Goal: Task Accomplishment & Management: Complete application form

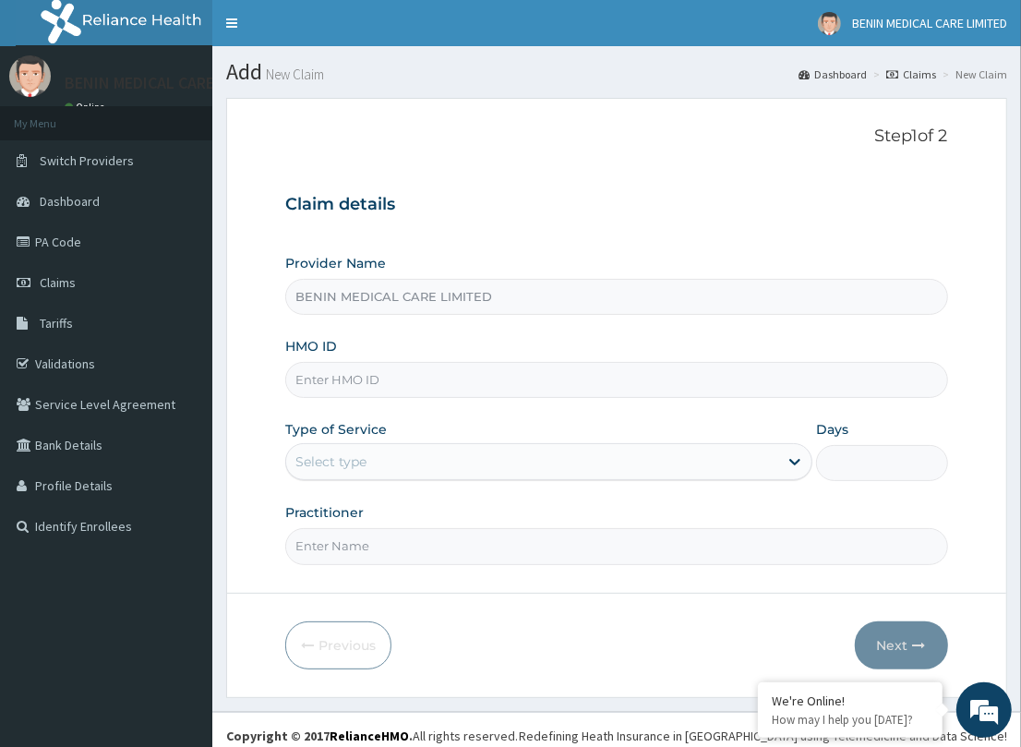
type input "BENIN MEDICAL CARE LIMITED"
click at [356, 378] on input "HMO ID" at bounding box center [616, 380] width 662 height 36
paste input "RPO/10203/A"
click at [318, 379] on input "RPO/10203/A" at bounding box center [616, 380] width 662 height 36
type input "RPO/10203/A"
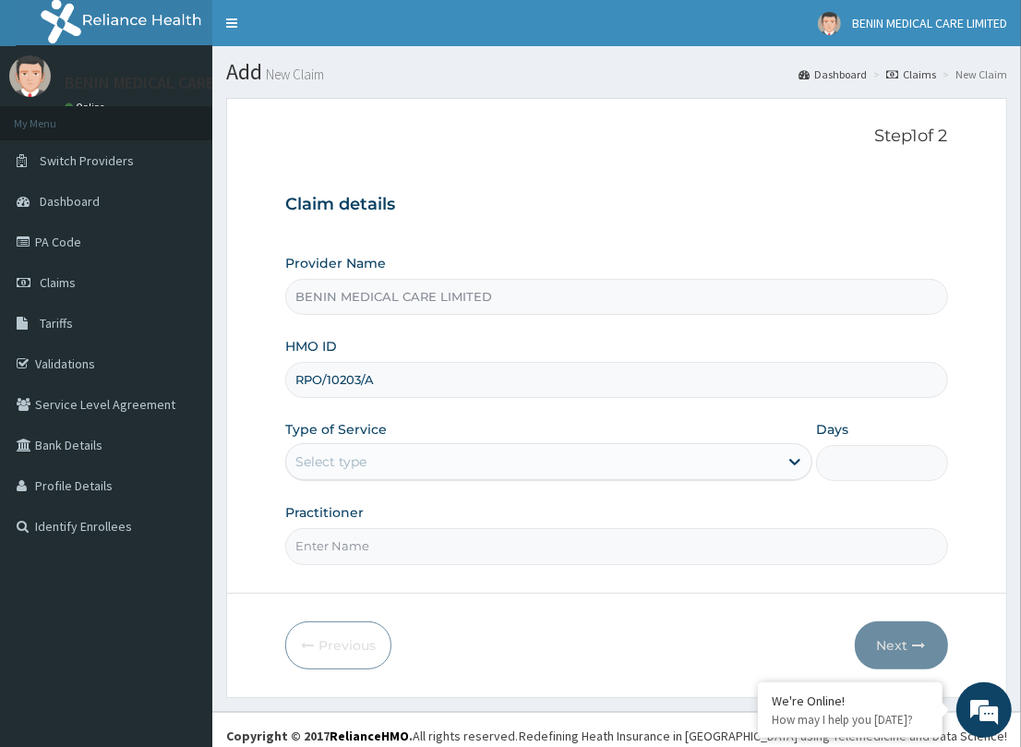
drag, startPoint x: 261, startPoint y: 390, endPoint x: 251, endPoint y: 420, distance: 32.1
click at [258, 392] on form "Step 1 of 2 Claim details Provider Name BENIN MEDICAL CARE LIMITED HMO ID RPO/1…" at bounding box center [616, 397] width 781 height 599
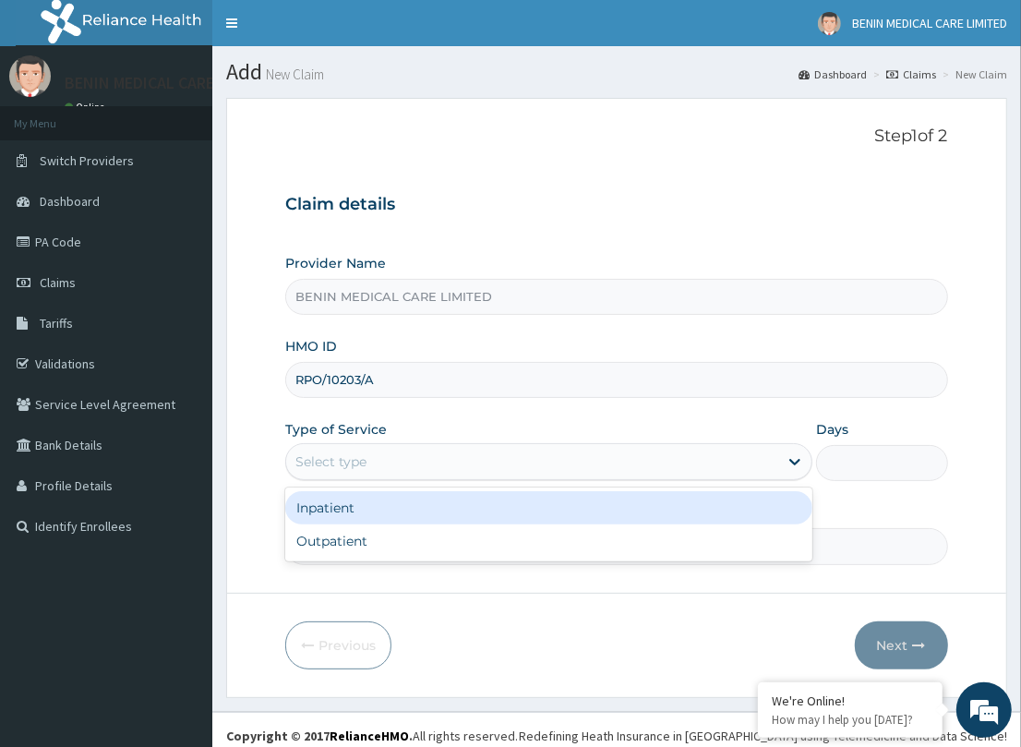
drag, startPoint x: 306, startPoint y: 443, endPoint x: 291, endPoint y: 529, distance: 87.1
click at [306, 446] on div "Select type" at bounding box center [548, 461] width 527 height 37
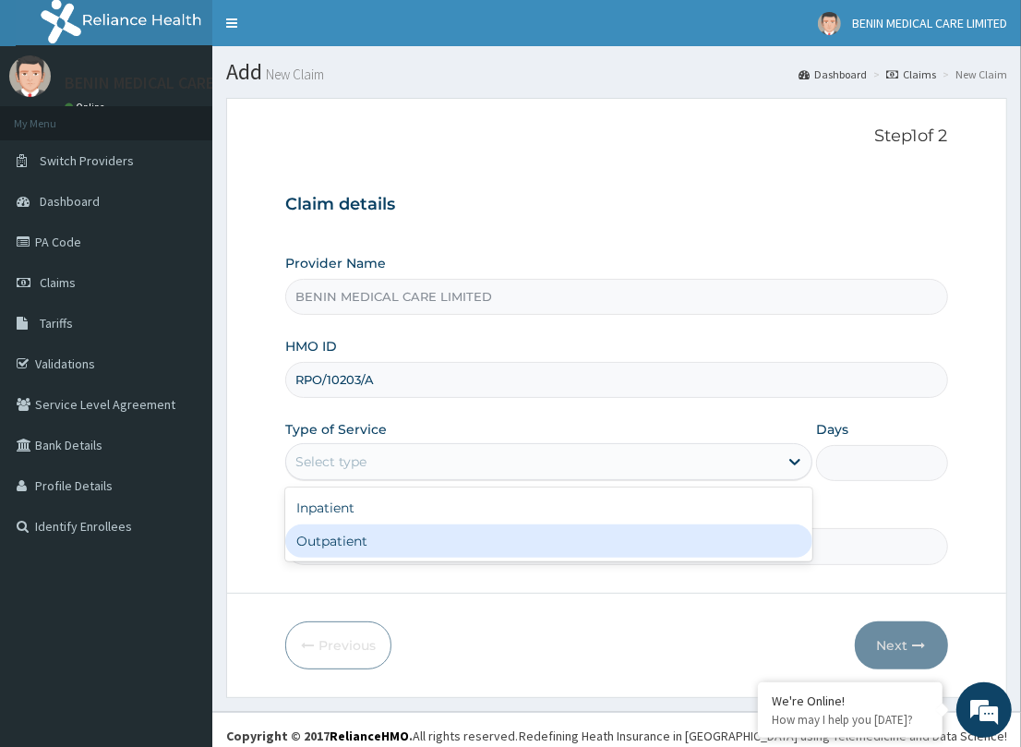
click at [303, 524] on div "Outpatient" at bounding box center [548, 540] width 527 height 33
type input "1"
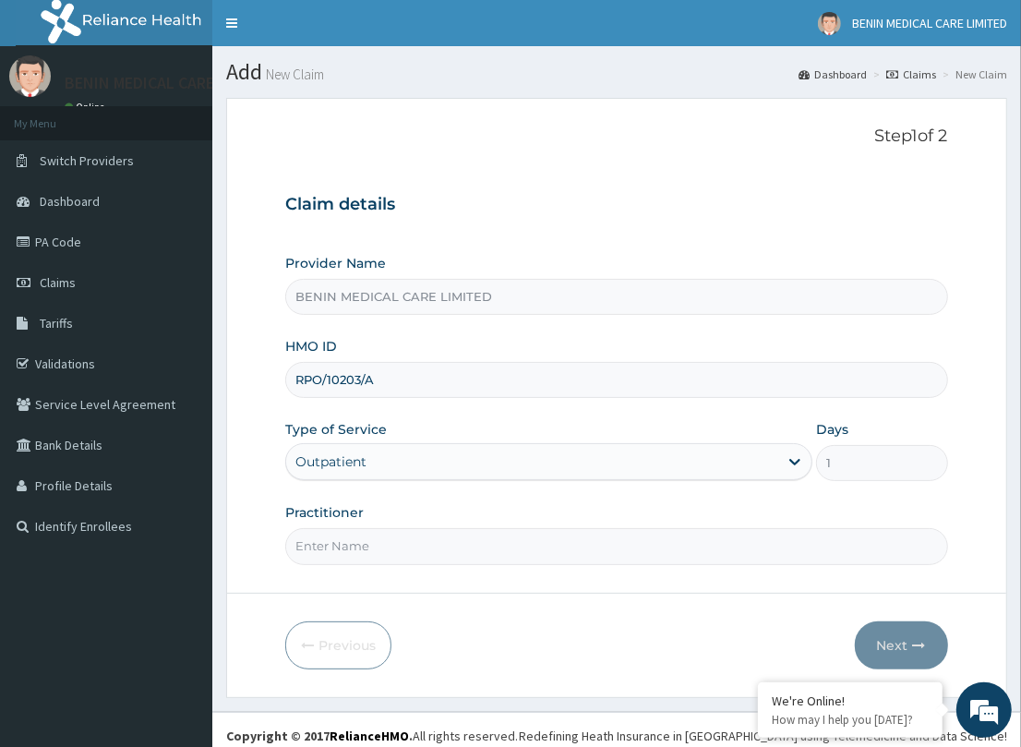
click at [363, 557] on input "Practitioner" at bounding box center [616, 546] width 662 height 36
type input "teslim"
click at [901, 649] on button "Next" at bounding box center [901, 645] width 93 height 48
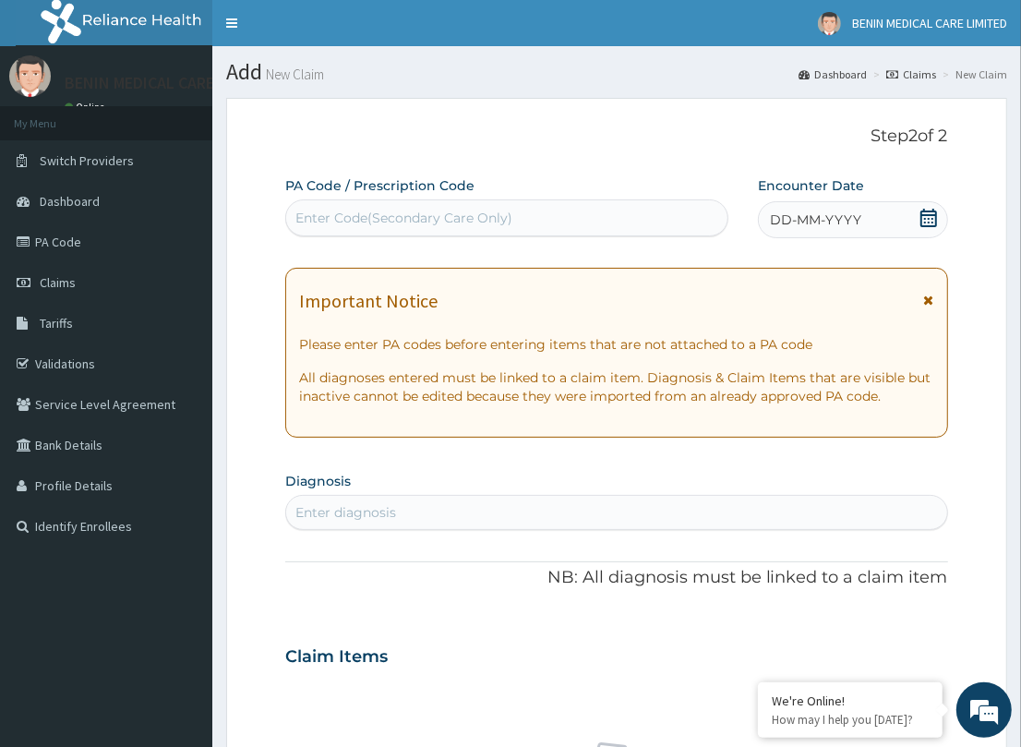
click at [348, 496] on section "Diagnosis Enter diagnosis" at bounding box center [616, 498] width 662 height 63
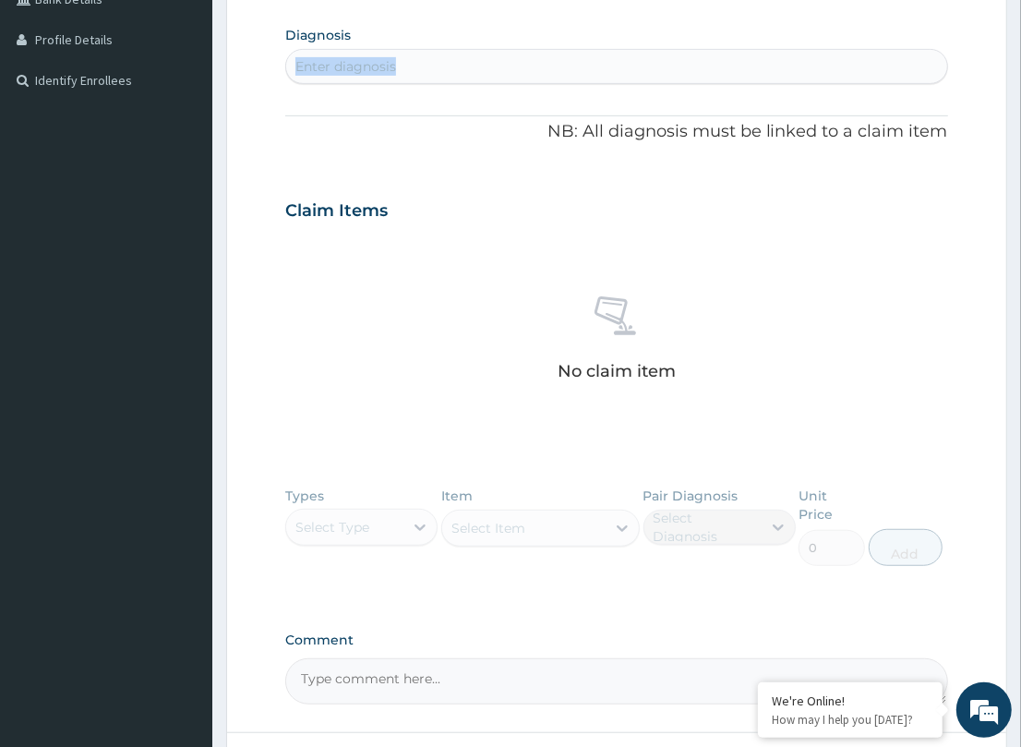
scroll to position [448, 0]
click at [356, 66] on div "Enter diagnosis" at bounding box center [345, 64] width 101 height 18
type input "malaria"
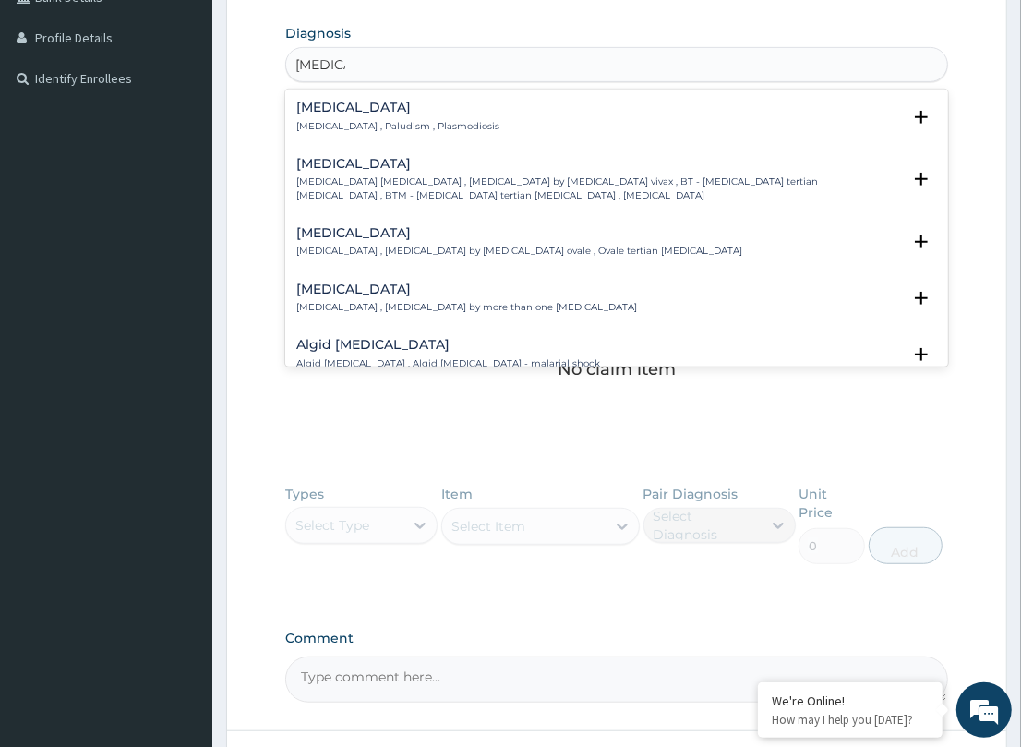
click at [314, 114] on h4 "Malaria" at bounding box center [397, 108] width 203 height 14
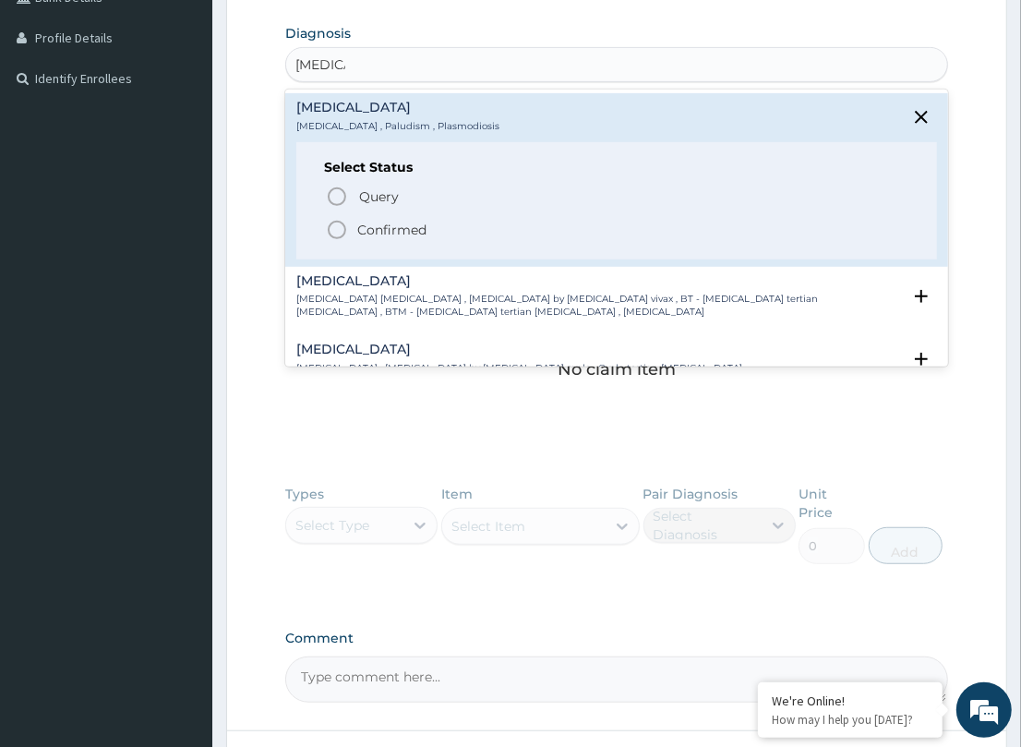
click at [338, 222] on icon "status option filled" at bounding box center [337, 230] width 22 height 22
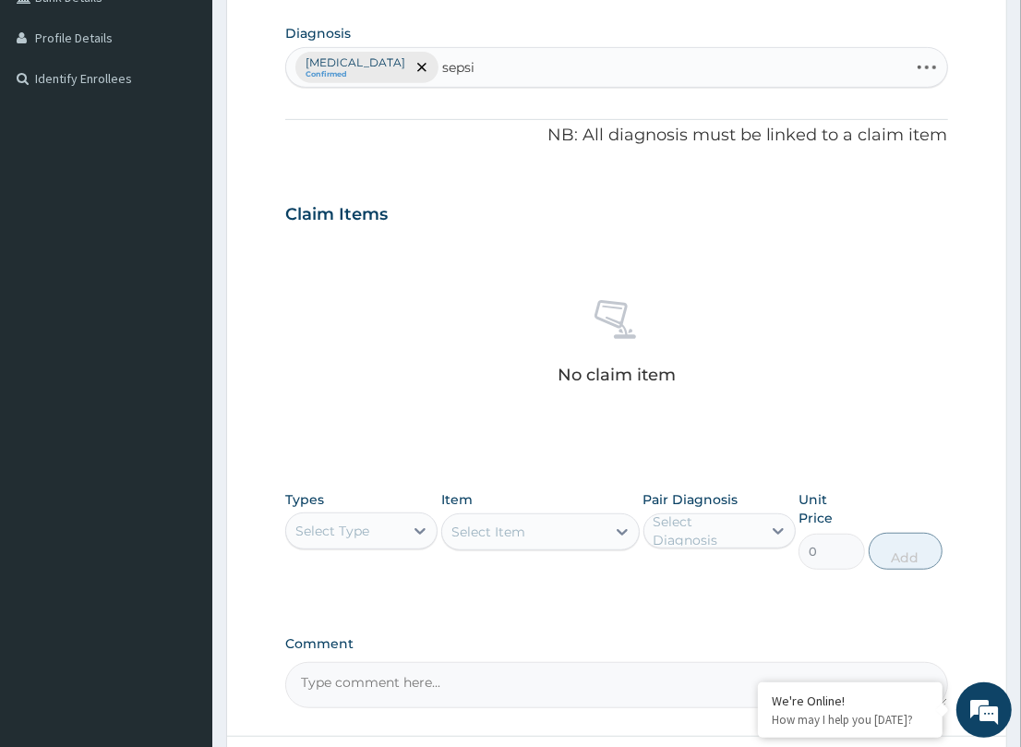
type input "sepsis"
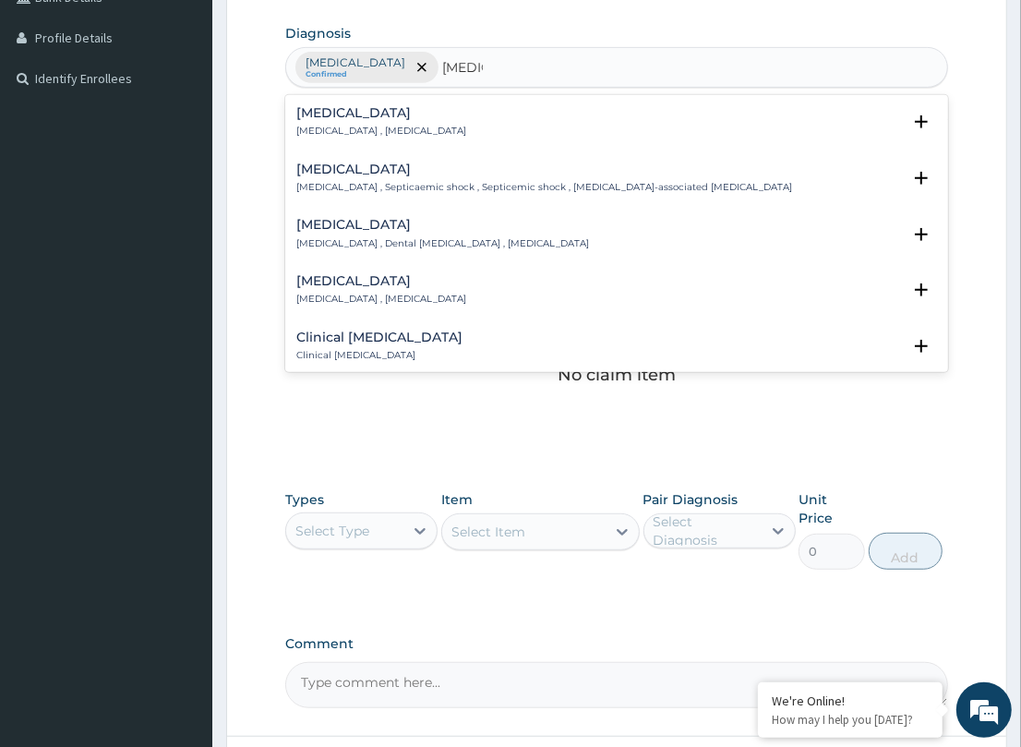
click at [293, 113] on div "Sepsis Systemic infection , Sepsis Select Status Query Query covers suspected (…" at bounding box center [616, 127] width 662 height 56
click at [310, 112] on h4 "Sepsis" at bounding box center [381, 113] width 170 height 14
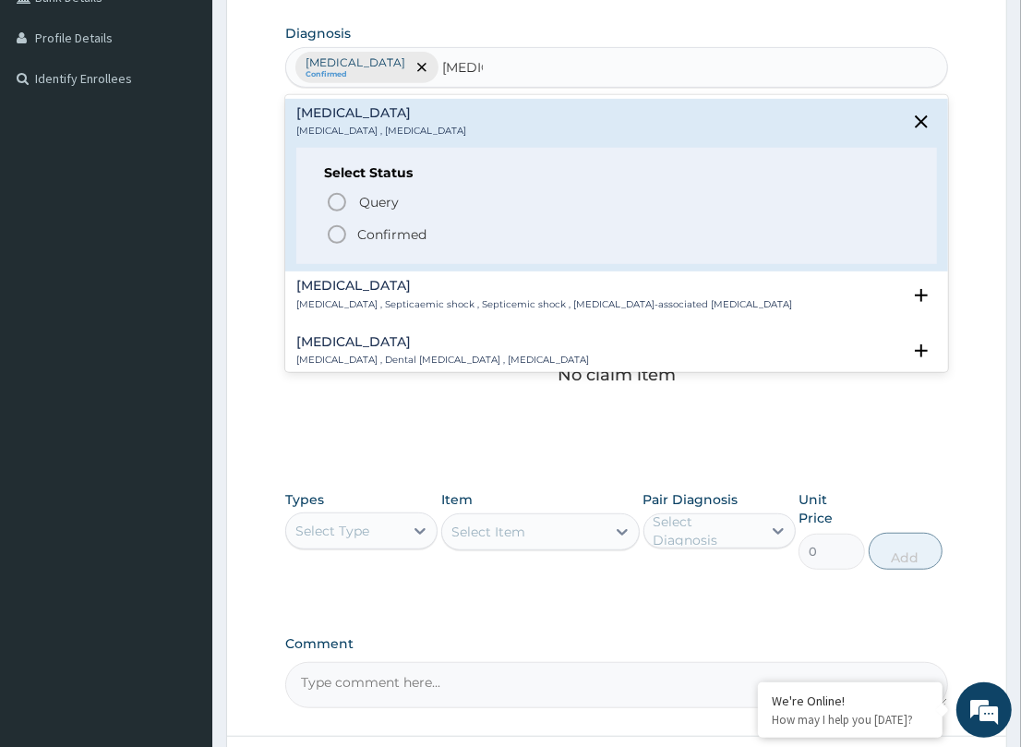
click at [330, 195] on icon "status option query" at bounding box center [337, 202] width 22 height 22
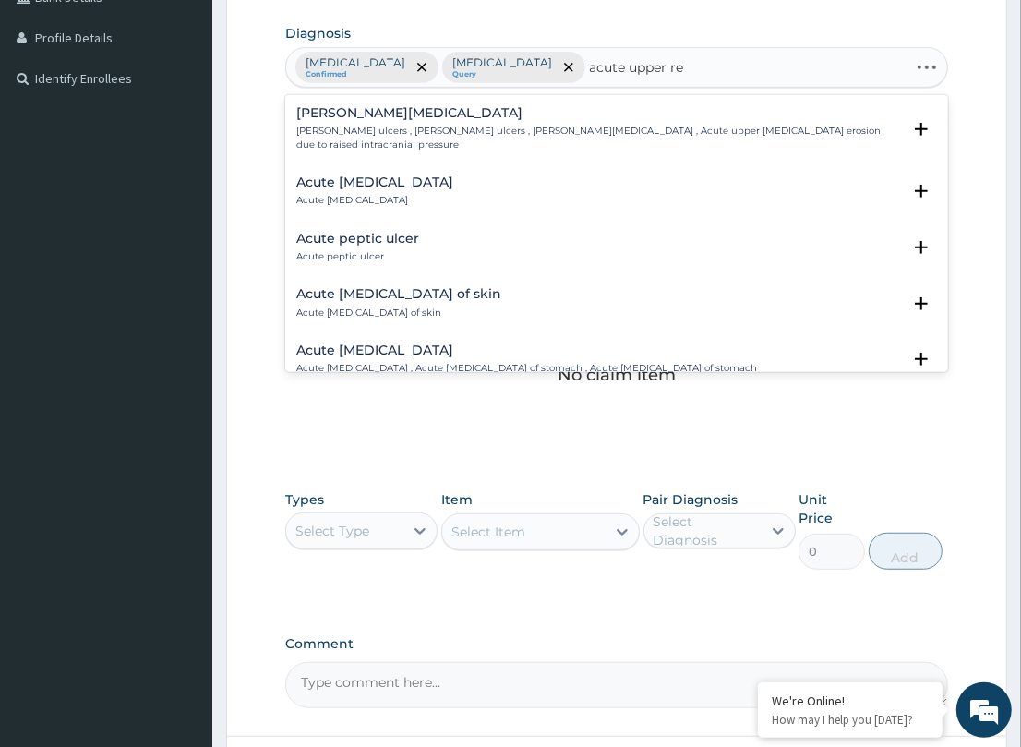
type input "acute upper res"
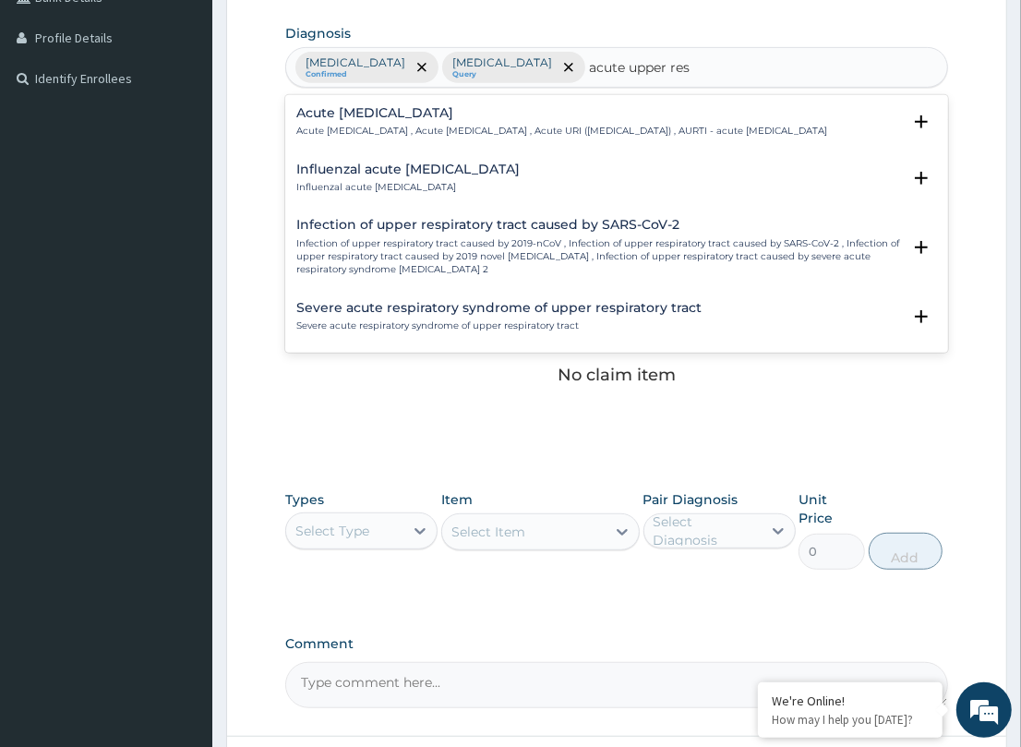
click at [400, 115] on h4 "Acute upper respiratory infection" at bounding box center [561, 113] width 531 height 14
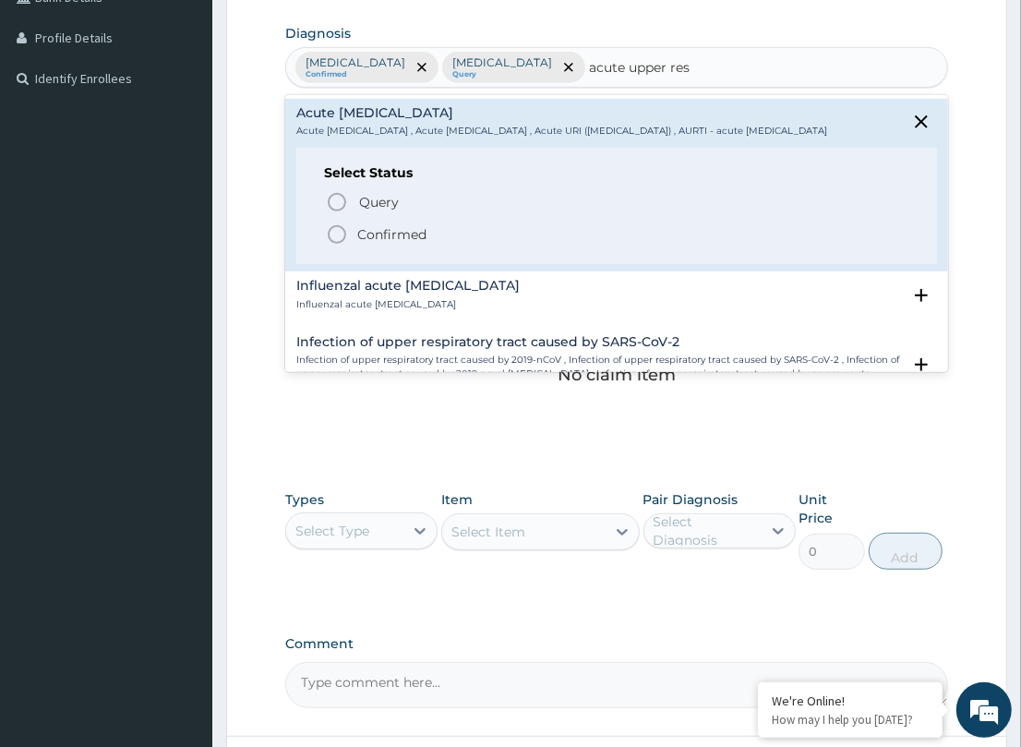
click at [334, 240] on icon "status option filled" at bounding box center [337, 234] width 22 height 22
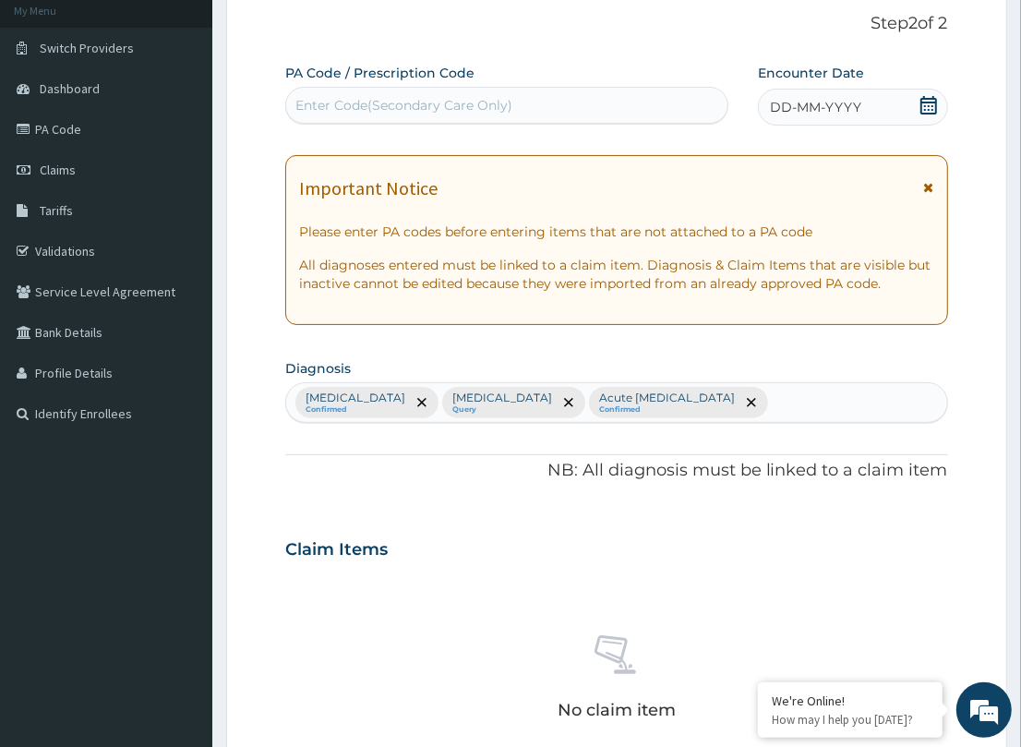
scroll to position [112, 0]
click at [343, 93] on div "Enter Code(Secondary Care Only)" at bounding box center [506, 106] width 441 height 30
paste input "PA/7881A8"
type input "PA/7881A8"
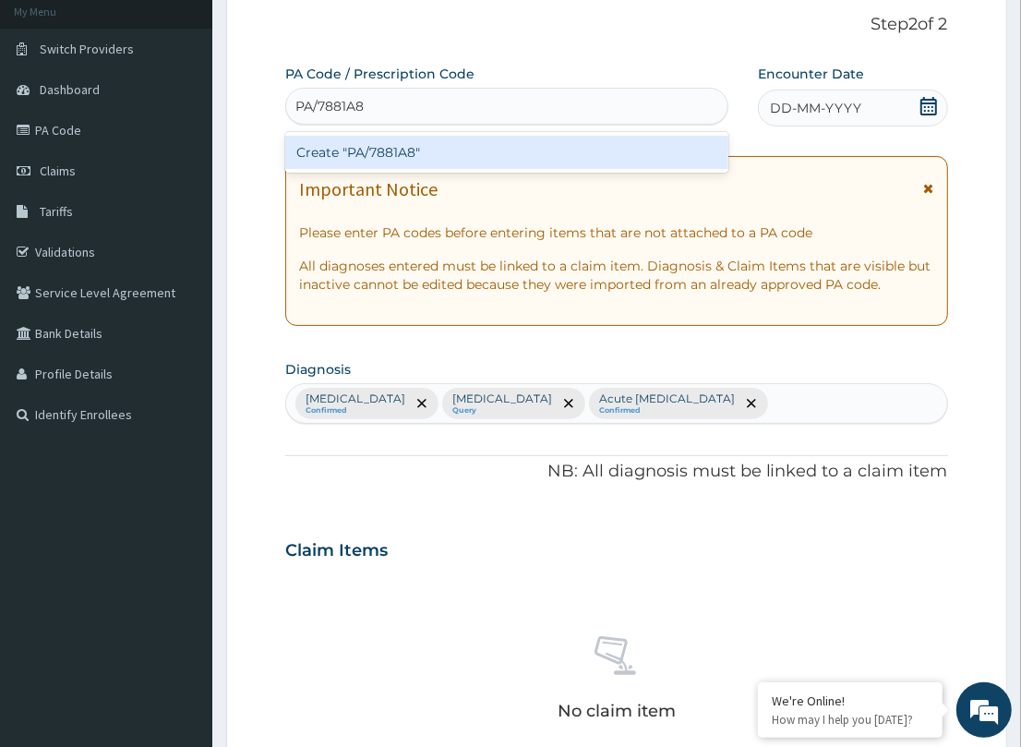
click at [360, 145] on div "Create "PA/7881A8"" at bounding box center [506, 152] width 443 height 33
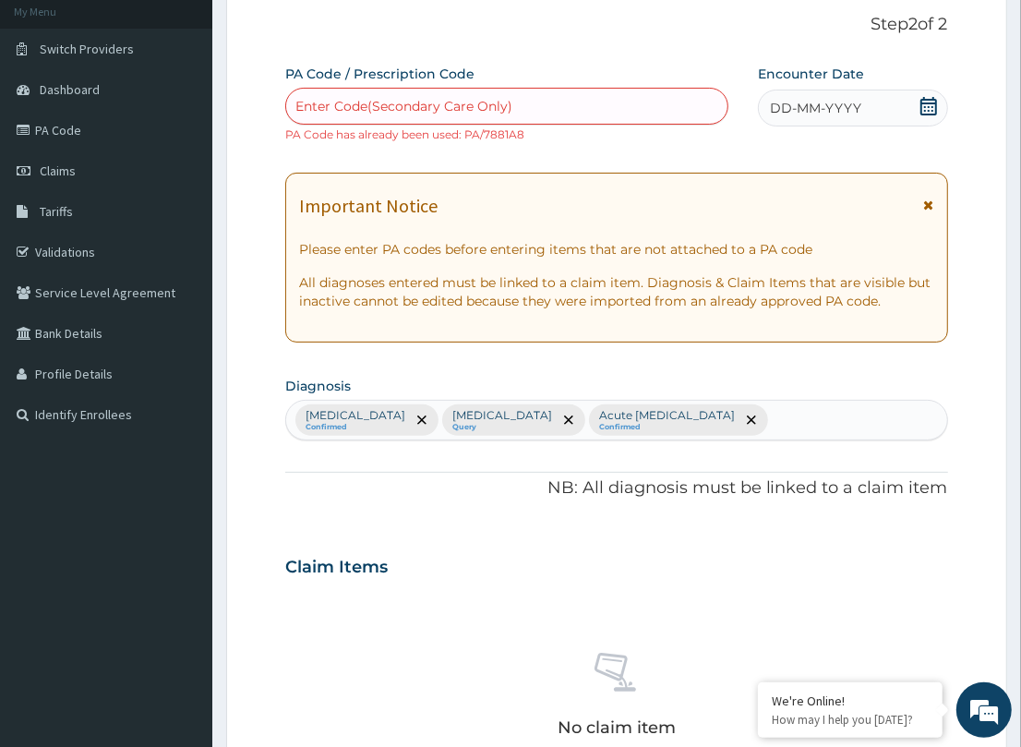
paste input "PA/F4DD28"
type input "PA/F4DD28"
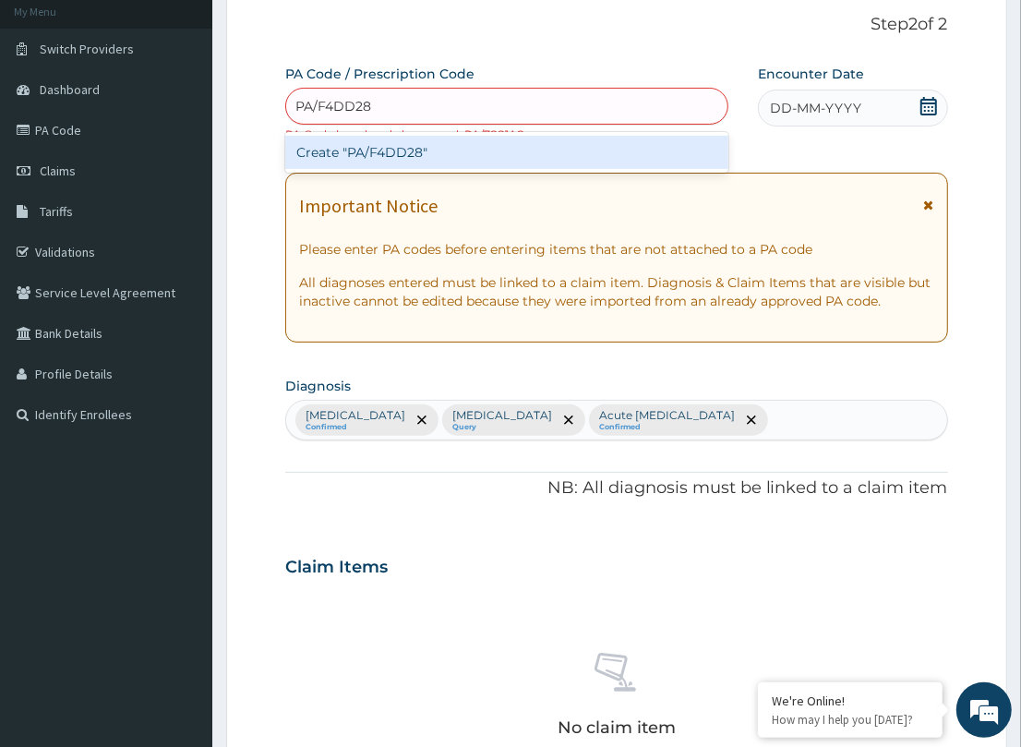
click at [383, 158] on div "Create "PA/F4DD28"" at bounding box center [506, 152] width 443 height 33
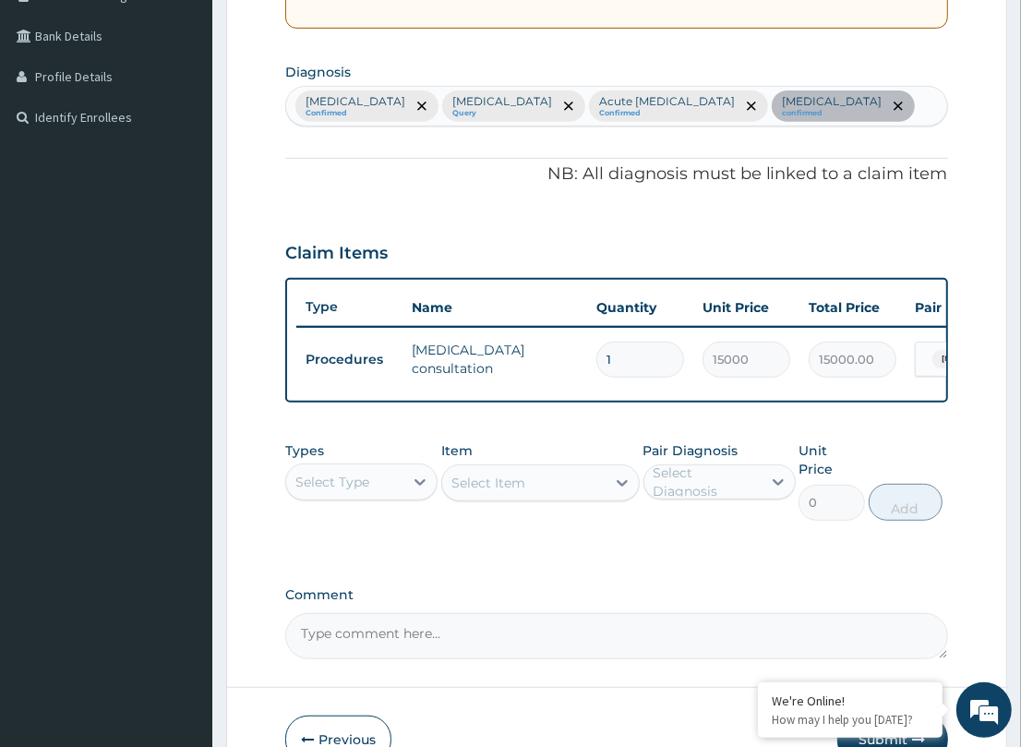
scroll to position [400, 0]
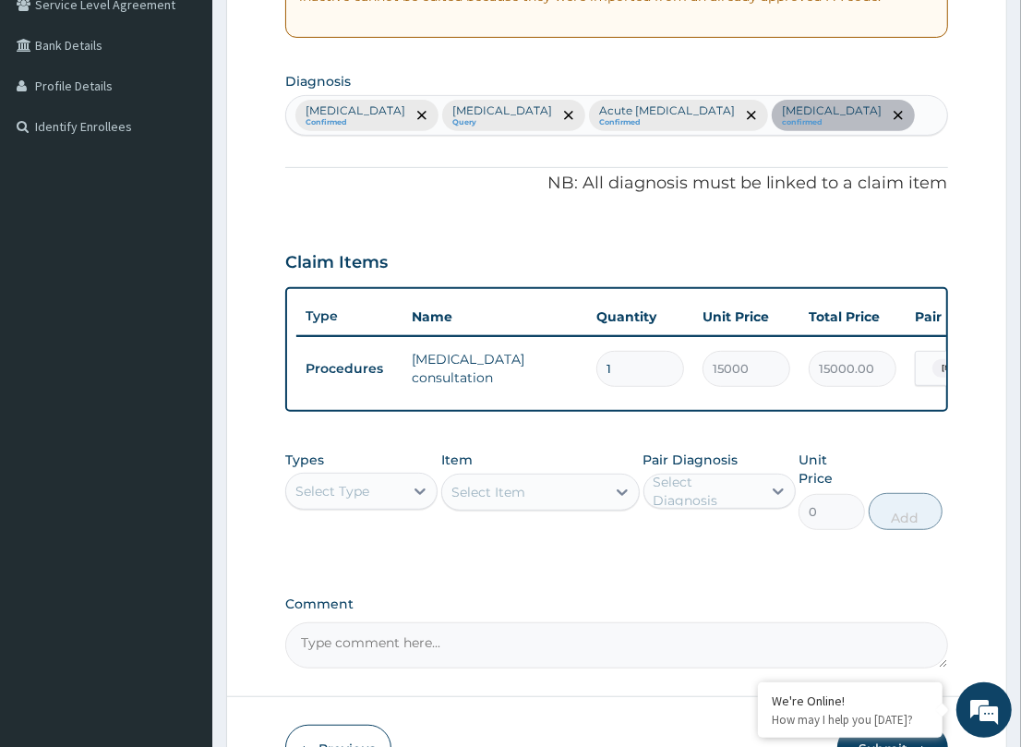
click at [905, 116] on div "Malaria Confirmed Sepsis Query Acute upper respiratory infection Confirmed Hype…" at bounding box center [616, 115] width 660 height 39
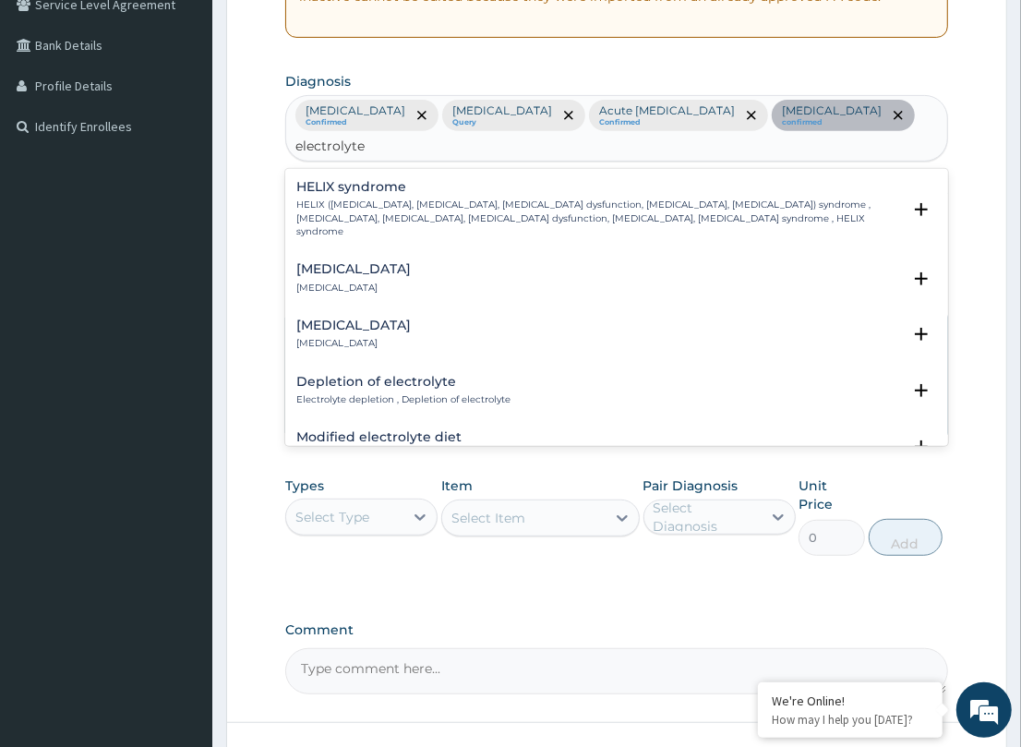
type input "electrolyte"
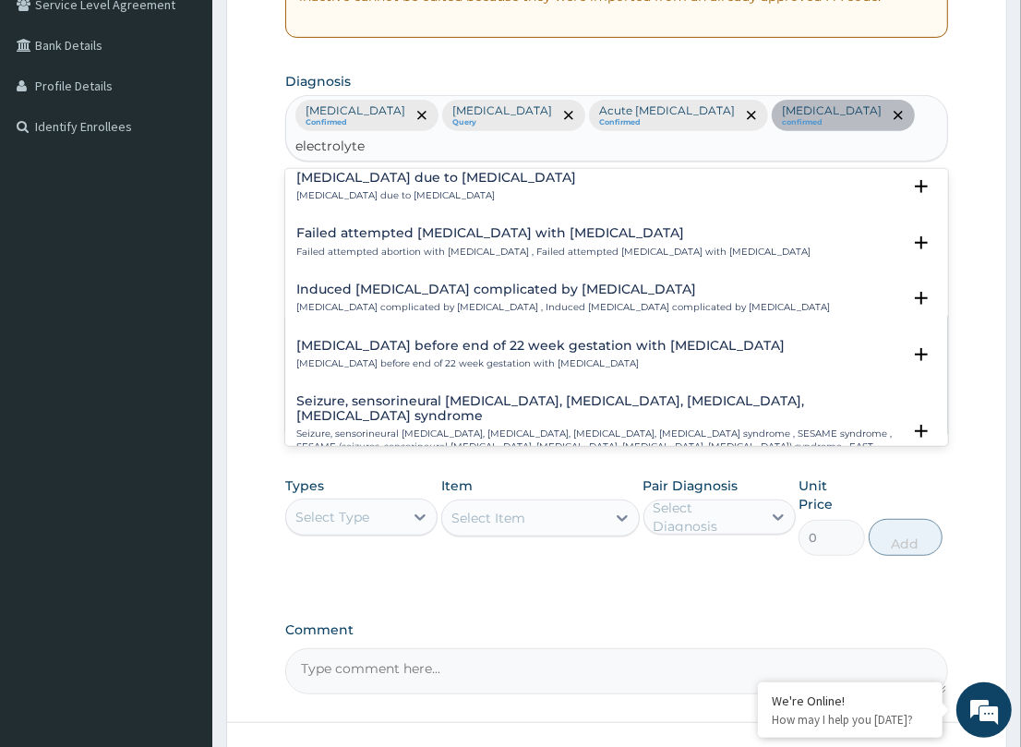
scroll to position [1683, 0]
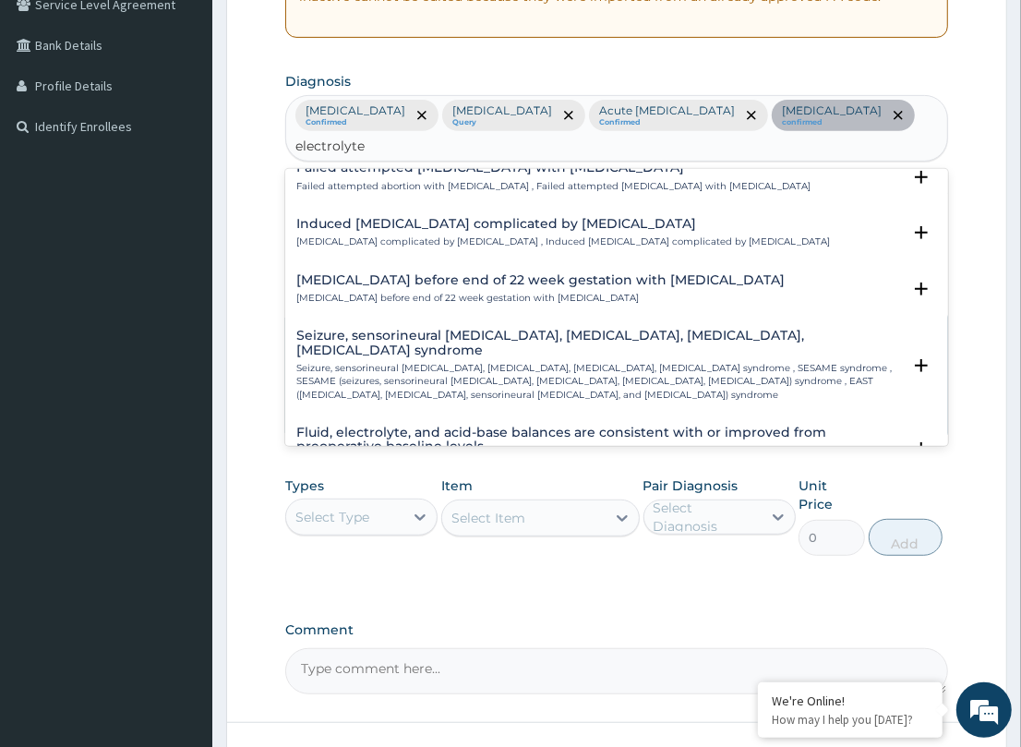
click at [611, 459] on p "Fluid, electrolyte, and acid-base balances are consistent with or improved from…" at bounding box center [598, 465] width 604 height 13
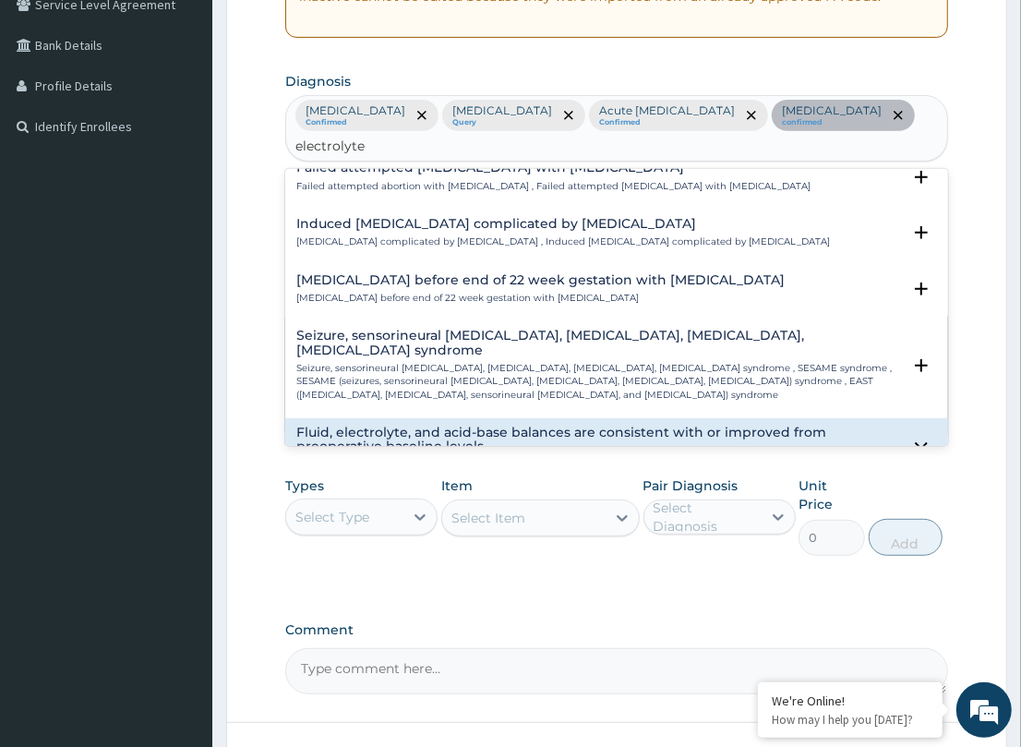
scroll to position [1798, 0]
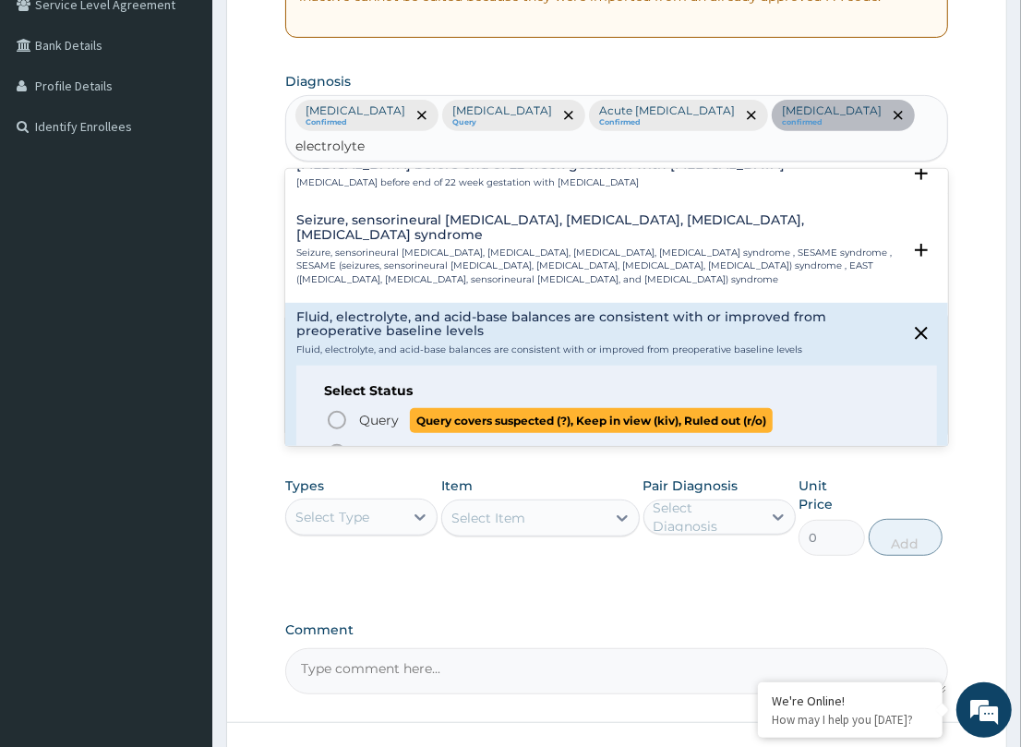
click at [337, 409] on icon "status option query" at bounding box center [337, 420] width 22 height 22
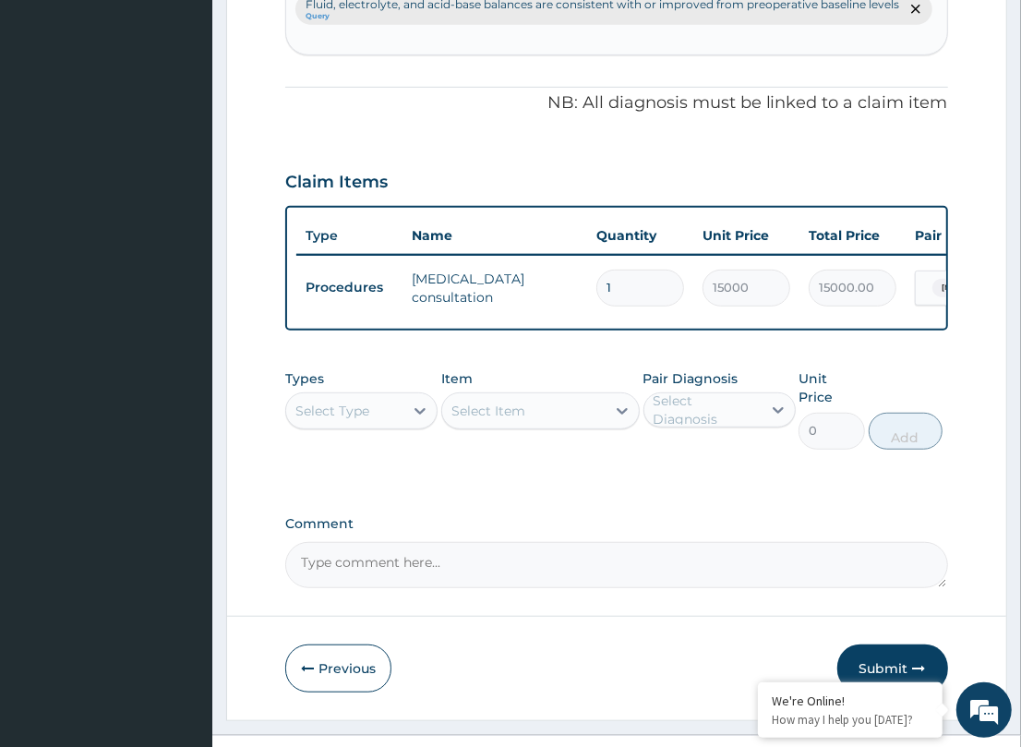
scroll to position [545, 0]
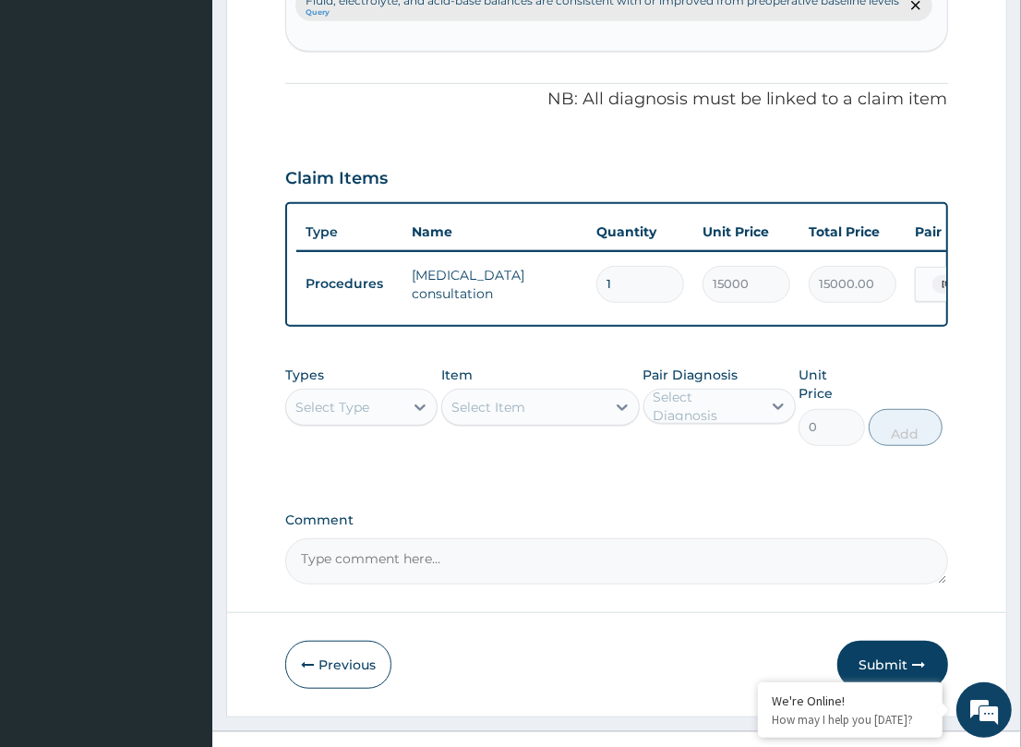
drag, startPoint x: 377, startPoint y: 394, endPoint x: 365, endPoint y: 411, distance: 20.5
click at [376, 397] on div "Select Type" at bounding box center [344, 407] width 117 height 30
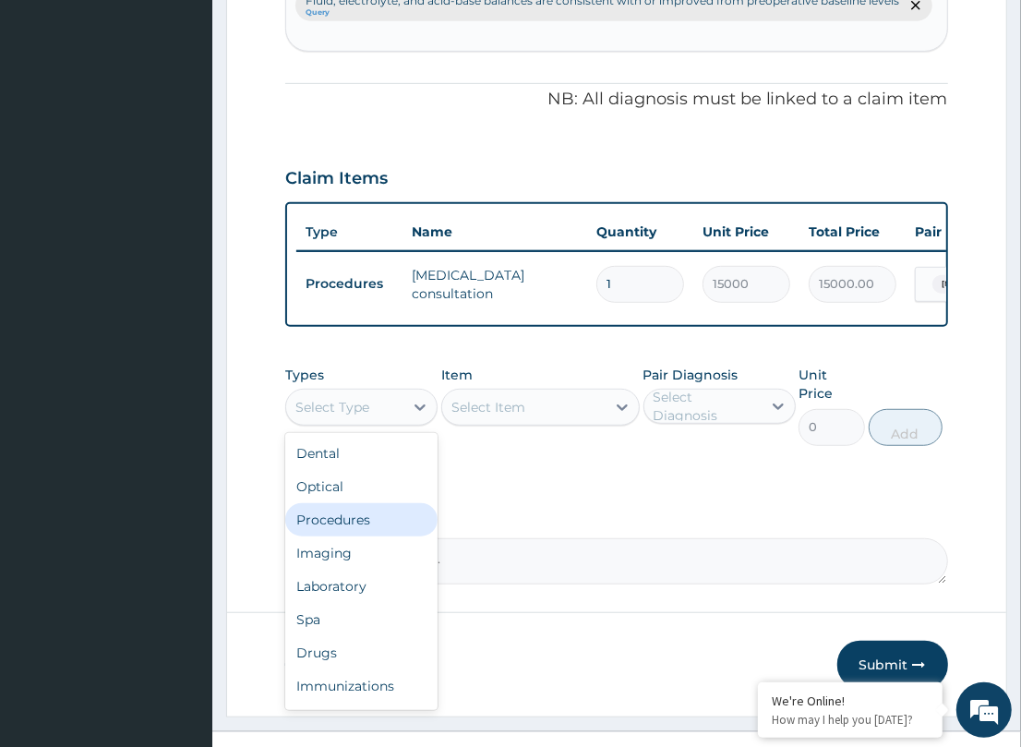
click at [389, 503] on div "Procedures" at bounding box center [361, 519] width 152 height 33
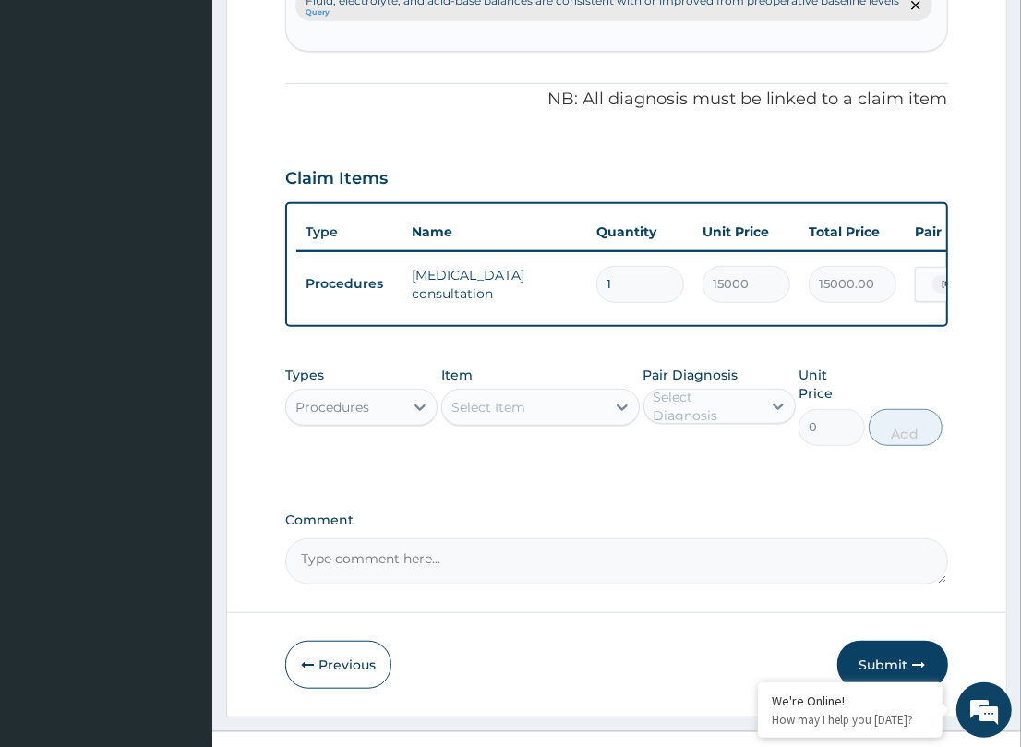
click at [513, 398] on div "Select Item" at bounding box center [488, 407] width 74 height 18
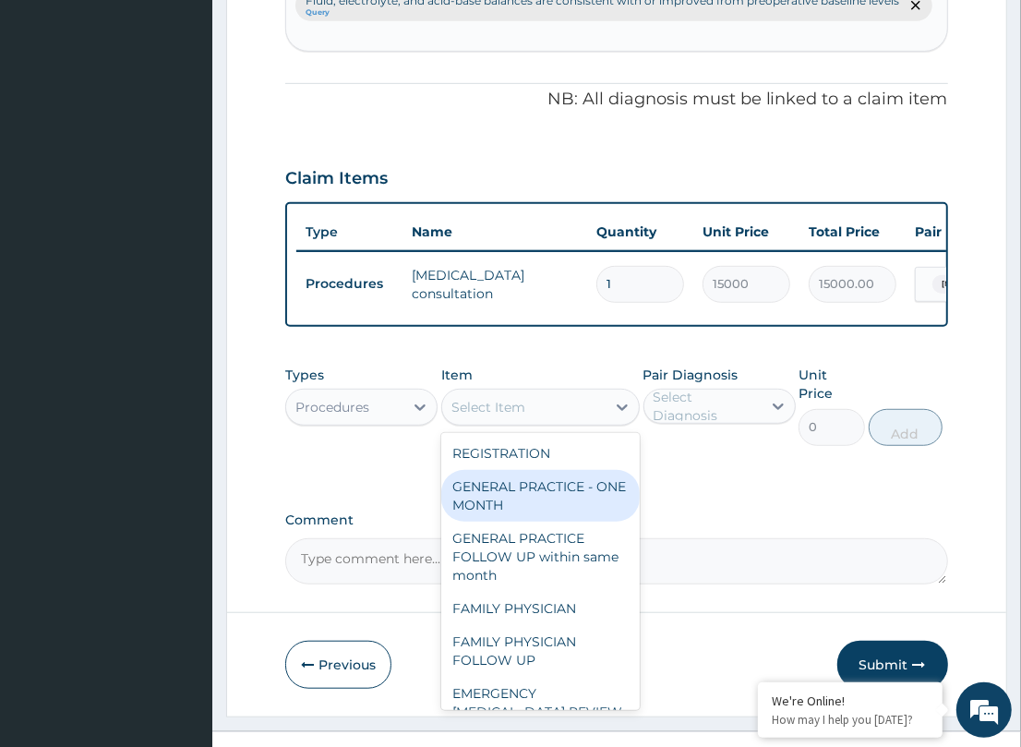
drag, startPoint x: 503, startPoint y: 469, endPoint x: 676, endPoint y: 434, distance: 176.1
click at [506, 470] on div "GENERAL PRACTICE - ONE MONTH" at bounding box center [540, 496] width 198 height 52
type input "1500"
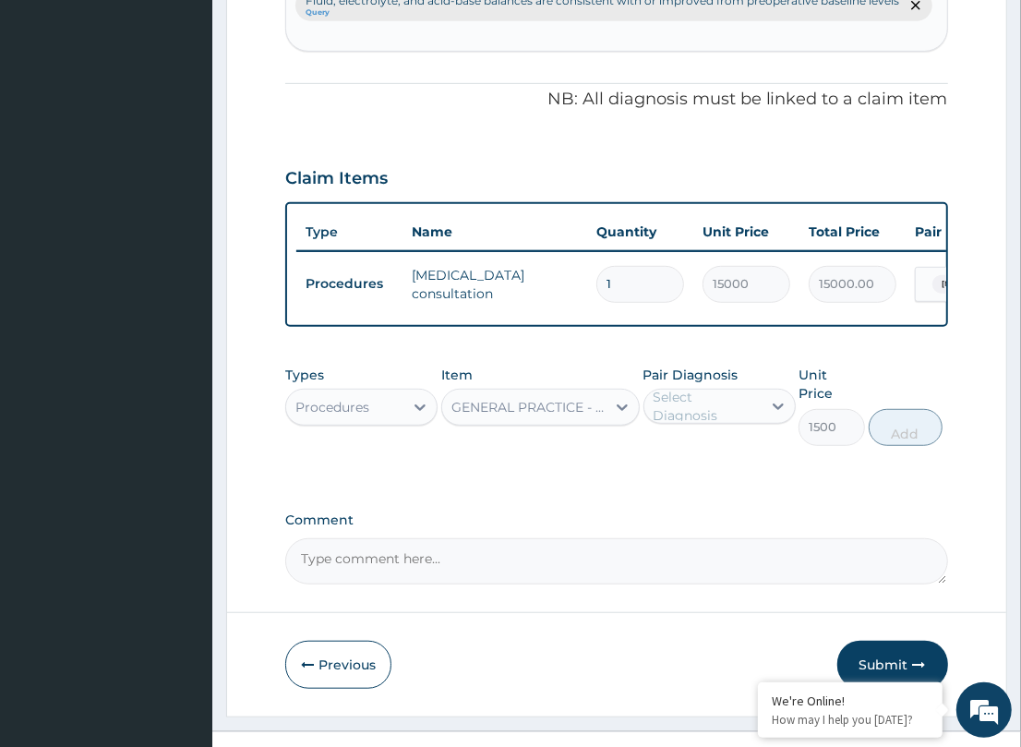
click at [683, 397] on div "Select Diagnosis" at bounding box center [706, 406] width 106 height 37
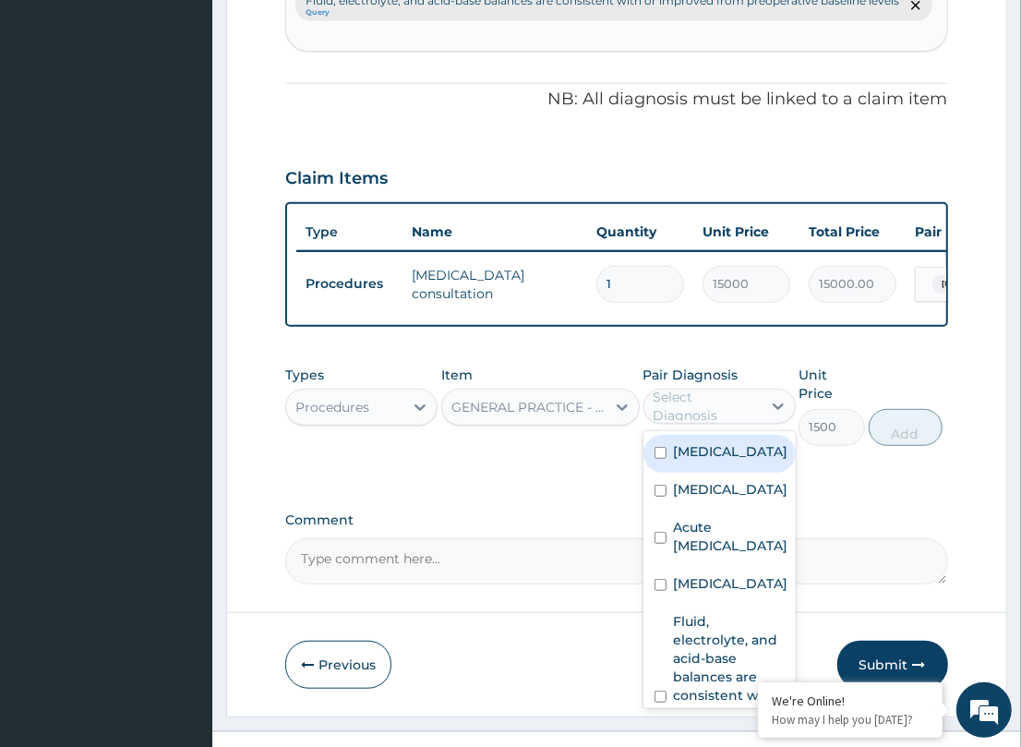
drag, startPoint x: 688, startPoint y: 437, endPoint x: 699, endPoint y: 494, distance: 58.3
click at [688, 444] on label "Malaria" at bounding box center [731, 451] width 114 height 18
checkbox input "true"
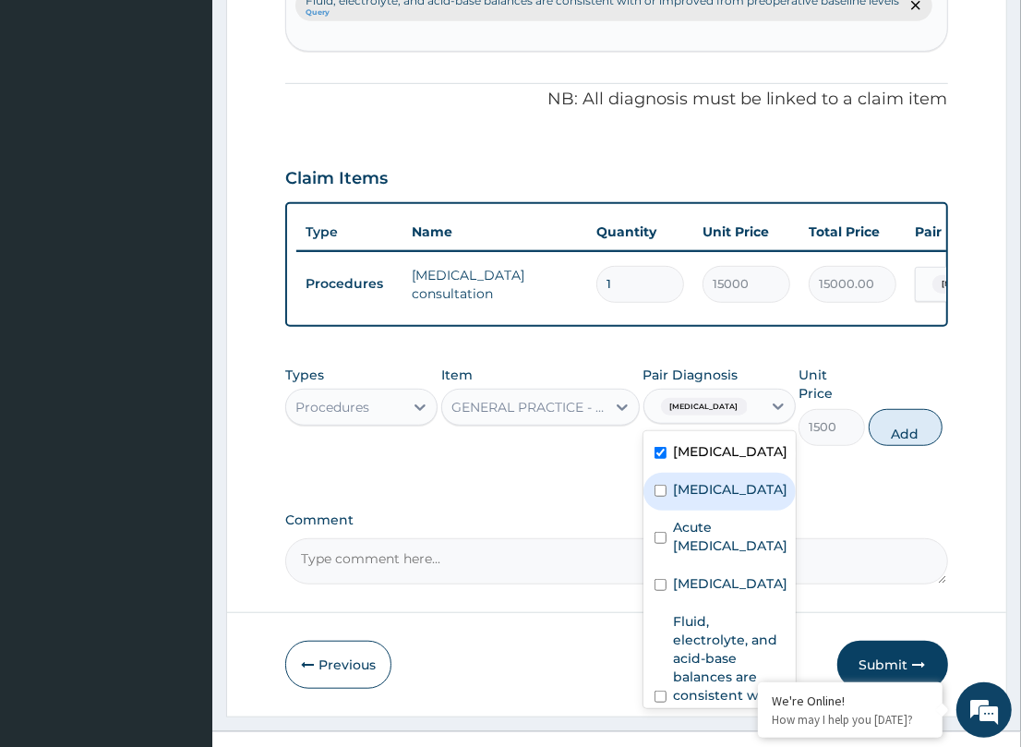
click at [699, 494] on div "Sepsis" at bounding box center [719, 492] width 152 height 38
checkbox input "true"
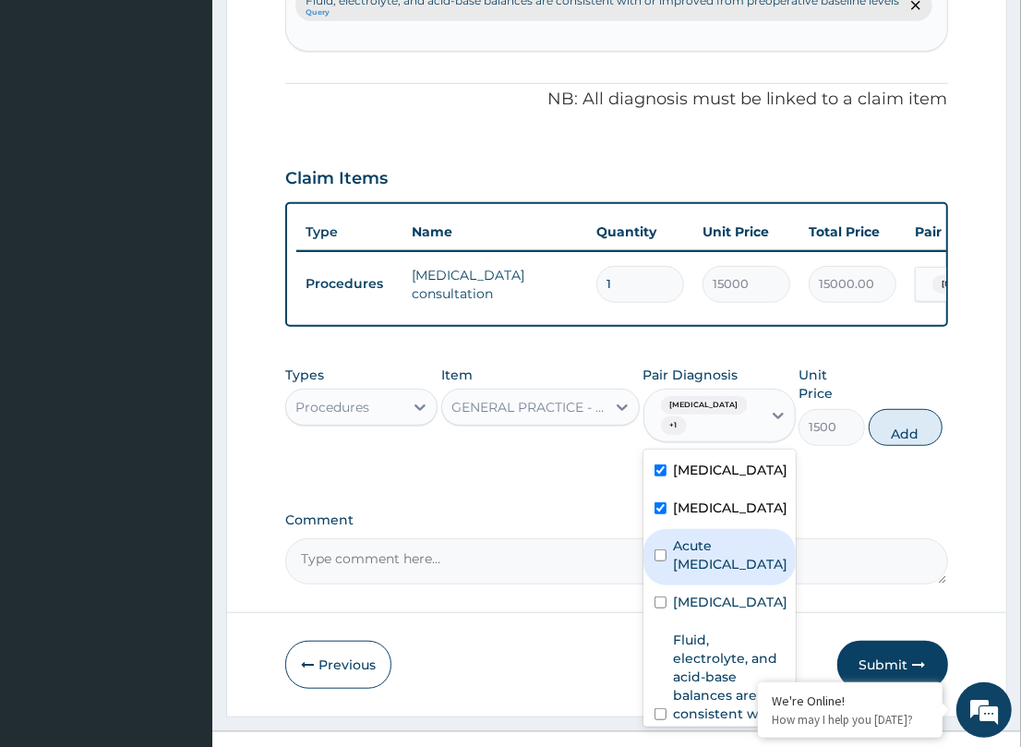
drag, startPoint x: 707, startPoint y: 522, endPoint x: 920, endPoint y: 437, distance: 229.8
click at [726, 536] on label "Acute upper respiratory infection" at bounding box center [731, 554] width 114 height 37
checkbox input "true"
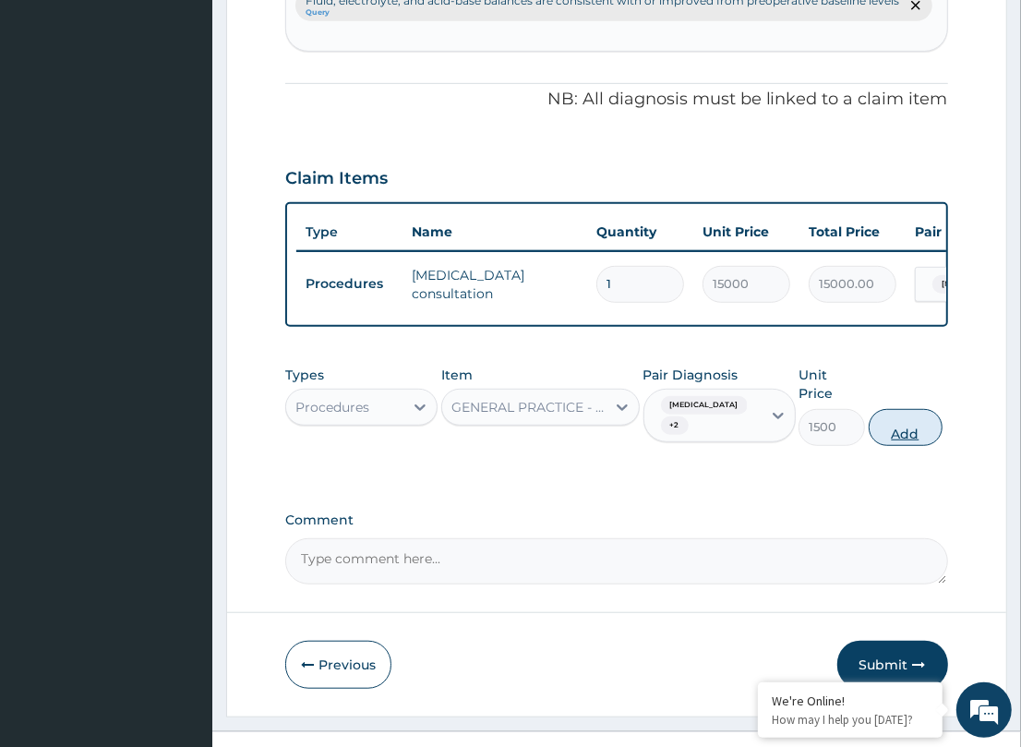
click at [907, 409] on button "Add" at bounding box center [906, 427] width 74 height 37
type input "0"
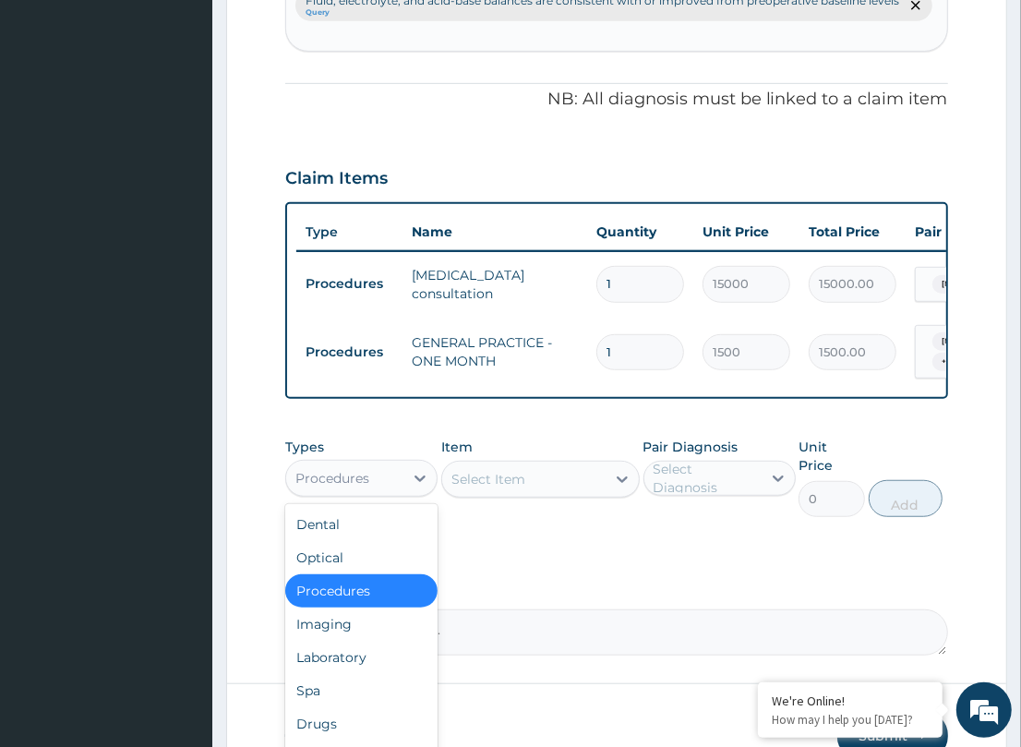
drag, startPoint x: 420, startPoint y: 458, endPoint x: 333, endPoint y: 597, distance: 164.2
click at [417, 469] on icon at bounding box center [420, 478] width 18 height 18
drag, startPoint x: 361, startPoint y: 639, endPoint x: 474, endPoint y: 547, distance: 145.0
click at [360, 641] on div "Laboratory" at bounding box center [361, 657] width 152 height 33
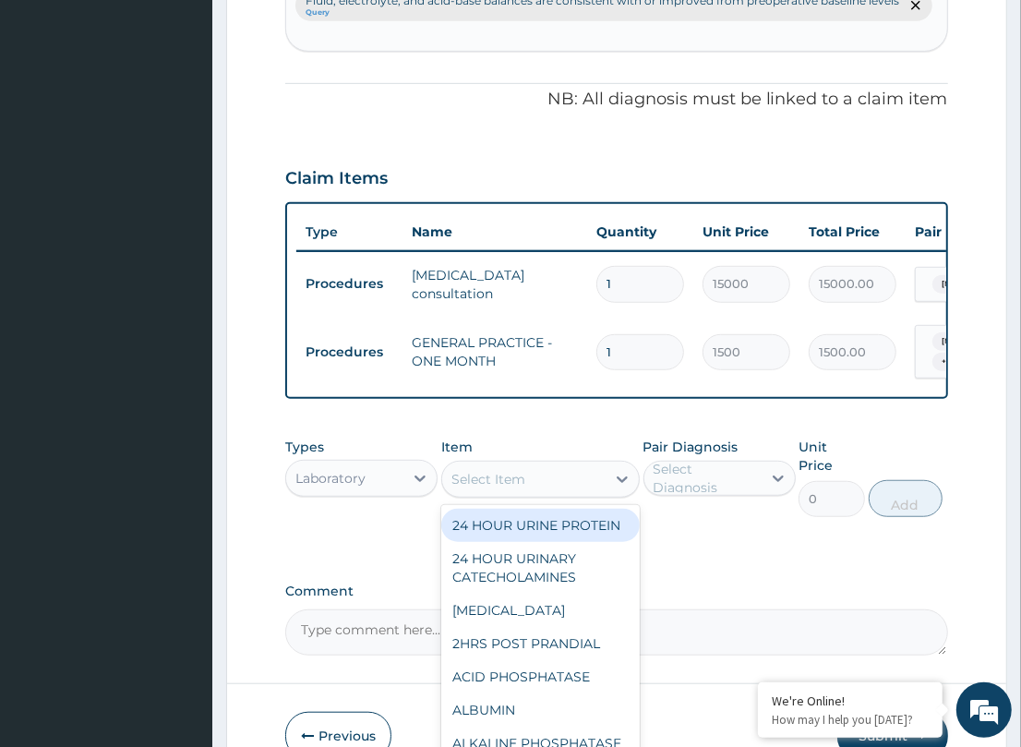
click at [492, 470] on div "Select Item" at bounding box center [488, 479] width 74 height 18
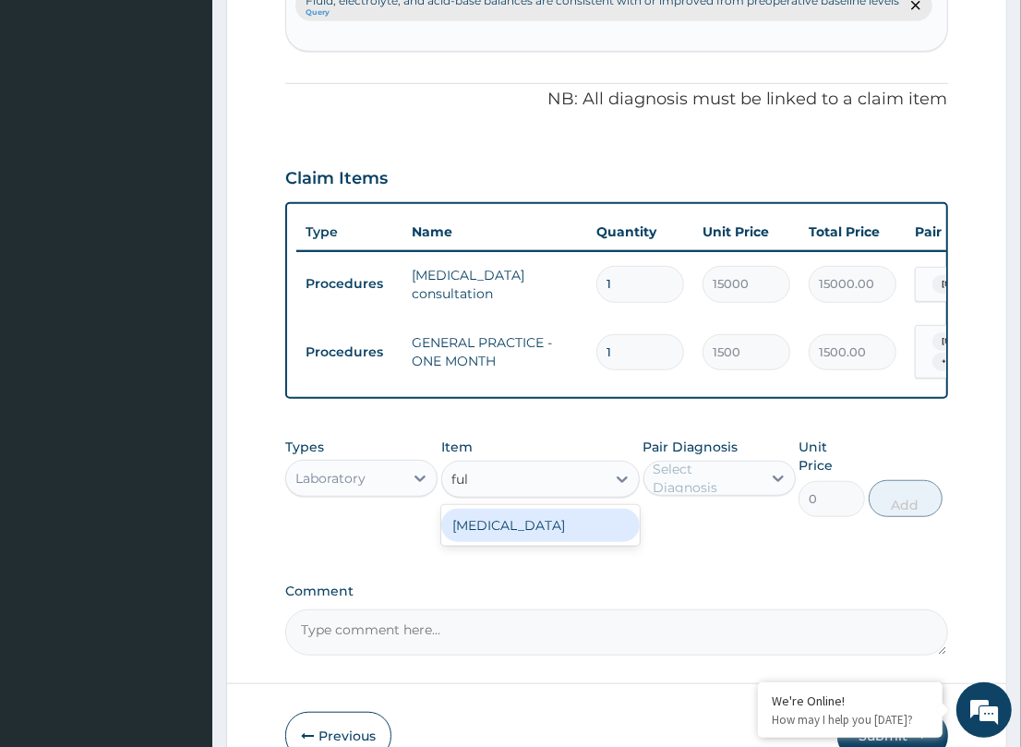
type input "full"
drag, startPoint x: 536, startPoint y: 501, endPoint x: 646, endPoint y: 474, distance: 113.3
click at [543, 509] on div "FULL BLOOD COUNT" at bounding box center [540, 525] width 198 height 33
type input "2500"
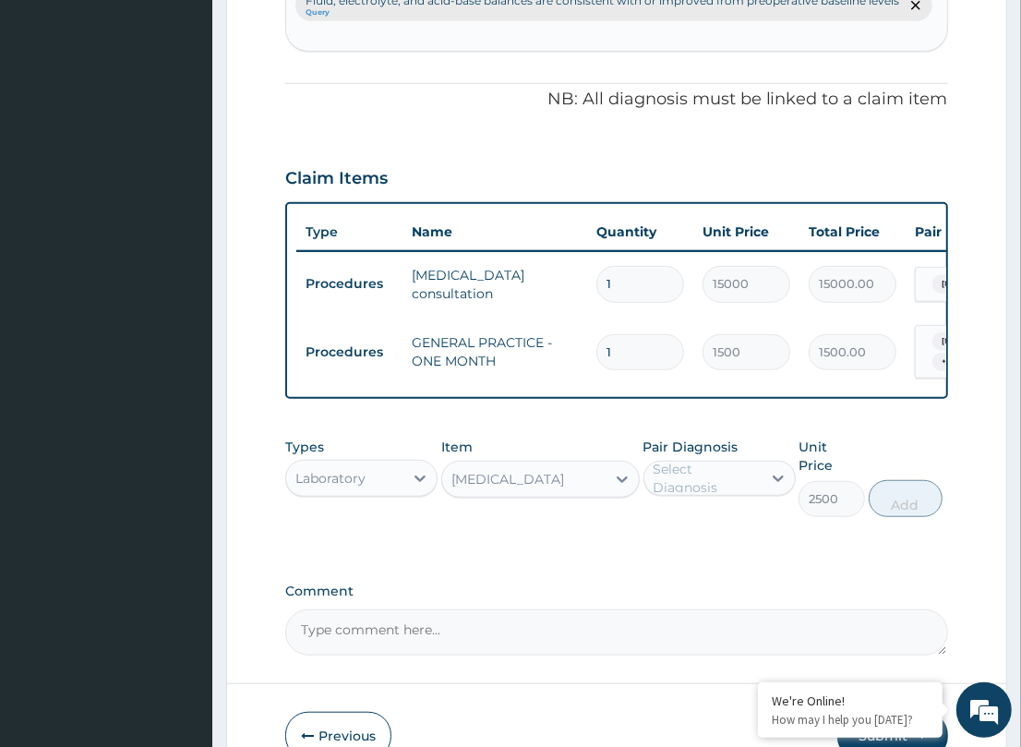
click at [652, 466] on div "Select Diagnosis" at bounding box center [702, 478] width 117 height 30
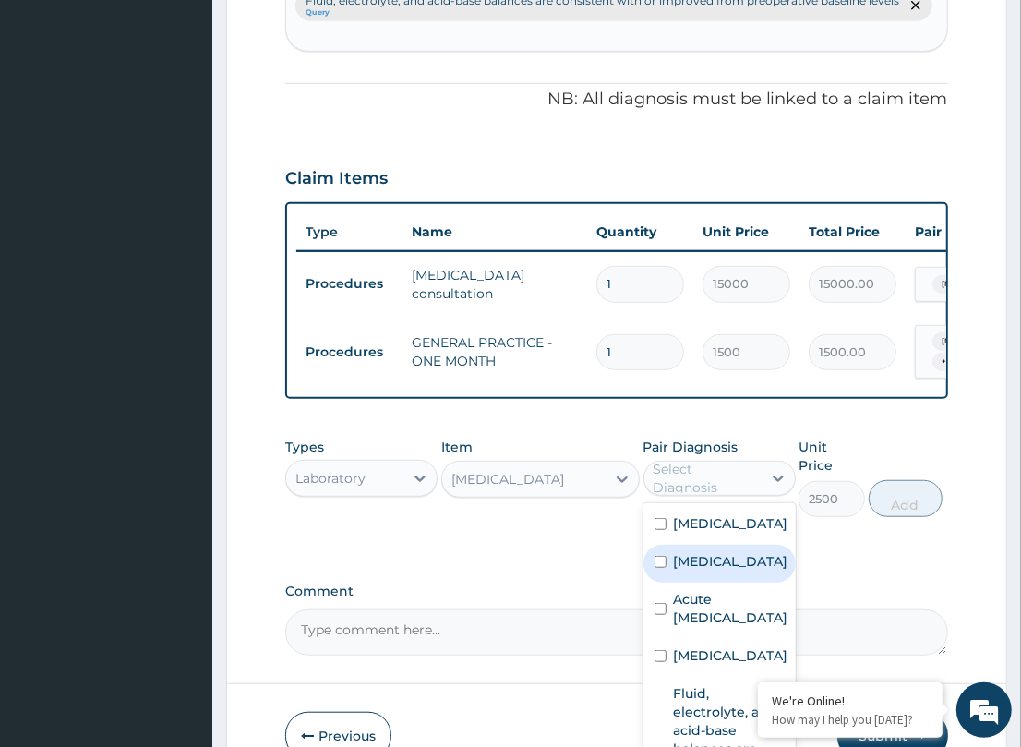
drag, startPoint x: 729, startPoint y: 547, endPoint x: 703, endPoint y: 612, distance: 69.6
click at [725, 554] on div "Sepsis" at bounding box center [719, 564] width 152 height 38
checkbox input "true"
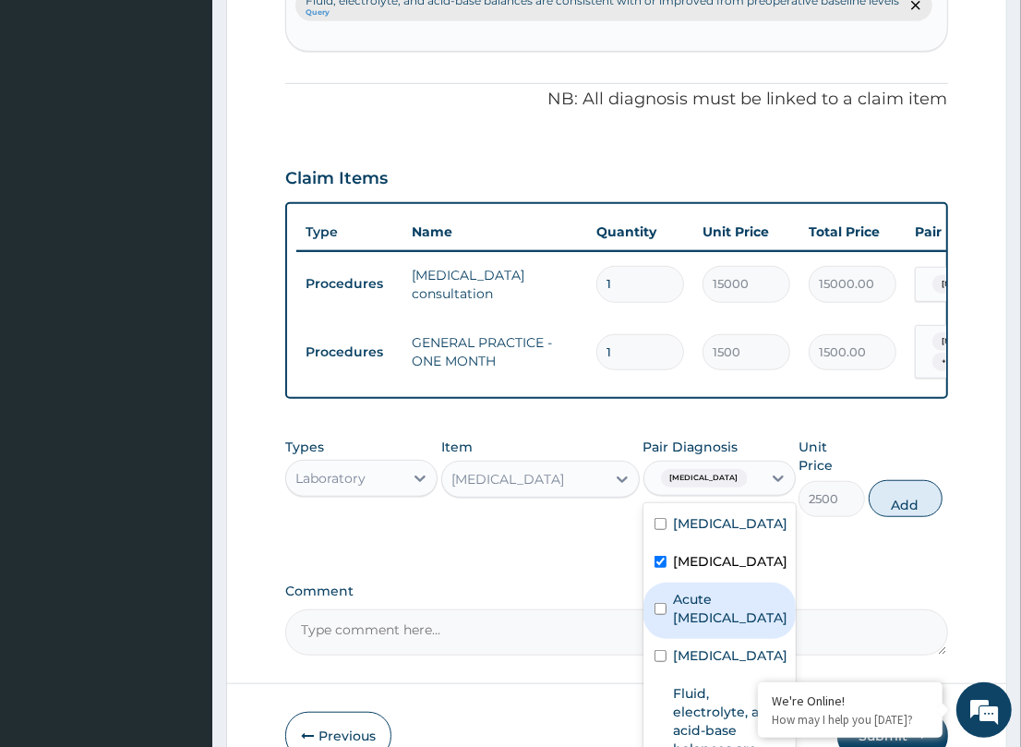
drag, startPoint x: 704, startPoint y: 612, endPoint x: 975, endPoint y: 510, distance: 289.2
click at [706, 611] on label "Acute upper respiratory infection" at bounding box center [731, 608] width 114 height 37
checkbox input "true"
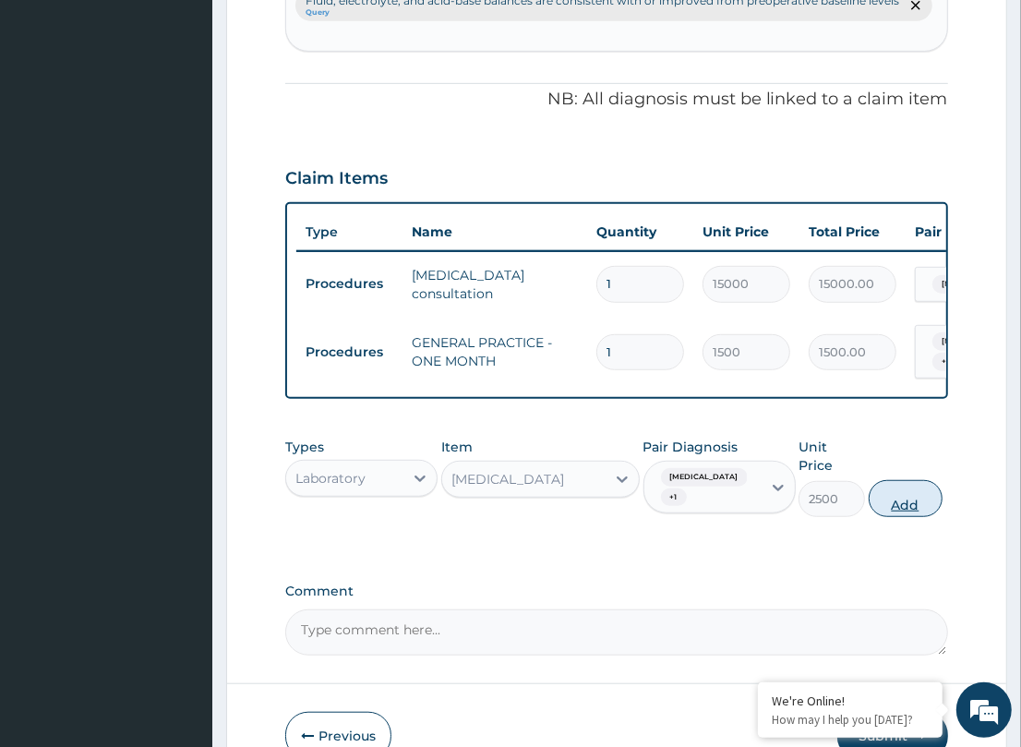
click at [907, 480] on button "Add" at bounding box center [906, 498] width 74 height 37
type input "0"
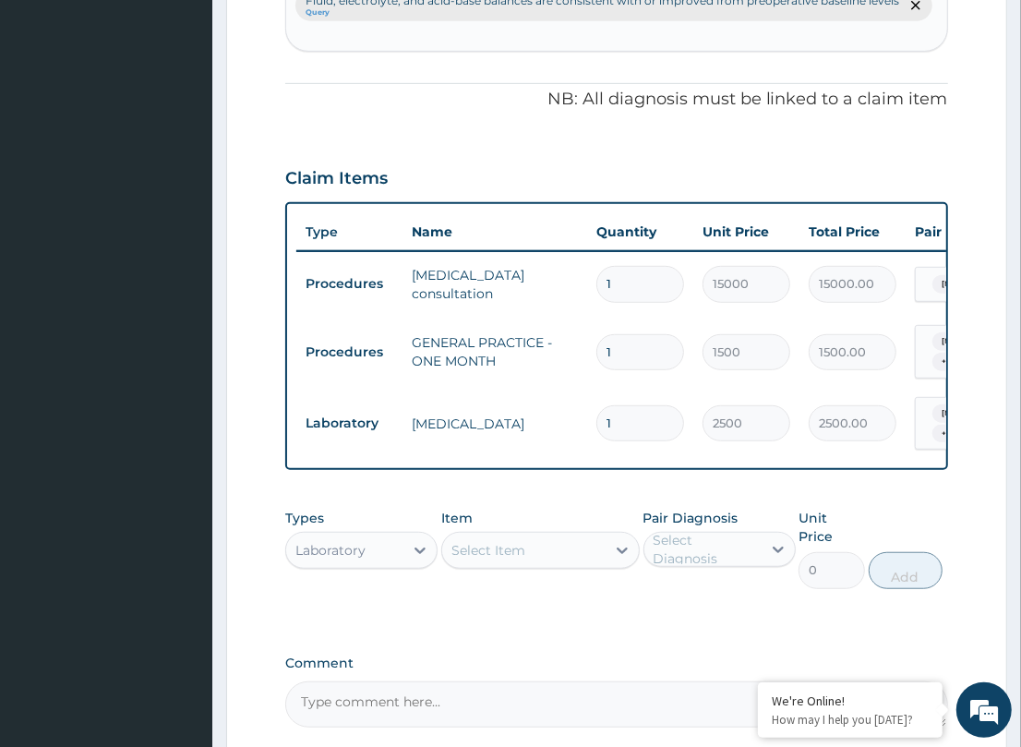
click at [528, 535] on div "Select Item" at bounding box center [523, 550] width 163 height 30
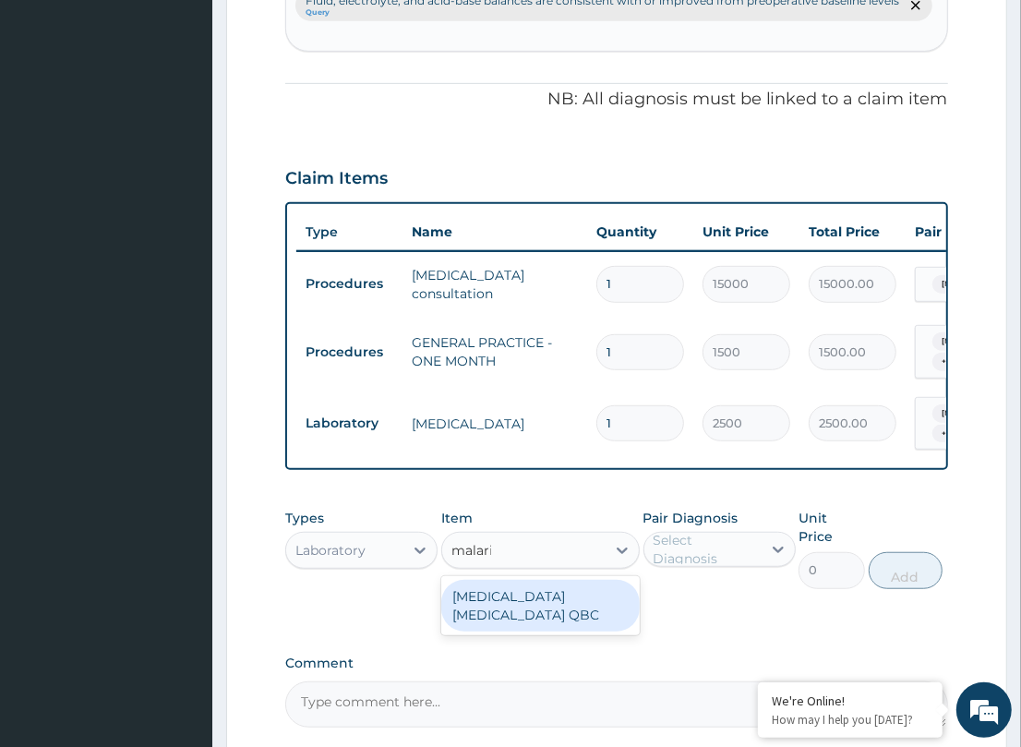
type input "malaria"
drag, startPoint x: 577, startPoint y: 568, endPoint x: 681, endPoint y: 531, distance: 110.6
click at [583, 580] on div "MALARIA PARASITE QBC" at bounding box center [540, 606] width 198 height 52
type input "1200"
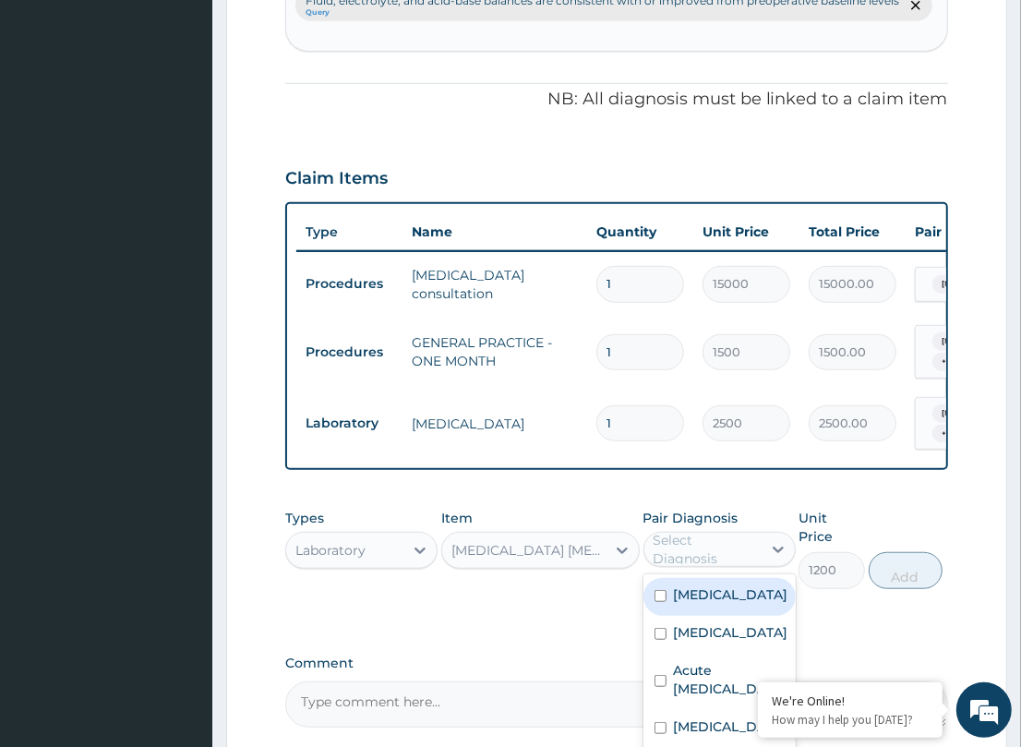
drag, startPoint x: 713, startPoint y: 512, endPoint x: 713, endPoint y: 557, distance: 44.3
click at [711, 531] on div "Select Diagnosis" at bounding box center [706, 549] width 106 height 37
drag, startPoint x: 708, startPoint y: 568, endPoint x: 836, endPoint y: 535, distance: 132.3
click at [782, 574] on div "Malaria Sepsis Acute upper respiratory infection Hypertensive heart disease Flu…" at bounding box center [719, 712] width 152 height 277
drag, startPoint x: 734, startPoint y: 565, endPoint x: 749, endPoint y: 561, distance: 15.2
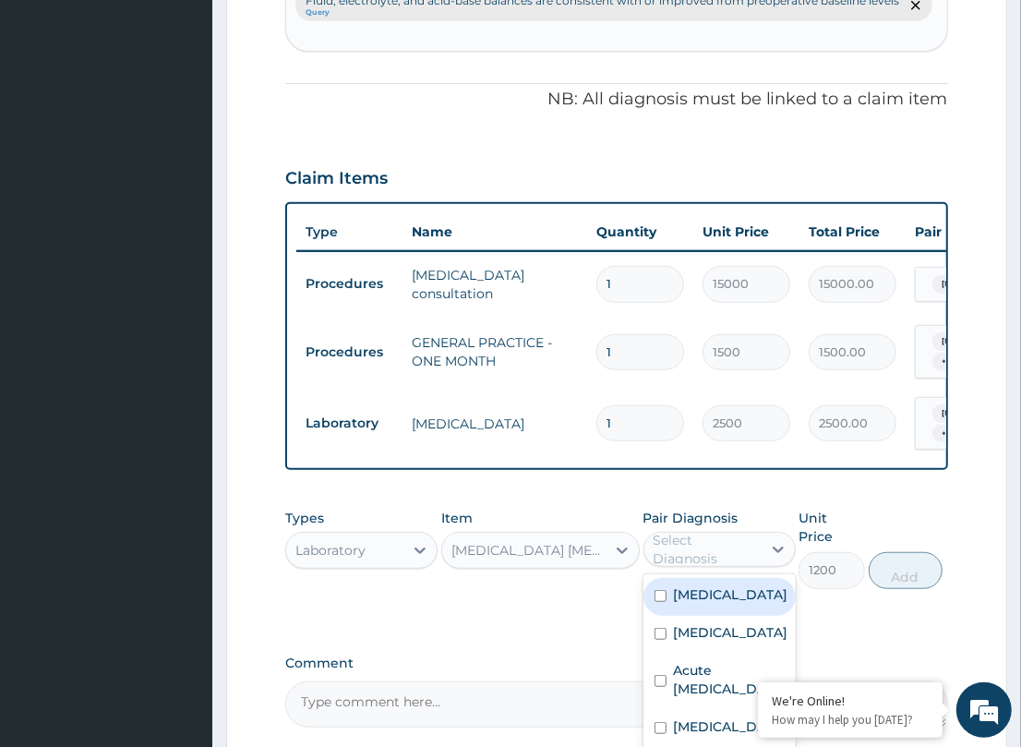
click at [731, 578] on div "Malaria" at bounding box center [719, 597] width 152 height 38
checkbox input "true"
click at [886, 552] on button "Add" at bounding box center [906, 570] width 74 height 37
type input "0"
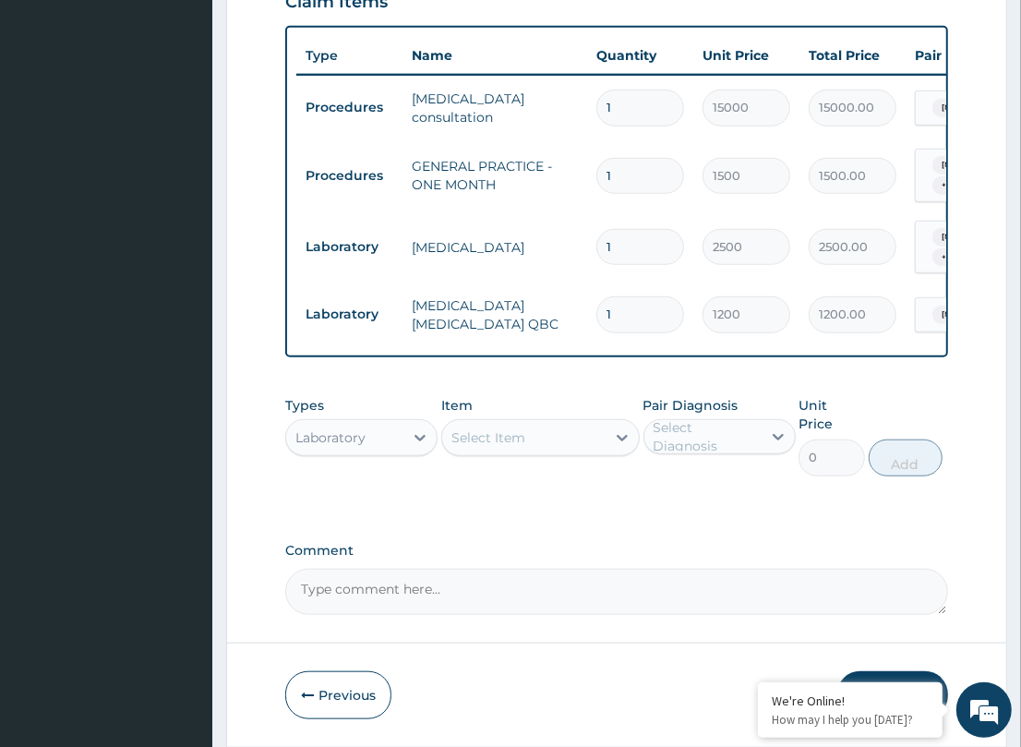
scroll to position [736, 0]
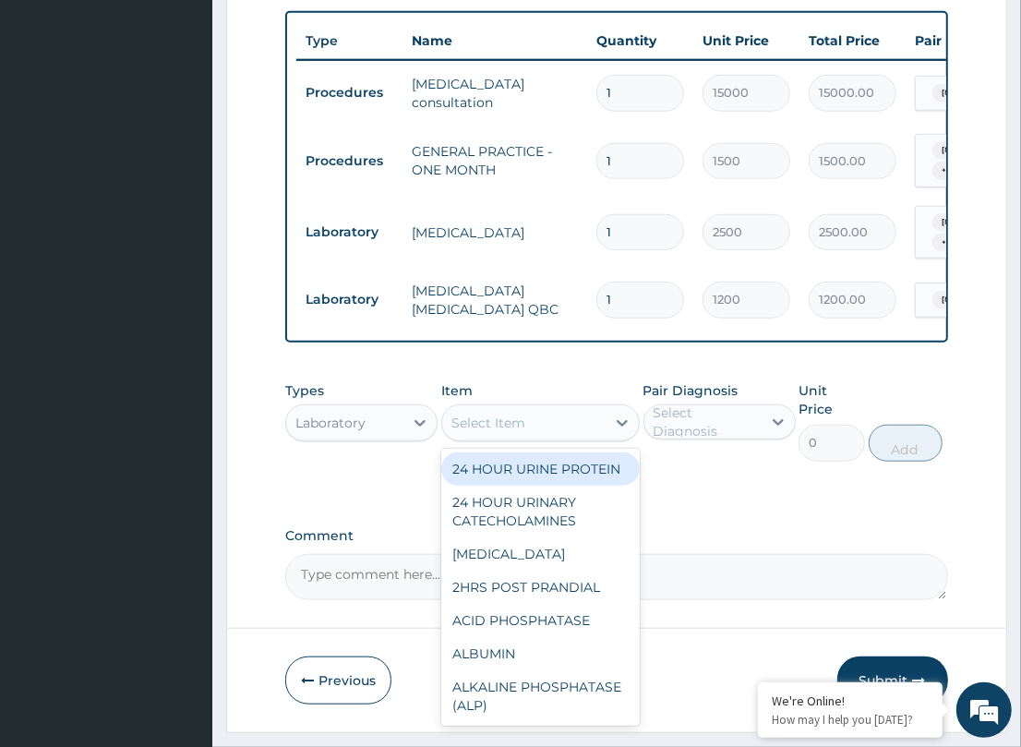
click at [503, 414] on div "Select Item" at bounding box center [488, 423] width 74 height 18
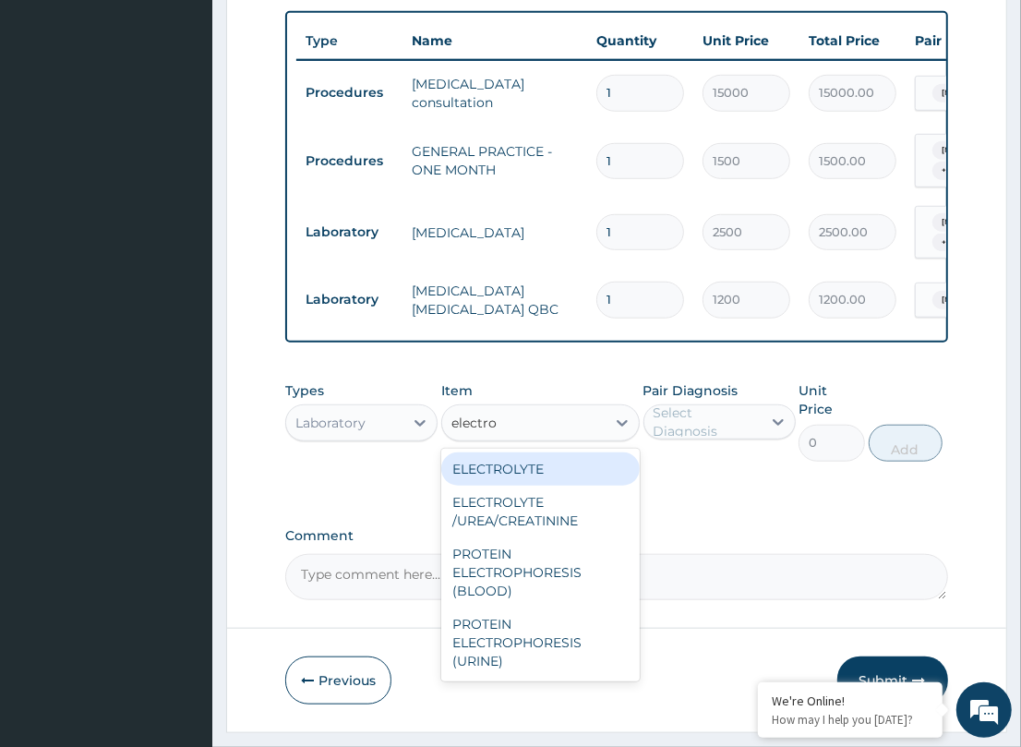
type input "electrol"
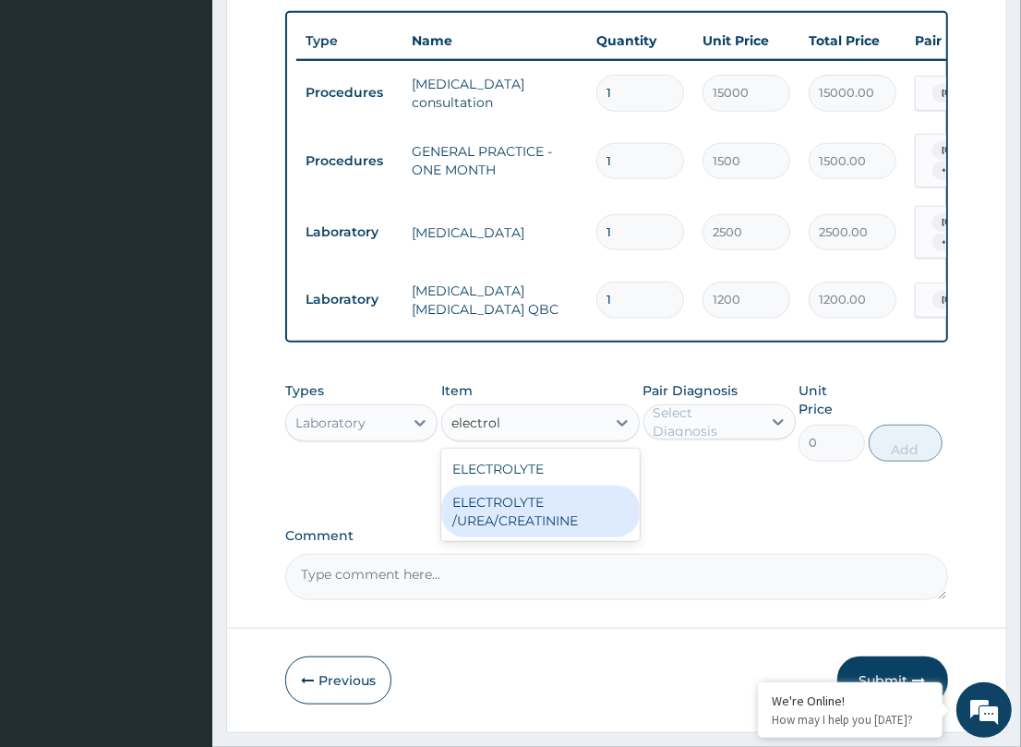
click at [538, 501] on div "ELECTROLYTE /UREA/CREATININE" at bounding box center [540, 512] width 198 height 52
type input "4500"
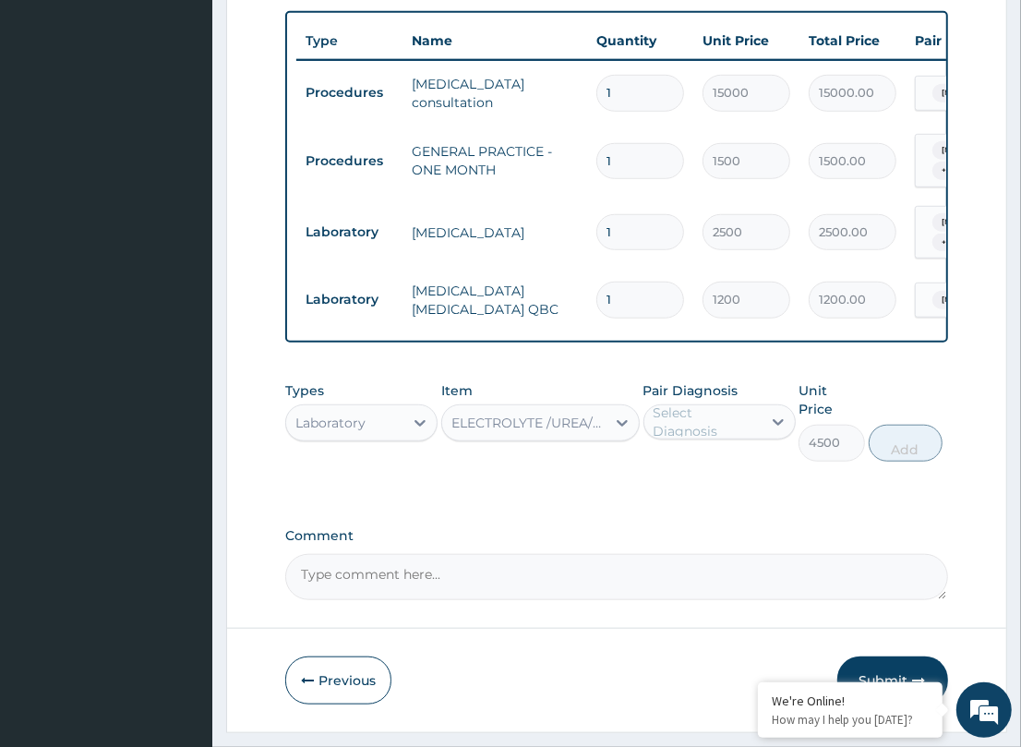
drag, startPoint x: 738, startPoint y: 392, endPoint x: 738, endPoint y: 403, distance: 11.1
click at [738, 403] on div "Select Diagnosis" at bounding box center [706, 421] width 106 height 37
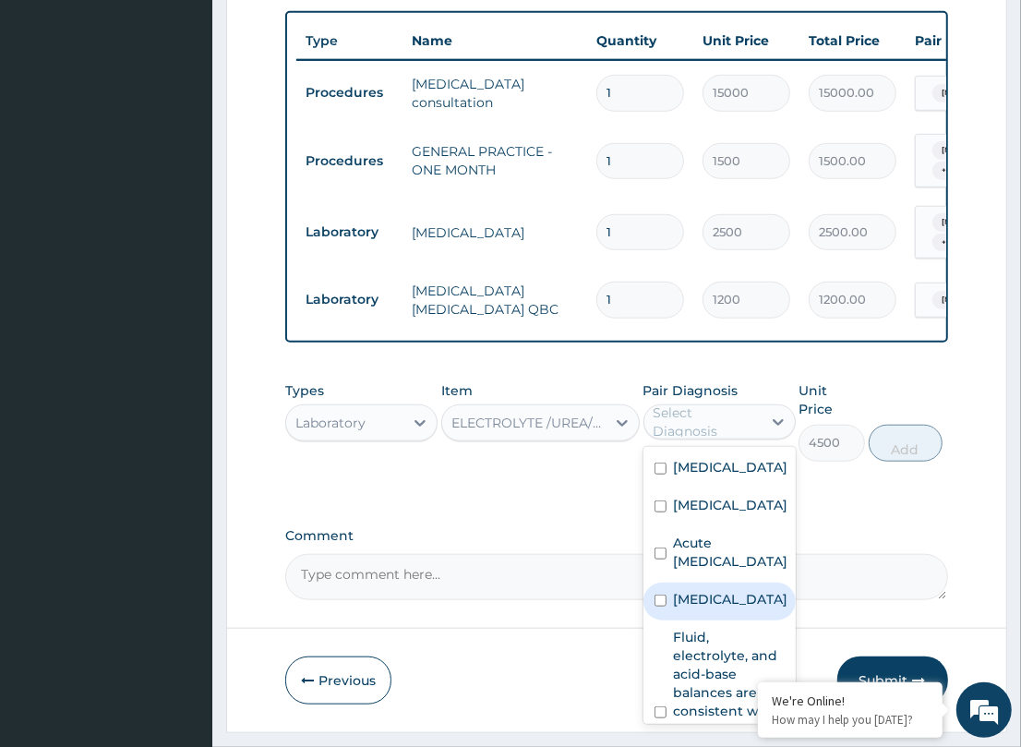
drag, startPoint x: 712, startPoint y: 611, endPoint x: 706, endPoint y: 637, distance: 26.4
click at [711, 608] on label "Hypertensive heart disease" at bounding box center [731, 599] width 114 height 18
checkbox input "true"
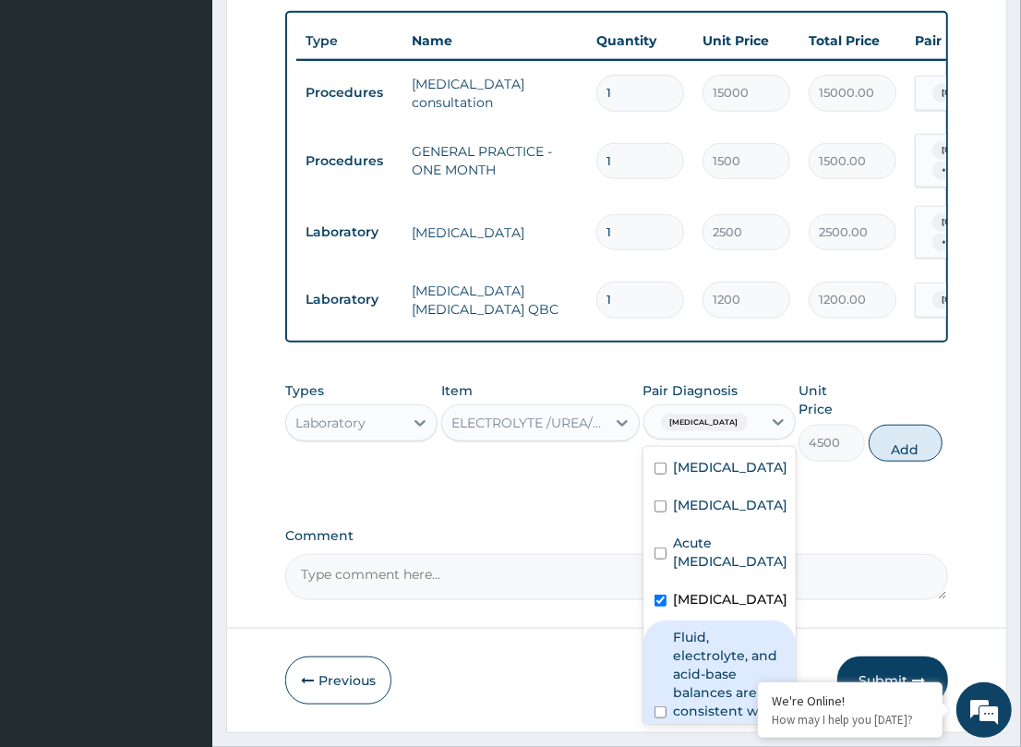
click at [706, 658] on label "Fluid, electrolyte, and acid-base balances are consistent with or improved from…" at bounding box center [729, 711] width 111 height 166
checkbox input "true"
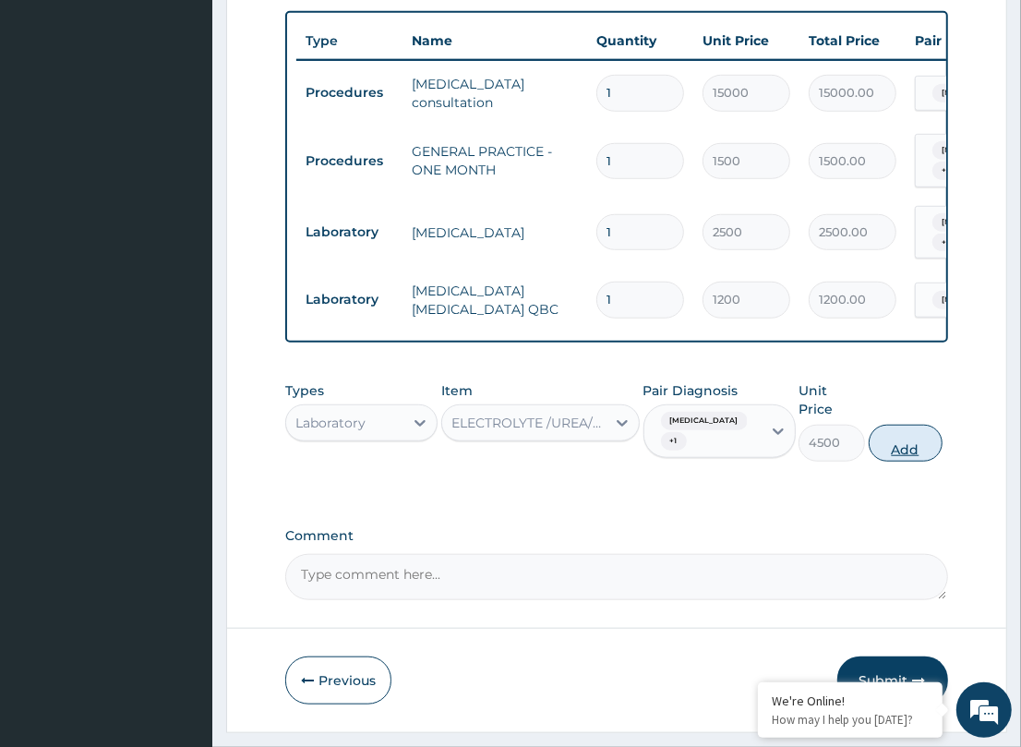
click at [912, 425] on button "Add" at bounding box center [906, 443] width 74 height 37
type input "0"
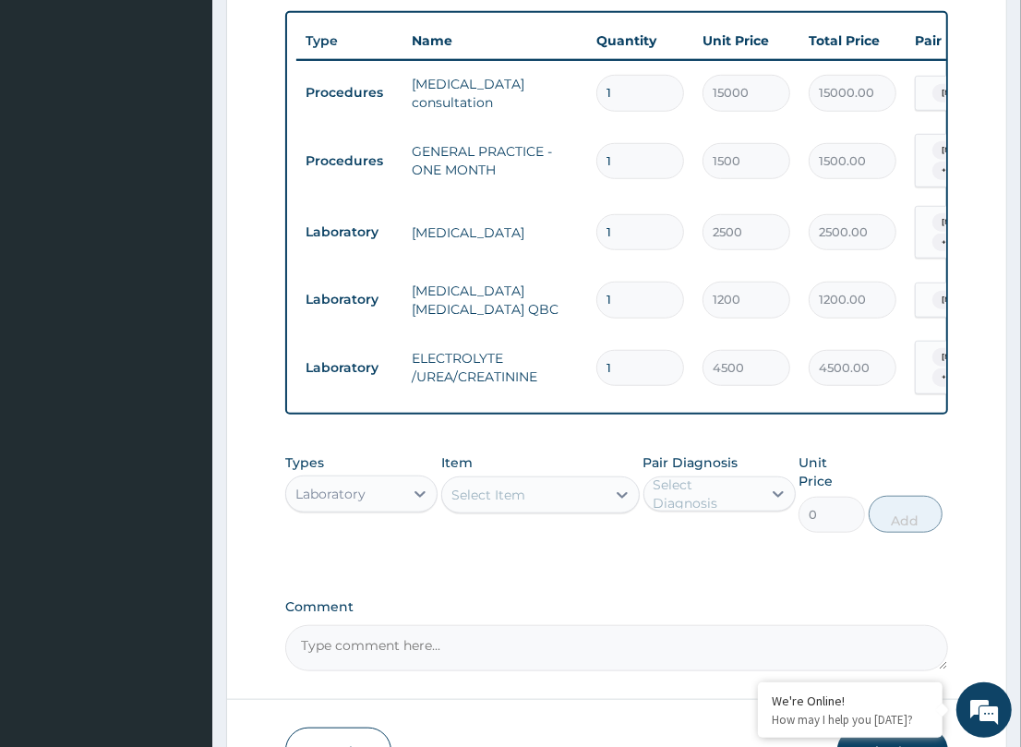
drag, startPoint x: 342, startPoint y: 462, endPoint x: 438, endPoint y: 431, distance: 101.6
click at [349, 485] on div "Laboratory" at bounding box center [330, 494] width 70 height 18
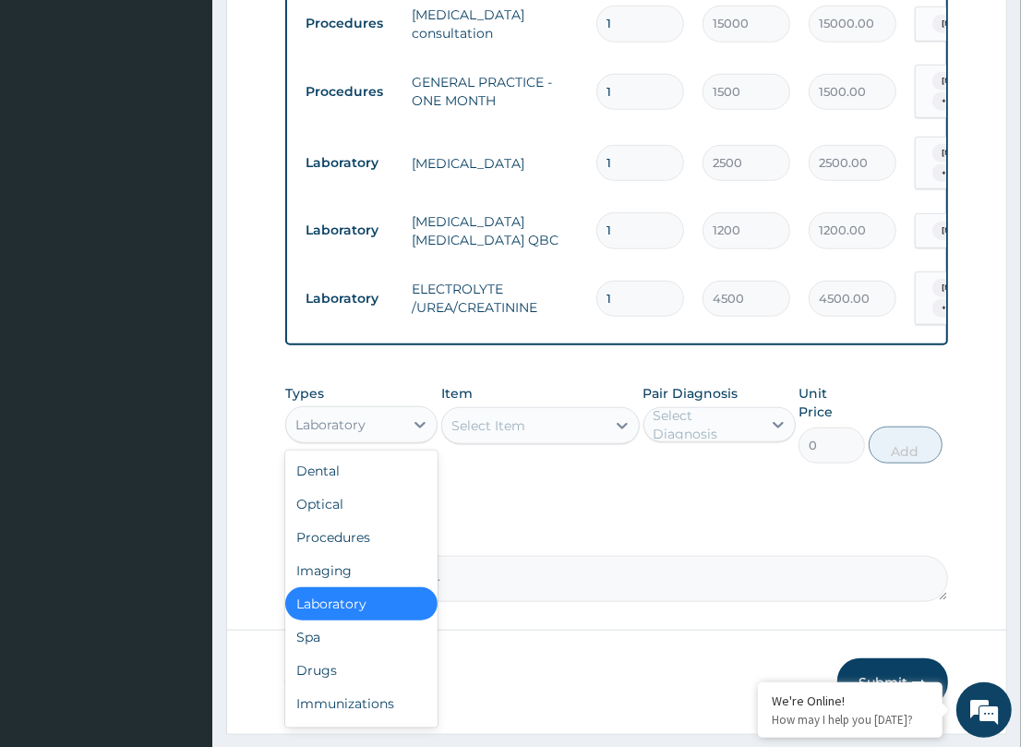
scroll to position [806, 0]
drag, startPoint x: 324, startPoint y: 641, endPoint x: 583, endPoint y: 494, distance: 298.5
click at [332, 653] on div "Drugs" at bounding box center [361, 669] width 152 height 33
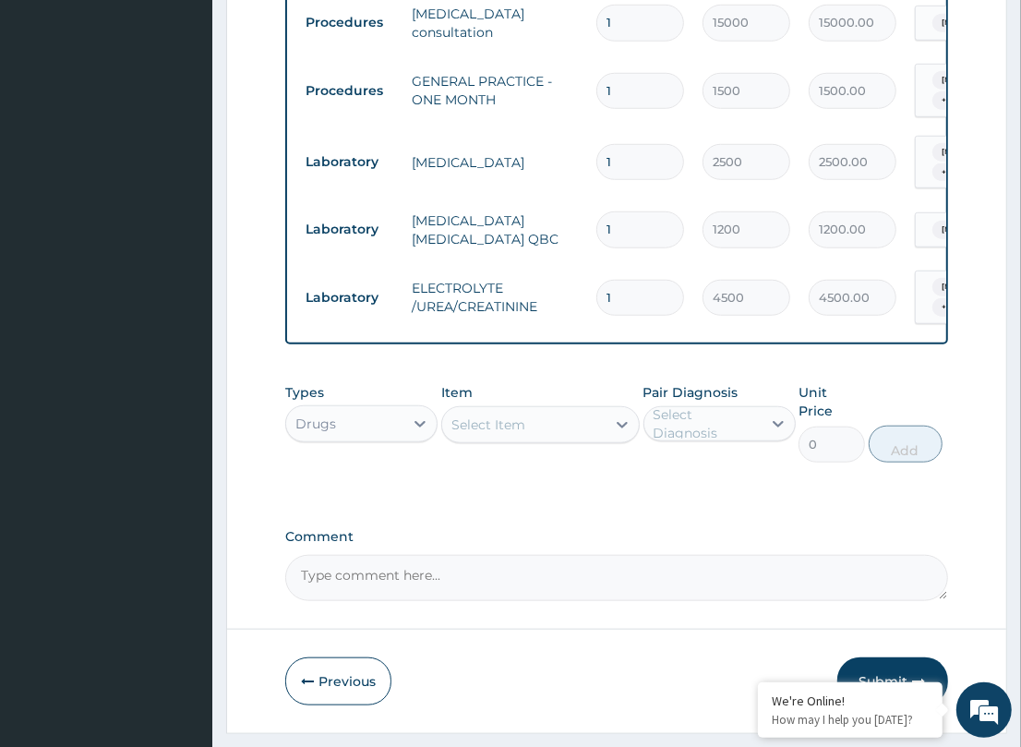
click at [495, 410] on div "Select Item" at bounding box center [523, 425] width 163 height 30
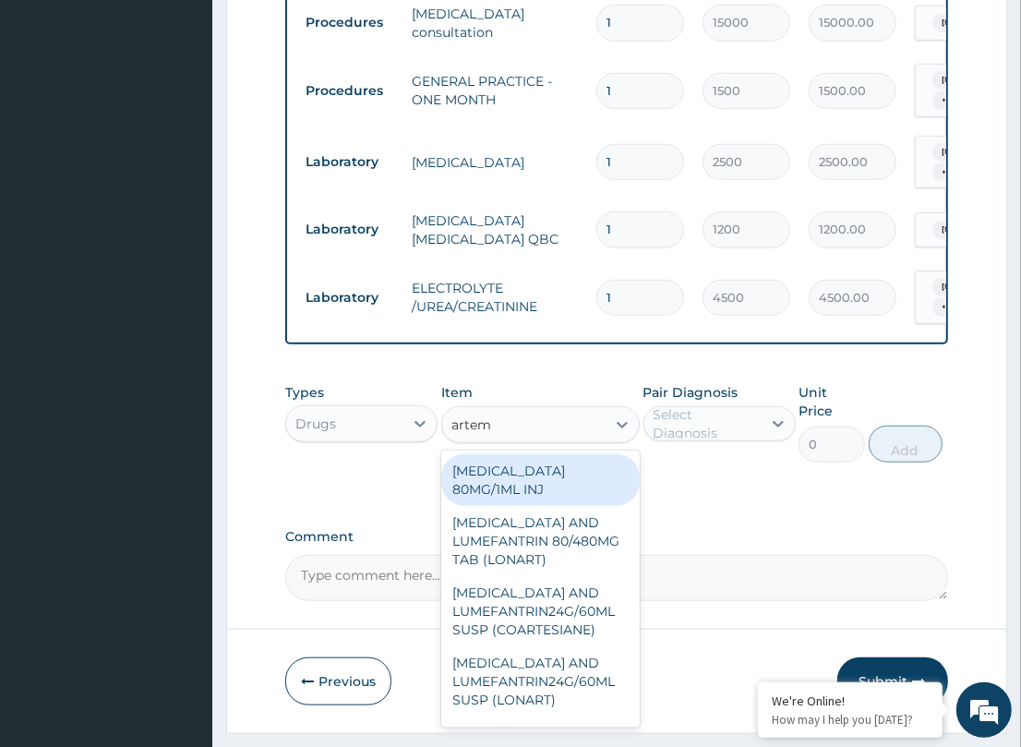
type input "arteme"
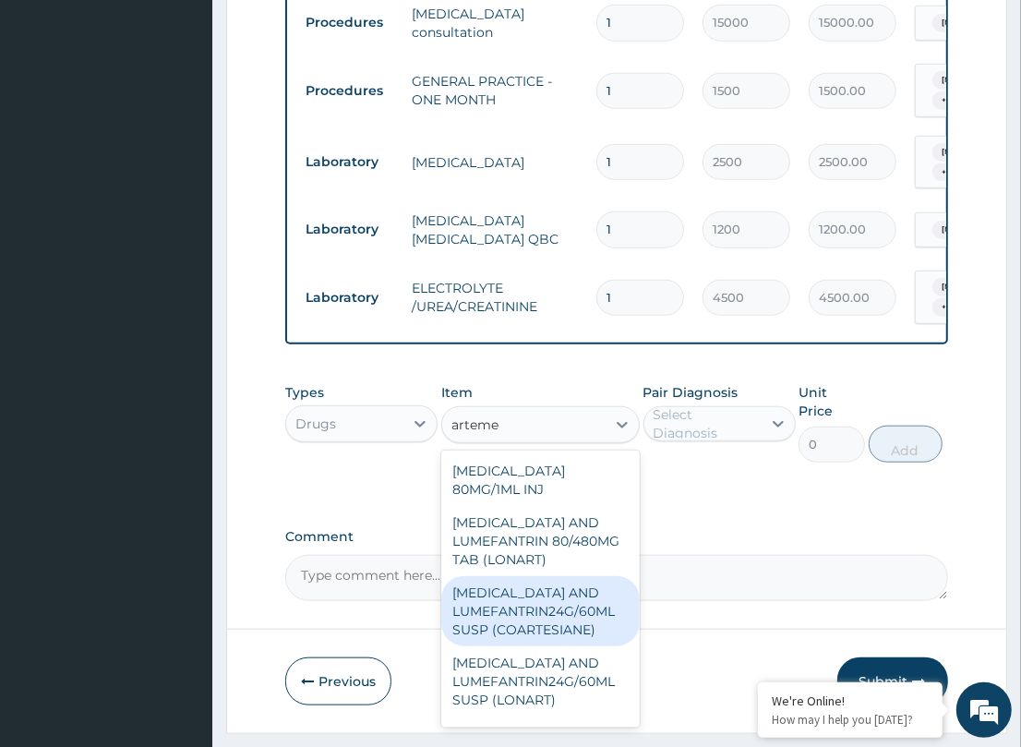
scroll to position [347, 0]
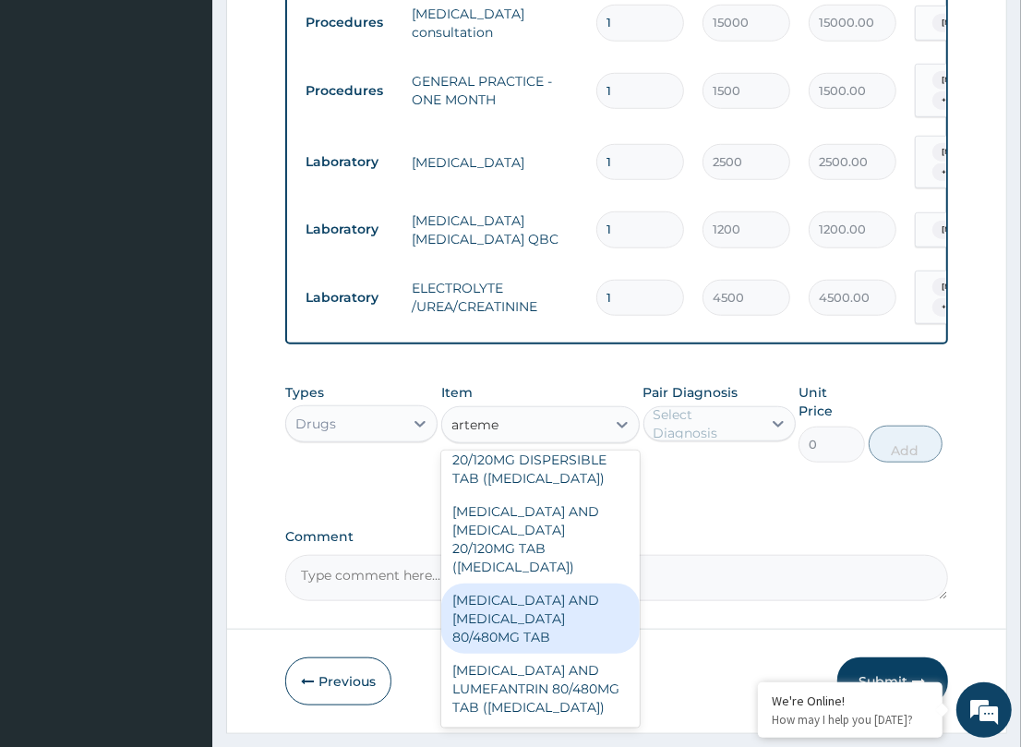
click at [506, 598] on div "[MEDICAL_DATA] AND [MEDICAL_DATA] 80/480MG TAB" at bounding box center [540, 618] width 198 height 70
type input "184.8"
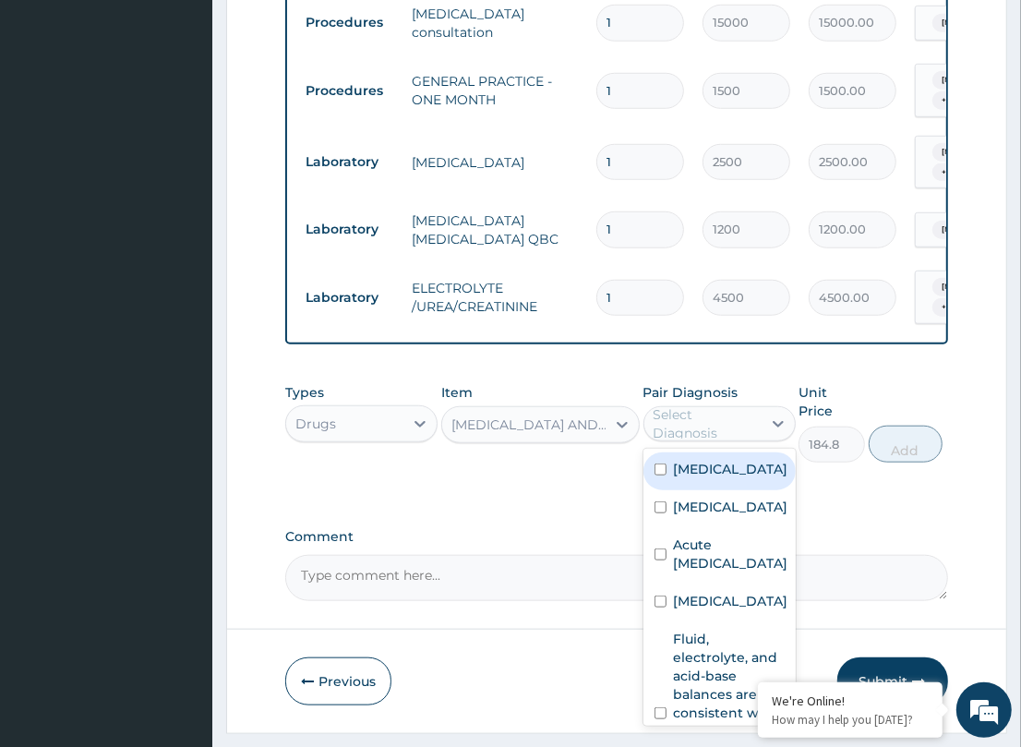
drag, startPoint x: 672, startPoint y: 394, endPoint x: 703, endPoint y: 411, distance: 35.5
click at [680, 405] on div "Select Diagnosis" at bounding box center [706, 423] width 106 height 37
drag, startPoint x: 706, startPoint y: 445, endPoint x: 849, endPoint y: 440, distance: 143.1
click at [739, 452] on div "[MEDICAL_DATA]" at bounding box center [719, 471] width 152 height 38
checkbox input "true"
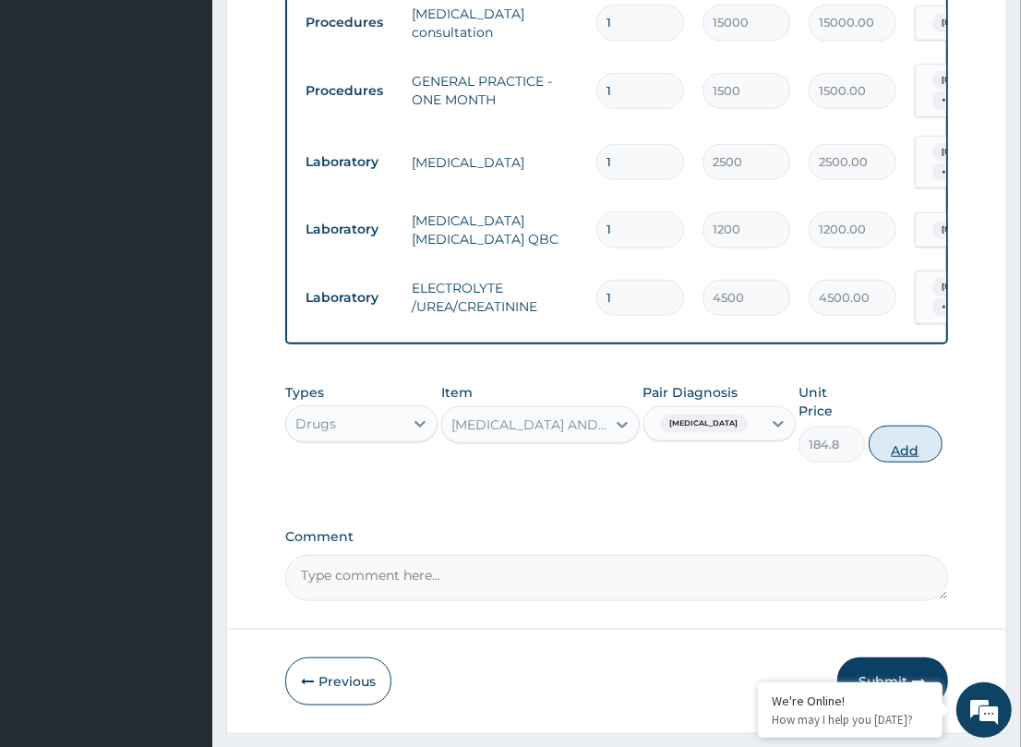
click at [891, 426] on button "Add" at bounding box center [906, 444] width 74 height 37
type input "0"
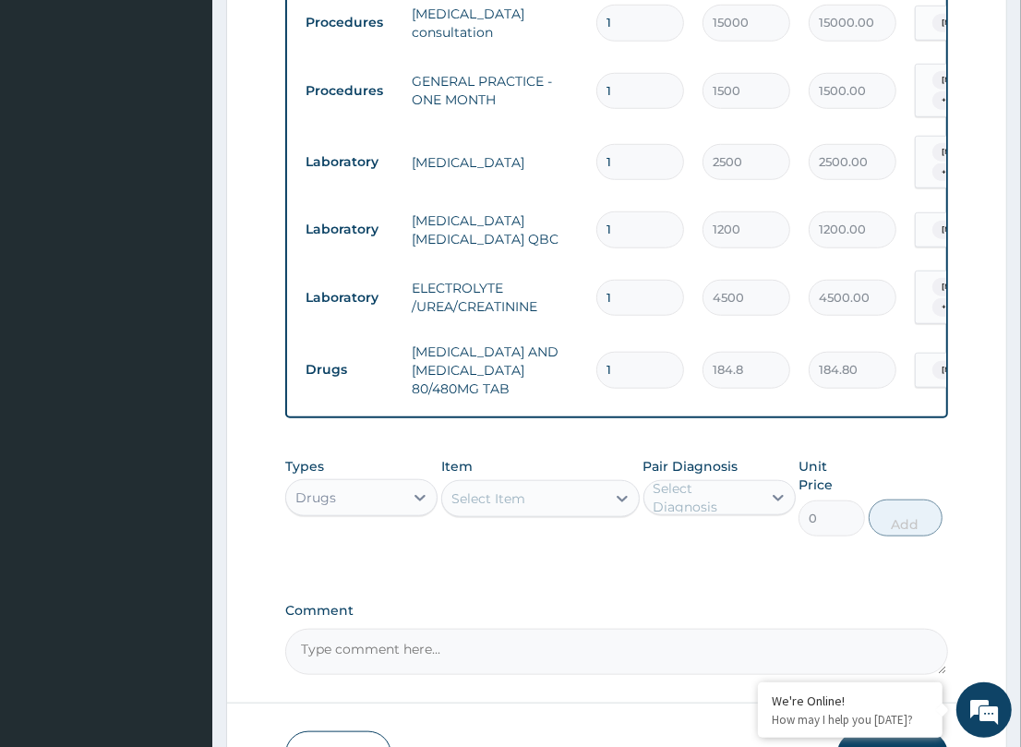
drag, startPoint x: 630, startPoint y: 323, endPoint x: 458, endPoint y: 286, distance: 176.5
click at [462, 333] on tr "Drugs [MEDICAL_DATA] AND [MEDICAL_DATA] 80/480MG TAB 1 184.8 184.80 [MEDICAL_DA…" at bounding box center [748, 370] width 905 height 74
type input "6"
type input "1108.80"
type input "6"
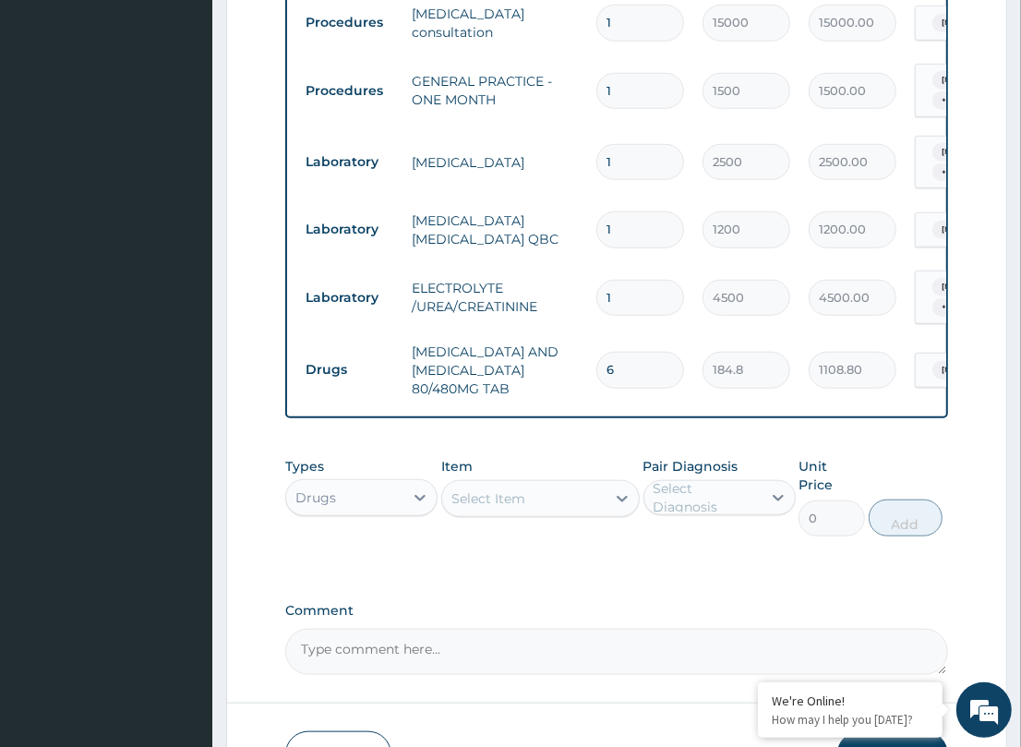
drag, startPoint x: 513, startPoint y: 411, endPoint x: 498, endPoint y: 455, distance: 46.7
click at [510, 414] on div "PA Code / Prescription Code PA/F4DD28 Encounter Date 15-09-2025 Important Notic…" at bounding box center [616, 23] width 662 height 1304
click at [509, 484] on div "Select Item" at bounding box center [523, 499] width 163 height 30
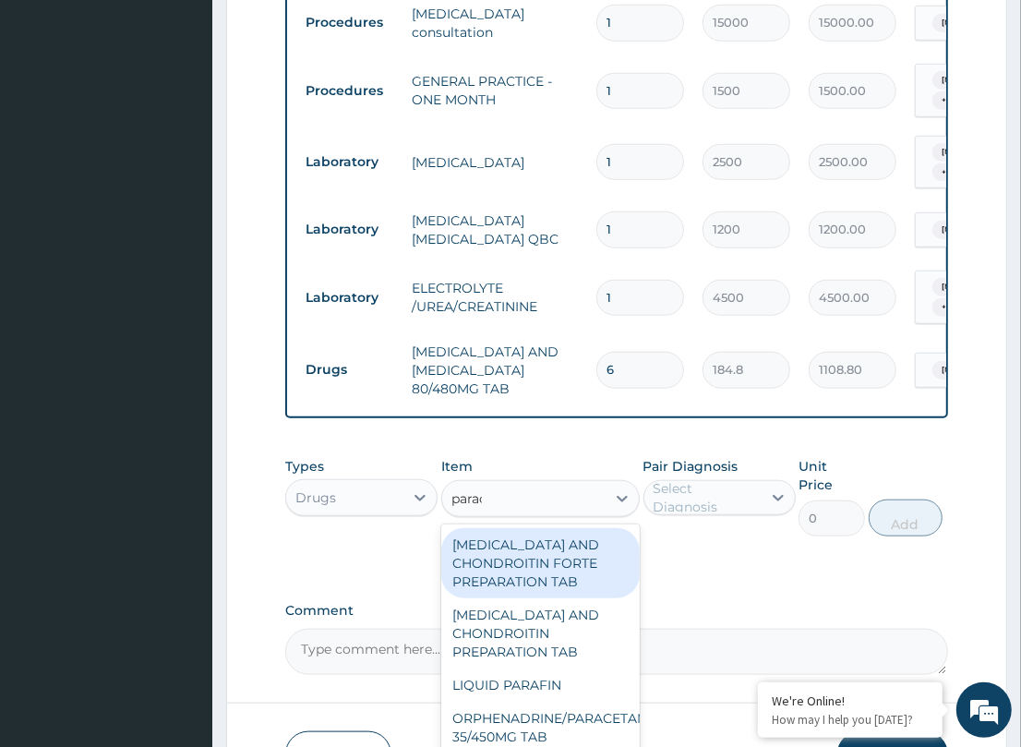
type input "parace"
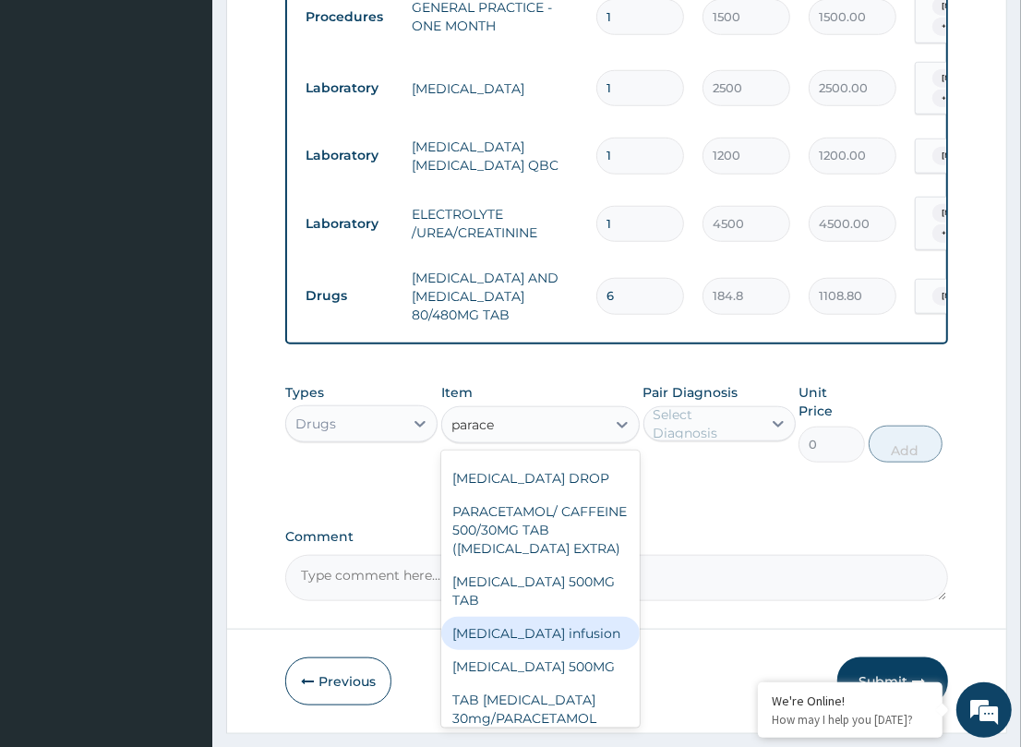
scroll to position [318, 0]
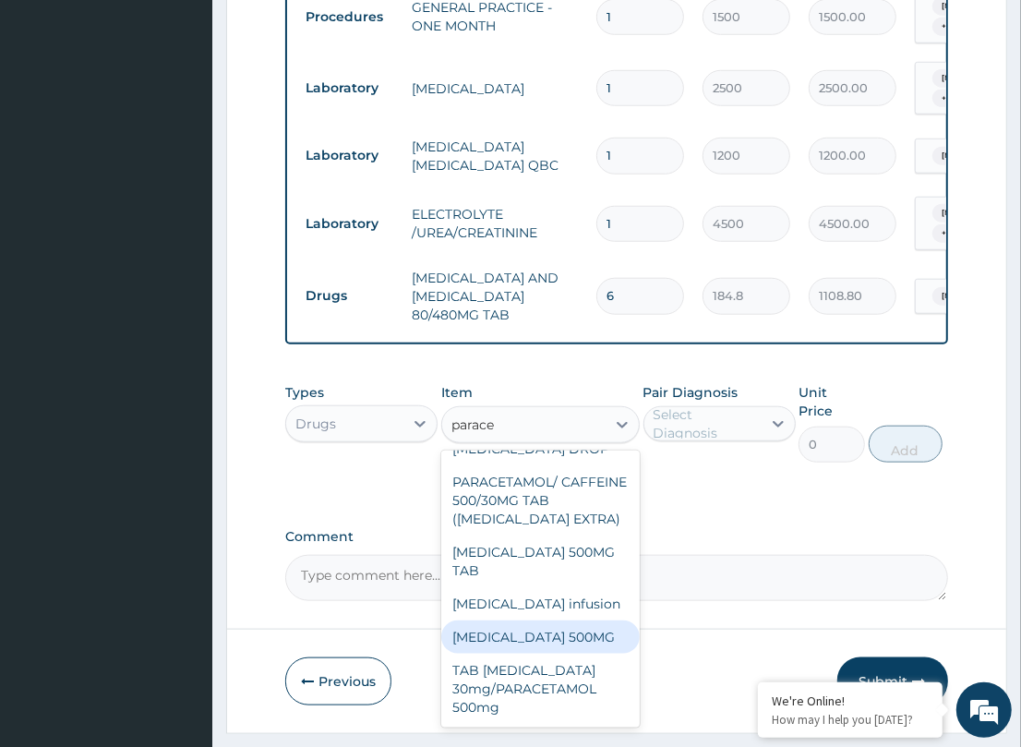
drag, startPoint x: 537, startPoint y: 597, endPoint x: 582, endPoint y: 556, distance: 61.4
click at [537, 620] on div "[MEDICAL_DATA] 500MG" at bounding box center [540, 636] width 198 height 33
type input "10"
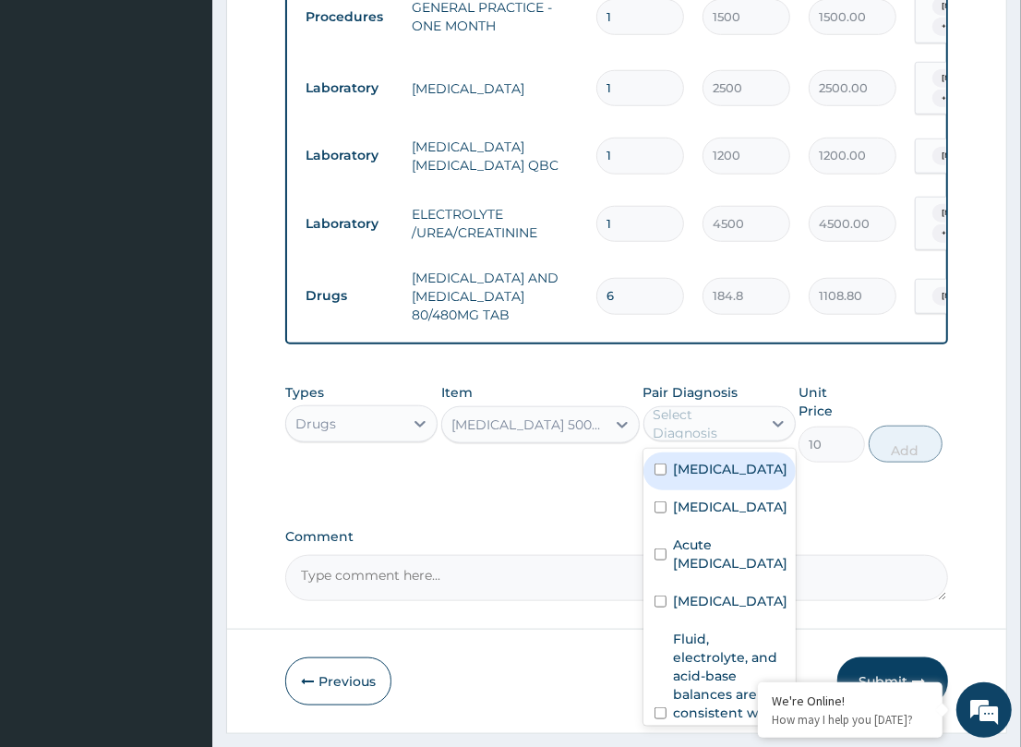
click at [713, 405] on div "Select Diagnosis" at bounding box center [706, 423] width 106 height 37
drag, startPoint x: 738, startPoint y: 436, endPoint x: 858, endPoint y: 430, distance: 120.1
click at [741, 452] on div "[MEDICAL_DATA]" at bounding box center [719, 471] width 152 height 38
checkbox input "true"
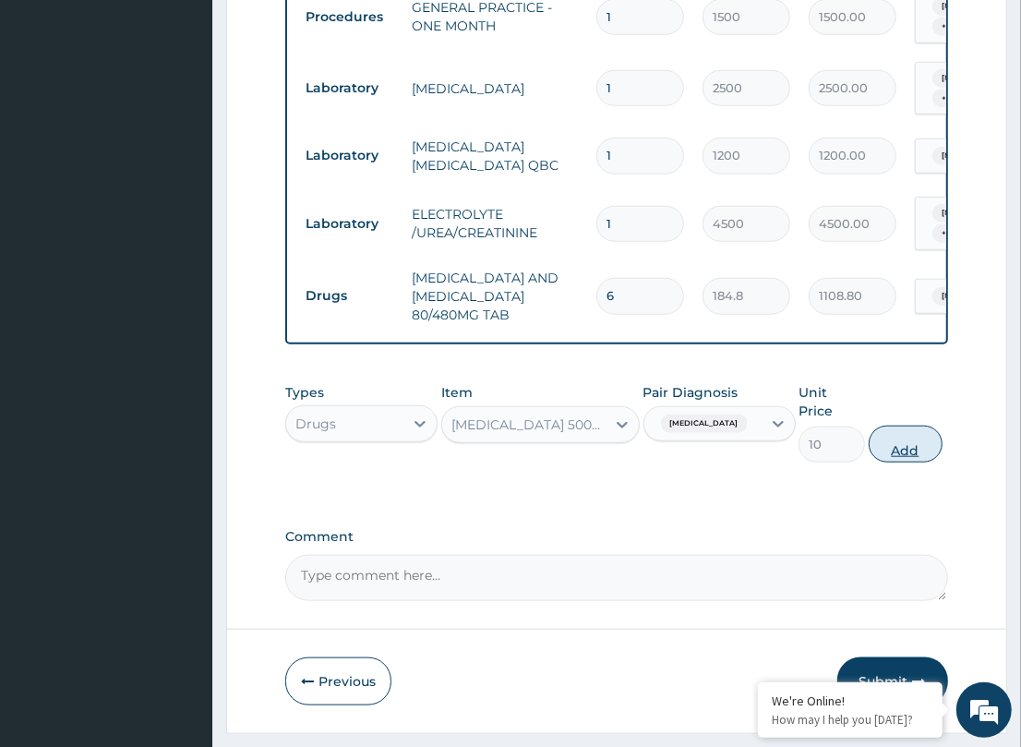
click at [882, 426] on button "Add" at bounding box center [906, 444] width 74 height 37
type input "0"
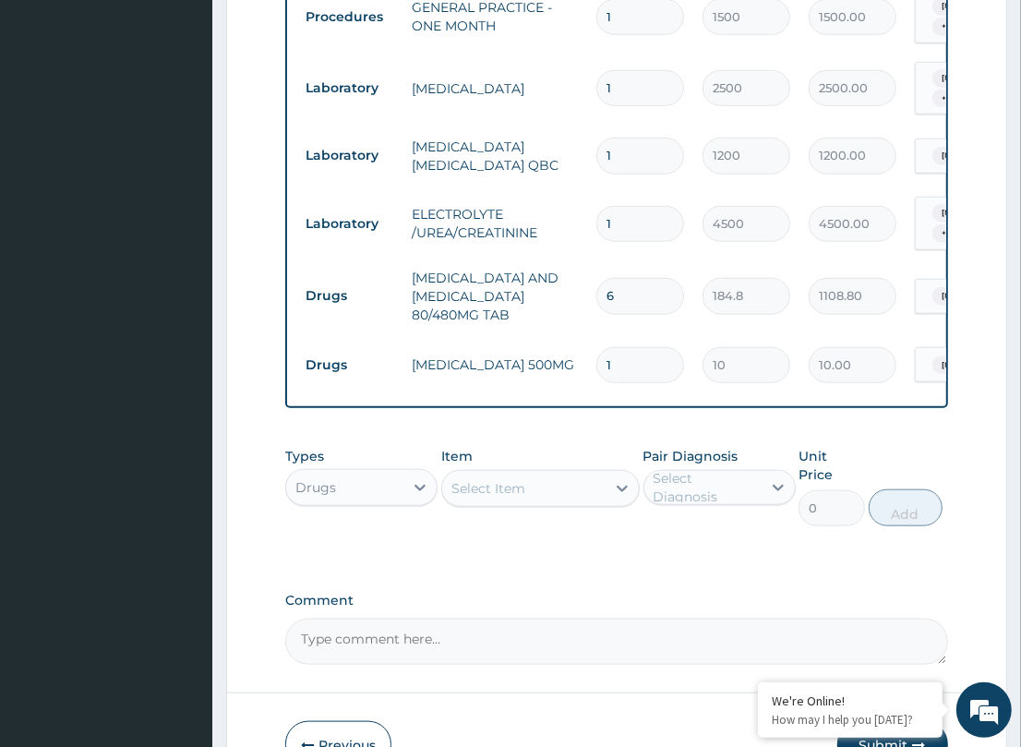
type input "18"
type input "180.00"
type input "18"
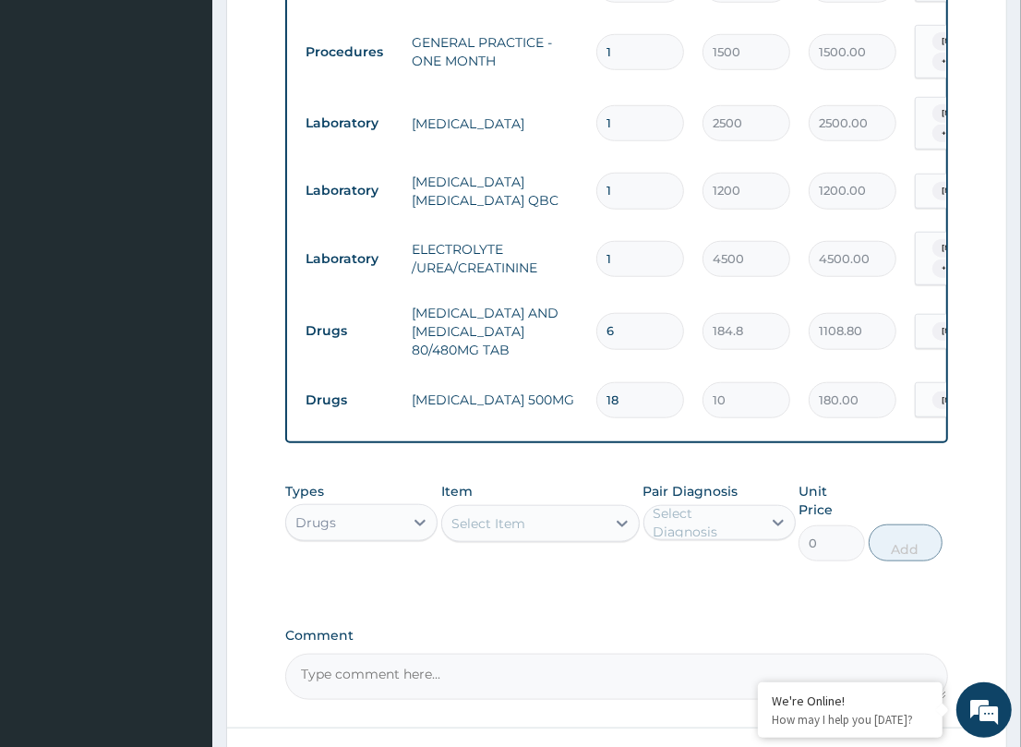
scroll to position [943, 0]
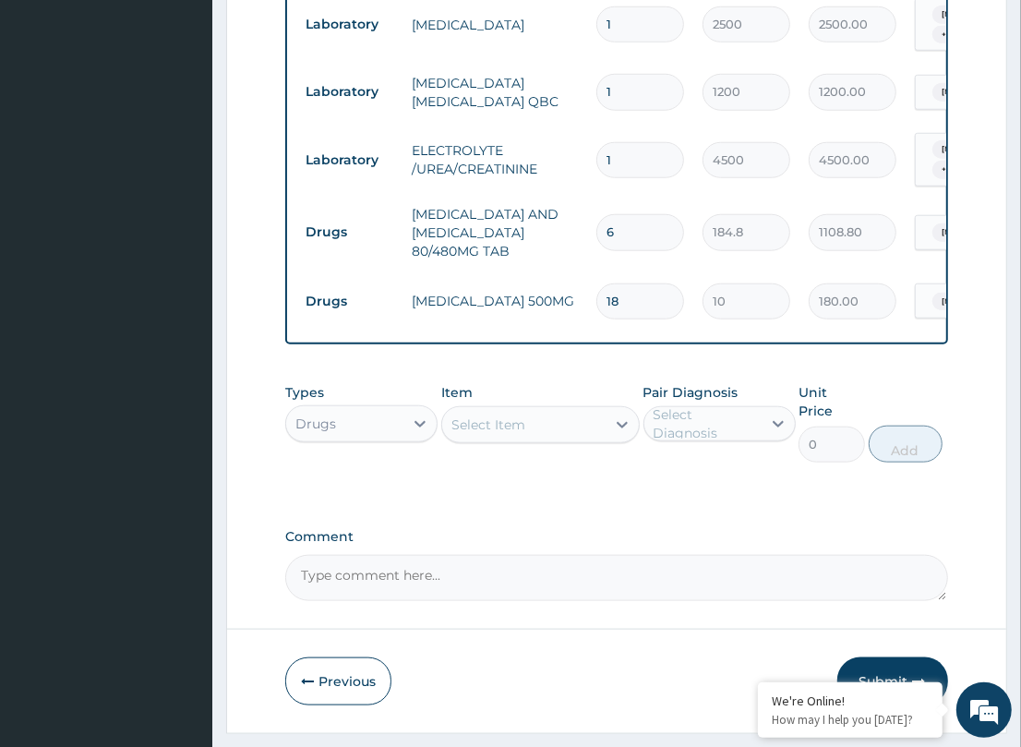
click at [861, 657] on button "Submit" at bounding box center [892, 681] width 111 height 48
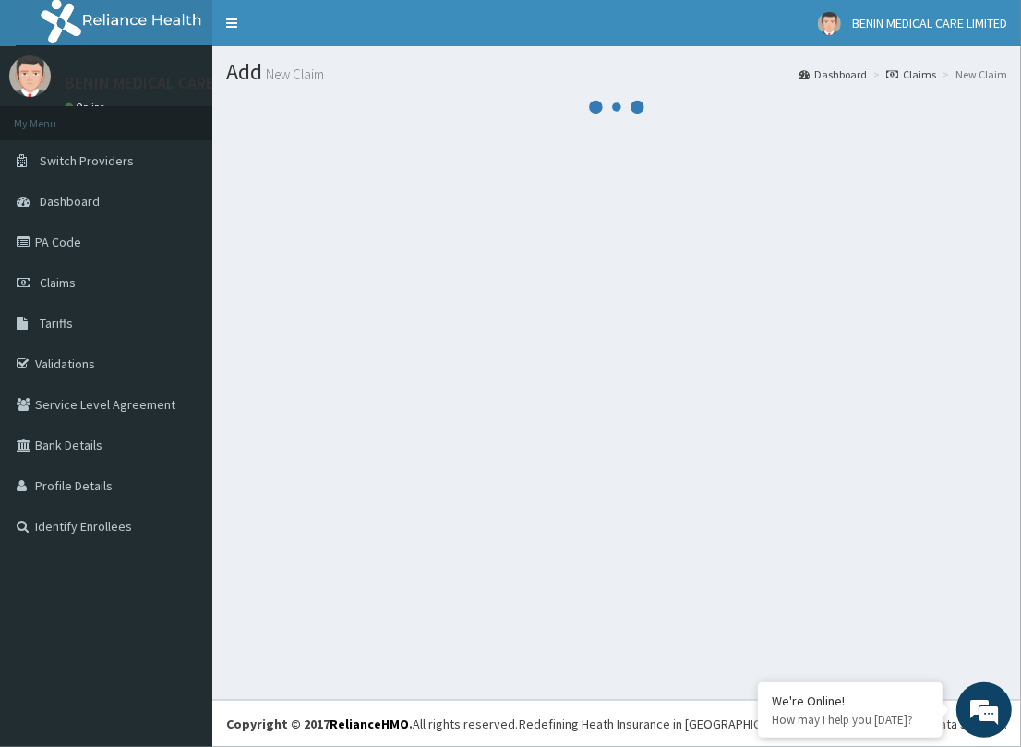
scroll to position [0, 0]
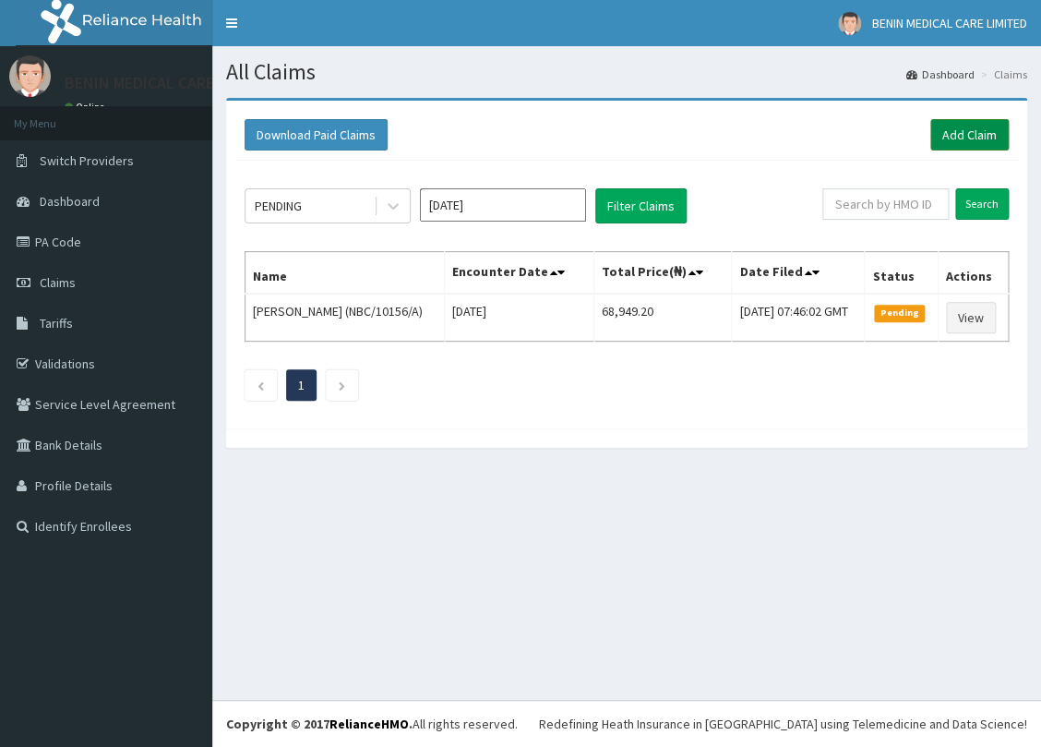
click at [947, 140] on link "Add Claim" at bounding box center [969, 134] width 78 height 31
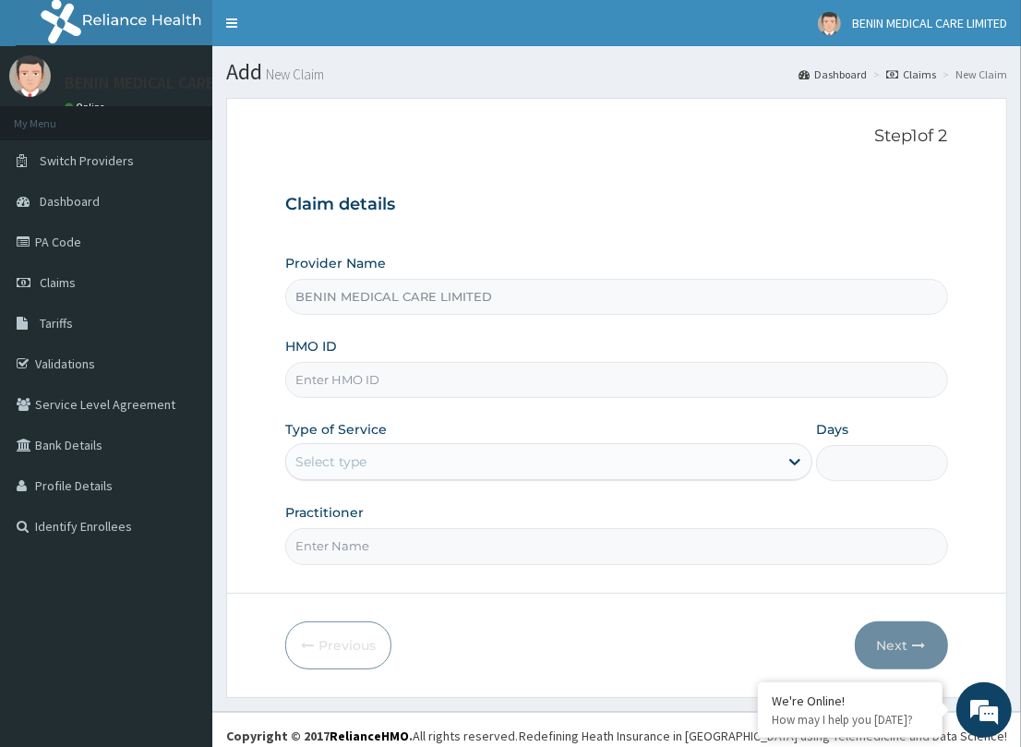
type input "BENIN MEDICAL CARE LIMITED"
click at [348, 370] on input "HMO ID" at bounding box center [616, 380] width 662 height 36
paste input "SKN/10139/A"
type input "SKN/10139/A"
drag, startPoint x: 266, startPoint y: 414, endPoint x: 306, endPoint y: 448, distance: 53.1
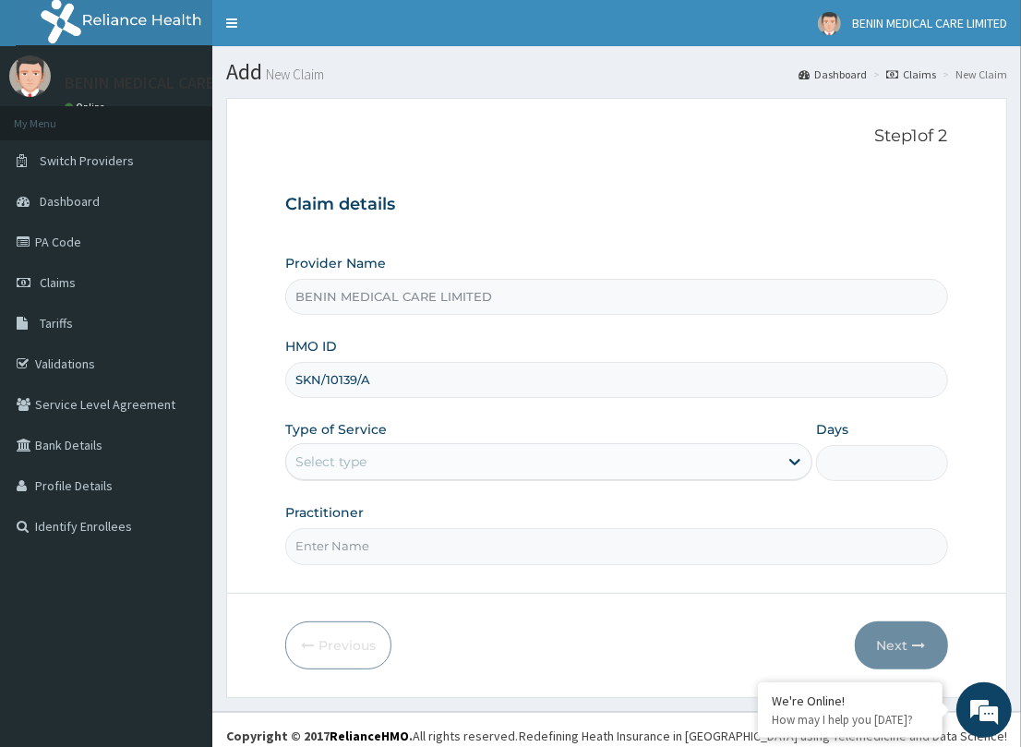
click at [282, 435] on form "Step 1 of 2 Claim details Provider Name BENIN MEDICAL CARE LIMITED HMO ID SKN/1…" at bounding box center [616, 397] width 781 height 599
click at [346, 480] on div "Select type" at bounding box center [548, 461] width 527 height 37
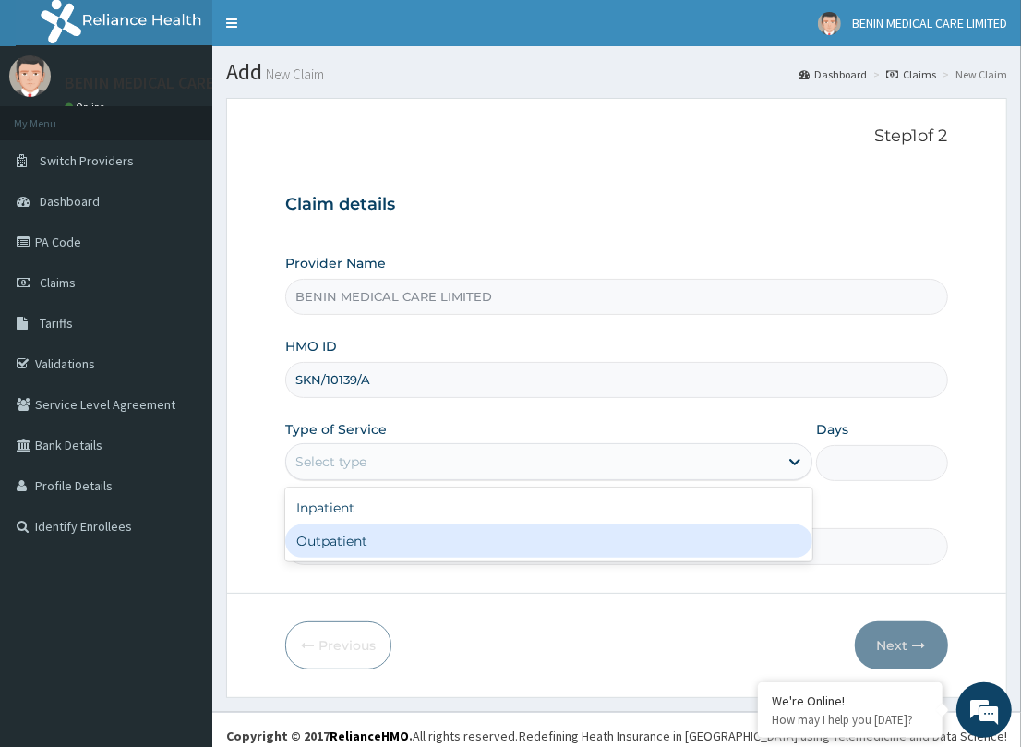
click at [333, 536] on div "Outpatient" at bounding box center [548, 540] width 527 height 33
type input "1"
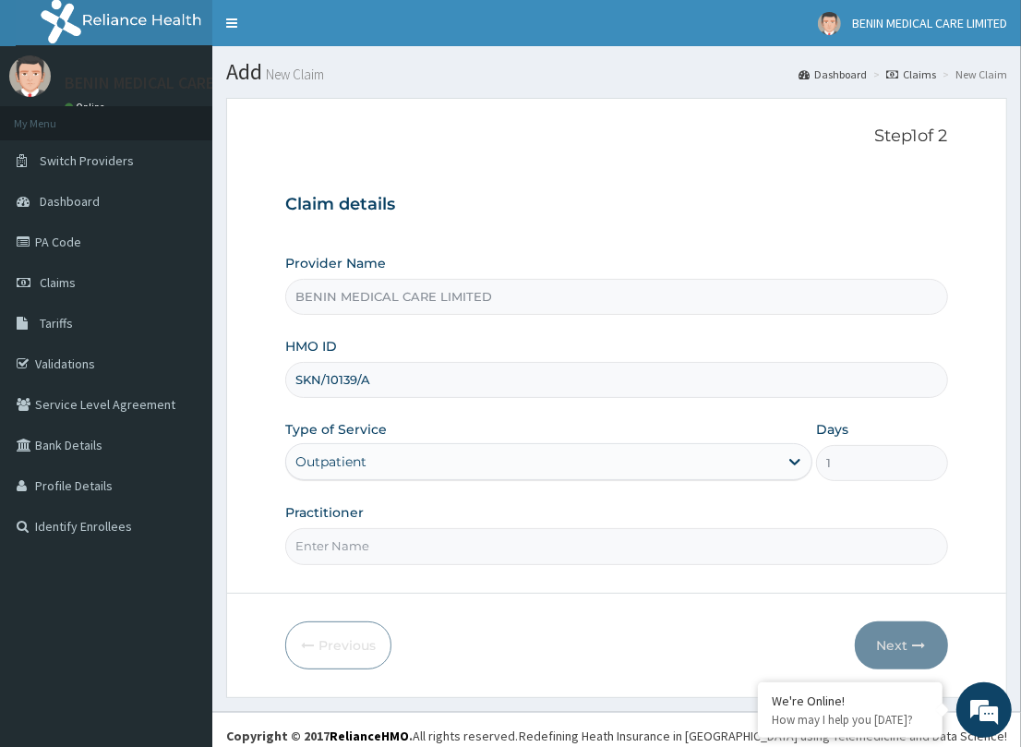
click at [338, 538] on input "Practitioner" at bounding box center [616, 546] width 662 height 36
type input "udegbe"
click at [869, 637] on button "Next" at bounding box center [901, 645] width 93 height 48
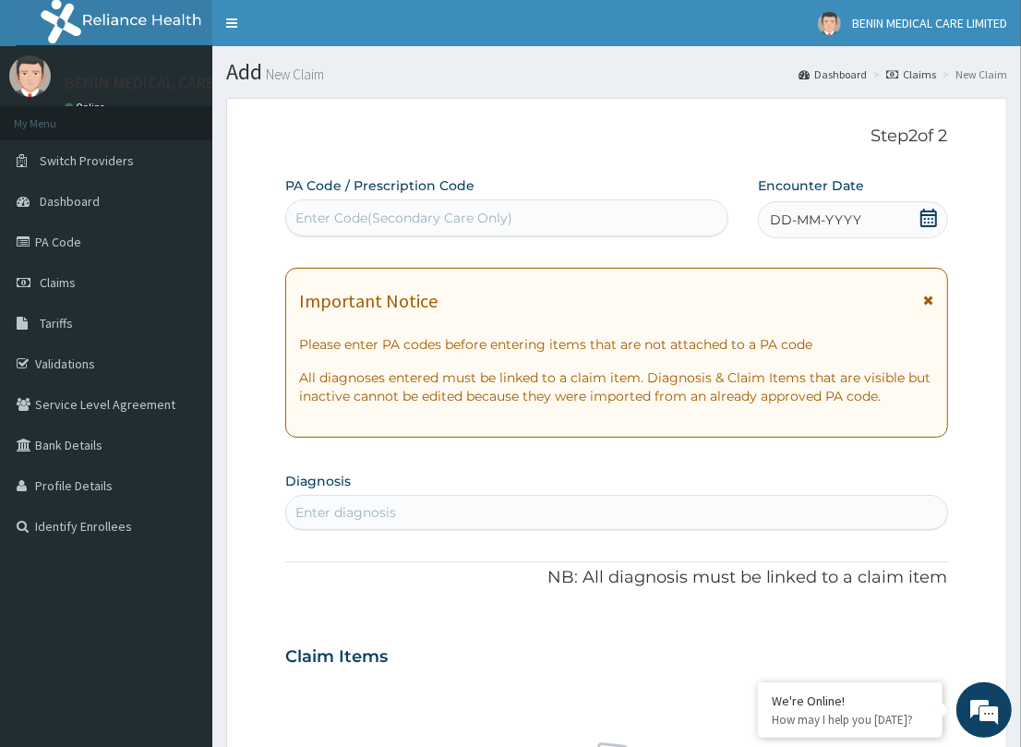
click at [328, 205] on div "Enter Code(Secondary Care Only)" at bounding box center [506, 218] width 441 height 30
paste input "PA/F44ECE"
type input "PA/F44ECE"
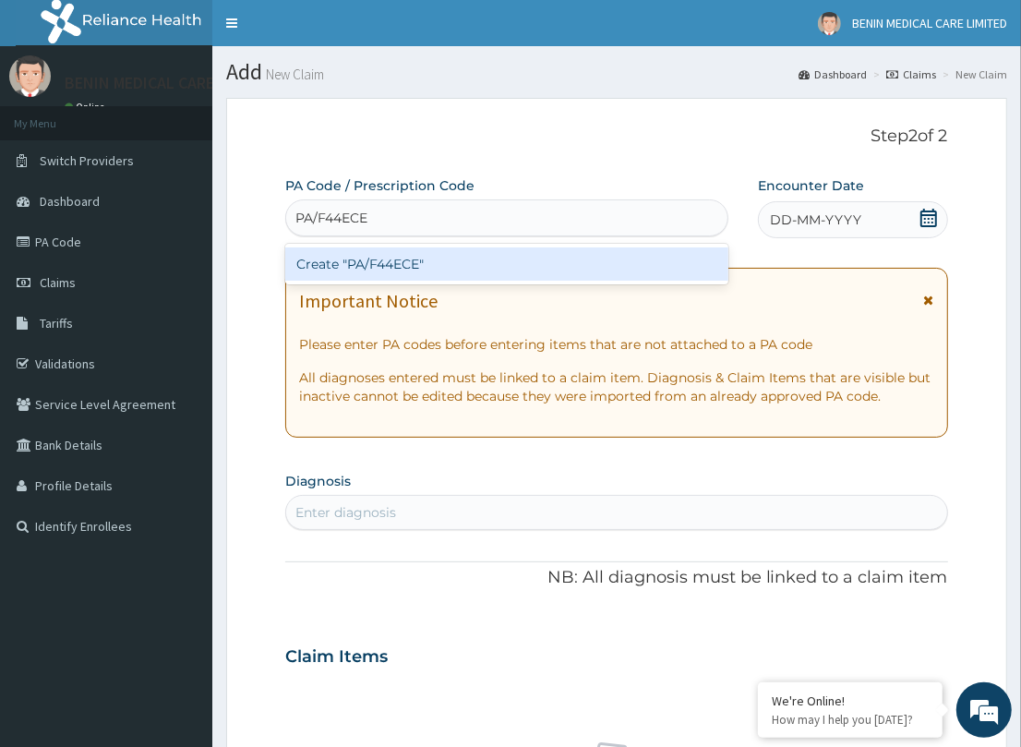
click at [358, 250] on div "Create "PA/F44ECE"" at bounding box center [506, 263] width 443 height 33
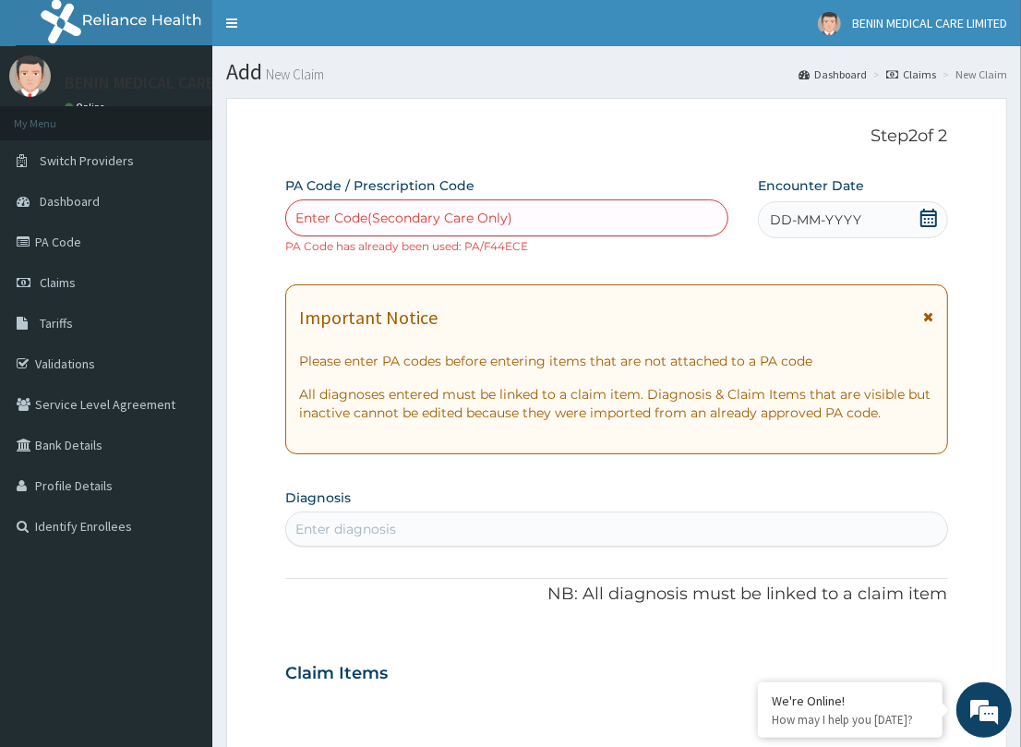
click at [577, 484] on section "Diagnosis Enter diagnosis" at bounding box center [616, 515] width 662 height 63
click at [418, 215] on div "Enter Code(Secondary Care Only)" at bounding box center [403, 218] width 217 height 18
type input "SML1874"
click at [443, 141] on p "Step 2 of 2" at bounding box center [616, 136] width 662 height 20
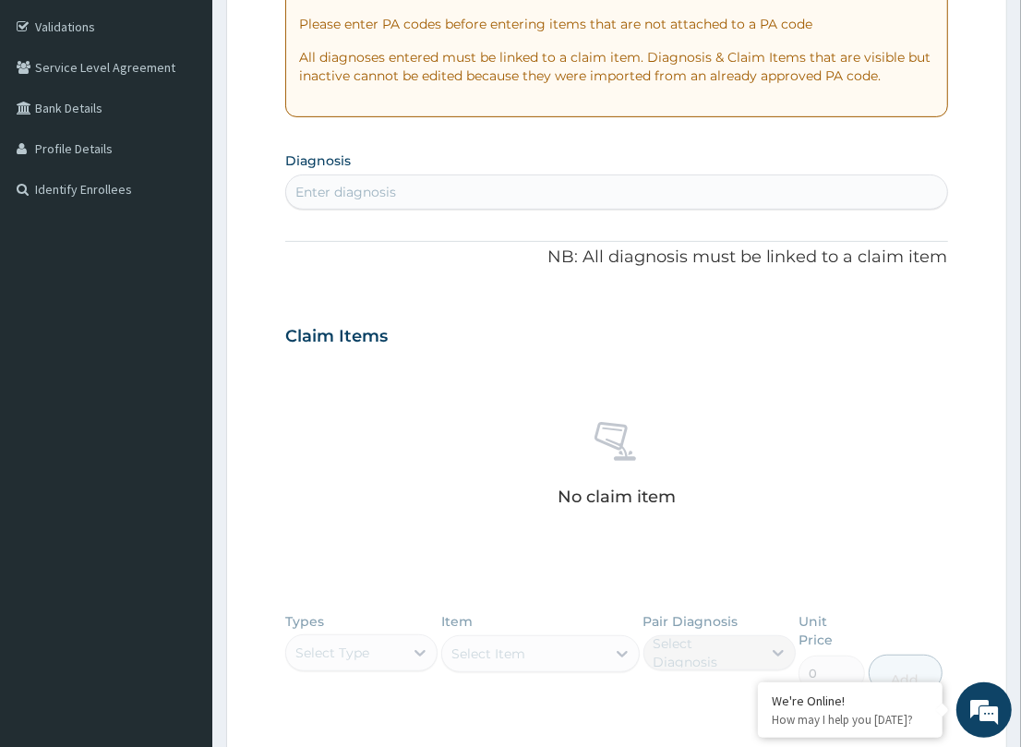
scroll to position [335, 0]
drag, startPoint x: 372, startPoint y: 191, endPoint x: 2, endPoint y: 265, distance: 377.4
click at [371, 190] on div "Enter diagnosis" at bounding box center [345, 194] width 101 height 18
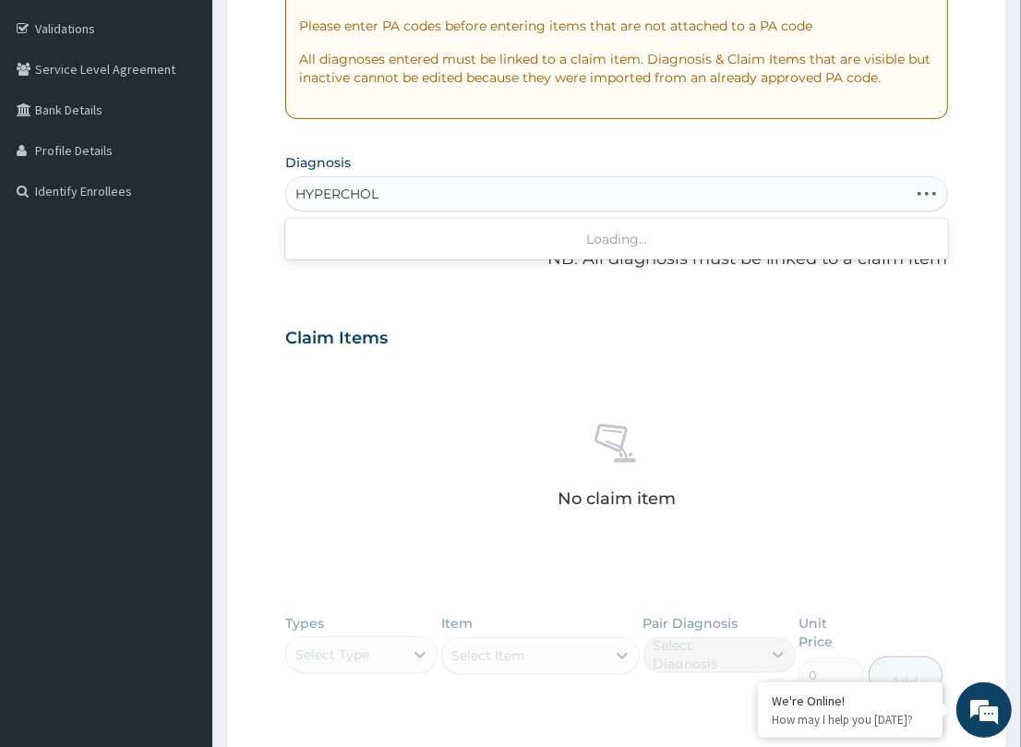
type input "HYPERCHOLE"
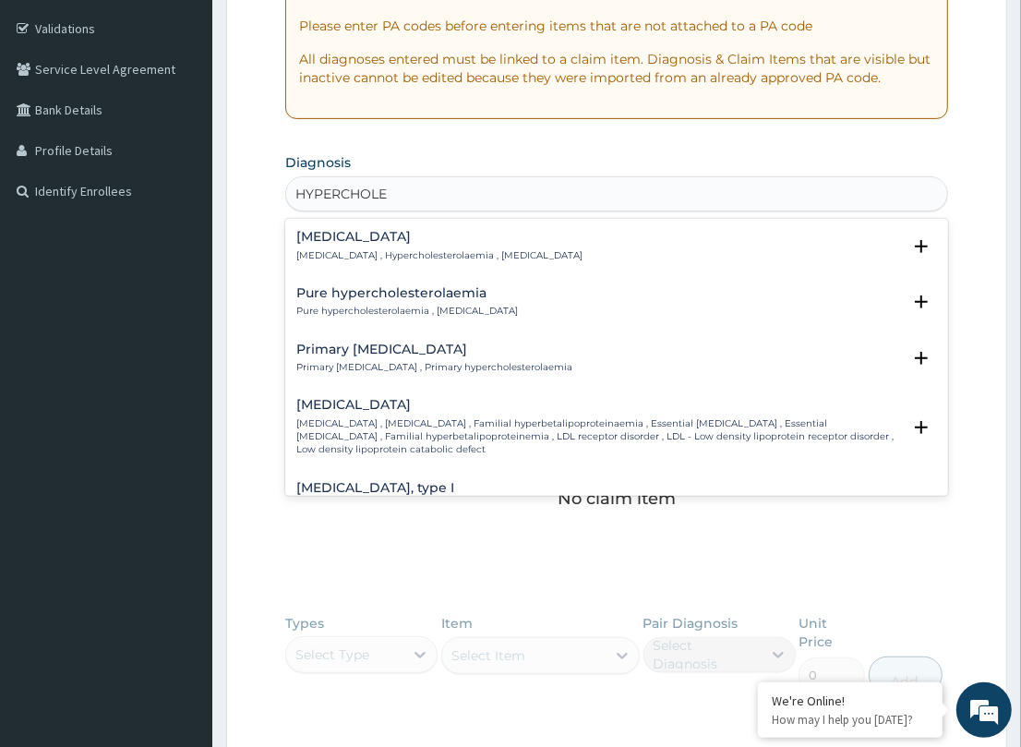
click at [358, 238] on h4 "Hypercholesterolemia" at bounding box center [439, 237] width 286 height 14
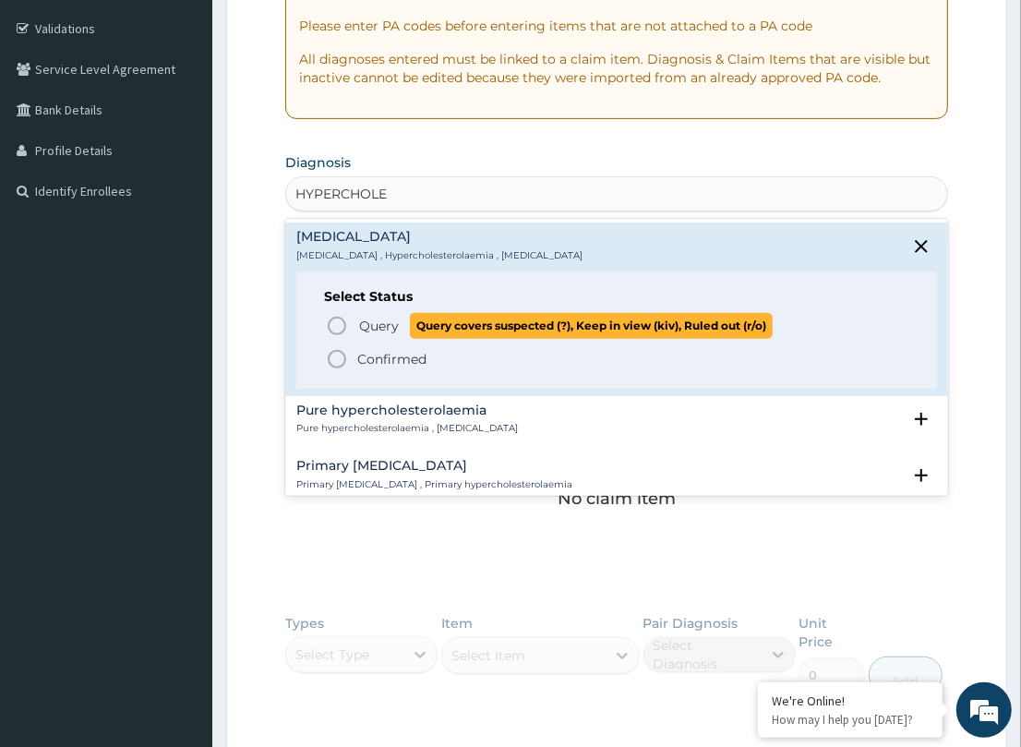
click at [332, 319] on icon "status option query" at bounding box center [337, 326] width 22 height 22
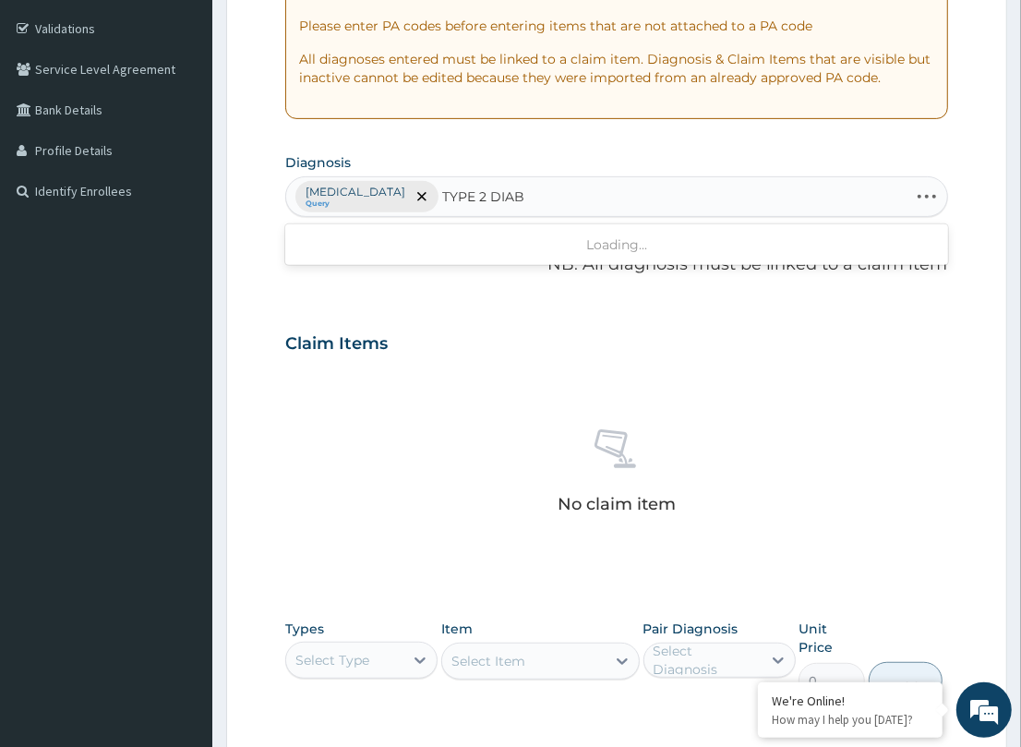
type input "TYPE 2 DIABE"
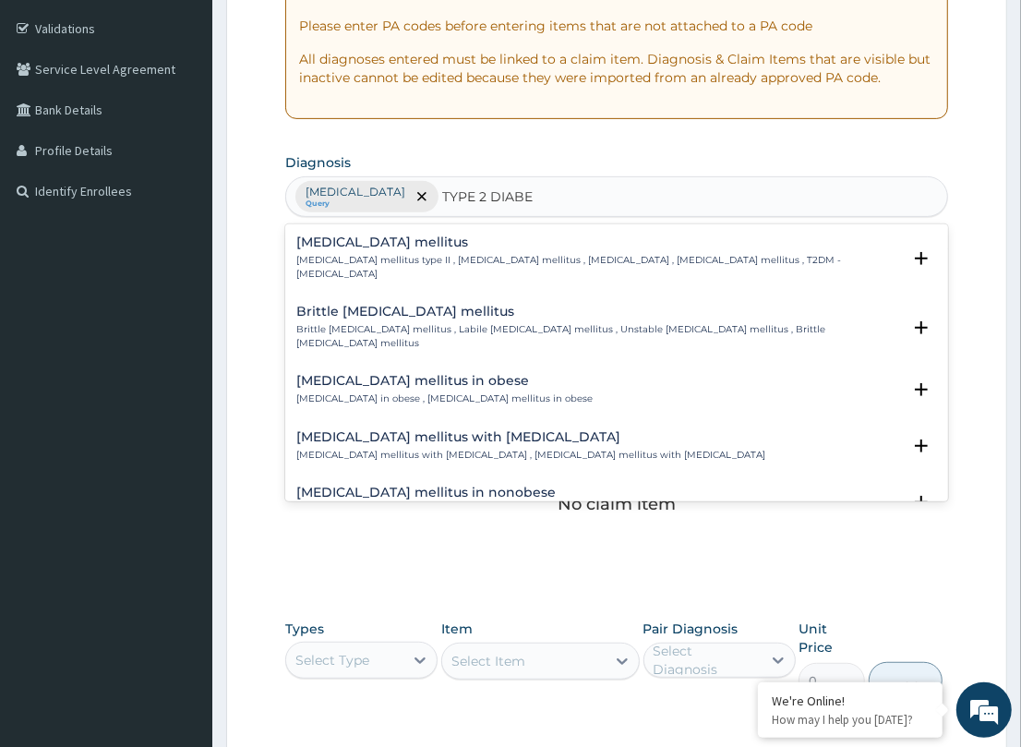
click at [352, 246] on div "Type 2 diabetes mellitus Diabetes mellitus type II , Type 2 diabetes mellitus ,…" at bounding box center [598, 257] width 604 height 45
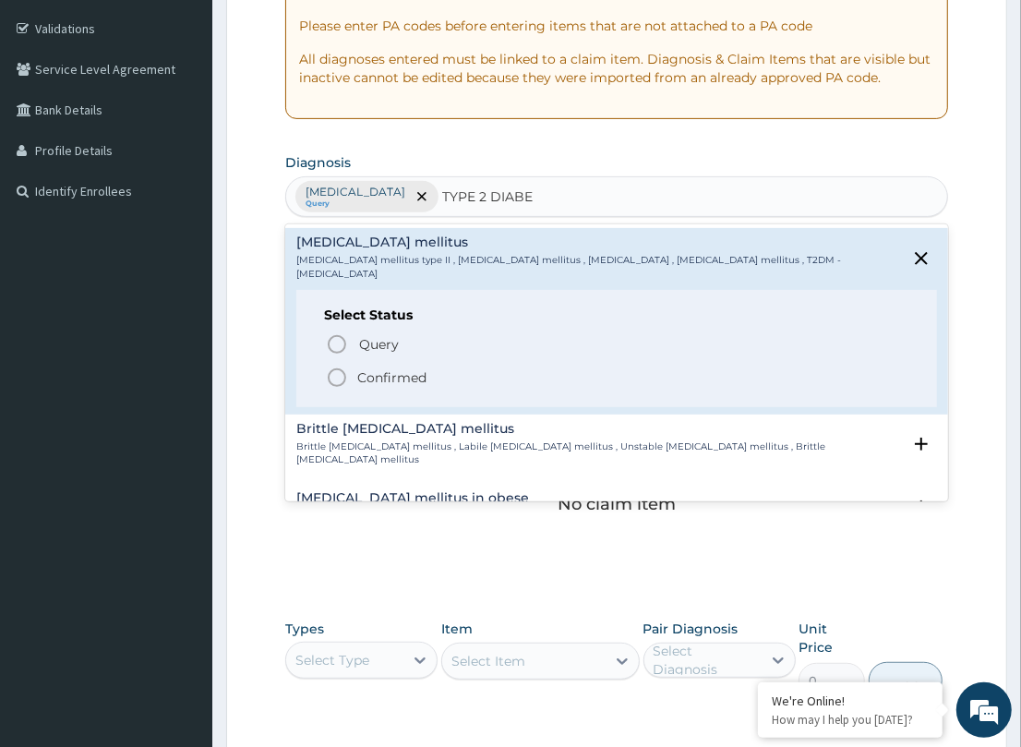
click at [334, 370] on icon "status option filled" at bounding box center [337, 377] width 22 height 22
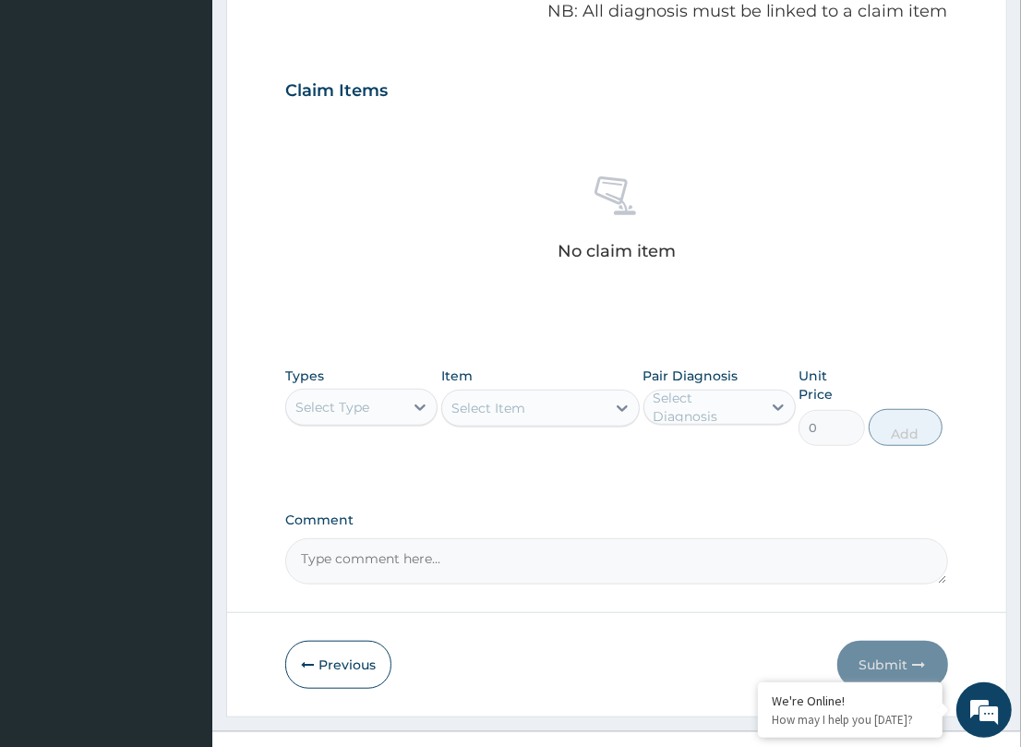
scroll to position [596, 0]
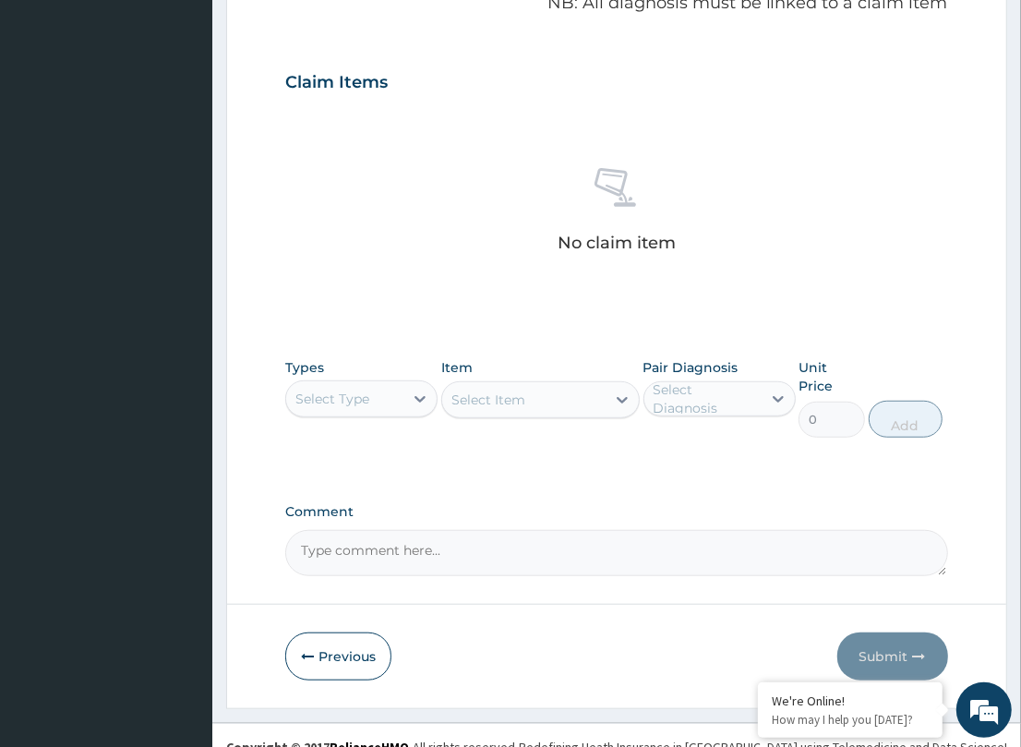
drag, startPoint x: 408, startPoint y: 399, endPoint x: 346, endPoint y: 416, distance: 64.3
click at [404, 400] on div at bounding box center [419, 398] width 33 height 33
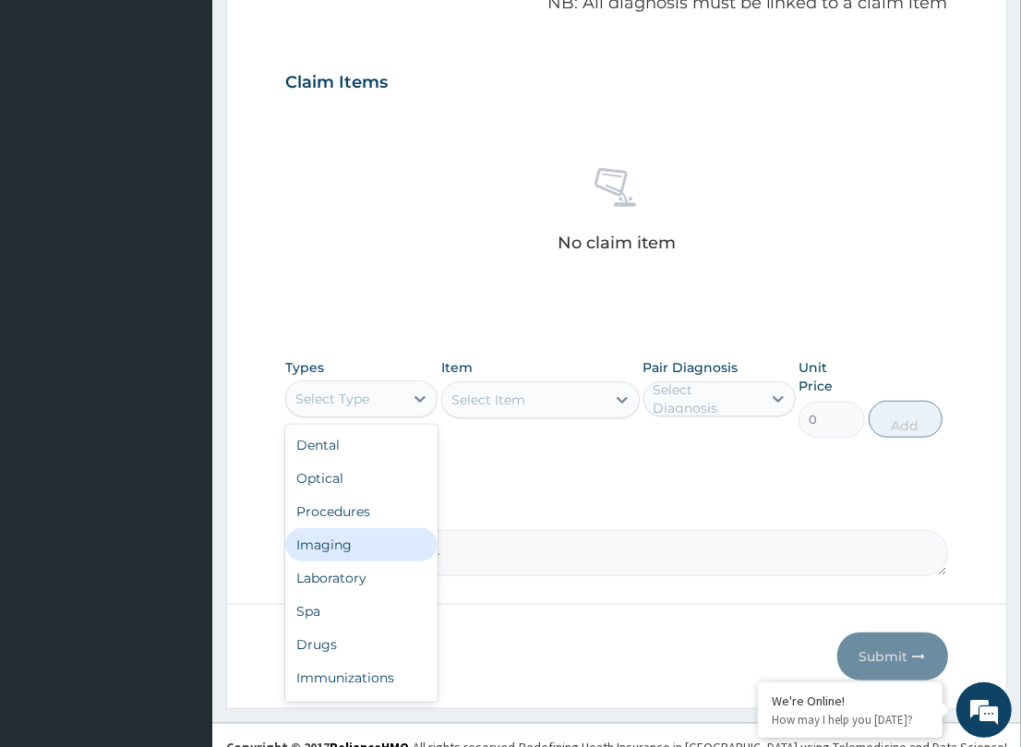
click at [369, 541] on div "Imaging" at bounding box center [361, 544] width 152 height 33
drag, startPoint x: 369, startPoint y: 394, endPoint x: 367, endPoint y: 555, distance: 160.6
click at [369, 398] on div "Imaging" at bounding box center [344, 399] width 117 height 30
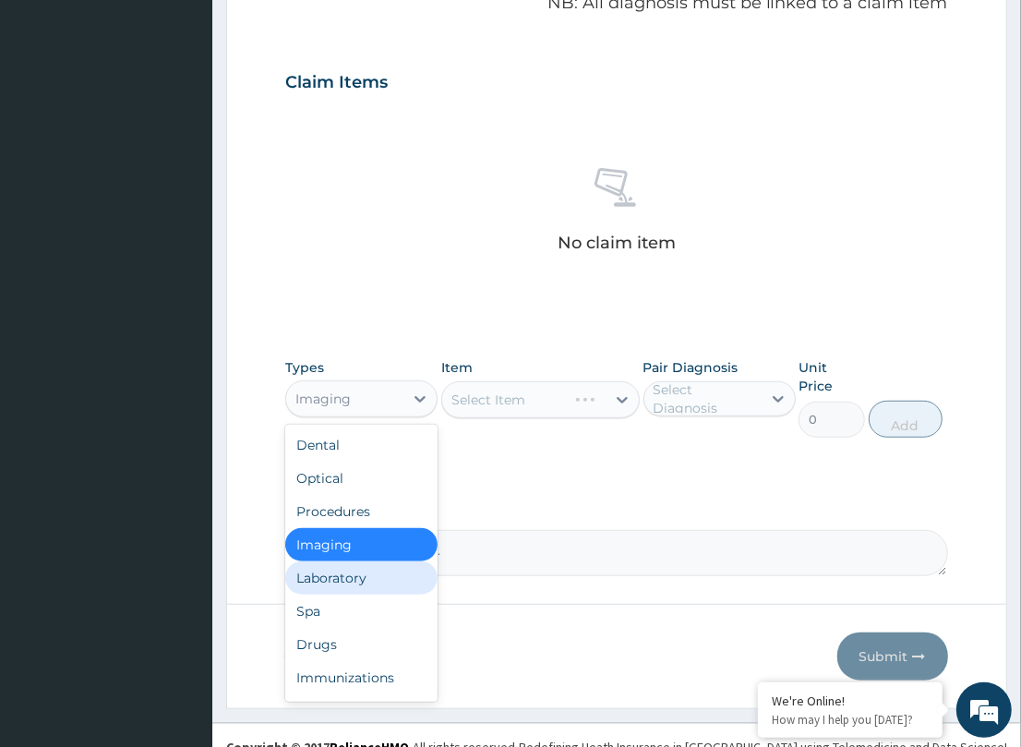
click at [366, 570] on div "Laboratory" at bounding box center [361, 577] width 152 height 33
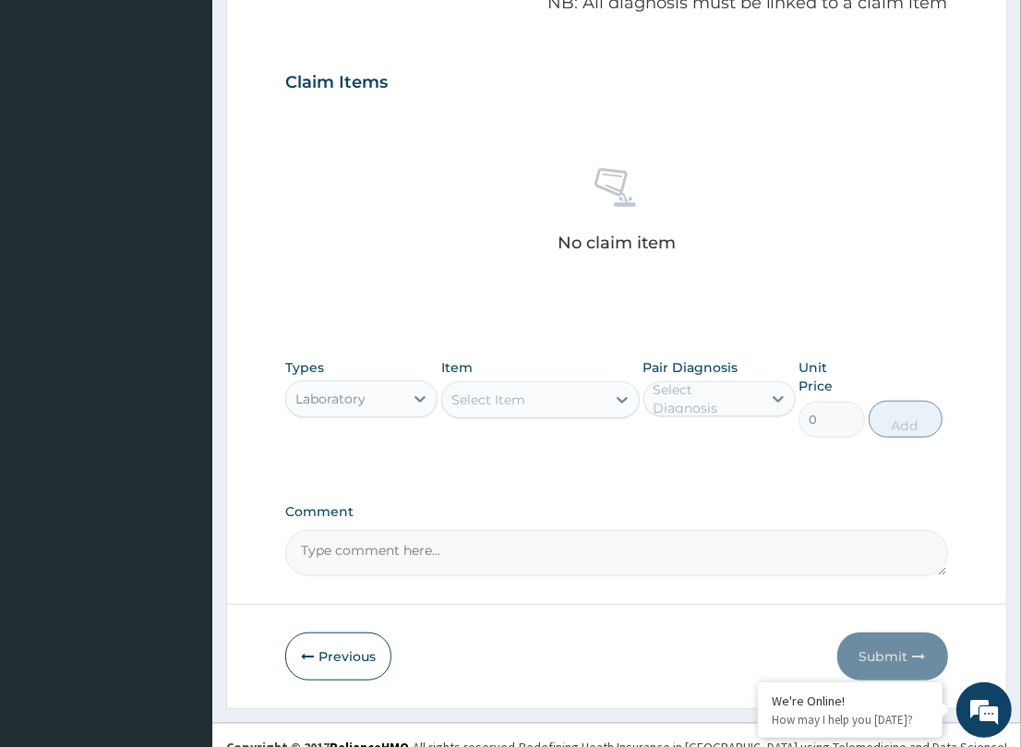
click at [518, 399] on div "Select Item" at bounding box center [488, 399] width 74 height 18
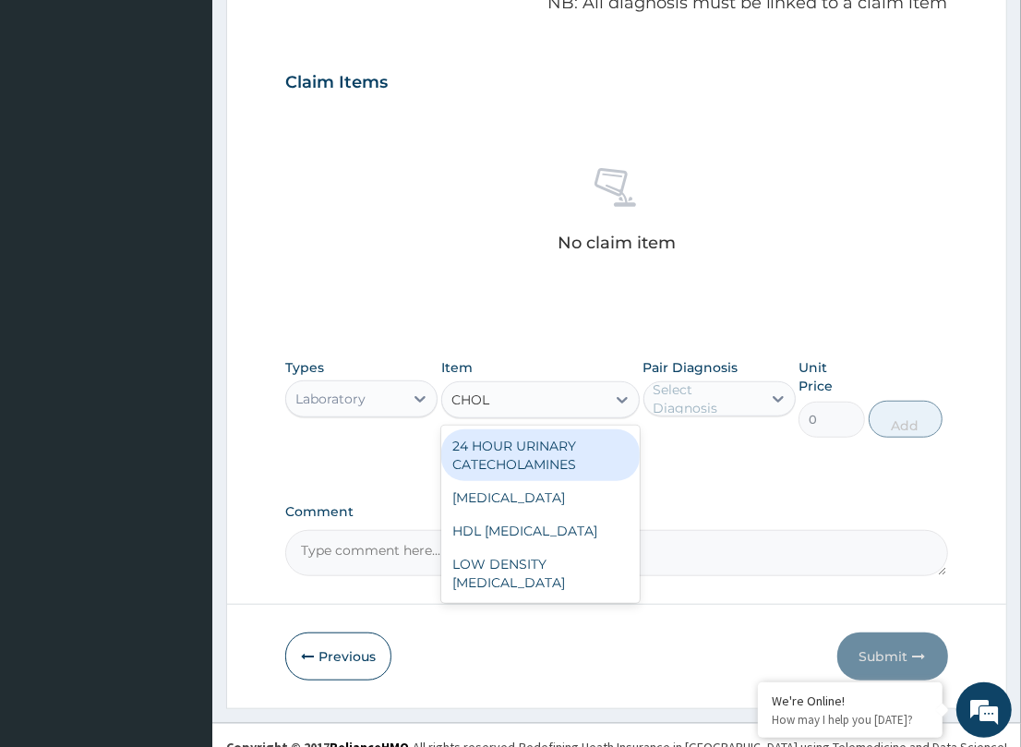
type input "CHOLE"
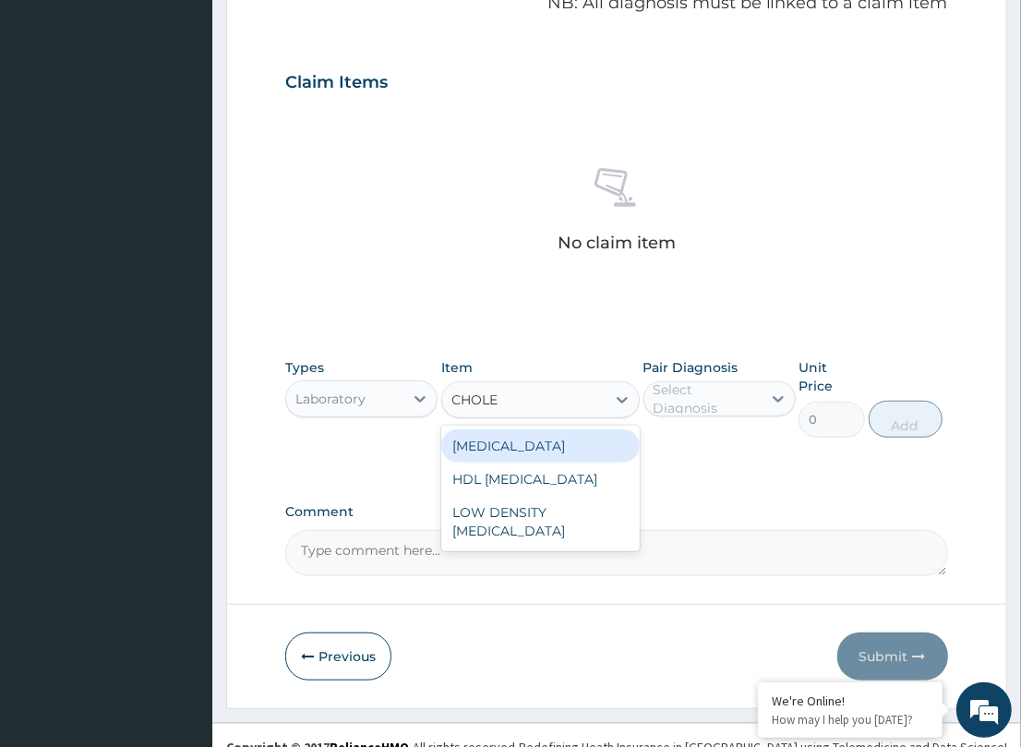
click at [542, 441] on div "CHOLESTEROL" at bounding box center [540, 445] width 198 height 33
type input "1500"
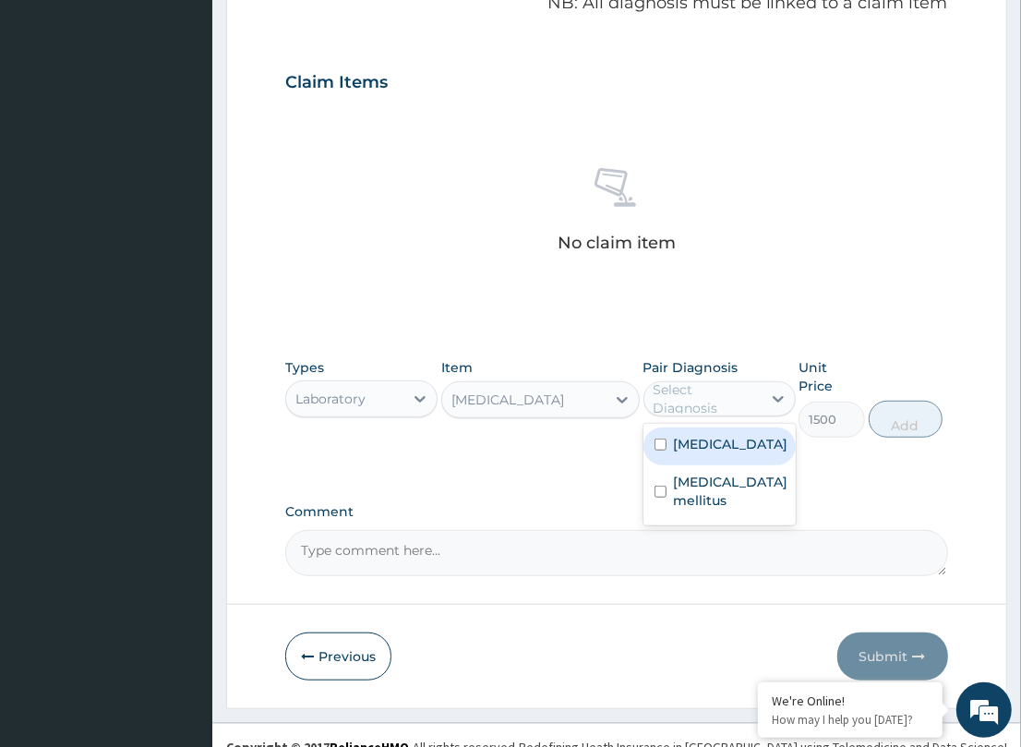
click at [732, 392] on div "Select Diagnosis" at bounding box center [706, 398] width 106 height 37
drag, startPoint x: 738, startPoint y: 446, endPoint x: 1037, endPoint y: 429, distance: 298.6
click at [768, 437] on label "Hypercholesterolemia" at bounding box center [731, 444] width 114 height 18
checkbox input "true"
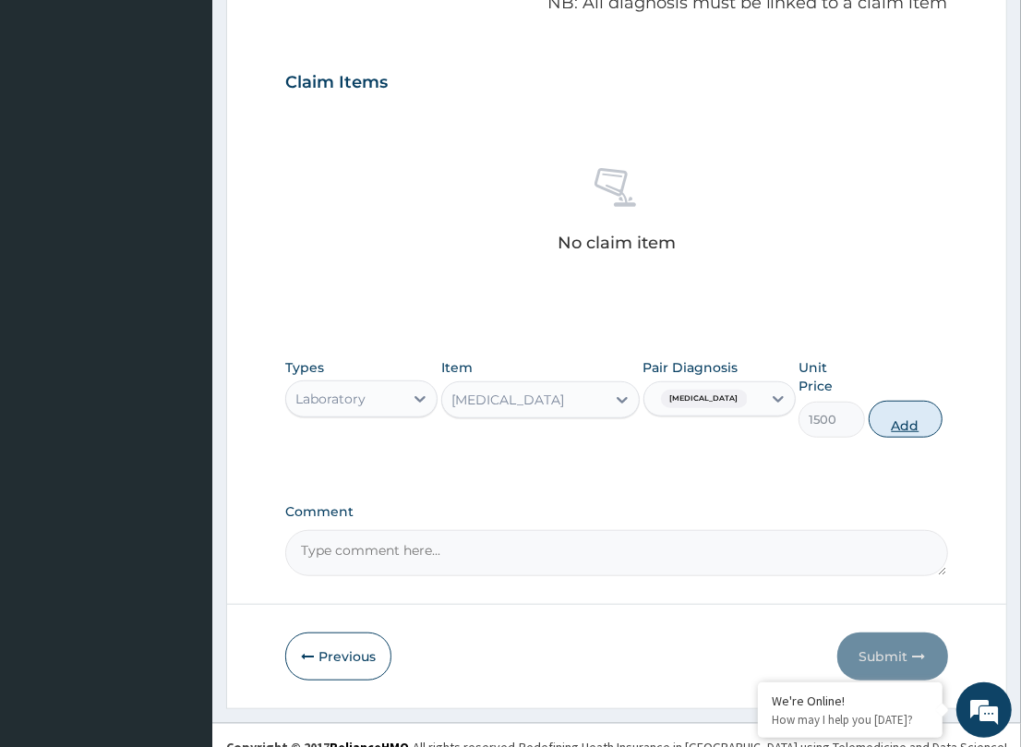
click at [914, 406] on button "Add" at bounding box center [906, 419] width 74 height 37
type input "0"
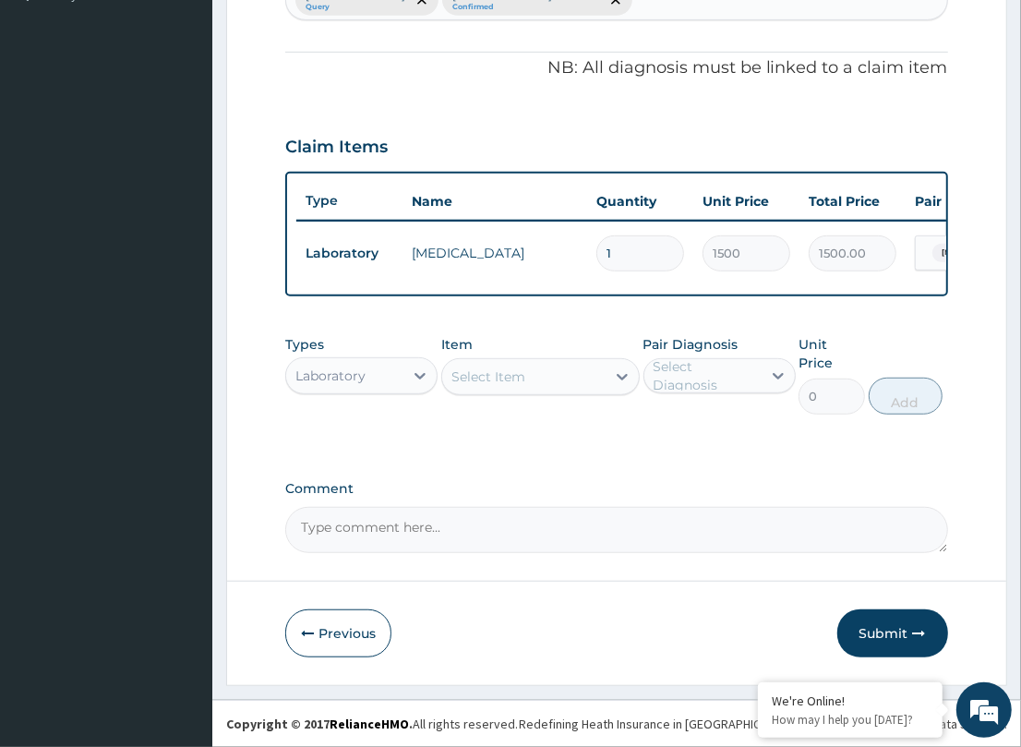
scroll to position [528, 0]
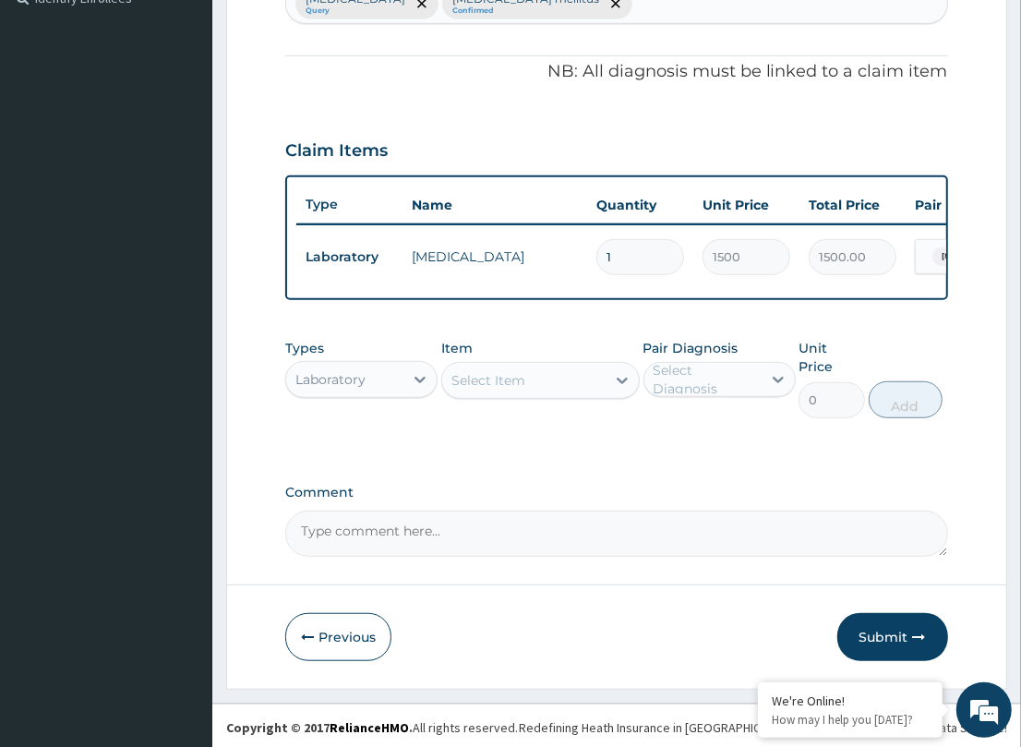
click at [587, 395] on div "Select Item" at bounding box center [523, 381] width 163 height 30
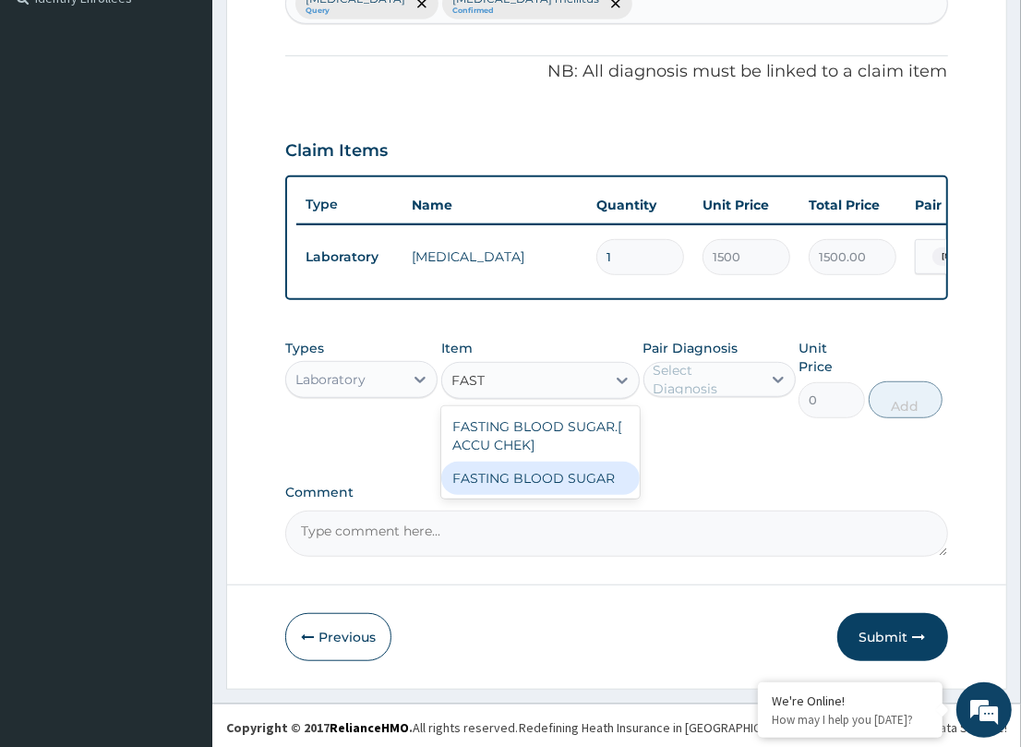
drag, startPoint x: 579, startPoint y: 481, endPoint x: 711, endPoint y: 421, distance: 145.0
click at [593, 474] on div "FASTING BLOOD SUGAR.[ ACCU CHEK] FASTING BLOOD SUGAR" at bounding box center [540, 452] width 198 height 92
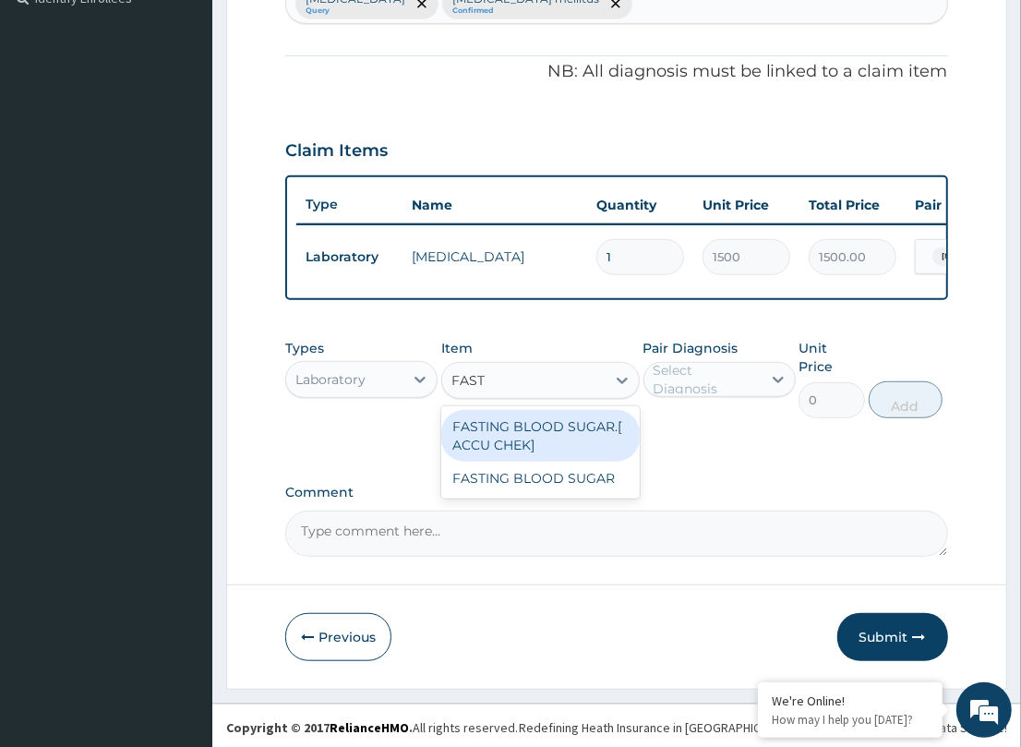
type input "FAST"
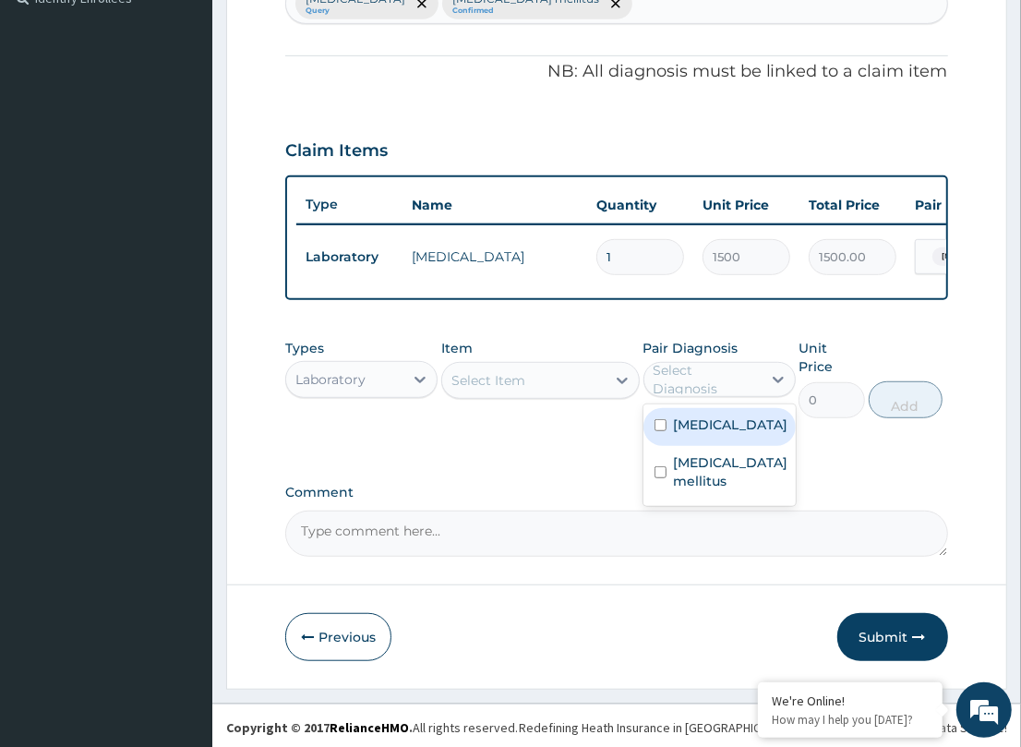
click at [713, 389] on div "Select Diagnosis" at bounding box center [706, 379] width 106 height 37
click at [591, 395] on div "Select Item" at bounding box center [523, 381] width 163 height 30
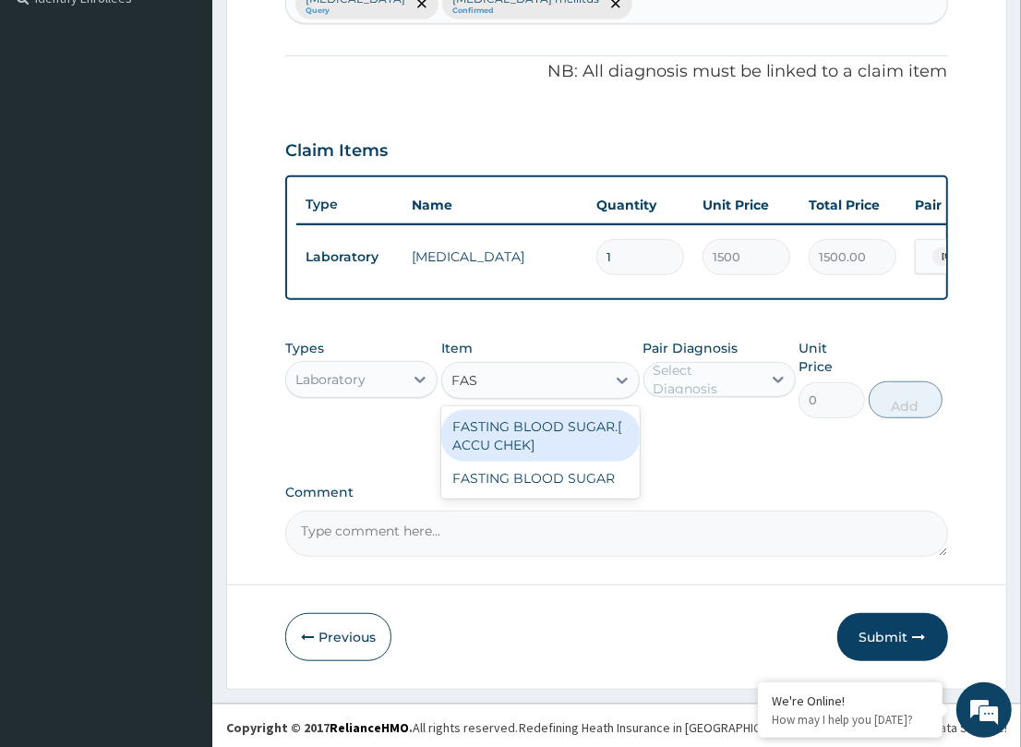
type input "FAST"
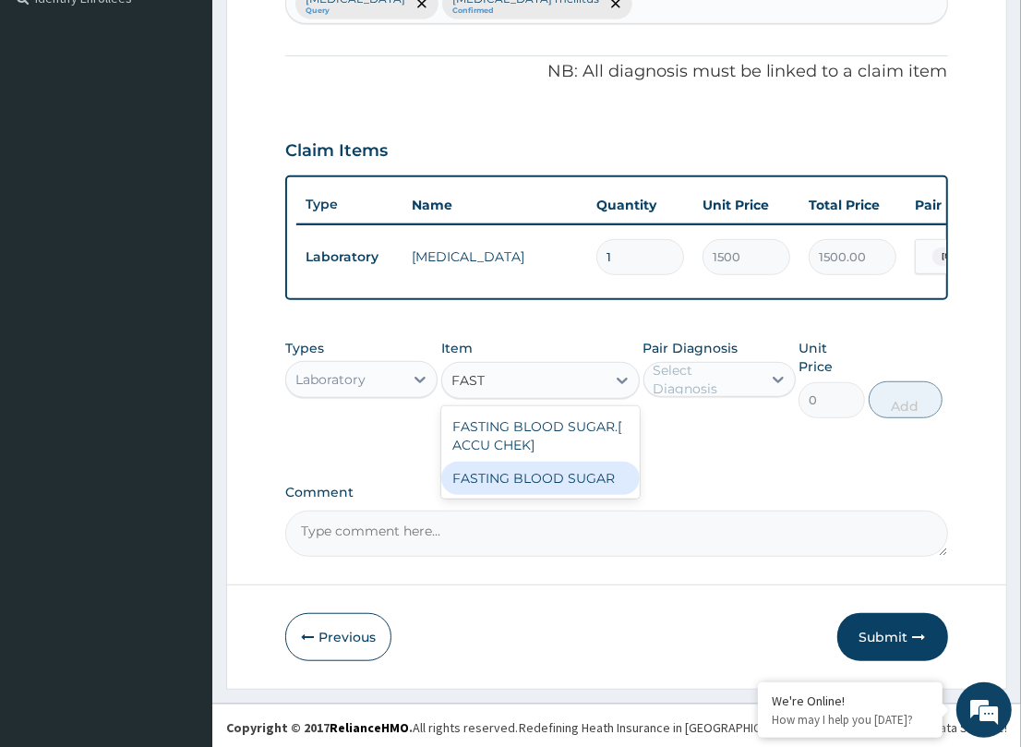
click at [563, 495] on div "FASTING BLOOD SUGAR" at bounding box center [540, 478] width 198 height 33
type input "1000"
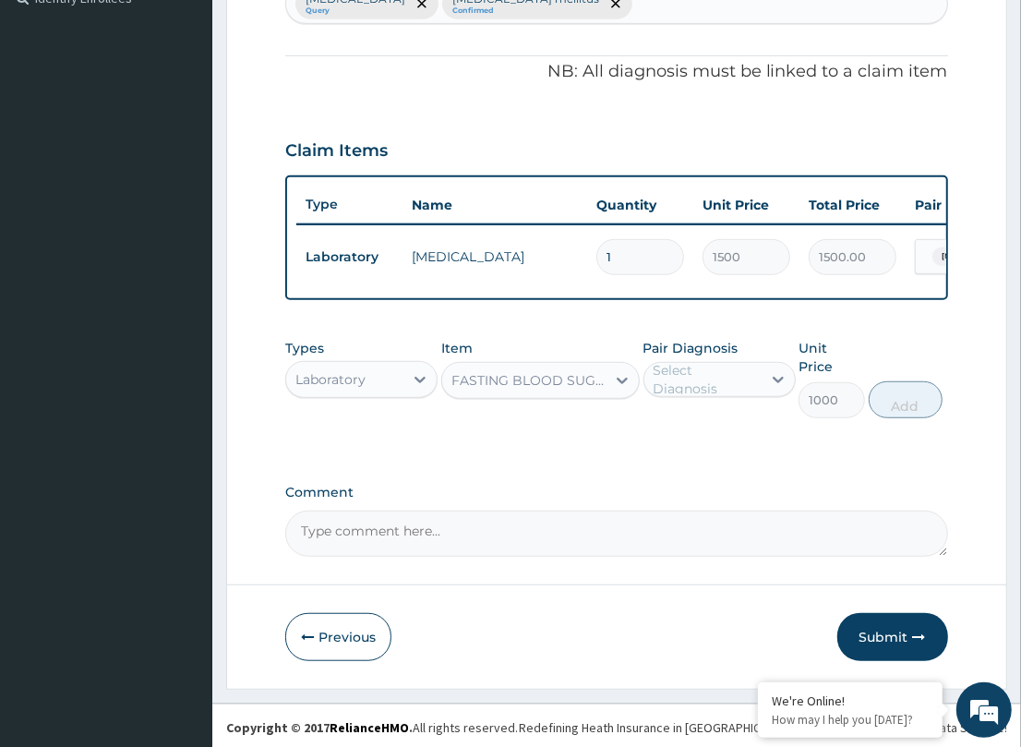
click at [697, 398] on div "Select Diagnosis" at bounding box center [706, 379] width 106 height 37
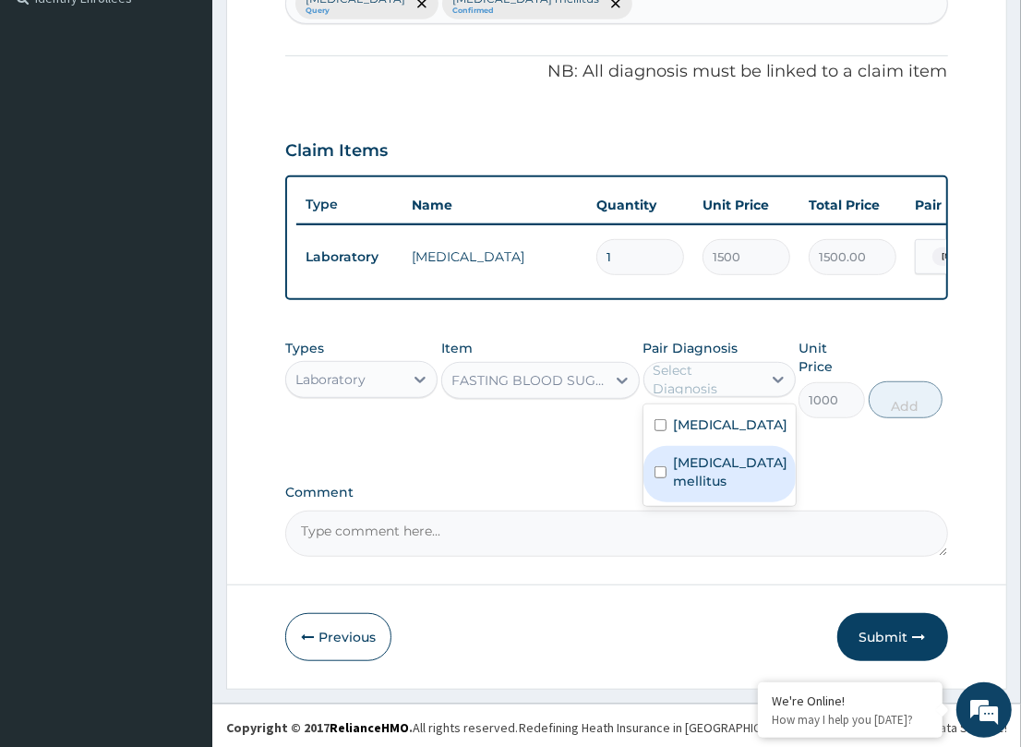
click at [716, 490] on label "Type 2 diabetes mellitus" at bounding box center [731, 471] width 114 height 37
checkbox input "true"
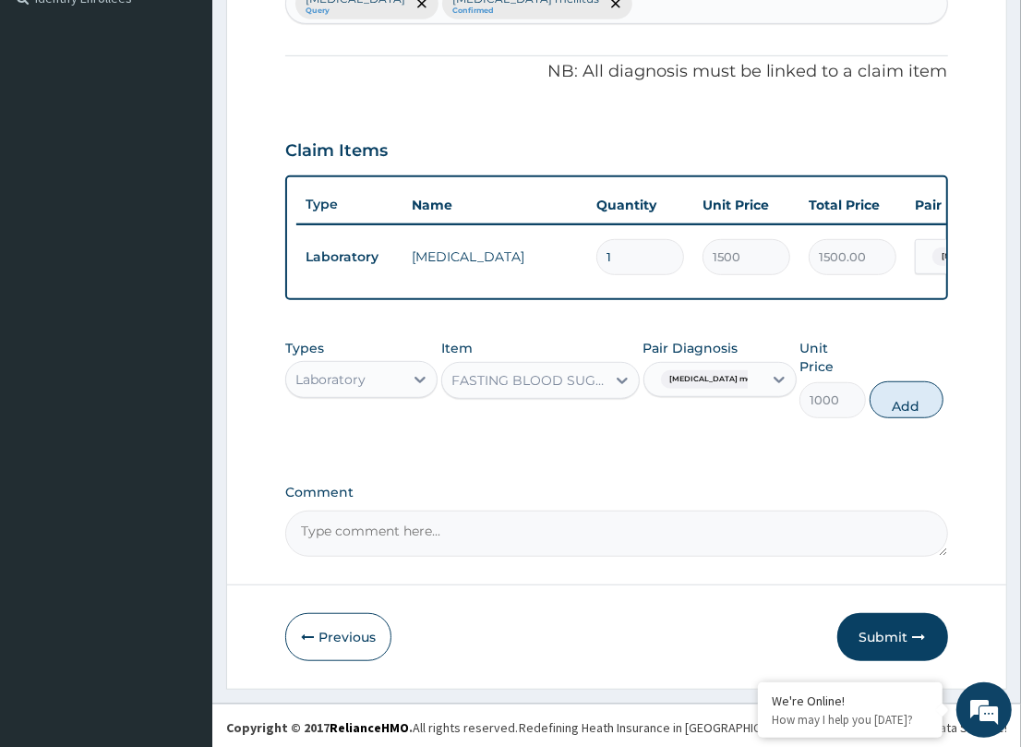
drag, startPoint x: 878, startPoint y: 404, endPoint x: 824, endPoint y: 453, distance: 72.5
click at [877, 404] on button "Add" at bounding box center [906, 399] width 74 height 37
type input "0"
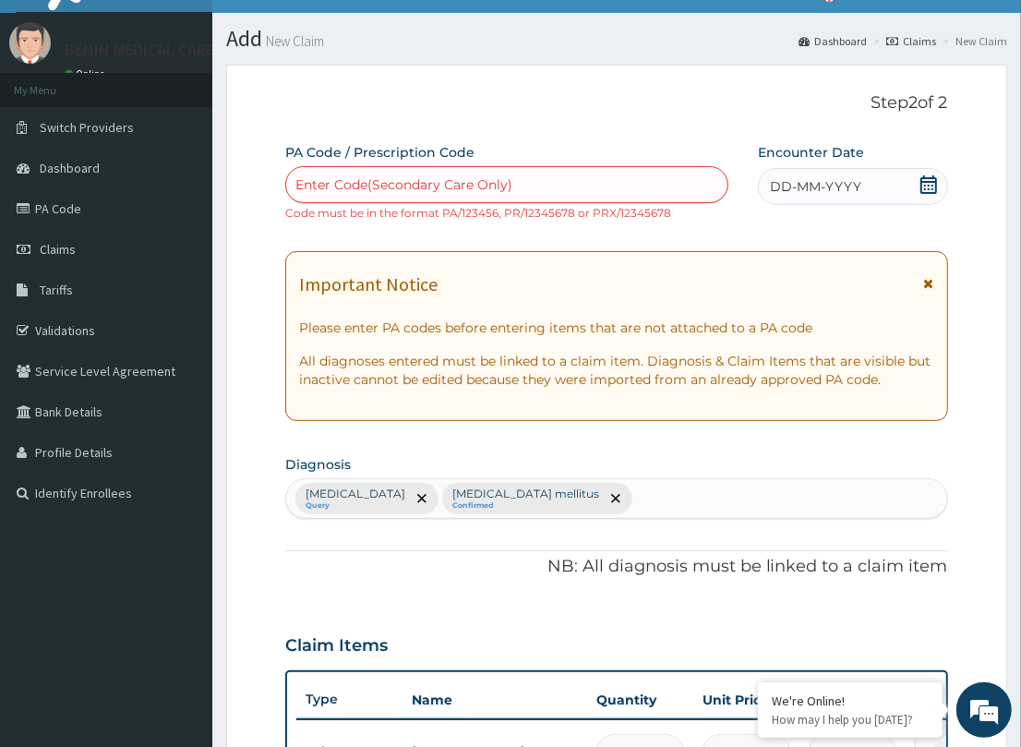
scroll to position [32, 0]
click at [781, 185] on span "DD-MM-YYYY" at bounding box center [815, 187] width 91 height 18
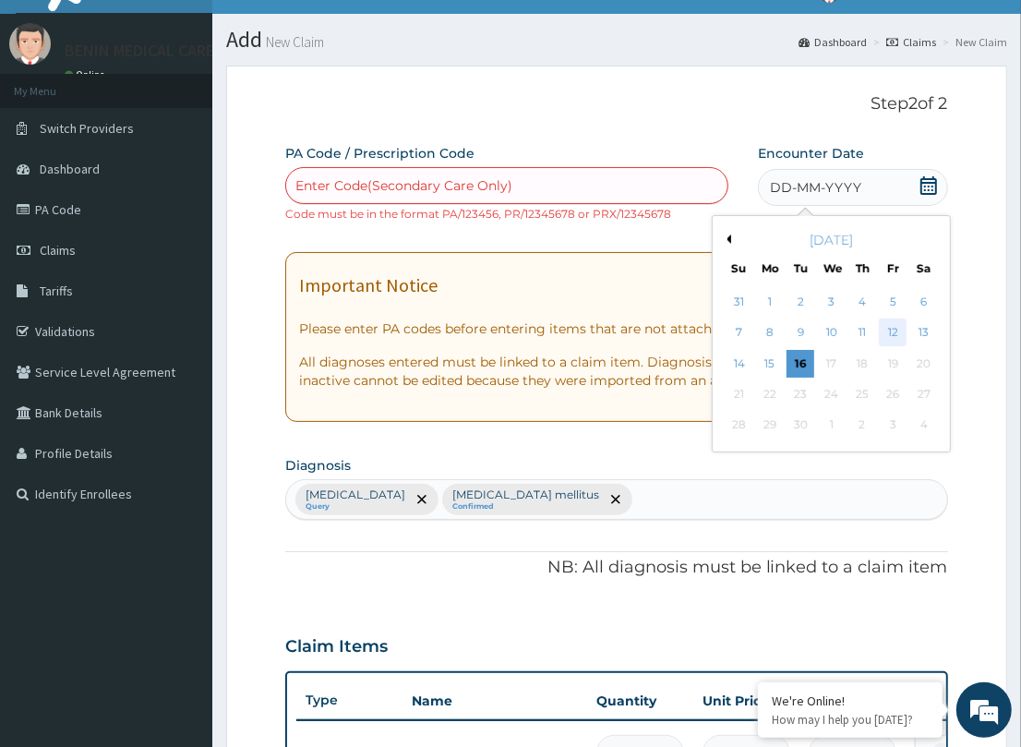
click at [883, 330] on div "12" at bounding box center [893, 333] width 28 height 28
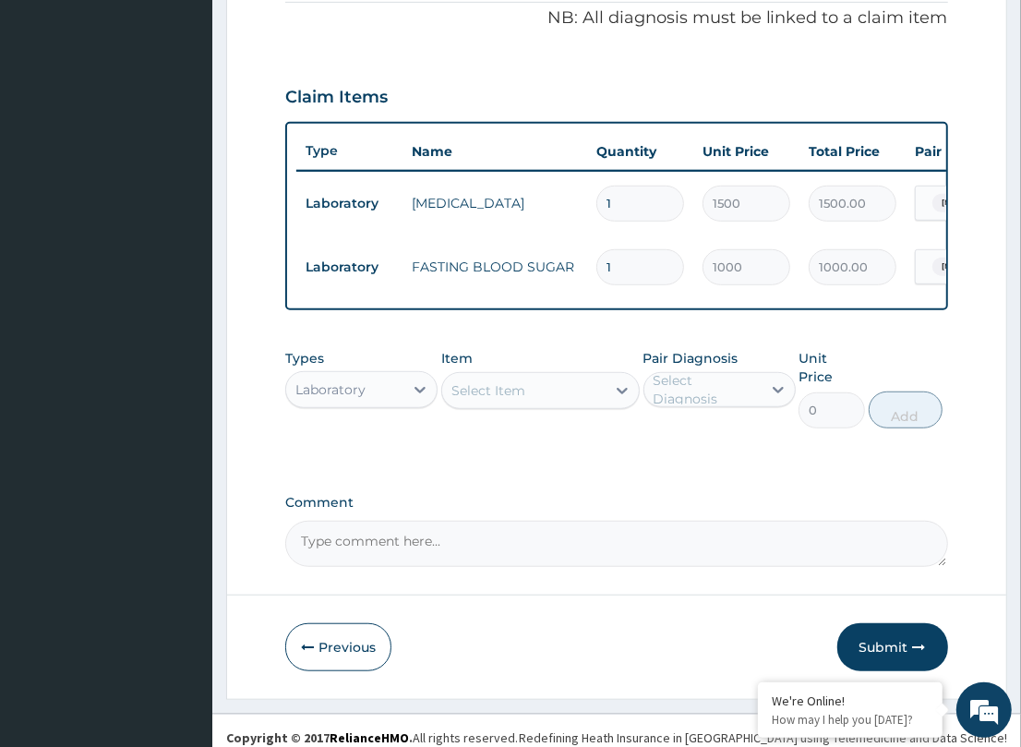
scroll to position [592, 0]
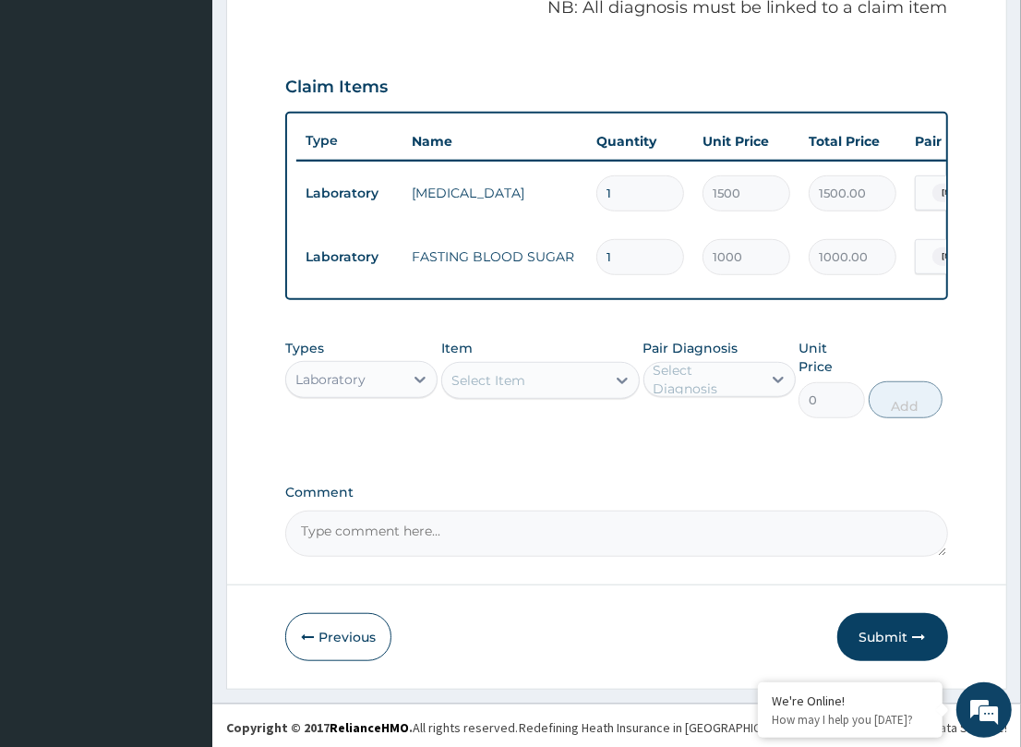
drag, startPoint x: 866, startPoint y: 634, endPoint x: 42, endPoint y: 483, distance: 837.1
click at [866, 633] on button "Submit" at bounding box center [892, 637] width 111 height 48
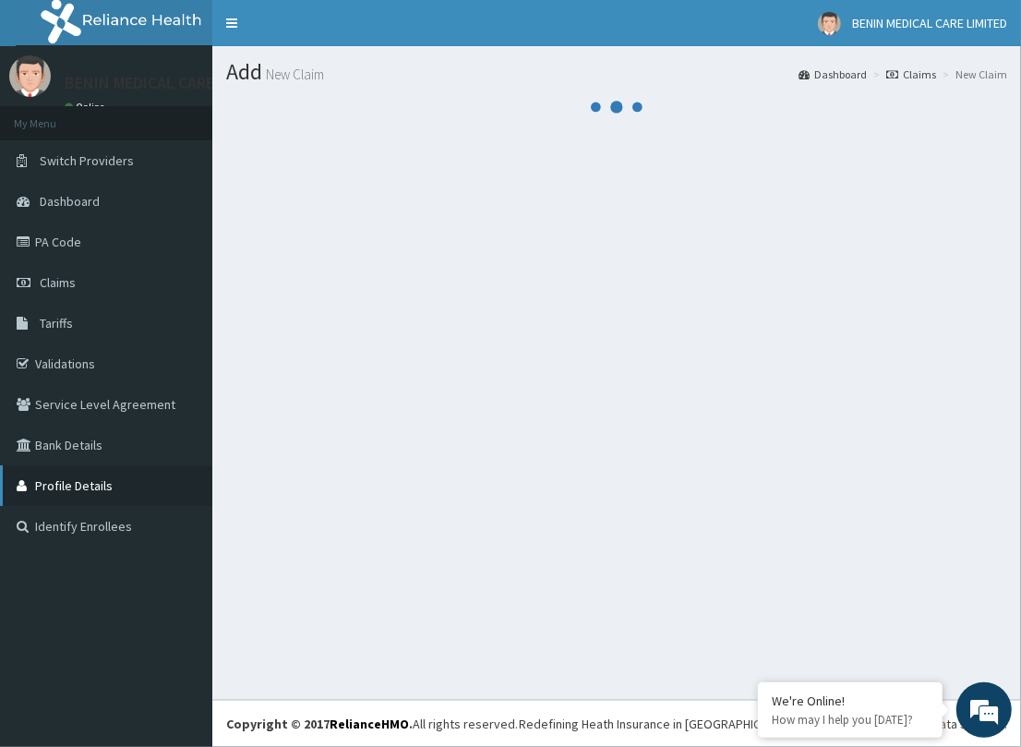
scroll to position [0, 0]
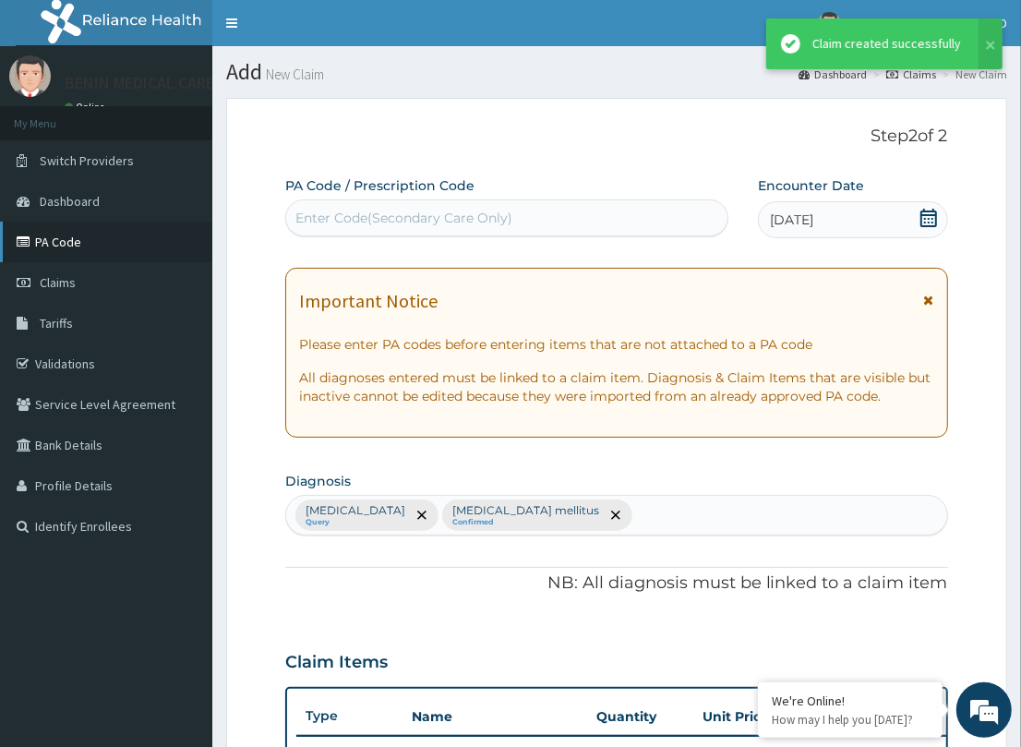
click at [93, 237] on link "PA Code" at bounding box center [106, 242] width 212 height 41
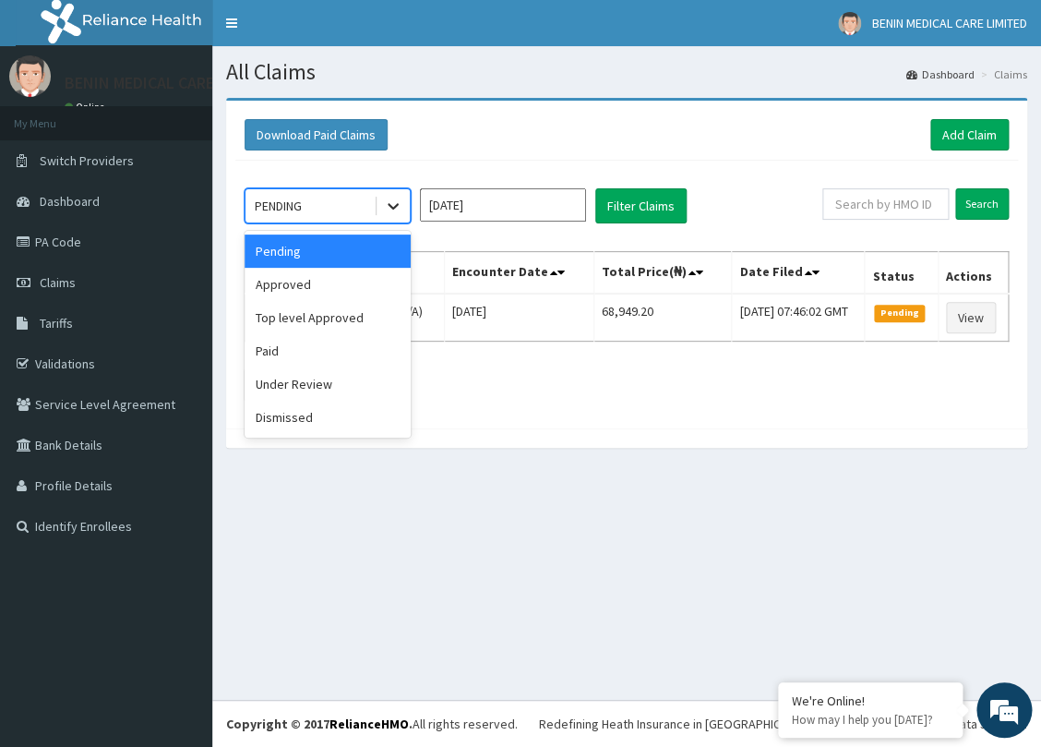
drag, startPoint x: 398, startPoint y: 209, endPoint x: 380, endPoint y: 220, distance: 20.7
click at [397, 209] on icon at bounding box center [393, 206] width 18 height 18
click at [346, 284] on div "Approved" at bounding box center [328, 284] width 166 height 33
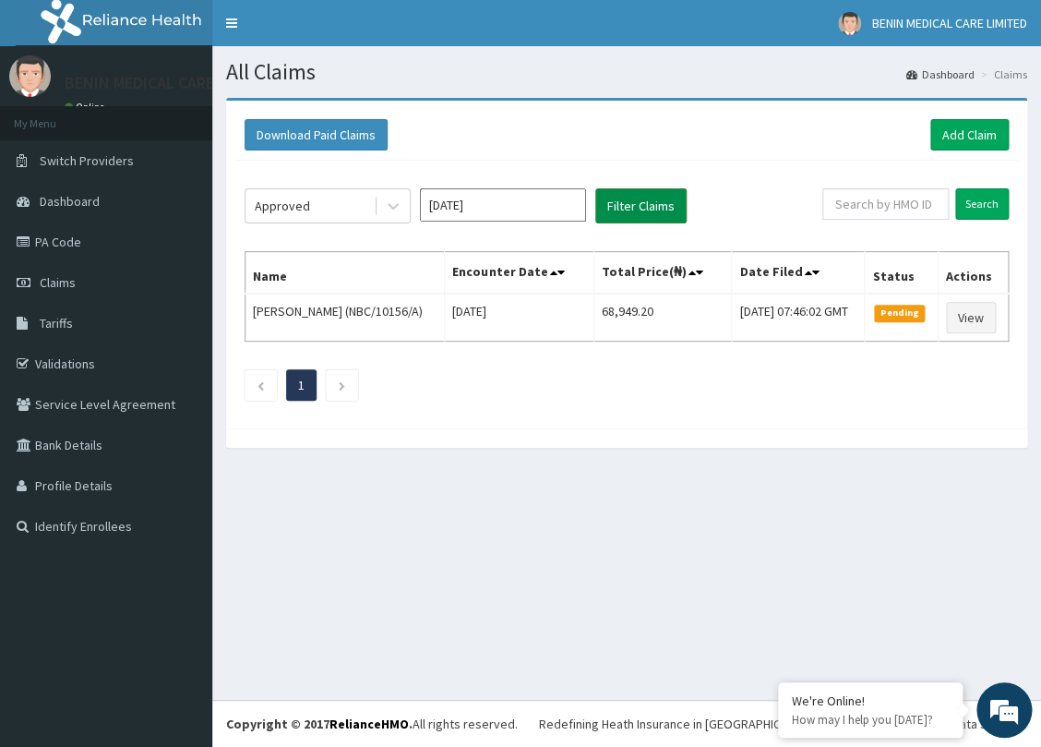
click at [612, 198] on button "Filter Claims" at bounding box center [640, 205] width 91 height 35
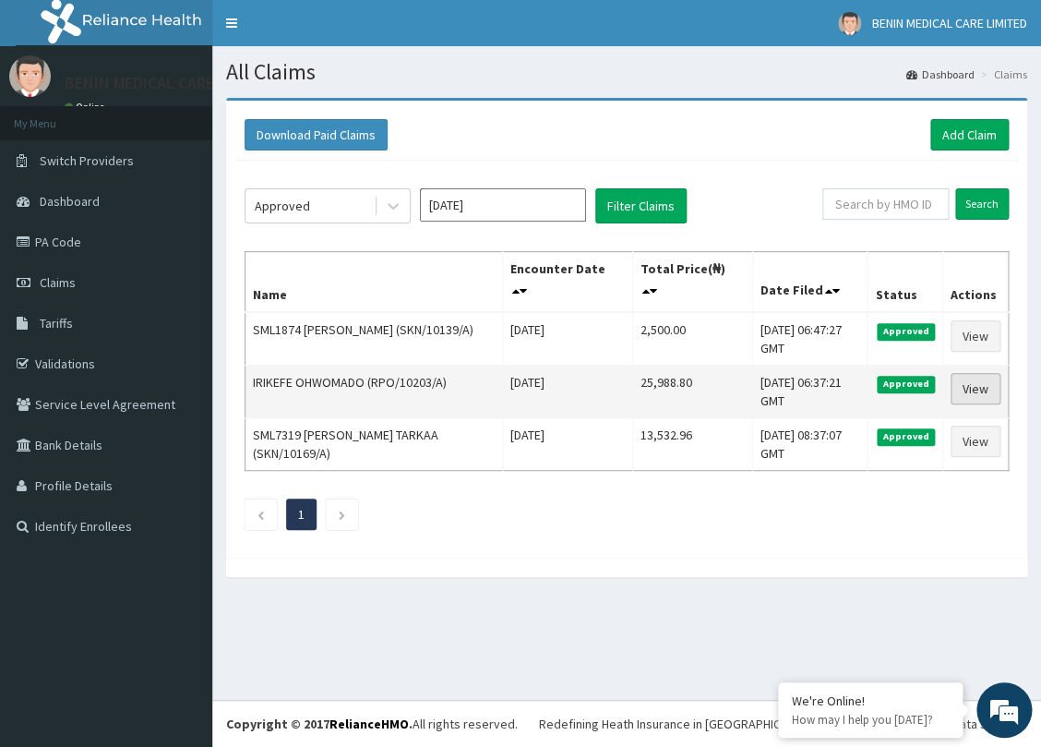
click at [970, 384] on link "View" at bounding box center [976, 388] width 50 height 31
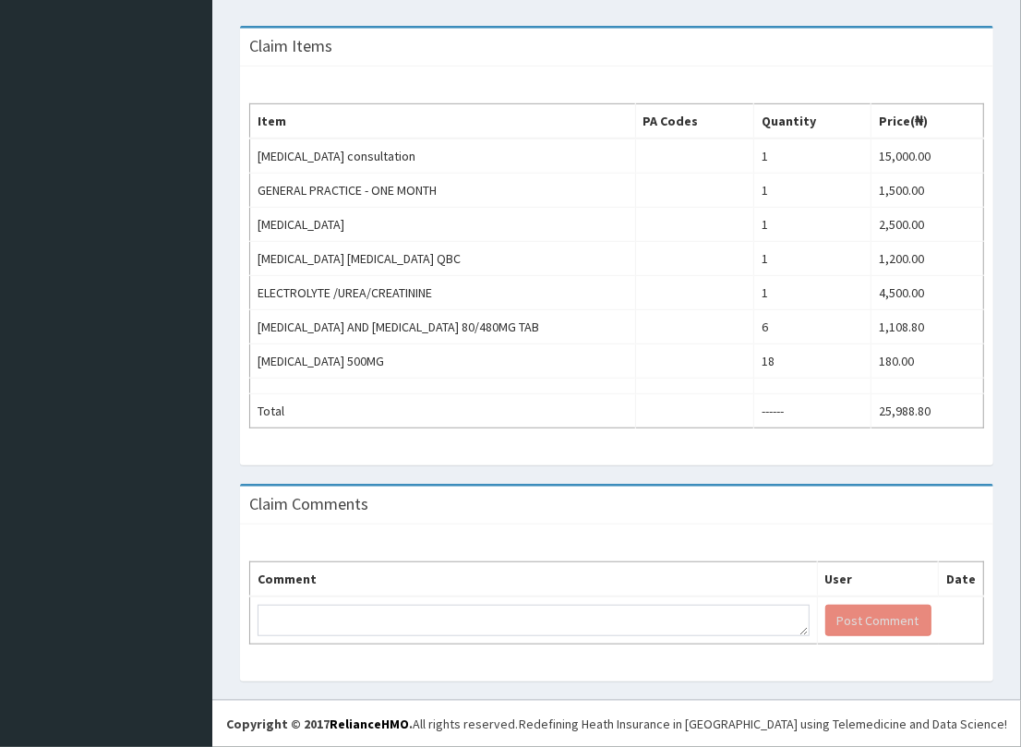
scroll to position [591, 0]
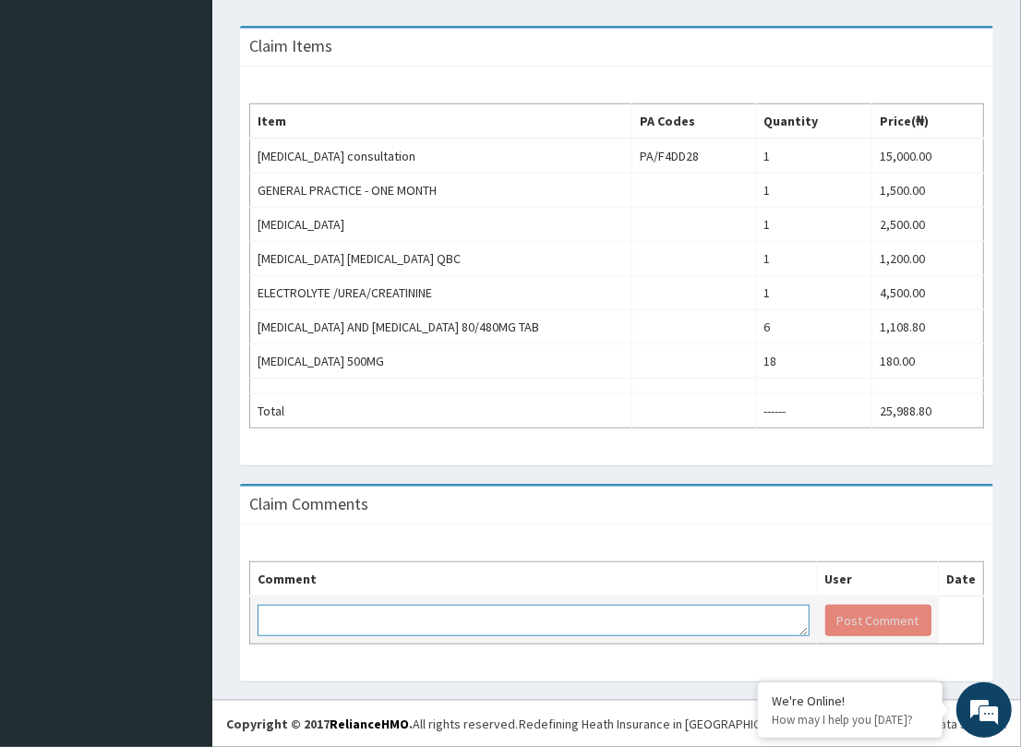
click at [402, 618] on textarea at bounding box center [534, 620] width 552 height 31
paste textarea "PA/18DB2F"
type textarea "PA/18DB2F PA CODEFOR EUCR"
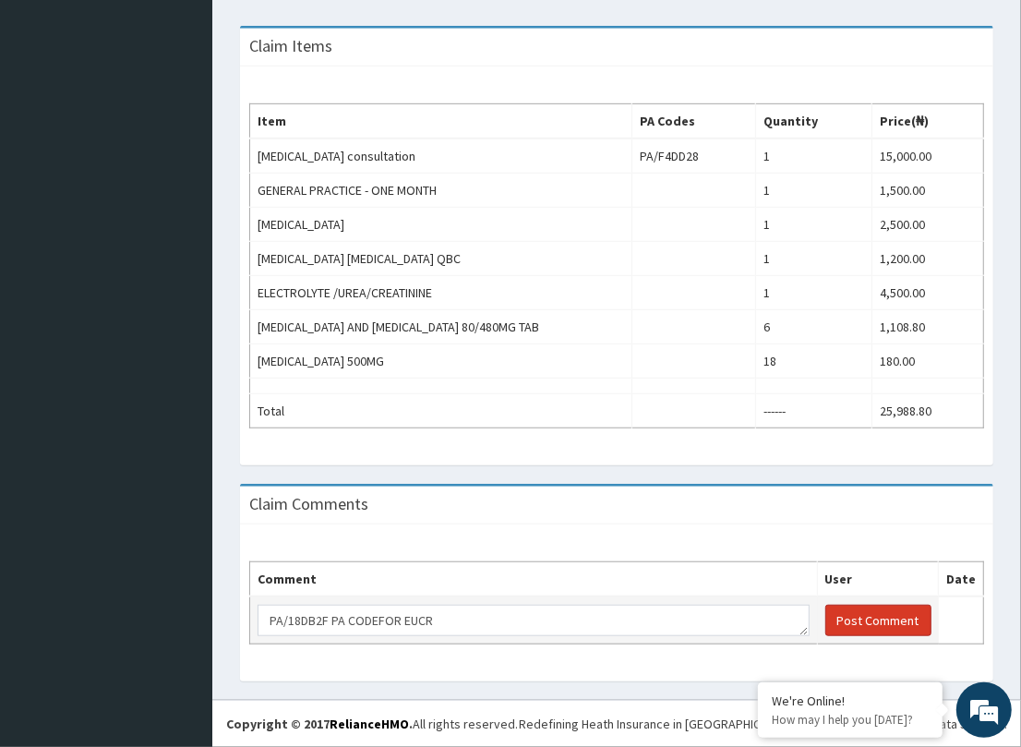
click at [859, 611] on button "Post Comment" at bounding box center [878, 620] width 106 height 31
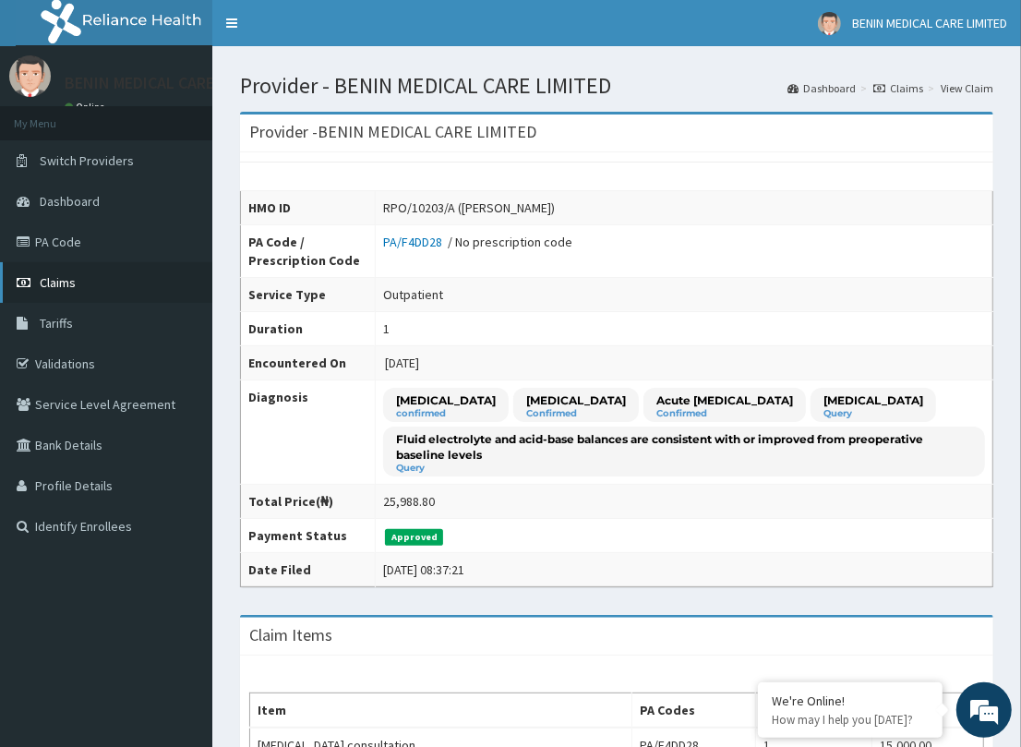
click at [58, 270] on link "Claims" at bounding box center [106, 282] width 212 height 41
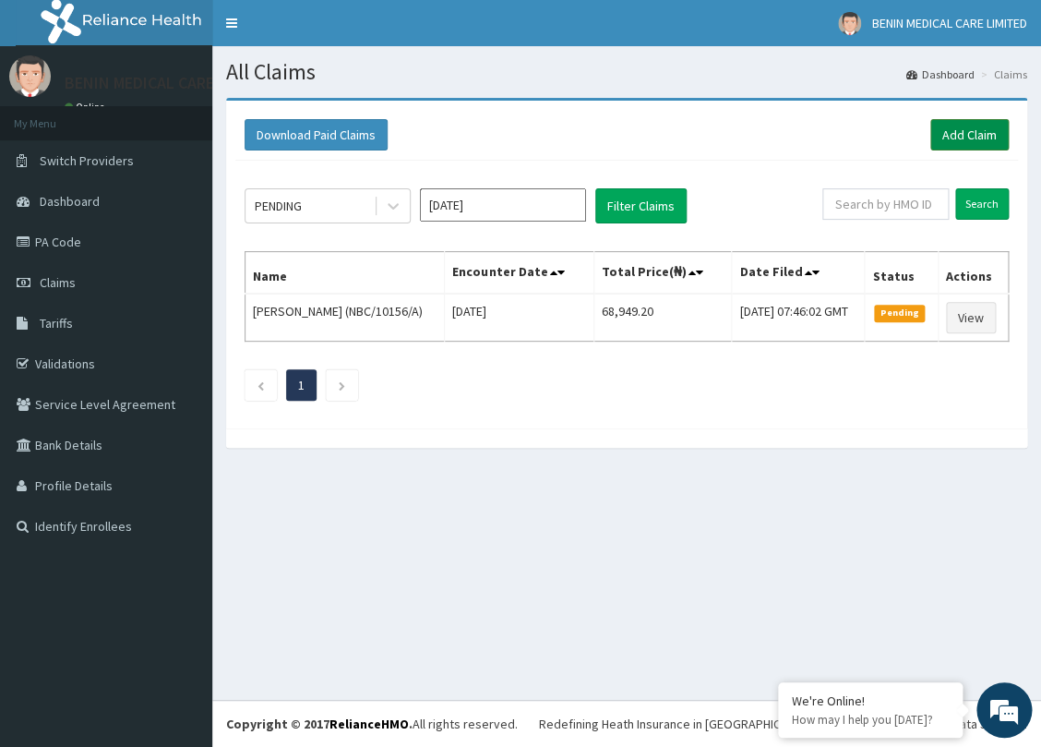
click at [949, 127] on link "Add Claim" at bounding box center [969, 134] width 78 height 31
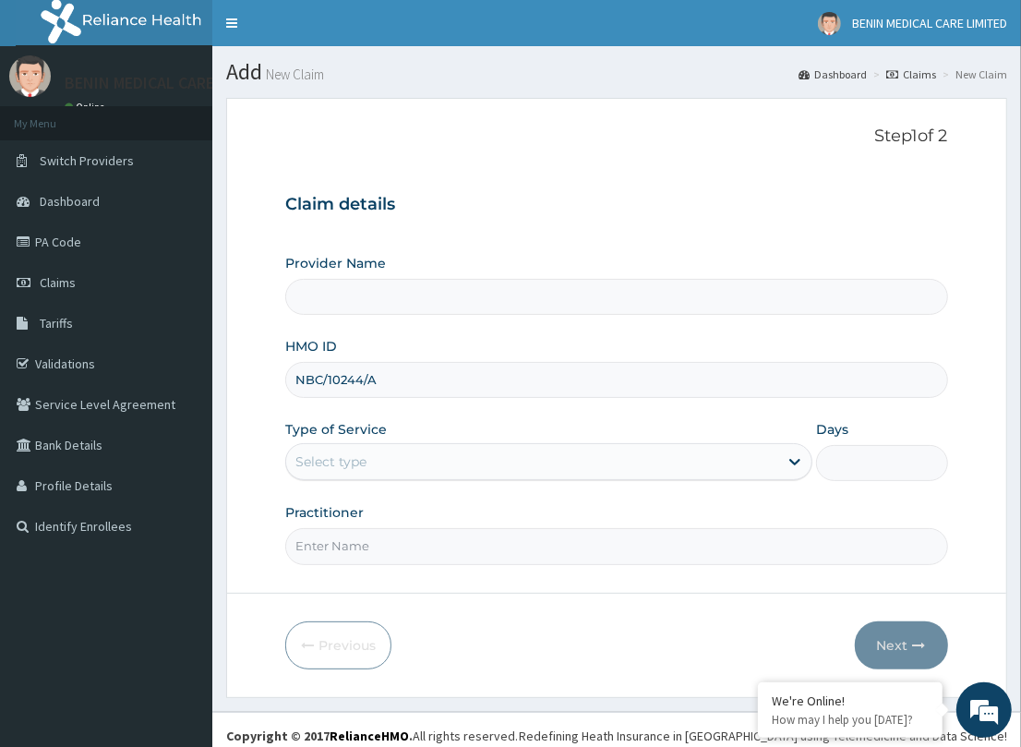
click at [312, 385] on input "NBC/10244/A" at bounding box center [616, 380] width 662 height 36
type input "NBC/10244/A"
type input "BENIN MEDICAL CARE LIMITED"
type input "NBC/10244/A"
click at [265, 418] on form "Step 1 of 2 Claim details Provider Name BENIN MEDICAL CARE LIMITED HMO ID NBC/1…" at bounding box center [616, 397] width 781 height 599
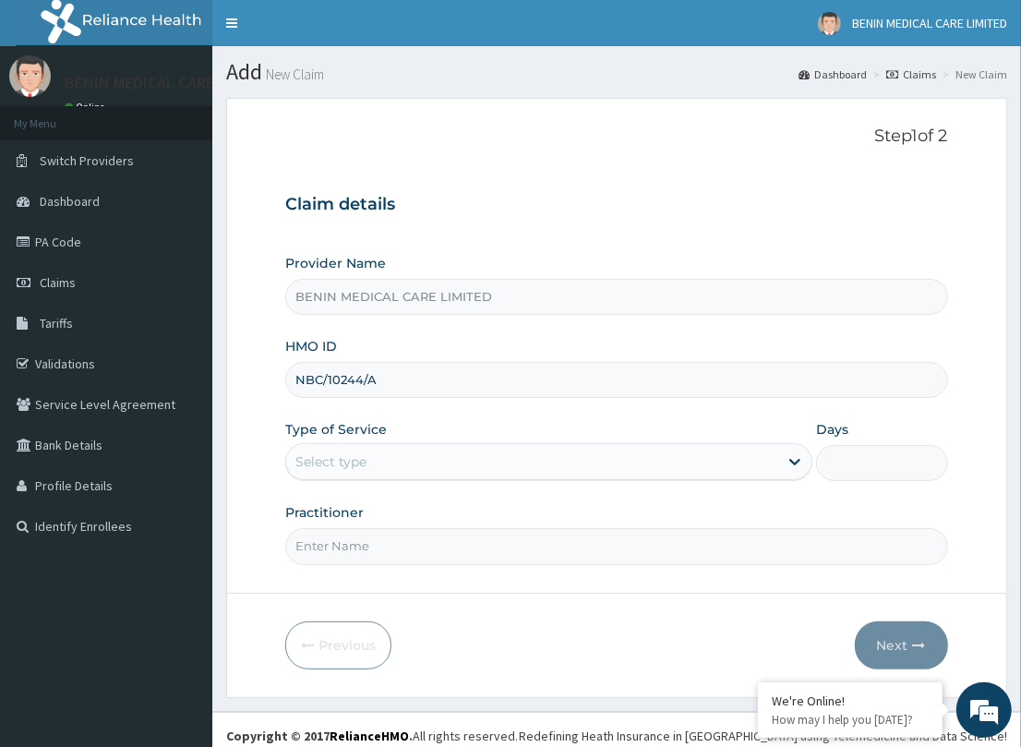
click at [344, 467] on div "Select type" at bounding box center [330, 461] width 71 height 18
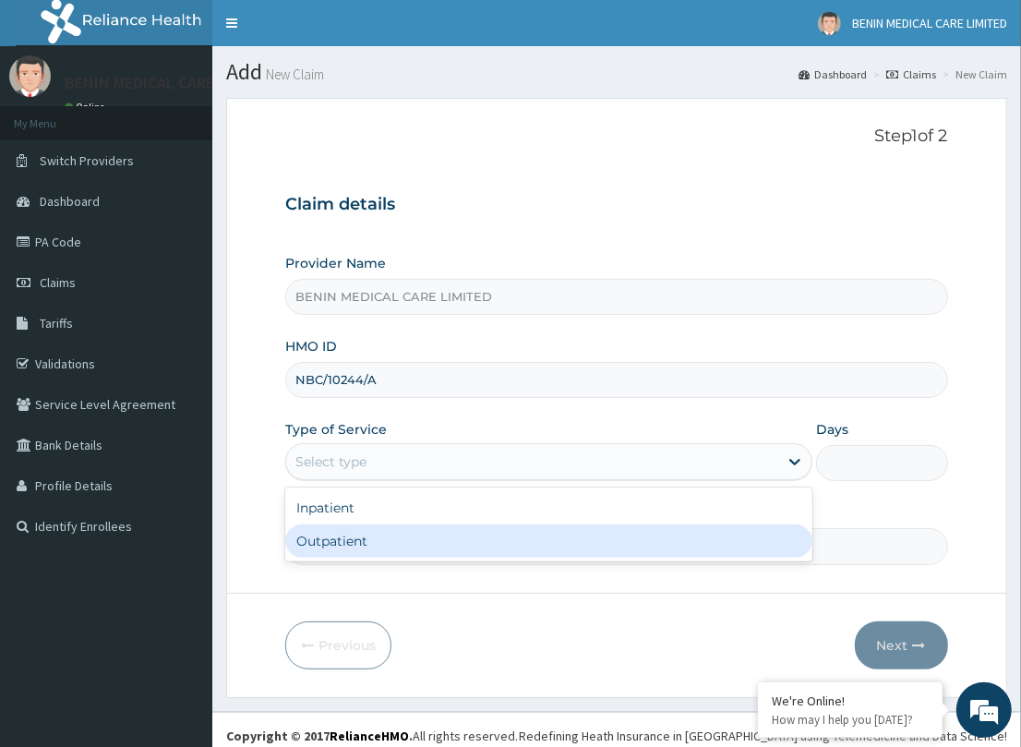
click at [358, 531] on div "Outpatient" at bounding box center [548, 540] width 527 height 33
type input "1"
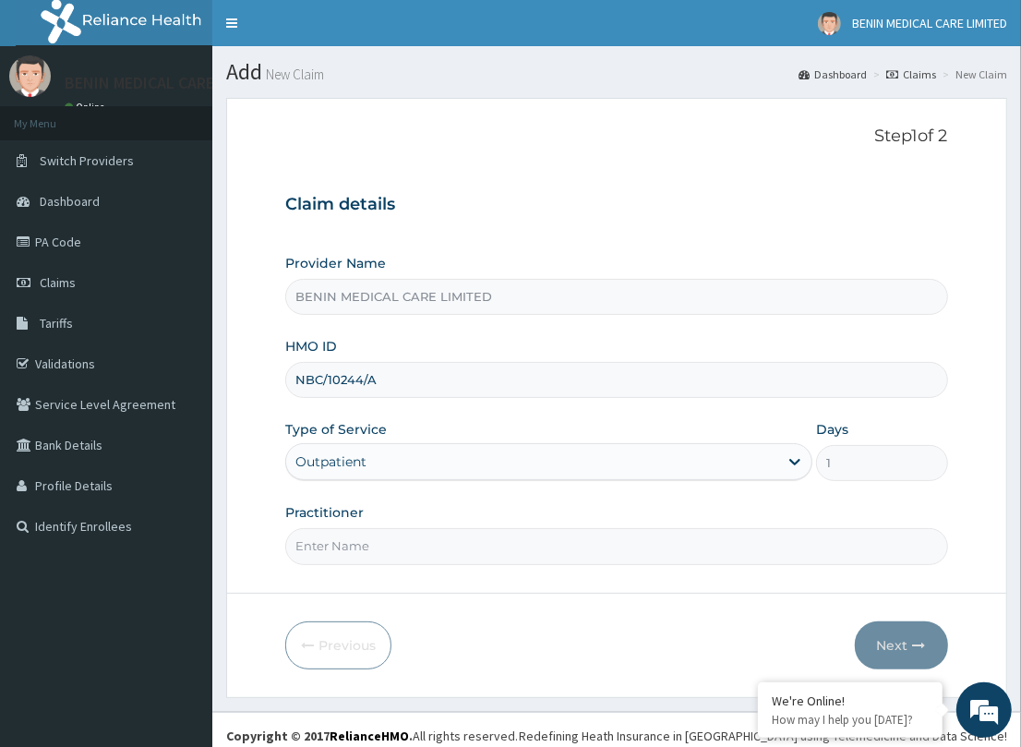
drag, startPoint x: 394, startPoint y: 545, endPoint x: 415, endPoint y: 555, distance: 23.5
click at [390, 546] on input "Practitioner" at bounding box center [616, 546] width 662 height 36
type input "PETRA"
click at [901, 630] on button "Next" at bounding box center [901, 645] width 93 height 48
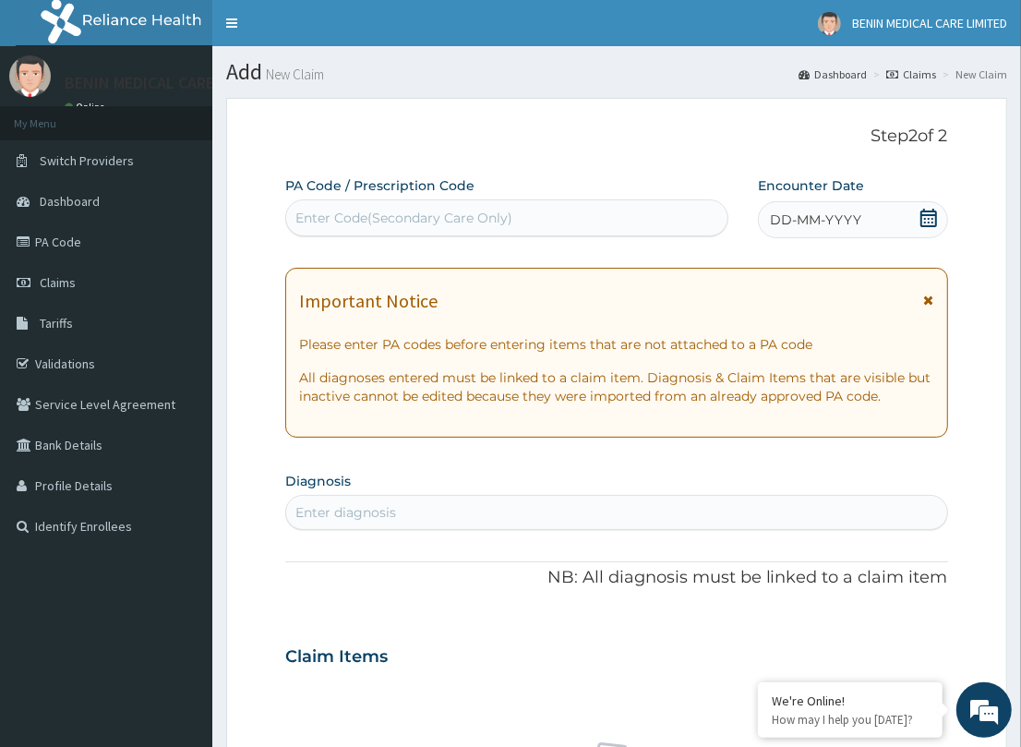
click at [411, 501] on div "Enter diagnosis" at bounding box center [616, 513] width 660 height 30
click at [375, 186] on label "PA Code / Prescription Code" at bounding box center [379, 185] width 189 height 18
click at [366, 224] on div "Enter Code(Secondary Care Only)" at bounding box center [403, 218] width 217 height 18
paste input "PA/0ED611"
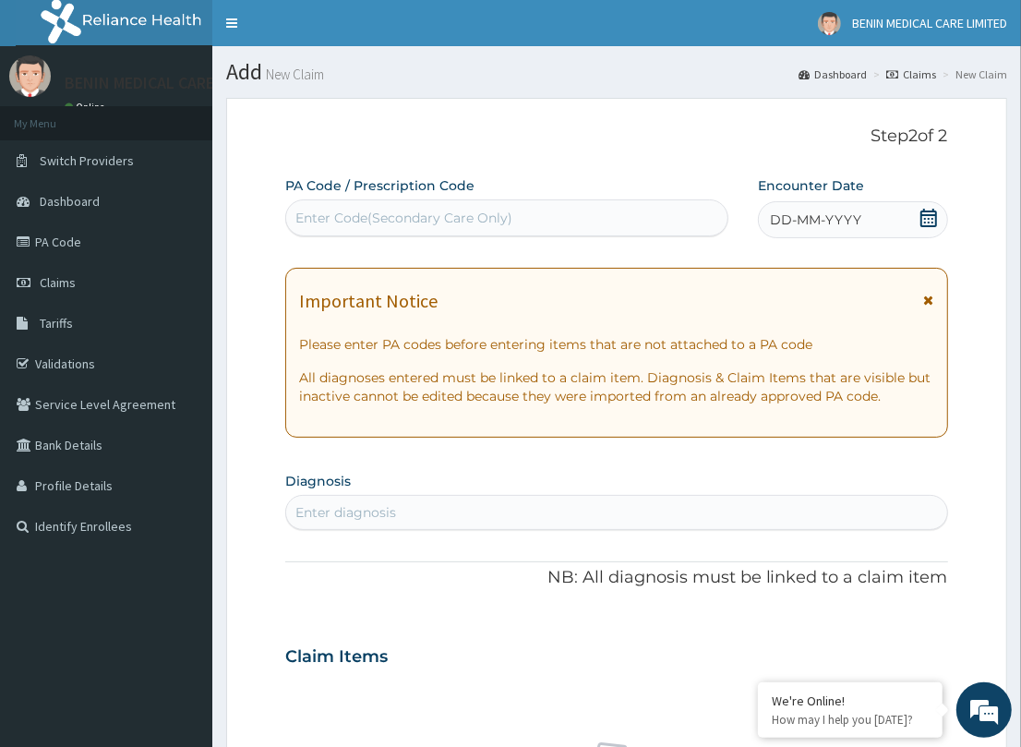
type input "PA/0ED611"
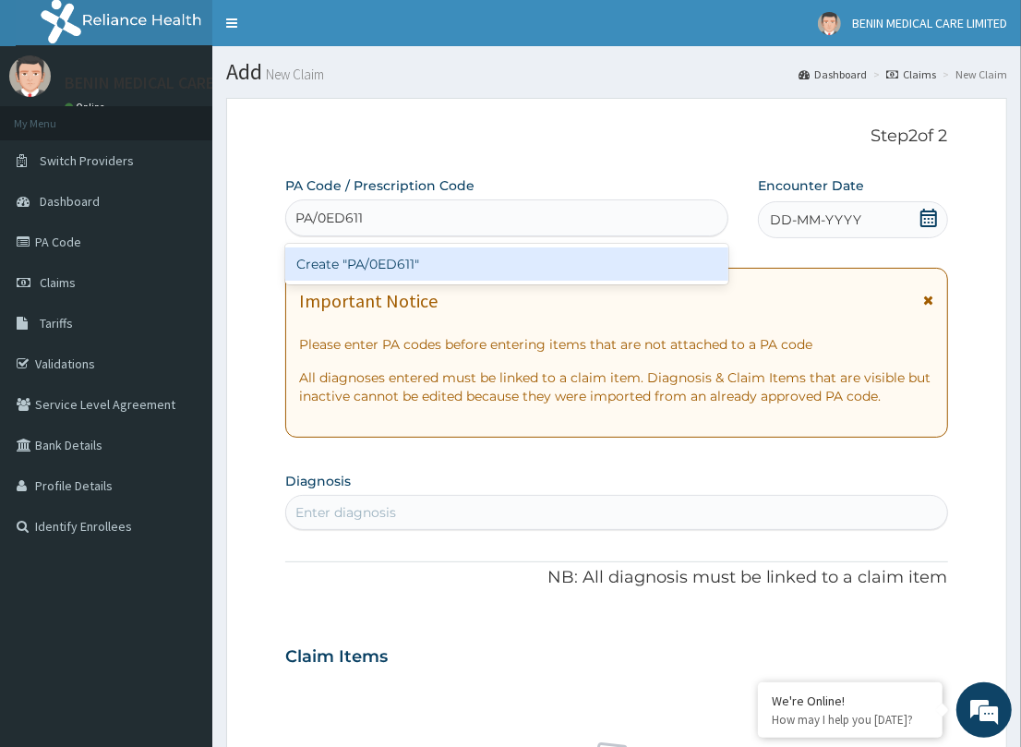
click at [355, 268] on div "Create "PA/0ED611"" at bounding box center [506, 263] width 443 height 33
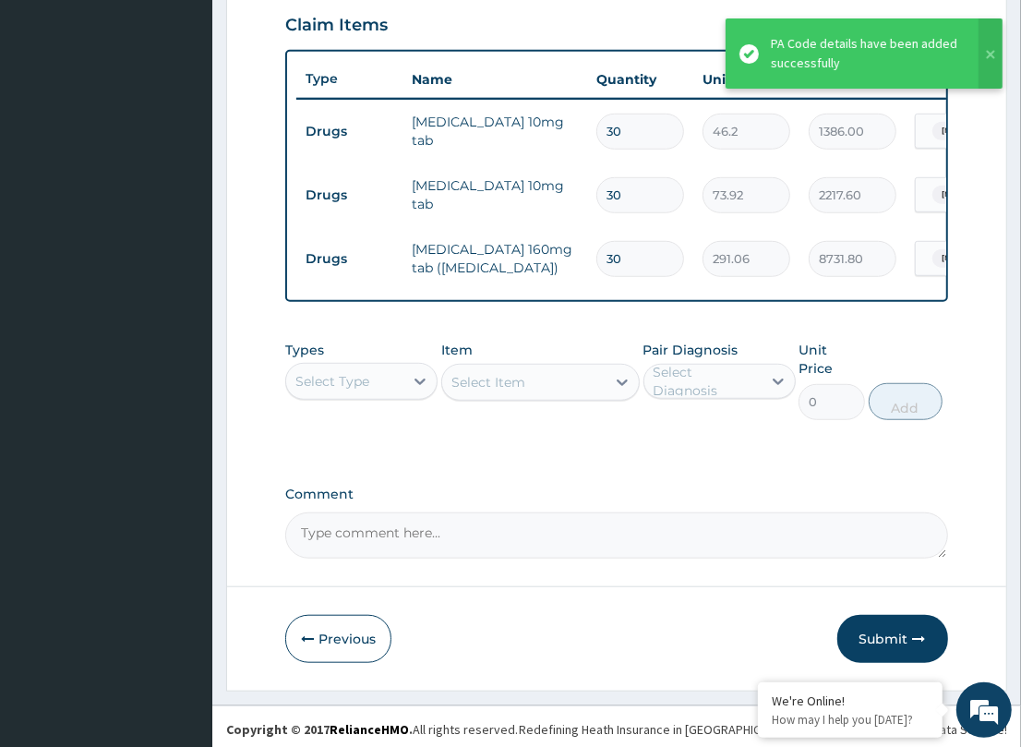
scroll to position [639, 0]
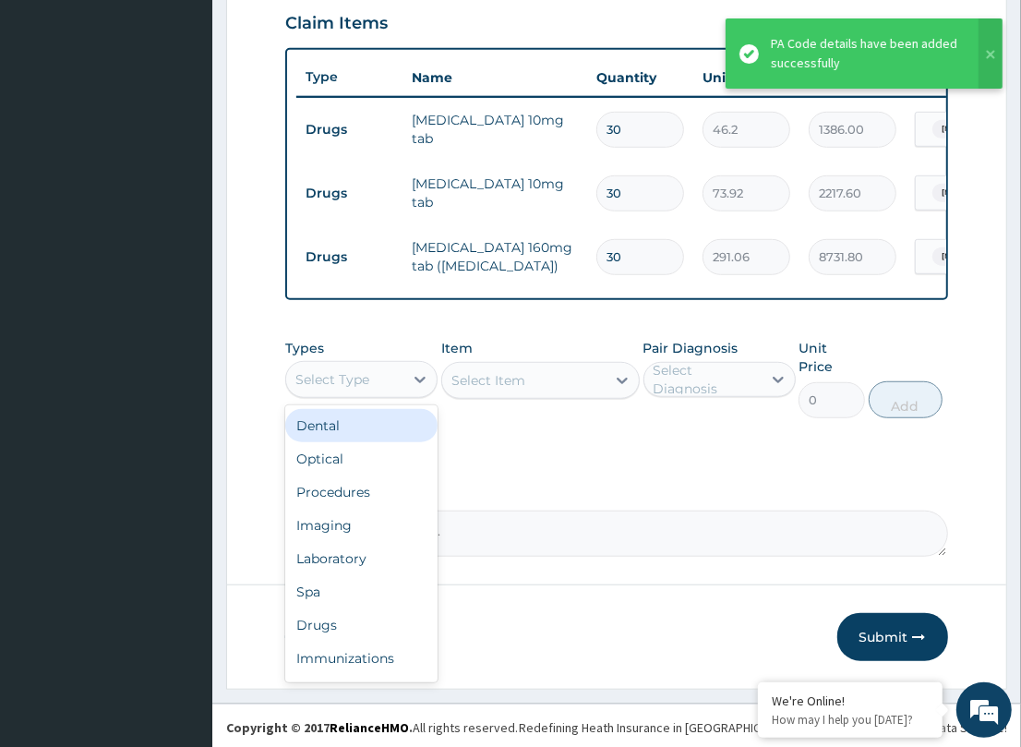
click at [381, 385] on div "Select Type" at bounding box center [344, 380] width 117 height 30
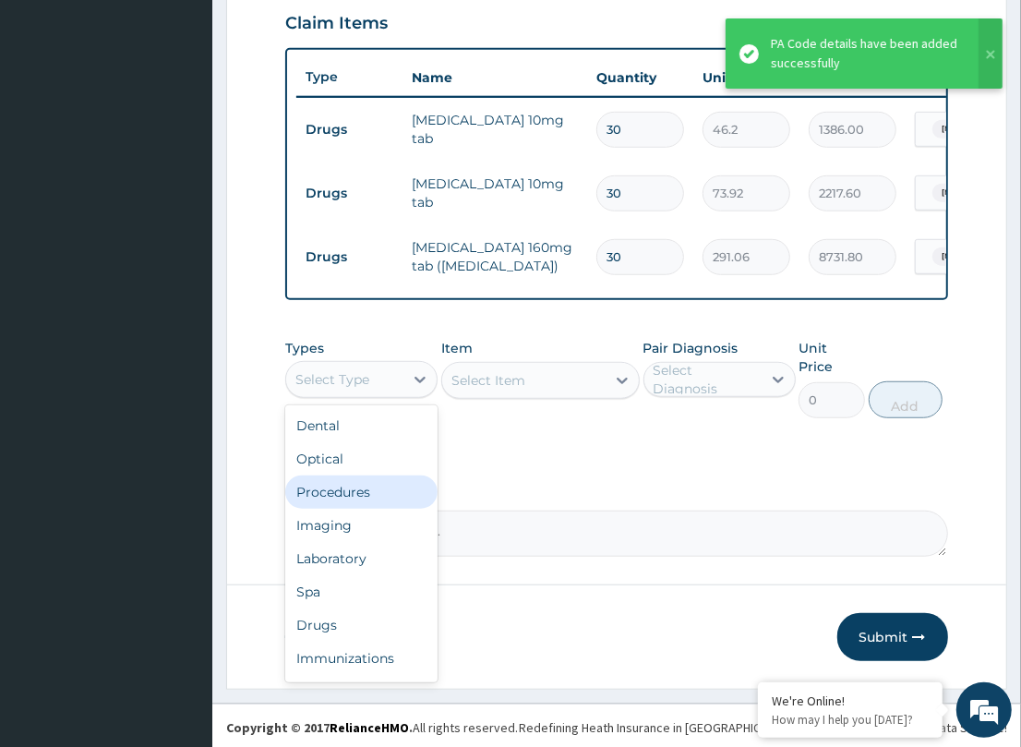
drag, startPoint x: 351, startPoint y: 504, endPoint x: 517, endPoint y: 499, distance: 166.2
click at [354, 501] on div "Procedures" at bounding box center [361, 491] width 152 height 33
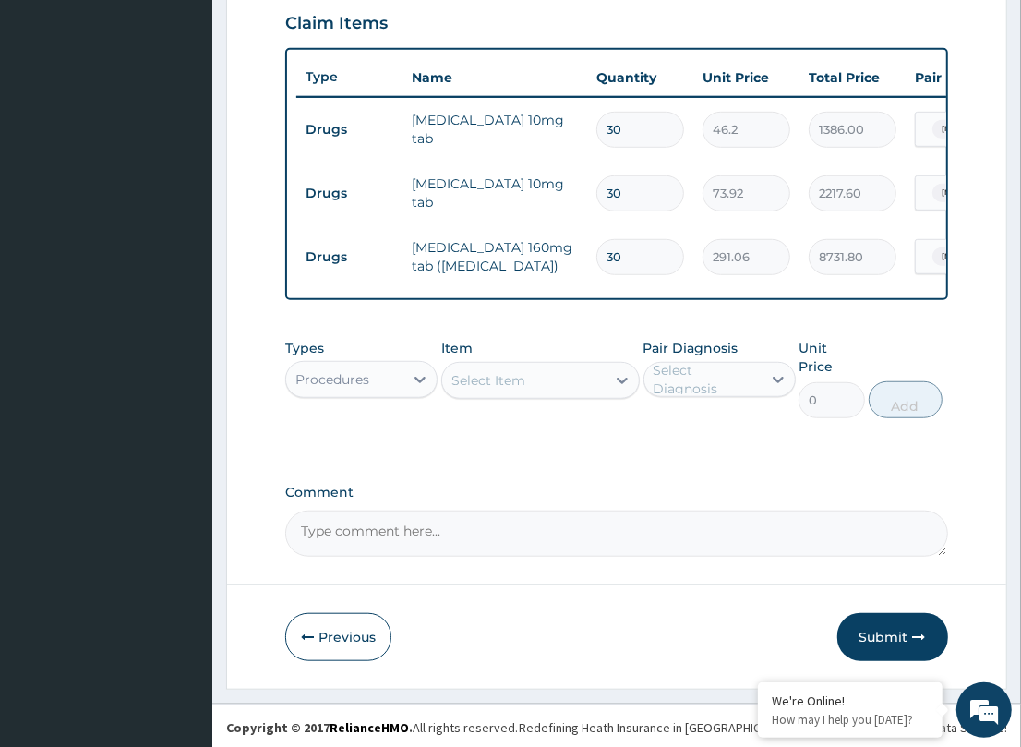
click at [593, 390] on div "Select Item" at bounding box center [523, 381] width 163 height 30
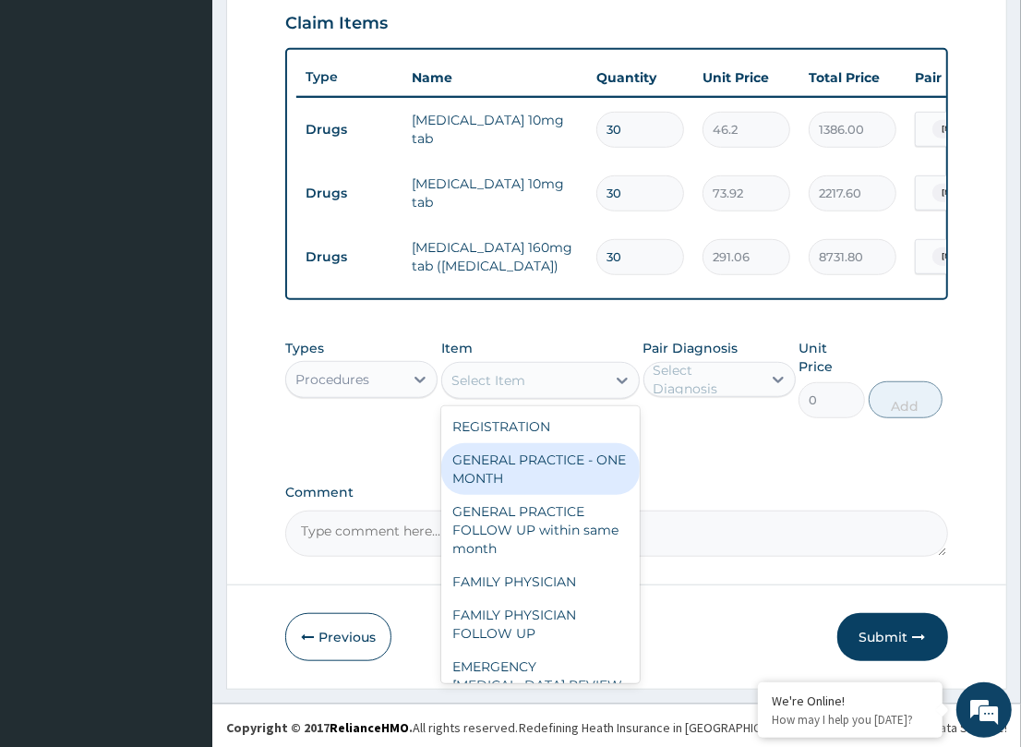
drag, startPoint x: 557, startPoint y: 472, endPoint x: 781, endPoint y: 425, distance: 229.2
click at [558, 469] on div "GENERAL PRACTICE - ONE MONTH" at bounding box center [540, 469] width 198 height 52
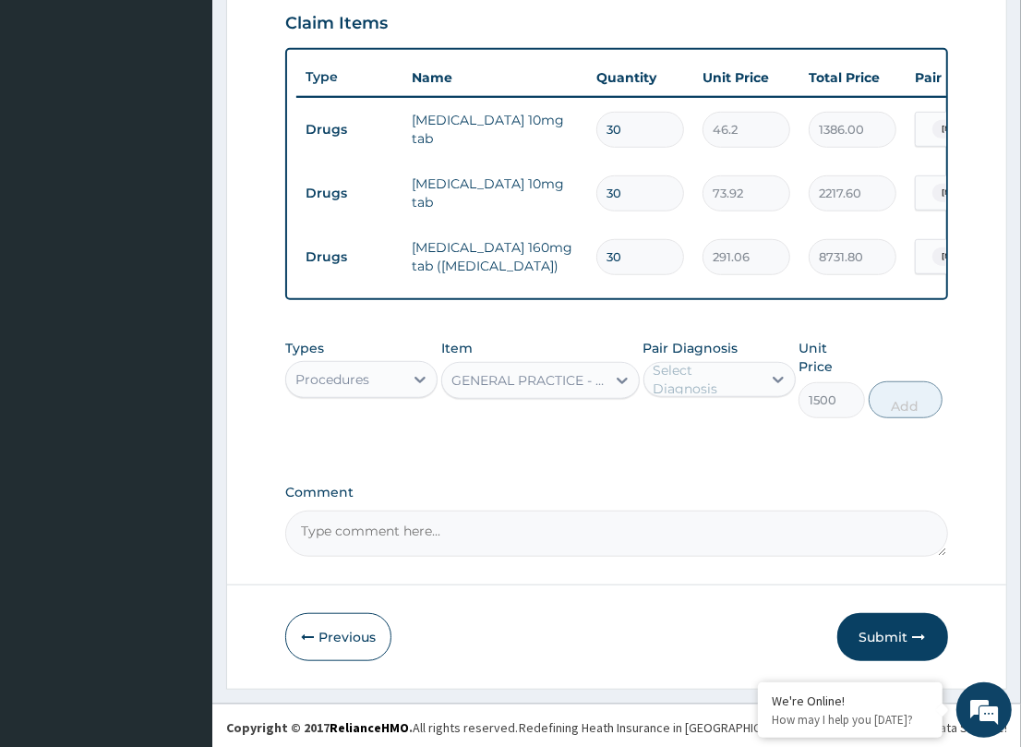
type input "1500"
click at [758, 398] on div "Select Diagnosis" at bounding box center [706, 379] width 106 height 37
drag, startPoint x: 737, startPoint y: 446, endPoint x: 744, endPoint y: 496, distance: 50.4
click at [737, 434] on label "Essential hypertension" at bounding box center [731, 424] width 114 height 18
checkbox input "true"
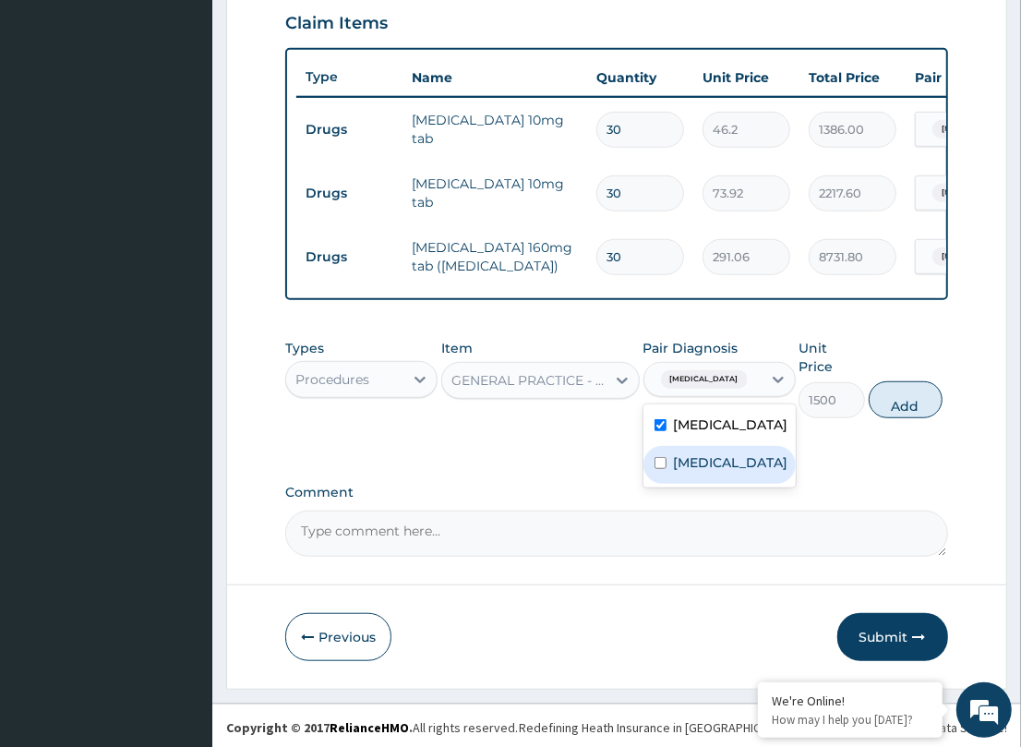
drag, startPoint x: 745, startPoint y: 503, endPoint x: 815, endPoint y: 468, distance: 78.4
click at [746, 472] on label "Hyperlipidemia" at bounding box center [731, 462] width 114 height 18
checkbox input "true"
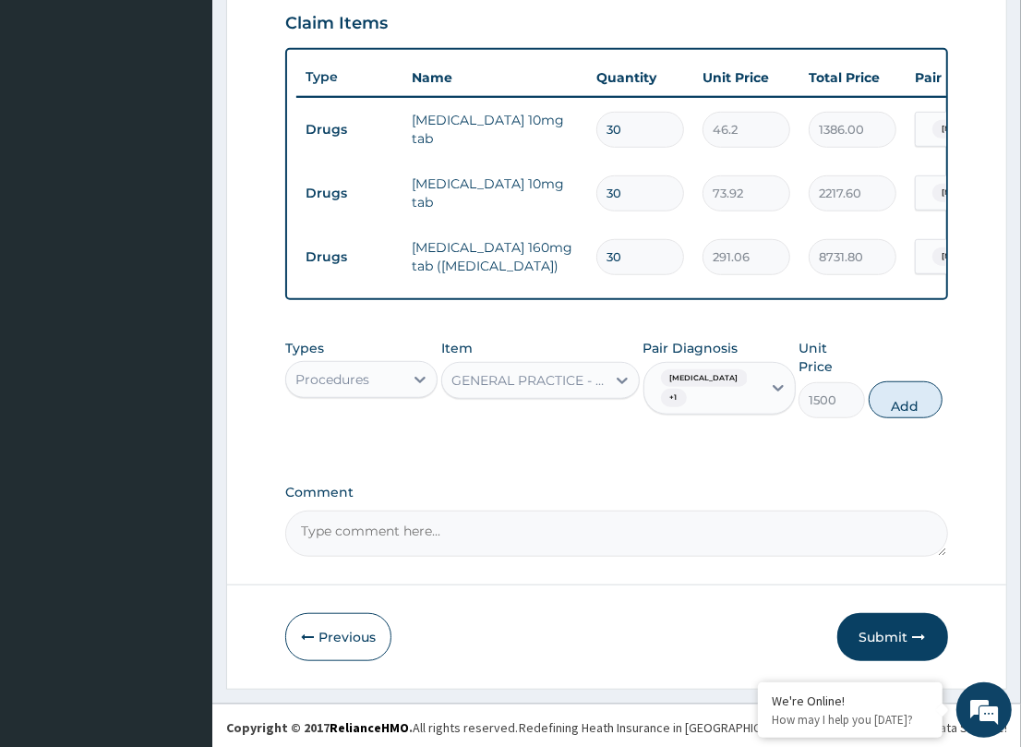
drag, startPoint x: 887, startPoint y: 411, endPoint x: 666, endPoint y: 489, distance: 234.1
click at [883, 412] on button "Add" at bounding box center [906, 399] width 74 height 37
type input "0"
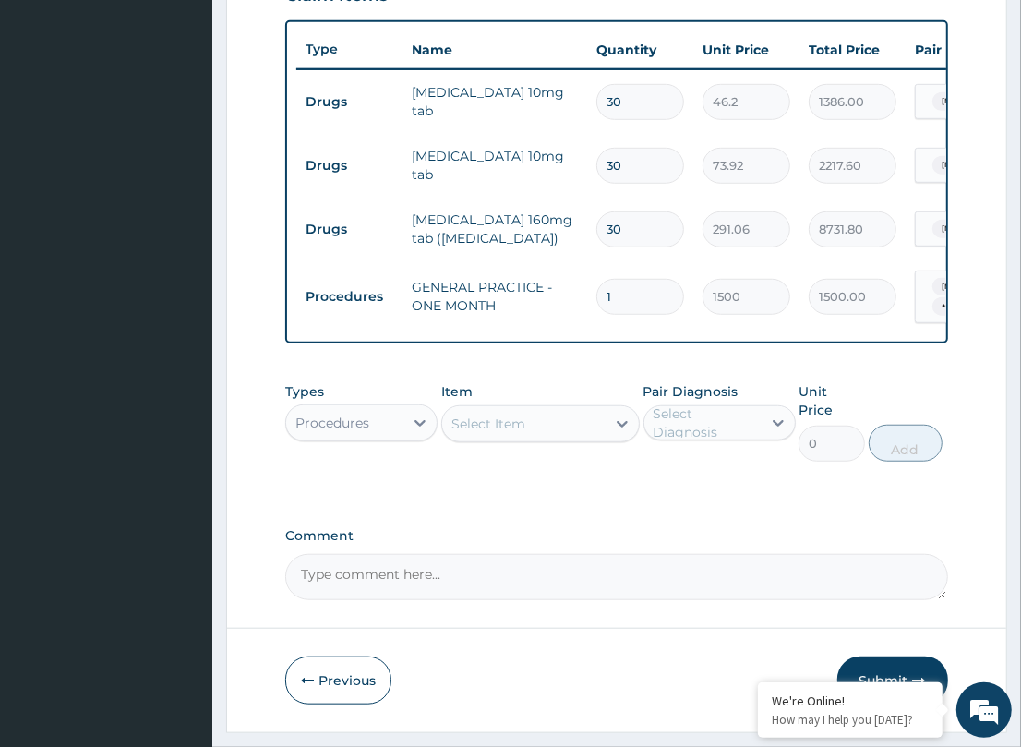
scroll to position [709, 0]
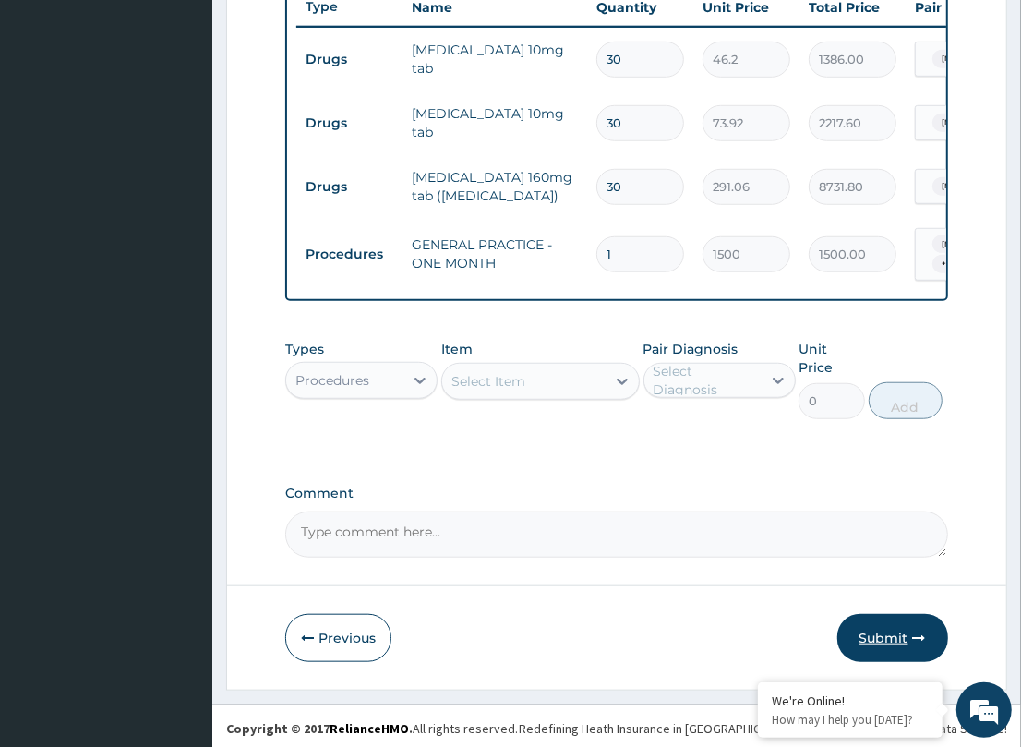
click at [857, 629] on button "Submit" at bounding box center [892, 638] width 111 height 48
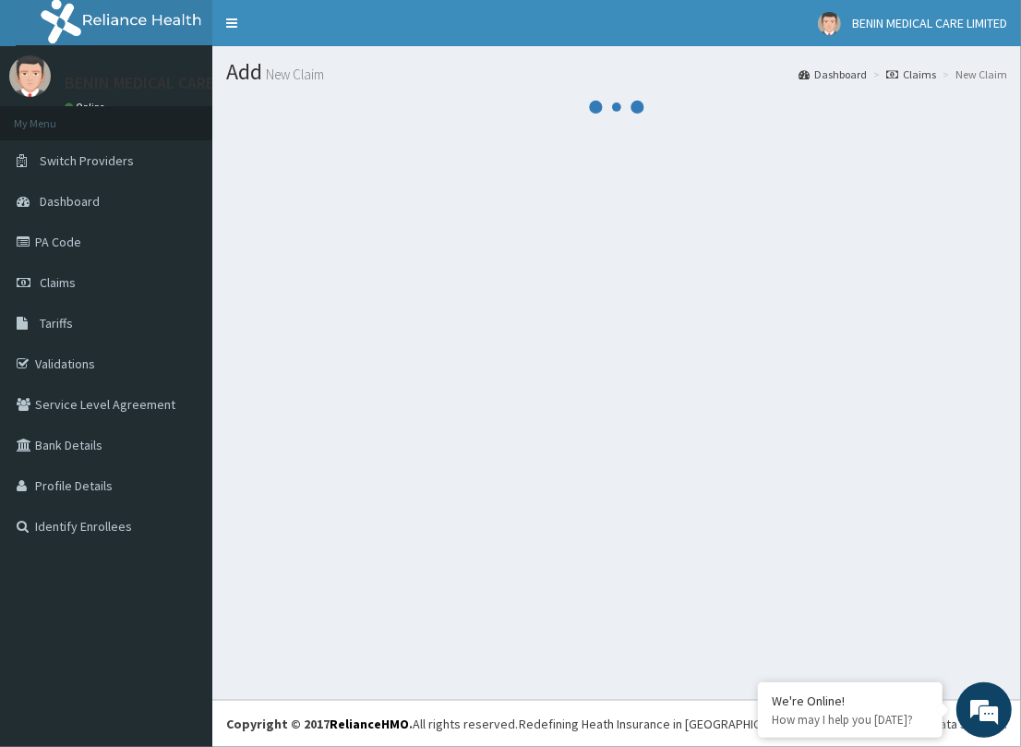
scroll to position [0, 0]
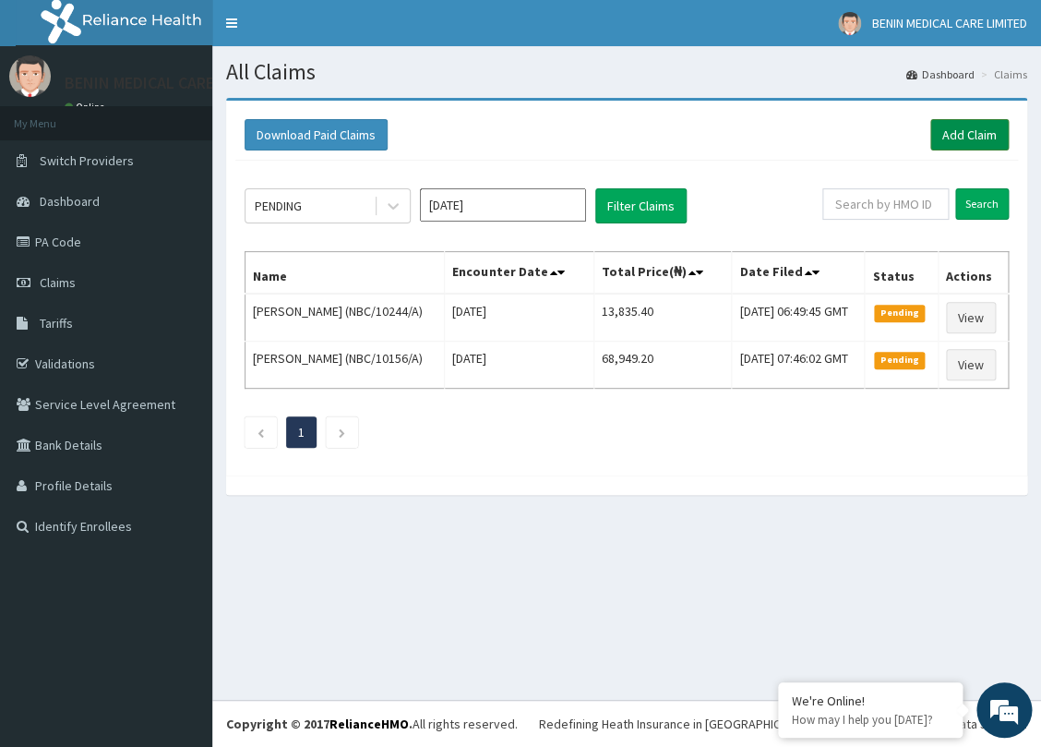
click at [943, 139] on link "Add Claim" at bounding box center [969, 134] width 78 height 31
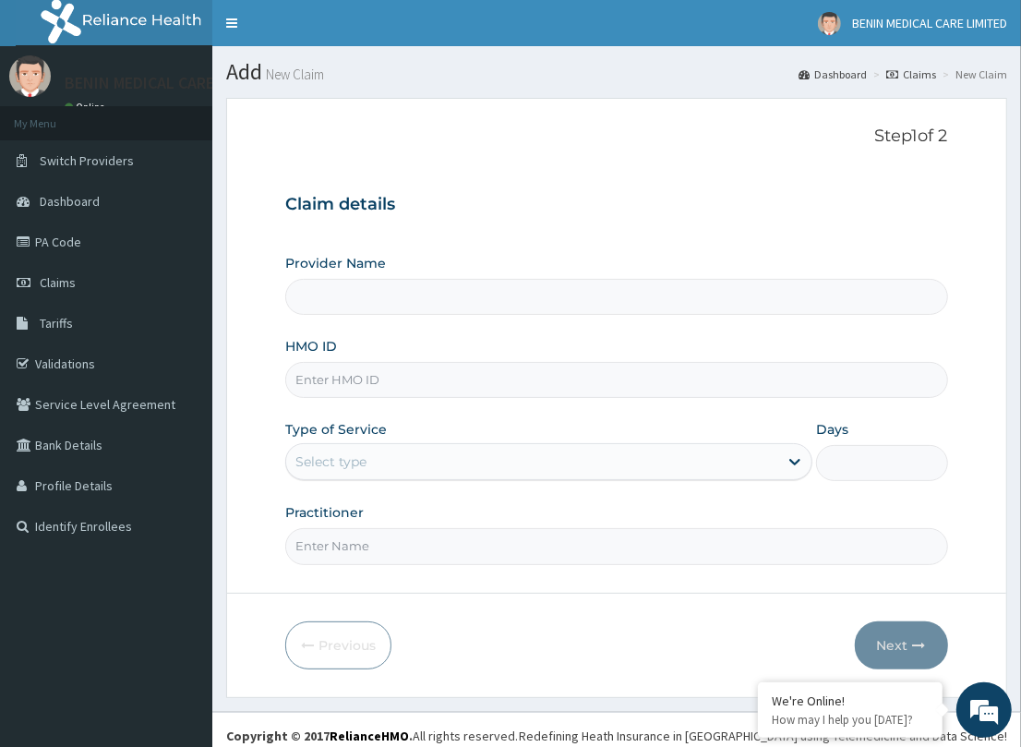
click at [307, 366] on input "HMO ID" at bounding box center [616, 380] width 662 height 36
type input "BENIN MEDICAL CARE LIMITED"
paste input "NBC/10028/A"
click at [319, 385] on input "NBC/10028/A" at bounding box center [616, 380] width 662 height 36
type input "NBC/10028/A"
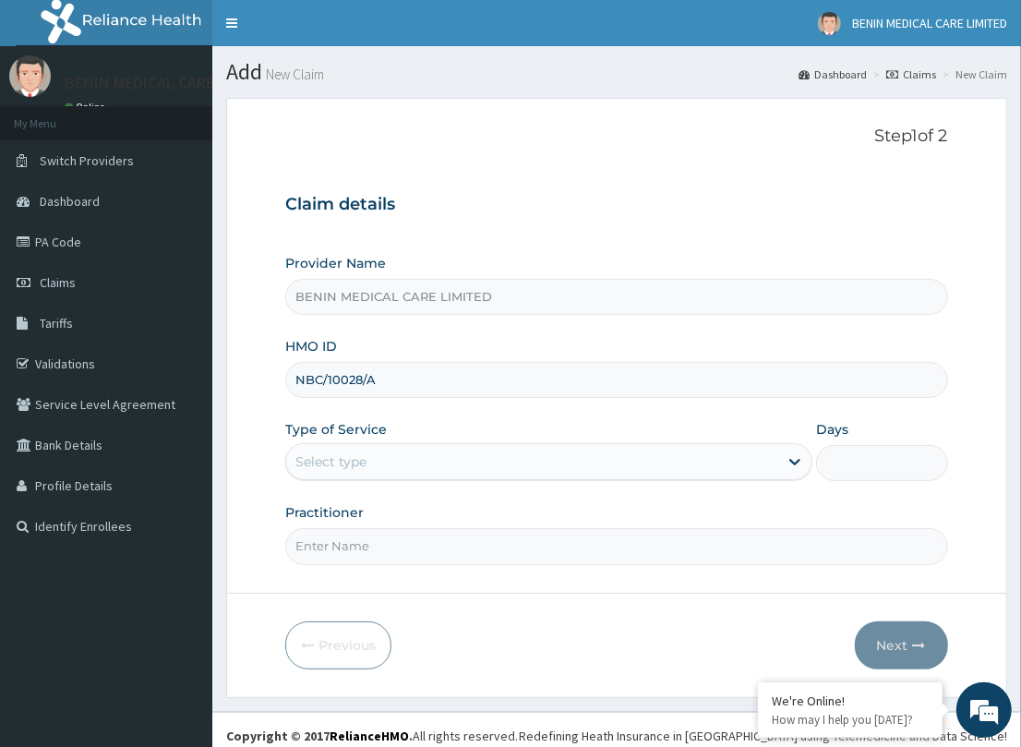
drag, startPoint x: 254, startPoint y: 426, endPoint x: 324, endPoint y: 446, distance: 72.8
click at [252, 427] on form "Step 1 of 2 Claim details Provider Name BENIN MEDICAL CARE LIMITED HMO ID NBC/1…" at bounding box center [616, 397] width 781 height 599
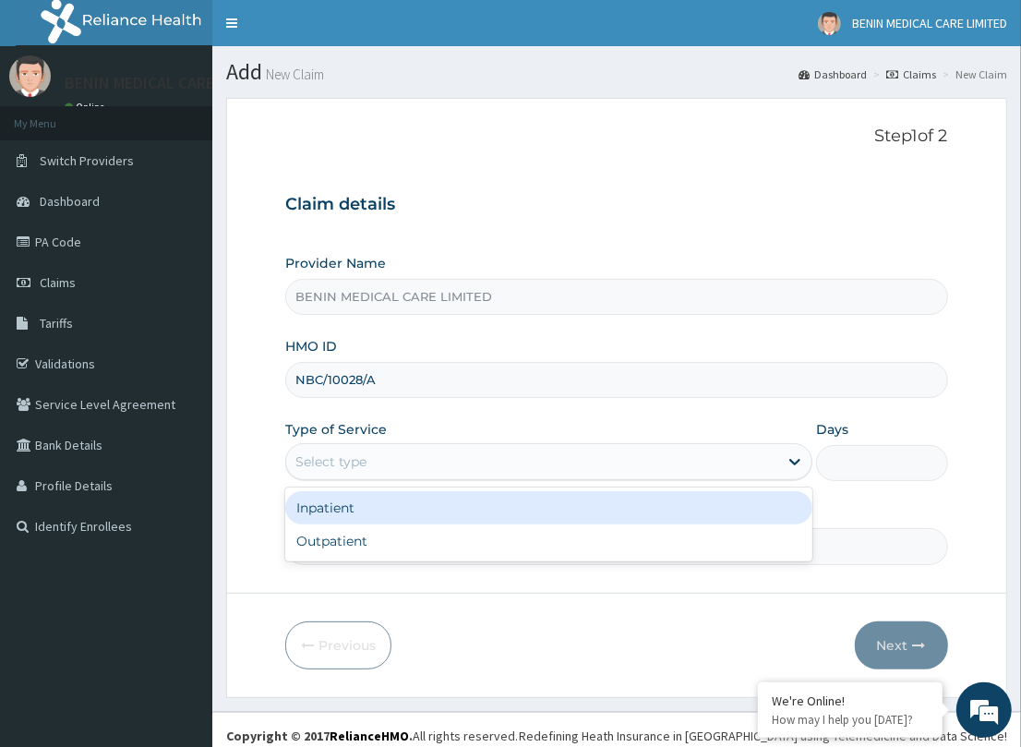
drag, startPoint x: 330, startPoint y: 446, endPoint x: 305, endPoint y: 501, distance: 60.7
click at [325, 448] on div "Select type" at bounding box center [532, 462] width 492 height 30
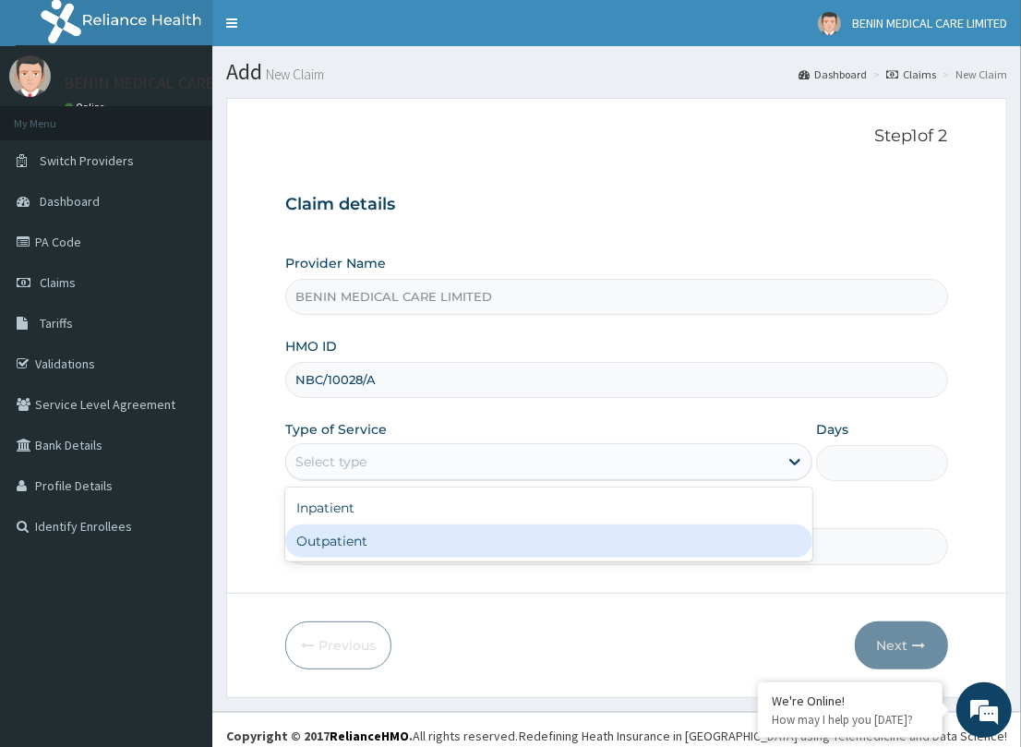
click at [315, 549] on div "Outpatient" at bounding box center [548, 540] width 527 height 33
type input "1"
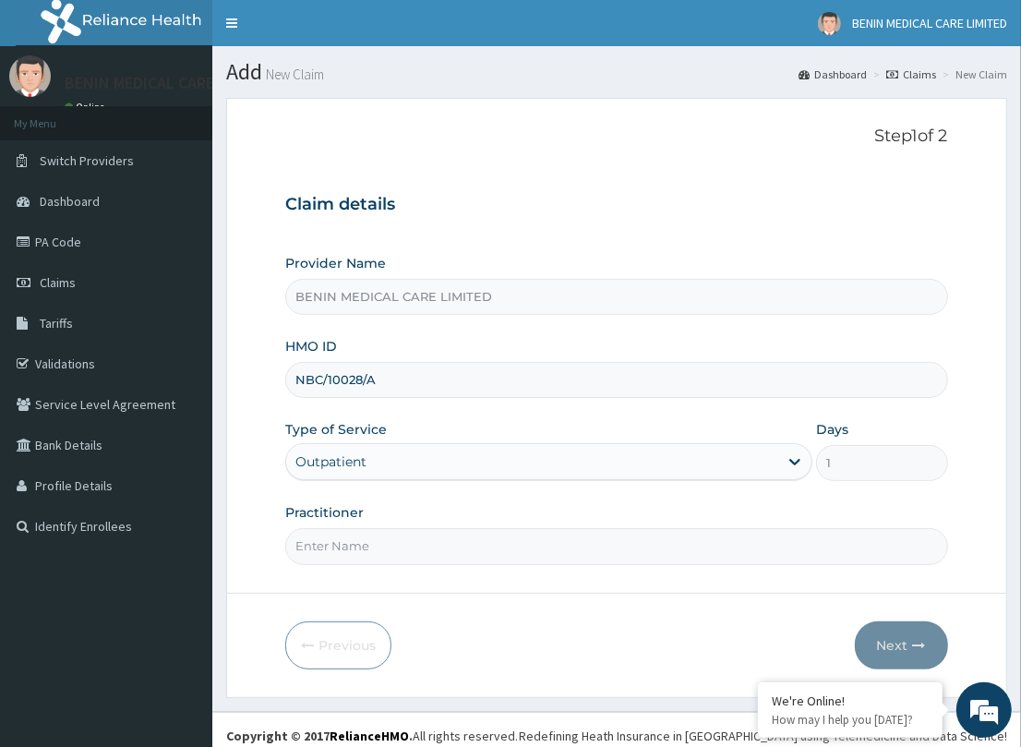
scroll to position [10, 0]
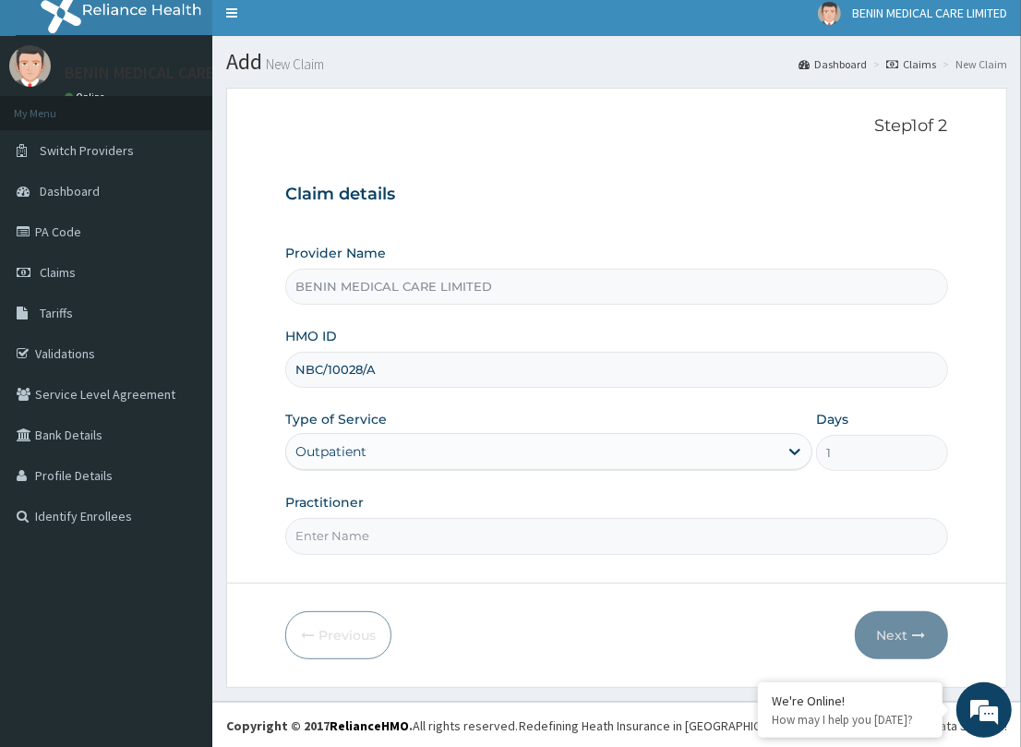
click at [339, 536] on input "Practitioner" at bounding box center [616, 536] width 662 height 36
type input "PETRRA"
click at [900, 634] on button "Next" at bounding box center [901, 635] width 93 height 48
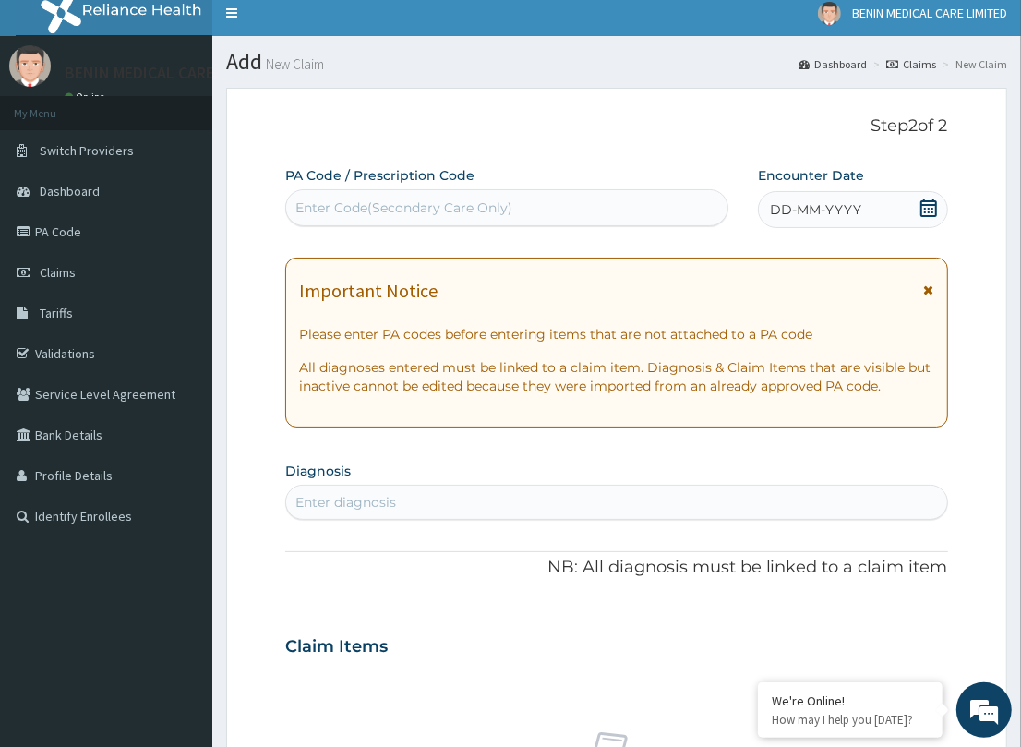
scroll to position [0, 0]
drag, startPoint x: 412, startPoint y: 503, endPoint x: 652, endPoint y: 500, distance: 240.0
click at [412, 500] on div "Enter diagnosis" at bounding box center [616, 502] width 660 height 30
type input "[MEDICAL_DATA]"
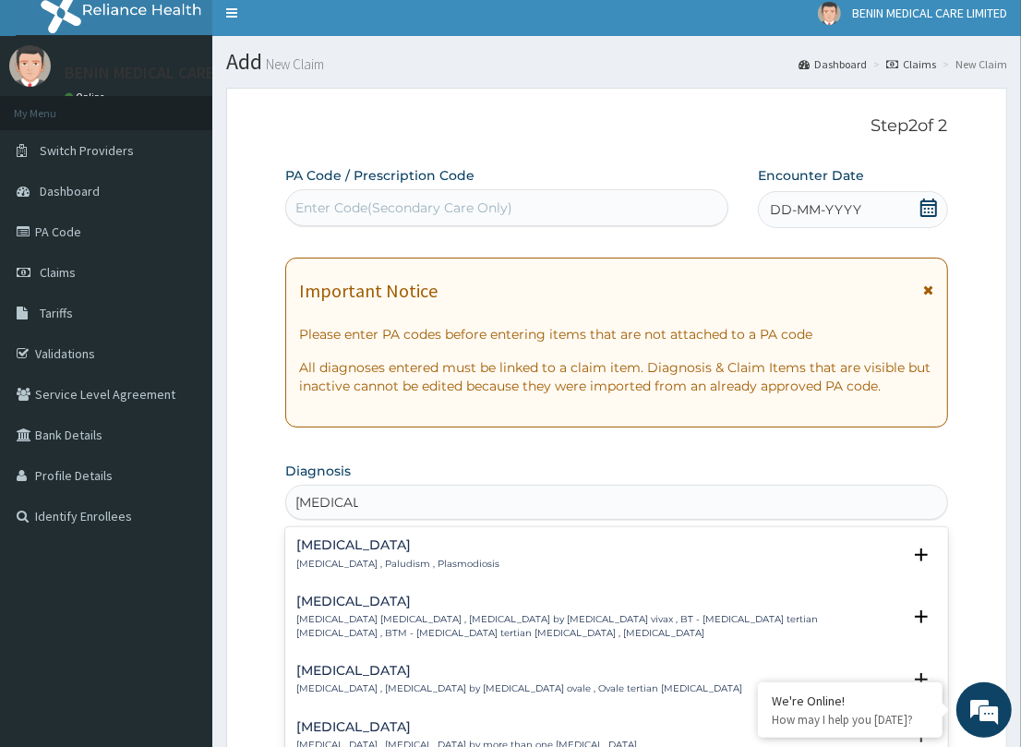
click at [294, 542] on div "Malaria Malaria , Paludism , Plasmodiosis Select Status Query Query covers susp…" at bounding box center [616, 559] width 662 height 56
click at [320, 557] on p "Malaria , Paludism , Plasmodiosis" at bounding box center [397, 563] width 203 height 13
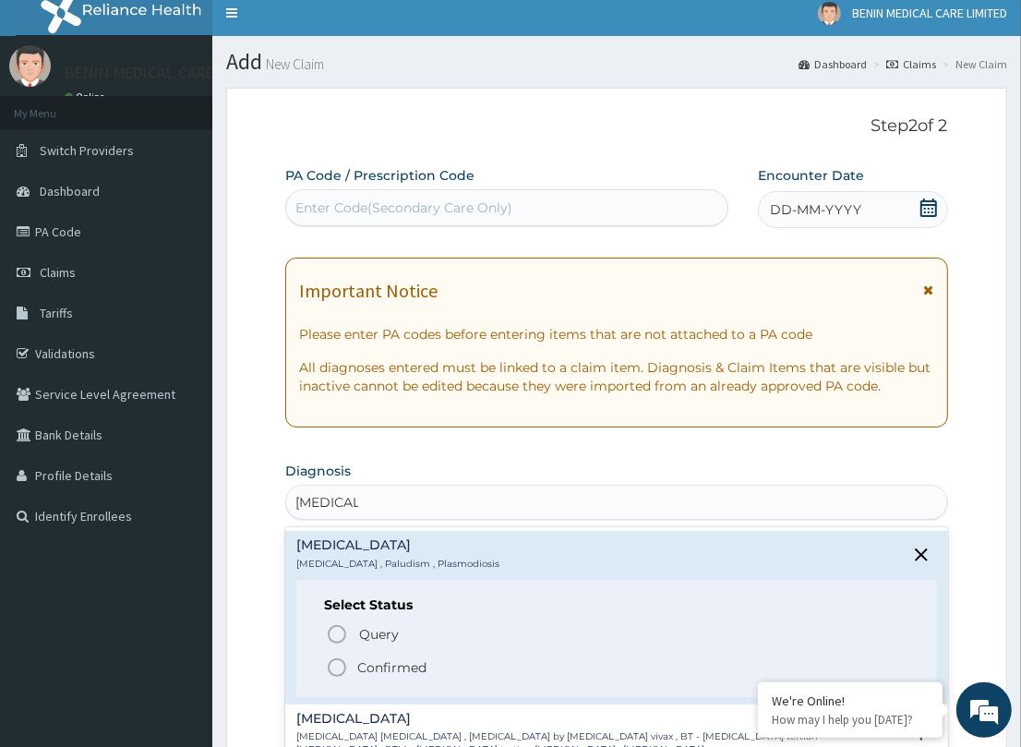
click at [340, 657] on icon "status option filled" at bounding box center [337, 667] width 22 height 22
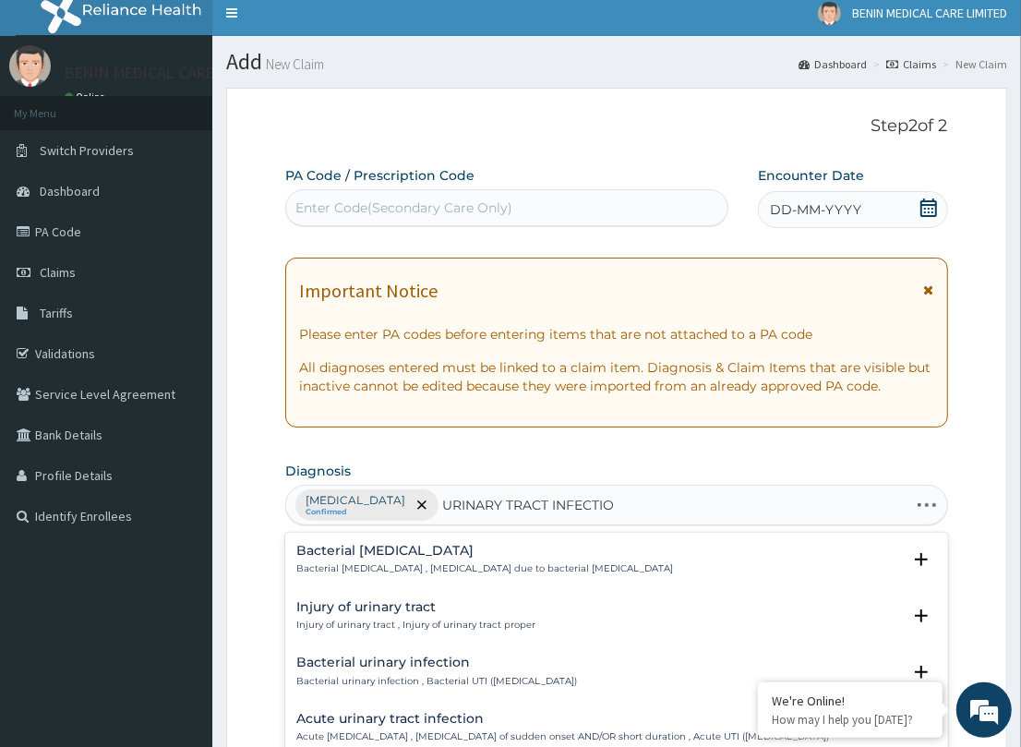
type input "URINARY TRACT INFECTION"
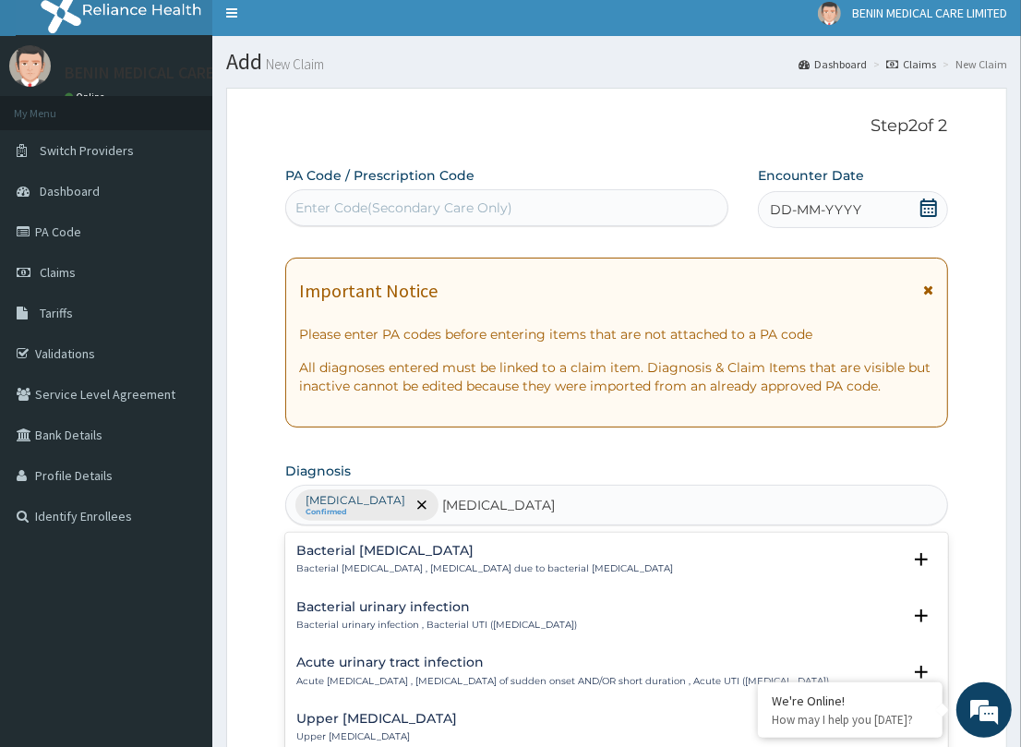
click at [376, 665] on h4 "Acute urinary tract infection" at bounding box center [562, 662] width 533 height 14
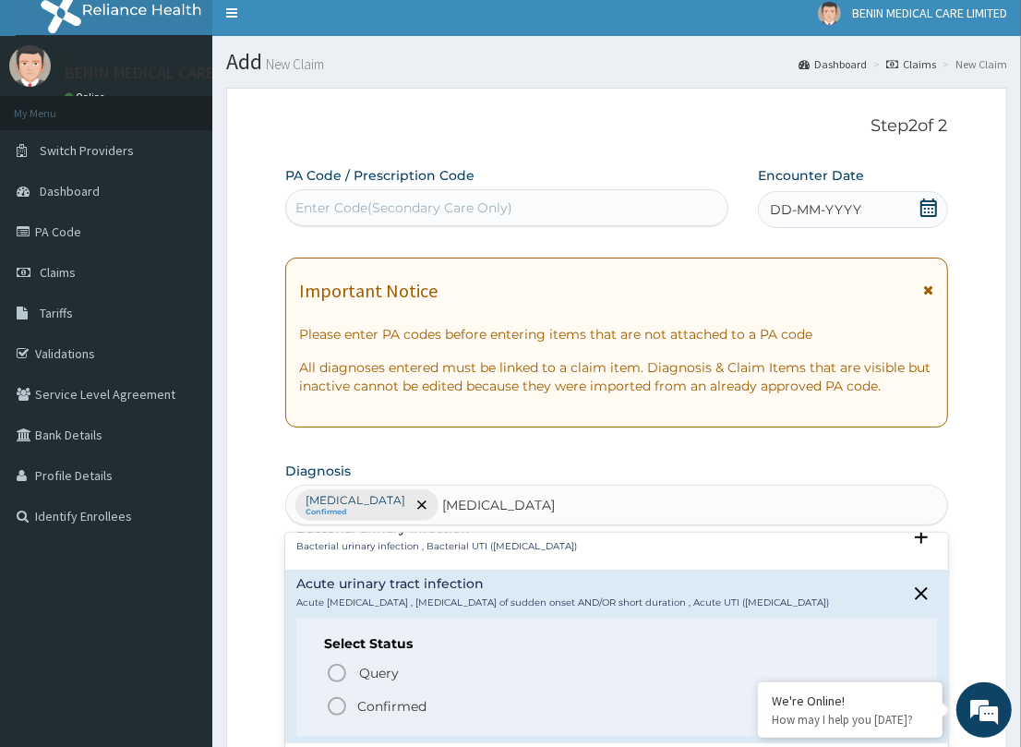
scroll to position [83, 0]
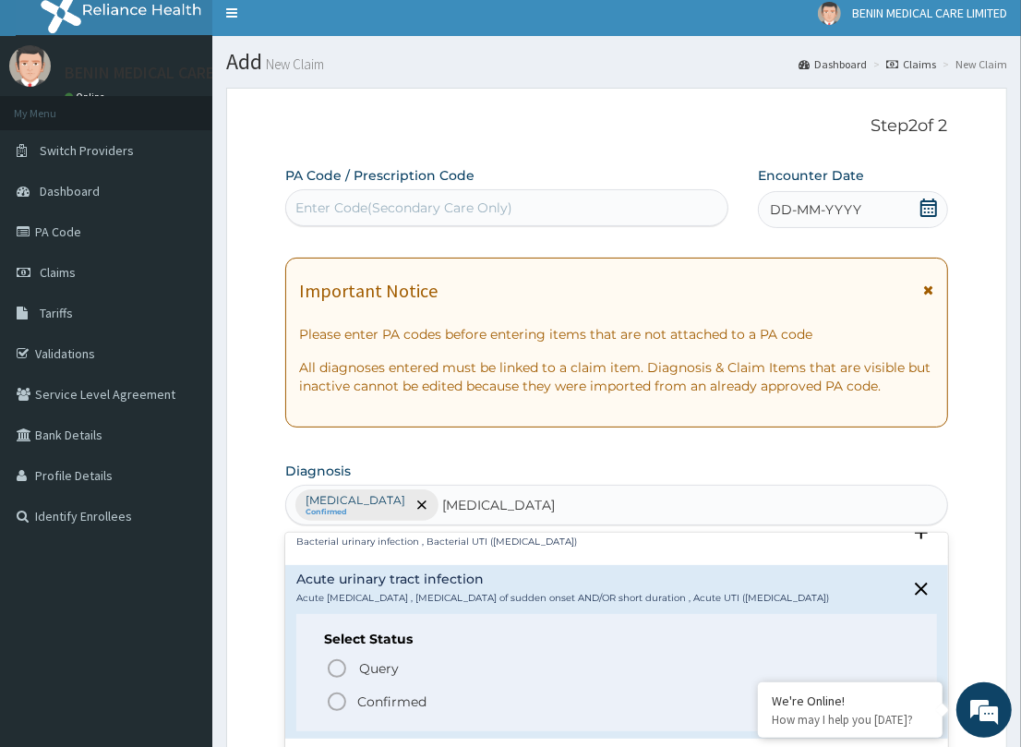
click at [335, 690] on icon "status option filled" at bounding box center [337, 701] width 22 height 22
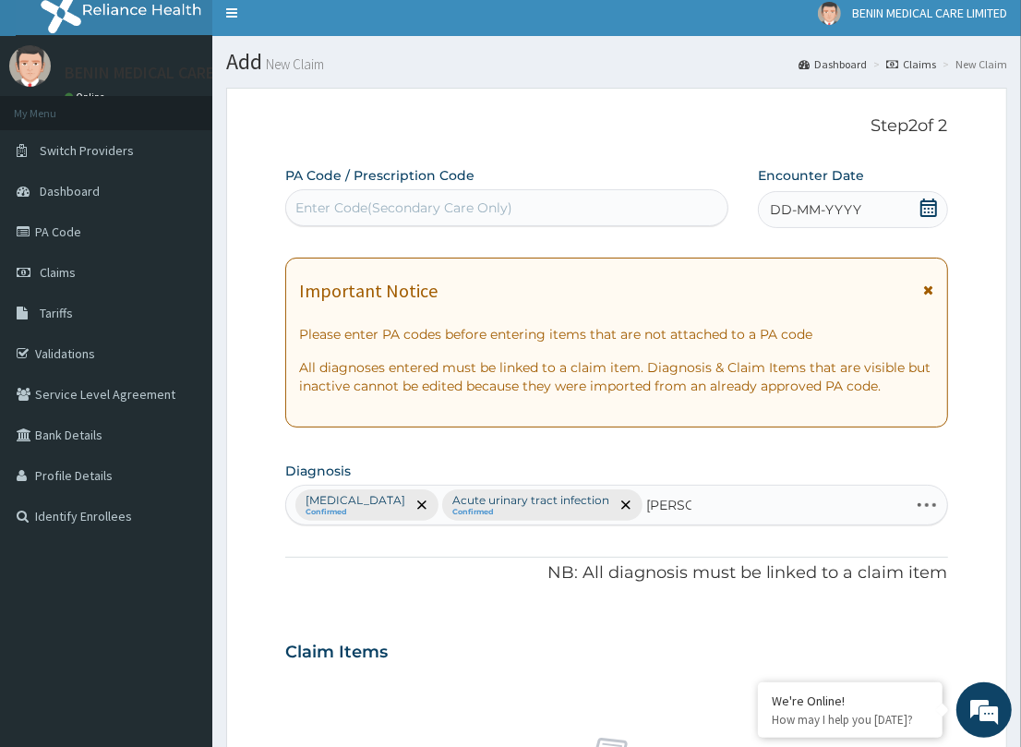
type input "CANDID"
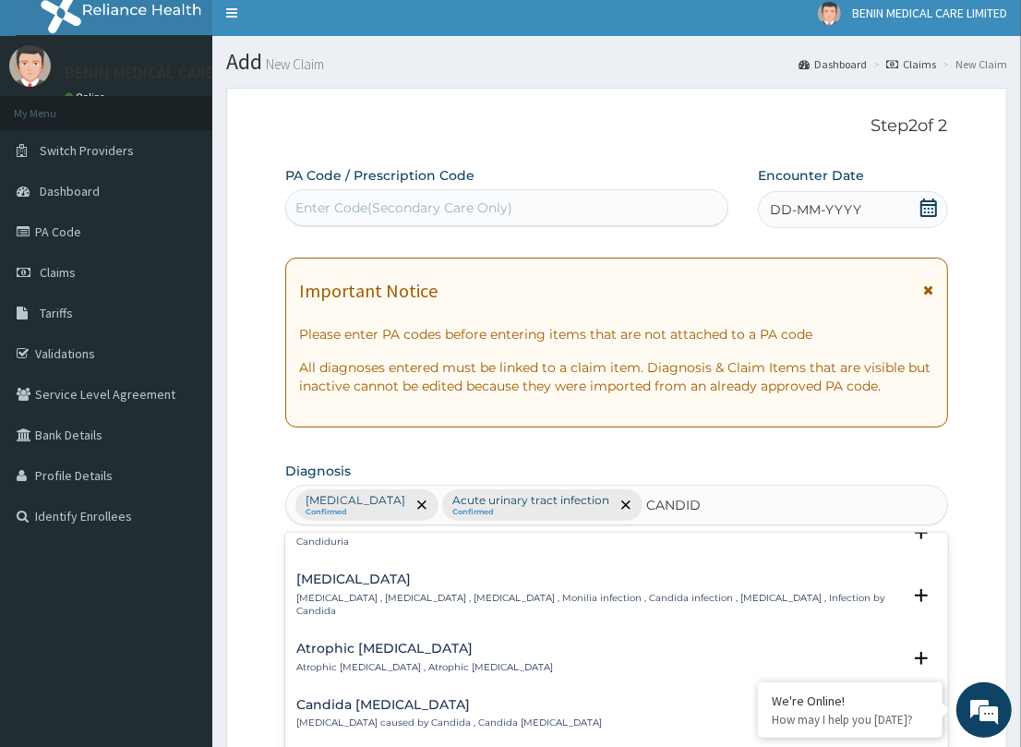
click at [334, 578] on h4 "Candidiasis" at bounding box center [598, 579] width 604 height 14
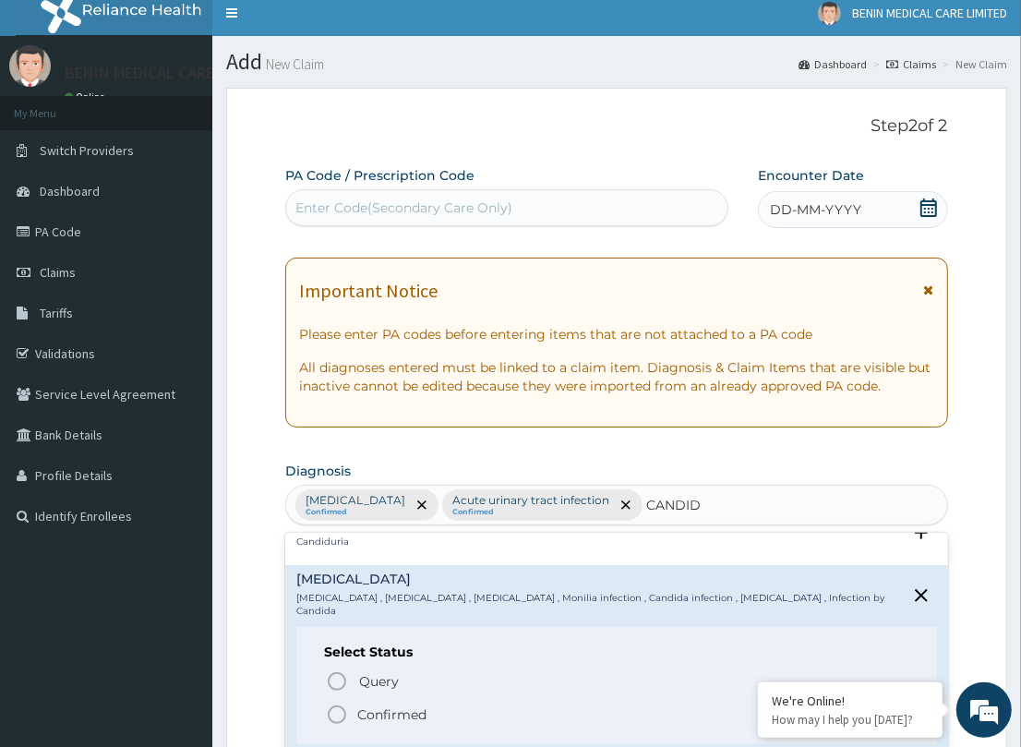
click at [333, 703] on icon "status option filled" at bounding box center [337, 714] width 22 height 22
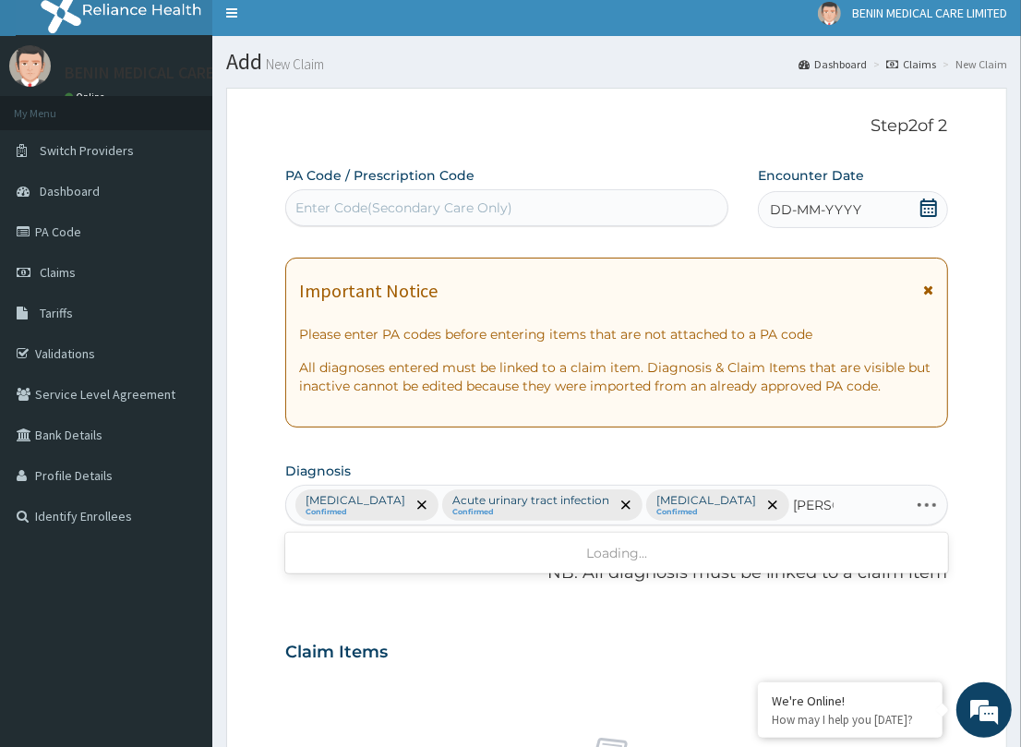
type input "CANDID"
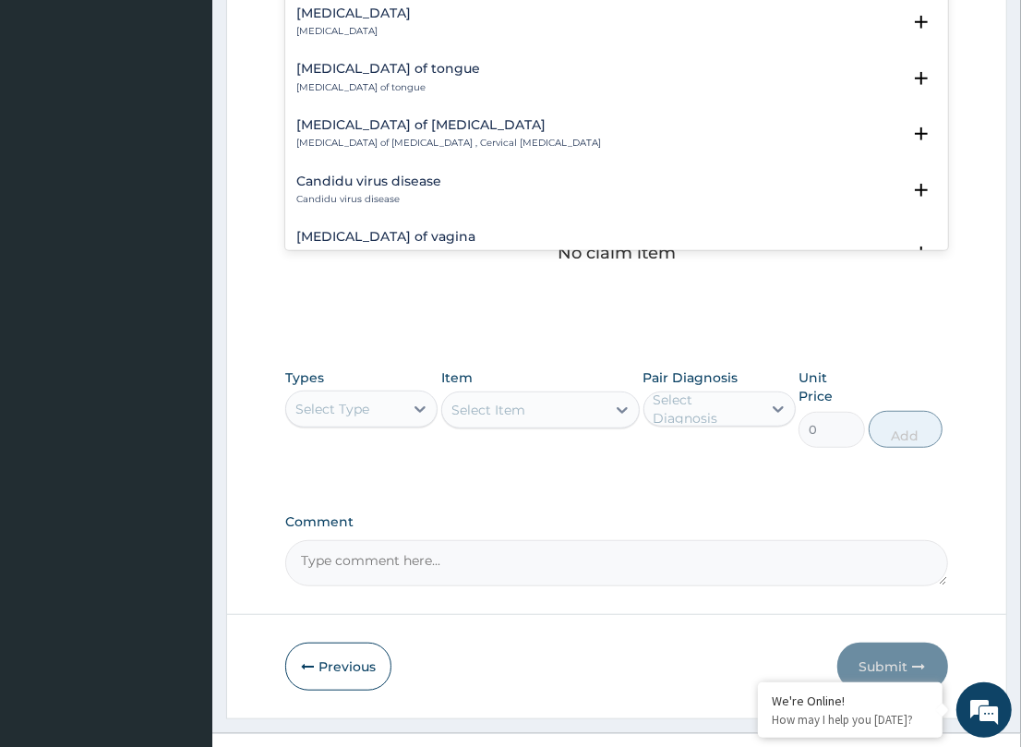
scroll to position [1994, 0]
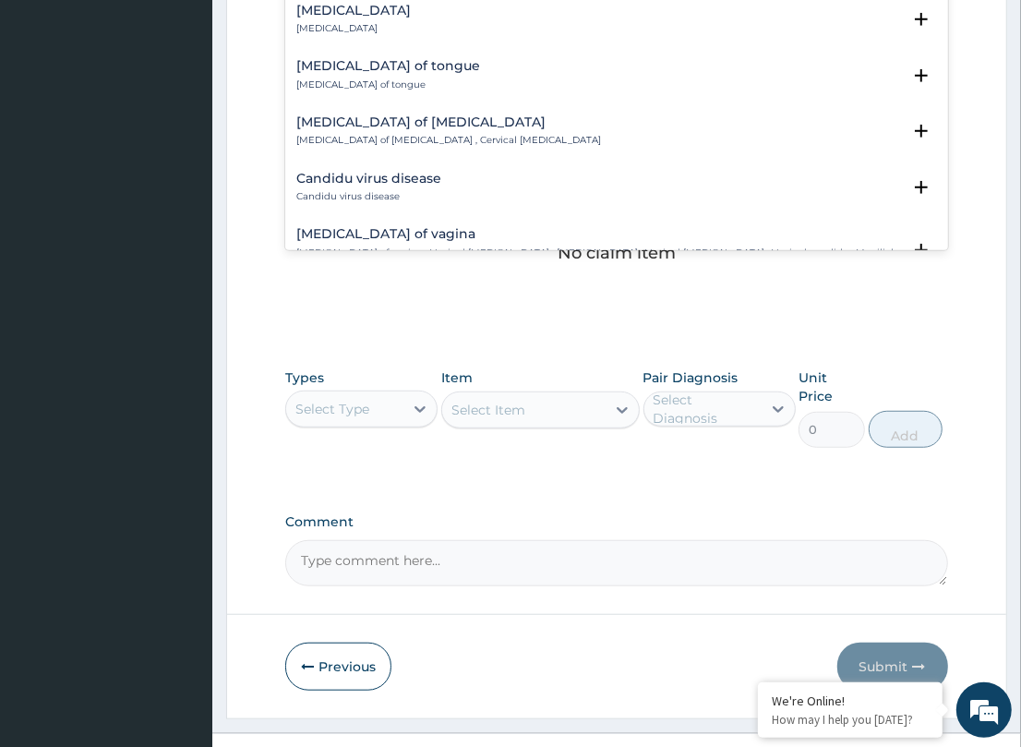
click at [342, 227] on h4 "Candidiasis of vagina" at bounding box center [598, 234] width 604 height 14
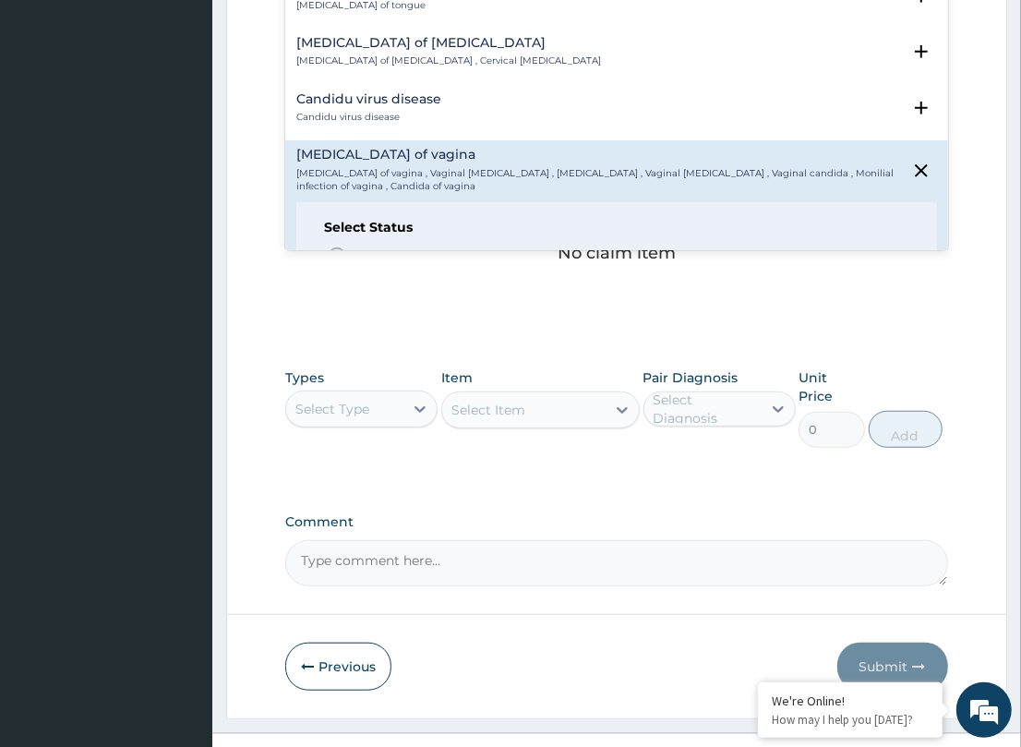
scroll to position [2077, 0]
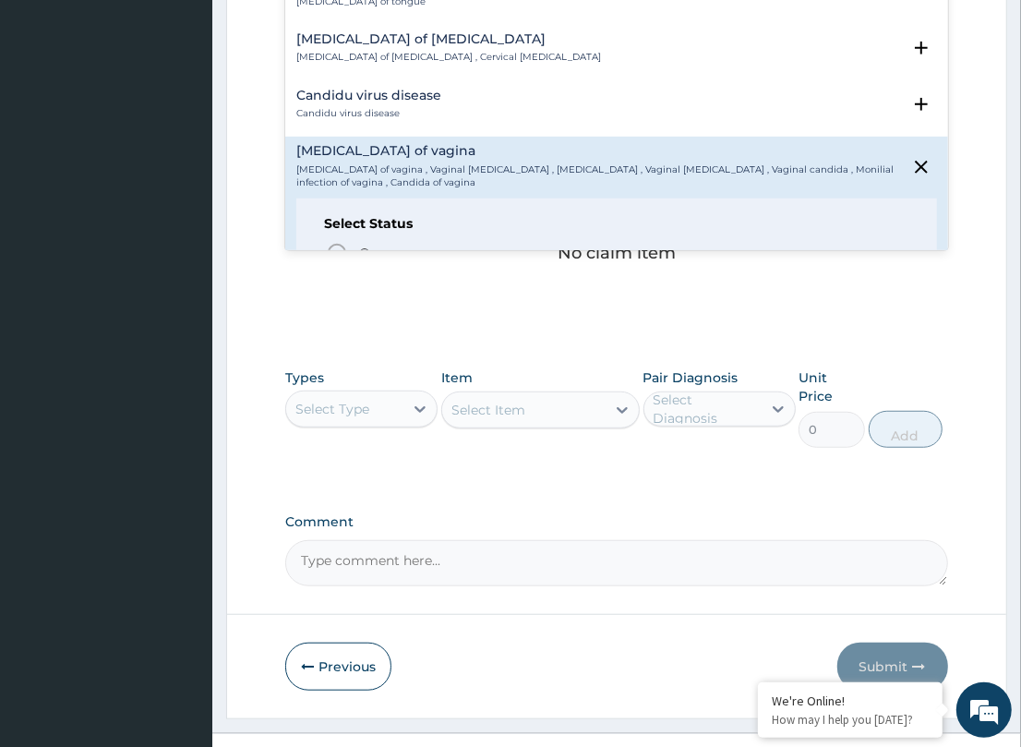
click at [330, 278] on circle "status option filled" at bounding box center [337, 286] width 17 height 17
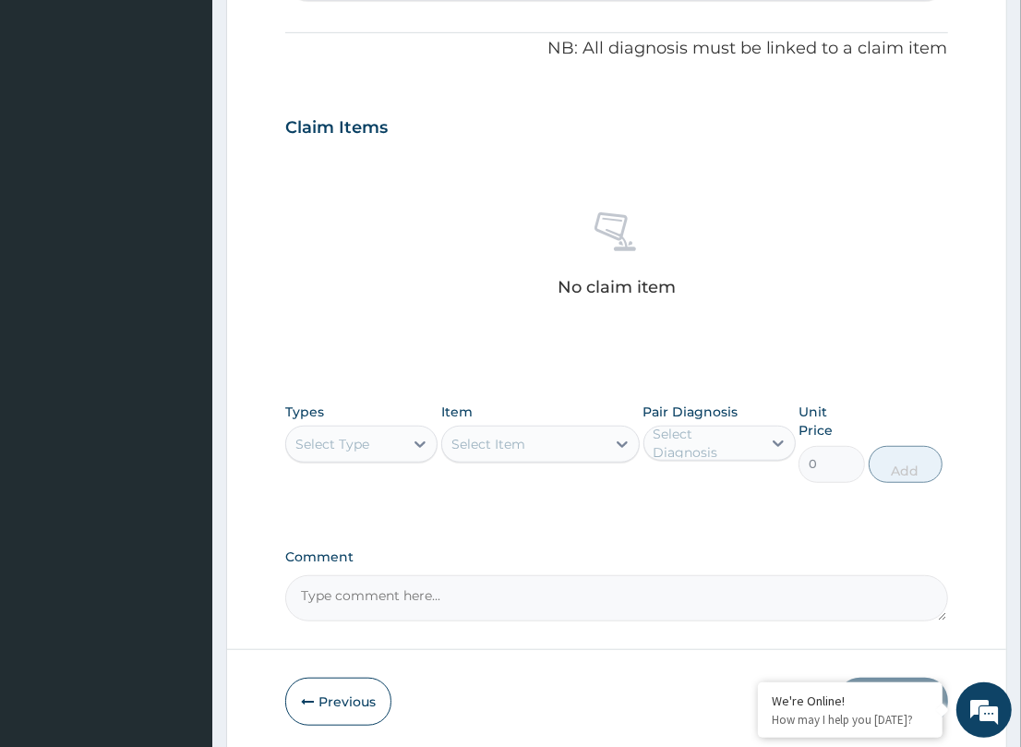
scroll to position [580, 0]
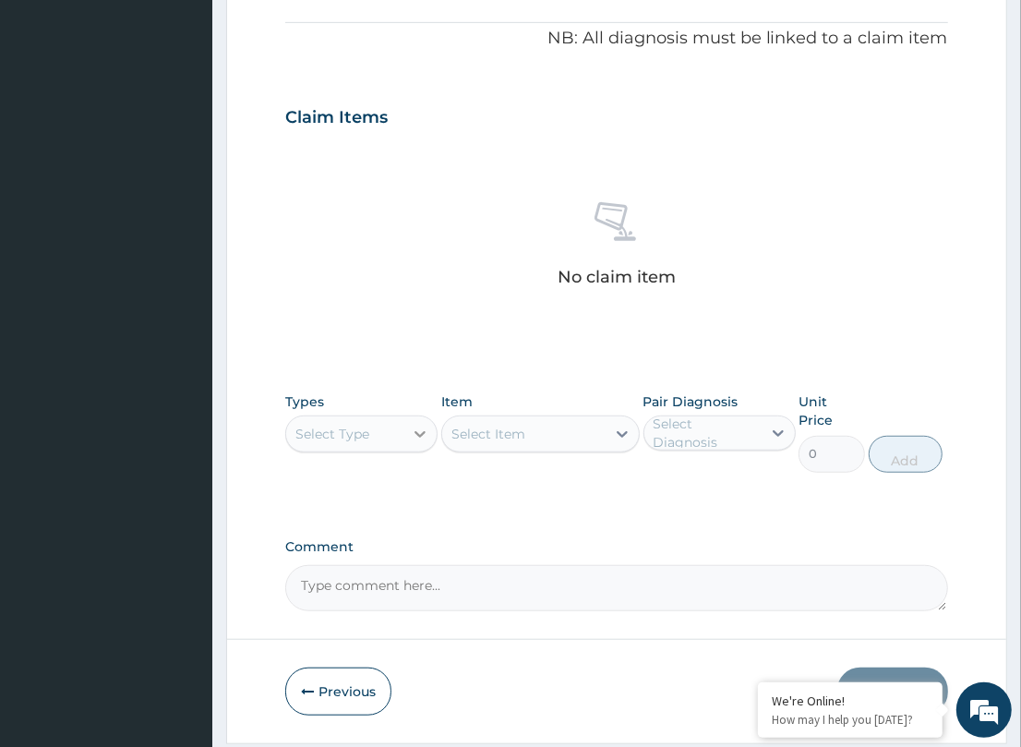
drag, startPoint x: 415, startPoint y: 397, endPoint x: 407, endPoint y: 404, distance: 11.1
click at [414, 425] on icon at bounding box center [420, 434] width 18 height 18
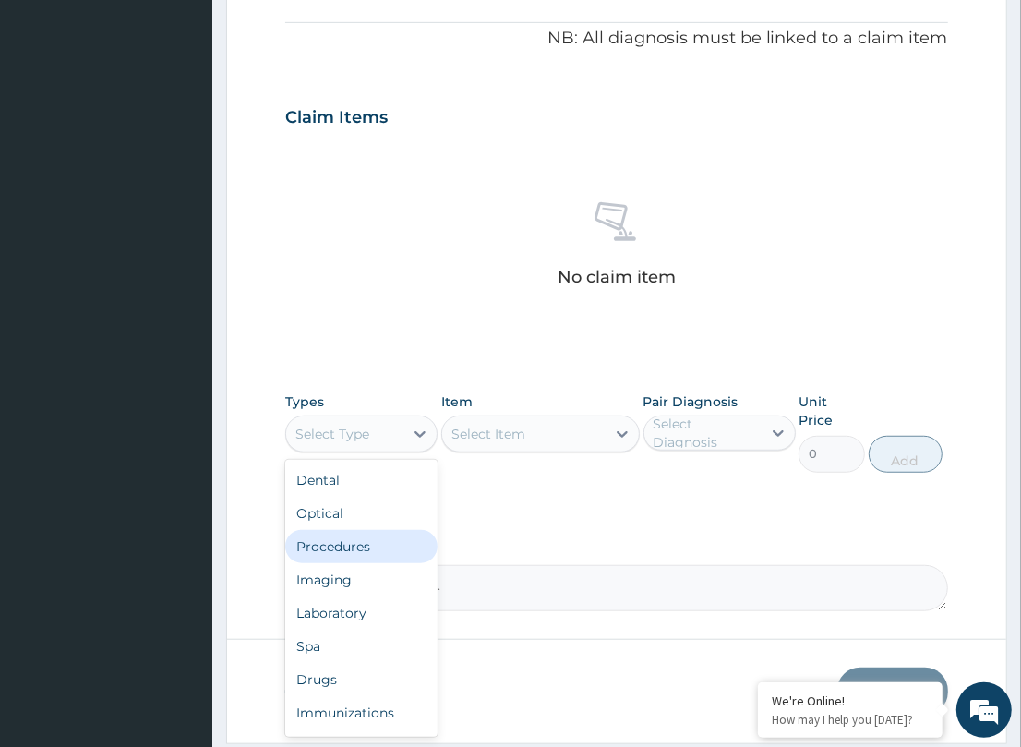
drag, startPoint x: 357, startPoint y: 518, endPoint x: 351, endPoint y: 503, distance: 16.1
click at [356, 530] on div "Procedures" at bounding box center [361, 546] width 152 height 33
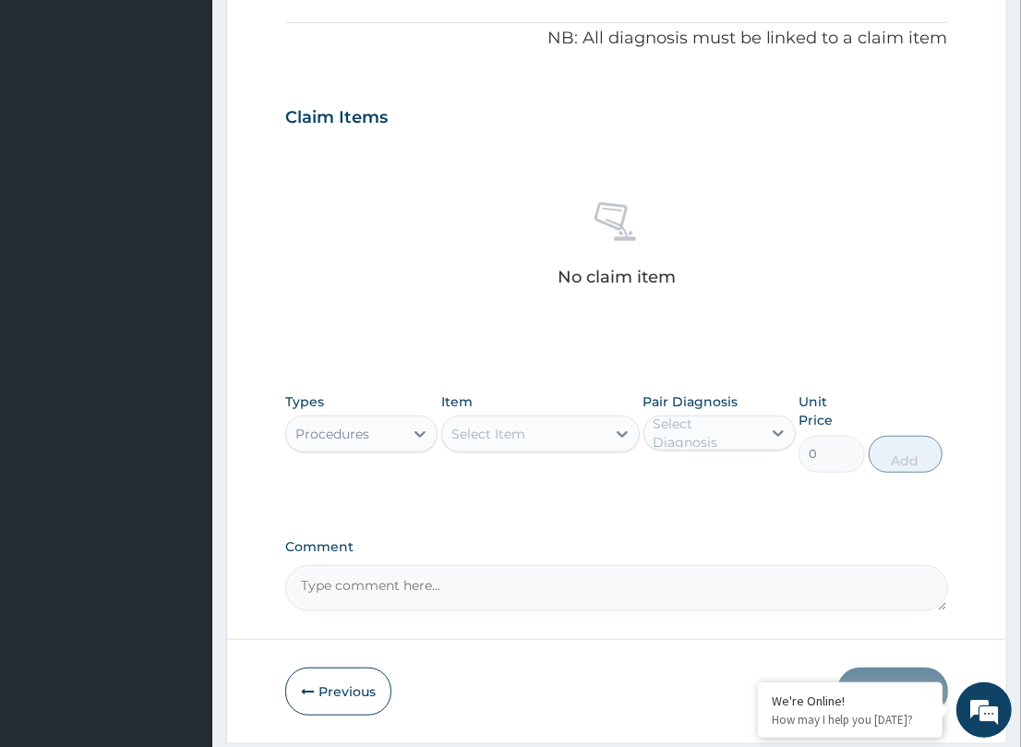
click at [589, 419] on div "Select Item" at bounding box center [523, 434] width 163 height 30
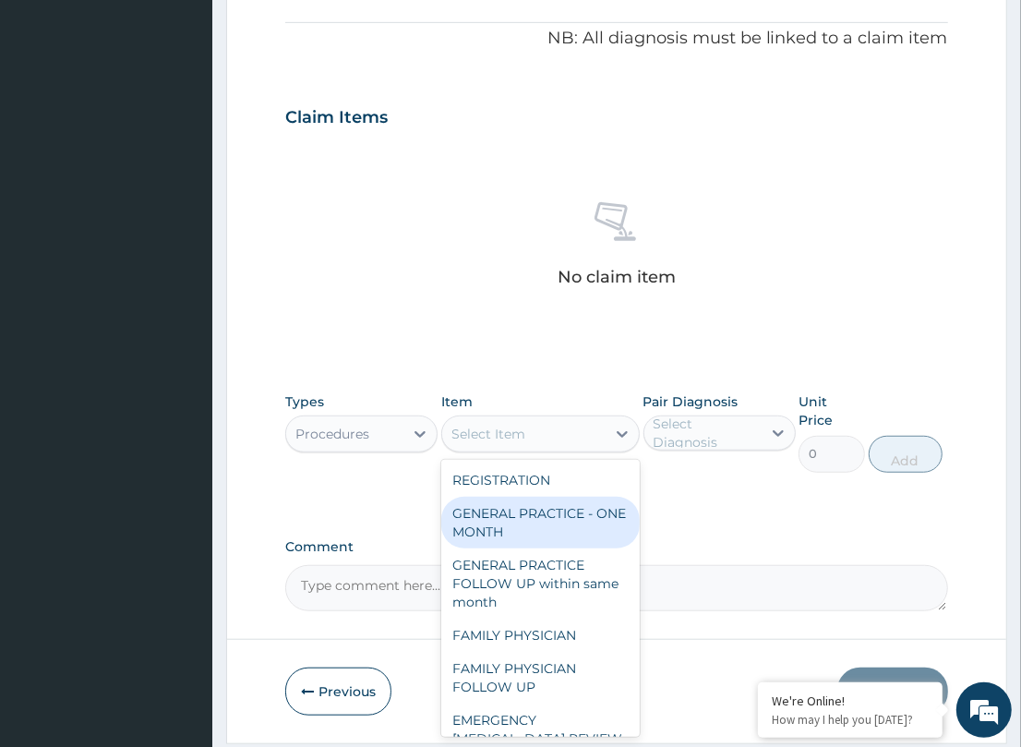
drag, startPoint x: 573, startPoint y: 466, endPoint x: 689, endPoint y: 441, distance: 118.0
click at [586, 497] on div "GENERAL PRACTICE - ONE MONTH" at bounding box center [540, 523] width 198 height 52
type input "1500"
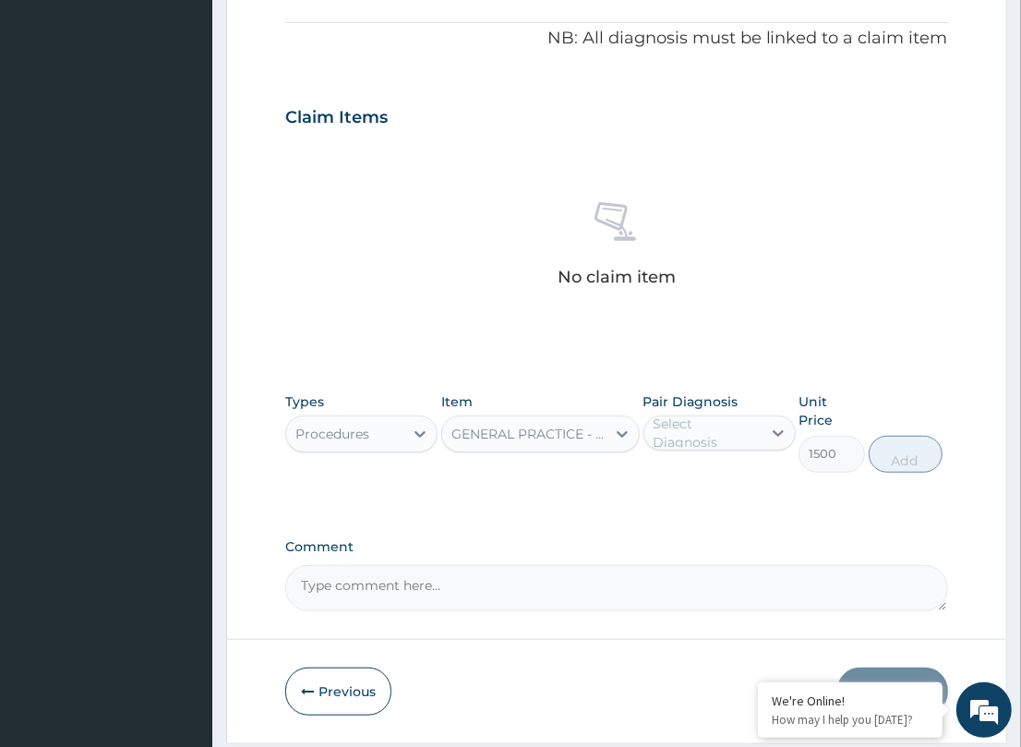
click at [716, 414] on div "Select Diagnosis" at bounding box center [706, 432] width 106 height 37
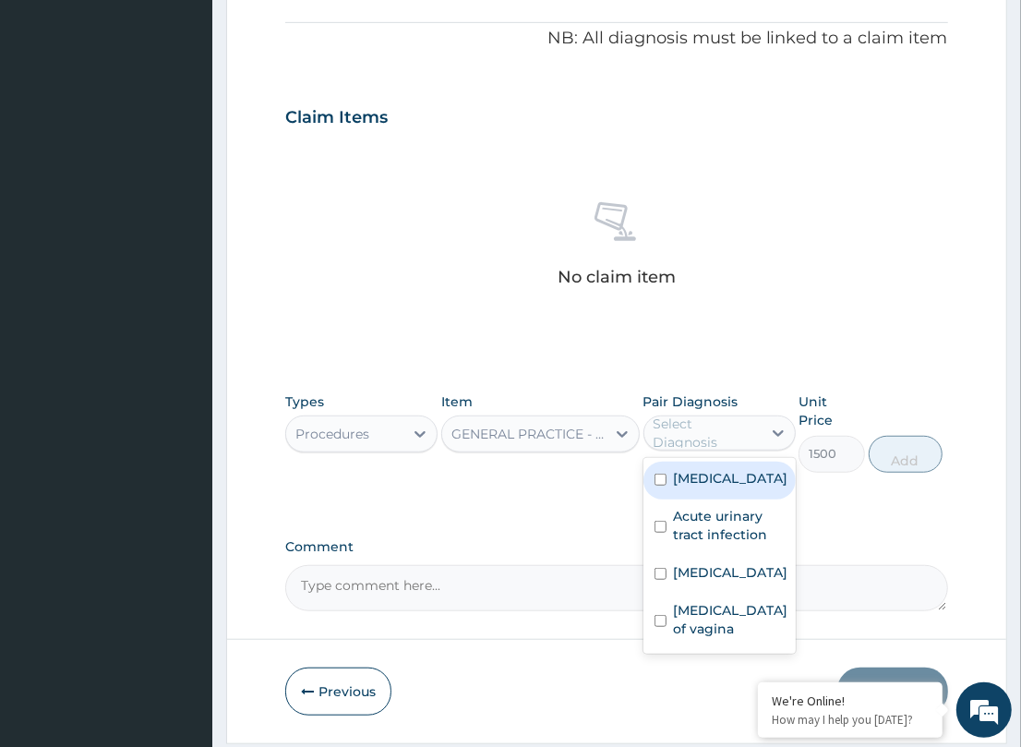
drag, startPoint x: 711, startPoint y: 438, endPoint x: 735, endPoint y: 474, distance: 42.5
click at [720, 462] on div "[MEDICAL_DATA]" at bounding box center [719, 481] width 152 height 38
checkbox input "true"
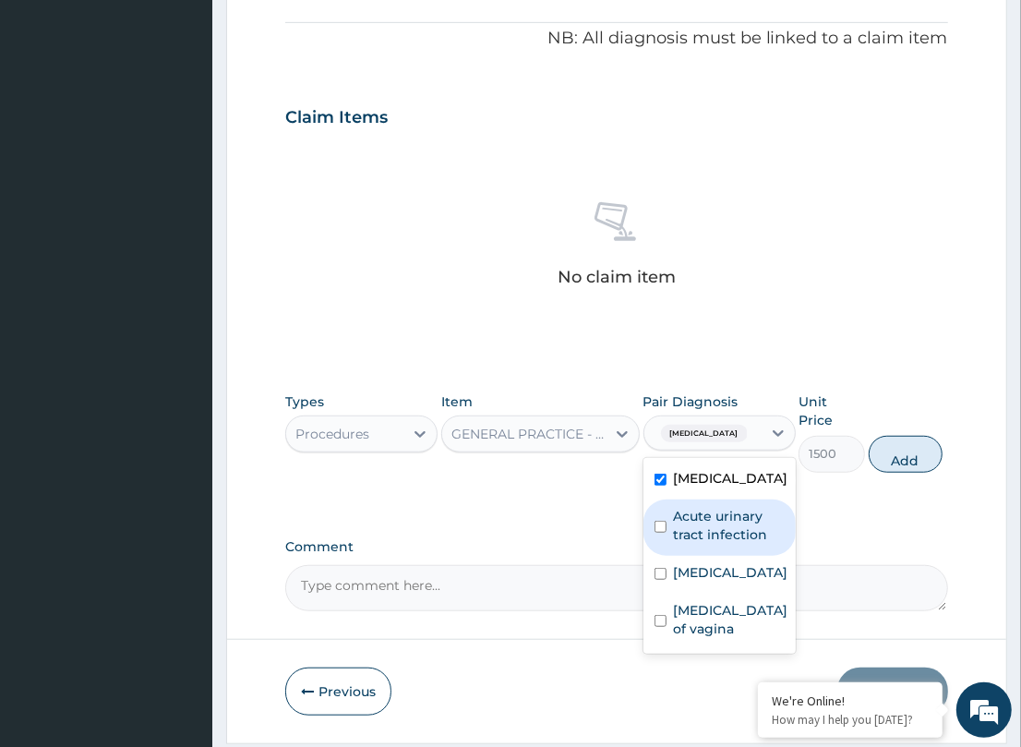
drag, startPoint x: 732, startPoint y: 482, endPoint x: 721, endPoint y: 519, distance: 38.5
click at [726, 507] on label "Acute urinary tract infection" at bounding box center [729, 525] width 111 height 37
checkbox input "true"
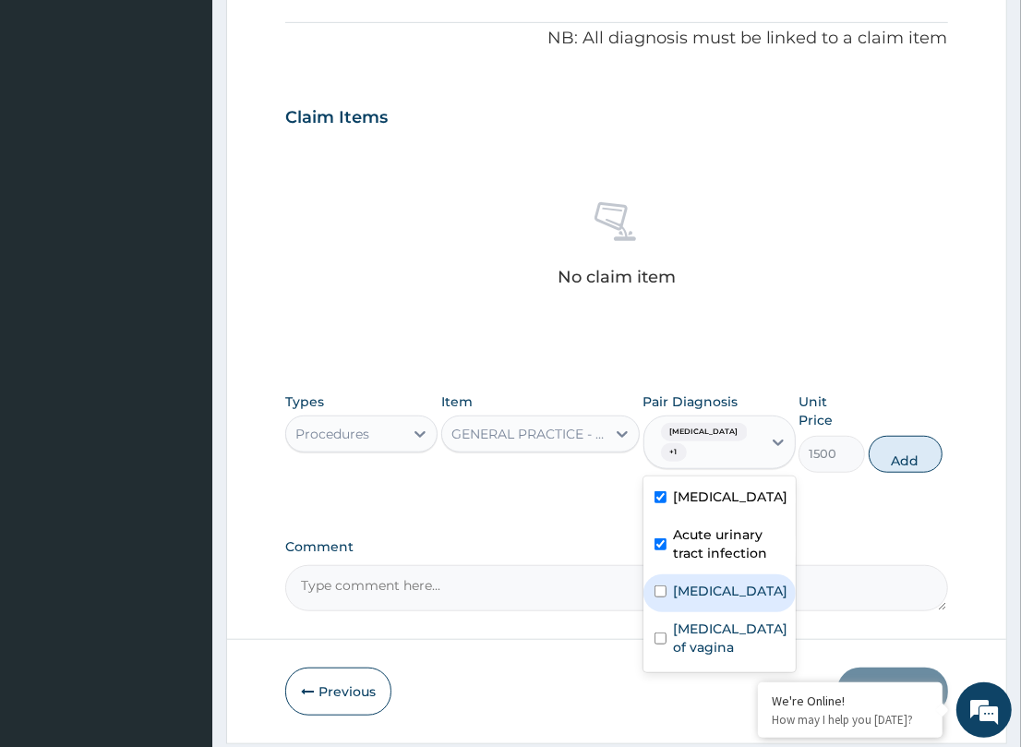
drag, startPoint x: 723, startPoint y: 534, endPoint x: 737, endPoint y: 582, distance: 50.8
click at [726, 574] on div "Candidiasis" at bounding box center [719, 593] width 152 height 38
checkbox input "true"
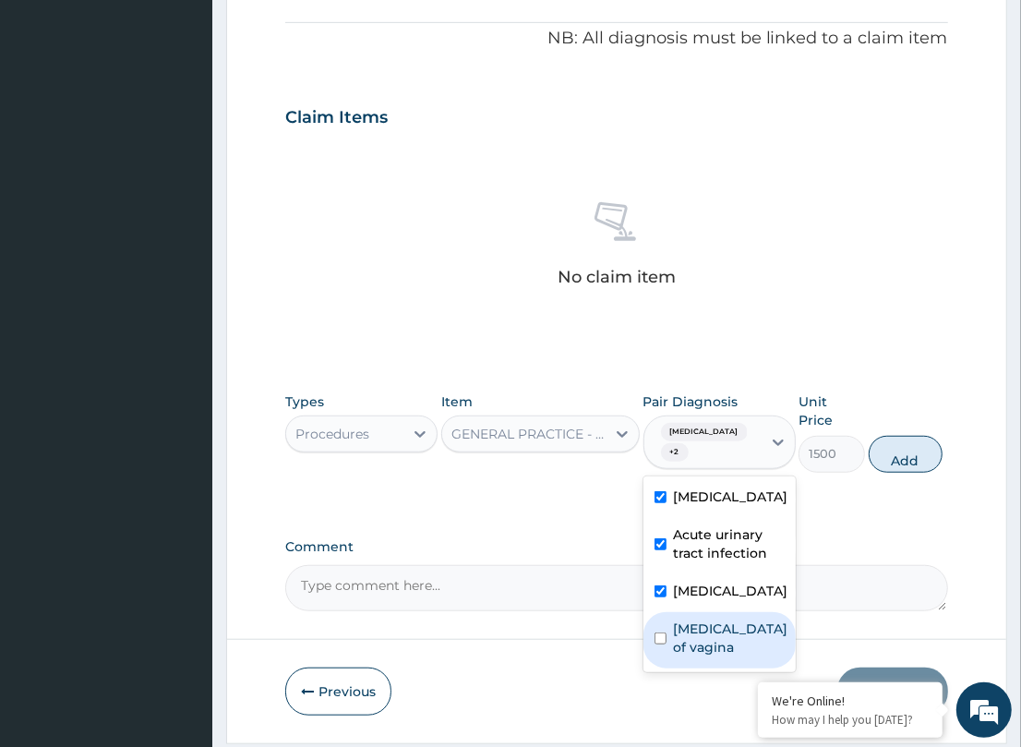
drag, startPoint x: 737, startPoint y: 582, endPoint x: 892, endPoint y: 491, distance: 180.0
click at [780, 619] on label "Candidiasis of vagina" at bounding box center [731, 637] width 114 height 37
checkbox input "true"
drag, startPoint x: 915, startPoint y: 388, endPoint x: 695, endPoint y: 416, distance: 221.5
click at [915, 436] on button "Add" at bounding box center [906, 454] width 74 height 37
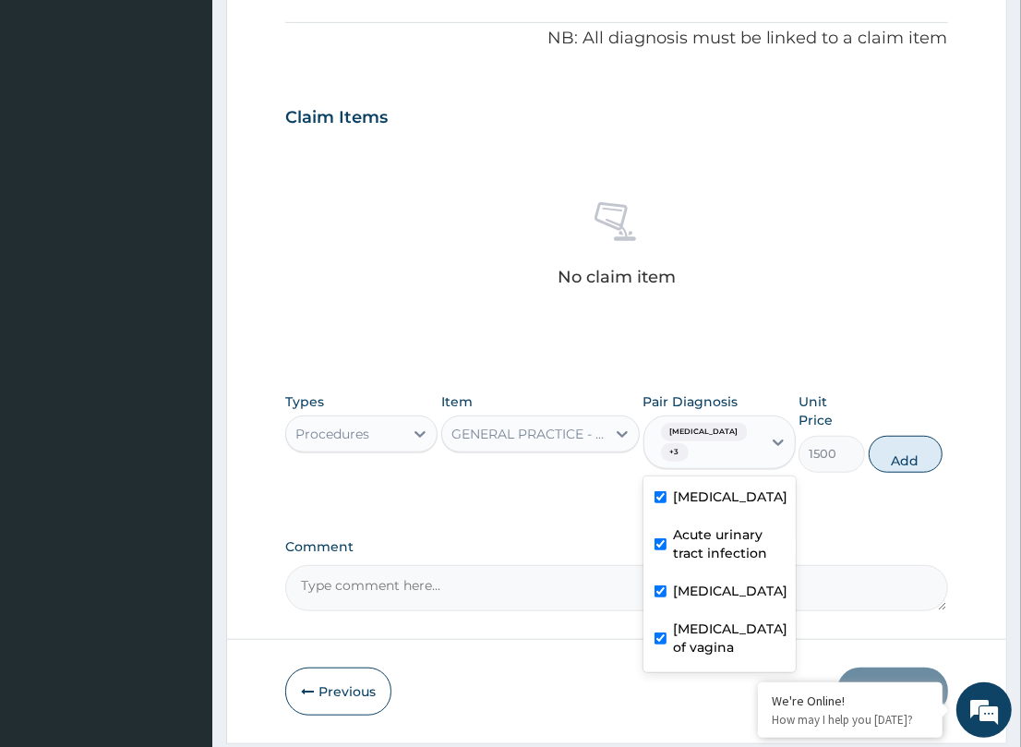
type input "0"
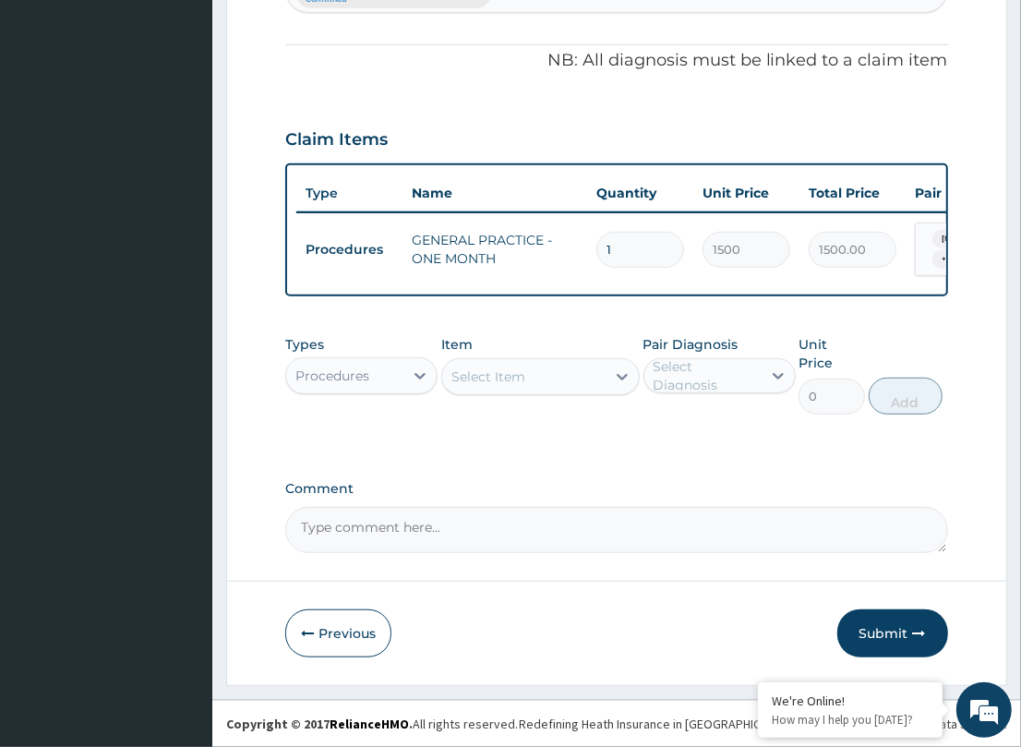
scroll to position [512, 0]
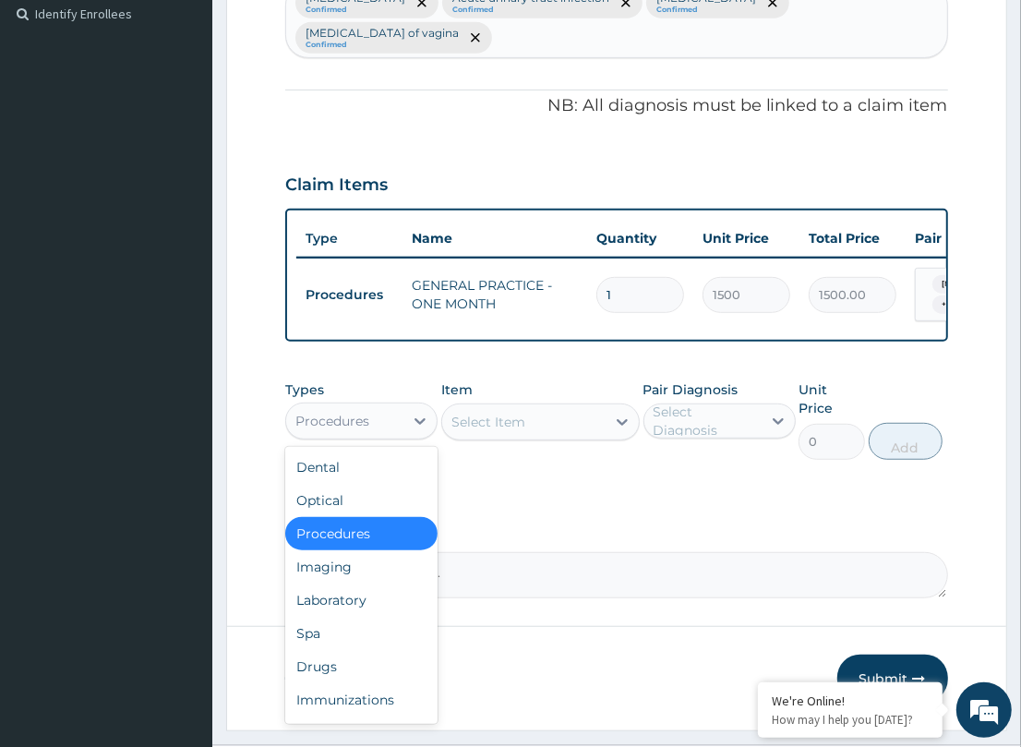
click at [384, 406] on div "Procedures" at bounding box center [344, 421] width 117 height 30
click at [353, 650] on div "Drugs" at bounding box center [361, 666] width 152 height 33
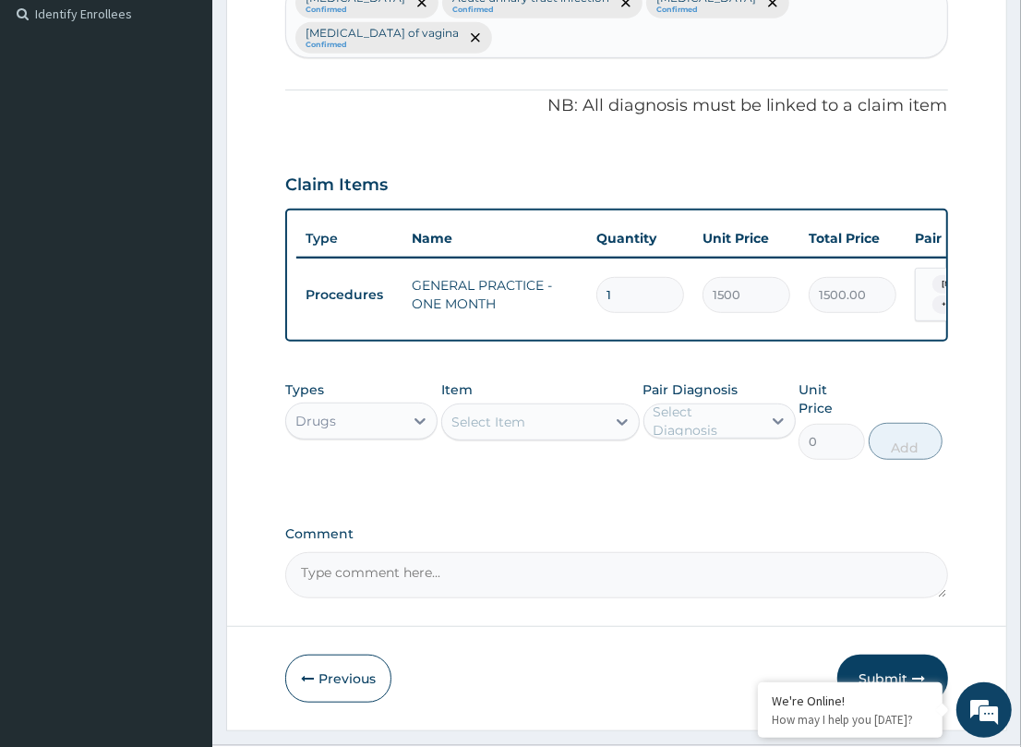
click at [555, 407] on div "Select Item" at bounding box center [523, 422] width 163 height 30
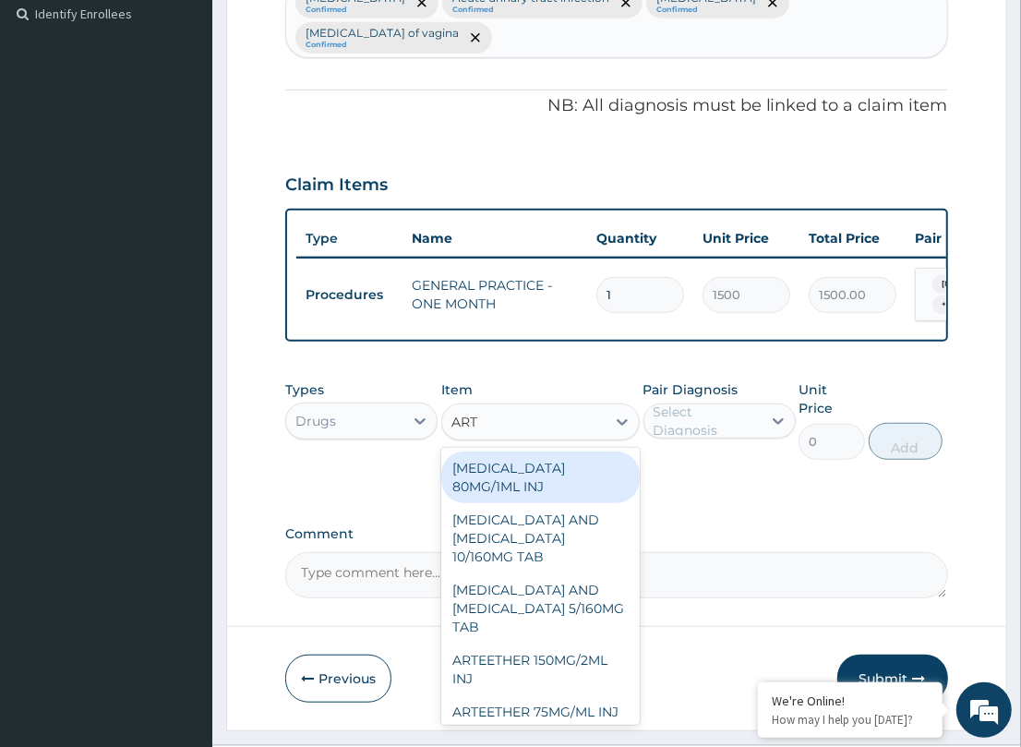
type input "ARTEE"
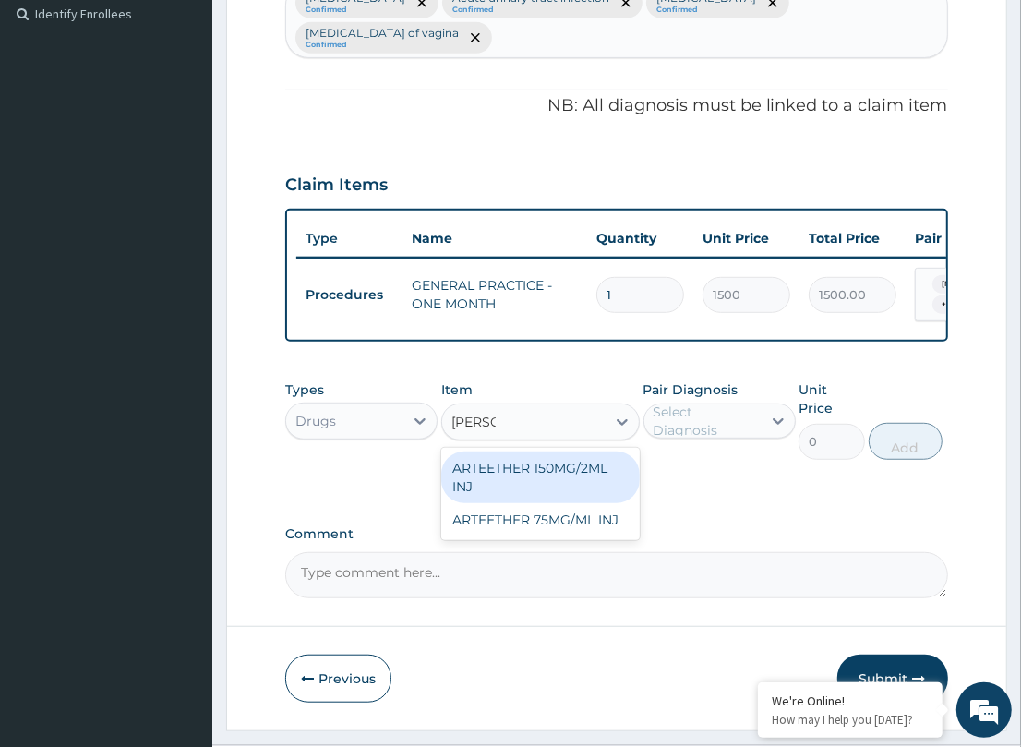
click at [560, 452] on div "ARTEETHER 150MG/2ML INJ" at bounding box center [540, 477] width 198 height 52
type input "1108.8"
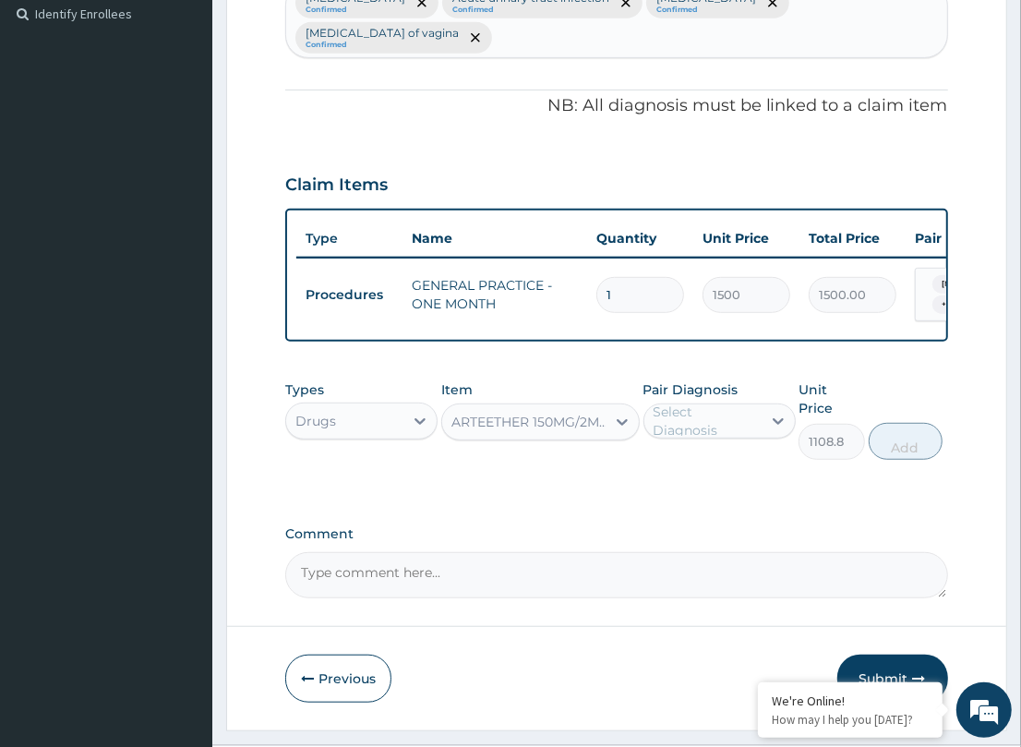
click at [684, 402] on div "Select Diagnosis" at bounding box center [706, 420] width 106 height 37
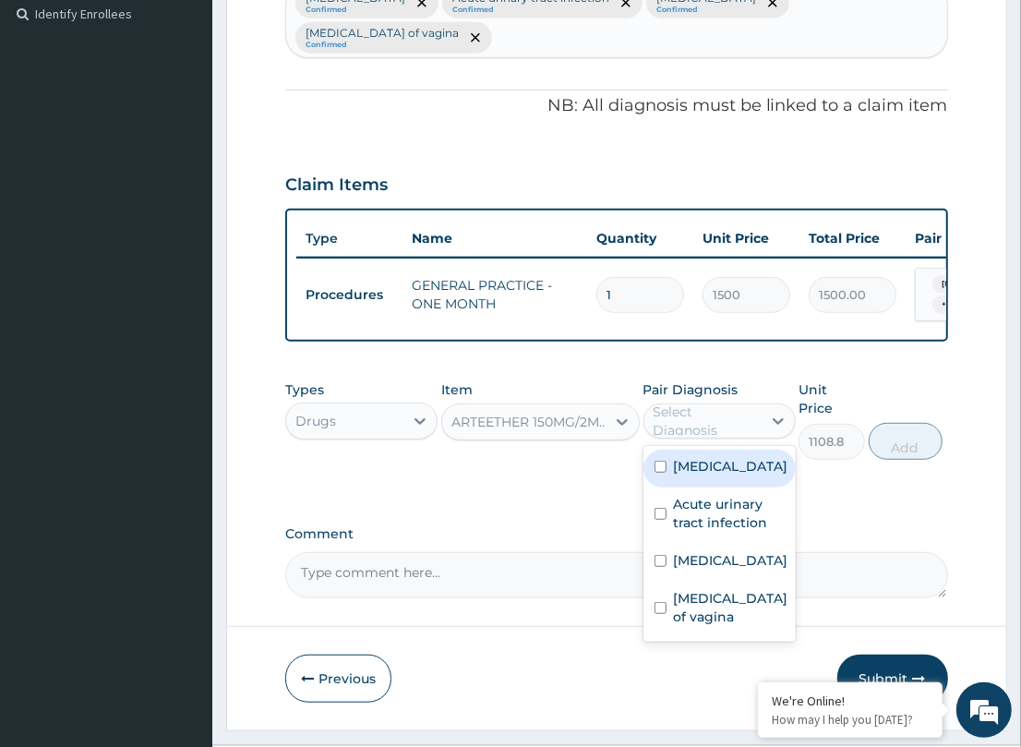
drag, startPoint x: 685, startPoint y: 449, endPoint x: 884, endPoint y: 486, distance: 202.8
click at [739, 462] on div "Malaria Acute urinary tract infection Candidiasis Candidiasis of vagina" at bounding box center [719, 544] width 152 height 196
drag, startPoint x: 749, startPoint y: 430, endPoint x: 859, endPoint y: 425, distance: 110.0
click at [750, 450] on div "Malaria" at bounding box center [719, 469] width 152 height 38
checkbox input "true"
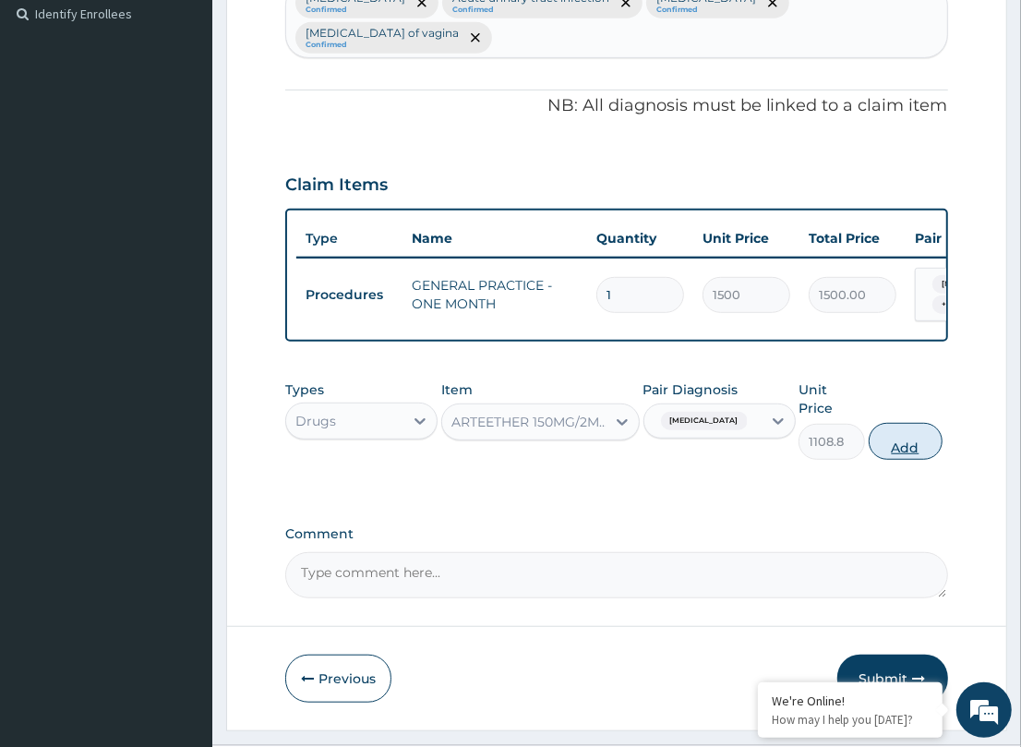
click at [902, 423] on button "Add" at bounding box center [906, 441] width 74 height 37
type input "0"
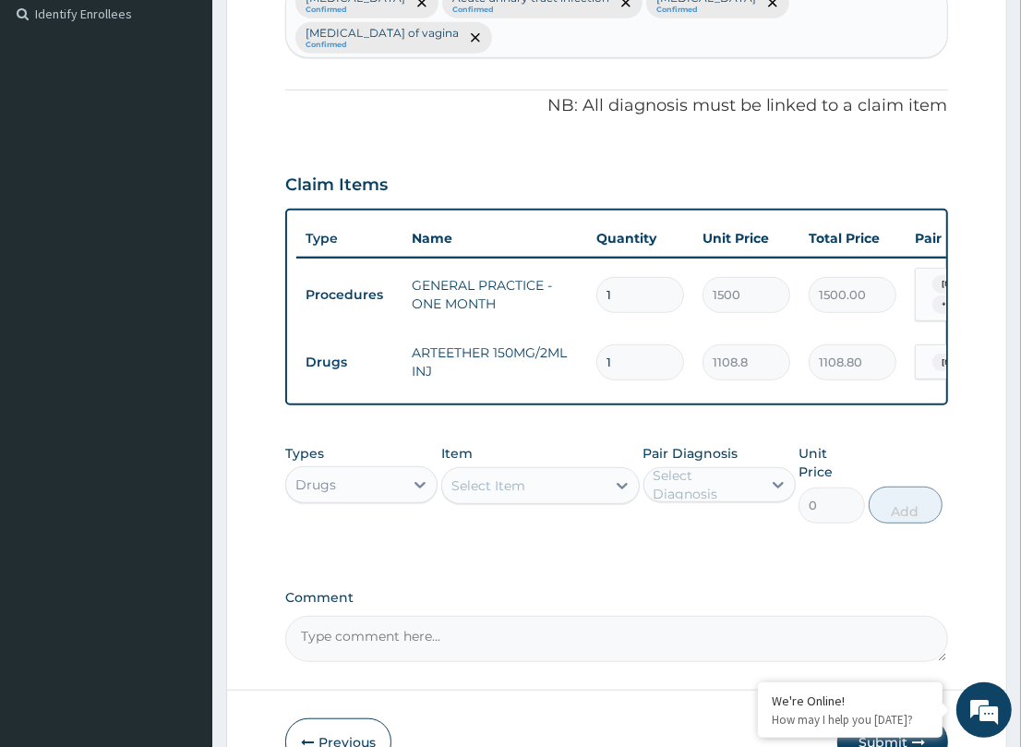
click at [547, 471] on div "Select Item" at bounding box center [523, 486] width 163 height 30
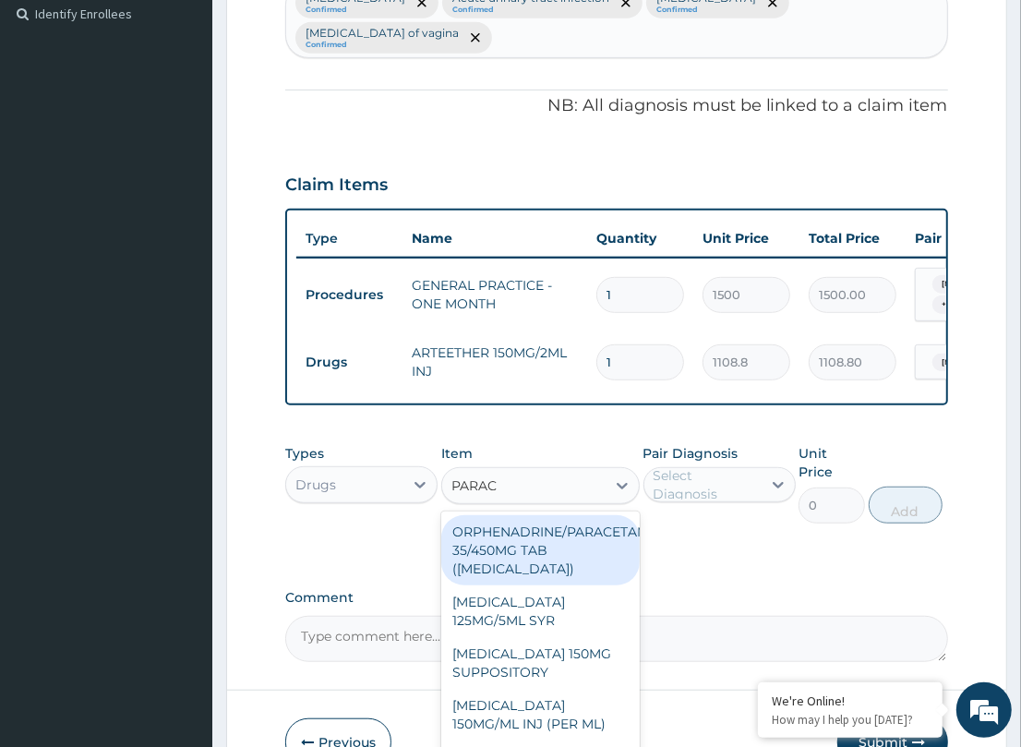
type input "PARACE"
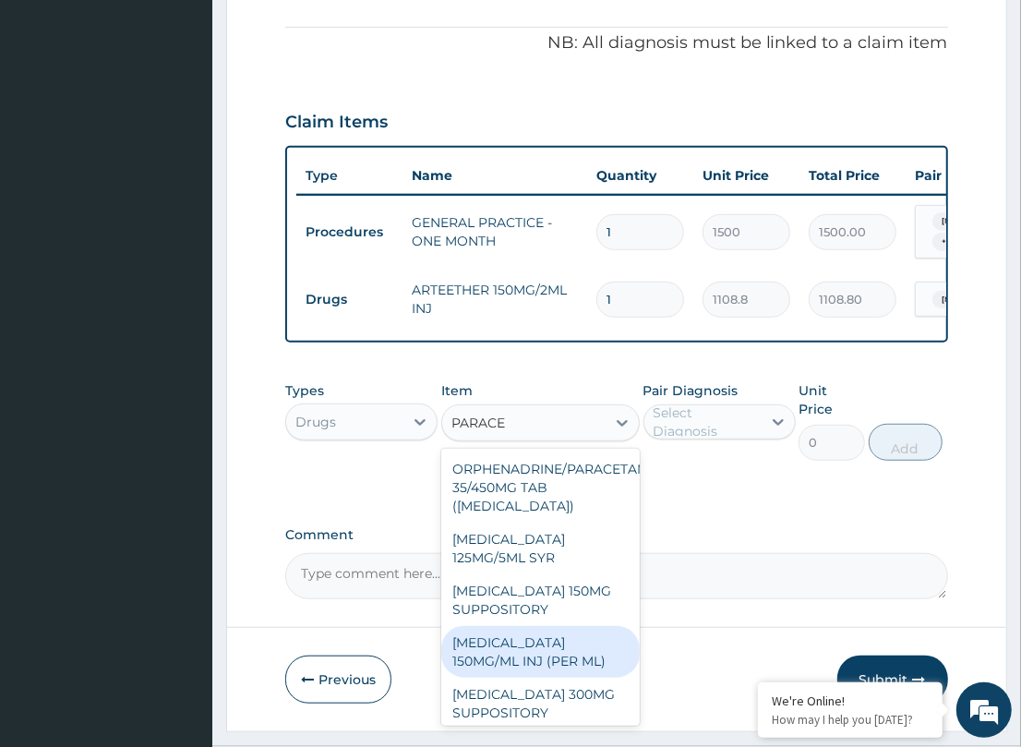
drag, startPoint x: 546, startPoint y: 623, endPoint x: 575, endPoint y: 578, distance: 53.5
click at [547, 626] on div "PARACETAMOL 150MG/ML INJ (PER ML)" at bounding box center [540, 652] width 198 height 52
type input "73.92"
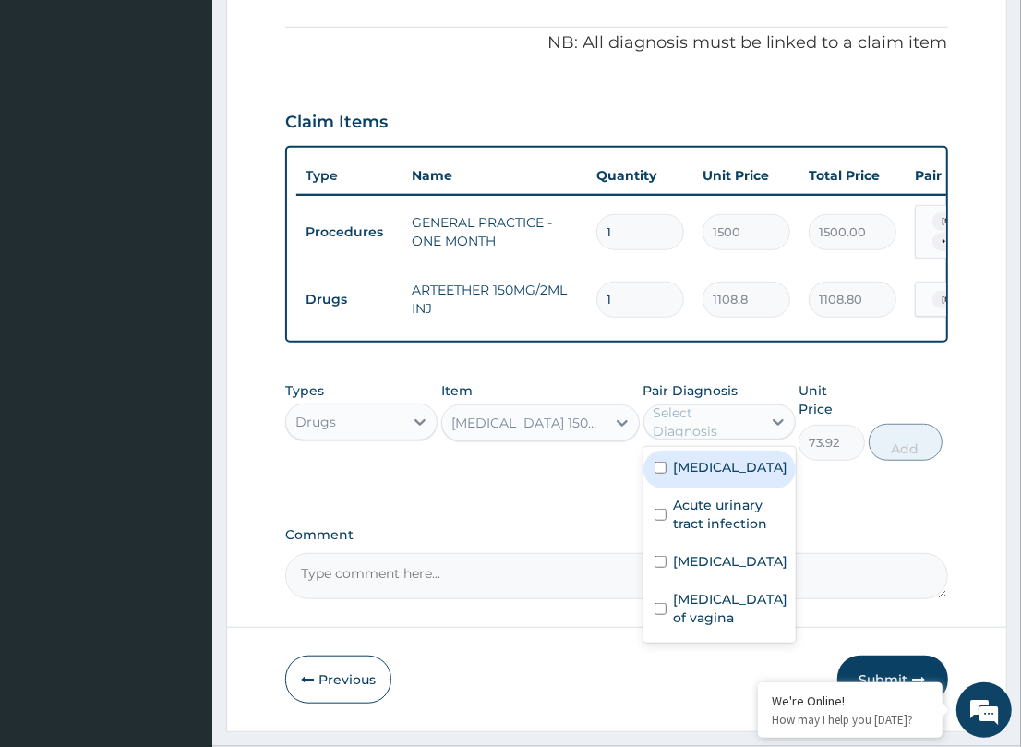
drag, startPoint x: 701, startPoint y: 400, endPoint x: 725, endPoint y: 415, distance: 27.9
click at [706, 403] on div "Select Diagnosis" at bounding box center [706, 421] width 106 height 37
drag, startPoint x: 720, startPoint y: 434, endPoint x: 985, endPoint y: 452, distance: 265.5
click at [737, 450] on div "Malaria" at bounding box center [719, 469] width 152 height 38
checkbox input "true"
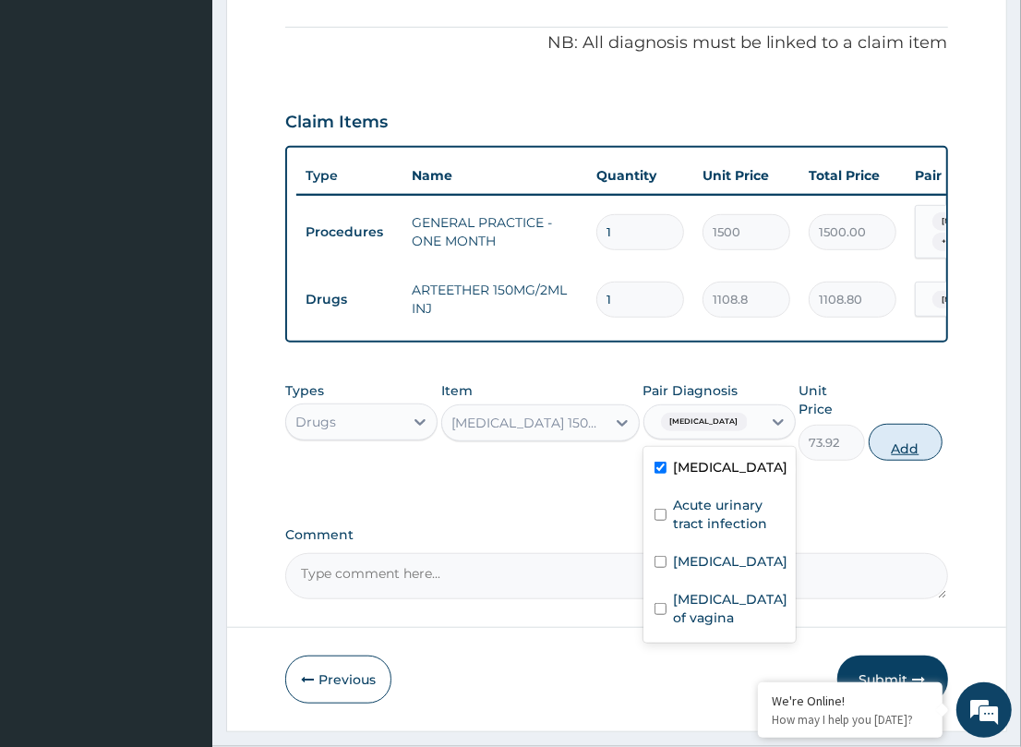
click at [928, 424] on button "Add" at bounding box center [906, 442] width 74 height 37
type input "0"
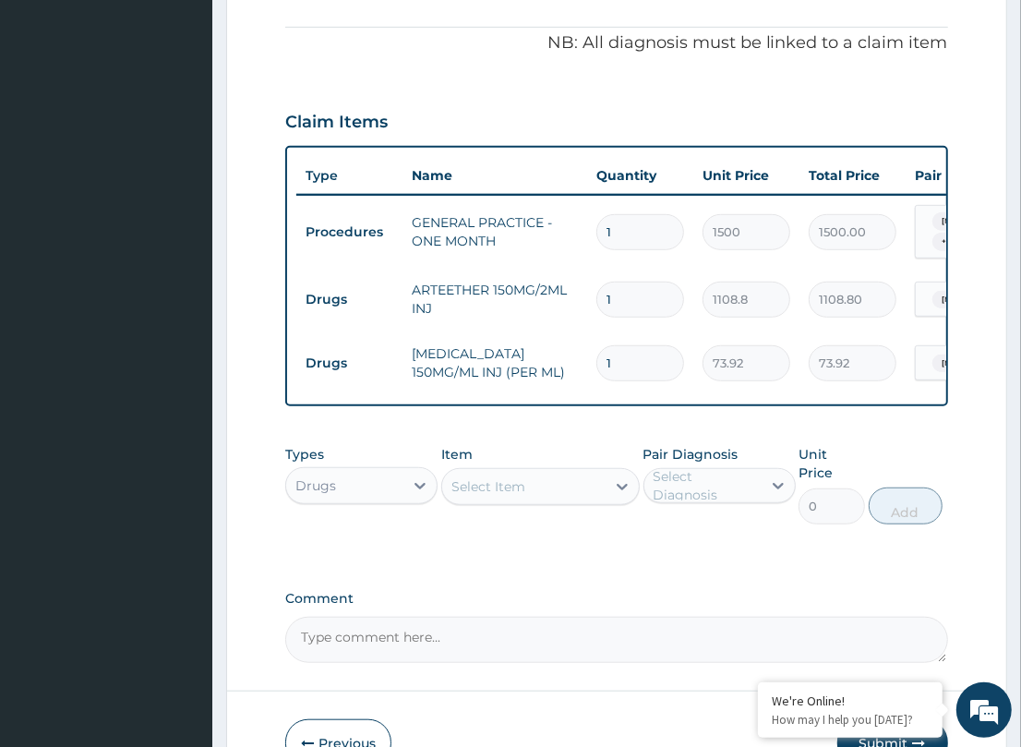
drag, startPoint x: 630, startPoint y: 320, endPoint x: 551, endPoint y: 311, distance: 79.9
click at [551, 331] on tr "Drugs PARACETAMOL 150MG/ML INJ (PER ML) 1 73.92 73.92 Malaria Delete" at bounding box center [748, 363] width 905 height 64
type input "2"
type input "147.84"
type input "2"
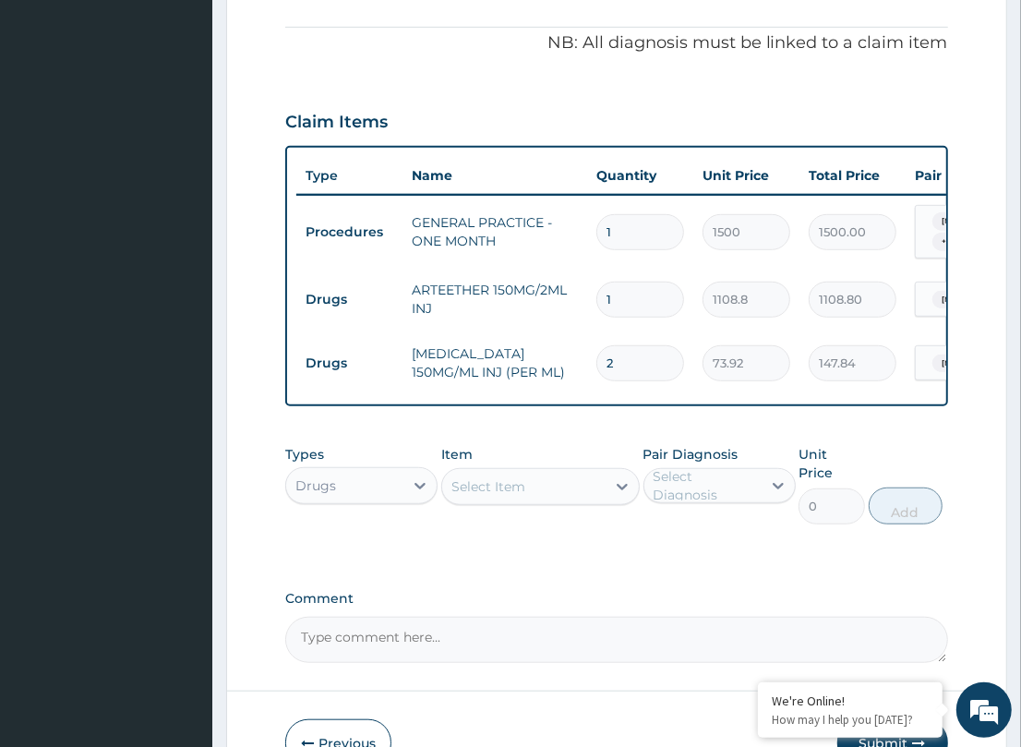
click at [494, 402] on div "PA Code / Prescription Code Enter Code(Secondary Care Only) Encounter Date DD-M…" at bounding box center [616, 131] width 662 height 1061
click at [542, 472] on div "Select Item" at bounding box center [523, 487] width 163 height 30
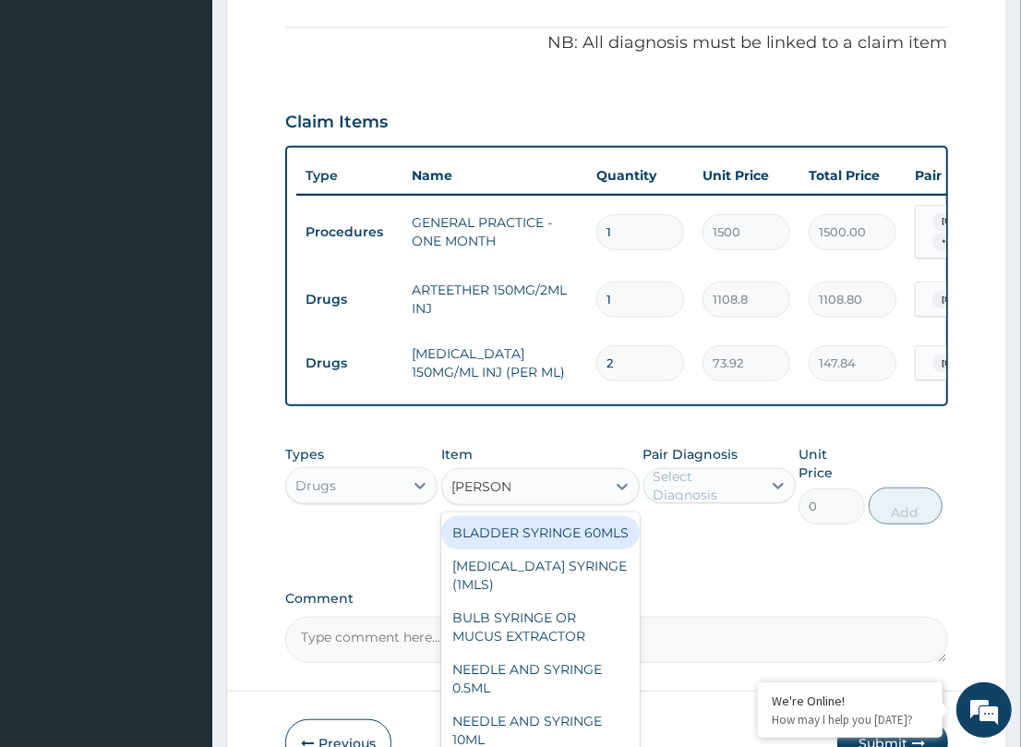
type input "SYRINGE"
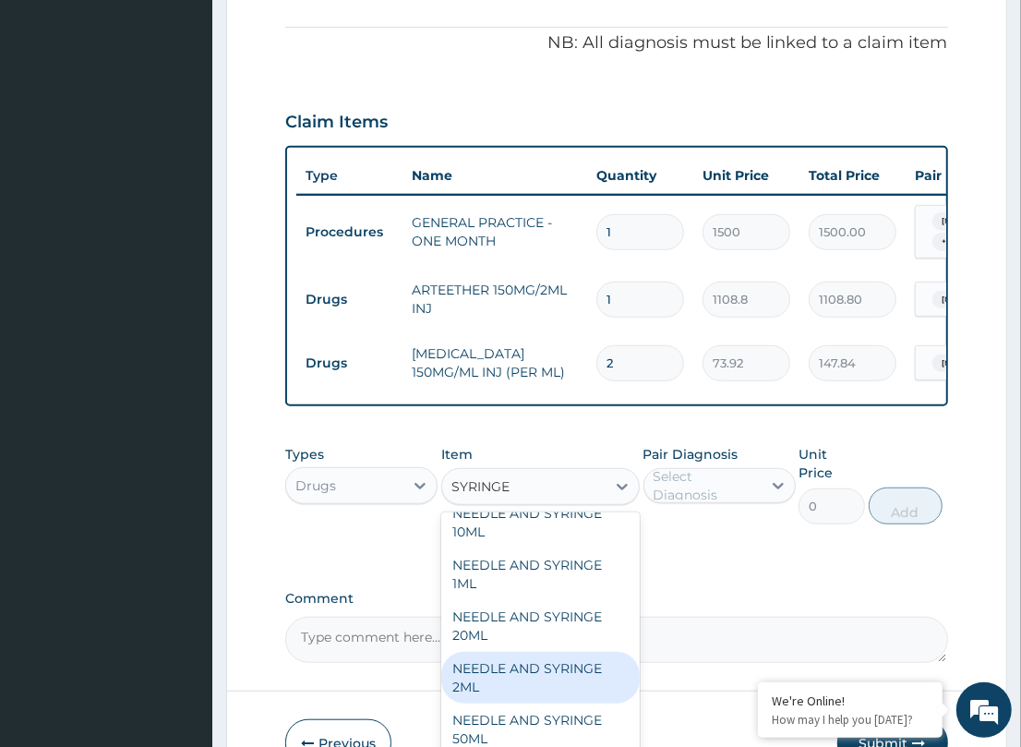
scroll to position [246, 0]
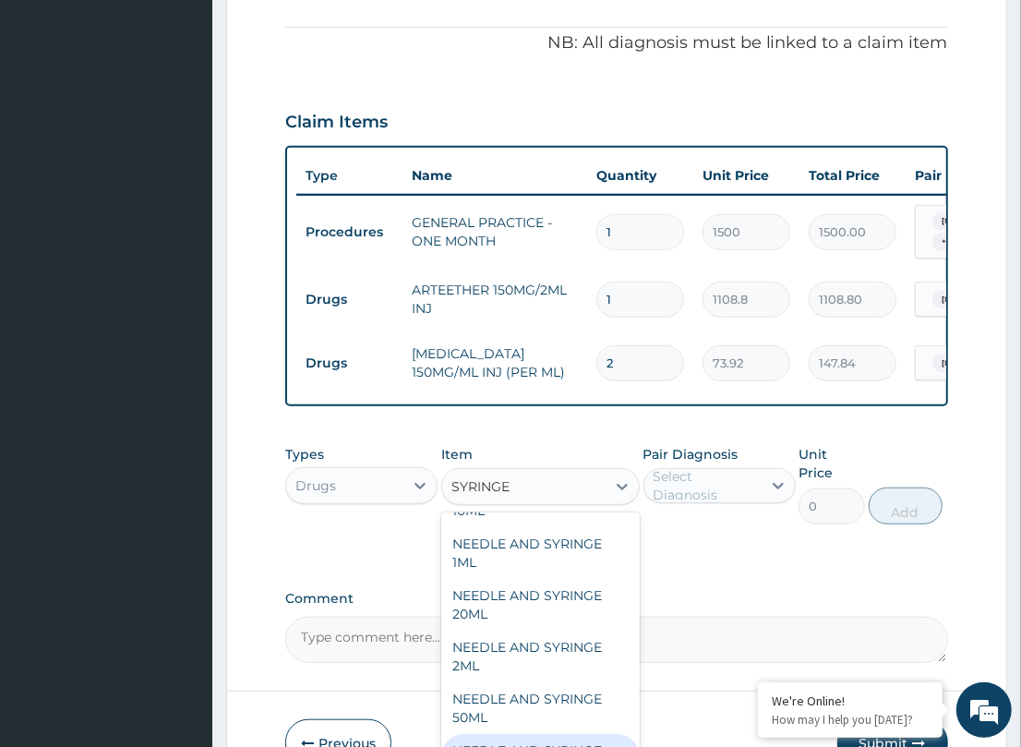
click at [564, 734] on div "NEEDLE AND SYRINGE 5ML" at bounding box center [540, 760] width 198 height 52
type input "55.44"
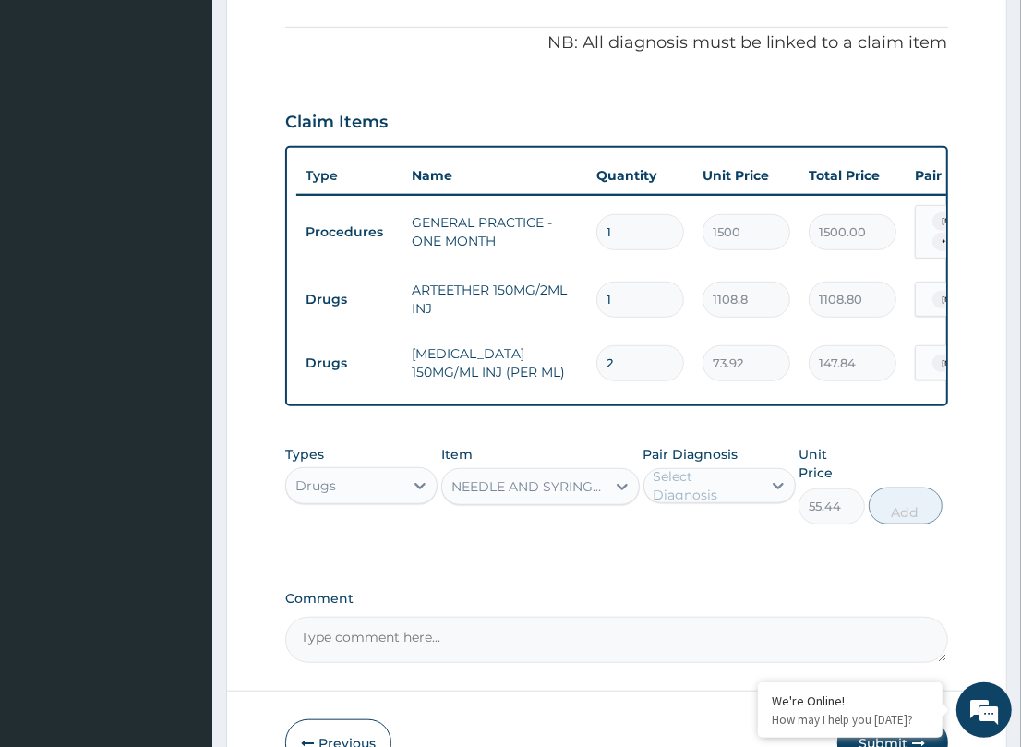
click at [698, 467] on div "Select Diagnosis" at bounding box center [706, 485] width 106 height 37
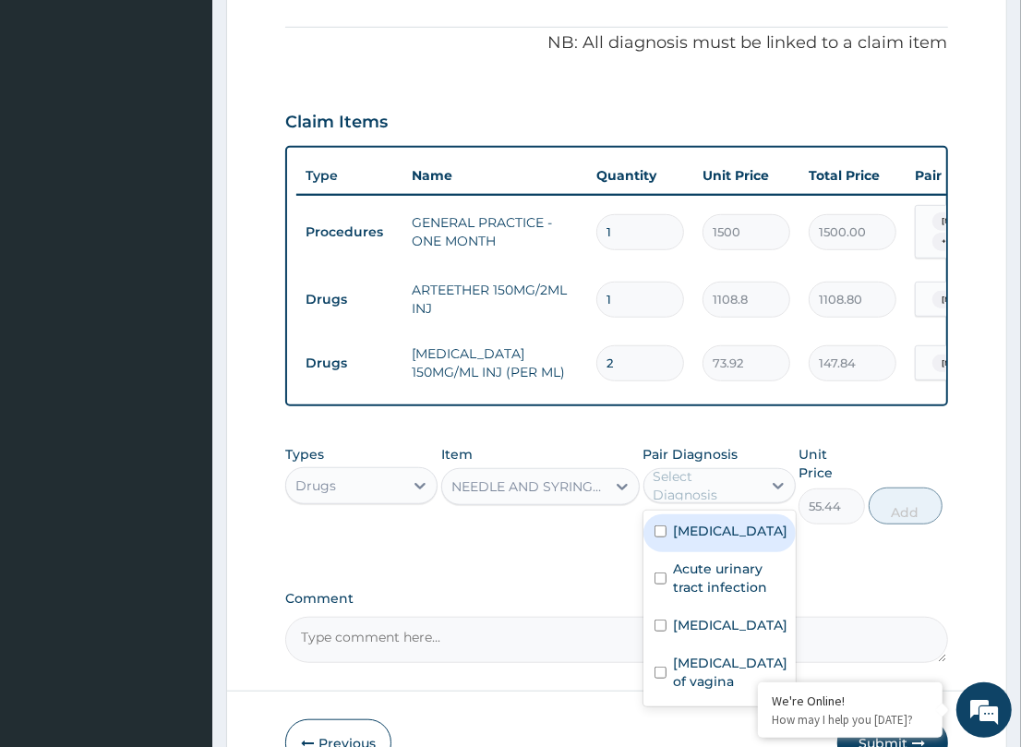
drag, startPoint x: 723, startPoint y: 508, endPoint x: 855, endPoint y: 498, distance: 132.3
click at [744, 514] on div "Malaria" at bounding box center [719, 533] width 152 height 38
checkbox input "true"
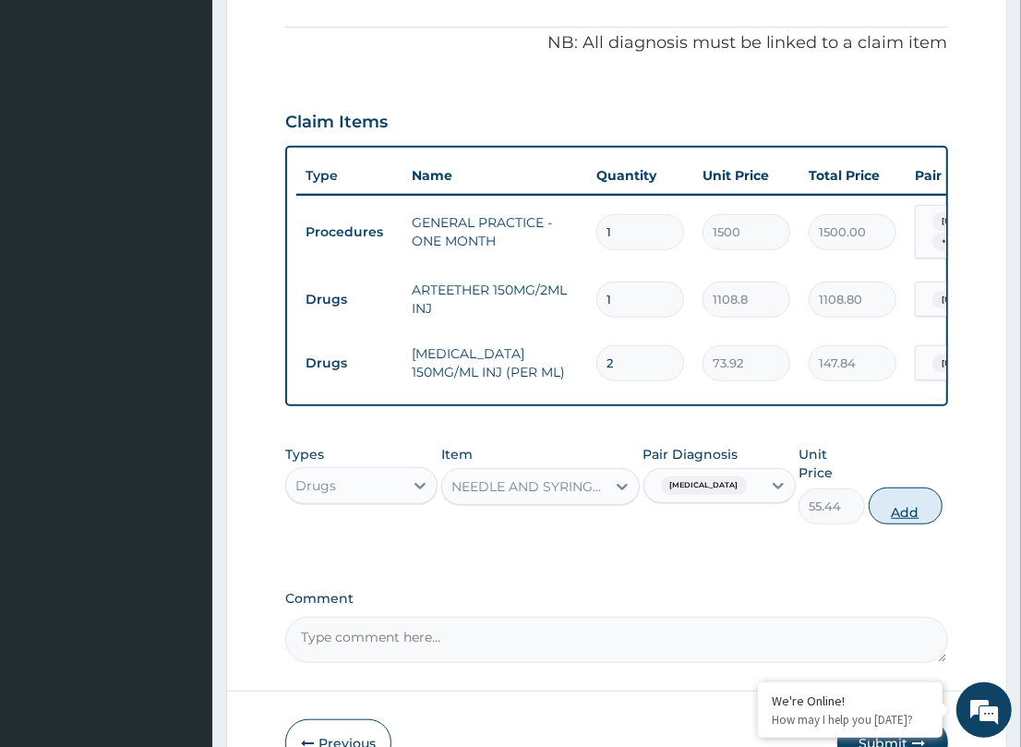
click at [901, 487] on button "Add" at bounding box center [906, 505] width 74 height 37
type input "0"
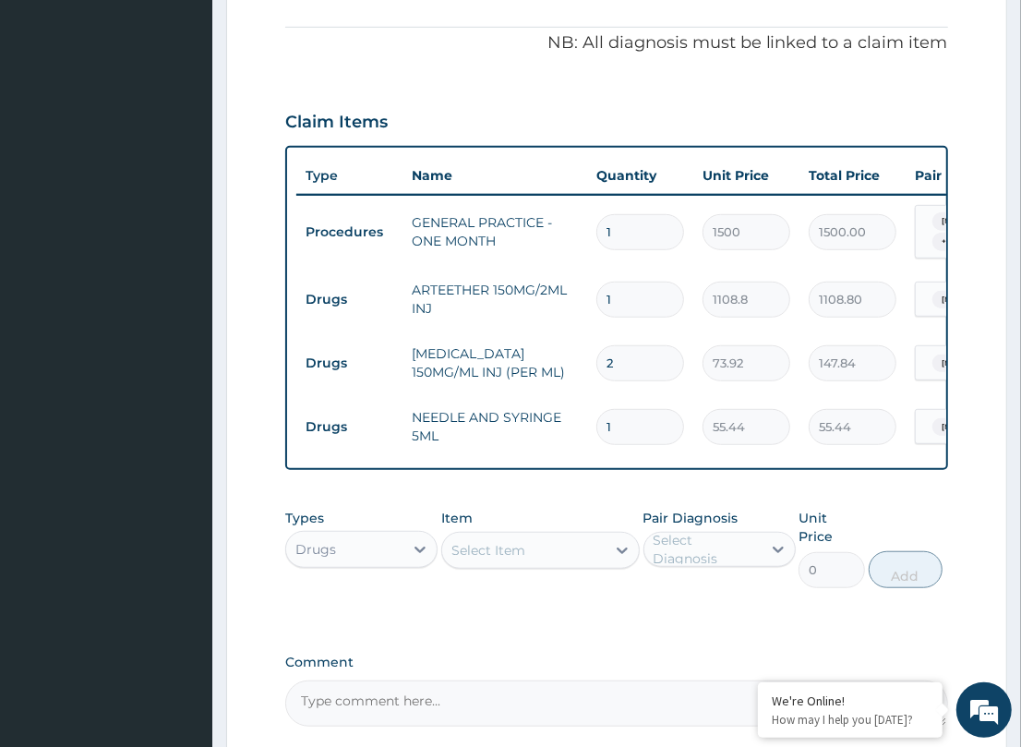
drag, startPoint x: 633, startPoint y: 375, endPoint x: 550, endPoint y: 367, distance: 83.4
click at [561, 395] on tr "Drugs NEEDLE AND SYRINGE 5ML 1 55.44 55.44 Malaria Delete" at bounding box center [748, 427] width 905 height 64
type input "2"
type input "110.88"
type input "2"
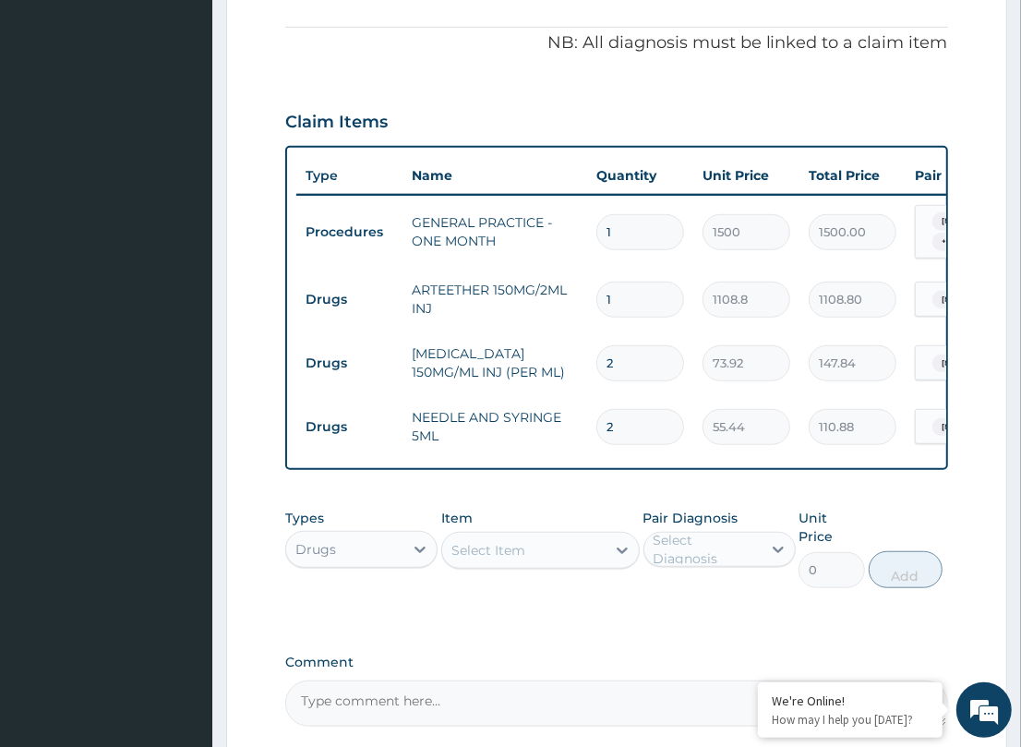
click at [546, 463] on div "PA Code / Prescription Code Enter Code(Secondary Care Only) Encounter Date DD-M…" at bounding box center [616, 163] width 662 height 1125
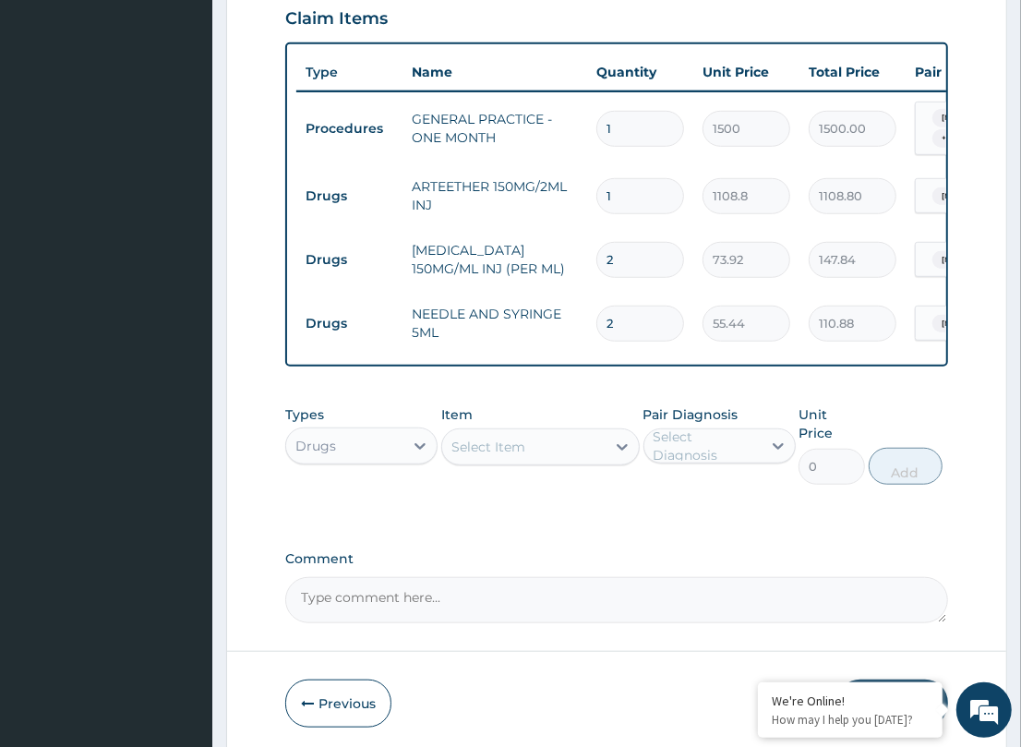
scroll to position [688, 0]
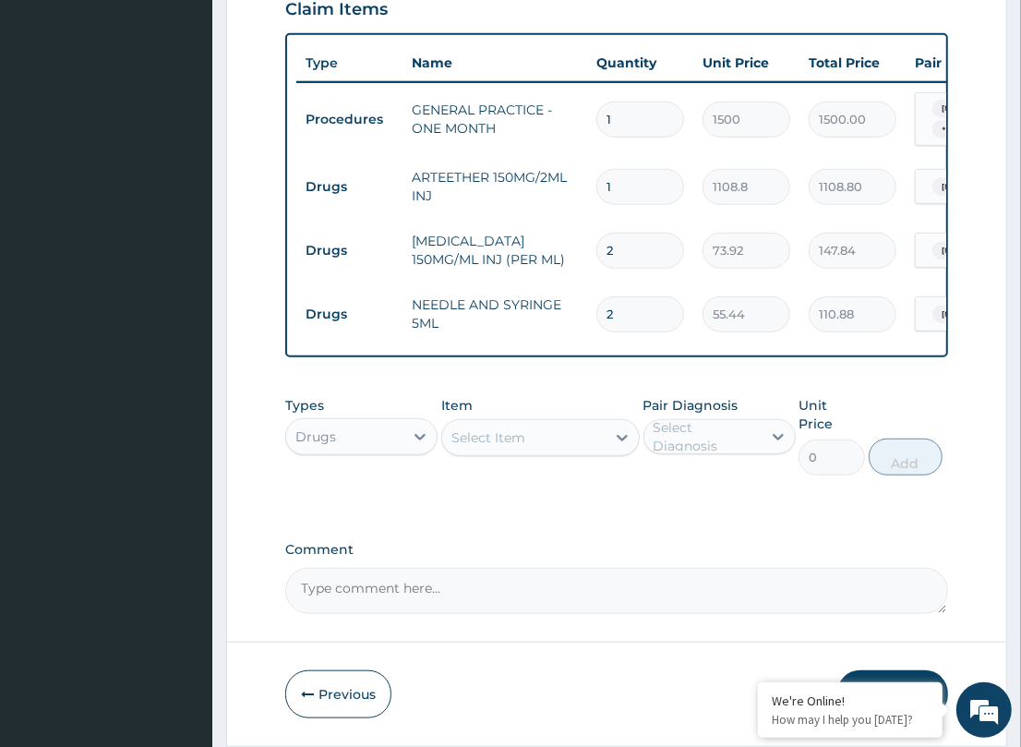
click at [492, 423] on div "Select Item" at bounding box center [523, 438] width 163 height 30
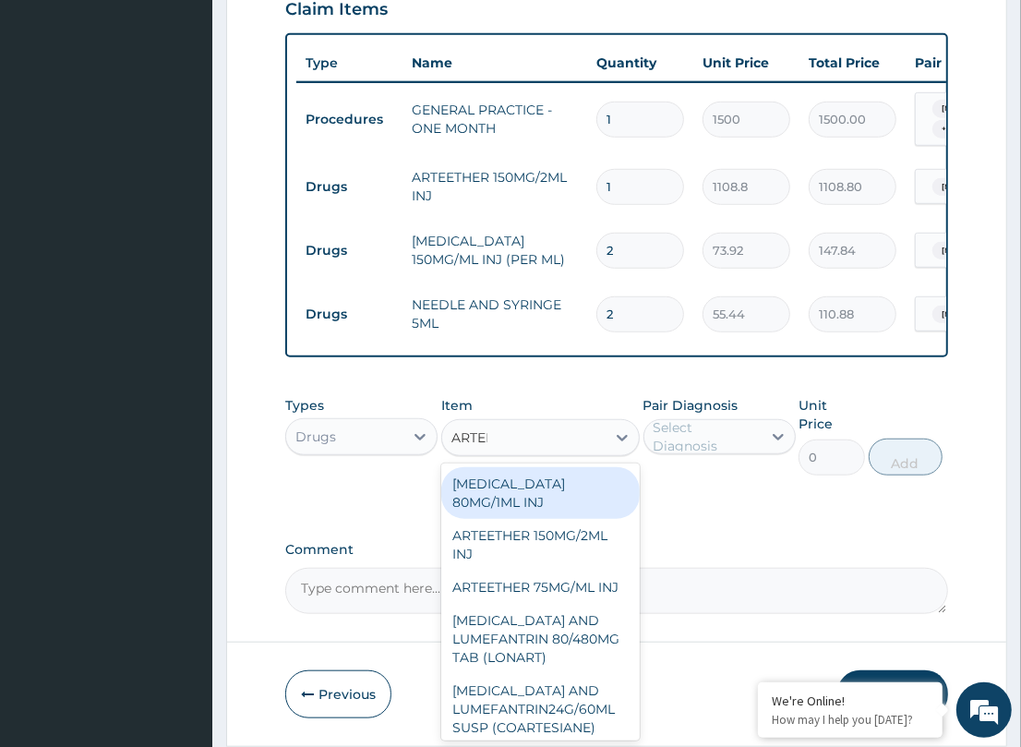
type input "ARTEME"
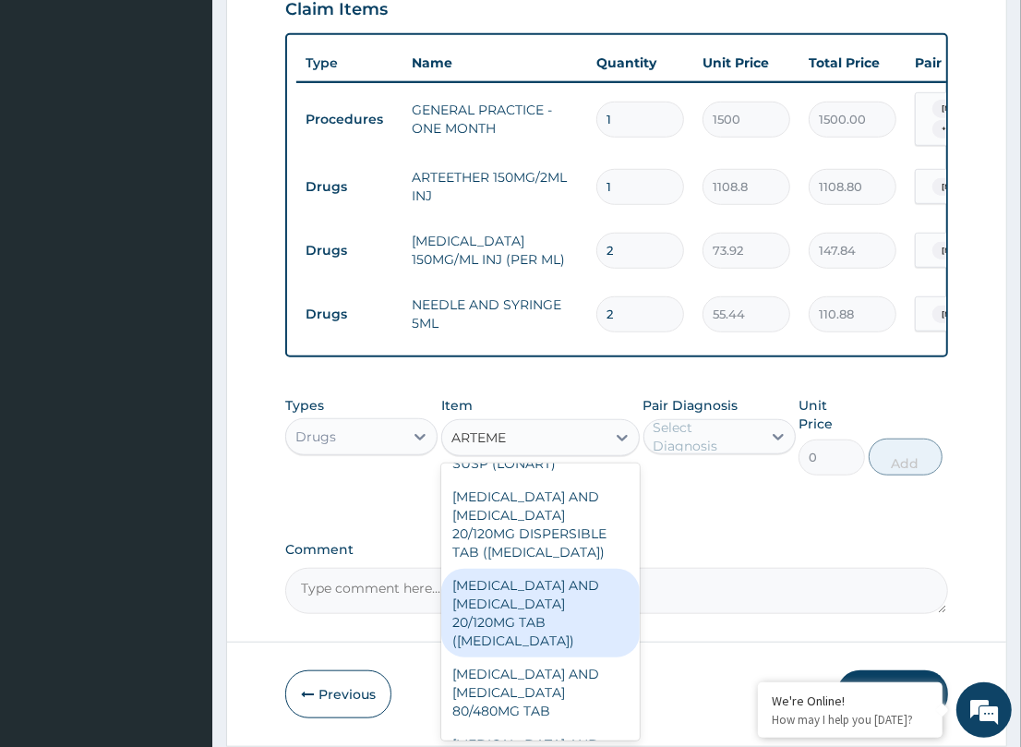
scroll to position [347, 0]
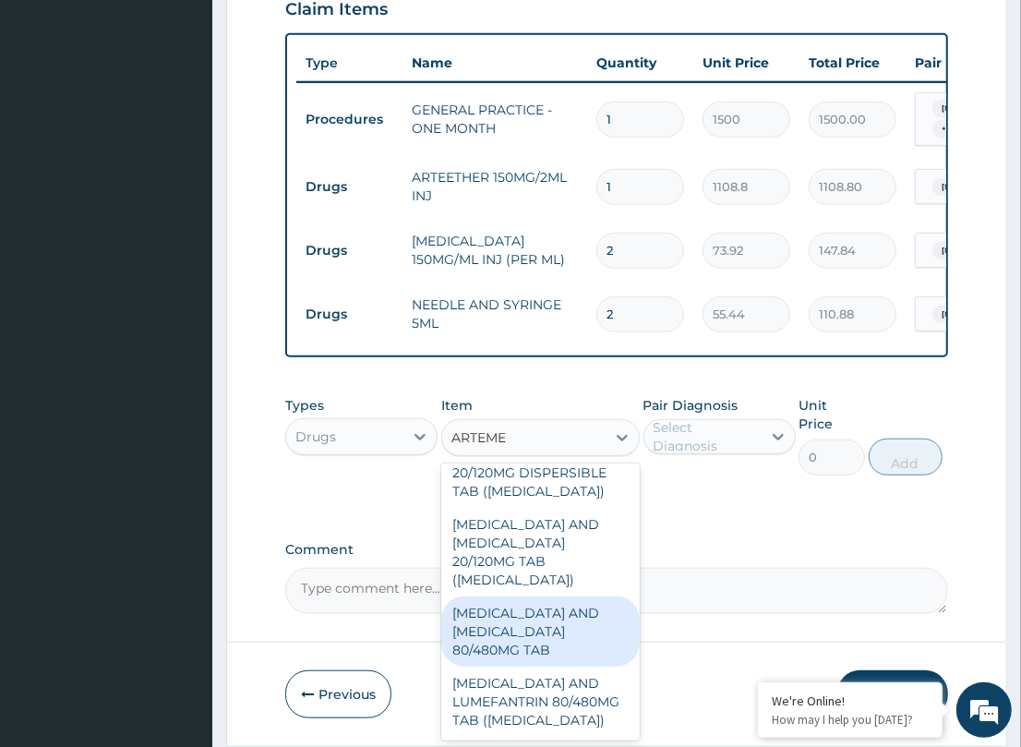
drag, startPoint x: 527, startPoint y: 602, endPoint x: 661, endPoint y: 524, distance: 154.7
click at [527, 601] on div "ARTEMETHER AND LUMEFANTRINE 80/480MG TAB" at bounding box center [540, 631] width 198 height 70
type input "184.8"
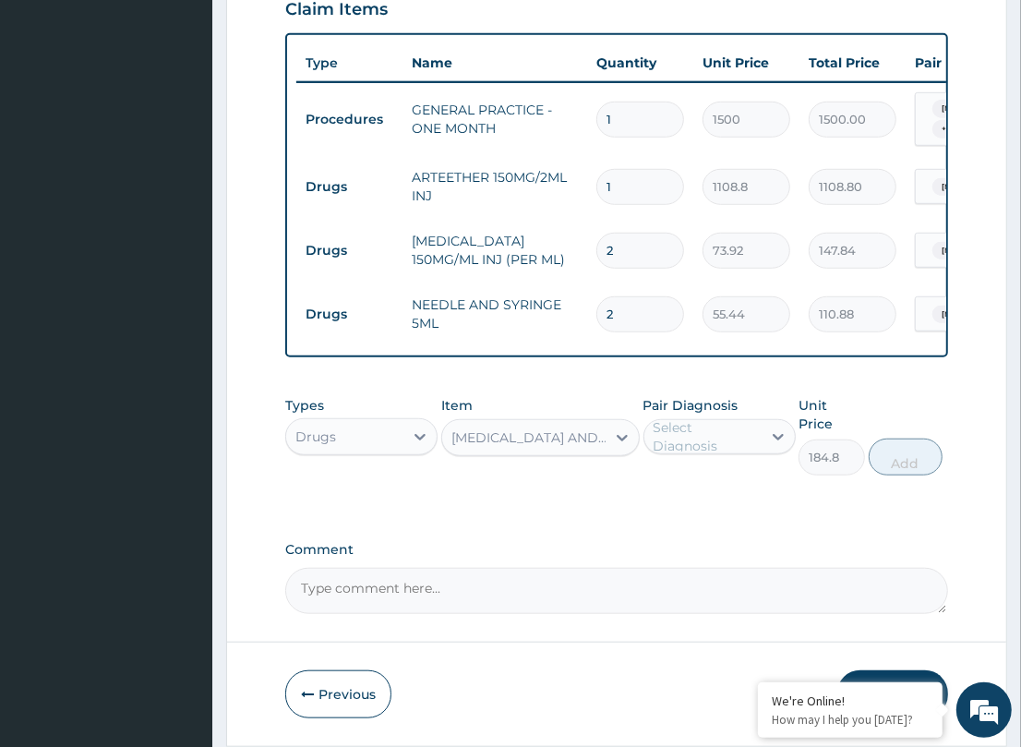
drag, startPoint x: 727, startPoint y: 400, endPoint x: 749, endPoint y: 407, distance: 22.5
click at [731, 418] on div "Select Diagnosis" at bounding box center [706, 436] width 106 height 37
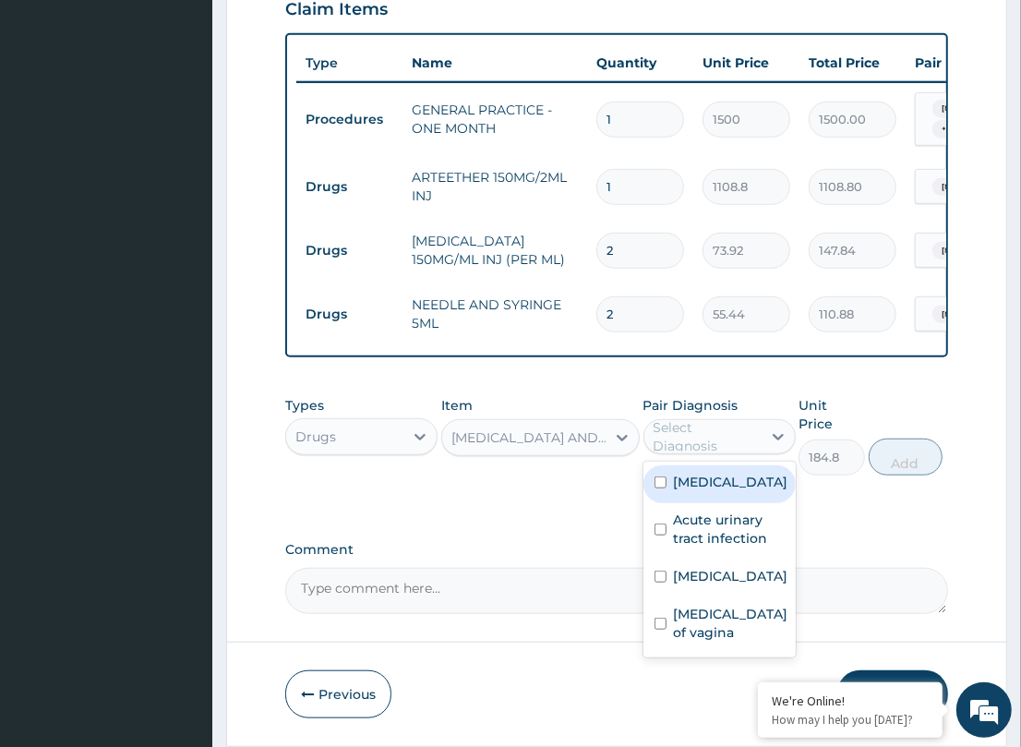
drag, startPoint x: 741, startPoint y: 457, endPoint x: 845, endPoint y: 448, distance: 103.8
click at [776, 465] on div "Malaria" at bounding box center [719, 484] width 152 height 38
checkbox input "true"
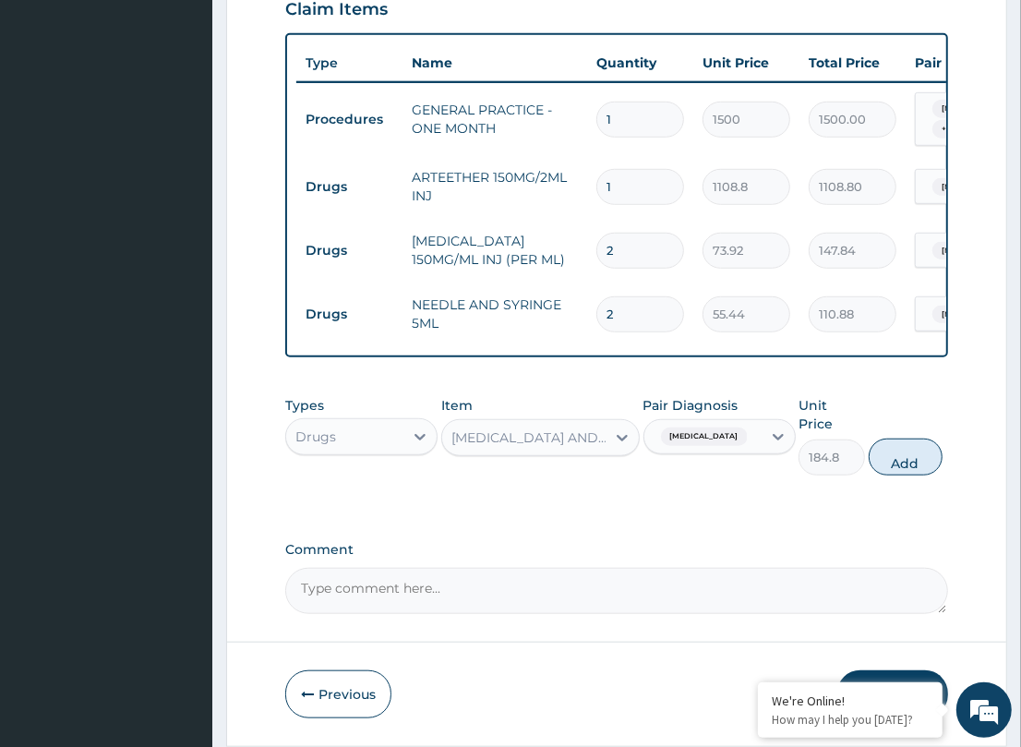
click at [906, 438] on button "Add" at bounding box center [906, 456] width 74 height 37
type input "0"
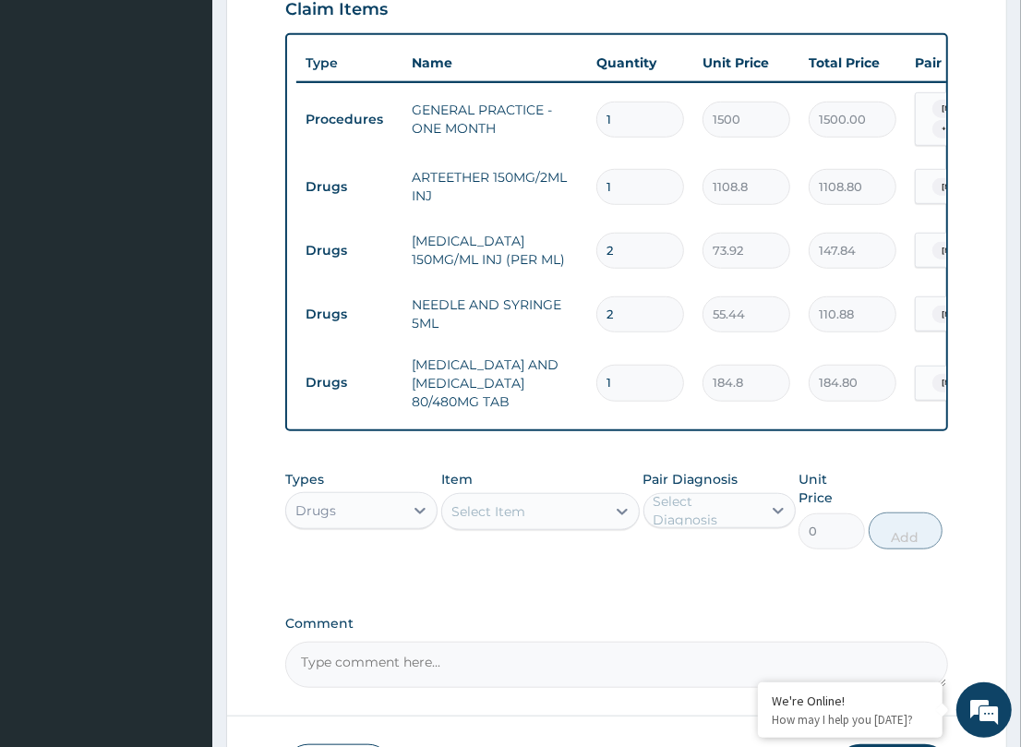
drag, startPoint x: 628, startPoint y: 330, endPoint x: 522, endPoint y: 337, distance: 106.3
click at [533, 346] on tr "Drugs ARTEMETHER AND LUMEFANTRINE 80/480MG TAB 1 184.8 184.80 Malaria Delete" at bounding box center [748, 383] width 905 height 74
type input "6"
type input "1108.80"
type input "6"
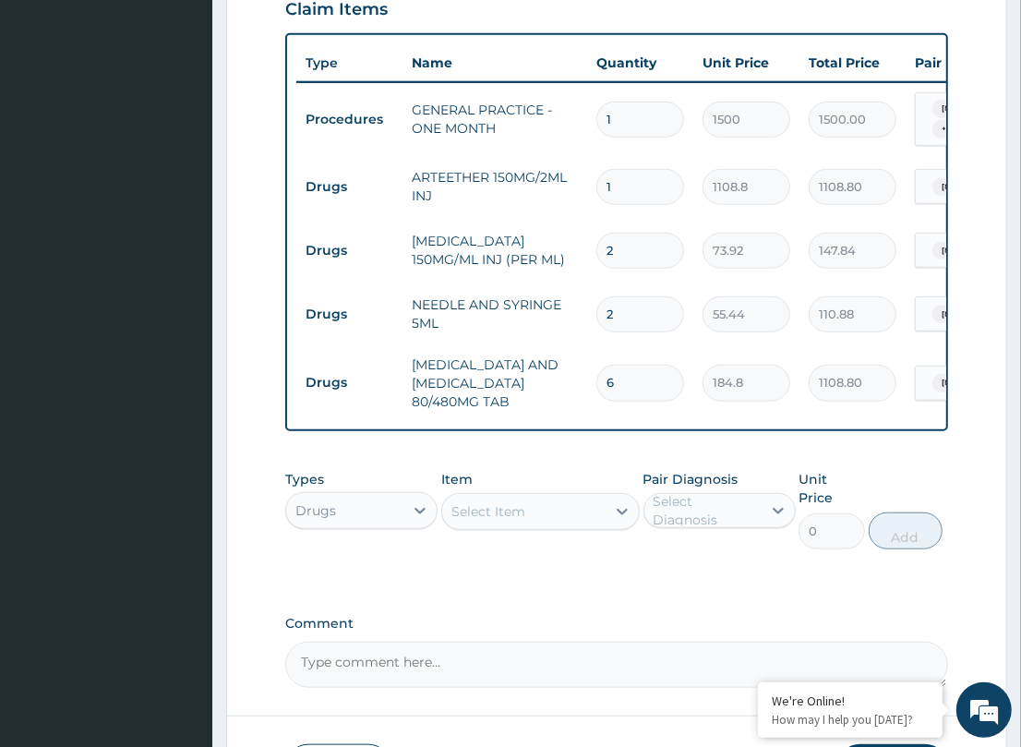
click at [533, 461] on div "Types Drugs Item Select Item Pair Diagnosis Select Diagnosis Unit Price 0 Add" at bounding box center [616, 510] width 662 height 98
click at [518, 497] on div "Select Item" at bounding box center [523, 512] width 163 height 30
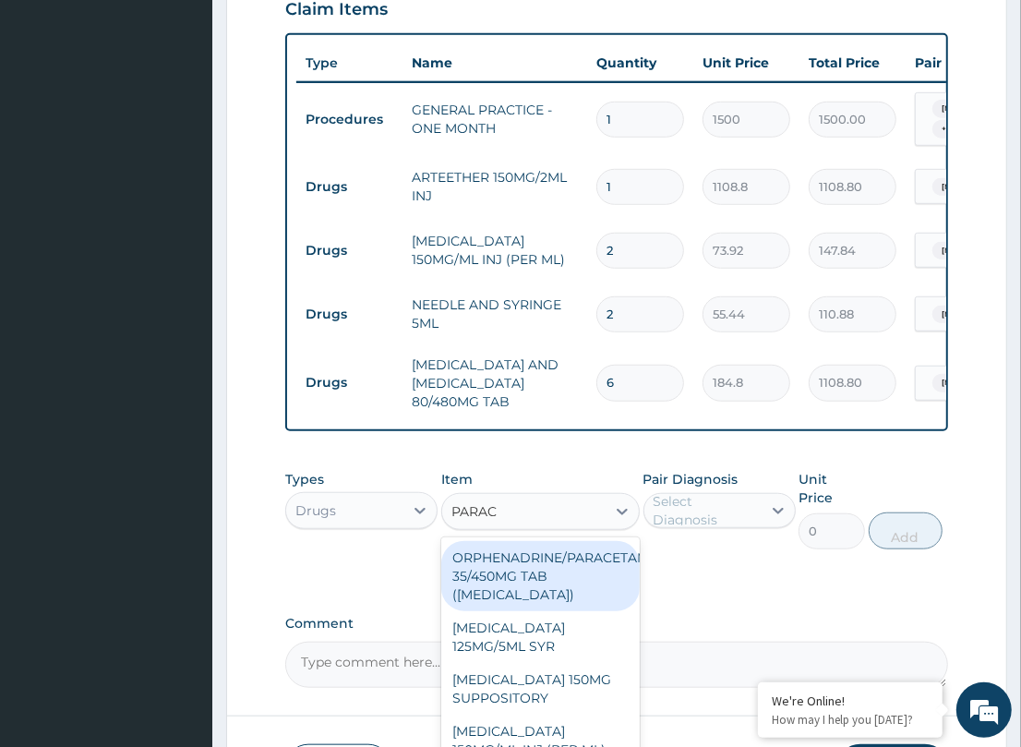
type input "PARACE"
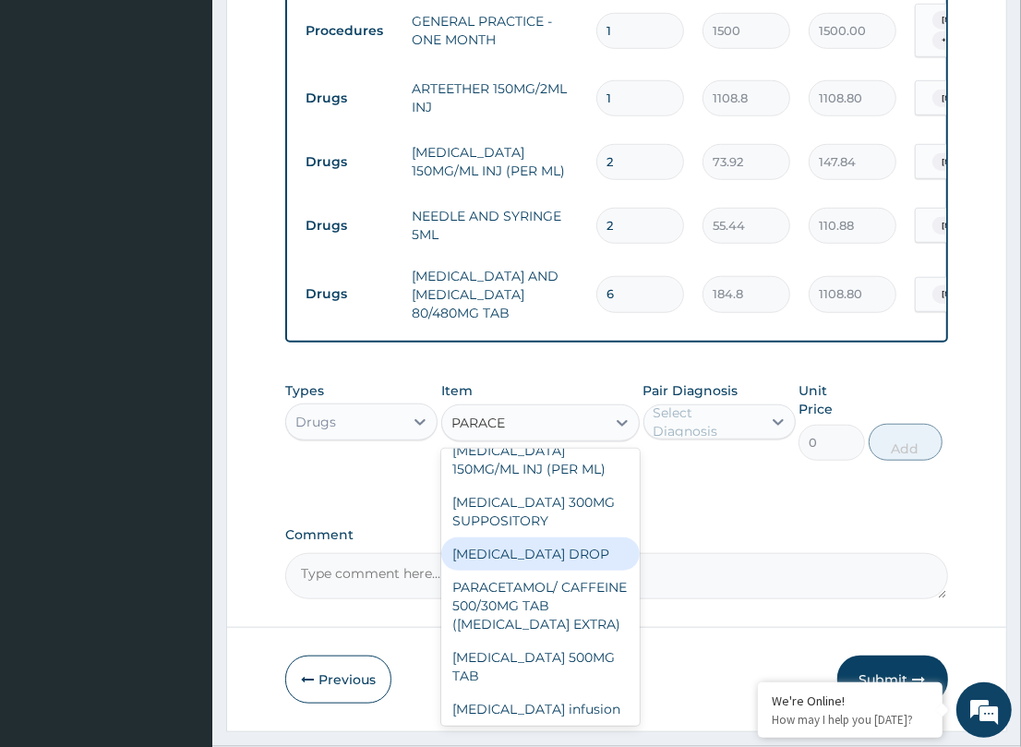
scroll to position [231, 0]
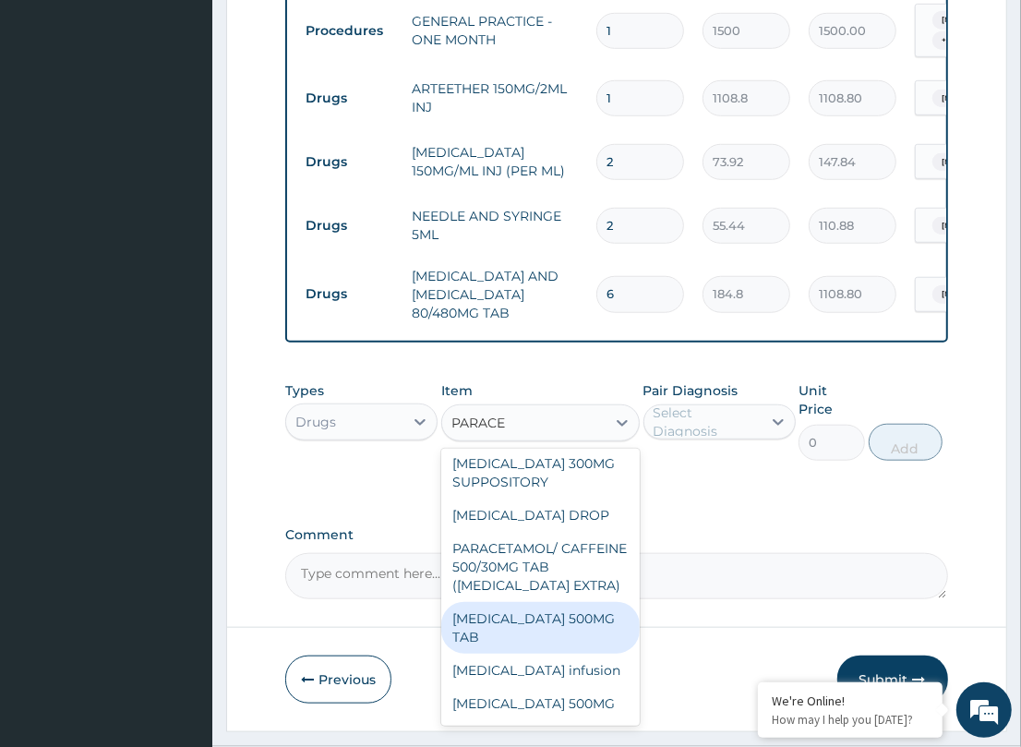
click at [569, 602] on div "[MEDICAL_DATA] 500MG TAB" at bounding box center [540, 628] width 198 height 52
type input "200"
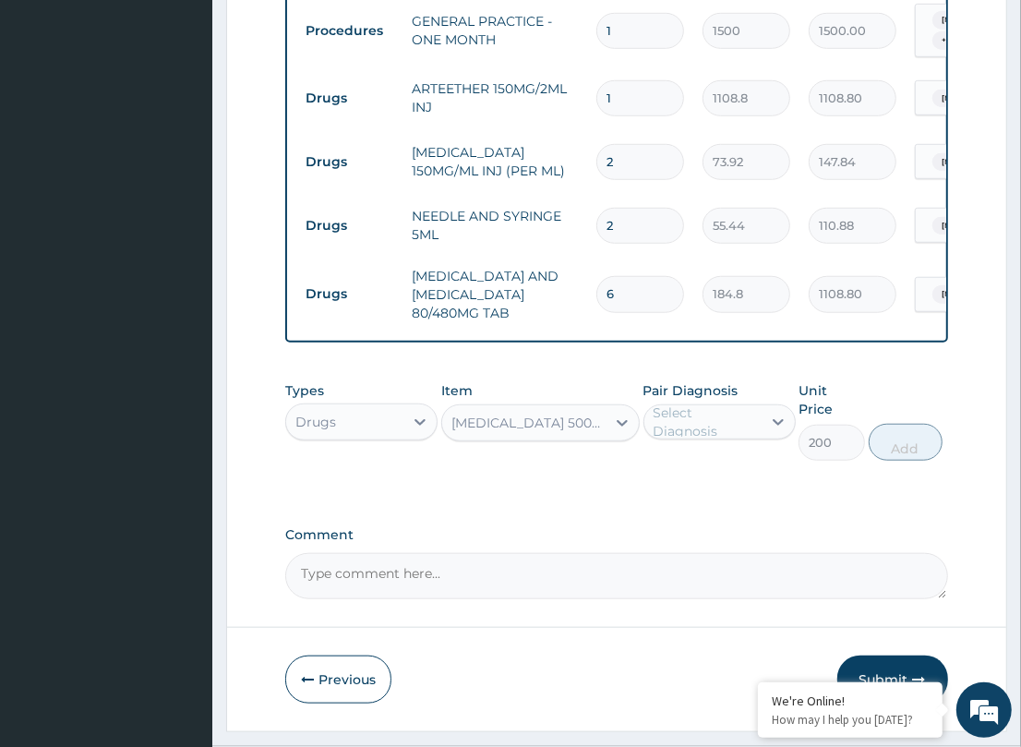
drag, startPoint x: 767, startPoint y: 390, endPoint x: 757, endPoint y: 408, distance: 20.3
click at [764, 405] on div at bounding box center [777, 421] width 33 height 33
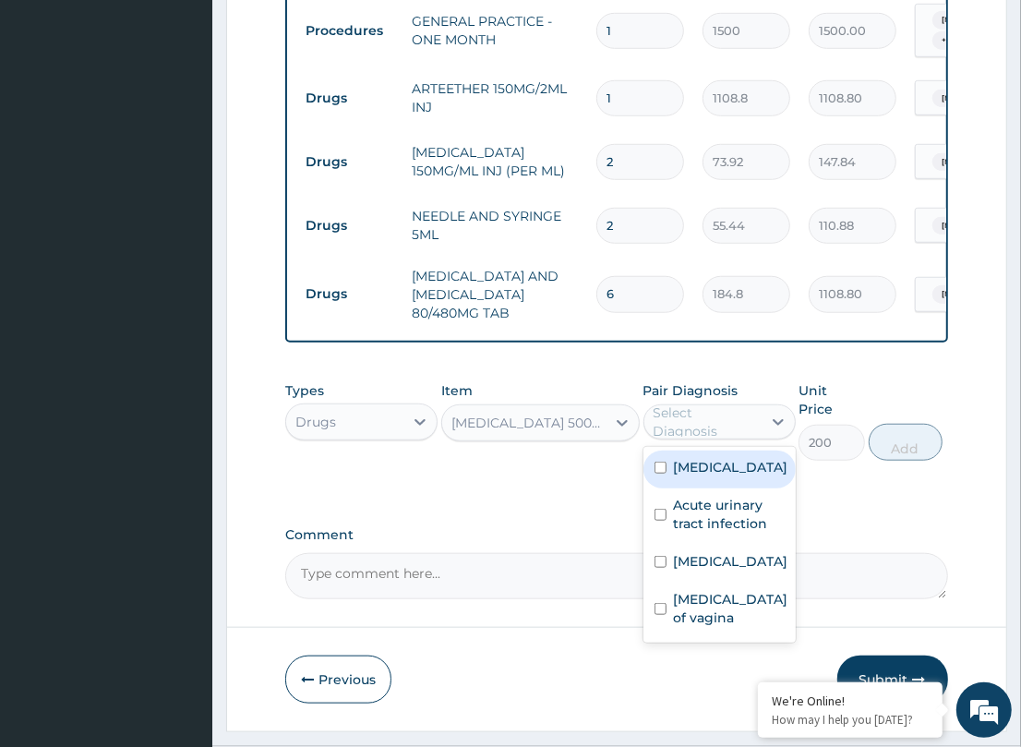
drag, startPoint x: 689, startPoint y: 439, endPoint x: 935, endPoint y: 450, distance: 245.8
click at [717, 458] on label "Malaria" at bounding box center [731, 467] width 114 height 18
checkbox input "true"
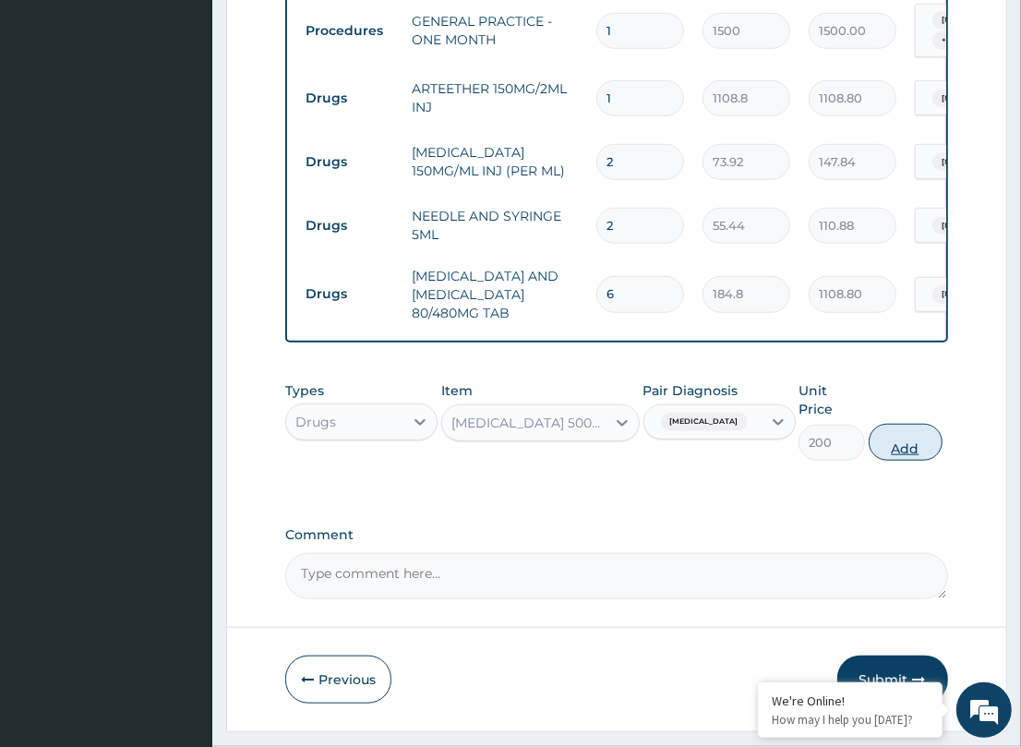
click at [923, 424] on button "Add" at bounding box center [906, 442] width 74 height 37
type input "0"
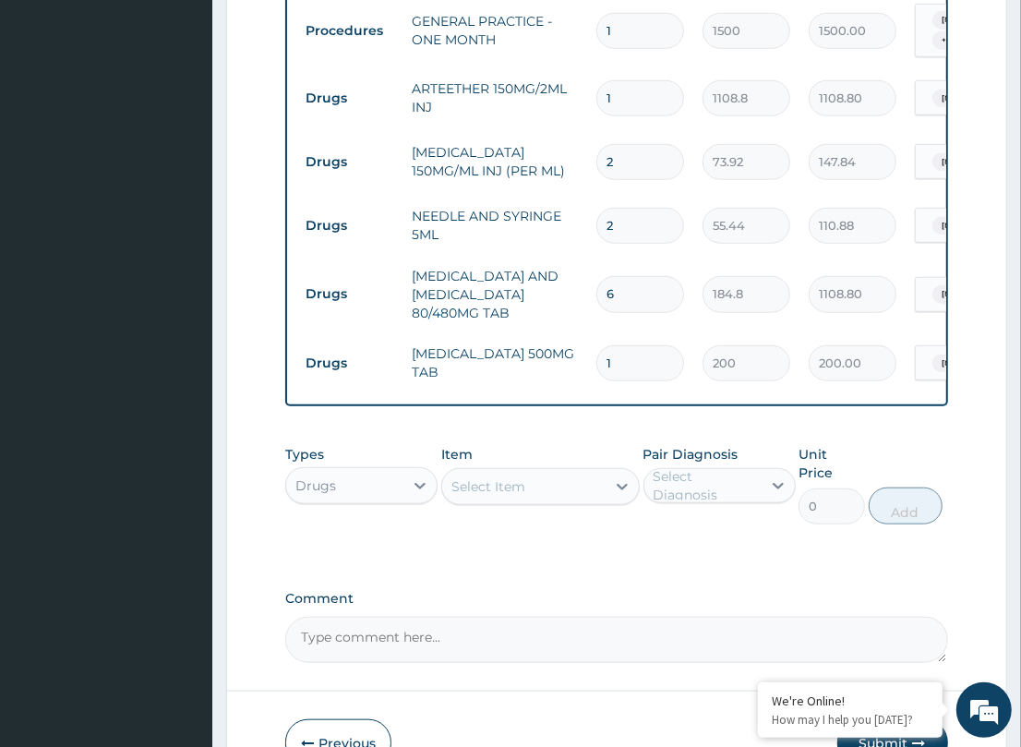
type input "18"
type input "3600.00"
type input "18"
drag, startPoint x: 611, startPoint y: 394, endPoint x: 556, endPoint y: 422, distance: 61.9
click at [607, 397] on div "PA Code / Prescription Code Enter Code(Secondary Care Only) Encounter Date DD-M…" at bounding box center [616, 31] width 662 height 1263
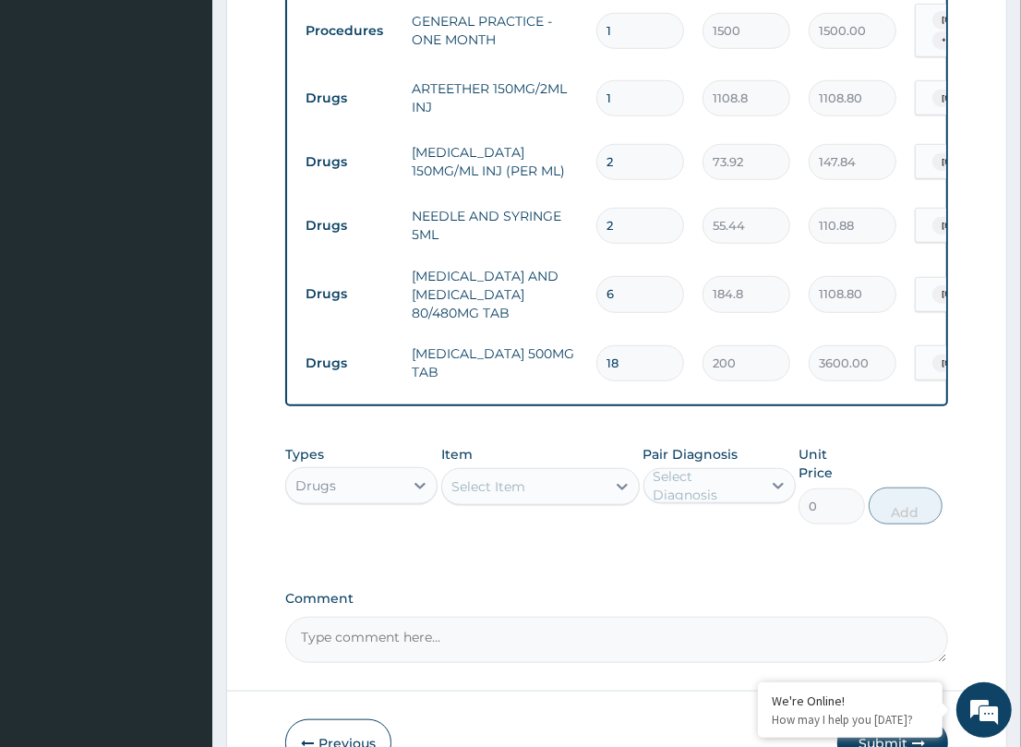
click at [492, 477] on div "Select Item" at bounding box center [488, 486] width 74 height 18
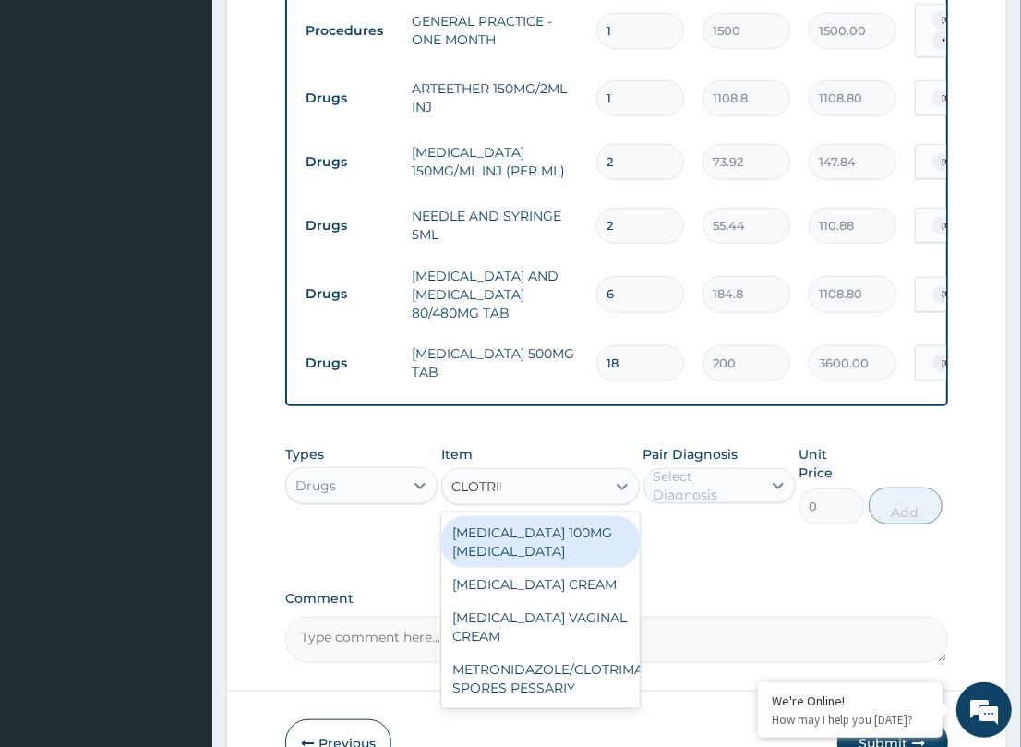
type input "CLOTRIMA"
click at [535, 516] on div "[MEDICAL_DATA] 100MG [MEDICAL_DATA]" at bounding box center [540, 542] width 198 height 52
type input "152.46"
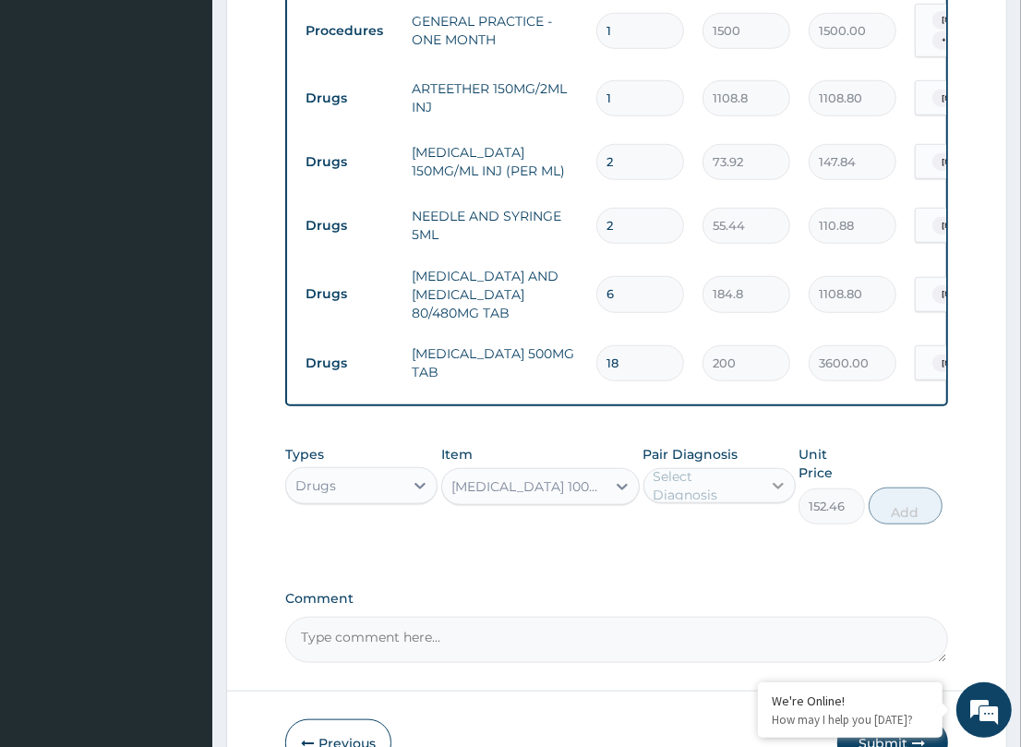
click at [757, 467] on div "Select Diagnosis" at bounding box center [706, 485] width 106 height 37
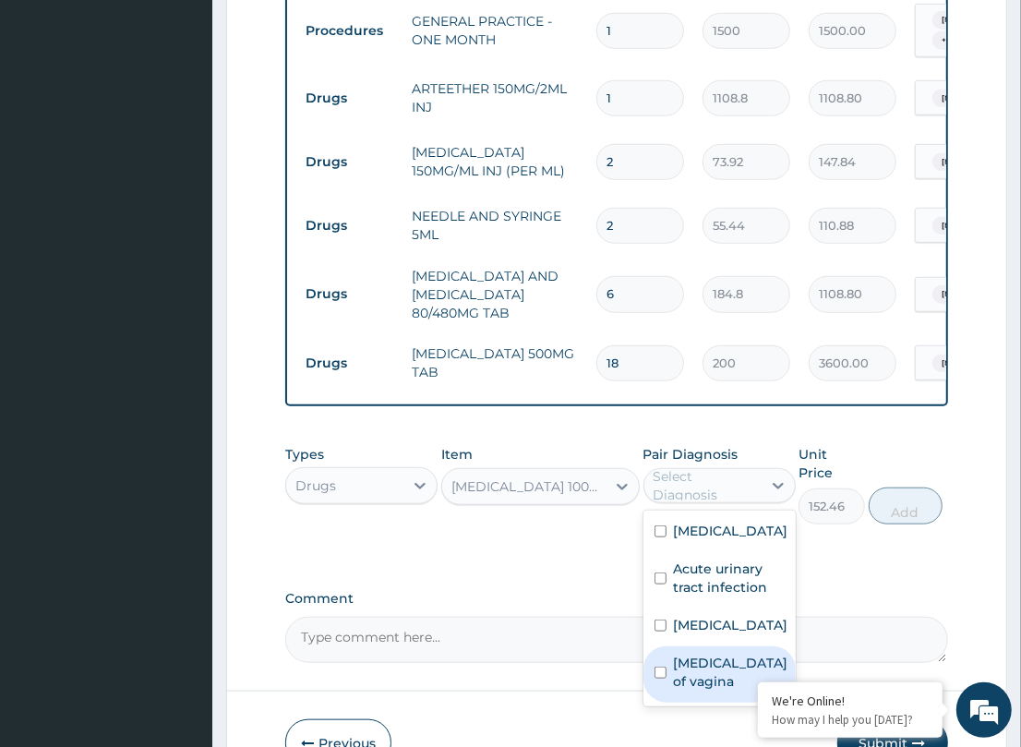
click at [716, 653] on label "Candidiasis of vagina" at bounding box center [731, 671] width 114 height 37
checkbox input "true"
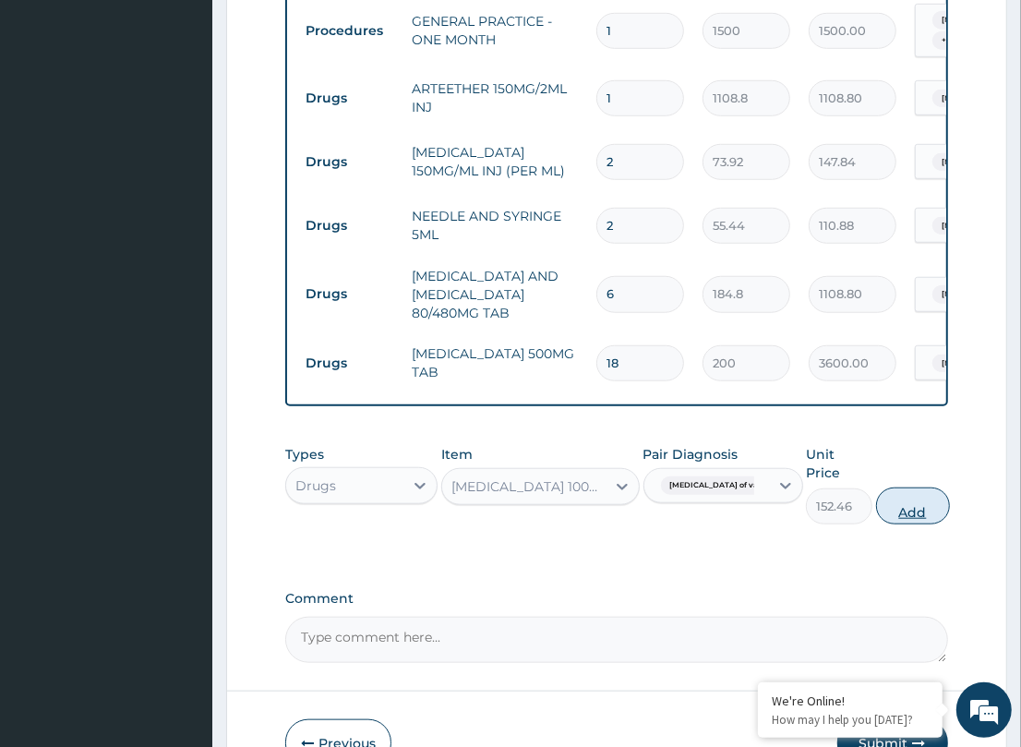
click at [893, 487] on button "Add" at bounding box center [913, 505] width 74 height 37
type input "0"
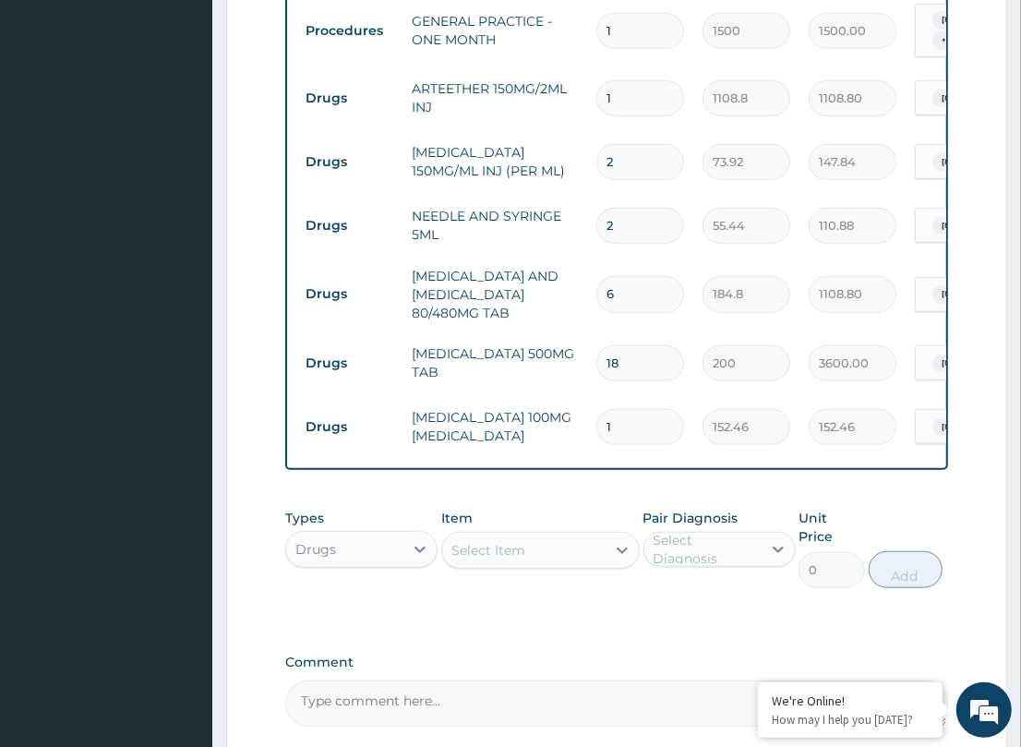
drag, startPoint x: 634, startPoint y: 386, endPoint x: 512, endPoint y: 362, distance: 124.2
click at [512, 395] on tr "Drugs CLOTRIMAZOLE 100MG PESSARY 1 152.46 152.46 Candidiasis of vagina Delete" at bounding box center [748, 427] width 905 height 64
type input "7"
type input "1067.22"
type input "7"
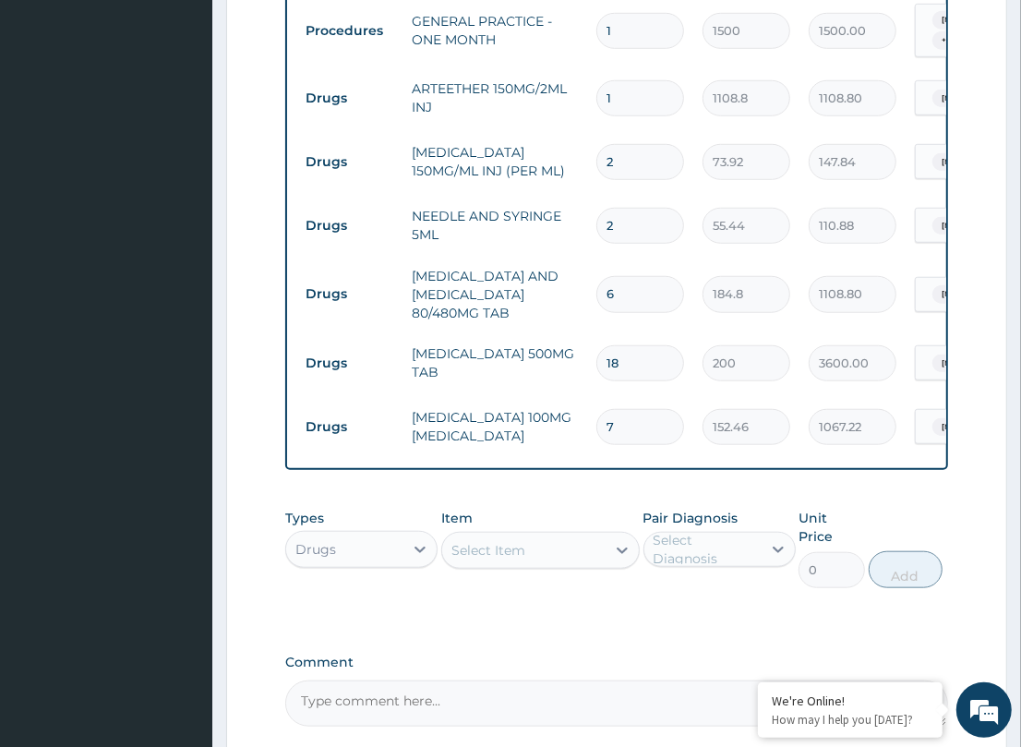
click at [522, 464] on div "PA Code / Prescription Code Enter Code(Secondary Care Only) Encounter Date DD-M…" at bounding box center [616, 63] width 662 height 1326
click at [522, 535] on div "Select Item" at bounding box center [523, 550] width 163 height 30
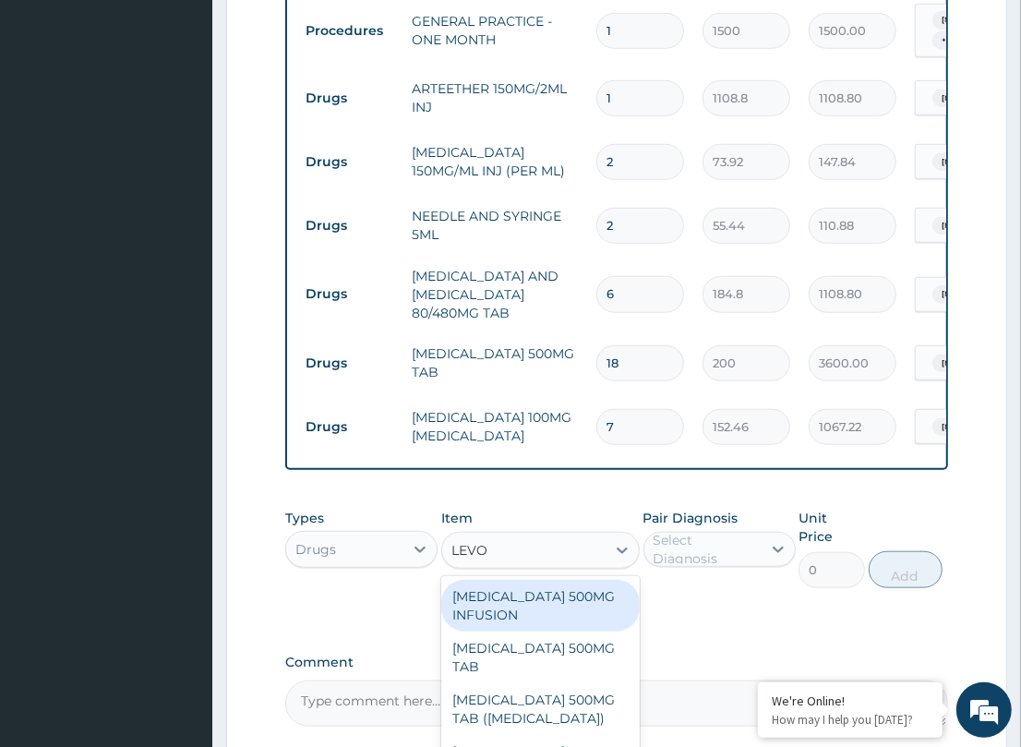
type input "LEVOF"
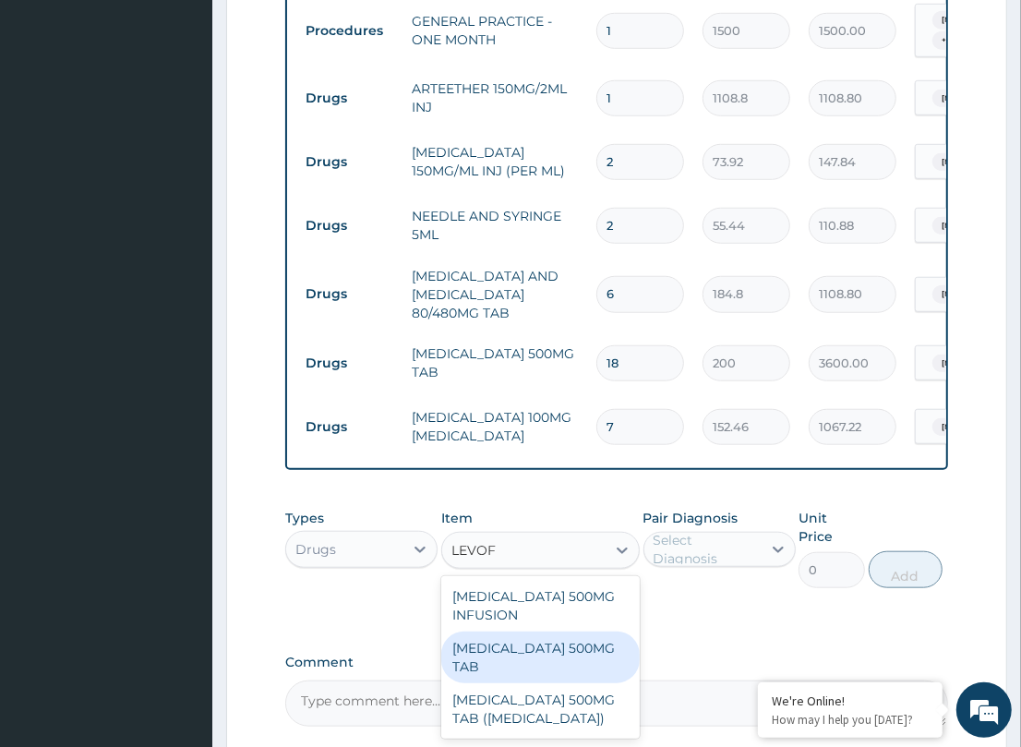
click at [506, 642] on div "[MEDICAL_DATA] 500MG TAB" at bounding box center [540, 657] width 198 height 52
type input "92.4"
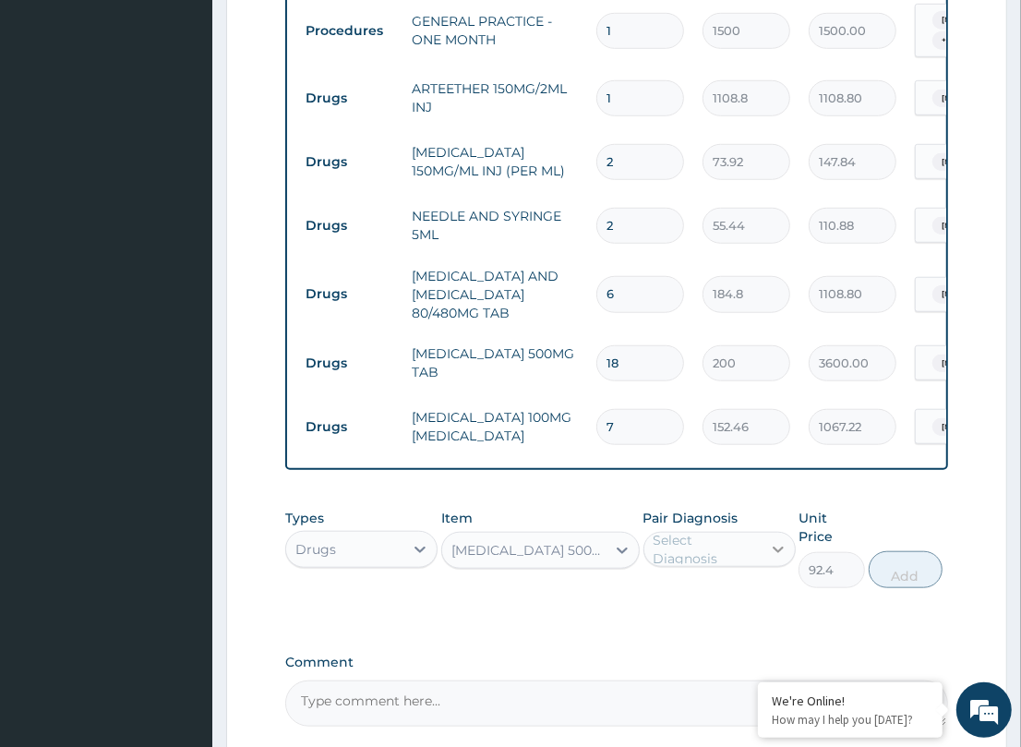
click at [766, 533] on div at bounding box center [777, 549] width 33 height 33
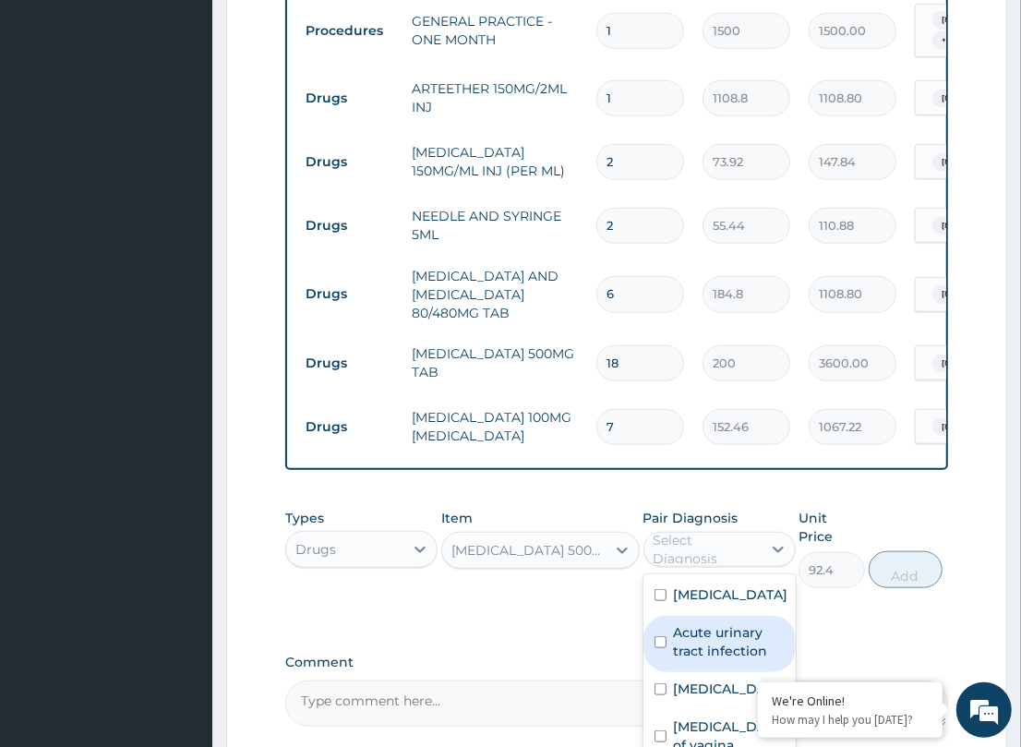
click at [725, 623] on label "Acute urinary tract infection" at bounding box center [729, 641] width 111 height 37
checkbox input "true"
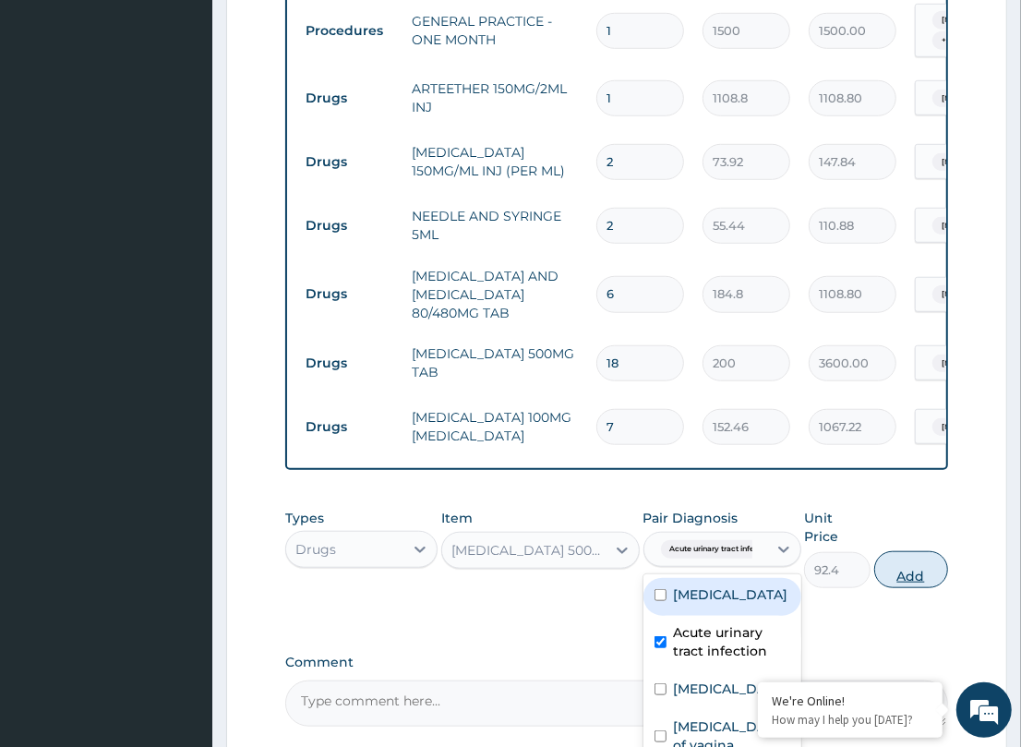
click at [888, 551] on button "Add" at bounding box center [911, 569] width 74 height 37
type input "0"
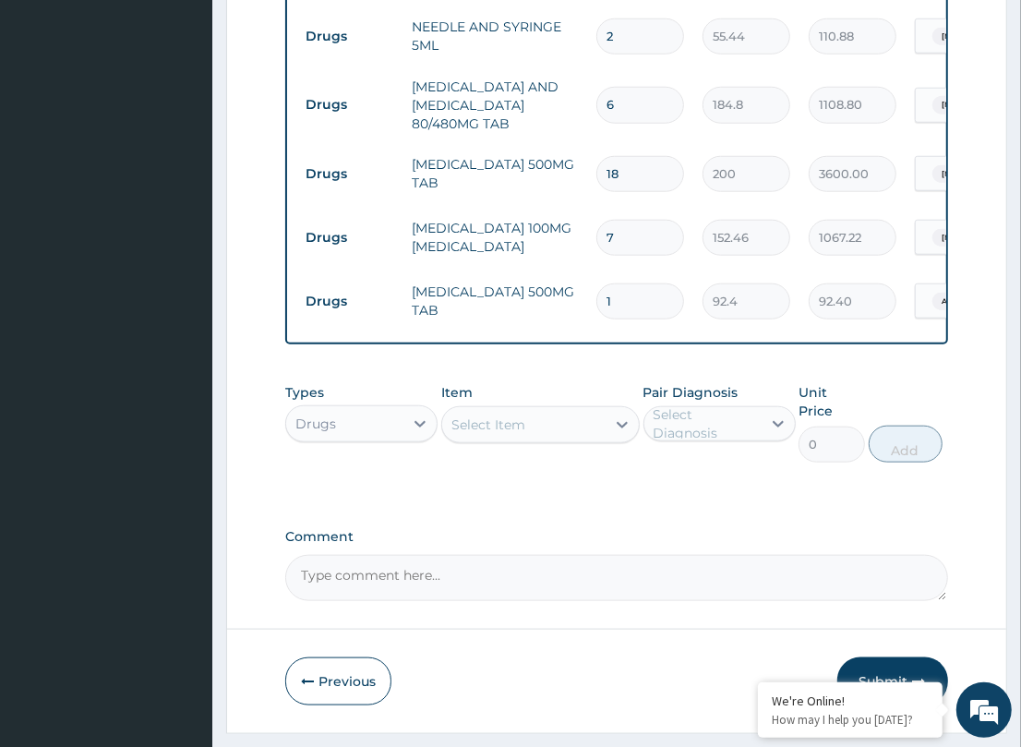
scroll to position [967, 0]
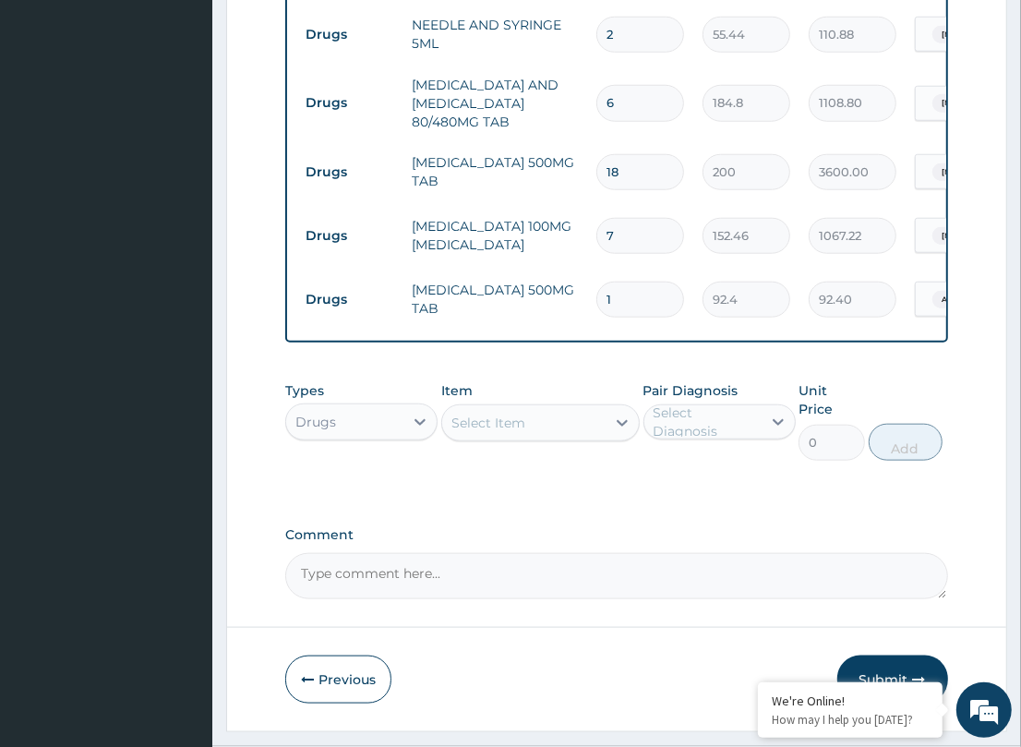
type input "10"
type input "924.00"
type input "10"
drag, startPoint x: 595, startPoint y: 352, endPoint x: 566, endPoint y: 369, distance: 34.4
click at [595, 372] on div "Types Drugs Item Select Item Pair Diagnosis Select Diagnosis Unit Price 0 Add" at bounding box center [616, 421] width 662 height 98
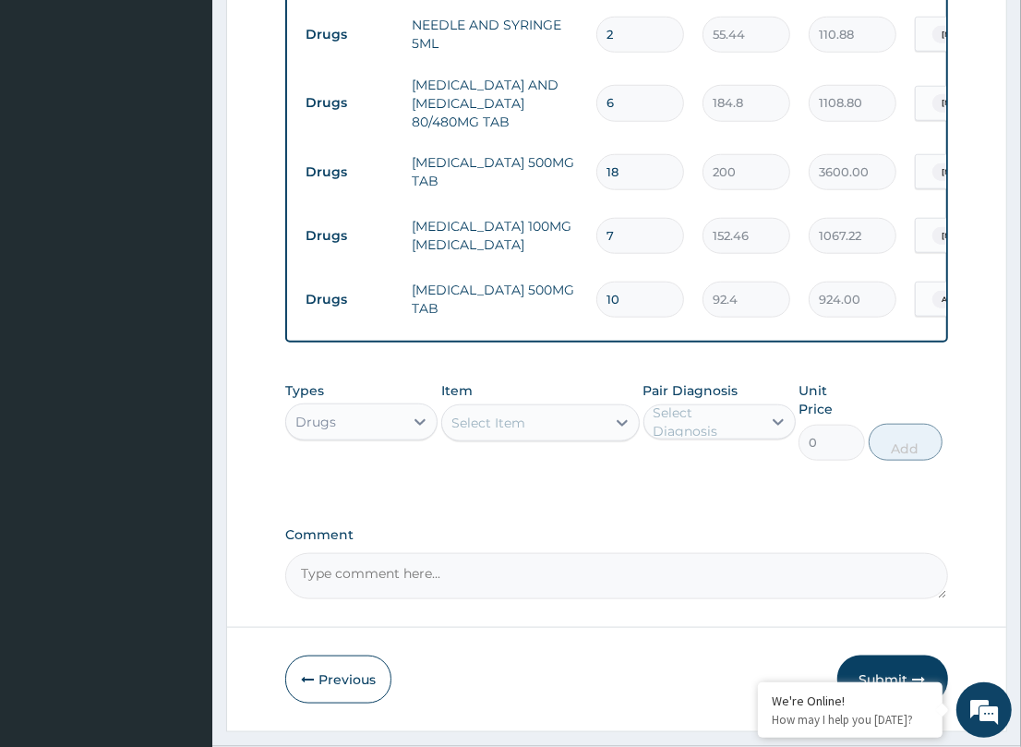
click at [527, 408] on div "Select Item" at bounding box center [523, 423] width 163 height 30
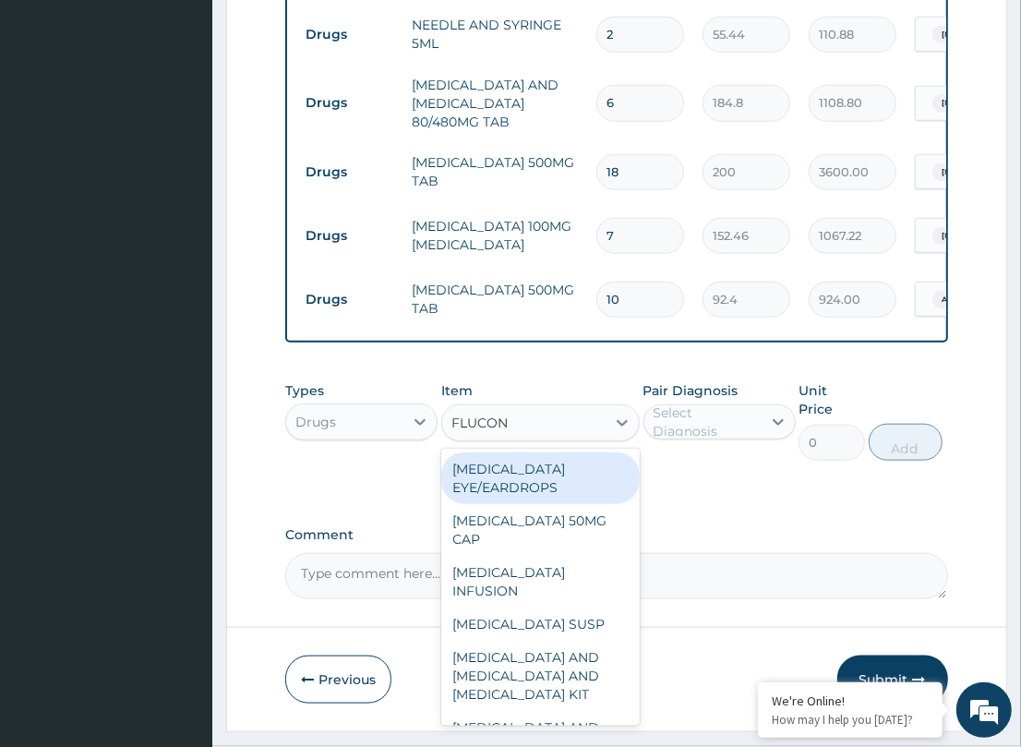
type input "FLUCONA"
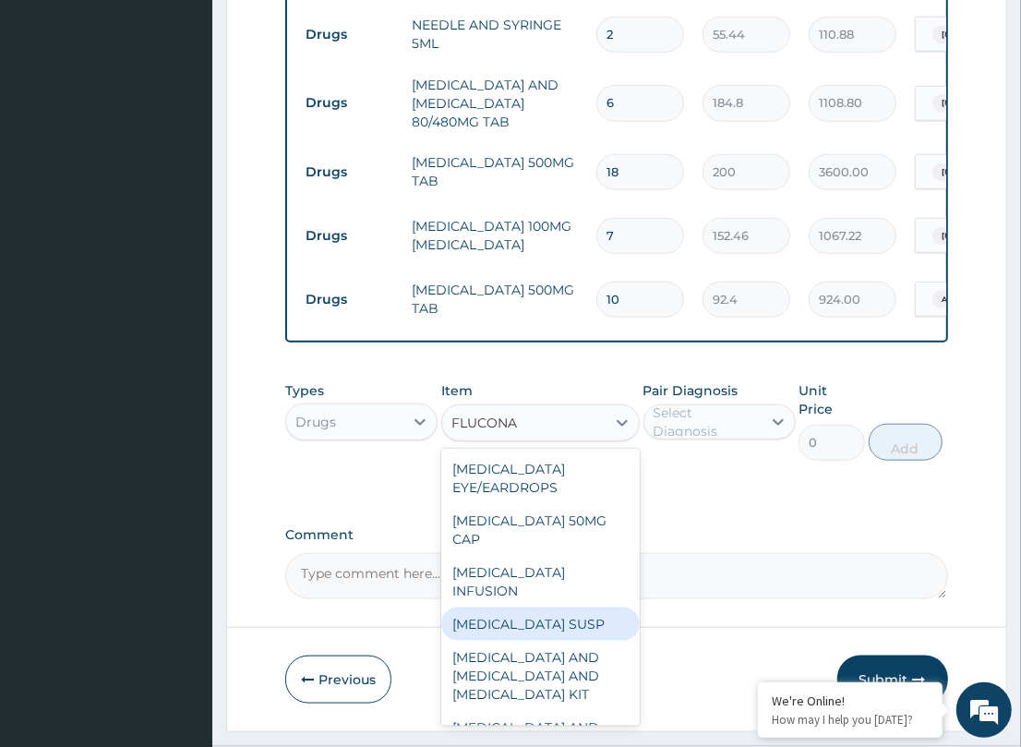
scroll to position [111, 0]
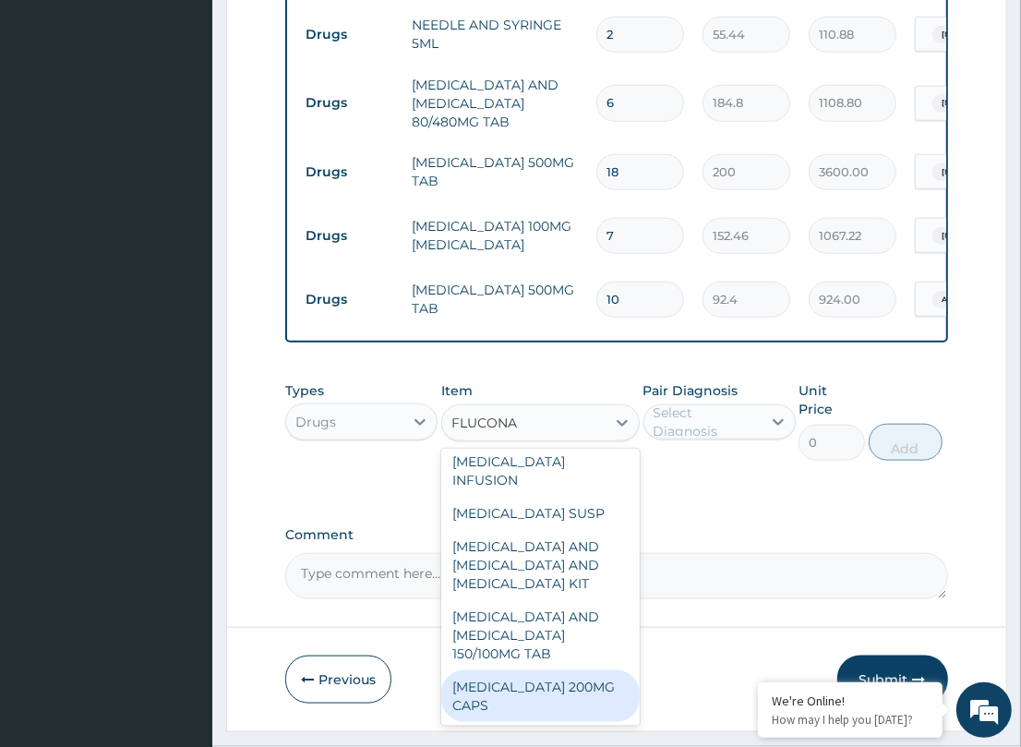
click at [514, 670] on div "[MEDICAL_DATA] 200MG CAPS" at bounding box center [540, 696] width 198 height 52
type input "60.06"
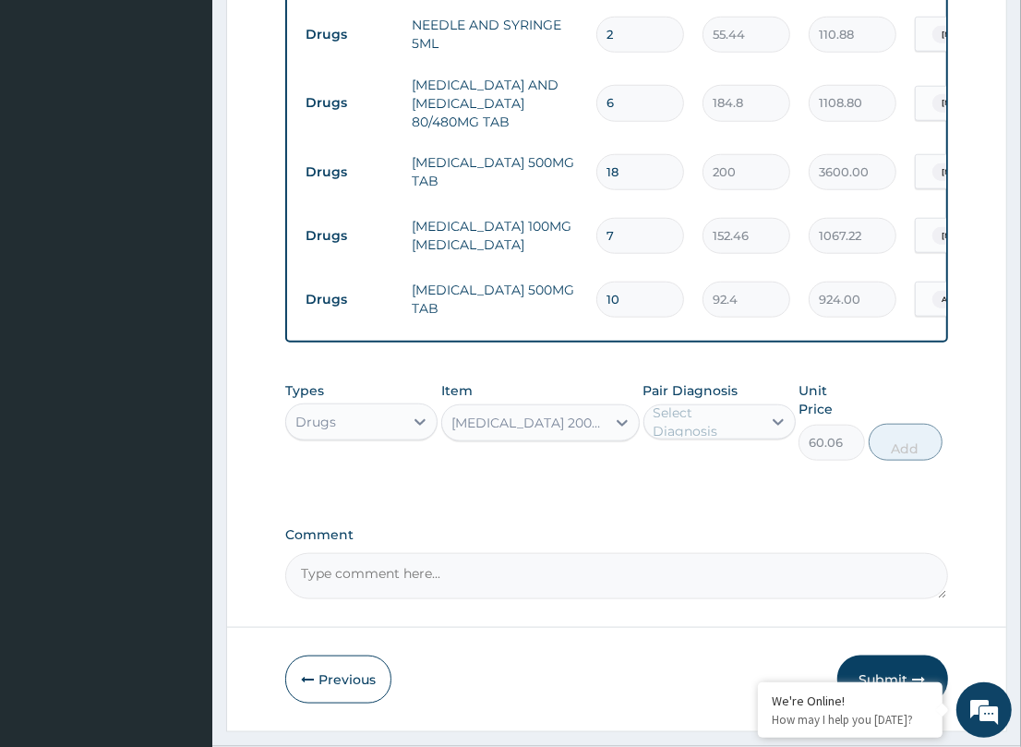
click at [680, 403] on div "Select Diagnosis" at bounding box center [706, 421] width 106 height 37
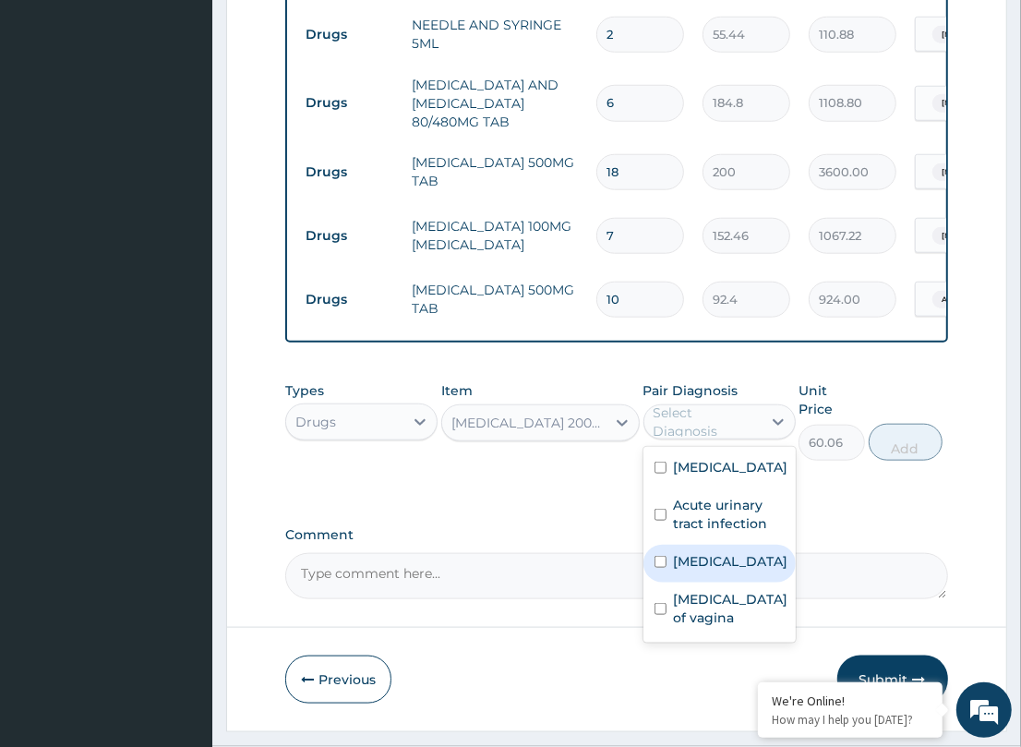
click at [702, 545] on div "Candidiasis" at bounding box center [719, 564] width 152 height 38
checkbox input "true"
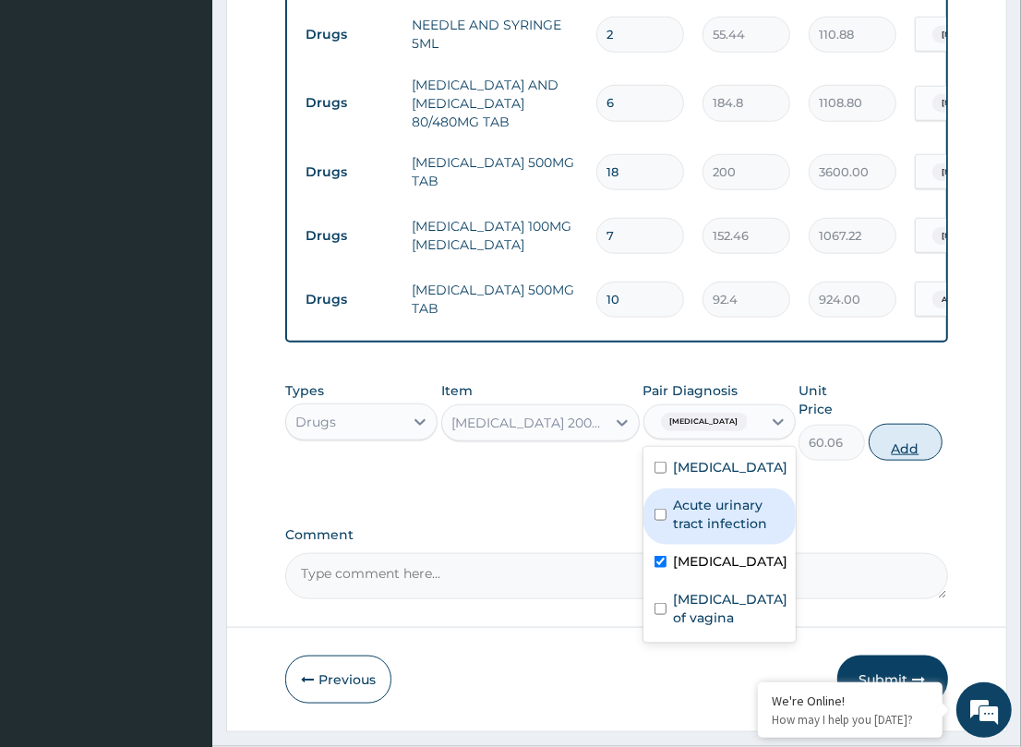
click at [905, 424] on button "Add" at bounding box center [906, 442] width 74 height 37
type input "0"
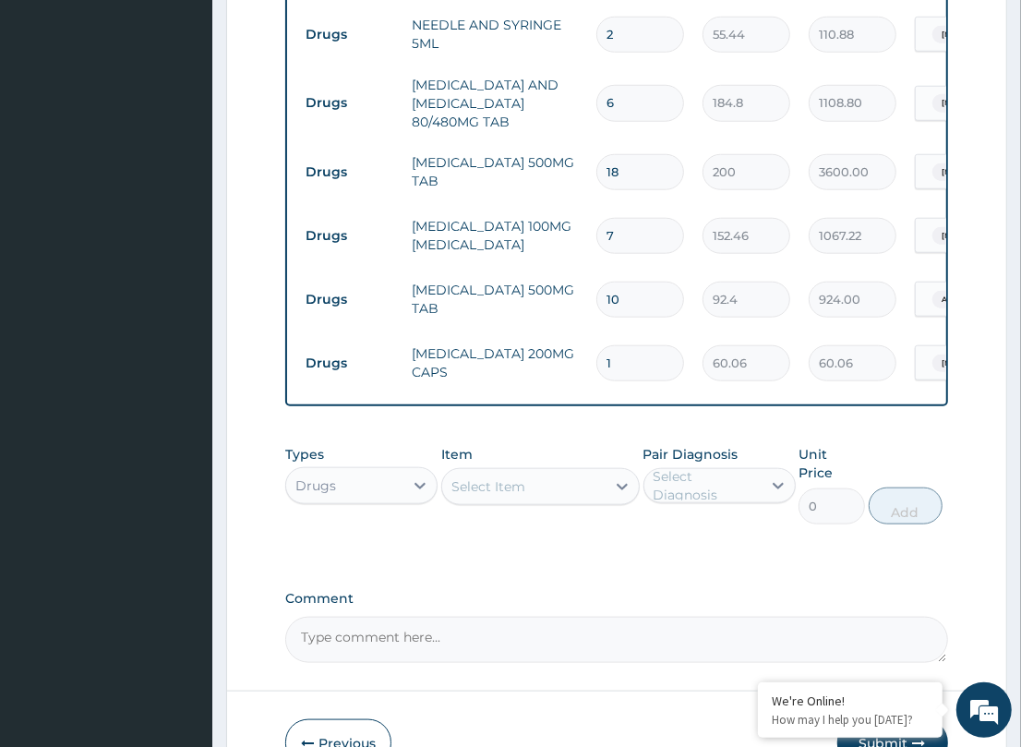
drag, startPoint x: 626, startPoint y: 316, endPoint x: 550, endPoint y: 303, distance: 76.8
click at [550, 331] on tr "Drugs FLUCONAZOLE 200MG CAPS 1 60.06 60.06 Candidiasis Delete" at bounding box center [748, 363] width 905 height 64
type input "3"
type input "180.18"
type input "3"
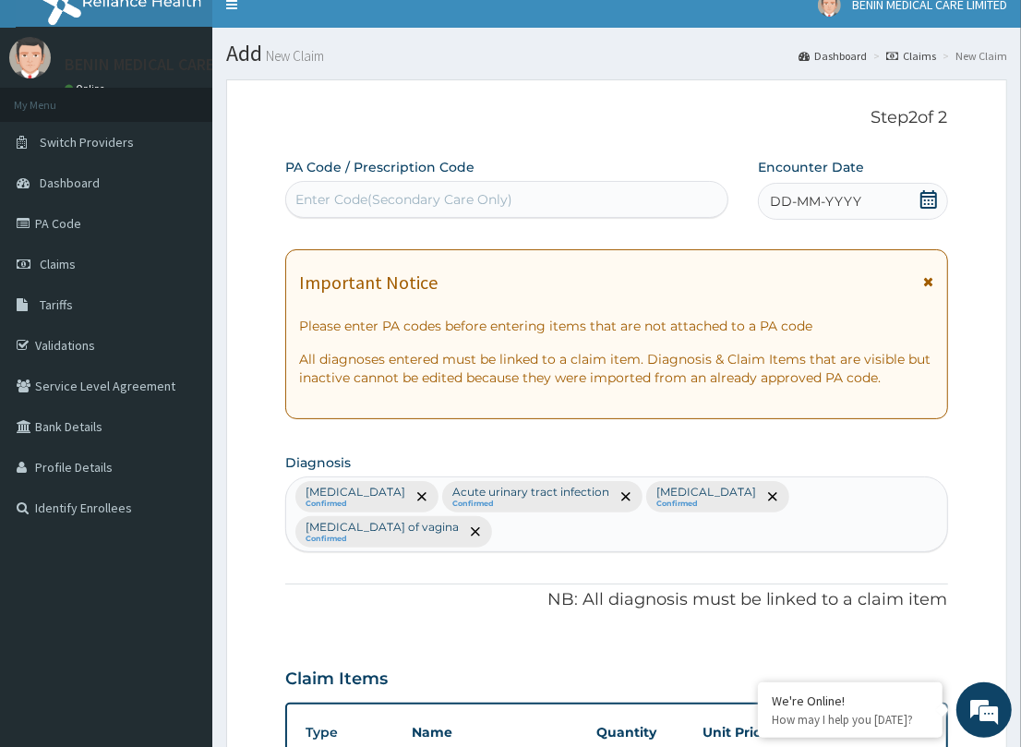
scroll to position [0, 0]
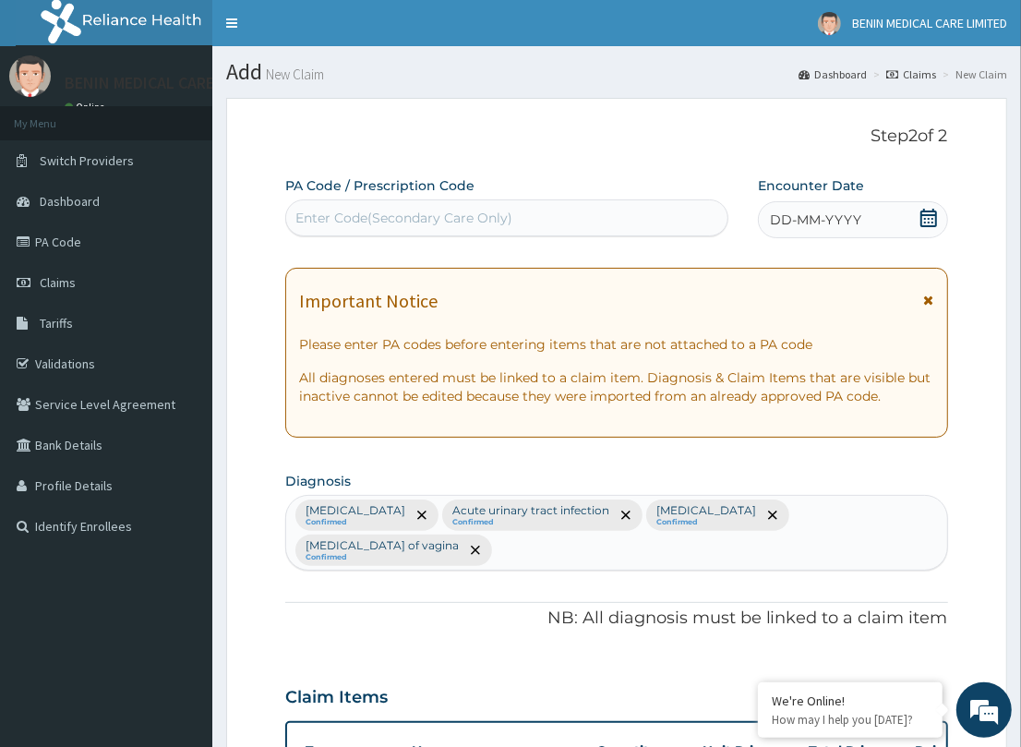
click at [780, 218] on span "DD-MM-YYYY" at bounding box center [815, 219] width 91 height 18
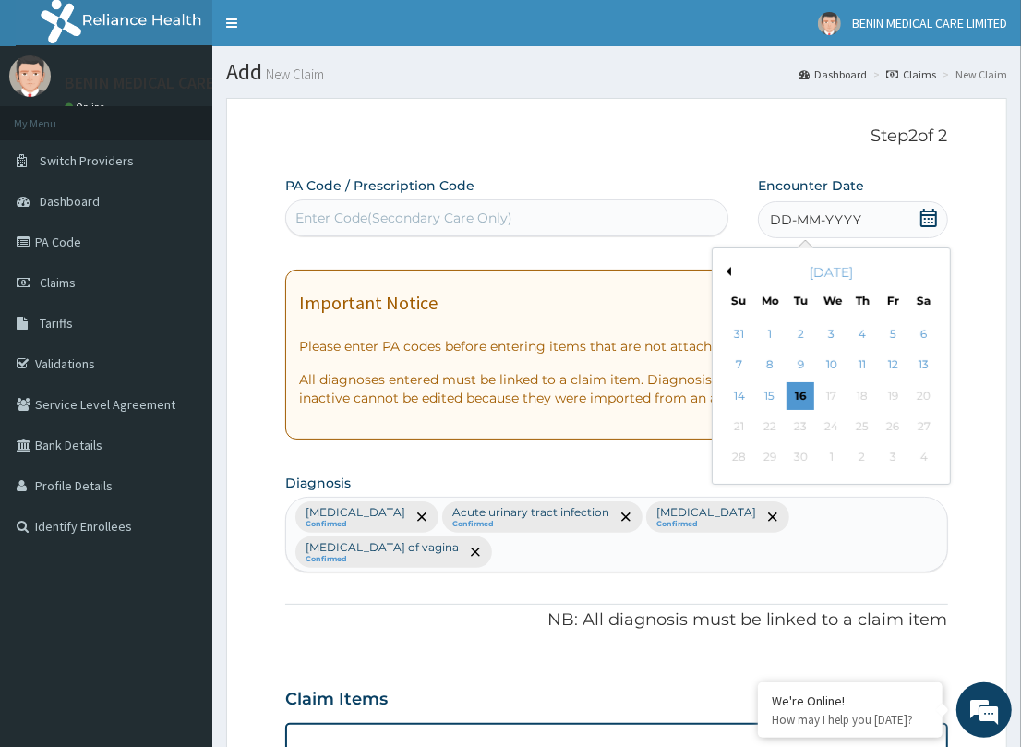
click at [893, 357] on div "12" at bounding box center [893, 366] width 28 height 28
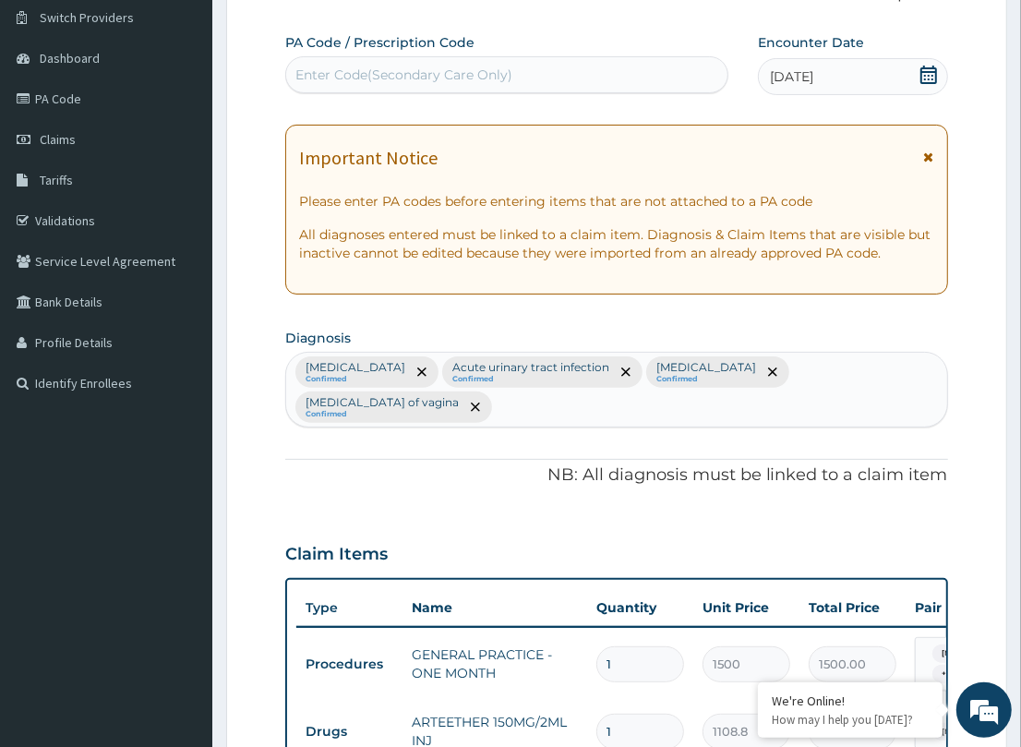
scroll to position [141, 0]
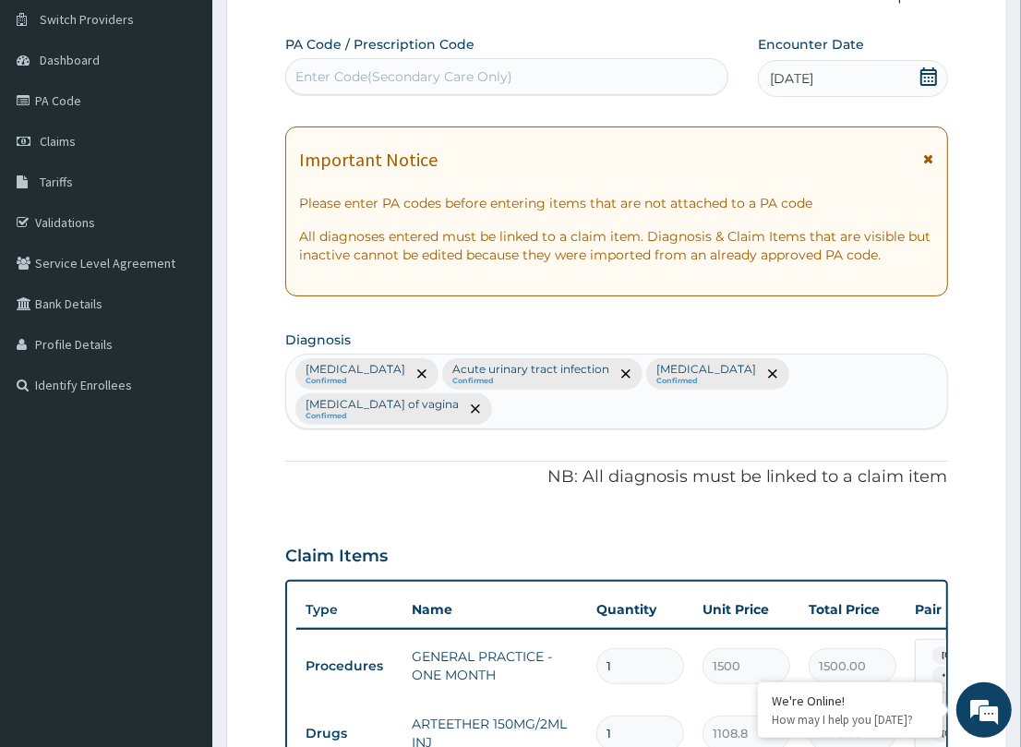
click at [619, 74] on div "Enter Code(Secondary Care Only)" at bounding box center [506, 77] width 441 height 30
paste input "PA/F41EDA"
type input "PA/F41EDA"
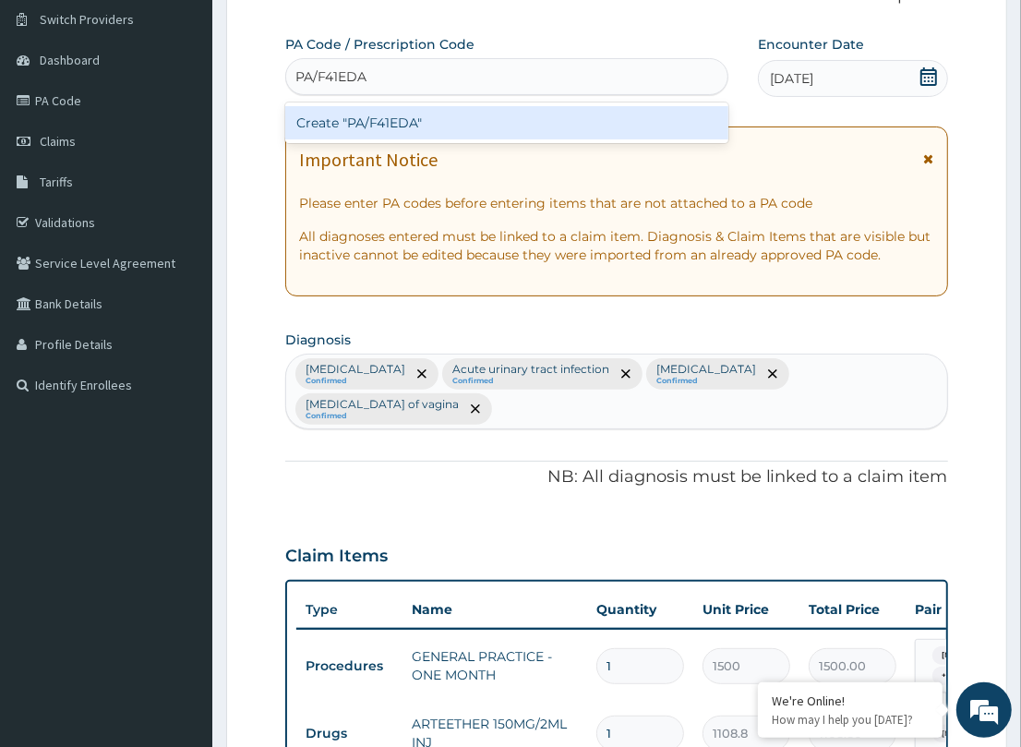
click at [408, 117] on div "Create "PA/F41EDA"" at bounding box center [506, 122] width 443 height 33
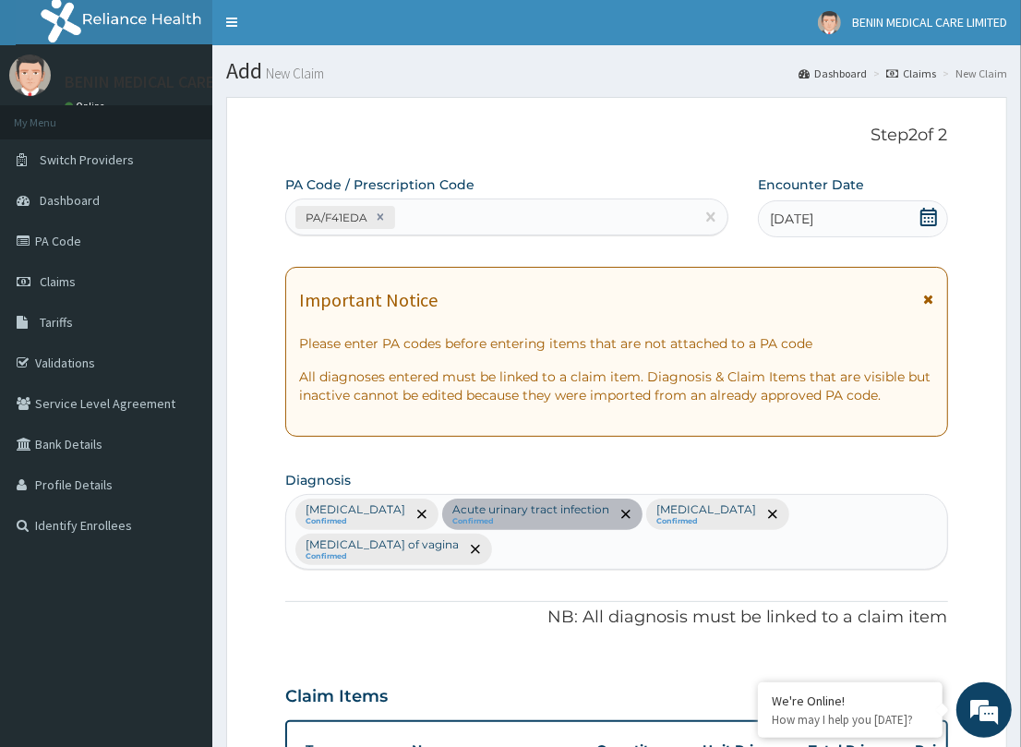
scroll to position [0, 0]
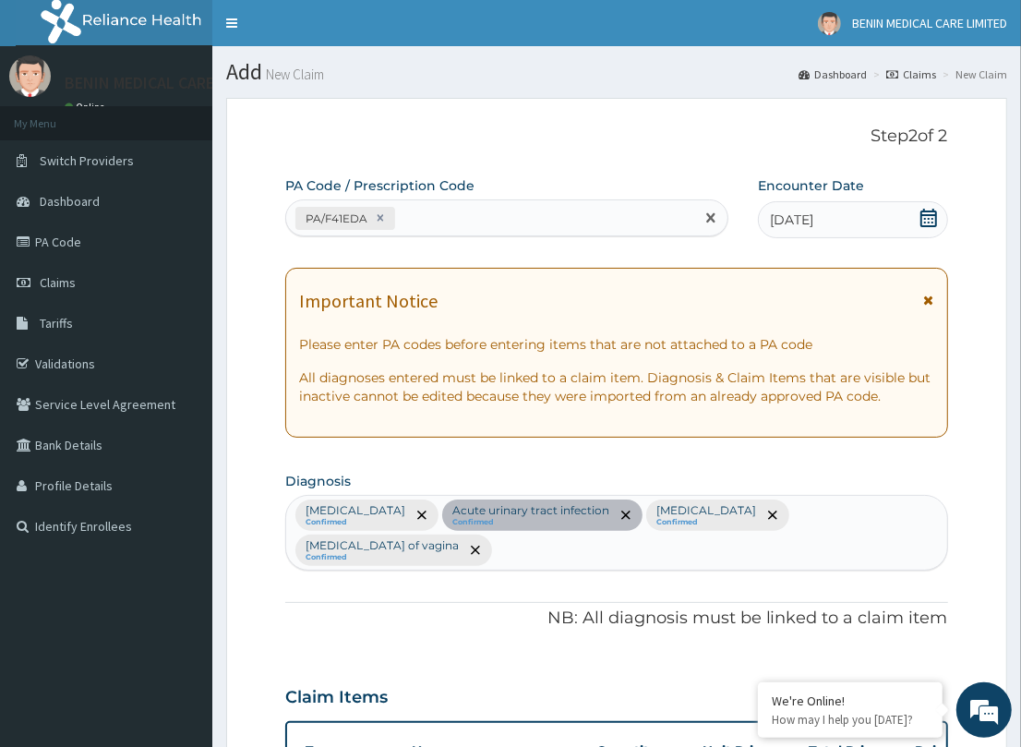
click at [491, 205] on div "PA/F41EDA" at bounding box center [490, 218] width 408 height 30
paste input "PA/CC0B78"
type input "PA/CC0B78"
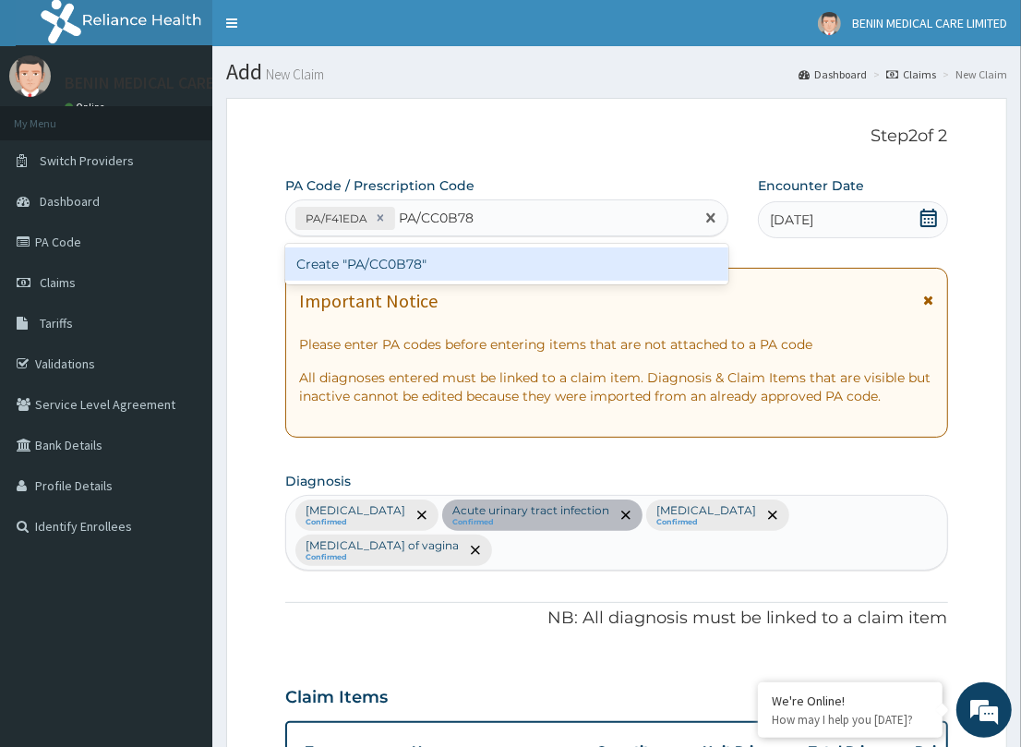
click at [495, 252] on div "Create "PA/CC0B78"" at bounding box center [506, 263] width 443 height 33
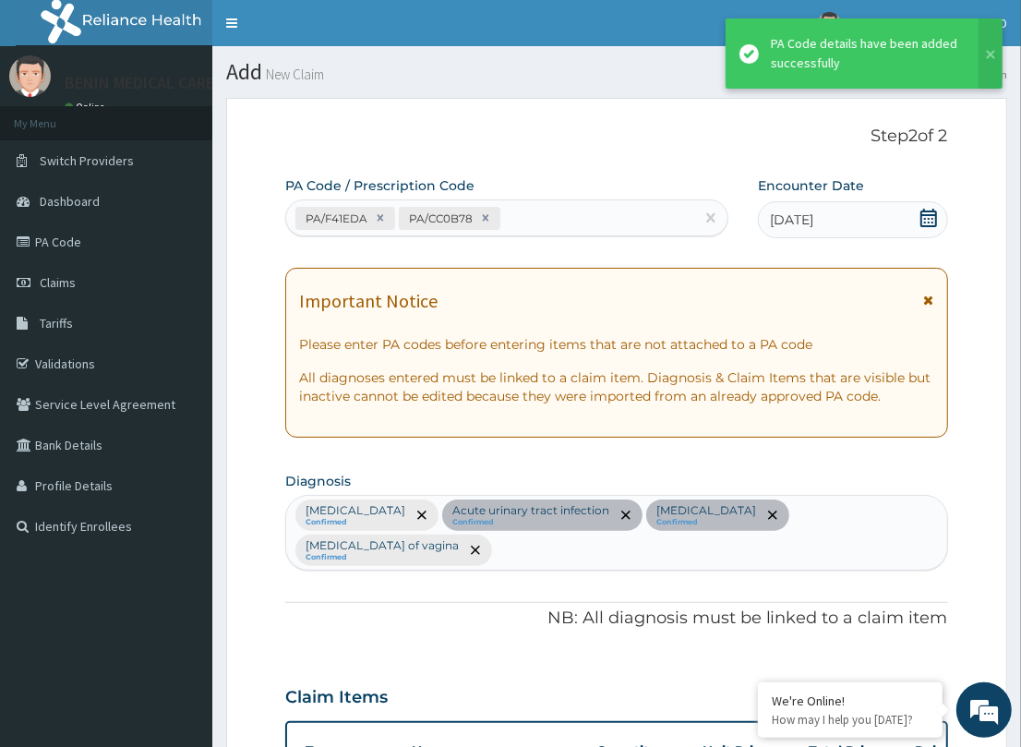
scroll to position [917, 0]
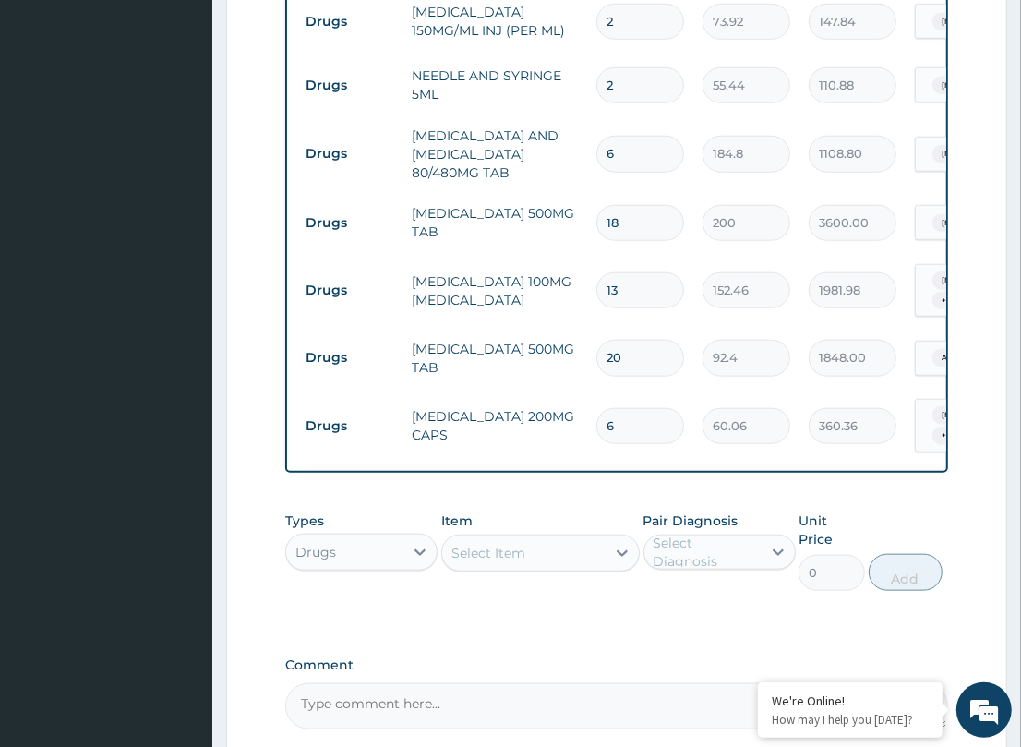
drag, startPoint x: 623, startPoint y: 303, endPoint x: 569, endPoint y: 310, distance: 55.0
click at [569, 326] on tr "Drugs LEVOFLOXACIN 500MG TAB 20 92.4 1848.00 Acute urinary tract infection Dele…" at bounding box center [748, 358] width 905 height 64
type input "1"
type input "92.40"
type input "10"
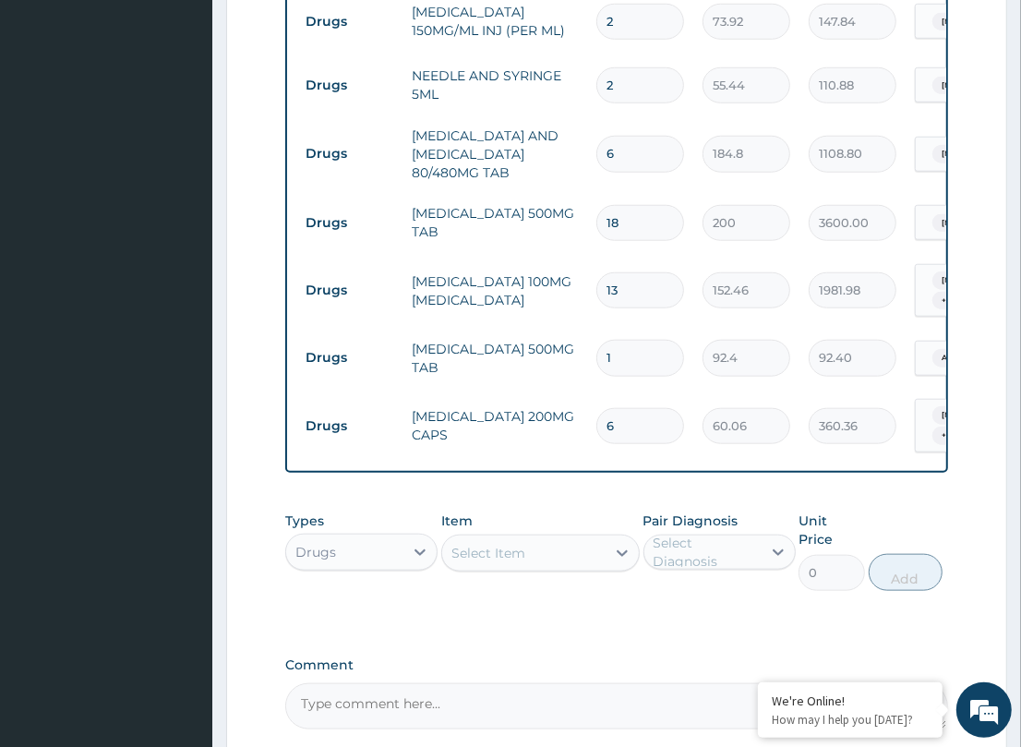
type input "924.00"
type input "10"
drag, startPoint x: 630, startPoint y: 242, endPoint x: 487, endPoint y: 243, distance: 143.1
click at [487, 255] on tr "Drugs CLOTRIMAZOLE 100MG PESSARY 13 152.46 1981.98 Candidiasis of vagina + 1 De…" at bounding box center [748, 291] width 905 height 72
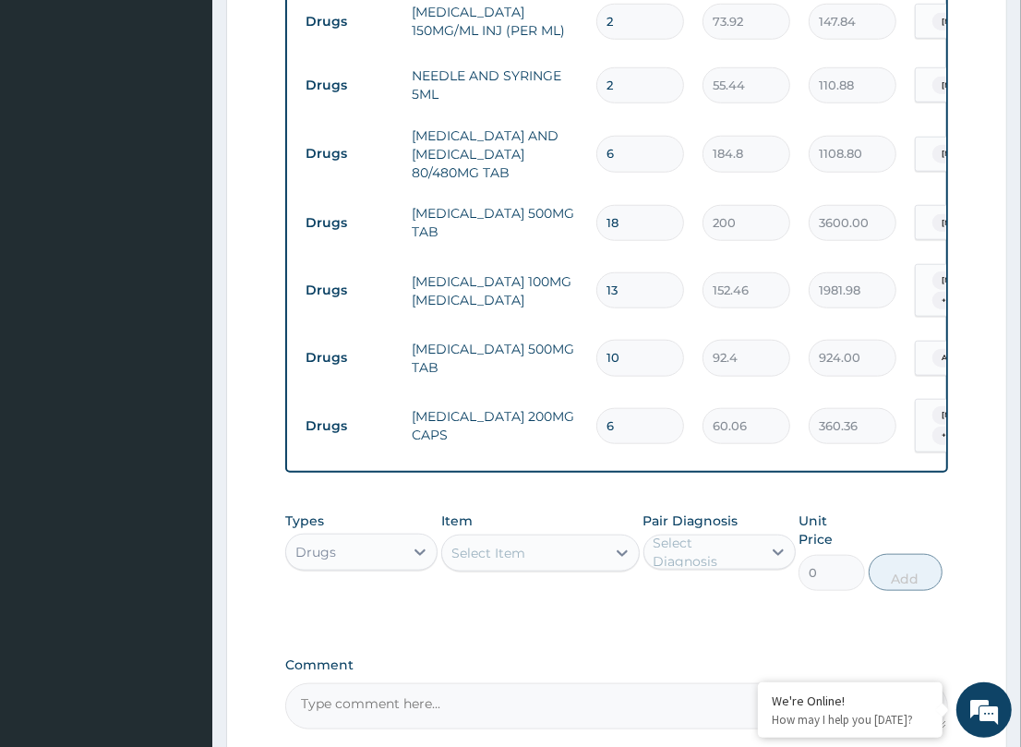
type input "7"
type input "1067.22"
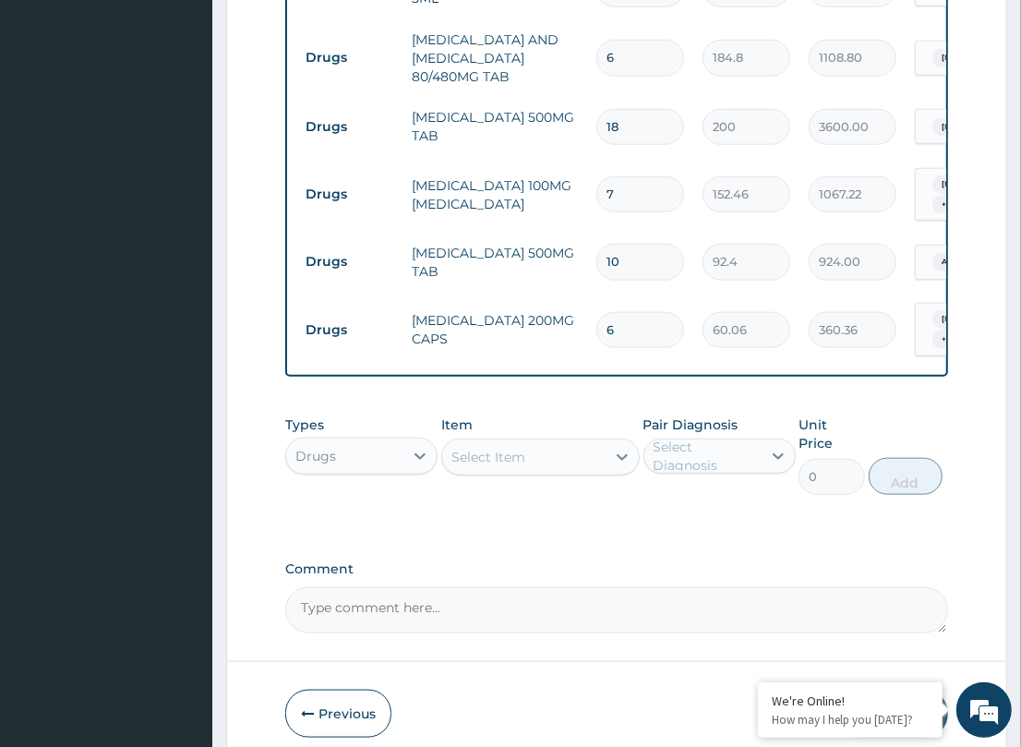
scroll to position [1038, 0]
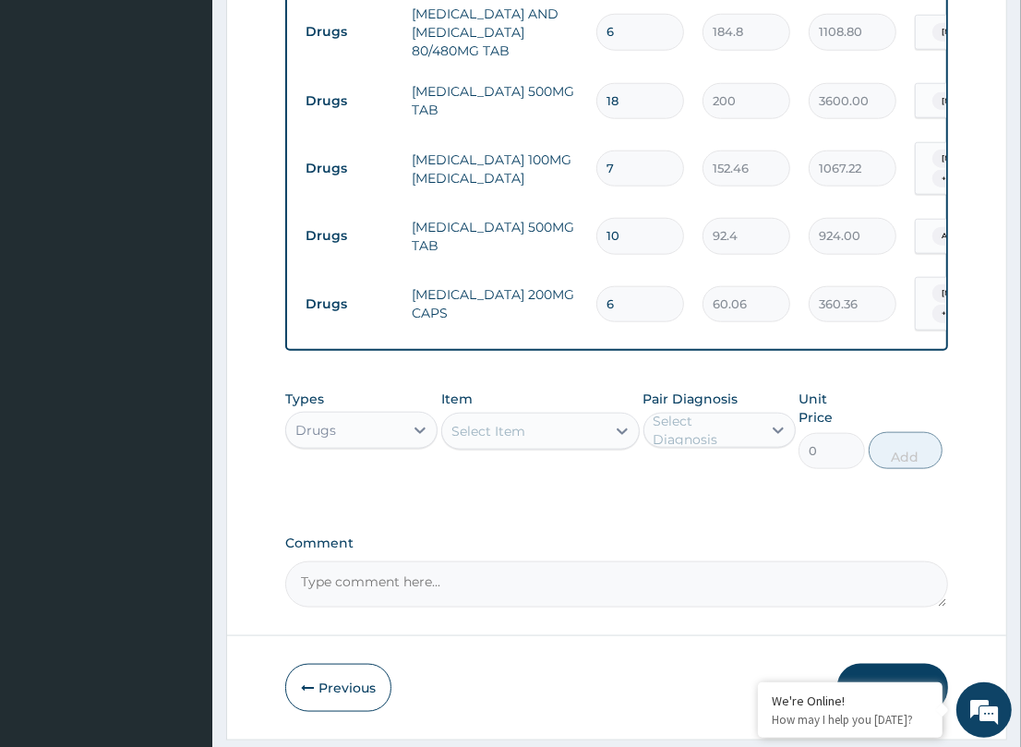
type input "7"
drag, startPoint x: 895, startPoint y: 623, endPoint x: 30, endPoint y: 598, distance: 865.2
click at [893, 664] on button "Submit" at bounding box center [892, 688] width 111 height 48
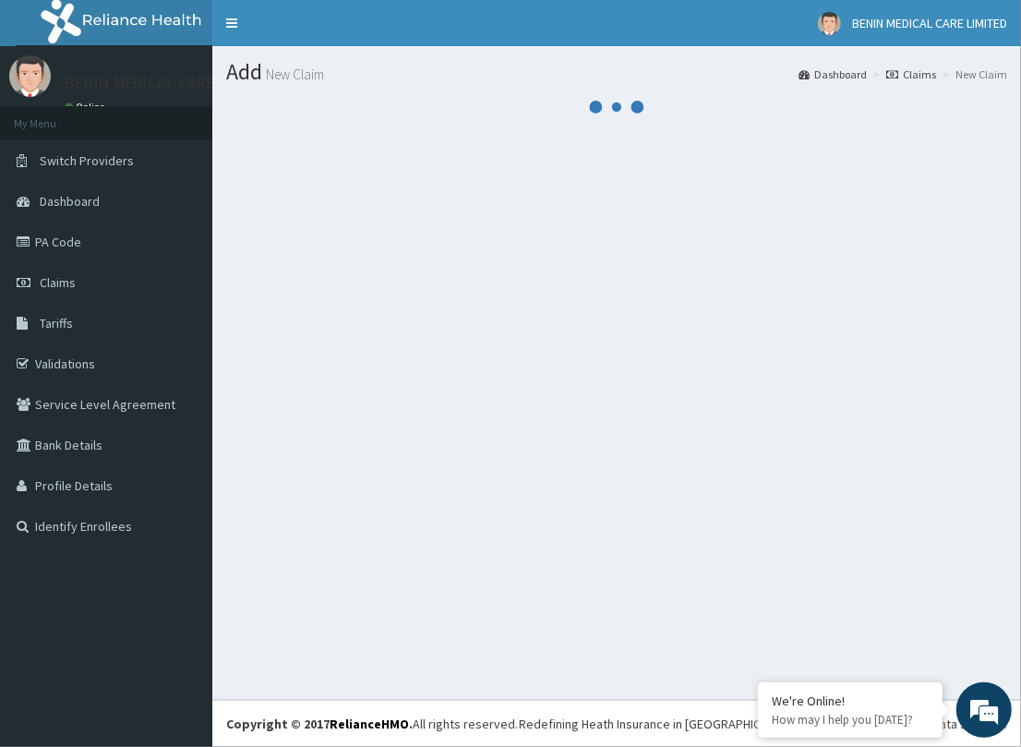
scroll to position [0, 0]
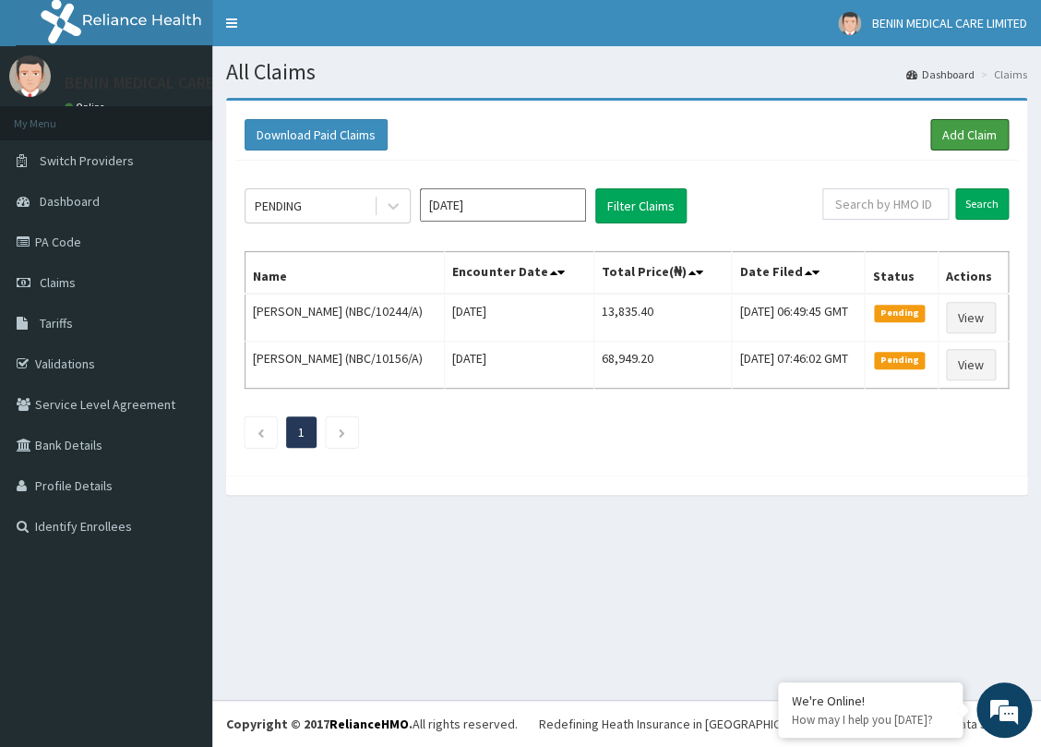
drag, startPoint x: 970, startPoint y: 137, endPoint x: 402, endPoint y: 260, distance: 581.9
click at [970, 137] on link "Add Claim" at bounding box center [969, 134] width 78 height 31
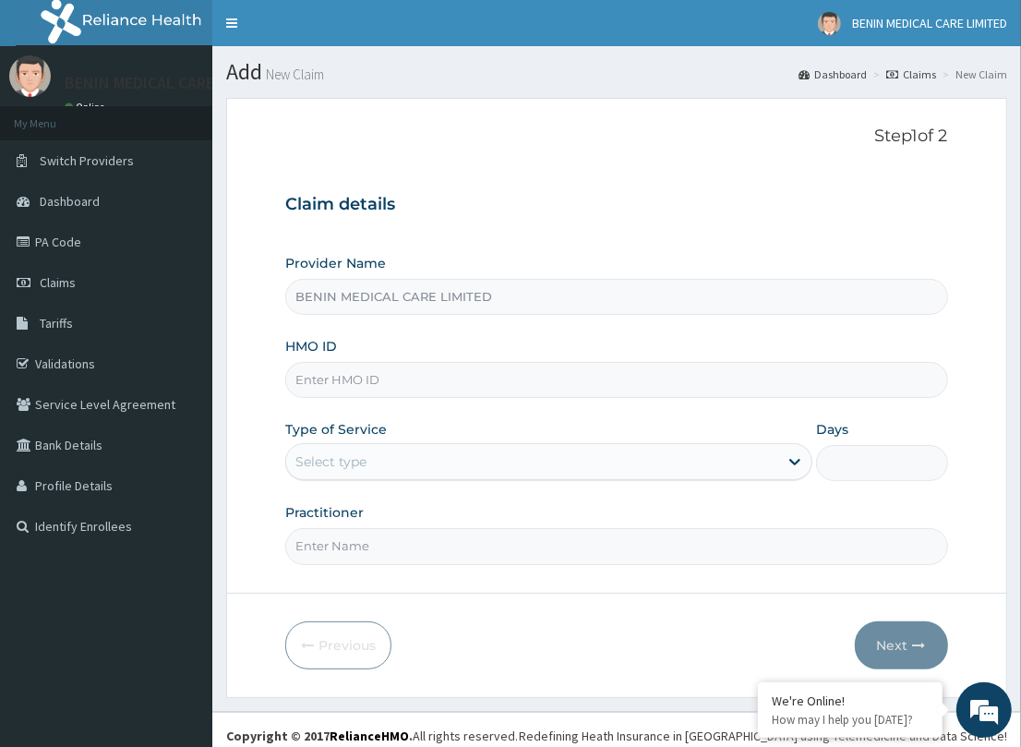
type input "BENIN MEDICAL CARE LIMITED"
click at [328, 366] on input "HMO ID" at bounding box center [616, 380] width 662 height 36
paste input "PES/10100/A"
click at [328, 377] on input "PES/10100/A" at bounding box center [616, 380] width 662 height 36
click at [315, 372] on input "PES/10100/A" at bounding box center [616, 380] width 662 height 36
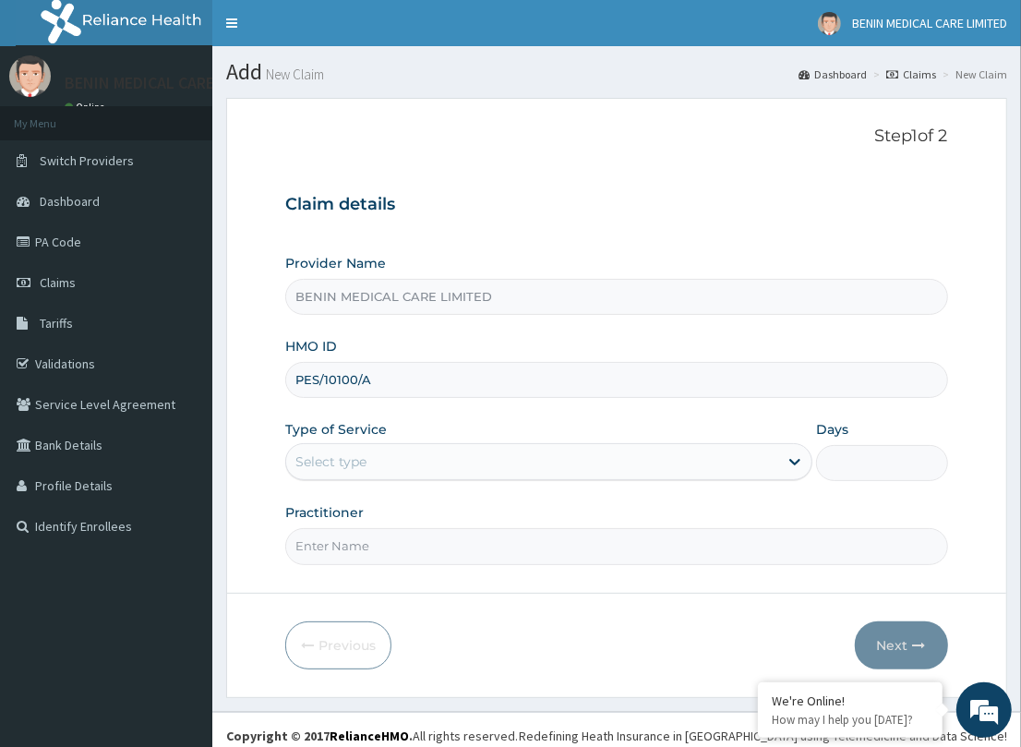
type input "PES/10100/A"
drag, startPoint x: 265, startPoint y: 425, endPoint x: 273, endPoint y: 443, distance: 20.2
click at [264, 432] on form "Step 1 of 2 Claim details Provider Name BENIN MEDICAL CARE LIMITED HMO ID PES/1…" at bounding box center [616, 397] width 781 height 599
drag, startPoint x: 309, startPoint y: 443, endPoint x: 298, endPoint y: 467, distance: 26.4
click at [305, 444] on div "Select type" at bounding box center [548, 461] width 527 height 37
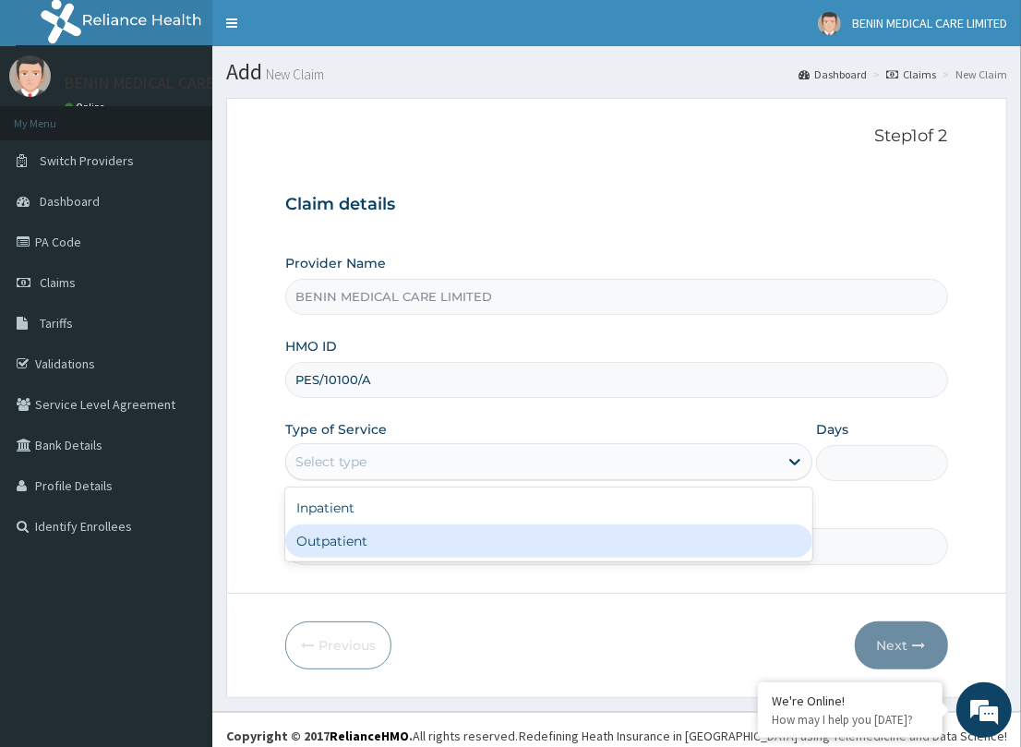
drag, startPoint x: 329, startPoint y: 528, endPoint x: 376, endPoint y: 543, distance: 49.3
click at [337, 533] on div "Outpatient" at bounding box center [548, 540] width 527 height 33
type input "1"
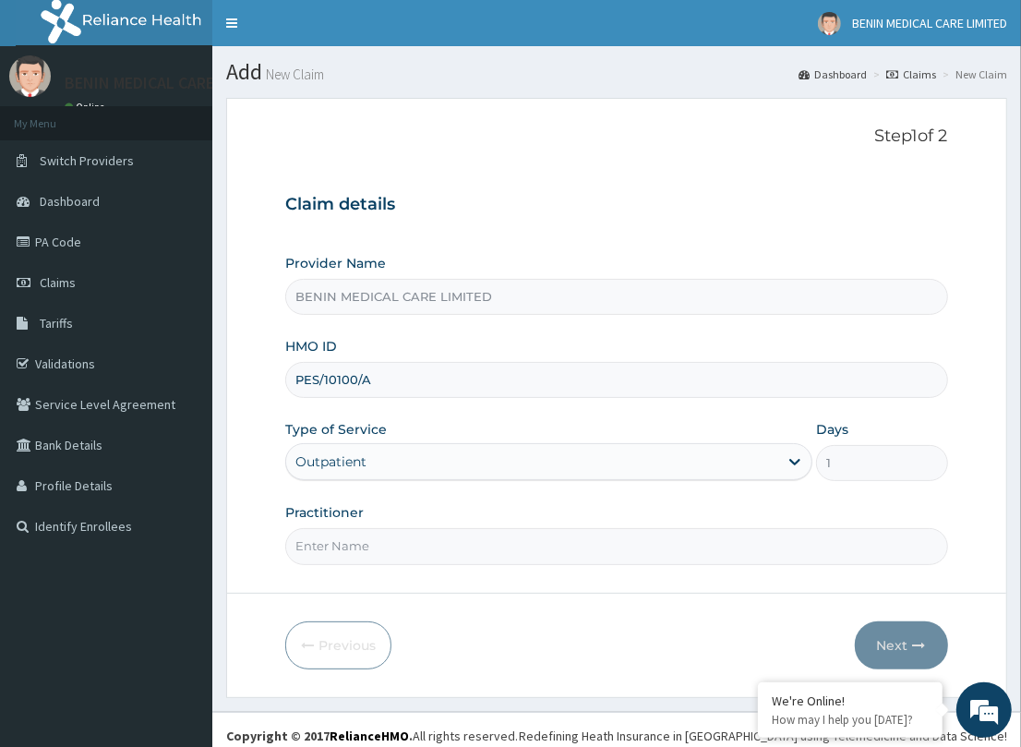
drag, startPoint x: 379, startPoint y: 545, endPoint x: 335, endPoint y: 569, distance: 50.4
click at [371, 549] on input "Practitioner" at bounding box center [616, 546] width 662 height 36
type input "PETRA"
drag, startPoint x: 888, startPoint y: 640, endPoint x: 137, endPoint y: 483, distance: 767.5
click at [886, 640] on button "Next" at bounding box center [901, 645] width 93 height 48
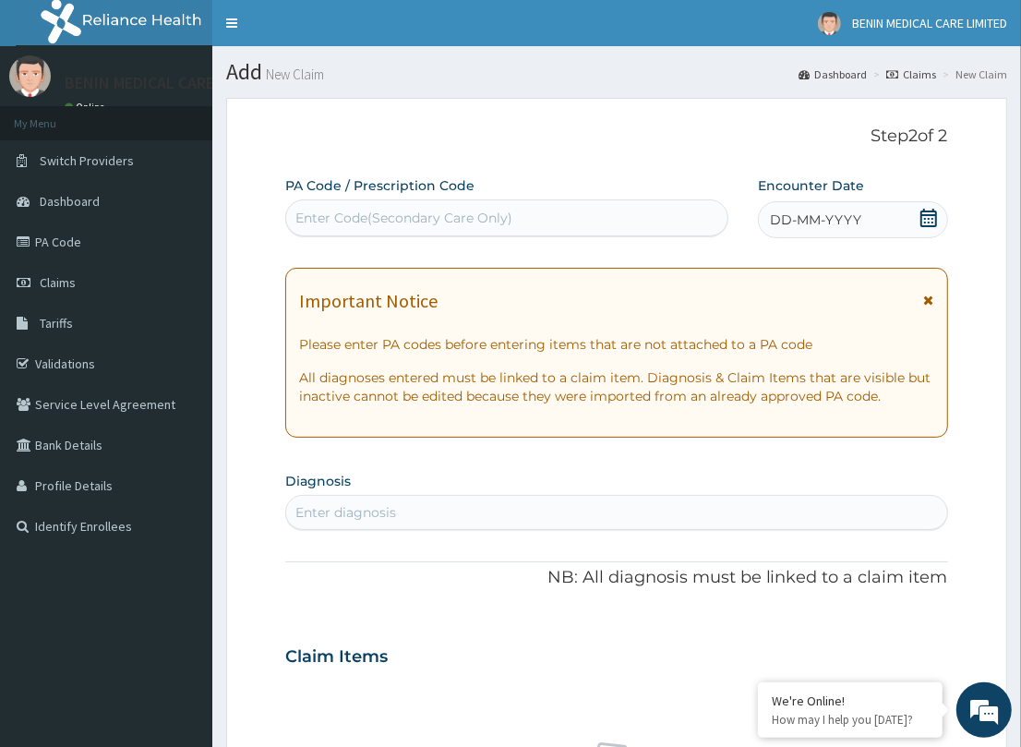
click at [394, 210] on div "Enter Code(Secondary Care Only)" at bounding box center [403, 218] width 217 height 18
paste input "PA/A5B75E"
type input "PA/A5B75E"
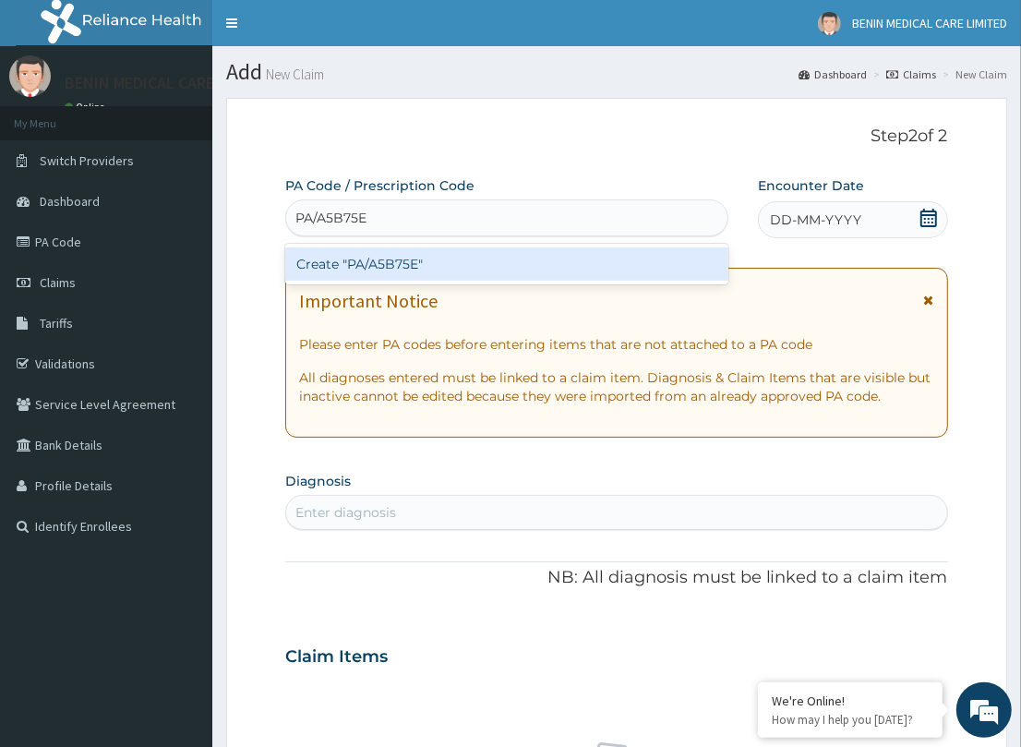
click at [409, 265] on div "Create "PA/A5B75E"" at bounding box center [506, 263] width 443 height 33
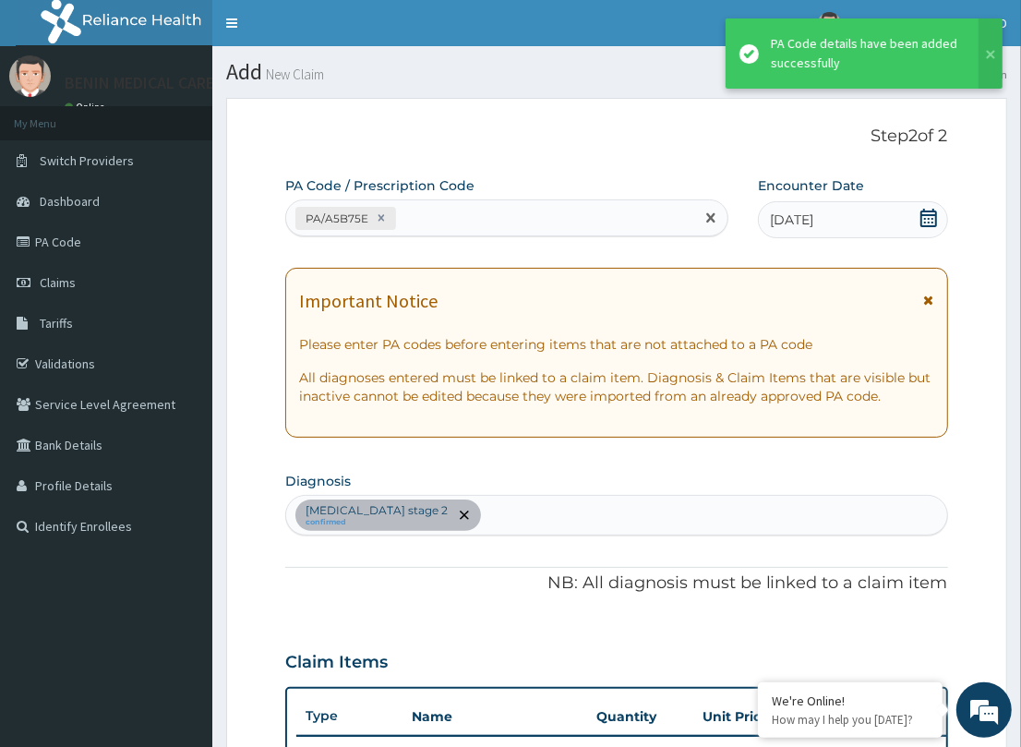
click at [440, 210] on div "PA/A5B75E" at bounding box center [490, 218] width 408 height 30
paste input "PA/DE8E87"
type input "PA/DE8E87"
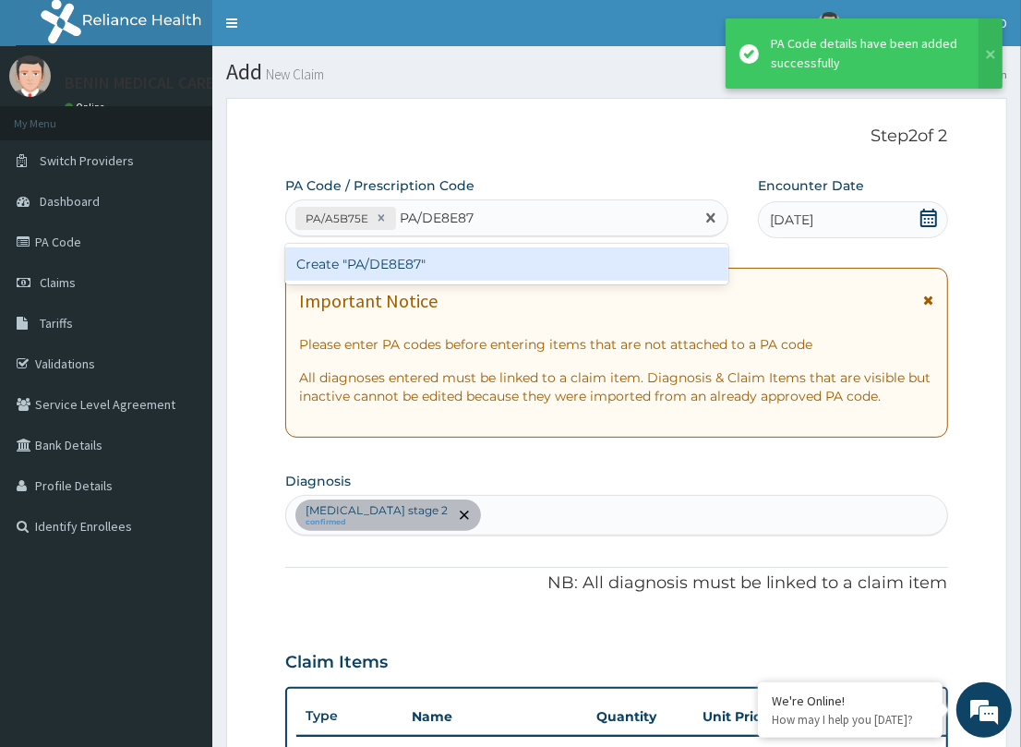
click at [454, 258] on div "Create "PA/DE8E87"" at bounding box center [506, 263] width 443 height 33
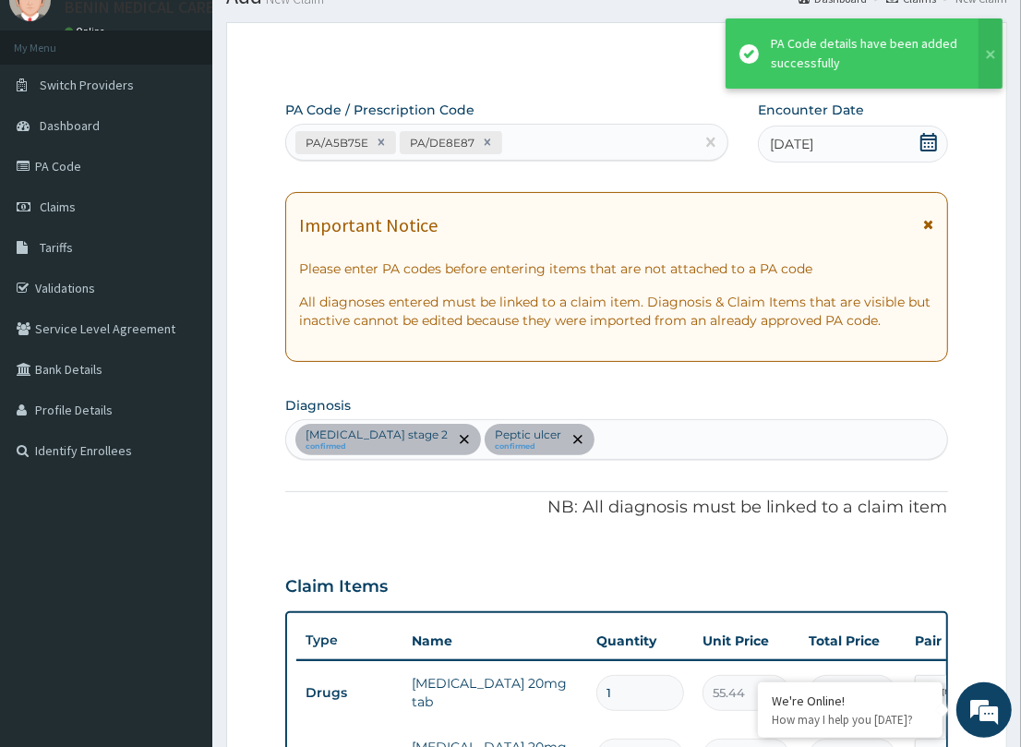
scroll to position [70, 0]
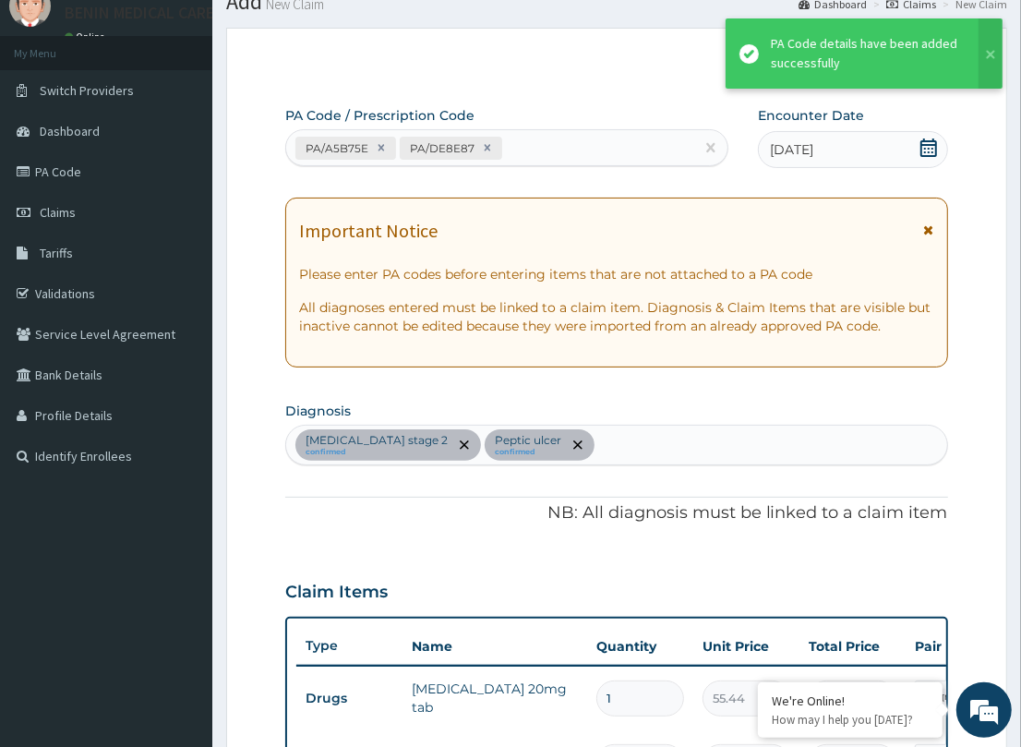
click at [646, 448] on div "Hypertension stage 2 confirmed Peptic ulcer confirmed" at bounding box center [616, 445] width 660 height 39
type input "MALARIA"
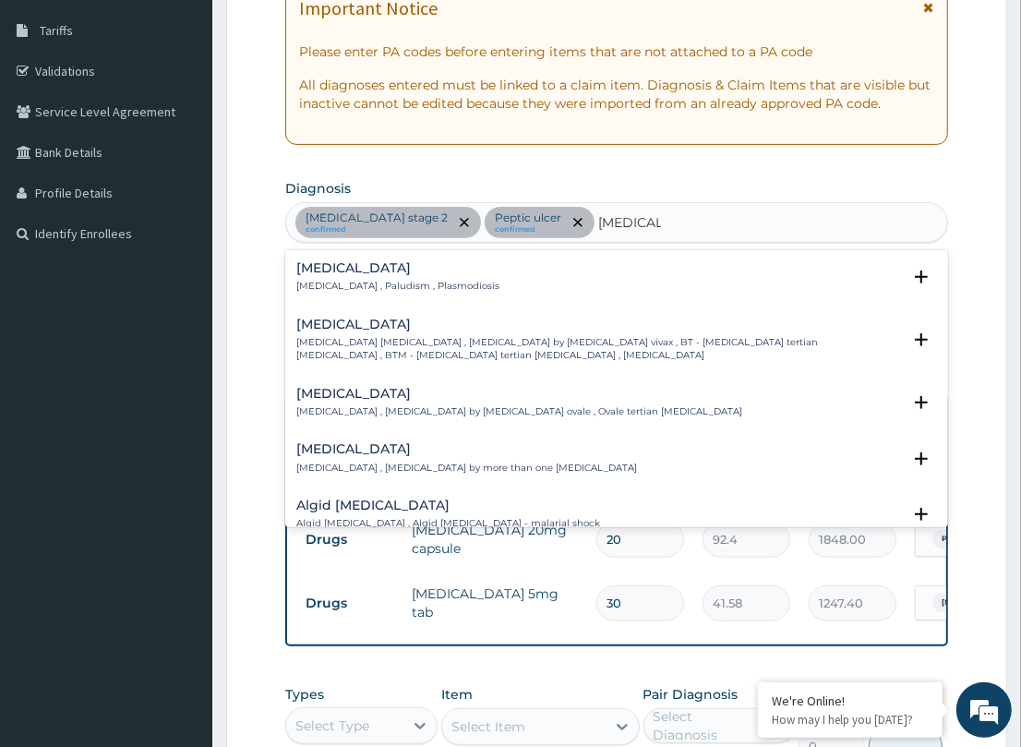
scroll to position [294, 0]
drag, startPoint x: 333, startPoint y: 269, endPoint x: 337, endPoint y: 284, distance: 16.1
click at [337, 284] on div "Malaria Malaria , Paludism , Plasmodiosis" at bounding box center [397, 276] width 203 height 32
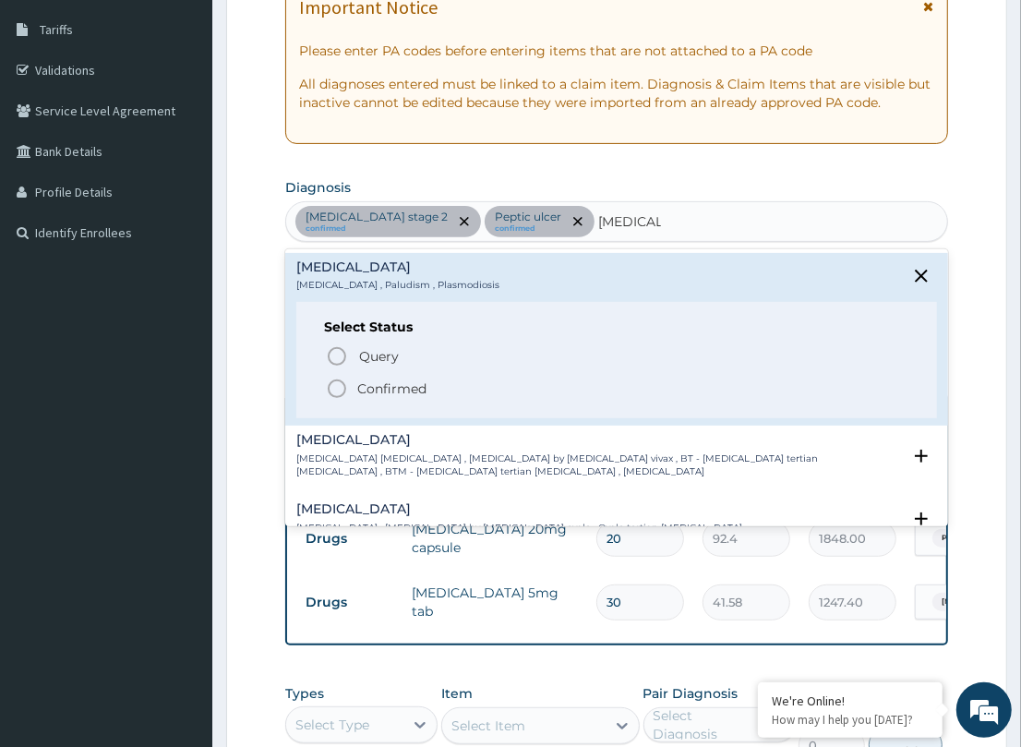
drag, startPoint x: 333, startPoint y: 377, endPoint x: 587, endPoint y: 326, distance: 258.9
click at [335, 378] on icon "status option filled" at bounding box center [337, 389] width 22 height 22
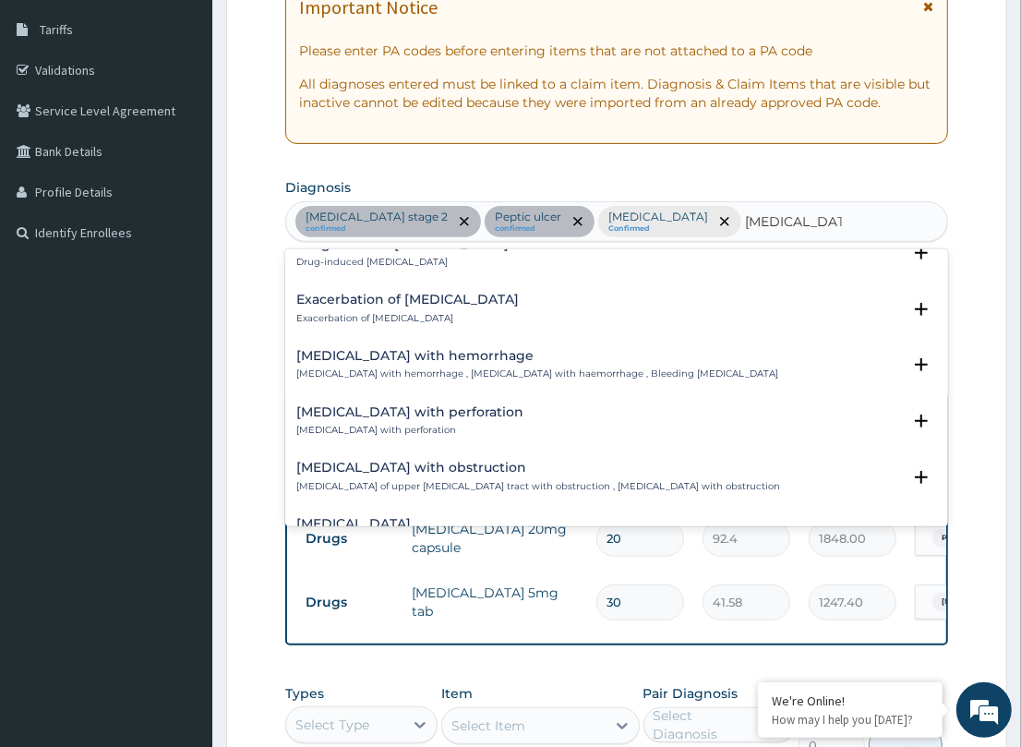
scroll to position [415, 0]
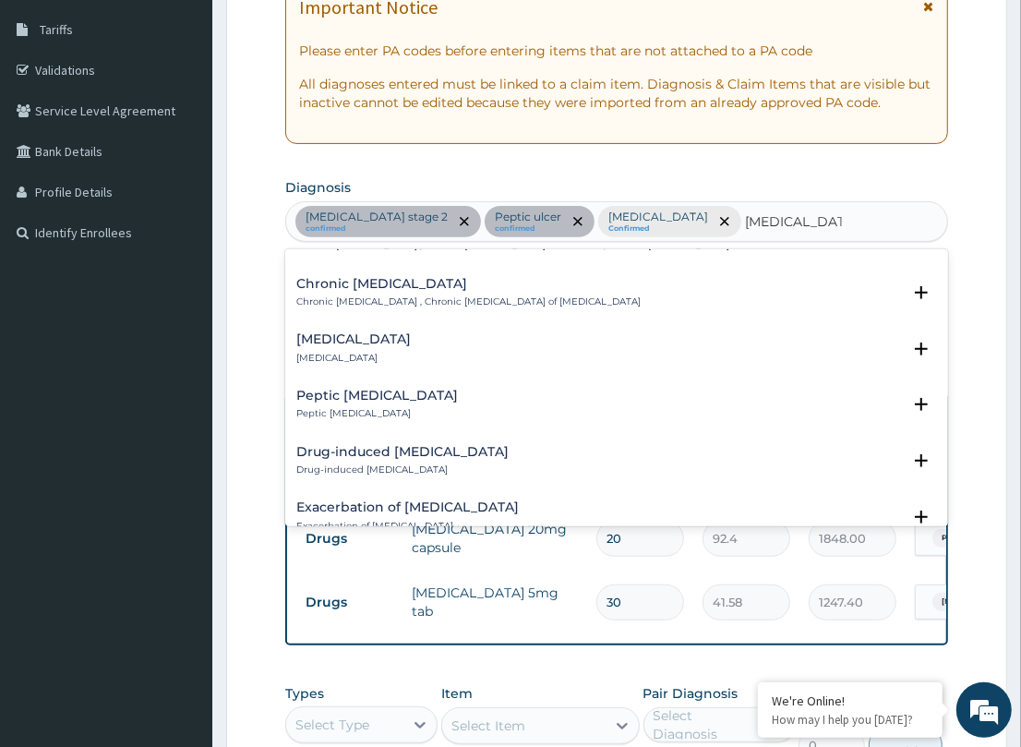
type input "PEPTIC ULCER"
click at [748, 185] on section "Diagnosis option Malaria, selected. option Chronic duodenal ulcer focused, 9 of…" at bounding box center [616, 208] width 662 height 68
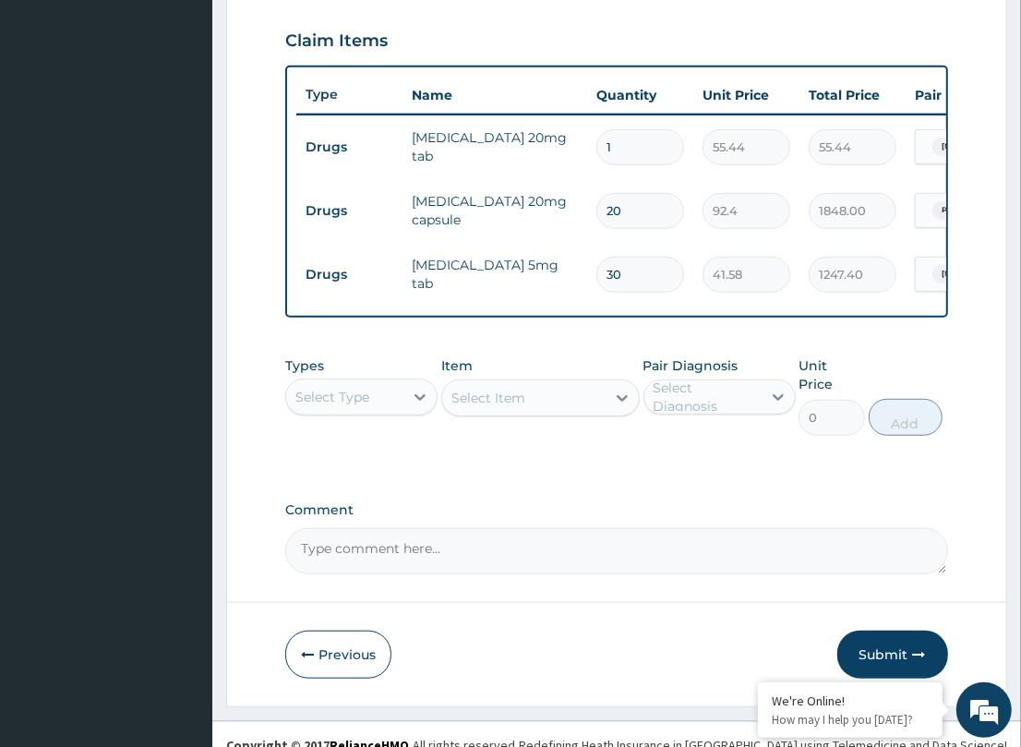
scroll to position [639, 0]
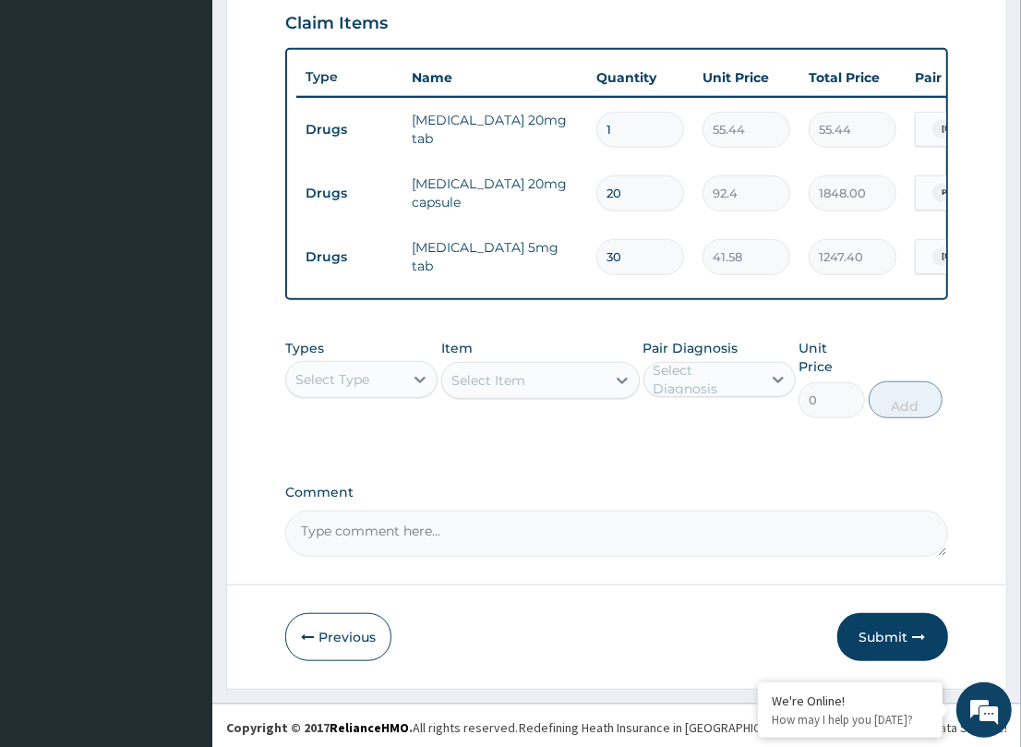
drag, startPoint x: 370, startPoint y: 390, endPoint x: 377, endPoint y: 415, distance: 25.7
click at [371, 390] on div "Select Type" at bounding box center [344, 380] width 117 height 30
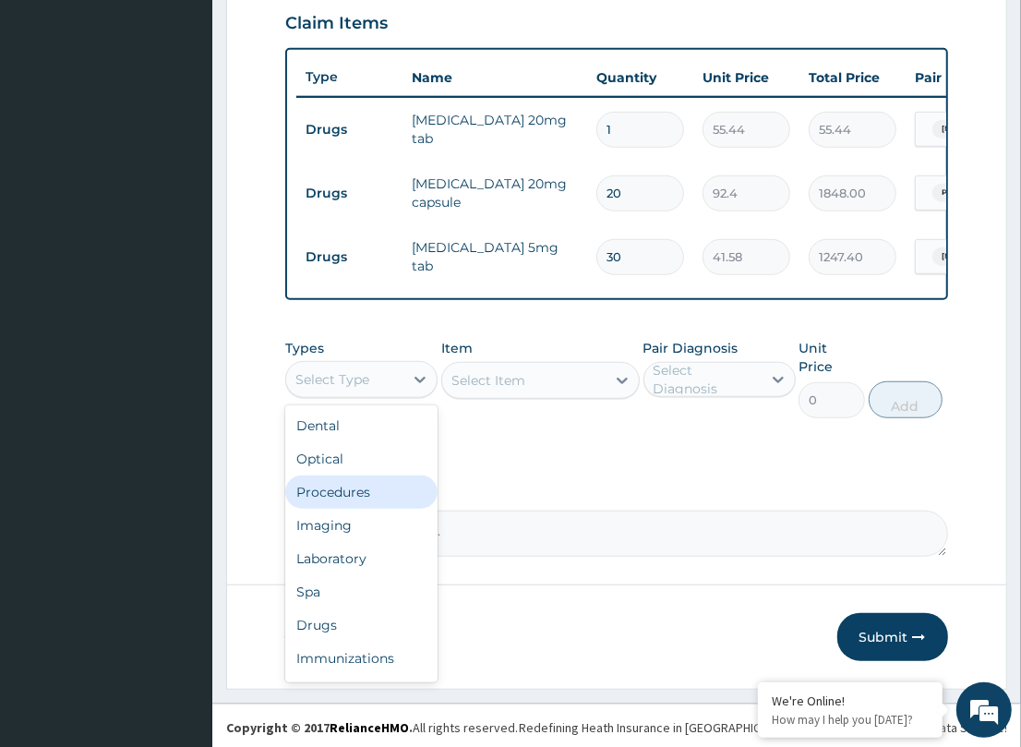
drag, startPoint x: 357, startPoint y: 512, endPoint x: 486, endPoint y: 477, distance: 133.9
click at [357, 509] on div "Procedures" at bounding box center [361, 491] width 152 height 33
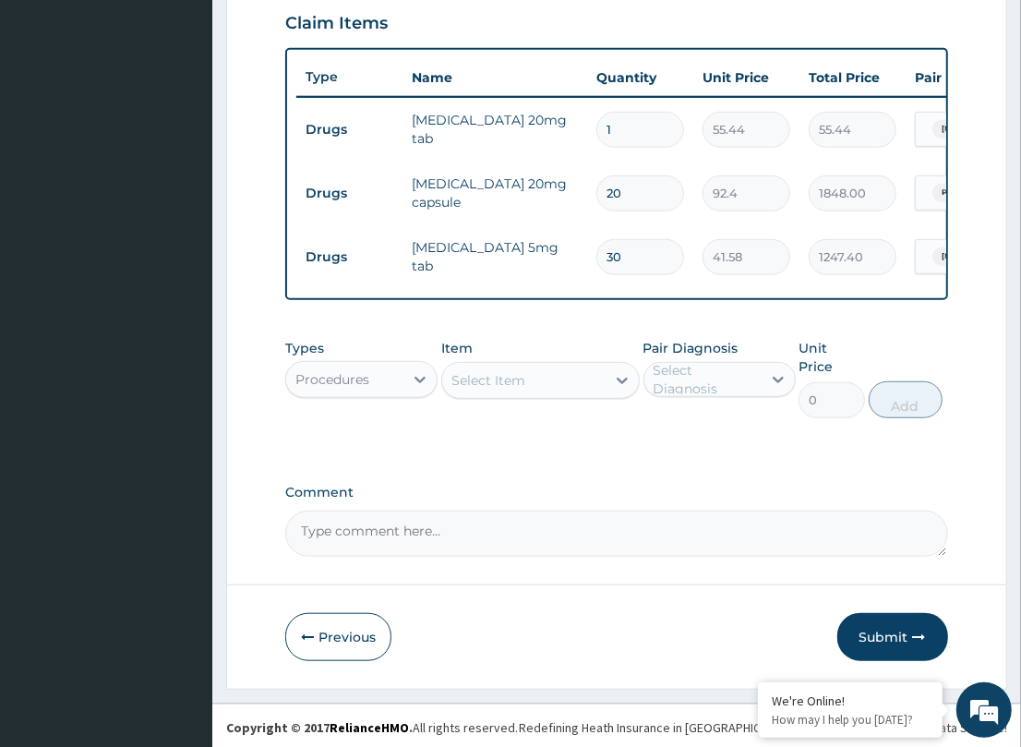
click at [528, 385] on div "Select Item" at bounding box center [523, 381] width 163 height 30
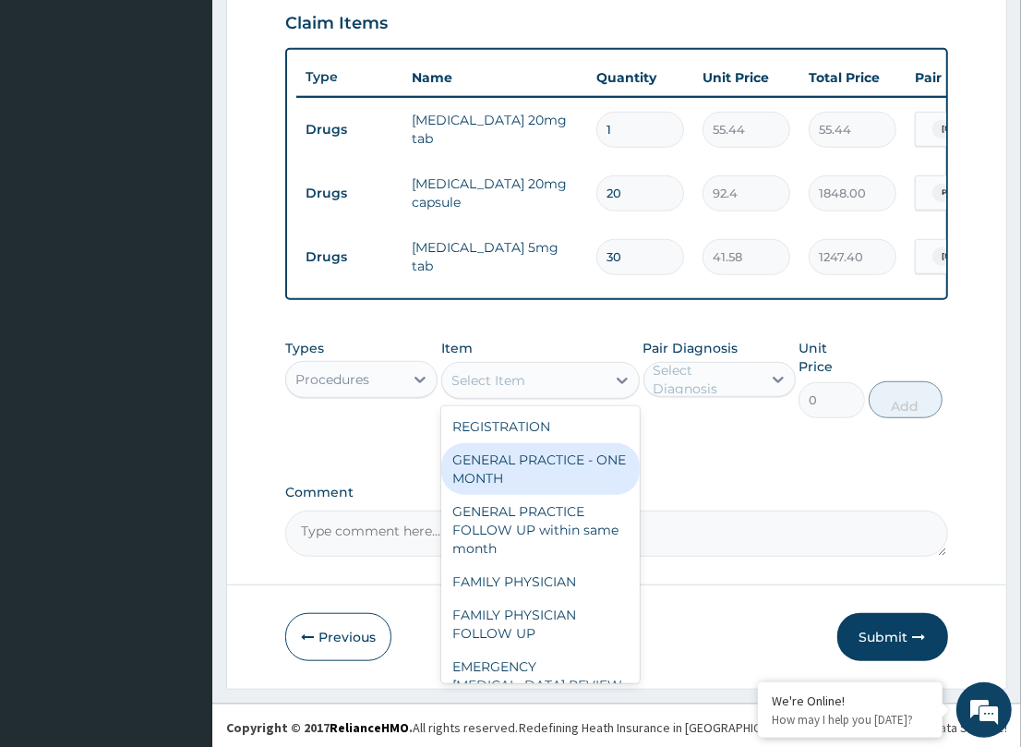
drag, startPoint x: 489, startPoint y: 475, endPoint x: 746, endPoint y: 444, distance: 258.5
click at [522, 474] on div "GENERAL PRACTICE - ONE MONTH" at bounding box center [540, 469] width 198 height 52
type input "1500"
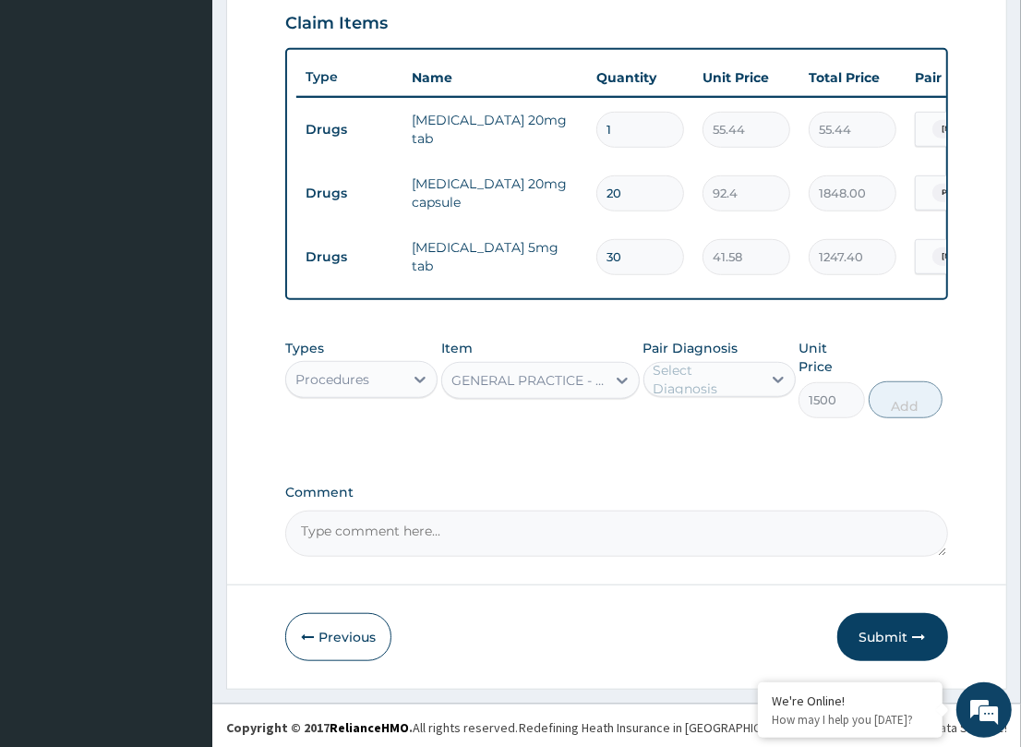
click at [704, 397] on div "Select Diagnosis" at bounding box center [719, 379] width 152 height 35
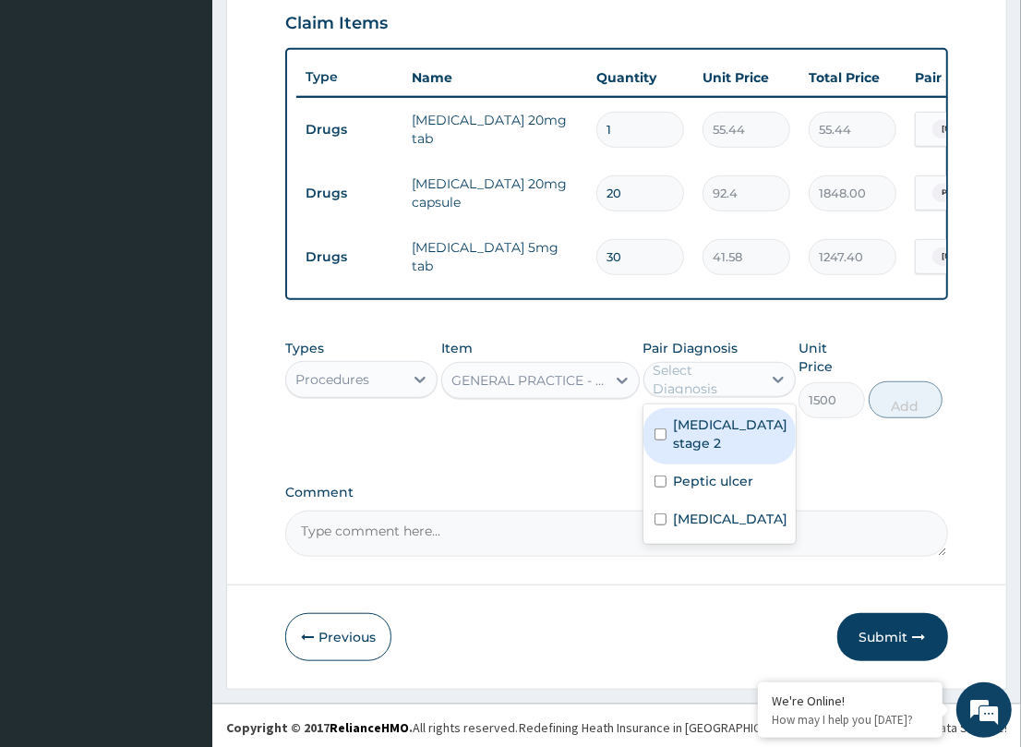
drag, startPoint x: 699, startPoint y: 448, endPoint x: 717, endPoint y: 496, distance: 51.4
click at [711, 464] on div "Hypertension stage 2" at bounding box center [719, 436] width 152 height 56
checkbox input "true"
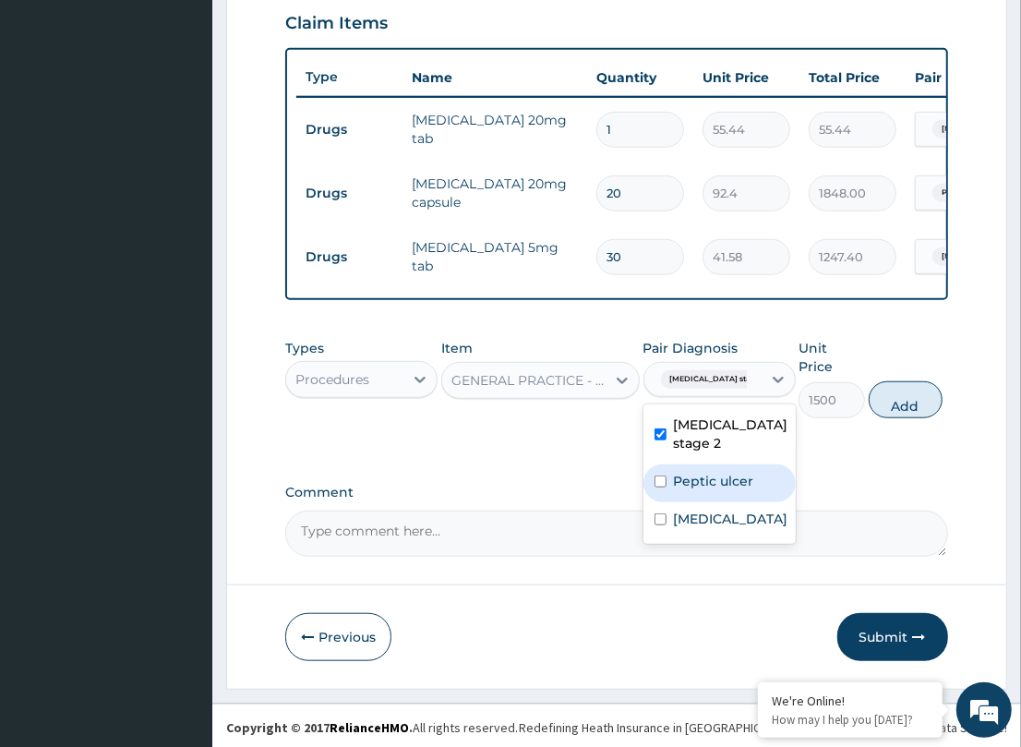
drag, startPoint x: 717, startPoint y: 497, endPoint x: 717, endPoint y: 523, distance: 26.8
click at [717, 502] on div "Peptic ulcer" at bounding box center [719, 483] width 152 height 38
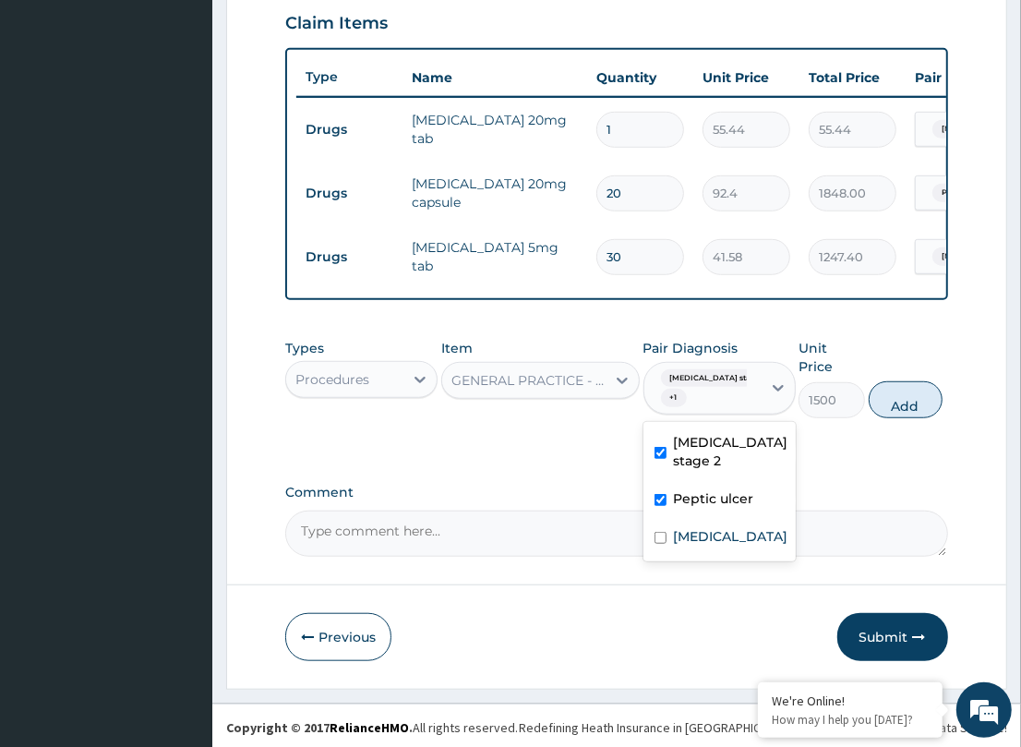
click at [717, 520] on div "Peptic ulcer" at bounding box center [719, 501] width 152 height 38
checkbox input "false"
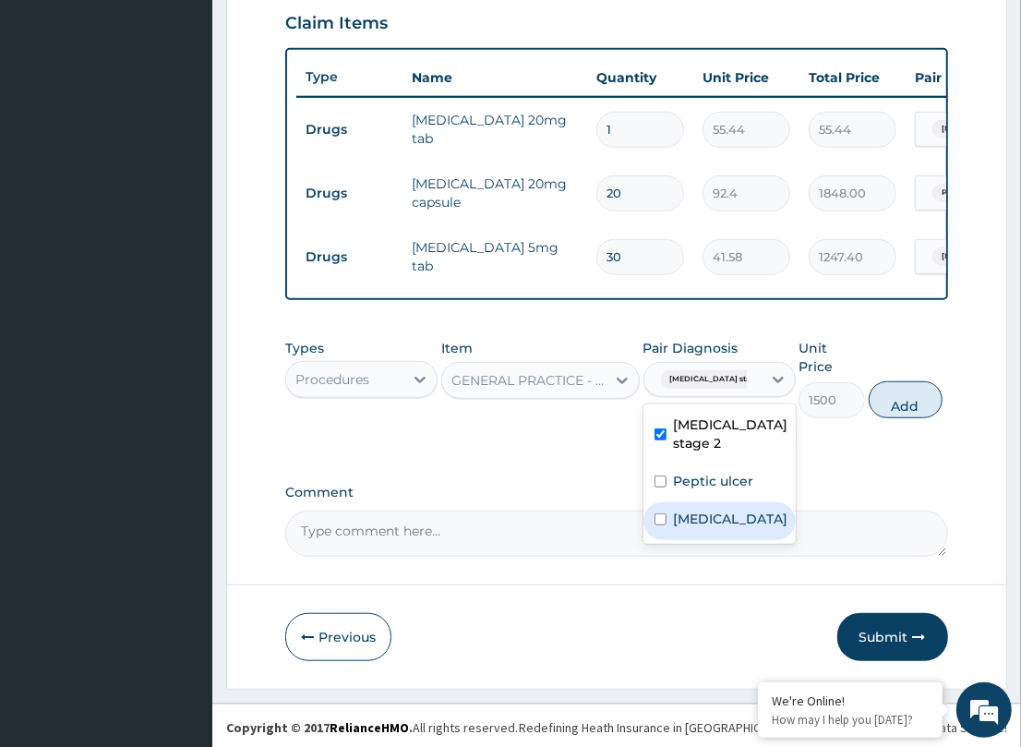
click at [717, 517] on div "[MEDICAL_DATA]" at bounding box center [719, 521] width 152 height 38
checkbox input "true"
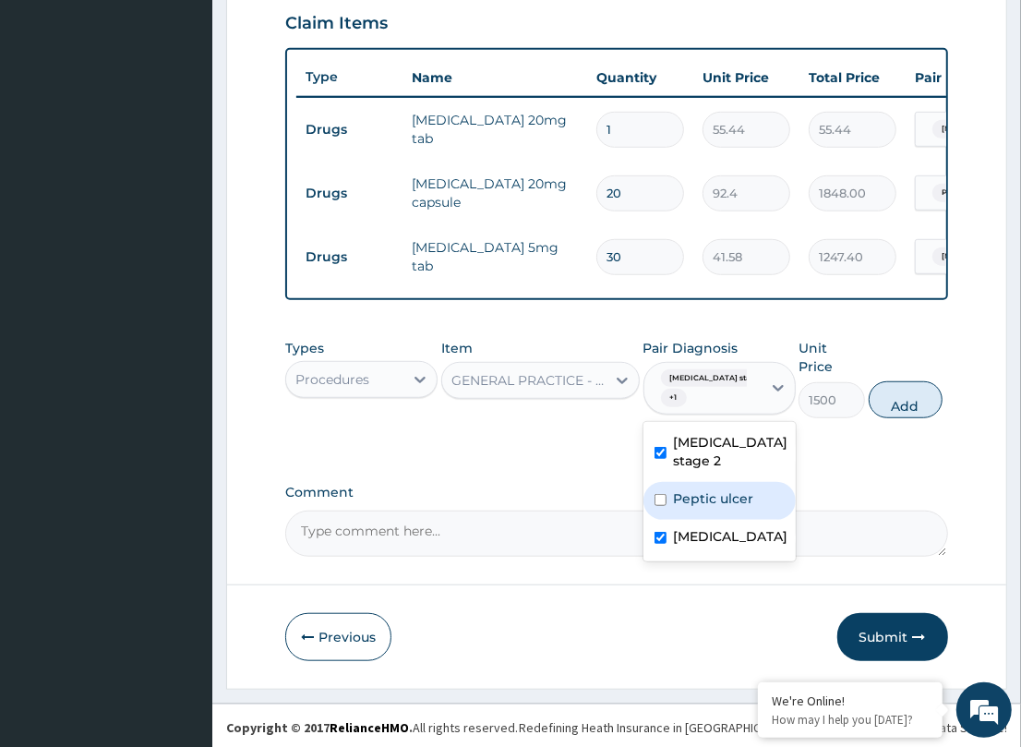
drag, startPoint x: 717, startPoint y: 515, endPoint x: 969, endPoint y: 409, distance: 273.4
click at [773, 501] on div "Peptic ulcer" at bounding box center [719, 501] width 152 height 38
checkbox input "true"
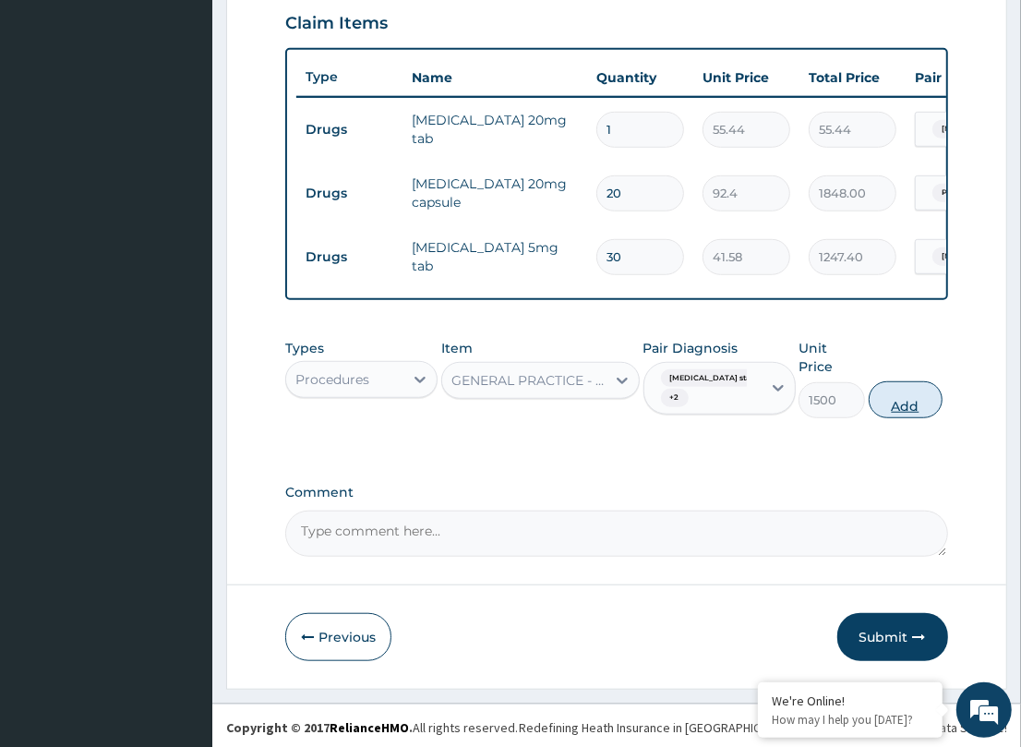
click at [909, 414] on button "Add" at bounding box center [906, 399] width 74 height 37
type input "0"
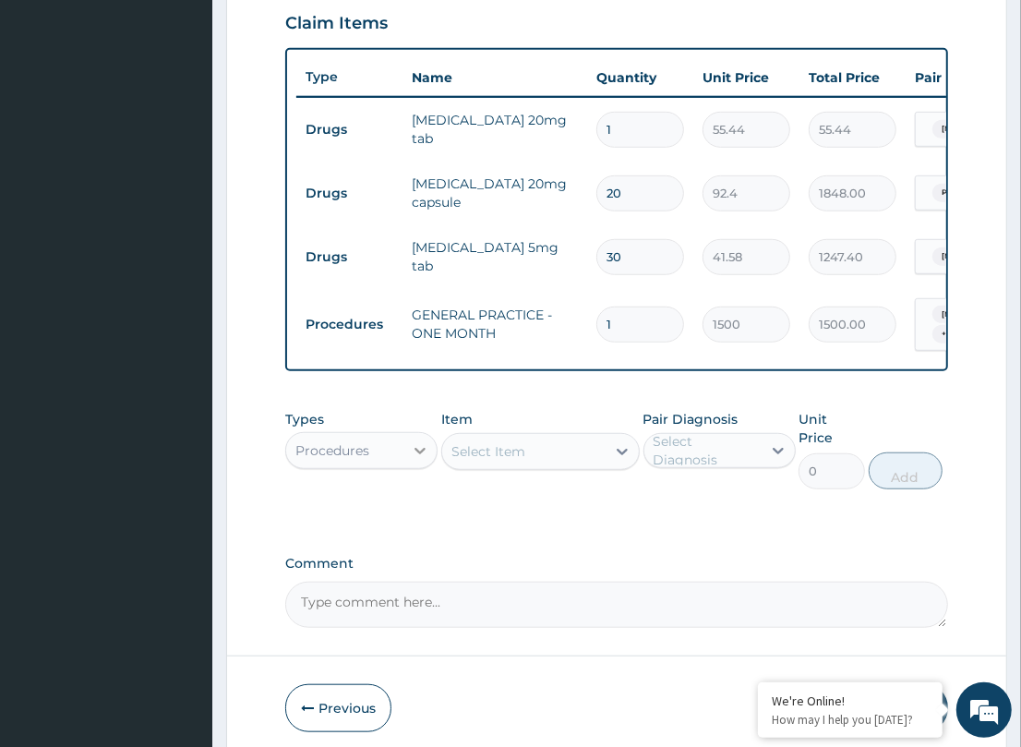
drag, startPoint x: 378, startPoint y: 464, endPoint x: 415, endPoint y: 455, distance: 38.1
click at [388, 462] on div "Procedures" at bounding box center [344, 451] width 117 height 30
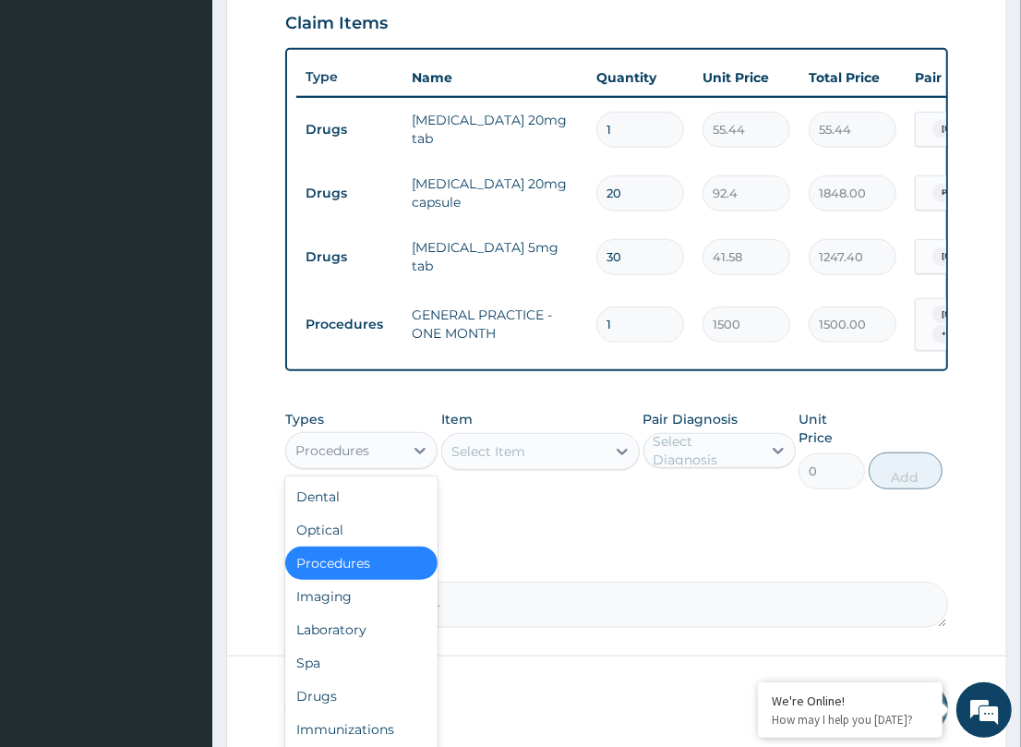
scroll to position [709, 0]
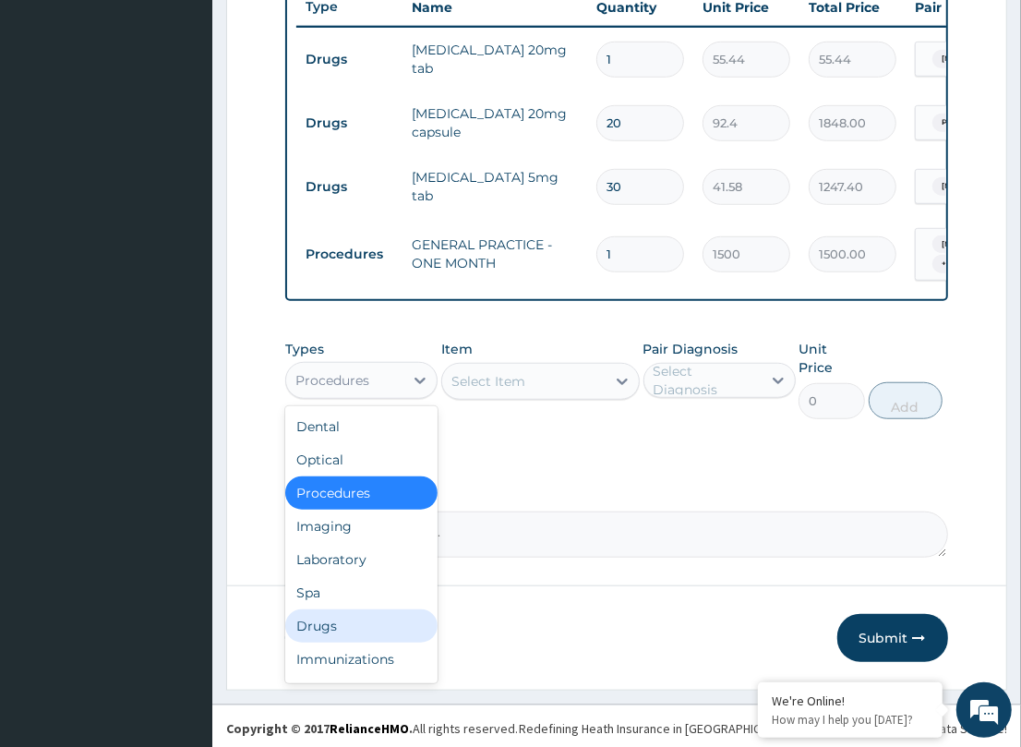
click at [353, 642] on div "Drugs" at bounding box center [361, 625] width 152 height 33
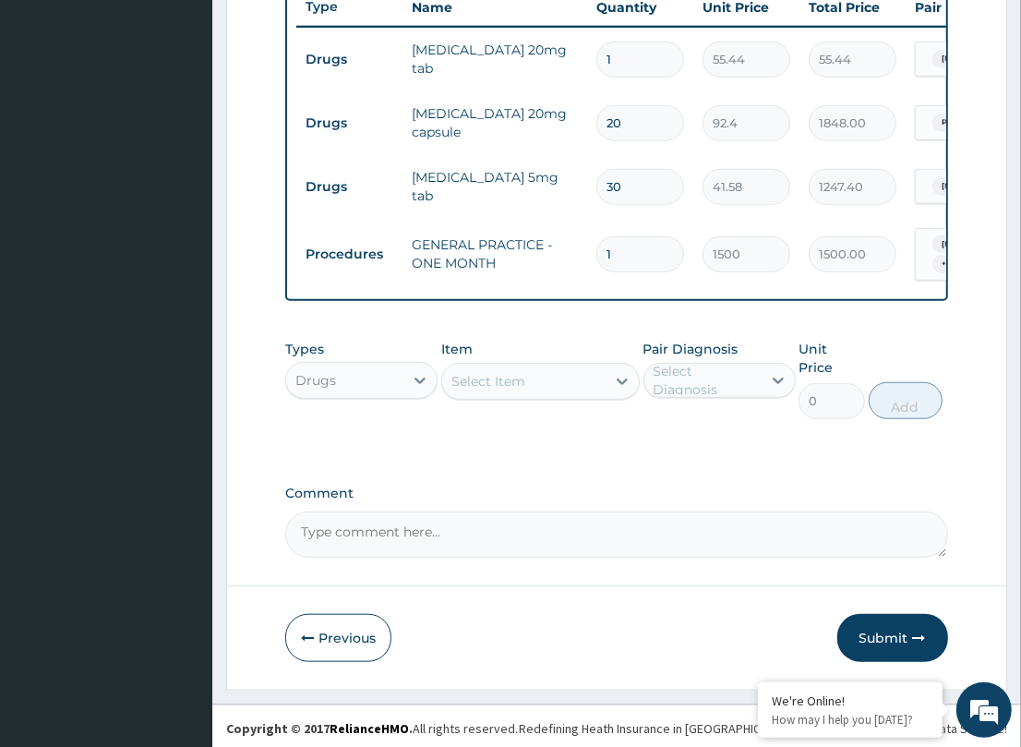
click at [492, 390] on div "Select Item" at bounding box center [488, 381] width 74 height 18
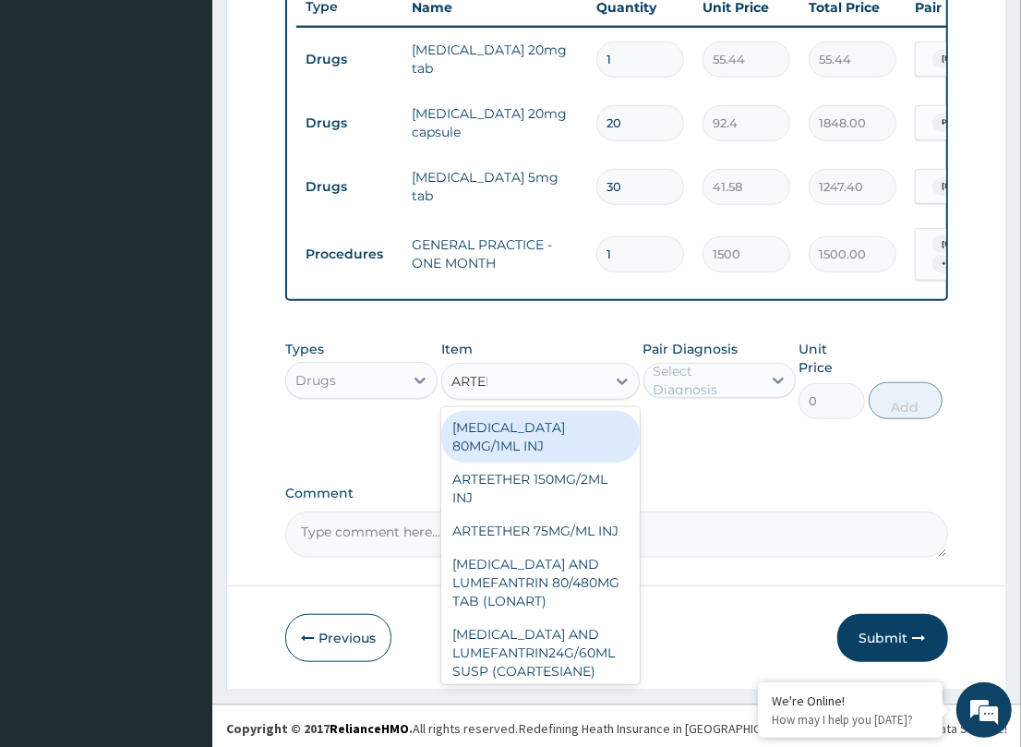
type input "ARTEME"
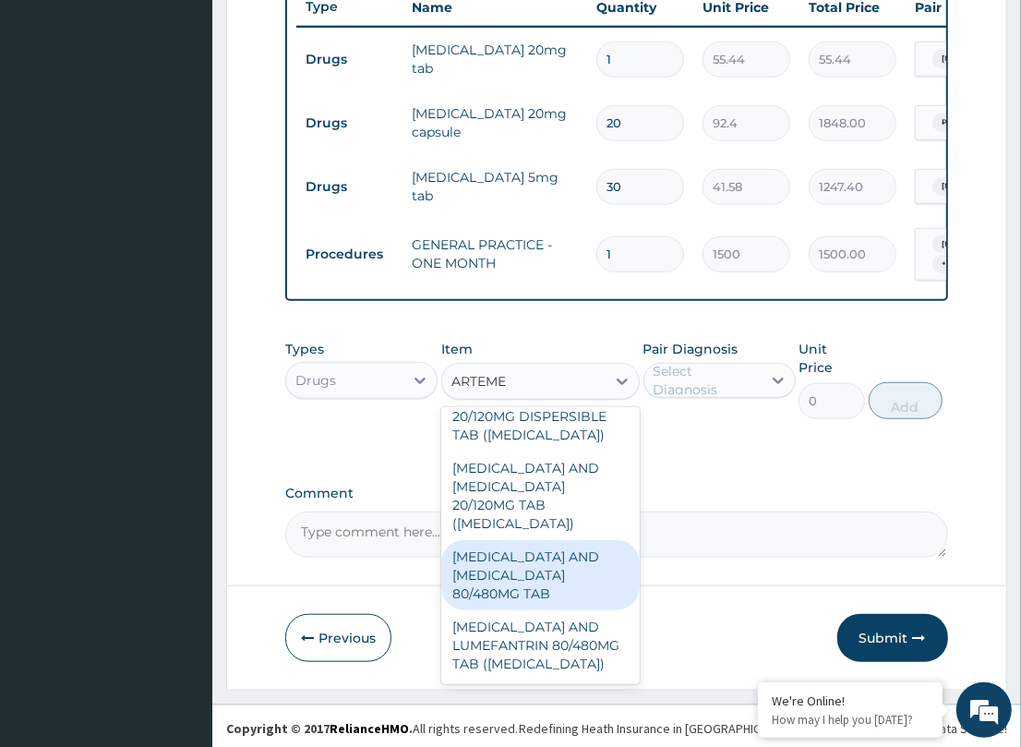
scroll to position [347, 0]
click at [534, 579] on div "[MEDICAL_DATA] AND [MEDICAL_DATA] 80/480MG TAB" at bounding box center [540, 575] width 198 height 70
type input "184.8"
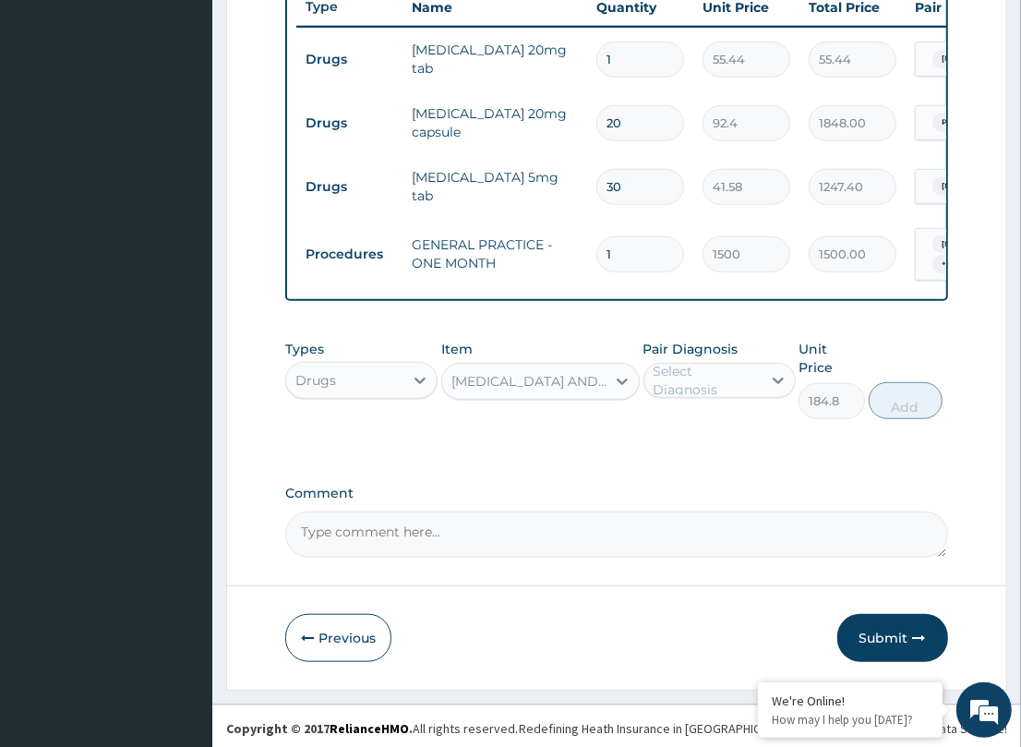
drag, startPoint x: 697, startPoint y: 390, endPoint x: 709, endPoint y: 403, distance: 18.3
click at [698, 390] on div "Select Diagnosis" at bounding box center [706, 380] width 106 height 37
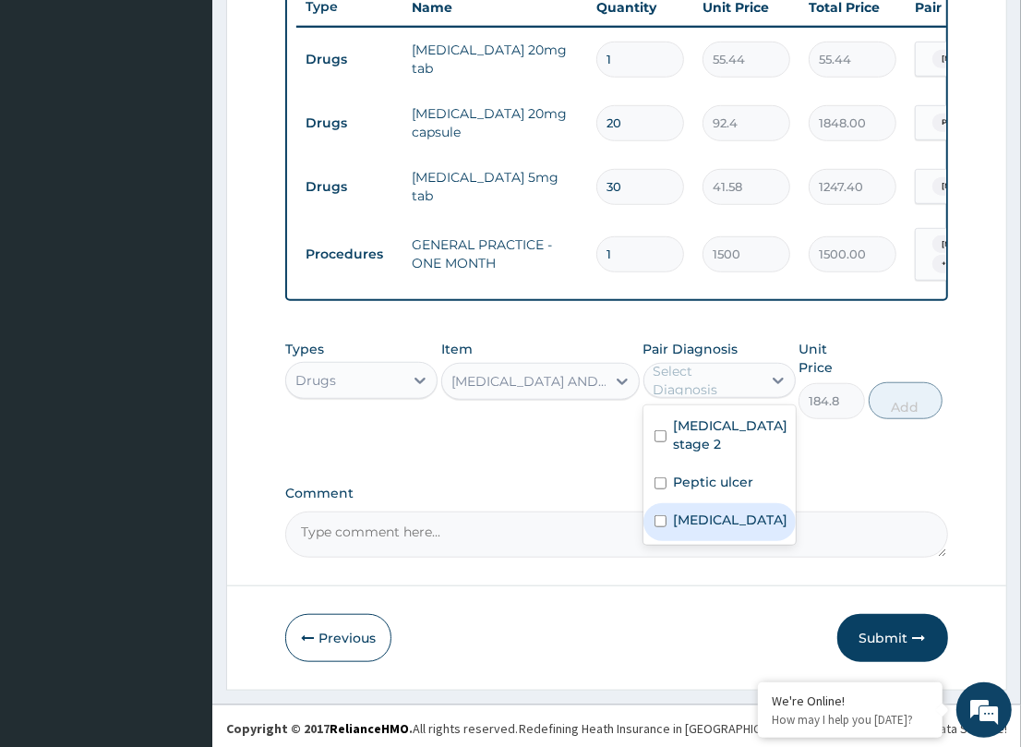
drag, startPoint x: 704, startPoint y: 534, endPoint x: 911, endPoint y: 435, distance: 229.1
click at [722, 528] on div "[MEDICAL_DATA]" at bounding box center [719, 522] width 152 height 38
checkbox input "true"
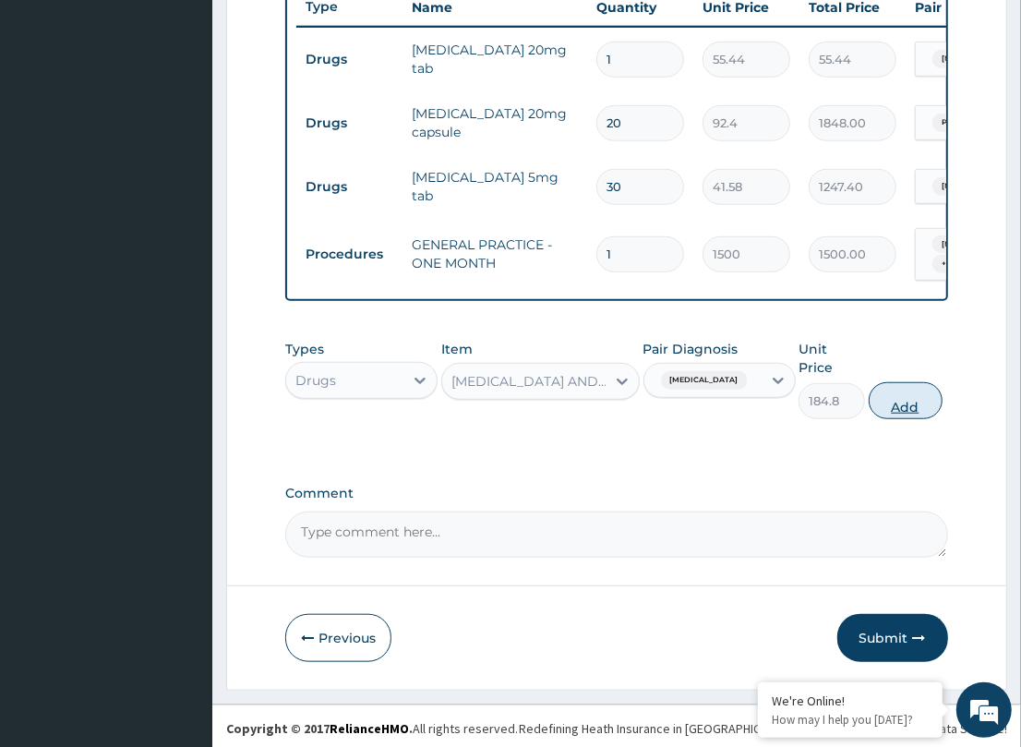
click at [906, 399] on button "Add" at bounding box center [906, 400] width 74 height 37
type input "0"
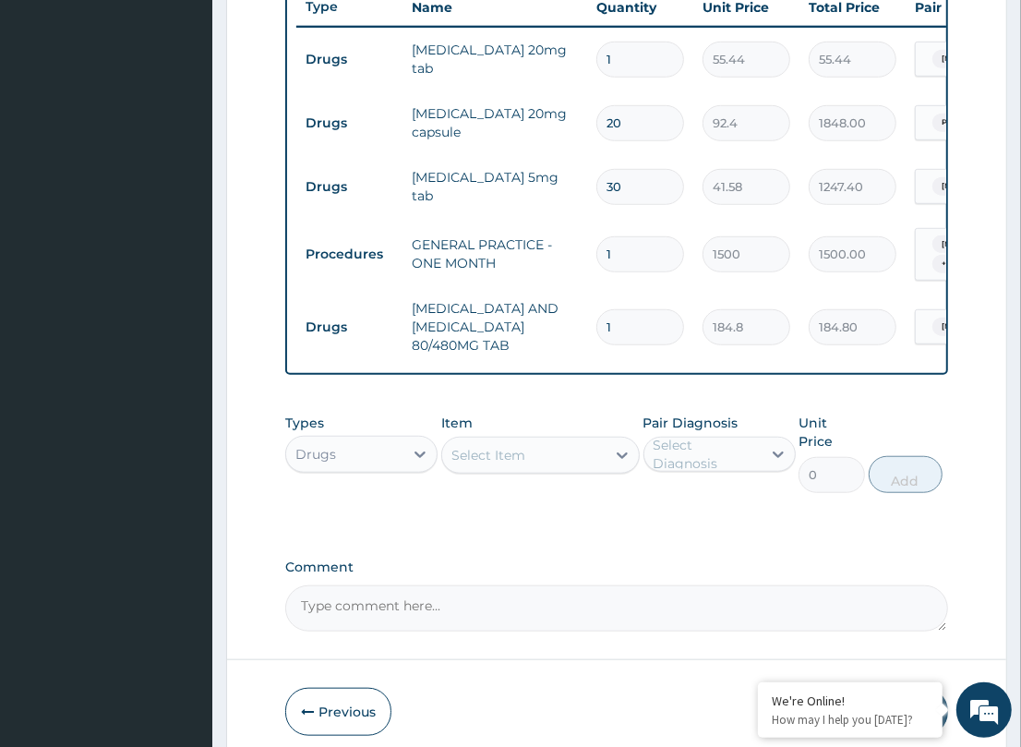
drag, startPoint x: 643, startPoint y: 326, endPoint x: 486, endPoint y: 315, distance: 158.2
click at [486, 316] on tr "Drugs [MEDICAL_DATA] AND [MEDICAL_DATA] 80/480MG TAB 1 184.8 184.80 [MEDICAL_DA…" at bounding box center [748, 327] width 905 height 74
type input "6"
type input "1108.80"
type input "6"
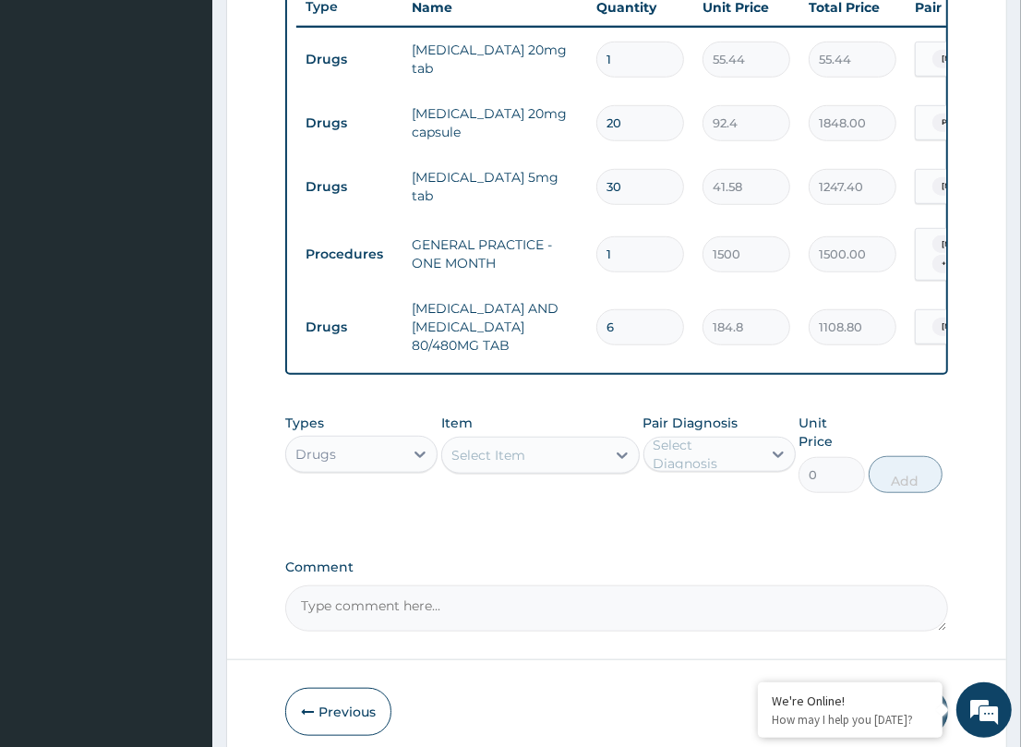
click at [554, 406] on div "PA Code / Prescription Code PA/A5B75E PA/DE8E87 Encounter Date 12-09-2025 Impor…" at bounding box center [616, 49] width 662 height 1164
click at [475, 464] on div "Select Item" at bounding box center [488, 455] width 74 height 18
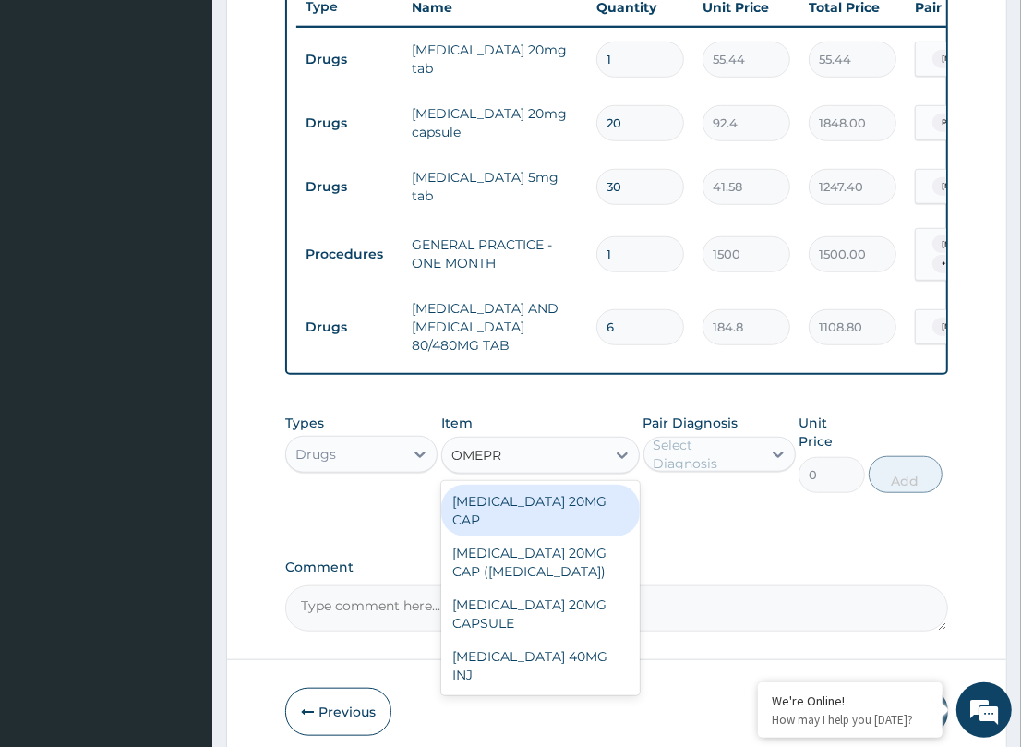
type input "OMEPRA"
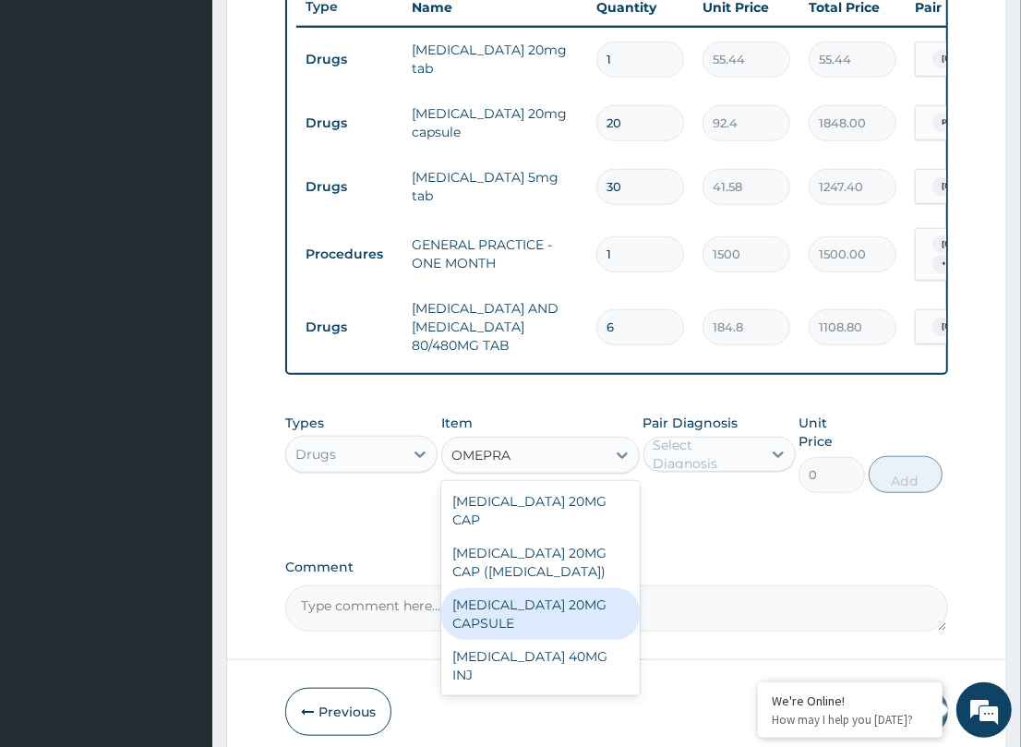
drag, startPoint x: 501, startPoint y: 623, endPoint x: 509, endPoint y: 616, distance: 10.4
click at [501, 621] on div "[MEDICAL_DATA] 20MG CAPSULE" at bounding box center [540, 614] width 198 height 52
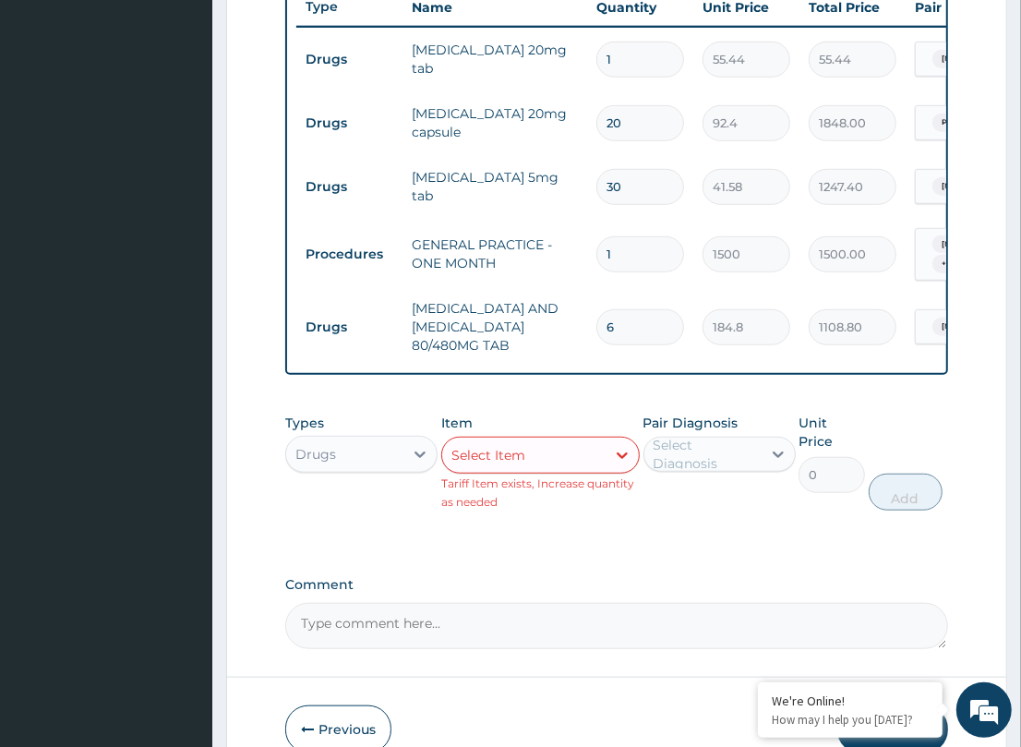
click at [573, 467] on div "Select Item" at bounding box center [523, 455] width 163 height 30
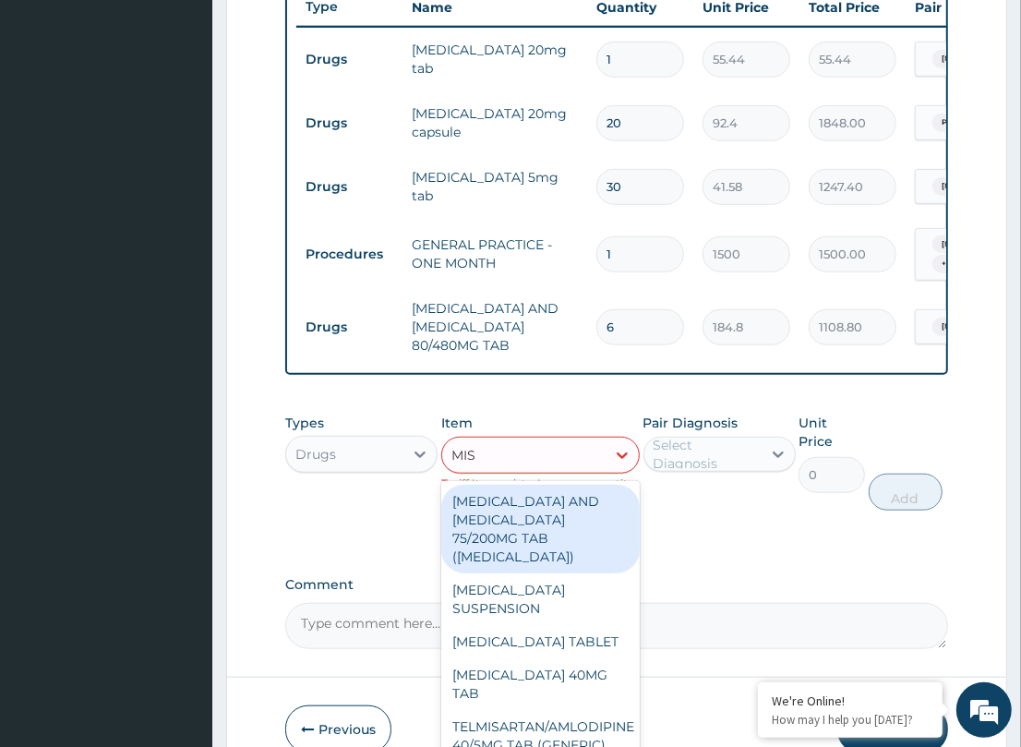
type input "MIST"
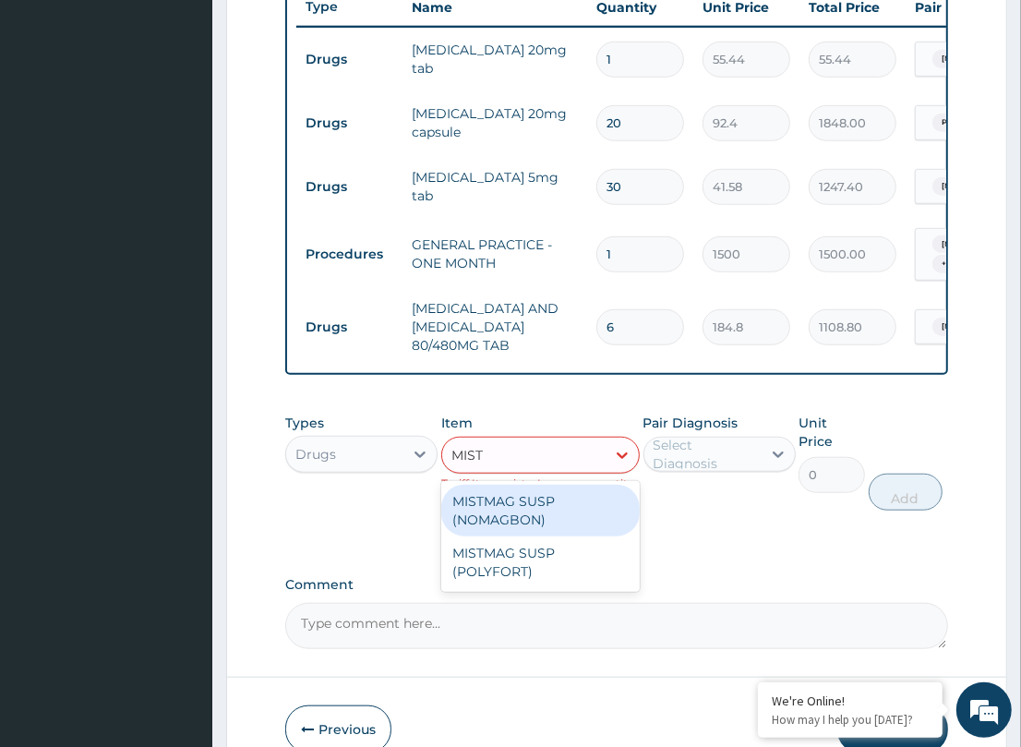
drag, startPoint x: 552, startPoint y: 534, endPoint x: 649, endPoint y: 499, distance: 102.8
click at [554, 533] on div "MISTMAG SUSP (NOMAGBON)" at bounding box center [540, 511] width 198 height 52
type input "369.6"
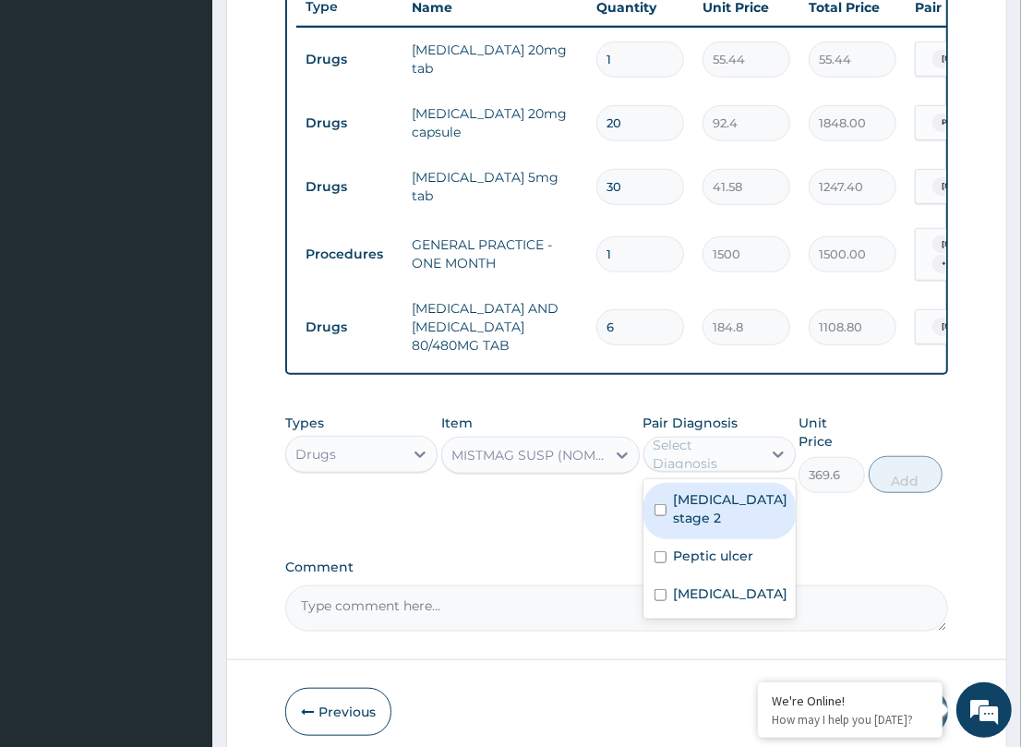
click at [685, 457] on div "Select Diagnosis" at bounding box center [706, 454] width 106 height 37
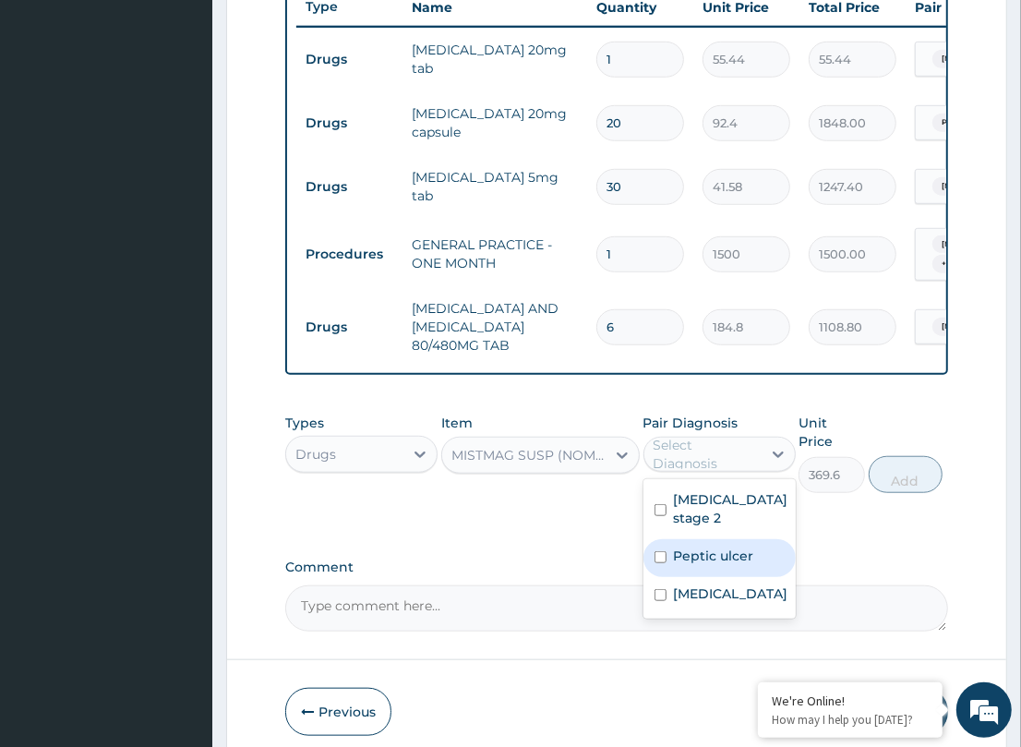
drag, startPoint x: 700, startPoint y: 570, endPoint x: 864, endPoint y: 514, distance: 173.7
click at [737, 560] on label "Peptic ulcer" at bounding box center [714, 555] width 80 height 18
checkbox input "true"
click at [888, 469] on button "Add" at bounding box center [906, 474] width 74 height 37
type input "0"
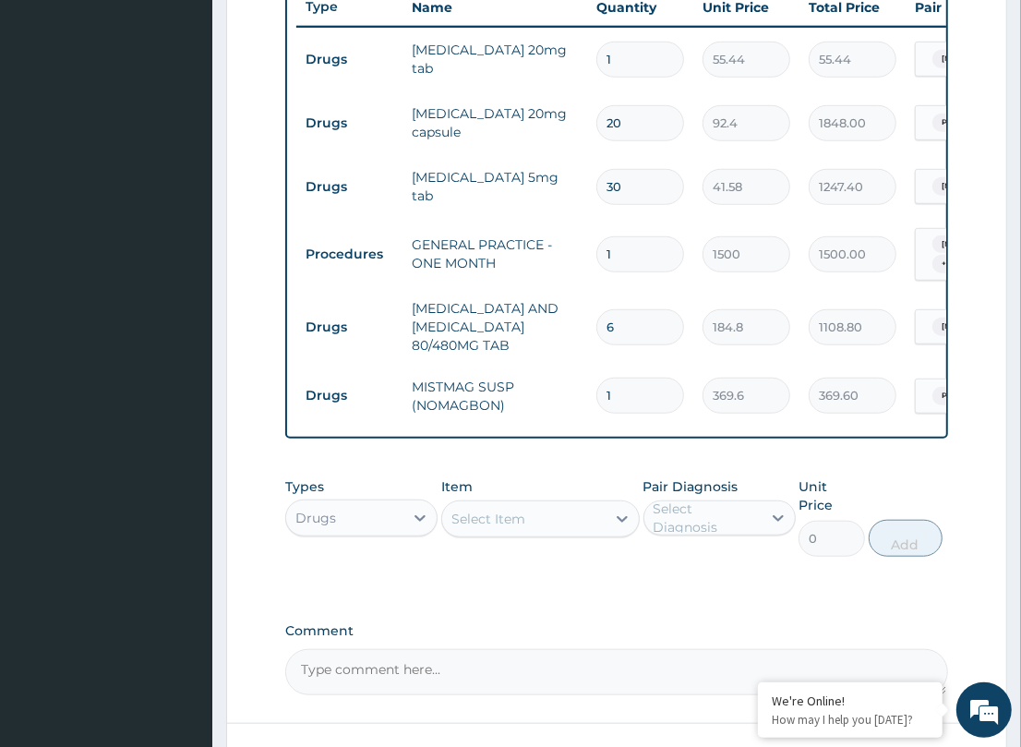
click at [560, 468] on div "PA Code / Prescription Code PA/A5B75E PA/DE8E87 Encounter Date 12-09-2025 Impor…" at bounding box center [616, 81] width 662 height 1228
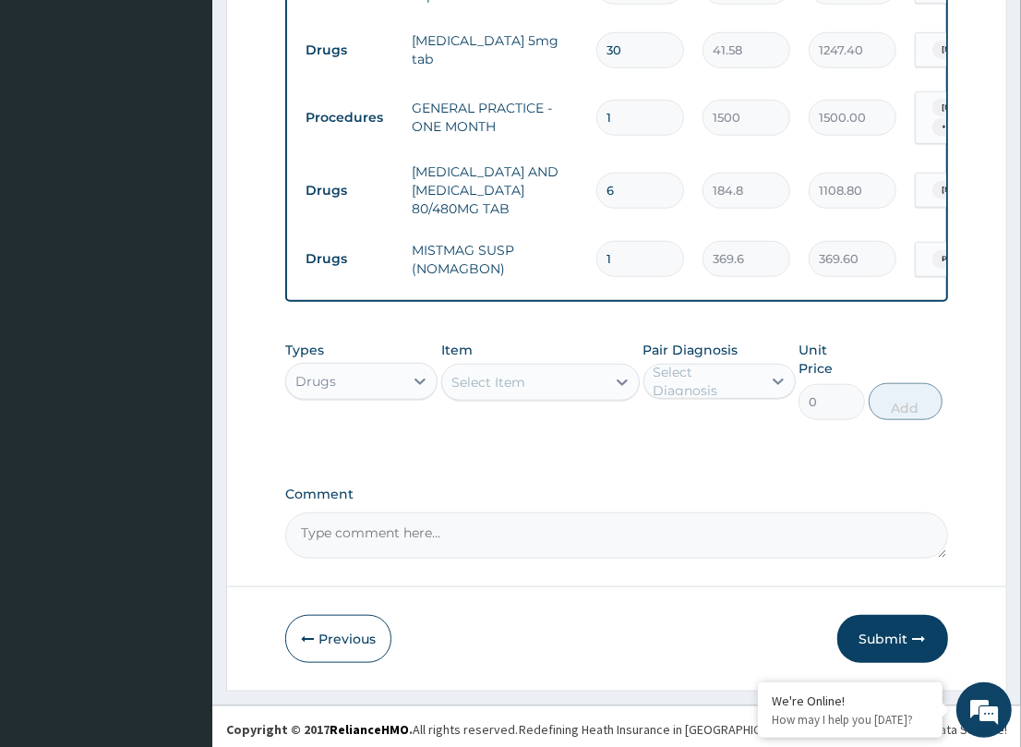
scroll to position [846, 0]
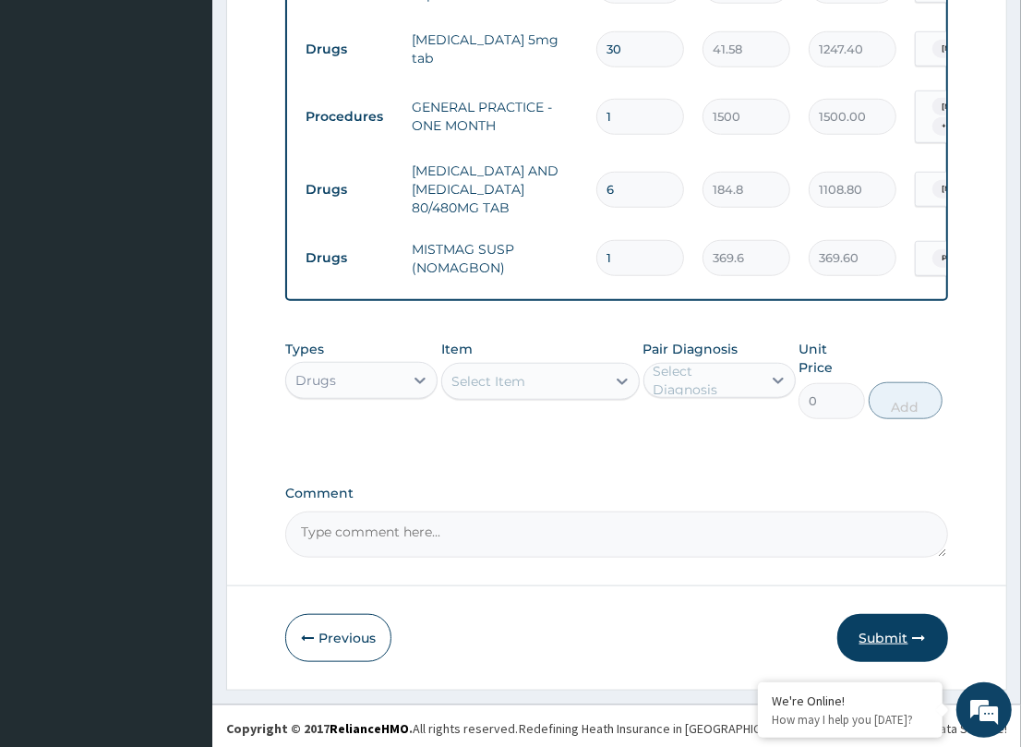
click at [900, 633] on button "Submit" at bounding box center [892, 638] width 111 height 48
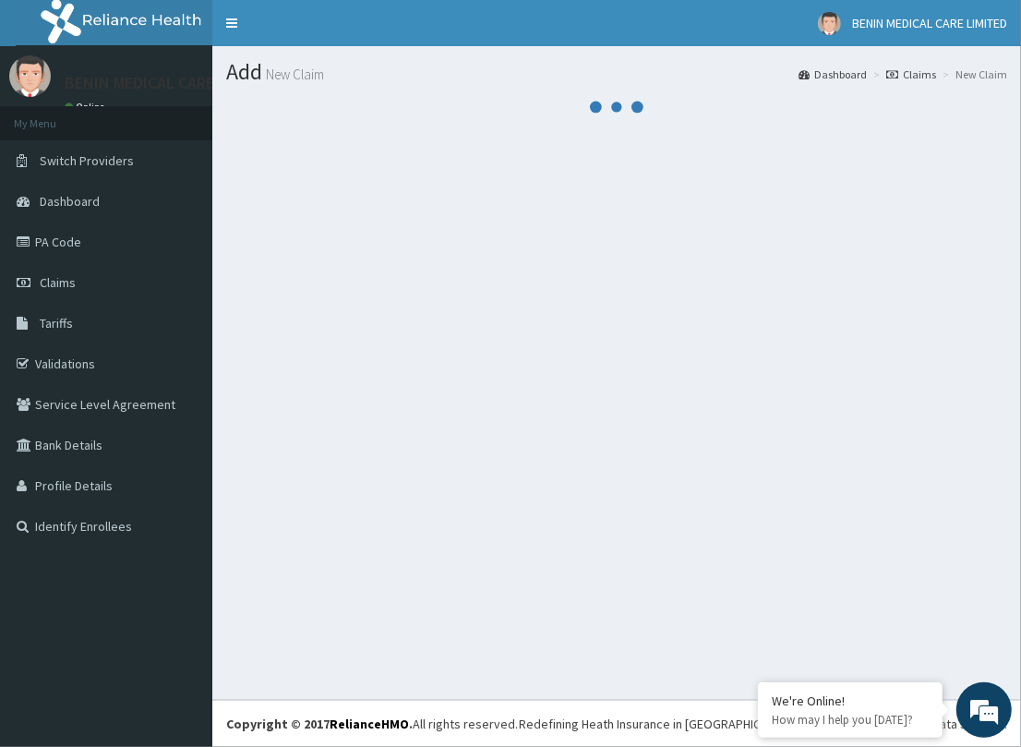
scroll to position [0, 0]
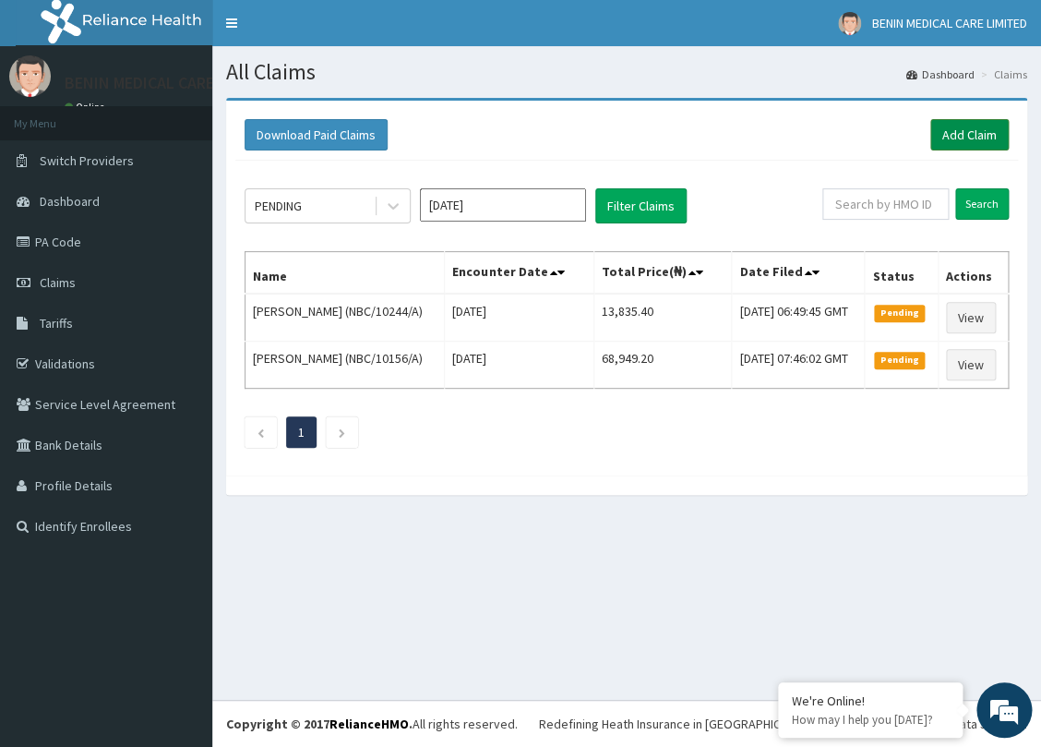
click at [981, 129] on link "Add Claim" at bounding box center [969, 134] width 78 height 31
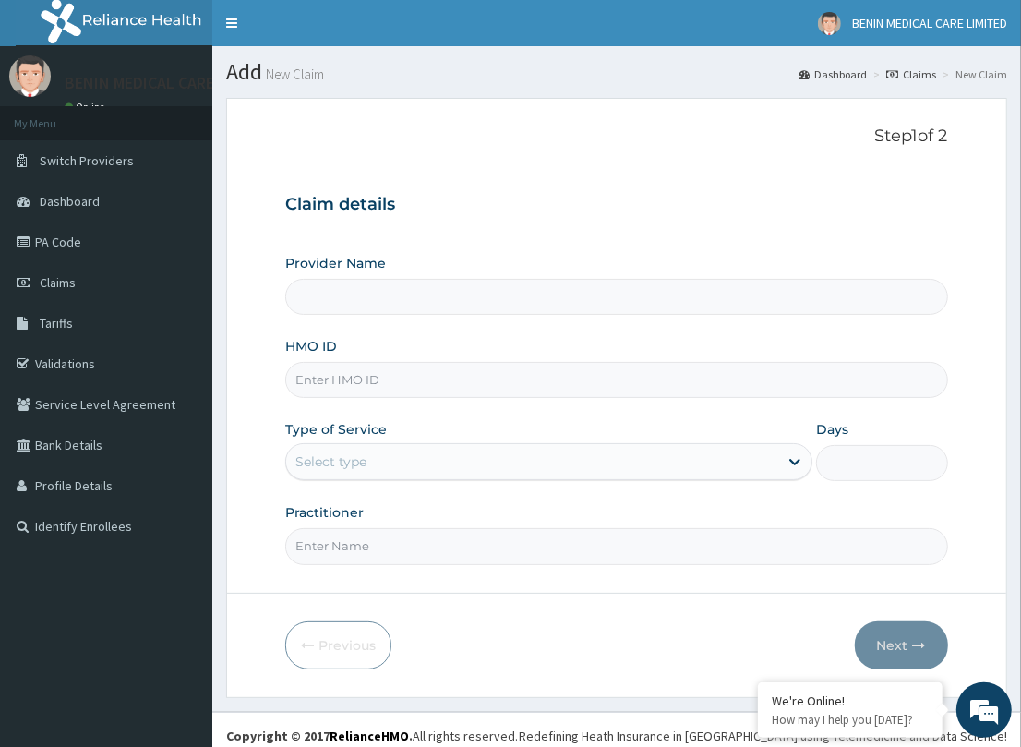
type input "BENIN MEDICAL CARE LIMITED"
click at [363, 379] on input "HMO ID" at bounding box center [616, 380] width 662 height 36
paste input "SKN/10139/A"
type input "SKN/10139/A"
drag, startPoint x: 270, startPoint y: 432, endPoint x: 362, endPoint y: 477, distance: 102.8
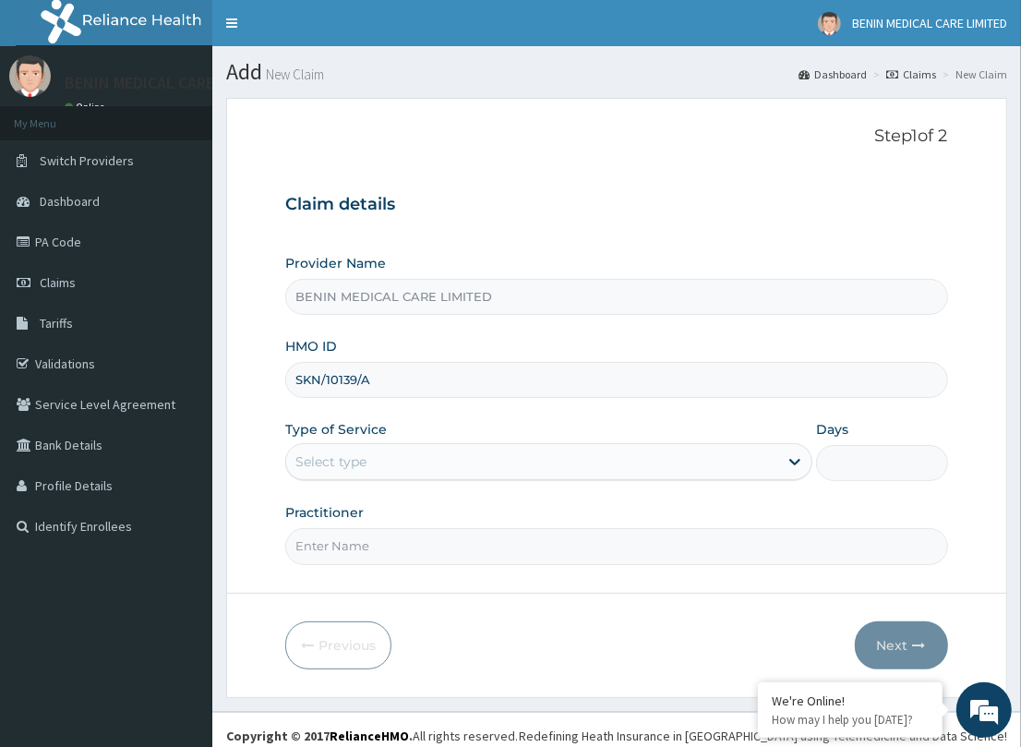
click at [289, 448] on form "Step 1 of 2 Claim details Provider Name BENIN MEDICAL CARE LIMITED HMO ID SKN/1…" at bounding box center [616, 397] width 781 height 599
click at [388, 473] on div "Select type" at bounding box center [532, 462] width 492 height 30
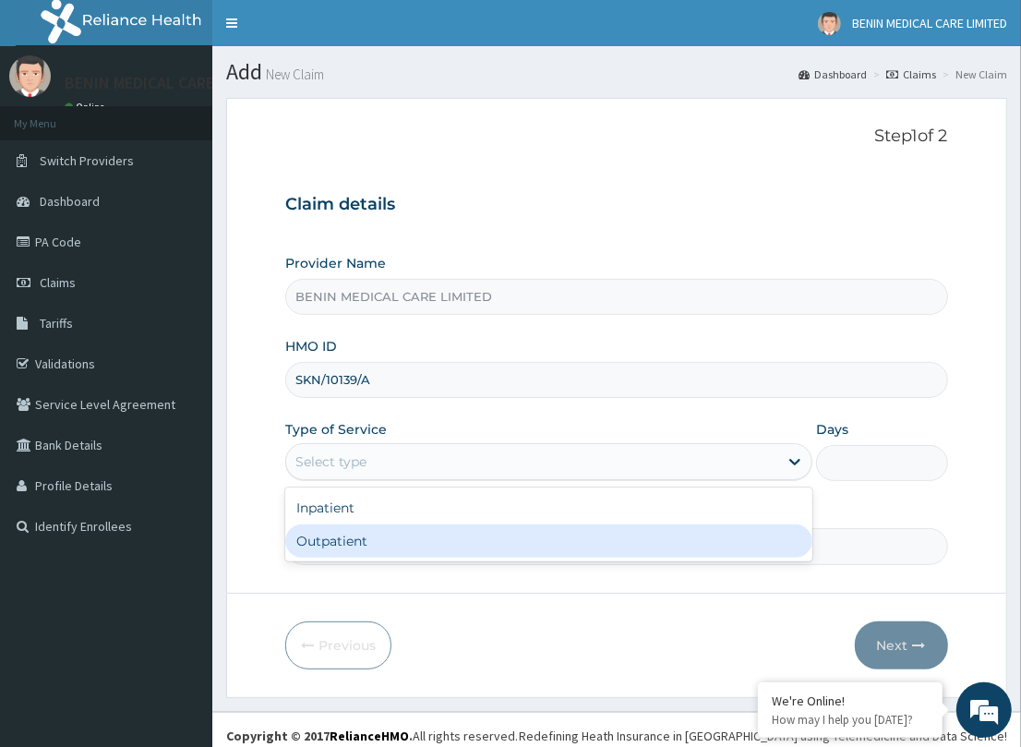
click at [380, 546] on div "Outpatient" at bounding box center [548, 540] width 527 height 33
type input "1"
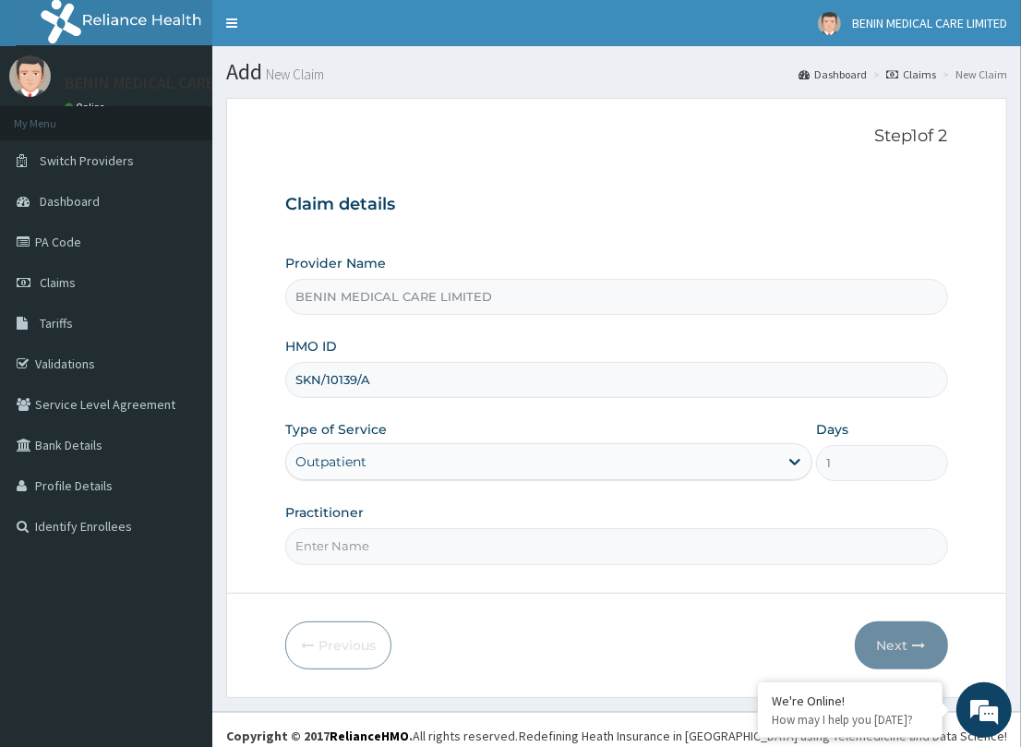
click at [381, 546] on input "Practitioner" at bounding box center [616, 546] width 662 height 36
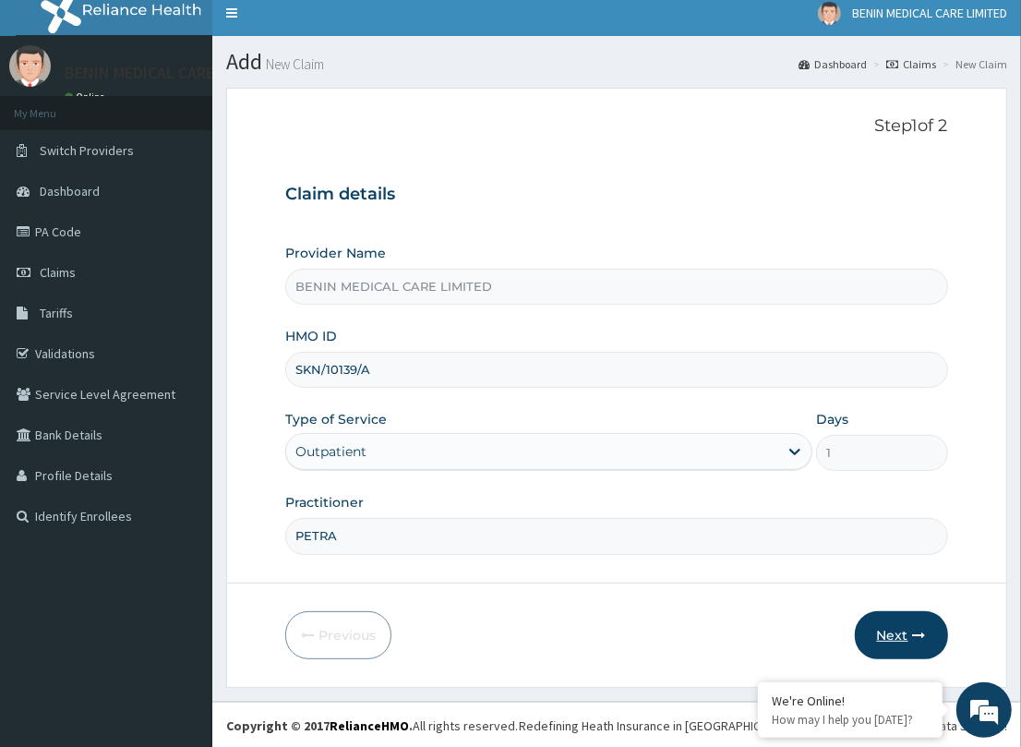
type input "PETRA"
click at [907, 624] on button "Next" at bounding box center [901, 635] width 93 height 48
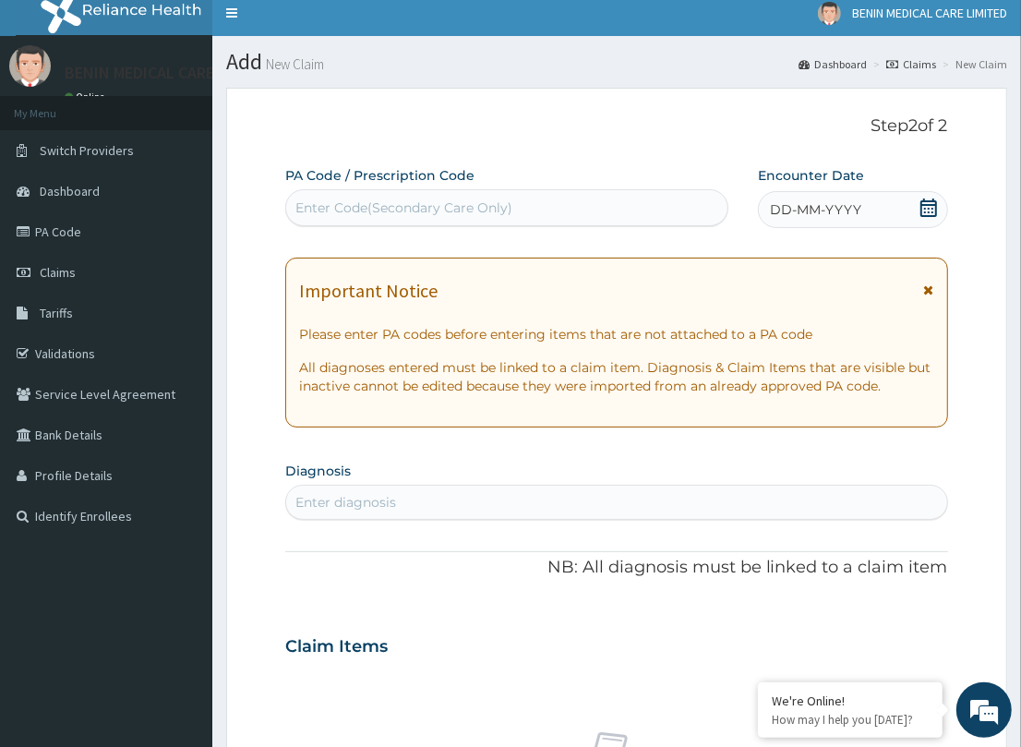
click at [496, 499] on div "Enter diagnosis" at bounding box center [616, 502] width 660 height 30
type input "SCREENI"
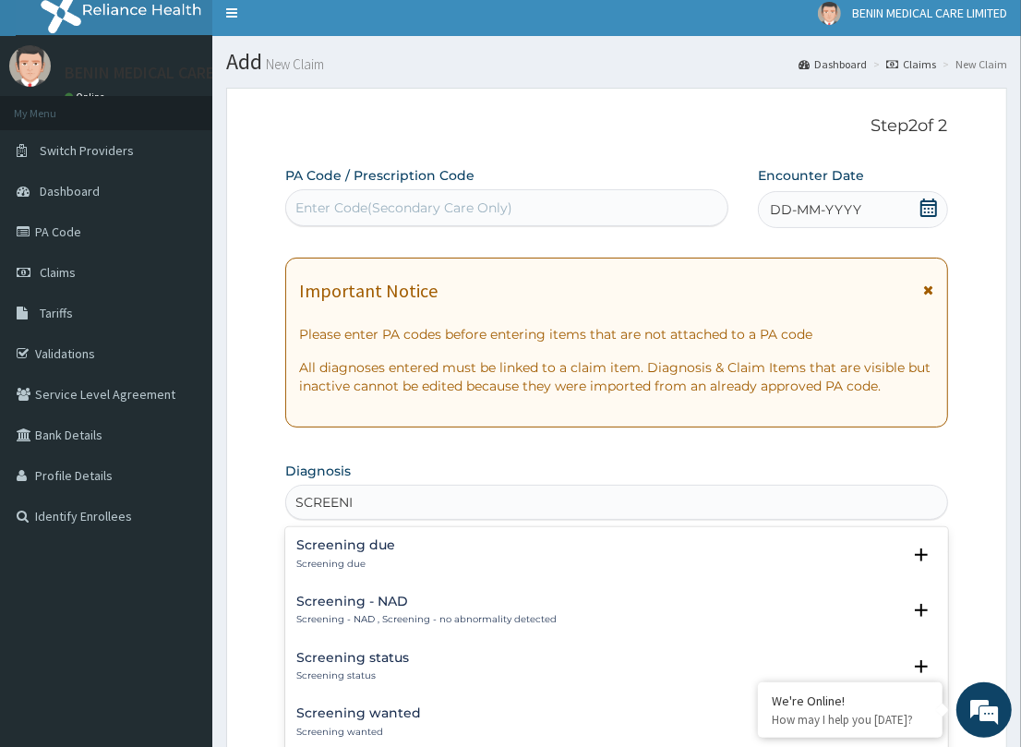
click at [357, 546] on h4 "Screening due" at bounding box center [345, 545] width 99 height 14
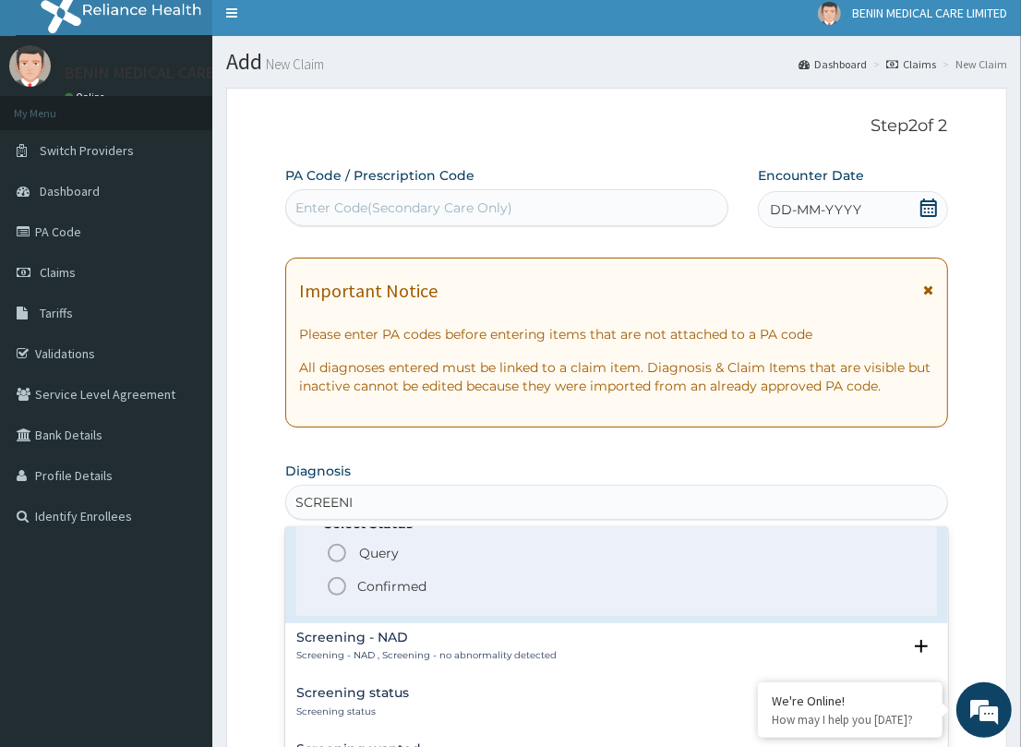
scroll to position [83, 0]
drag, startPoint x: 329, startPoint y: 577, endPoint x: 388, endPoint y: 563, distance: 60.7
click at [330, 577] on icon "status option filled" at bounding box center [337, 584] width 22 height 22
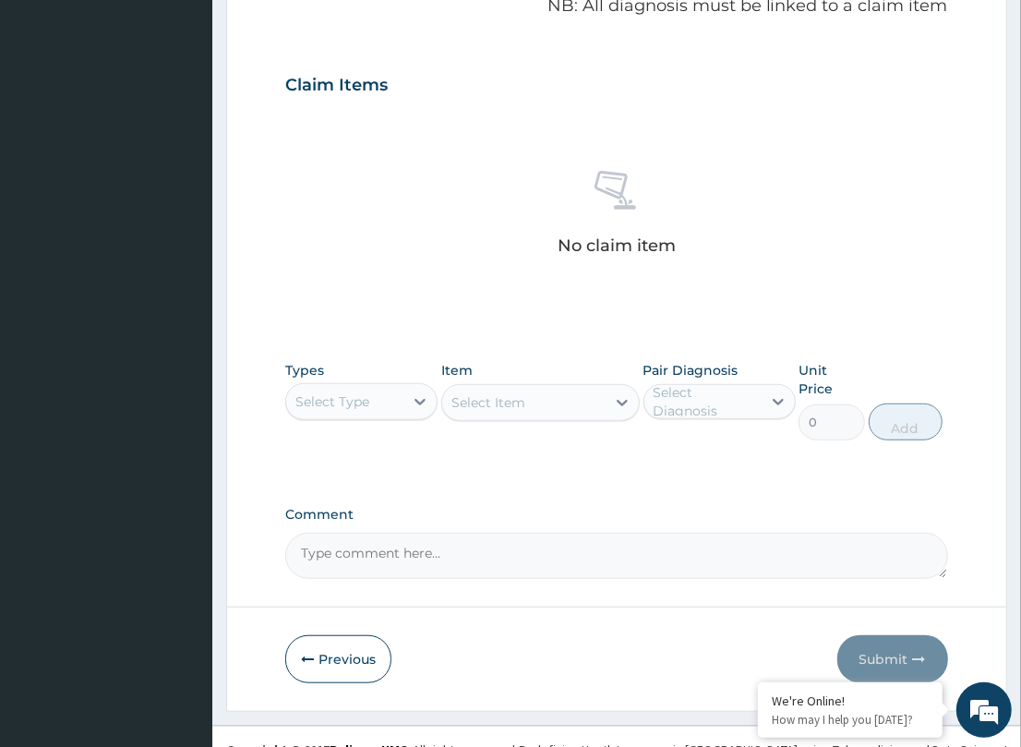
scroll to position [580, 0]
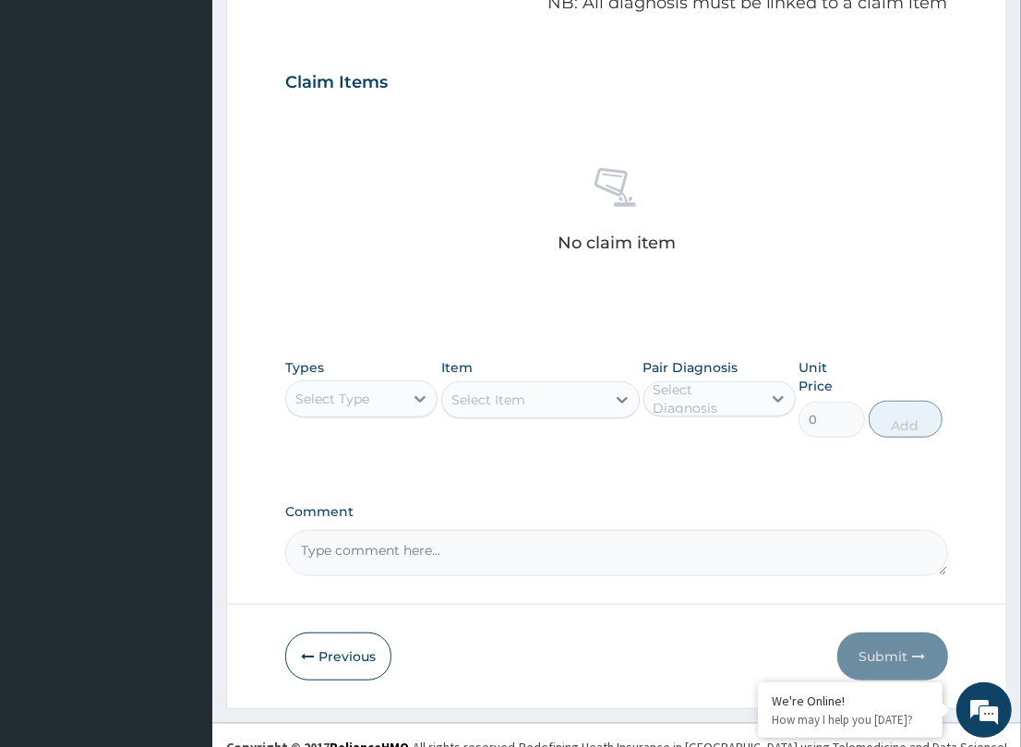
drag, startPoint x: 348, startPoint y: 390, endPoint x: 485, endPoint y: 431, distance: 142.5
click at [376, 399] on div "Select Type" at bounding box center [344, 399] width 117 height 30
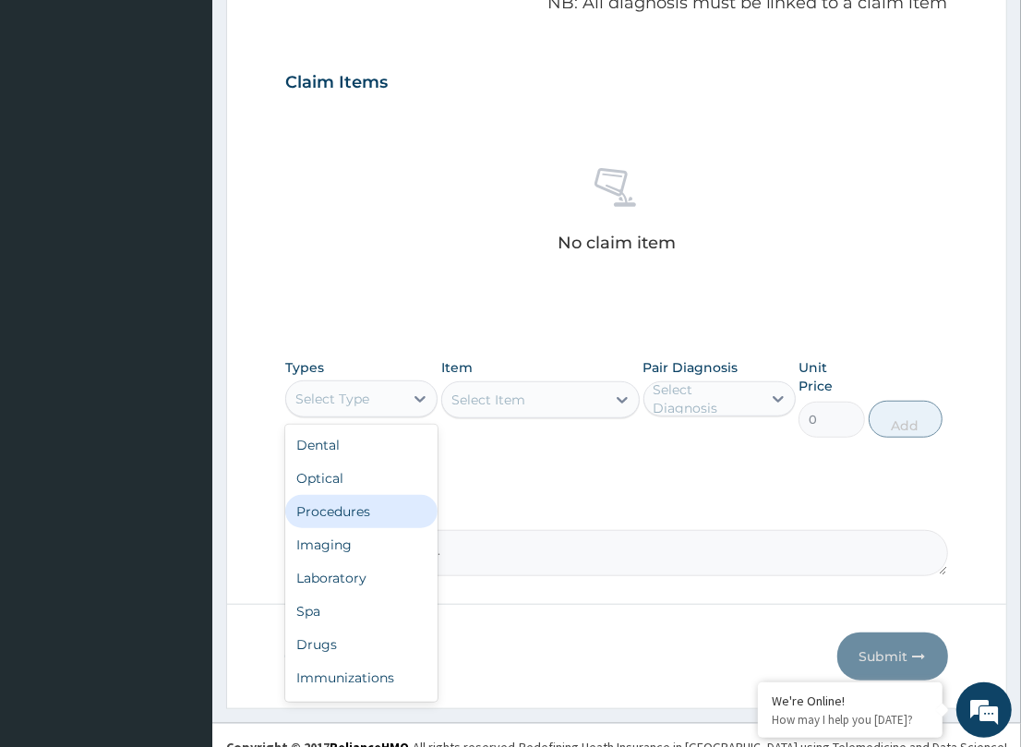
drag, startPoint x: 340, startPoint y: 512, endPoint x: 865, endPoint y: 557, distance: 527.1
click at [392, 512] on div "Procedures" at bounding box center [361, 511] width 152 height 33
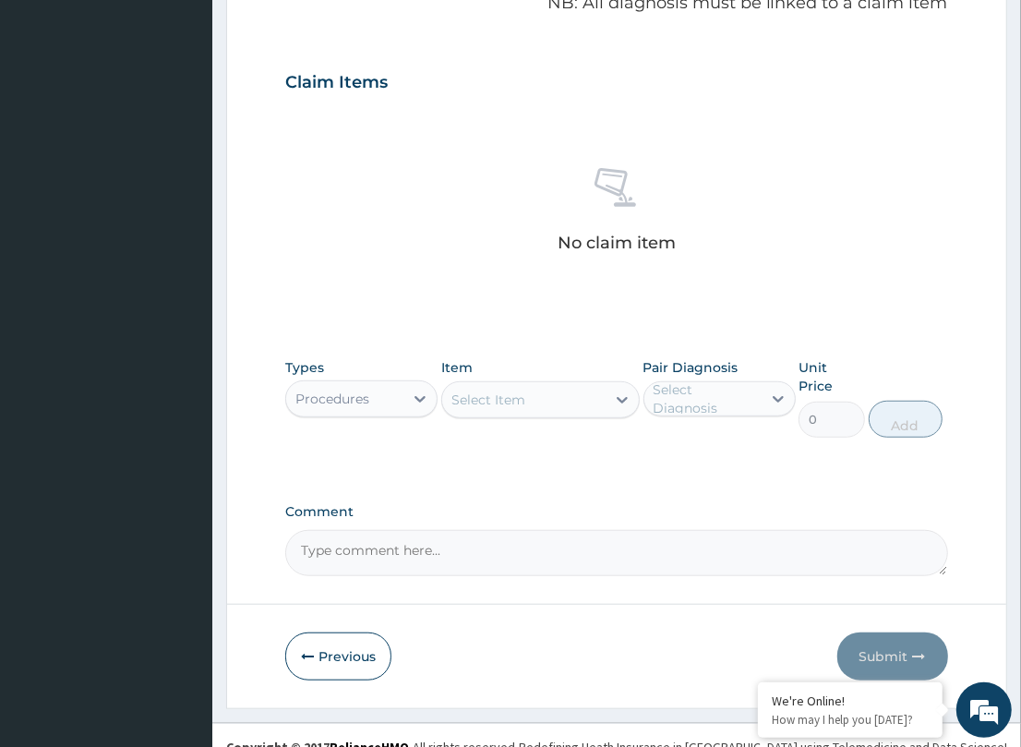
click at [560, 389] on div "Select Item" at bounding box center [523, 400] width 163 height 30
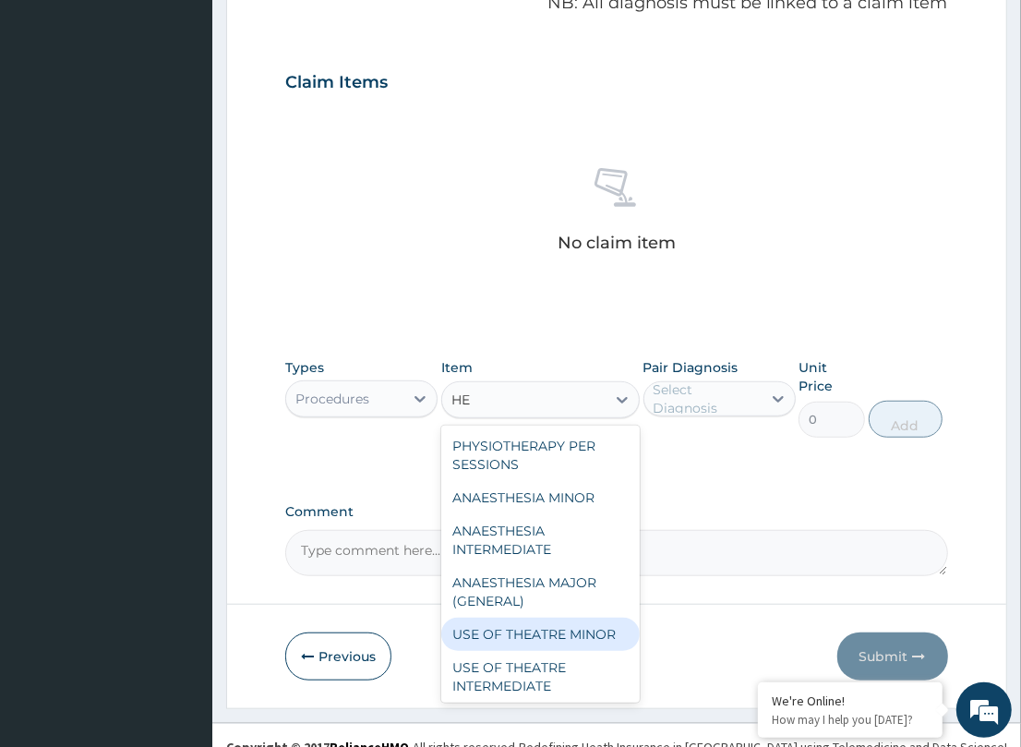
type input "H"
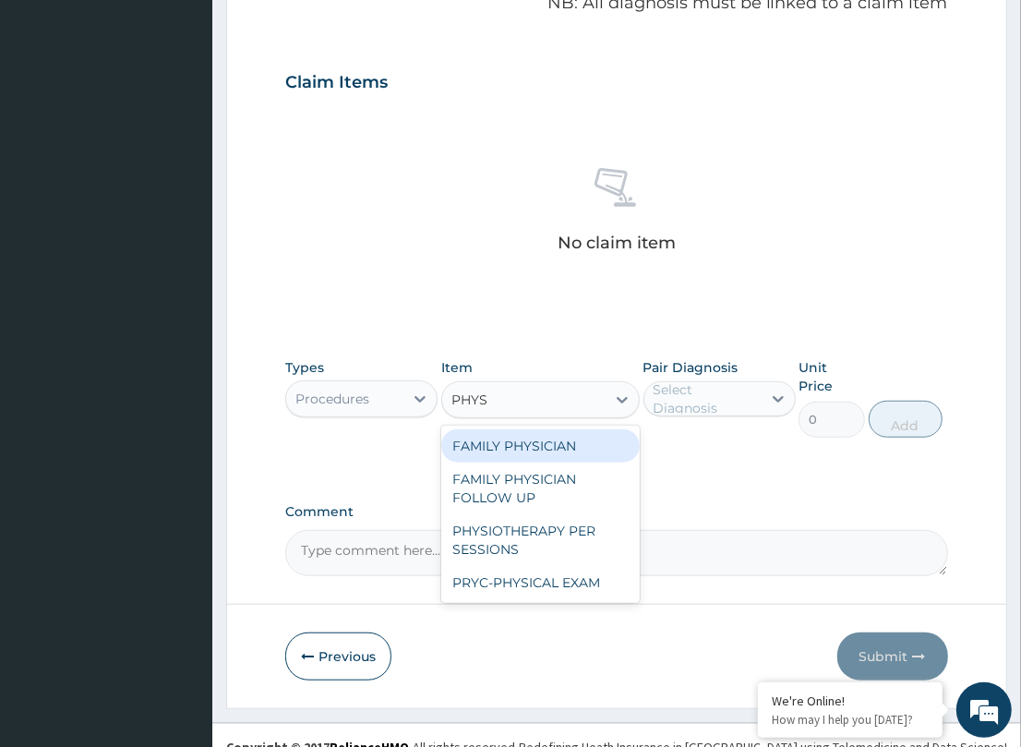
type input "PHYSI"
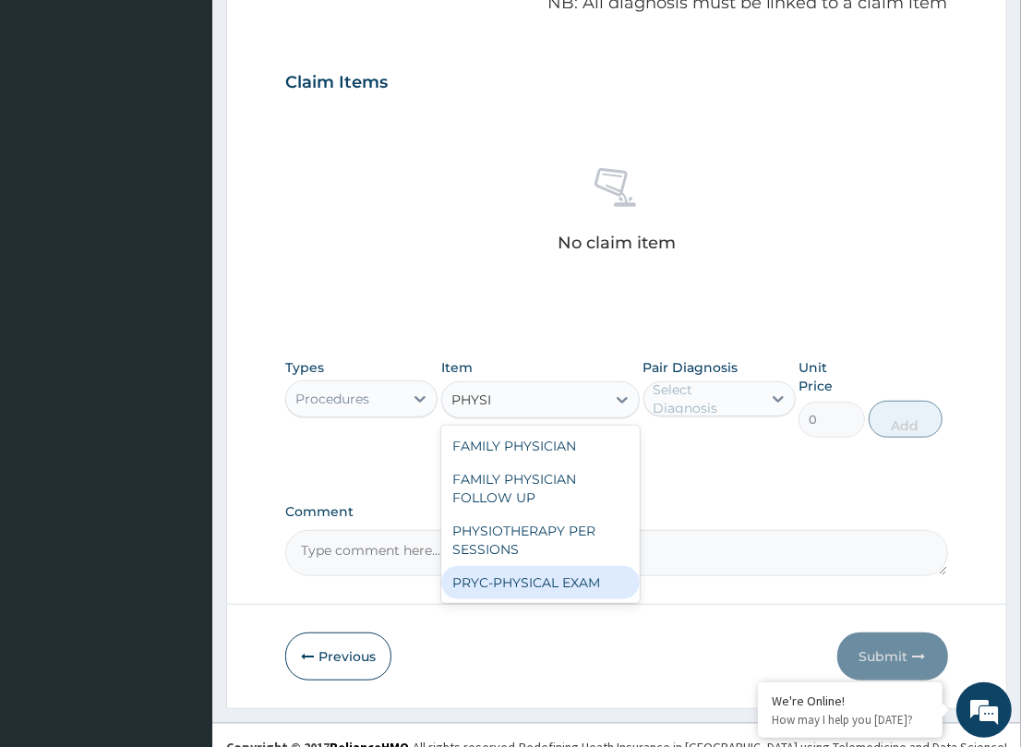
click at [546, 575] on div "PRYC-PHYSICAL EXAM" at bounding box center [540, 582] width 198 height 33
type input "2500"
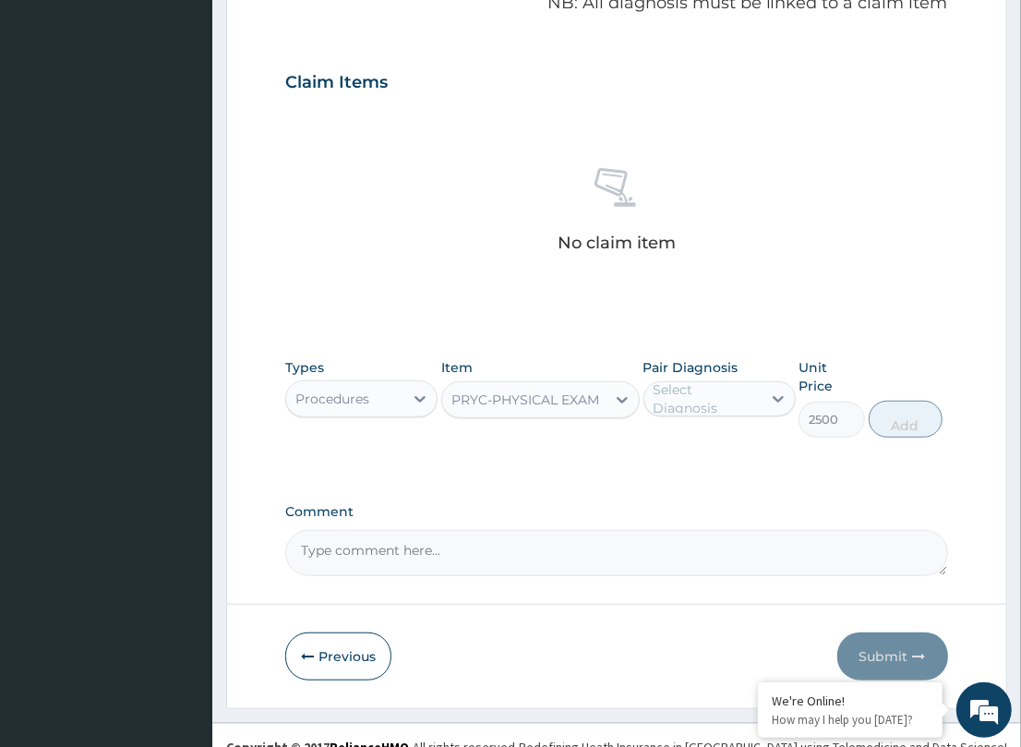
click at [690, 386] on div "Select Diagnosis" at bounding box center [706, 398] width 106 height 37
drag, startPoint x: 706, startPoint y: 448, endPoint x: 919, endPoint y: 432, distance: 213.8
click at [734, 448] on label "Screening due" at bounding box center [723, 444] width 99 height 18
checkbox input "true"
drag, startPoint x: 891, startPoint y: 399, endPoint x: 879, endPoint y: 402, distance: 12.6
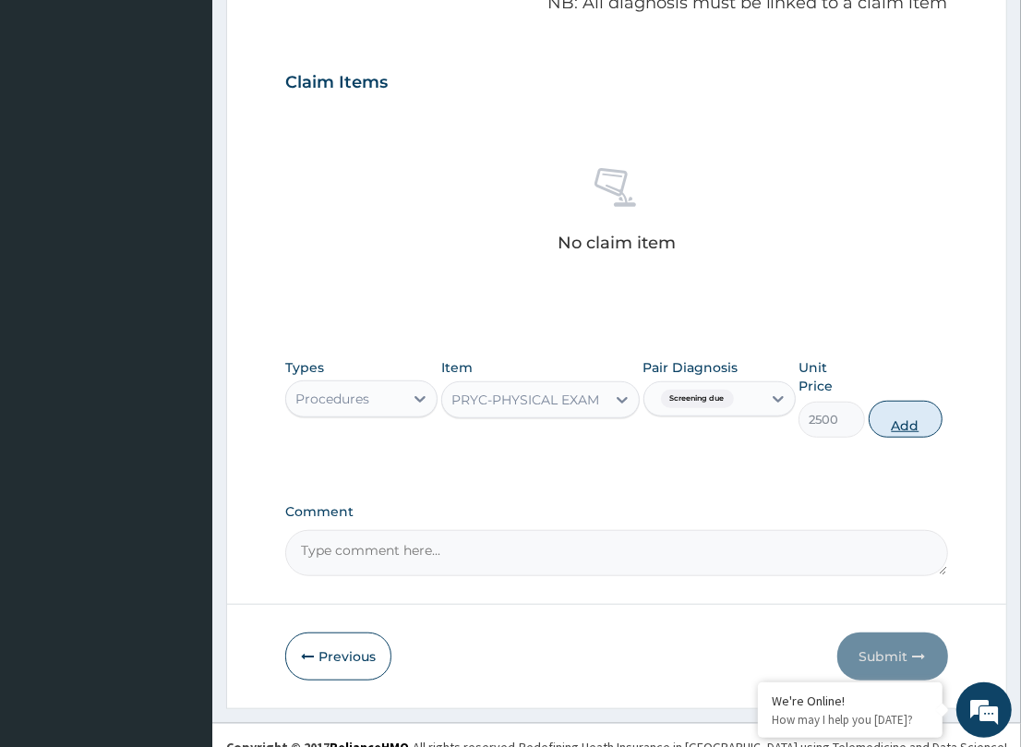
click at [879, 402] on button "Add" at bounding box center [906, 419] width 74 height 37
type input "0"
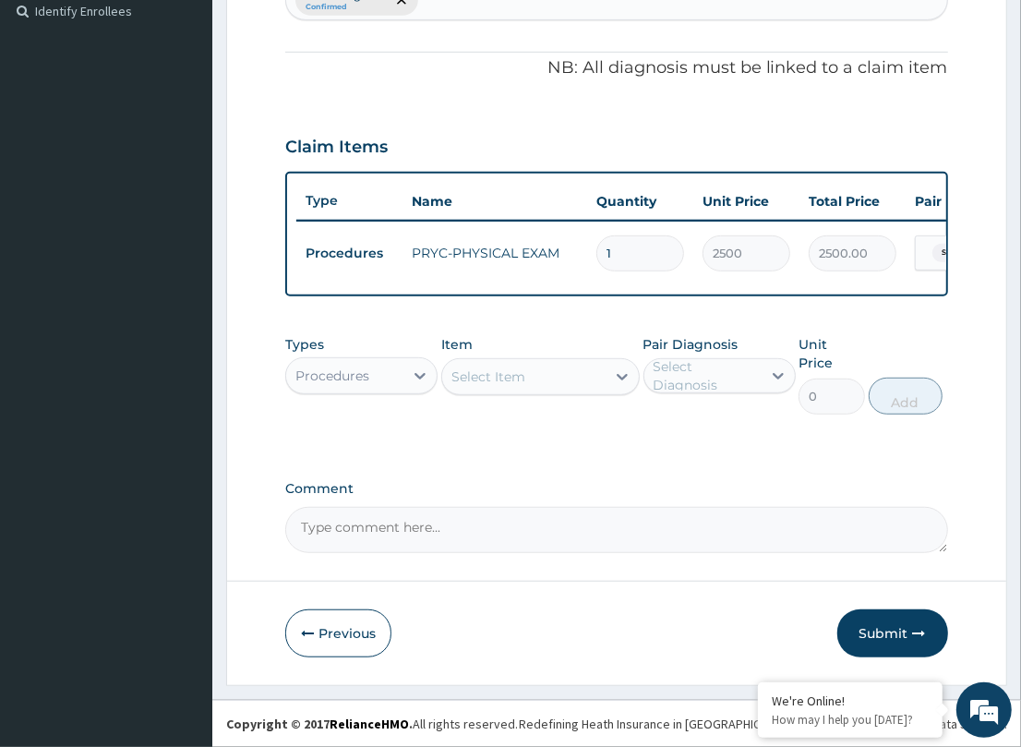
scroll to position [512, 0]
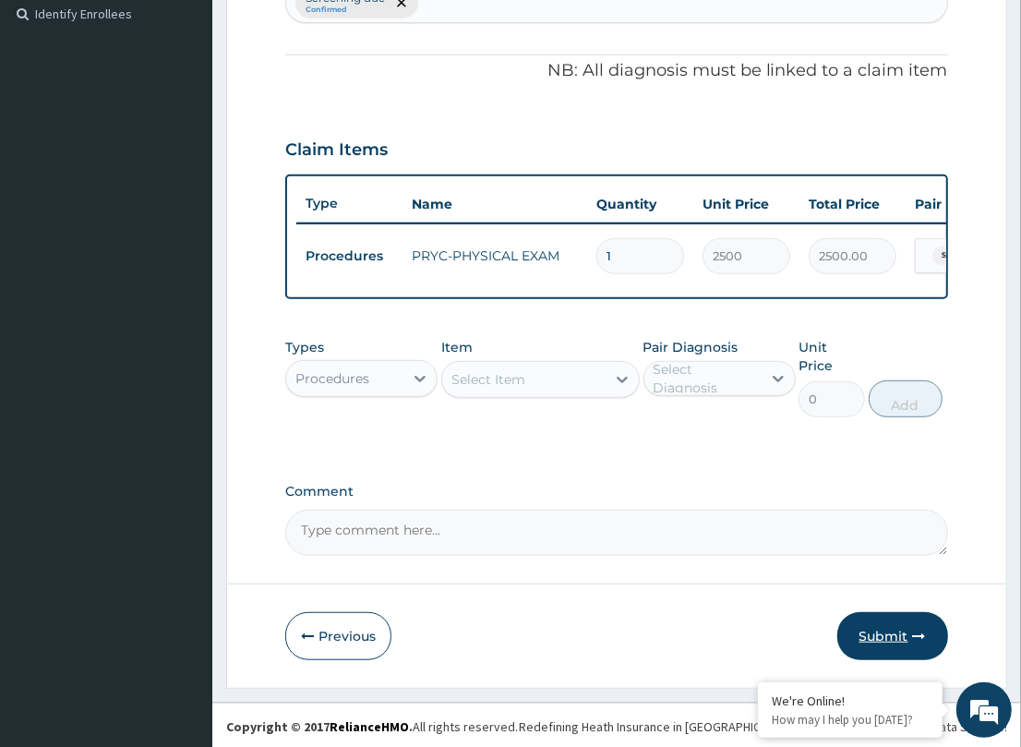
click at [850, 618] on button "Submit" at bounding box center [892, 636] width 111 height 48
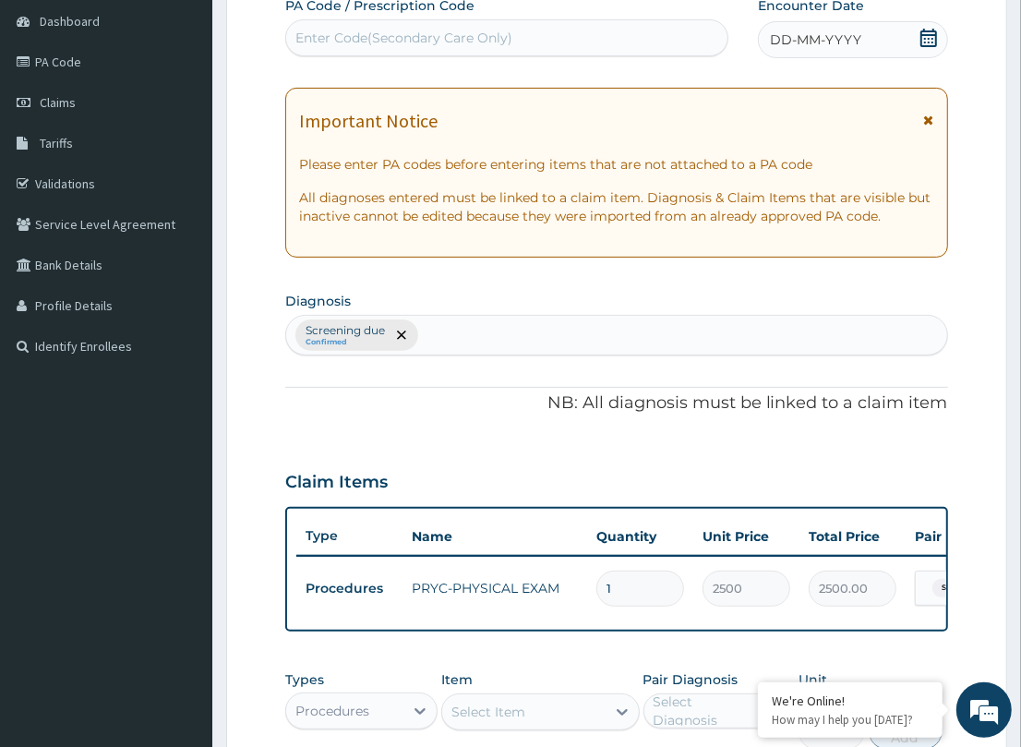
scroll to position [176, 0]
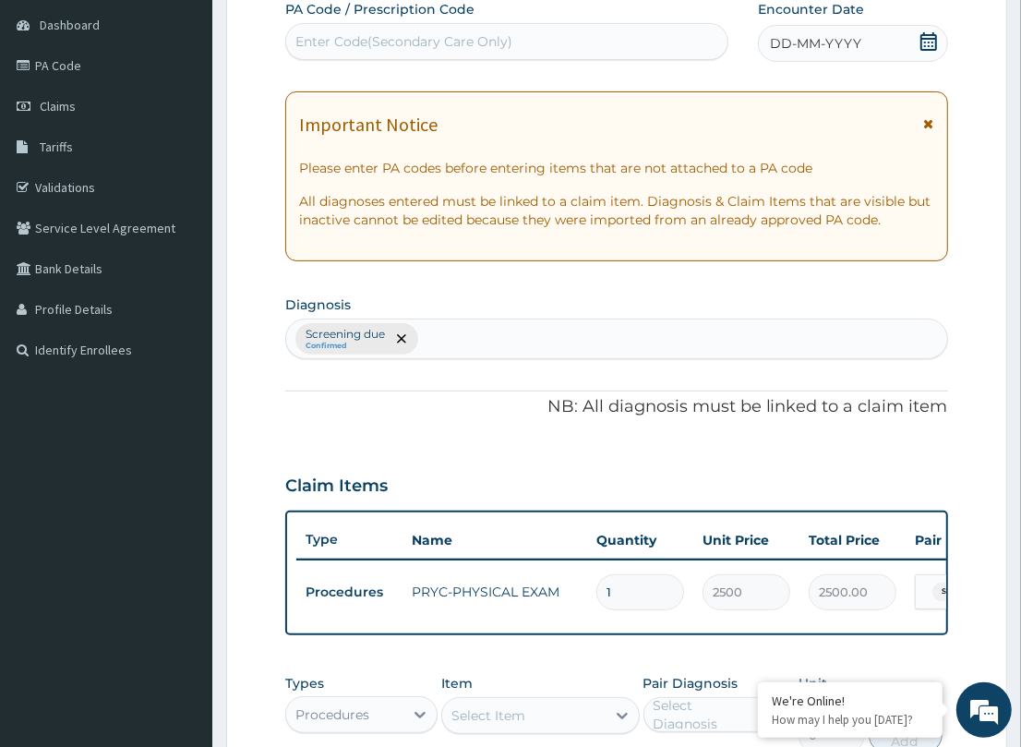
click at [773, 37] on span "DD-MM-YYYY" at bounding box center [815, 43] width 91 height 18
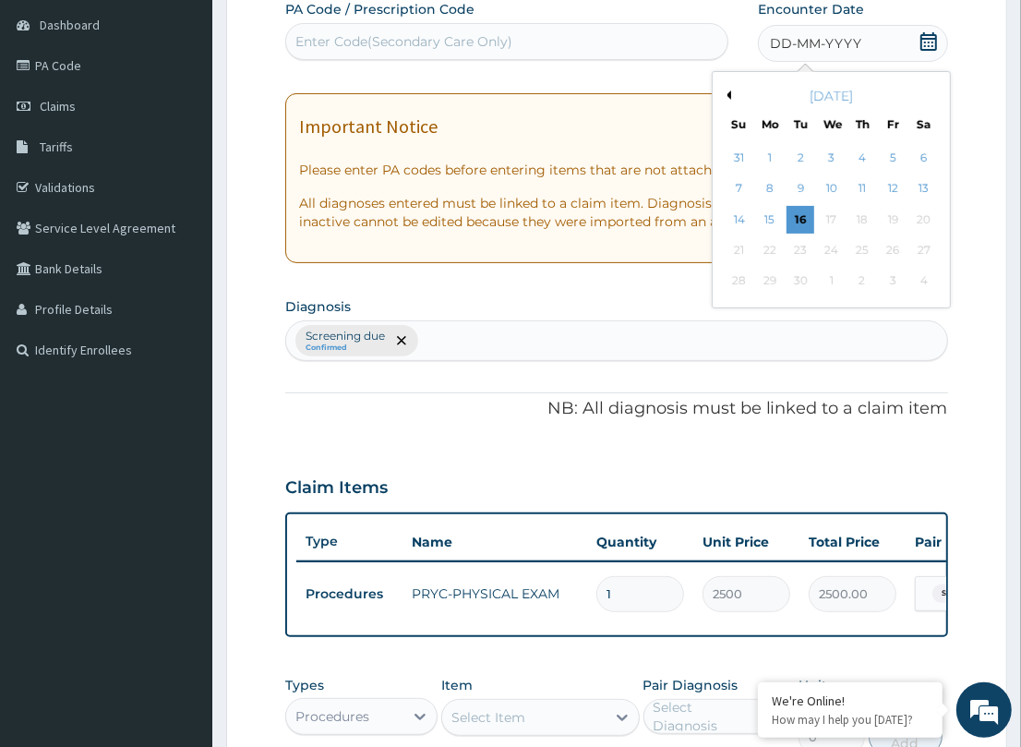
click at [887, 178] on div "12" at bounding box center [893, 189] width 28 height 28
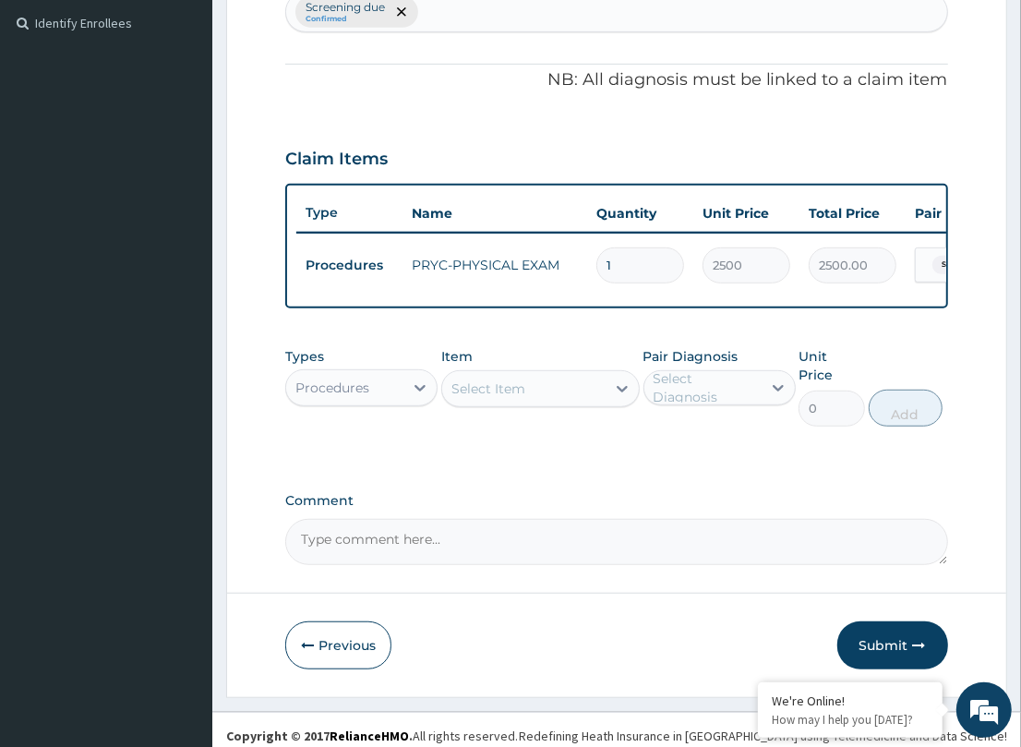
scroll to position [512, 0]
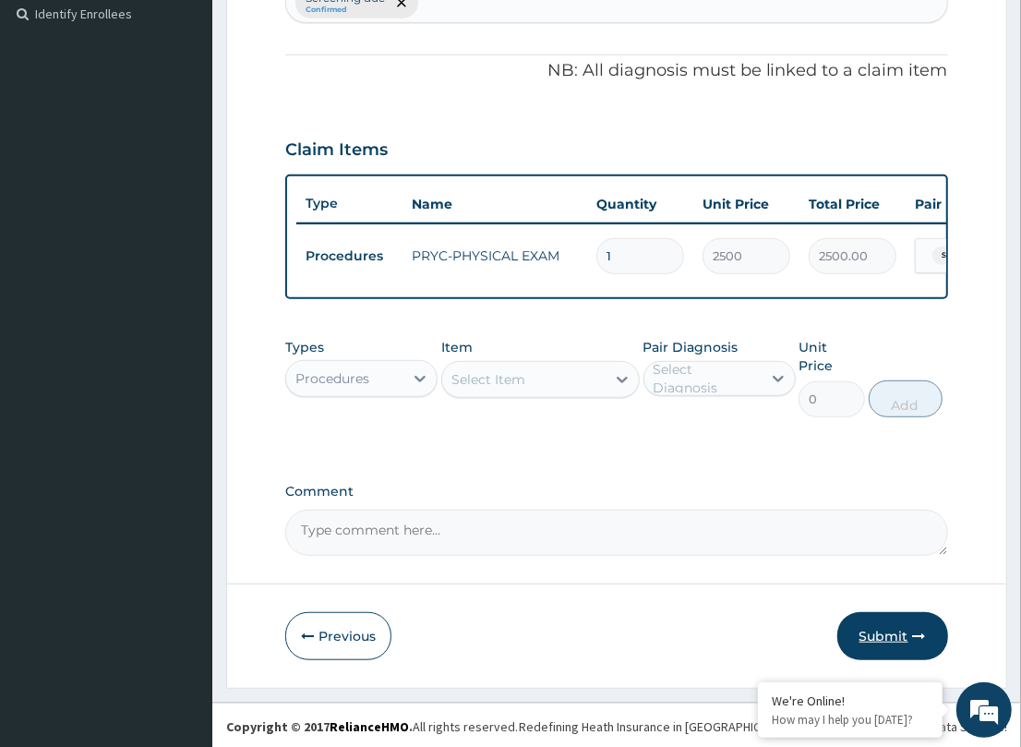
click at [905, 633] on button "Submit" at bounding box center [892, 636] width 111 height 48
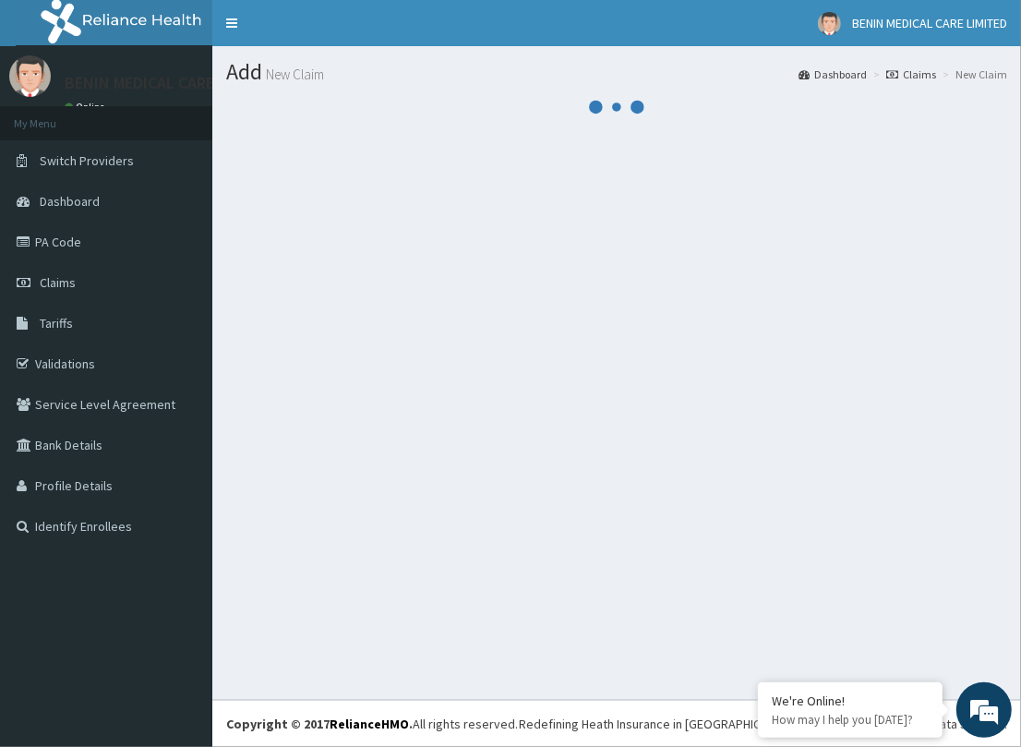
scroll to position [0, 0]
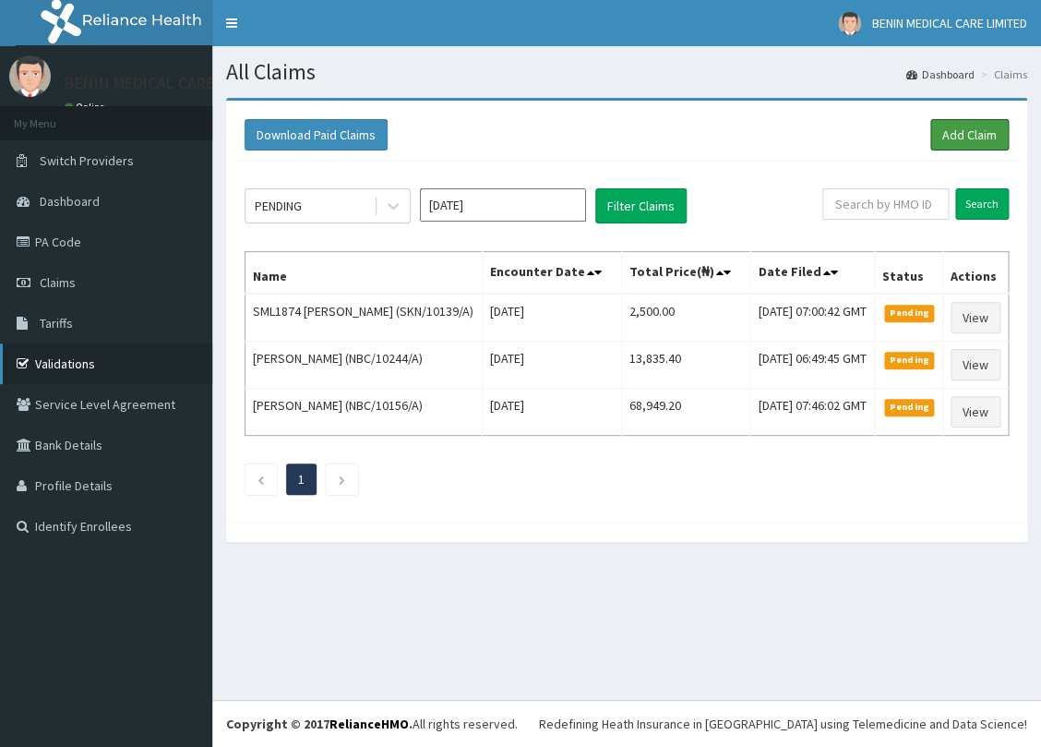
drag, startPoint x: 946, startPoint y: 140, endPoint x: 24, endPoint y: 358, distance: 947.5
click at [946, 141] on link "Add Claim" at bounding box center [969, 134] width 78 height 31
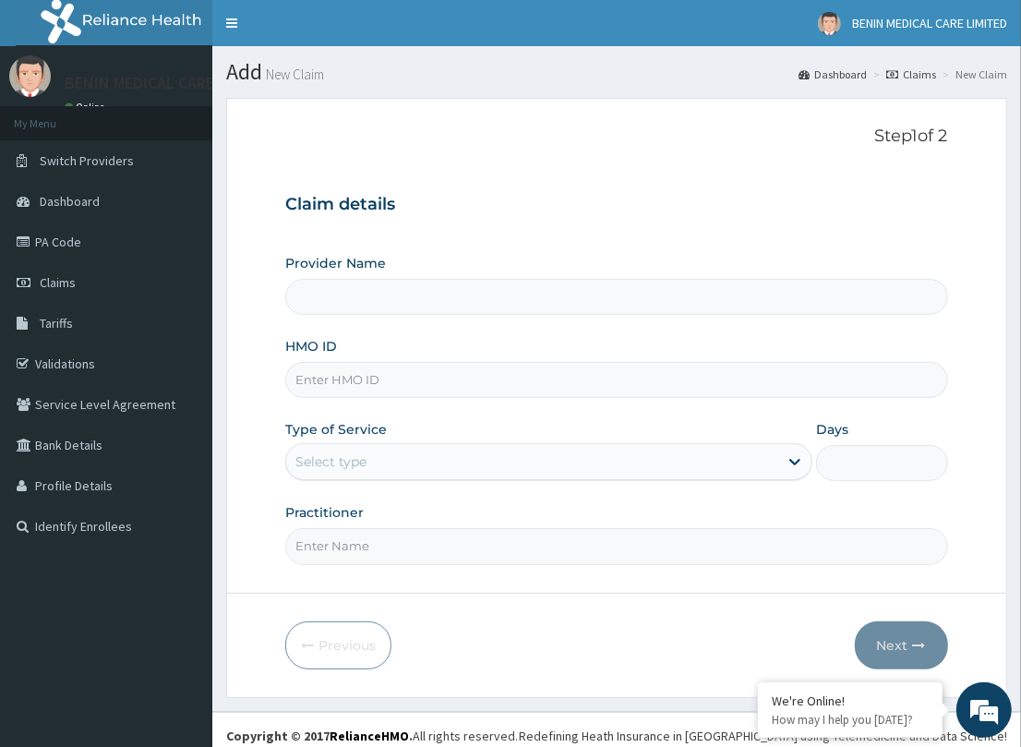
type input "BENIN MEDICAL CARE LIMITED"
click at [380, 378] on input "HMO ID" at bounding box center [616, 380] width 662 height 36
paste input "NBC/10028/C"
click at [319, 372] on input "NBC/10028/C" at bounding box center [616, 380] width 662 height 36
type input "NBC/10028/C"
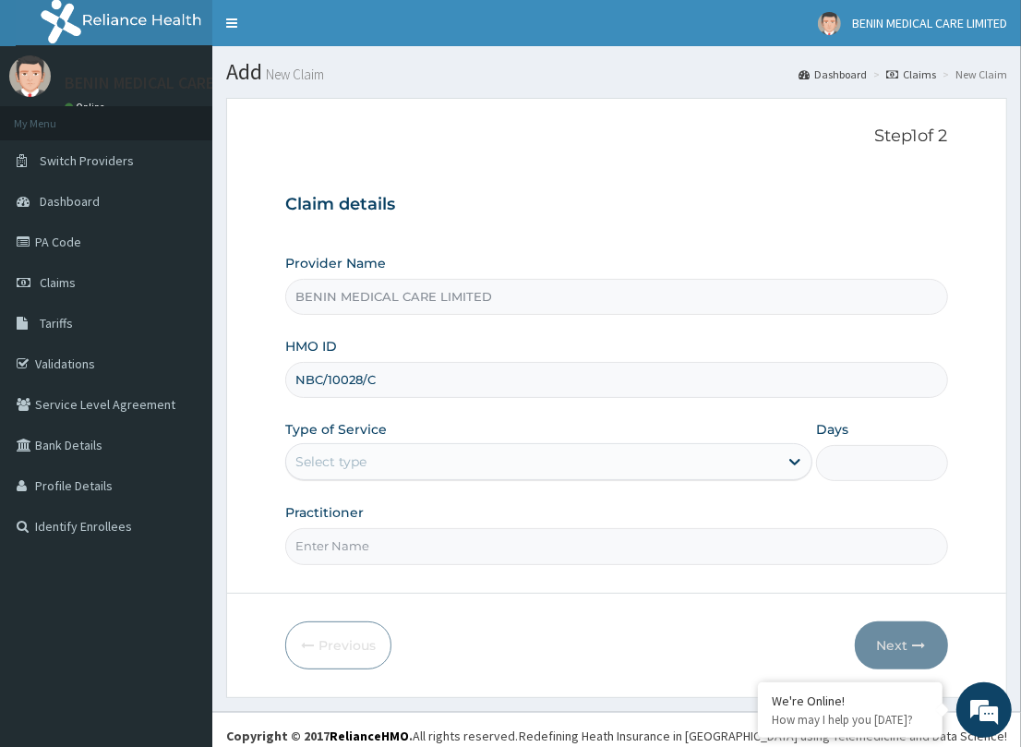
click at [283, 425] on form "Step 1 of 2 Claim details Provider Name BENIN MEDICAL CARE LIMITED HMO ID NBC/1…" at bounding box center [616, 397] width 781 height 599
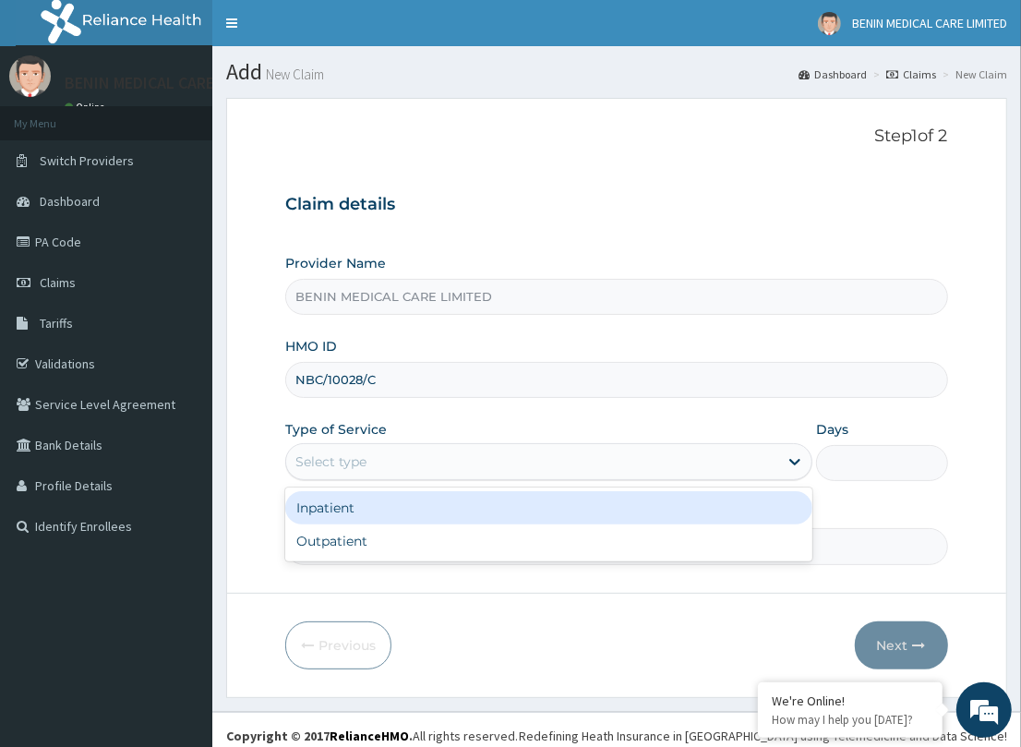
drag, startPoint x: 305, startPoint y: 448, endPoint x: 337, endPoint y: 515, distance: 74.7
click at [305, 453] on div "Select type" at bounding box center [532, 462] width 492 height 30
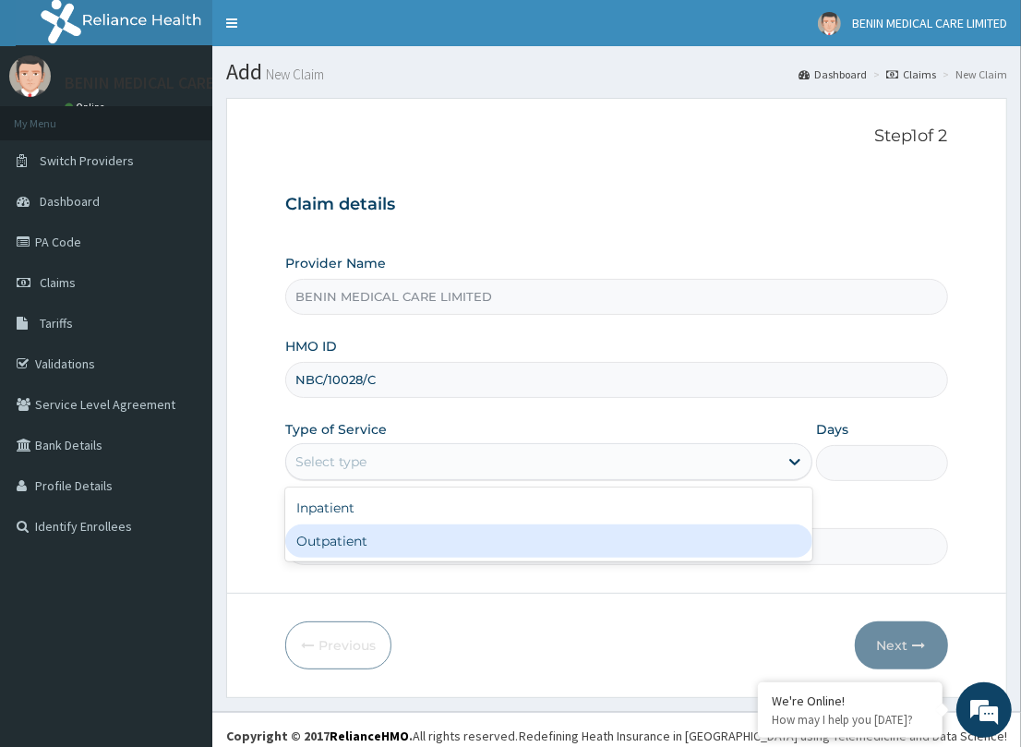
drag, startPoint x: 330, startPoint y: 538, endPoint x: 344, endPoint y: 537, distance: 13.9
click at [330, 537] on div "Outpatient" at bounding box center [548, 540] width 527 height 33
type input "1"
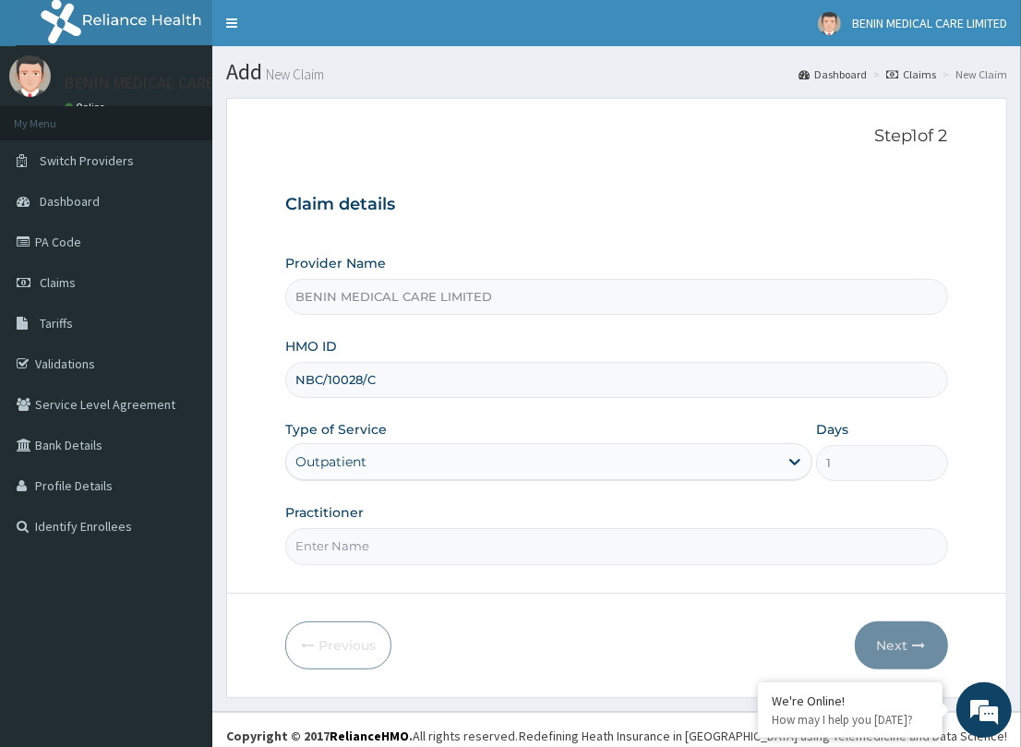
drag, startPoint x: 349, startPoint y: 537, endPoint x: 366, endPoint y: 593, distance: 58.7
click at [347, 543] on input "Practitioner" at bounding box center [616, 546] width 662 height 36
type input "PETRA"
click at [905, 635] on button "Next" at bounding box center [901, 645] width 93 height 48
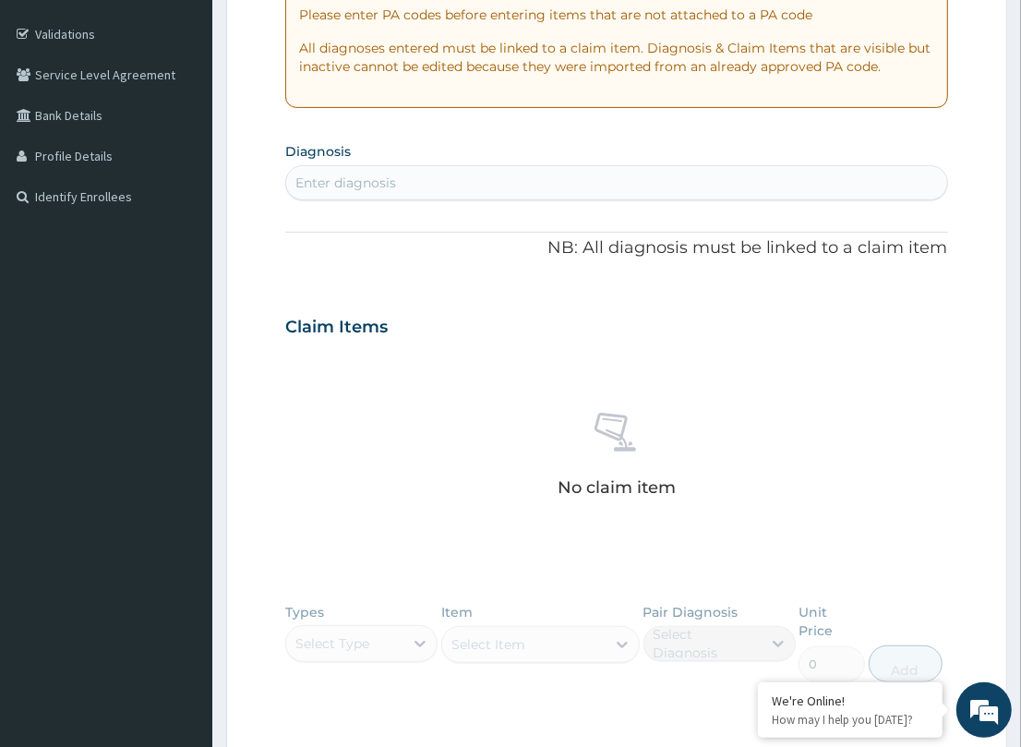
scroll to position [335, 0]
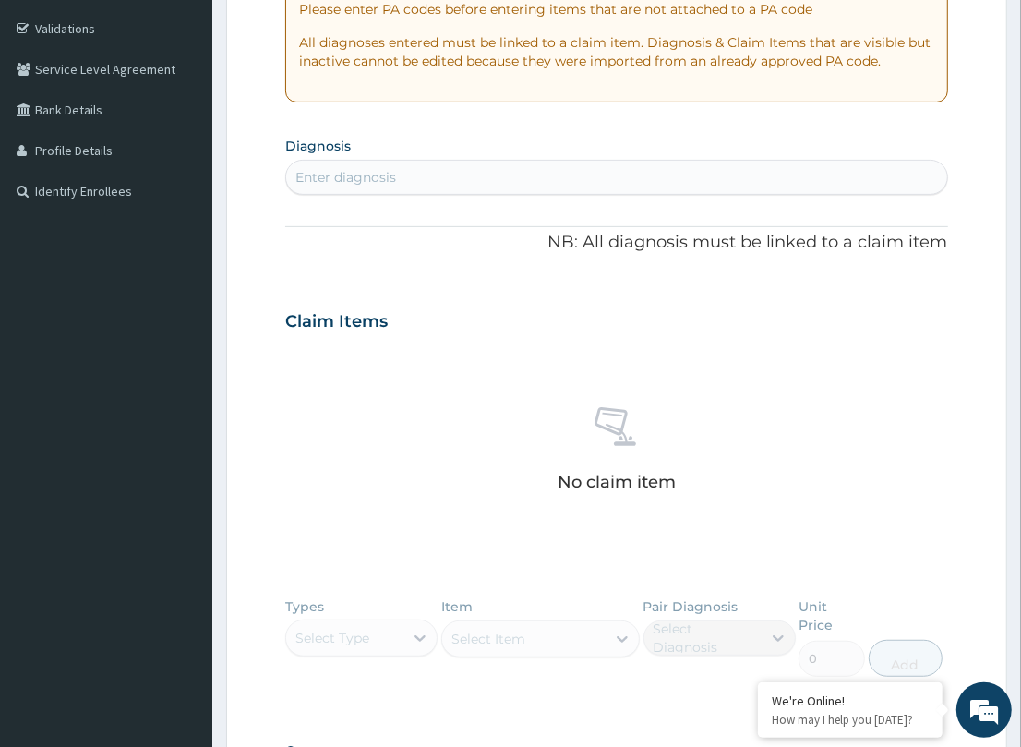
drag, startPoint x: 319, startPoint y: 185, endPoint x: 415, endPoint y: 203, distance: 97.8
click at [332, 186] on div "Enter diagnosis" at bounding box center [616, 177] width 660 height 30
type input "ALLERGY"
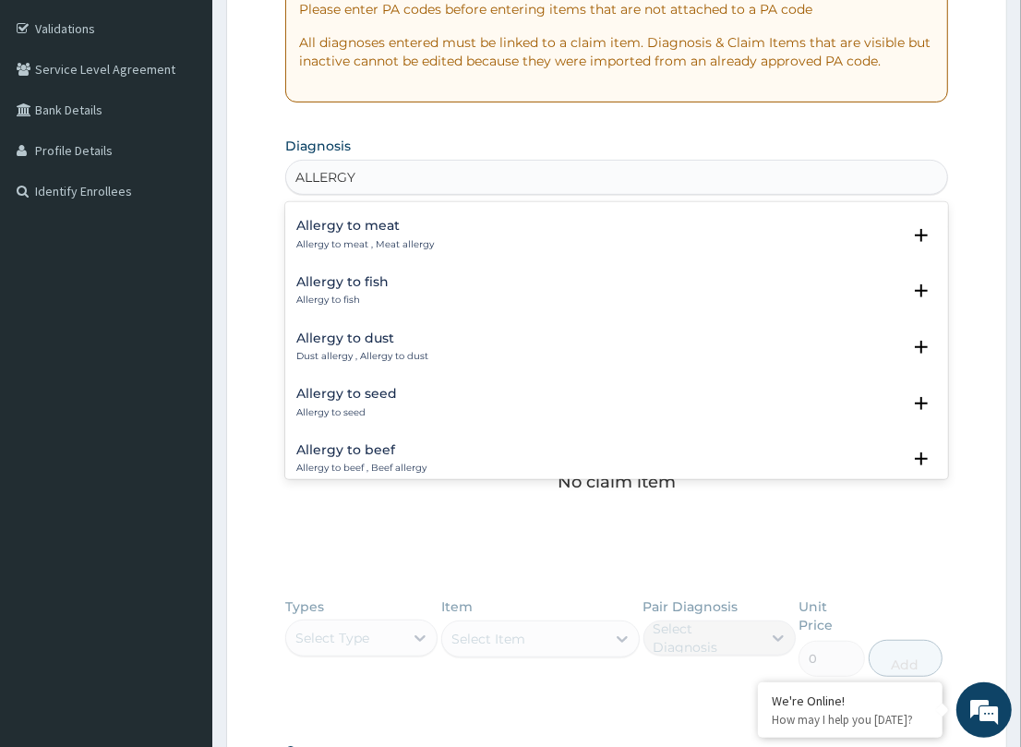
click at [338, 337] on div "Allergy to dust Dust allergy , Allergy to dust" at bounding box center [362, 347] width 132 height 32
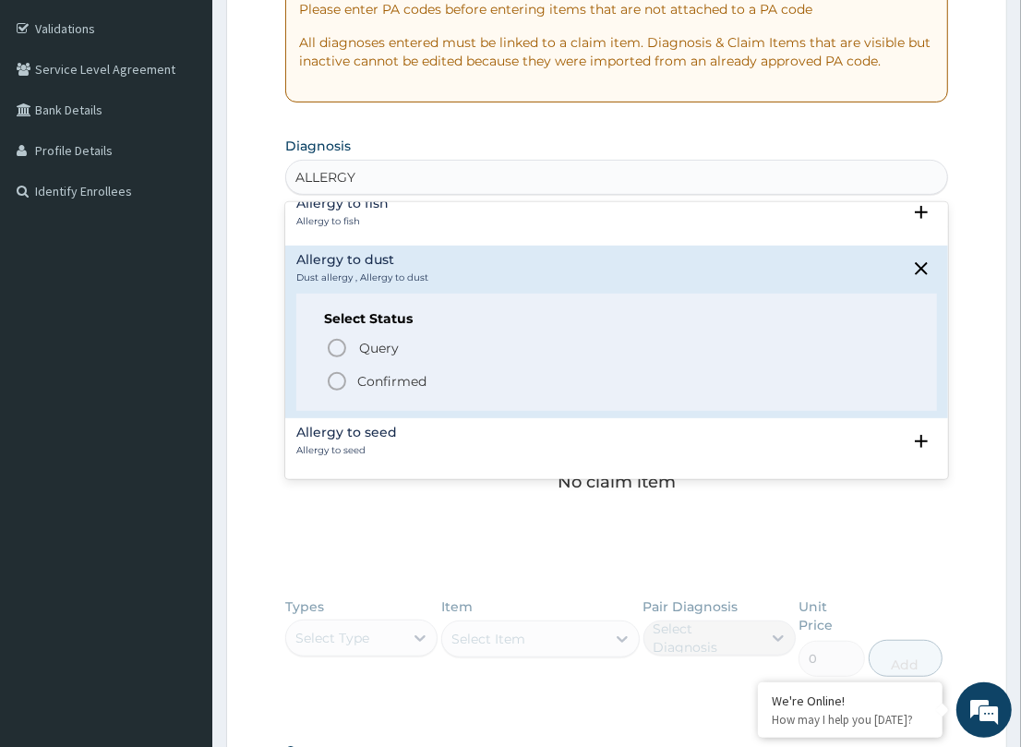
scroll to position [581, 0]
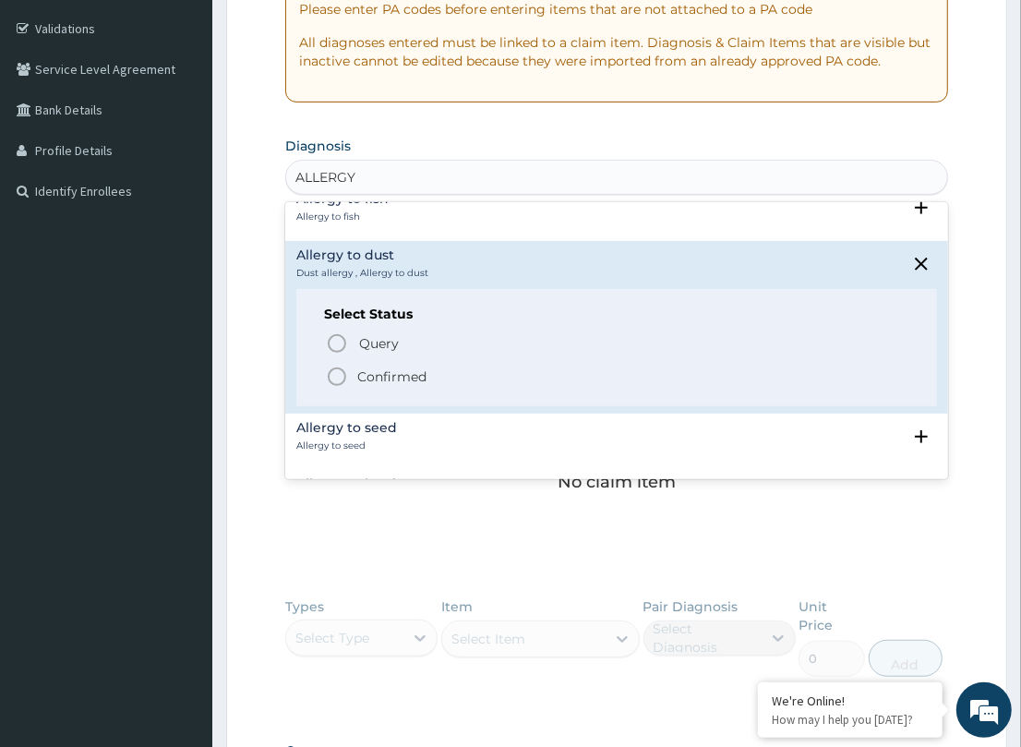
click at [333, 368] on circle "status option filled" at bounding box center [337, 376] width 17 height 17
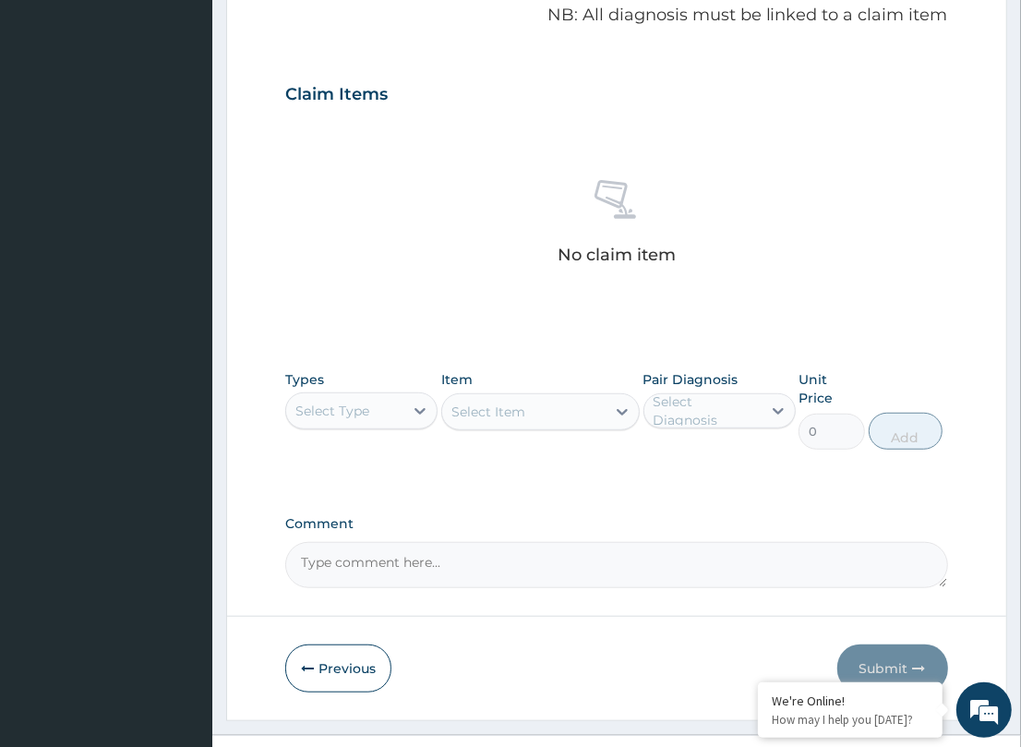
scroll to position [580, 0]
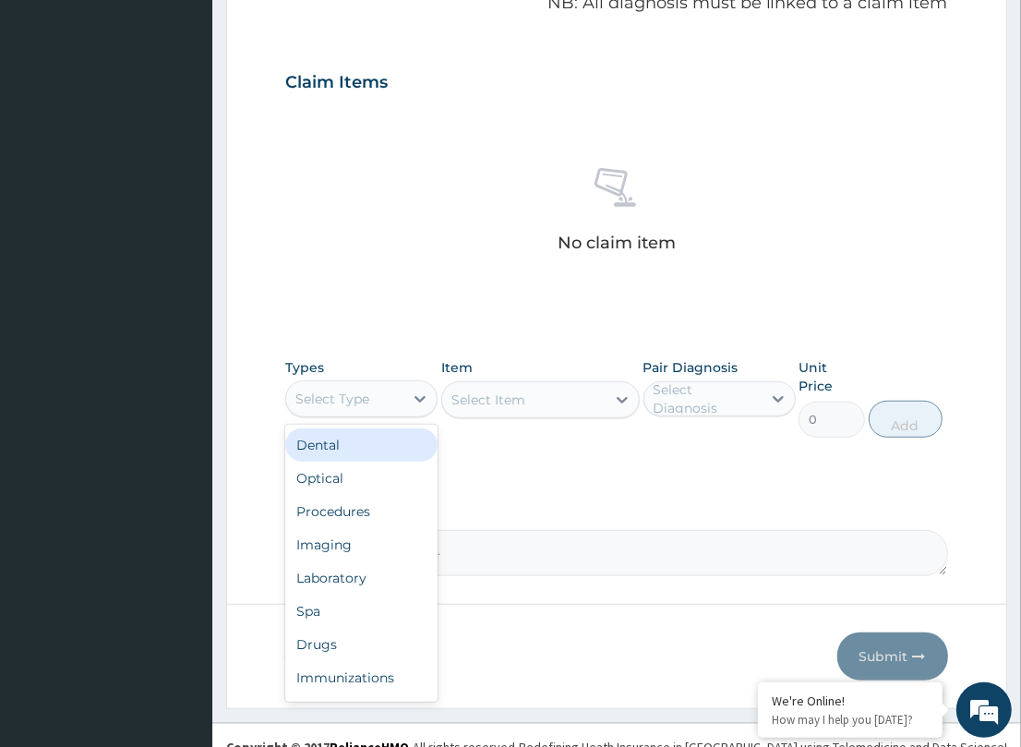
click at [392, 395] on div "Select Type" at bounding box center [344, 399] width 117 height 30
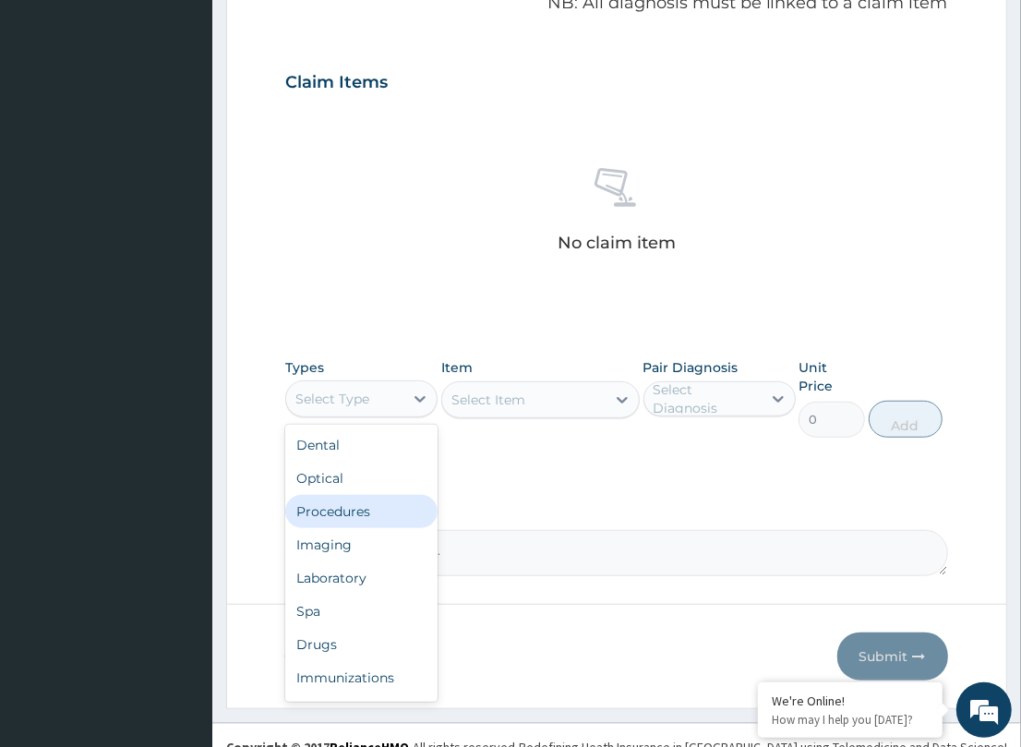
click at [399, 499] on div "Procedures" at bounding box center [361, 511] width 152 height 33
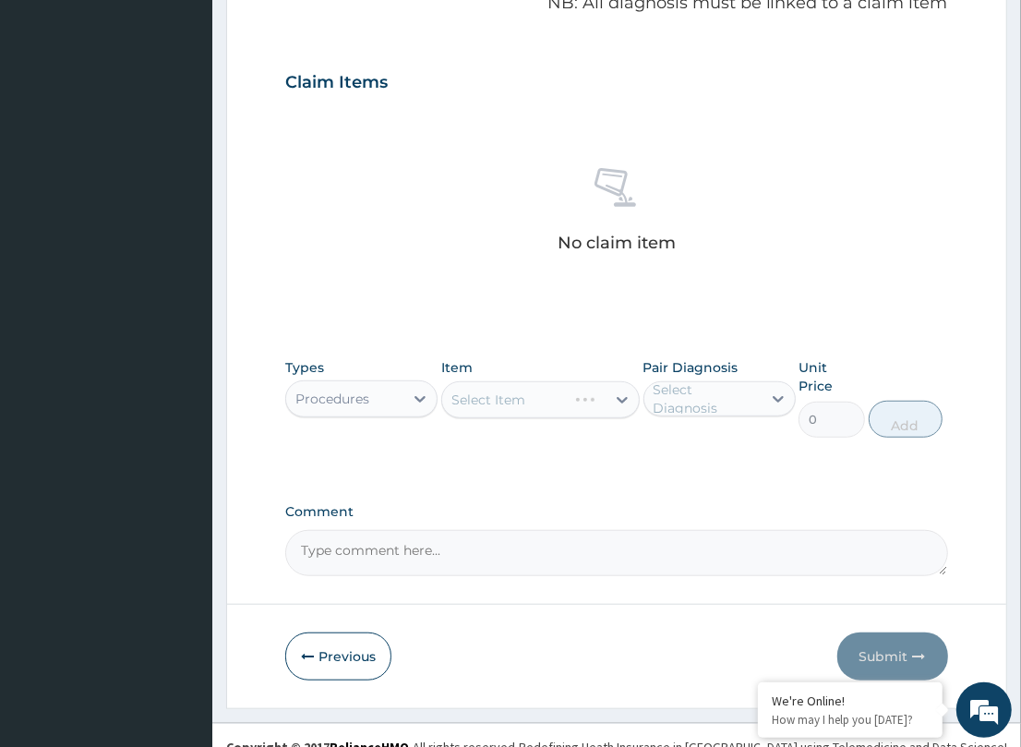
click at [515, 398] on div "Select Item" at bounding box center [540, 399] width 198 height 37
click at [515, 397] on div "Select Item" at bounding box center [488, 399] width 74 height 18
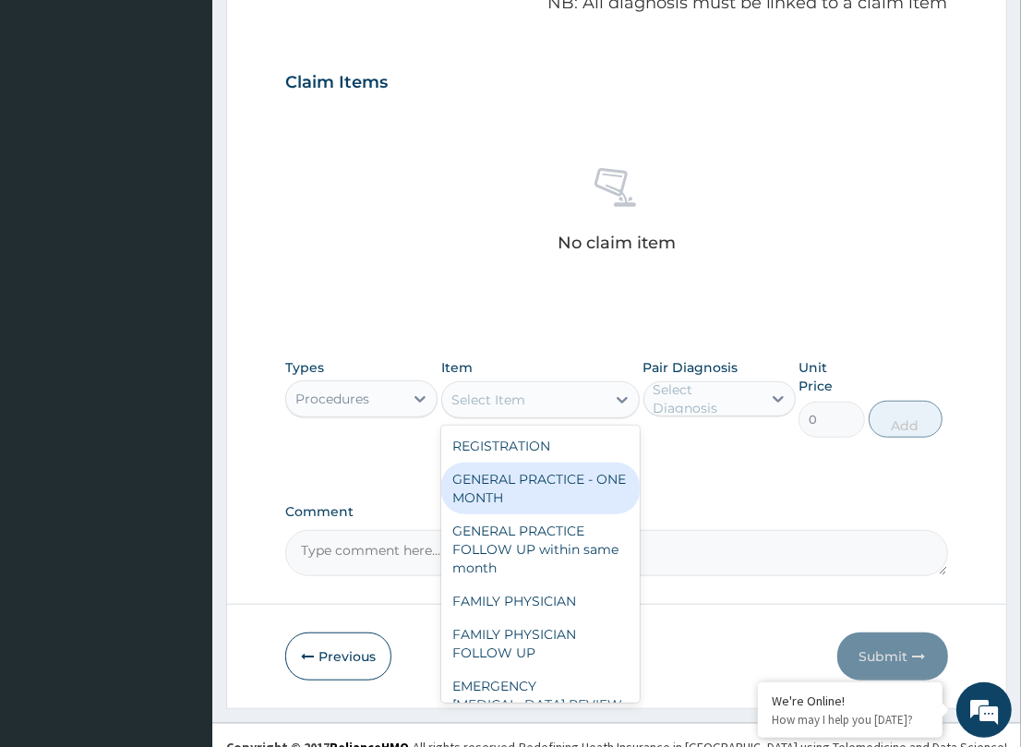
drag, startPoint x: 552, startPoint y: 478, endPoint x: 738, endPoint y: 426, distance: 193.7
click at [638, 460] on div "REGISTRATION GENERAL PRACTICE - ONE MONTH GENERAL PRACTICE FOLLOW UP within sam…" at bounding box center [540, 564] width 198 height 277
click at [577, 486] on div "GENERAL PRACTICE - ONE MONTH" at bounding box center [540, 488] width 198 height 52
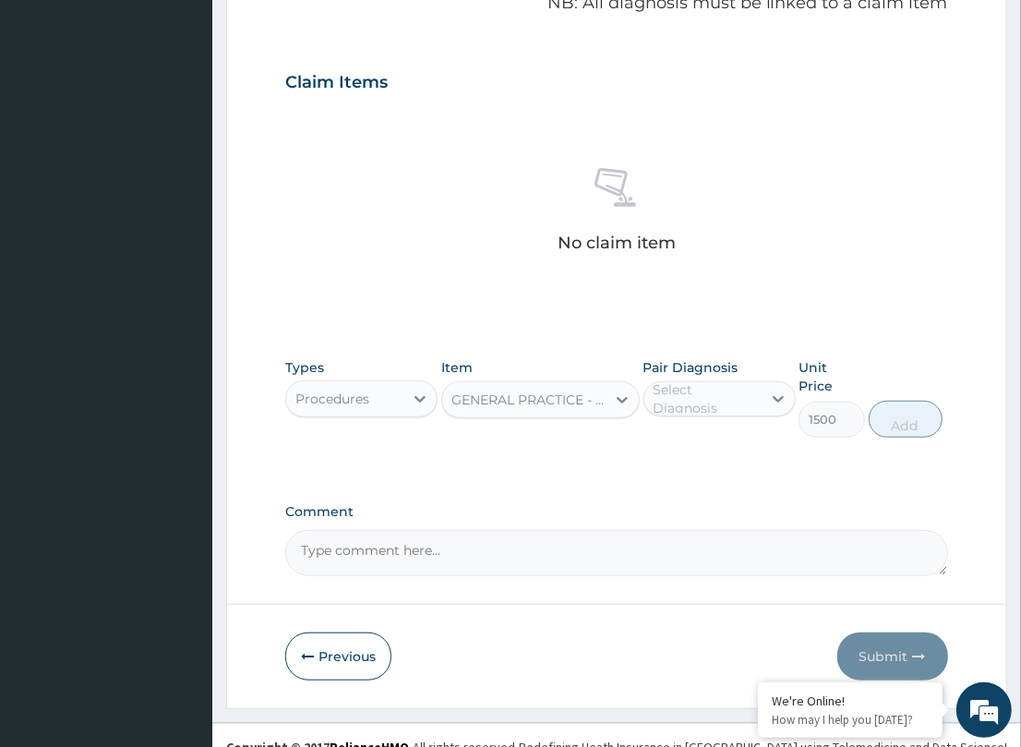
type input "1500"
drag, startPoint x: 716, startPoint y: 400, endPoint x: 703, endPoint y: 468, distance: 69.5
click at [715, 404] on div "Select Diagnosis" at bounding box center [706, 398] width 106 height 37
drag, startPoint x: 711, startPoint y: 448, endPoint x: 809, endPoint y: 399, distance: 109.4
click at [755, 440] on label "Allergy to dust" at bounding box center [723, 444] width 98 height 18
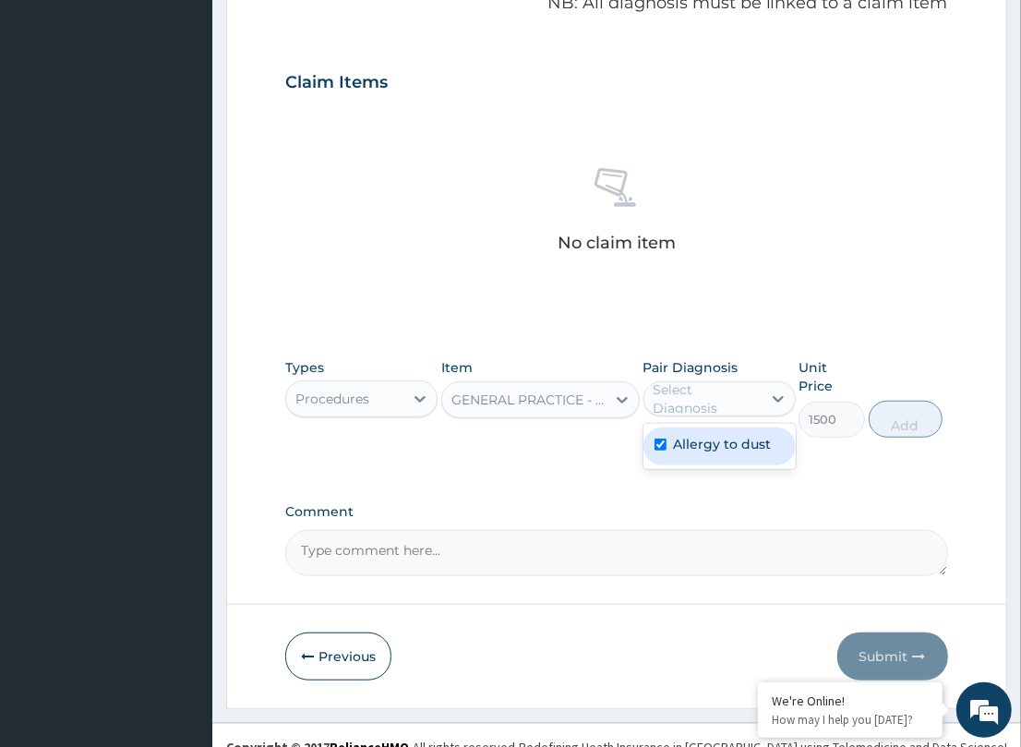
checkbox input "true"
click at [880, 401] on button "Add" at bounding box center [906, 419] width 74 height 37
type input "0"
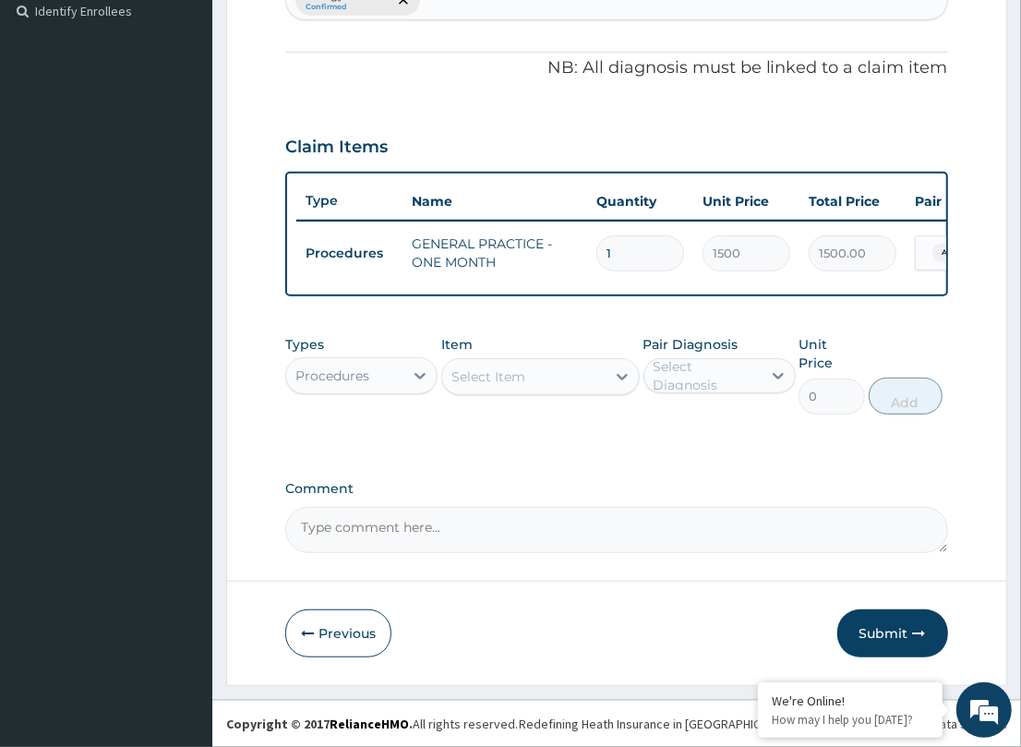
scroll to position [512, 0]
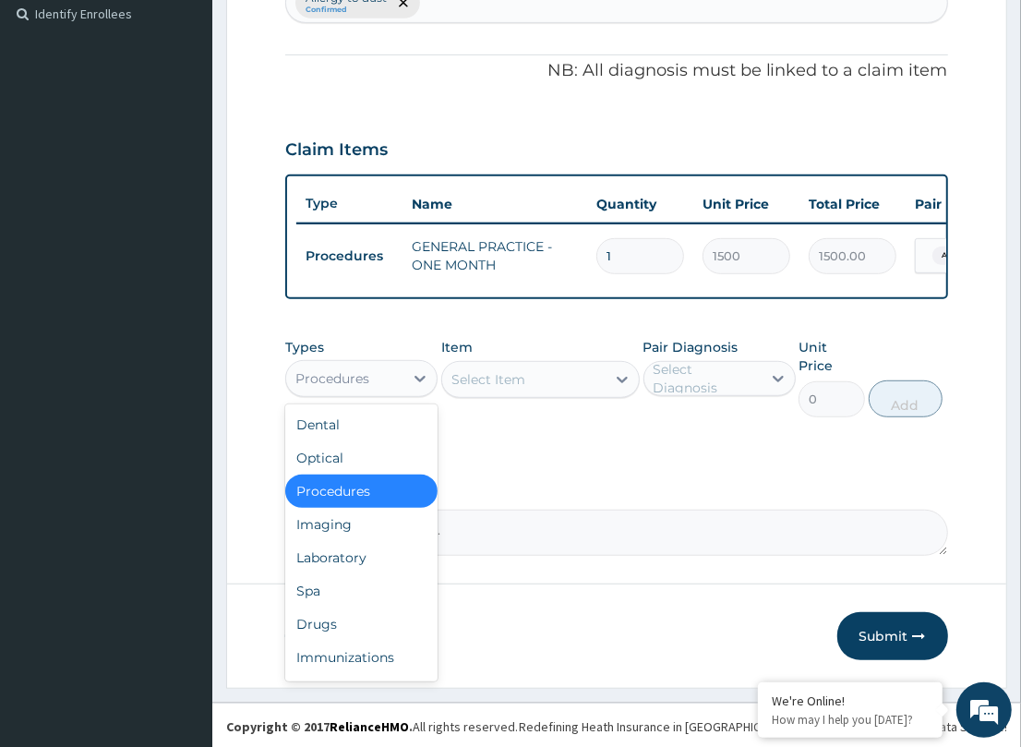
drag, startPoint x: 420, startPoint y: 393, endPoint x: 191, endPoint y: 573, distance: 291.2
click at [363, 397] on div "option Procedures, selected. option Procedures selected, 3 of 10. 10 results av…" at bounding box center [361, 378] width 152 height 37
click at [340, 637] on div "Drugs" at bounding box center [361, 623] width 152 height 33
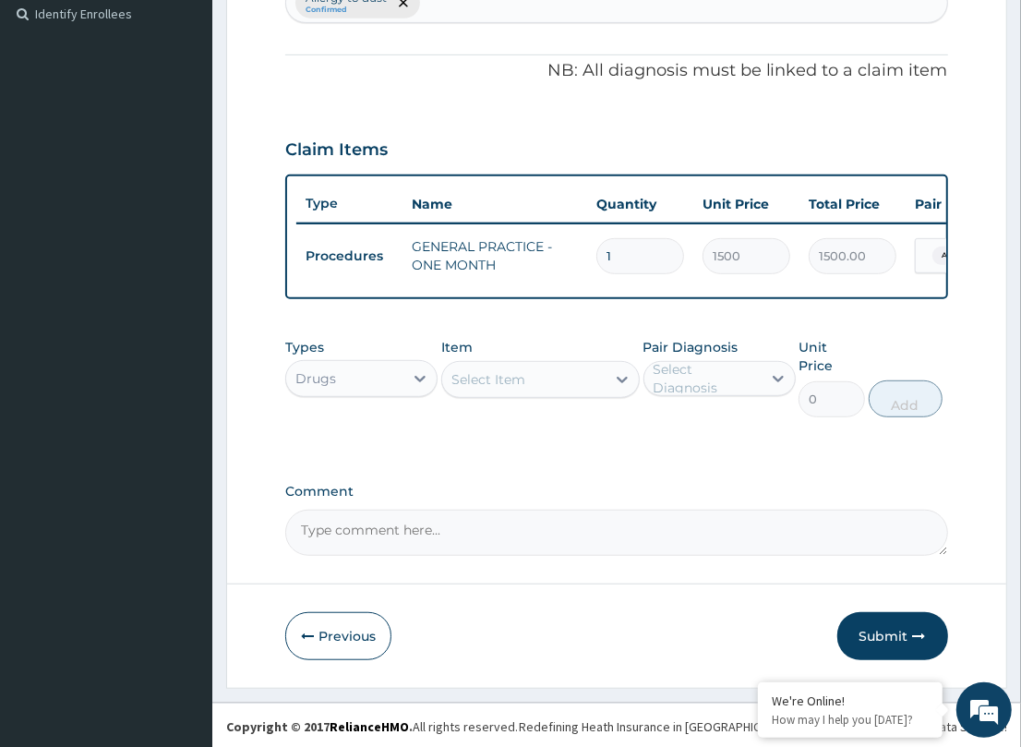
click at [541, 393] on div "Select Item" at bounding box center [523, 380] width 163 height 30
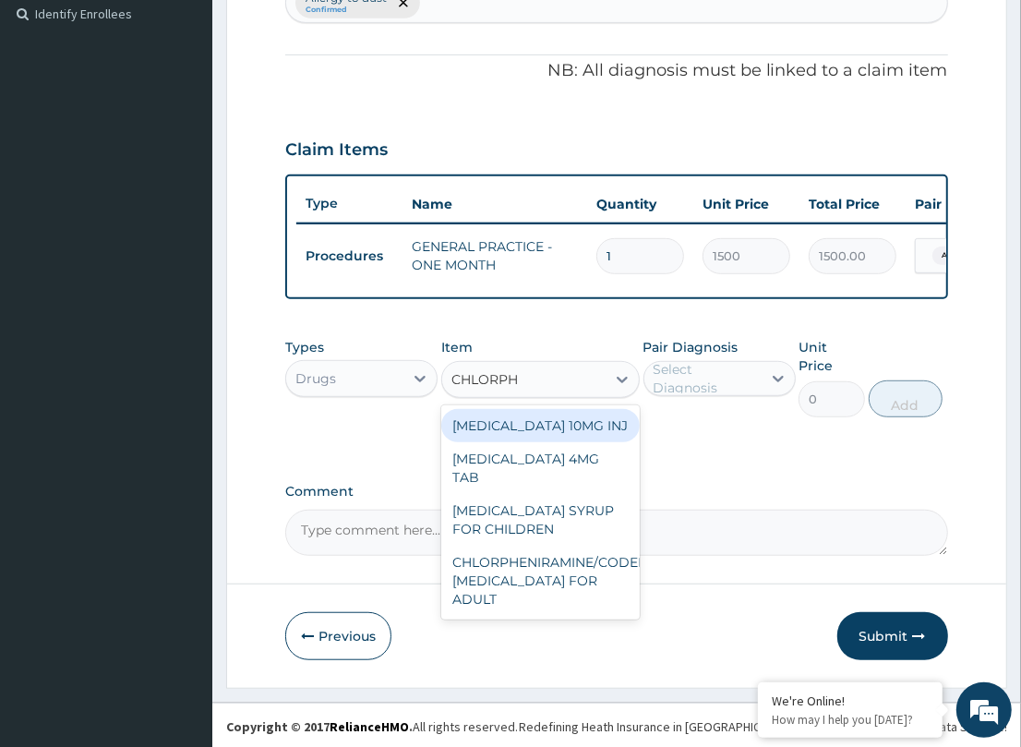
scroll to position [0, 0]
type input "CHLORPHE"
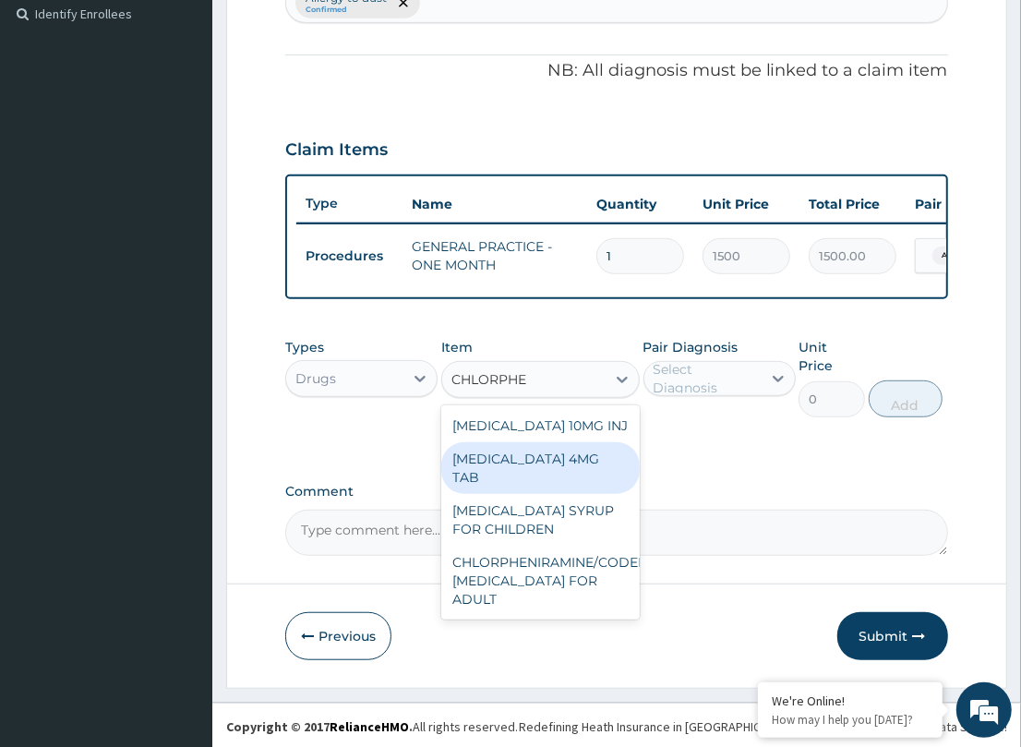
drag, startPoint x: 469, startPoint y: 490, endPoint x: 475, endPoint y: 483, distance: 9.8
click at [469, 489] on div "[MEDICAL_DATA] 4MG TAB" at bounding box center [540, 468] width 198 height 52
type input "4.62"
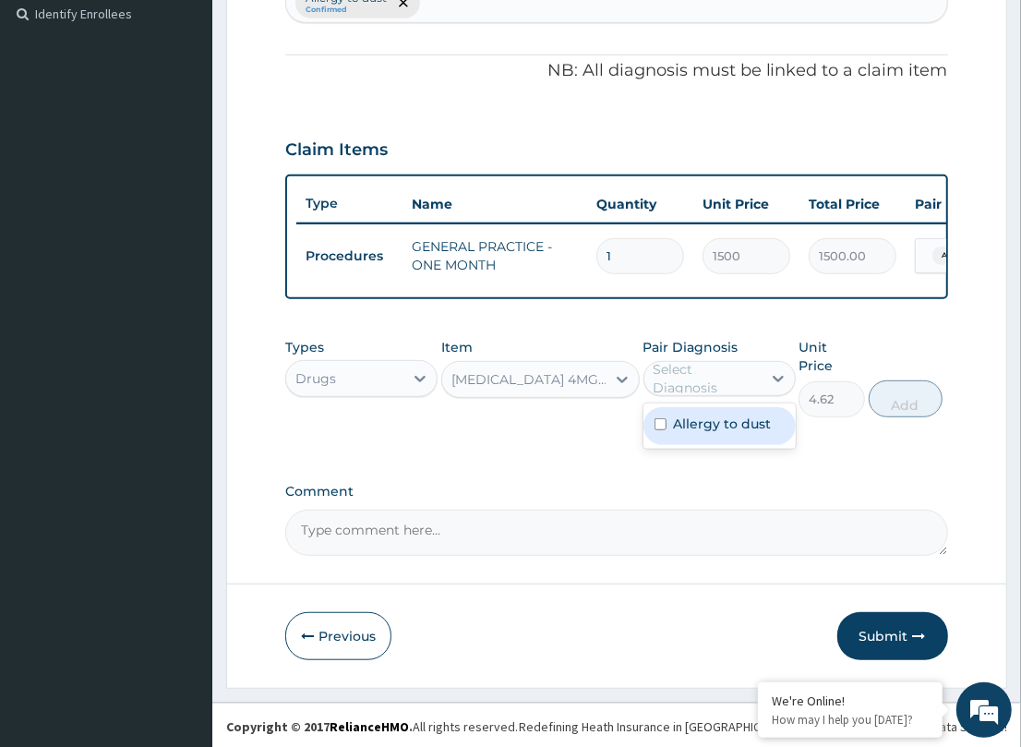
click at [726, 393] on div "Select Diagnosis" at bounding box center [706, 378] width 106 height 37
drag, startPoint x: 731, startPoint y: 436, endPoint x: 792, endPoint y: 427, distance: 61.5
click at [736, 431] on label "Allergy to dust" at bounding box center [723, 423] width 98 height 18
checkbox input "true"
click at [877, 392] on button "Add" at bounding box center [906, 398] width 74 height 37
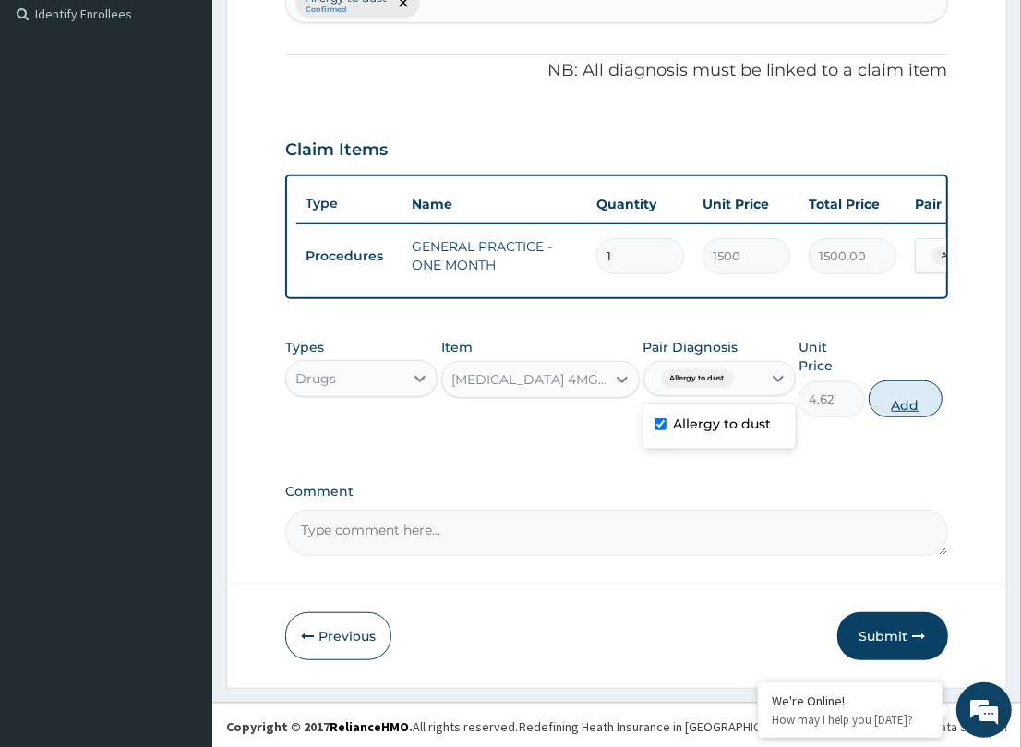
type input "0"
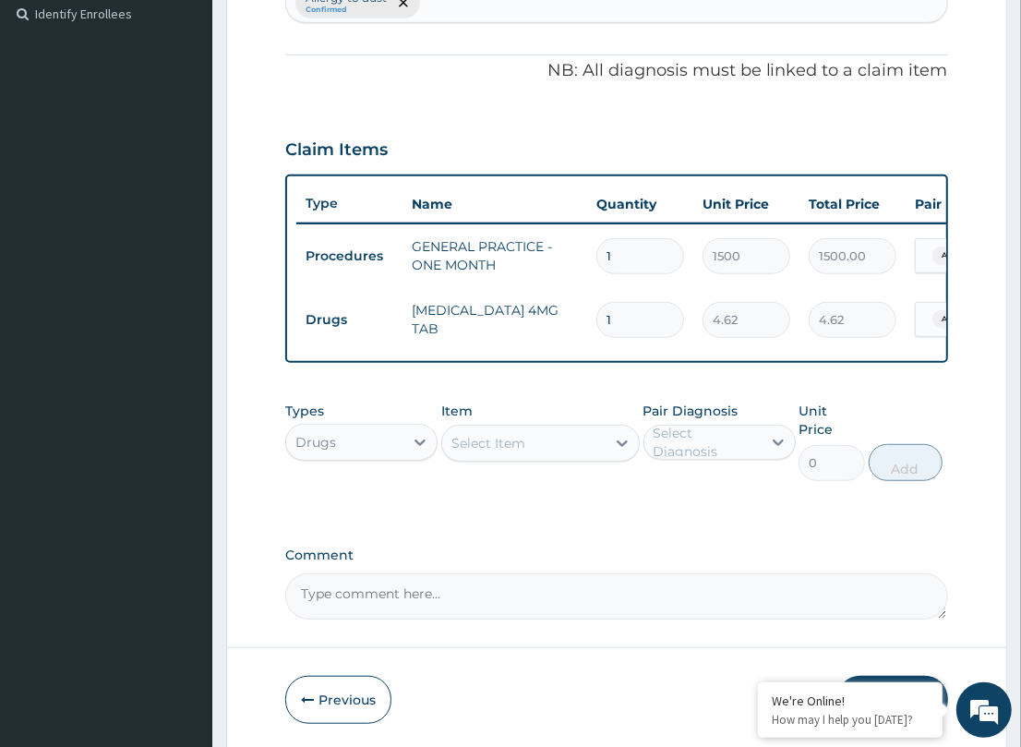
drag, startPoint x: 634, startPoint y: 318, endPoint x: 429, endPoint y: 310, distance: 205.1
click at [429, 314] on tr "Drugs [MEDICAL_DATA] 4MG TAB 1 4.62 4.62 Allergy to dust Delete" at bounding box center [748, 320] width 905 height 64
type input "5"
type input "23.10"
click at [501, 386] on div "PA Code / Prescription Code Enter Code(Secondary Care Only) Encounter Date DD-M…" at bounding box center [616, 141] width 662 height 955
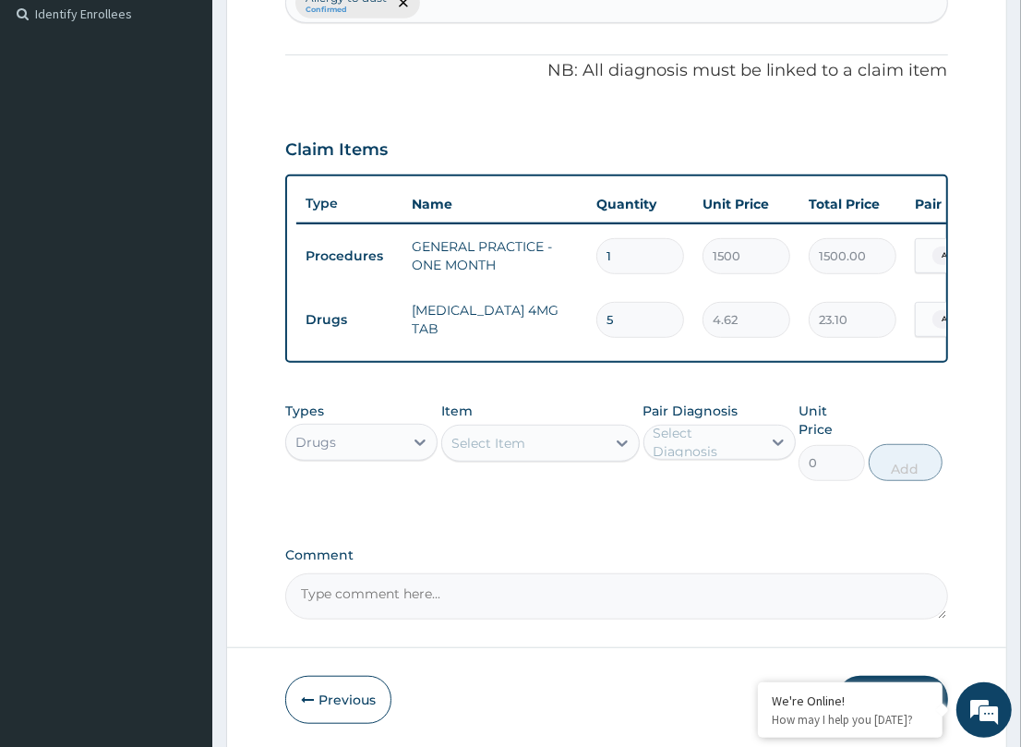
drag, startPoint x: 503, startPoint y: 316, endPoint x: 430, endPoint y: 312, distance: 73.0
click at [430, 312] on tr "Drugs [MEDICAL_DATA] 4MG TAB 5 4.62 23.10 Allergy to dust Delete" at bounding box center [748, 320] width 905 height 64
type input "3"
type input "13.86"
type input "3"
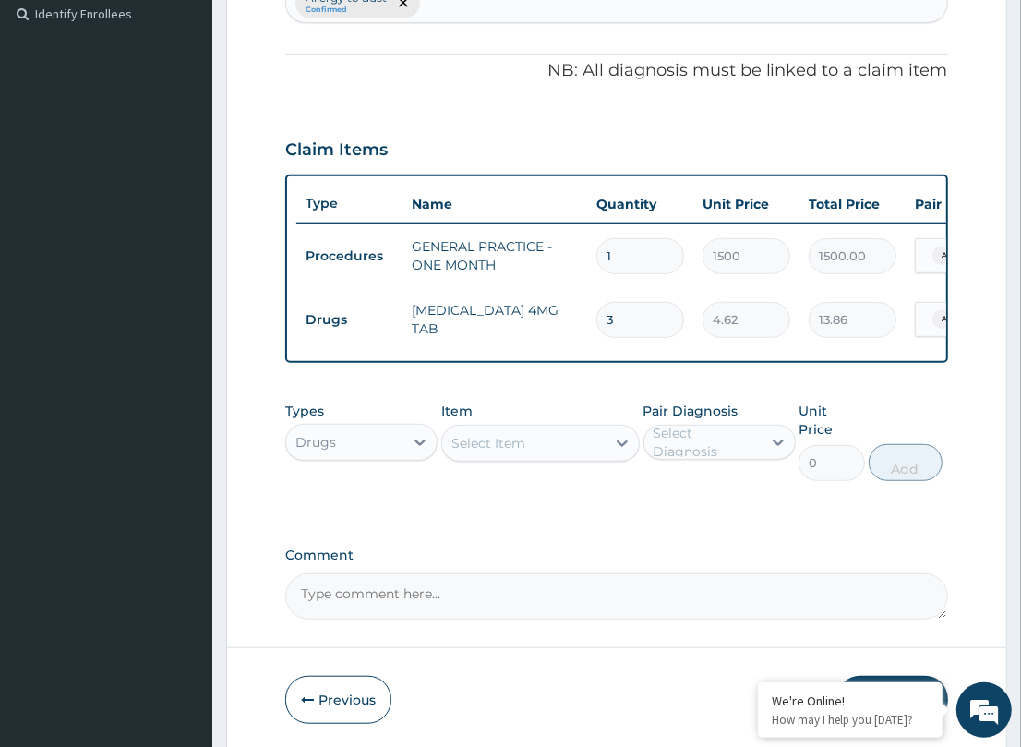
click at [503, 425] on div "Item Select Item" at bounding box center [540, 441] width 198 height 79
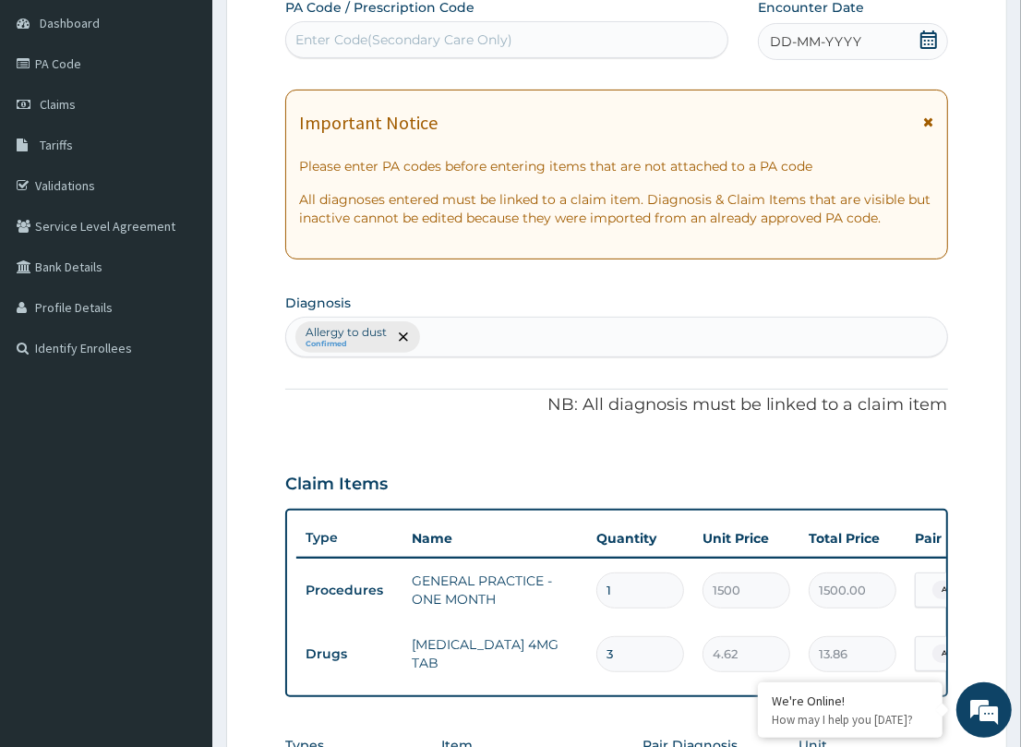
scroll to position [176, 0]
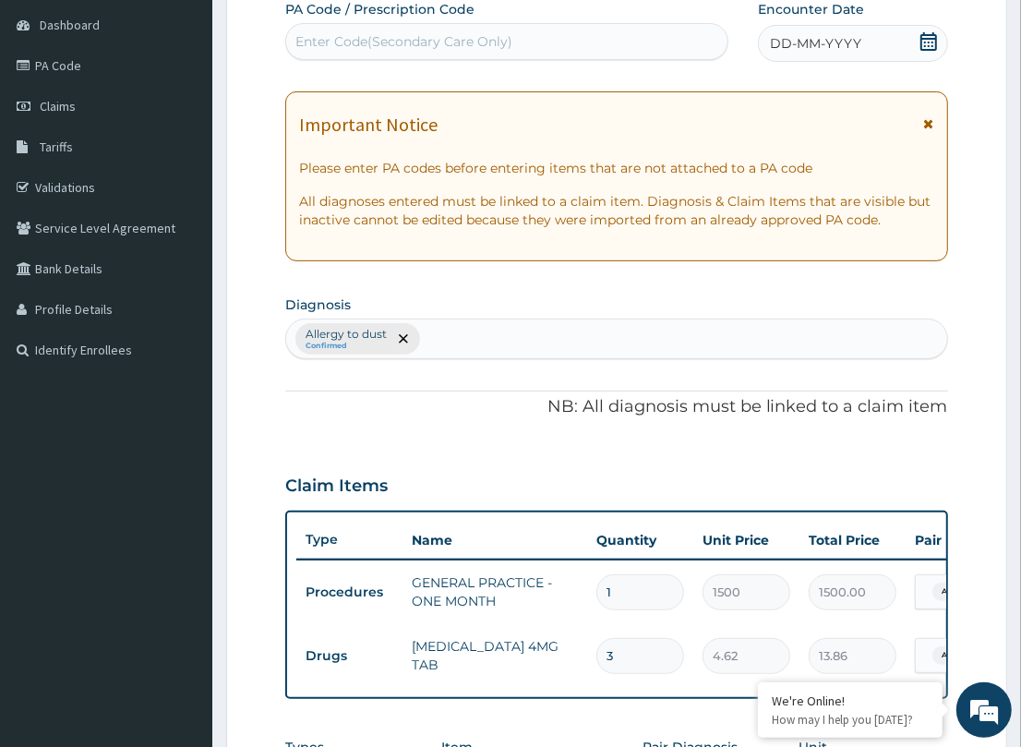
click at [777, 51] on span "DD-MM-YYYY" at bounding box center [815, 43] width 91 height 18
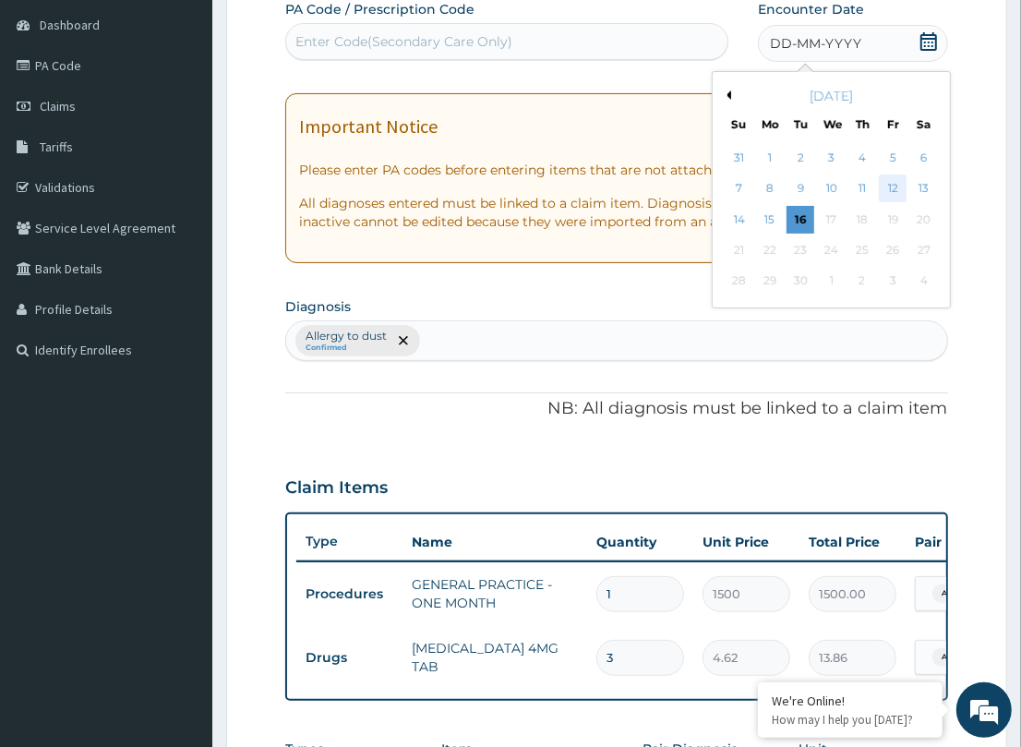
click at [891, 178] on div "12" at bounding box center [893, 189] width 28 height 28
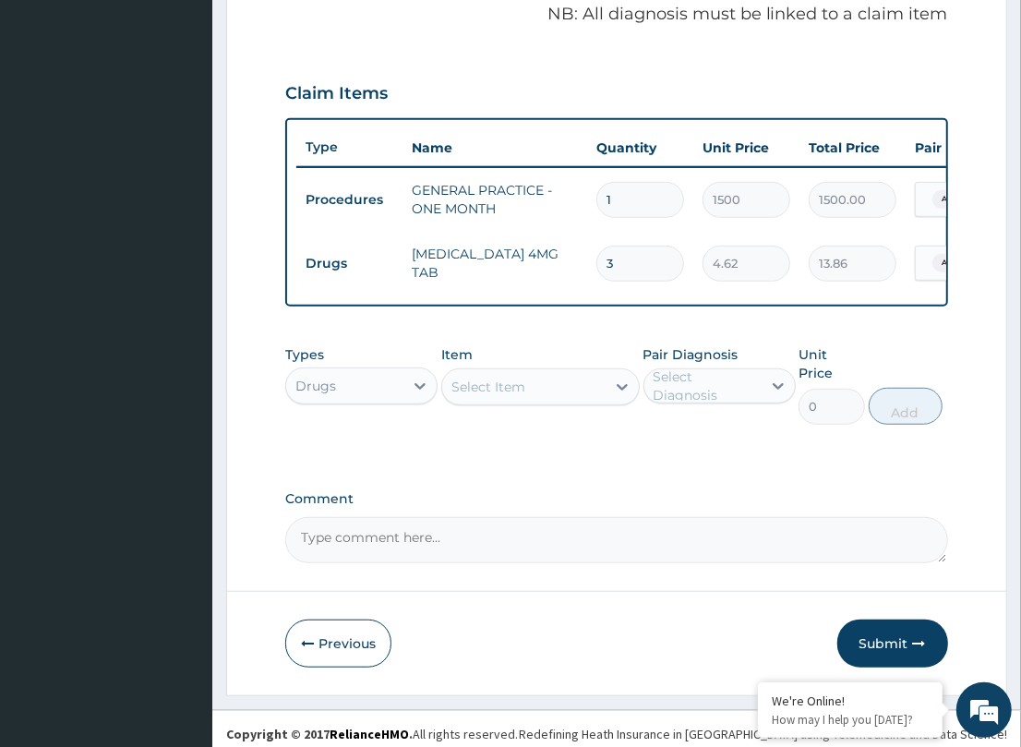
scroll to position [575, 0]
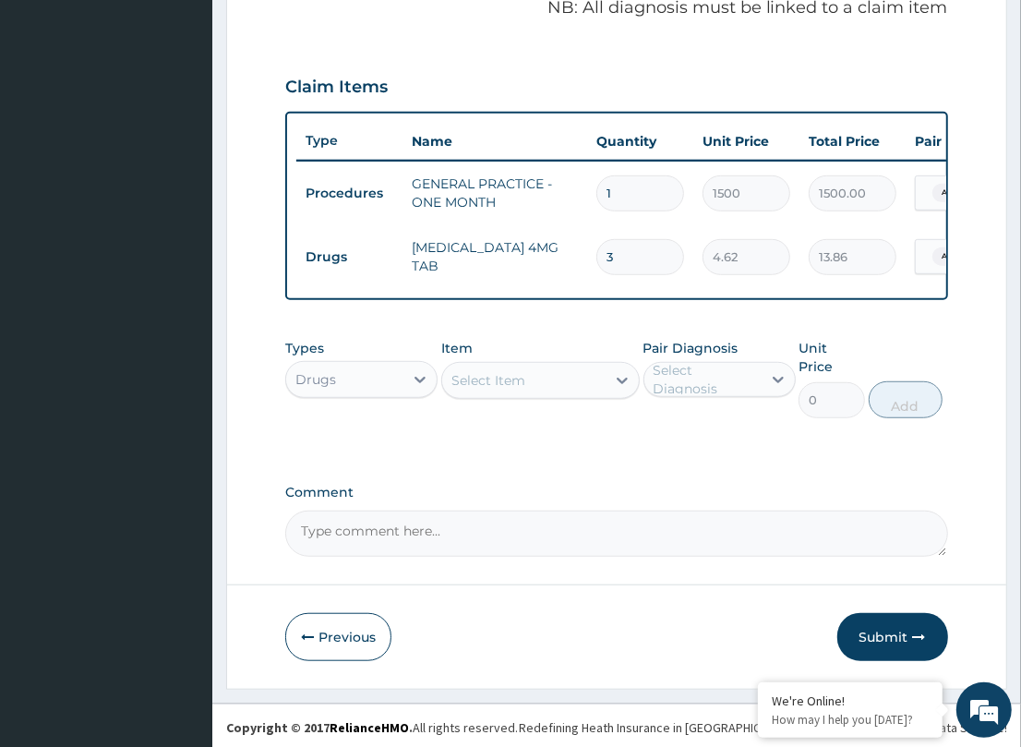
drag, startPoint x: 889, startPoint y: 652, endPoint x: 76, endPoint y: 497, distance: 827.8
click at [892, 649] on button "Submit" at bounding box center [892, 637] width 111 height 48
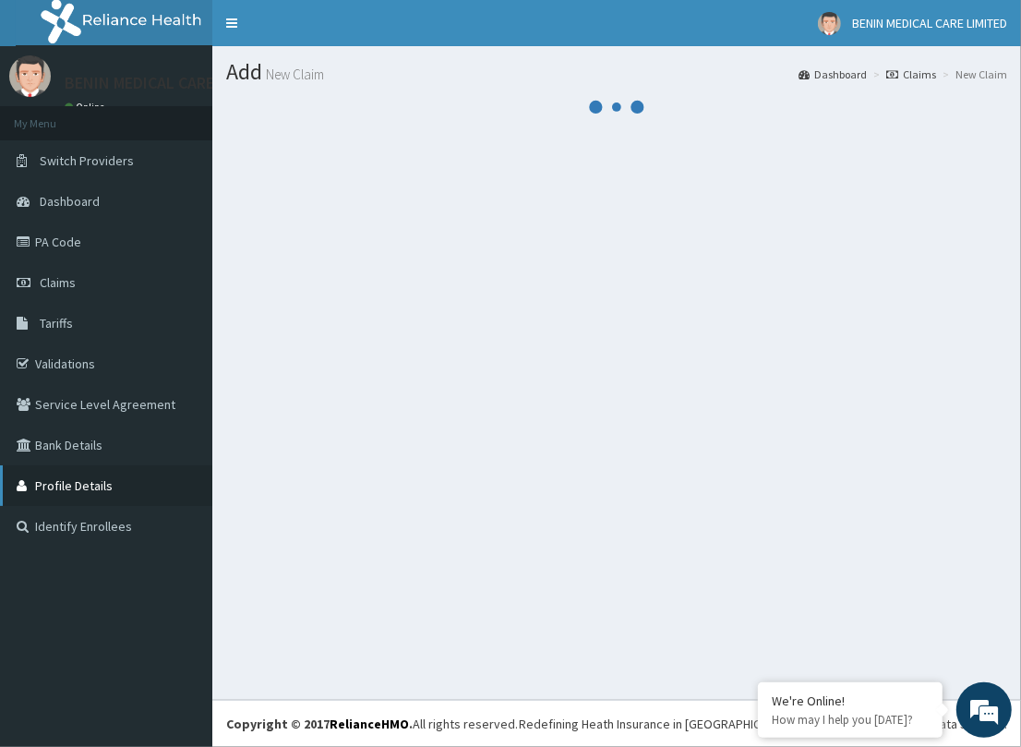
scroll to position [0, 0]
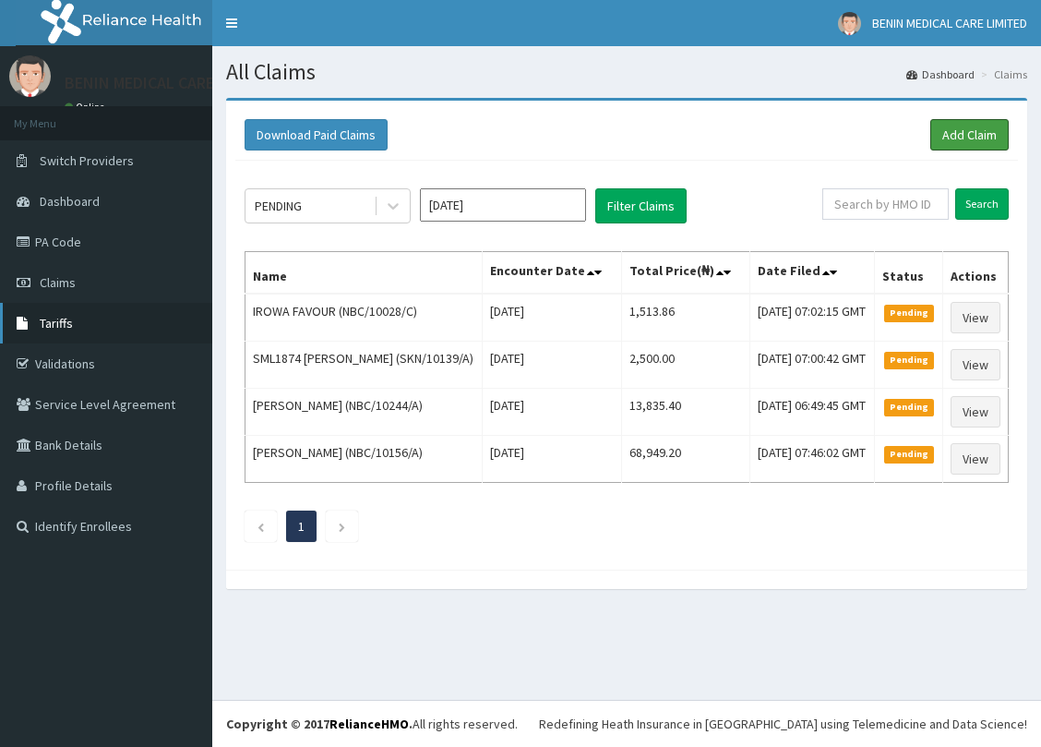
drag, startPoint x: 0, startPoint y: 0, endPoint x: 9, endPoint y: 337, distance: 337.0
click at [992, 140] on link "Add Claim" at bounding box center [969, 134] width 78 height 31
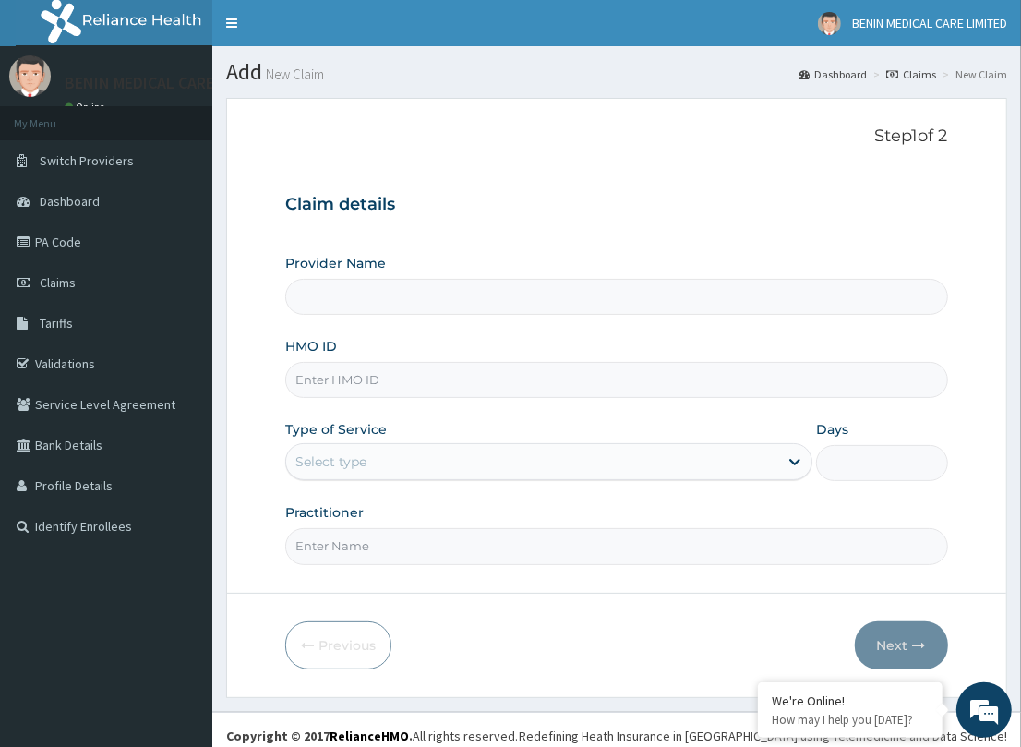
type input "BENIN MEDICAL CARE LIMITED"
click at [342, 362] on input "HMO ID" at bounding box center [616, 380] width 662 height 36
paste input "ENP/10749/A"
click at [319, 374] on input "ENP/10749/A" at bounding box center [616, 380] width 662 height 36
type input "ENP/10749/A"
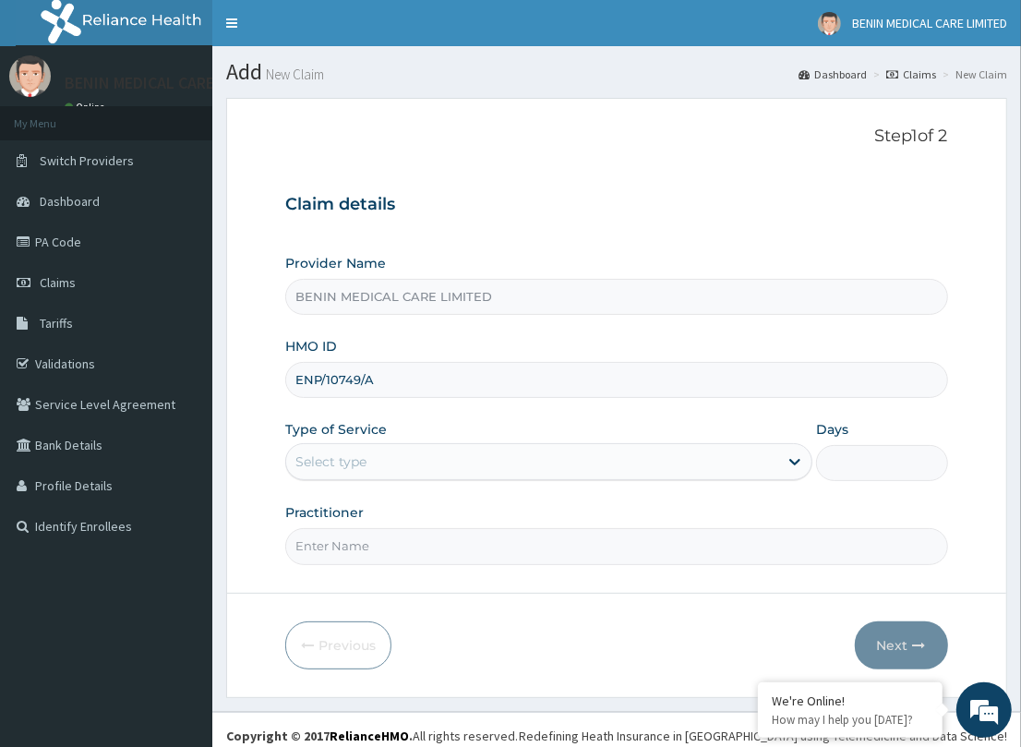
click at [265, 436] on form "Step 1 of 2 Claim details Provider Name BENIN MEDICAL CARE LIMITED HMO ID ENP/1…" at bounding box center [616, 397] width 781 height 599
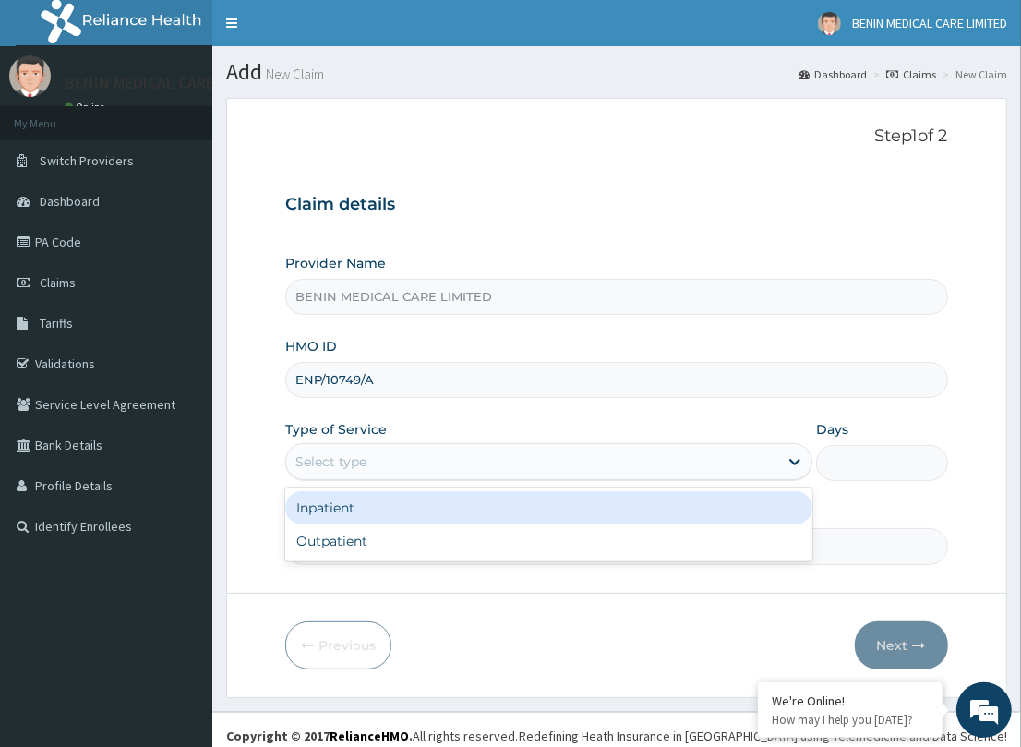
drag, startPoint x: 311, startPoint y: 462, endPoint x: 297, endPoint y: 550, distance: 89.7
click at [311, 463] on div "Select type" at bounding box center [330, 461] width 71 height 18
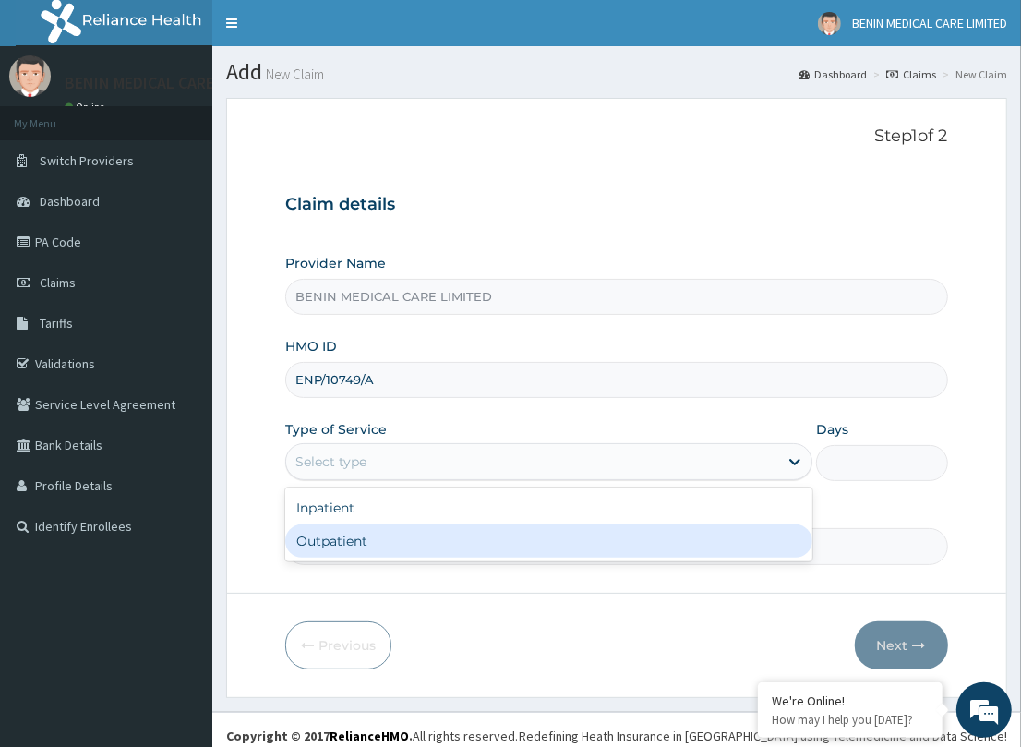
click at [315, 543] on div "Outpatient" at bounding box center [548, 540] width 527 height 33
type input "1"
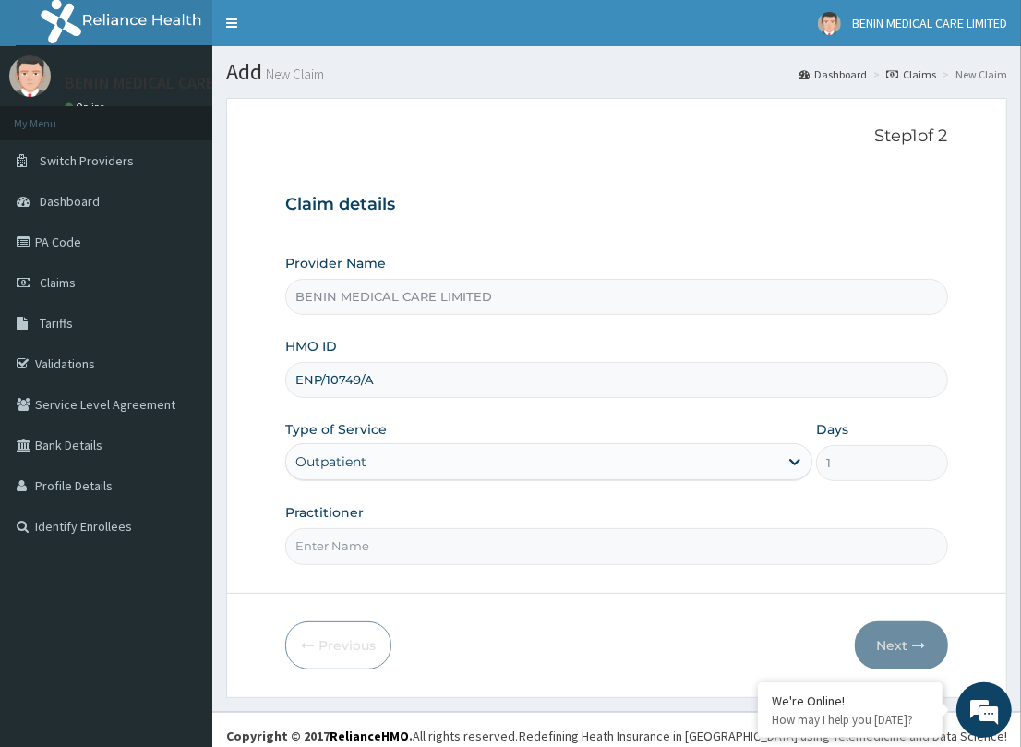
drag, startPoint x: 326, startPoint y: 535, endPoint x: 337, endPoint y: 597, distance: 62.8
click at [367, 554] on input "Practitioner" at bounding box center [616, 546] width 662 height 36
type input "PETRA"
click at [923, 639] on icon "button" at bounding box center [919, 645] width 13 height 13
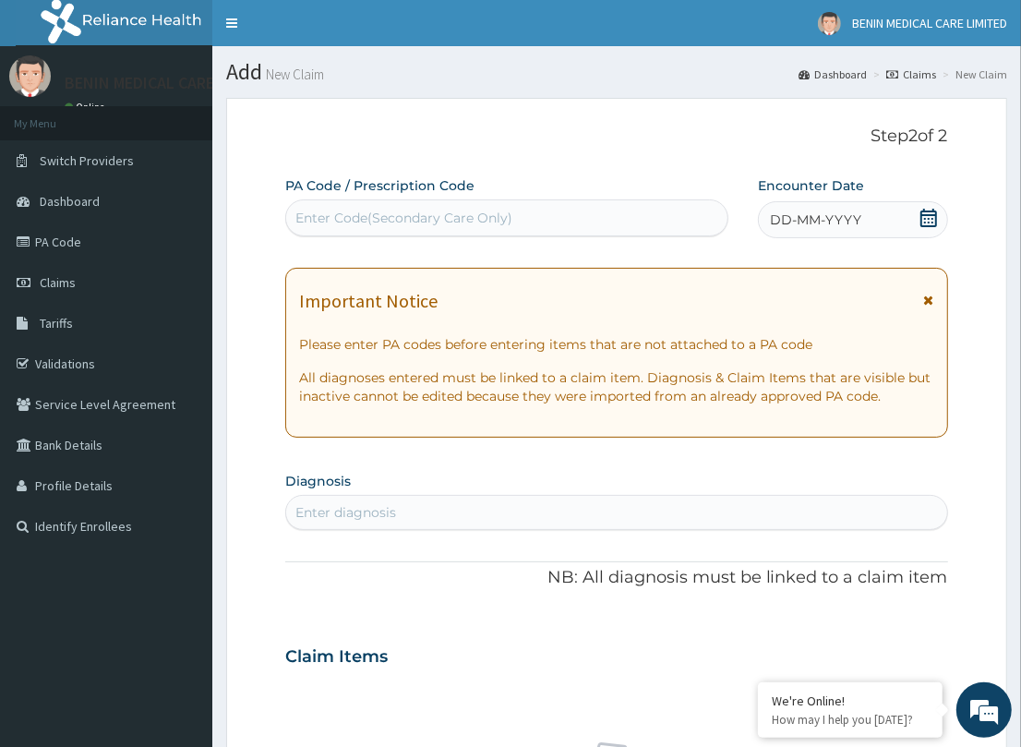
click at [352, 515] on div "Enter diagnosis" at bounding box center [345, 512] width 101 height 18
type input "[MEDICAL_DATA]"
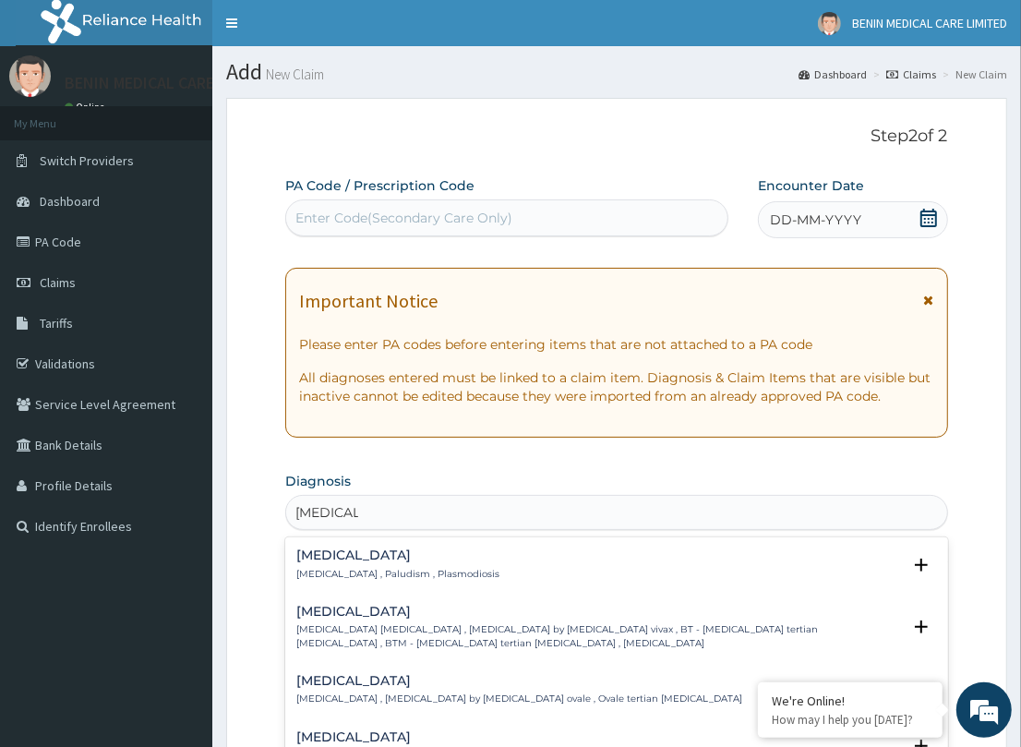
drag, startPoint x: 323, startPoint y: 550, endPoint x: 335, endPoint y: 534, distance: 20.5
click at [320, 551] on h4 "[MEDICAL_DATA]" at bounding box center [397, 555] width 203 height 14
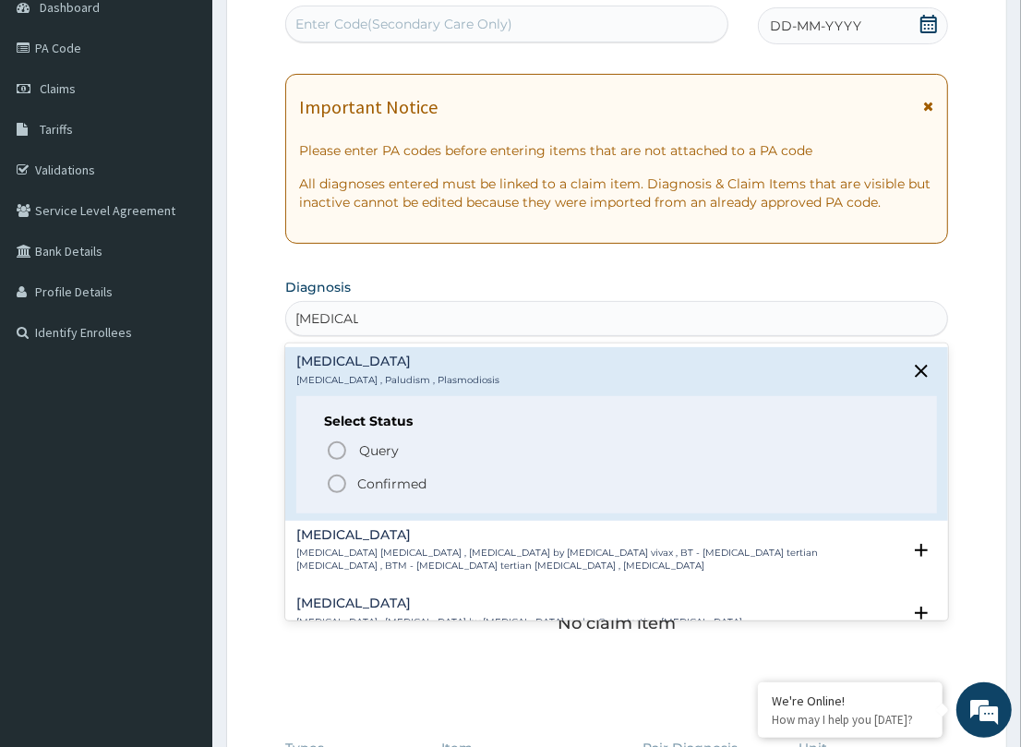
scroll to position [223, 0]
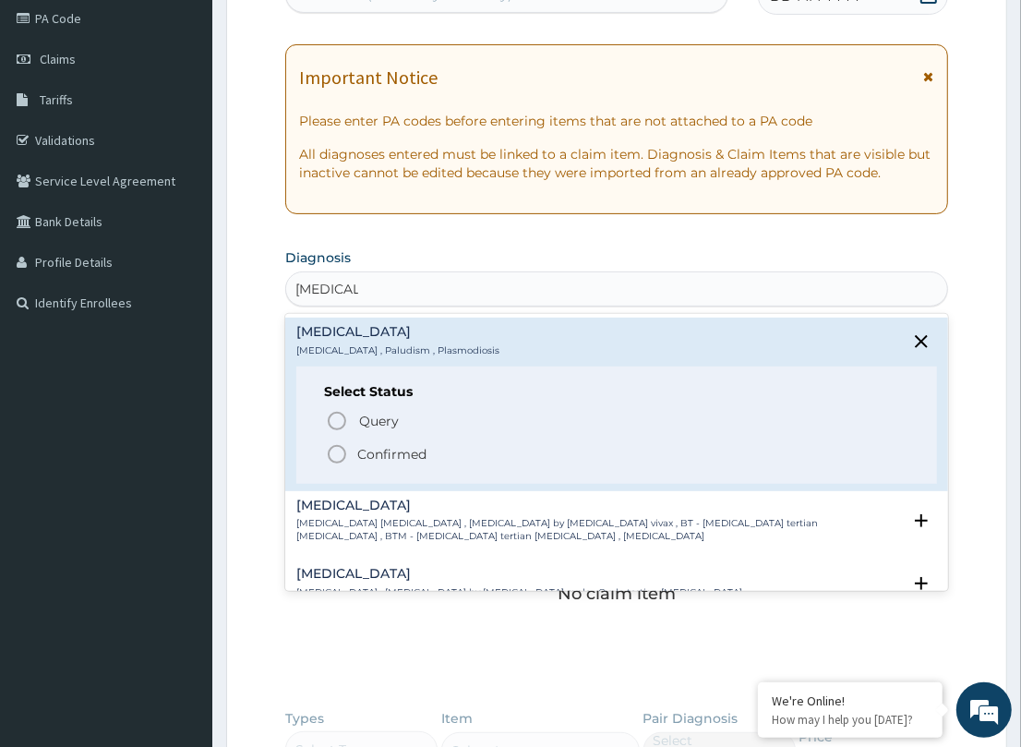
drag, startPoint x: 330, startPoint y: 441, endPoint x: 366, endPoint y: 443, distance: 35.1
click at [332, 443] on icon "status option filled" at bounding box center [337, 454] width 22 height 22
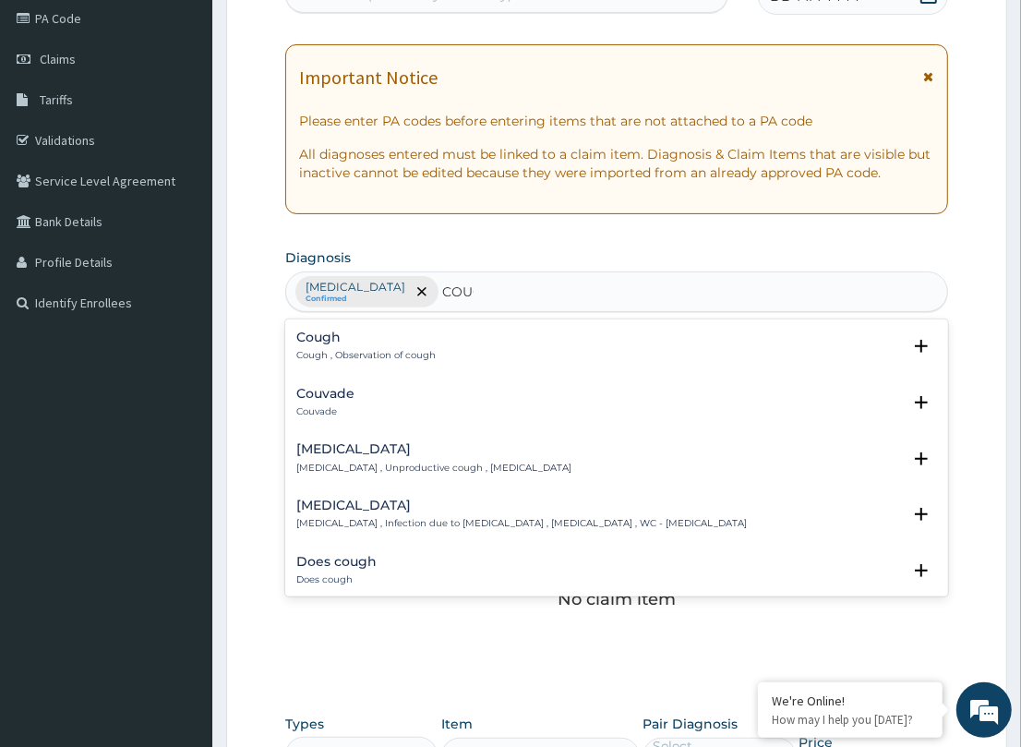
type input "COUGH"
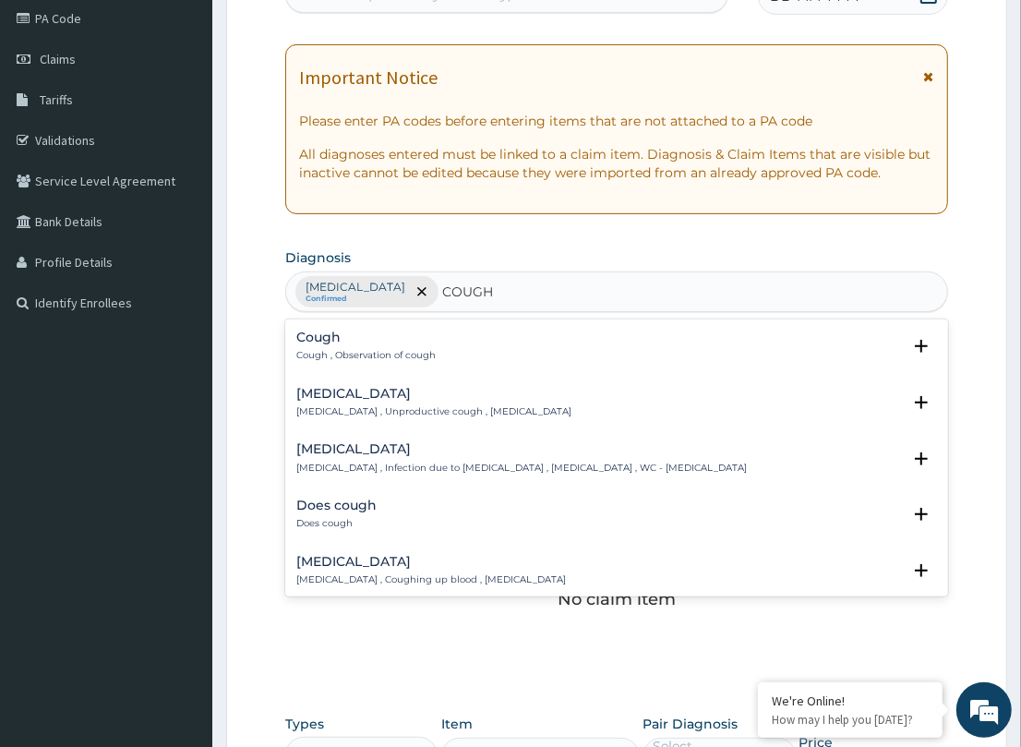
click at [342, 339] on h4 "Cough" at bounding box center [365, 337] width 139 height 14
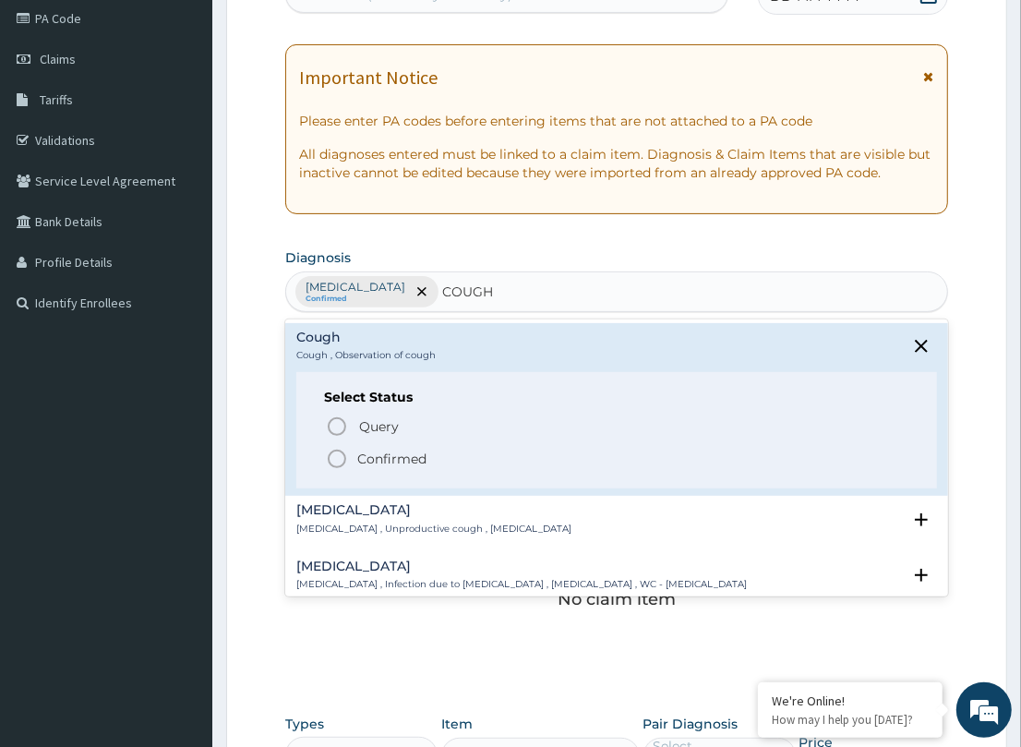
click at [344, 450] on circle "status option filled" at bounding box center [337, 458] width 17 height 17
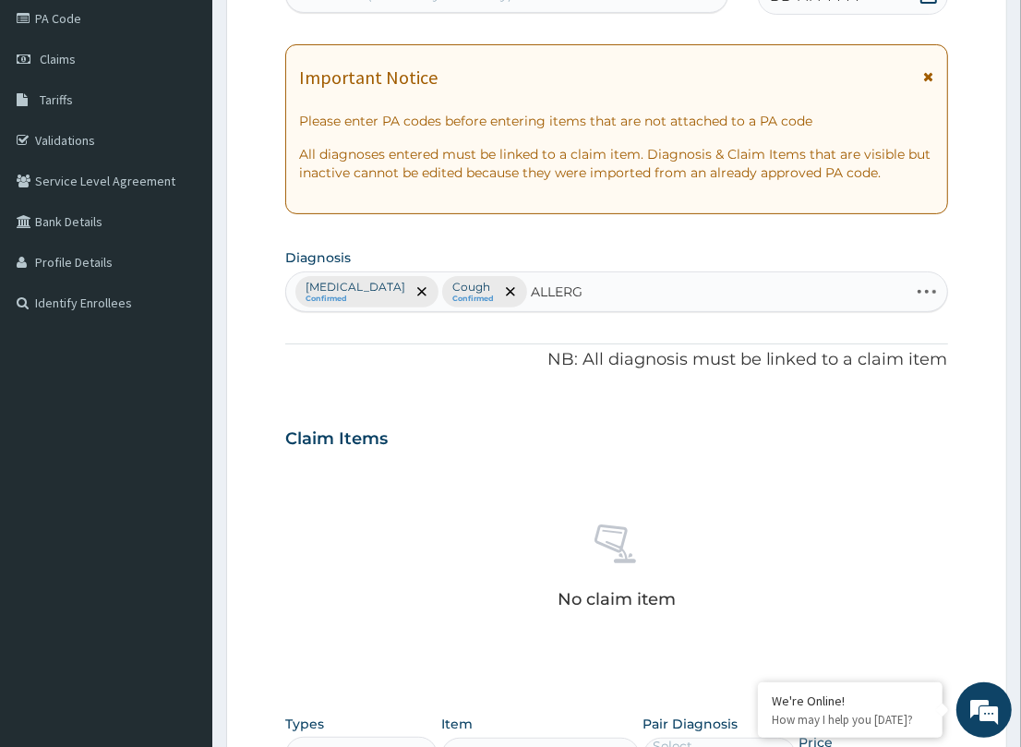
type input "ALLERGY"
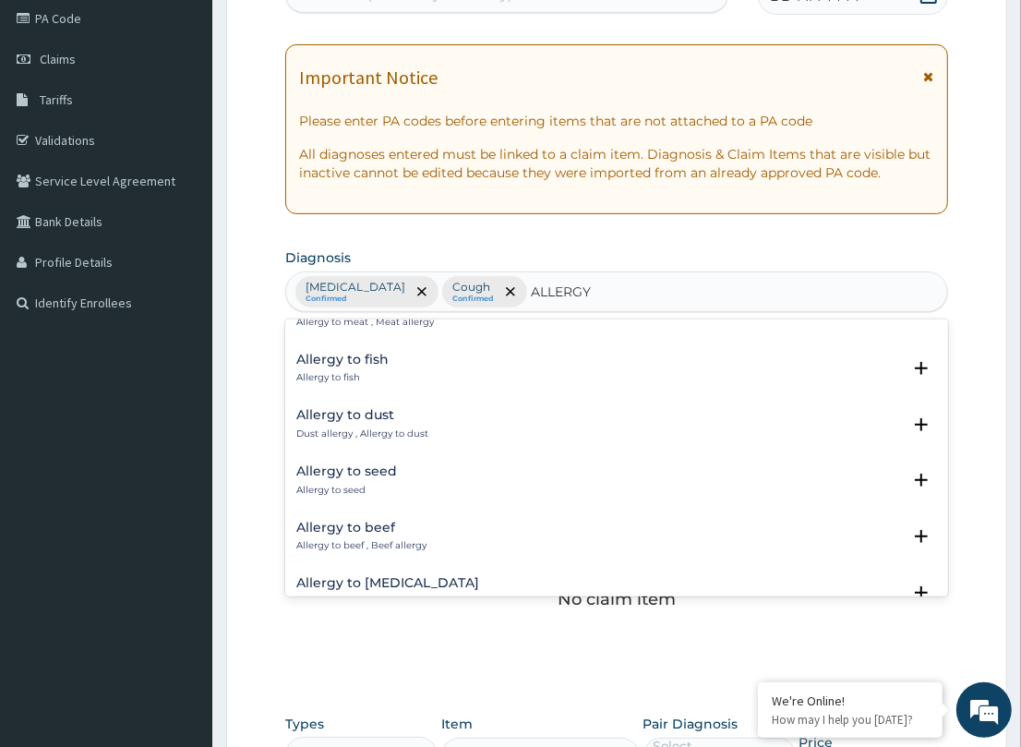
scroll to position [540, 0]
click at [361, 407] on div "Allergy to dust Dust allergy , Allergy to dust" at bounding box center [362, 422] width 132 height 32
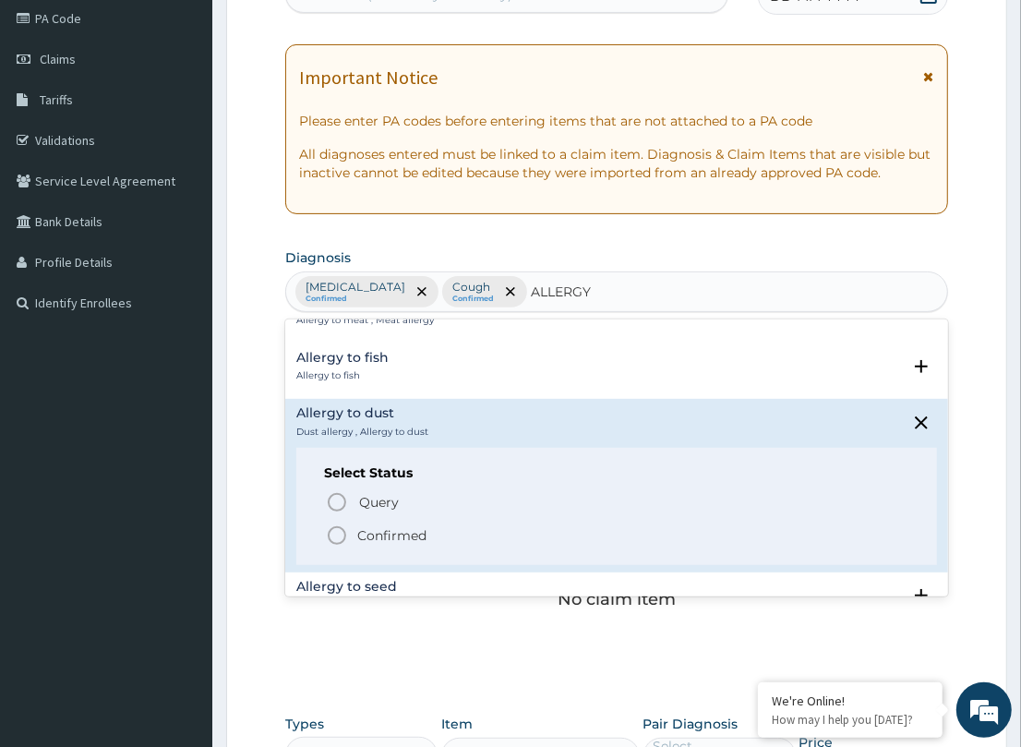
click at [340, 524] on icon "status option filled" at bounding box center [337, 535] width 22 height 22
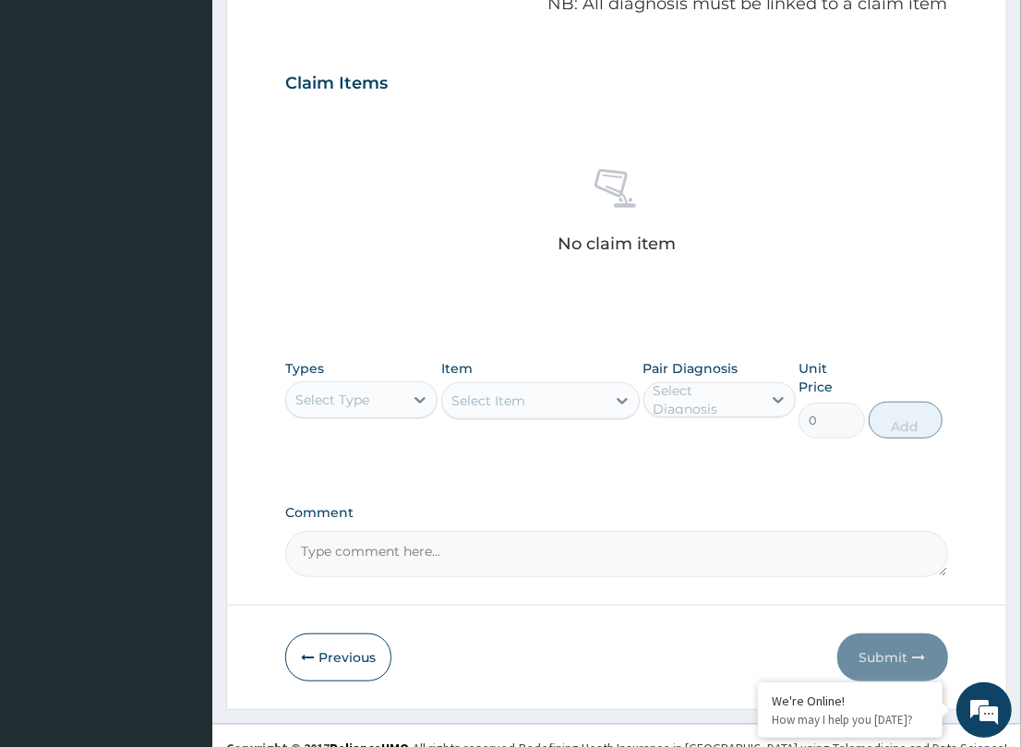
scroll to position [580, 0]
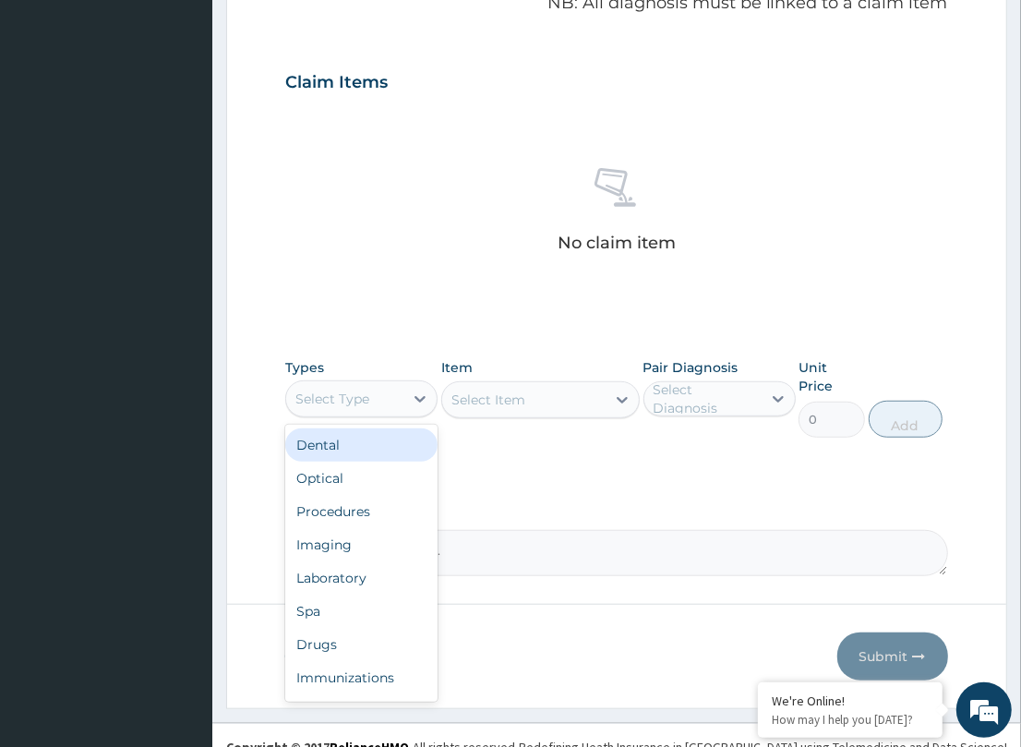
drag, startPoint x: 392, startPoint y: 393, endPoint x: 343, endPoint y: 489, distance: 107.7
click at [395, 408] on div "Select Type" at bounding box center [344, 399] width 117 height 30
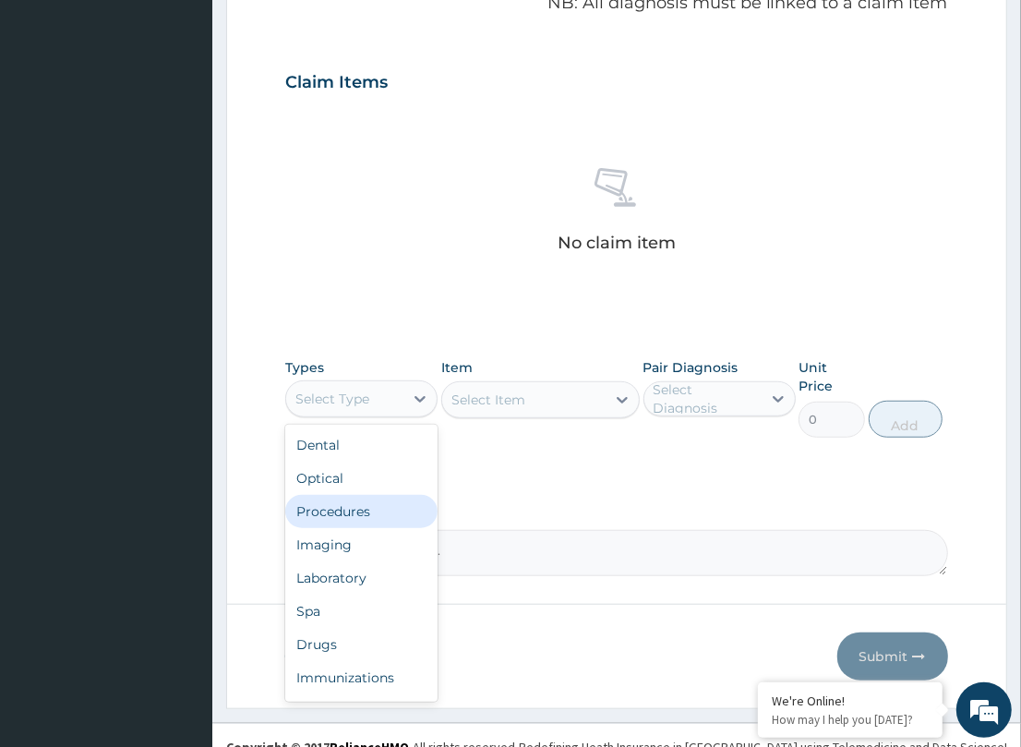
drag, startPoint x: 385, startPoint y: 505, endPoint x: 483, endPoint y: 450, distance: 112.0
click at [394, 497] on div "Procedures" at bounding box center [361, 511] width 152 height 33
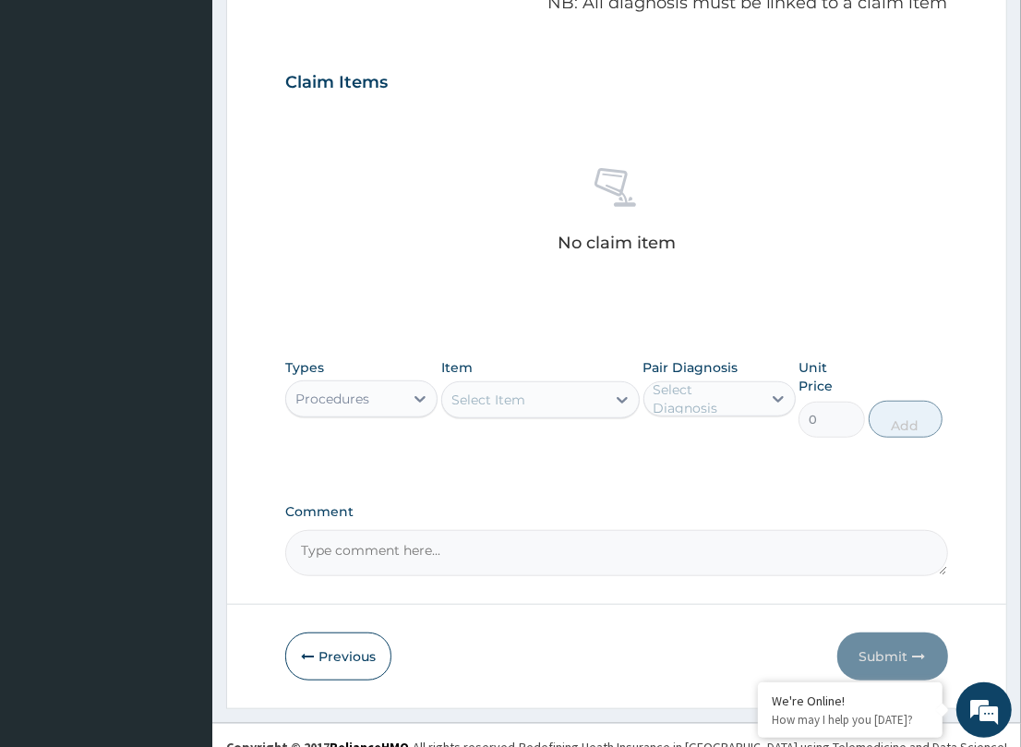
click at [595, 402] on div "Select Item" at bounding box center [523, 400] width 163 height 30
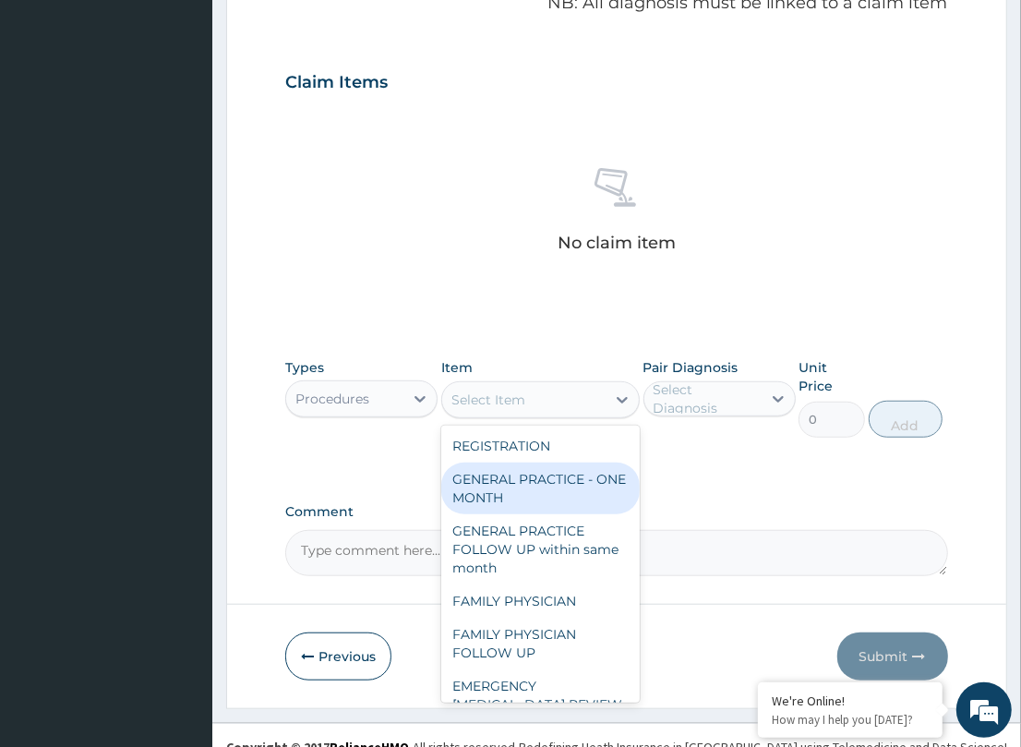
drag, startPoint x: 588, startPoint y: 471, endPoint x: 797, endPoint y: 453, distance: 209.3
click at [597, 467] on div "GENERAL PRACTICE - ONE MONTH" at bounding box center [540, 488] width 198 height 52
type input "1500"
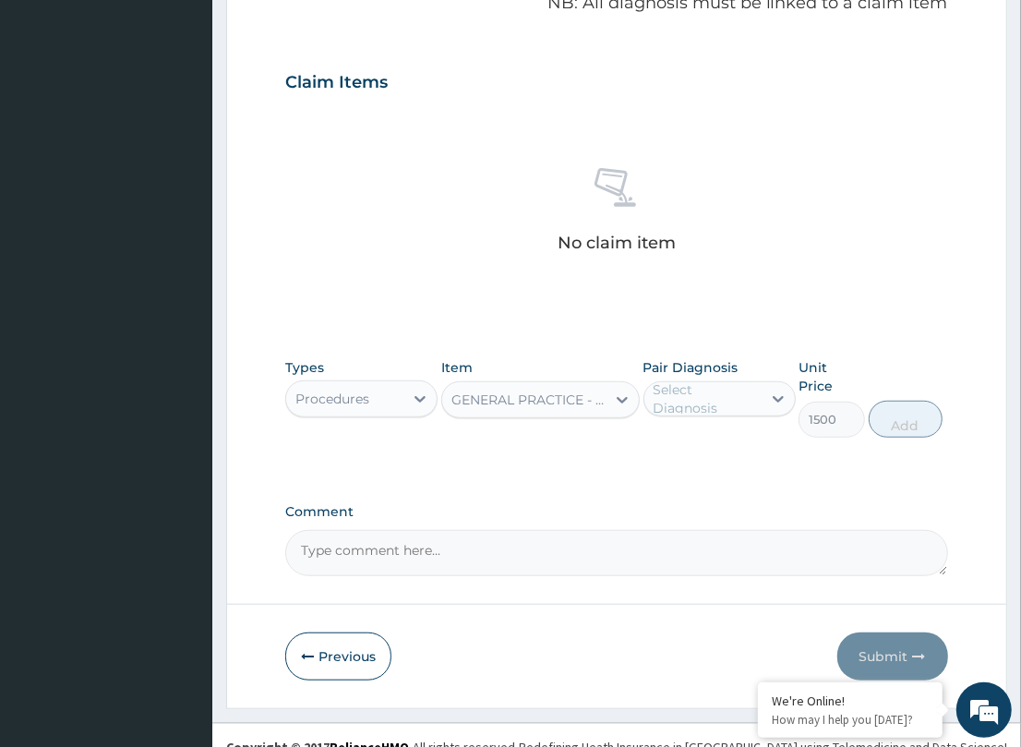
click at [690, 416] on div "Select Diagnosis" at bounding box center [719, 398] width 152 height 35
drag, startPoint x: 699, startPoint y: 445, endPoint x: 706, endPoint y: 492, distance: 47.6
click at [699, 450] on div "[MEDICAL_DATA]" at bounding box center [719, 446] width 152 height 38
checkbox input "true"
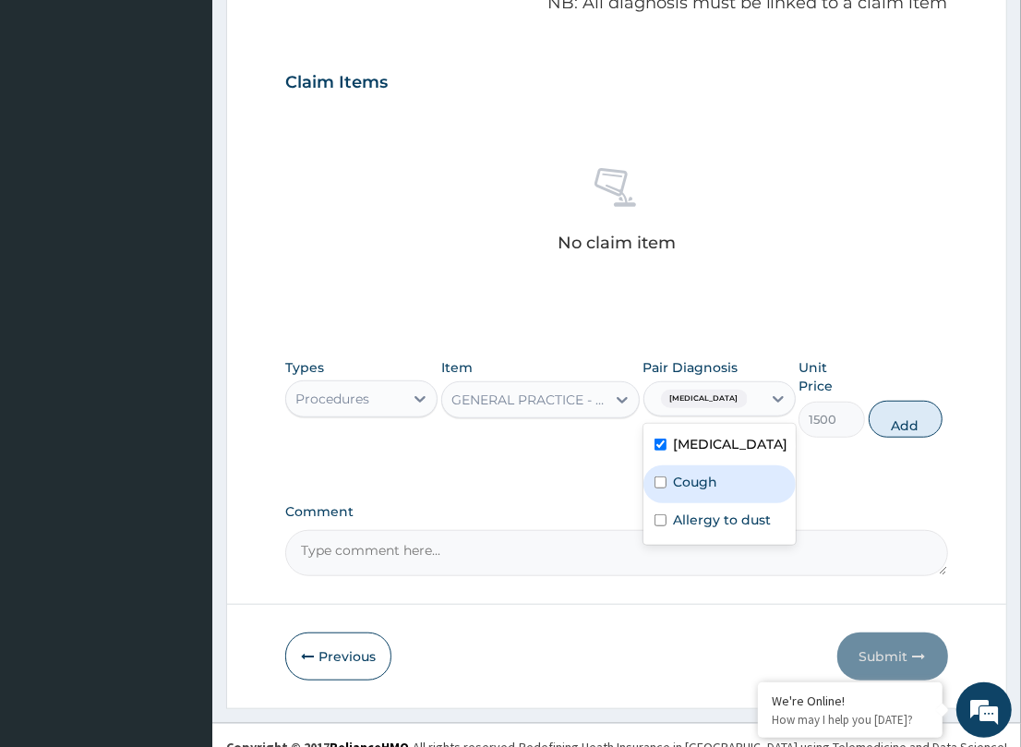
click at [707, 492] on div "Cough" at bounding box center [719, 484] width 152 height 38
checkbox input "true"
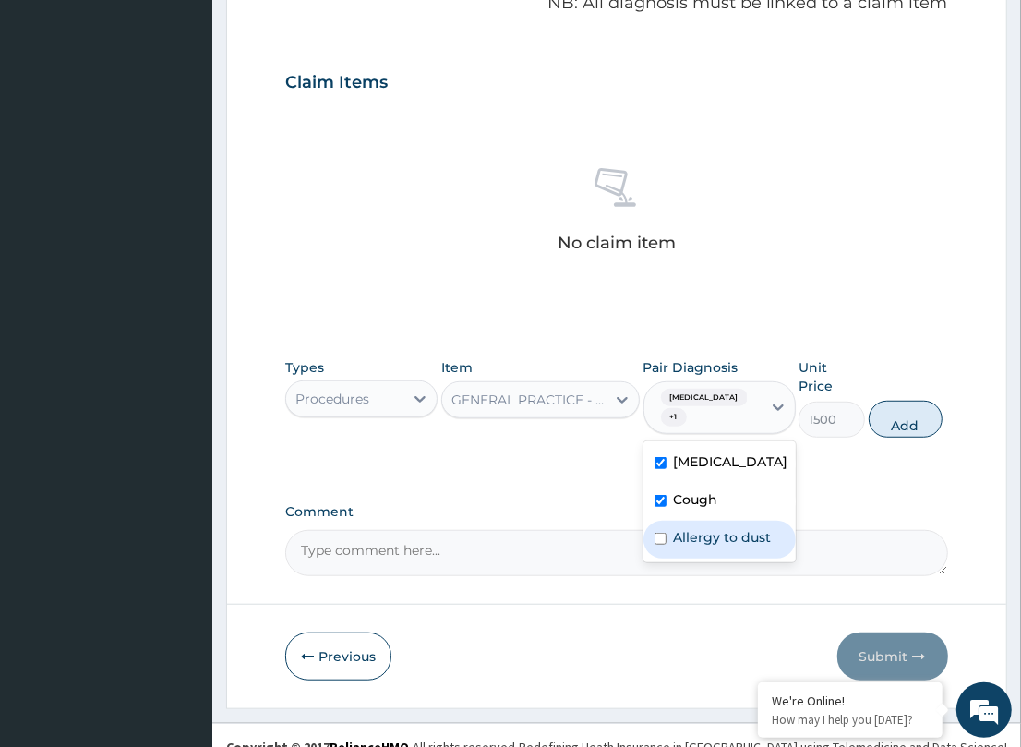
drag, startPoint x: 717, startPoint y: 520, endPoint x: 835, endPoint y: 474, distance: 126.8
click at [718, 528] on label "Allergy to dust" at bounding box center [723, 537] width 98 height 18
checkbox input "true"
click at [893, 409] on button "Add" at bounding box center [906, 419] width 74 height 37
type input "0"
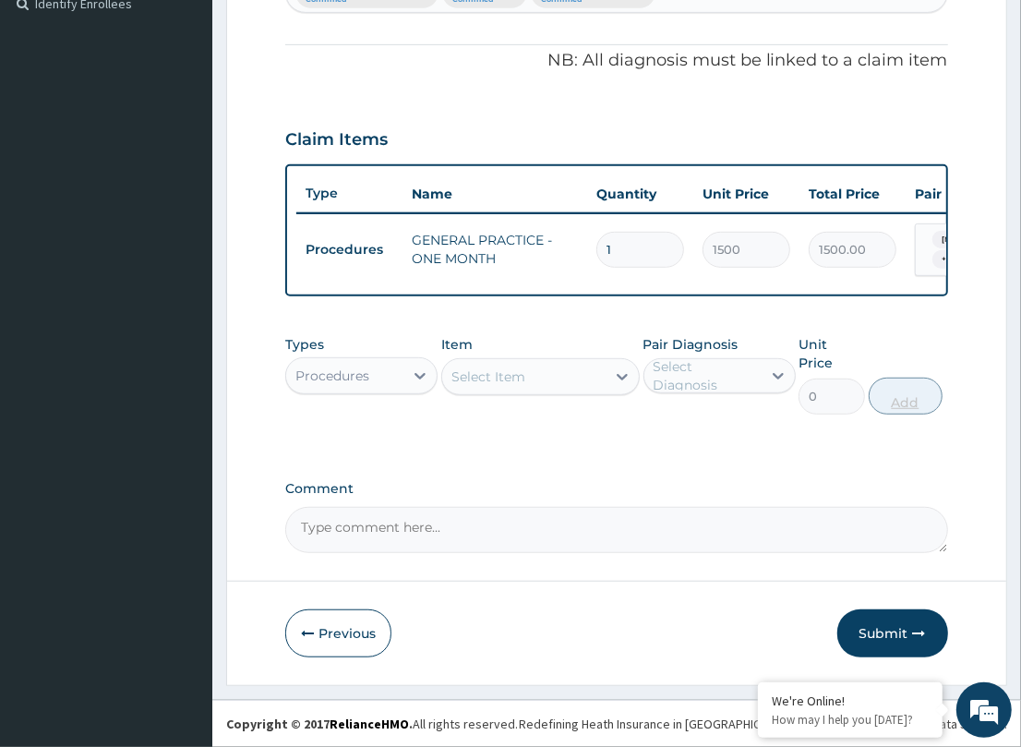
scroll to position [512, 0]
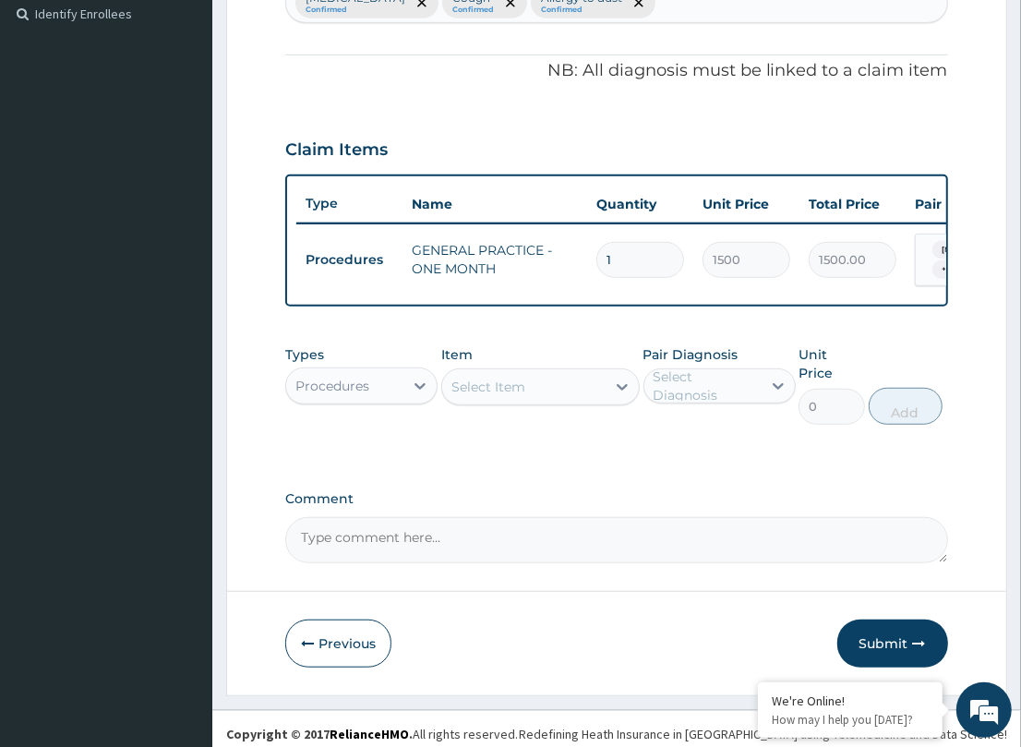
click at [386, 392] on div "Procedures" at bounding box center [344, 386] width 117 height 30
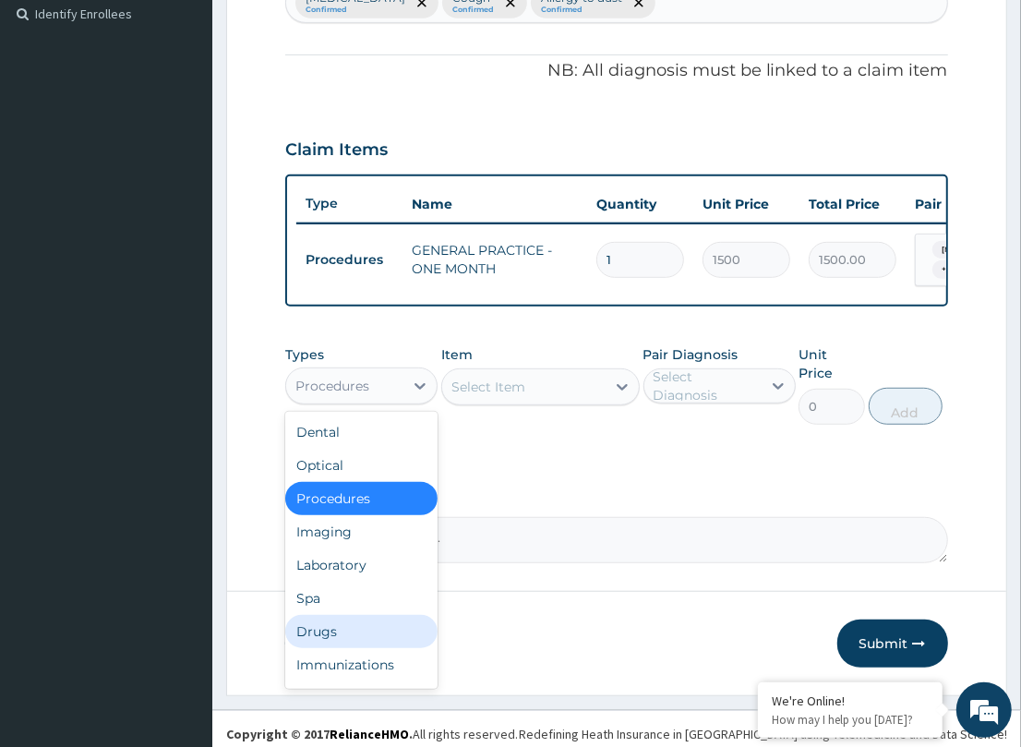
click at [370, 630] on div "Drugs" at bounding box center [361, 631] width 152 height 33
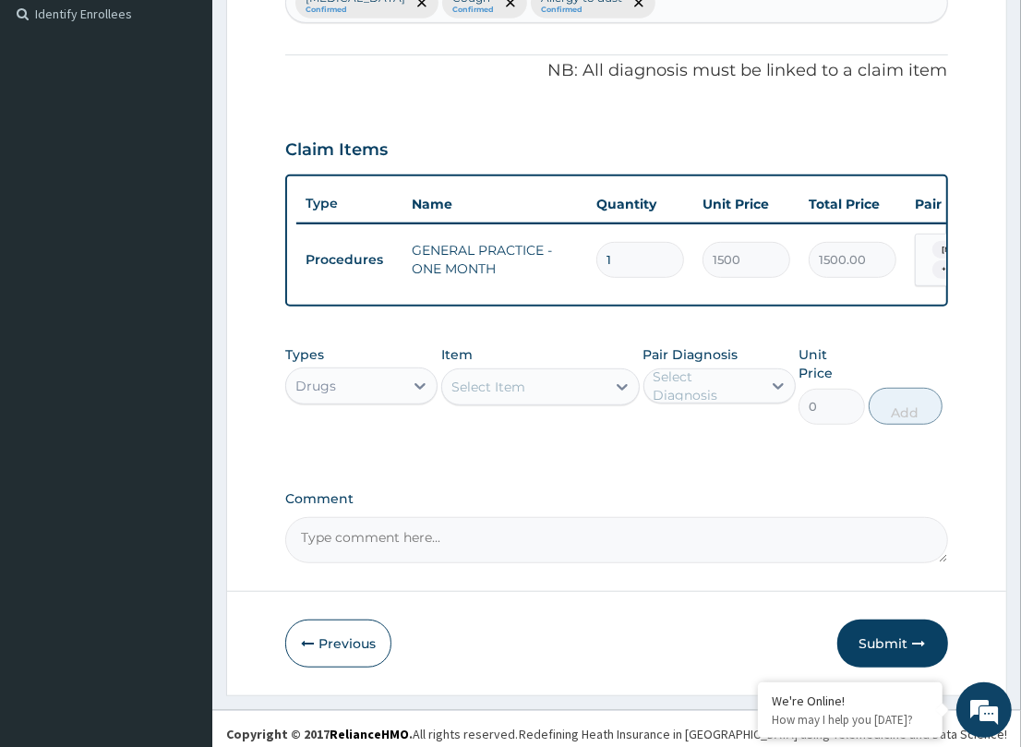
click at [557, 400] on div "Select Item" at bounding box center [523, 387] width 163 height 30
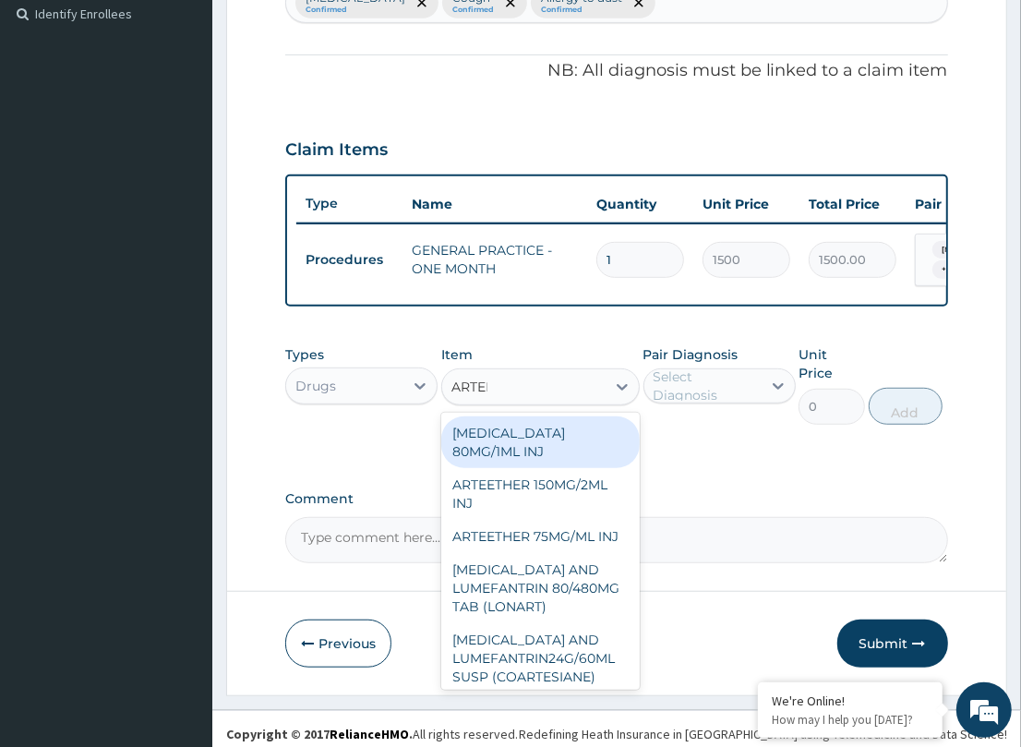
type input "ARTEME"
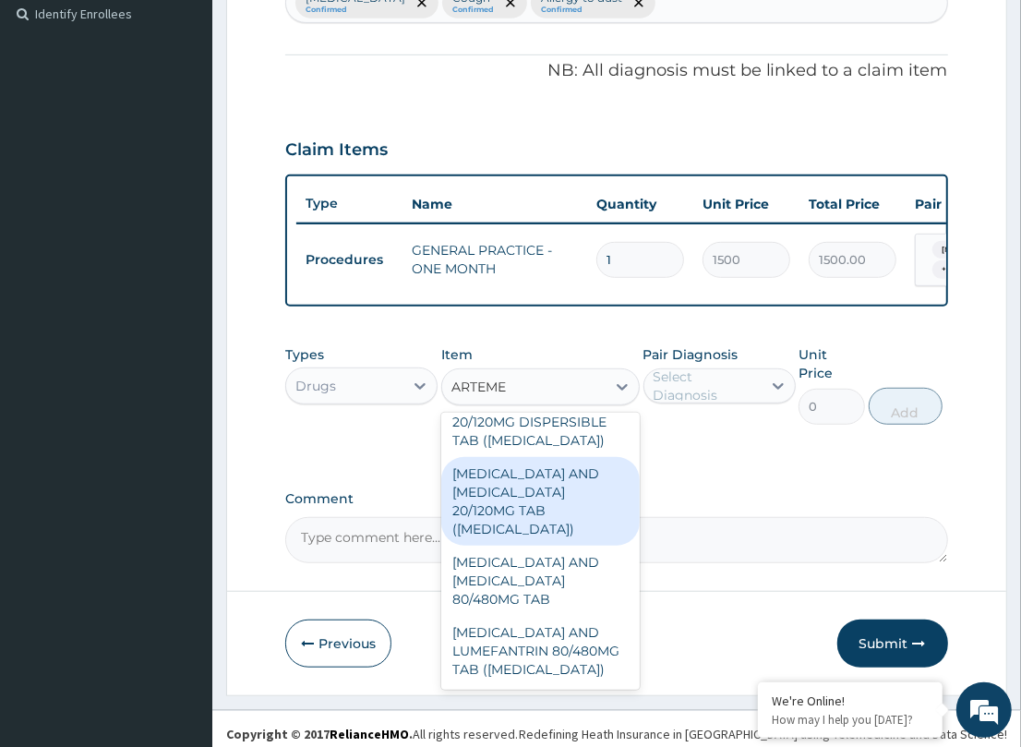
scroll to position [332, 0]
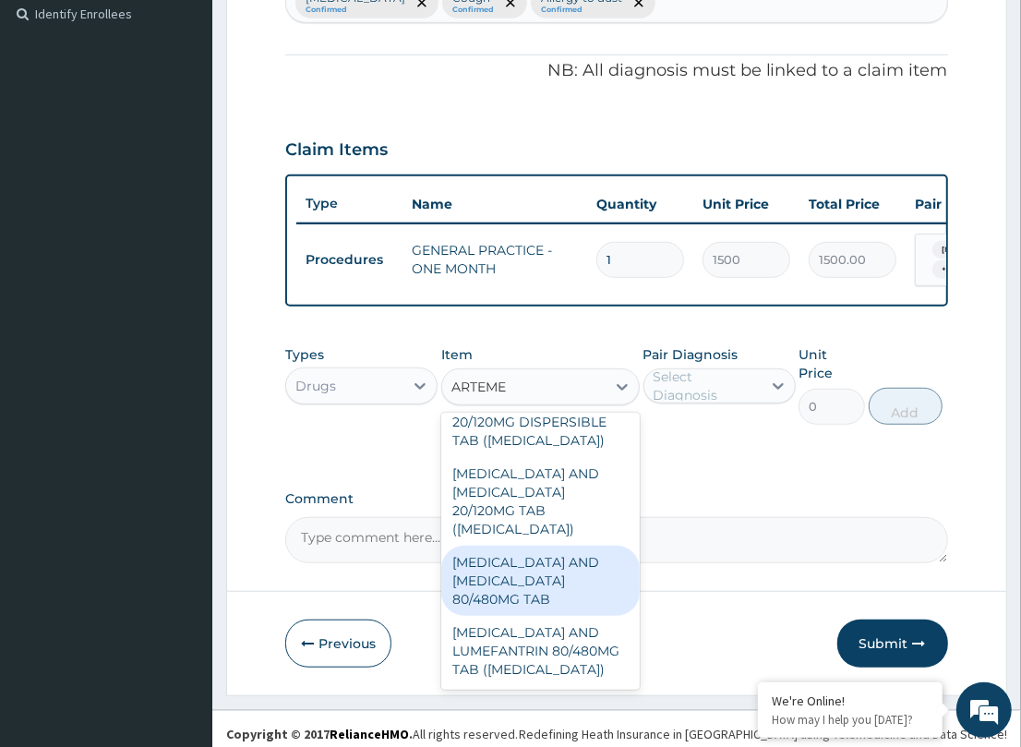
click at [557, 593] on div "[MEDICAL_DATA] AND [MEDICAL_DATA] 80/480MG TAB" at bounding box center [540, 581] width 198 height 70
type input "184.8"
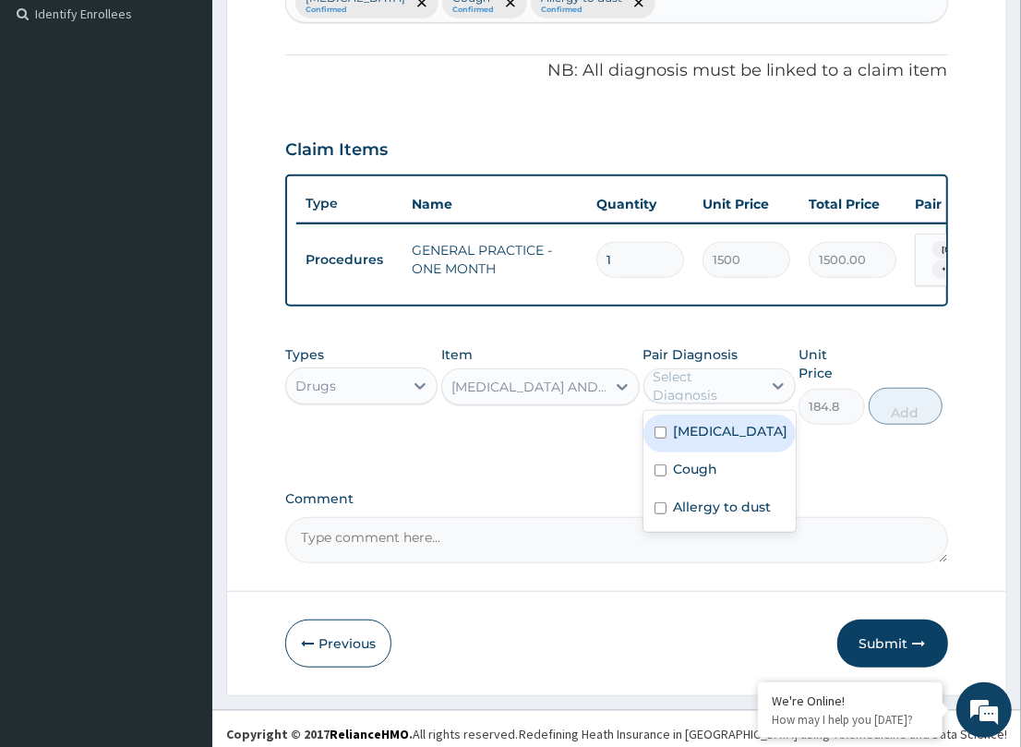
drag, startPoint x: 677, startPoint y: 394, endPoint x: 669, endPoint y: 436, distance: 42.2
click at [680, 397] on div "Select Diagnosis" at bounding box center [706, 385] width 106 height 37
drag, startPoint x: 681, startPoint y: 441, endPoint x: 1036, endPoint y: 429, distance: 354.6
click at [769, 450] on div "[MEDICAL_DATA]" at bounding box center [719, 433] width 152 height 38
checkbox input "true"
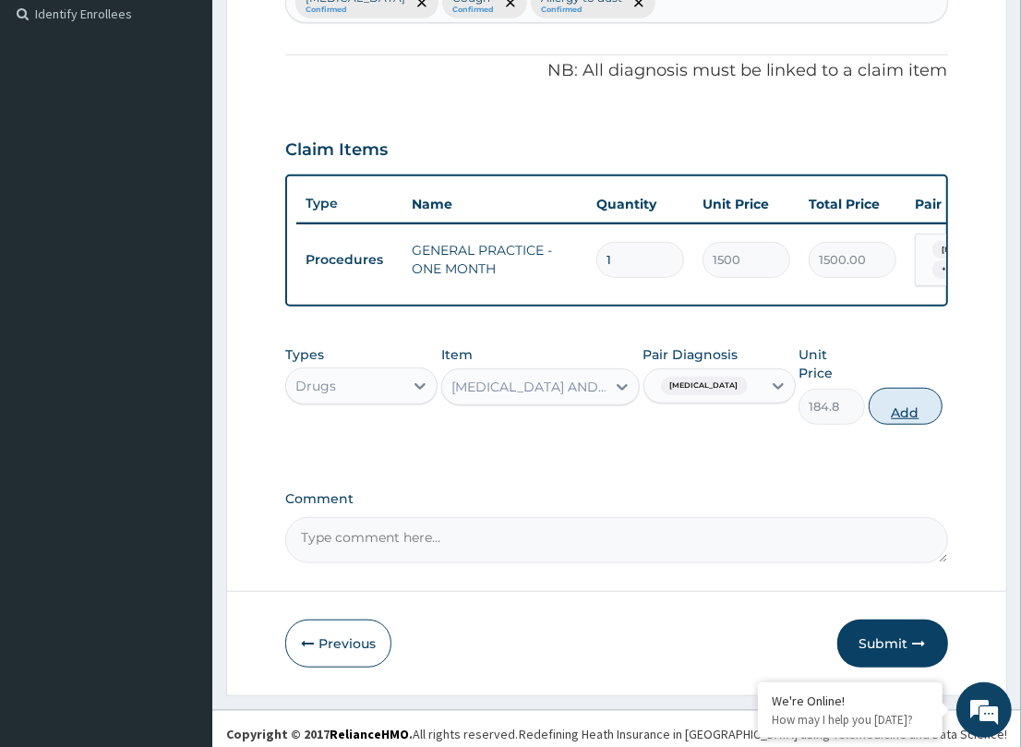
click at [900, 395] on button "Add" at bounding box center [906, 406] width 74 height 37
type input "0"
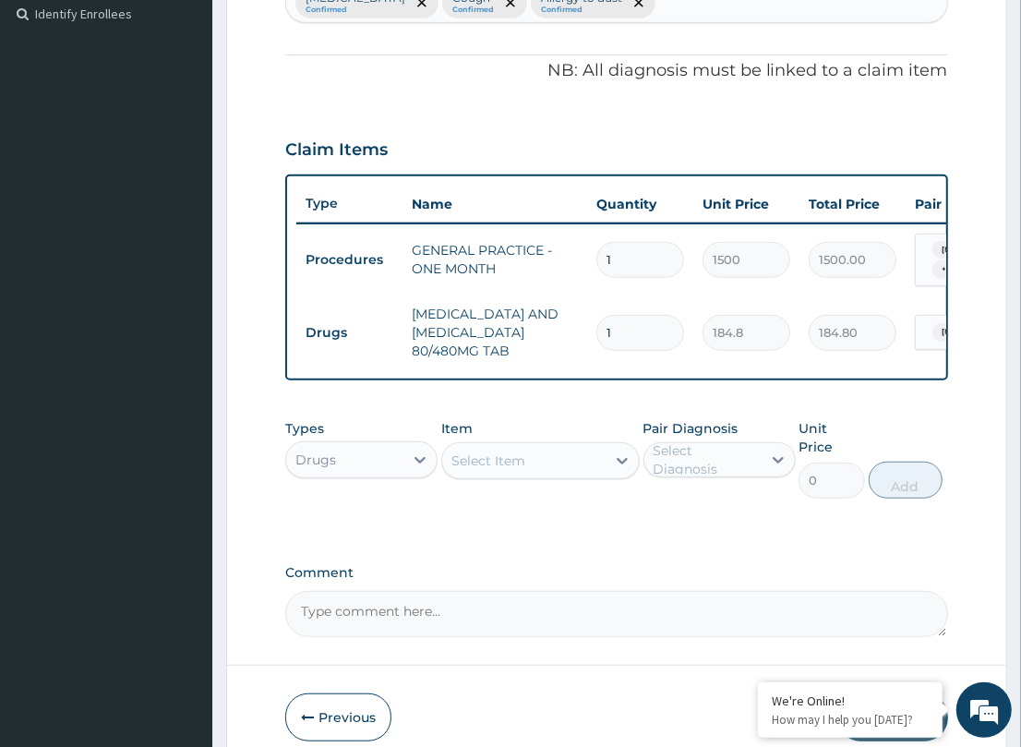
drag, startPoint x: 440, startPoint y: 307, endPoint x: 426, endPoint y: 307, distance: 14.8
click at [430, 306] on tr "Drugs [MEDICAL_DATA] AND [MEDICAL_DATA] 80/480MG TAB 1 184.8 184.80 [MEDICAL_DA…" at bounding box center [748, 332] width 905 height 74
type input "6"
type input "1108.80"
type input "6"
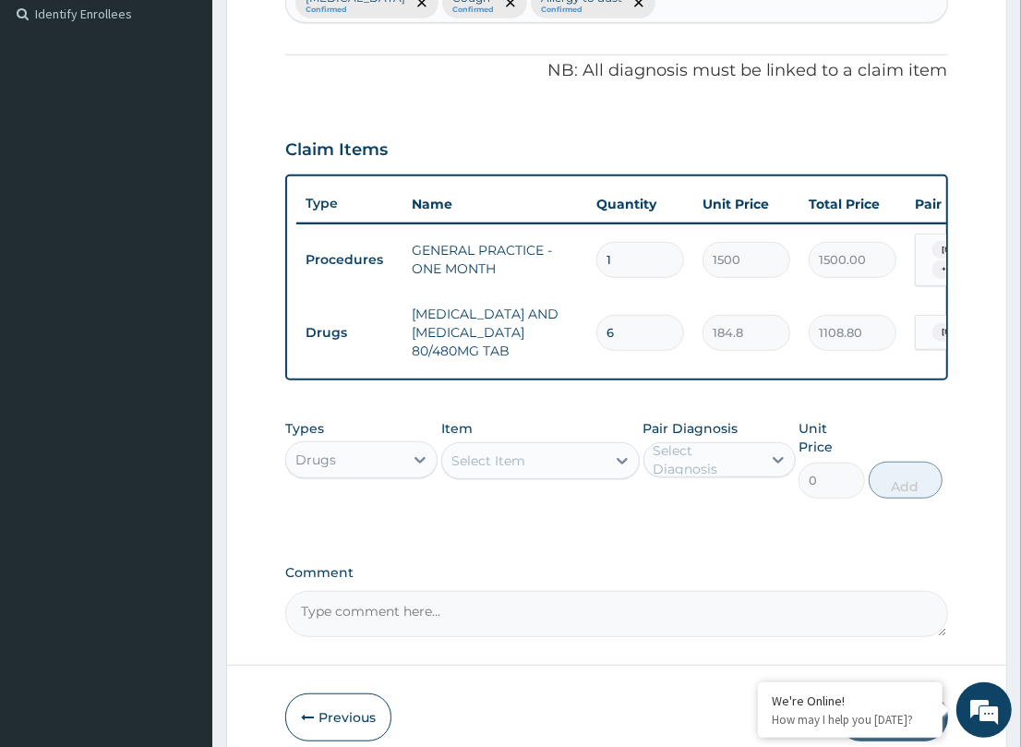
click at [467, 413] on div "PA Code / Prescription Code Enter Code(Secondary Care Only) Encounter Date DD-M…" at bounding box center [616, 150] width 662 height 973
click at [498, 468] on div "Select Item" at bounding box center [488, 460] width 74 height 18
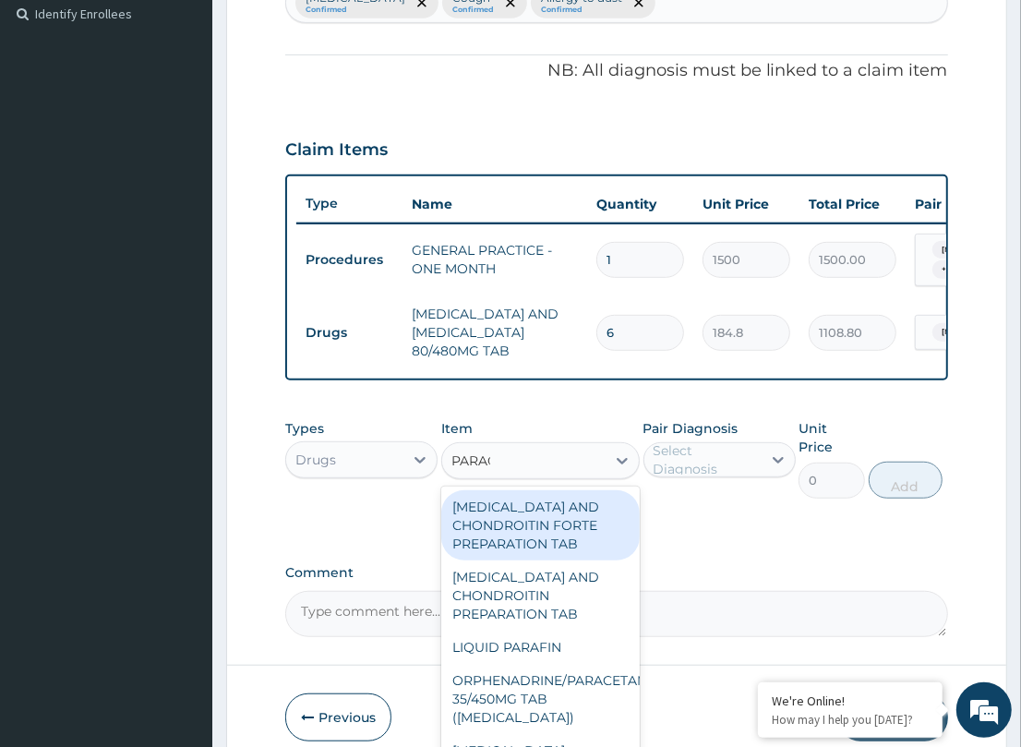
type input "PARACE"
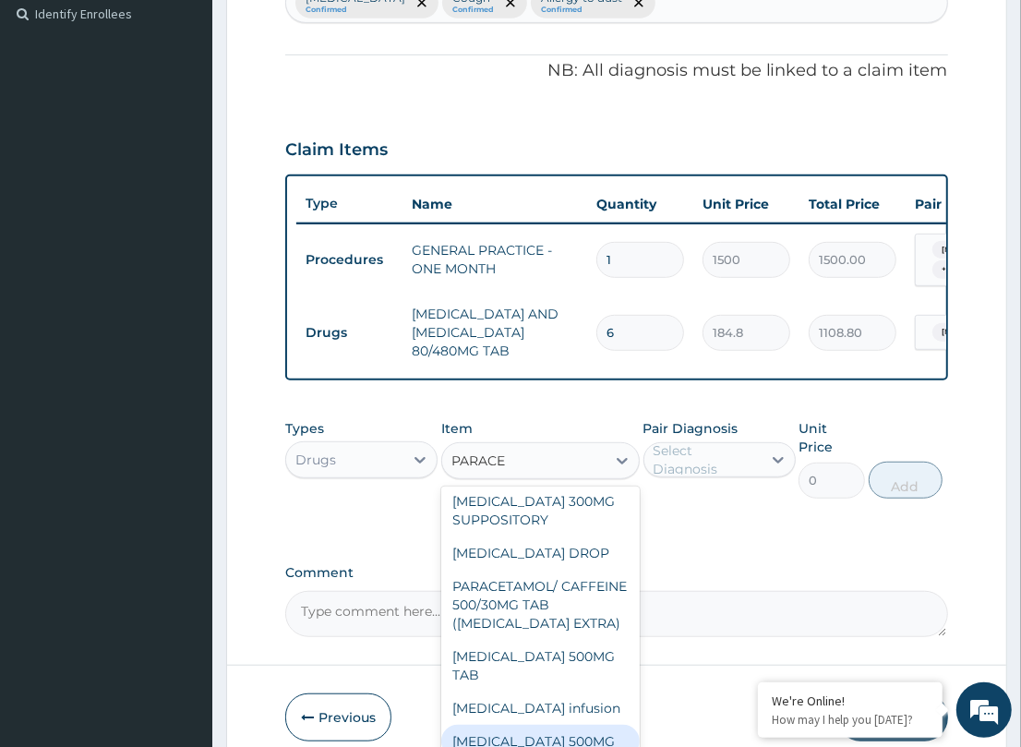
scroll to position [318, 0]
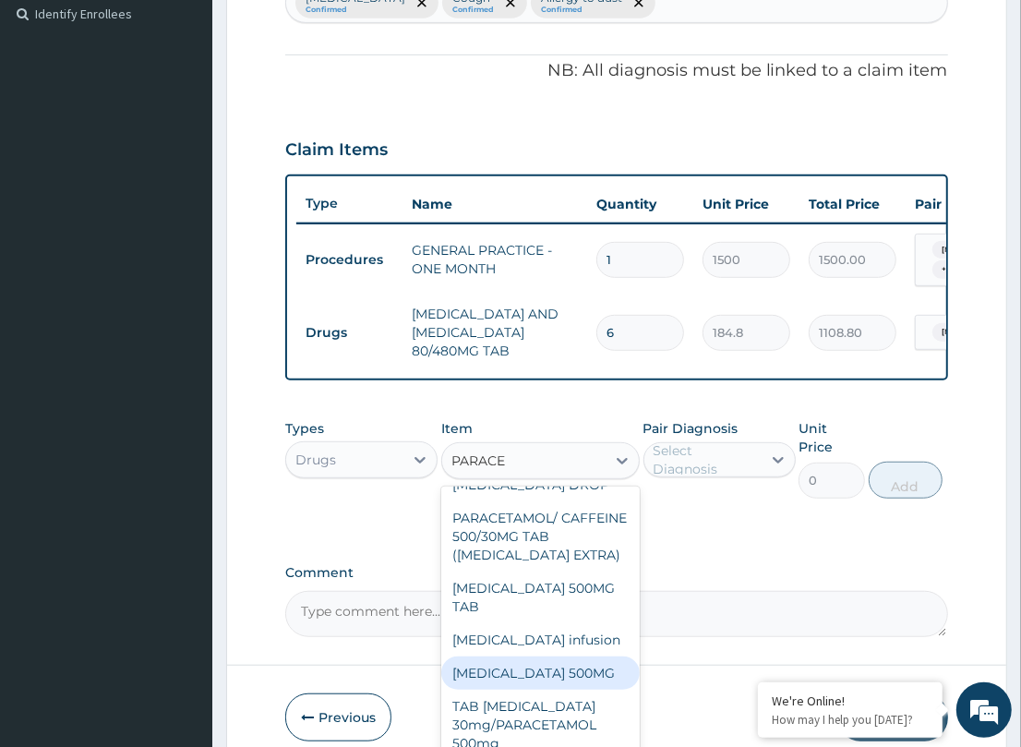
drag, startPoint x: 574, startPoint y: 655, endPoint x: 586, endPoint y: 634, distance: 24.4
click at [574, 656] on div "PARACETAMOL 500MG" at bounding box center [540, 672] width 198 height 33
type input "10"
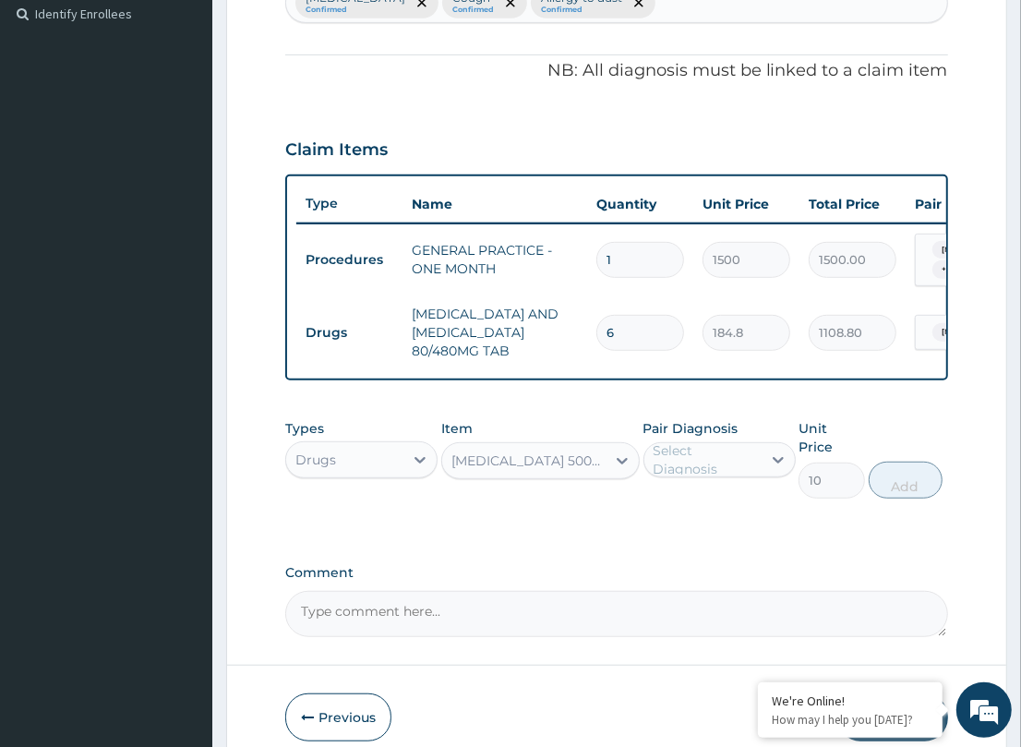
drag, startPoint x: 689, startPoint y: 469, endPoint x: 704, endPoint y: 477, distance: 17.8
click at [693, 474] on div "Select Diagnosis" at bounding box center [706, 459] width 106 height 37
drag, startPoint x: 698, startPoint y: 512, endPoint x: 892, endPoint y: 503, distance: 194.1
click at [729, 510] on div "[MEDICAL_DATA]" at bounding box center [719, 507] width 152 height 38
checkbox input "true"
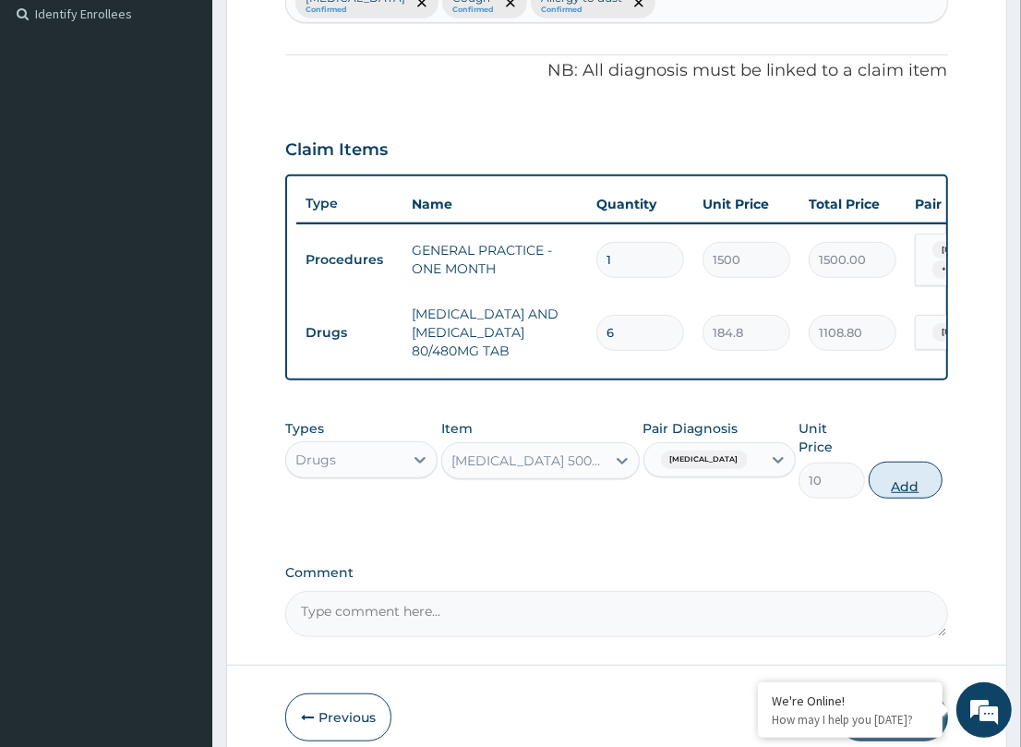
click at [895, 467] on button "Add" at bounding box center [906, 480] width 74 height 37
type input "0"
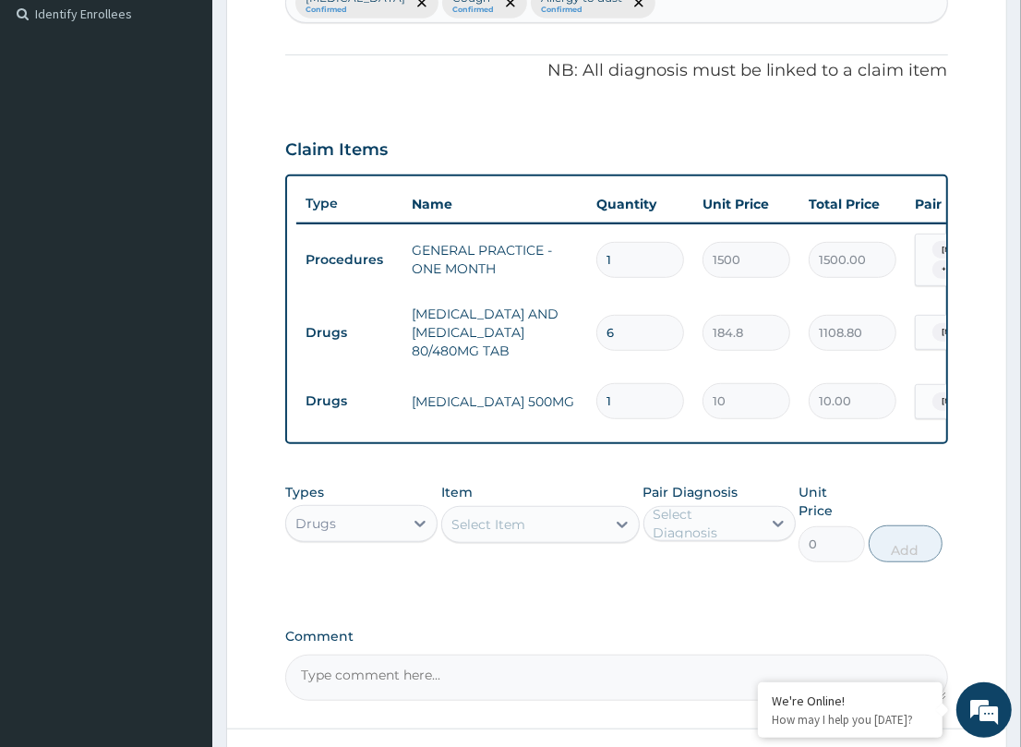
type input "18"
type input "180.00"
type input "18"
click at [644, 471] on div "PA Code / Prescription Code Enter Code(Secondary Care Only) Encounter Date DD-M…" at bounding box center [616, 182] width 662 height 1037
click at [572, 522] on div "Select Item" at bounding box center [523, 525] width 163 height 30
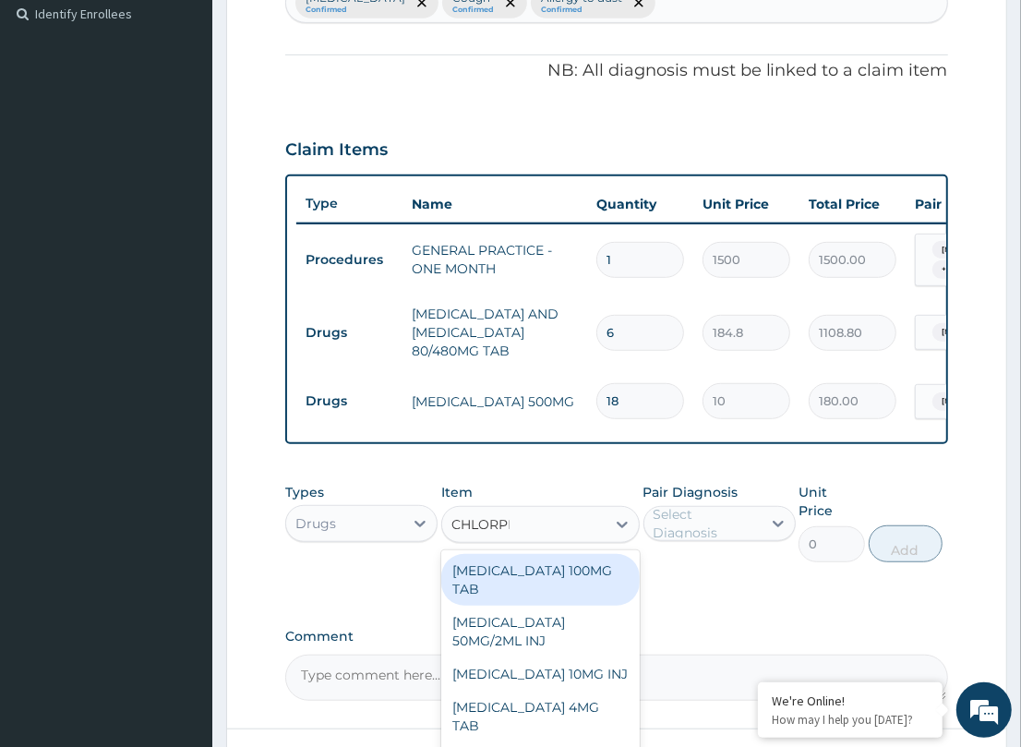
type input "CHLORPHE"
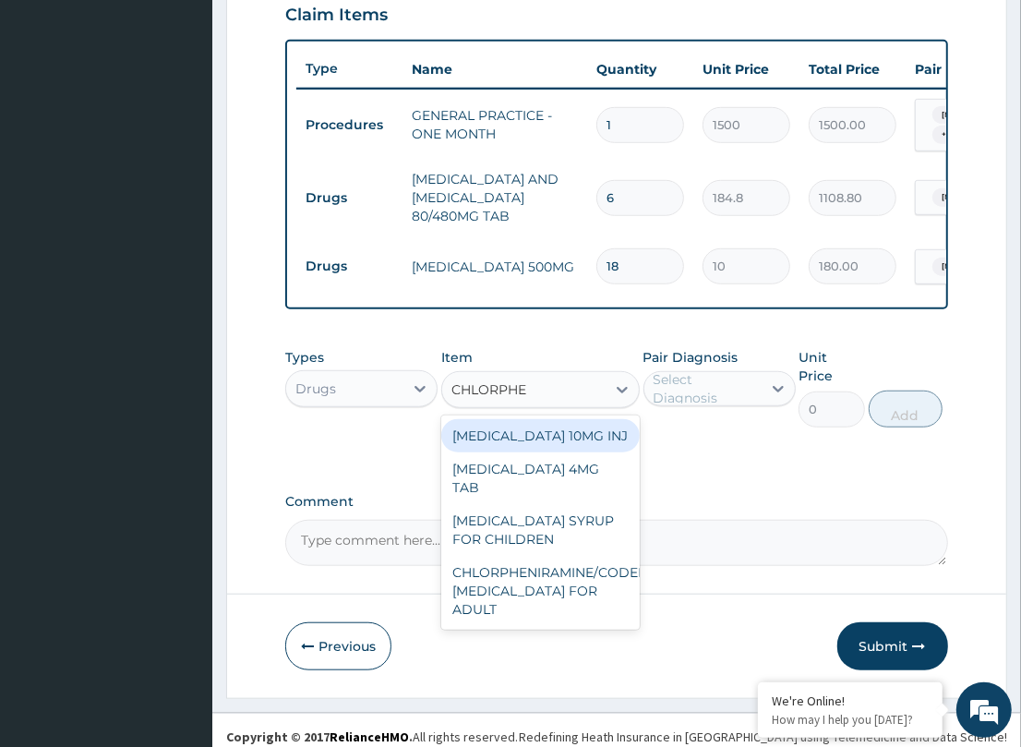
scroll to position [649, 0]
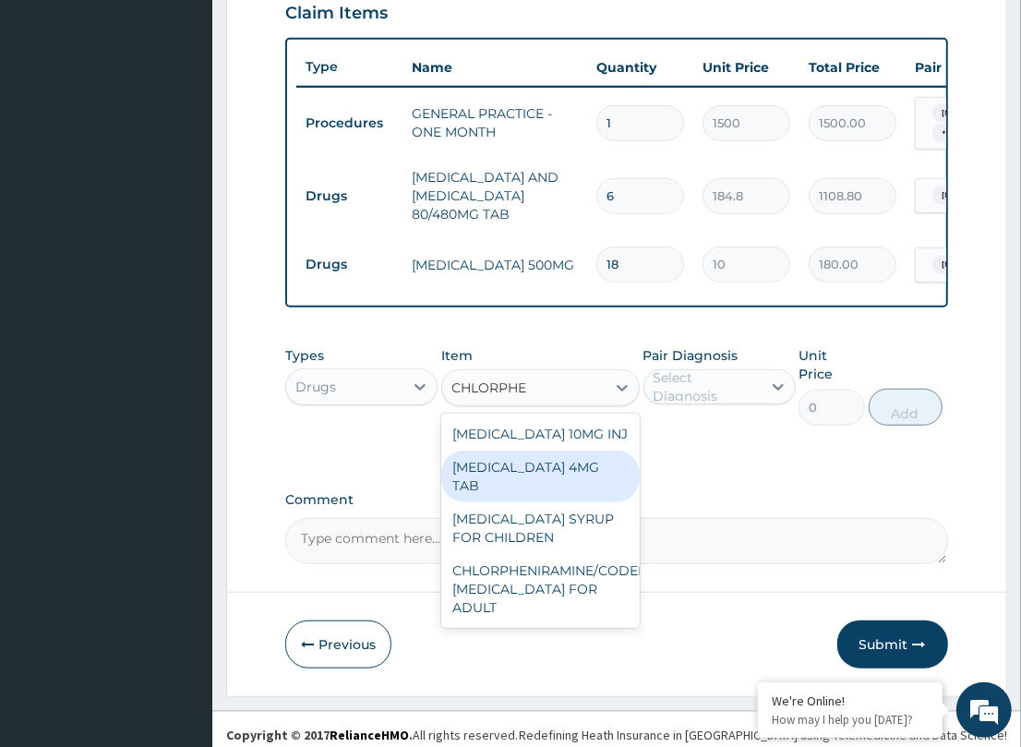
click at [616, 495] on div "[MEDICAL_DATA] 4MG TAB" at bounding box center [540, 476] width 198 height 52
type input "4.62"
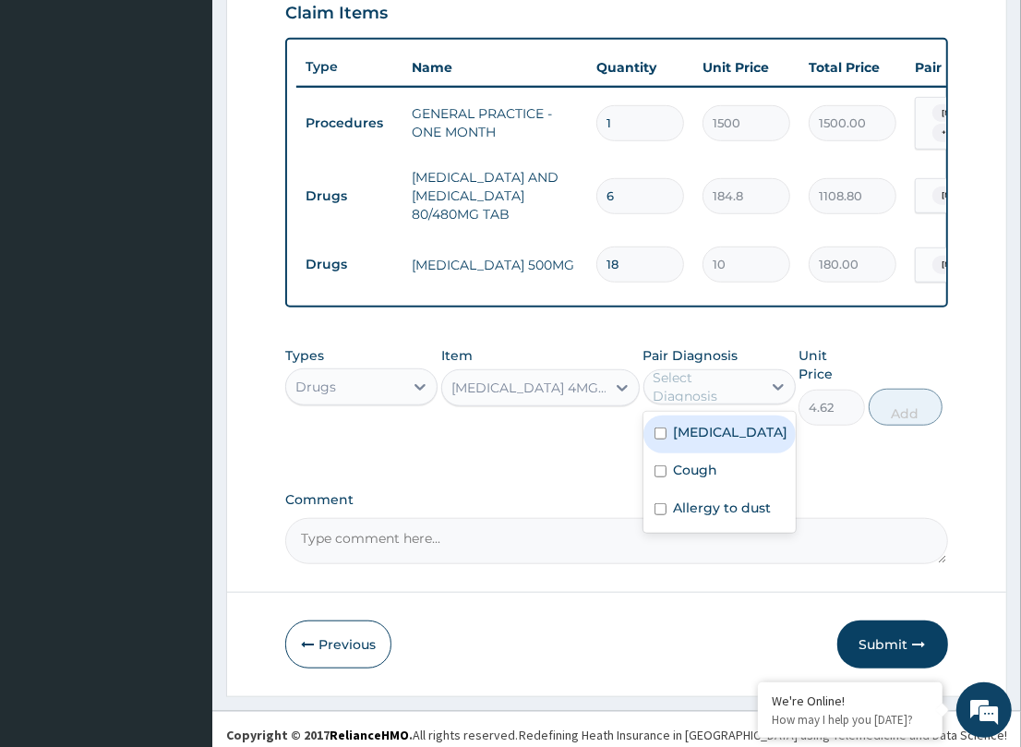
click at [726, 405] on div "Select Diagnosis" at bounding box center [706, 386] width 106 height 37
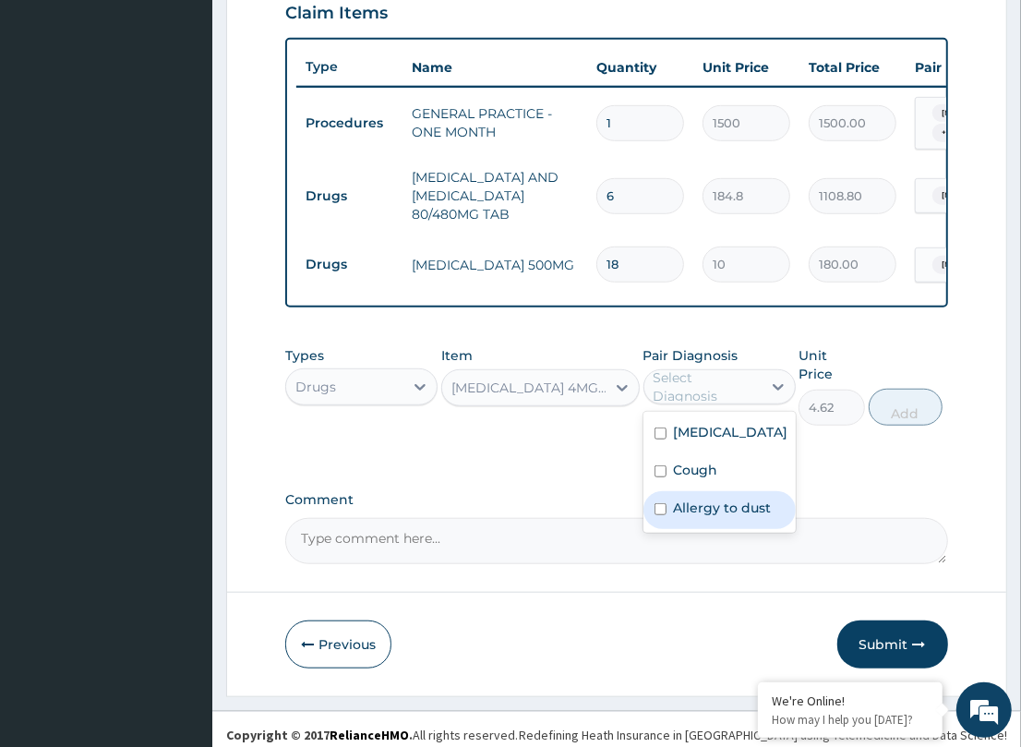
drag, startPoint x: 725, startPoint y: 506, endPoint x: 833, endPoint y: 468, distance: 115.3
click at [740, 499] on div "Allergy to dust" at bounding box center [719, 510] width 152 height 38
checkbox input "true"
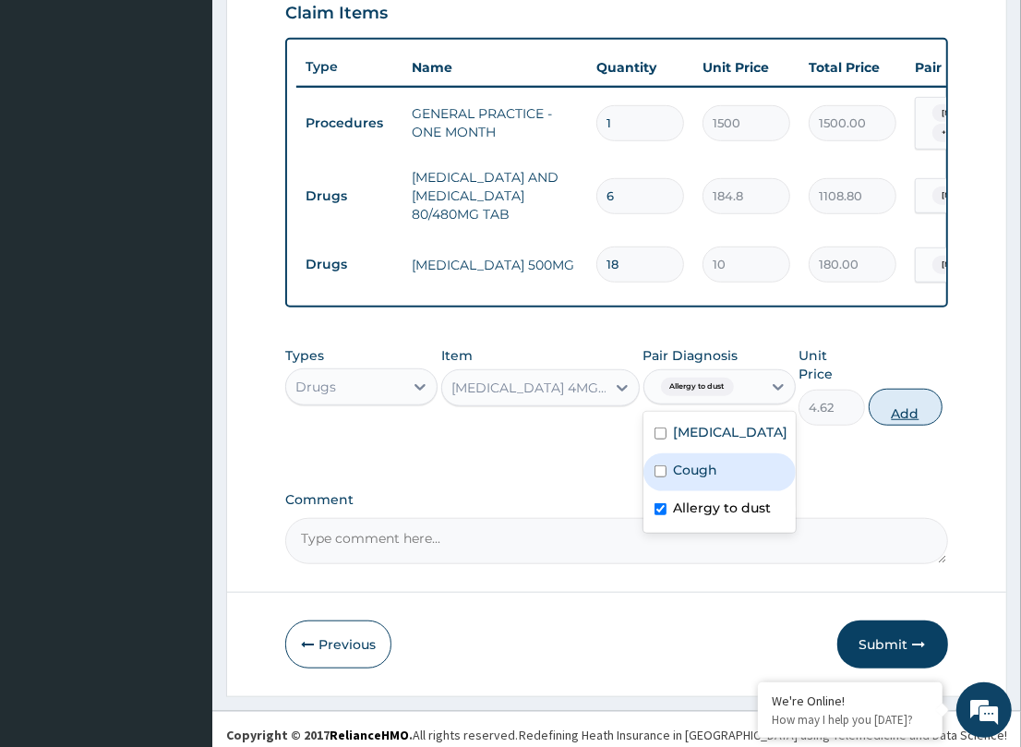
click at [893, 402] on button "Add" at bounding box center [906, 407] width 74 height 37
type input "0"
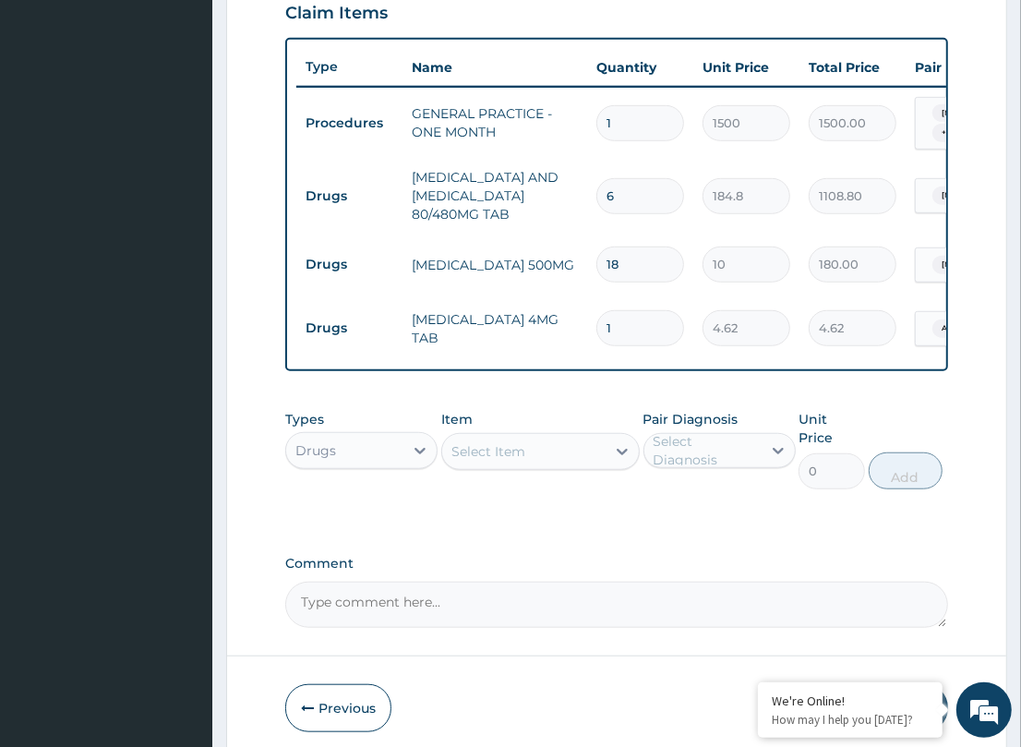
drag, startPoint x: 623, startPoint y: 315, endPoint x: 519, endPoint y: 296, distance: 105.9
click at [520, 296] on tr "Drugs CHLORPHENIRAMINE 4MG TAB 1 4.62 4.62 Allergy to dust Delete" at bounding box center [748, 328] width 905 height 64
type input "5"
type input "23.10"
type input "5"
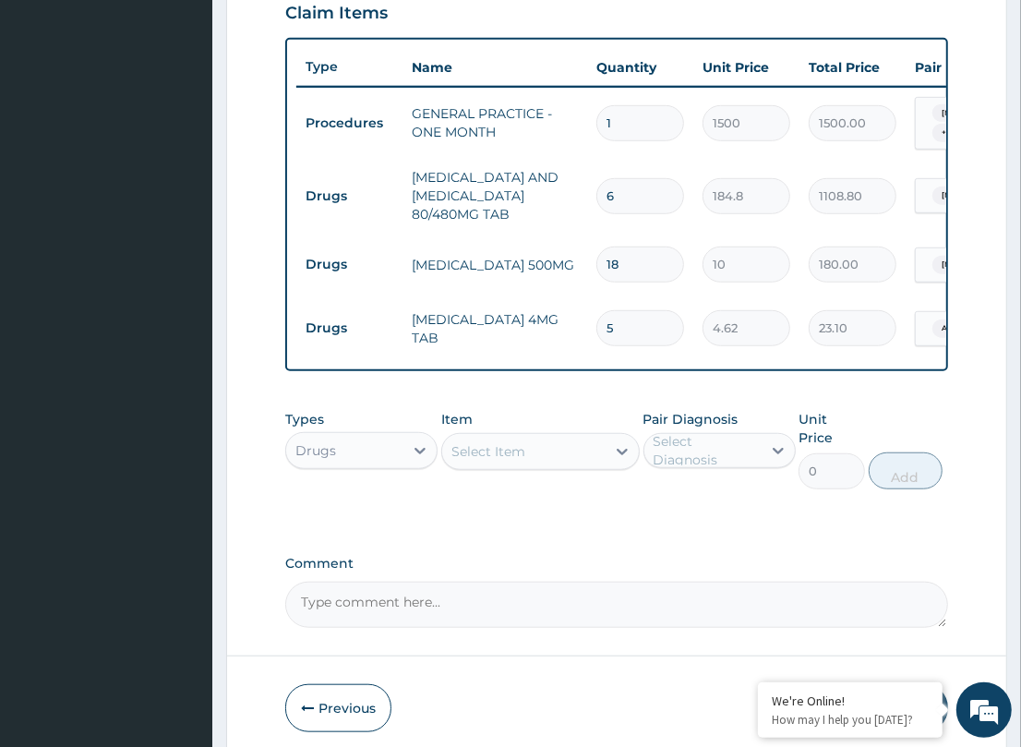
drag, startPoint x: 531, startPoint y: 393, endPoint x: 522, endPoint y: 402, distance: 12.4
click at [528, 394] on div "PA Code / Prescription Code Enter Code(Secondary Care Only) Encounter Date DD-M…" at bounding box center [616, 77] width 662 height 1100
click at [573, 462] on div "Select Item" at bounding box center [523, 452] width 163 height 30
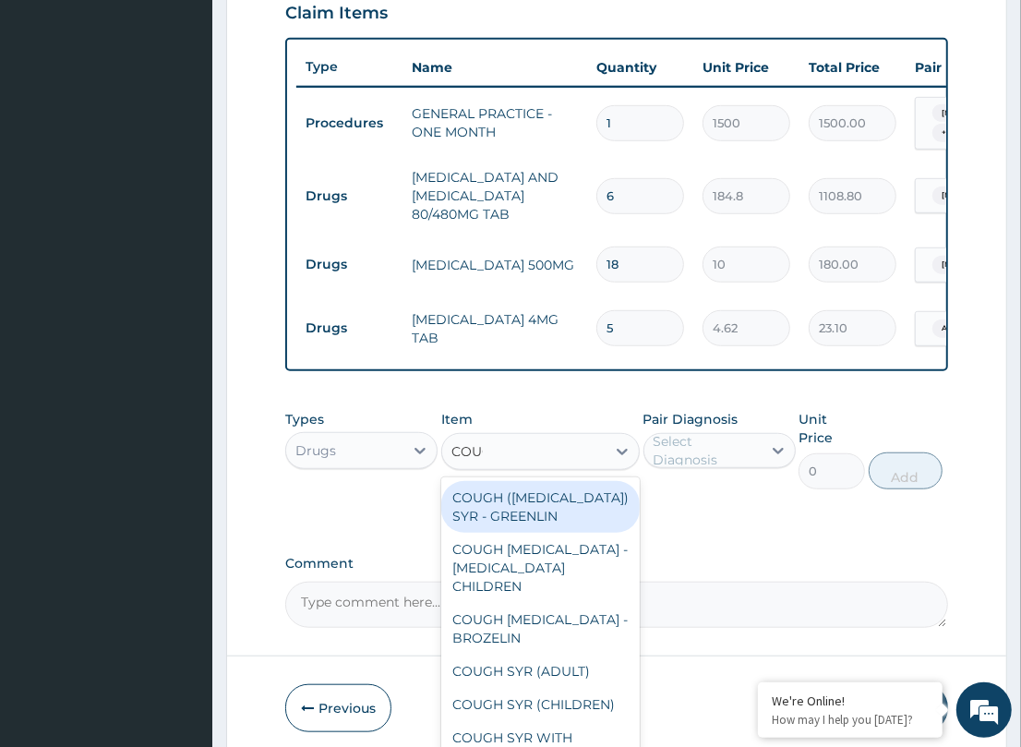
type input "COUGH"
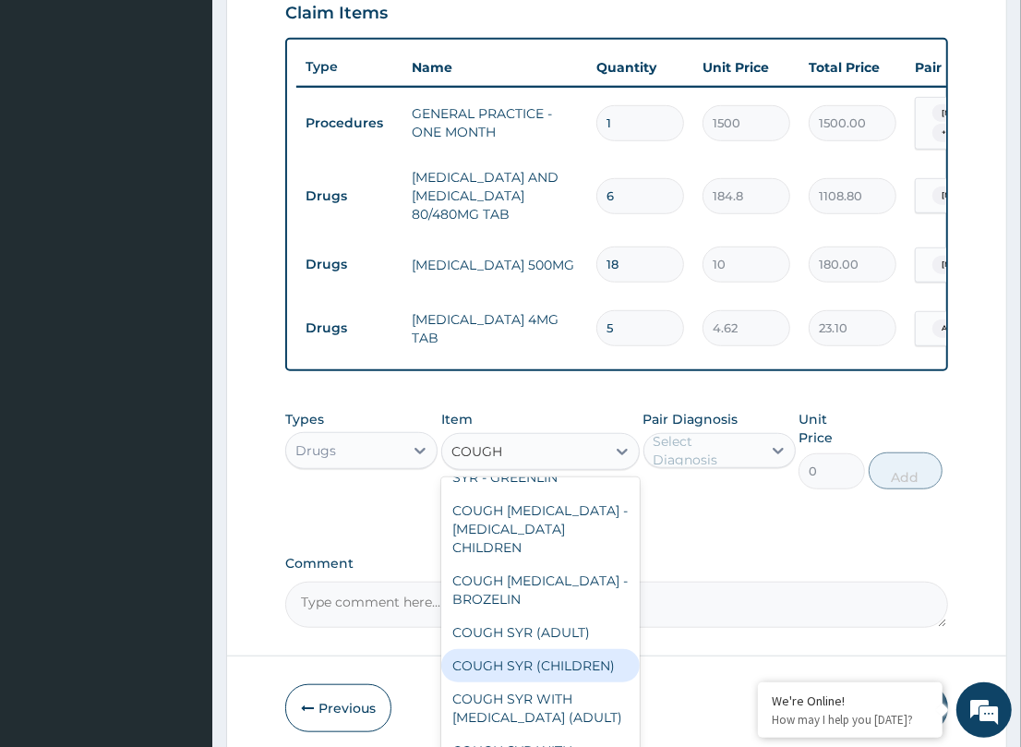
scroll to position [42, 0]
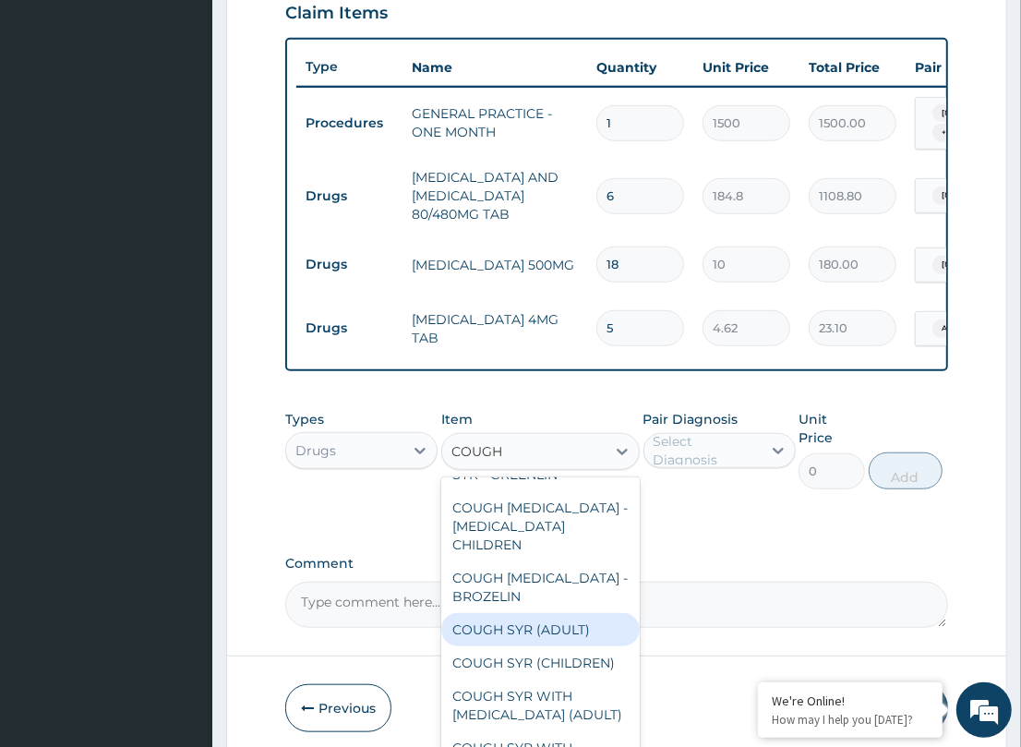
click at [533, 629] on div "COUGH SYR (ADULT)" at bounding box center [540, 629] width 198 height 33
type input "369.6"
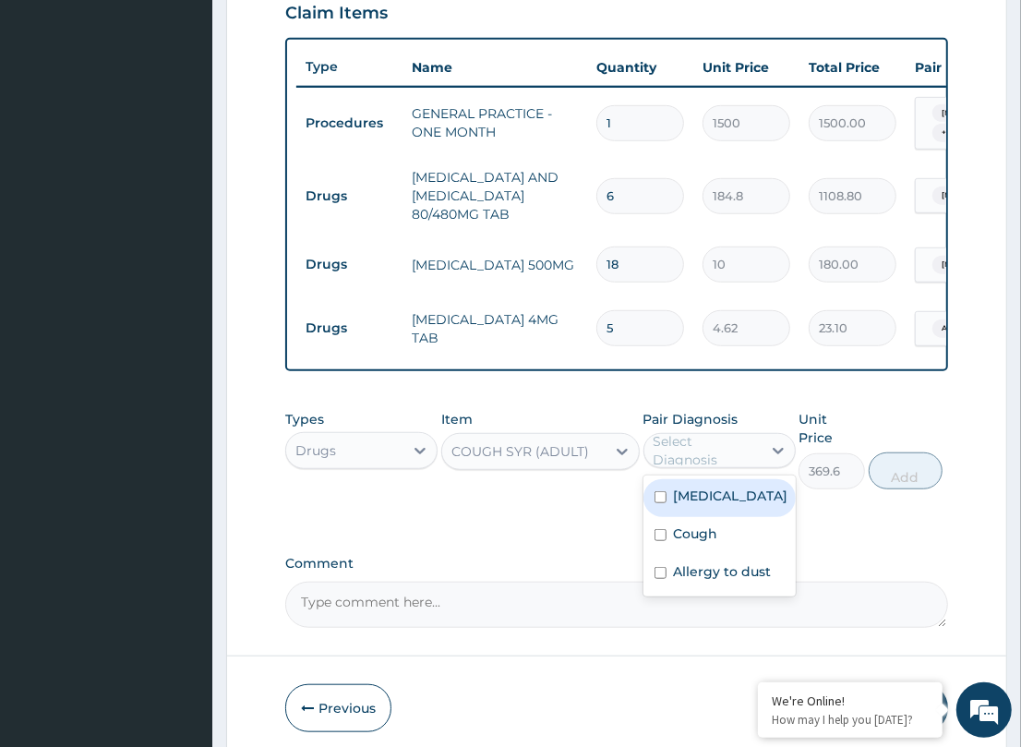
drag, startPoint x: 744, startPoint y: 452, endPoint x: 741, endPoint y: 468, distance: 15.9
click at [743, 452] on div "Select Diagnosis" at bounding box center [706, 450] width 106 height 37
drag, startPoint x: 737, startPoint y: 552, endPoint x: 809, endPoint y: 505, distance: 86.8
click at [750, 542] on div "Cough" at bounding box center [719, 536] width 152 height 38
checkbox input "true"
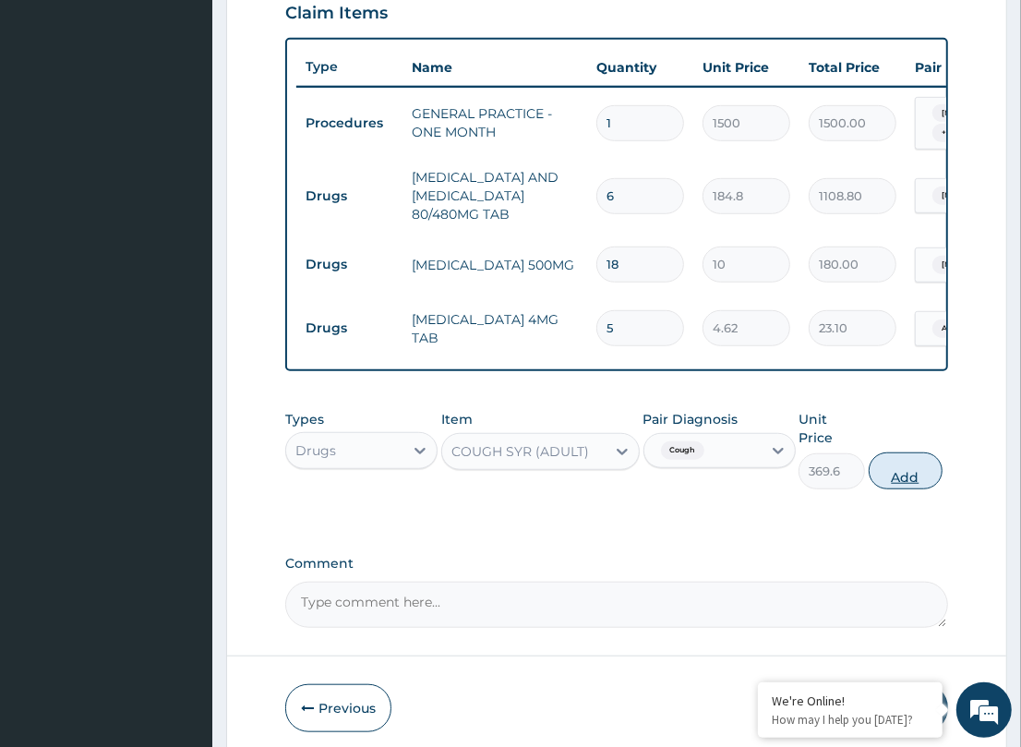
click at [889, 467] on button "Add" at bounding box center [906, 470] width 74 height 37
type input "0"
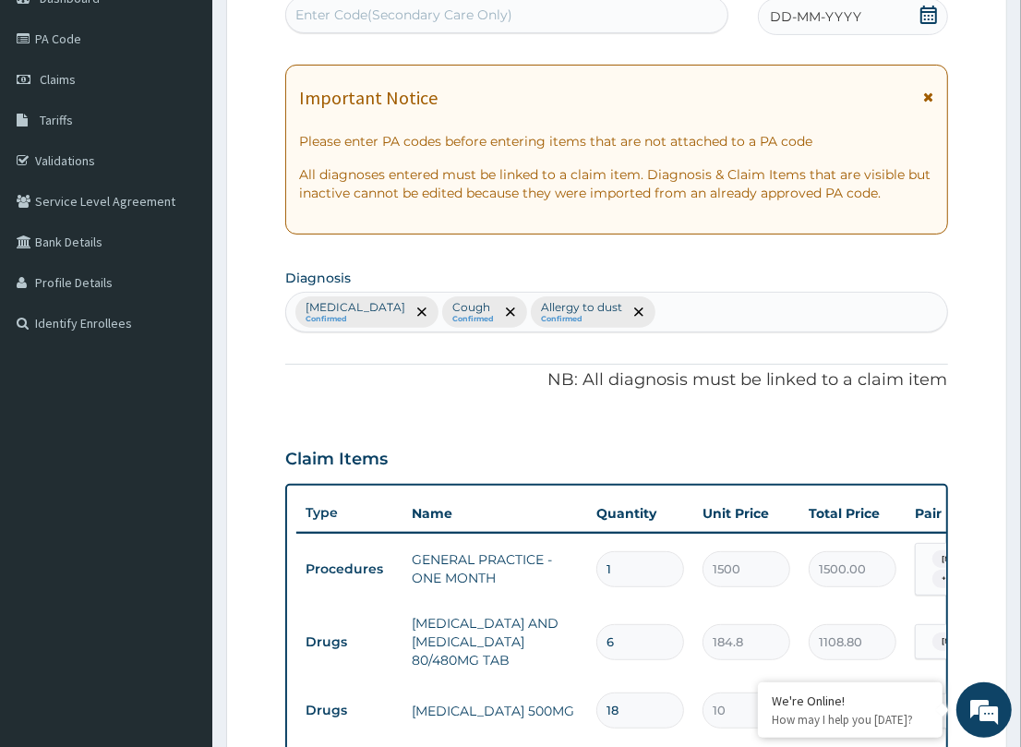
scroll to position [201, 0]
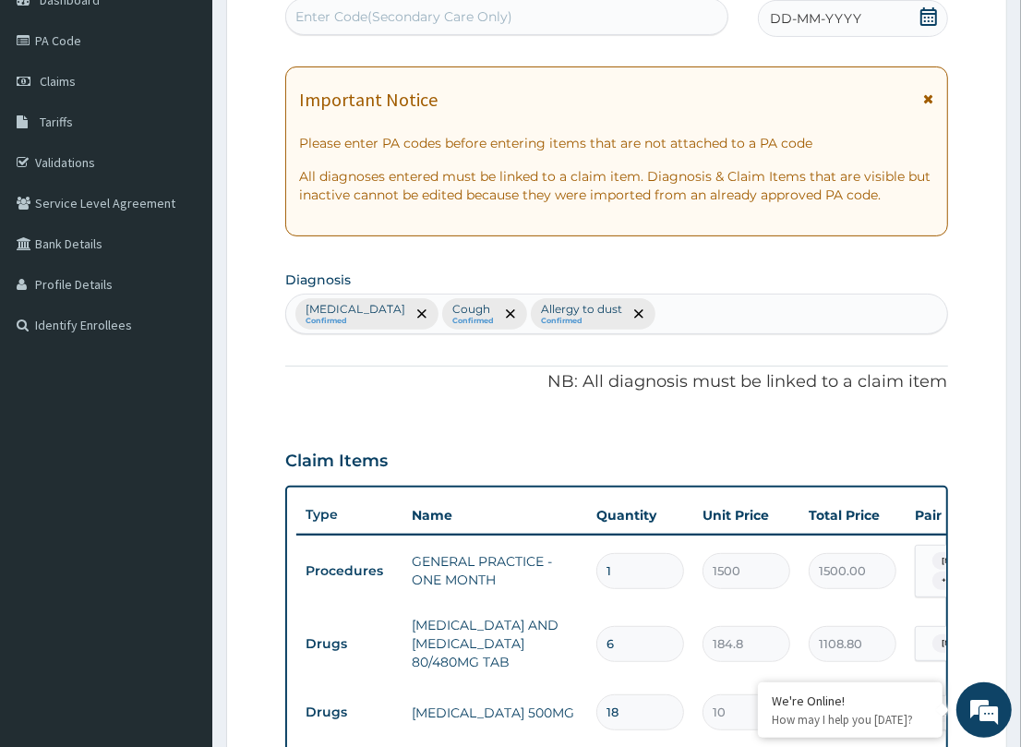
click at [780, 24] on span "DD-MM-YYYY" at bounding box center [815, 18] width 91 height 18
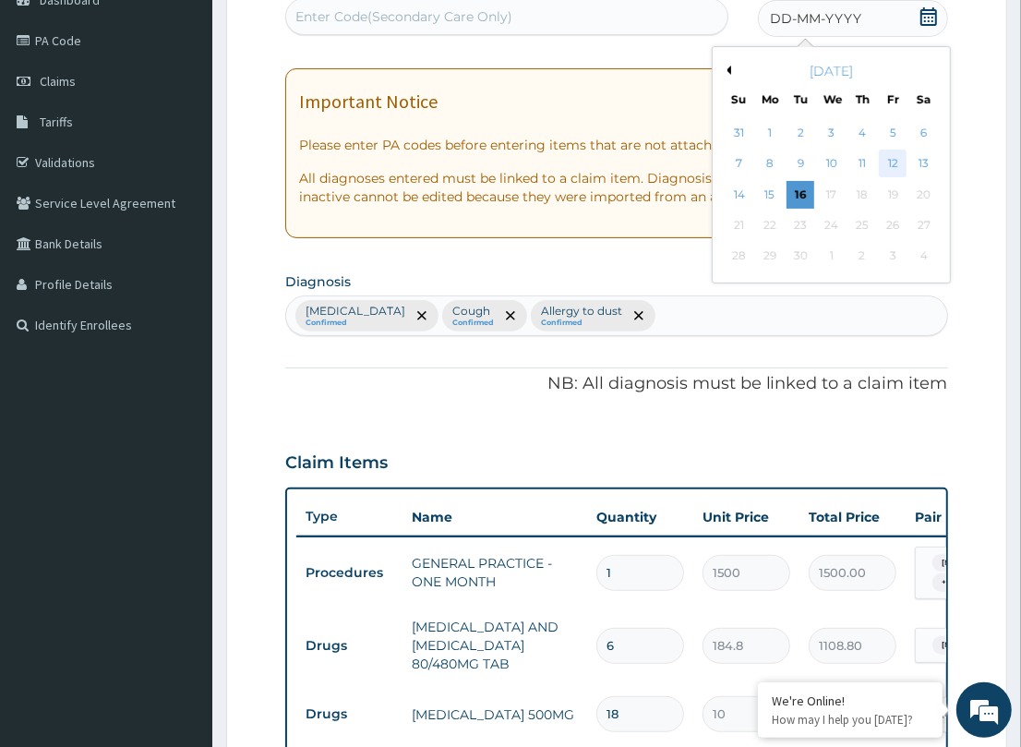
click at [892, 159] on div "12" at bounding box center [893, 164] width 28 height 28
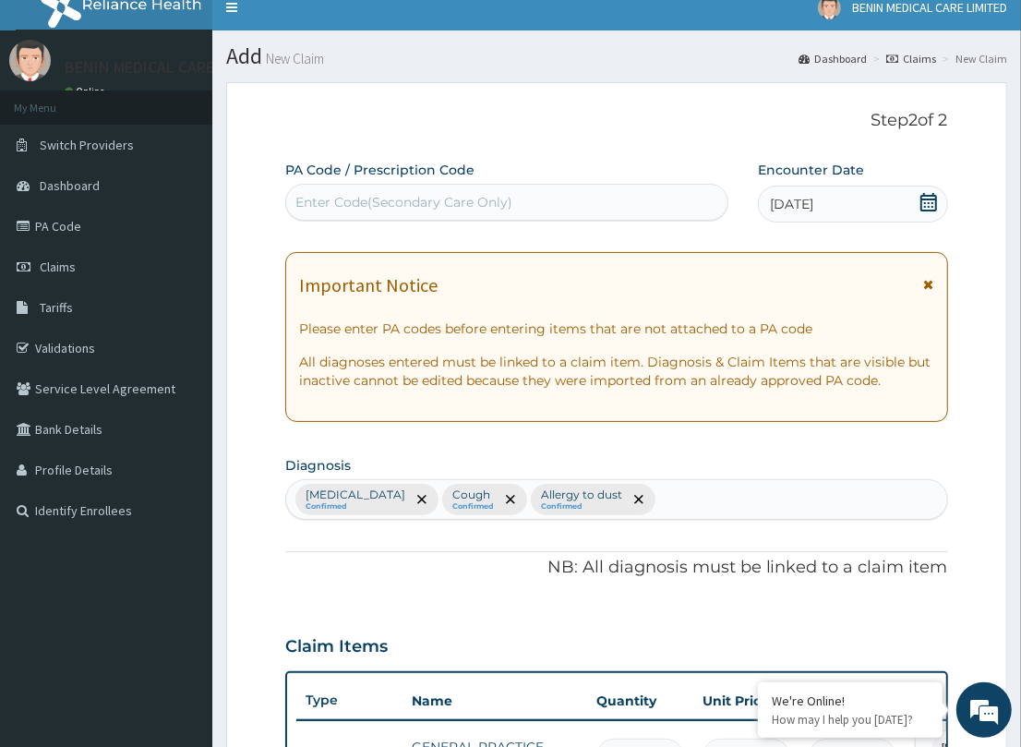
scroll to position [0, 0]
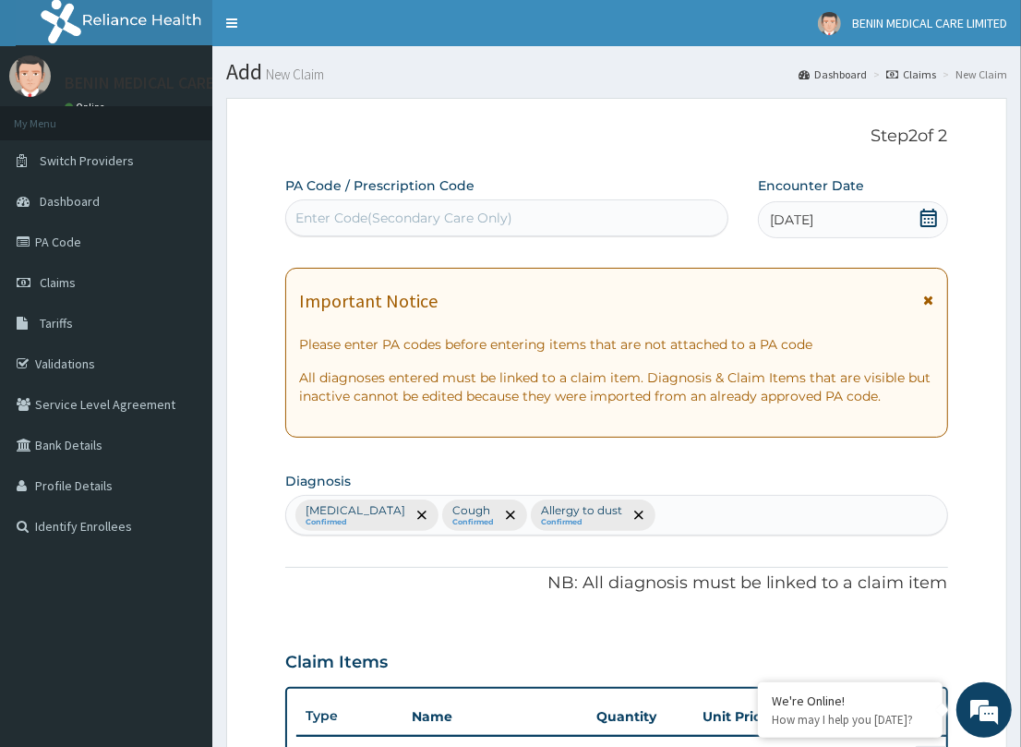
drag, startPoint x: 778, startPoint y: 214, endPoint x: 781, endPoint y: 243, distance: 28.7
click at [776, 215] on span "12-09-2025" at bounding box center [791, 219] width 43 height 18
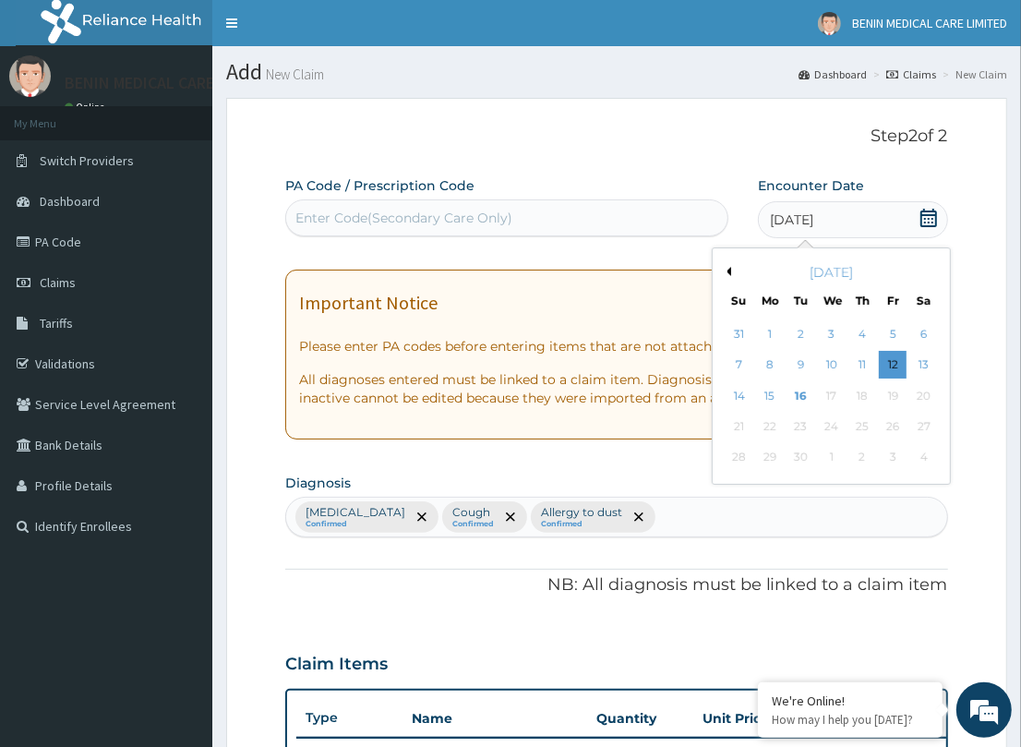
drag, startPoint x: 924, startPoint y: 358, endPoint x: 669, endPoint y: 365, distance: 254.8
click at [923, 358] on div "13" at bounding box center [924, 366] width 28 height 28
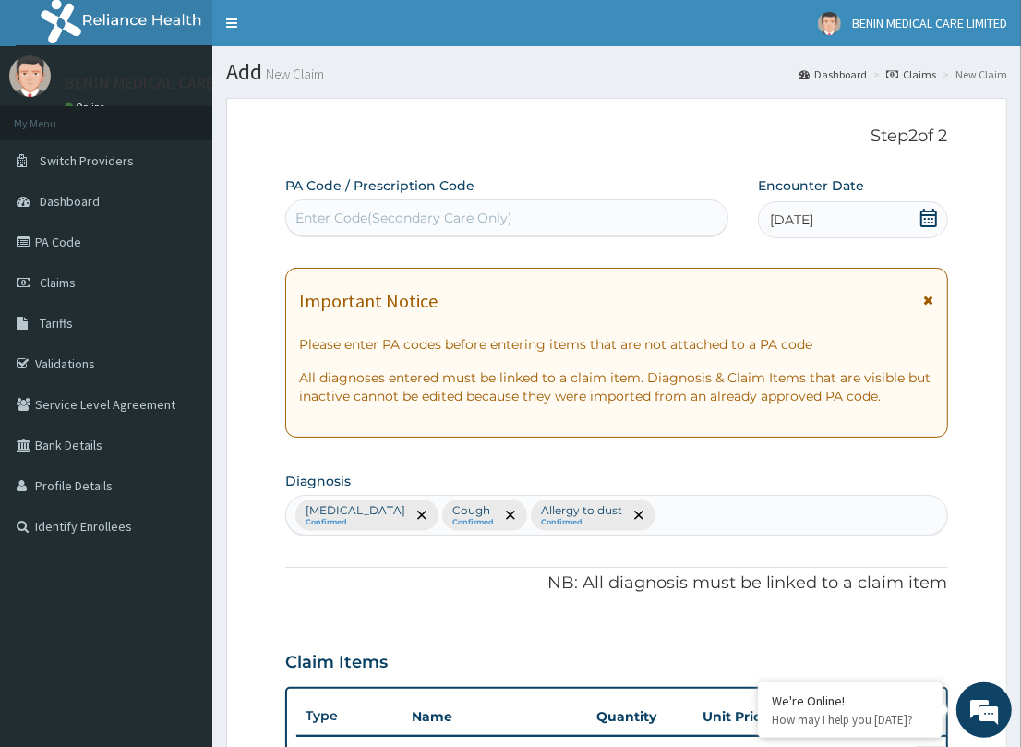
click at [582, 210] on div "Enter Code(Secondary Care Only)" at bounding box center [506, 218] width 441 height 30
paste input "PA/3D9A49"
type input "PA/3D9A49"
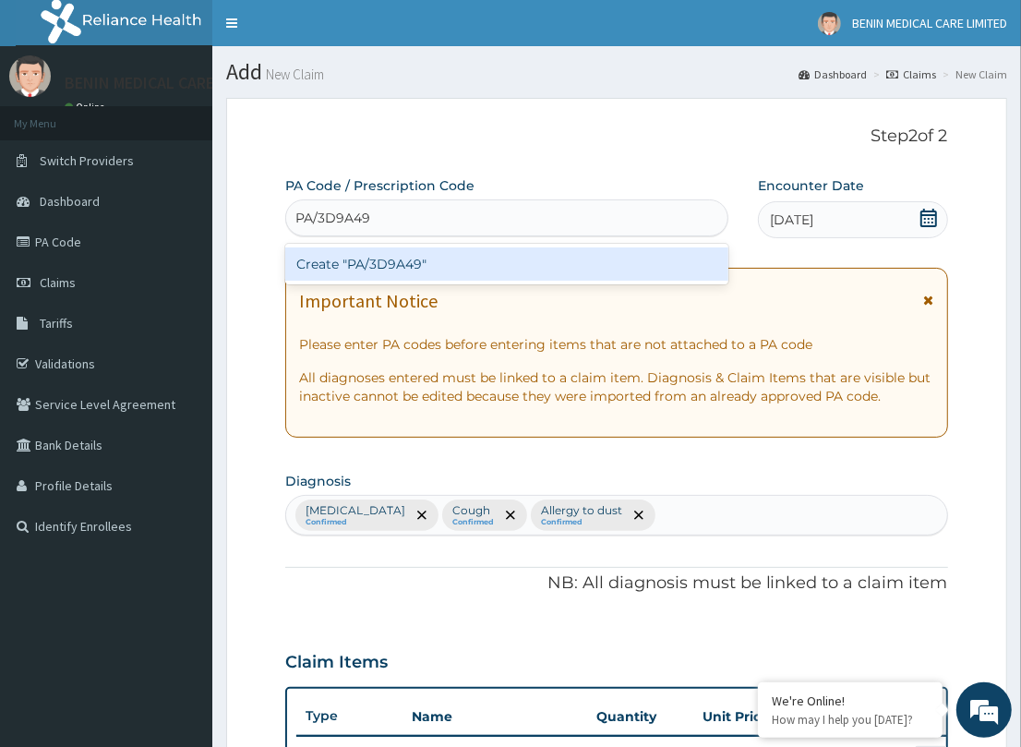
click at [415, 256] on div "Create "PA/3D9A49"" at bounding box center [506, 263] width 443 height 33
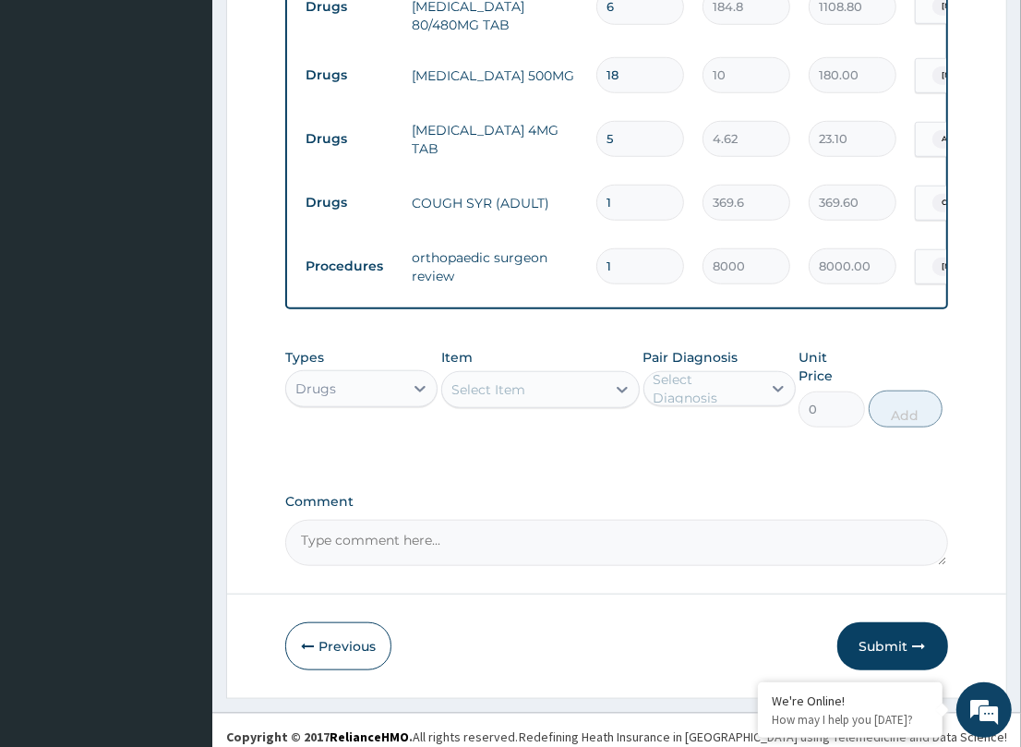
scroll to position [841, 0]
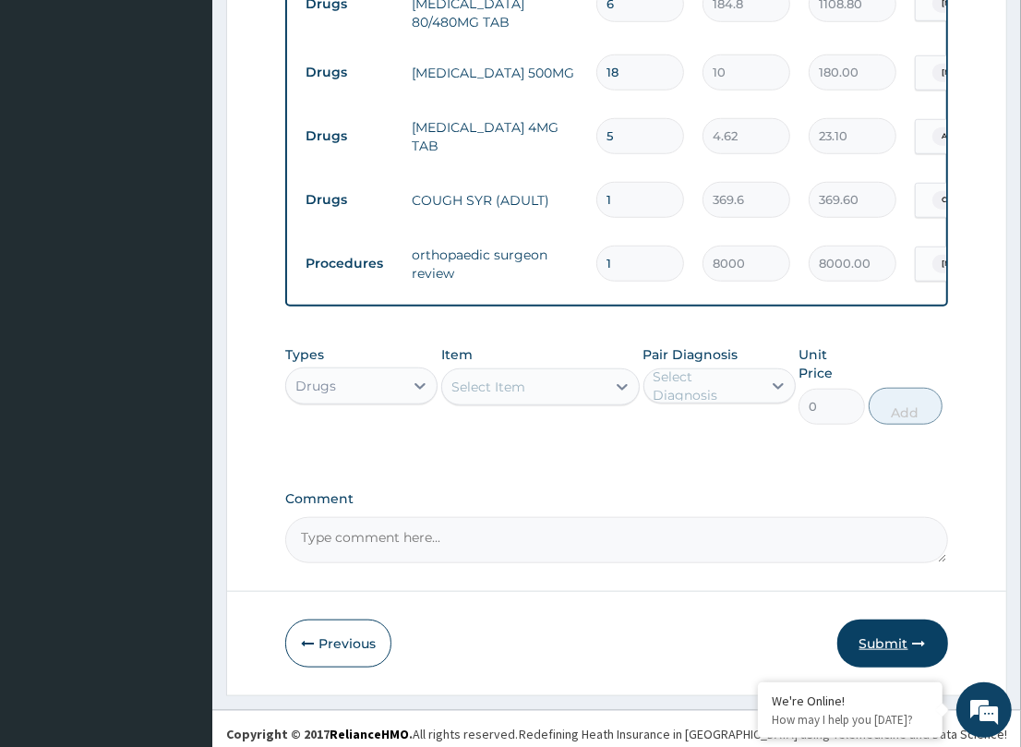
click at [893, 620] on button "Submit" at bounding box center [892, 643] width 111 height 48
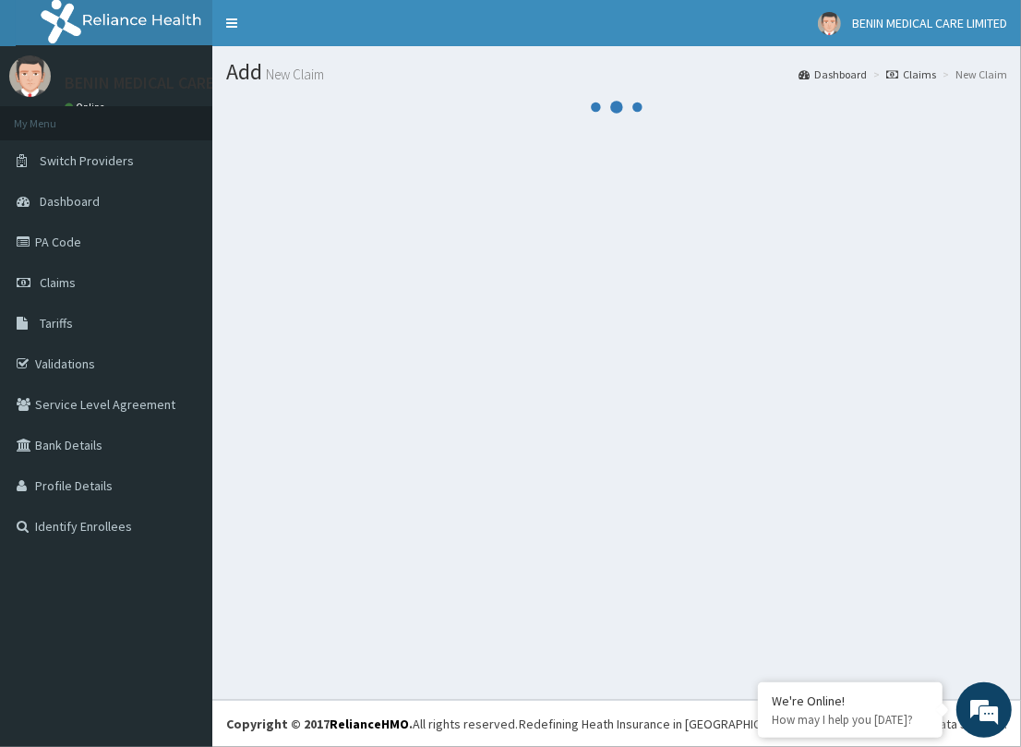
scroll to position [0, 0]
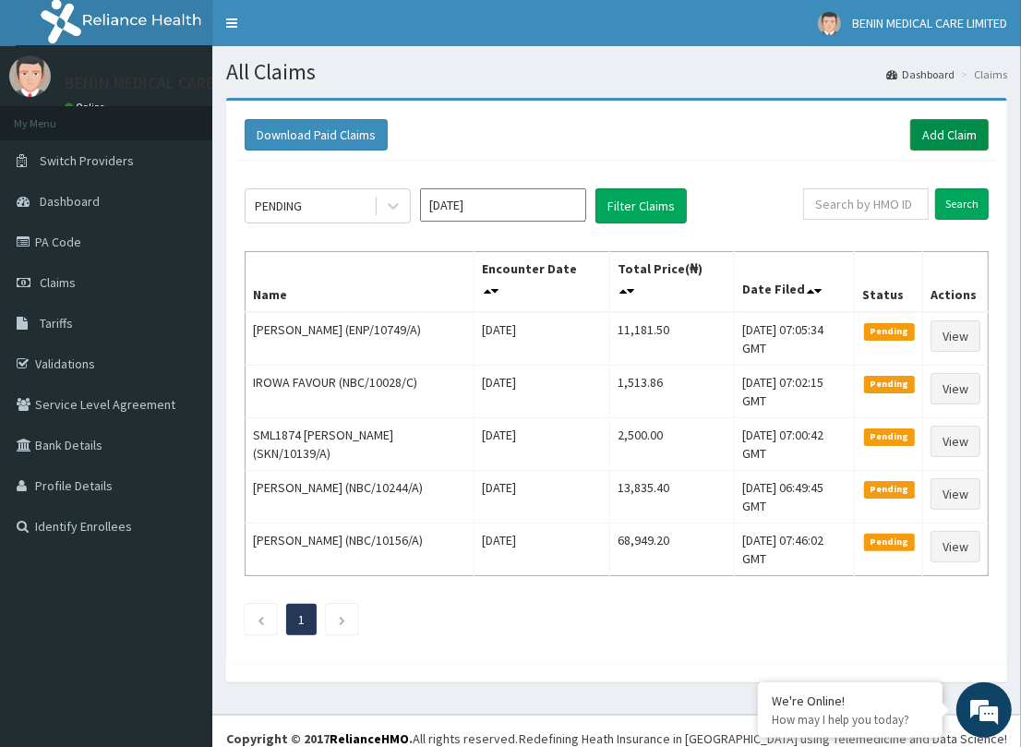
click at [930, 126] on link "Add Claim" at bounding box center [949, 134] width 78 height 31
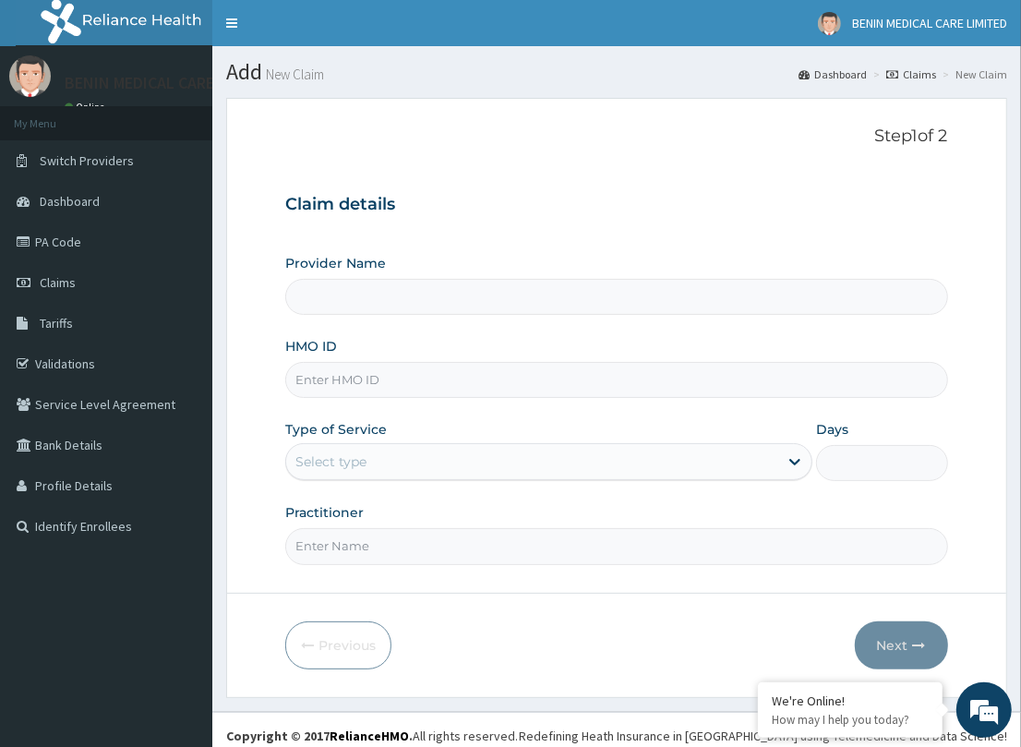
type input "BENIN MEDICAL CARE LIMITED"
click at [320, 366] on input "HMO ID" at bounding box center [616, 380] width 662 height 36
paste input "RPO/10203/B"
click at [317, 371] on input "RPO/10203/B" at bounding box center [616, 380] width 662 height 36
type input "RPO/10203/B"
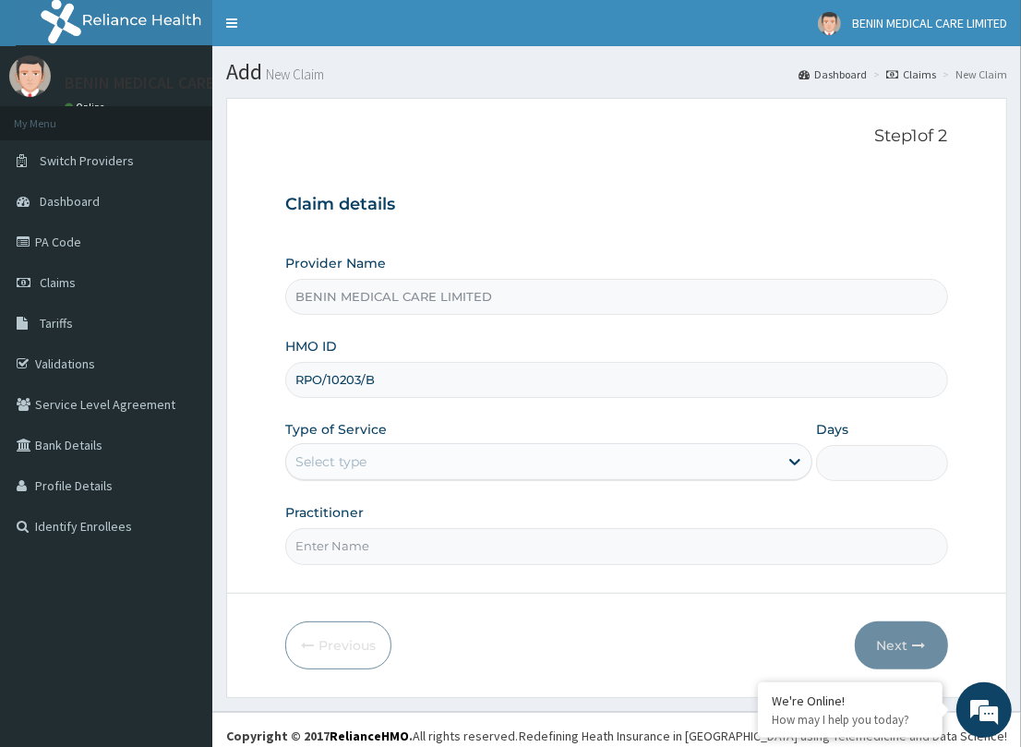
drag, startPoint x: 275, startPoint y: 443, endPoint x: 280, endPoint y: 455, distance: 12.9
click at [274, 444] on form "Step 1 of 2 Claim details Provider Name BENIN MEDICAL CARE LIMITED HMO ID RPO/1…" at bounding box center [616, 397] width 781 height 599
drag, startPoint x: 296, startPoint y: 460, endPoint x: 298, endPoint y: 481, distance: 21.3
click at [296, 467] on div "Select type" at bounding box center [330, 461] width 71 height 18
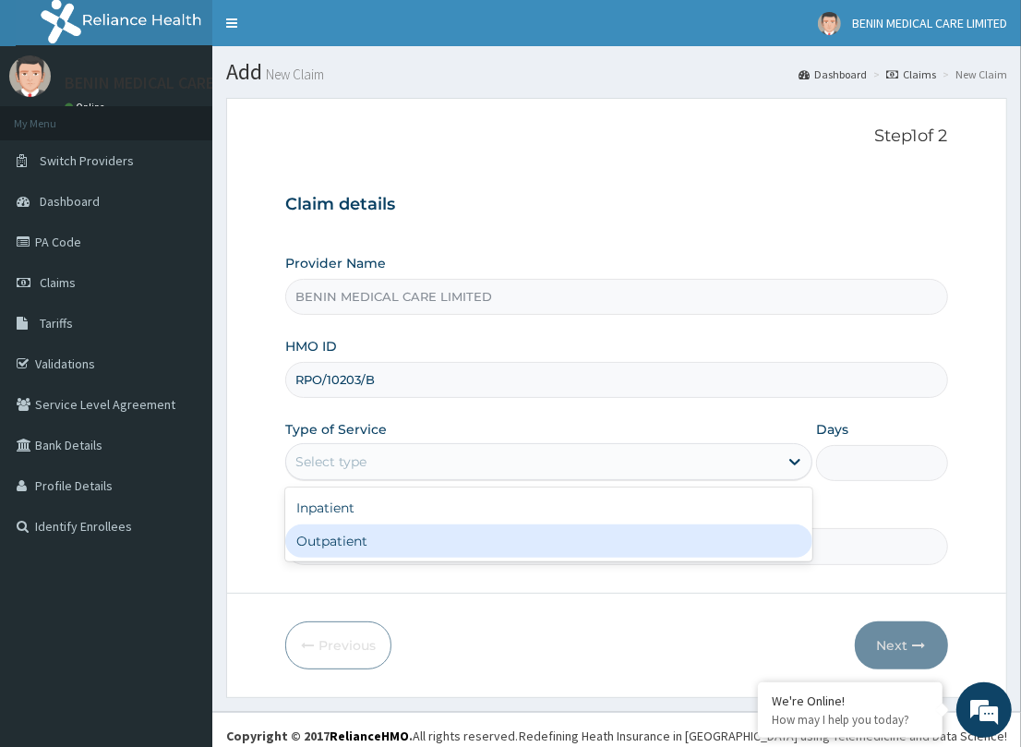
drag, startPoint x: 324, startPoint y: 526, endPoint x: 335, endPoint y: 531, distance: 12.0
click at [324, 527] on div "Outpatient" at bounding box center [548, 540] width 527 height 33
type input "1"
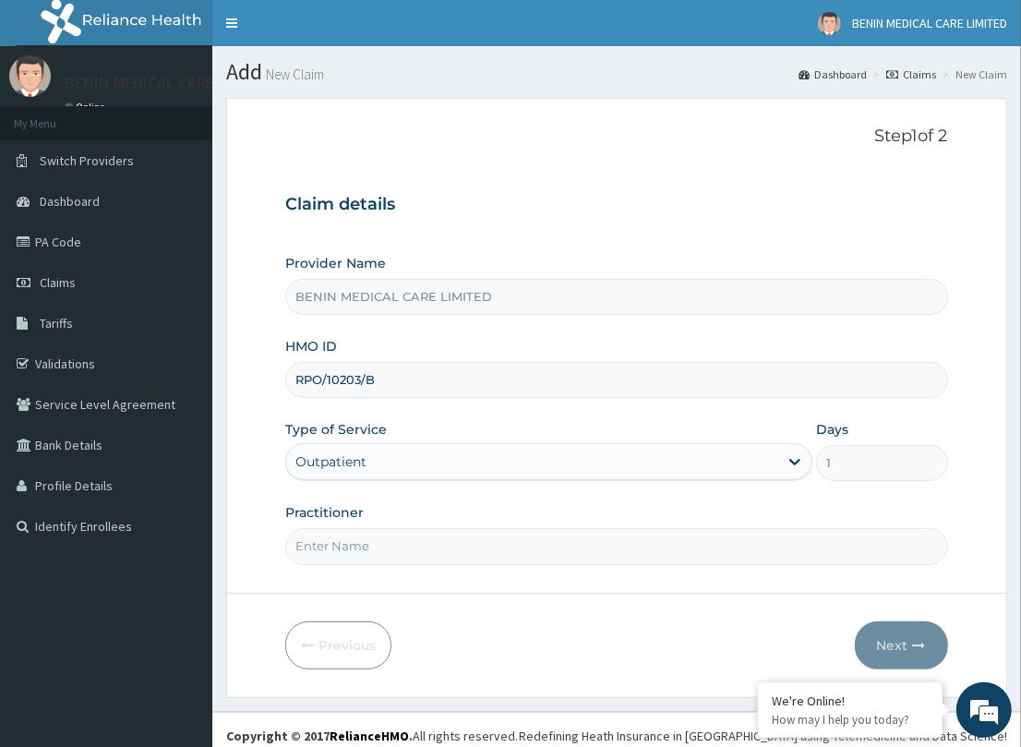
drag, startPoint x: 339, startPoint y: 534, endPoint x: 339, endPoint y: 546, distance: 12.0
click at [339, 538] on input "Practitioner" at bounding box center [616, 546] width 662 height 36
type input "PETRA"
click at [880, 637] on button "Next" at bounding box center [901, 645] width 93 height 48
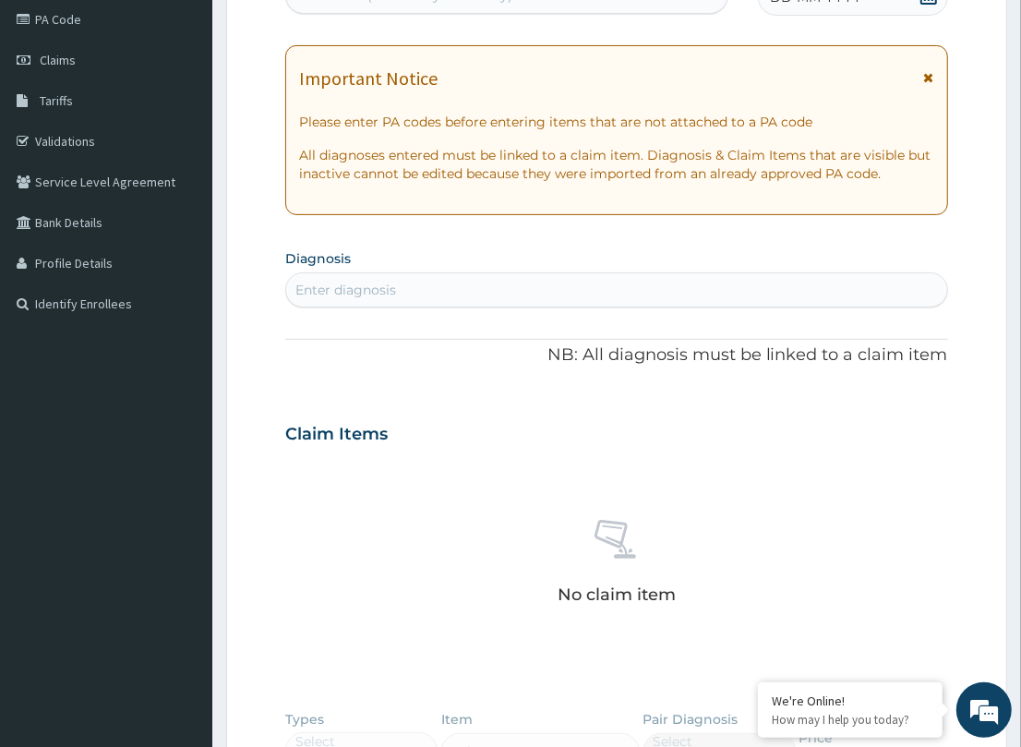
scroll to position [223, 0]
drag, startPoint x: 333, startPoint y: 284, endPoint x: 592, endPoint y: 335, distance: 263.4
click at [355, 288] on div "Enter diagnosis" at bounding box center [345, 289] width 101 height 18
type input "[MEDICAL_DATA]"
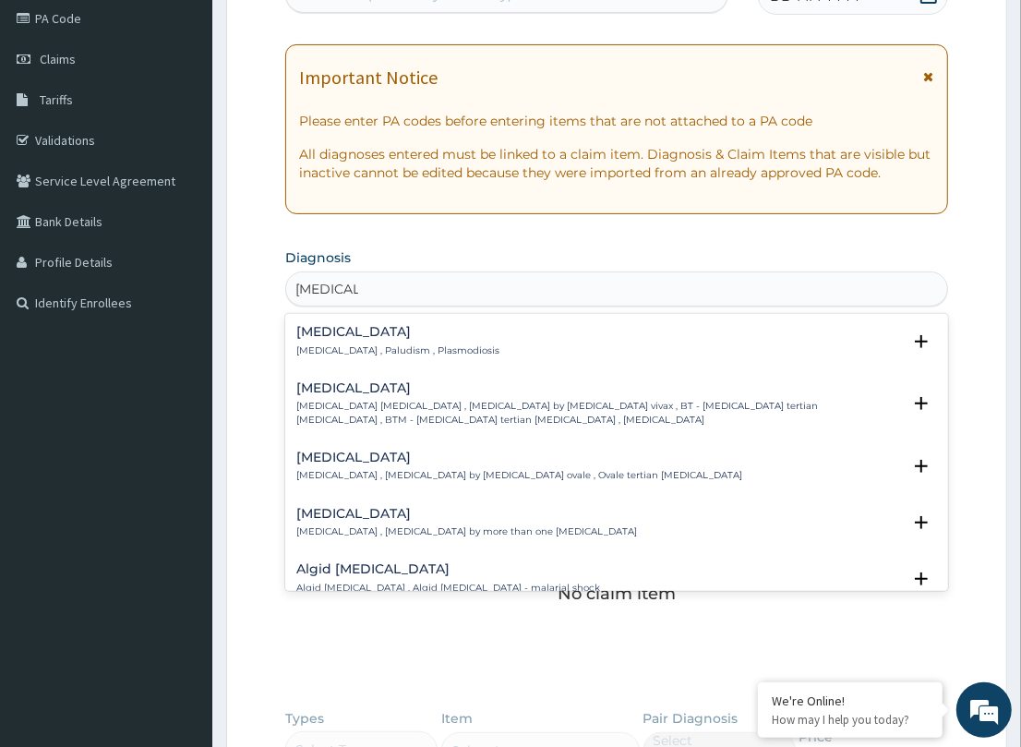
click at [301, 333] on h4 "[MEDICAL_DATA]" at bounding box center [397, 332] width 203 height 14
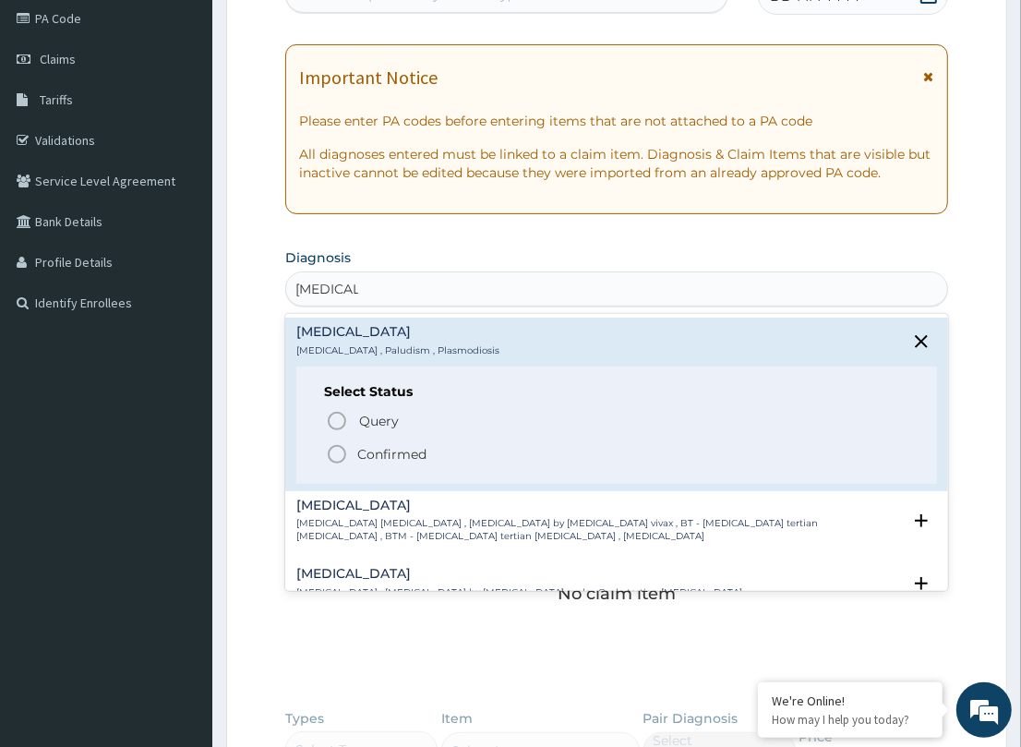
drag, startPoint x: 330, startPoint y: 444, endPoint x: 5, endPoint y: 450, distance: 324.9
click at [321, 444] on div "Select Status Query Query covers suspected (?), Keep in view (kiv), Ruled out (…" at bounding box center [616, 424] width 640 height 117
drag, startPoint x: 334, startPoint y: 453, endPoint x: 18, endPoint y: 449, distance: 315.7
click at [329, 450] on icon "status option filled" at bounding box center [337, 454] width 22 height 22
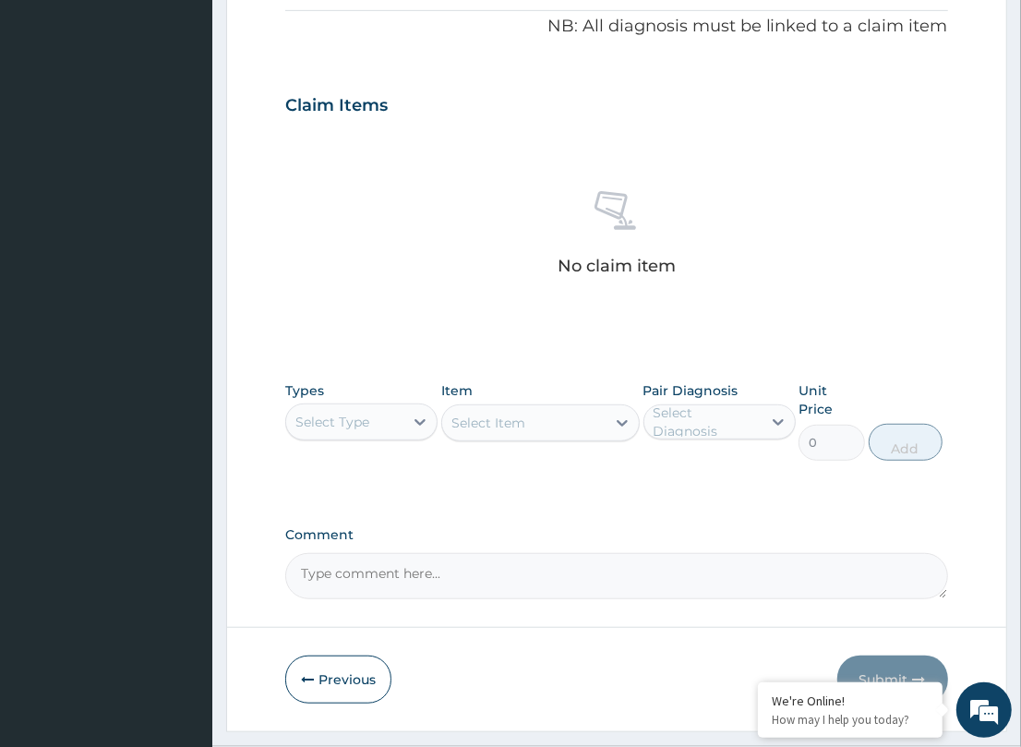
scroll to position [559, 0]
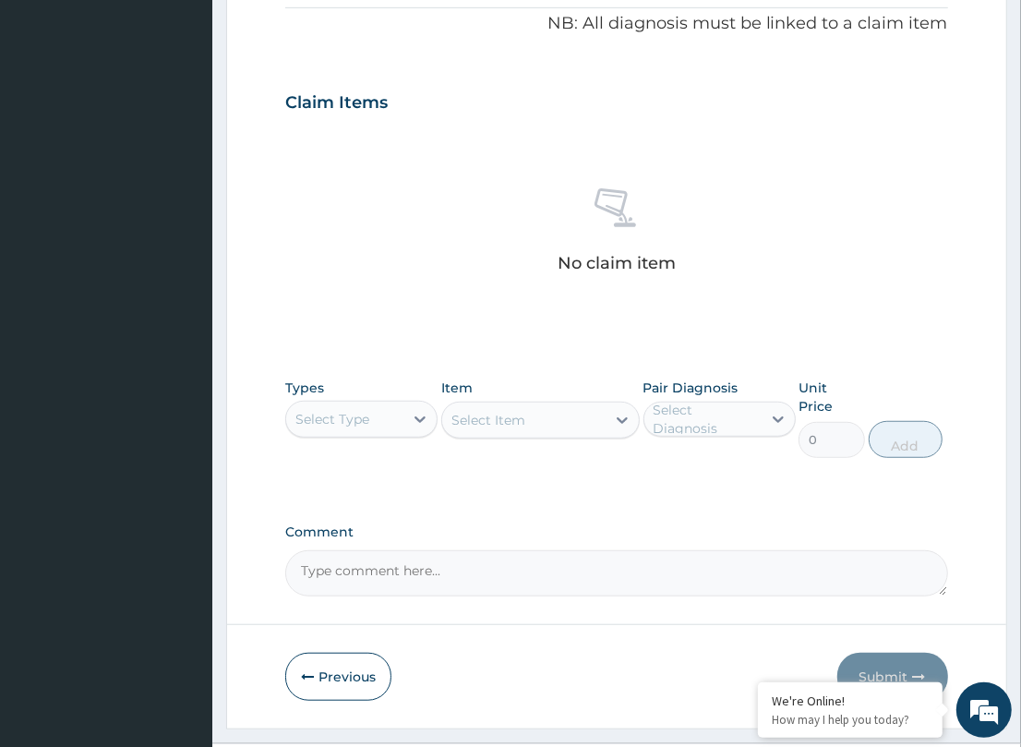
drag, startPoint x: 338, startPoint y: 415, endPoint x: 213, endPoint y: 509, distance: 155.6
click at [337, 414] on div "Select Type" at bounding box center [332, 419] width 74 height 18
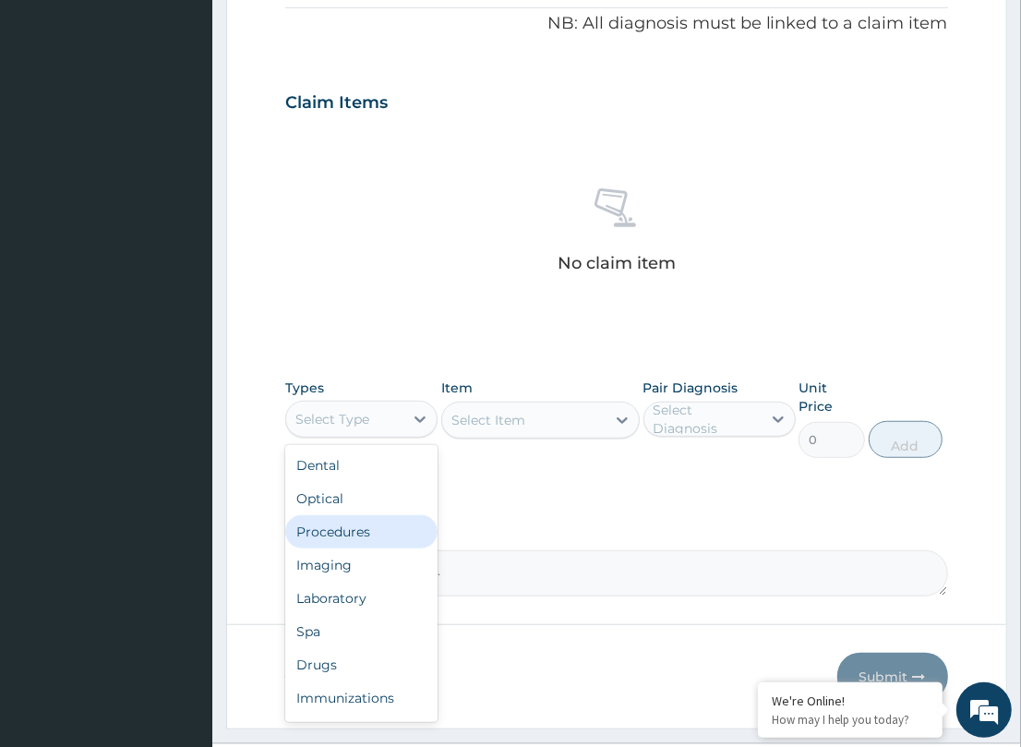
drag, startPoint x: 311, startPoint y: 520, endPoint x: 615, endPoint y: 494, distance: 304.8
click at [394, 517] on div "Procedures" at bounding box center [361, 531] width 152 height 33
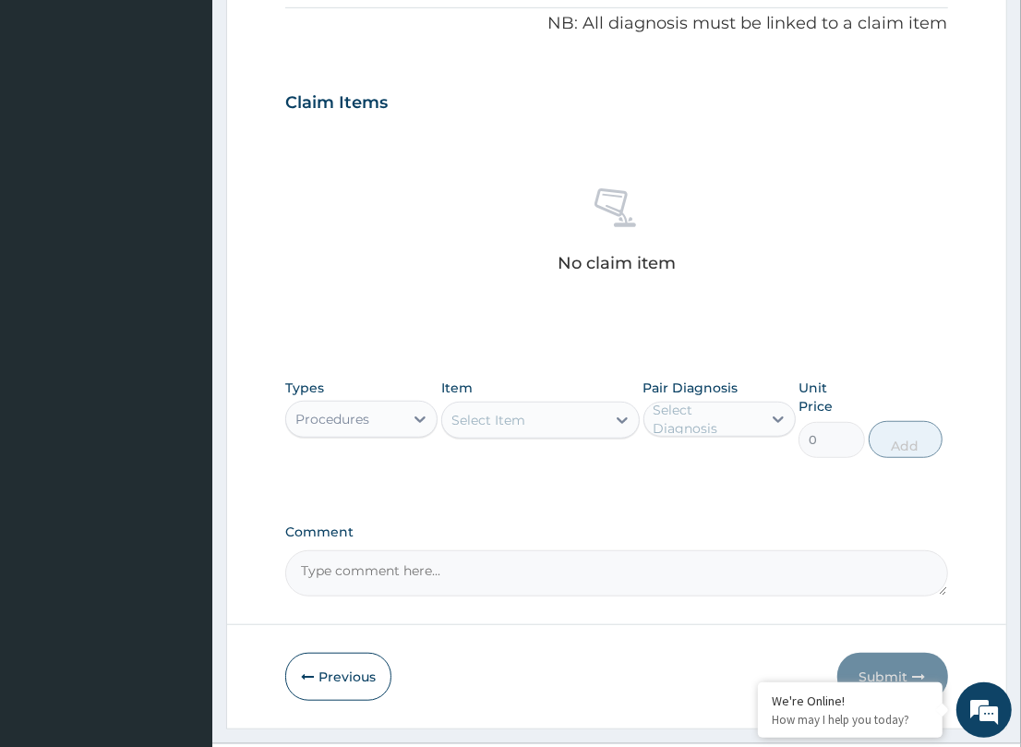
click at [579, 418] on div "Select Item" at bounding box center [523, 420] width 163 height 30
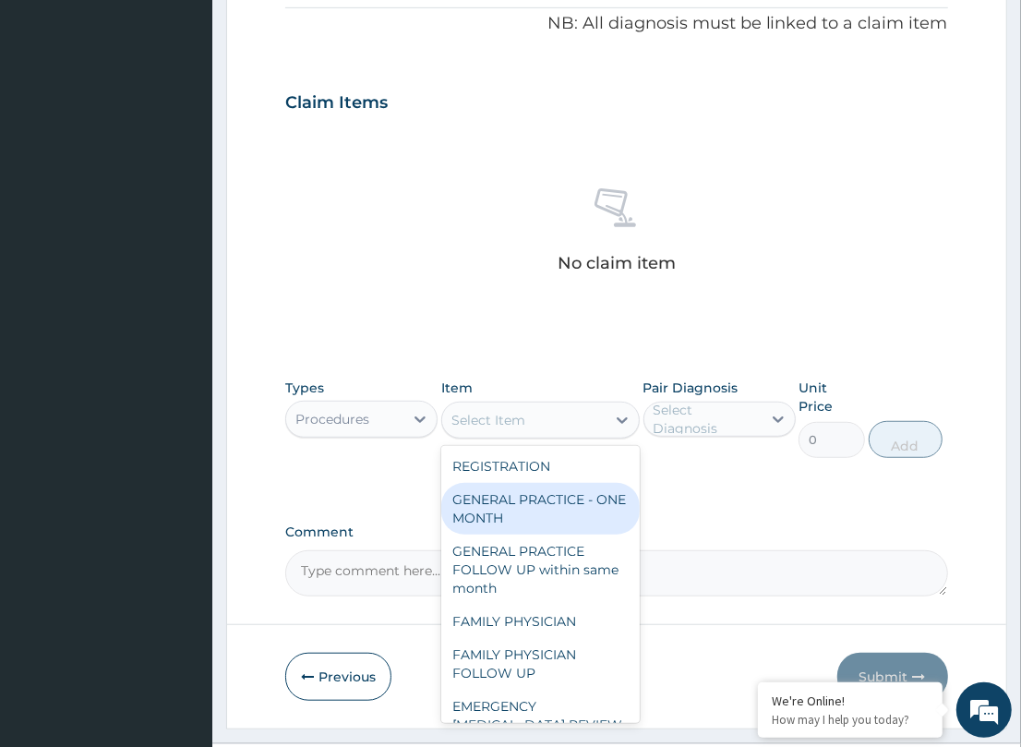
drag, startPoint x: 593, startPoint y: 498, endPoint x: 763, endPoint y: 445, distance: 179.0
click at [600, 495] on div "GENERAL PRACTICE - ONE MONTH" at bounding box center [540, 509] width 198 height 52
type input "1500"
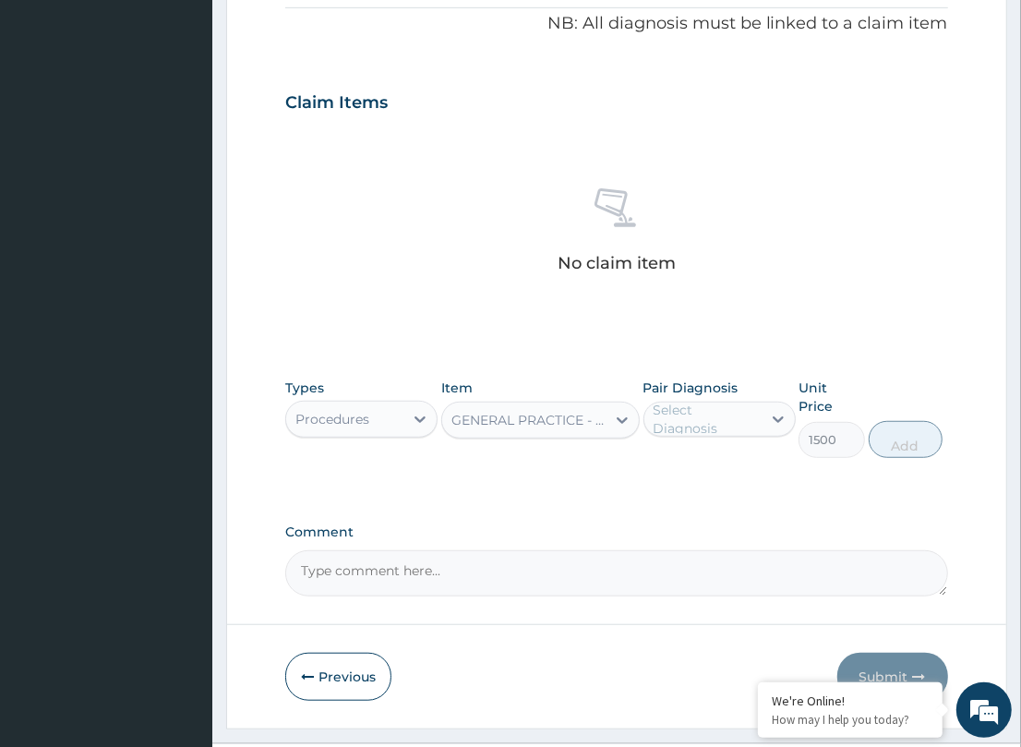
click at [737, 426] on div "Select Diagnosis" at bounding box center [706, 419] width 106 height 37
drag, startPoint x: 739, startPoint y: 468, endPoint x: 845, endPoint y: 431, distance: 112.4
click at [797, 467] on div "Types Procedures Item GENERAL PRACTICE - ONE MONTH Pair Diagnosis option [MEDIC…" at bounding box center [616, 432] width 662 height 126
drag, startPoint x: 757, startPoint y: 450, endPoint x: 929, endPoint y: 446, distance: 171.7
click at [782, 450] on div "[MEDICAL_DATA]" at bounding box center [719, 467] width 152 height 38
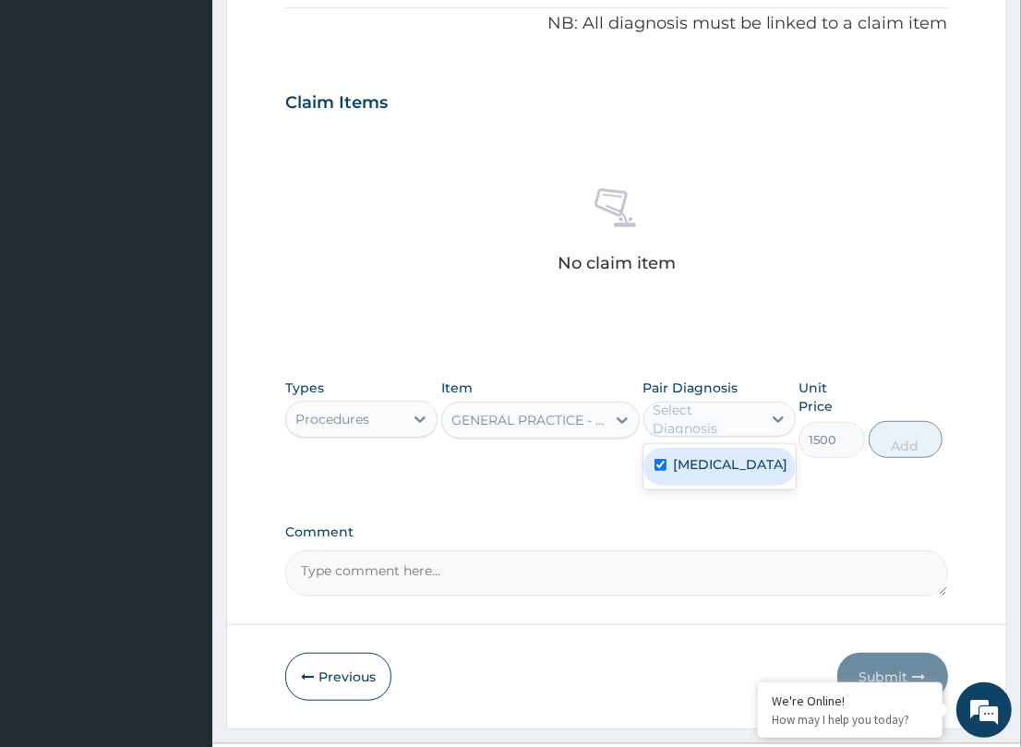
checkbox input "true"
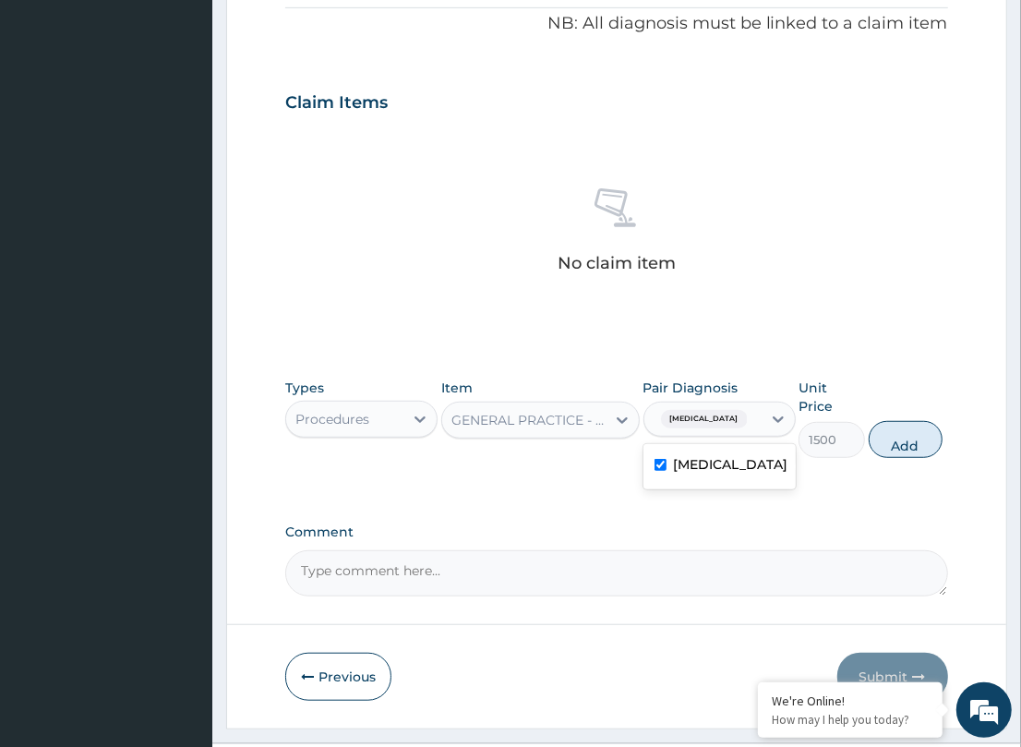
drag, startPoint x: 929, startPoint y: 416, endPoint x: 480, endPoint y: 413, distance: 448.6
click at [907, 421] on button "Add" at bounding box center [906, 439] width 74 height 37
type input "0"
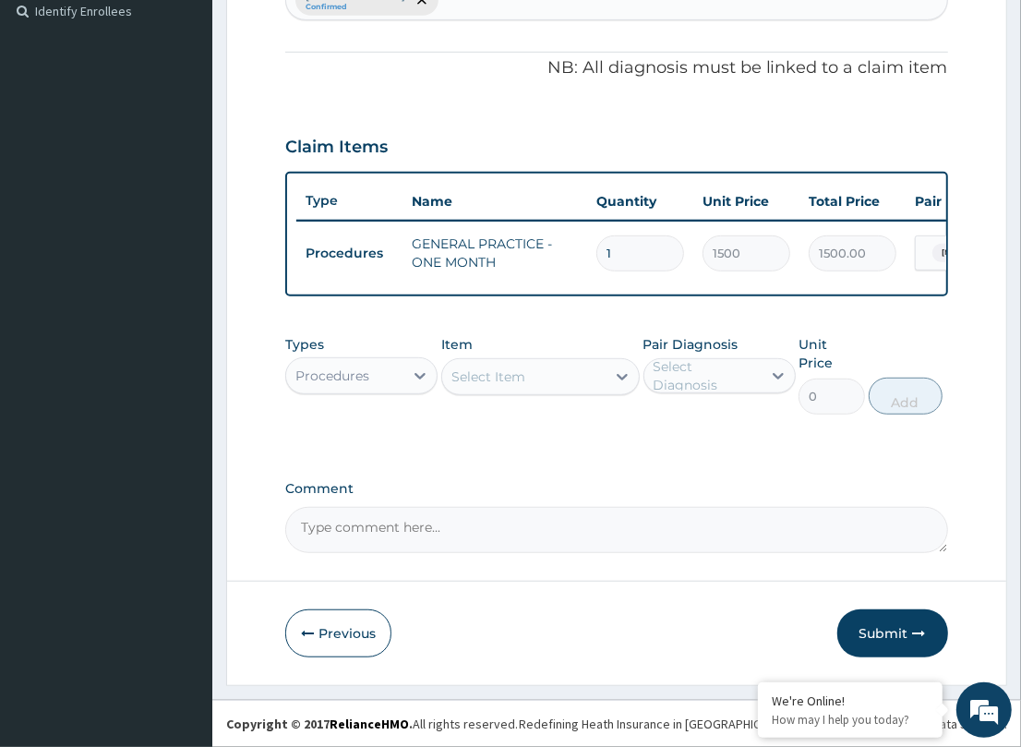
scroll to position [512, 0]
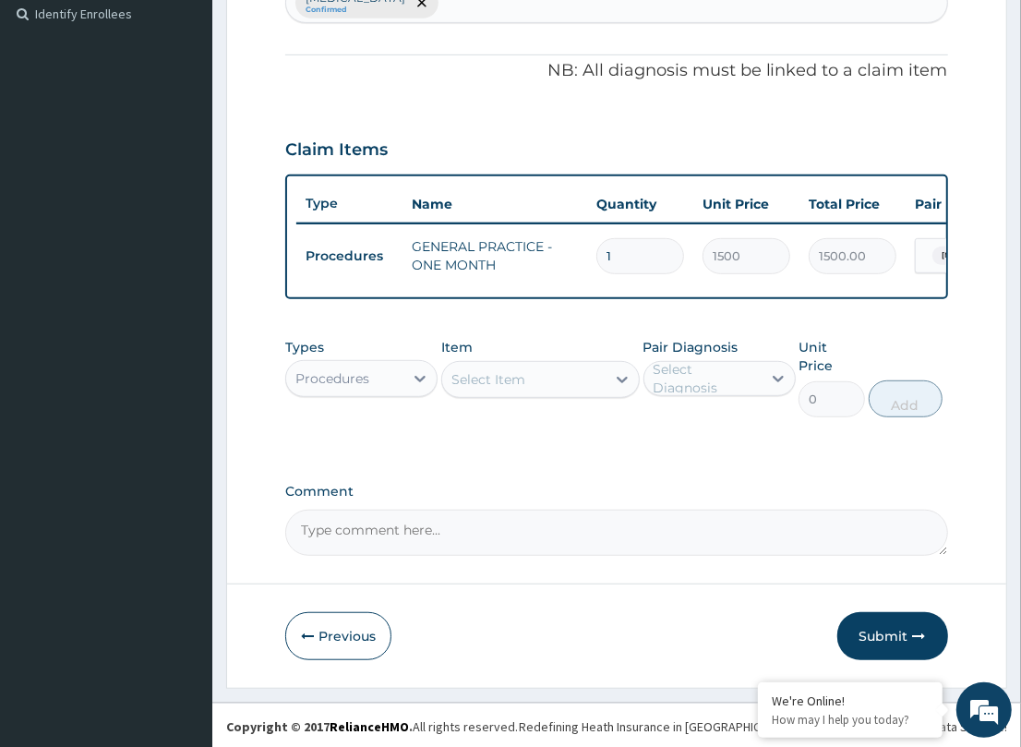
drag, startPoint x: 377, startPoint y: 398, endPoint x: 33, endPoint y: 660, distance: 432.0
click at [270, 477] on form "Step 2 of 2 PA Code / Prescription Code Enter Code(Secondary Care Only) Encount…" at bounding box center [616, 137] width 781 height 1102
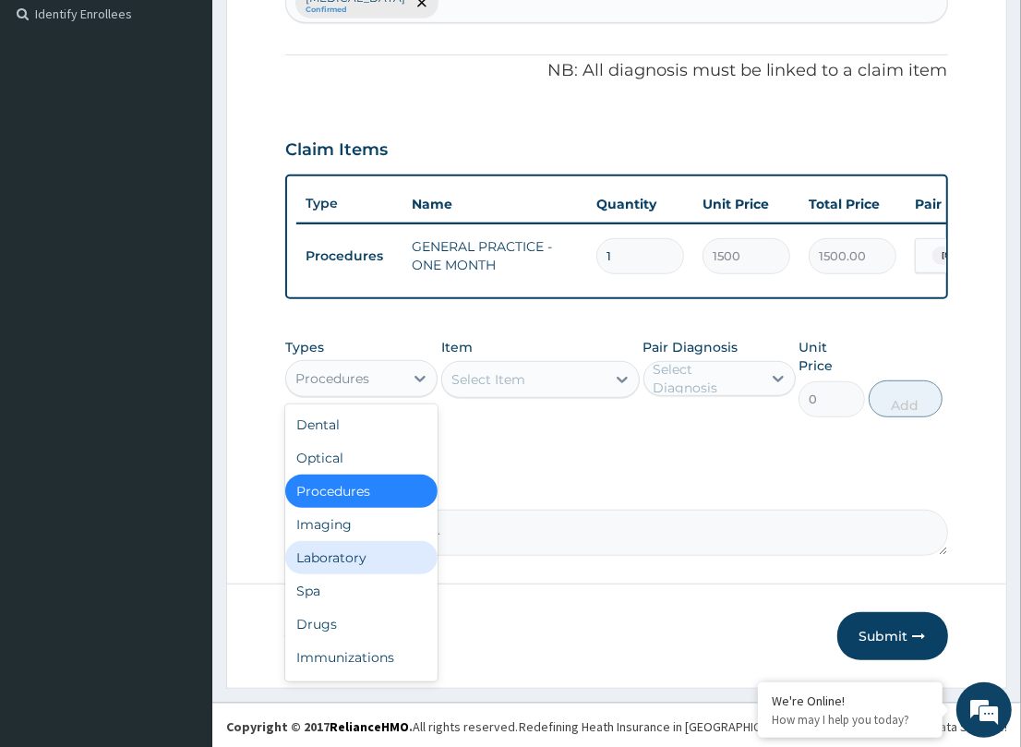
click at [309, 574] on div "Laboratory" at bounding box center [361, 557] width 152 height 33
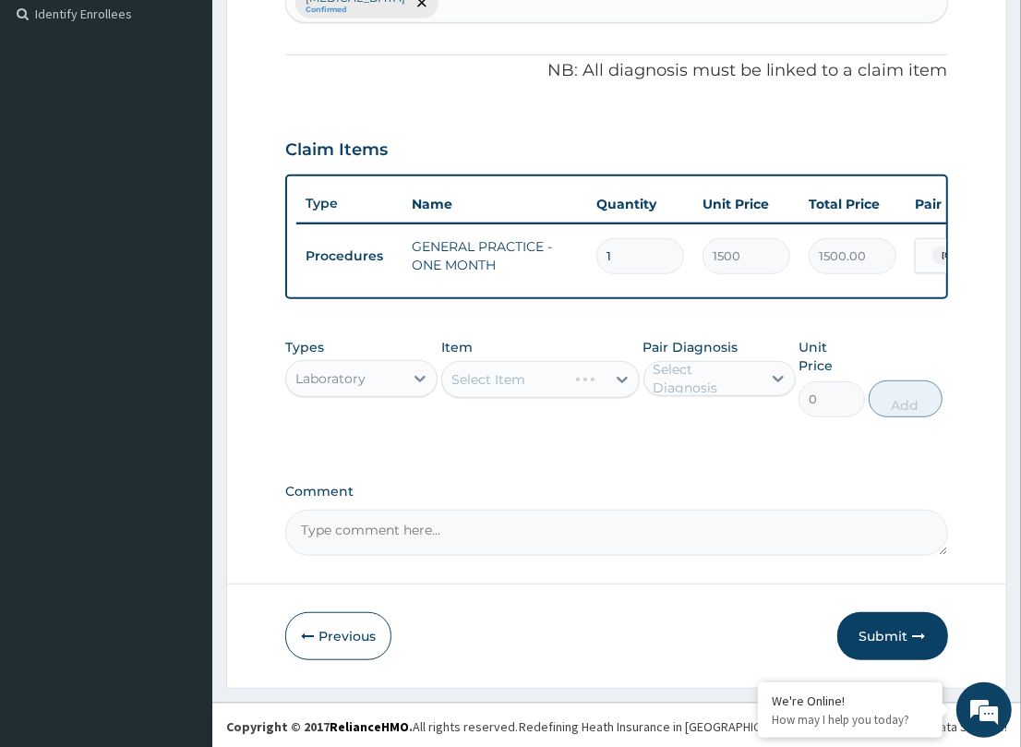
drag, startPoint x: 338, startPoint y: 398, endPoint x: 338, endPoint y: 411, distance: 12.9
click at [338, 397] on div "Laboratory" at bounding box center [361, 378] width 152 height 37
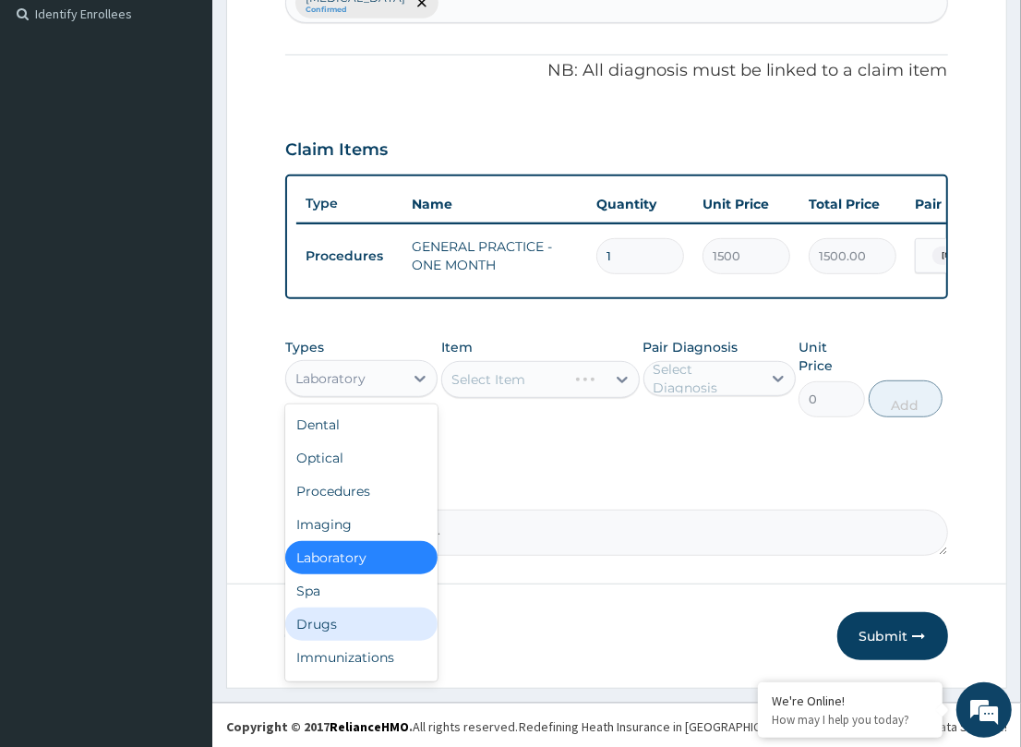
drag, startPoint x: 358, startPoint y: 639, endPoint x: 644, endPoint y: 584, distance: 291.3
click at [390, 629] on div "Drugs" at bounding box center [361, 623] width 152 height 33
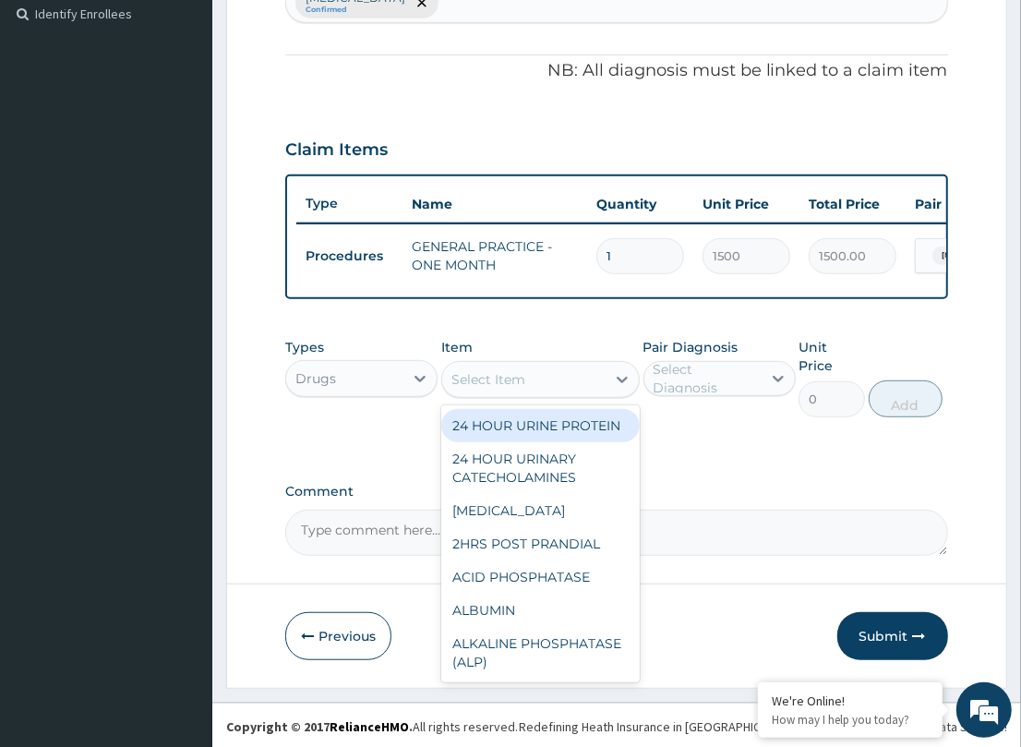
click at [546, 394] on div "Select Item" at bounding box center [523, 380] width 163 height 30
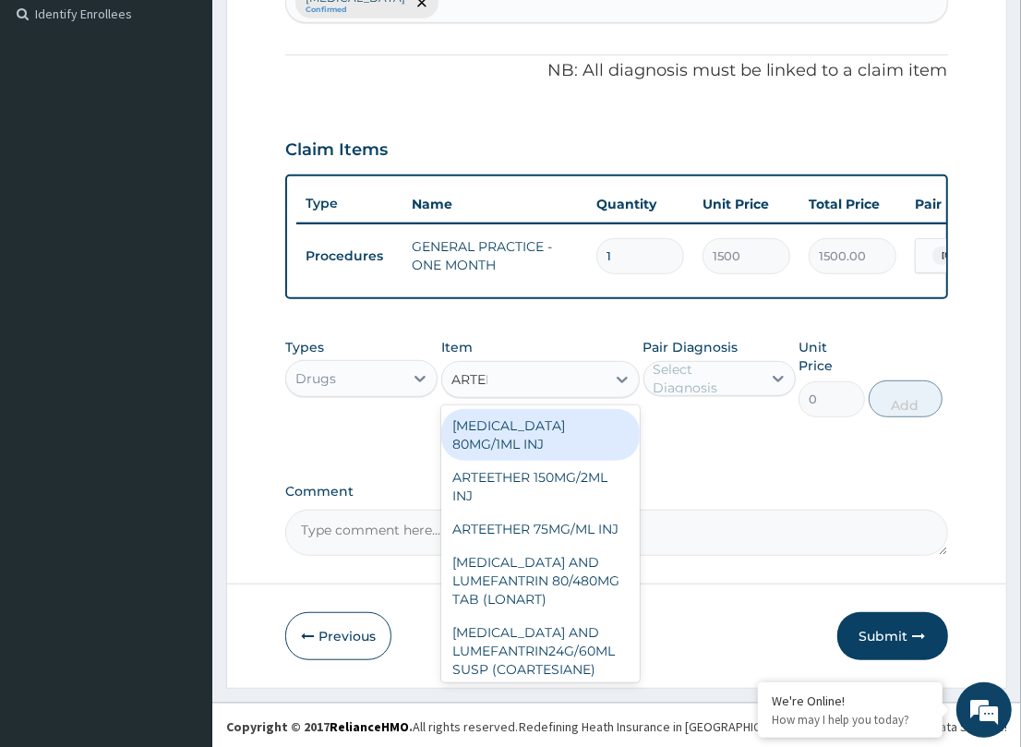
type input "ARTEME"
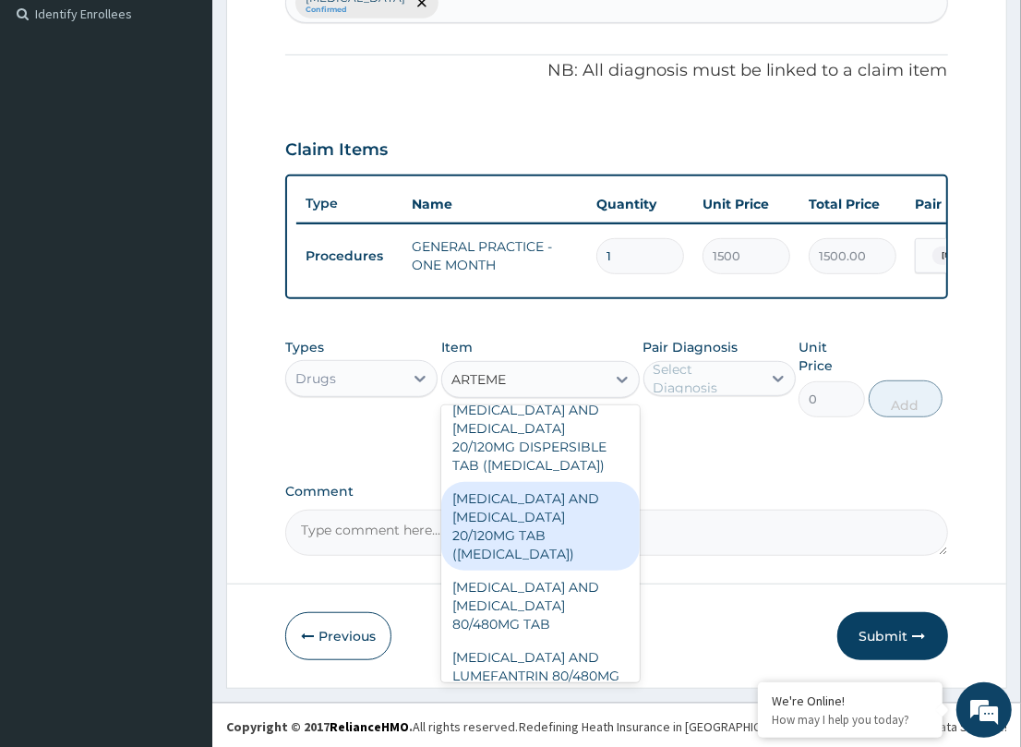
scroll to position [347, 0]
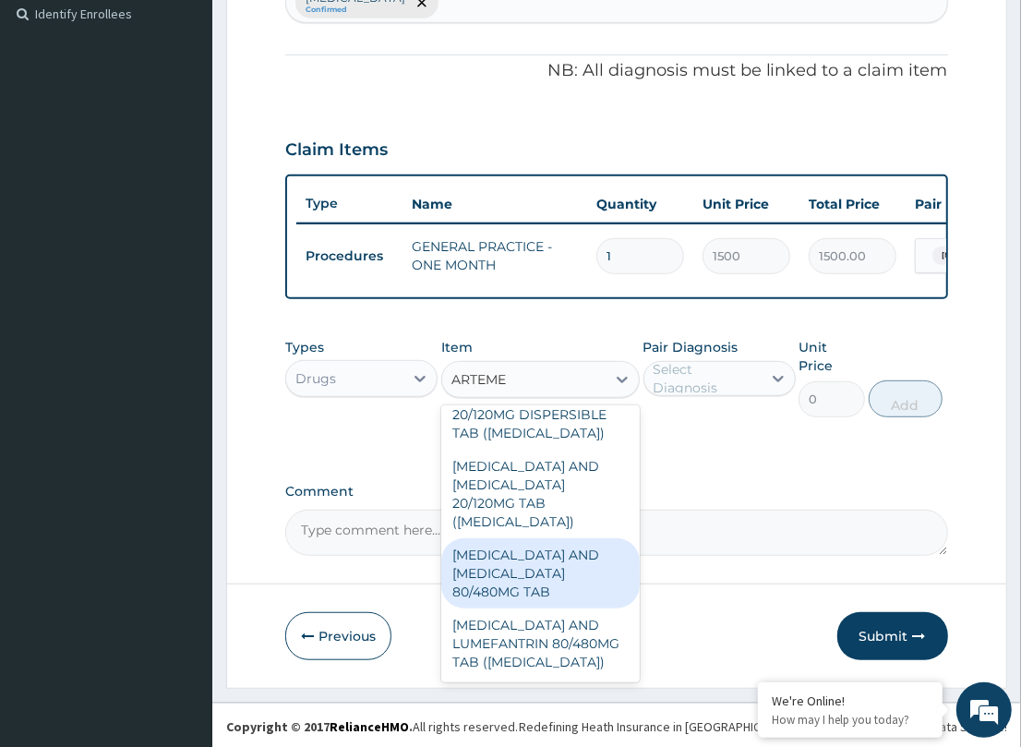
click at [555, 592] on div "[MEDICAL_DATA] AND [MEDICAL_DATA] 80/480MG TAB" at bounding box center [540, 573] width 198 height 70
type input "184.8"
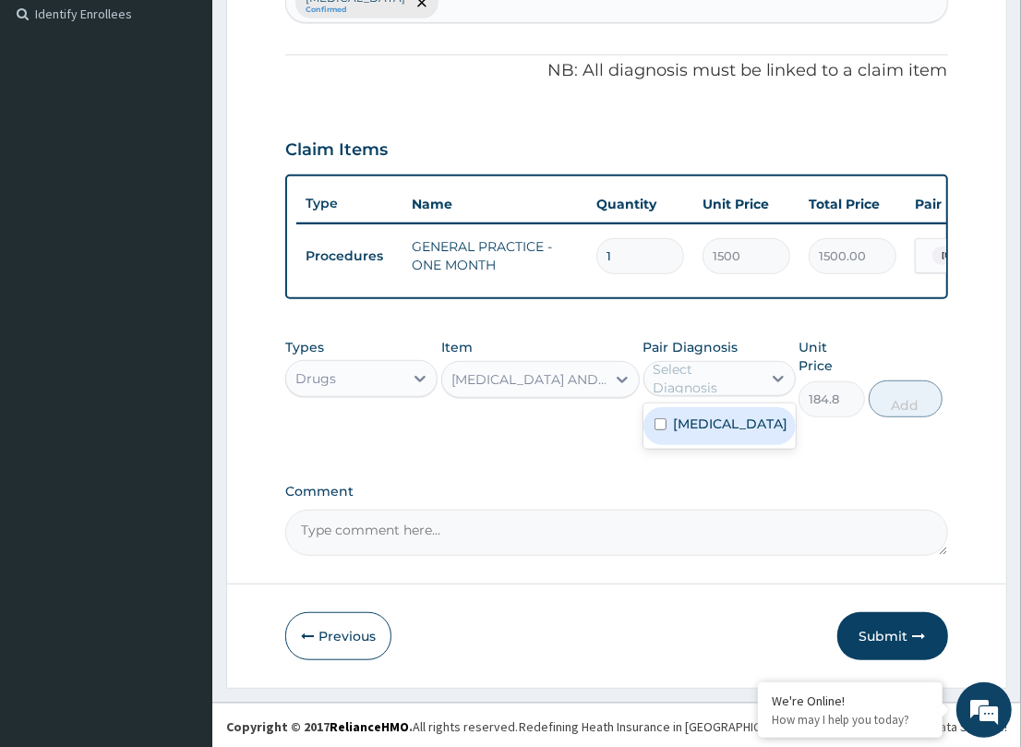
drag, startPoint x: 749, startPoint y: 400, endPoint x: 749, endPoint y: 421, distance: 21.2
click at [746, 397] on div "Select Diagnosis" at bounding box center [706, 378] width 106 height 37
drag, startPoint x: 711, startPoint y: 443, endPoint x: 907, endPoint y: 409, distance: 199.5
click at [745, 437] on div "[MEDICAL_DATA]" at bounding box center [719, 426] width 152 height 38
checkbox input "true"
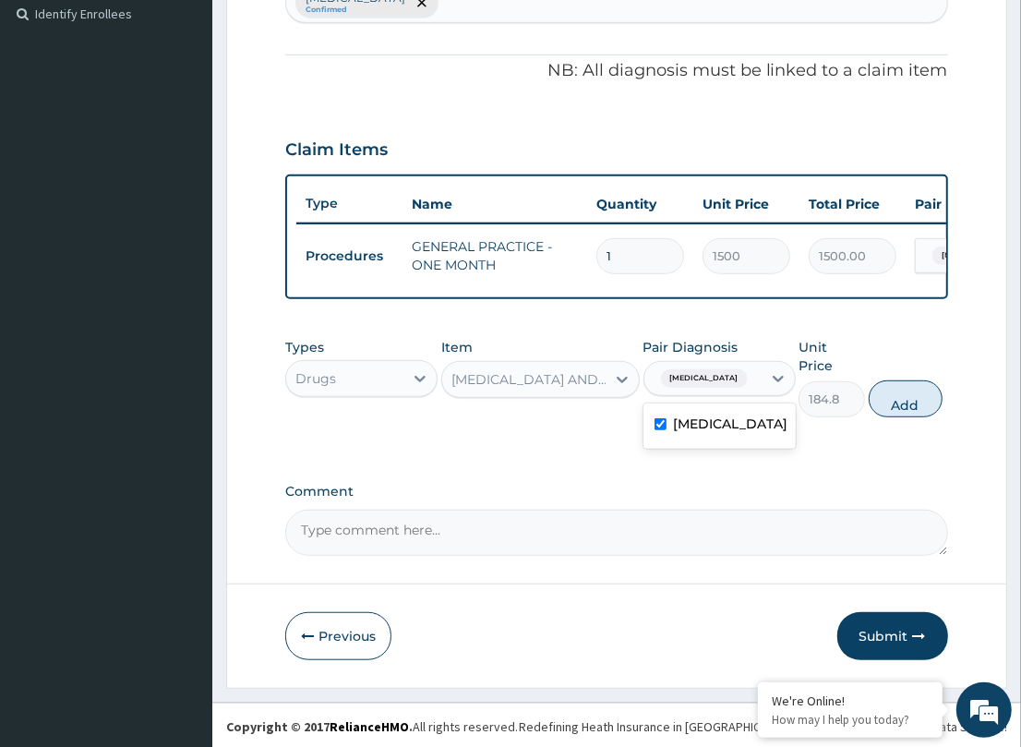
drag, startPoint x: 903, startPoint y: 407, endPoint x: 707, endPoint y: 402, distance: 195.7
click at [902, 404] on button "Add" at bounding box center [906, 398] width 74 height 37
type input "0"
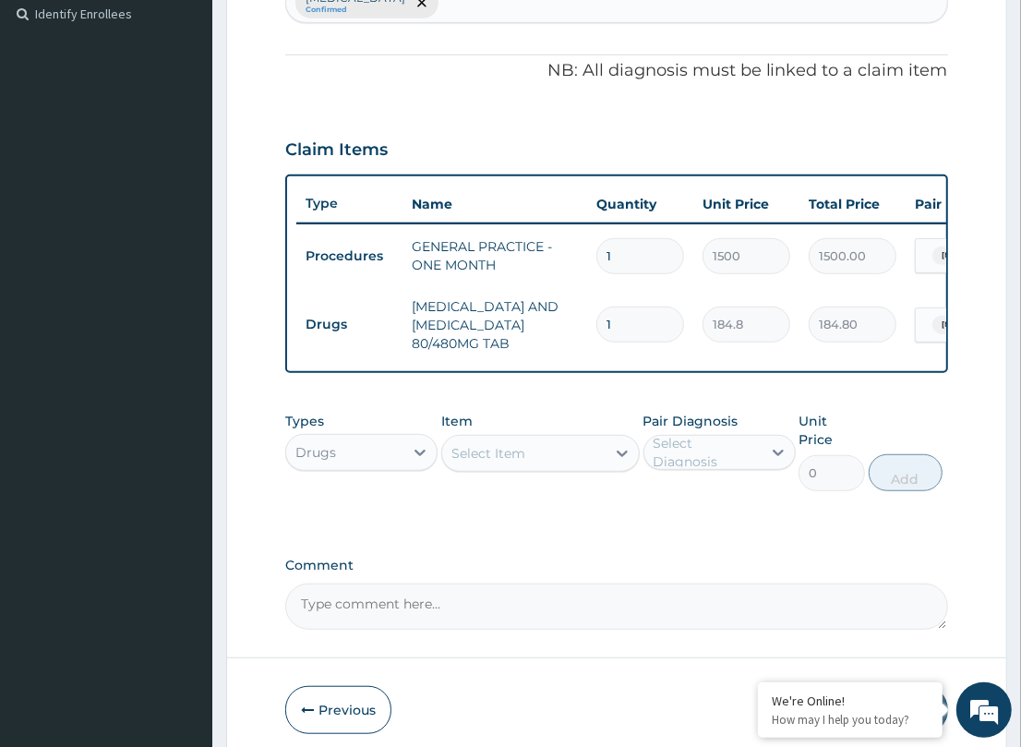
drag, startPoint x: 628, startPoint y: 309, endPoint x: 450, endPoint y: 334, distance: 179.0
click at [450, 334] on tr "Drugs [MEDICAL_DATA] AND [MEDICAL_DATA] 80/480MG TAB 1 184.8 184.80 [MEDICAL_DA…" at bounding box center [748, 325] width 905 height 74
type input "6"
type input "1108.80"
type input "6"
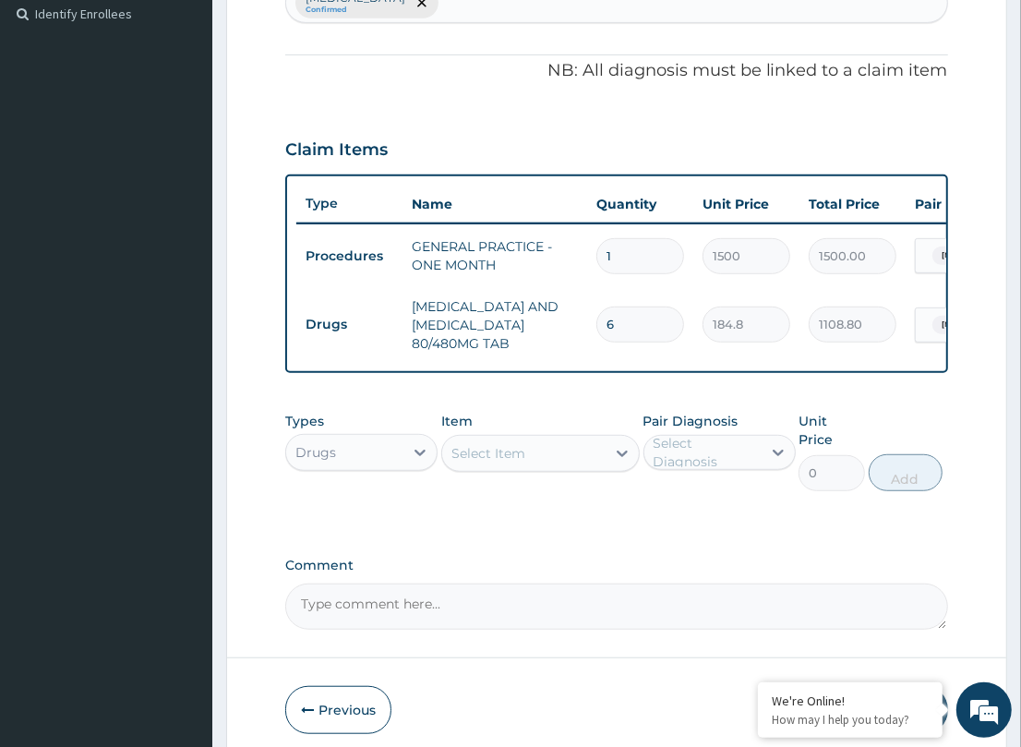
click at [483, 426] on div "Item Select Item" at bounding box center [540, 451] width 198 height 79
drag, startPoint x: 480, startPoint y: 476, endPoint x: 509, endPoint y: 472, distance: 29.0
click at [482, 462] on div "Select Item" at bounding box center [488, 453] width 74 height 18
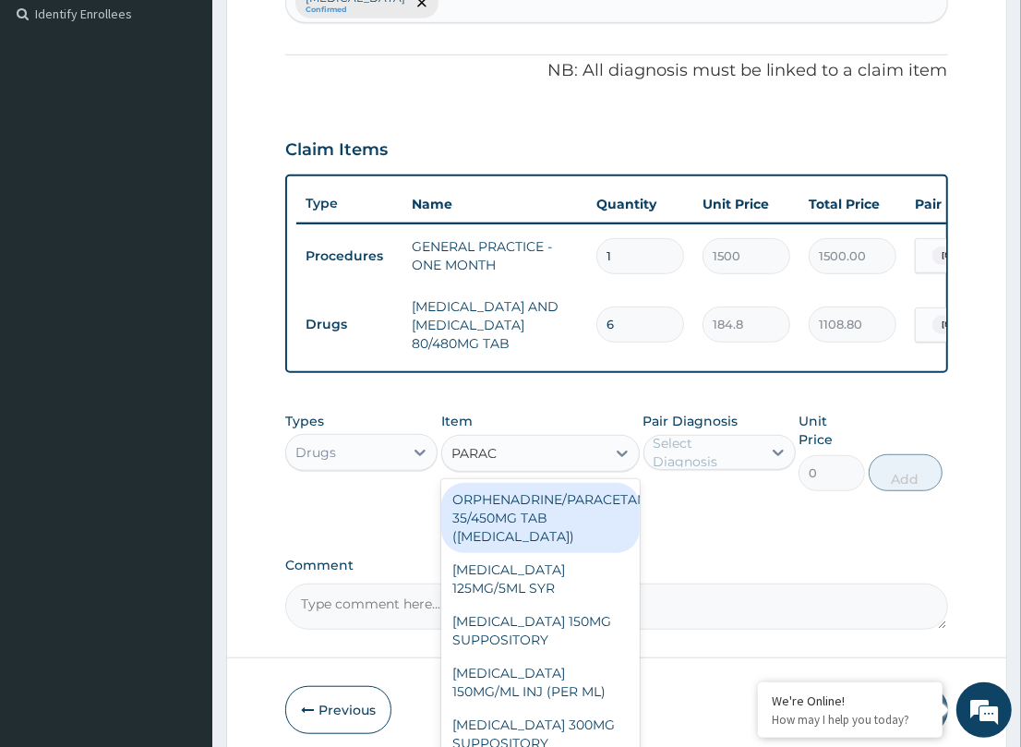
type input "PARACE"
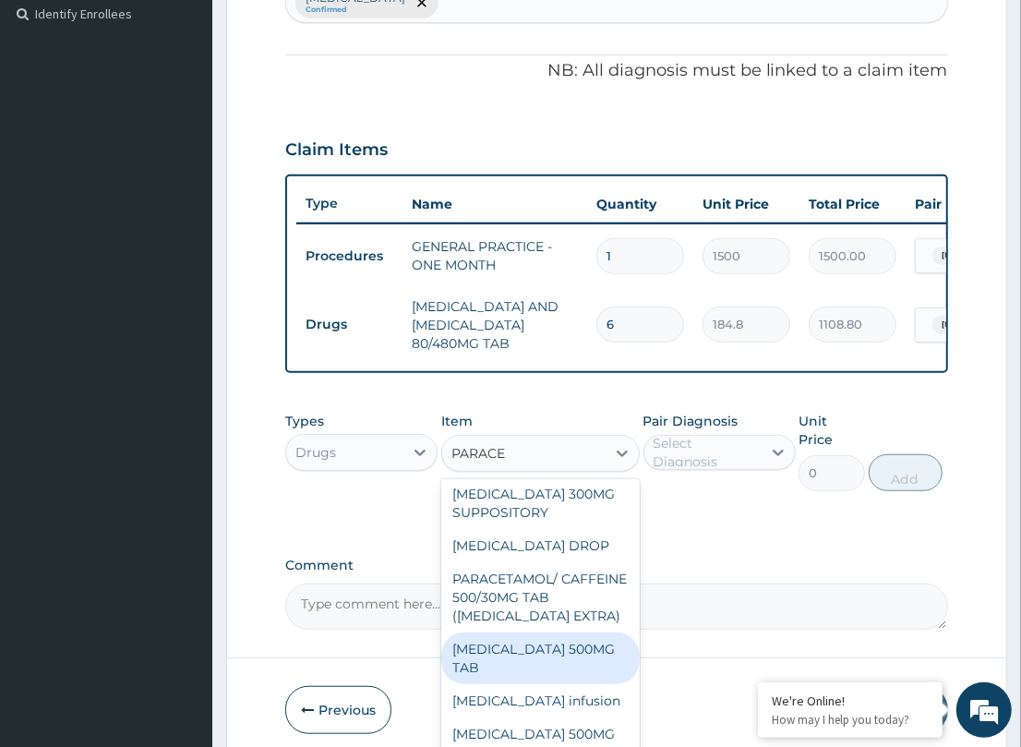
scroll to position [318, 0]
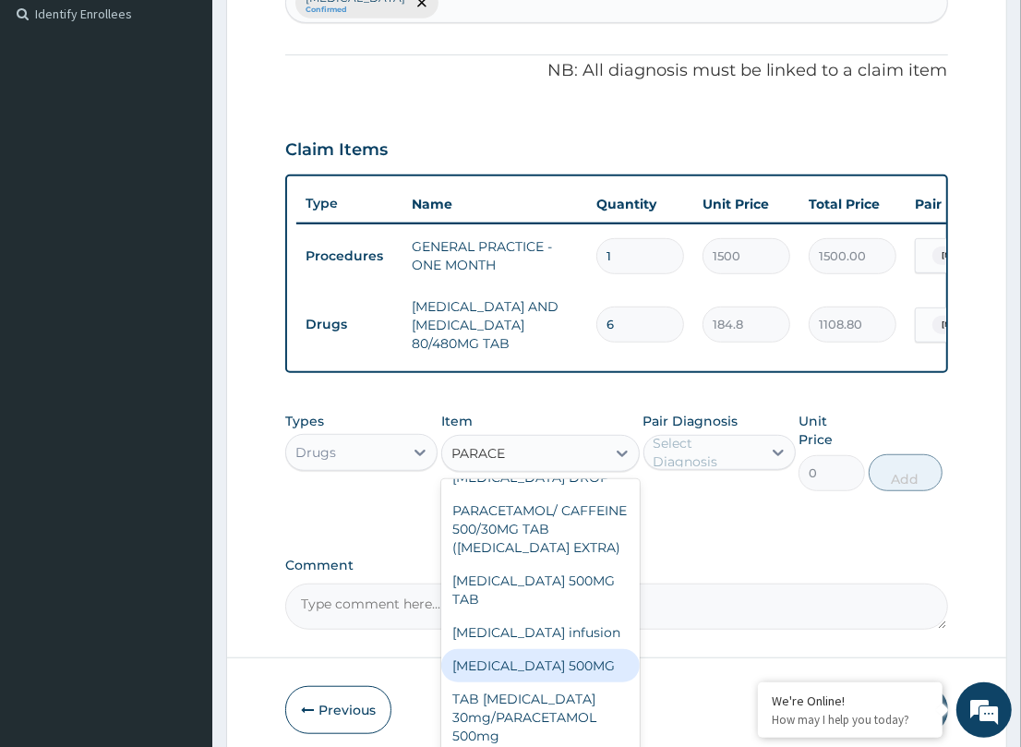
drag, startPoint x: 532, startPoint y: 661, endPoint x: 558, endPoint y: 638, distance: 35.3
click at [534, 657] on div "[MEDICAL_DATA] 500MG" at bounding box center [540, 665] width 198 height 33
type input "10"
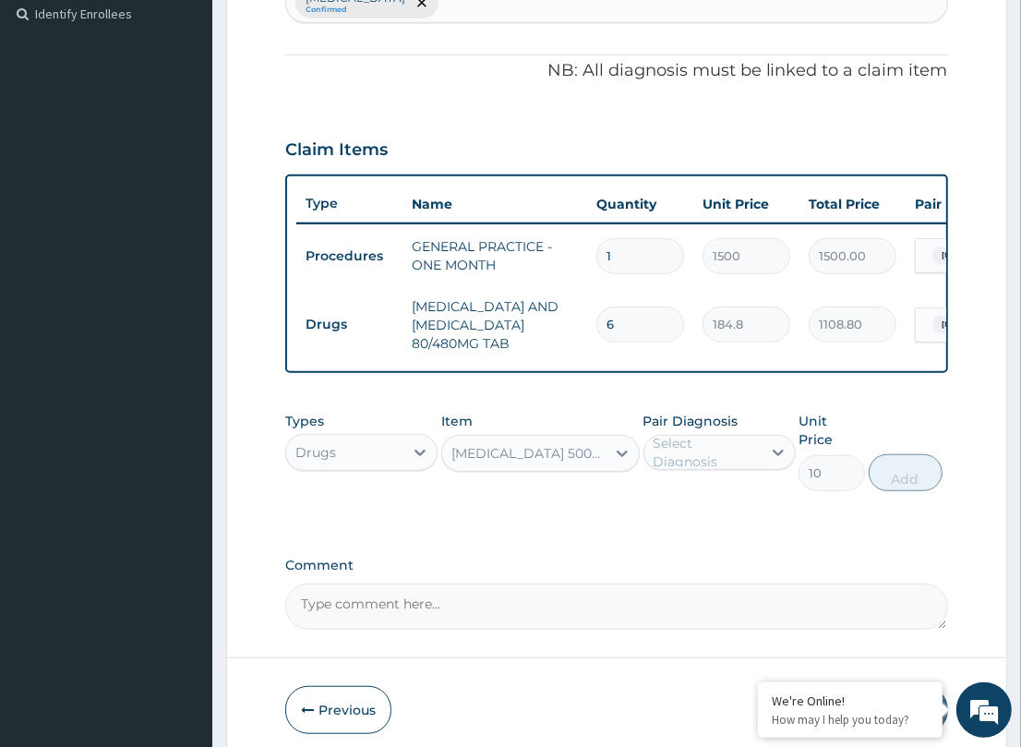
drag, startPoint x: 701, startPoint y: 462, endPoint x: 709, endPoint y: 491, distance: 29.6
click at [701, 463] on div "Select Diagnosis" at bounding box center [706, 452] width 106 height 37
drag, startPoint x: 681, startPoint y: 514, endPoint x: 944, endPoint y: 495, distance: 263.8
click at [773, 514] on div "[MEDICAL_DATA]" at bounding box center [719, 500] width 152 height 38
checkbox input "true"
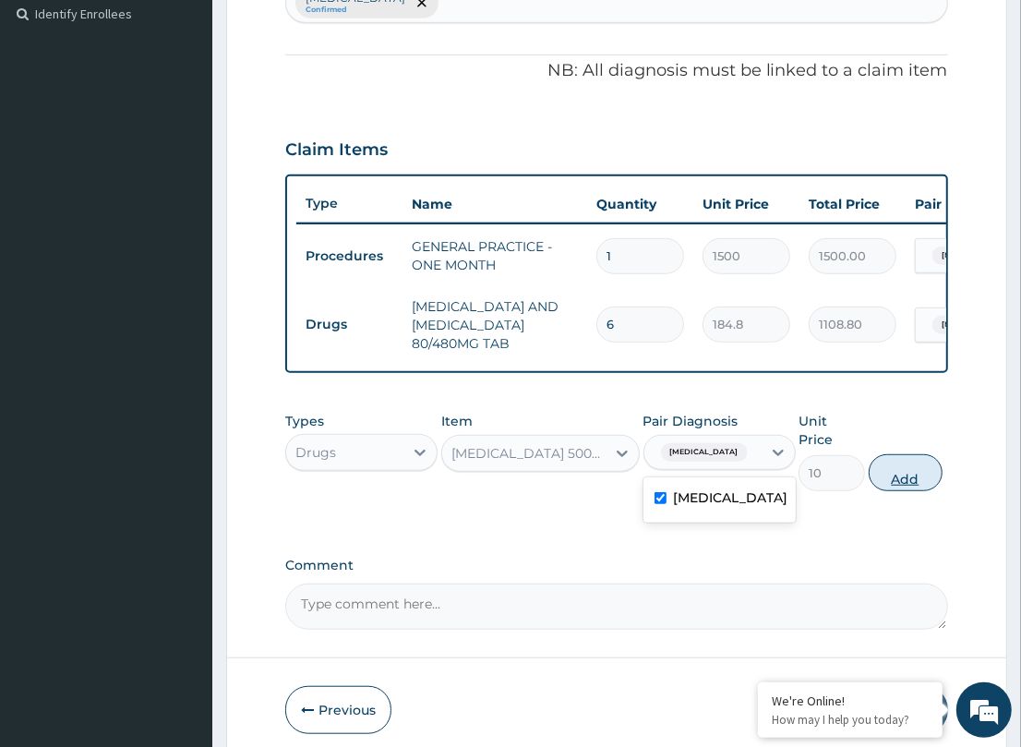
drag, startPoint x: 905, startPoint y: 449, endPoint x: 903, endPoint y: 466, distance: 17.6
click at [903, 457] on div "Types Drugs Item [MEDICAL_DATA] 500MG Pair Diagnosis option [MEDICAL_DATA], sel…" at bounding box center [616, 451] width 662 height 98
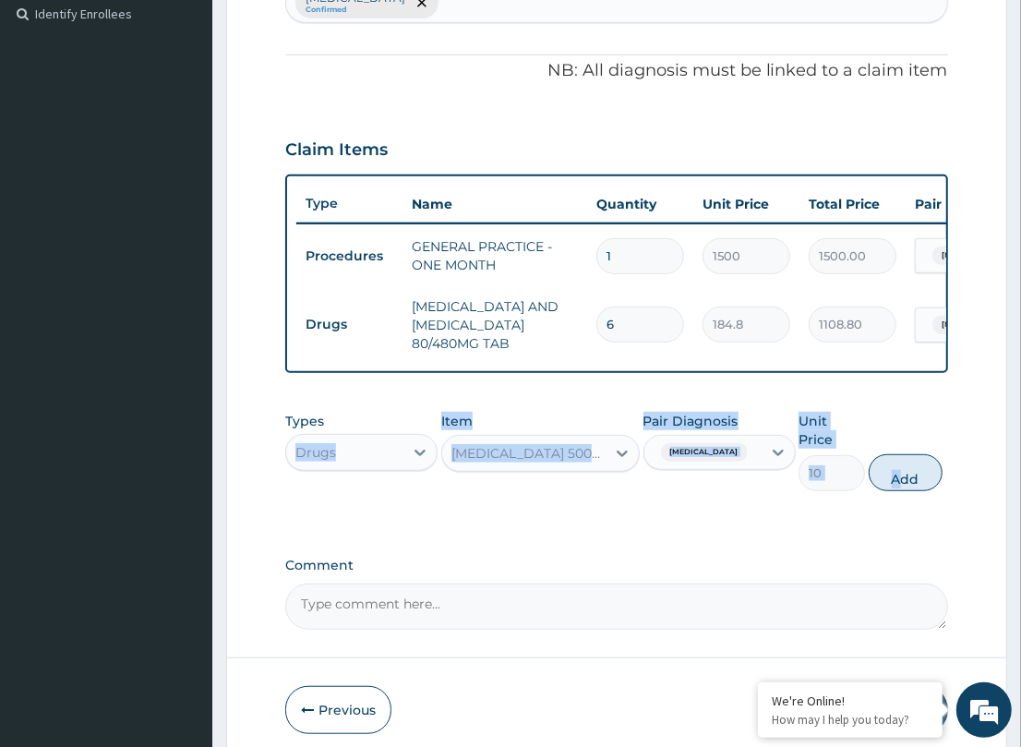
drag, startPoint x: 905, startPoint y: 473, endPoint x: 892, endPoint y: 462, distance: 17.2
click at [906, 473] on button "Add" at bounding box center [906, 472] width 74 height 37
type input "0"
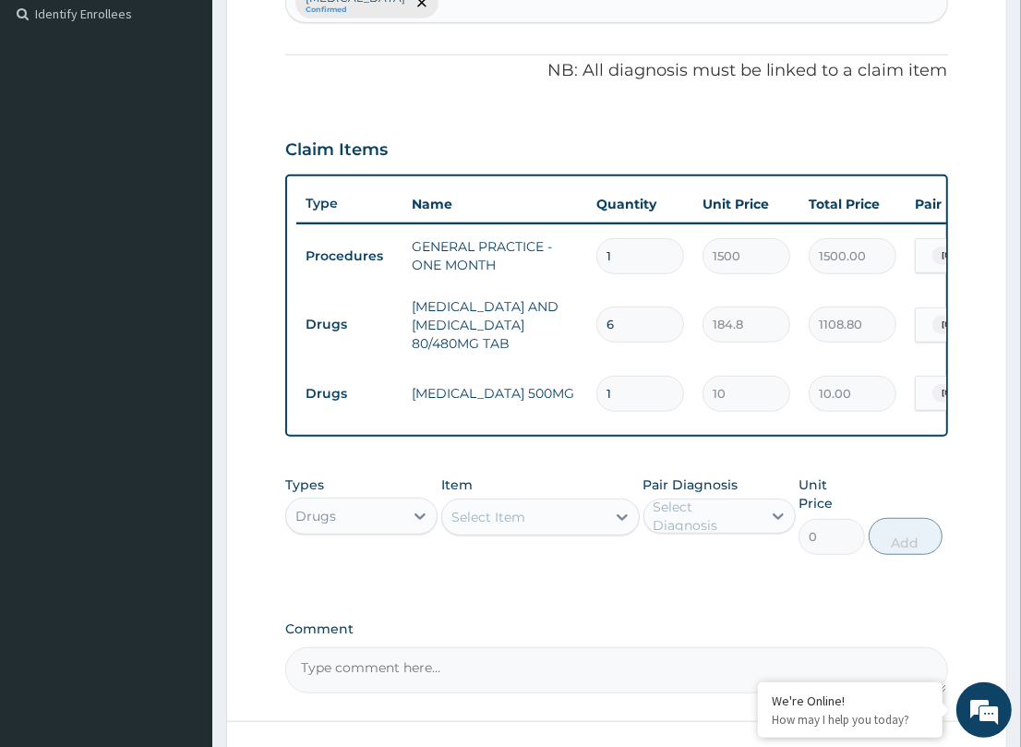
type input "18"
type input "180.00"
type input "18"
click at [657, 478] on div "PA Code / Prescription Code Enter Code(Secondary Care Only) Encounter Date DD-M…" at bounding box center [616, 178] width 662 height 1029
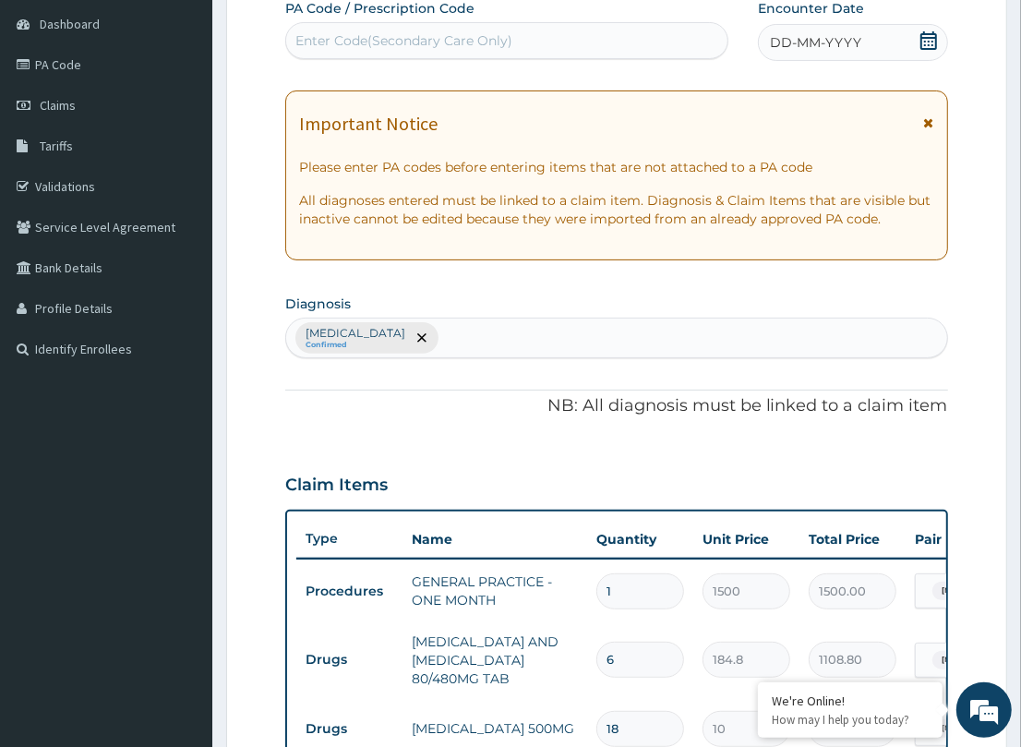
scroll to position [176, 0]
click at [776, 40] on span "DD-MM-YYYY" at bounding box center [815, 43] width 91 height 18
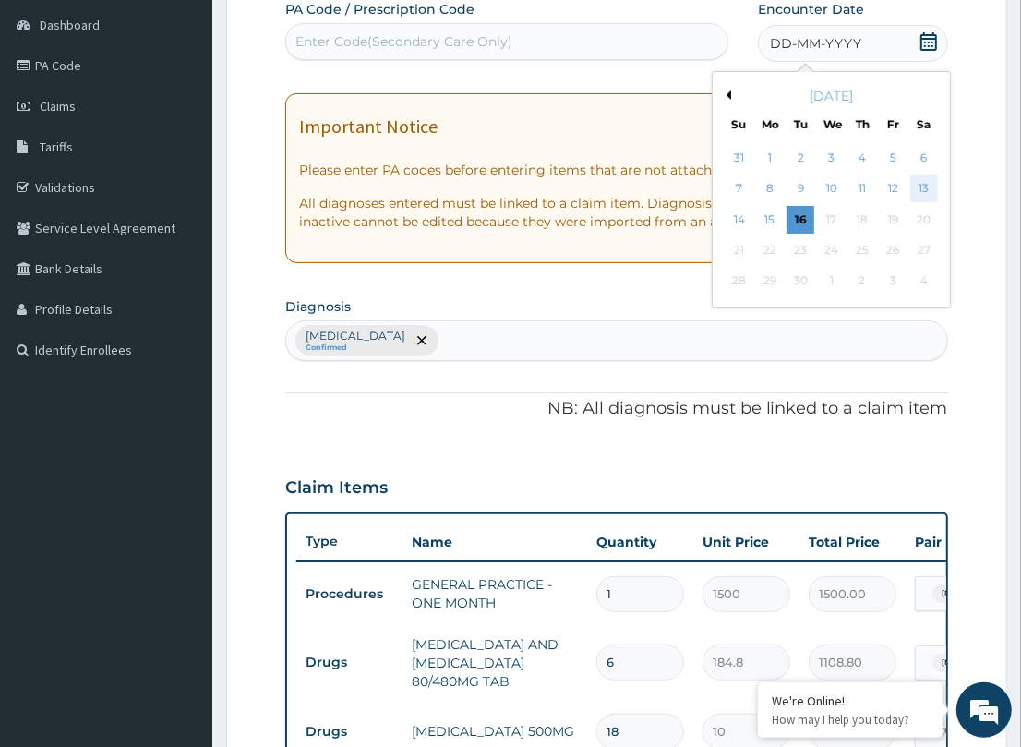
click at [919, 186] on div "13" at bounding box center [924, 189] width 28 height 28
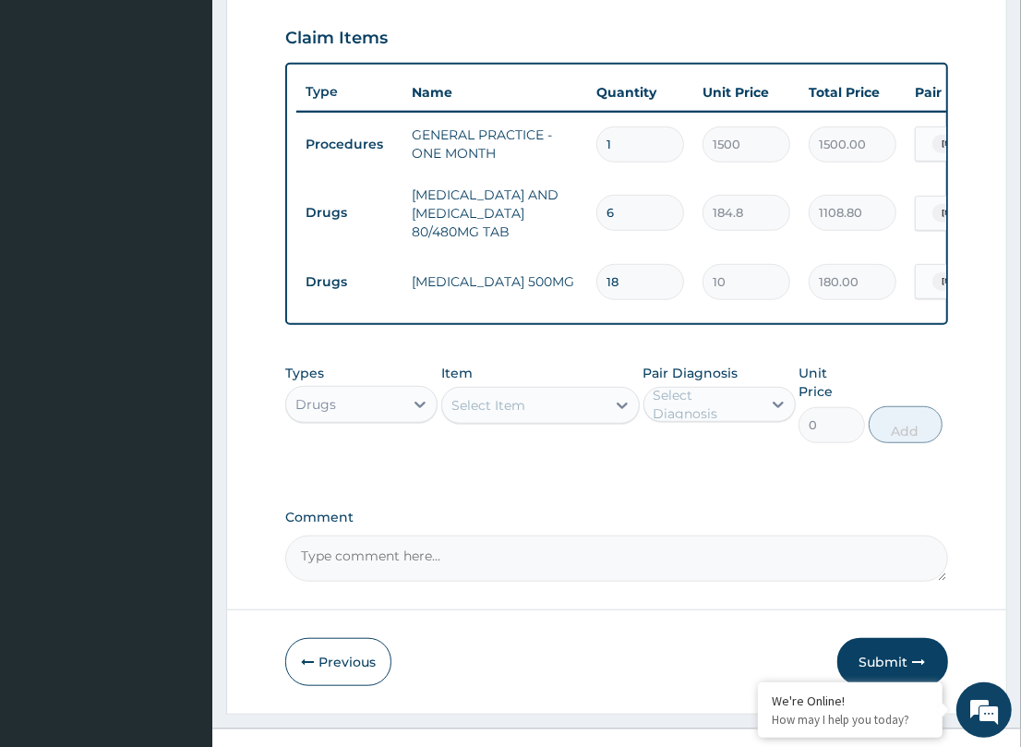
scroll to position [649, 0]
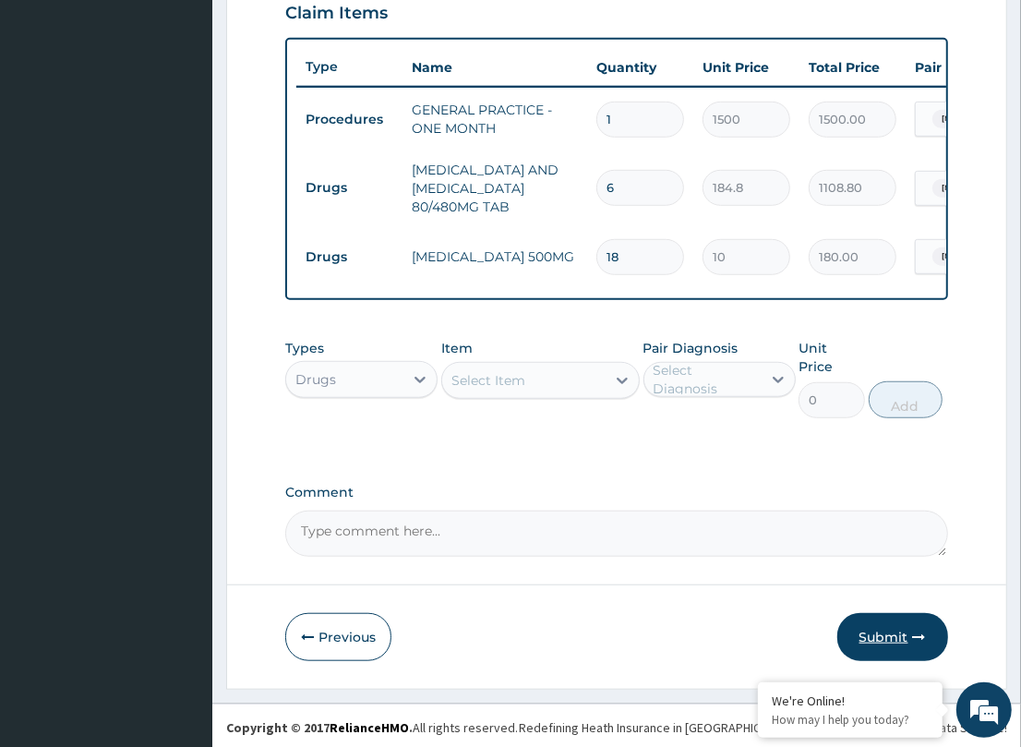
click at [906, 618] on button "Submit" at bounding box center [892, 637] width 111 height 48
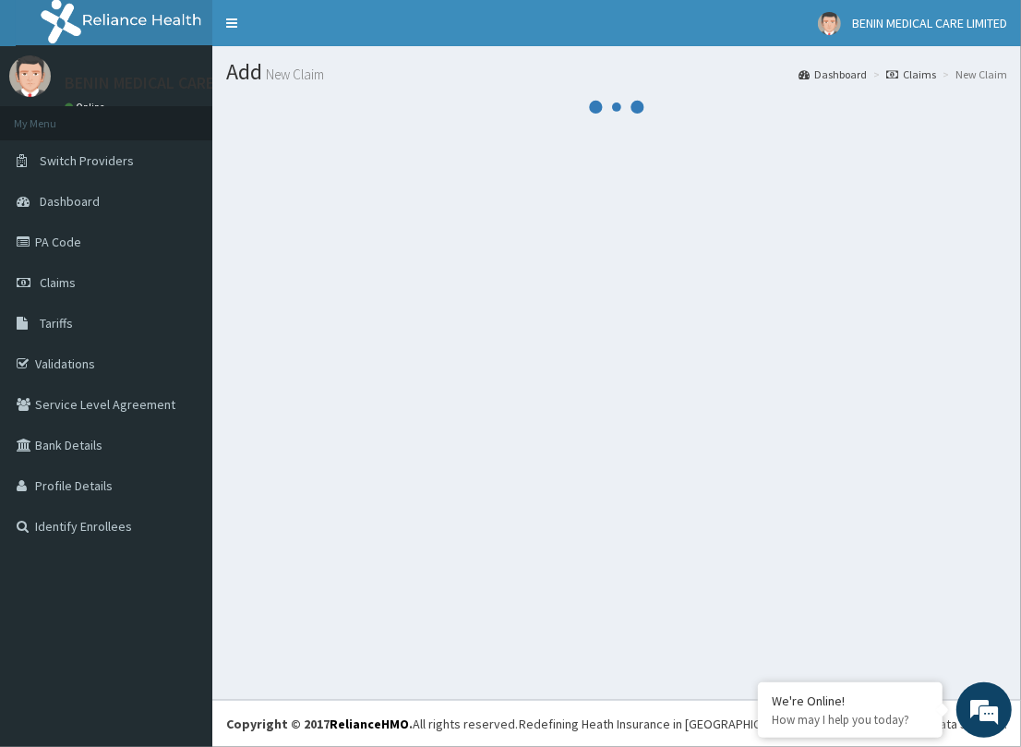
scroll to position [0, 0]
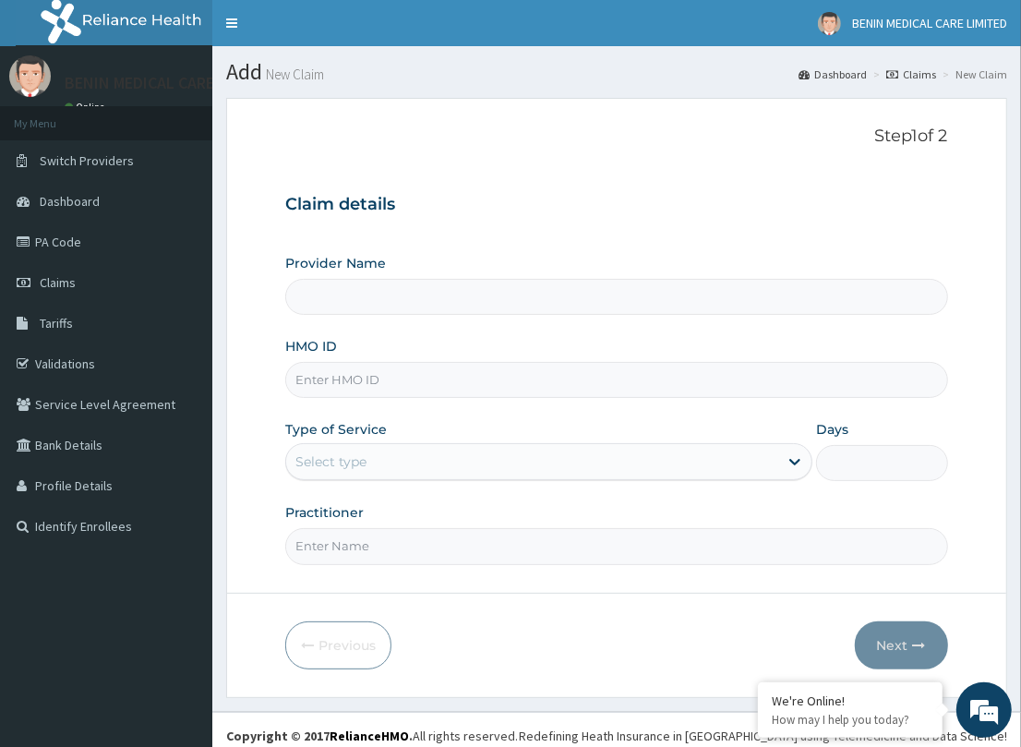
type input "BENIN MEDICAL CARE LIMITED"
click at [314, 365] on input "HMO ID" at bounding box center [616, 380] width 662 height 36
paste input "LFM/10147/B"
click at [320, 383] on input "LFM/10147/B" at bounding box center [616, 380] width 662 height 36
type input "LFM/10147/B"
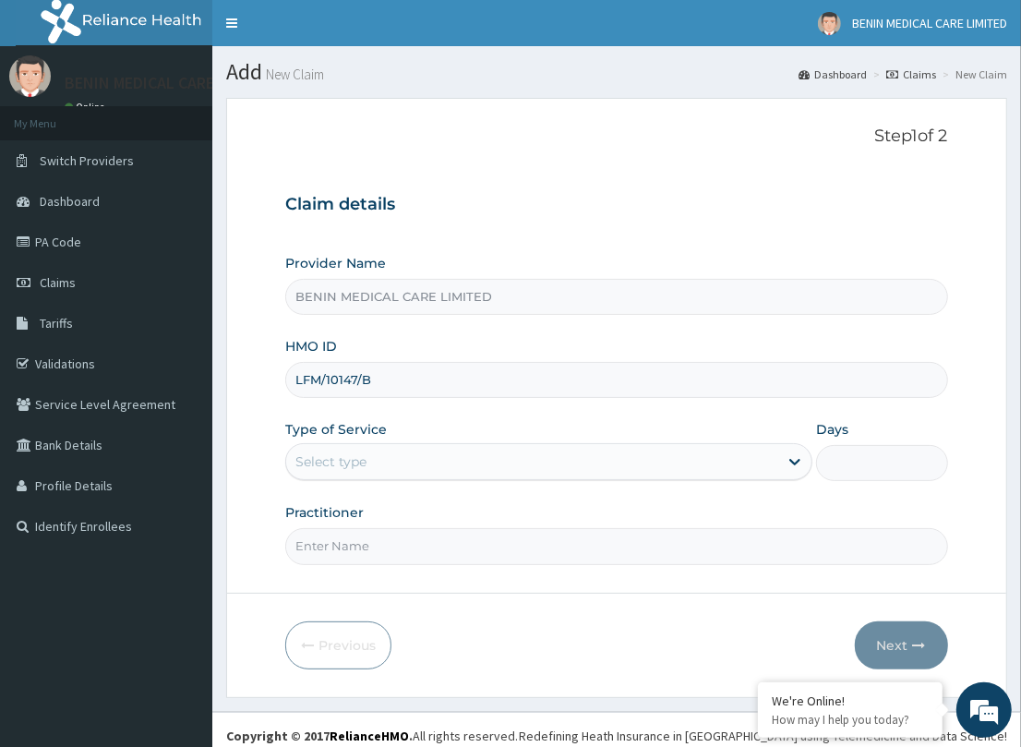
click at [282, 425] on form "Step 1 of 2 Claim details Provider Name BENIN MEDICAL CARE LIMITED HMO ID LFM/1…" at bounding box center [616, 397] width 781 height 599
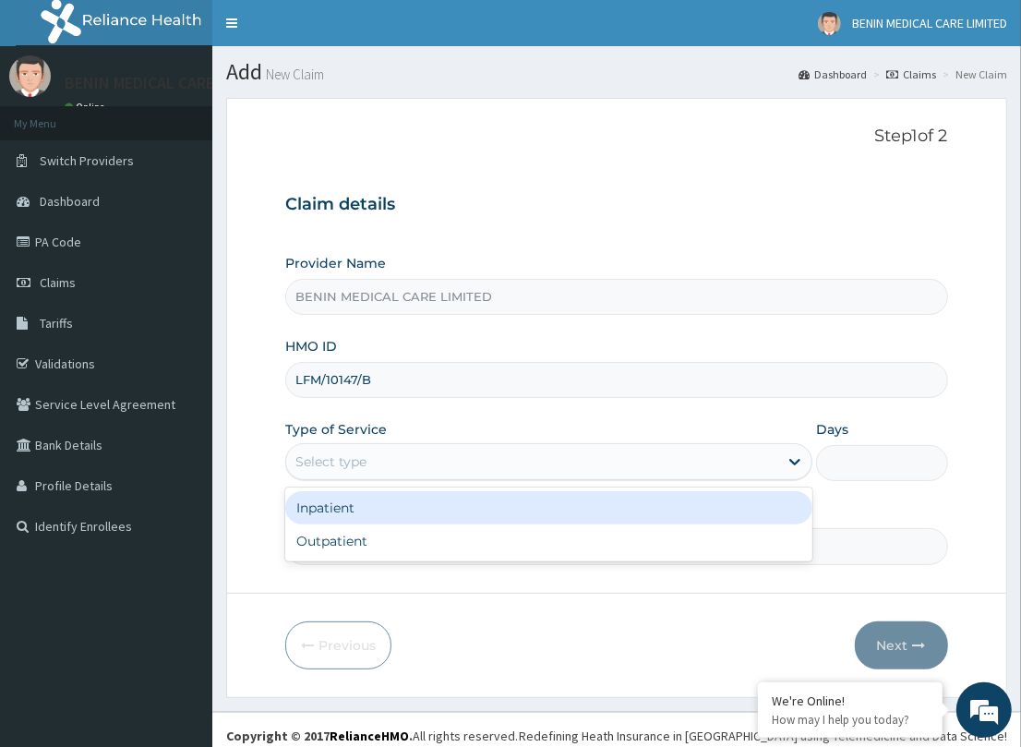
click at [321, 474] on div "Select type" at bounding box center [532, 462] width 492 height 30
click at [318, 514] on div "Inpatient" at bounding box center [548, 507] width 527 height 33
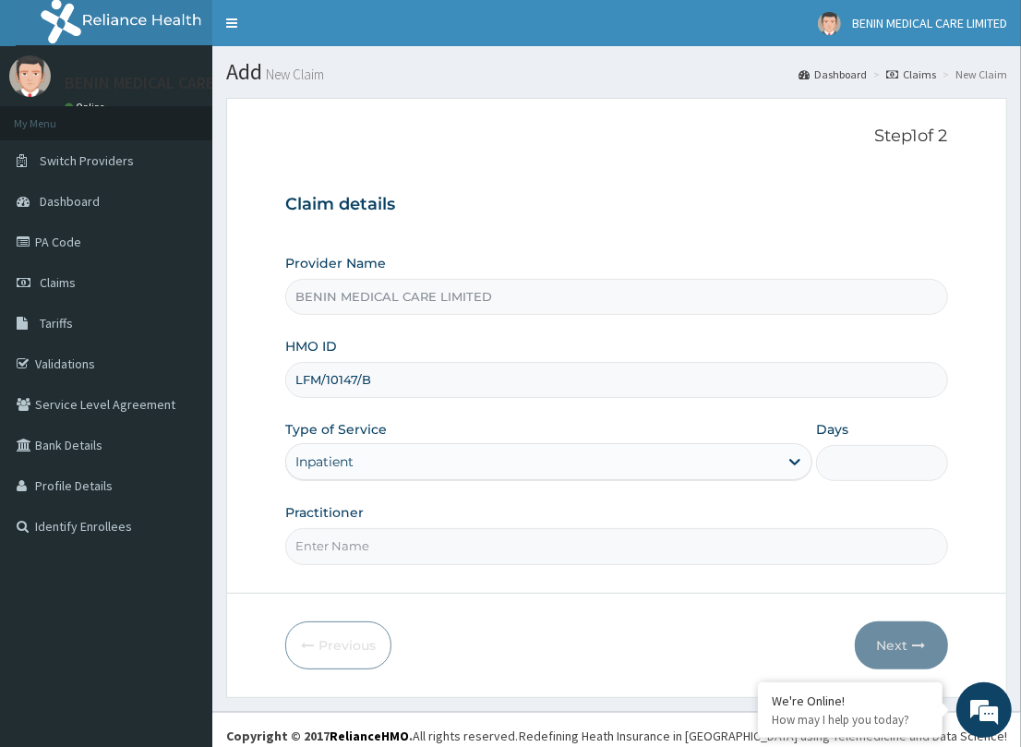
click at [311, 475] on div "Inpatient" at bounding box center [548, 461] width 527 height 37
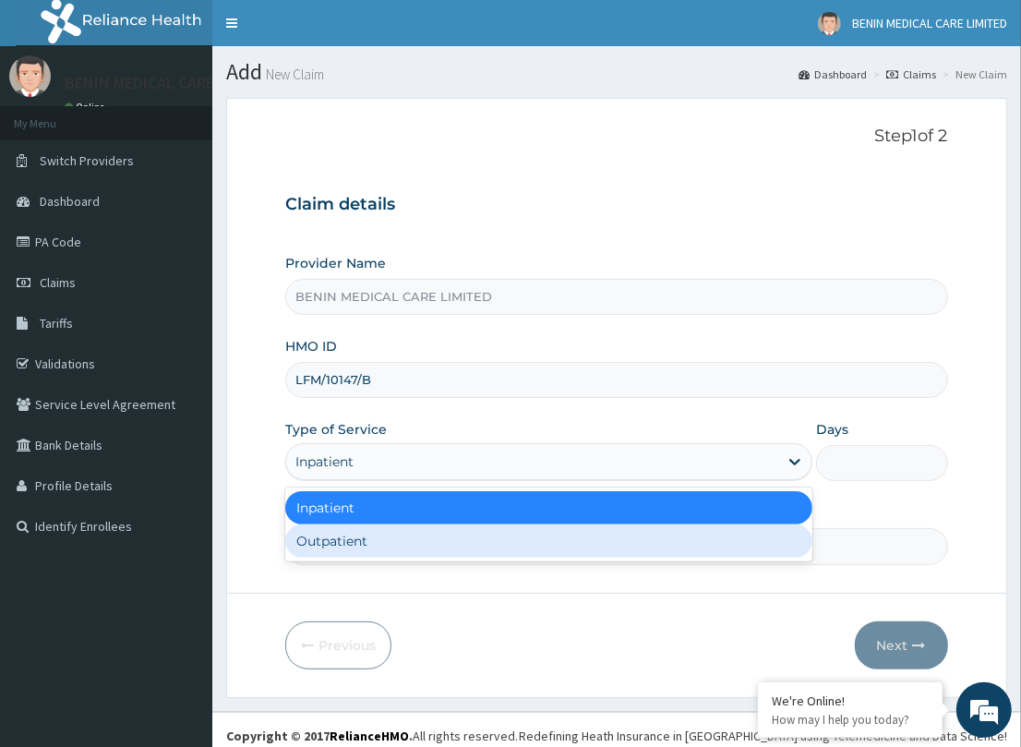
drag, startPoint x: 317, startPoint y: 536, endPoint x: 337, endPoint y: 537, distance: 20.3
click at [317, 535] on div "Outpatient" at bounding box center [548, 540] width 527 height 33
type input "1"
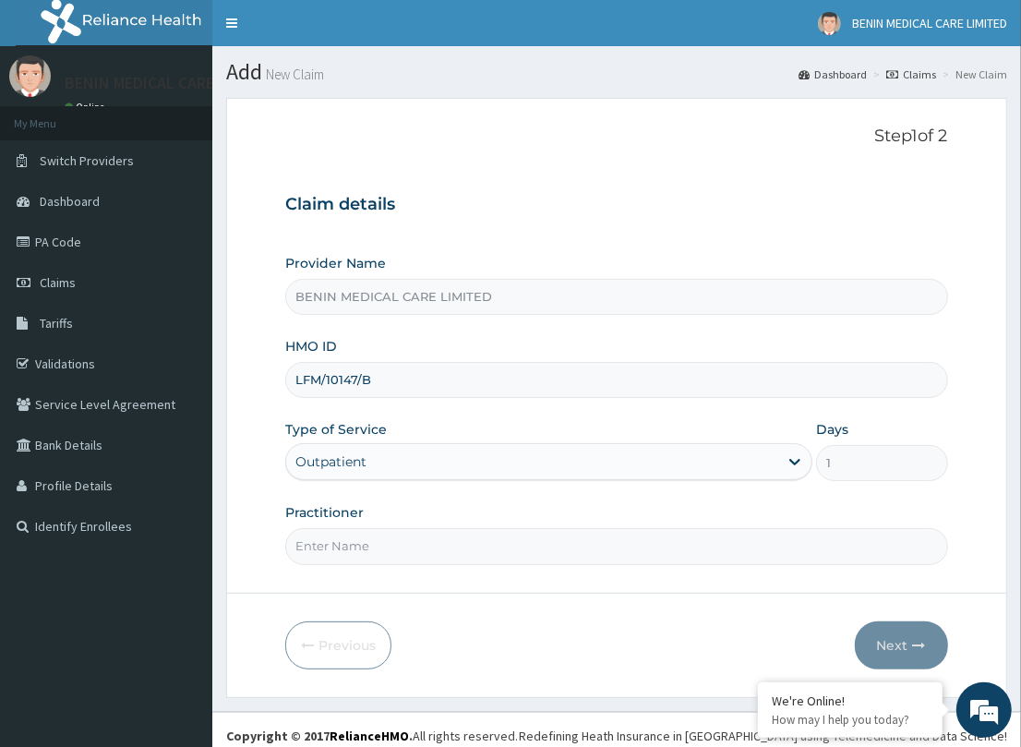
drag, startPoint x: 338, startPoint y: 538, endPoint x: 390, endPoint y: 577, distance: 65.4
click at [338, 542] on input "Practitioner" at bounding box center [616, 546] width 662 height 36
type input "TESLIM"
click at [680, 605] on form "Step 1 of 2 Claim details Provider Name BENIN MEDICAL CARE LIMITED HMO ID LFM/1…" at bounding box center [616, 397] width 781 height 599
drag, startPoint x: 917, startPoint y: 643, endPoint x: 454, endPoint y: 17, distance: 778.9
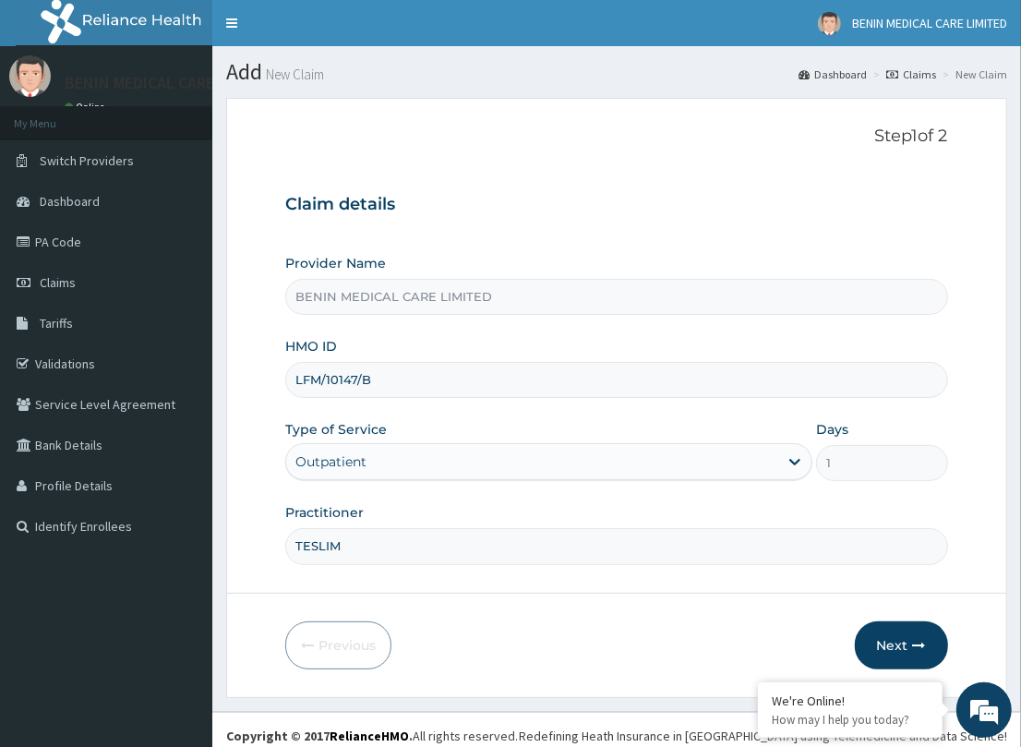
click at [917, 643] on icon "button" at bounding box center [919, 645] width 13 height 13
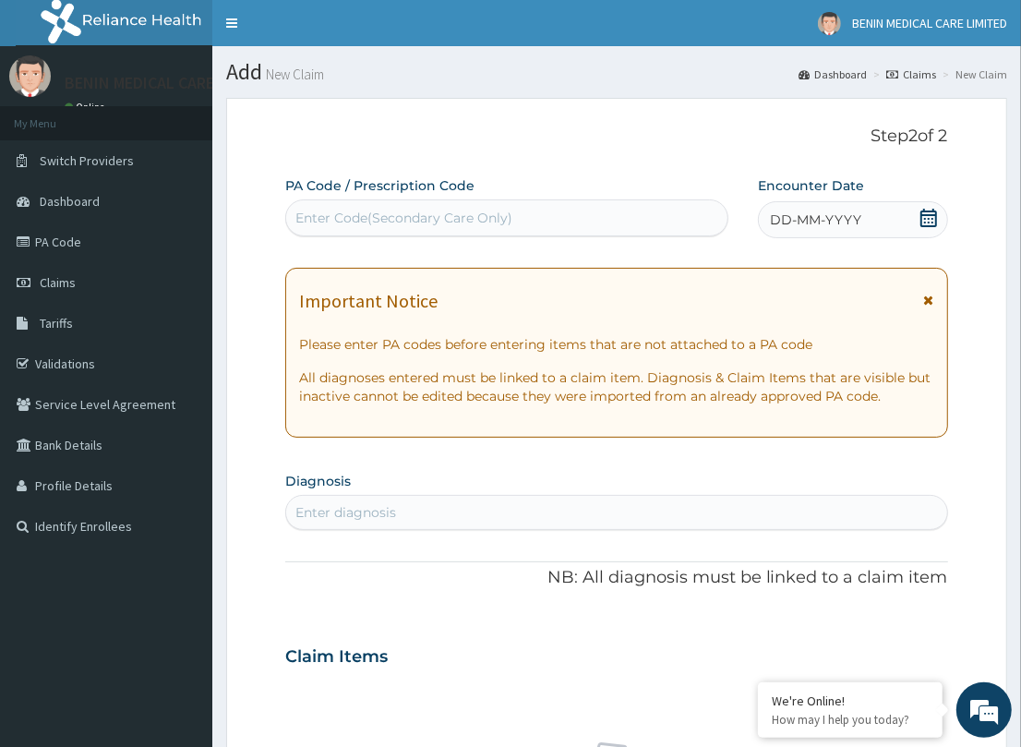
click at [402, 222] on div "Enter Code(Secondary Care Only)" at bounding box center [403, 218] width 217 height 18
paste input "PA/C16FB3"
type input "PA/C16FB3"
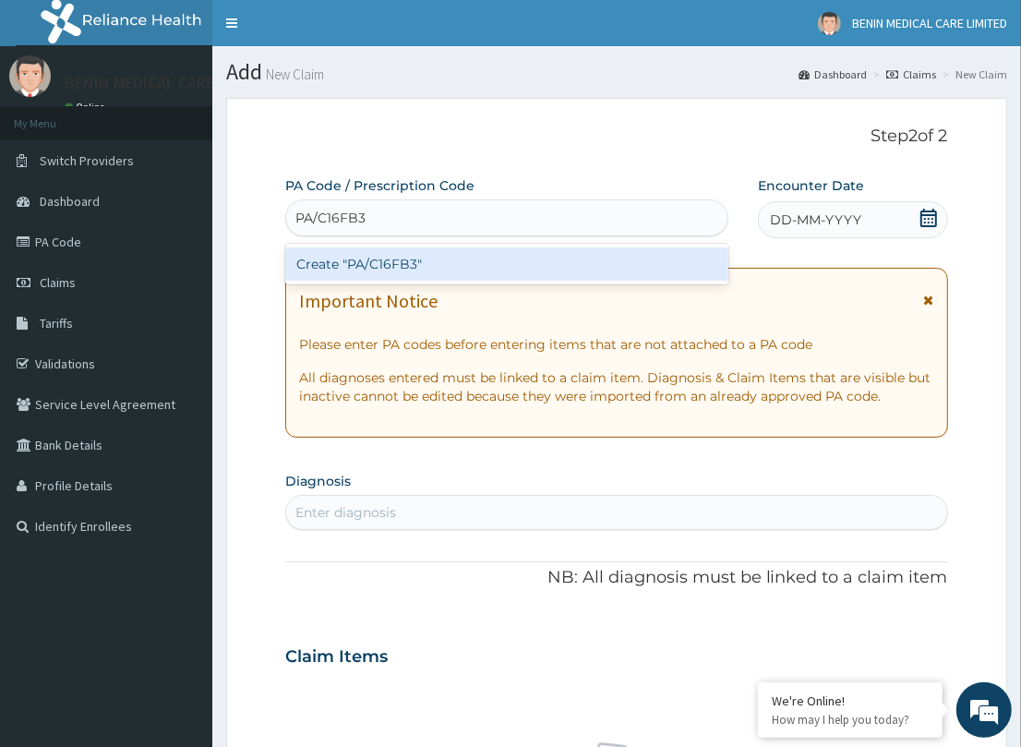
click at [390, 256] on div "Create "PA/C16FB3"" at bounding box center [506, 263] width 443 height 33
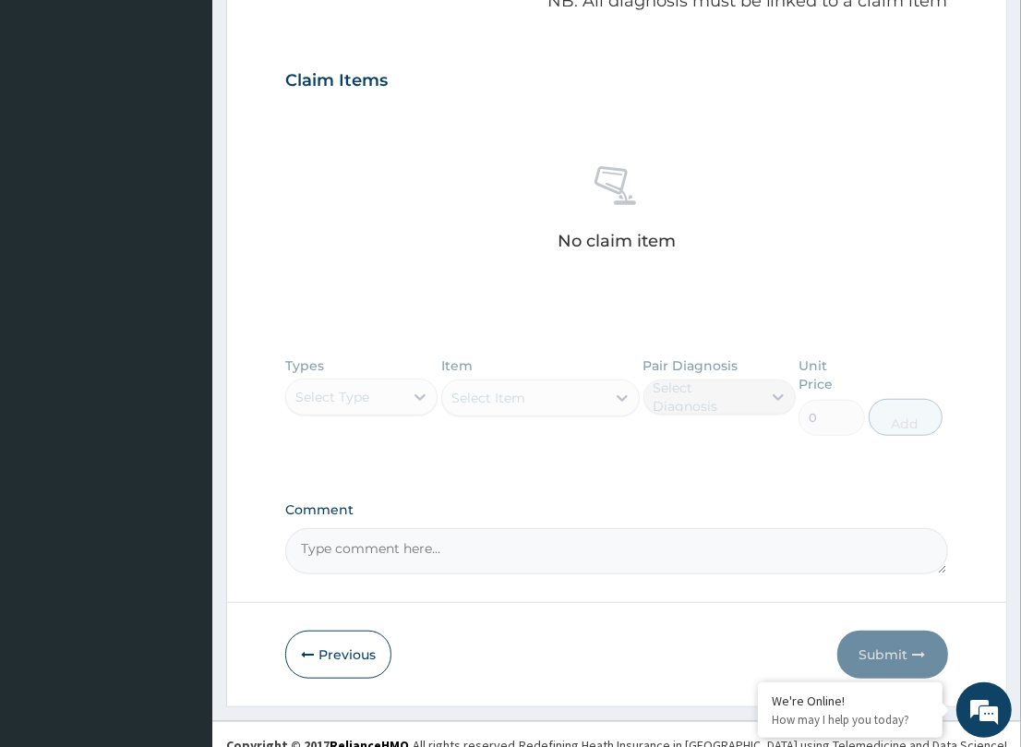
drag, startPoint x: 321, startPoint y: 630, endPoint x: 319, endPoint y: 561, distance: 69.3
click at [320, 630] on button "Previous" at bounding box center [338, 654] width 106 height 48
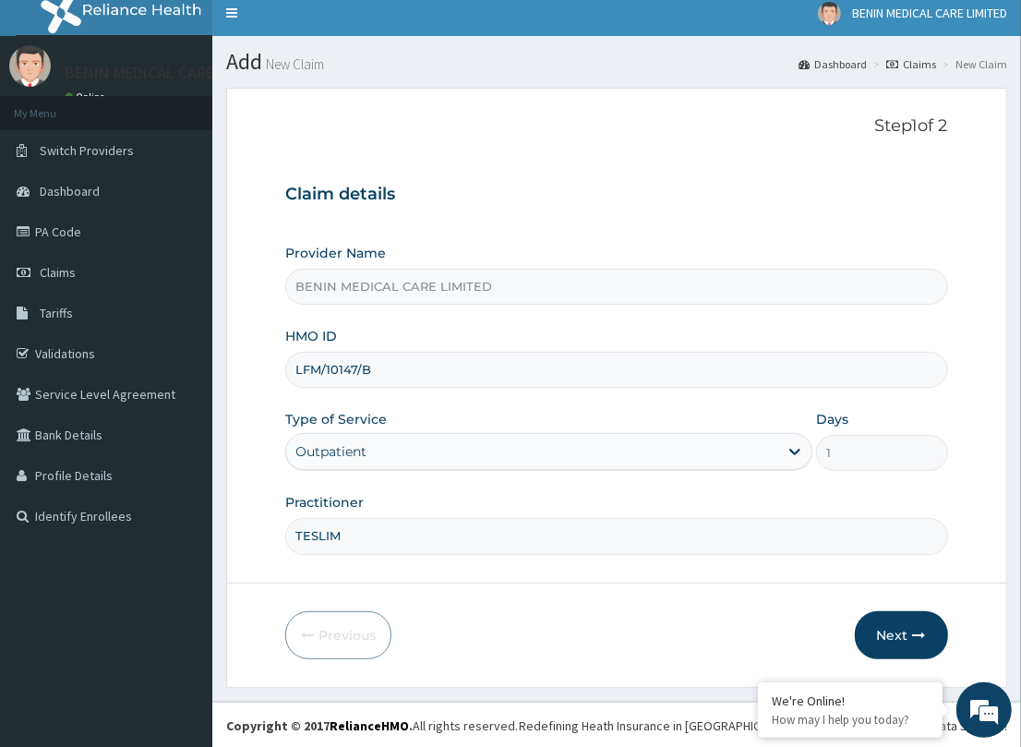
drag, startPoint x: 383, startPoint y: 363, endPoint x: 222, endPoint y: 394, distance: 164.5
click at [7, 333] on div "R EL Toggle navigation BENIN MEDICAL CARE LIMITED BENIN MEDICAL CARE LIMITED - …" at bounding box center [510, 369] width 1021 height 759
paste input "NBC/10045/C"
type input "NBC/10045/C"
drag, startPoint x: 283, startPoint y: 420, endPoint x: 358, endPoint y: 485, distance: 98.8
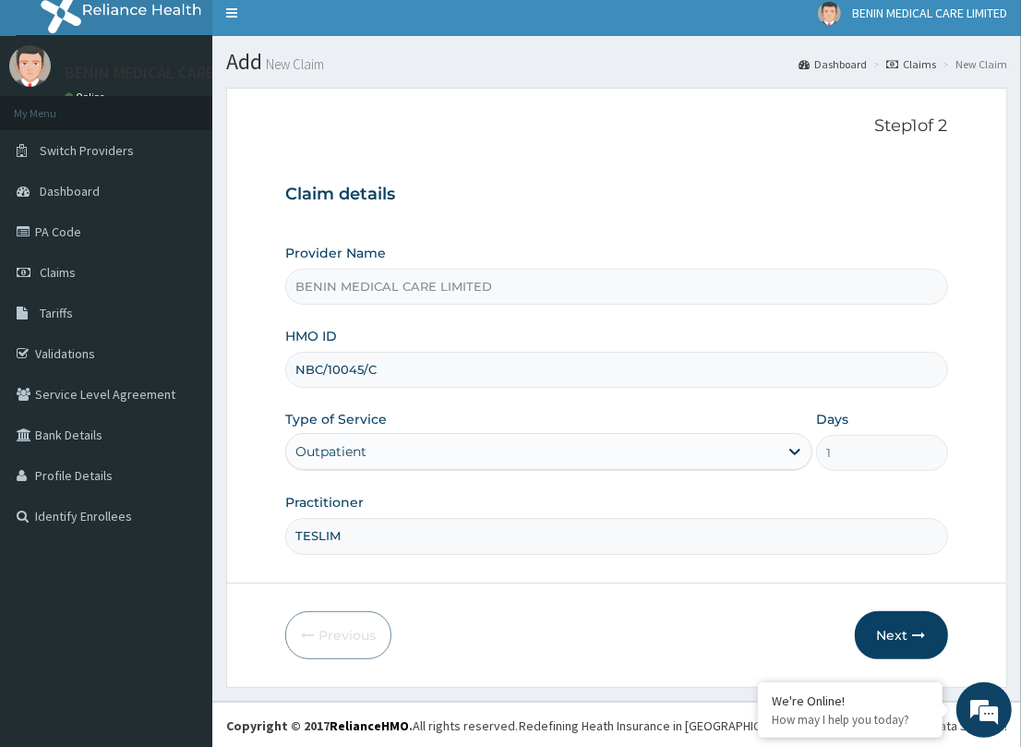
click at [305, 444] on form "Step 1 of 2 Claim details Provider Name BENIN MEDICAL CARE LIMITED HMO ID NBC/1…" at bounding box center [616, 387] width 781 height 599
drag, startPoint x: 895, startPoint y: 637, endPoint x: 233, endPoint y: 486, distance: 679.6
click at [875, 635] on button "Next" at bounding box center [901, 635] width 93 height 48
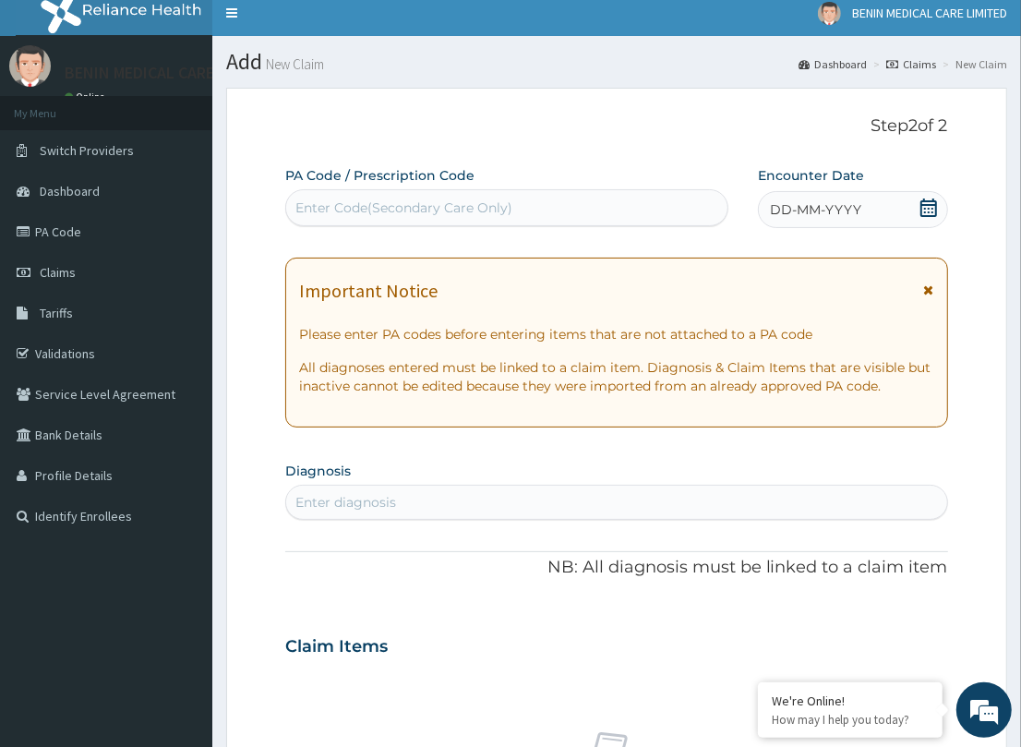
click at [315, 495] on div "Enter diagnosis" at bounding box center [345, 502] width 101 height 18
type input "[MEDICAL_DATA]"
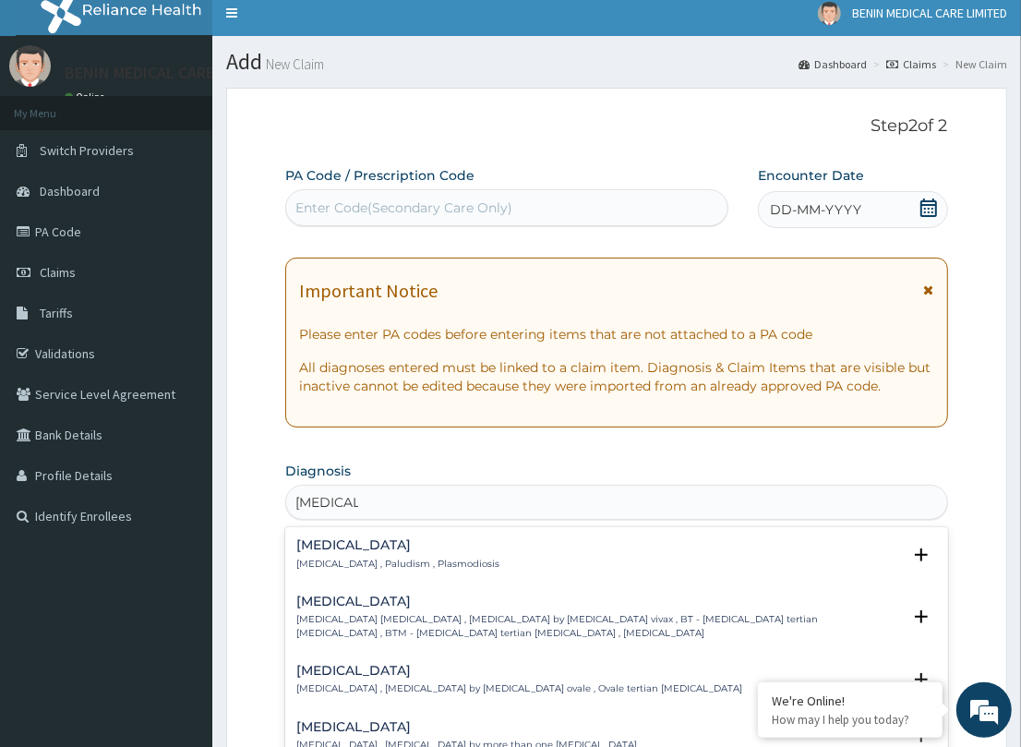
click at [307, 554] on div "[MEDICAL_DATA] [MEDICAL_DATA] , Paludism , Plasmodiosis" at bounding box center [397, 554] width 203 height 32
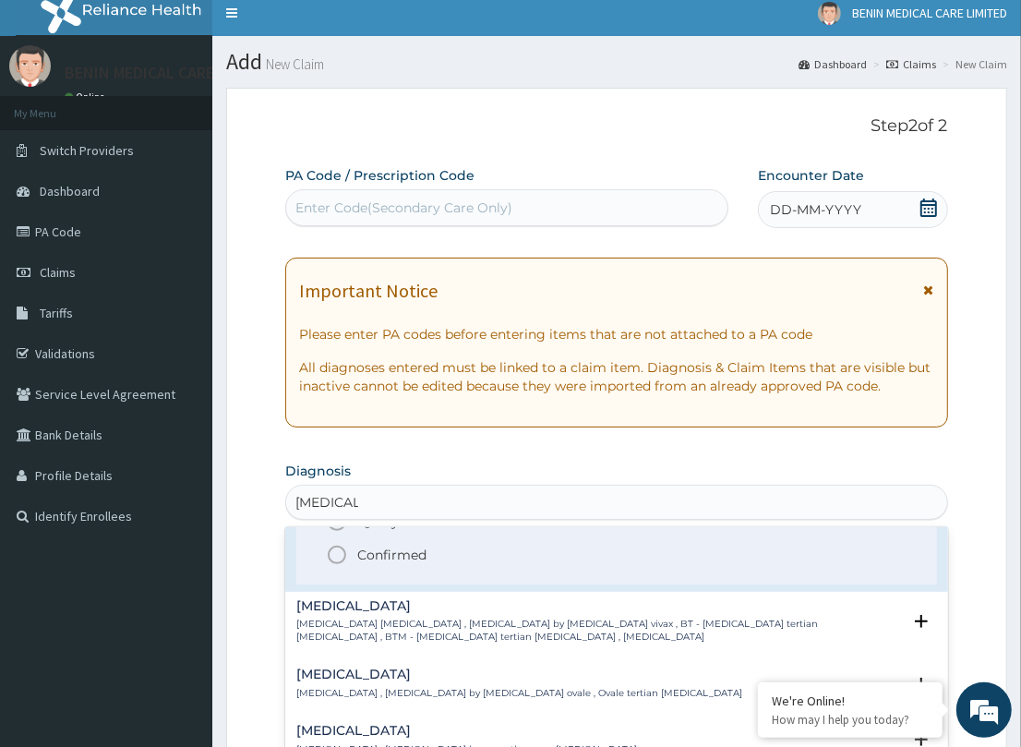
scroll to position [125, 0]
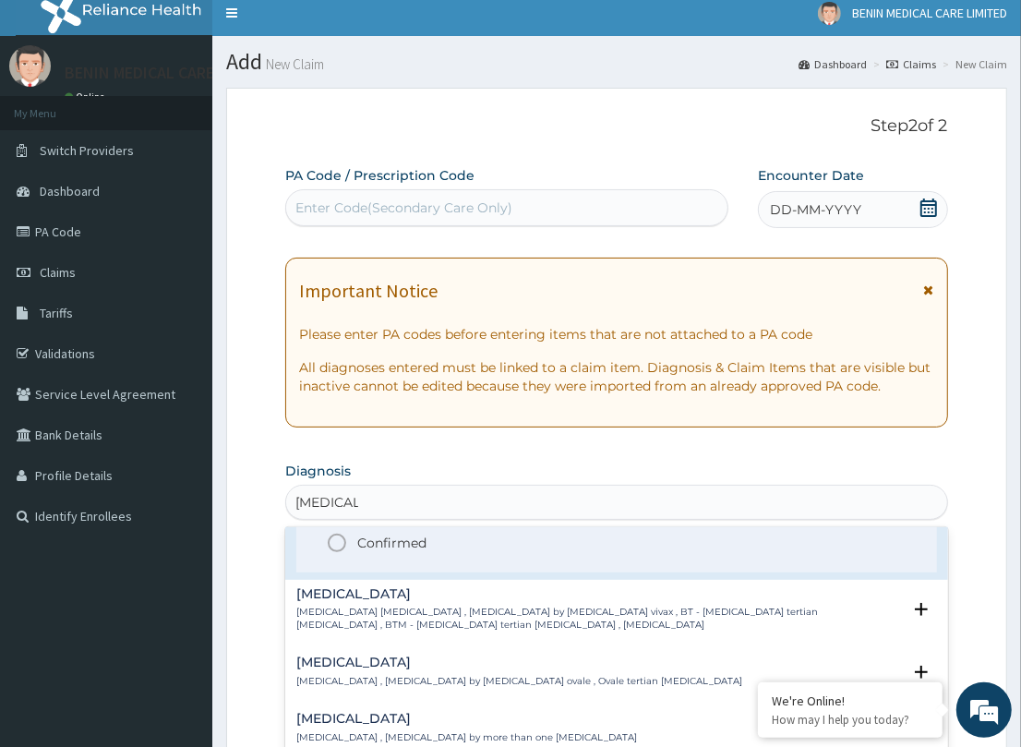
click at [324, 532] on div "Query Query covers suspected (?), Keep in view (kiv), Ruled out (r/o) Confirmed" at bounding box center [616, 525] width 584 height 56
click at [340, 535] on icon "status option filled" at bounding box center [337, 543] width 22 height 22
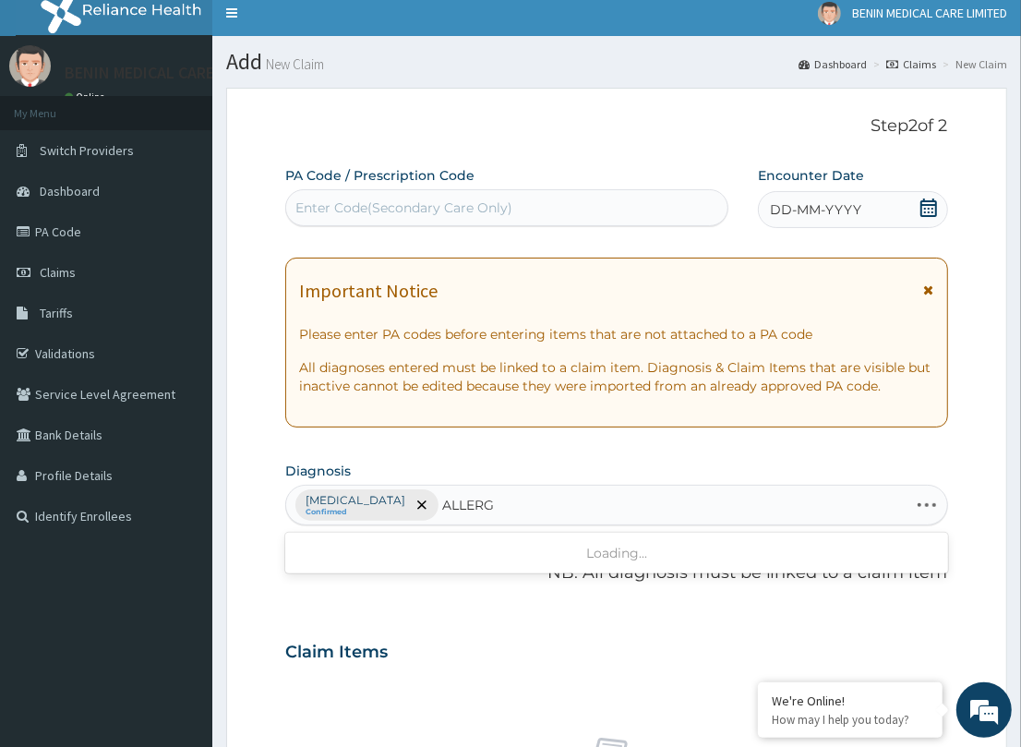
type input "ALLERGY"
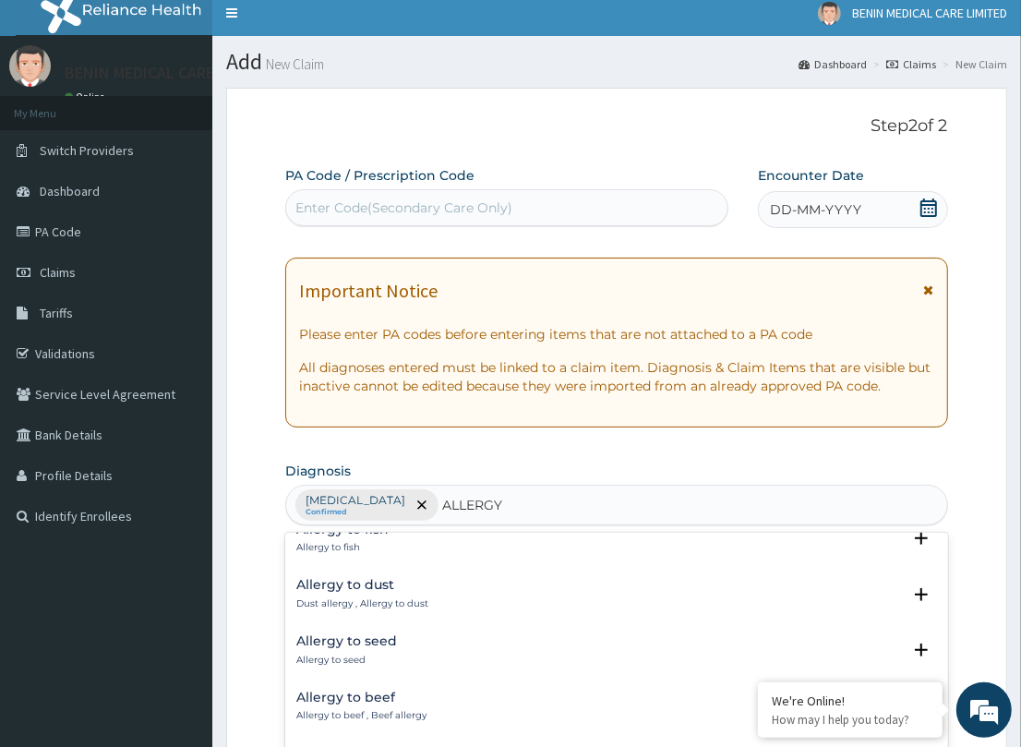
click at [349, 580] on div "Allergy to dust Dust allergy , Allergy to dust" at bounding box center [362, 594] width 132 height 32
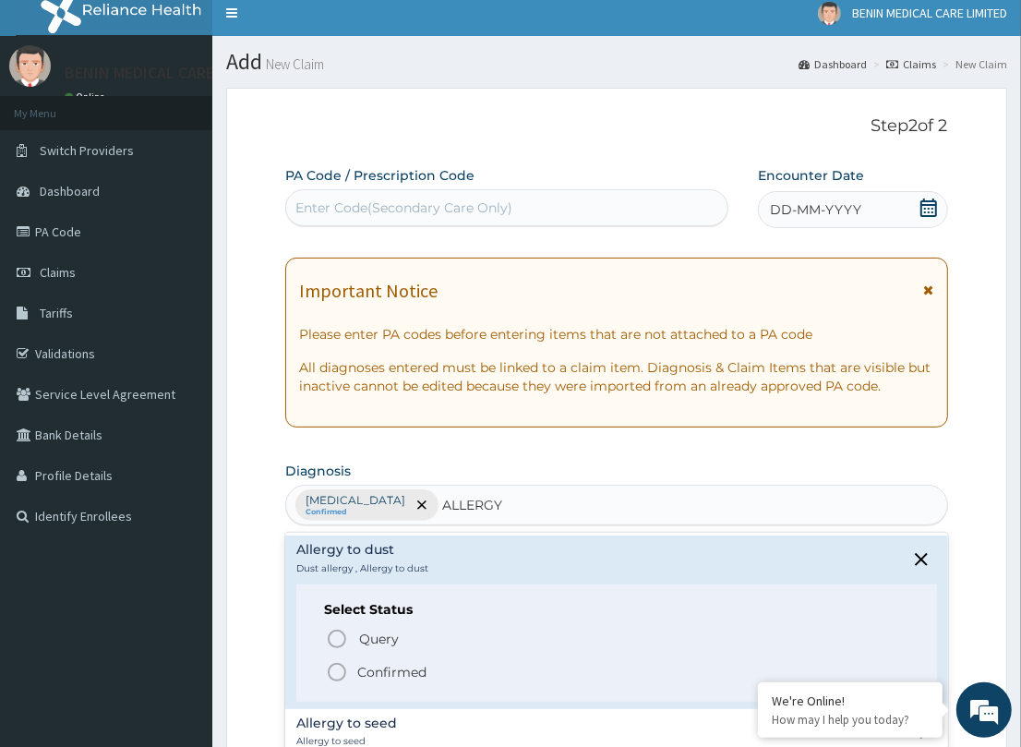
scroll to position [623, 0]
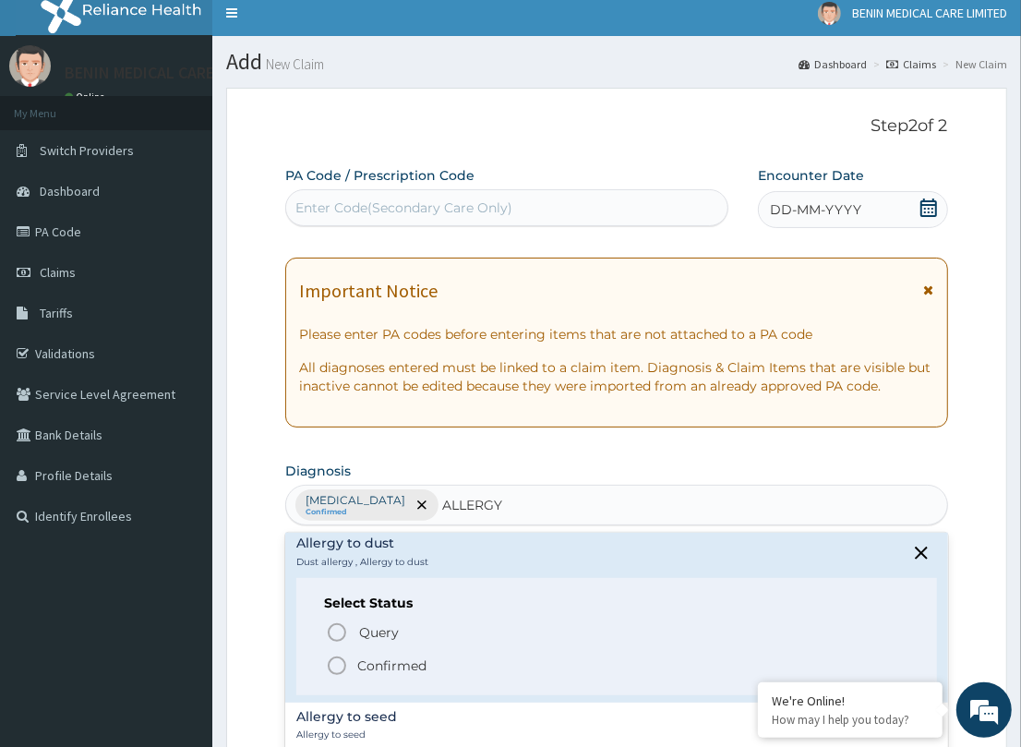
click at [342, 657] on circle "status option filled" at bounding box center [337, 665] width 17 height 17
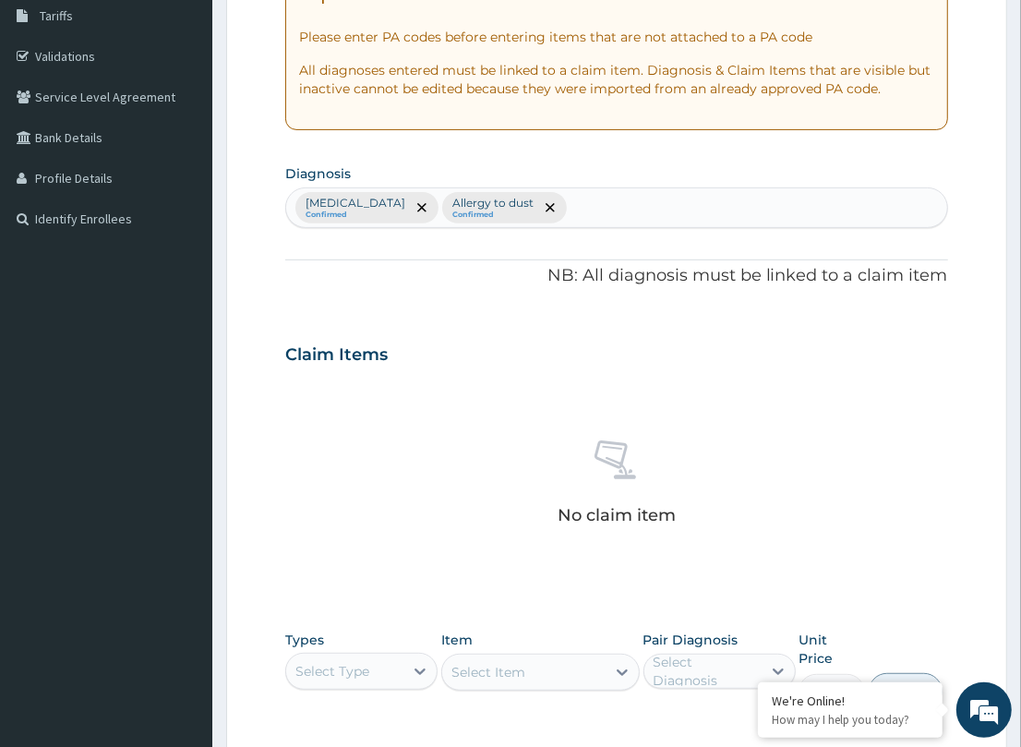
scroll to position [346, 0]
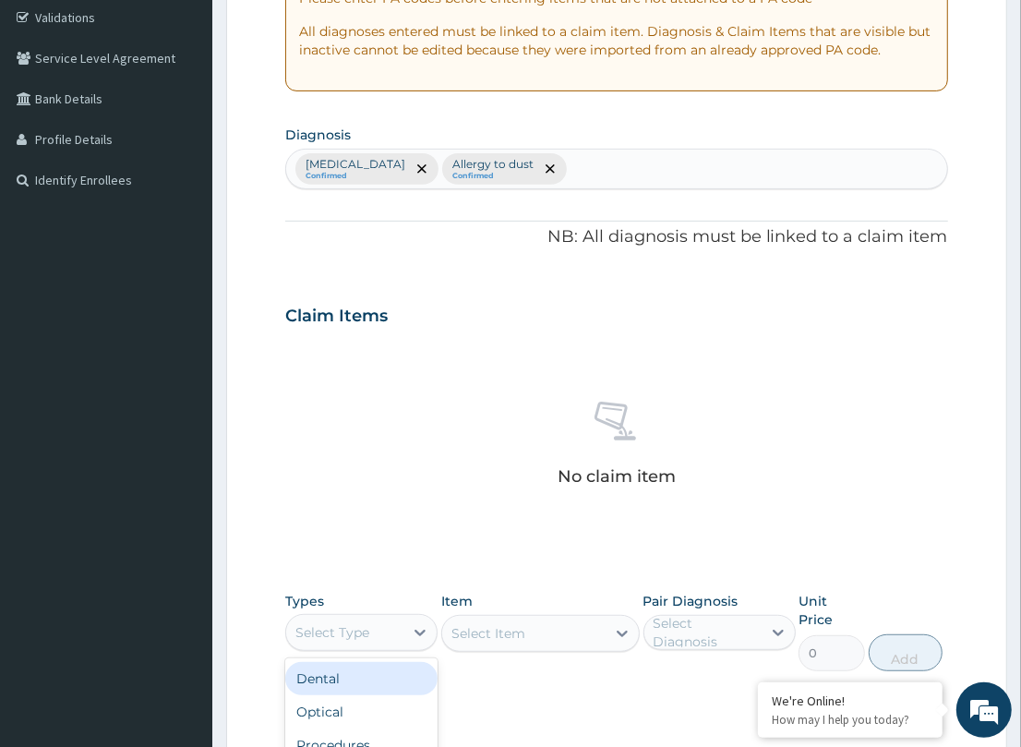
drag, startPoint x: 411, startPoint y: 626, endPoint x: 257, endPoint y: 688, distance: 166.1
click at [408, 626] on div at bounding box center [419, 632] width 33 height 33
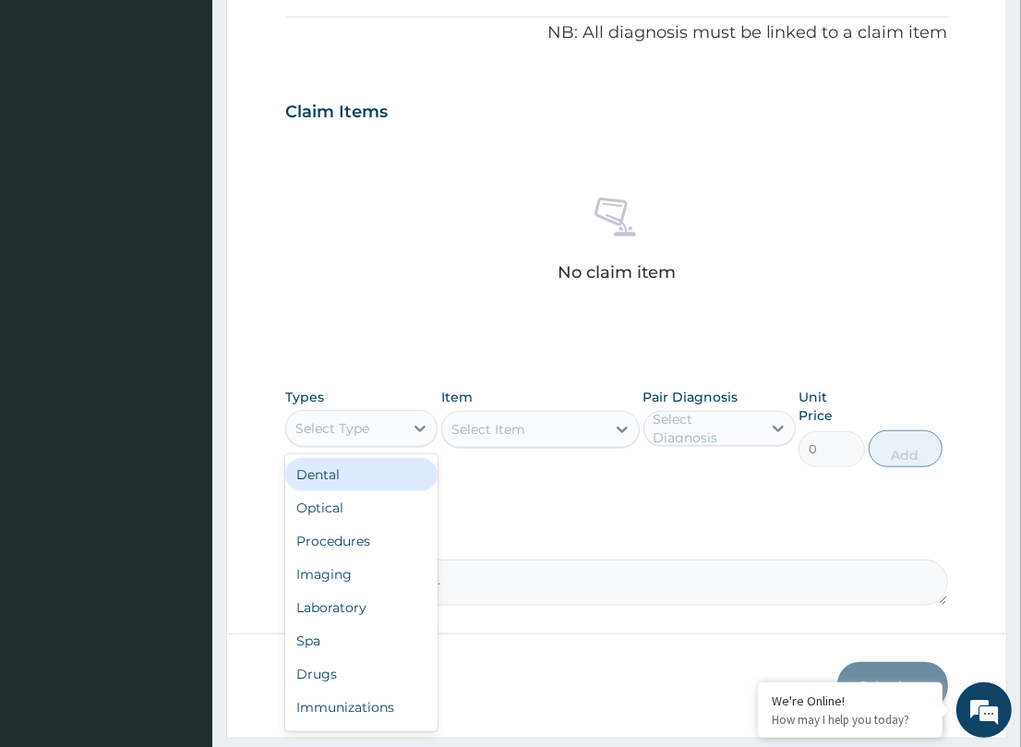
scroll to position [569, 0]
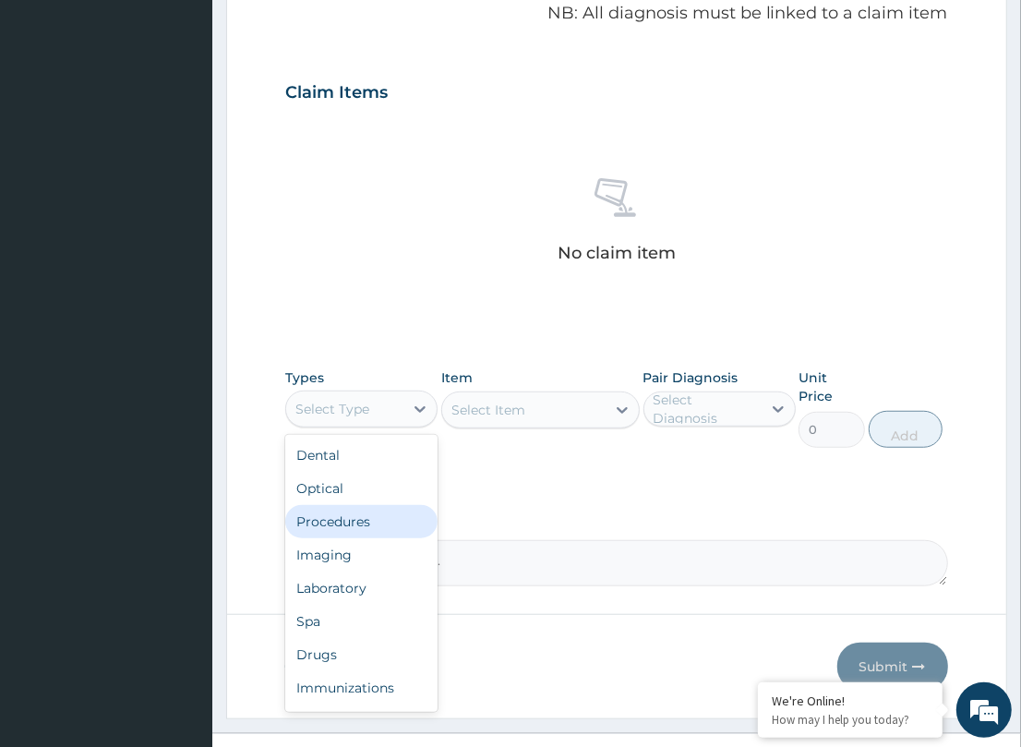
click at [347, 517] on div "Procedures" at bounding box center [361, 521] width 152 height 33
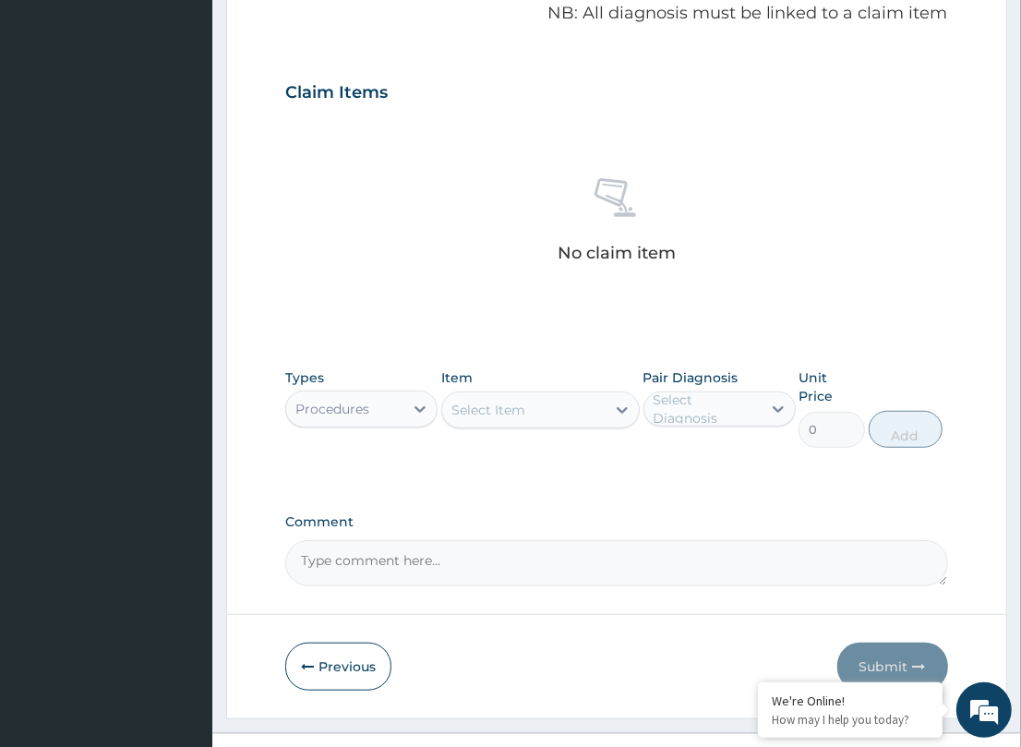
click at [577, 412] on div "Select Item" at bounding box center [523, 410] width 163 height 30
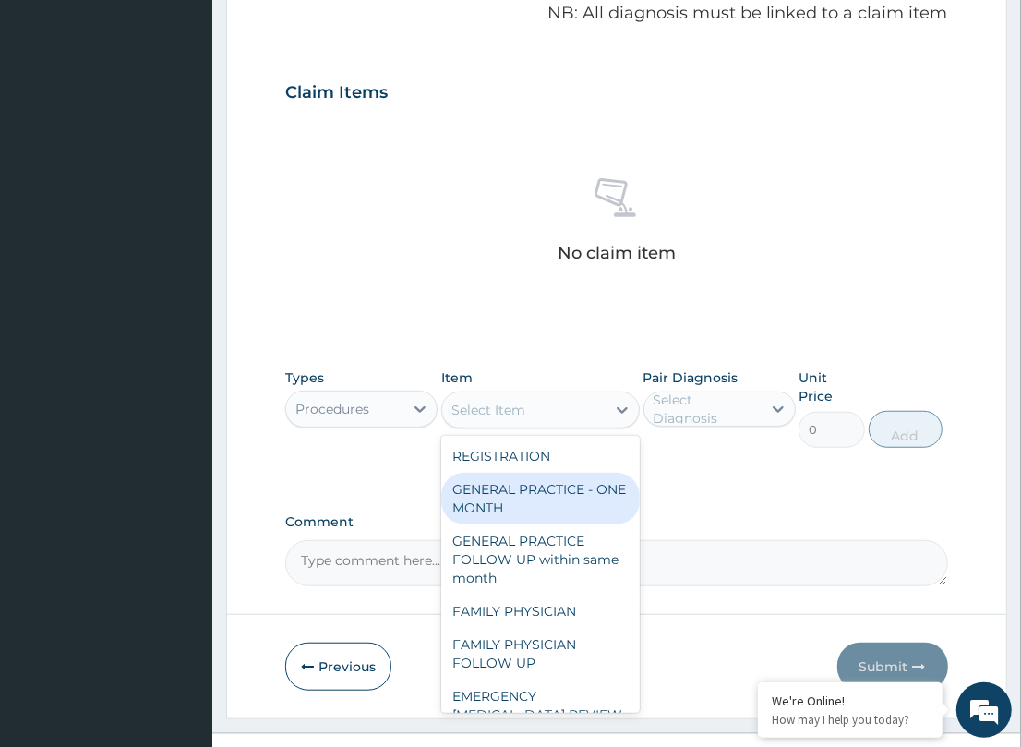
drag, startPoint x: 533, startPoint y: 480, endPoint x: 738, endPoint y: 462, distance: 206.6
click at [560, 480] on div "GENERAL PRACTICE - ONE MONTH" at bounding box center [540, 499] width 198 height 52
type input "1500"
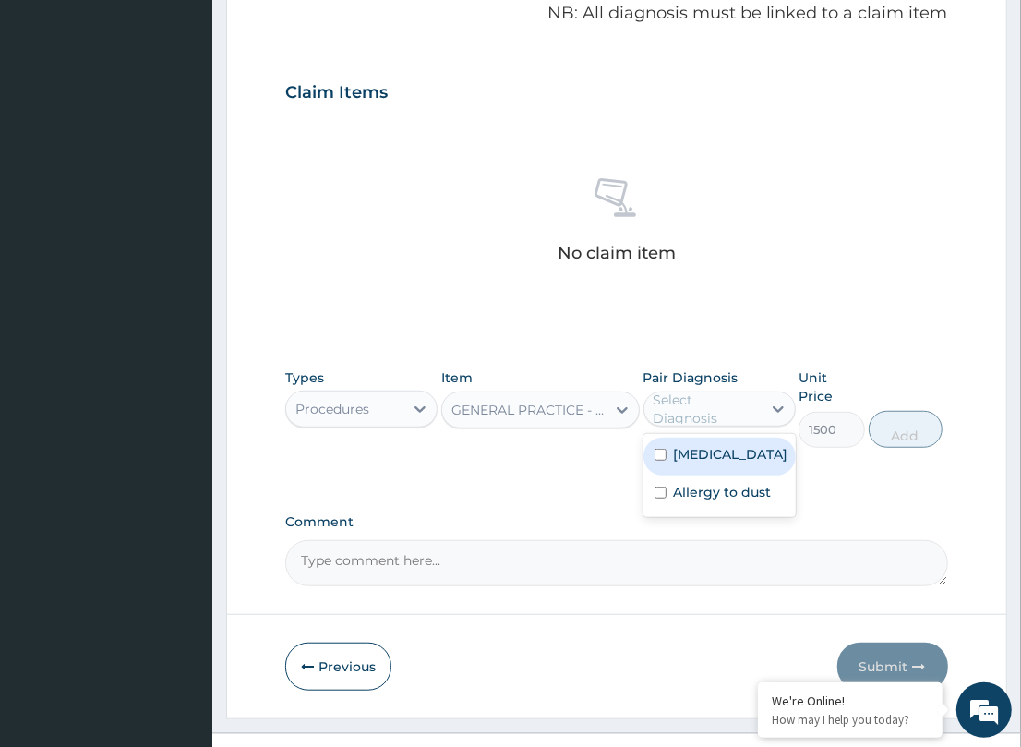
drag, startPoint x: 740, startPoint y: 412, endPoint x: 708, endPoint y: 458, distance: 56.3
click at [738, 422] on div "Select Diagnosis" at bounding box center [719, 408] width 152 height 35
click at [723, 450] on div "[MEDICAL_DATA]" at bounding box center [719, 457] width 152 height 38
checkbox input "true"
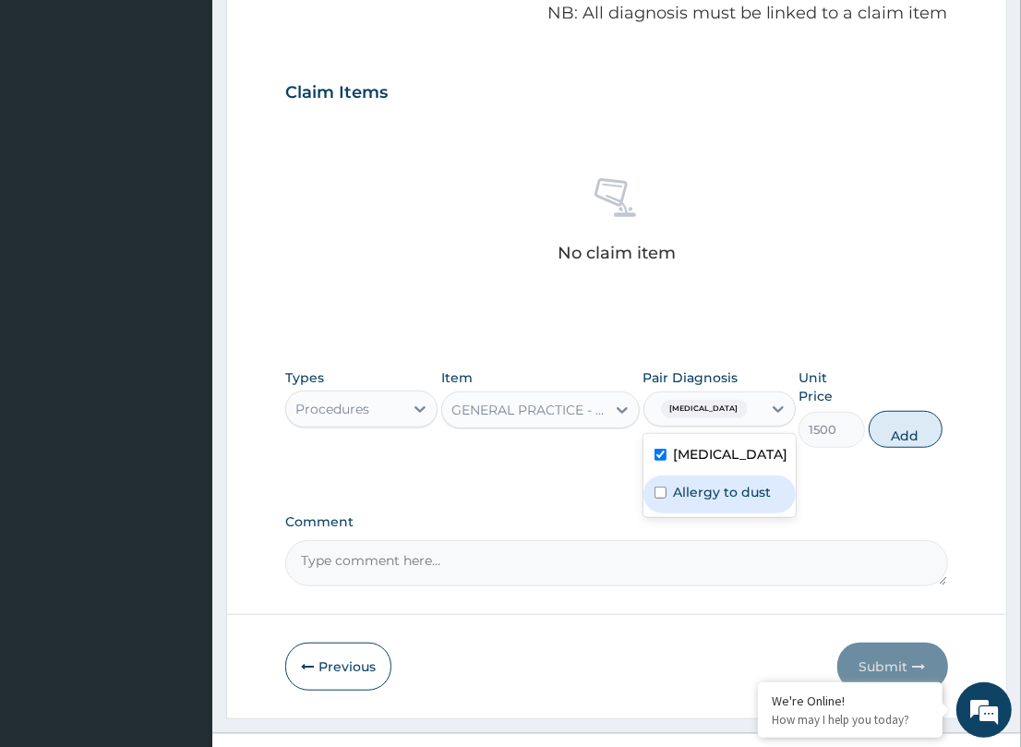
drag, startPoint x: 731, startPoint y: 491, endPoint x: 822, endPoint y: 478, distance: 92.3
click at [799, 487] on div "PA Code / Prescription Code Enter Code(Secondary Care Only) Encounter Date DD-M…" at bounding box center [616, 96] width 662 height 979
drag, startPoint x: 780, startPoint y: 491, endPoint x: 976, endPoint y: 450, distance: 200.0
click at [781, 491] on div "Allergy to dust" at bounding box center [719, 494] width 152 height 38
checkbox input "true"
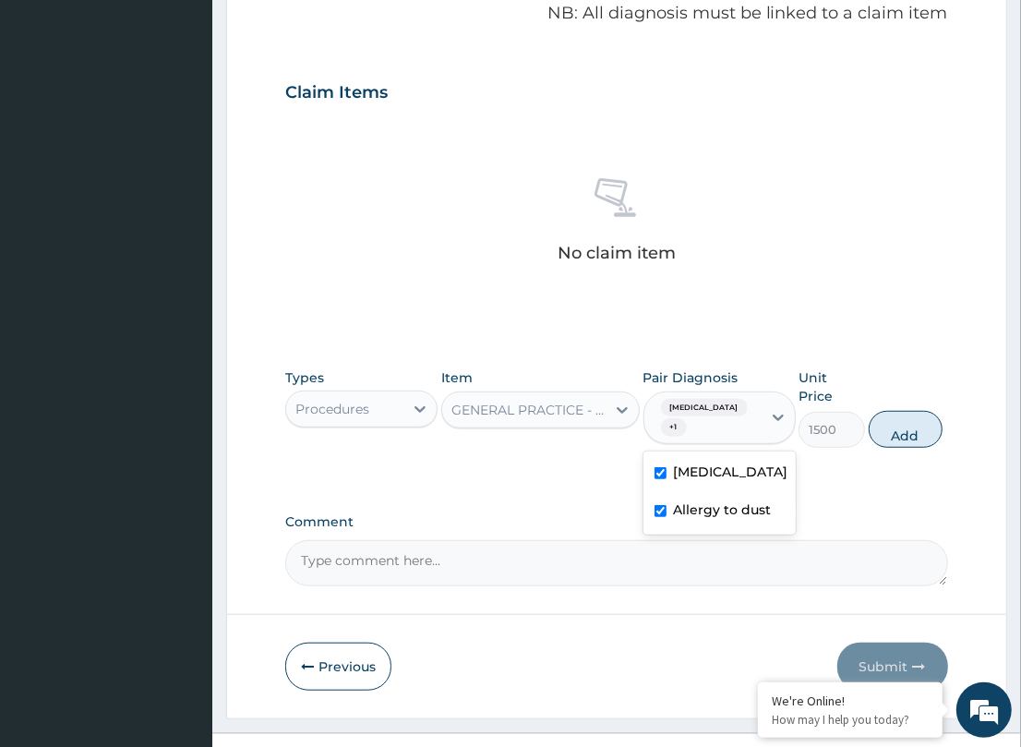
drag, startPoint x: 909, startPoint y: 403, endPoint x: 518, endPoint y: 503, distance: 403.9
click at [893, 412] on button "Add" at bounding box center [906, 429] width 74 height 37
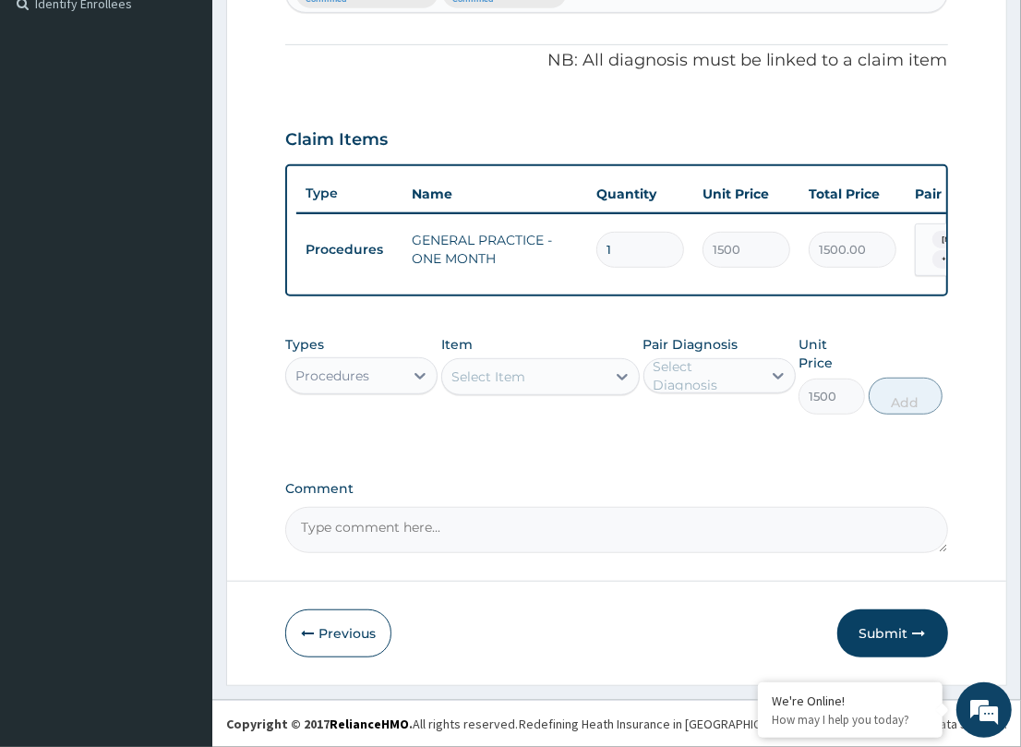
type input "0"
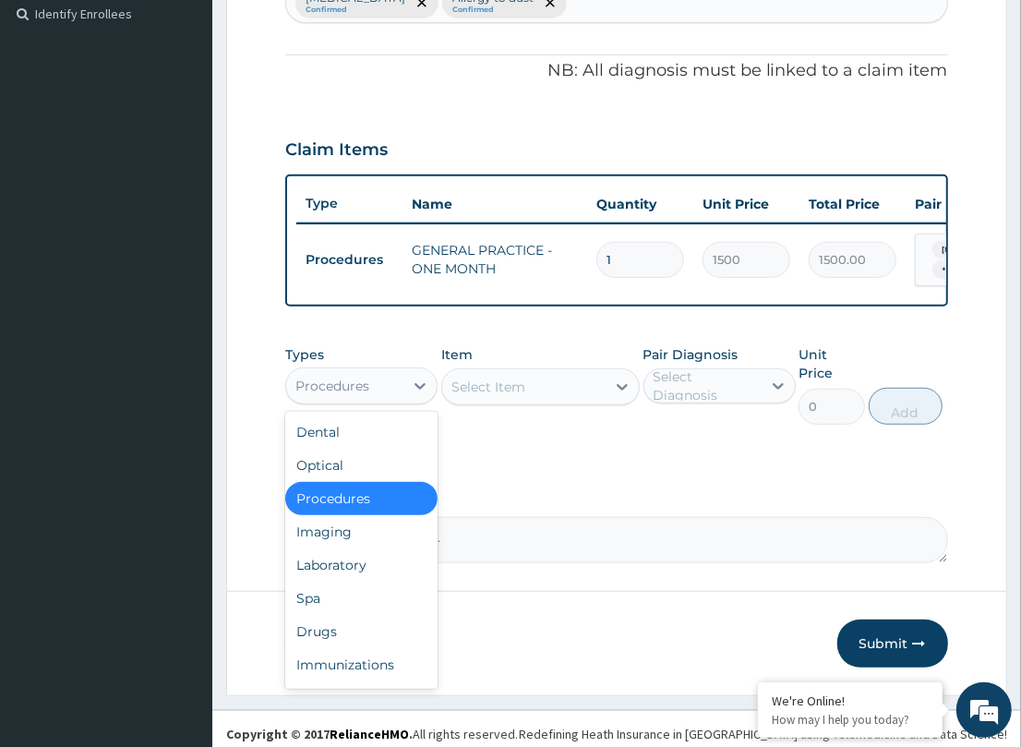
drag, startPoint x: 406, startPoint y: 388, endPoint x: 255, endPoint y: 532, distance: 208.9
click at [402, 390] on div "Procedures" at bounding box center [361, 385] width 152 height 37
click at [343, 581] on div "Laboratory" at bounding box center [361, 564] width 152 height 33
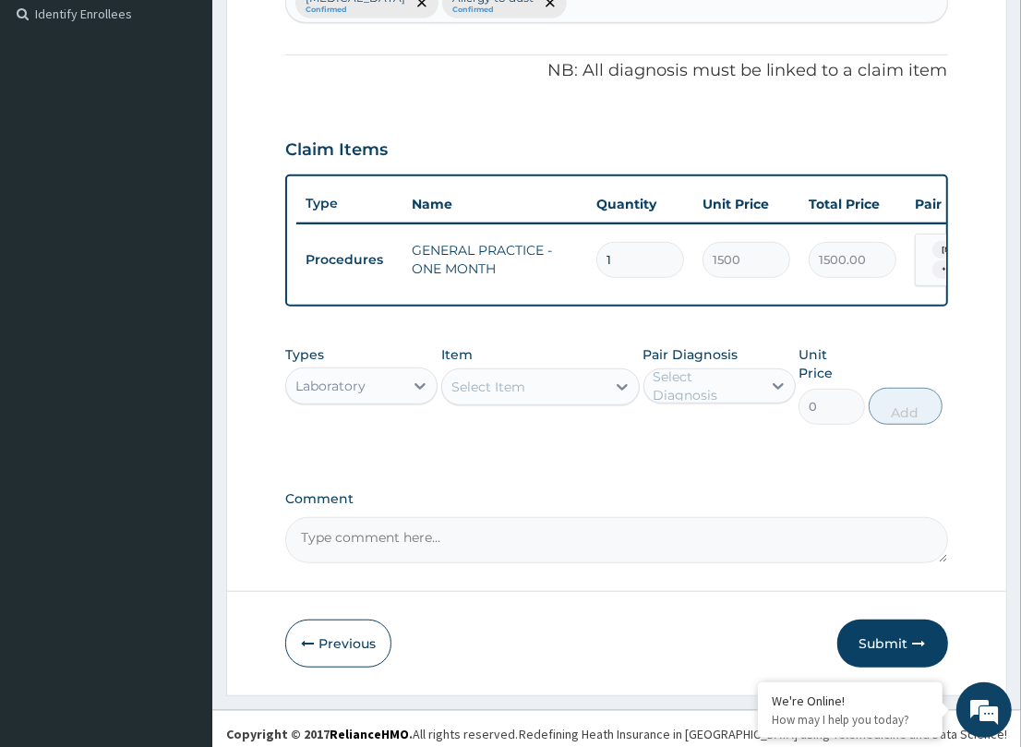
click at [476, 394] on div "Select Item" at bounding box center [488, 387] width 74 height 18
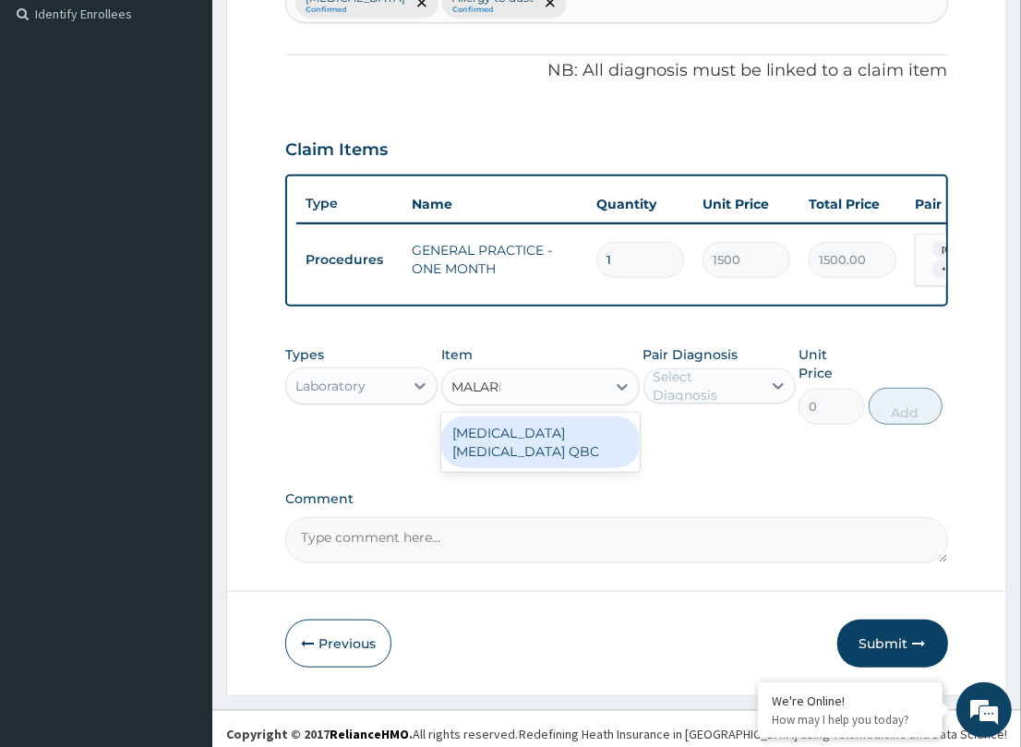
type input "[MEDICAL_DATA]"
click at [509, 430] on div "[MEDICAL_DATA] [MEDICAL_DATA] QBC" at bounding box center [540, 442] width 198 height 52
type input "1200"
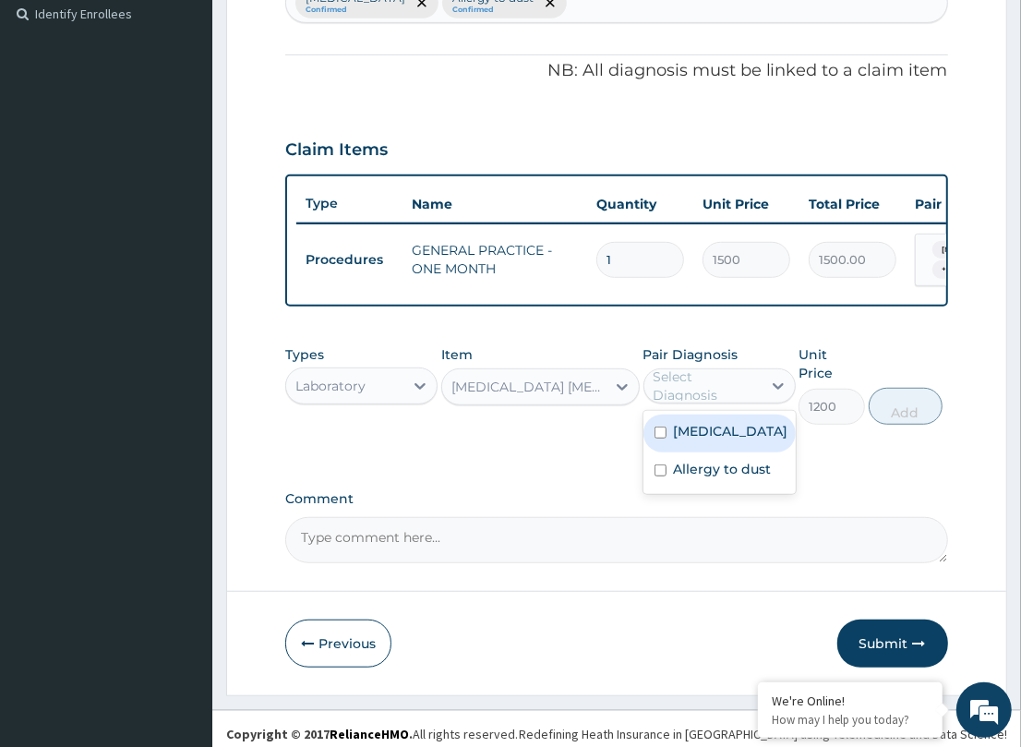
drag, startPoint x: 690, startPoint y: 399, endPoint x: 686, endPoint y: 438, distance: 40.0
click at [689, 404] on div "Select Diagnosis" at bounding box center [706, 385] width 106 height 37
click at [718, 450] on div "[MEDICAL_DATA]" at bounding box center [719, 433] width 152 height 38
checkbox input "true"
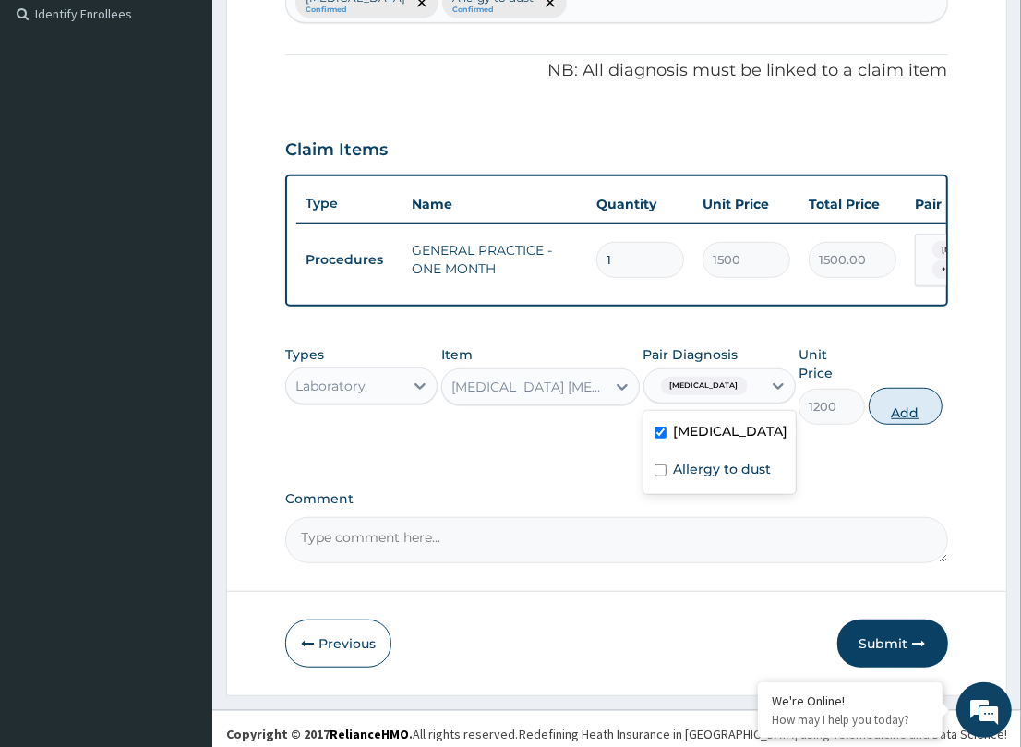
click at [886, 400] on button "Add" at bounding box center [906, 406] width 74 height 37
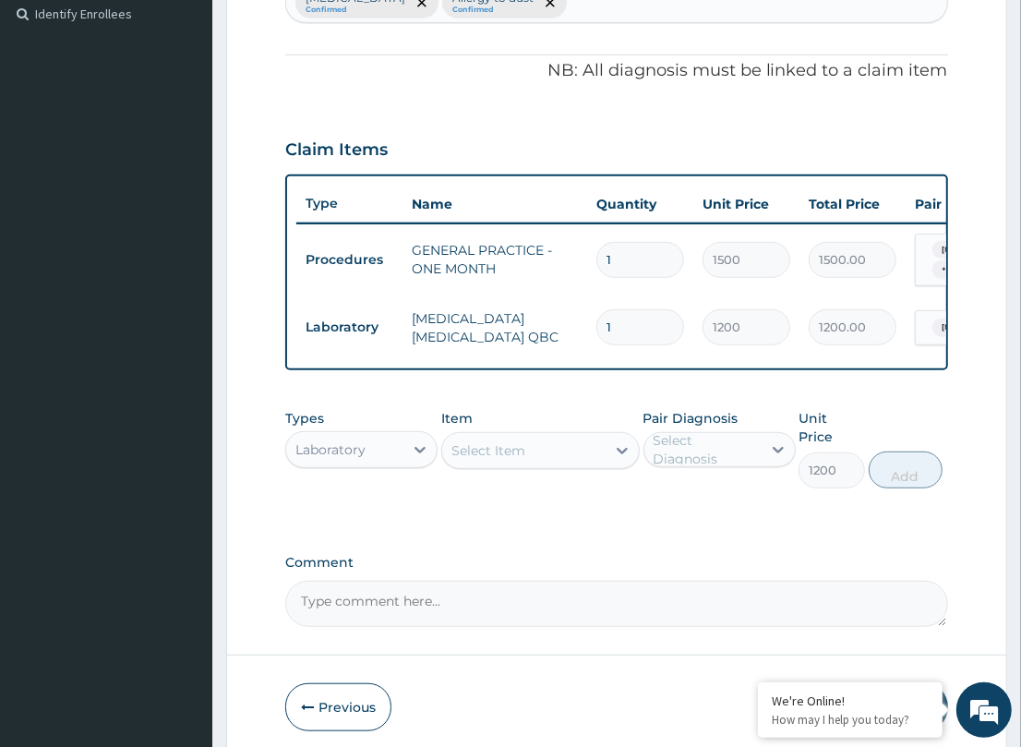
type input "0"
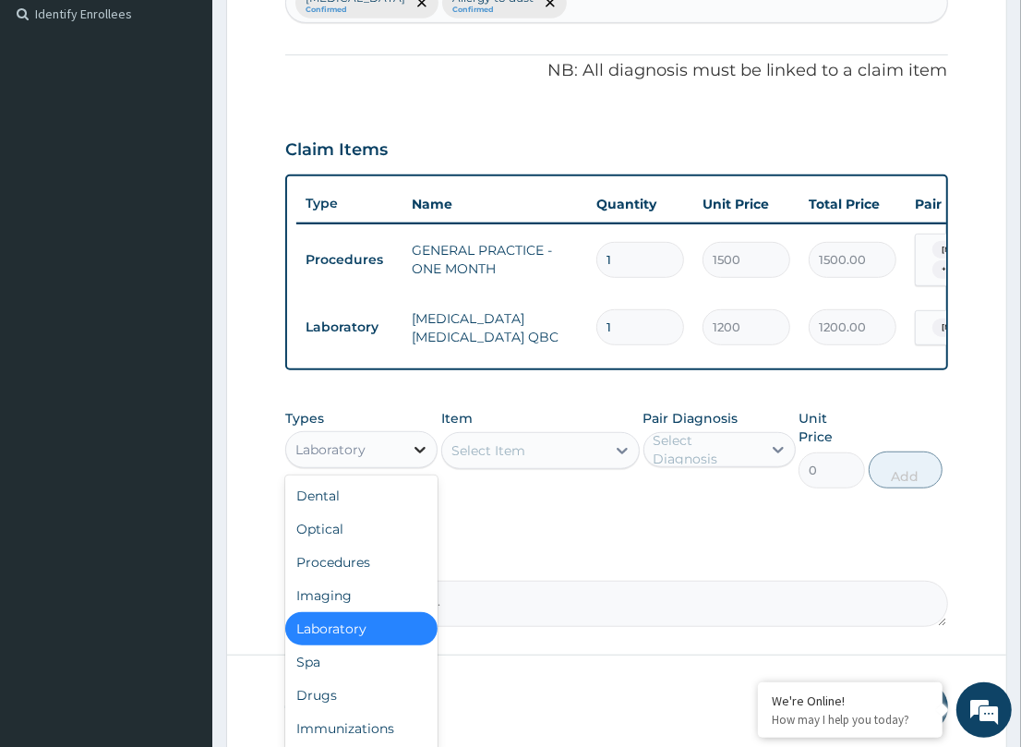
click at [412, 454] on icon at bounding box center [420, 449] width 18 height 18
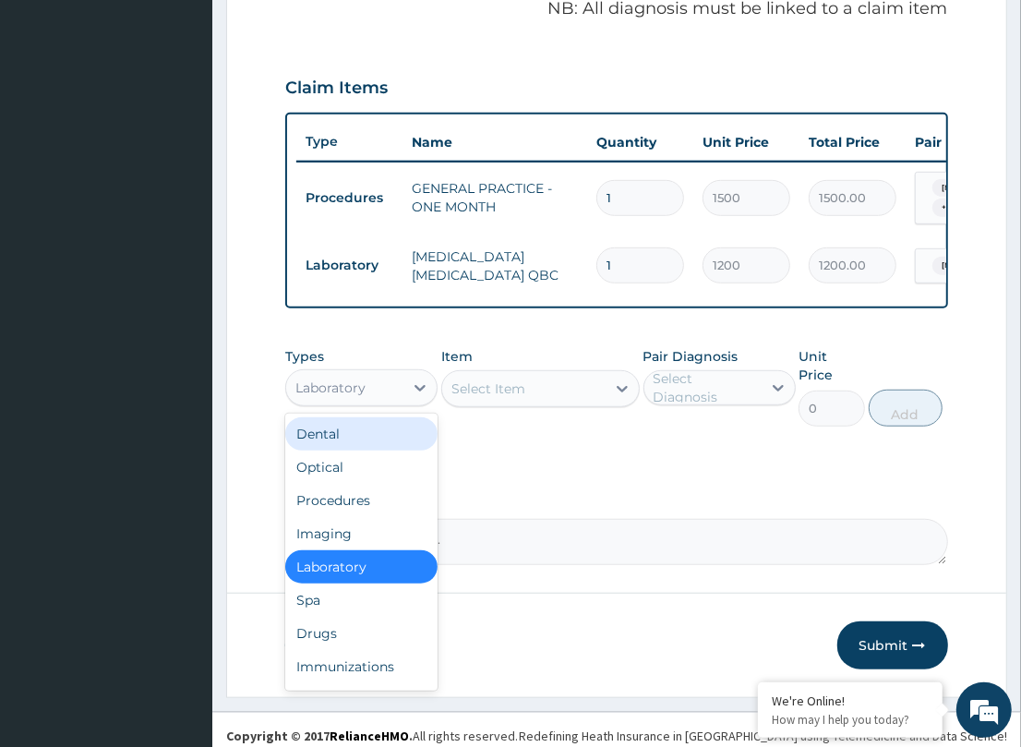
scroll to position [575, 0]
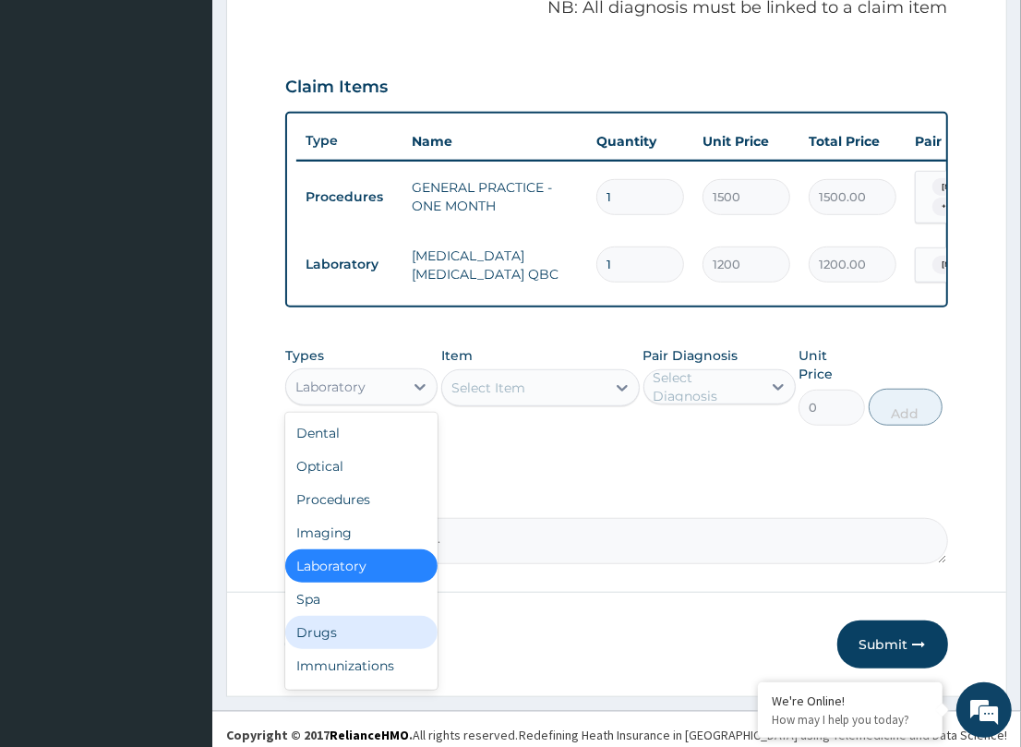
click at [355, 638] on div "Drugs" at bounding box center [361, 632] width 152 height 33
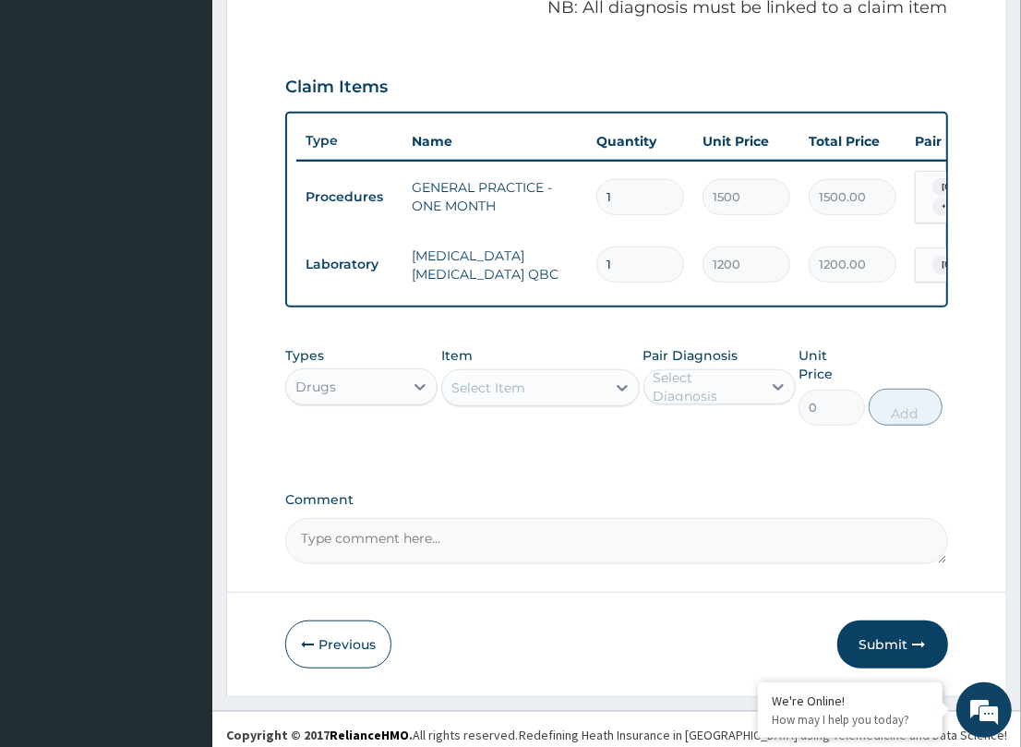
click at [477, 402] on div "Select Item" at bounding box center [523, 388] width 163 height 30
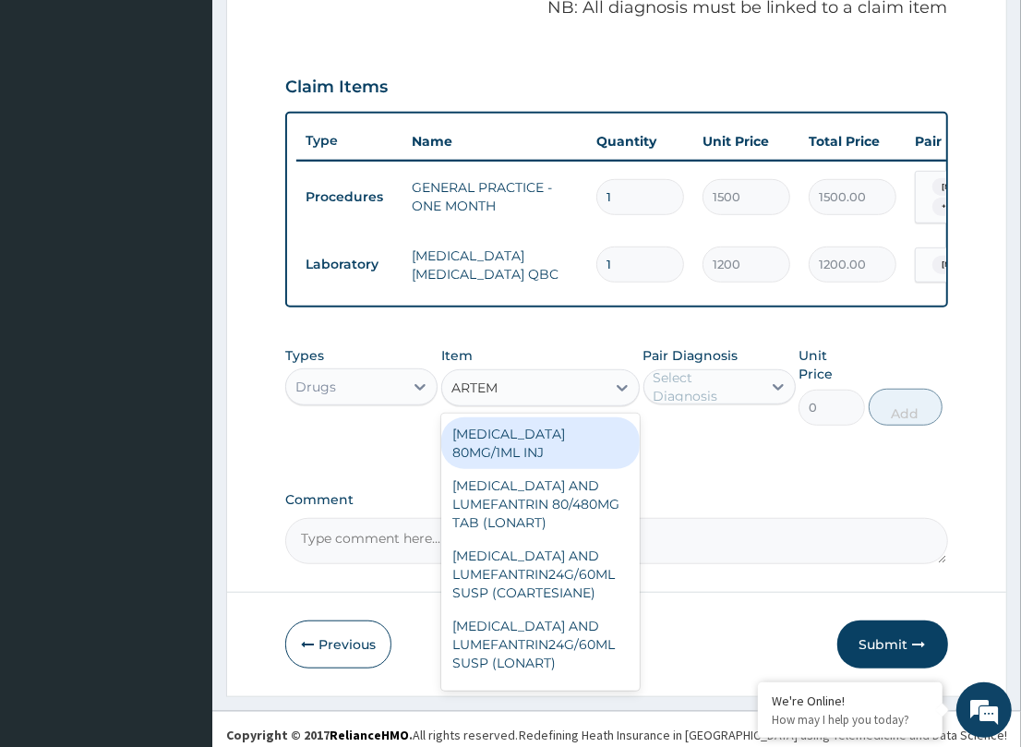
type input "ARTEME"
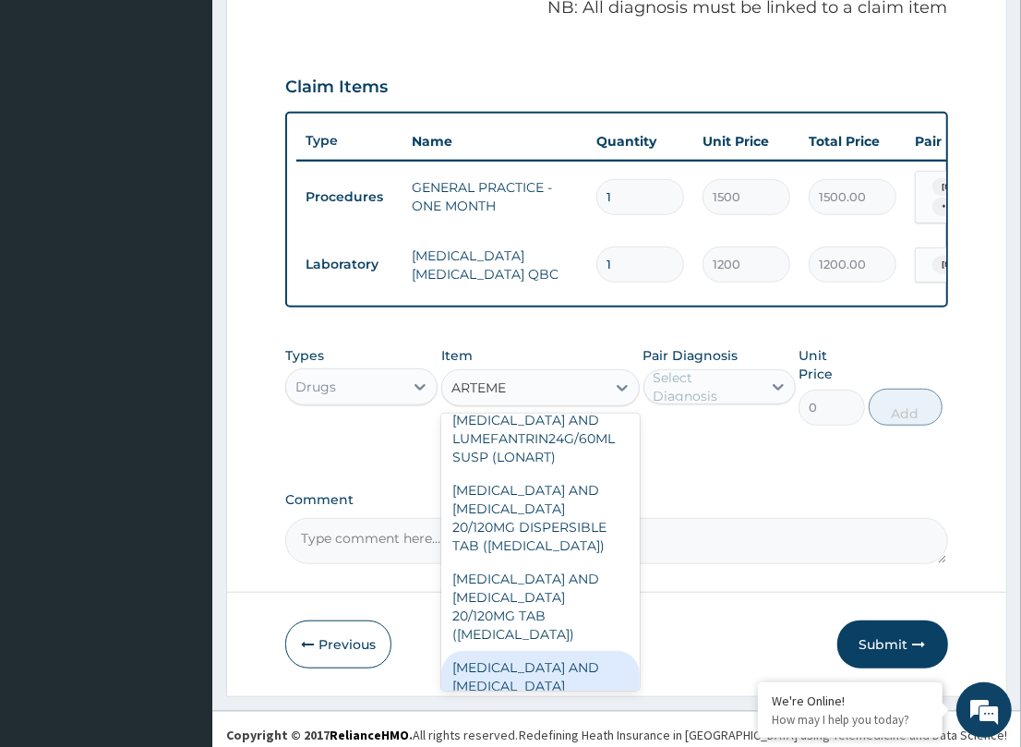
scroll to position [347, 0]
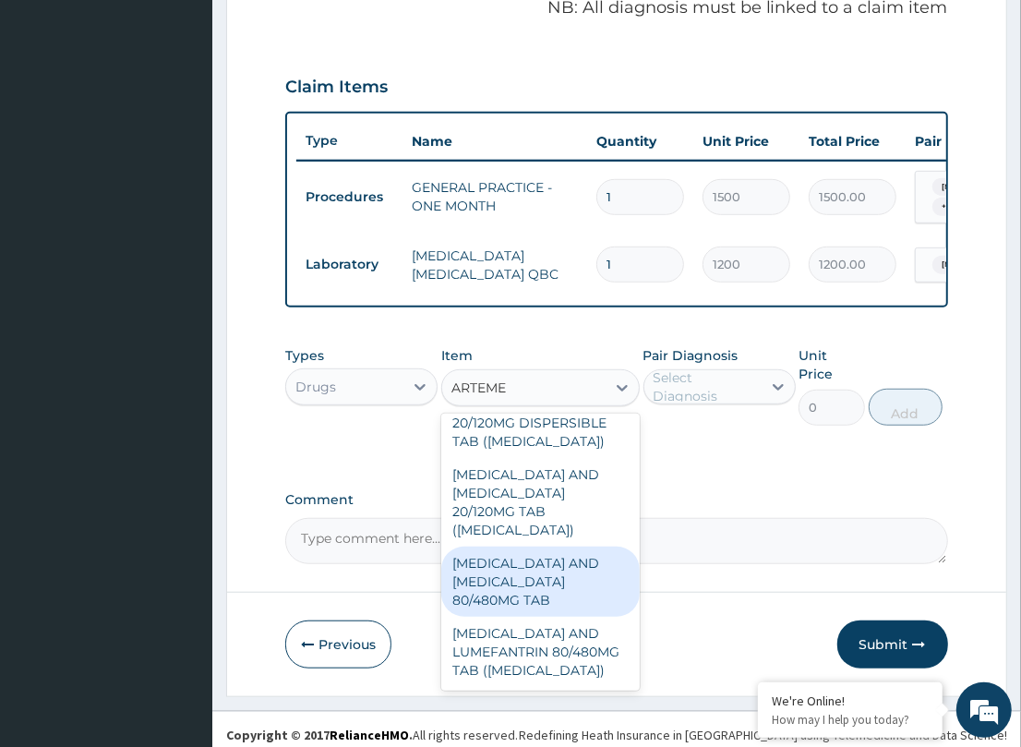
click at [531, 578] on div "[MEDICAL_DATA] AND [MEDICAL_DATA] 80/480MG TAB" at bounding box center [540, 581] width 198 height 70
type input "184.8"
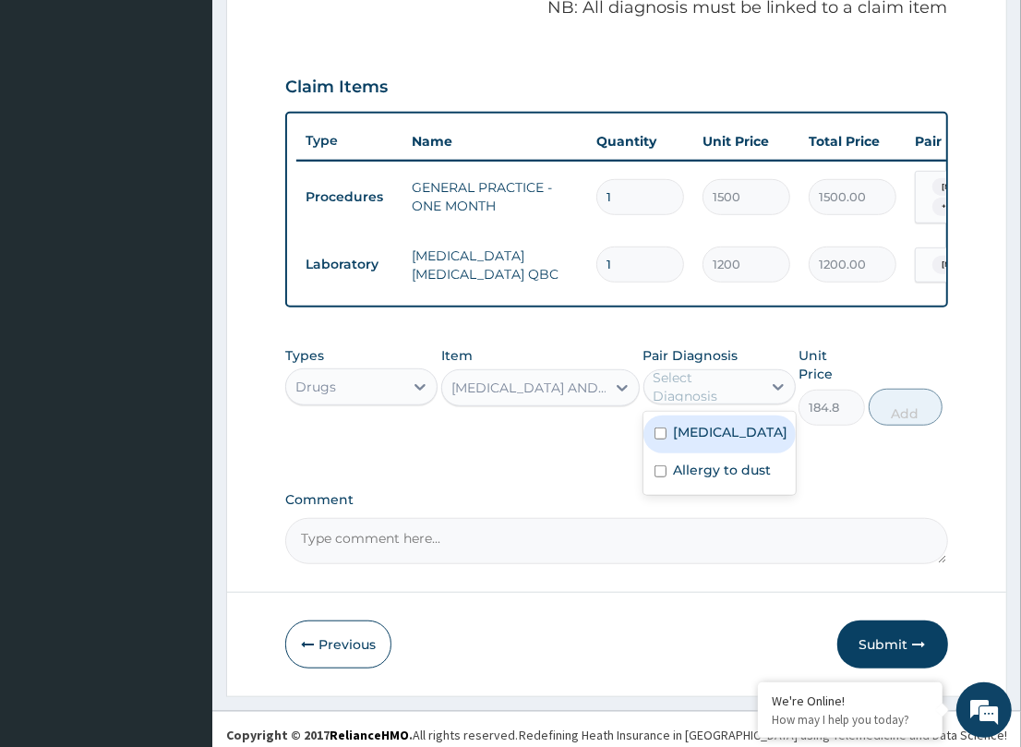
click at [726, 388] on div "Select Diagnosis" at bounding box center [706, 386] width 106 height 37
drag, startPoint x: 695, startPoint y: 445, endPoint x: 799, endPoint y: 432, distance: 105.1
click at [699, 441] on label "[MEDICAL_DATA]" at bounding box center [731, 432] width 114 height 18
checkbox input "true"
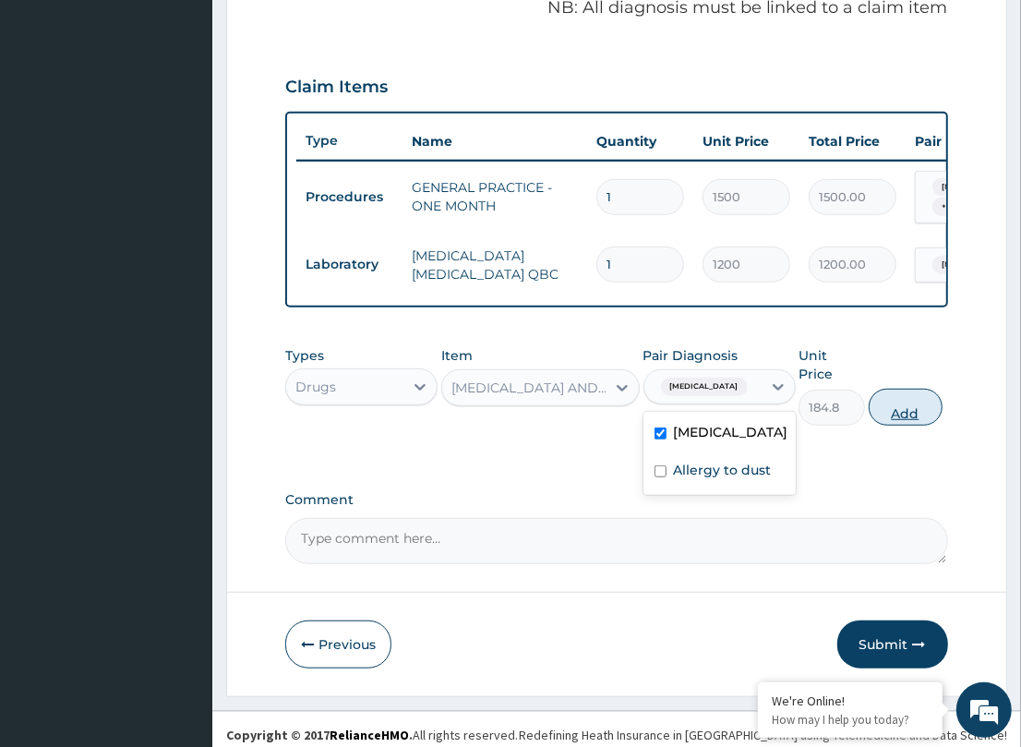
click at [917, 403] on button "Add" at bounding box center [906, 407] width 74 height 37
type input "0"
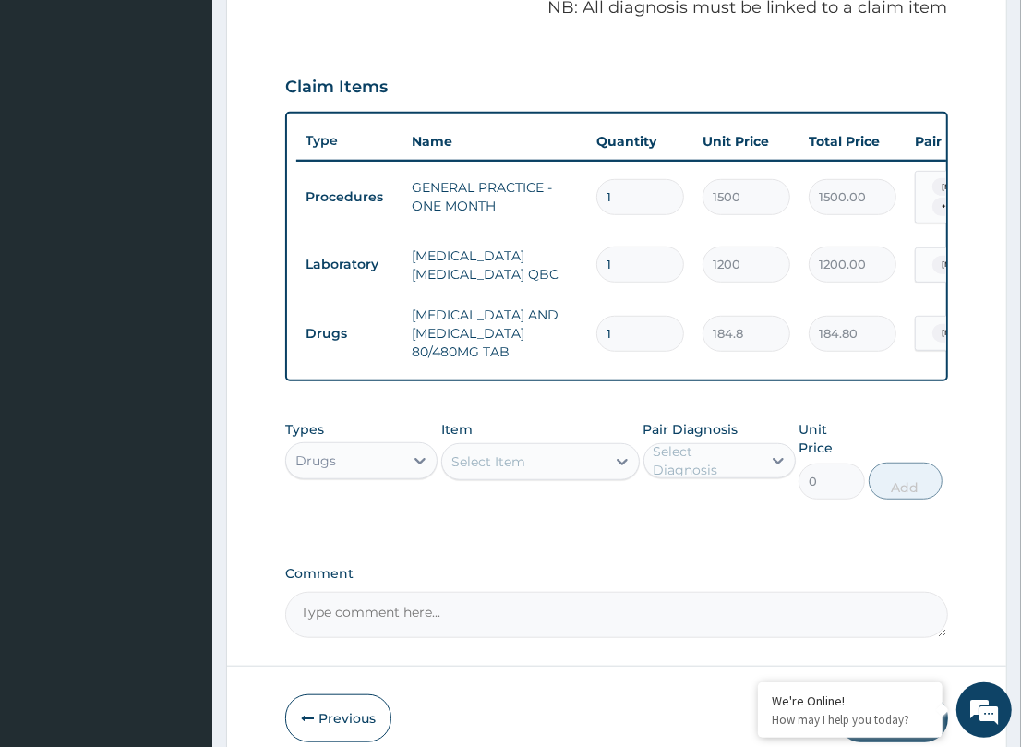
drag, startPoint x: 623, startPoint y: 309, endPoint x: 558, endPoint y: 329, distance: 67.5
click at [560, 328] on tr "Drugs [MEDICAL_DATA] AND [MEDICAL_DATA] 80/480MG TAB 1 184.8 184.80 [MEDICAL_DA…" at bounding box center [748, 333] width 905 height 74
type input "6"
type input "1108.80"
type input "6"
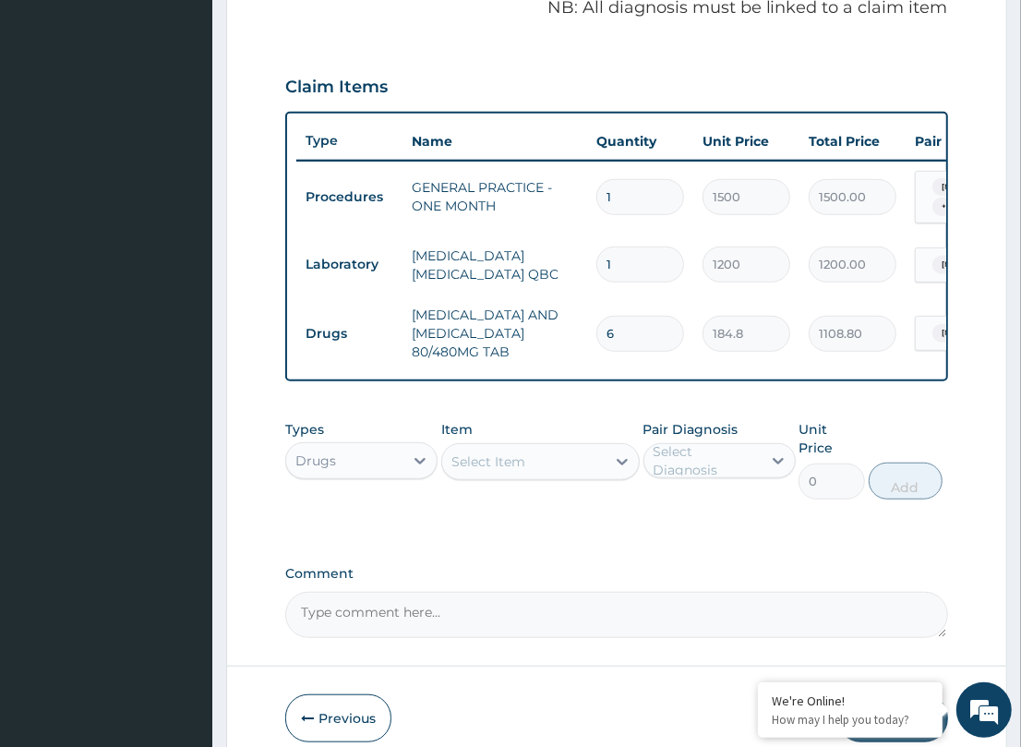
click at [563, 416] on div "PA Code / Prescription Code Enter Code(Secondary Care Only) Encounter Date DD-M…" at bounding box center [616, 119] width 662 height 1037
click at [528, 475] on div "Select Item" at bounding box center [523, 462] width 163 height 30
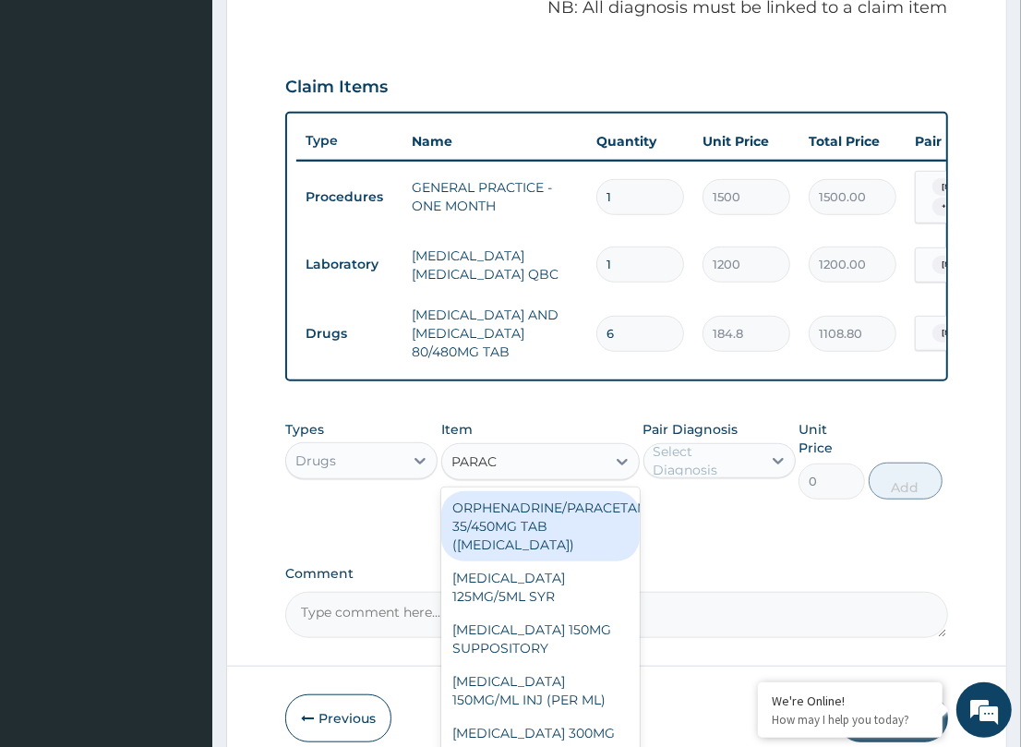
type input "PARACE"
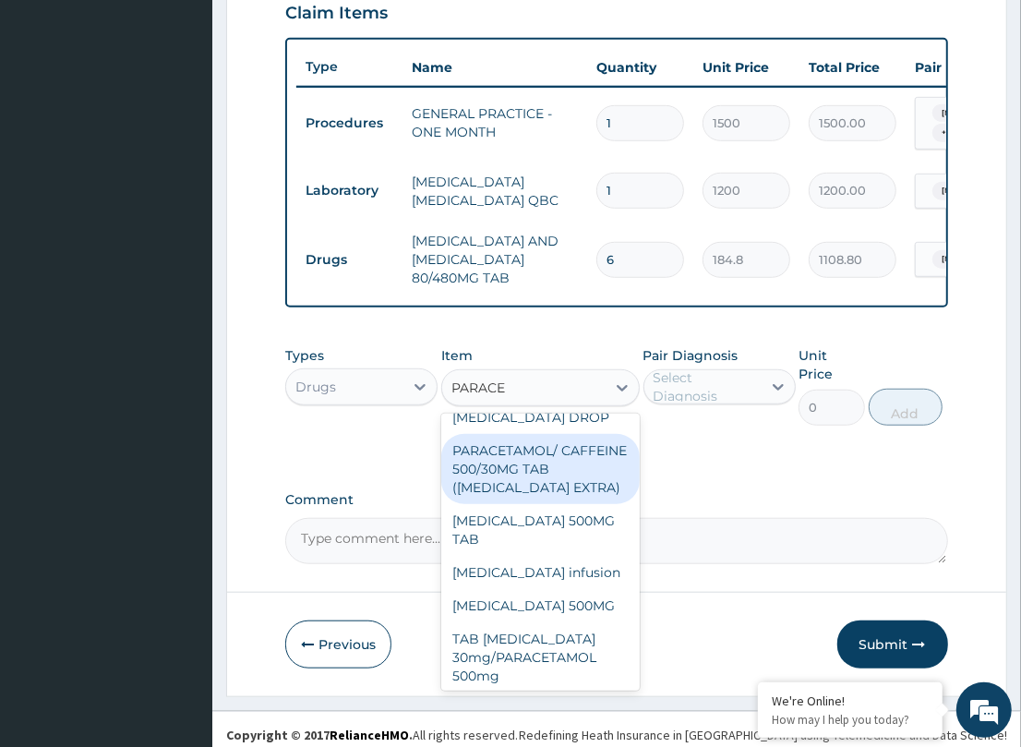
scroll to position [307, 0]
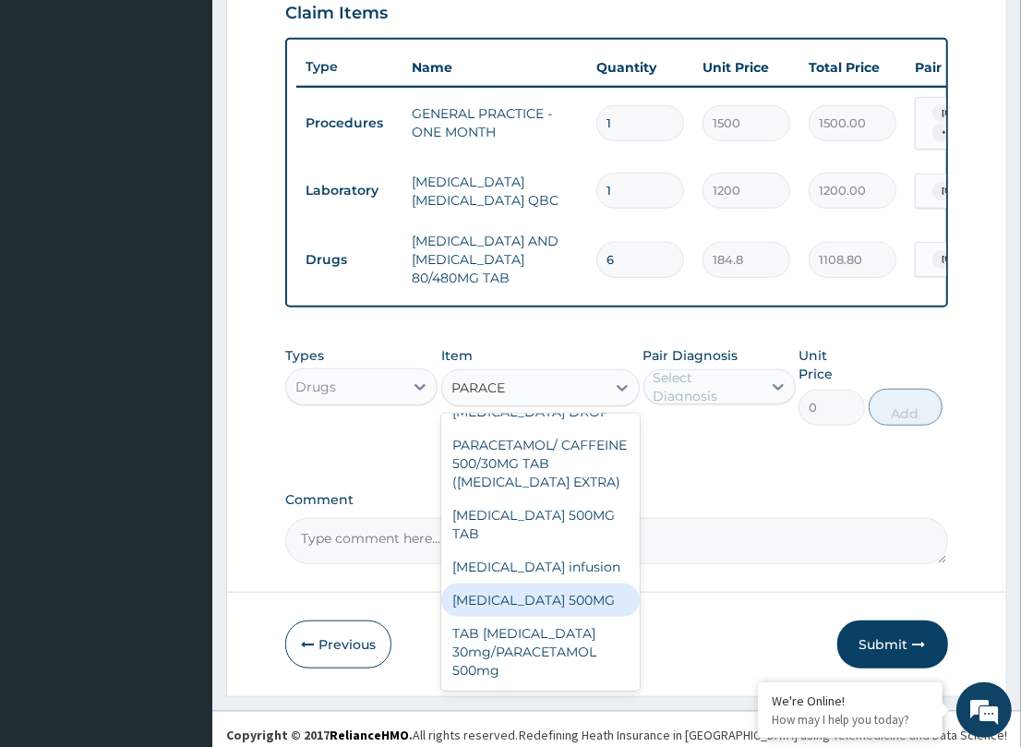
click at [534, 586] on div "[MEDICAL_DATA] 500MG" at bounding box center [540, 599] width 198 height 33
type input "10"
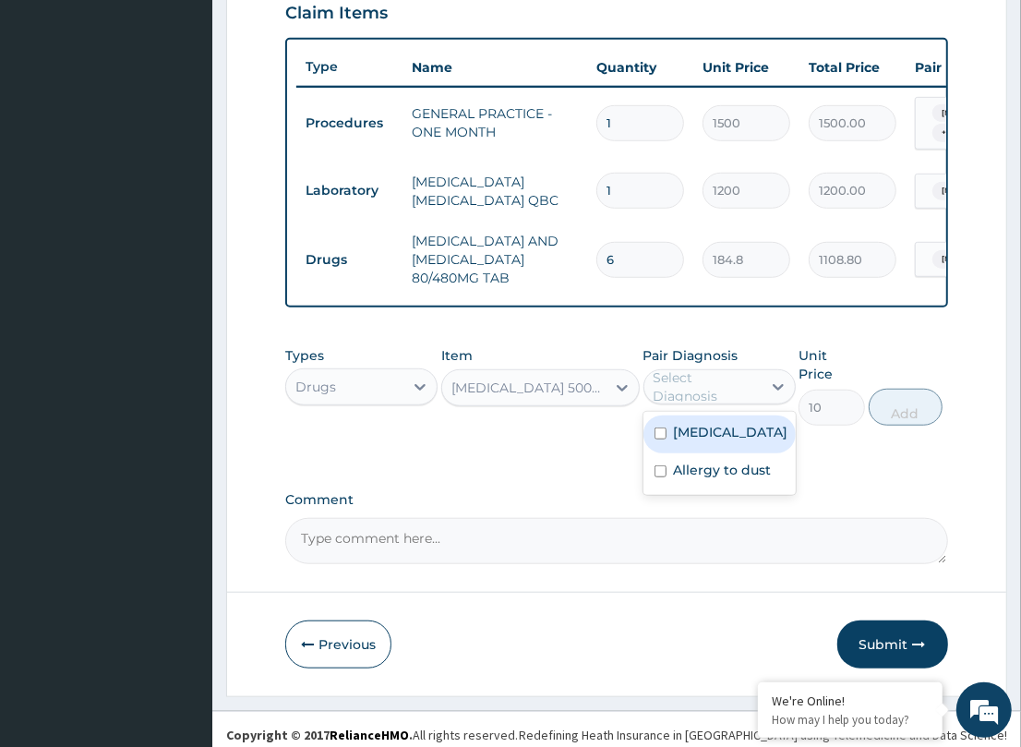
click at [703, 395] on div "Select Diagnosis" at bounding box center [706, 386] width 106 height 37
drag, startPoint x: 709, startPoint y: 431, endPoint x: 826, endPoint y: 417, distance: 118.0
click at [725, 434] on div "[MEDICAL_DATA]" at bounding box center [719, 434] width 152 height 38
checkbox input "true"
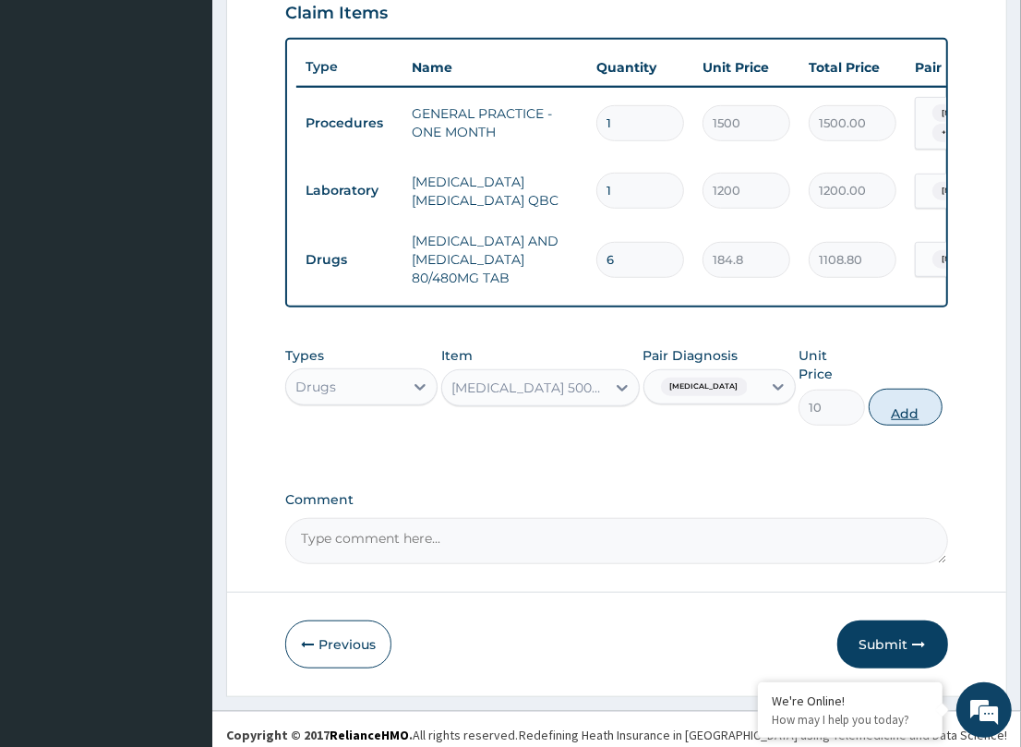
click at [897, 394] on button "Add" at bounding box center [906, 407] width 74 height 37
type input "0"
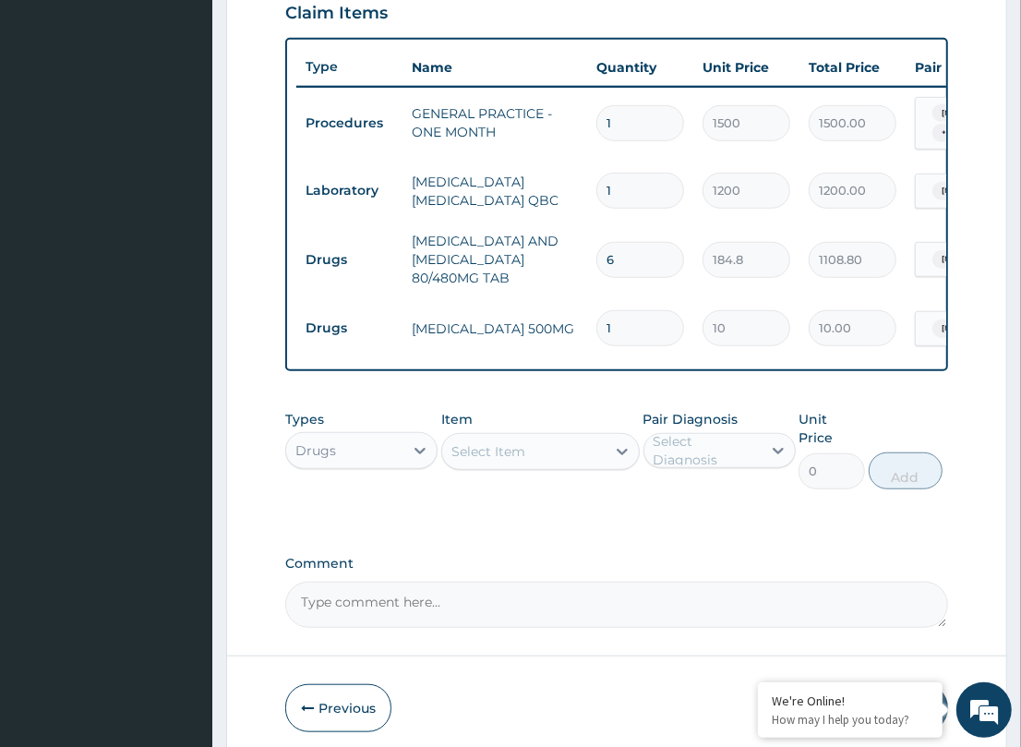
type input "18"
type input "180.00"
type input "18"
click at [606, 423] on div "Item Select Item" at bounding box center [540, 449] width 198 height 79
click at [546, 460] on div "Select Item" at bounding box center [523, 452] width 163 height 30
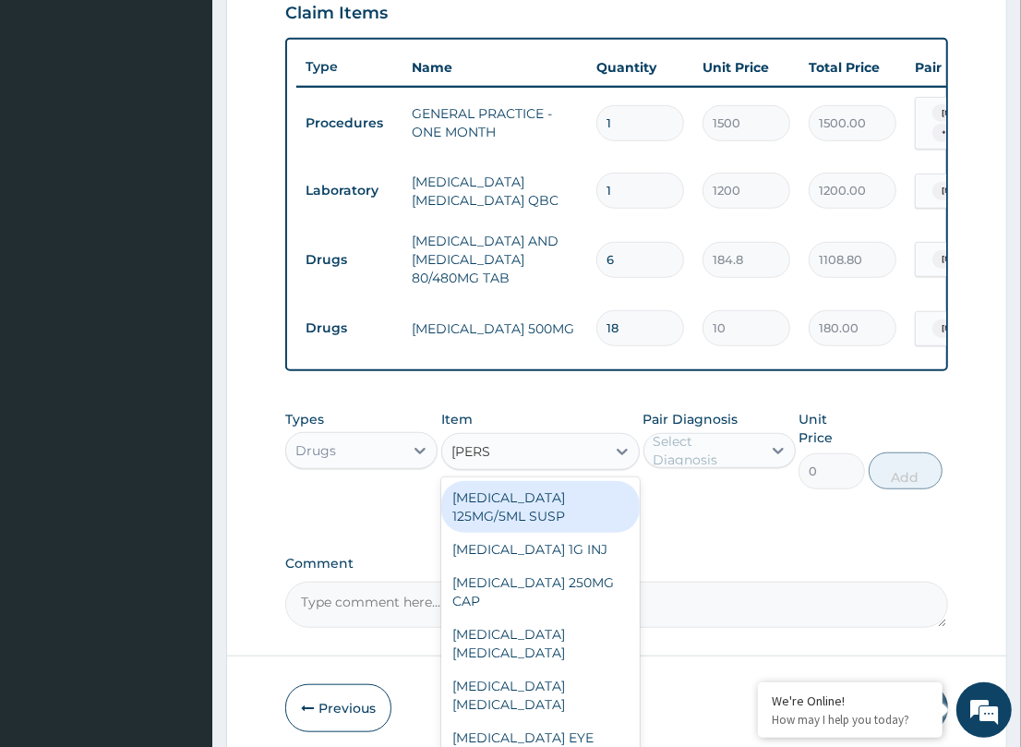
type input "LORAT"
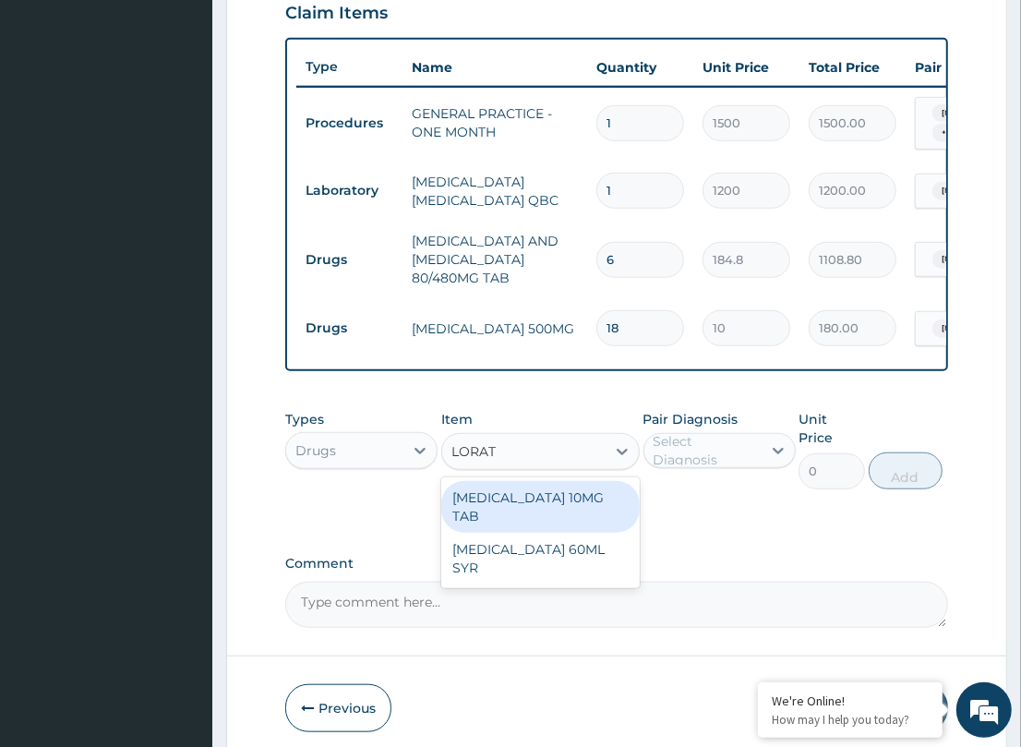
click at [540, 500] on div "[MEDICAL_DATA] 10MG TAB" at bounding box center [540, 507] width 198 height 52
type input "32.34"
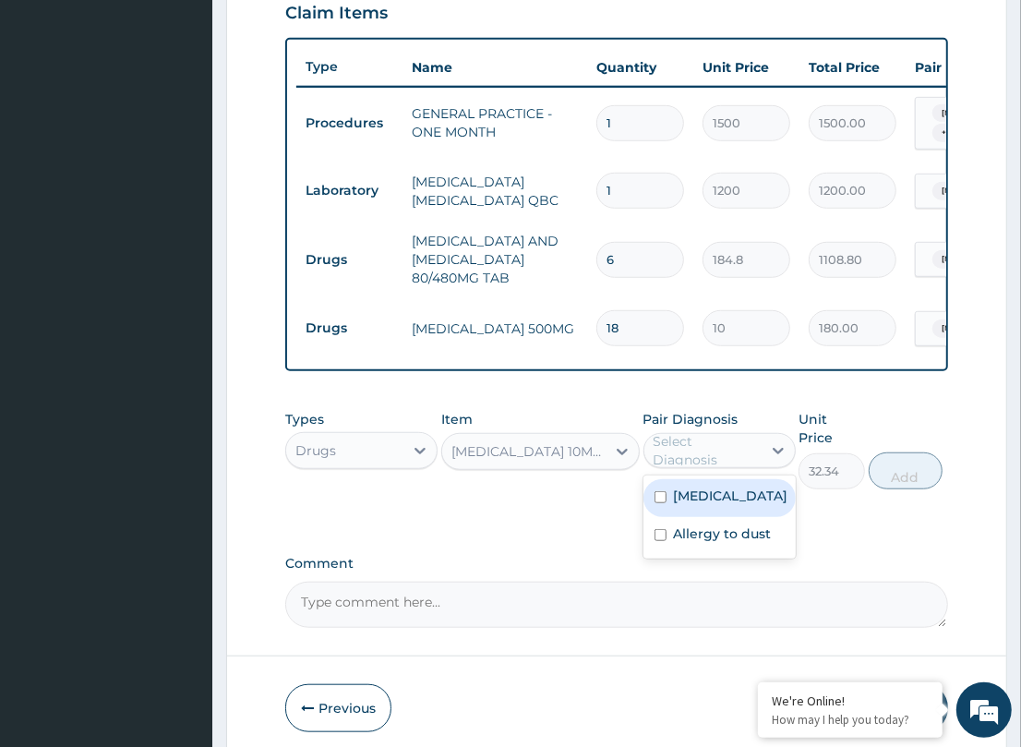
drag, startPoint x: 758, startPoint y: 448, endPoint x: 749, endPoint y: 466, distance: 20.6
click at [755, 449] on div "Select Diagnosis" at bounding box center [706, 450] width 106 height 37
drag, startPoint x: 744, startPoint y: 528, endPoint x: 893, endPoint y: 476, distance: 157.3
click at [750, 524] on div "Allergy to dust" at bounding box center [719, 536] width 152 height 38
checkbox input "true"
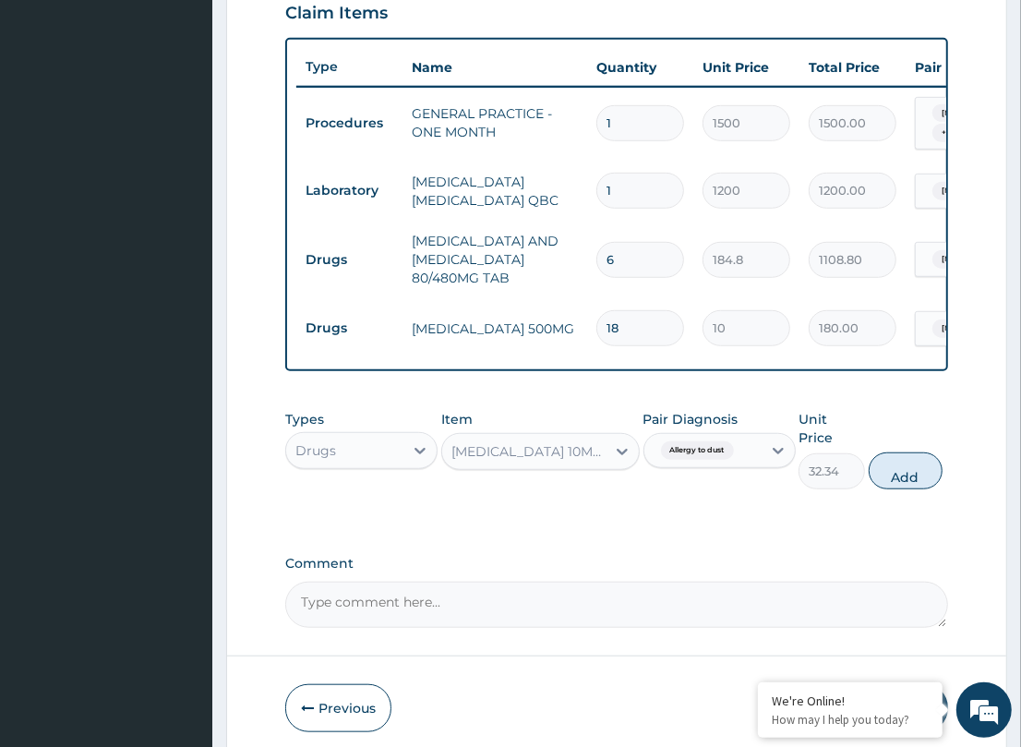
drag, startPoint x: 892, startPoint y: 462, endPoint x: 619, endPoint y: 413, distance: 276.8
click at [891, 462] on button "Add" at bounding box center [906, 470] width 74 height 37
type input "0"
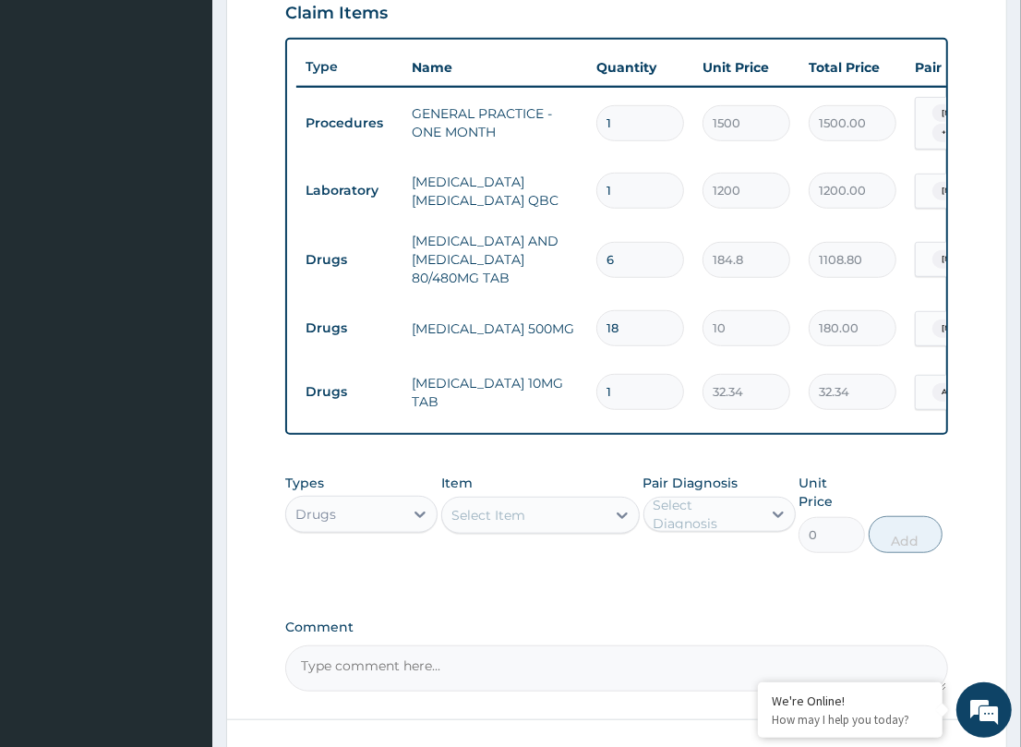
drag, startPoint x: 616, startPoint y: 369, endPoint x: 500, endPoint y: 377, distance: 115.6
click at [500, 377] on tr "Drugs [MEDICAL_DATA] 10MG TAB 1 32.34 32.34 Allergy to dust Delete" at bounding box center [748, 392] width 905 height 64
type input "5"
type input "161.70"
type input "5"
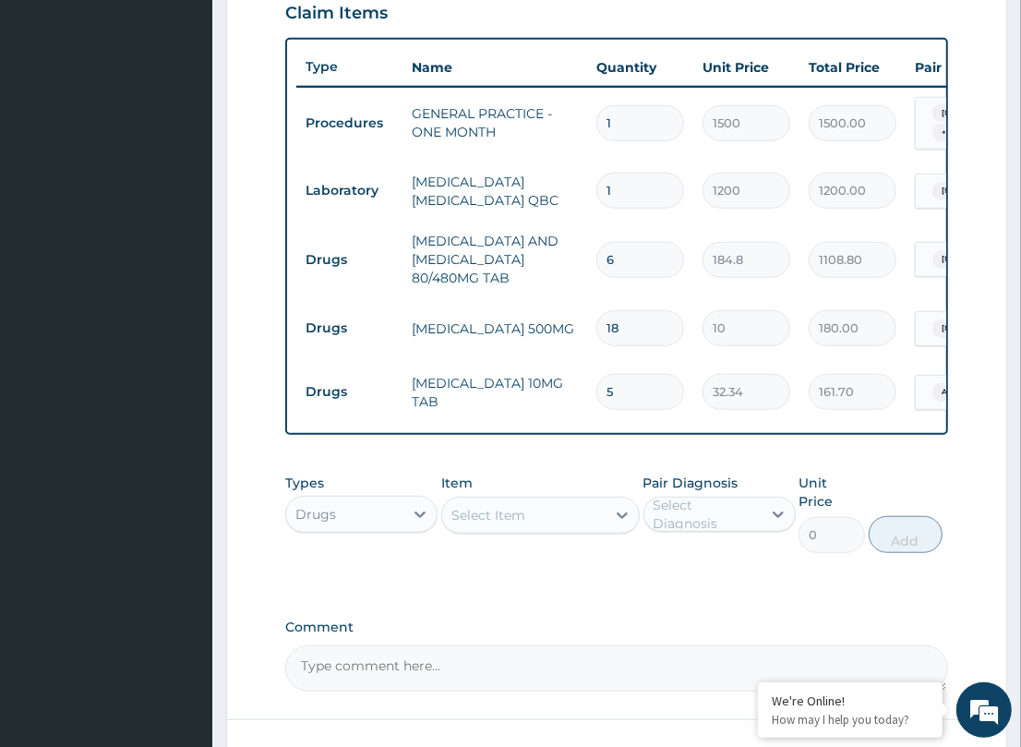
click at [588, 469] on div "PA Code / Prescription Code Enter Code(Secondary Care Only) Encounter Date DD-M…" at bounding box center [616, 109] width 662 height 1164
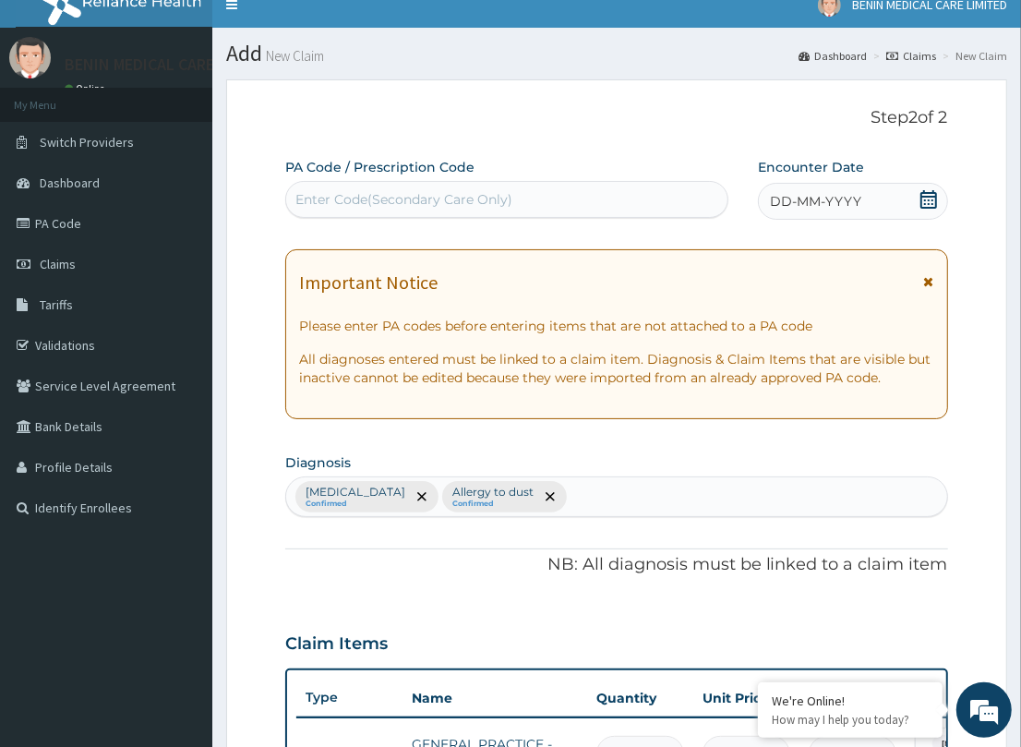
scroll to position [0, 0]
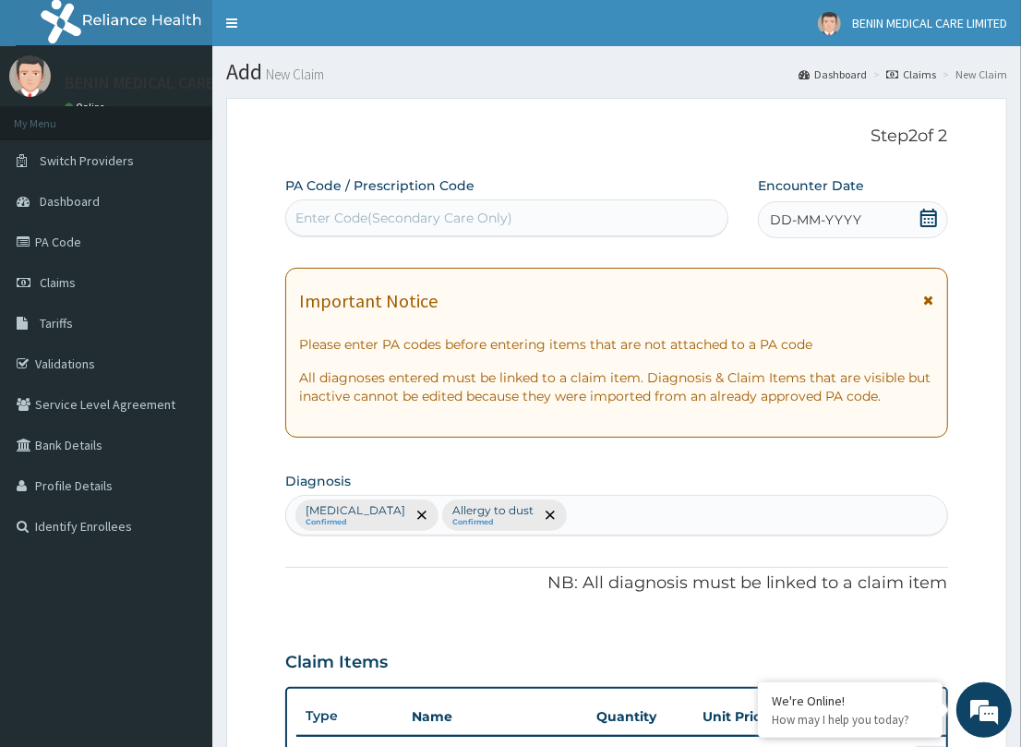
drag, startPoint x: 773, startPoint y: 224, endPoint x: 653, endPoint y: 296, distance: 140.7
click at [773, 224] on span "DD-MM-YYYY" at bounding box center [815, 219] width 91 height 18
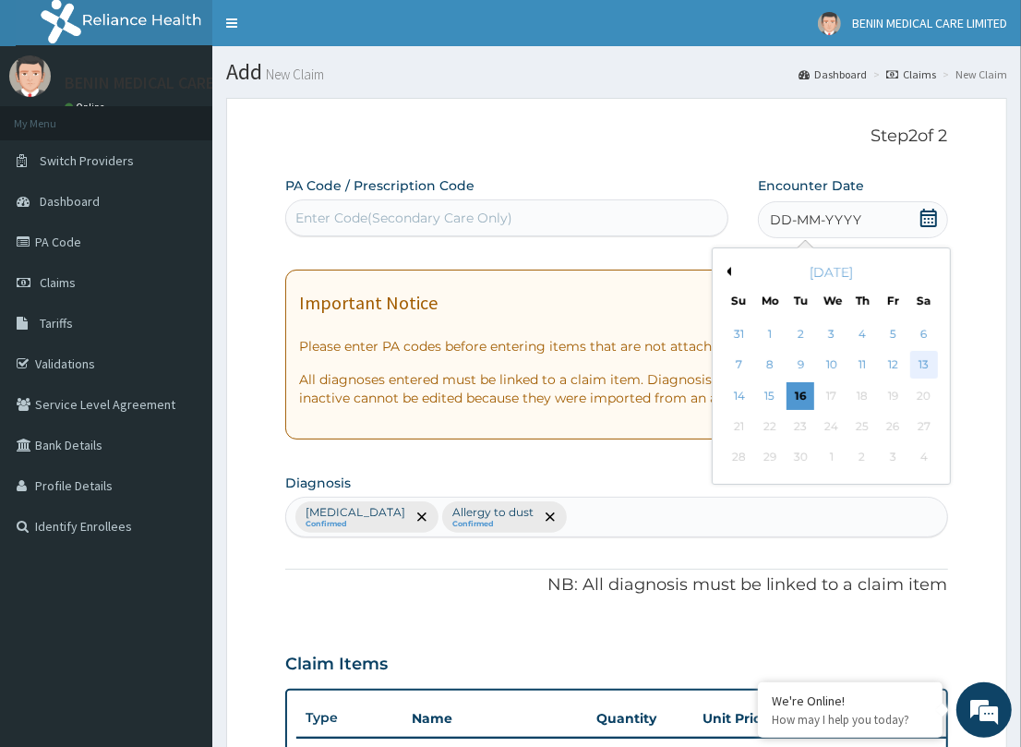
click at [911, 358] on div "13" at bounding box center [924, 366] width 28 height 28
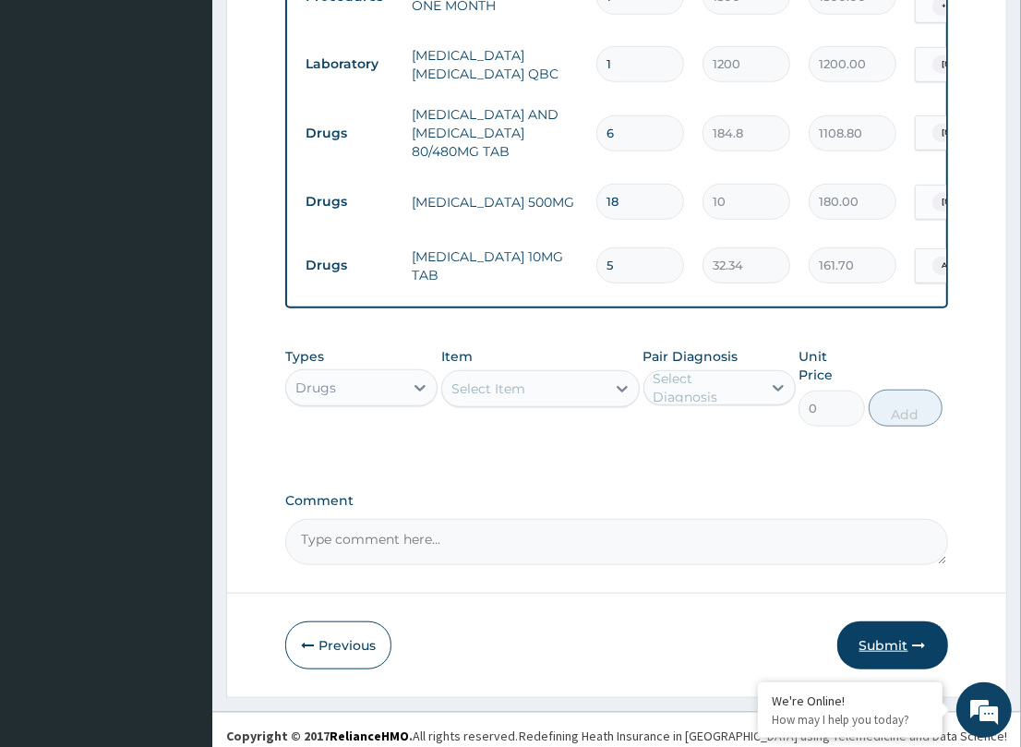
scroll to position [776, 0]
drag, startPoint x: 910, startPoint y: 618, endPoint x: 1, endPoint y: 596, distance: 909.4
click at [909, 620] on button "Submit" at bounding box center [892, 644] width 111 height 48
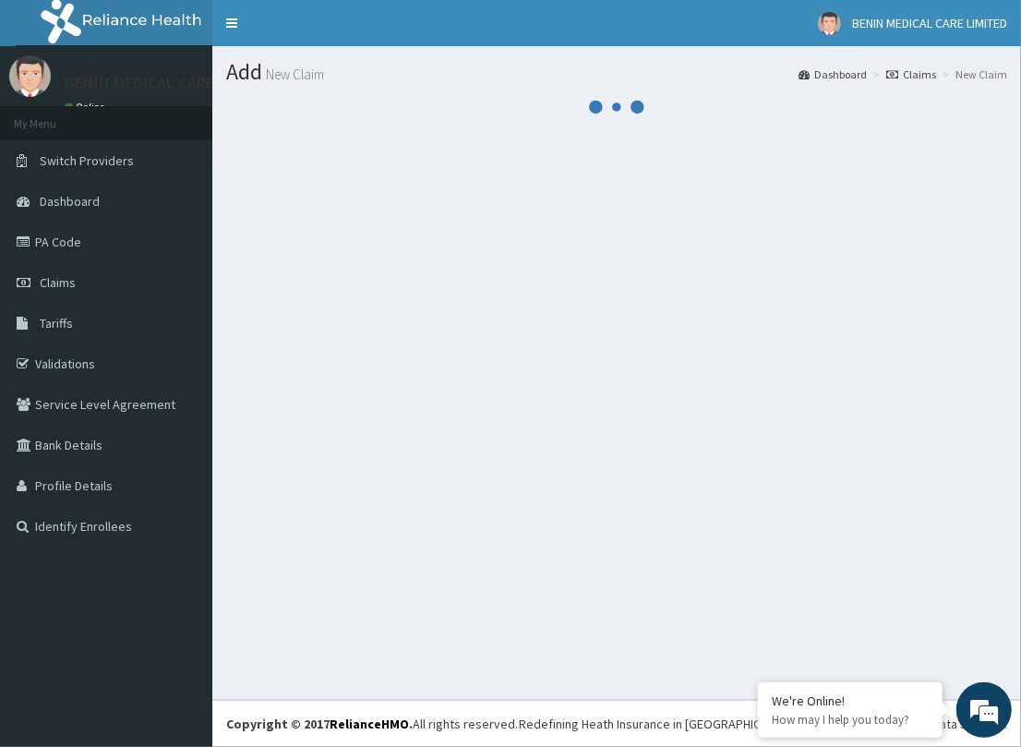
scroll to position [0, 0]
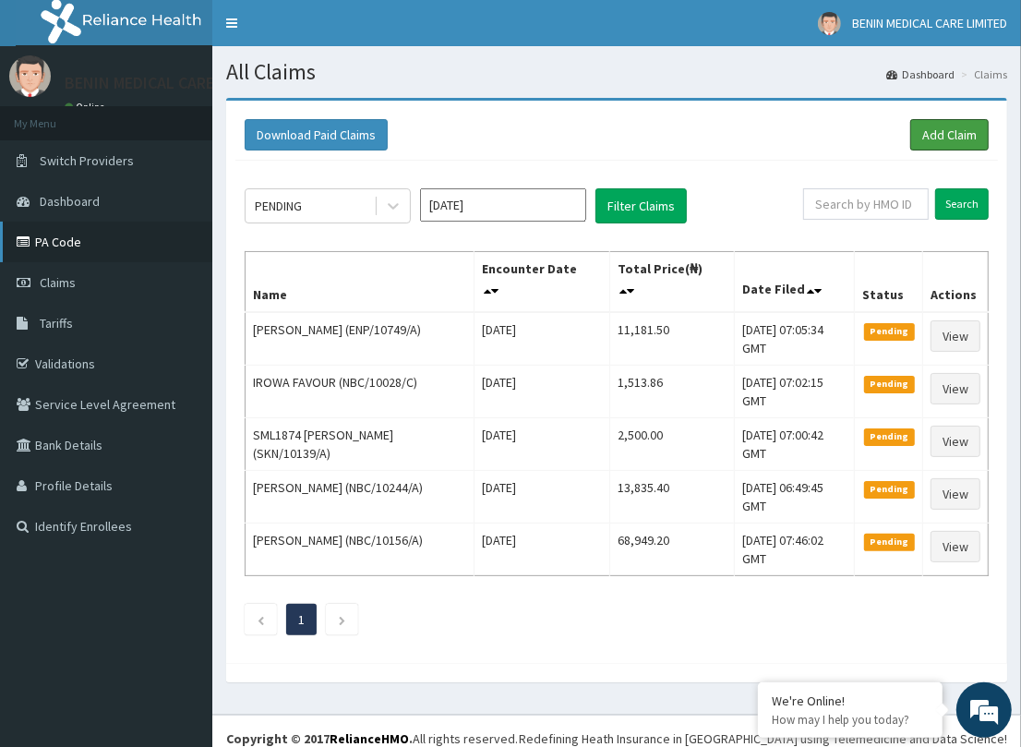
drag, startPoint x: 933, startPoint y: 132, endPoint x: 97, endPoint y: 258, distance: 845.8
click at [932, 132] on link "Add Claim" at bounding box center [949, 134] width 78 height 31
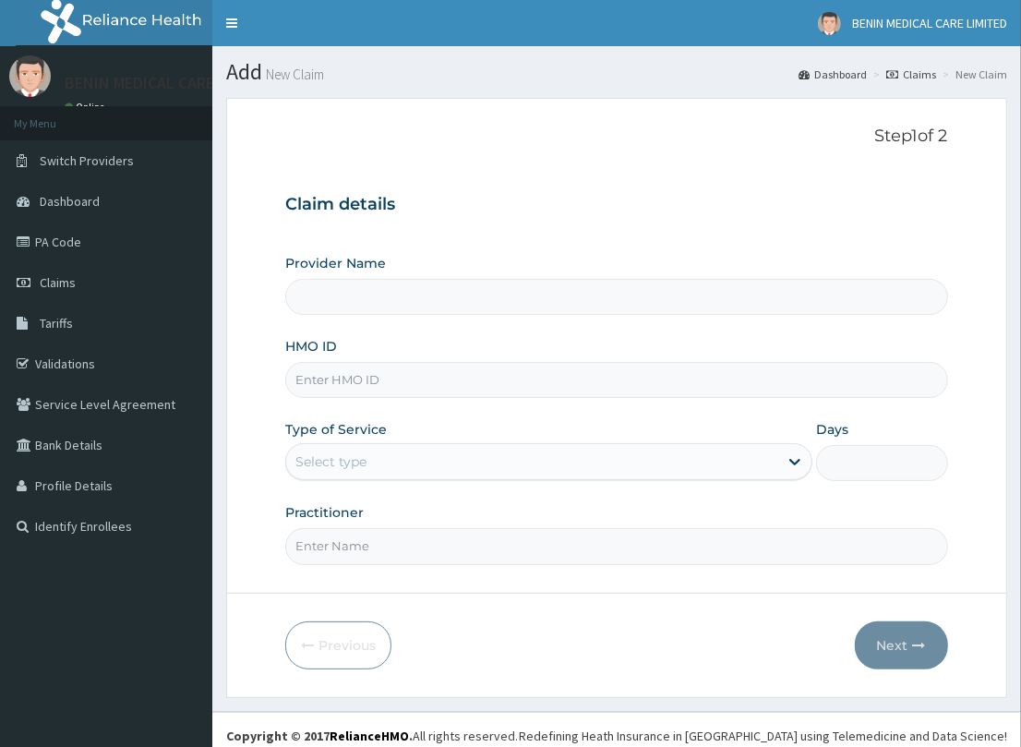
click at [326, 376] on input "HMO ID" at bounding box center [616, 380] width 662 height 36
paste input "NBC/10045/B"
type input "NBC/10045/B"
drag, startPoint x: 310, startPoint y: 379, endPoint x: 319, endPoint y: 375, distance: 10.3
click at [312, 379] on input "NBC/10045/B" at bounding box center [616, 380] width 662 height 36
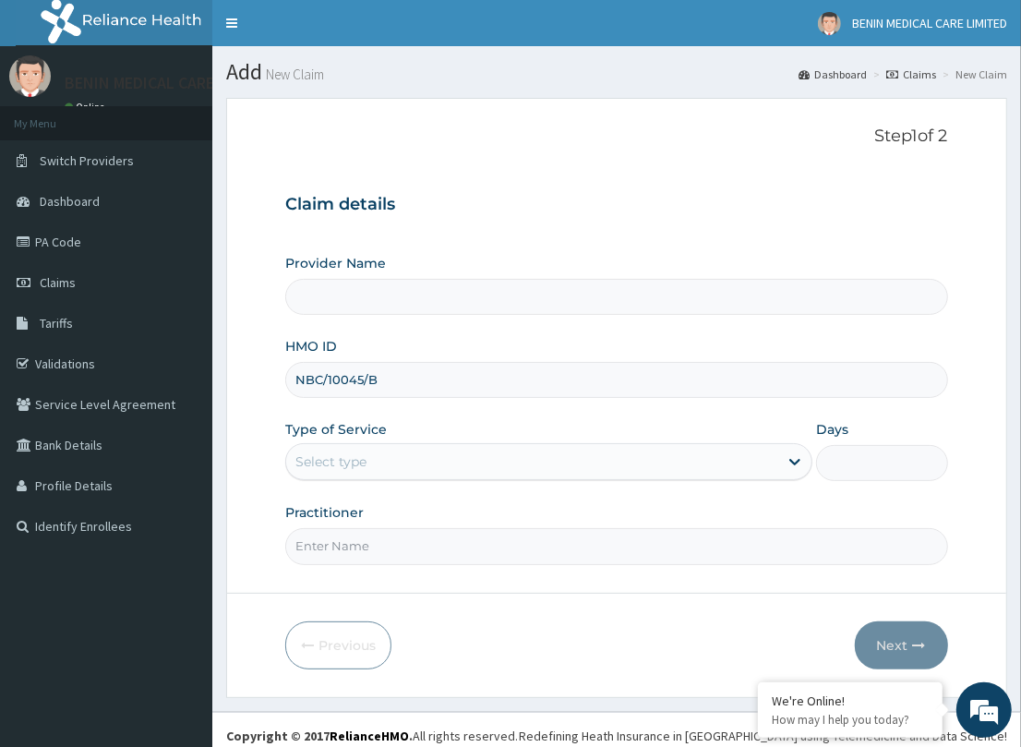
click at [320, 375] on input "NBC/10045/B" at bounding box center [616, 380] width 662 height 36
type input "BENIN MEDICAL CARE LIMITED"
type input "NBC/10045/B"
drag, startPoint x: 231, startPoint y: 448, endPoint x: 305, endPoint y: 462, distance: 75.3
click at [268, 457] on form "Step 1 of 2 Claim details Provider Name BENIN MEDICAL CARE LIMITED HMO ID NBC/1…" at bounding box center [616, 397] width 781 height 599
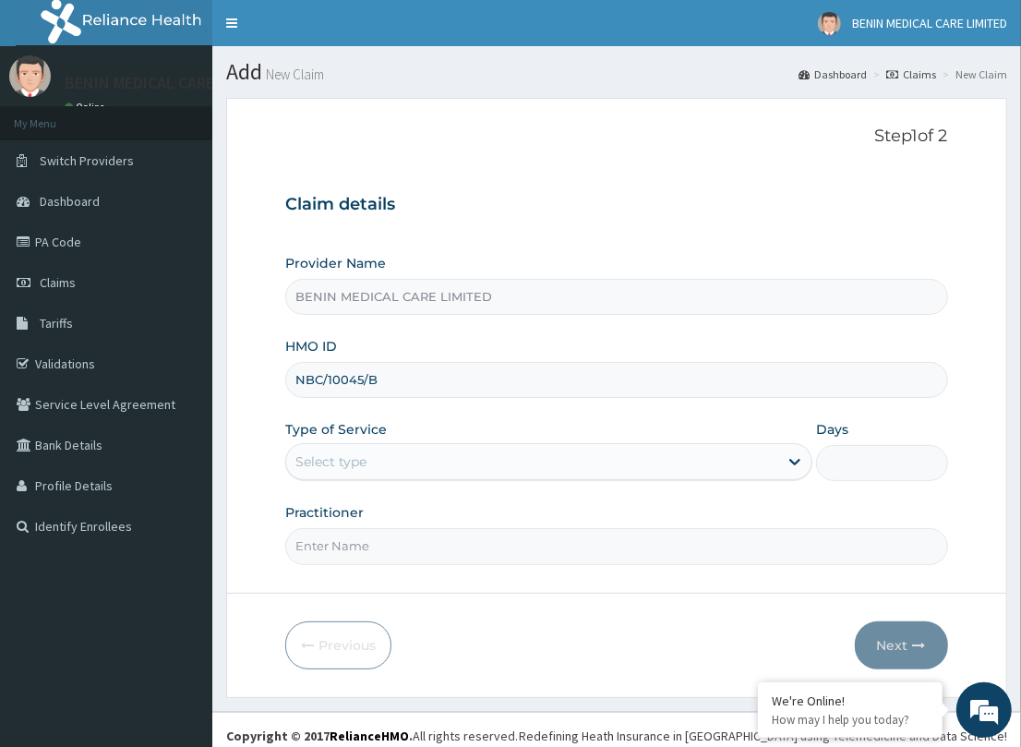
drag, startPoint x: 311, startPoint y: 463, endPoint x: 306, endPoint y: 483, distance: 20.2
click at [306, 473] on div "Select type" at bounding box center [532, 462] width 492 height 30
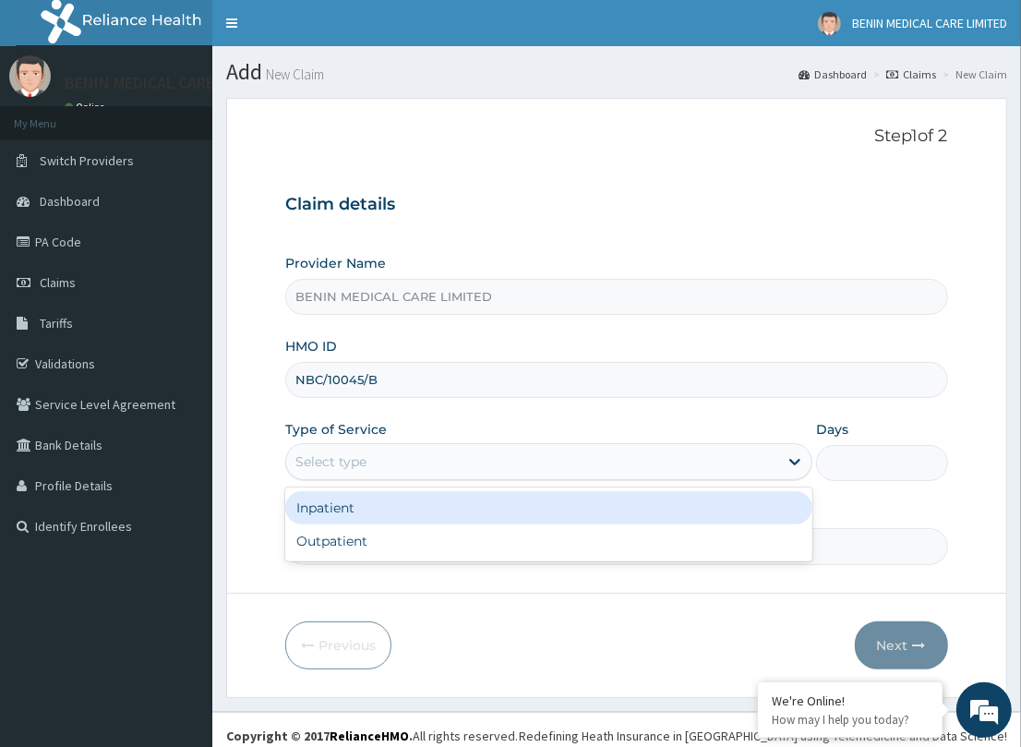
drag, startPoint x: 321, startPoint y: 522, endPoint x: 332, endPoint y: 531, distance: 14.4
click at [320, 522] on div "Inpatient" at bounding box center [548, 507] width 527 height 33
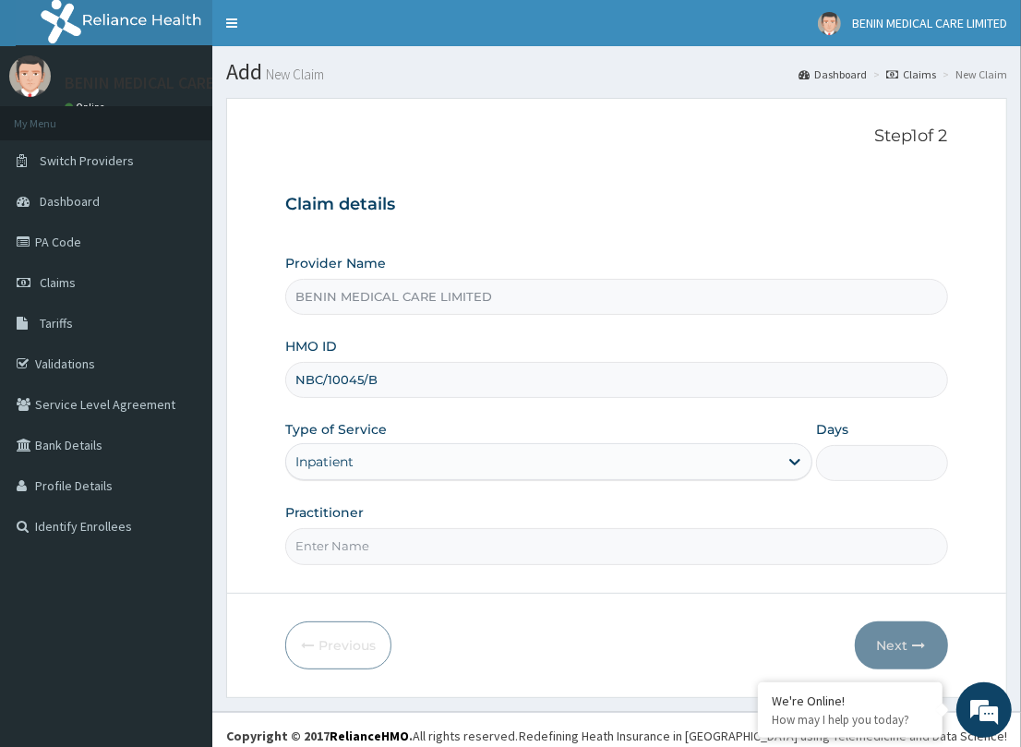
drag, startPoint x: 325, startPoint y: 541, endPoint x: 329, endPoint y: 469, distance: 72.1
click at [323, 534] on input "Practitioner" at bounding box center [616, 546] width 662 height 36
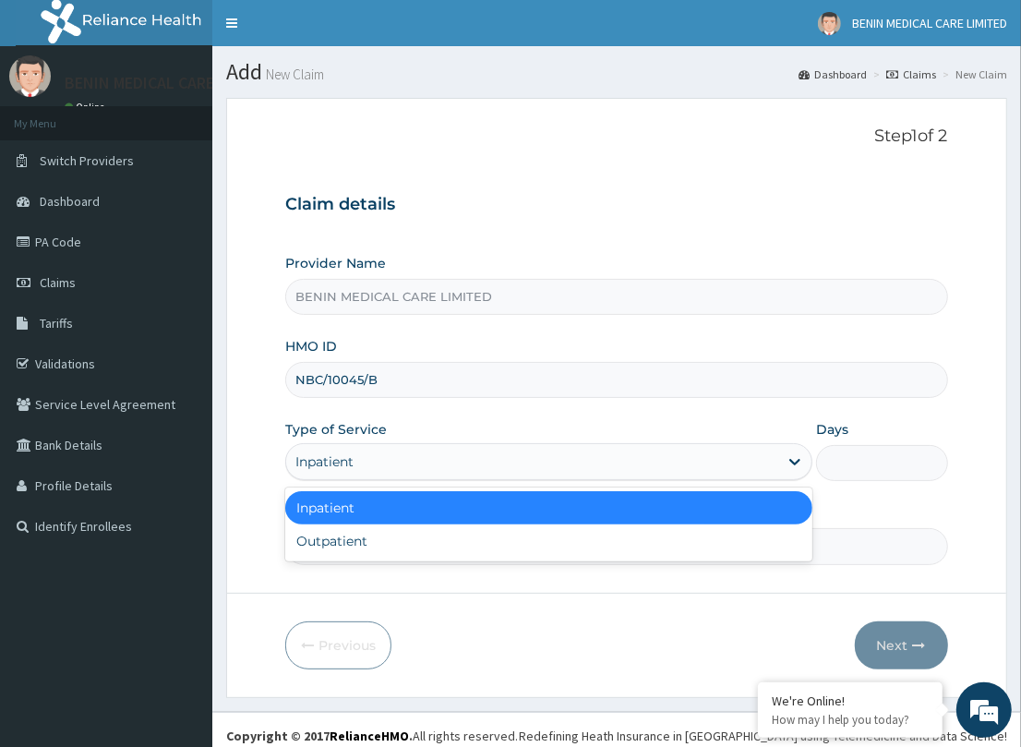
drag, startPoint x: 330, startPoint y: 455, endPoint x: 319, endPoint y: 519, distance: 64.5
click at [329, 462] on div "Inpatient" at bounding box center [324, 461] width 58 height 18
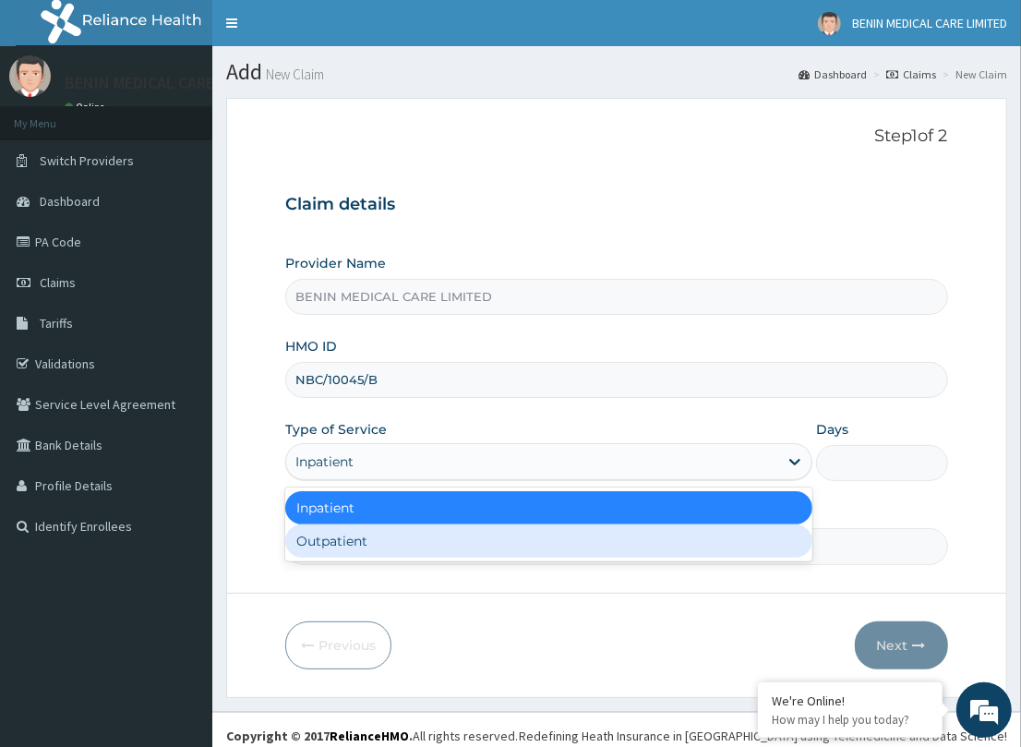
click at [339, 527] on div "Outpatient" at bounding box center [548, 540] width 527 height 33
type input "1"
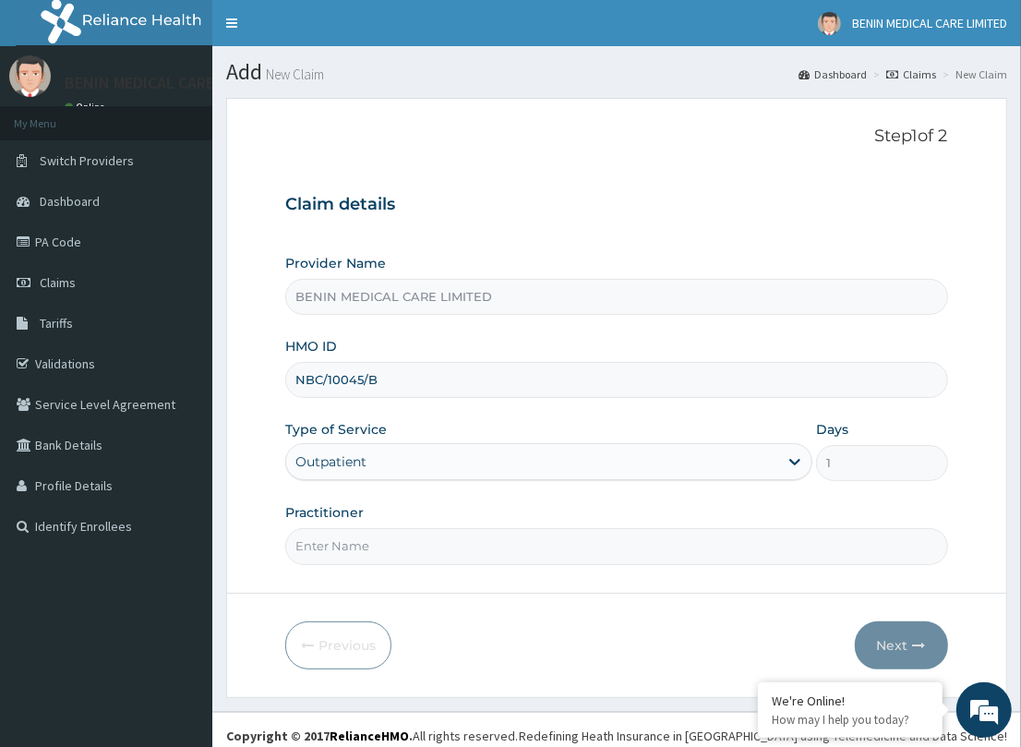
drag, startPoint x: 390, startPoint y: 557, endPoint x: 293, endPoint y: 566, distance: 97.4
click at [342, 564] on form "Step 1 of 2 Claim details Provider Name BENIN MEDICAL CARE LIMITED HMO ID NBC/1…" at bounding box center [616, 397] width 781 height 599
type input "TESLIM"
click at [921, 642] on icon "button" at bounding box center [919, 645] width 13 height 13
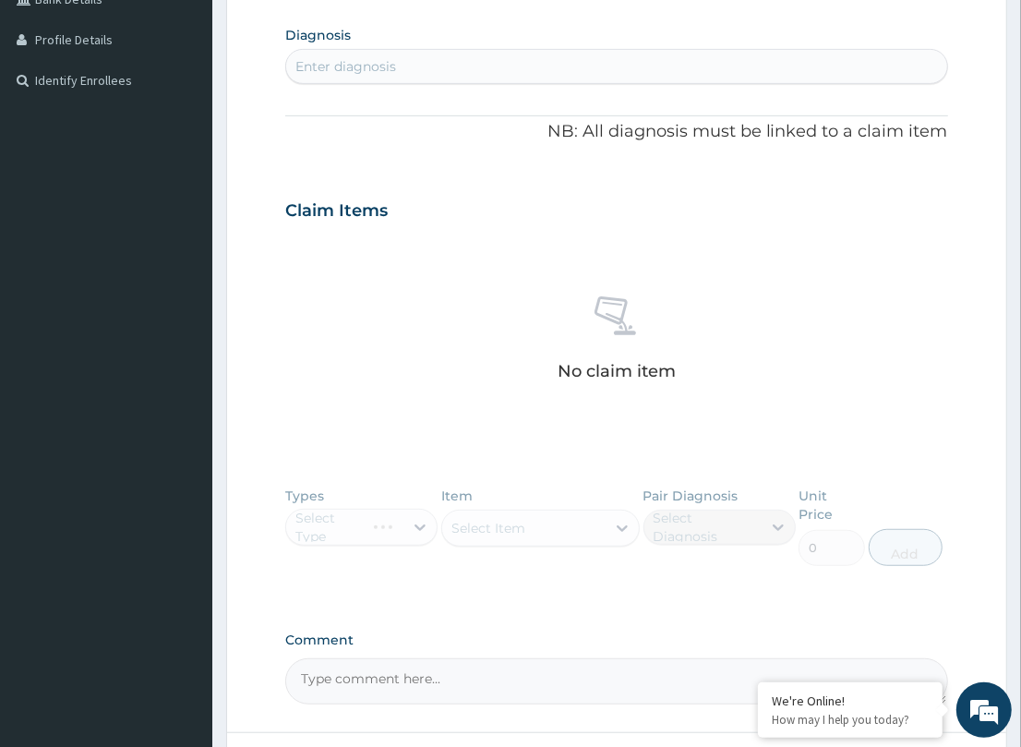
scroll to position [448, 0]
drag, startPoint x: 353, startPoint y: 75, endPoint x: 356, endPoint y: 66, distance: 9.9
click at [353, 72] on div "Enter diagnosis" at bounding box center [616, 65] width 660 height 30
type input "[MEDICAL_DATA]"
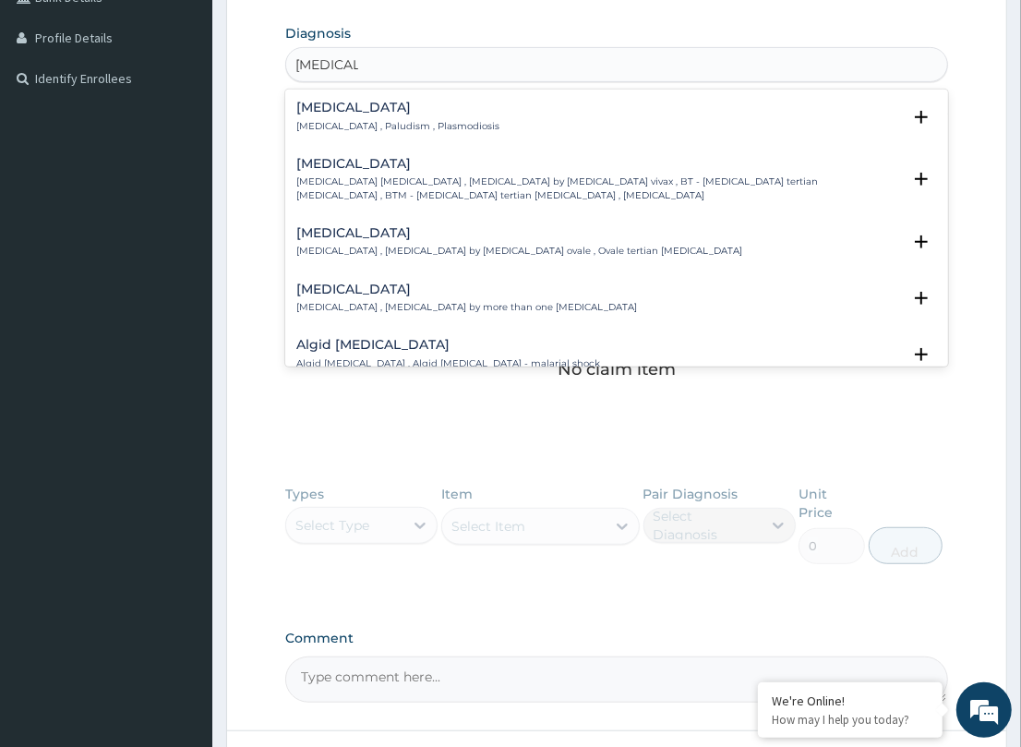
drag, startPoint x: 330, startPoint y: 109, endPoint x: 321, endPoint y: 112, distance: 9.6
click at [321, 112] on h4 "[MEDICAL_DATA]" at bounding box center [397, 108] width 203 height 14
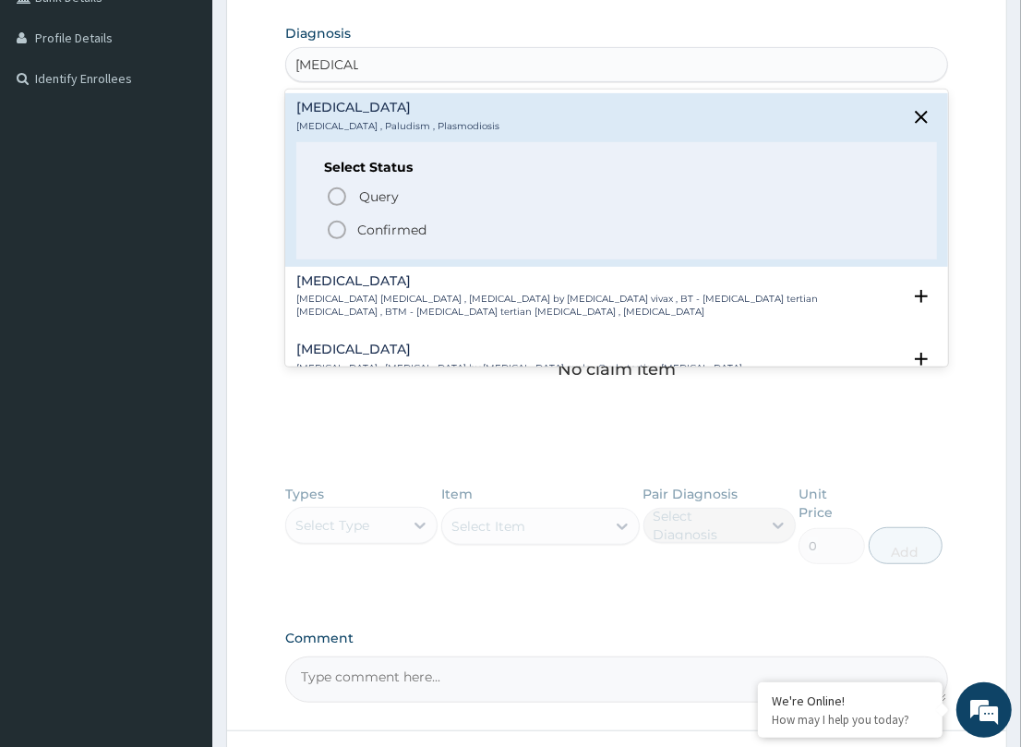
click at [330, 223] on circle "status option filled" at bounding box center [337, 230] width 17 height 17
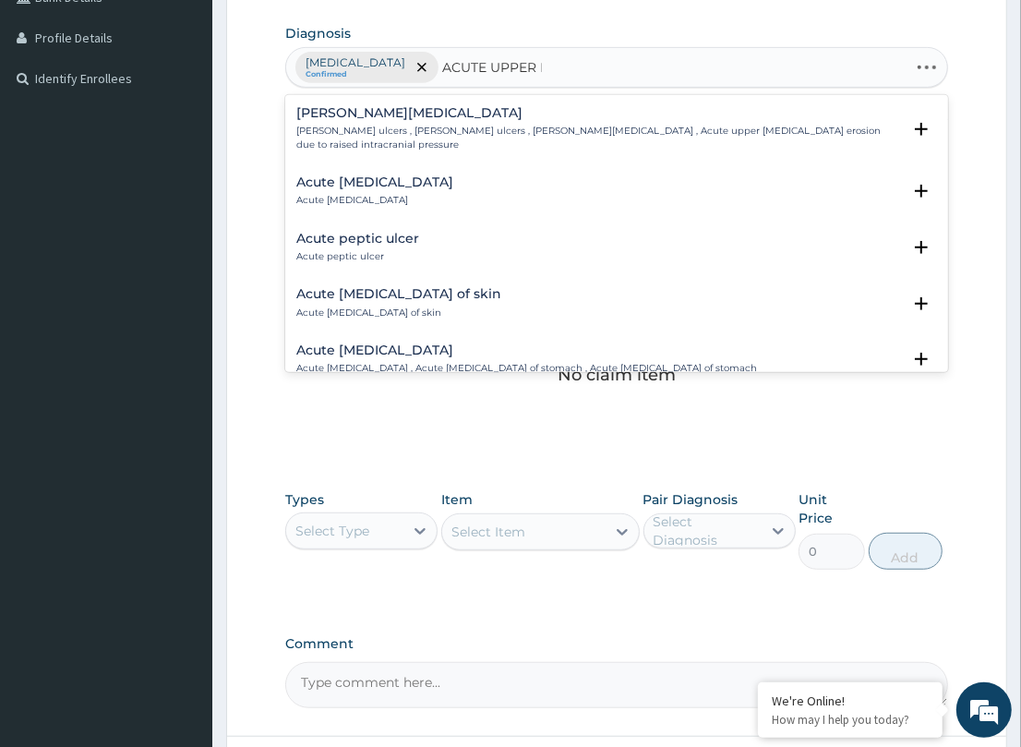
type input "ACUTE UPPER RE"
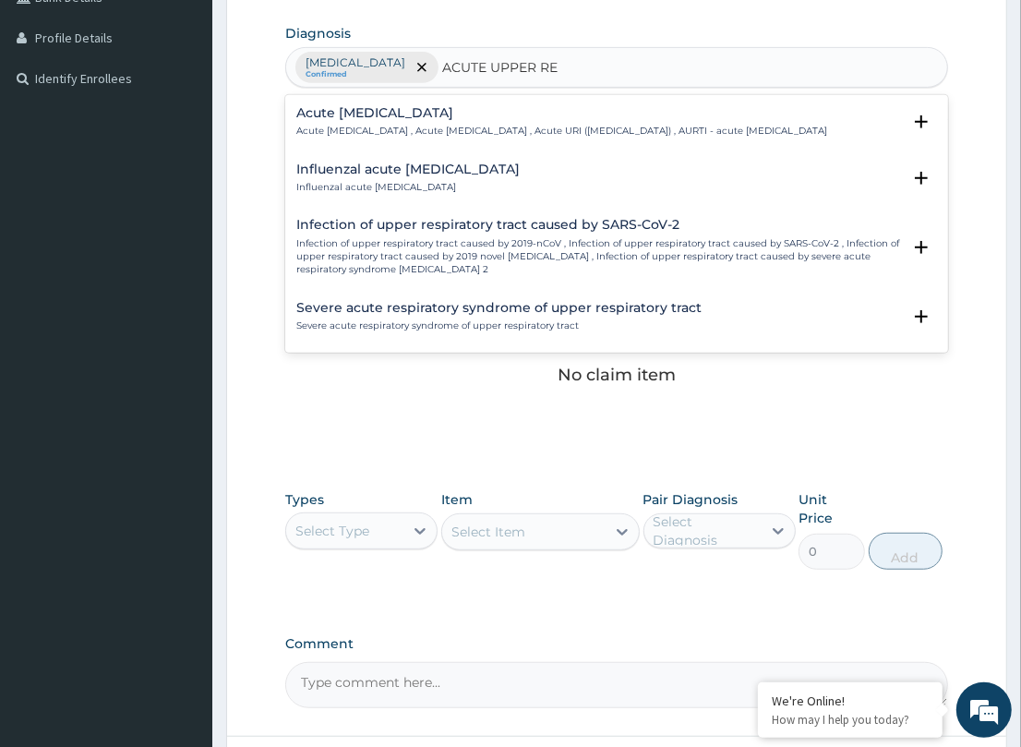
click at [414, 129] on p "Acute [MEDICAL_DATA] , Acute [MEDICAL_DATA] , Acute URI ([MEDICAL_DATA]) , AURT…" at bounding box center [561, 131] width 531 height 13
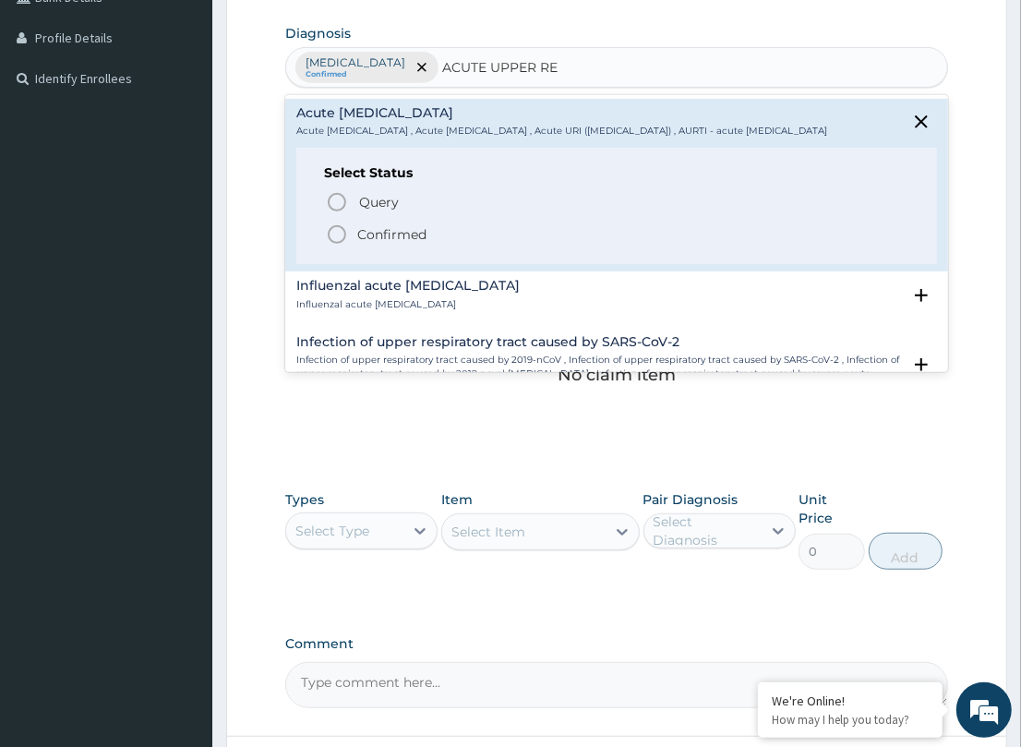
click at [338, 243] on icon "status option filled" at bounding box center [337, 234] width 22 height 22
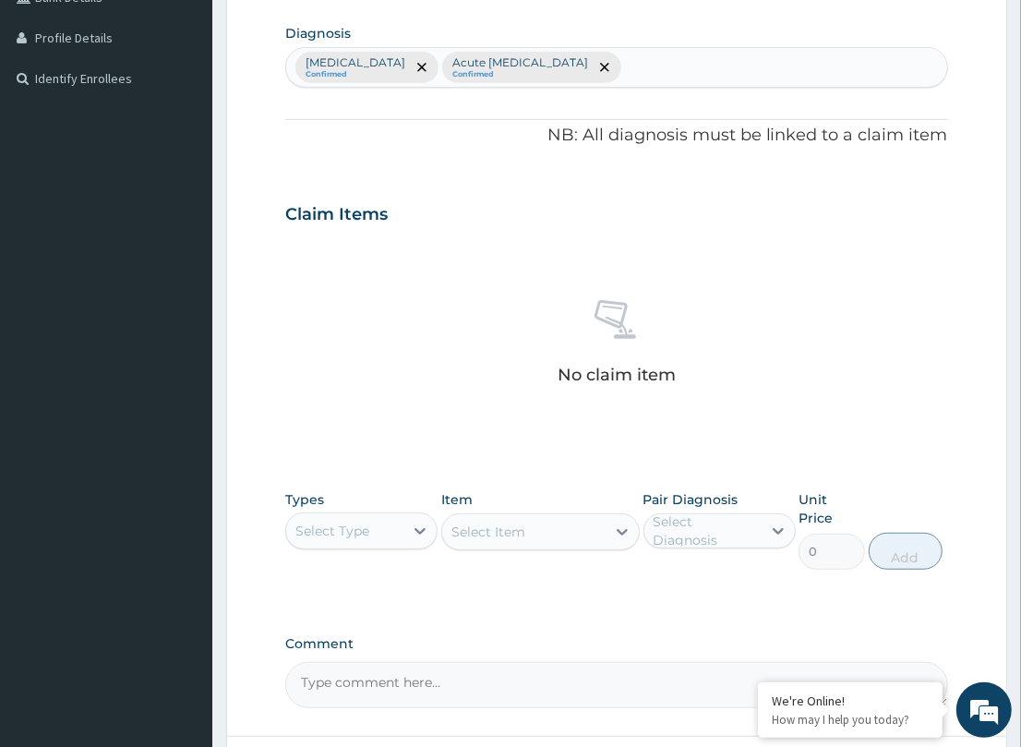
scroll to position [580, 0]
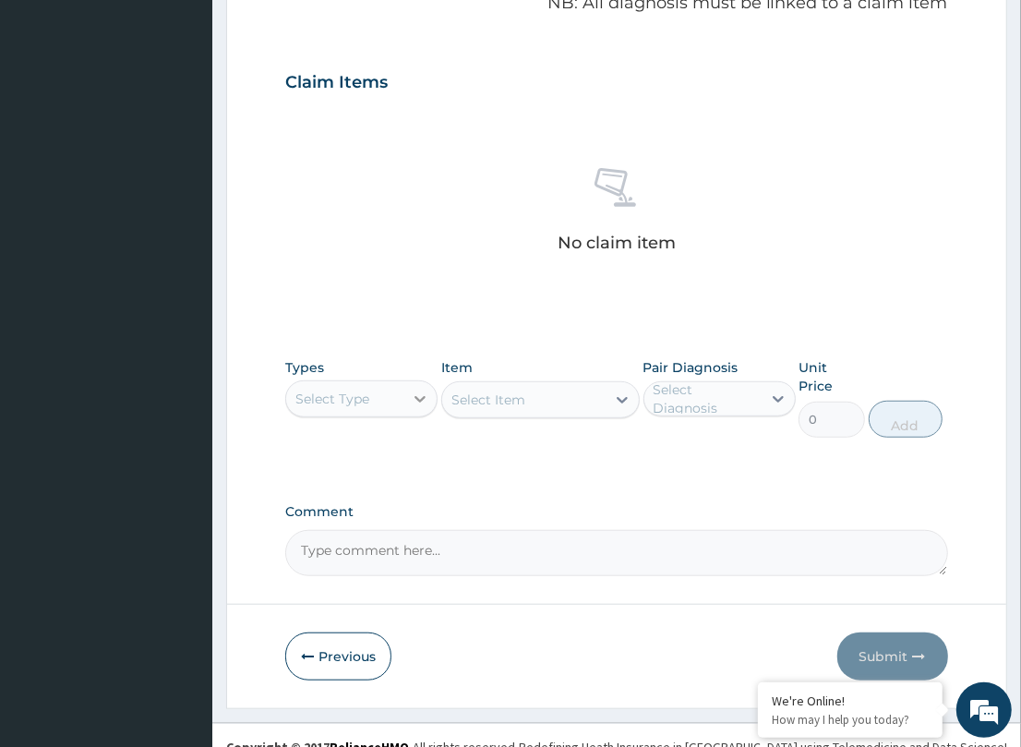
drag, startPoint x: 425, startPoint y: 397, endPoint x: 413, endPoint y: 409, distance: 17.0
click at [423, 397] on icon at bounding box center [420, 399] width 18 height 18
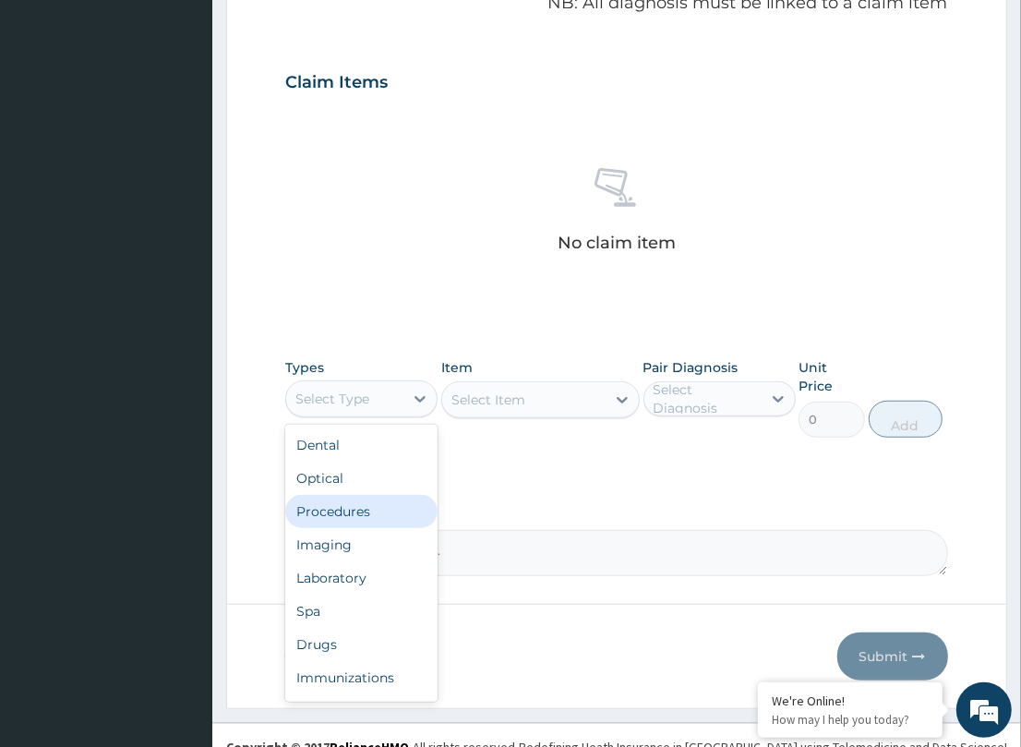
click at [399, 514] on div "Procedures" at bounding box center [361, 511] width 152 height 33
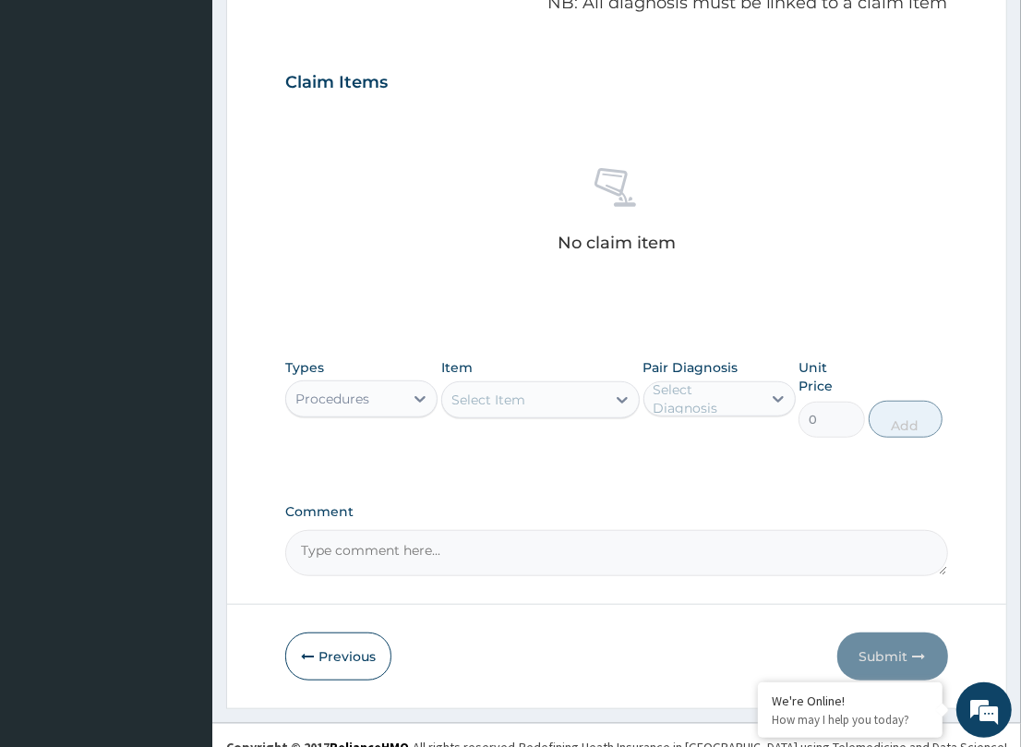
click at [485, 400] on div "Select Item" at bounding box center [488, 399] width 74 height 18
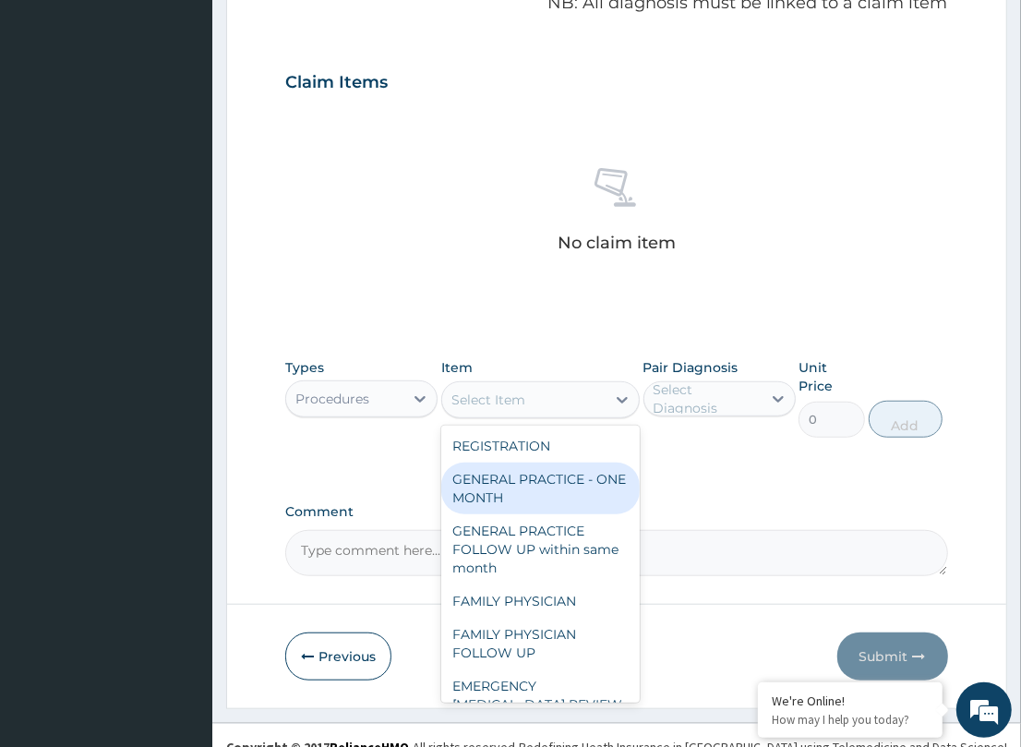
drag, startPoint x: 501, startPoint y: 476, endPoint x: 723, endPoint y: 453, distance: 222.7
click at [524, 476] on div "GENERAL PRACTICE - ONE MONTH" at bounding box center [540, 488] width 198 height 52
type input "1500"
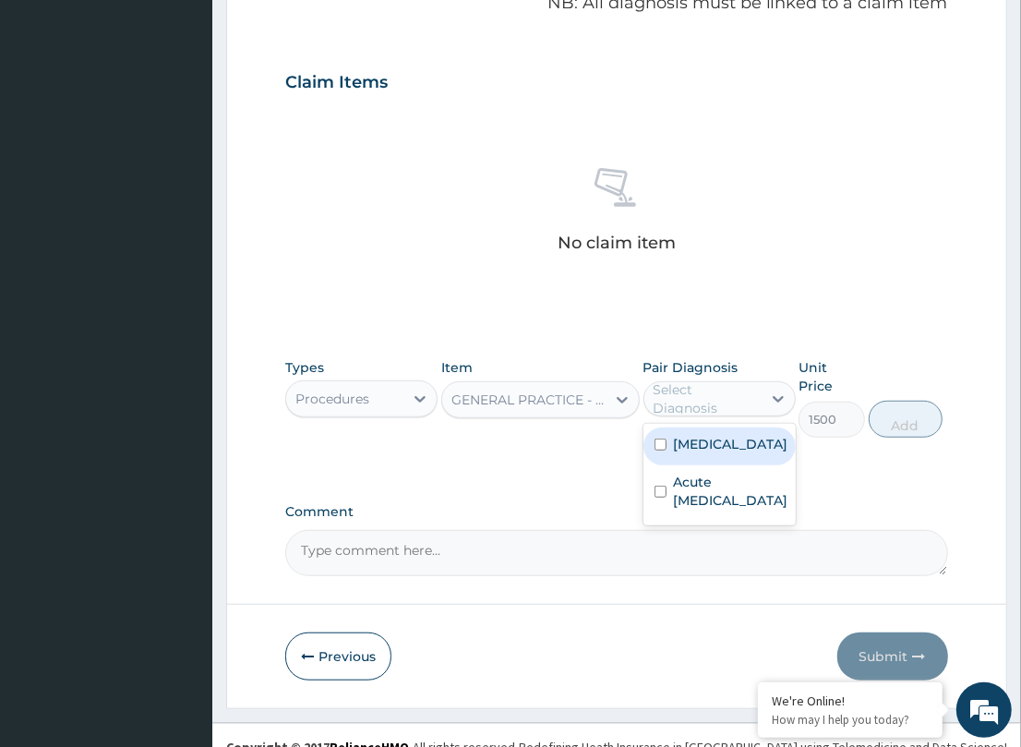
drag, startPoint x: 726, startPoint y: 406, endPoint x: 656, endPoint y: 455, distance: 85.5
click at [695, 416] on div "option [MEDICAL_DATA] focused, 1 of 2. 2 results available. Use Up and Down to …" at bounding box center [719, 398] width 152 height 35
drag, startPoint x: 672, startPoint y: 450, endPoint x: 681, endPoint y: 476, distance: 27.4
click at [675, 452] on div "[MEDICAL_DATA]" at bounding box center [719, 446] width 152 height 38
checkbox input "true"
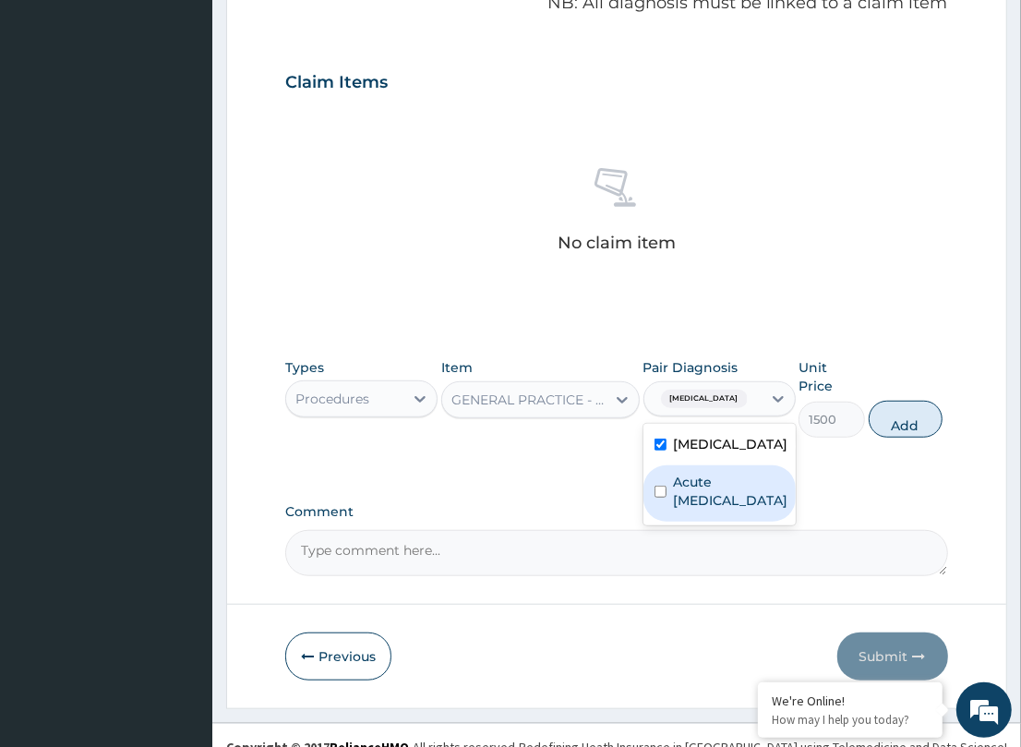
drag, startPoint x: 680, startPoint y: 491, endPoint x: 887, endPoint y: 425, distance: 217.2
click at [690, 487] on label "Acute [MEDICAL_DATA]" at bounding box center [731, 491] width 114 height 37
checkbox input "true"
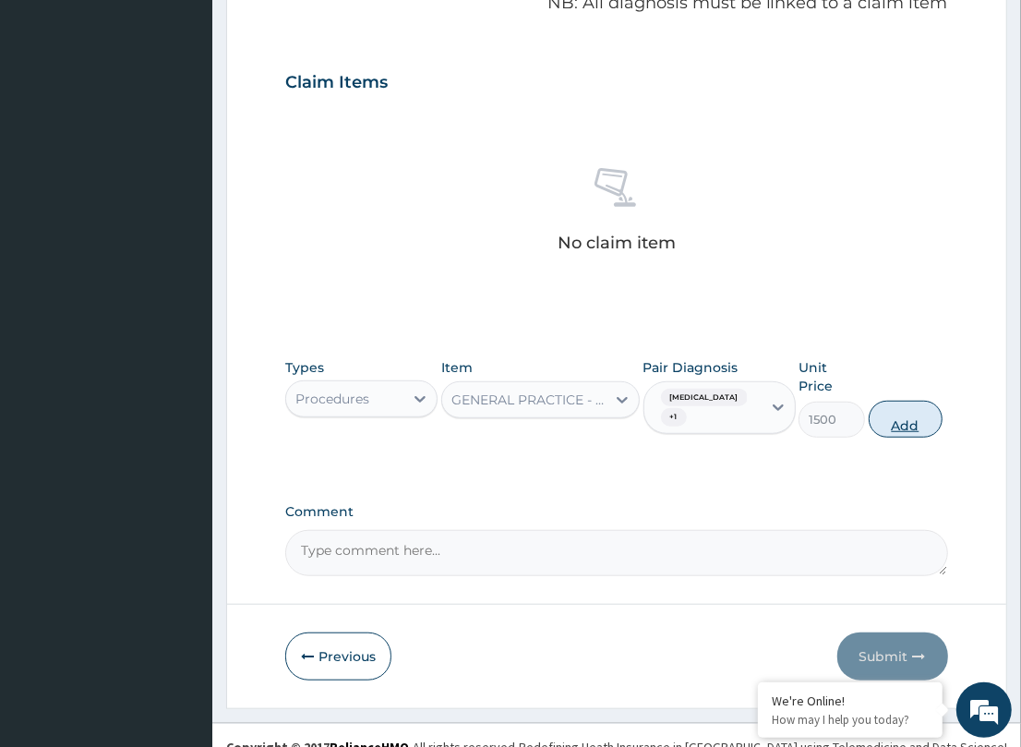
click at [903, 401] on button "Add" at bounding box center [906, 419] width 74 height 37
type input "0"
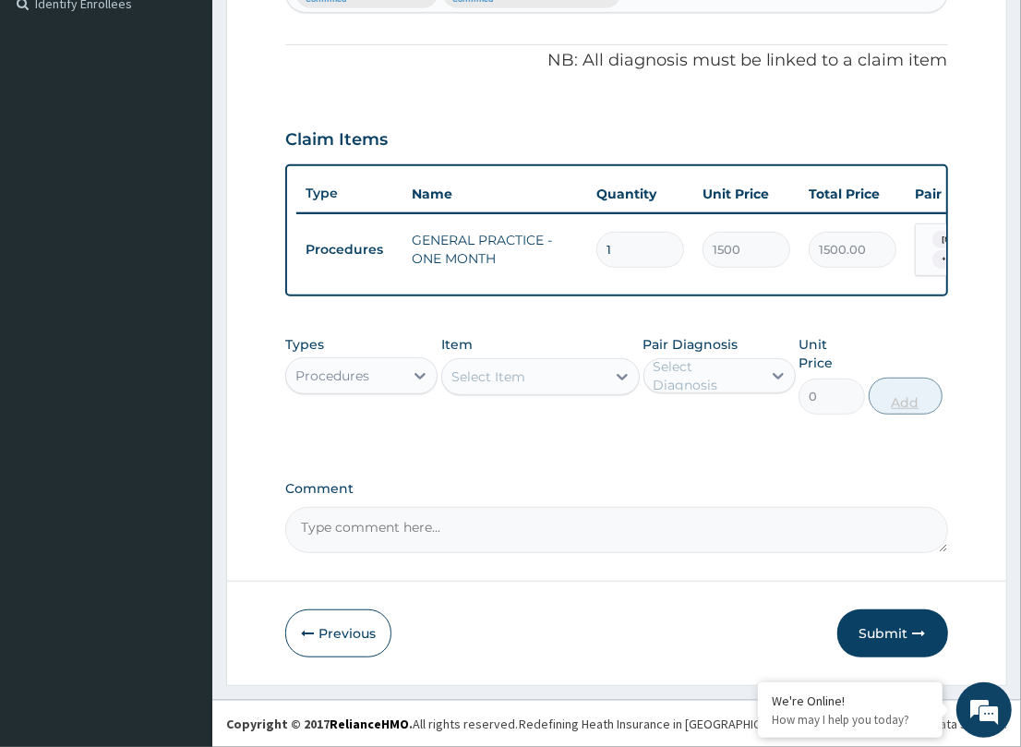
scroll to position [512, 0]
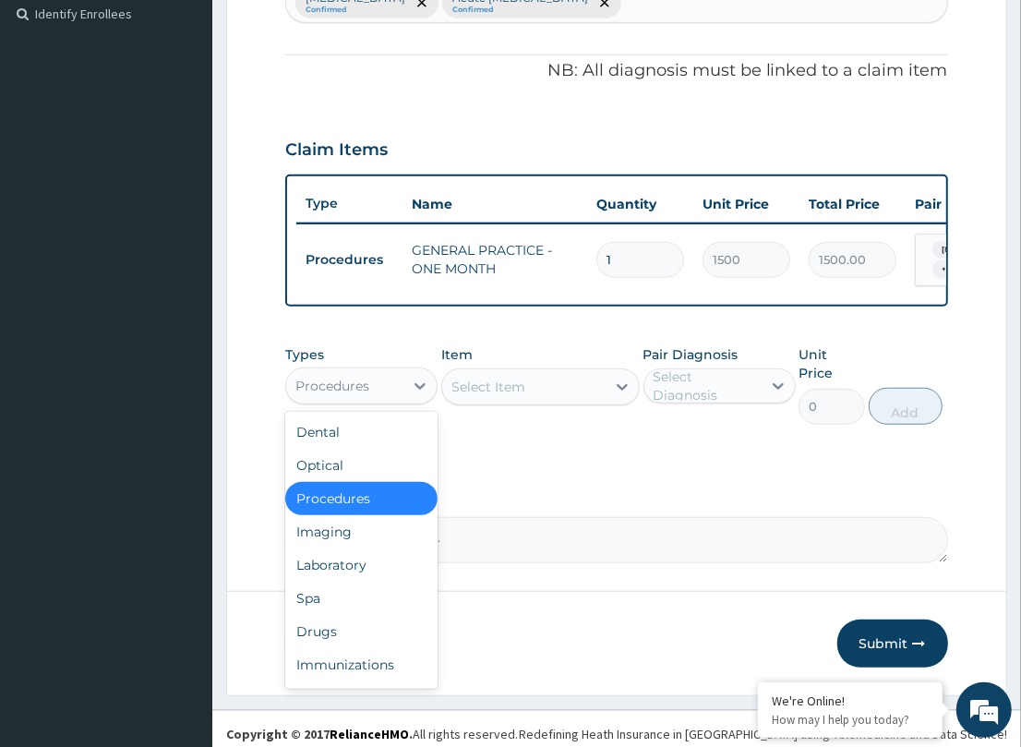
drag, startPoint x: 395, startPoint y: 385, endPoint x: 235, endPoint y: 508, distance: 201.4
click at [372, 415] on div "Types option Procedures, selected. option Procedures selected, 3 of 10. 10 resu…" at bounding box center [616, 385] width 662 height 98
click at [349, 568] on div "Laboratory" at bounding box center [361, 564] width 152 height 33
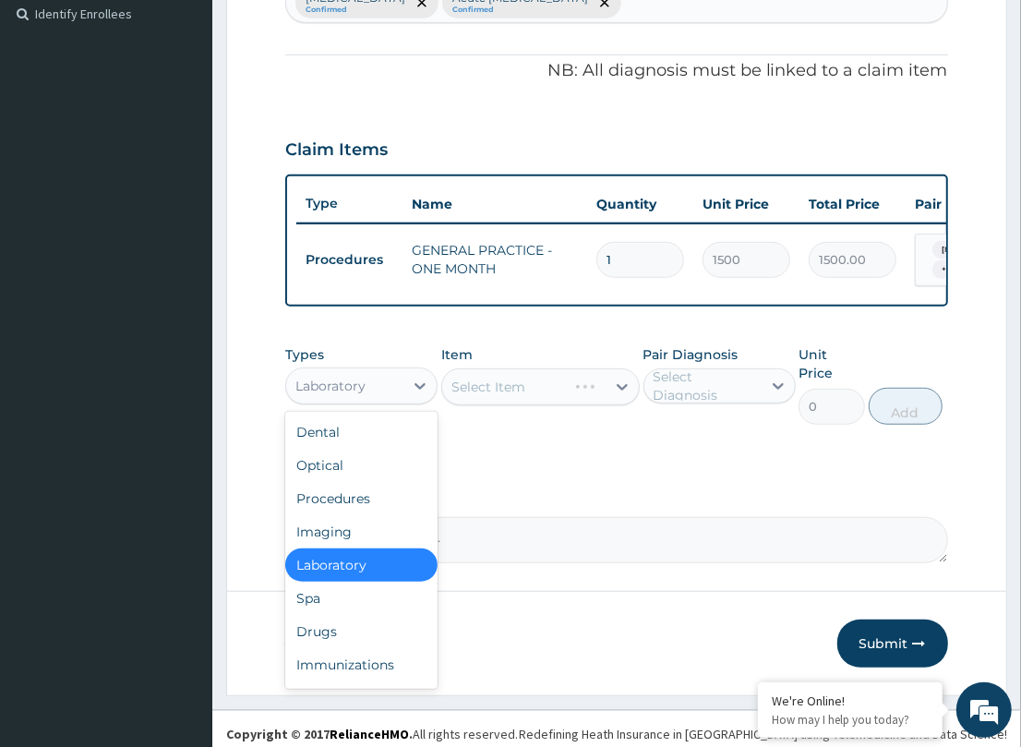
drag, startPoint x: 376, startPoint y: 394, endPoint x: 349, endPoint y: 542, distance: 150.1
click at [375, 401] on div "Laboratory" at bounding box center [344, 386] width 117 height 30
click at [369, 639] on div "Drugs" at bounding box center [361, 631] width 152 height 33
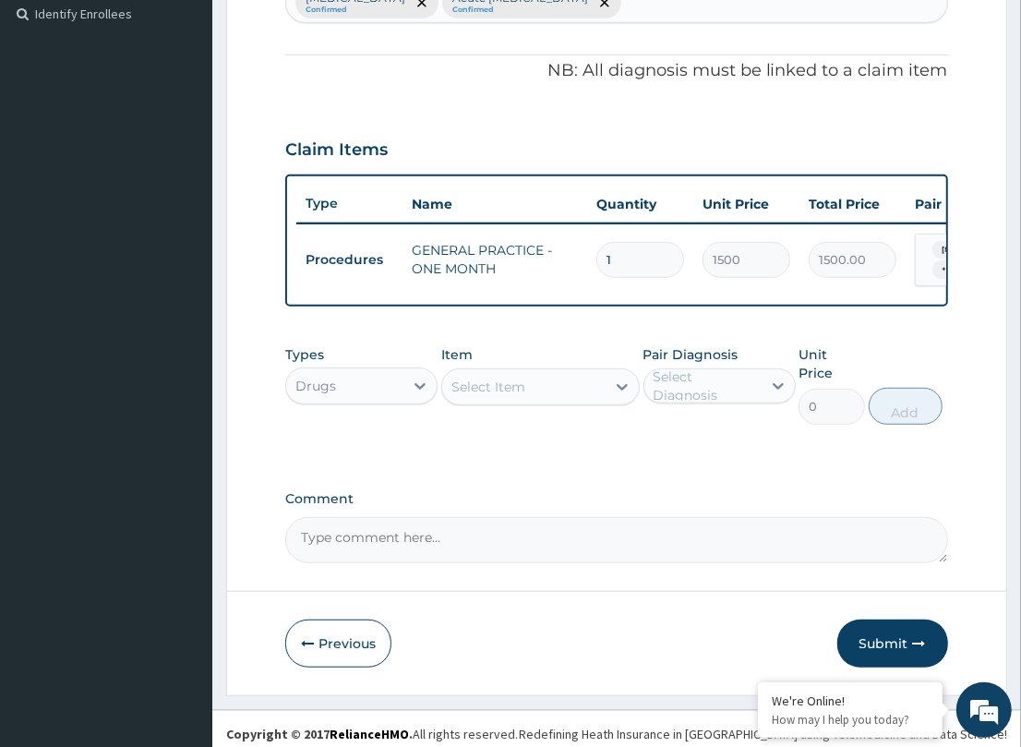
click at [499, 395] on div "Select Item" at bounding box center [488, 387] width 74 height 18
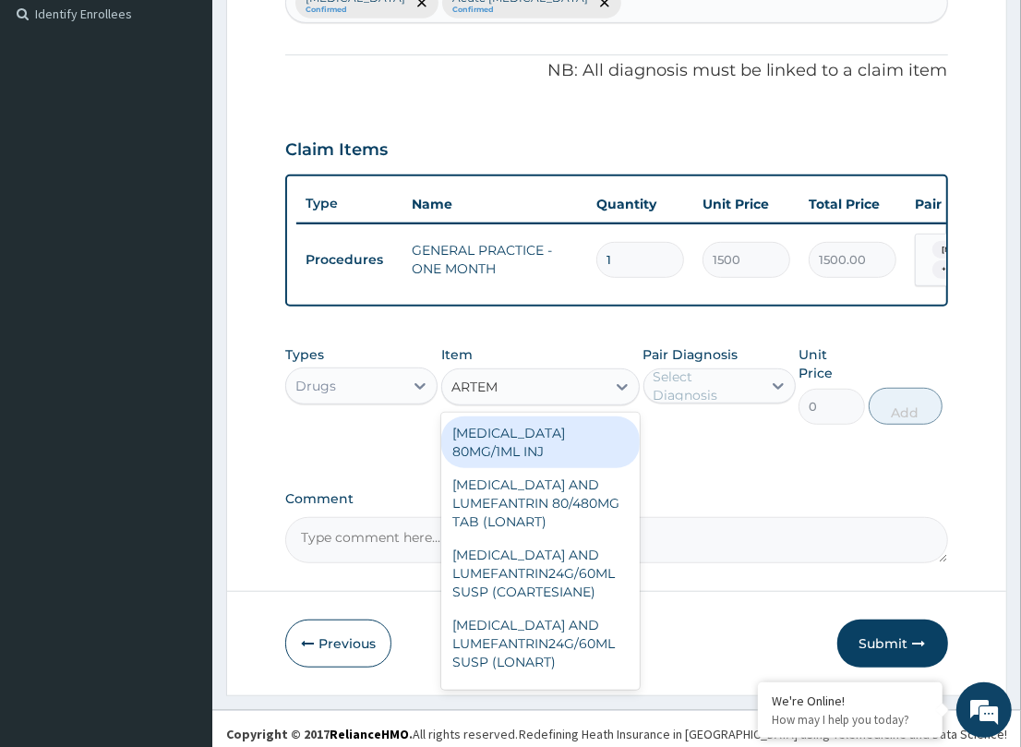
type input "ARTEME"
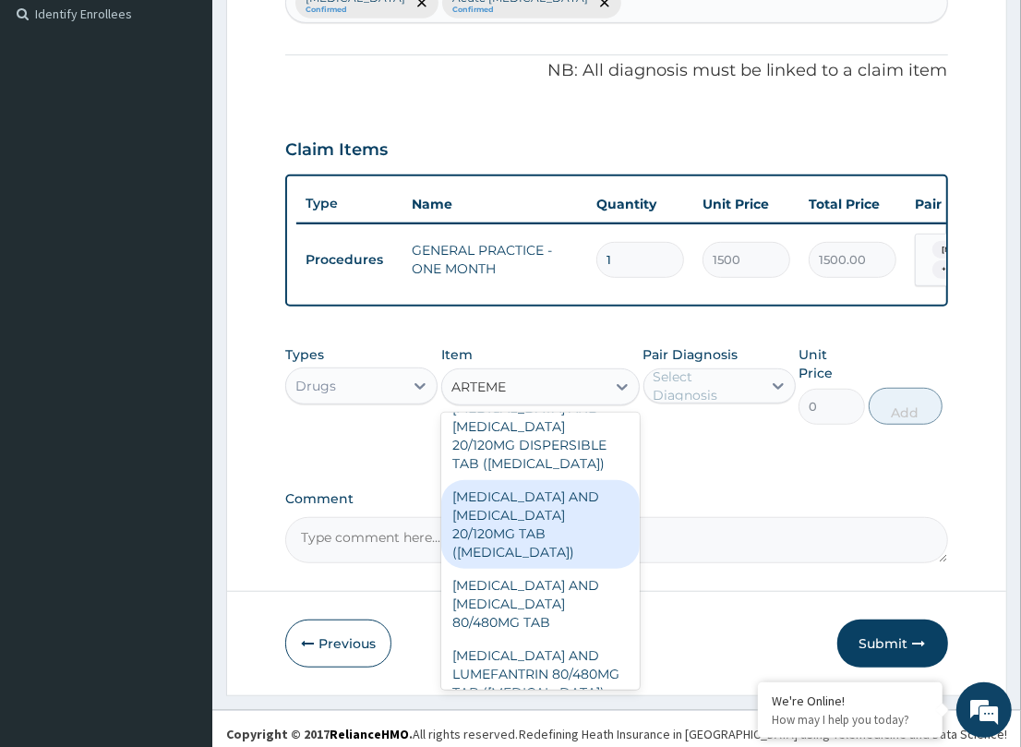
scroll to position [347, 0]
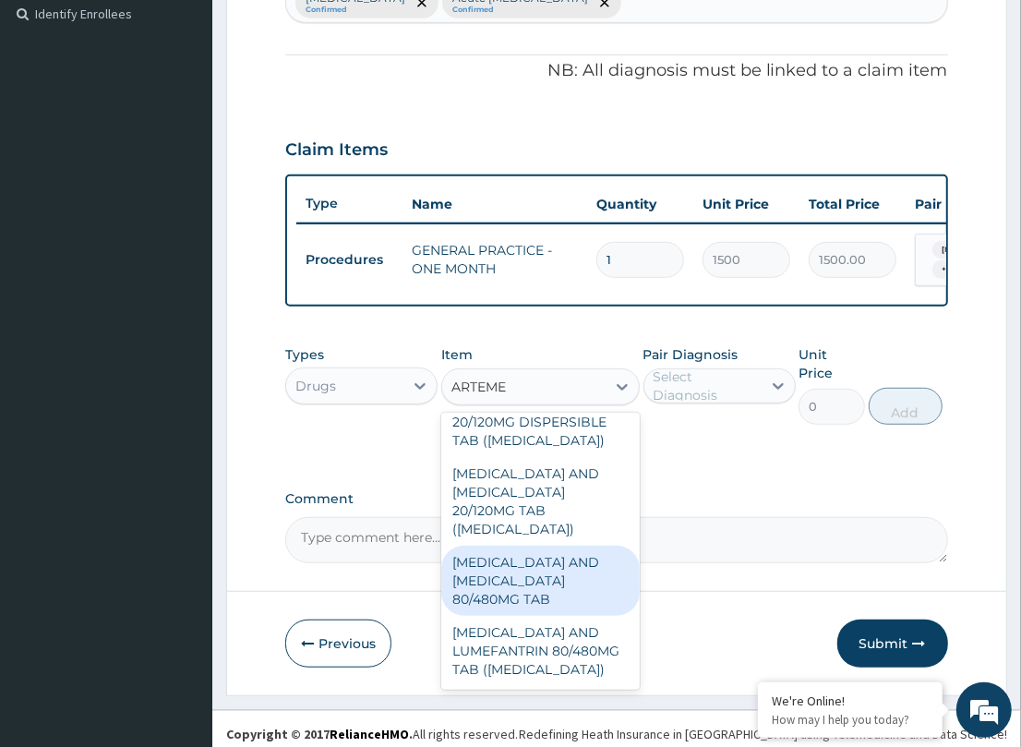
drag, startPoint x: 513, startPoint y: 593, endPoint x: 653, endPoint y: 501, distance: 166.7
click at [514, 589] on div "[MEDICAL_DATA] AND [MEDICAL_DATA] 80/480MG TAB" at bounding box center [540, 581] width 198 height 70
type input "184.8"
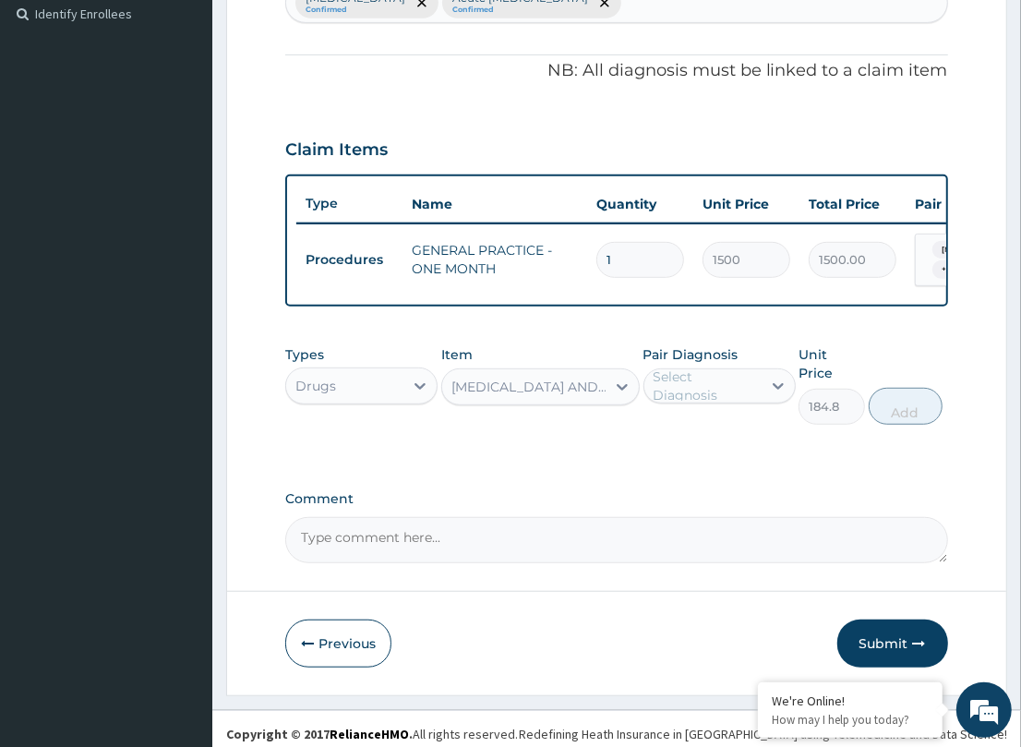
drag, startPoint x: 678, startPoint y: 403, endPoint x: 715, endPoint y: 417, distance: 39.4
click at [702, 403] on div "Select Diagnosis" at bounding box center [719, 385] width 152 height 35
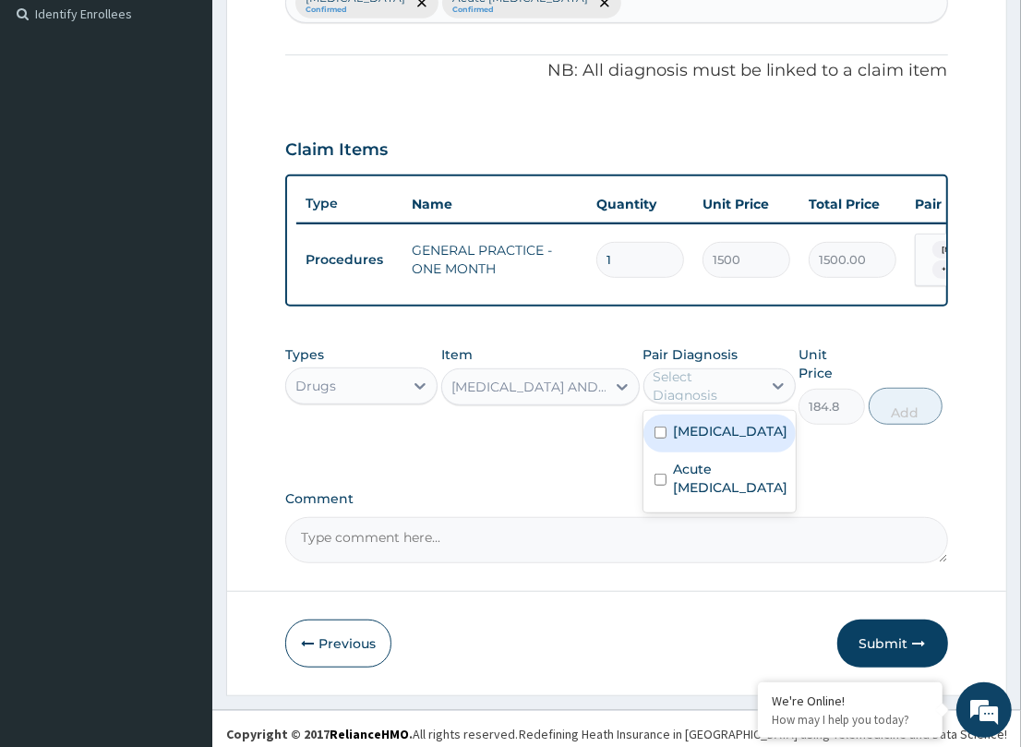
drag, startPoint x: 695, startPoint y: 450, endPoint x: 869, endPoint y: 426, distance: 176.1
click at [783, 448] on div "[MEDICAL_DATA]" at bounding box center [719, 433] width 152 height 38
checkbox input "true"
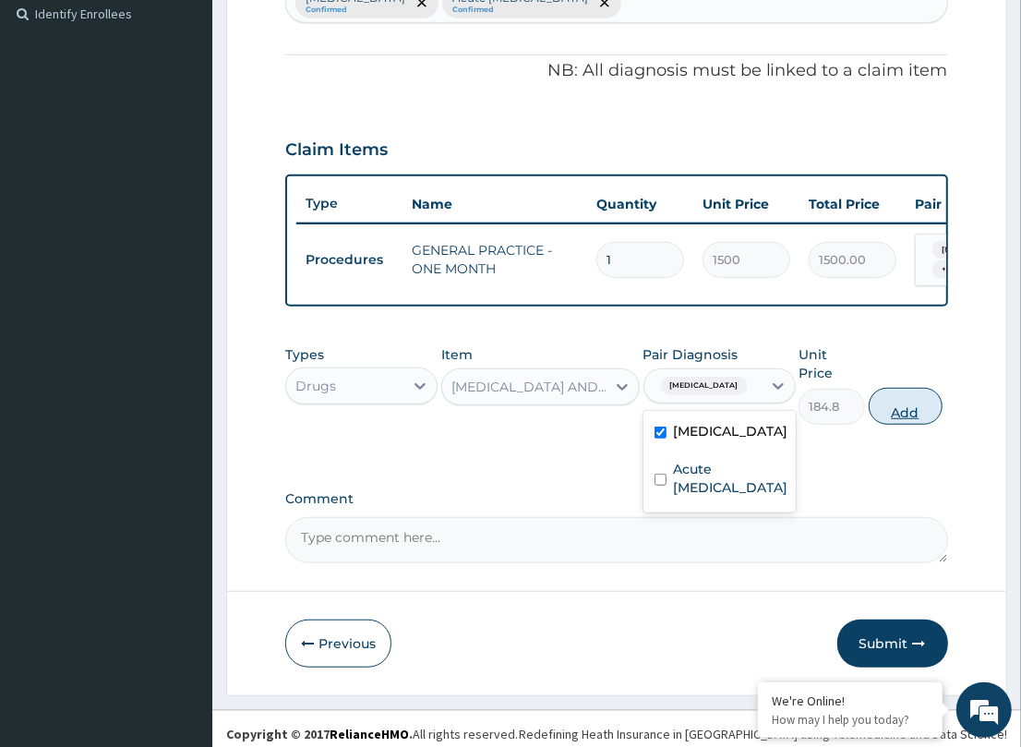
click at [893, 392] on button "Add" at bounding box center [906, 406] width 74 height 37
type input "0"
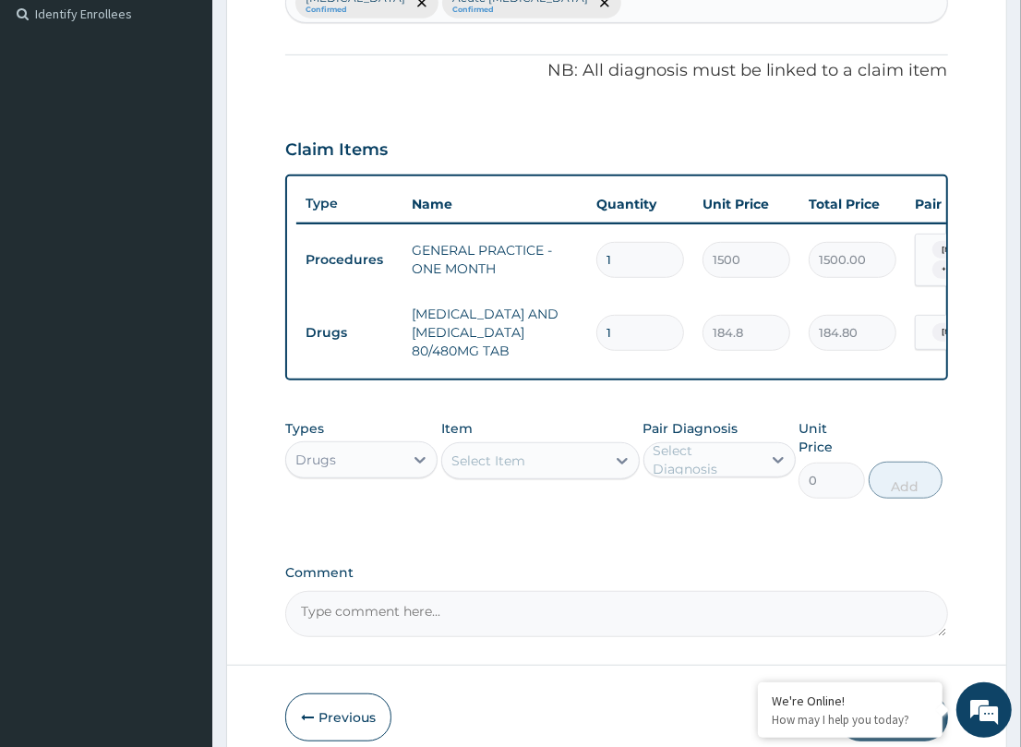
drag, startPoint x: 639, startPoint y: 328, endPoint x: 450, endPoint y: 328, distance: 188.3
click at [450, 328] on tr "Drugs [MEDICAL_DATA] AND [MEDICAL_DATA] 80/480MG TAB 1 184.8 184.80 [MEDICAL_DA…" at bounding box center [748, 332] width 905 height 74
type input "6"
type input "1108.80"
type input "6"
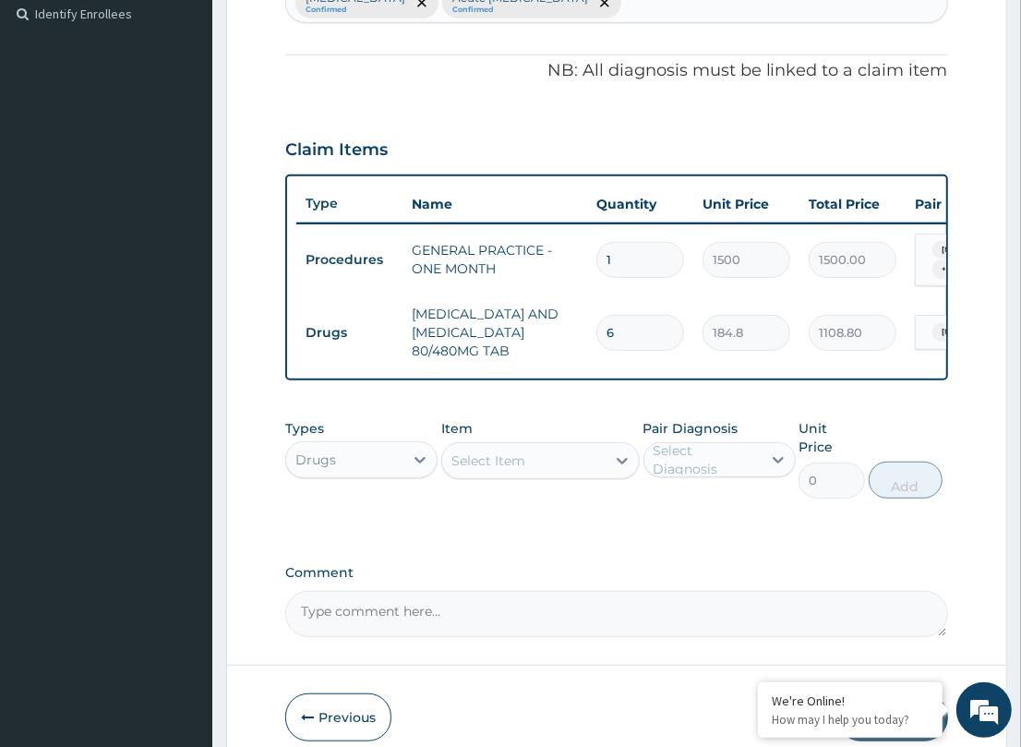
drag, startPoint x: 466, startPoint y: 414, endPoint x: 454, endPoint y: 418, distance: 12.9
click at [463, 414] on div "PA Code / Prescription Code Enter Code(Secondary Care Only) Encounter Date DD-M…" at bounding box center [616, 150] width 662 height 973
drag, startPoint x: 463, startPoint y: 468, endPoint x: 476, endPoint y: 480, distance: 17.6
click at [469, 470] on div "Select Item" at bounding box center [488, 460] width 74 height 18
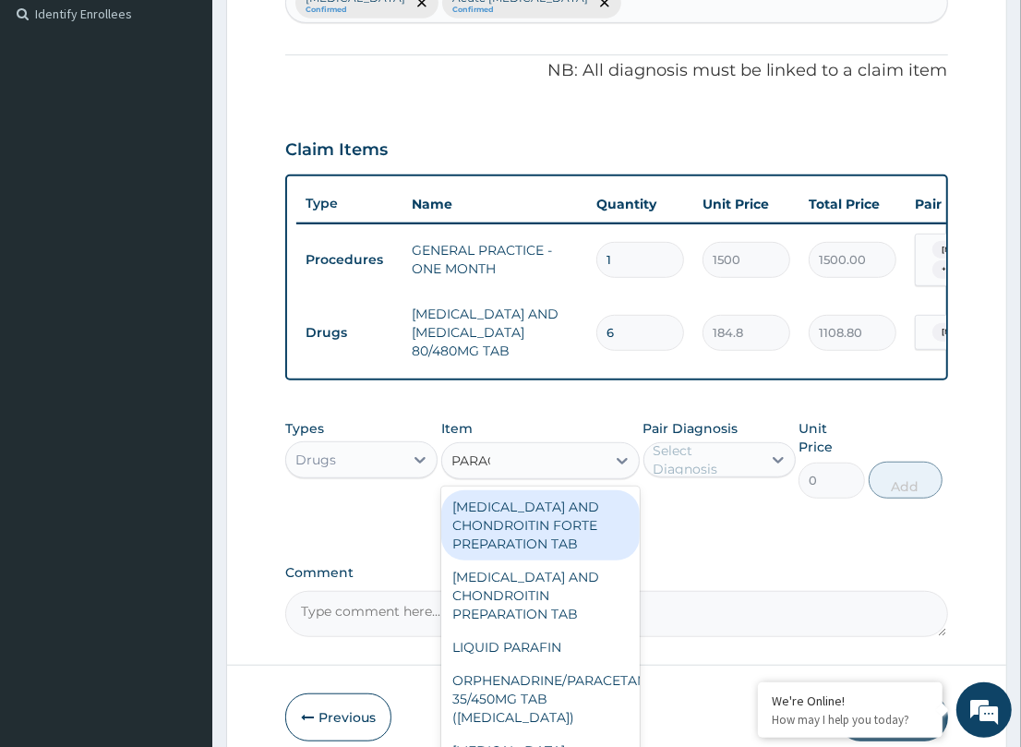
type input "PARACE"
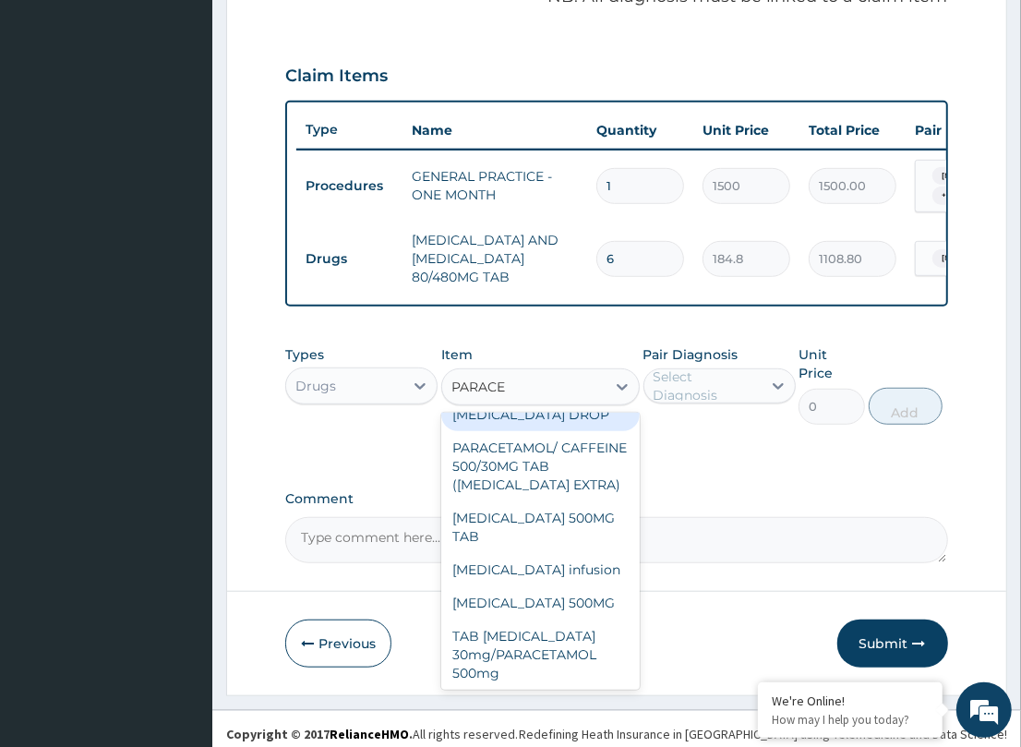
scroll to position [307, 0]
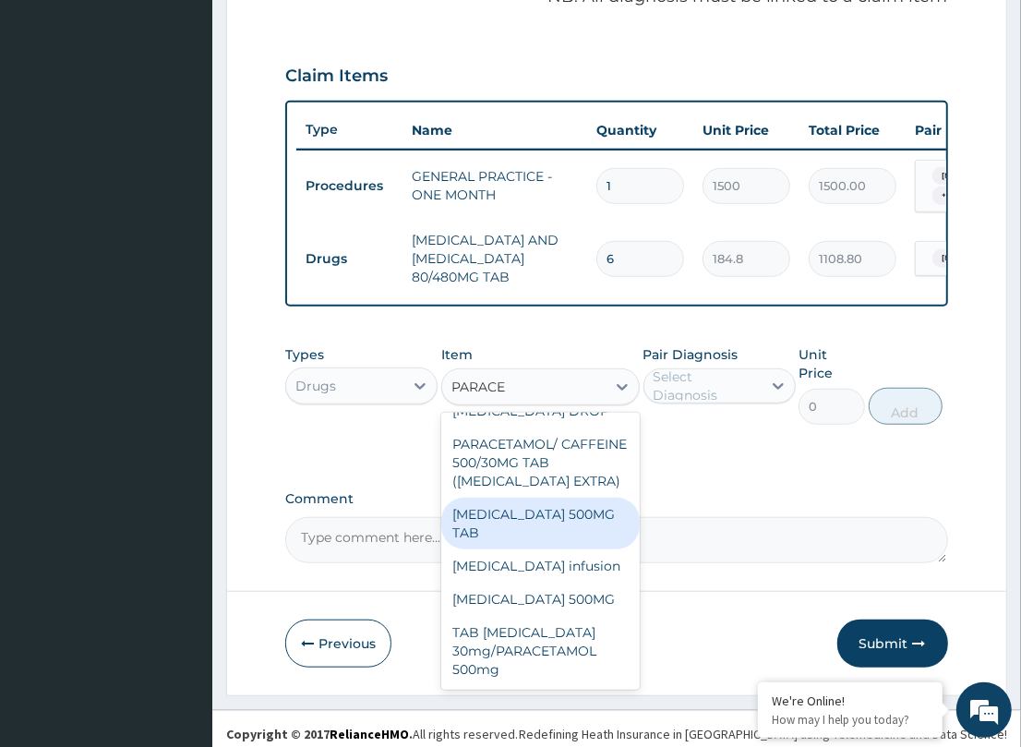
drag, startPoint x: 540, startPoint y: 522, endPoint x: 667, endPoint y: 448, distance: 147.2
click at [559, 510] on div "[MEDICAL_DATA] 500MG TAB" at bounding box center [540, 524] width 198 height 52
type input "200"
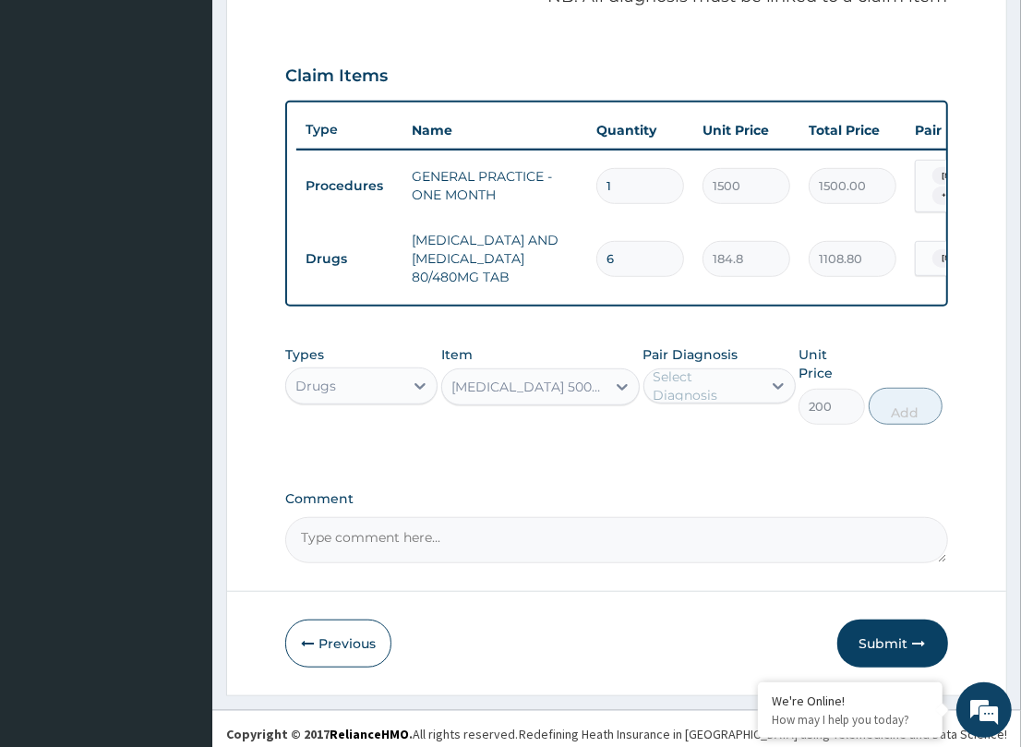
drag, startPoint x: 689, startPoint y: 400, endPoint x: 684, endPoint y: 408, distance: 10.0
click at [684, 404] on div "Select Diagnosis" at bounding box center [706, 385] width 106 height 37
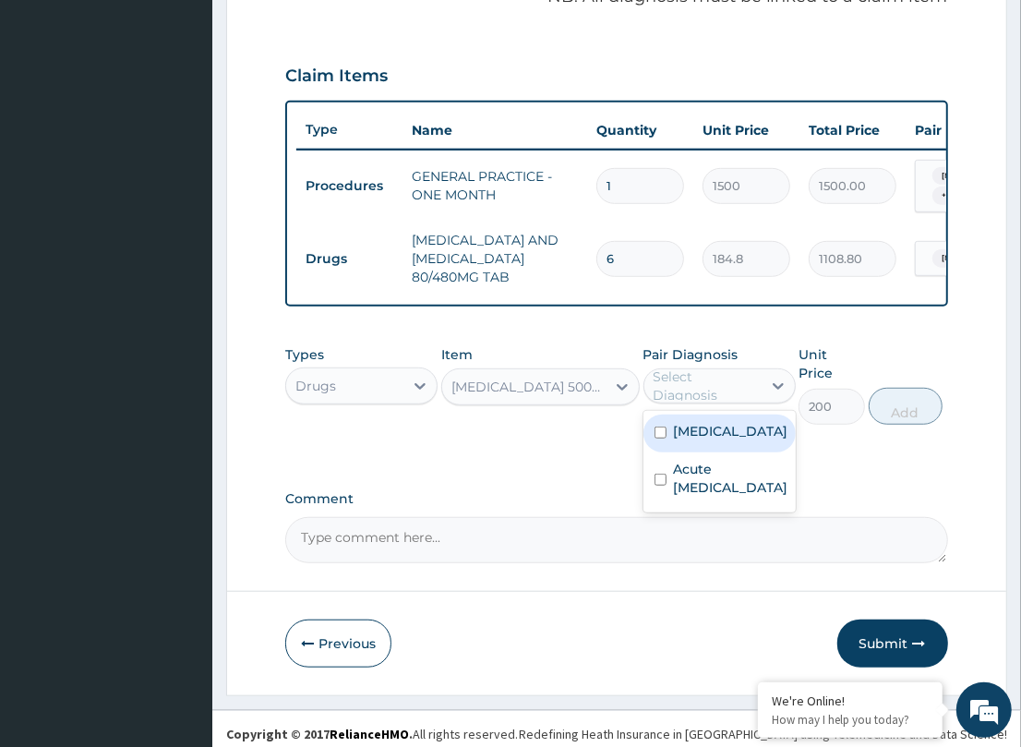
drag, startPoint x: 708, startPoint y: 457, endPoint x: 831, endPoint y: 431, distance: 125.5
click at [726, 452] on div "[MEDICAL_DATA]" at bounding box center [719, 433] width 152 height 38
checkbox input "true"
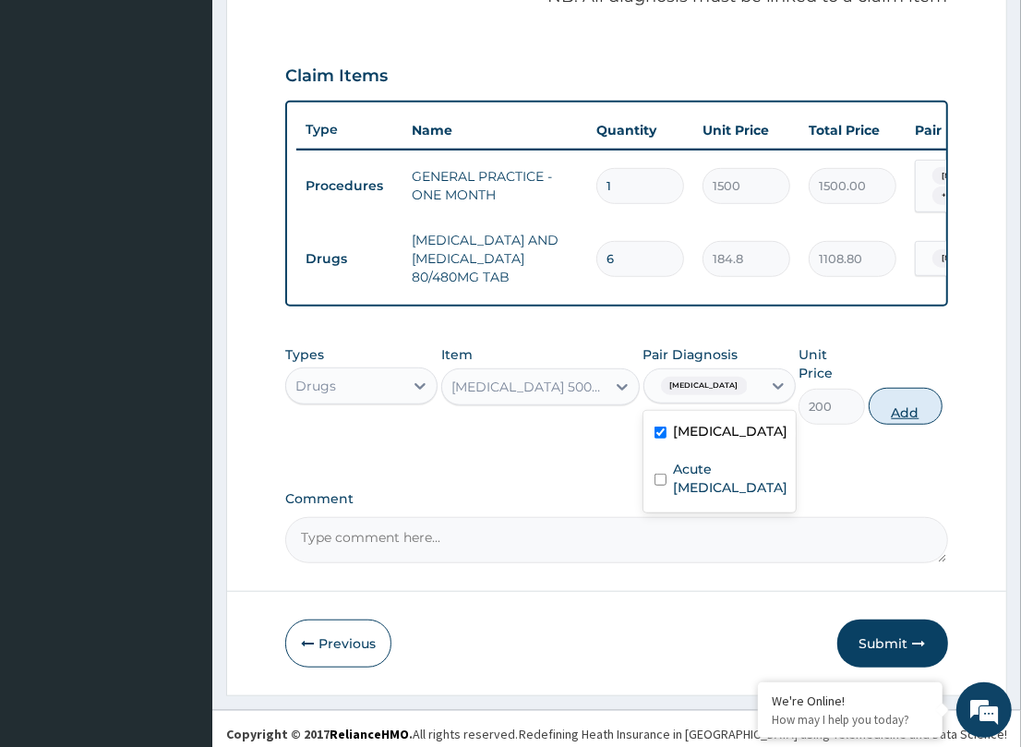
click at [920, 400] on button "Add" at bounding box center [906, 406] width 74 height 37
type input "0"
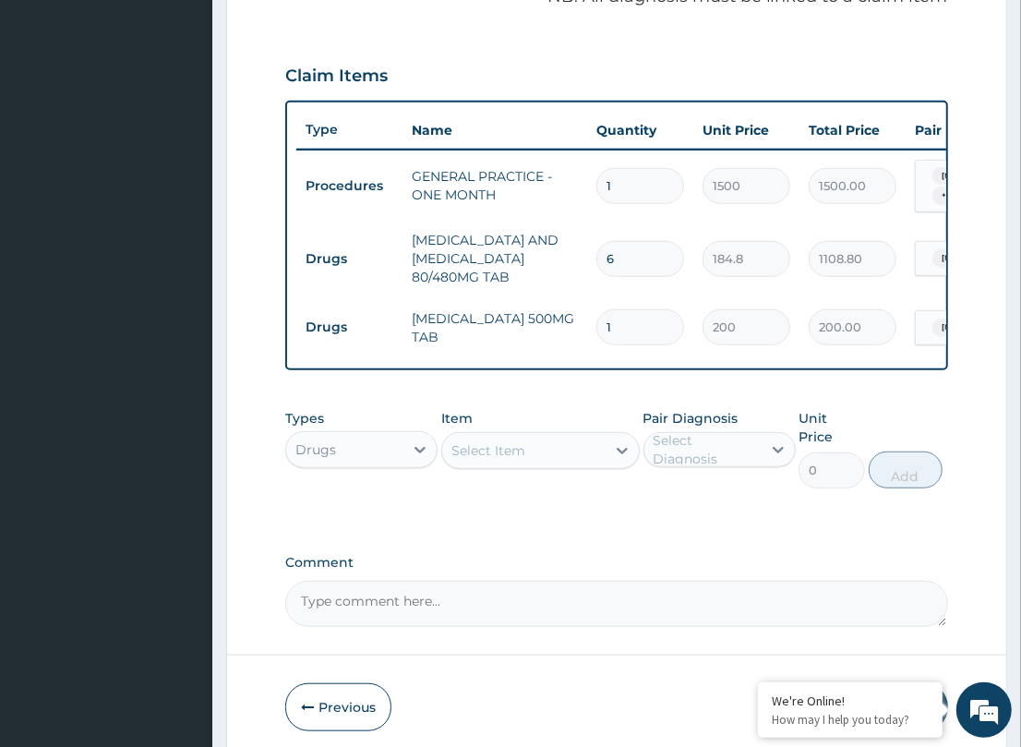
click at [482, 452] on div "Select Item" at bounding box center [488, 450] width 74 height 18
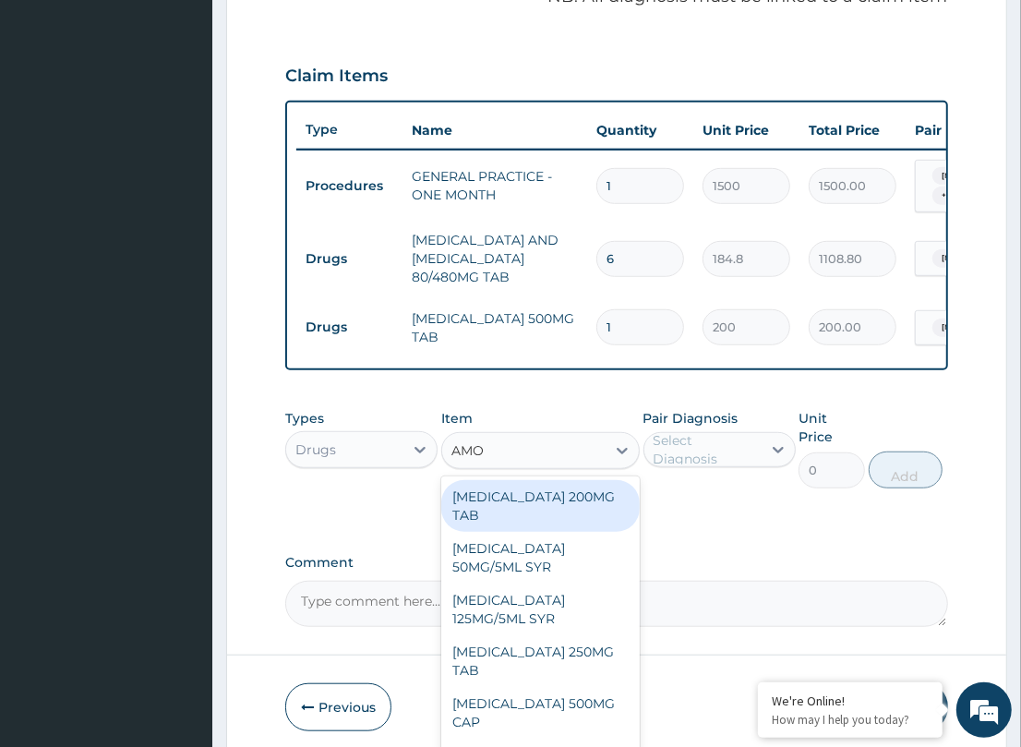
type input "AMOX"
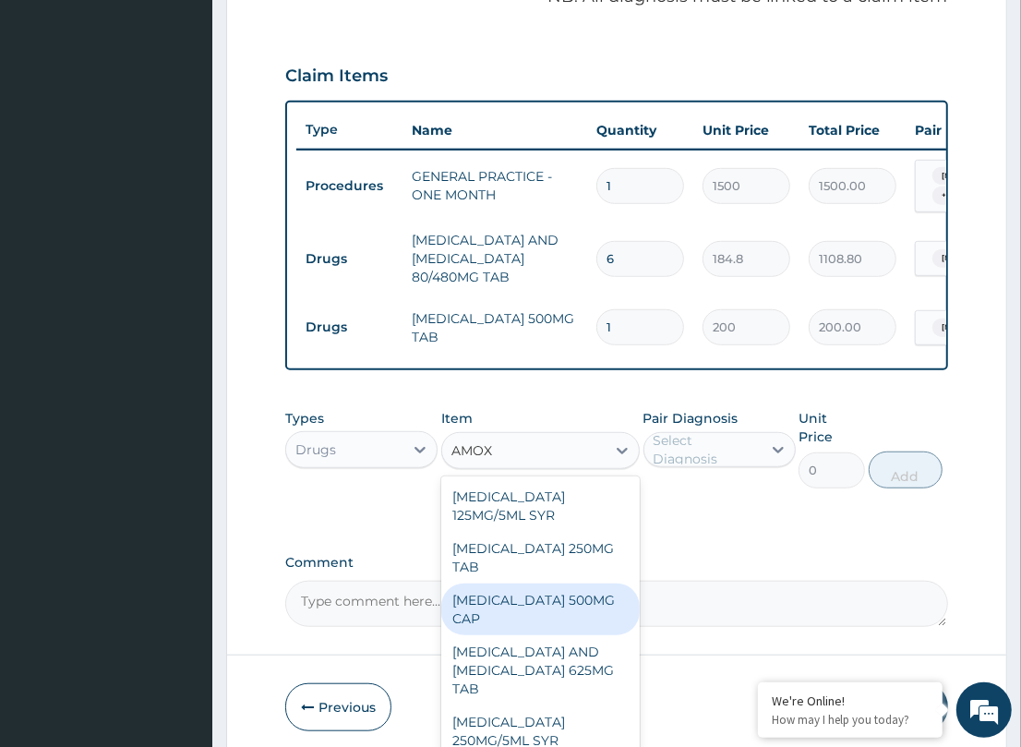
drag, startPoint x: 517, startPoint y: 601, endPoint x: 722, endPoint y: 536, distance: 214.9
click at [541, 593] on div "AMOXYCILLIN 500MG CAP" at bounding box center [540, 609] width 198 height 52
type input "32.34"
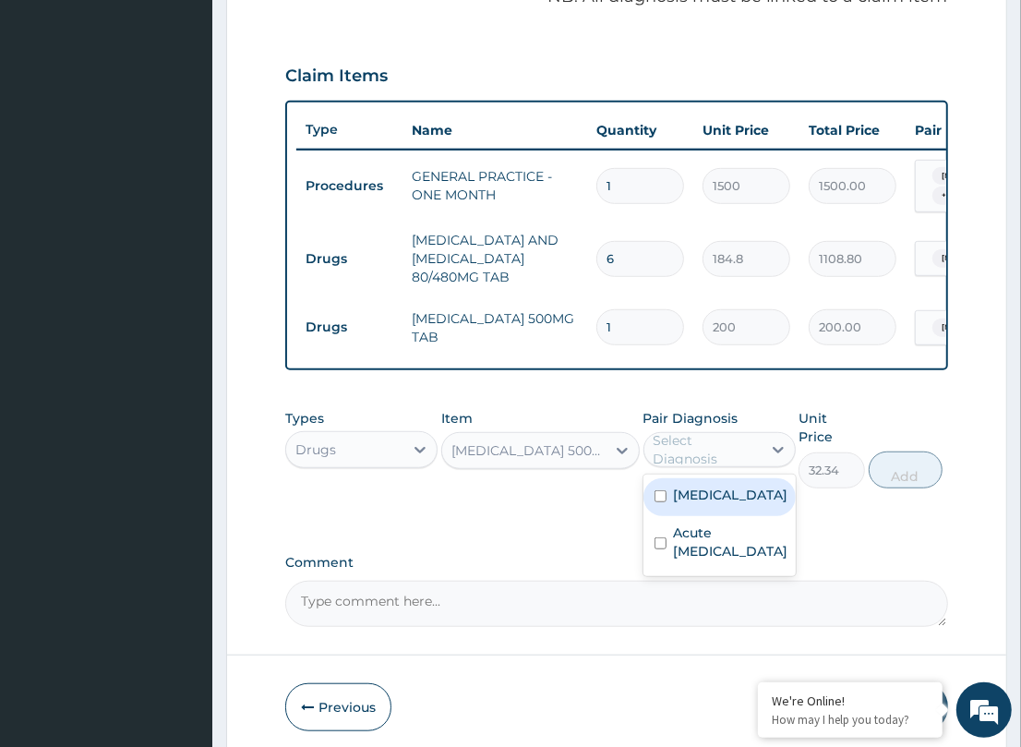
click at [741, 455] on div "Select Diagnosis" at bounding box center [706, 449] width 106 height 37
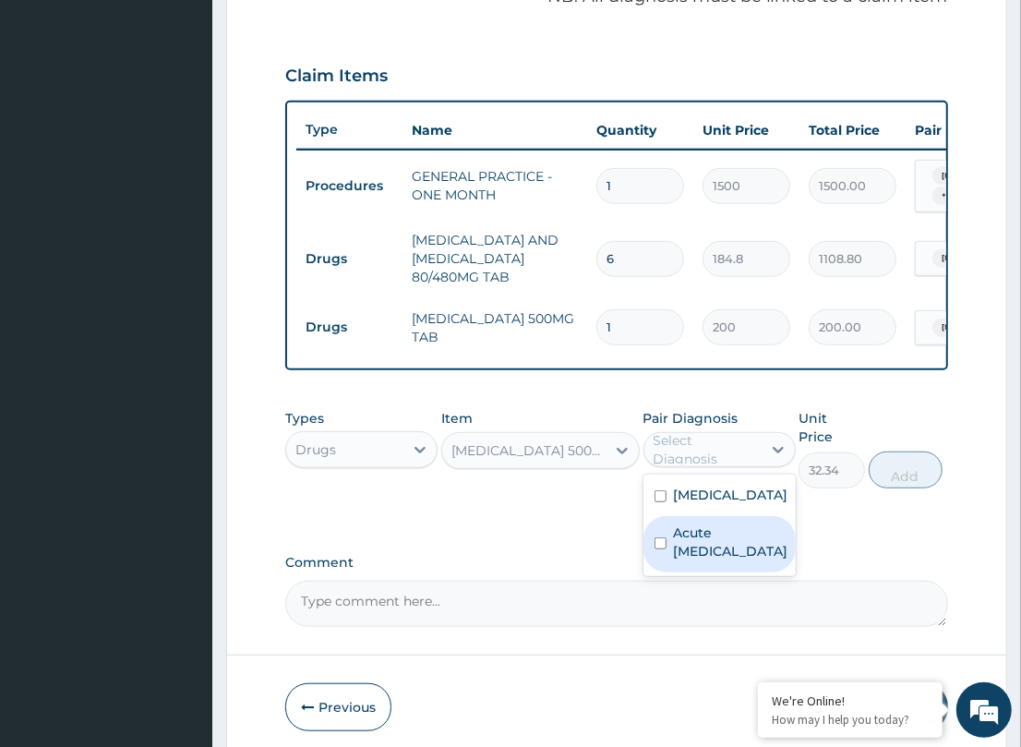
drag, startPoint x: 726, startPoint y: 549, endPoint x: 828, endPoint y: 491, distance: 117.0
click at [767, 535] on label "Acute [MEDICAL_DATA]" at bounding box center [731, 541] width 114 height 37
checkbox input "true"
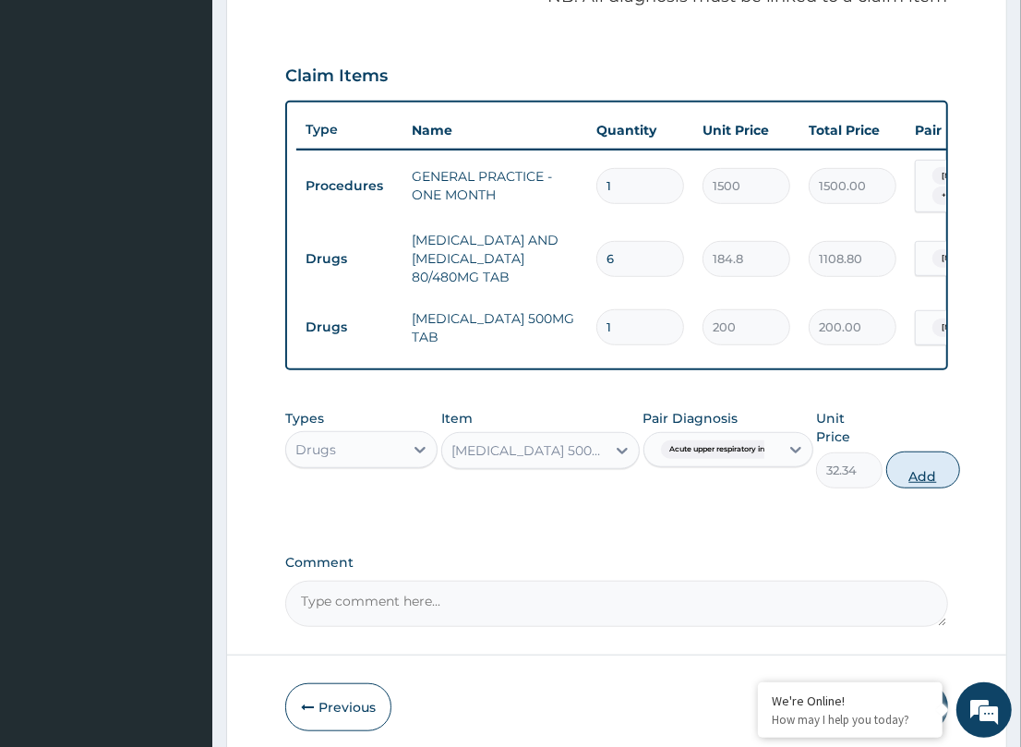
click at [926, 471] on button "Add" at bounding box center [923, 469] width 74 height 37
type input "0"
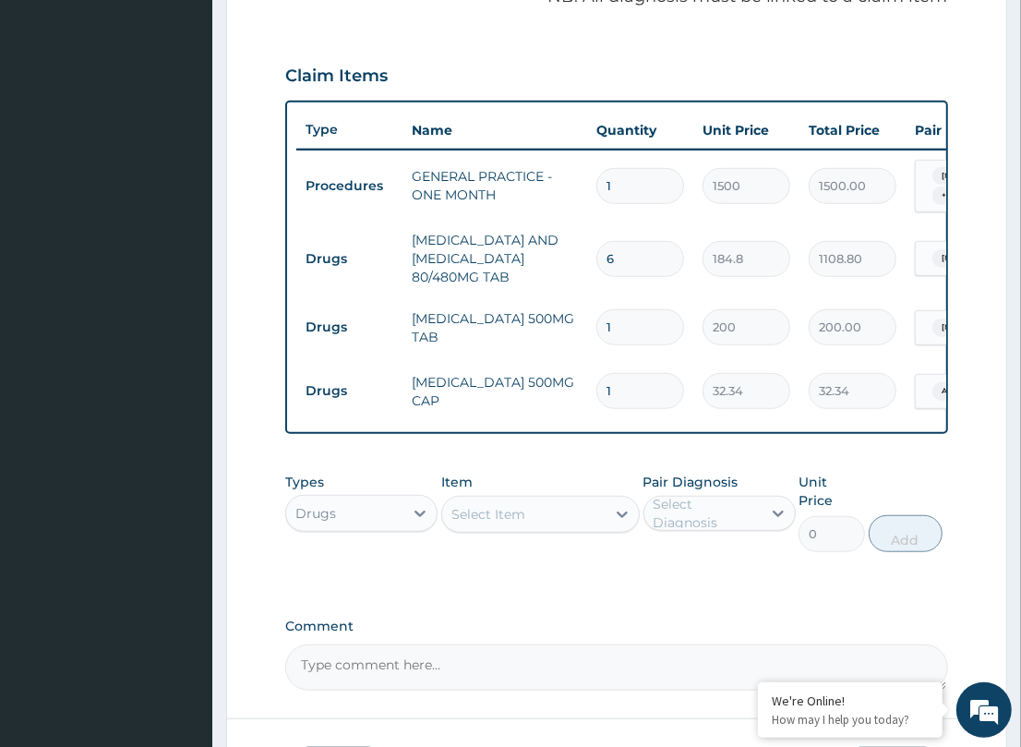
click at [648, 389] on input "1" at bounding box center [640, 391] width 88 height 36
type input "15"
type input "485.10"
type input "15"
click at [593, 463] on div "PA Code / Prescription Code Enter Code(Secondary Care Only) Encounter Date DD-M…" at bounding box center [616, 140] width 662 height 1100
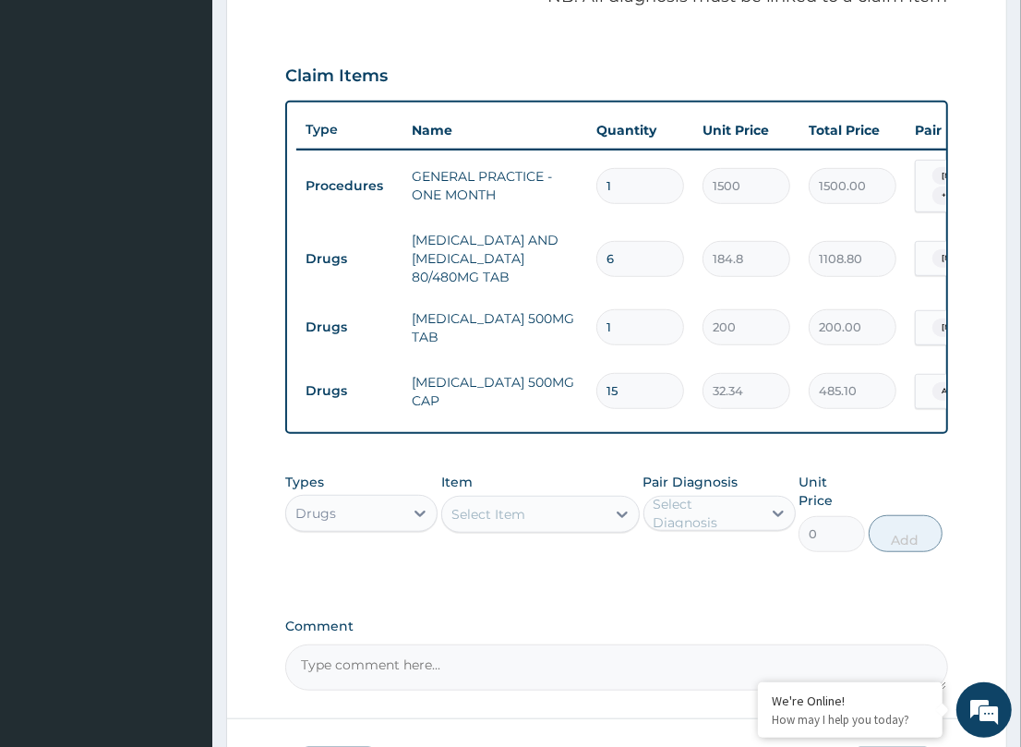
click at [644, 309] on input "1" at bounding box center [640, 327] width 88 height 36
type input "18"
type input "3600.00"
type input "18"
click at [589, 480] on div "Item Select Item" at bounding box center [540, 512] width 198 height 79
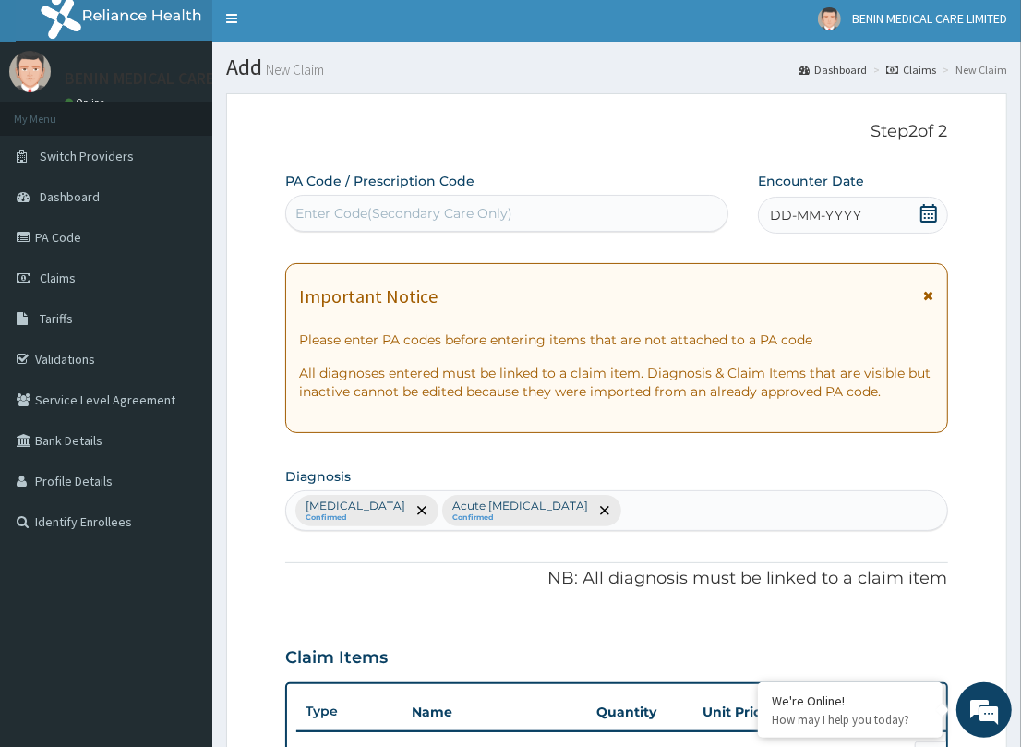
scroll to position [0, 0]
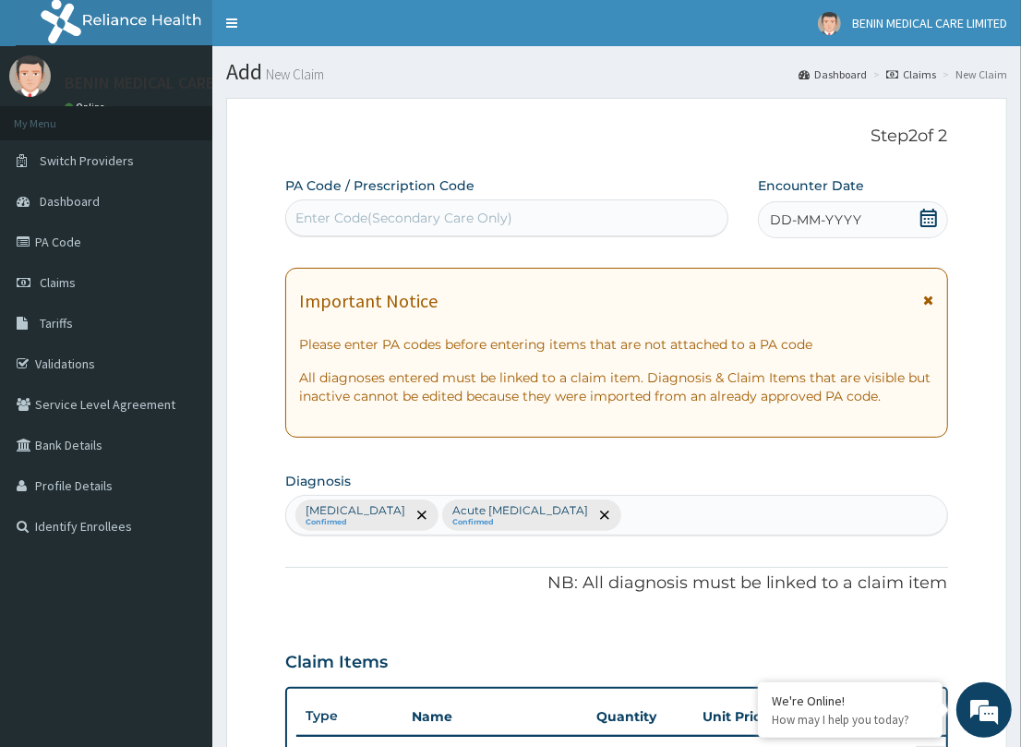
click at [772, 217] on span "DD-MM-YYYY" at bounding box center [815, 219] width 91 height 18
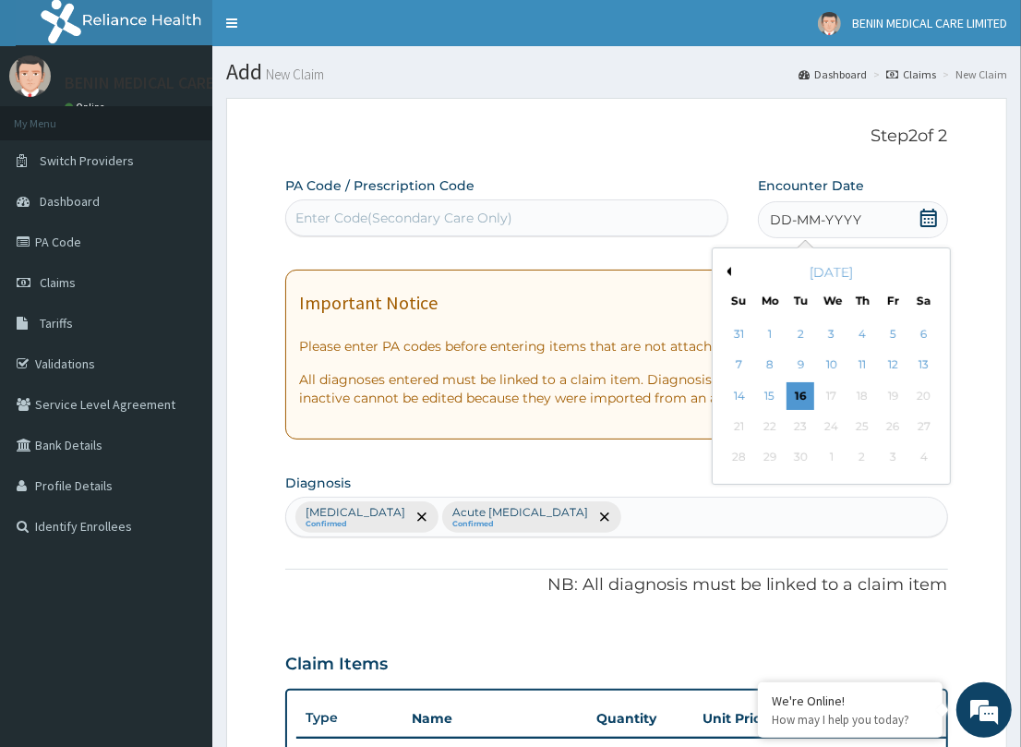
click at [740, 399] on div "14" at bounding box center [739, 396] width 28 height 28
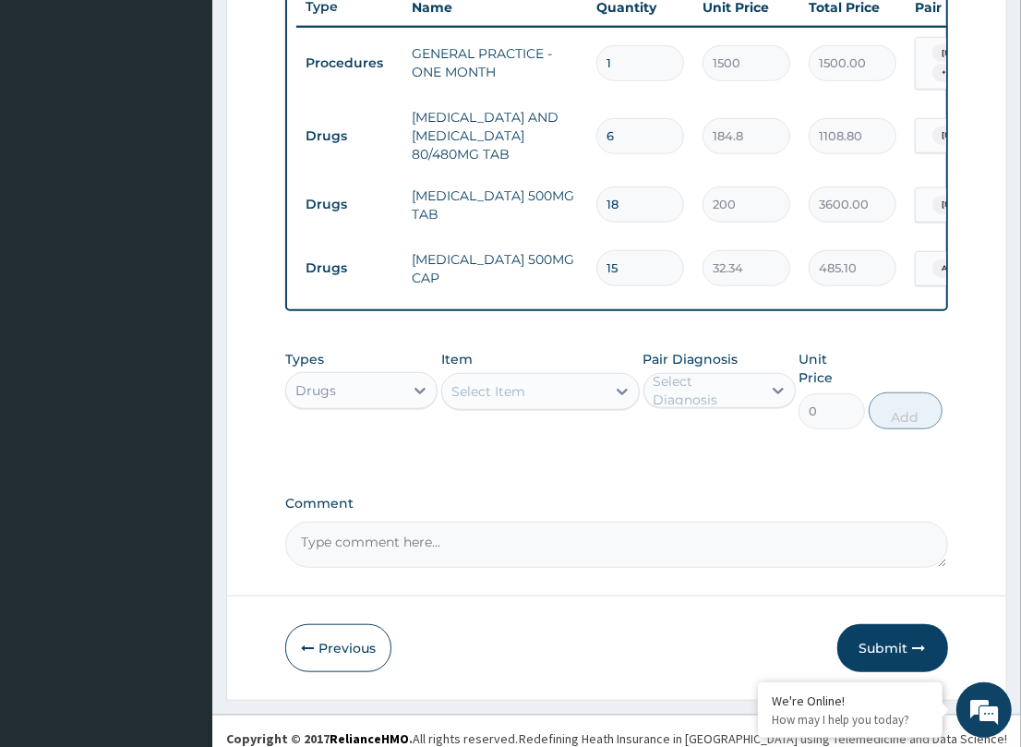
scroll to position [713, 0]
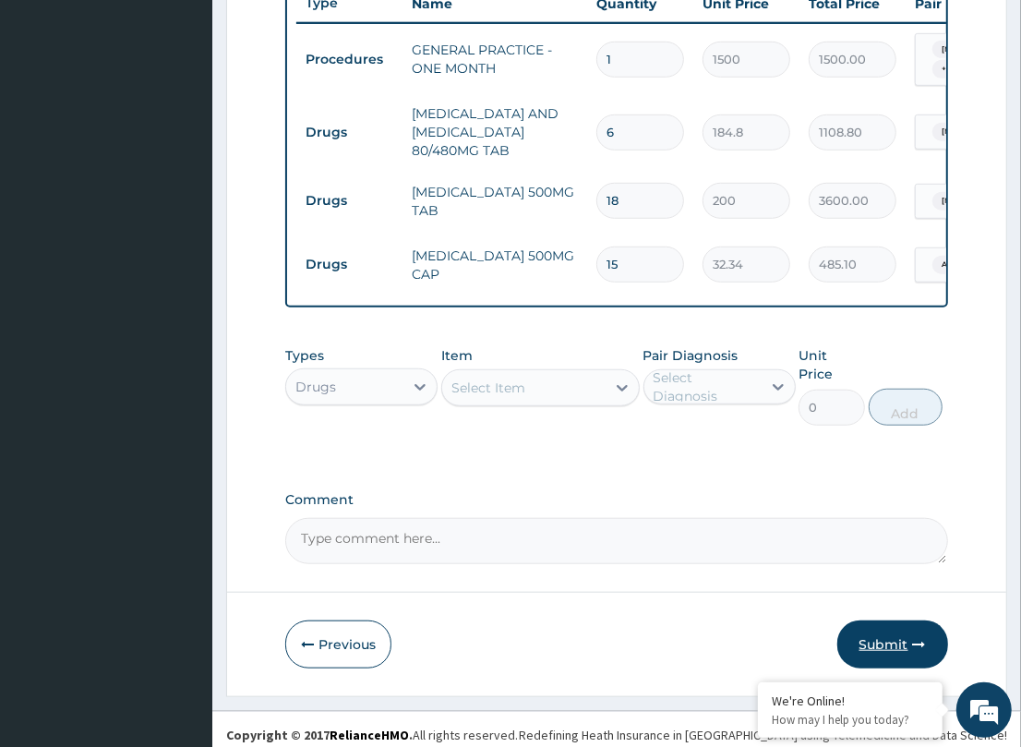
click at [892, 632] on button "Submit" at bounding box center [892, 644] width 111 height 48
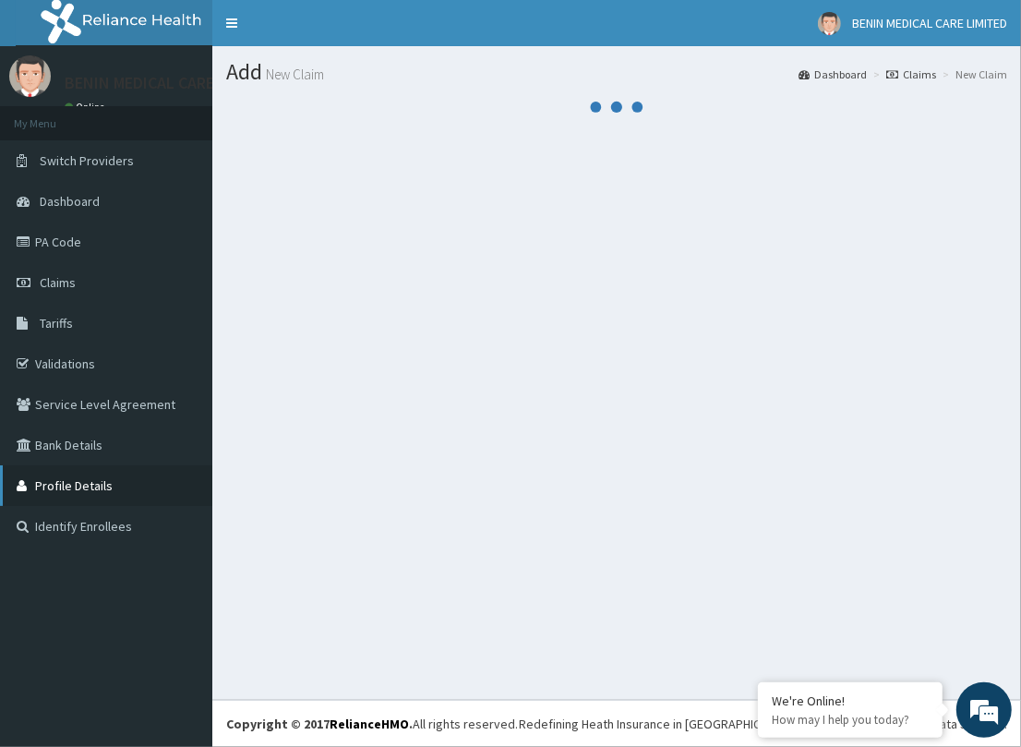
scroll to position [0, 0]
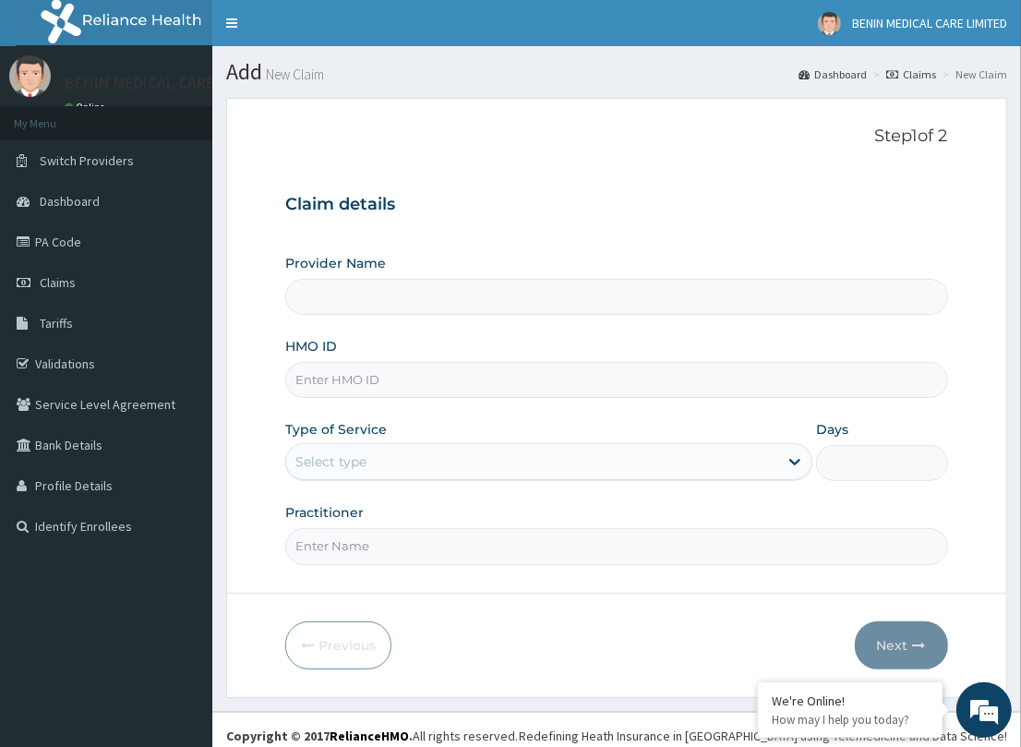
click at [329, 379] on input "HMO ID" at bounding box center [616, 380] width 662 height 36
paste input "NBC/10288/A"
click at [312, 371] on input "NBC/10288/A" at bounding box center [616, 380] width 662 height 36
type input "NBC/10288/A"
type input "BENIN MEDICAL CARE LIMITED"
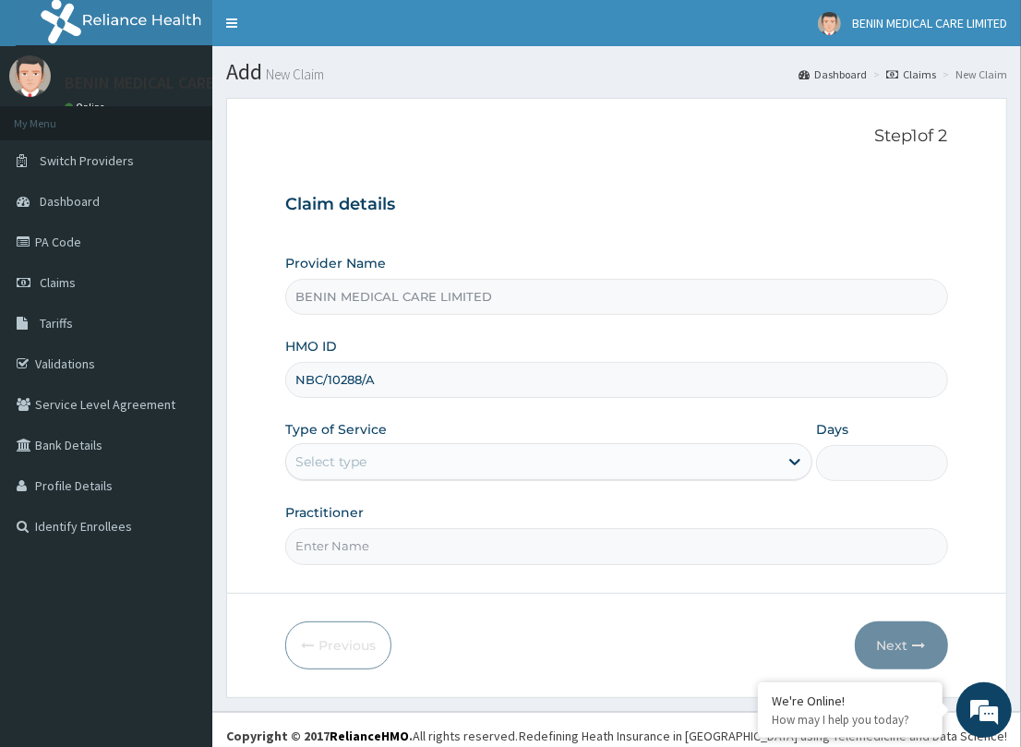
type input "NBC/10288/A"
drag, startPoint x: 268, startPoint y: 432, endPoint x: 306, endPoint y: 452, distance: 43.8
click at [274, 438] on form "Step 1 of 2 Claim details Provider Name BENIN MEDICAL CARE LIMITED HMO ID NBC/1…" at bounding box center [616, 397] width 781 height 599
drag, startPoint x: 311, startPoint y: 452, endPoint x: 291, endPoint y: 472, distance: 28.1
click at [306, 455] on div "Select type" at bounding box center [330, 461] width 71 height 18
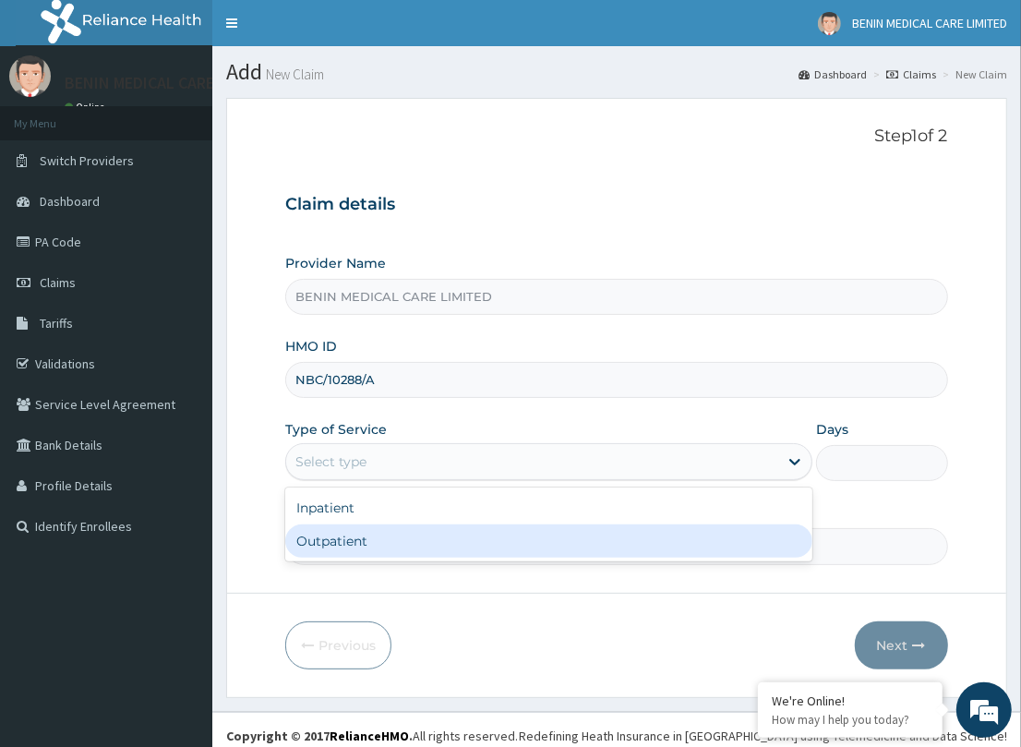
click at [335, 524] on div "Outpatient" at bounding box center [548, 540] width 527 height 33
type input "1"
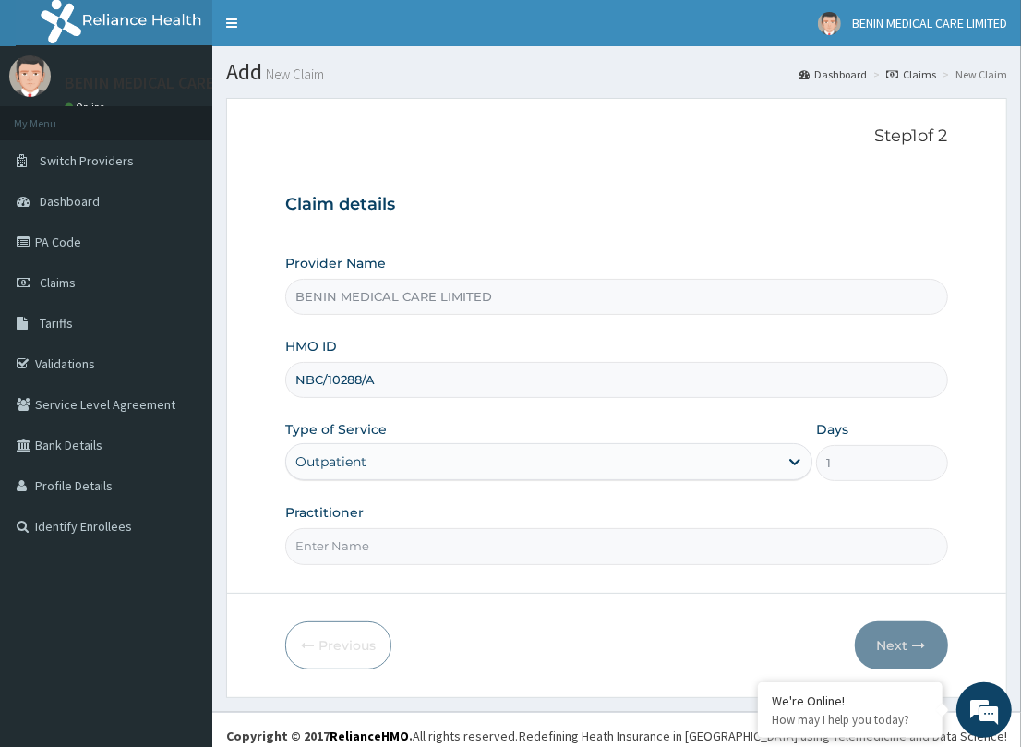
drag, startPoint x: 348, startPoint y: 527, endPoint x: 355, endPoint y: 565, distance: 38.6
click at [344, 546] on input "Practitioner" at bounding box center [616, 546] width 662 height 36
type input "PETRA"
click at [910, 644] on button "Next" at bounding box center [901, 645] width 93 height 48
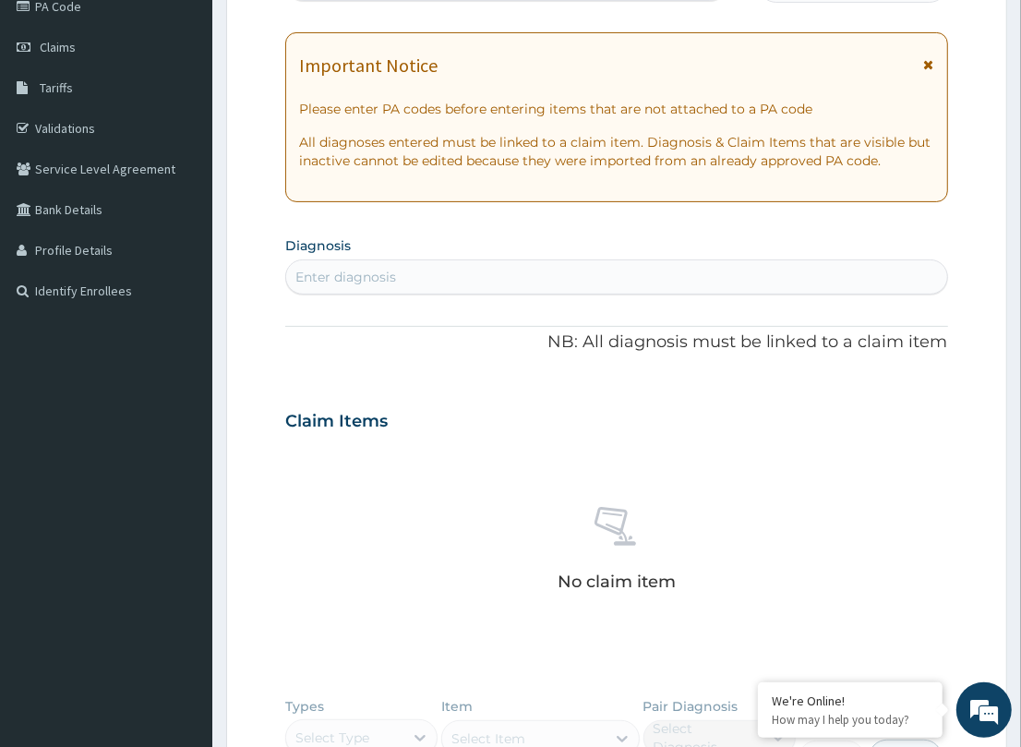
scroll to position [223, 0]
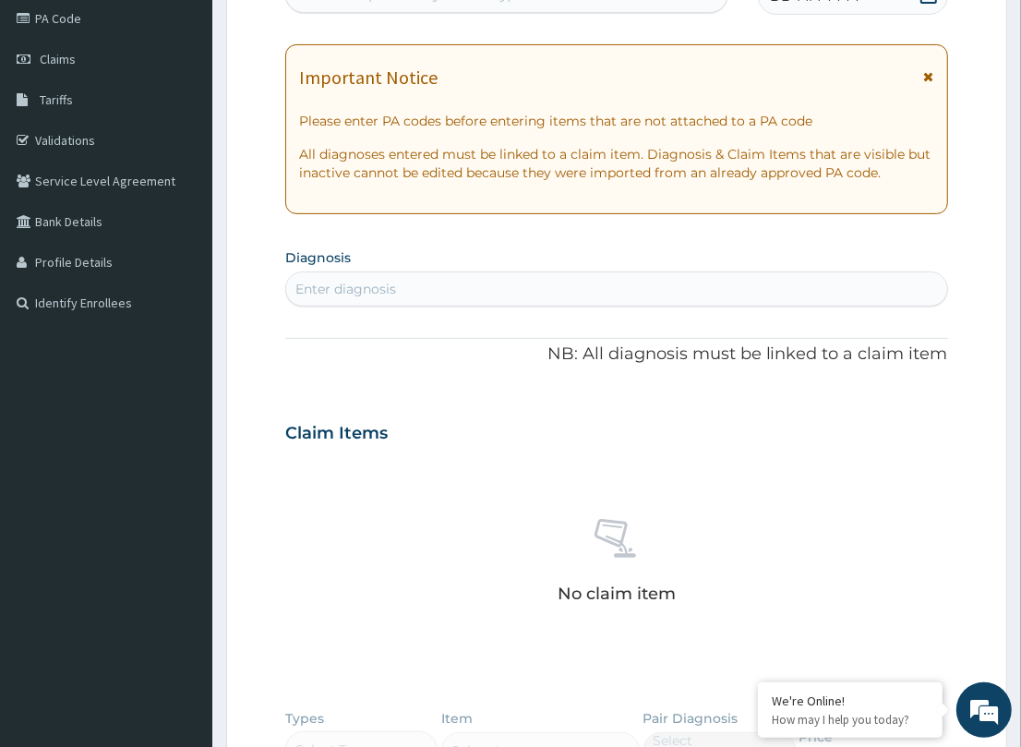
drag, startPoint x: 363, startPoint y: 288, endPoint x: 573, endPoint y: 284, distance: 210.5
click at [371, 286] on div "Enter diagnosis" at bounding box center [345, 289] width 101 height 18
type input "[MEDICAL_DATA]"
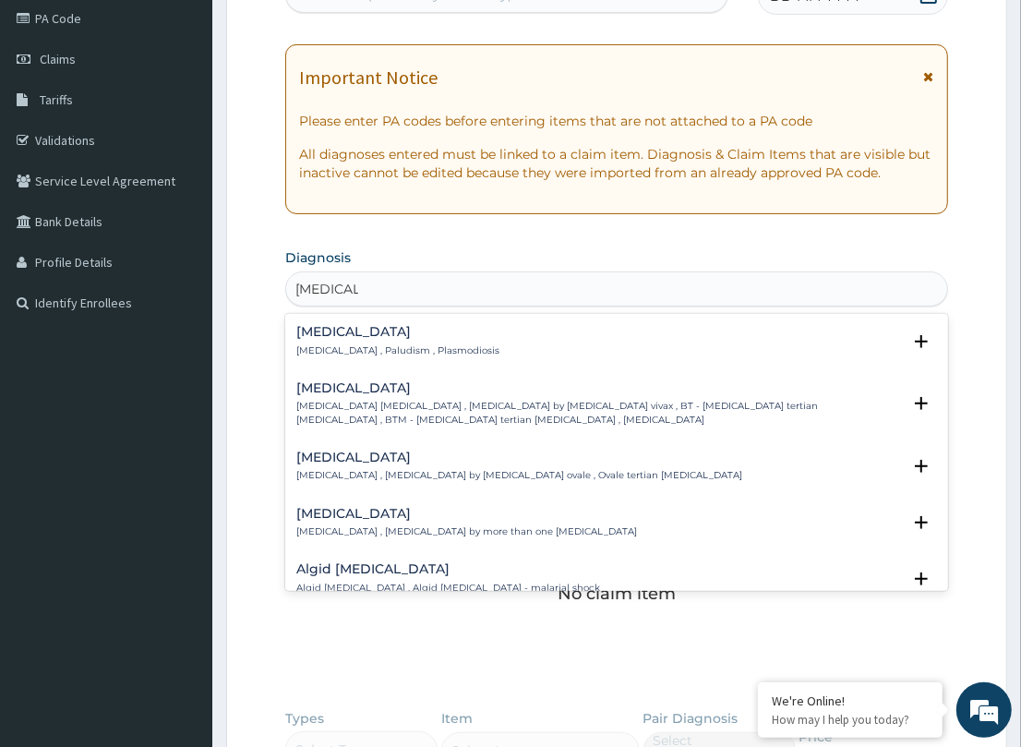
click at [310, 332] on h4 "[MEDICAL_DATA]" at bounding box center [397, 332] width 203 height 14
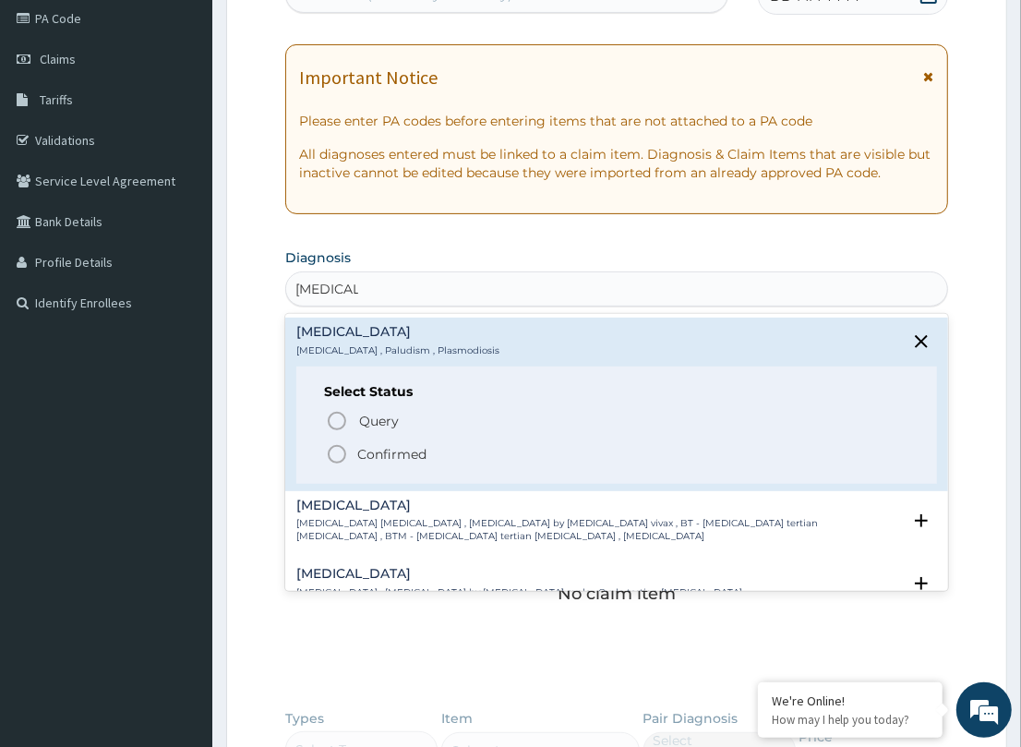
click at [334, 448] on icon "status option filled" at bounding box center [337, 454] width 22 height 22
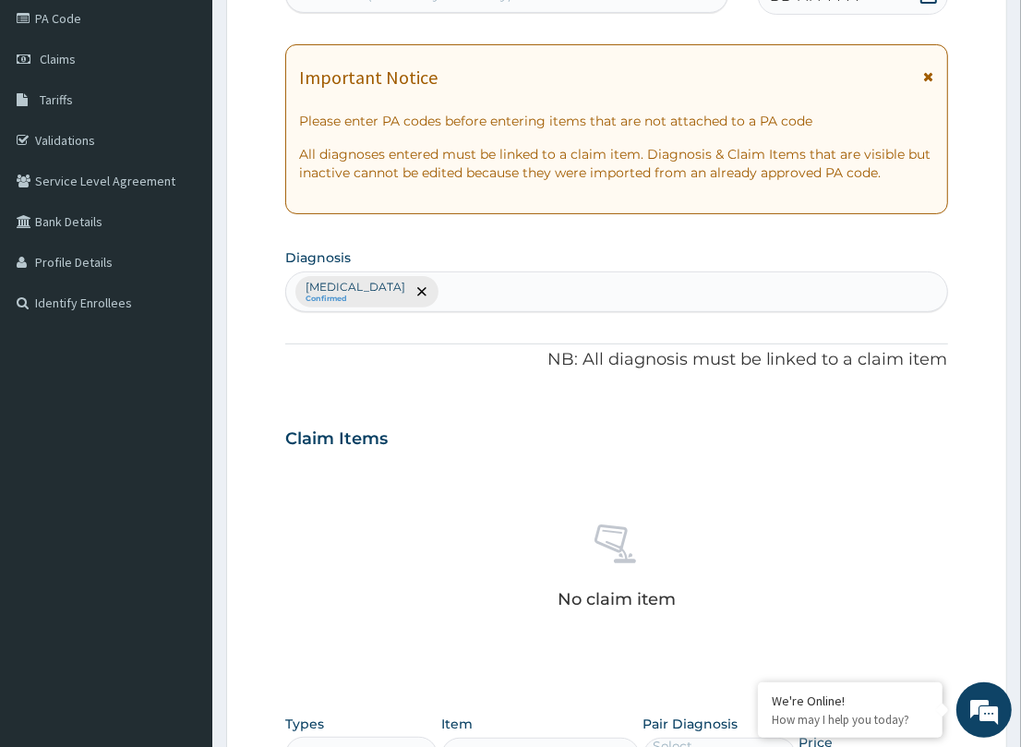
click at [528, 284] on div "[MEDICAL_DATA] Confirmed" at bounding box center [616, 291] width 660 height 39
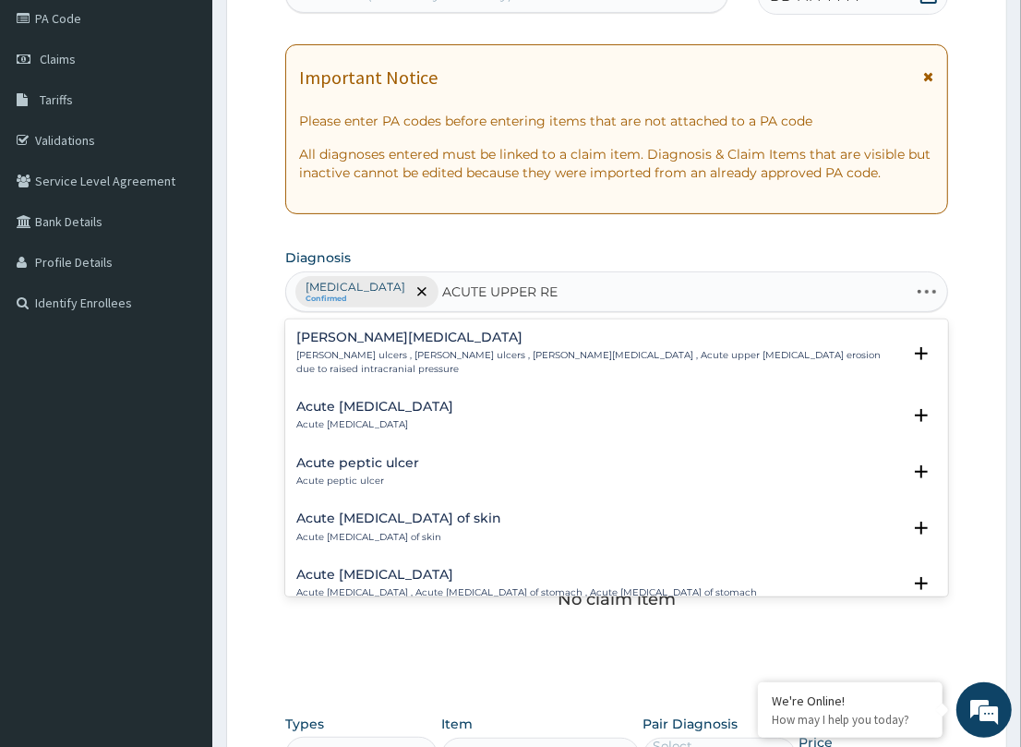
type input "ACUTE UPPER RES"
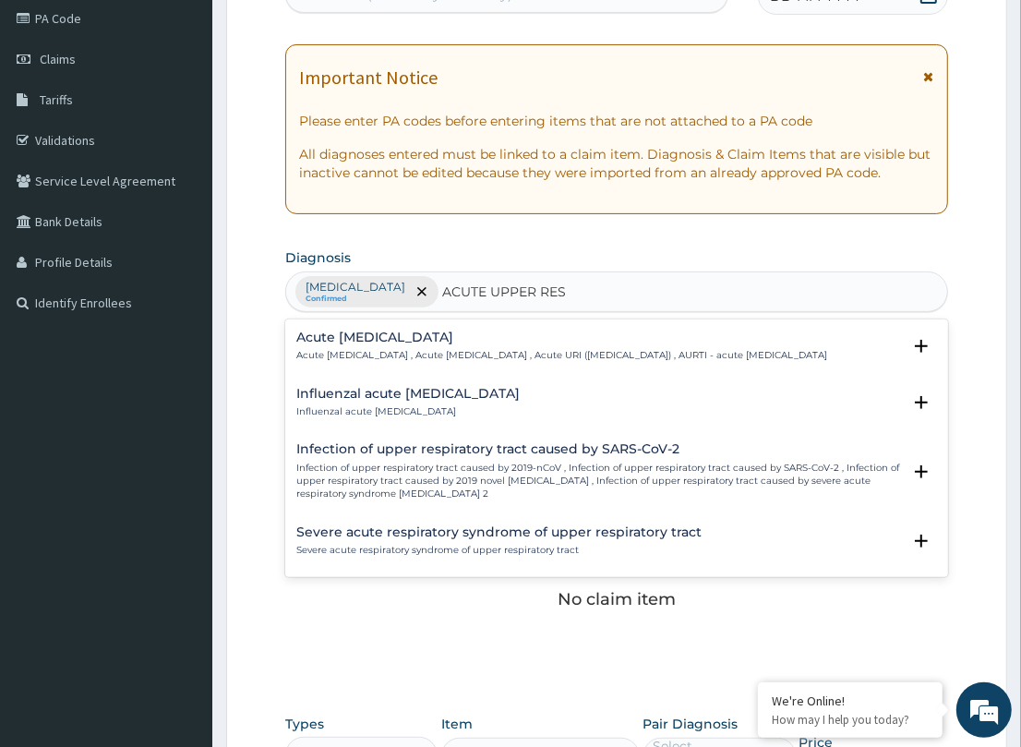
drag, startPoint x: 347, startPoint y: 362, endPoint x: 337, endPoint y: 367, distance: 11.6
click at [337, 362] on p "Acute [MEDICAL_DATA] , Acute [MEDICAL_DATA] , Acute URI ([MEDICAL_DATA]) , AURT…" at bounding box center [561, 355] width 531 height 13
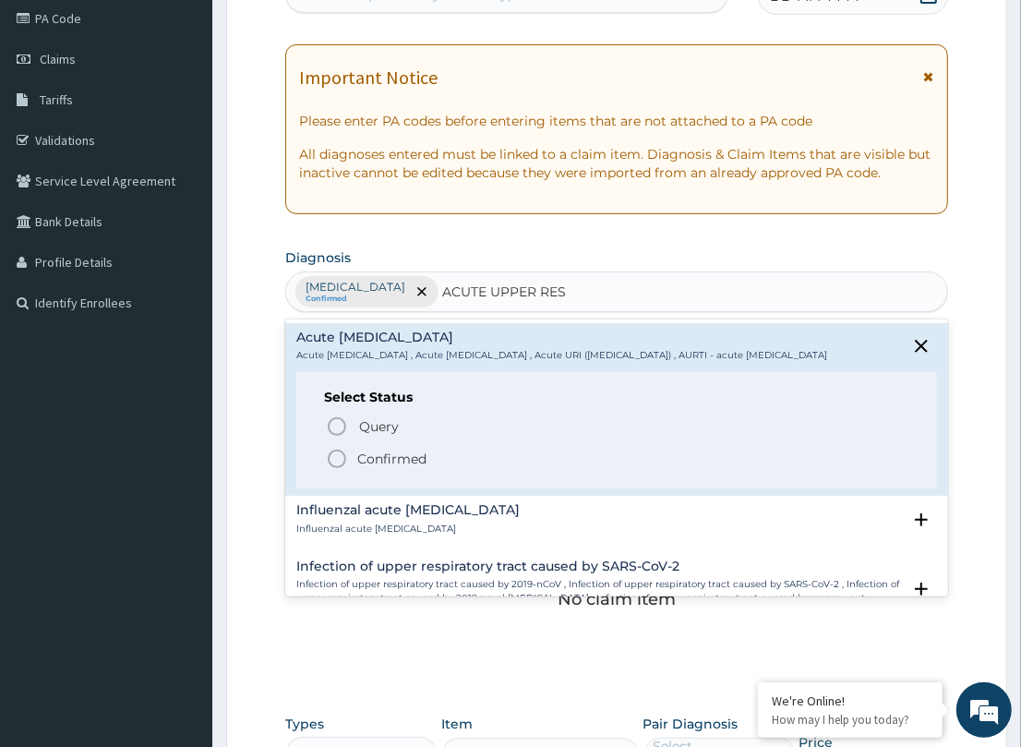
drag, startPoint x: 340, startPoint y: 469, endPoint x: 435, endPoint y: 438, distance: 99.8
click at [342, 466] on icon "status option filled" at bounding box center [337, 459] width 22 height 22
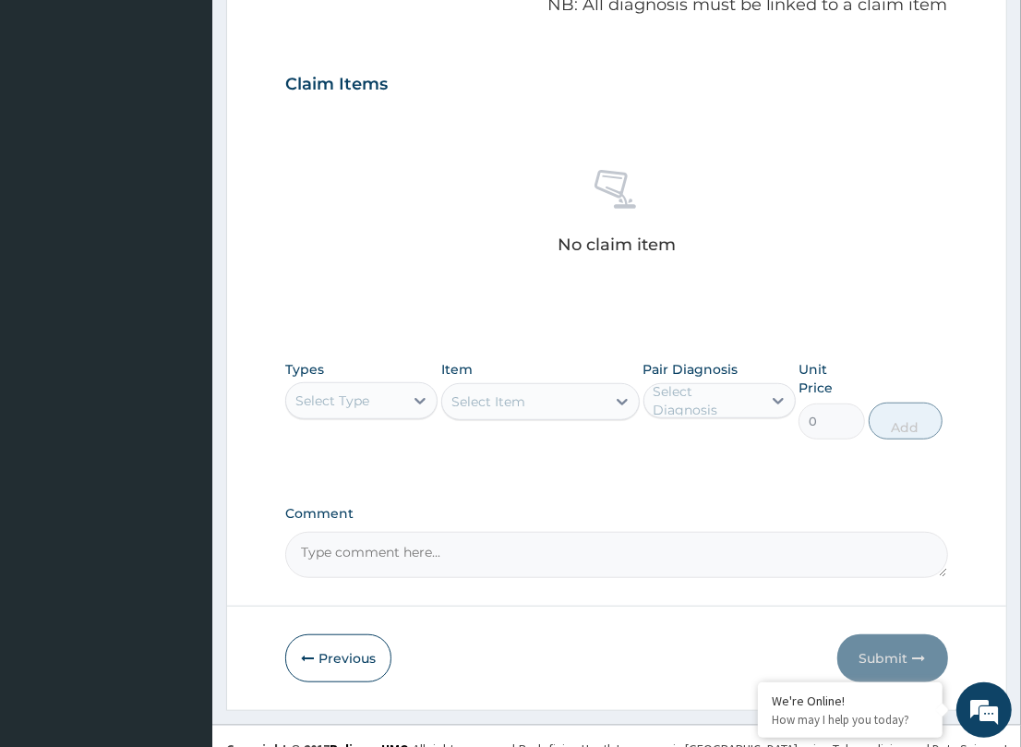
scroll to position [580, 0]
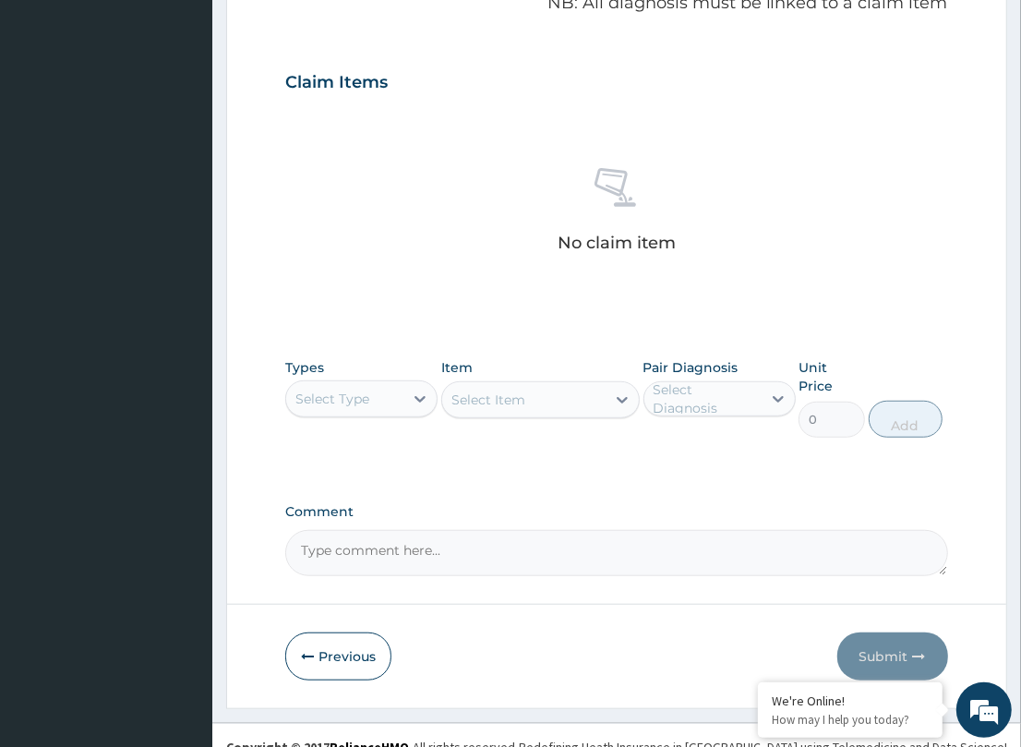
click at [386, 395] on div "Select Type" at bounding box center [344, 399] width 117 height 30
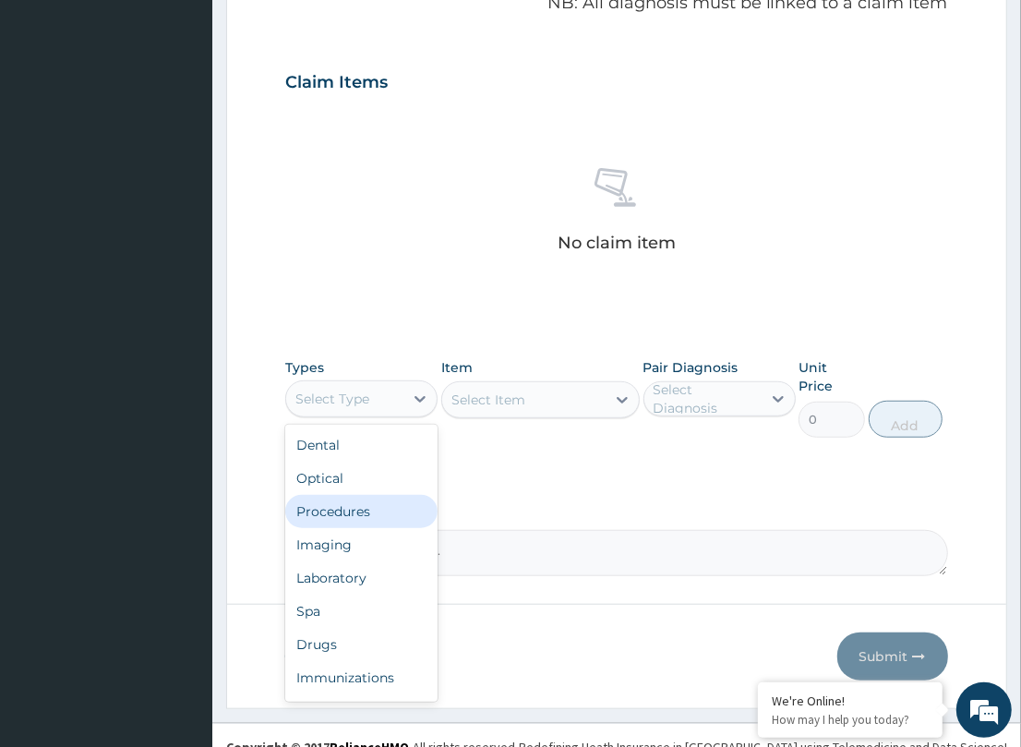
click at [380, 504] on div "Procedures" at bounding box center [361, 511] width 152 height 33
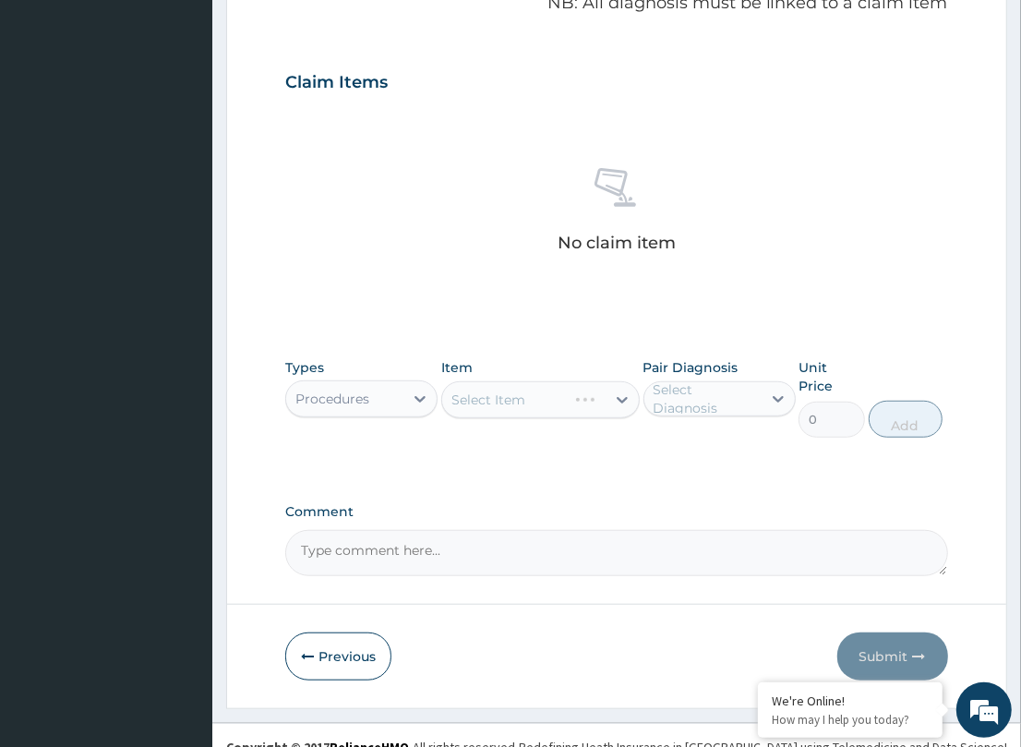
click at [517, 399] on div "Select Item" at bounding box center [540, 399] width 198 height 37
click at [524, 418] on div "Select Item" at bounding box center [540, 399] width 198 height 37
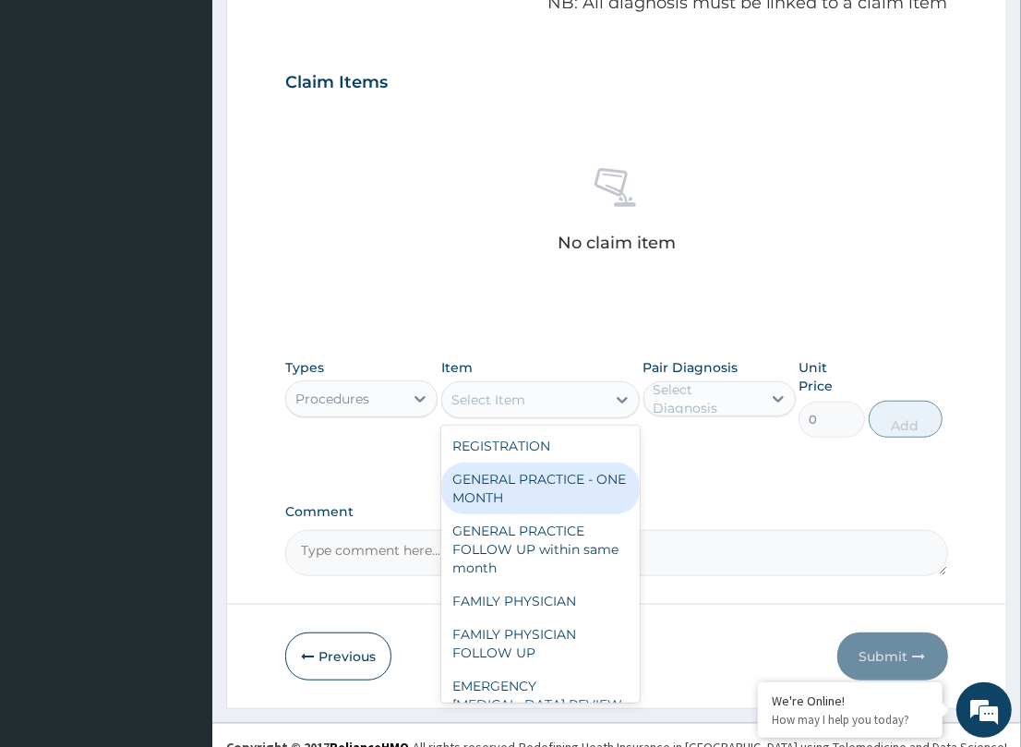
drag, startPoint x: 557, startPoint y: 474, endPoint x: 718, endPoint y: 429, distance: 167.5
click at [569, 469] on div "GENERAL PRACTICE - ONE MONTH" at bounding box center [540, 488] width 198 height 52
type input "1500"
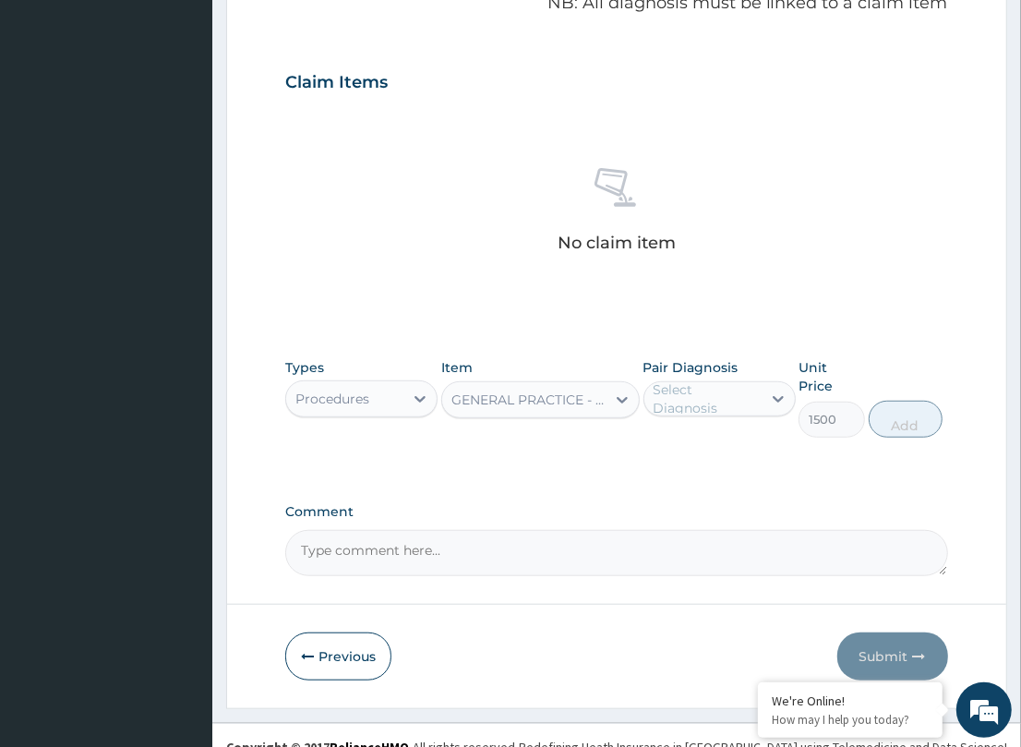
click at [712, 402] on div "Select Diagnosis" at bounding box center [706, 398] width 106 height 37
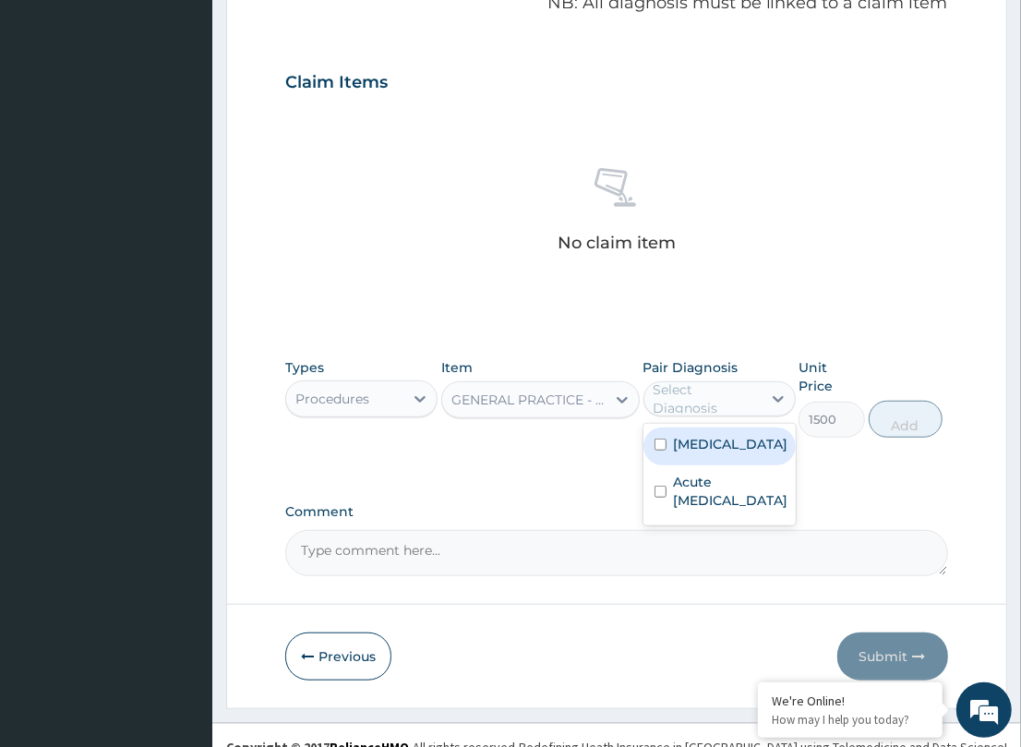
click at [707, 444] on label "[MEDICAL_DATA]" at bounding box center [731, 444] width 114 height 18
checkbox input "true"
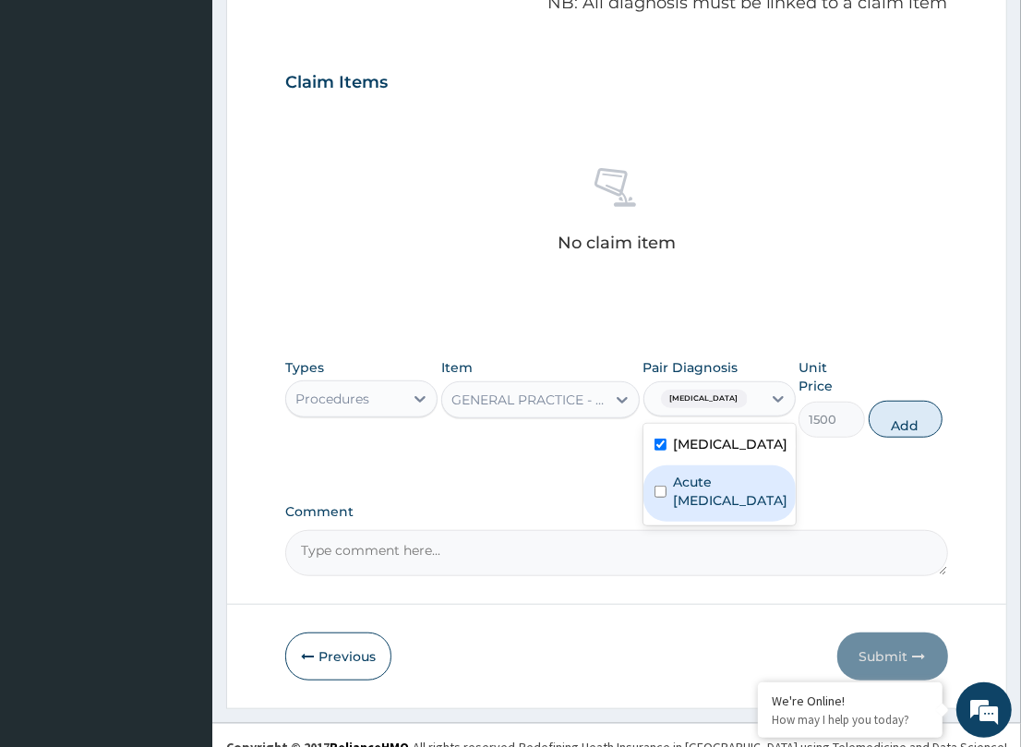
drag, startPoint x: 711, startPoint y: 485, endPoint x: 889, endPoint y: 426, distance: 187.7
click at [806, 469] on div "PA Code / Prescription Code Enter Code(Secondary Care Only) Encounter Date DD-M…" at bounding box center [616, 86] width 662 height 979
drag, startPoint x: 749, startPoint y: 486, endPoint x: 783, endPoint y: 464, distance: 39.9
click at [750, 485] on label "Acute [MEDICAL_DATA]" at bounding box center [731, 491] width 114 height 37
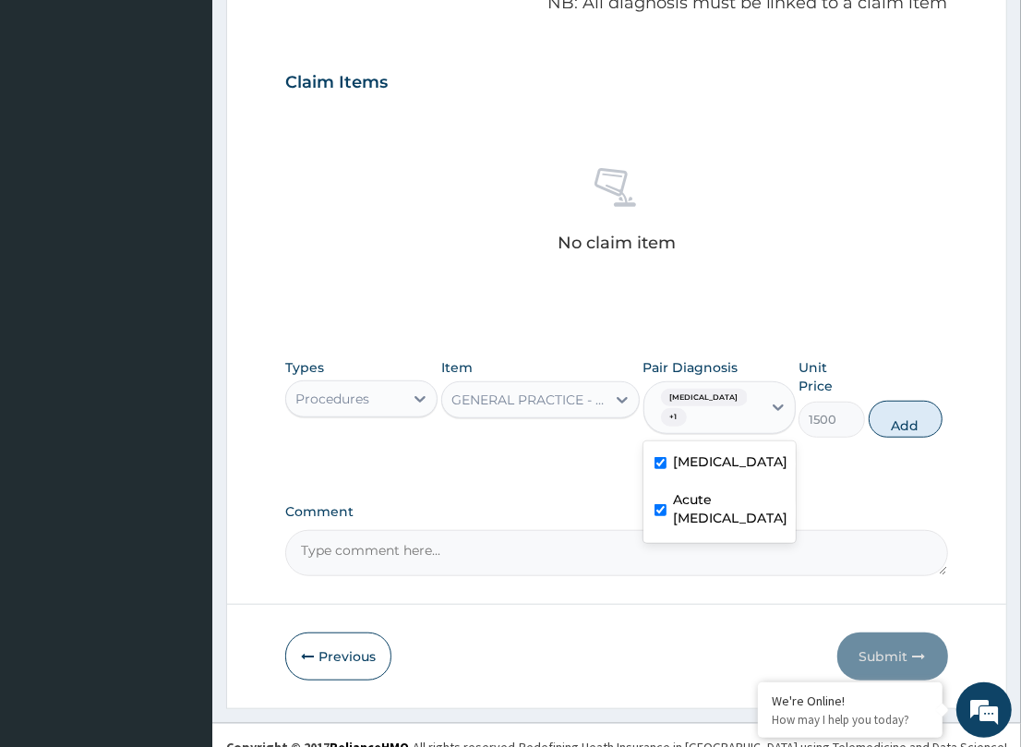
checkbox input "true"
drag, startPoint x: 893, startPoint y: 395, endPoint x: 573, endPoint y: 435, distance: 321.8
click at [891, 401] on button "Add" at bounding box center [906, 419] width 74 height 37
type input "0"
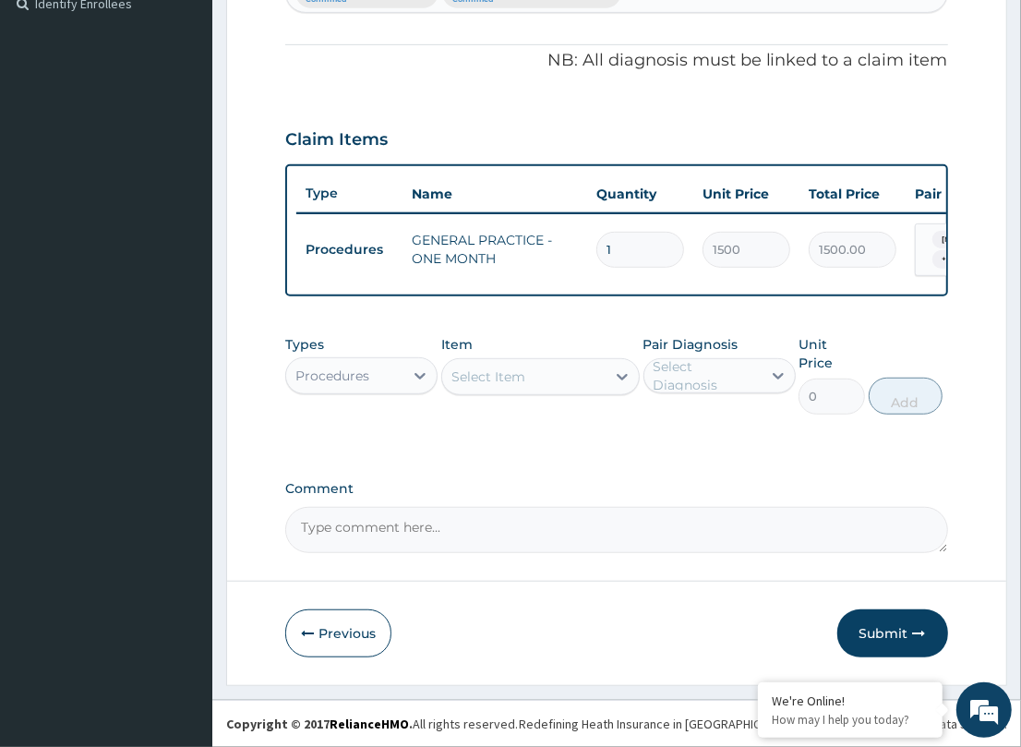
scroll to position [512, 0]
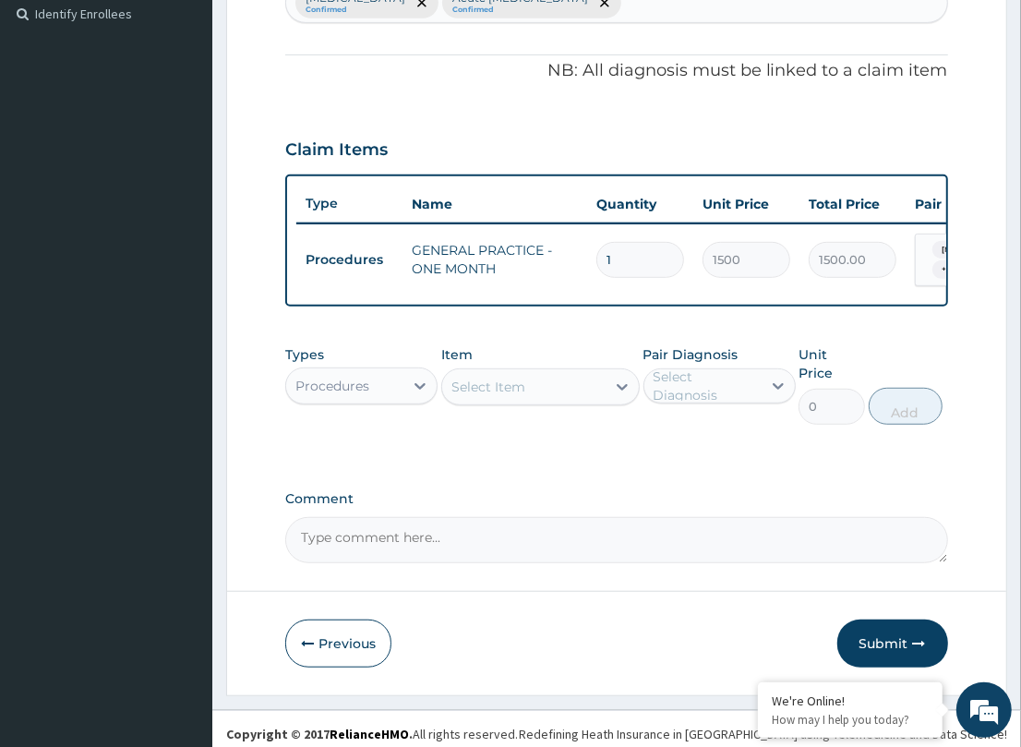
drag, startPoint x: 381, startPoint y: 402, endPoint x: 376, endPoint y: 415, distance: 14.9
click at [376, 415] on div "Types Procedures Item Select Item Pair Diagnosis Select Diagnosis Unit Price 0 …" at bounding box center [616, 385] width 662 height 98
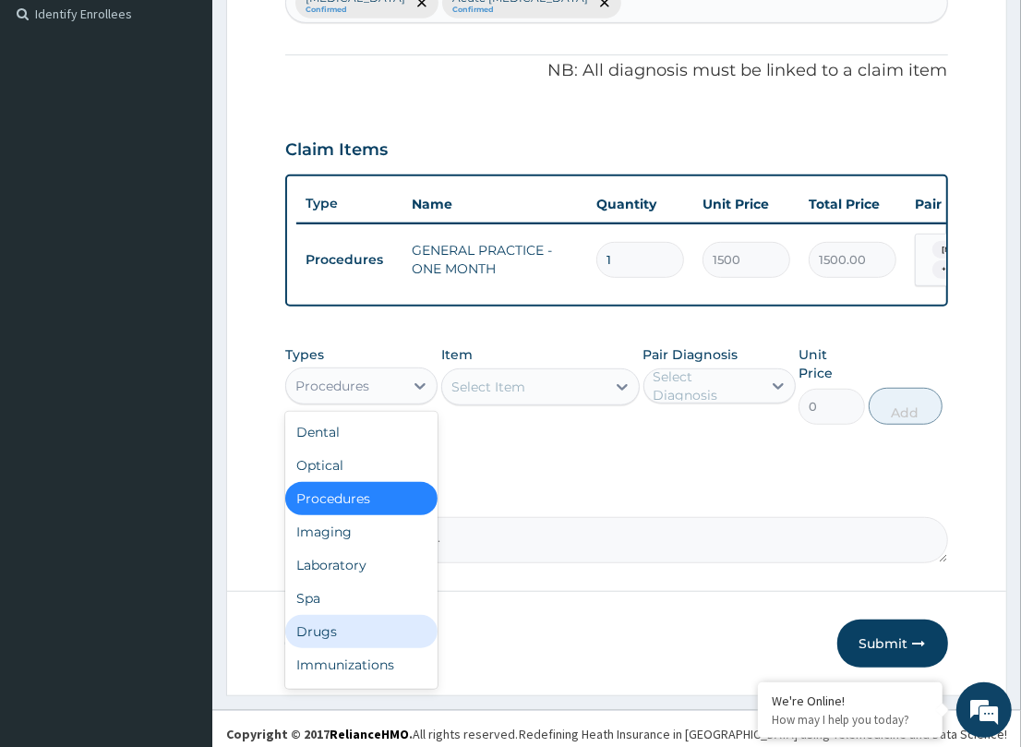
click at [332, 628] on div "Drugs" at bounding box center [361, 631] width 152 height 33
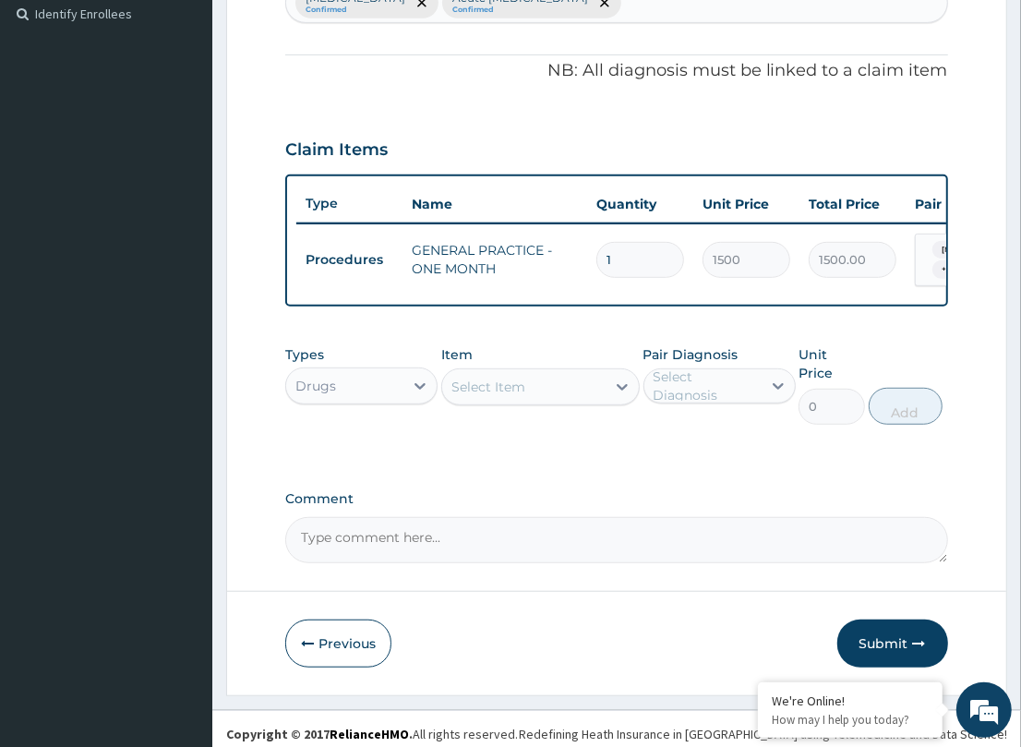
drag, startPoint x: 531, startPoint y: 392, endPoint x: 528, endPoint y: 416, distance: 24.2
click at [531, 392] on div "Select Item" at bounding box center [523, 387] width 163 height 30
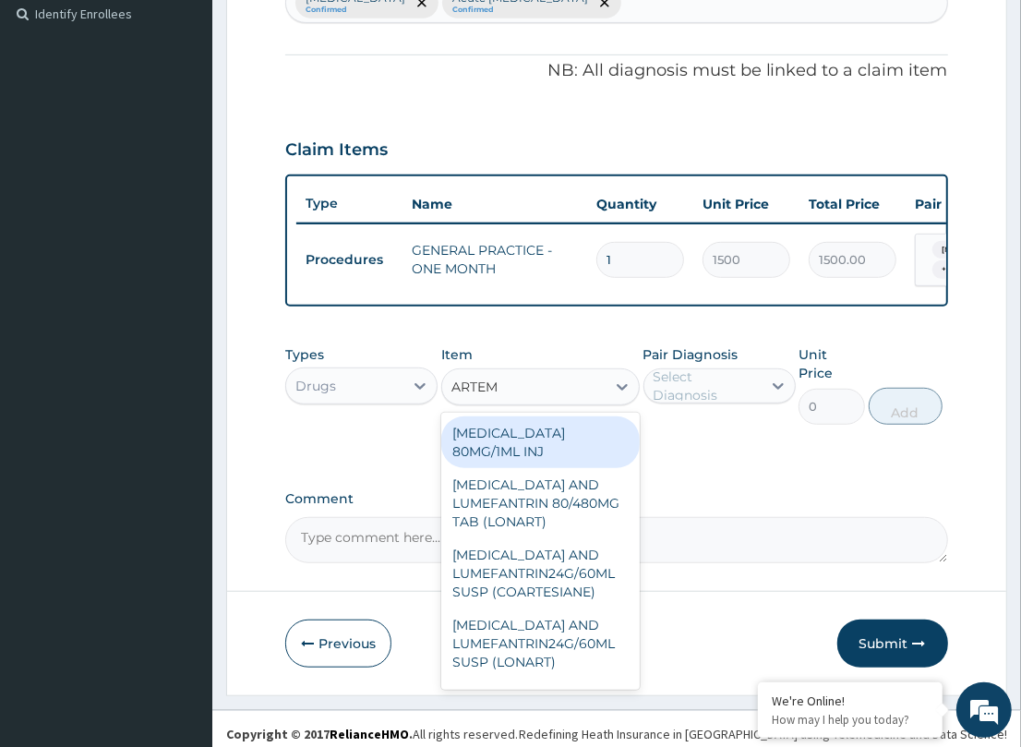
type input "ARTEME"
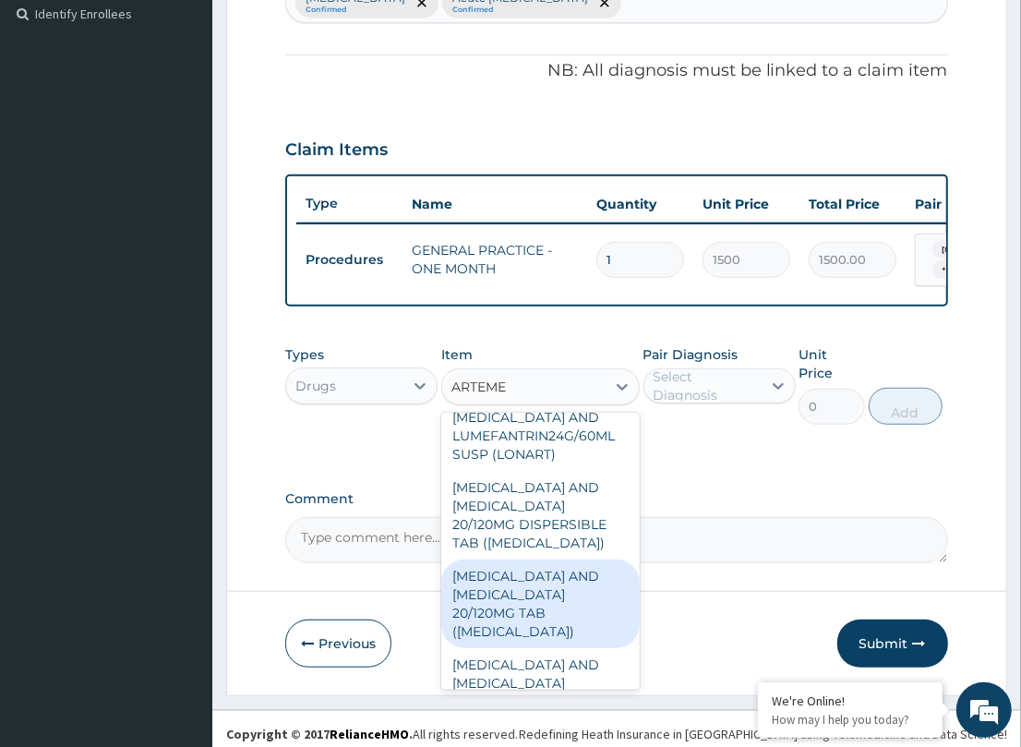
scroll to position [347, 0]
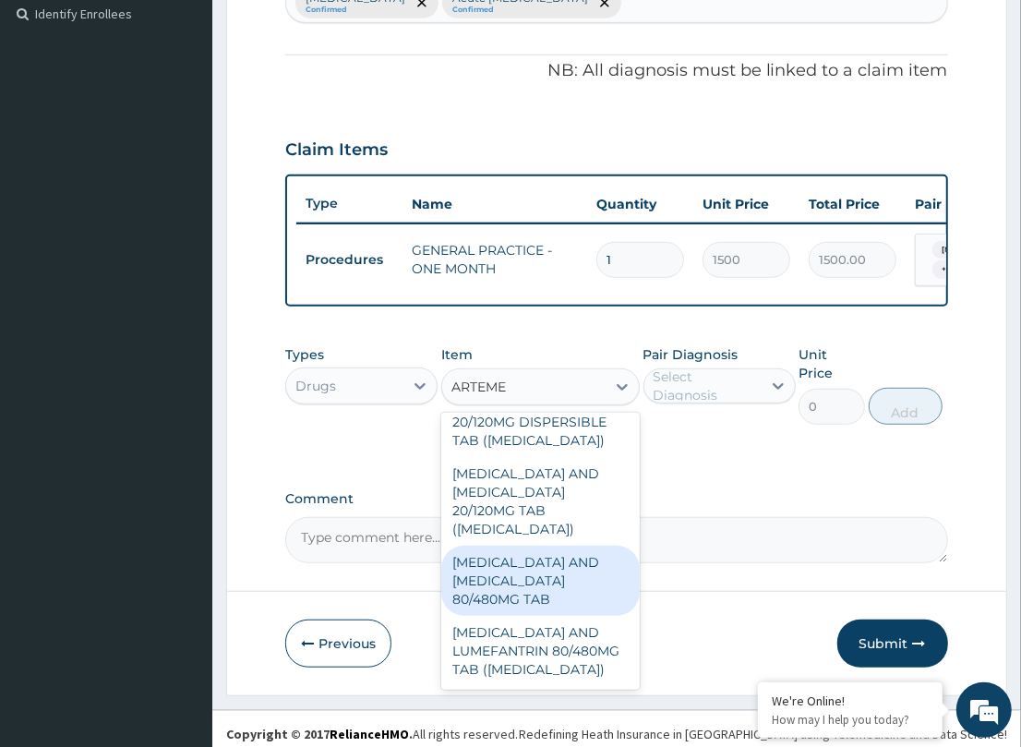
drag, startPoint x: 510, startPoint y: 568, endPoint x: 616, endPoint y: 454, distance: 154.8
click at [519, 565] on div "[MEDICAL_DATA] AND [MEDICAL_DATA] 80/480MG TAB" at bounding box center [540, 581] width 198 height 70
type input "184.8"
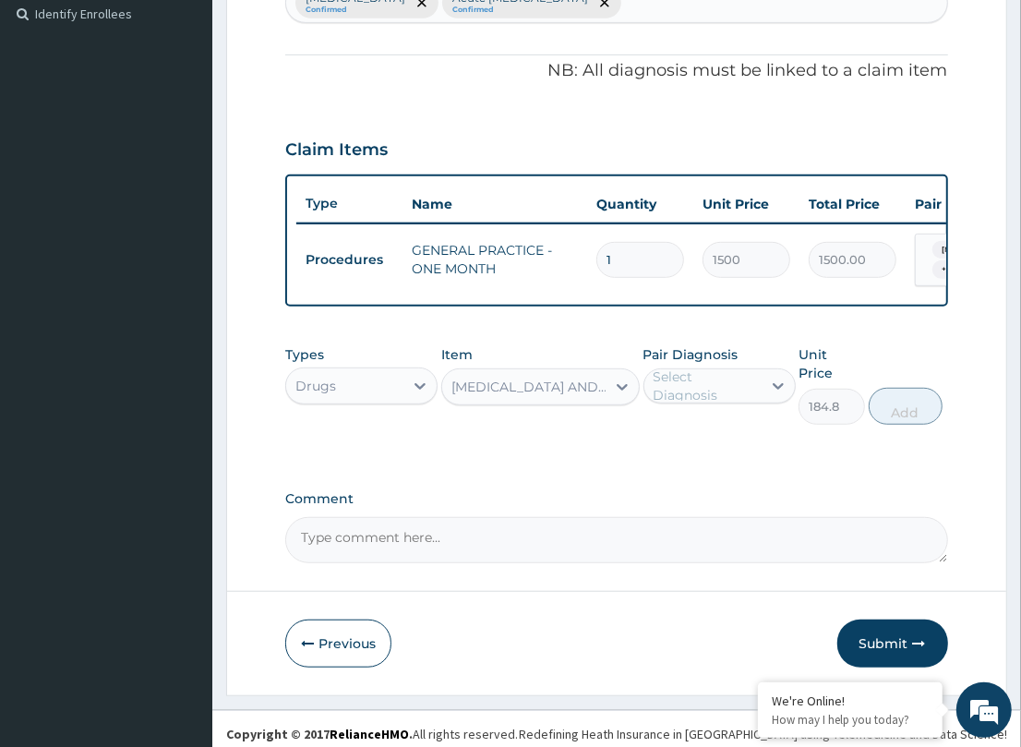
drag, startPoint x: 697, startPoint y: 393, endPoint x: 708, endPoint y: 417, distance: 26.4
click at [699, 398] on div "Select Diagnosis" at bounding box center [706, 385] width 106 height 37
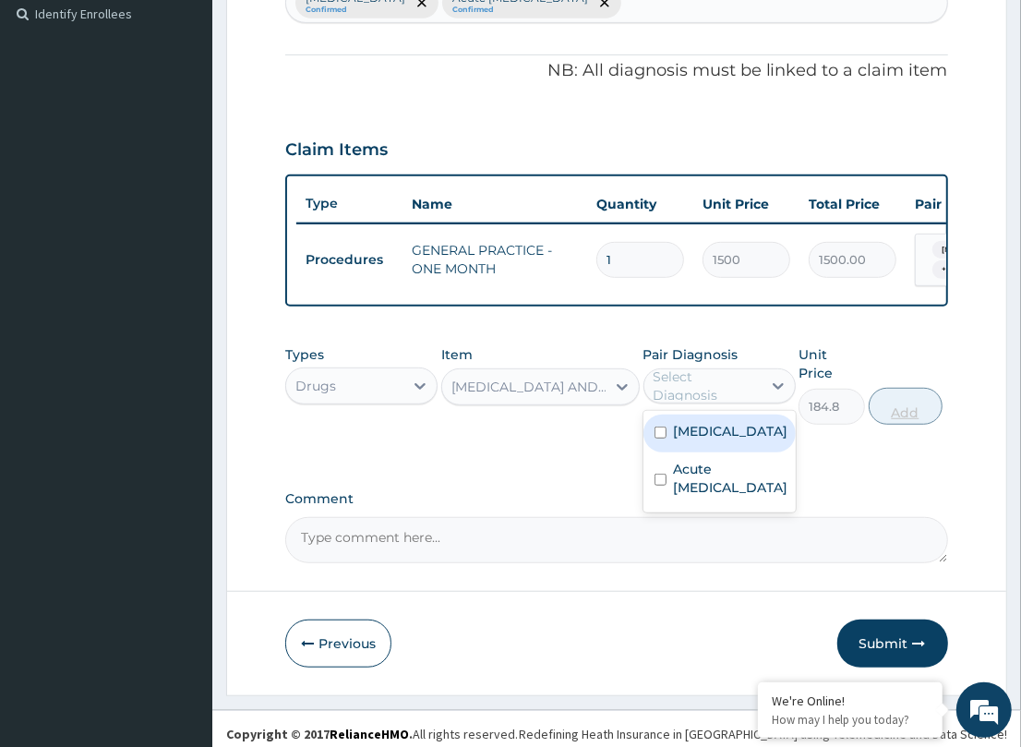
drag, startPoint x: 694, startPoint y: 450, endPoint x: 930, endPoint y: 402, distance: 241.1
click at [750, 441] on div "[MEDICAL_DATA]" at bounding box center [719, 433] width 152 height 38
checkbox input "true"
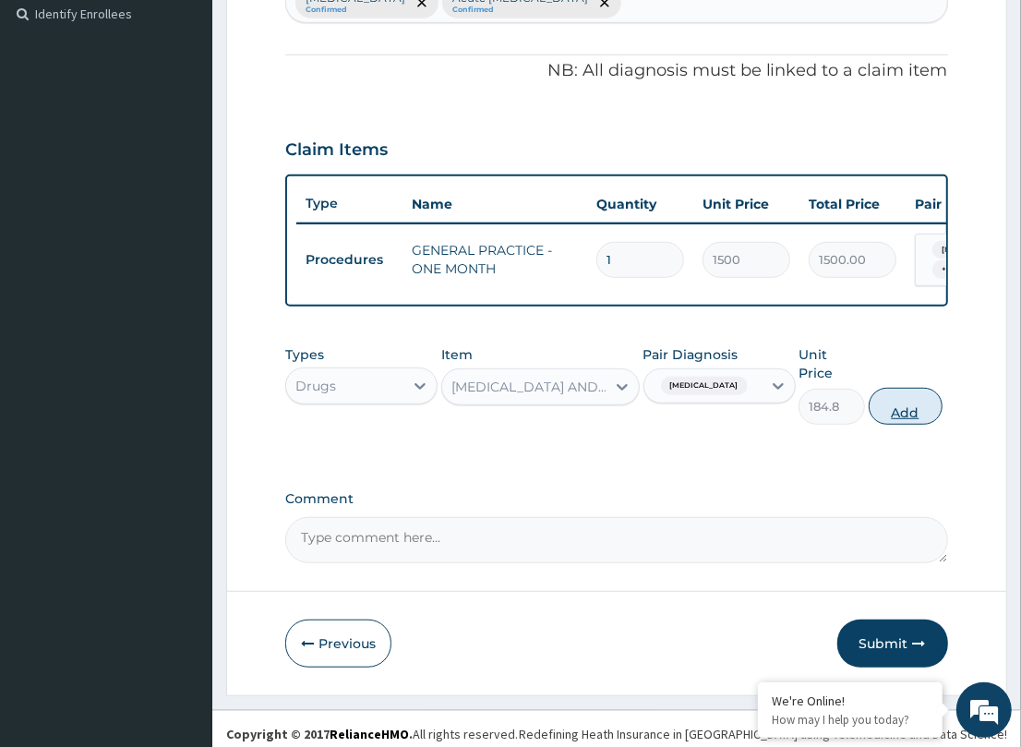
click at [920, 397] on button "Add" at bounding box center [906, 406] width 74 height 37
type input "0"
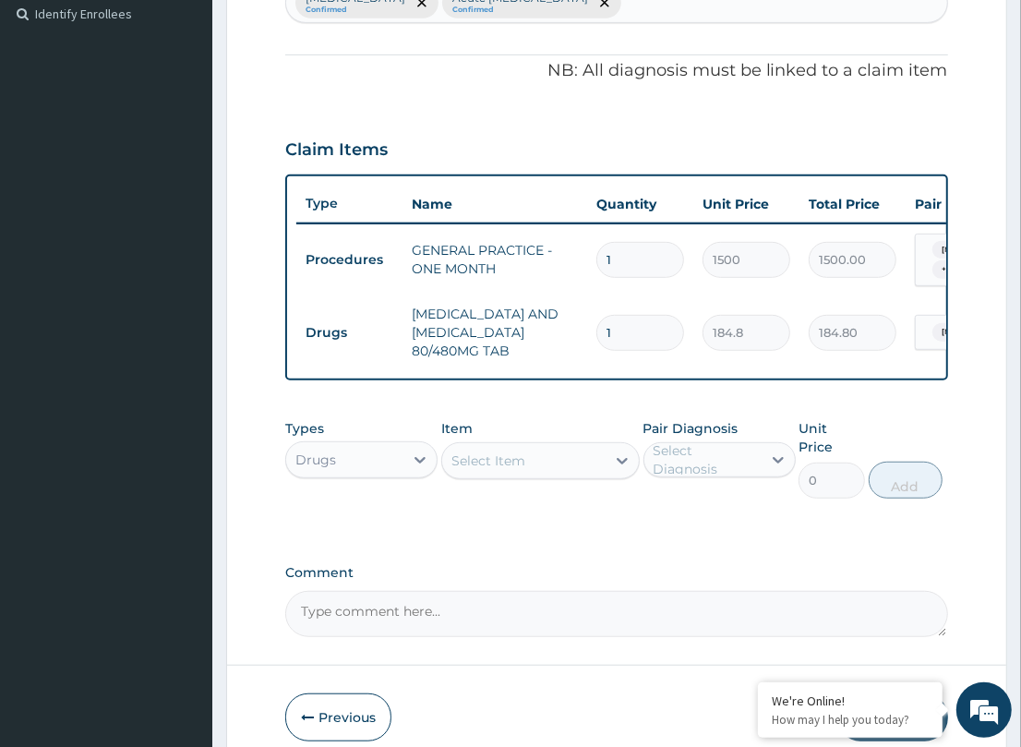
drag, startPoint x: 600, startPoint y: 325, endPoint x: 455, endPoint y: 335, distance: 145.3
click at [455, 337] on tr "Drugs [MEDICAL_DATA] AND [MEDICAL_DATA] 80/480MG TAB 1 184.8 184.80 [MEDICAL_DA…" at bounding box center [748, 332] width 905 height 74
type input "6"
type input "1108.80"
type input "6"
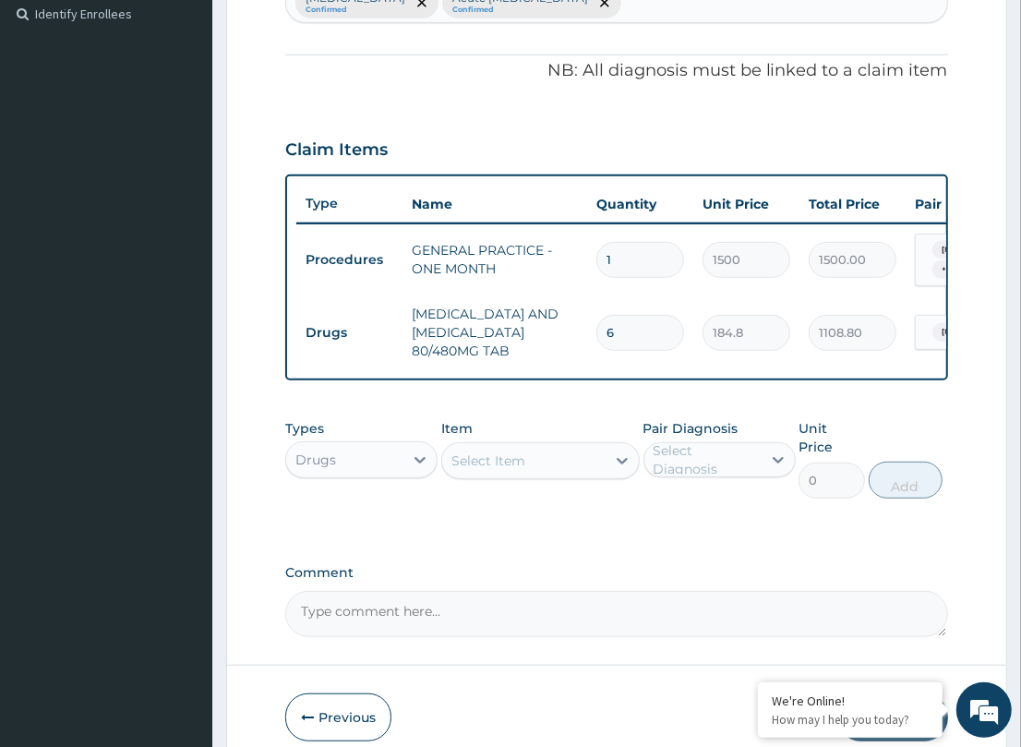
drag, startPoint x: 574, startPoint y: 404, endPoint x: 531, endPoint y: 425, distance: 47.9
click at [572, 403] on div "PA Code / Prescription Code Enter Code(Secondary Care Only) Encounter Date DD-M…" at bounding box center [616, 150] width 662 height 973
click at [499, 469] on div "Select Item" at bounding box center [488, 460] width 74 height 18
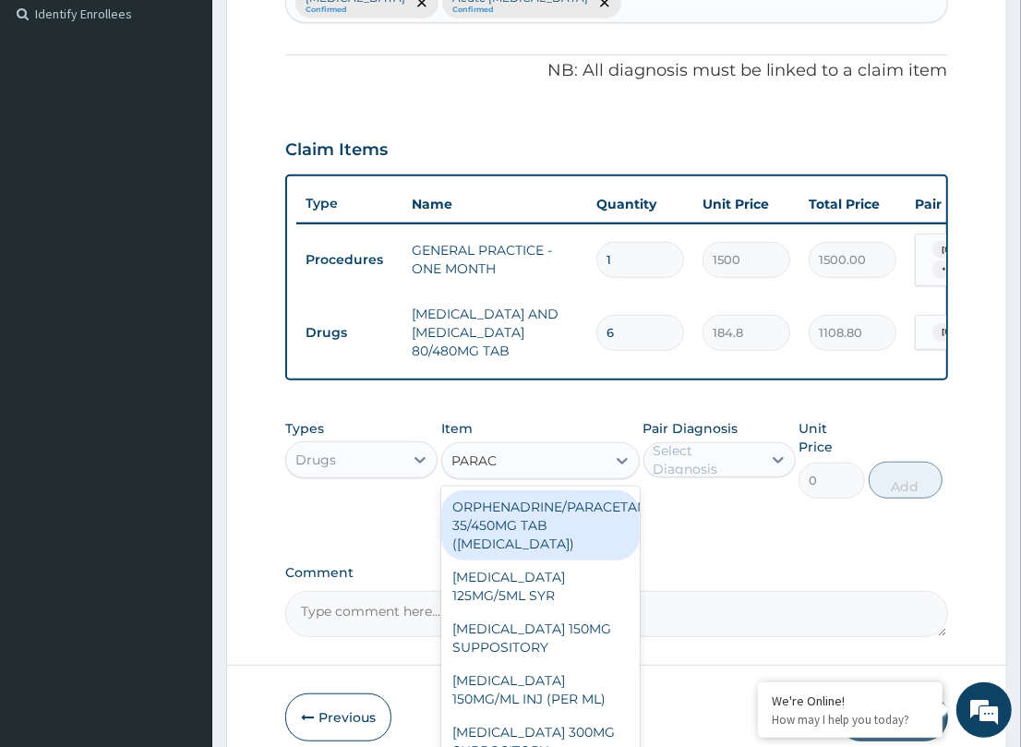
type input "PARACE"
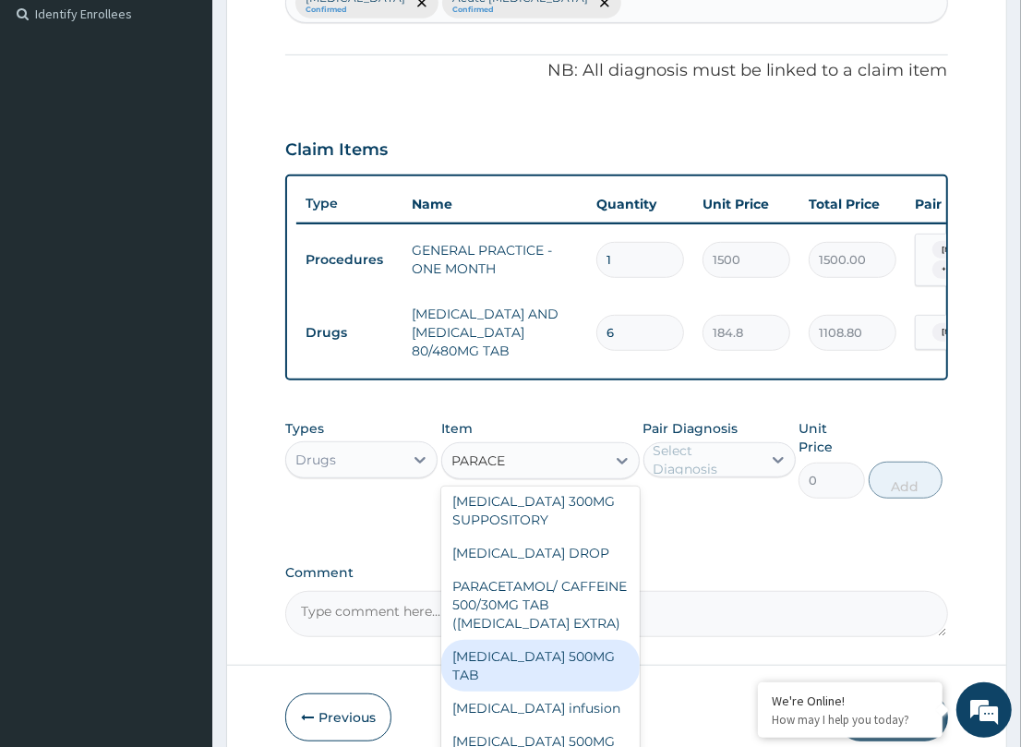
scroll to position [318, 0]
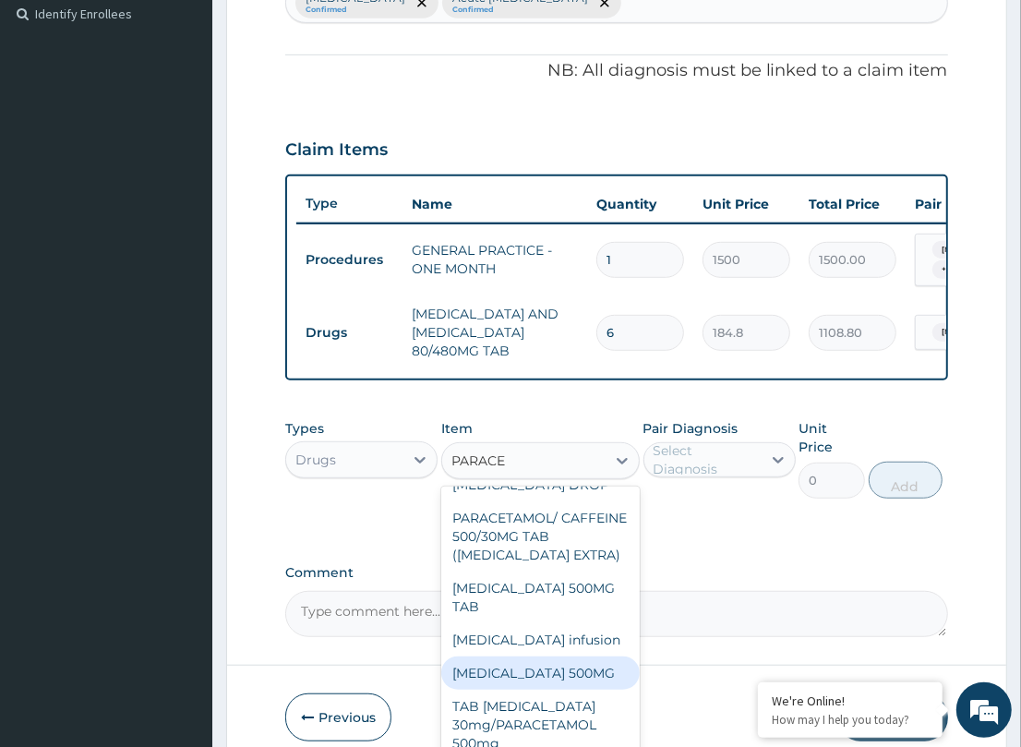
click at [574, 656] on div "[MEDICAL_DATA] 500MG" at bounding box center [540, 672] width 198 height 33
type input "10"
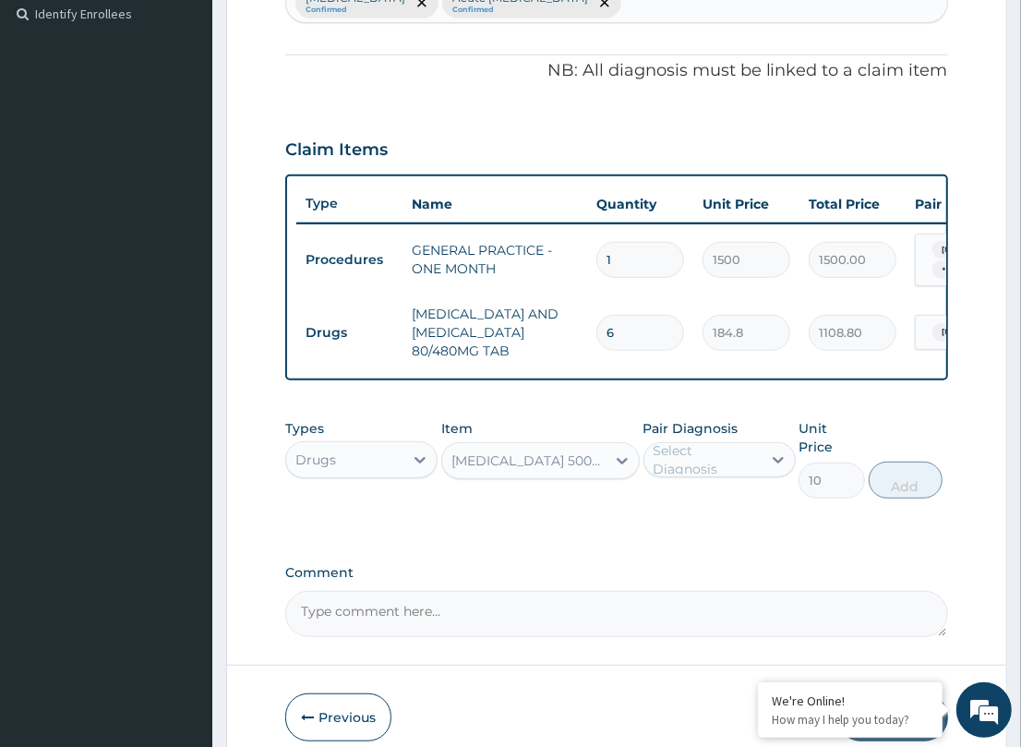
drag, startPoint x: 721, startPoint y: 464, endPoint x: 749, endPoint y: 480, distance: 32.6
click at [725, 464] on div "Select Diagnosis" at bounding box center [706, 459] width 106 height 37
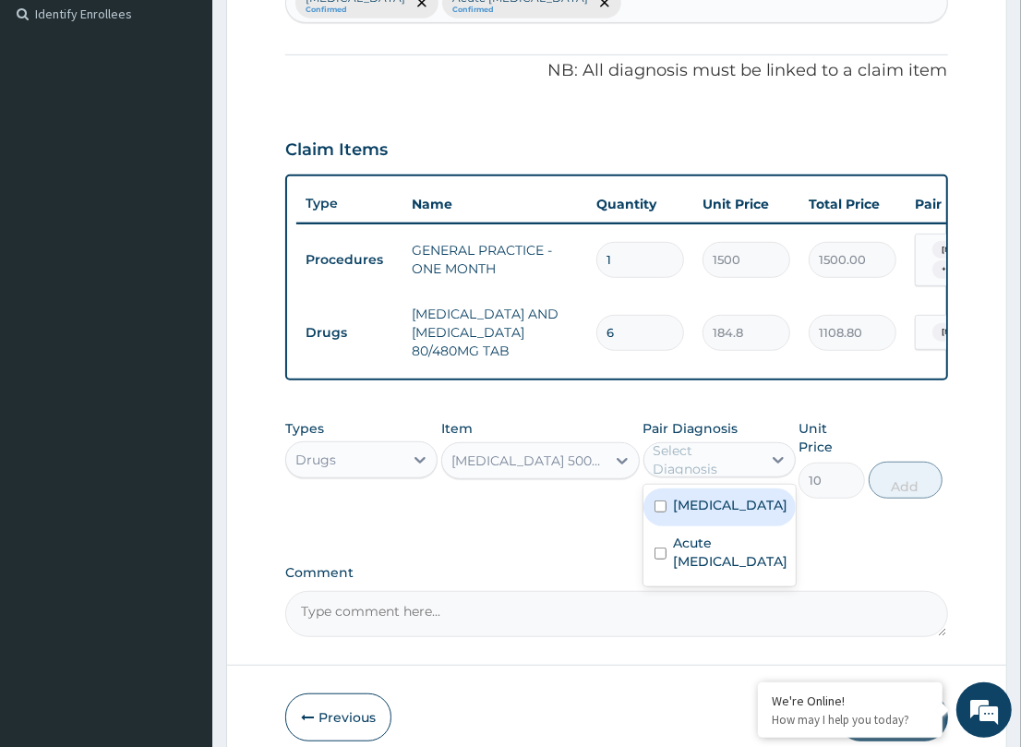
drag, startPoint x: 709, startPoint y: 513, endPoint x: 803, endPoint y: 508, distance: 94.3
click at [726, 514] on div "[MEDICAL_DATA]" at bounding box center [719, 507] width 152 height 38
checkbox input "true"
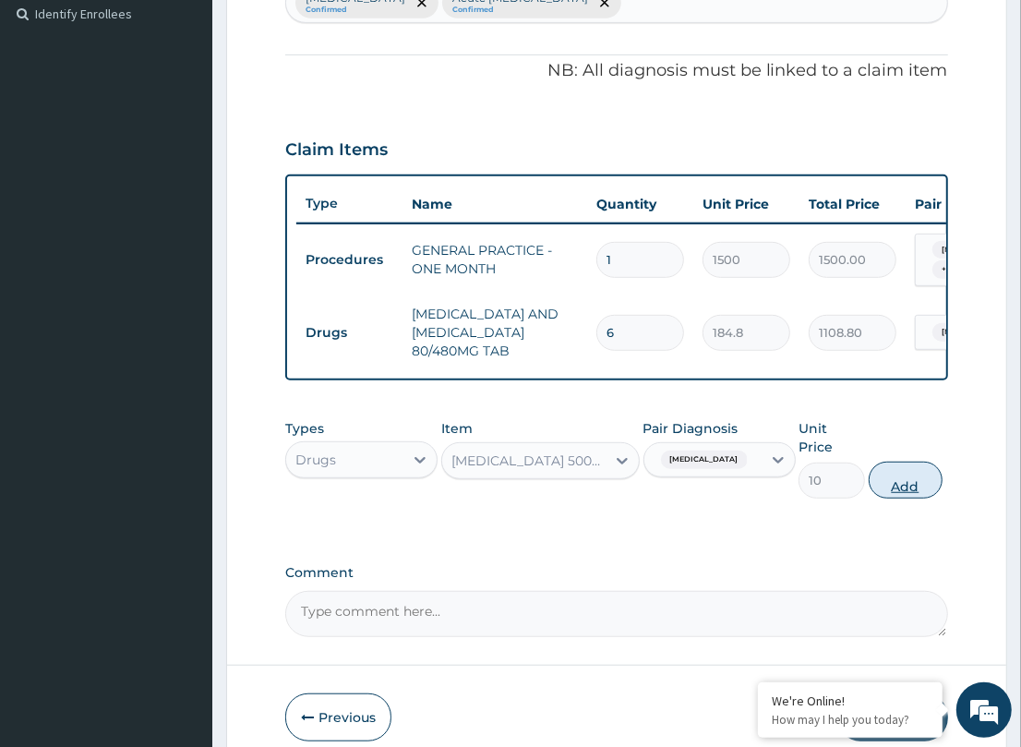
click at [910, 475] on button "Add" at bounding box center [906, 480] width 74 height 37
type input "0"
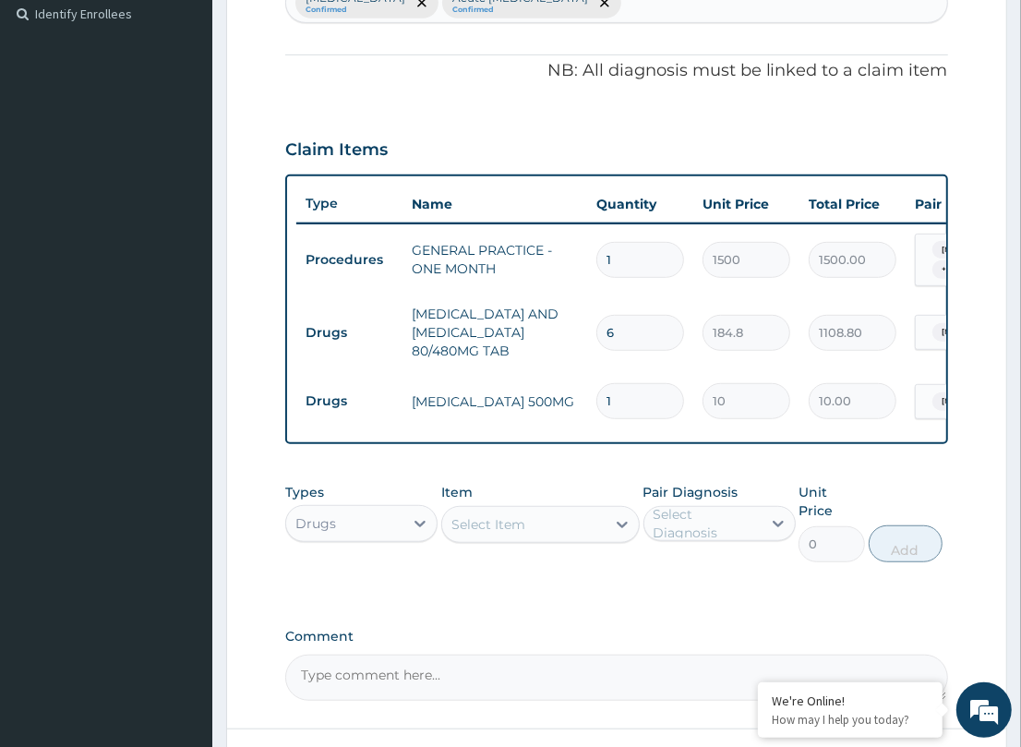
type input "18"
type input "180.00"
type input "18"
drag, startPoint x: 612, startPoint y: 476, endPoint x: 534, endPoint y: 500, distance: 82.0
click at [610, 476] on div "PA Code / Prescription Code Enter Code(Secondary Care Only) Encounter Date DD-M…" at bounding box center [616, 182] width 662 height 1037
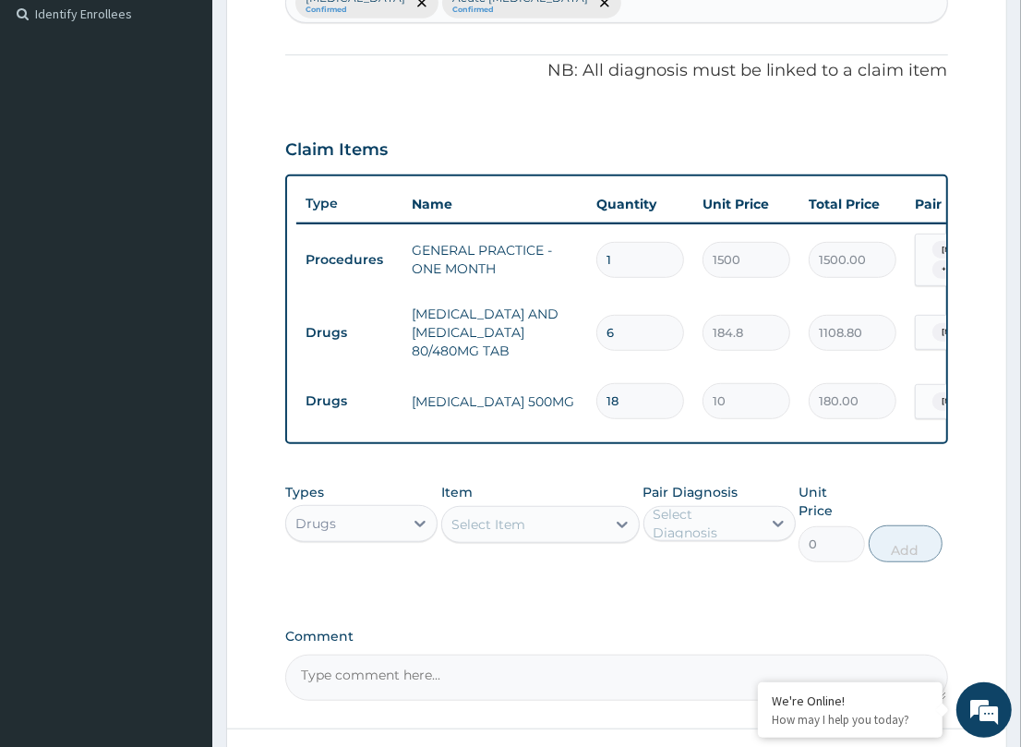
click at [526, 524] on div "Select Item" at bounding box center [523, 525] width 163 height 30
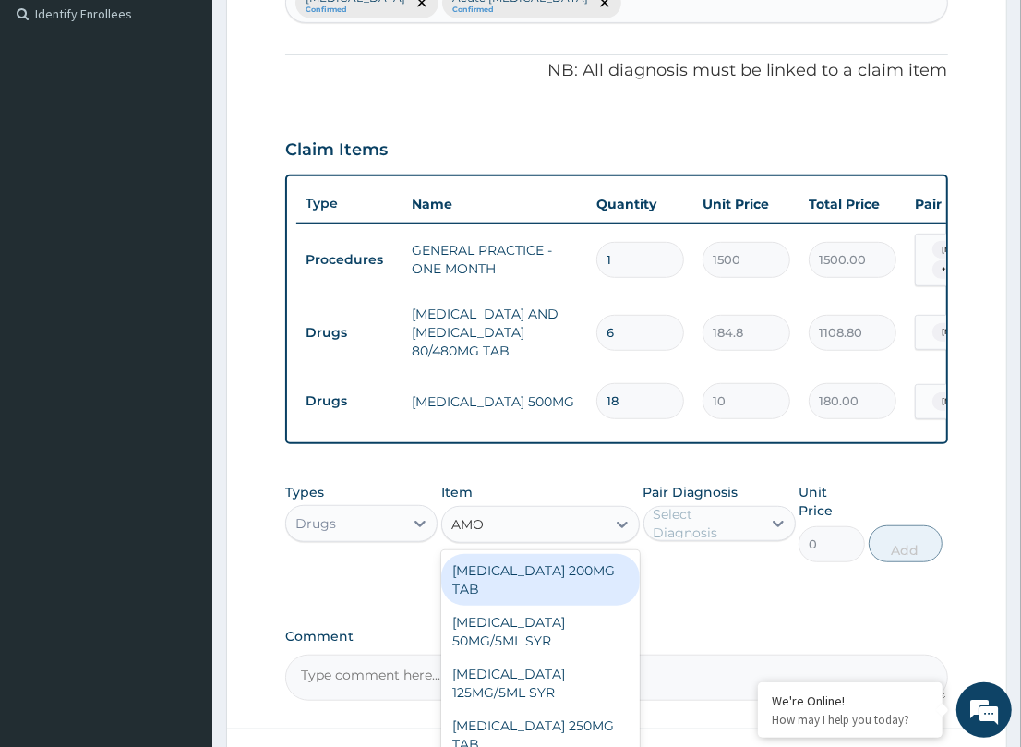
type input "AMOX"
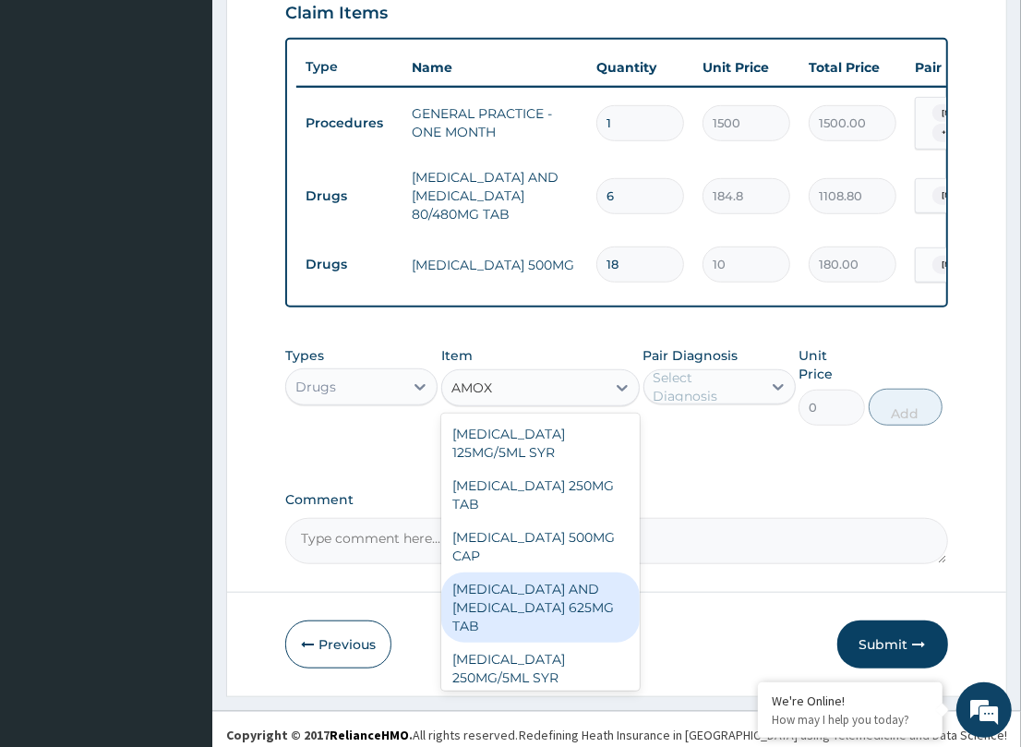
click at [560, 615] on div "AMOXYCILLIN AND CLAVULANIC ACID 625MG TAB" at bounding box center [540, 607] width 198 height 70
type input "157.08"
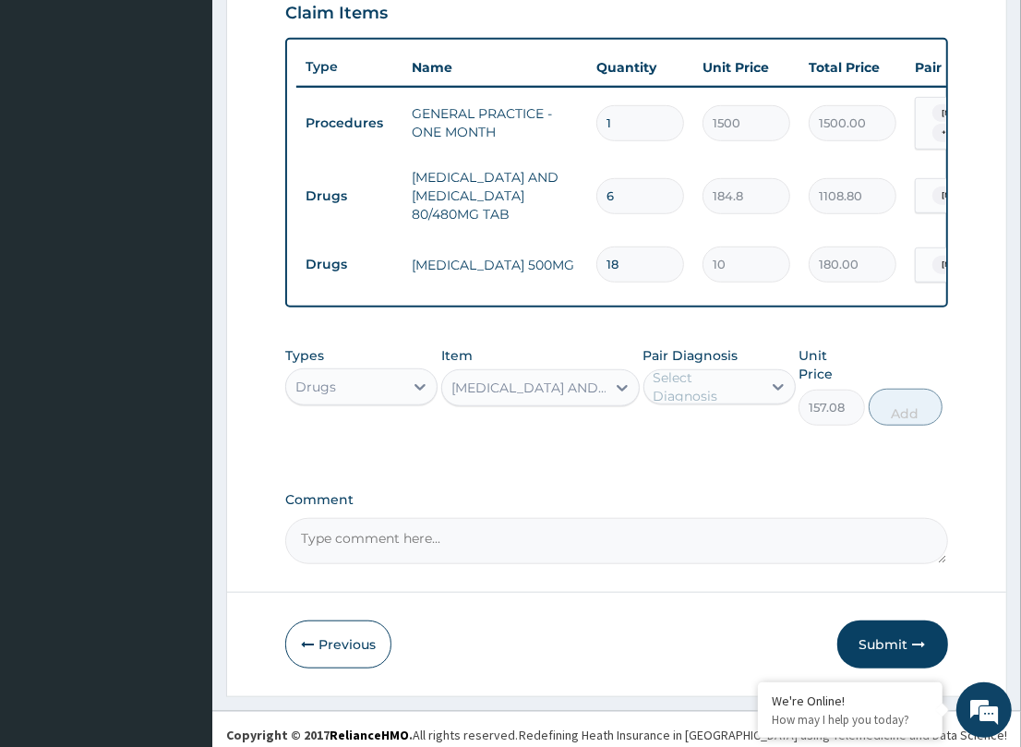
click at [753, 395] on div "Select Diagnosis" at bounding box center [706, 386] width 106 height 37
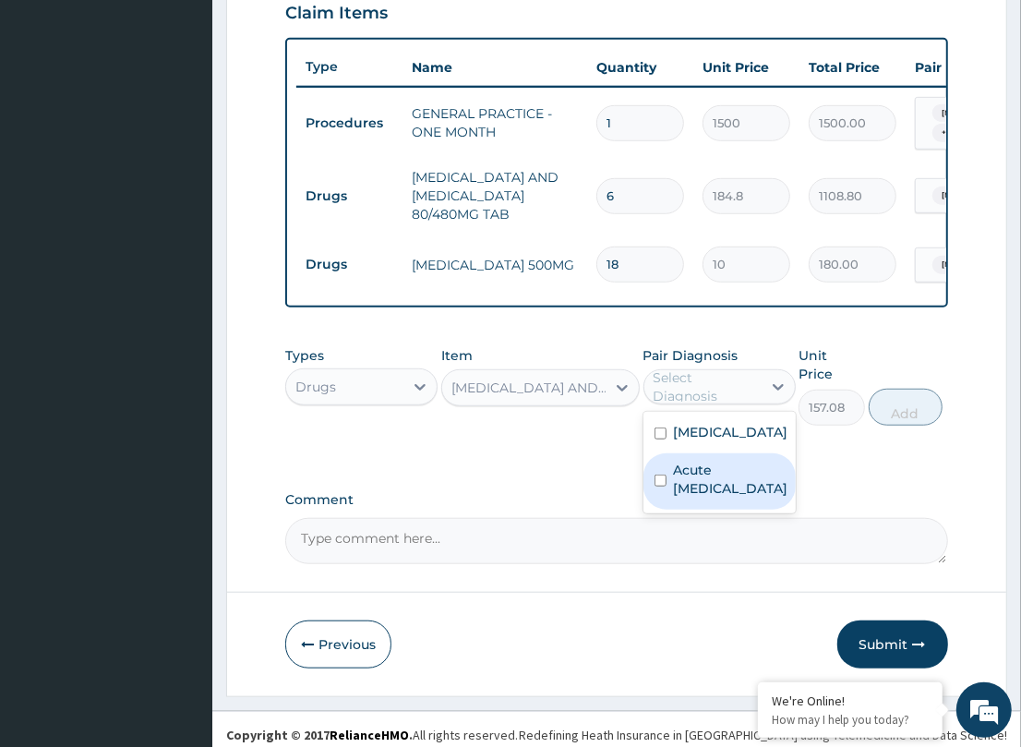
drag, startPoint x: 726, startPoint y: 497, endPoint x: 786, endPoint y: 485, distance: 61.2
click at [731, 497] on label "Acute upper respiratory infection" at bounding box center [731, 479] width 114 height 37
checkbox input "true"
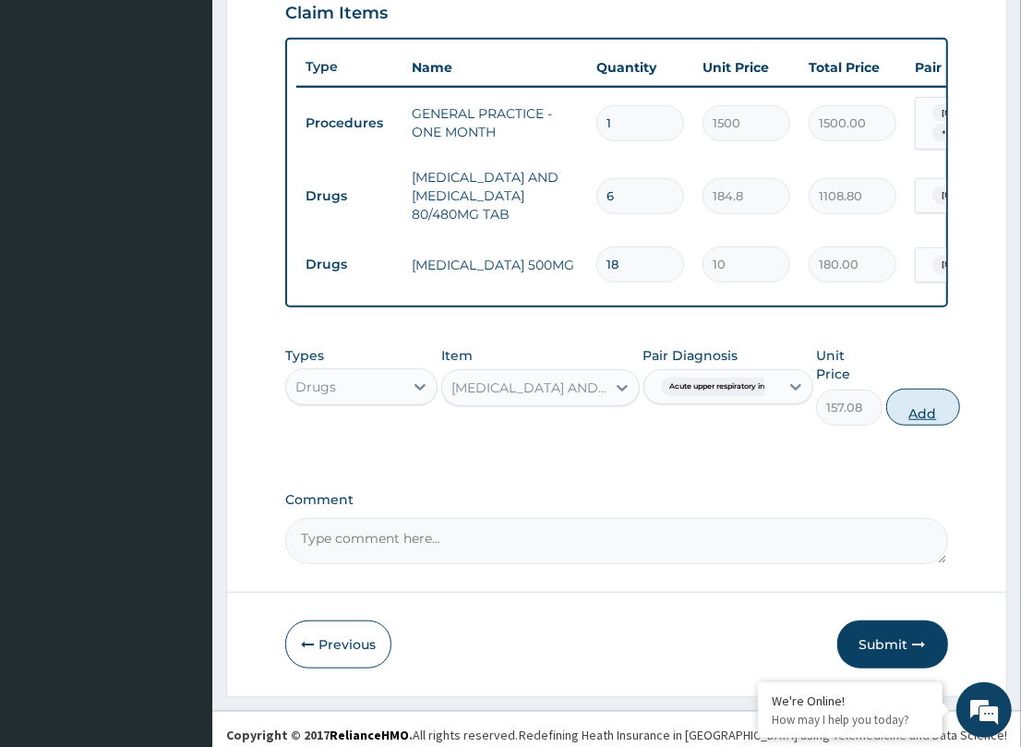
click at [892, 394] on button "Add" at bounding box center [923, 407] width 74 height 37
type input "0"
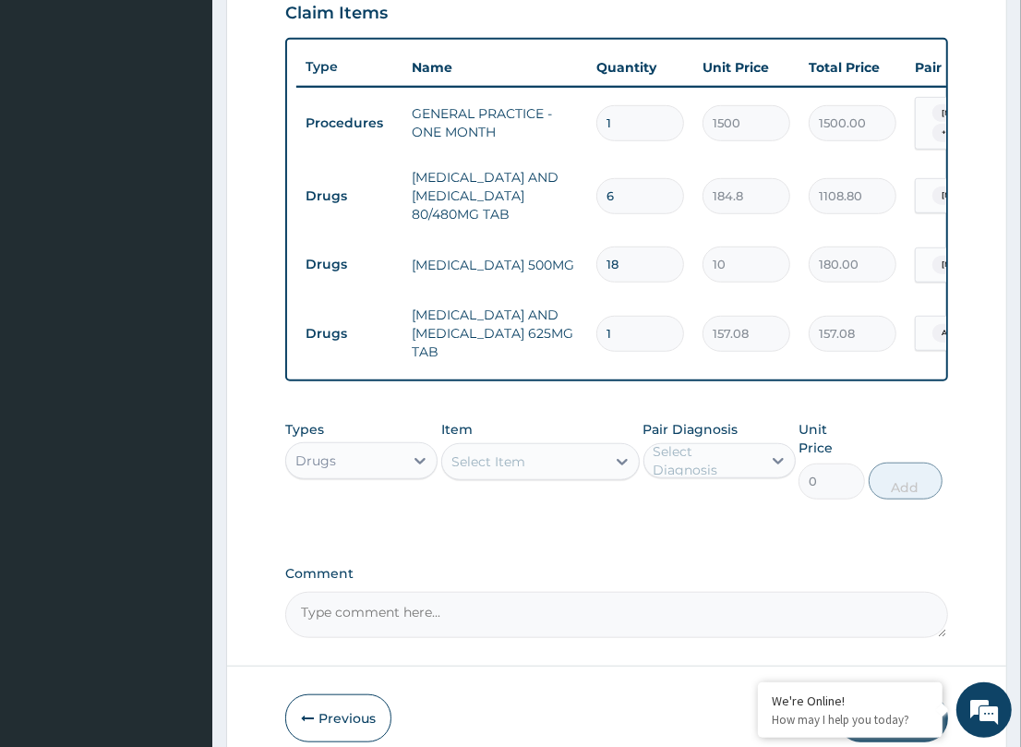
type input "10"
type input "1570.80"
type input "10"
click at [661, 406] on div "PA Code / Prescription Code Enter Code(Secondary Care Only) Encounter Date DD-M…" at bounding box center [616, 82] width 662 height 1110
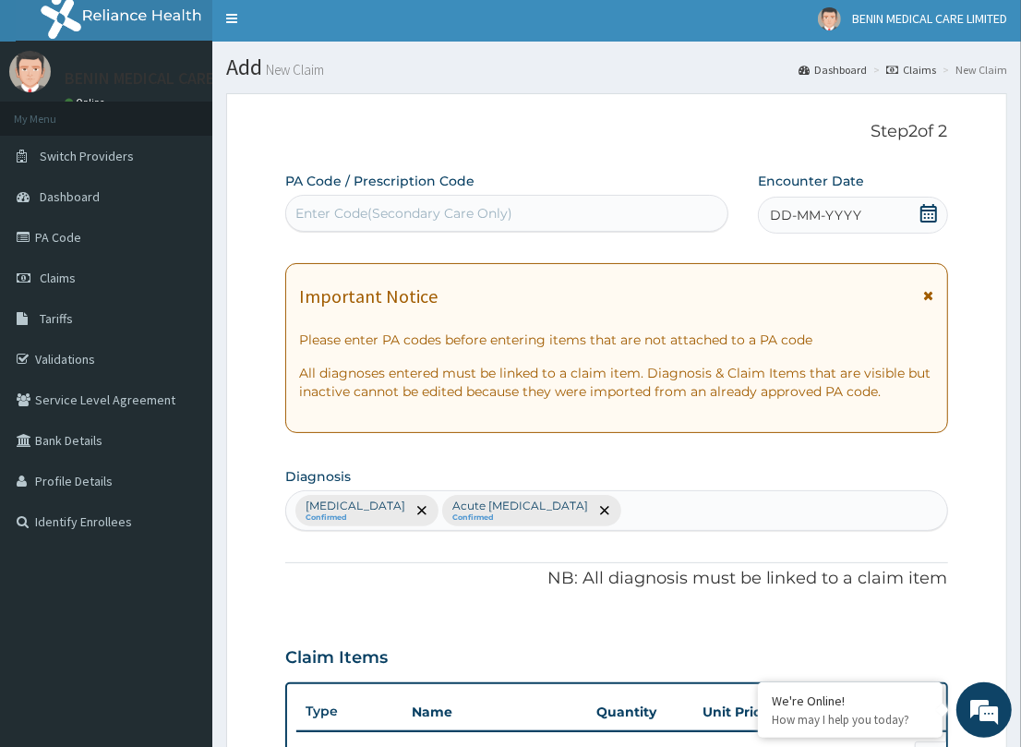
scroll to position [0, 0]
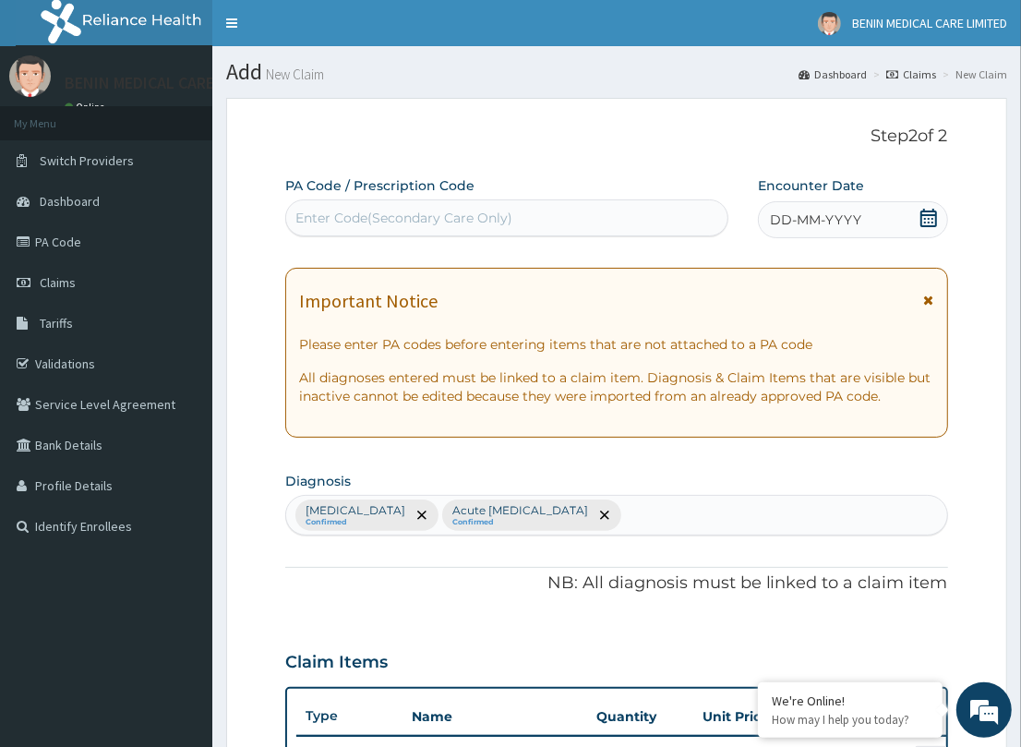
click at [781, 217] on span "DD-MM-YYYY" at bounding box center [815, 219] width 91 height 18
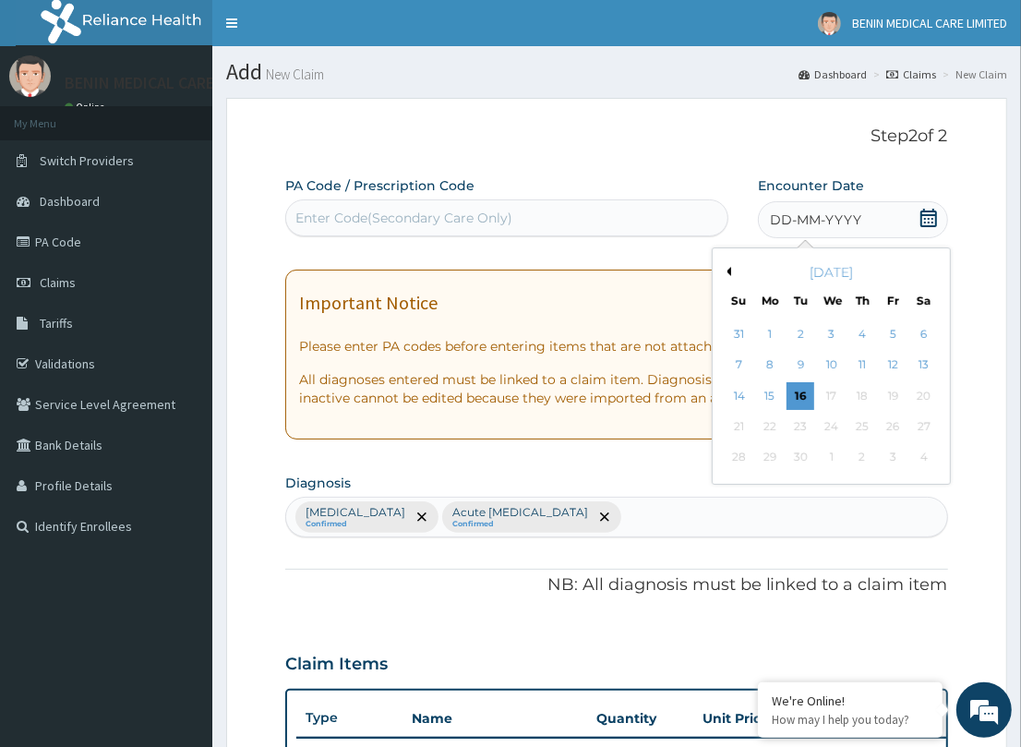
drag, startPoint x: 737, startPoint y: 398, endPoint x: 815, endPoint y: 431, distance: 85.2
click at [745, 402] on div "14" at bounding box center [739, 396] width 28 height 28
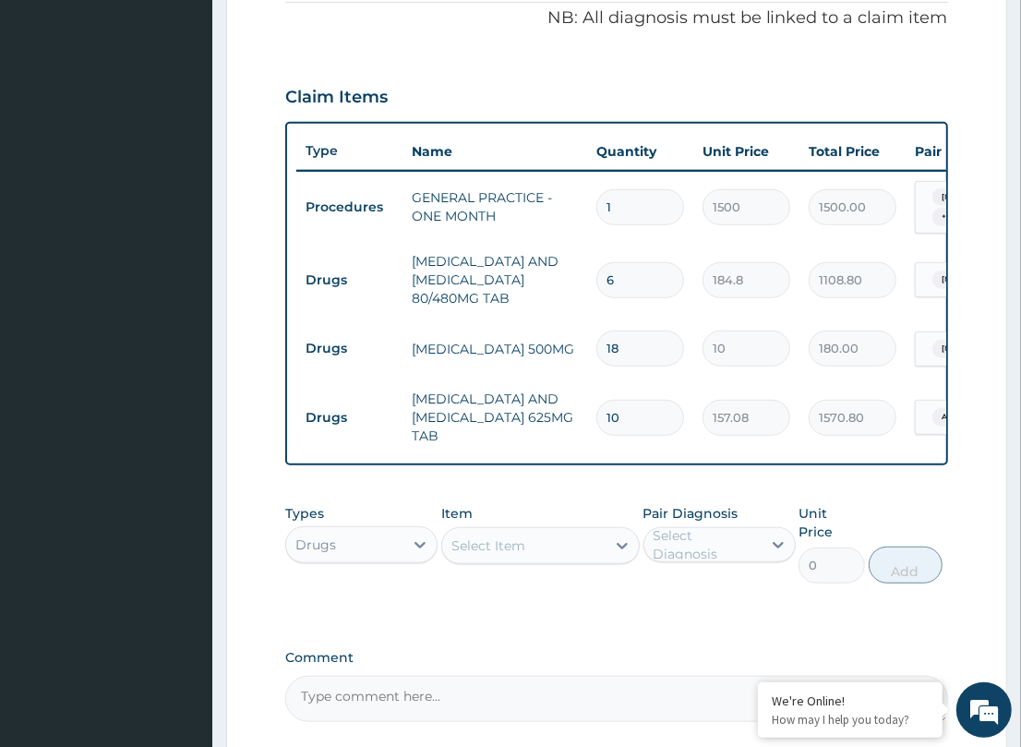
scroll to position [723, 0]
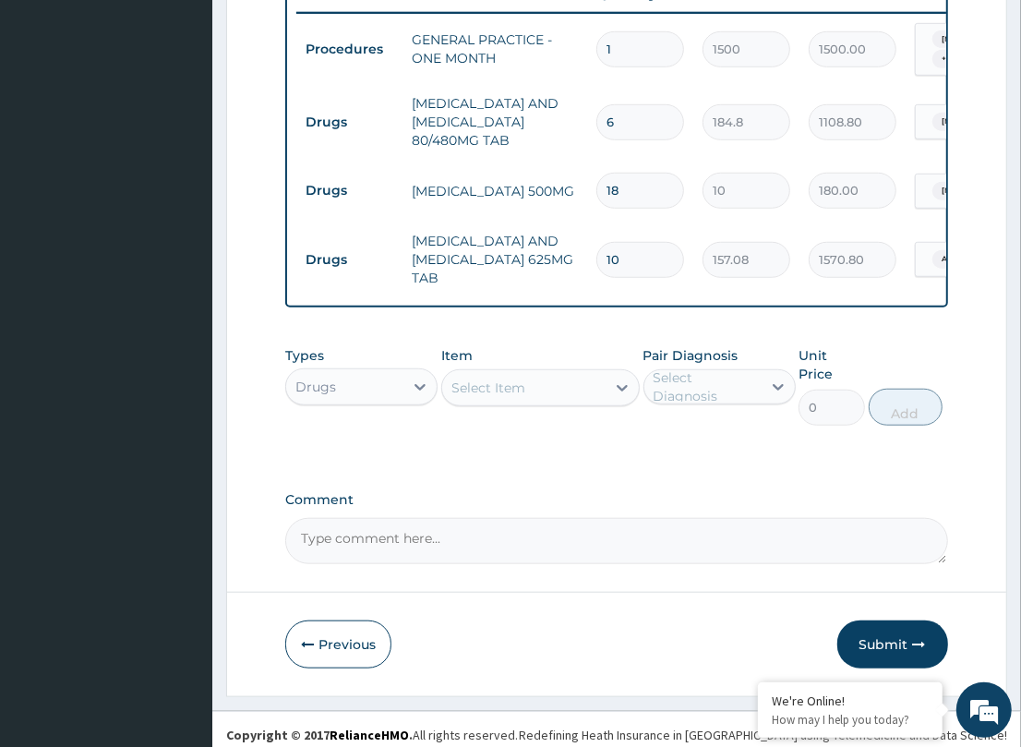
drag, startPoint x: 895, startPoint y: 629, endPoint x: 61, endPoint y: 586, distance: 835.5
click at [879, 624] on button "Submit" at bounding box center [892, 644] width 111 height 48
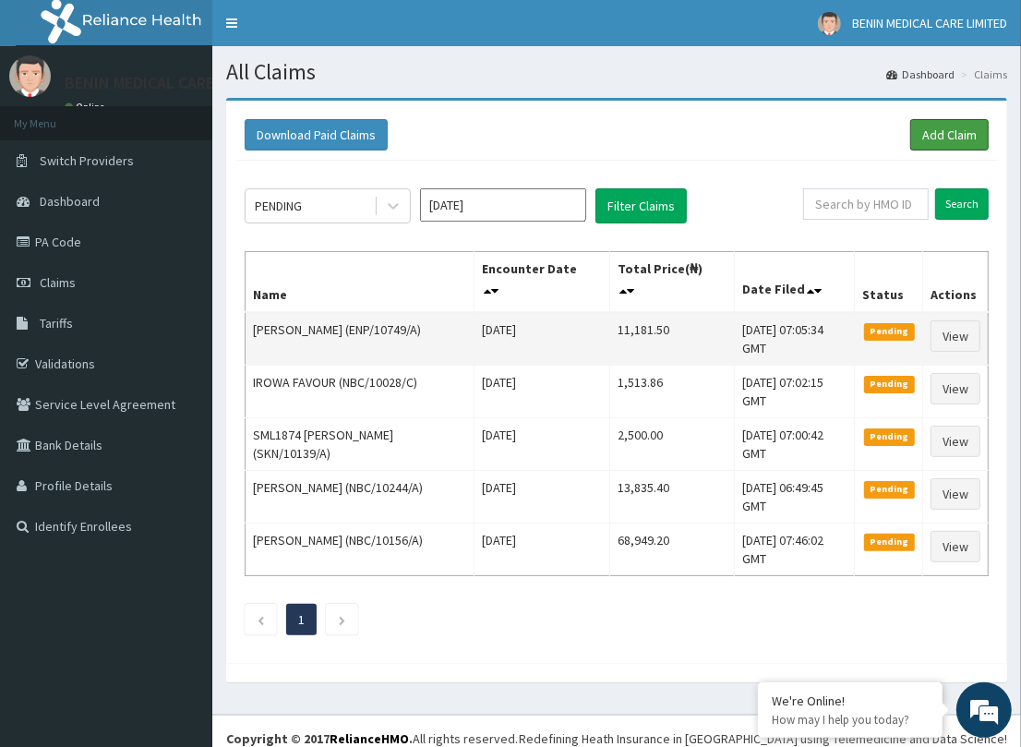
drag, startPoint x: 961, startPoint y: 135, endPoint x: 579, endPoint y: 316, distance: 422.8
click at [961, 135] on link "Add Claim" at bounding box center [949, 134] width 78 height 31
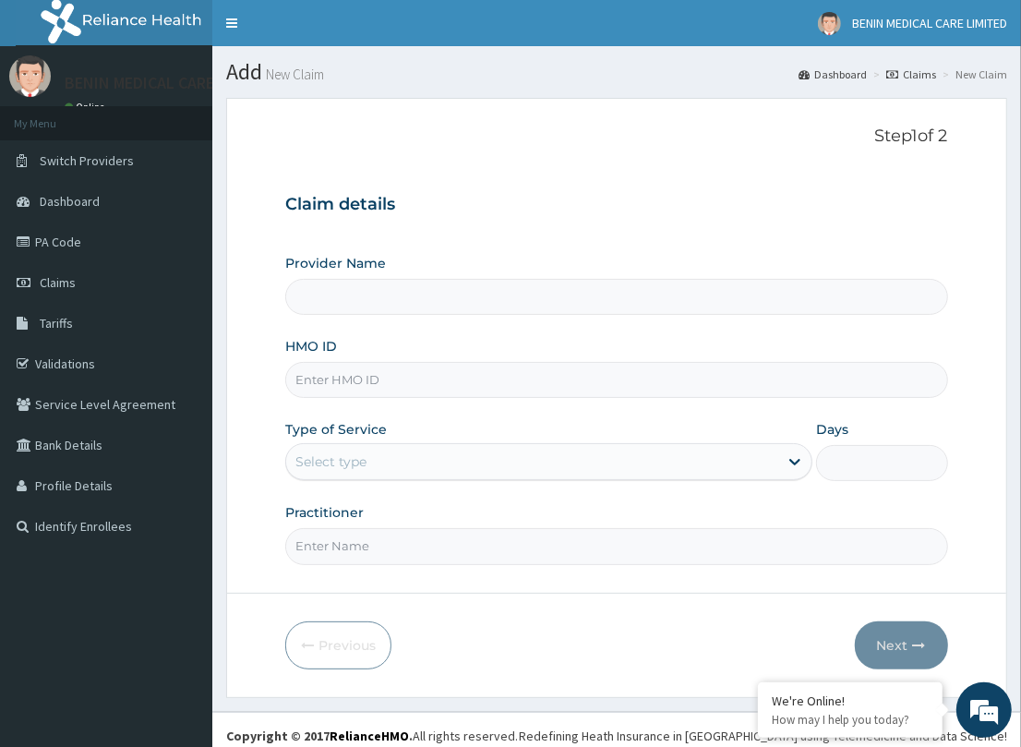
type input "BENIN MEDICAL CARE LIMITED"
click at [319, 385] on input "HMO ID" at bounding box center [616, 380] width 662 height 36
paste input "NBC/10045/D"
click at [321, 379] on input "NBC/10045/D" at bounding box center [616, 380] width 662 height 36
type input "NBC/10045/D"
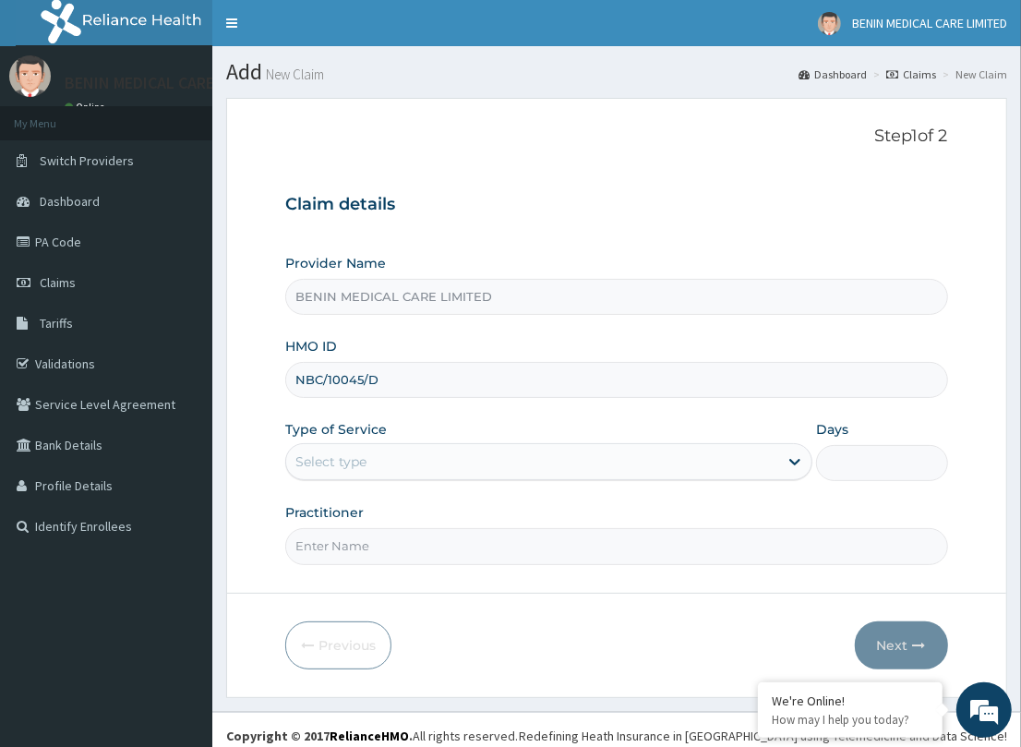
drag, startPoint x: 272, startPoint y: 449, endPoint x: 306, endPoint y: 462, distance: 36.5
click at [270, 457] on form "Step 1 of 2 Claim details Provider Name BENIN MEDICAL CARE LIMITED HMO ID NBC/1…" at bounding box center [616, 397] width 781 height 599
drag, startPoint x: 324, startPoint y: 462, endPoint x: 318, endPoint y: 474, distance: 13.2
click at [318, 474] on div "Select type" at bounding box center [532, 462] width 492 height 30
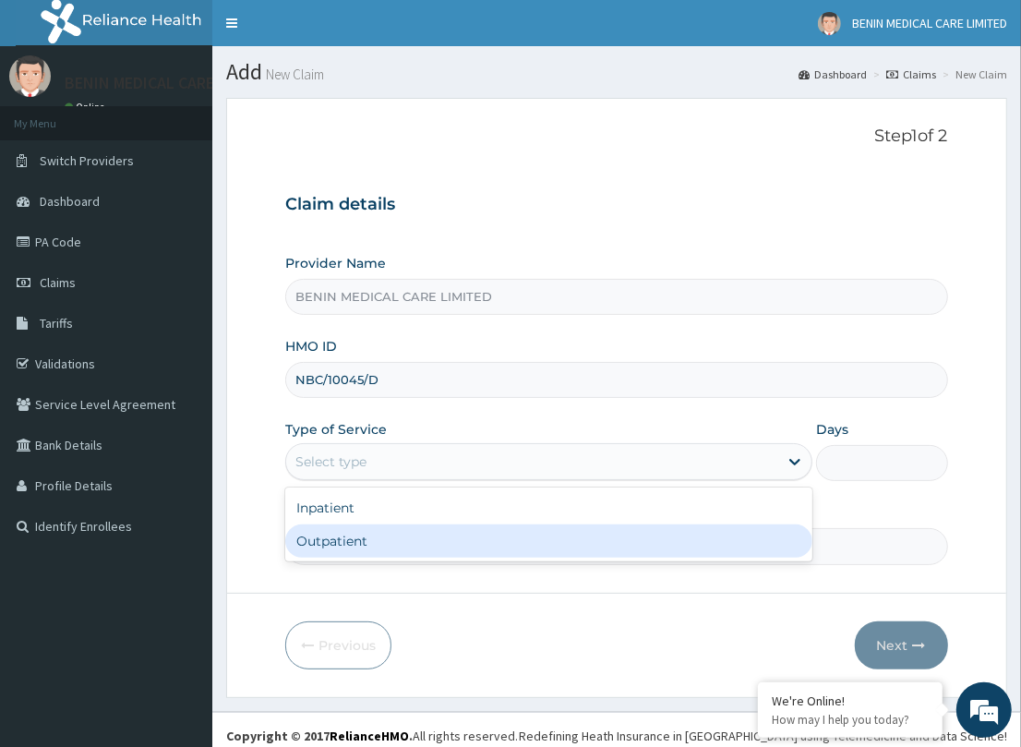
drag, startPoint x: 328, startPoint y: 537, endPoint x: 343, endPoint y: 552, distance: 21.5
click at [326, 537] on div "Outpatient" at bounding box center [548, 540] width 527 height 33
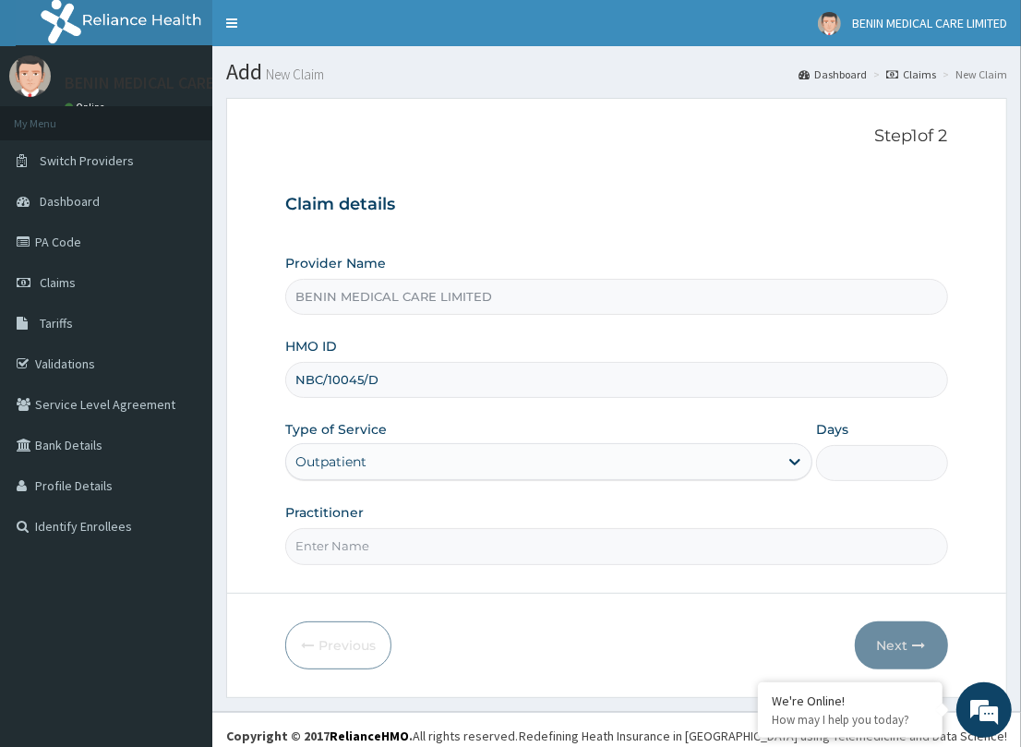
type input "1"
click at [371, 554] on input "Practitioner" at bounding box center [616, 546] width 662 height 36
type input "PETRA"
click at [888, 641] on button "Next" at bounding box center [901, 645] width 93 height 48
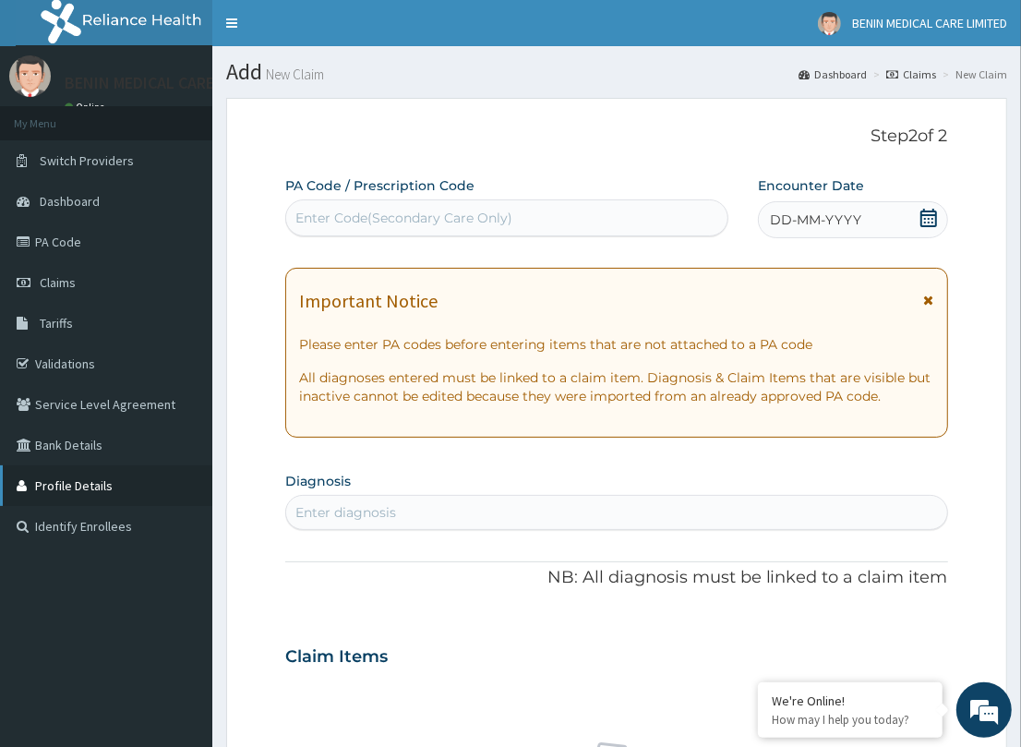
drag, startPoint x: 340, startPoint y: 513, endPoint x: 66, endPoint y: 469, distance: 277.7
click at [319, 506] on div "Enter diagnosis" at bounding box center [345, 512] width 101 height 18
type input "[MEDICAL_DATA]"
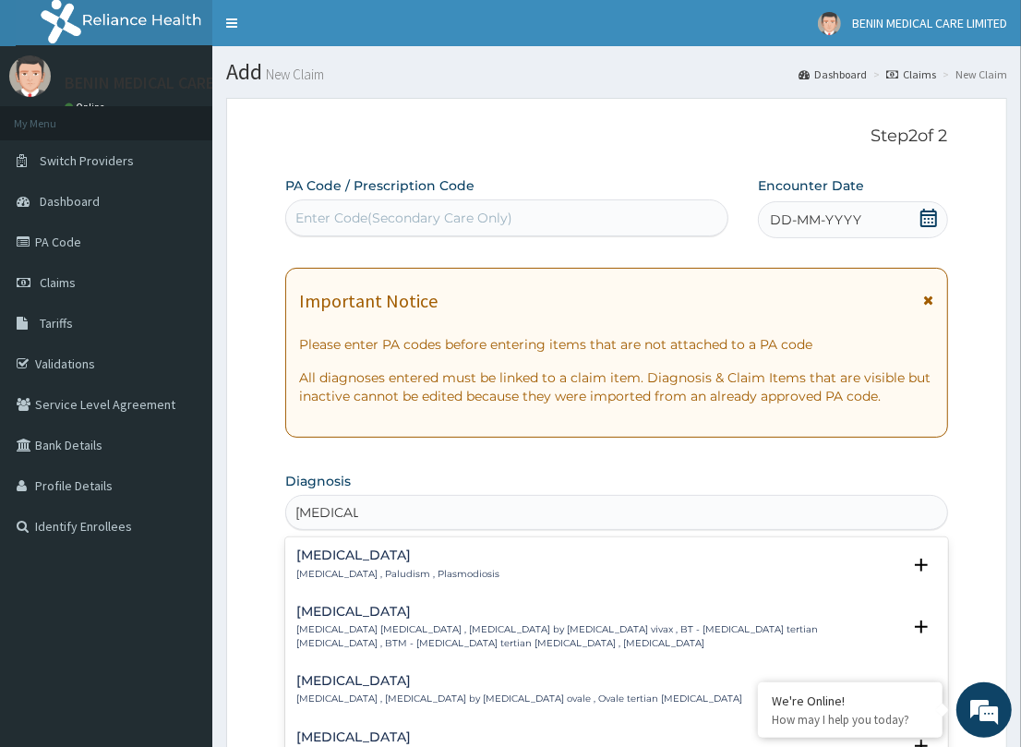
click at [337, 558] on h4 "[MEDICAL_DATA]" at bounding box center [397, 555] width 203 height 14
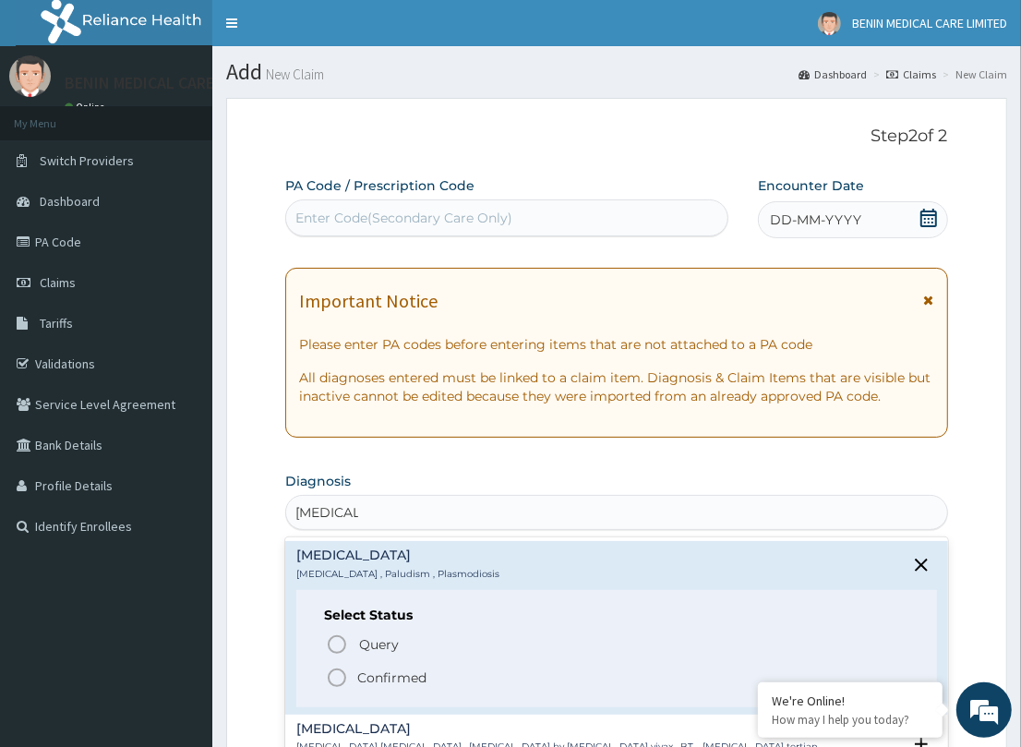
drag, startPoint x: 342, startPoint y: 670, endPoint x: 366, endPoint y: 656, distance: 28.5
click at [342, 670] on icon "status option filled" at bounding box center [337, 677] width 22 height 22
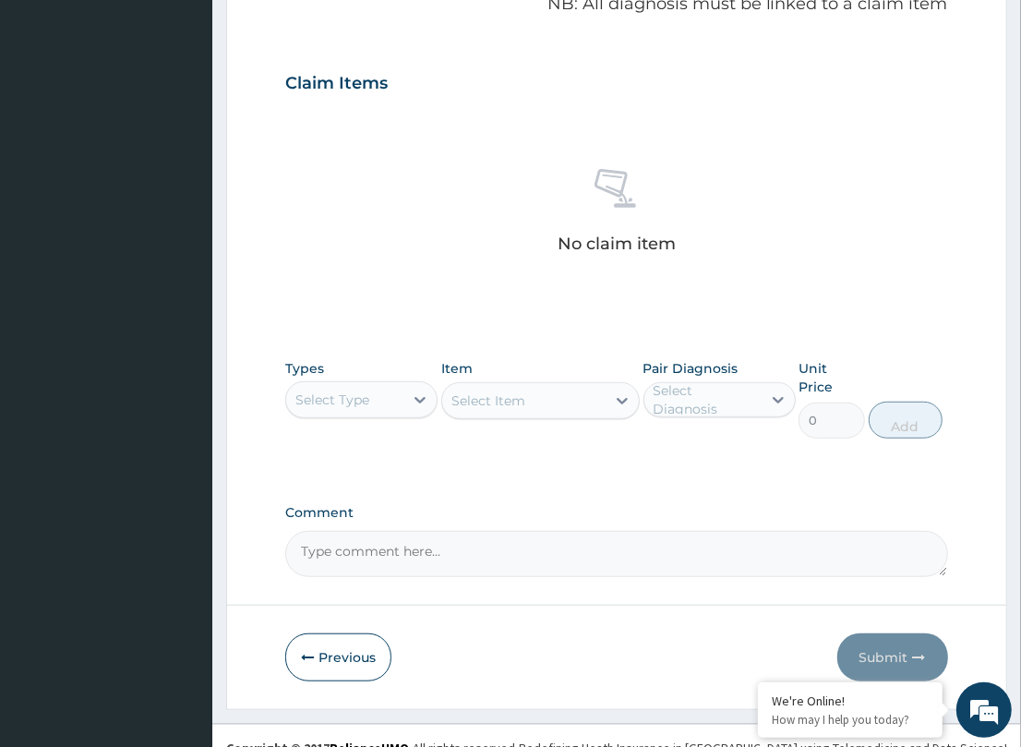
scroll to position [580, 0]
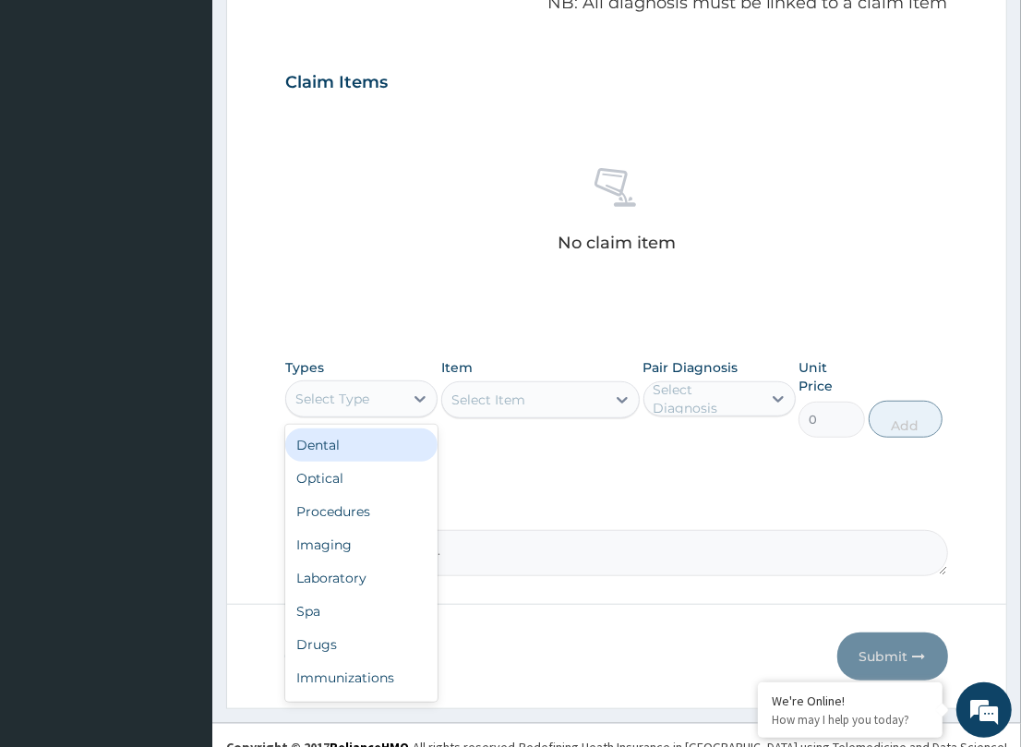
drag, startPoint x: 371, startPoint y: 399, endPoint x: 340, endPoint y: 464, distance: 72.7
click at [369, 415] on div "Types option Dental focused, 1 of 10. 10 results available. Use Up and Down to …" at bounding box center [616, 398] width 662 height 98
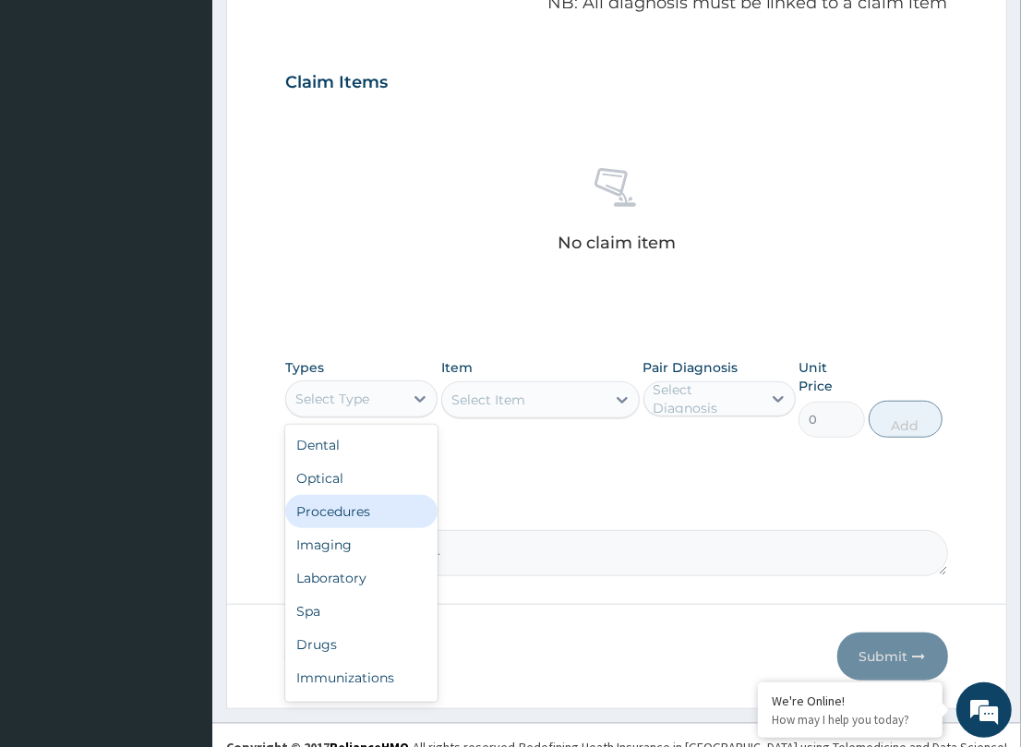
drag, startPoint x: 353, startPoint y: 497, endPoint x: 305, endPoint y: 498, distance: 48.0
click at [361, 497] on div "Procedures" at bounding box center [361, 511] width 152 height 33
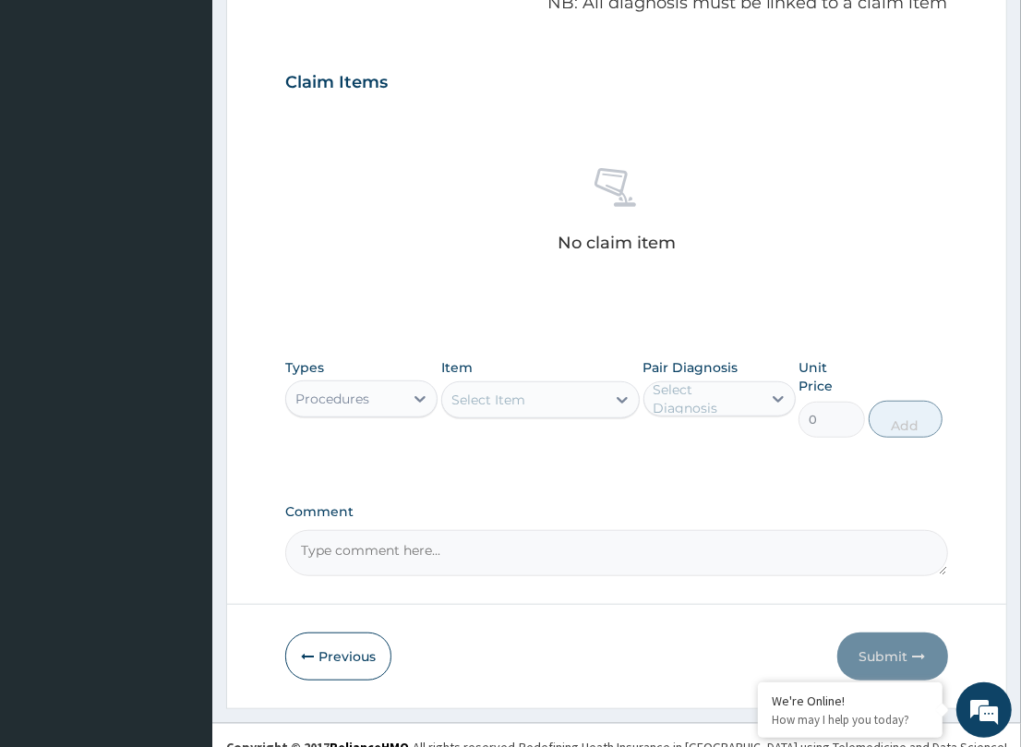
click at [598, 398] on div "Select Item" at bounding box center [523, 400] width 163 height 30
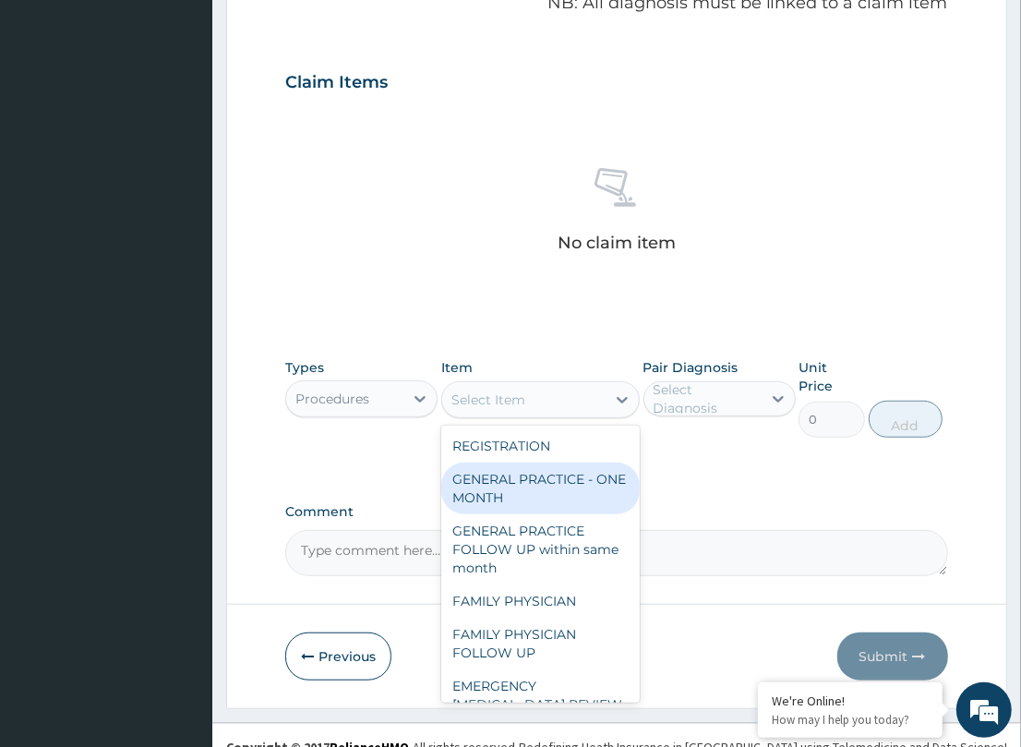
drag, startPoint x: 505, startPoint y: 468, endPoint x: 584, endPoint y: 440, distance: 84.1
click at [509, 468] on div "GENERAL PRACTICE - ONE MONTH" at bounding box center [540, 488] width 198 height 52
type input "1500"
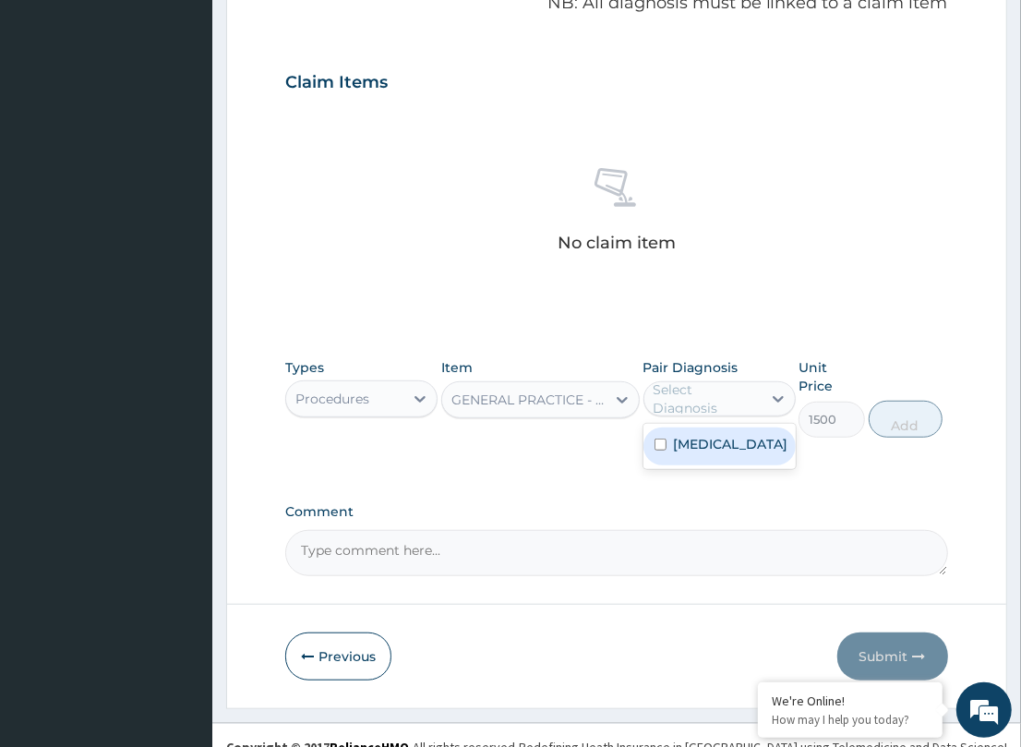
drag, startPoint x: 675, startPoint y: 400, endPoint x: 702, endPoint y: 463, distance: 69.4
click at [678, 402] on div "Select Diagnosis" at bounding box center [706, 398] width 106 height 37
drag, startPoint x: 706, startPoint y: 444, endPoint x: 1025, endPoint y: 402, distance: 321.1
click at [737, 443] on div "[MEDICAL_DATA]" at bounding box center [719, 446] width 152 height 38
checkbox input "true"
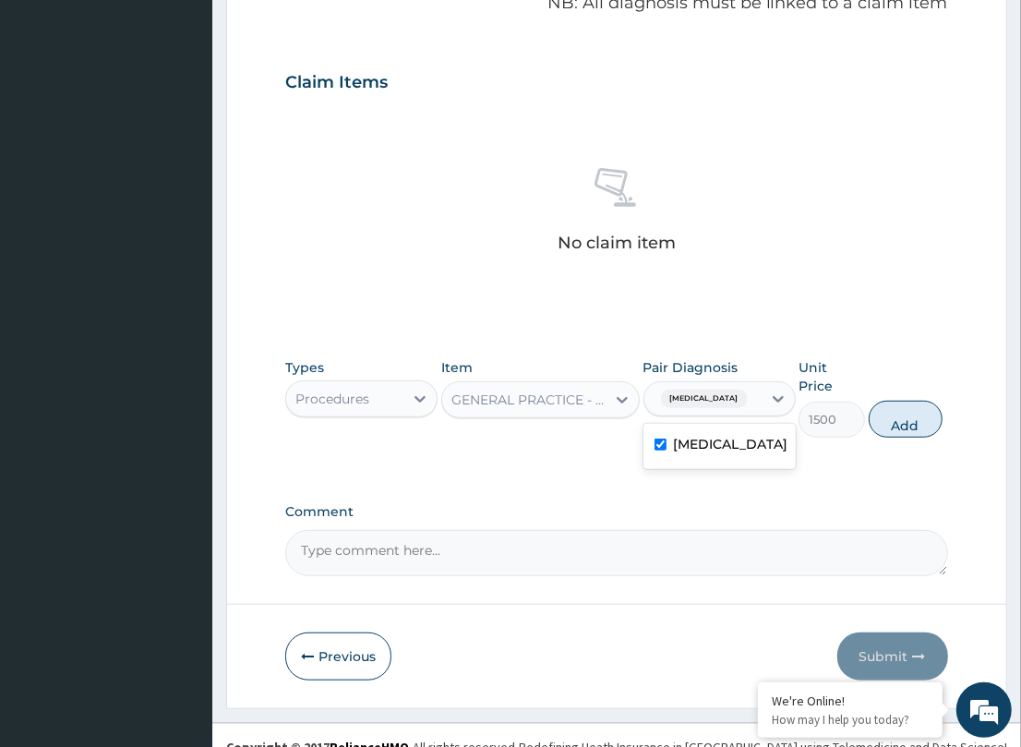
drag, startPoint x: 907, startPoint y: 400, endPoint x: 573, endPoint y: 397, distance: 334.1
click at [905, 401] on button "Add" at bounding box center [906, 419] width 74 height 37
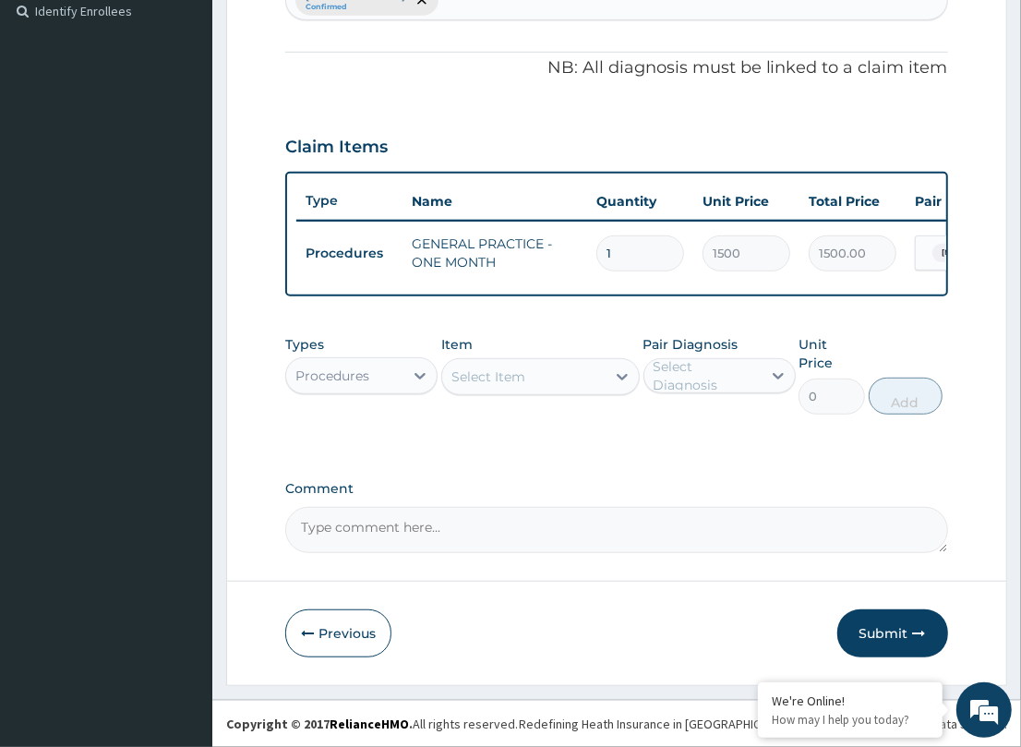
scroll to position [512, 0]
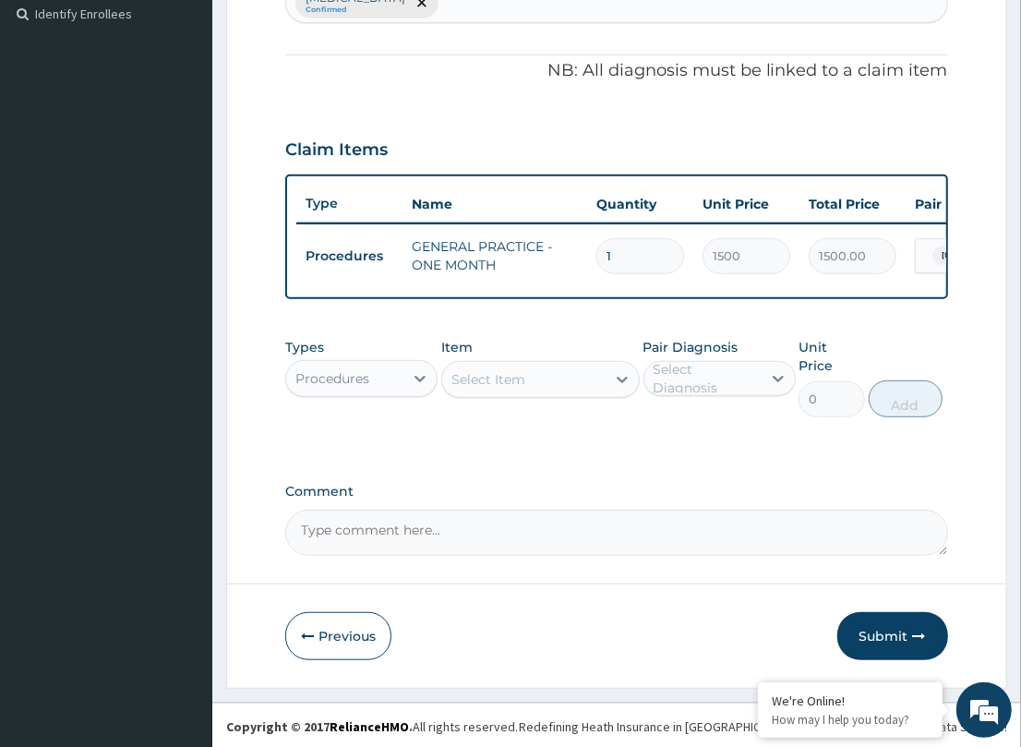
click at [532, 394] on div "Select Item" at bounding box center [523, 380] width 163 height 30
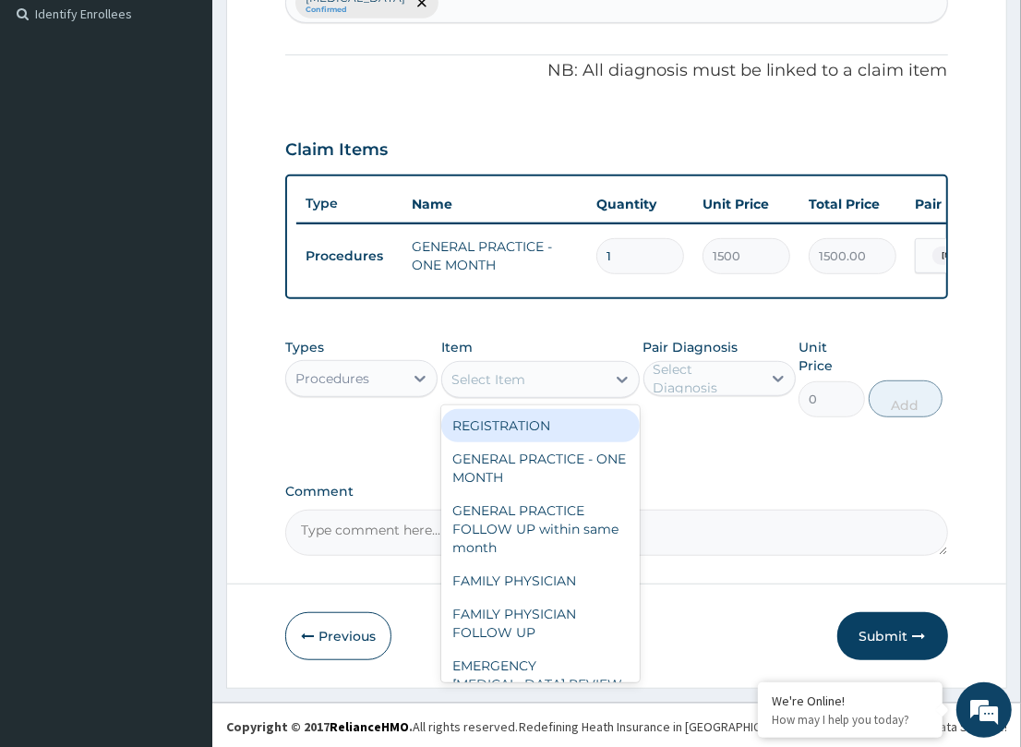
drag, startPoint x: 519, startPoint y: 441, endPoint x: 666, endPoint y: 423, distance: 148.8
click at [522, 440] on div "REGISTRATION" at bounding box center [540, 425] width 198 height 33
type input "1000"
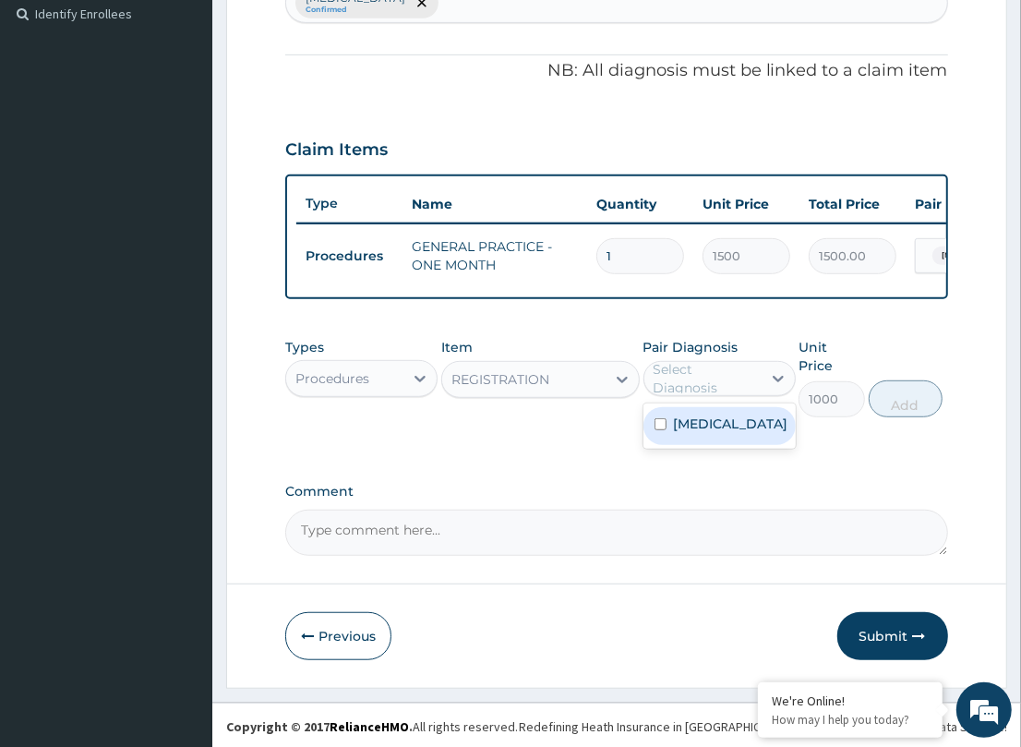
click at [689, 397] on div "Select Diagnosis" at bounding box center [706, 378] width 106 height 37
drag, startPoint x: 684, startPoint y: 444, endPoint x: 856, endPoint y: 434, distance: 172.0
click at [717, 433] on label "[MEDICAL_DATA]" at bounding box center [731, 423] width 114 height 18
checkbox input "true"
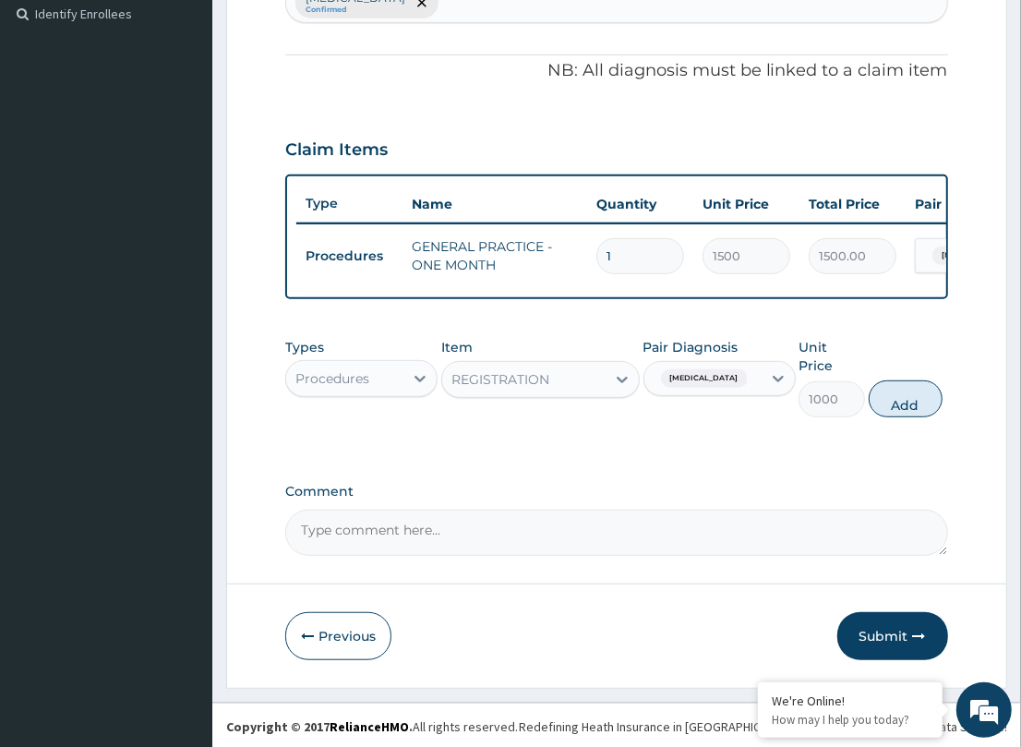
drag, startPoint x: 893, startPoint y: 399, endPoint x: 35, endPoint y: 528, distance: 867.2
click at [886, 400] on button "Add" at bounding box center [906, 398] width 74 height 37
type input "0"
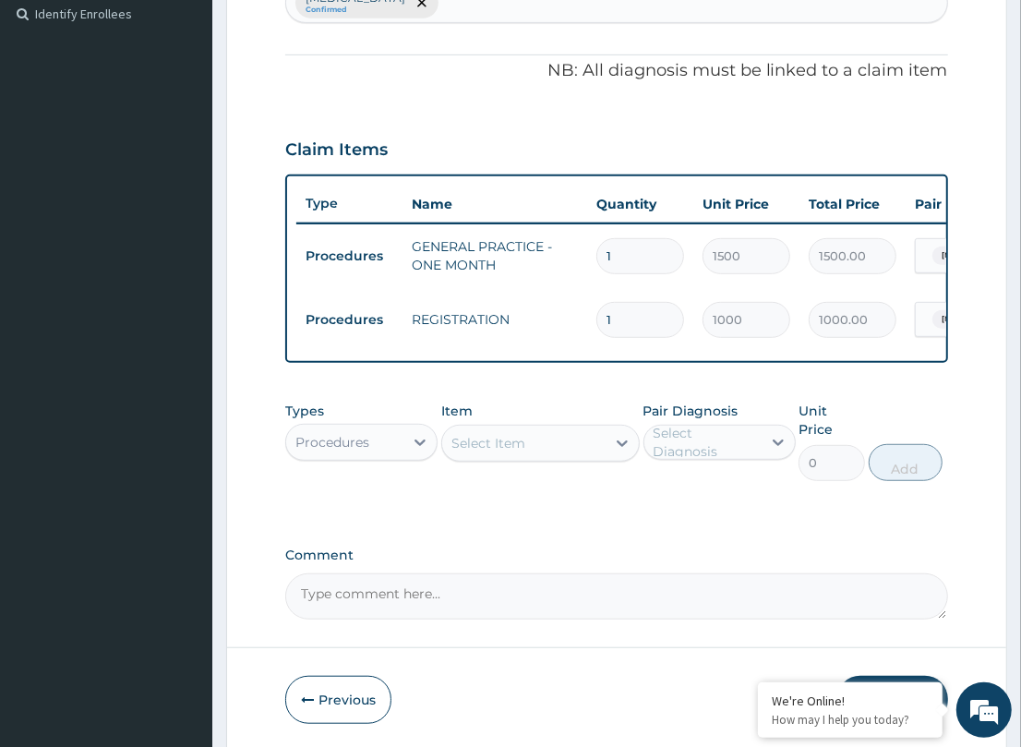
click at [497, 452] on div "Select Item" at bounding box center [488, 443] width 74 height 18
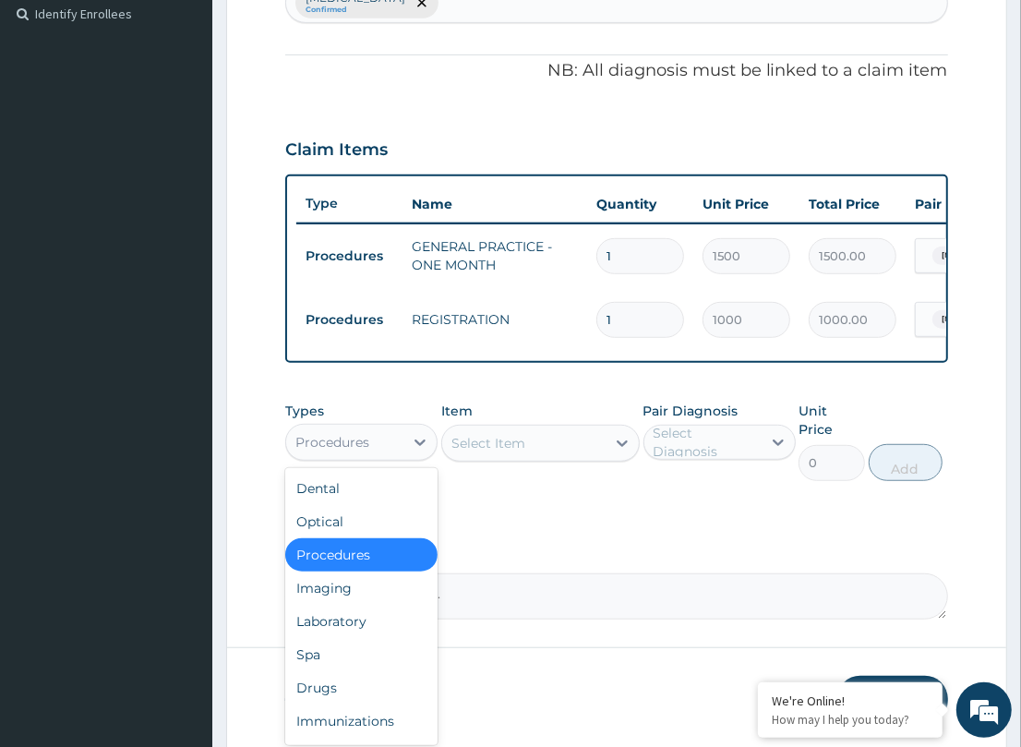
click at [398, 457] on div "Procedures" at bounding box center [344, 442] width 117 height 30
drag, startPoint x: 326, startPoint y: 693, endPoint x: 495, endPoint y: 660, distance: 172.1
click at [332, 688] on div "Drugs" at bounding box center [361, 687] width 152 height 33
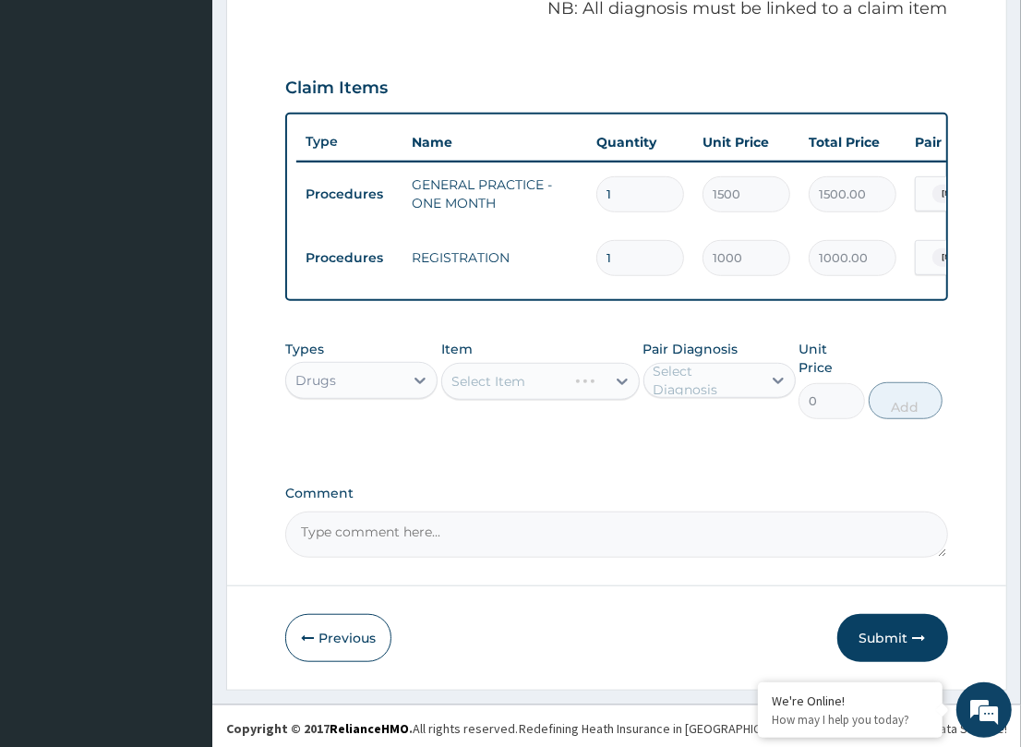
scroll to position [575, 0]
click at [560, 395] on div "Select Item" at bounding box center [523, 381] width 163 height 30
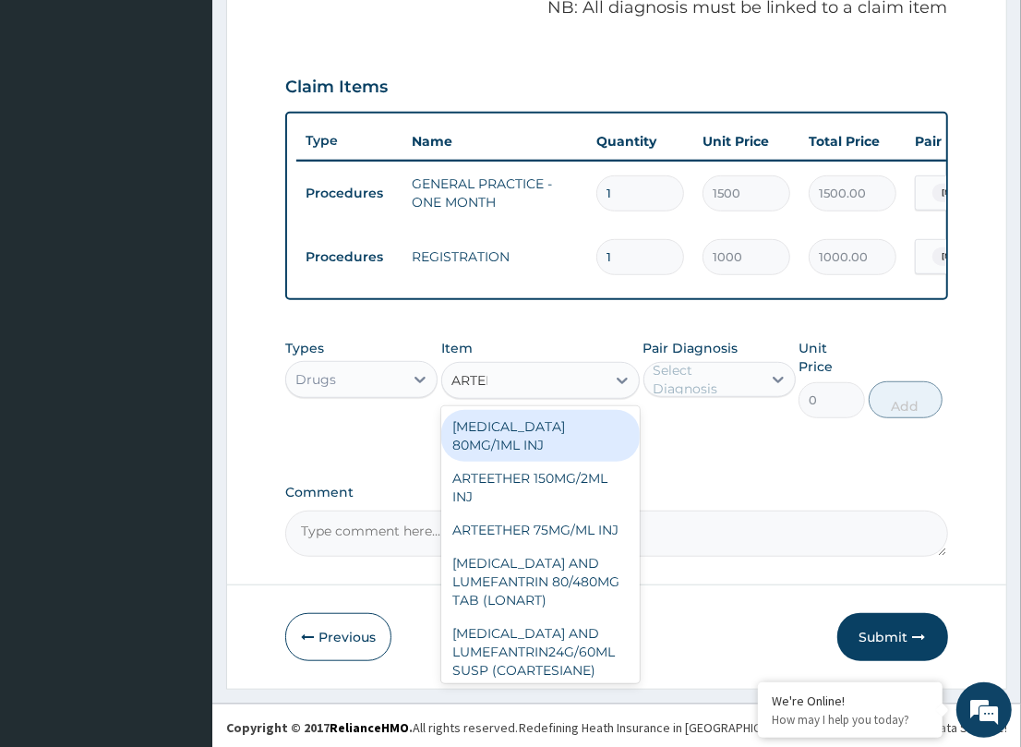
type input "ARTEME"
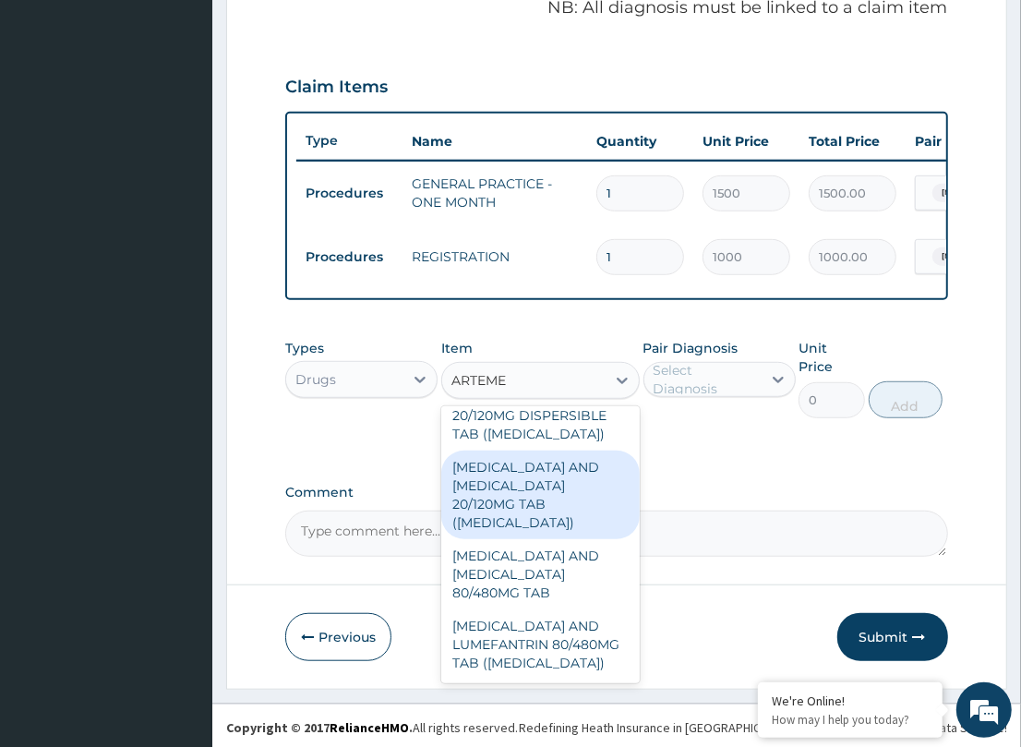
scroll to position [347, 0]
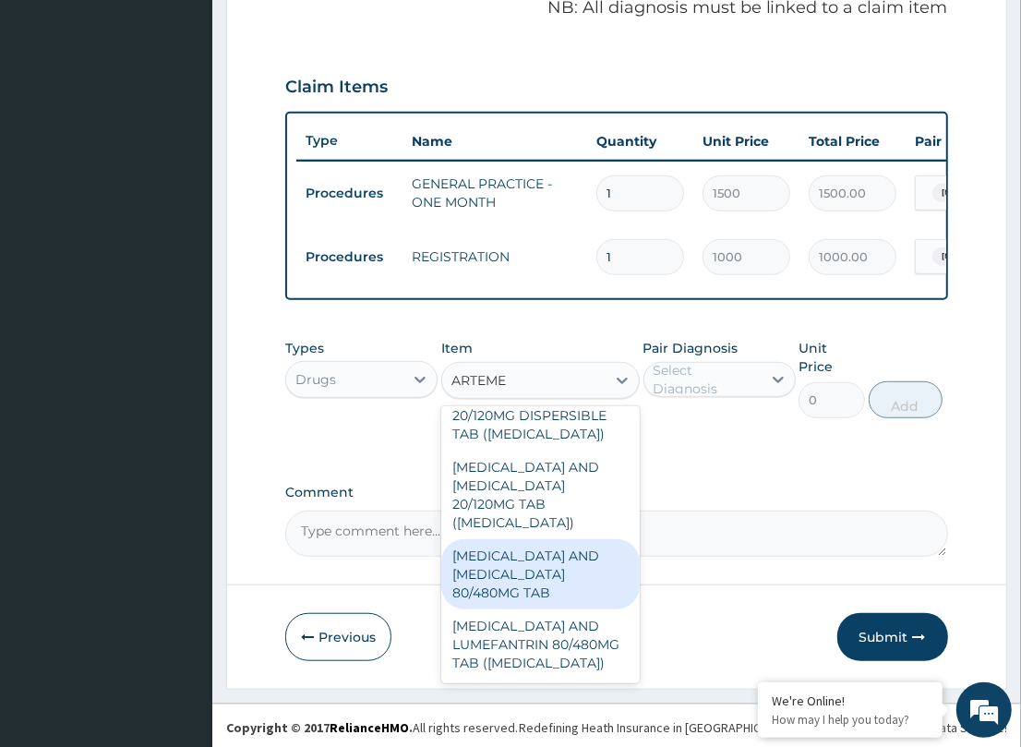
click at [528, 586] on div "[MEDICAL_DATA] AND [MEDICAL_DATA] 80/480MG TAB" at bounding box center [540, 574] width 198 height 70
type input "184.8"
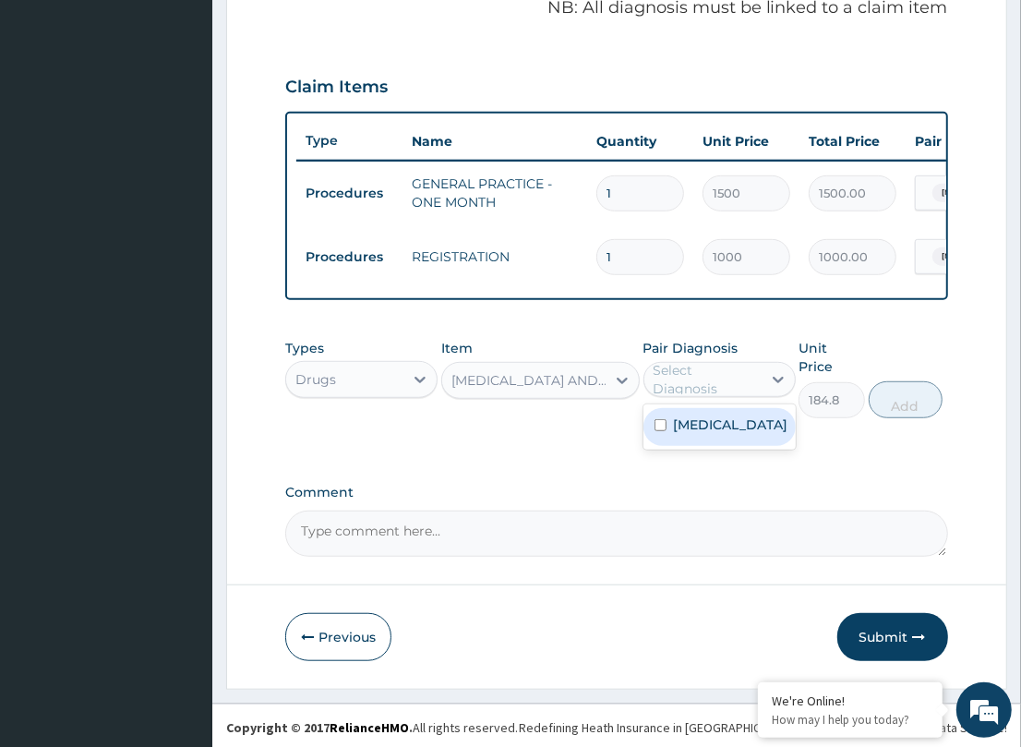
click at [702, 398] on div "Select Diagnosis" at bounding box center [706, 379] width 106 height 37
drag, startPoint x: 690, startPoint y: 443, endPoint x: 1025, endPoint y: 411, distance: 336.6
click at [734, 443] on div "[MEDICAL_DATA]" at bounding box center [719, 427] width 152 height 38
checkbox input "true"
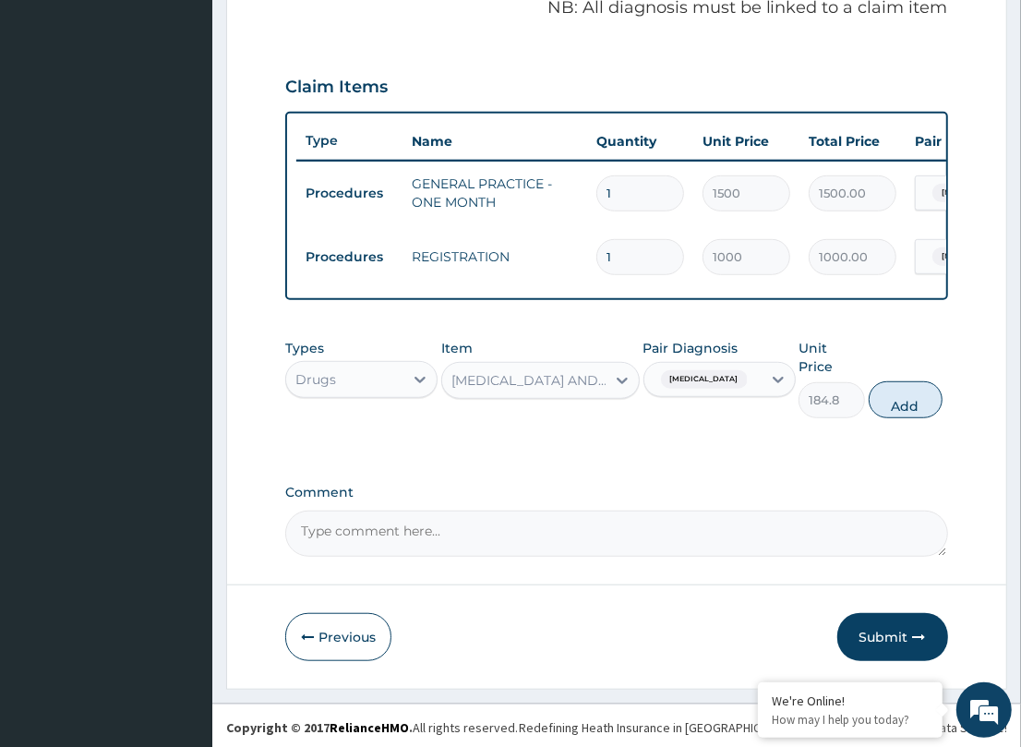
drag, startPoint x: 928, startPoint y: 394, endPoint x: 772, endPoint y: 413, distance: 157.1
click at [926, 395] on button "Add" at bounding box center [906, 399] width 74 height 37
type input "0"
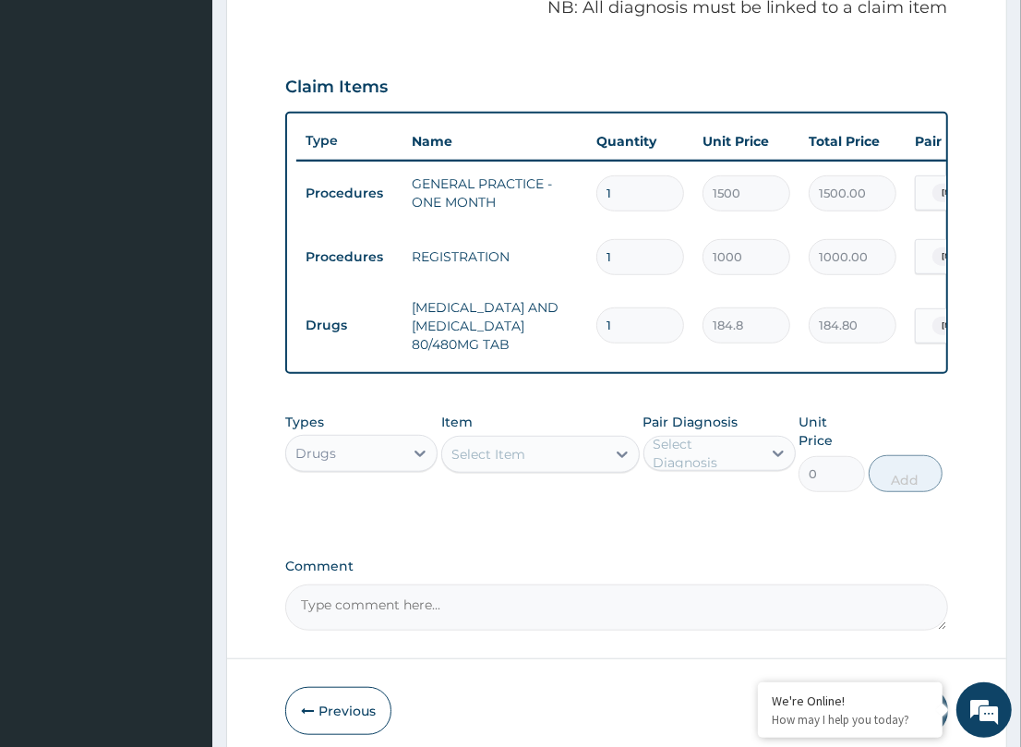
drag, startPoint x: 623, startPoint y: 318, endPoint x: 541, endPoint y: 317, distance: 82.2
click at [541, 317] on tr "Drugs ARTEMETHER AND LUMEFANTRINE 80/480MG TAB 1 184.8 184.80 Malaria Delete" at bounding box center [748, 326] width 905 height 74
type input "6"
type input "1108.80"
type input "6"
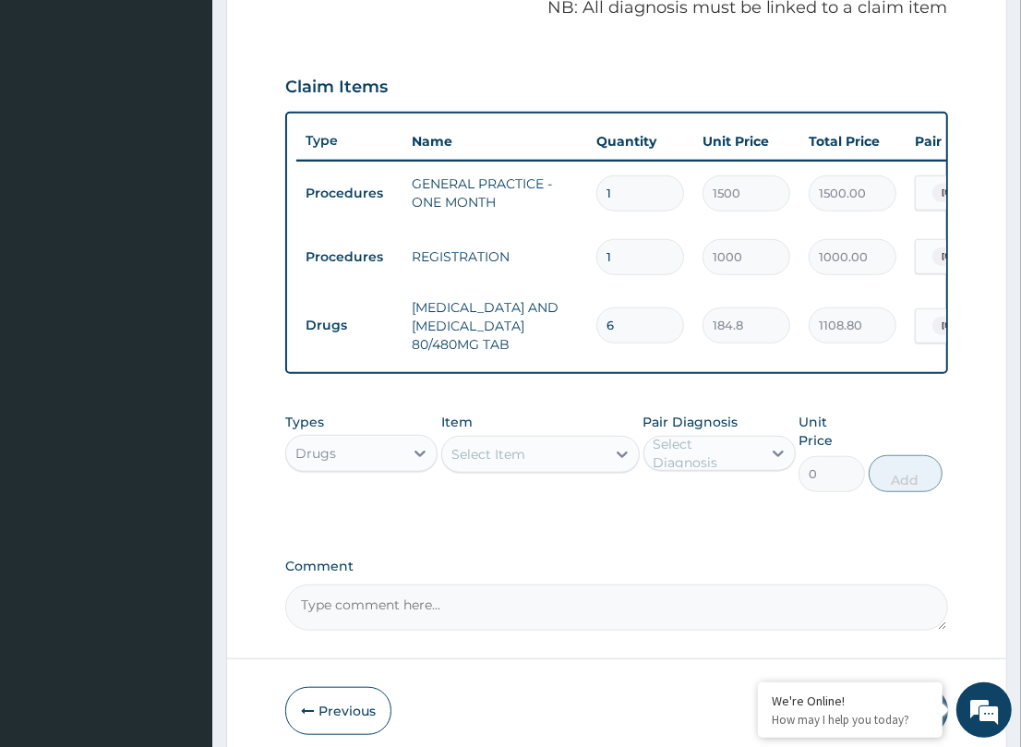
drag, startPoint x: 543, startPoint y: 394, endPoint x: 510, endPoint y: 418, distance: 41.0
click at [535, 402] on div "PA Code / Prescription Code Enter Code(Secondary Care Only) Encounter Date DD-M…" at bounding box center [616, 115] width 662 height 1029
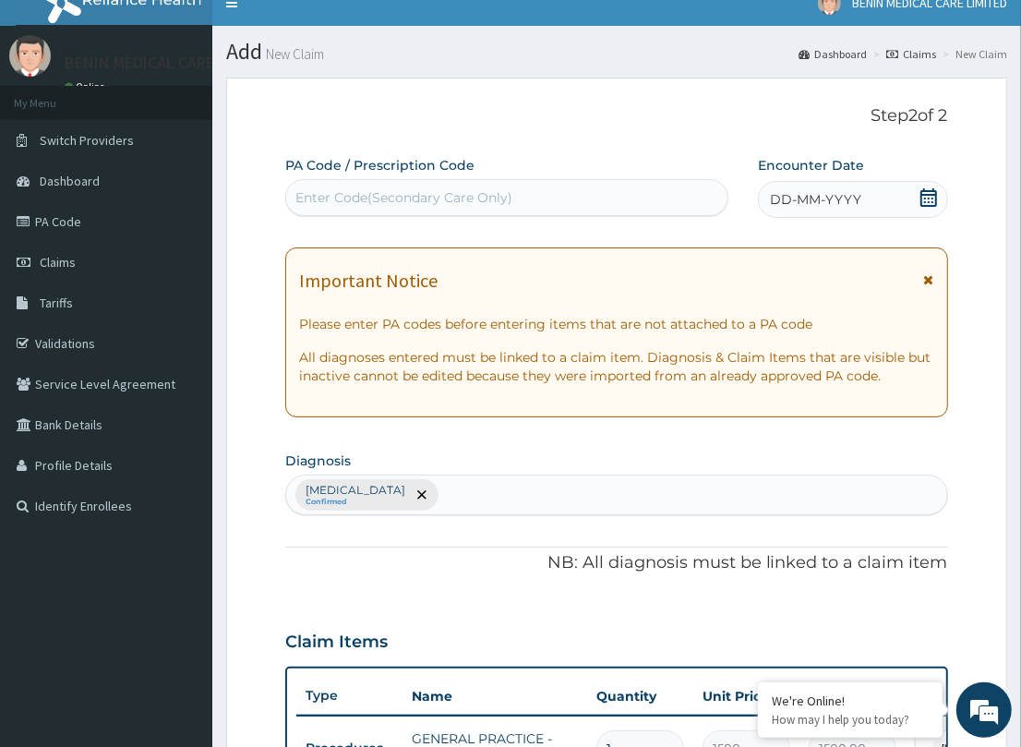
scroll to position [16, 0]
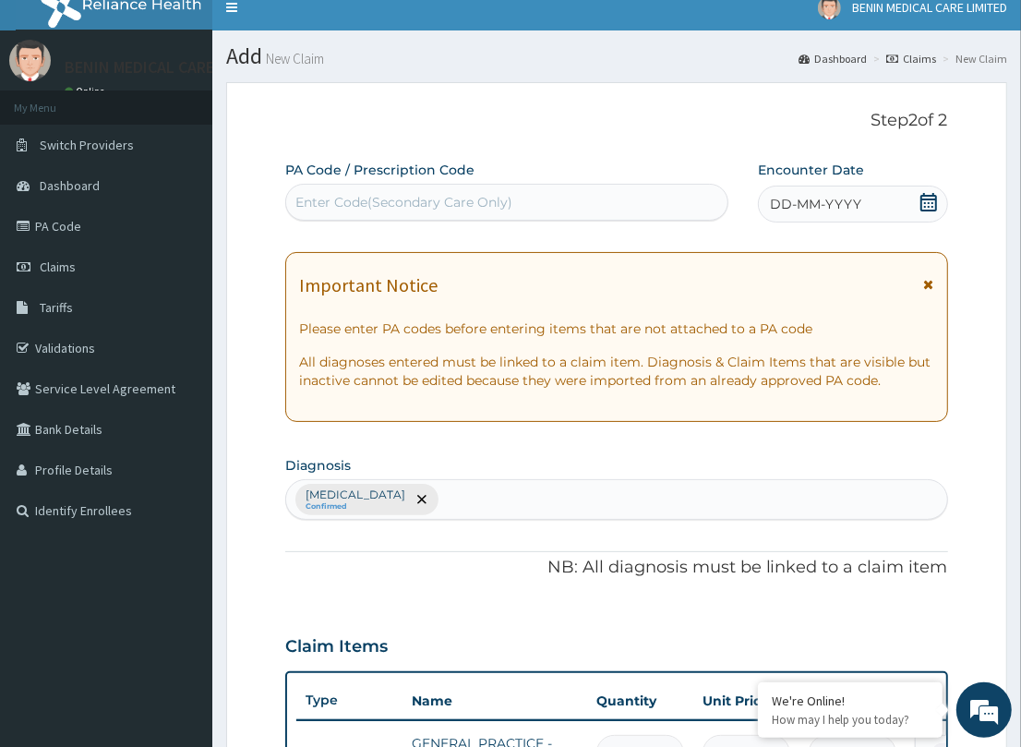
click at [776, 198] on span "DD-MM-YYYY" at bounding box center [815, 204] width 91 height 18
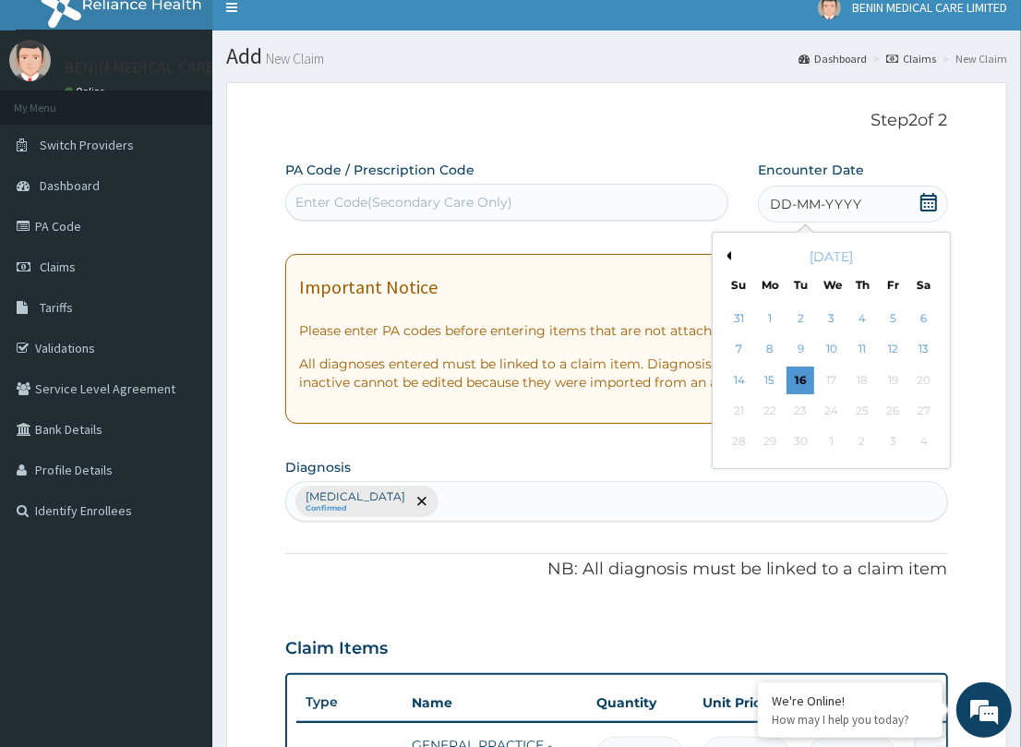
click at [745, 371] on div "14" at bounding box center [739, 380] width 28 height 28
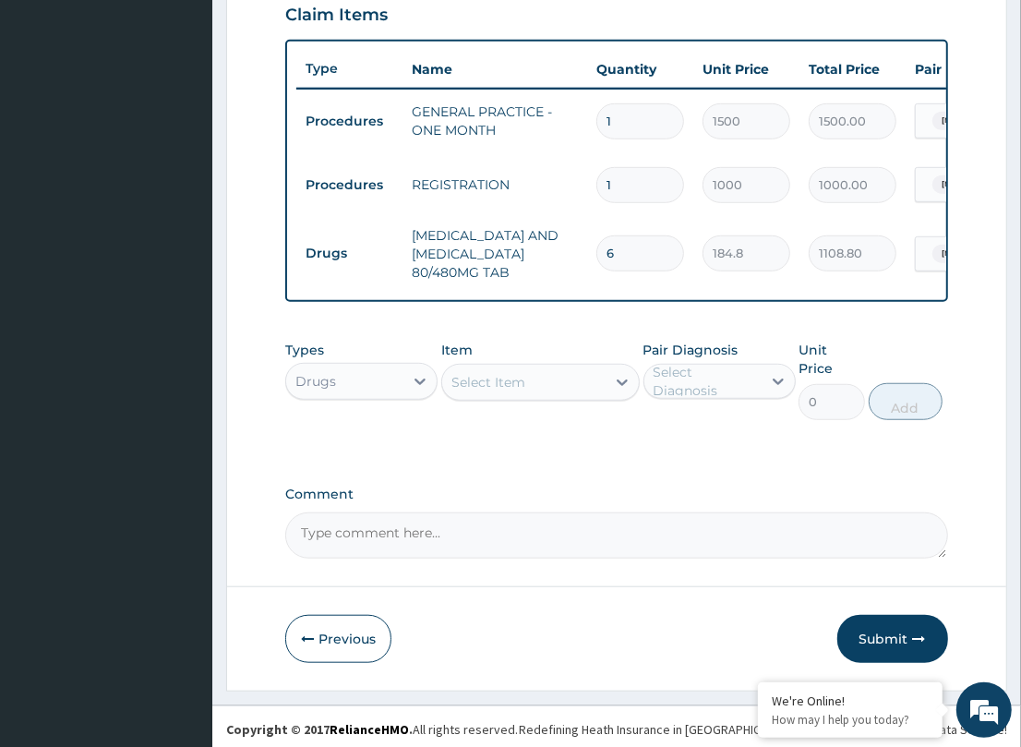
scroll to position [649, 0]
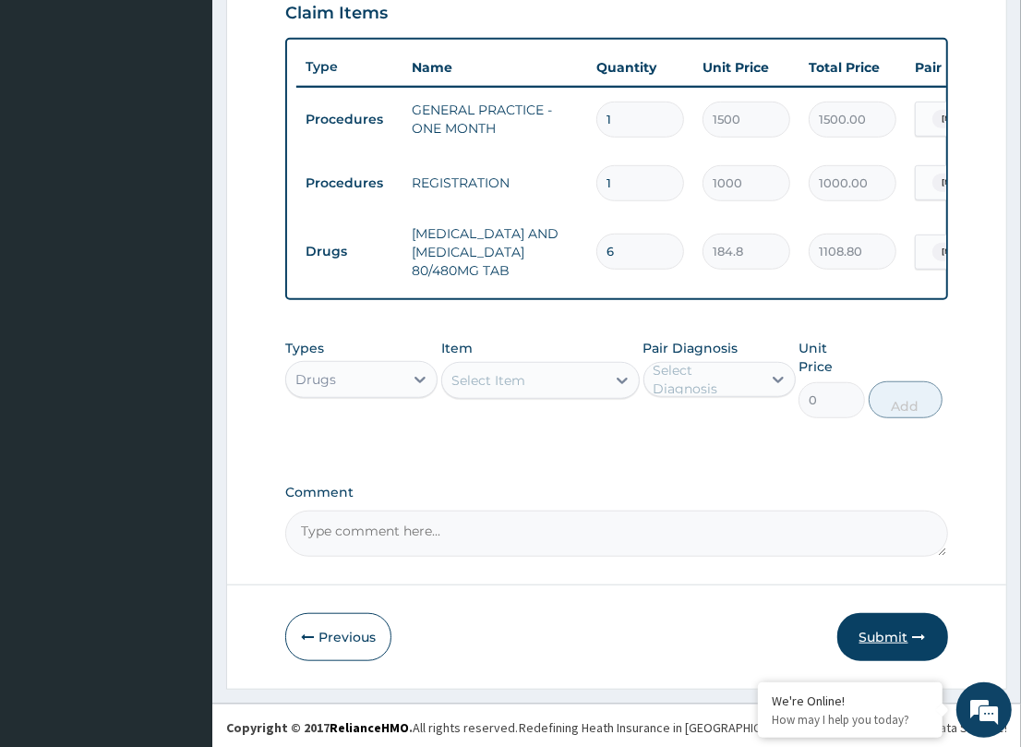
click at [845, 623] on button "Submit" at bounding box center [892, 637] width 111 height 48
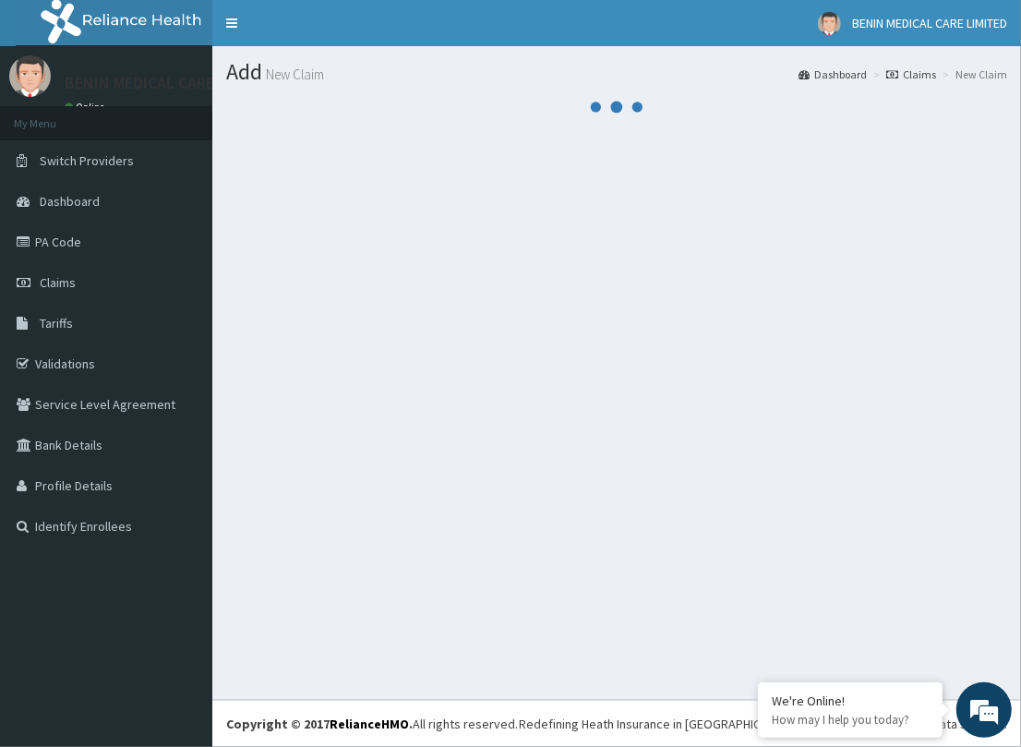
scroll to position [0, 0]
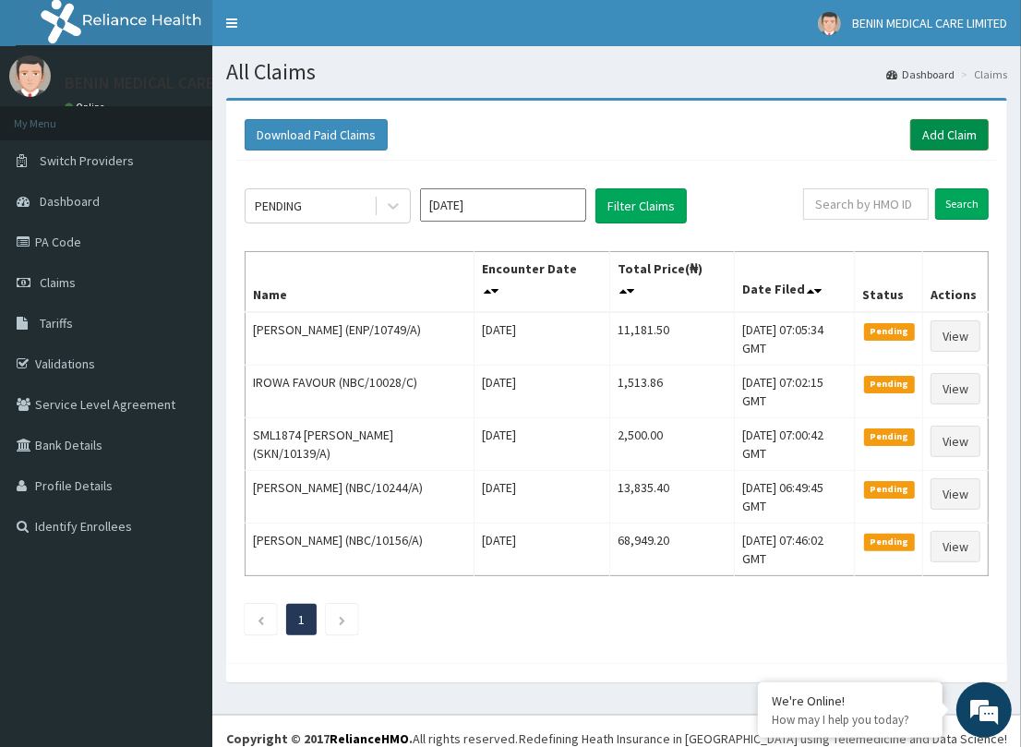
click at [937, 135] on link "Add Claim" at bounding box center [949, 134] width 78 height 31
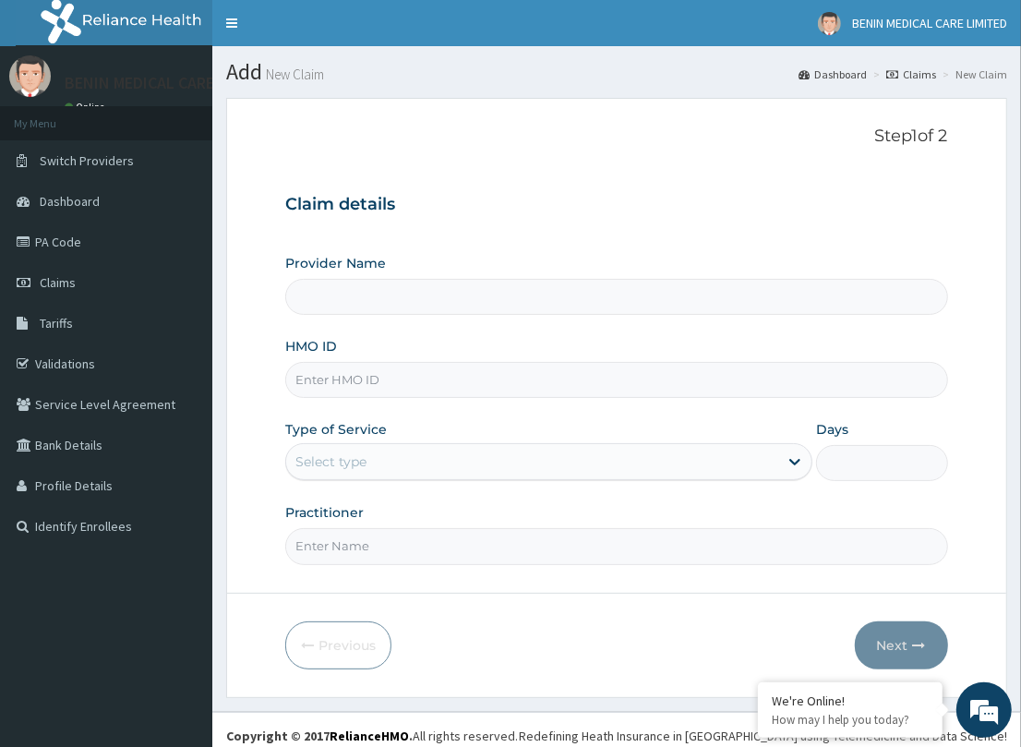
type input "BENIN MEDICAL CARE LIMITED"
click at [346, 376] on input "HMO ID" at bounding box center [616, 380] width 662 height 36
paste input "NBC/10045/F"
click at [321, 378] on input "NBC/10045/F" at bounding box center [616, 380] width 662 height 36
type input "NBC/10045/F"
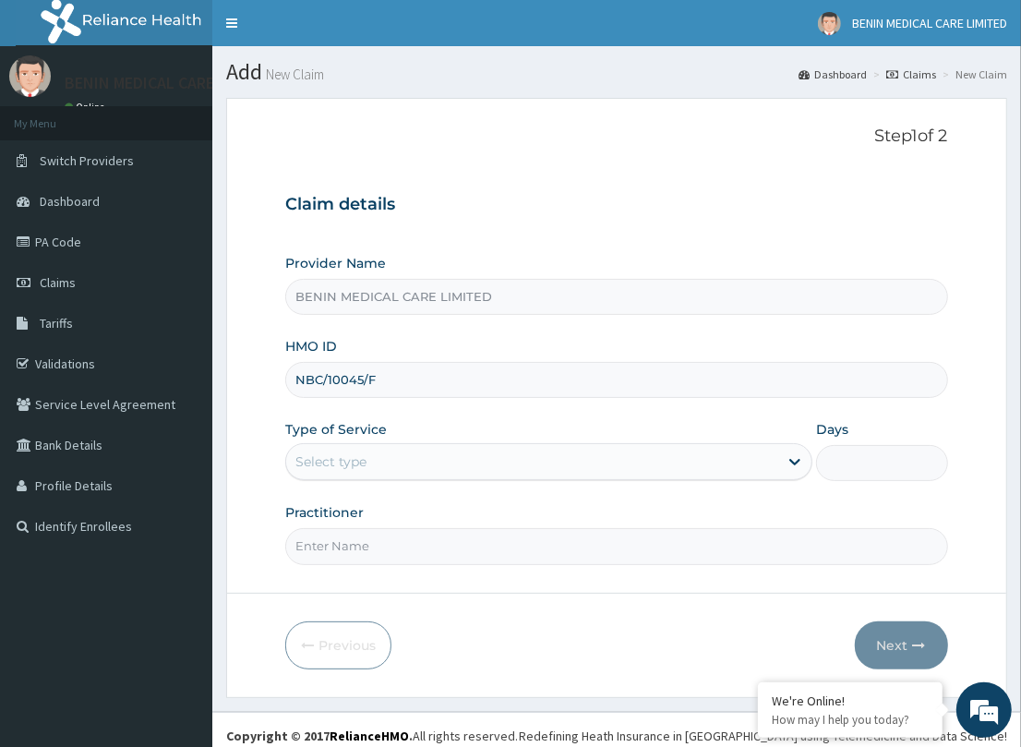
click at [266, 422] on form "Step 1 of 2 Claim details Provider Name BENIN MEDICAL CARE LIMITED HMO ID NBC/1…" at bounding box center [616, 397] width 781 height 599
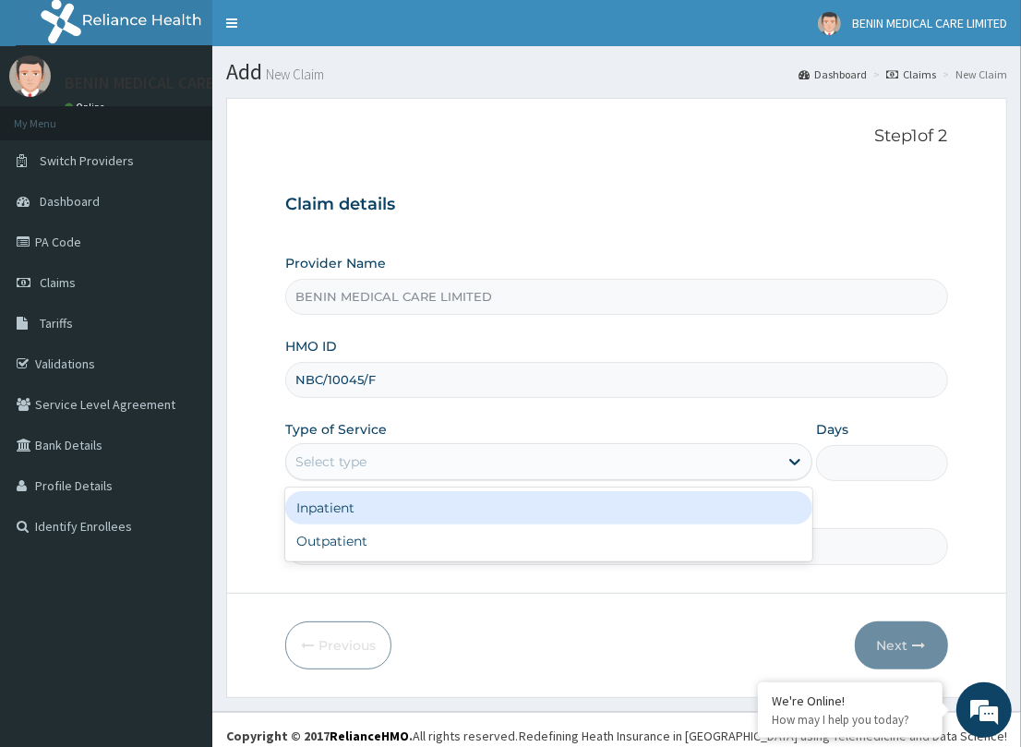
drag, startPoint x: 339, startPoint y: 460, endPoint x: 346, endPoint y: 533, distance: 73.3
click at [342, 462] on div "Select type" at bounding box center [330, 461] width 71 height 18
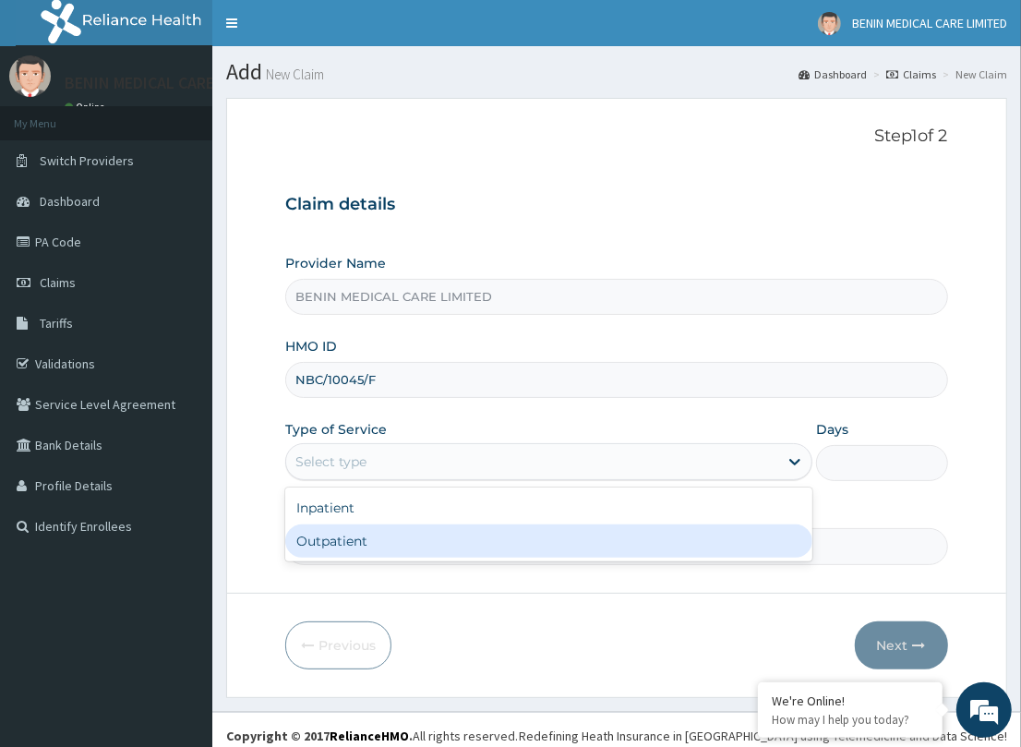
click at [347, 537] on div "Outpatient" at bounding box center [548, 540] width 527 height 33
type input "1"
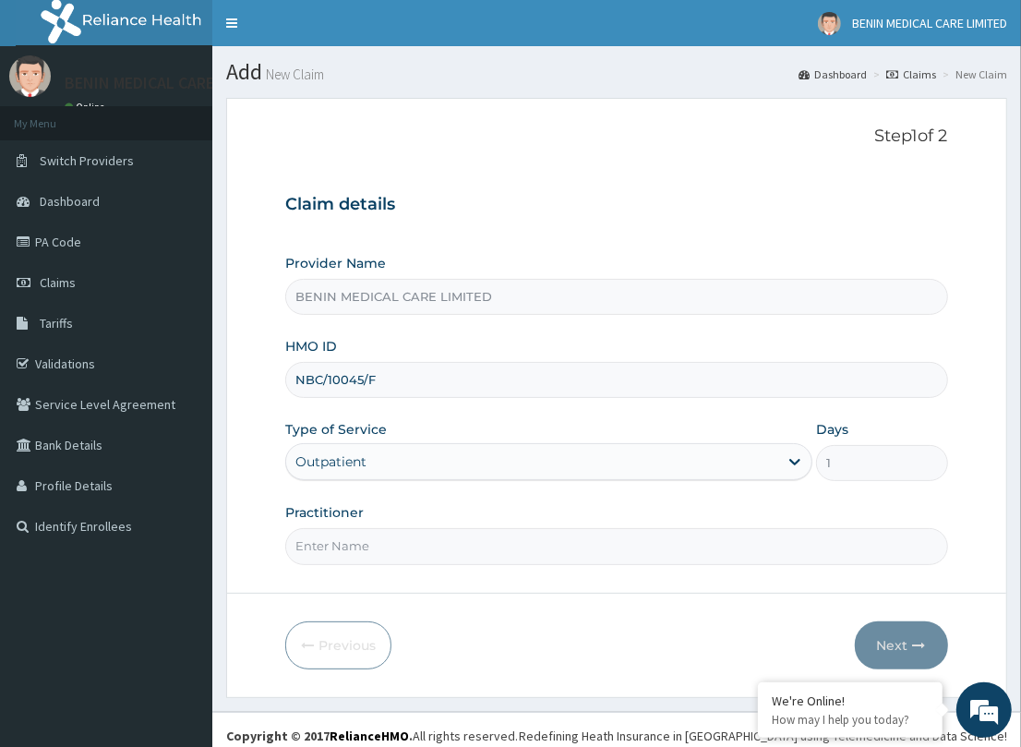
click at [342, 536] on input "Practitioner" at bounding box center [616, 546] width 662 height 36
type input "PETRA"
drag, startPoint x: 883, startPoint y: 624, endPoint x: 106, endPoint y: 526, distance: 783.3
click at [872, 621] on button "Next" at bounding box center [901, 645] width 93 height 48
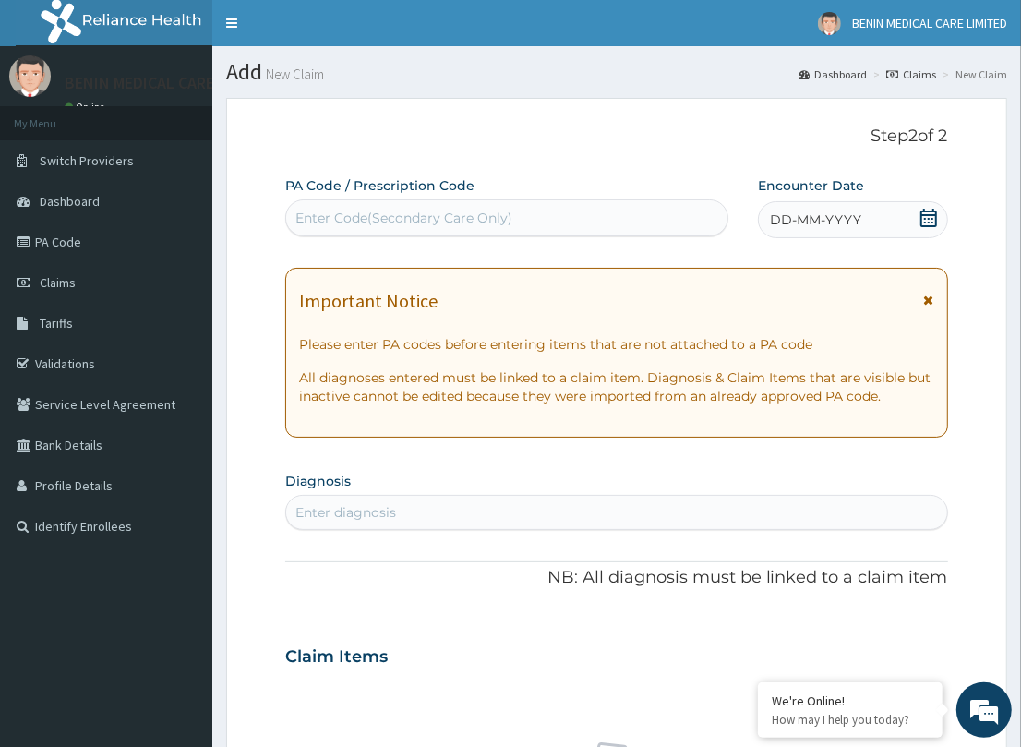
drag, startPoint x: 317, startPoint y: 504, endPoint x: 367, endPoint y: 498, distance: 51.1
click at [318, 503] on div "Enter diagnosis" at bounding box center [345, 512] width 101 height 18
type input "[MEDICAL_DATA]"
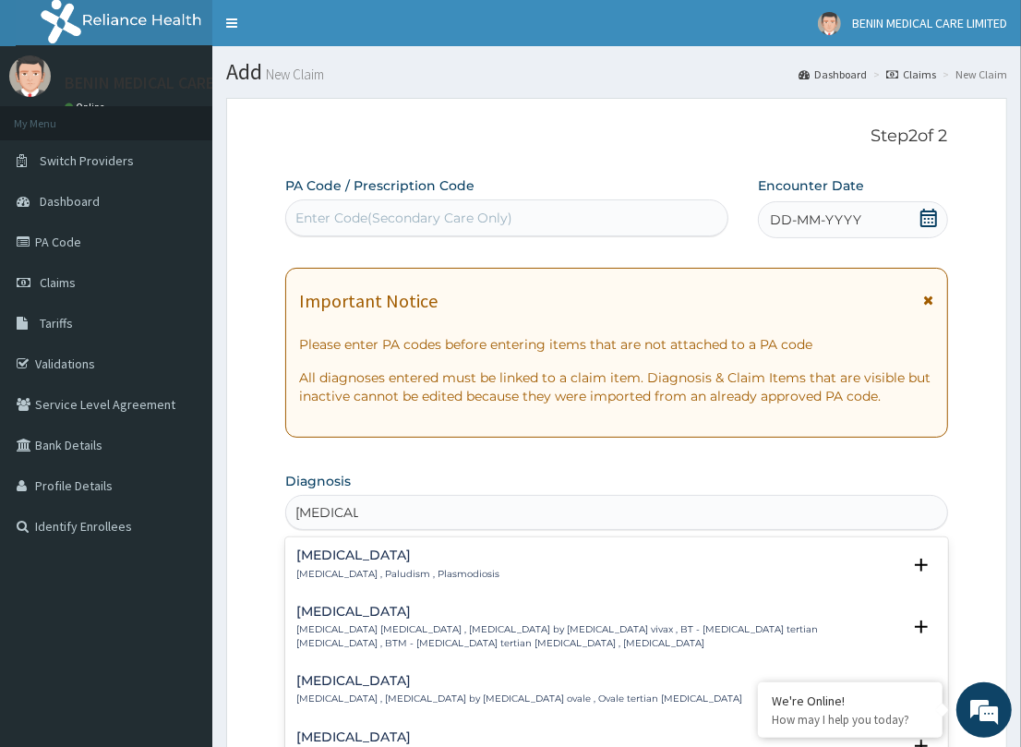
click at [340, 568] on p "[MEDICAL_DATA] , Paludism , Plasmodiosis" at bounding box center [397, 574] width 203 height 13
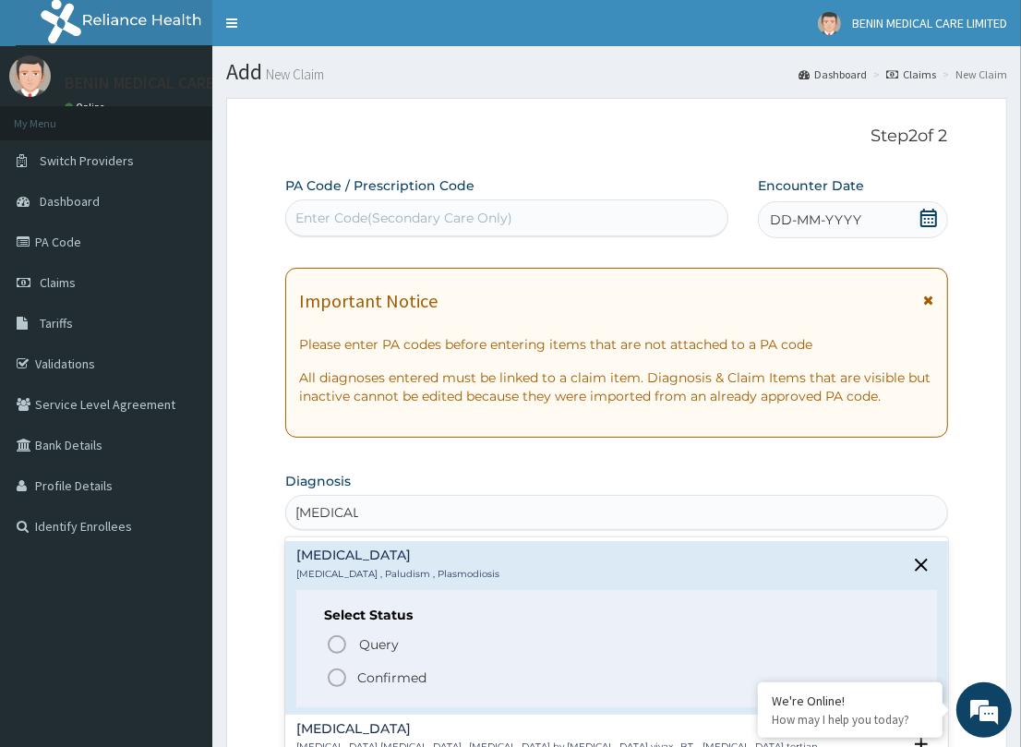
click at [337, 676] on icon "status option filled" at bounding box center [337, 677] width 22 height 22
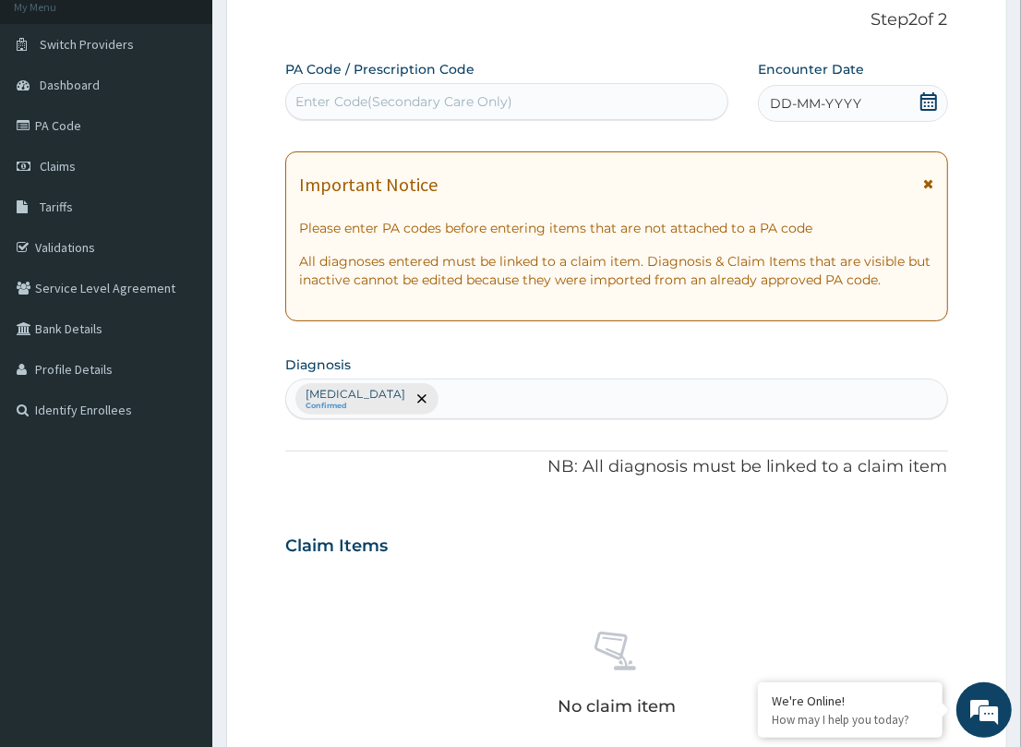
scroll to position [112, 0]
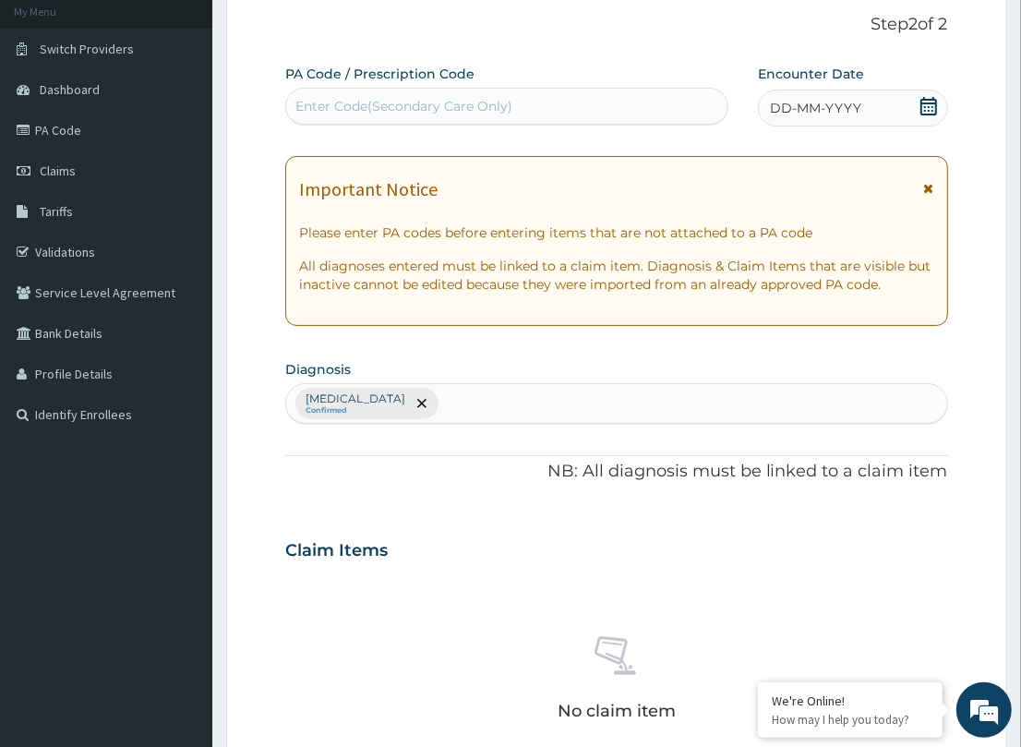
click at [773, 112] on span "DD-MM-YYYY" at bounding box center [815, 108] width 91 height 18
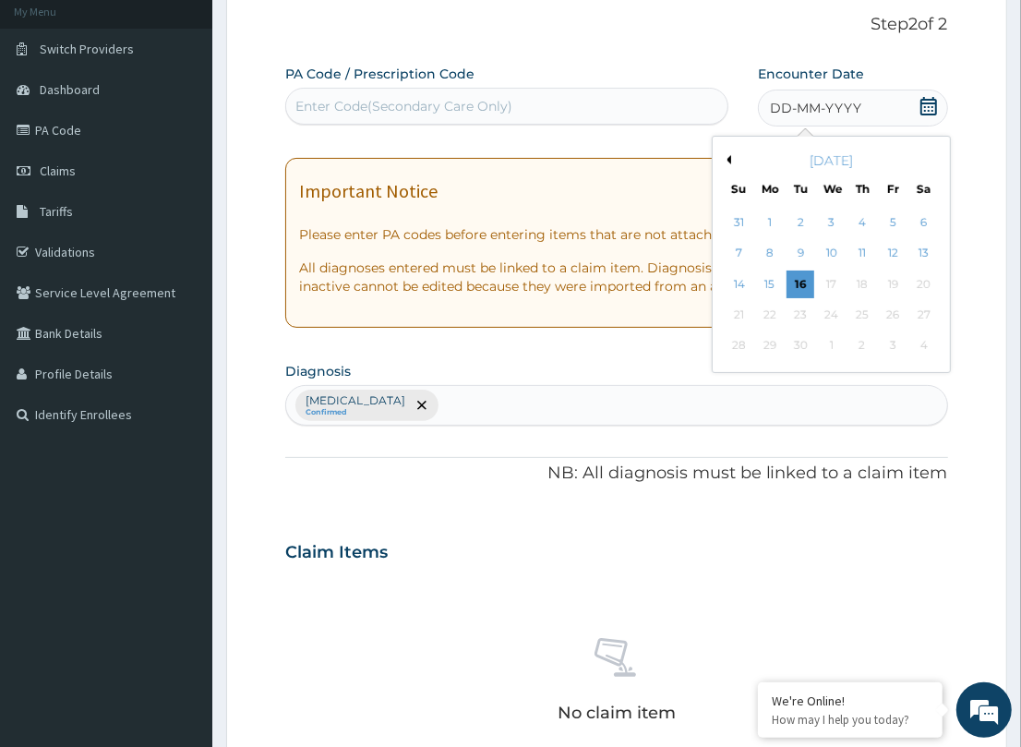
drag, startPoint x: 730, startPoint y: 278, endPoint x: 744, endPoint y: 332, distance: 56.2
click at [729, 282] on div "14" at bounding box center [739, 284] width 28 height 28
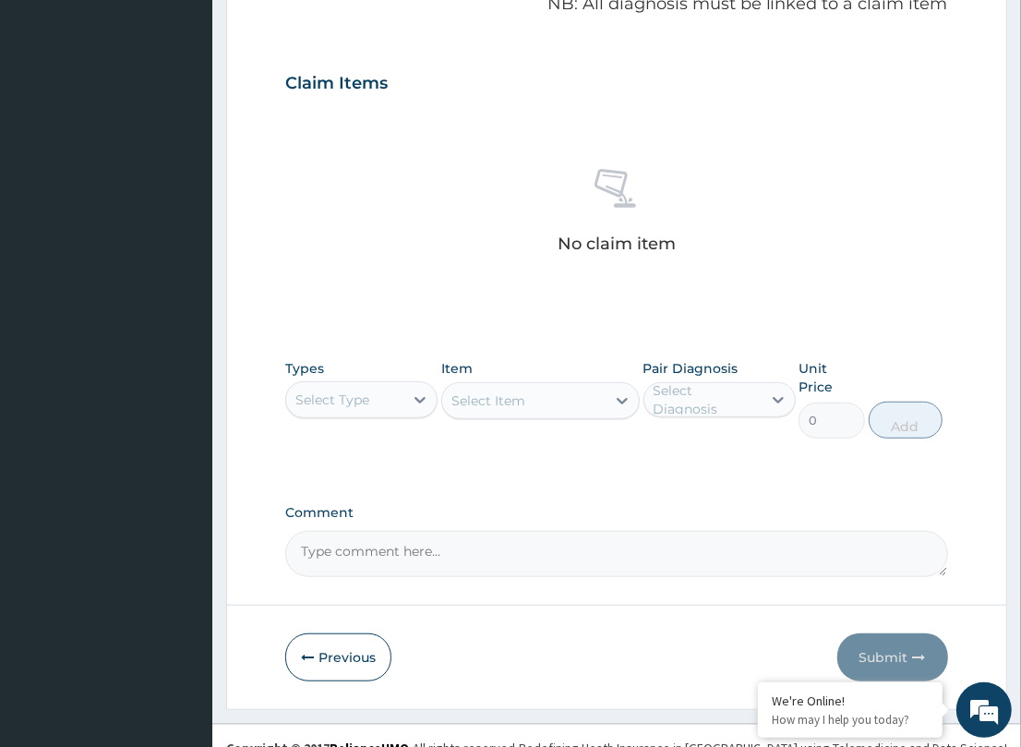
scroll to position [580, 0]
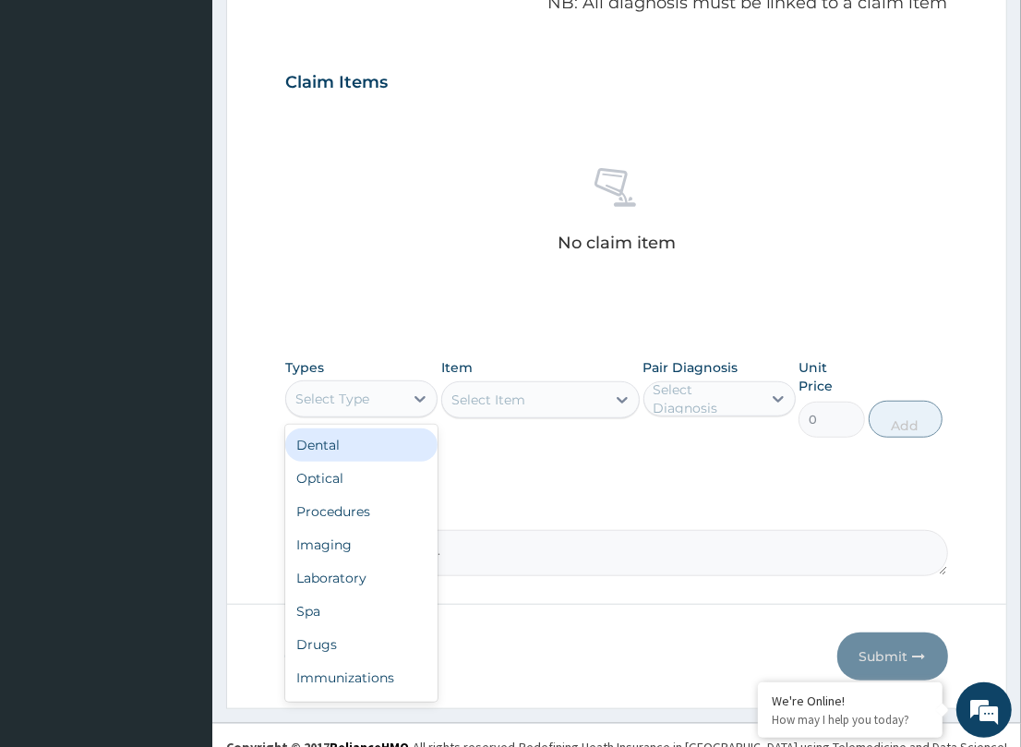
drag, startPoint x: 390, startPoint y: 380, endPoint x: 347, endPoint y: 503, distance: 129.9
click at [377, 400] on div "Select Type" at bounding box center [344, 399] width 117 height 30
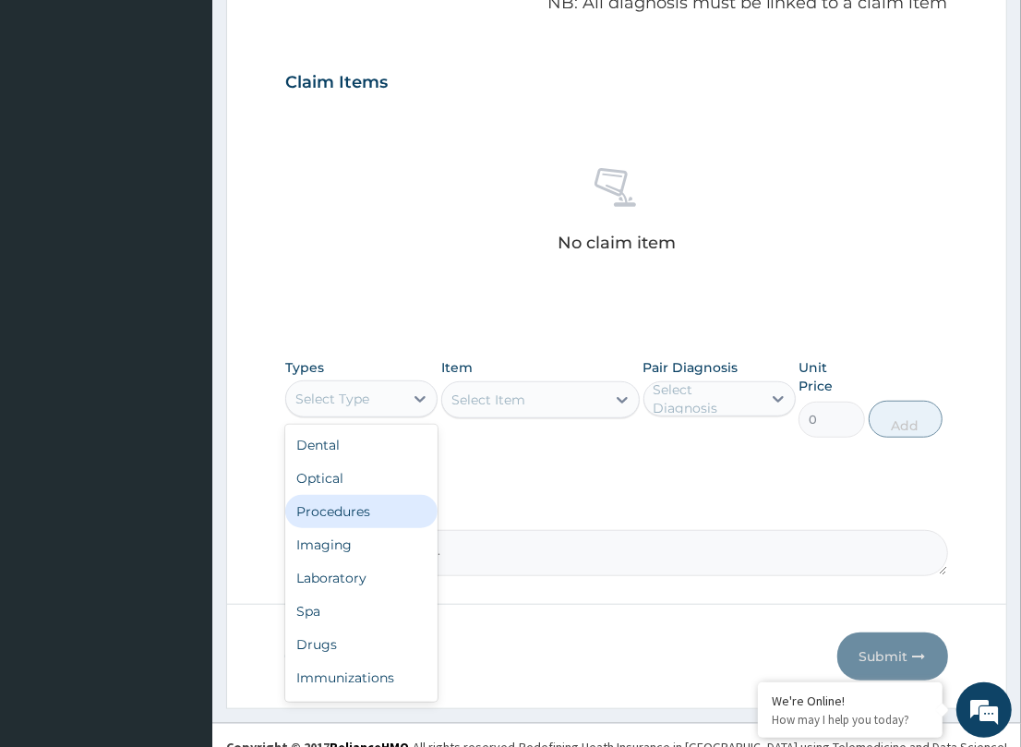
click at [383, 495] on div "Procedures" at bounding box center [361, 511] width 152 height 33
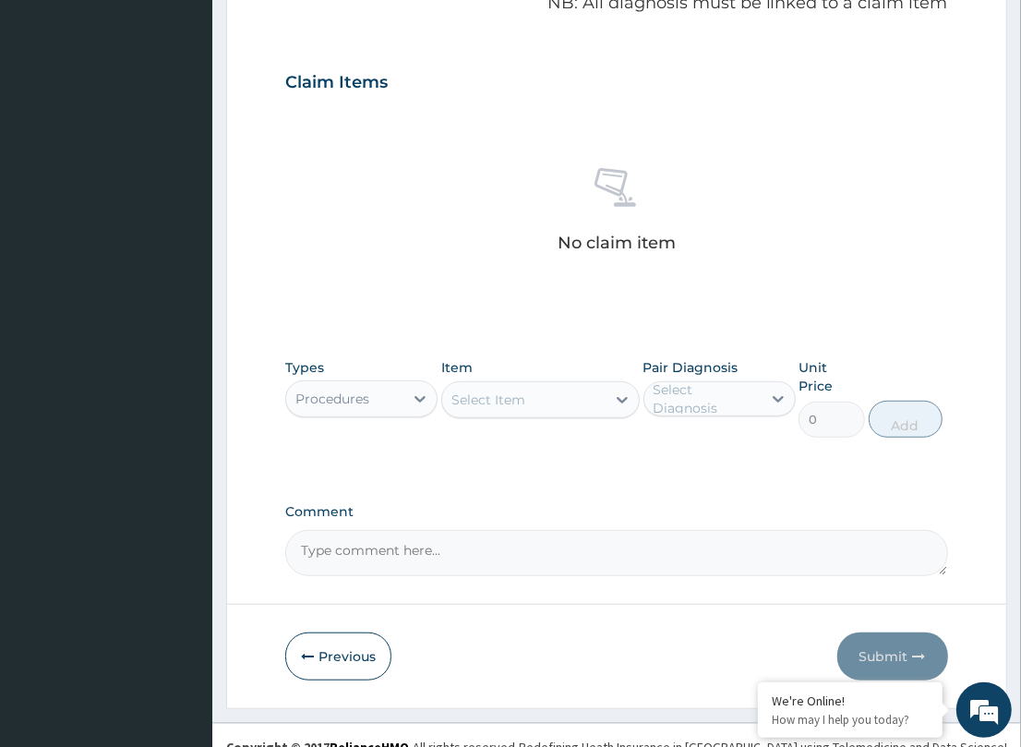
click at [587, 403] on div "Select Item" at bounding box center [523, 400] width 163 height 30
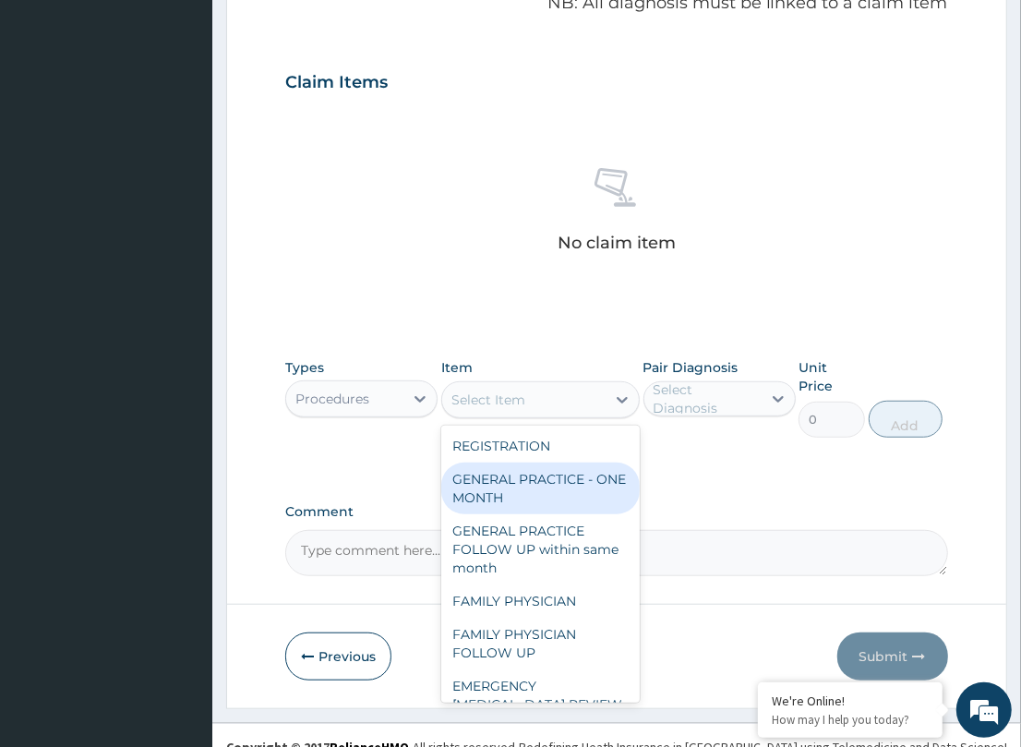
drag, startPoint x: 491, startPoint y: 469, endPoint x: 914, endPoint y: 446, distance: 423.4
click at [533, 463] on div "GENERAL PRACTICE - ONE MONTH" at bounding box center [540, 488] width 198 height 52
type input "1500"
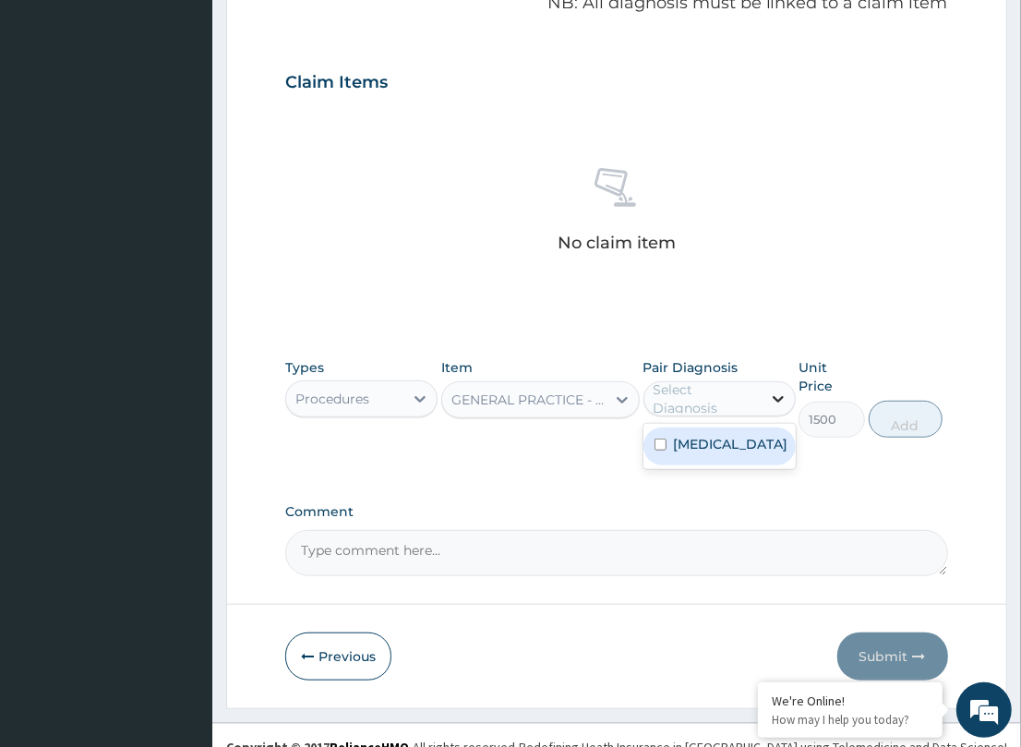
click at [762, 403] on div at bounding box center [777, 398] width 33 height 33
drag, startPoint x: 721, startPoint y: 443, endPoint x: 925, endPoint y: 406, distance: 207.3
click at [759, 439] on div "[MEDICAL_DATA]" at bounding box center [719, 446] width 152 height 38
checkbox input "true"
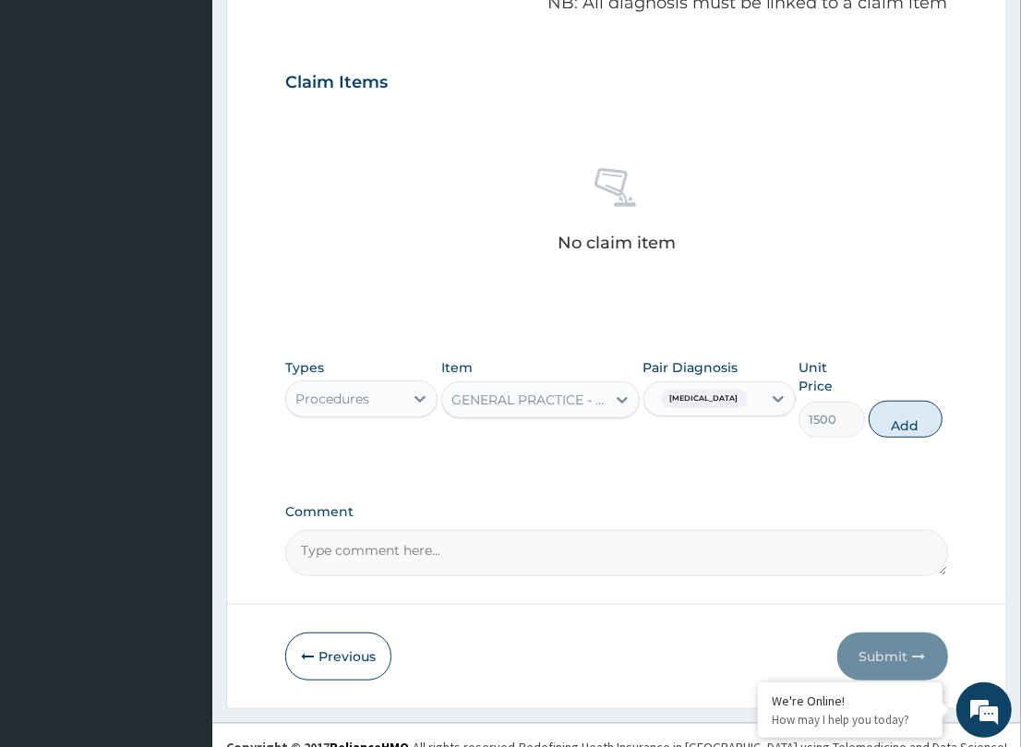
drag, startPoint x: 924, startPoint y: 389, endPoint x: 592, endPoint y: 397, distance: 332.4
click at [912, 401] on button "Add" at bounding box center [906, 419] width 74 height 37
type input "0"
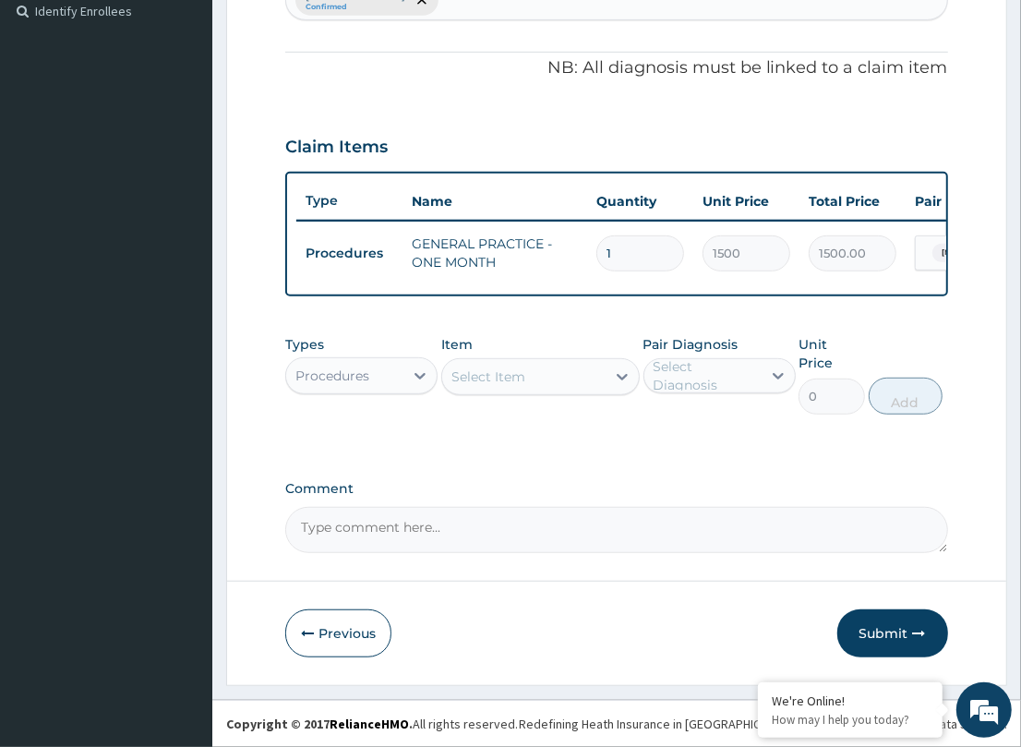
scroll to position [512, 0]
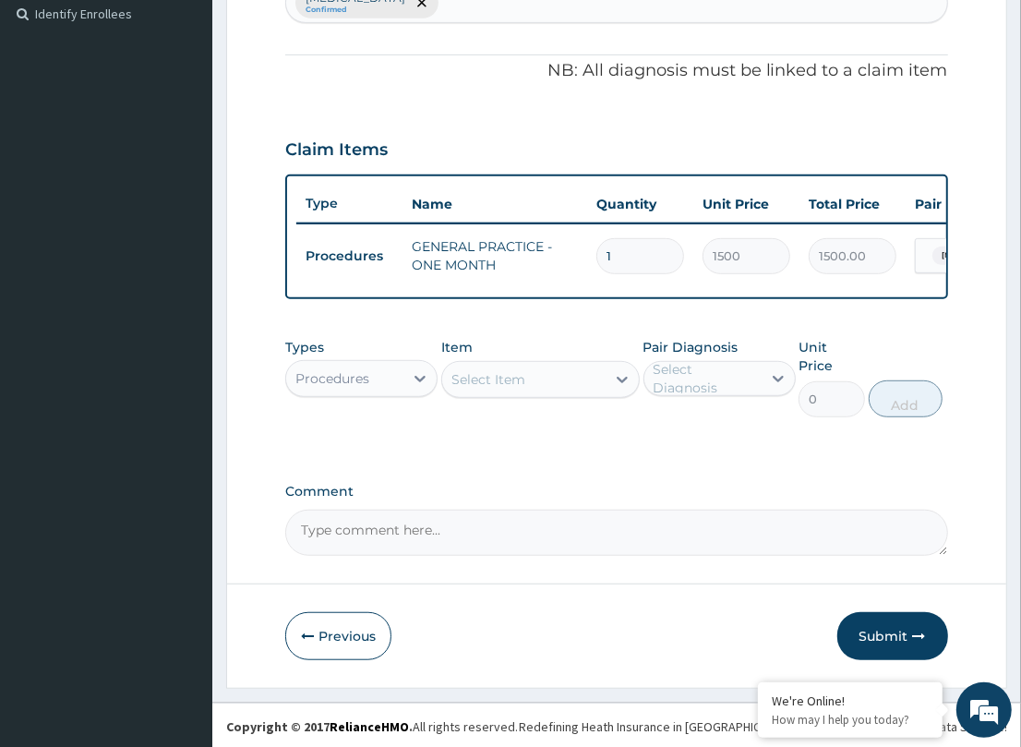
drag, startPoint x: 384, startPoint y: 395, endPoint x: 362, endPoint y: 412, distance: 27.7
click at [378, 393] on div "Procedures" at bounding box center [344, 379] width 117 height 30
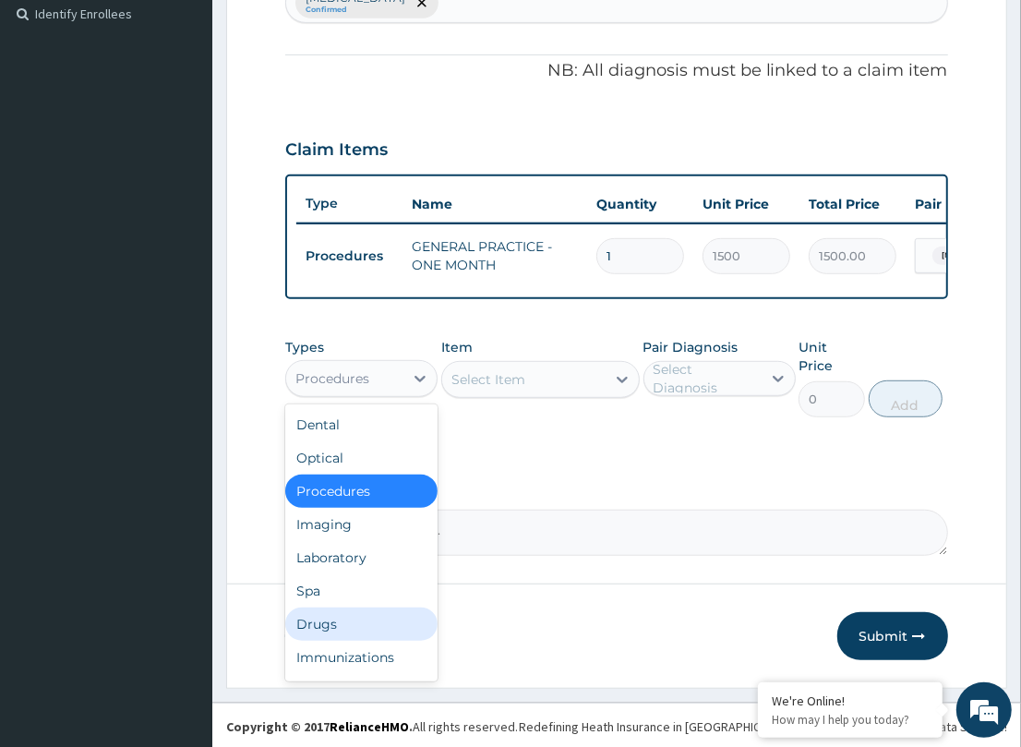
click at [325, 632] on div "Drugs" at bounding box center [361, 623] width 152 height 33
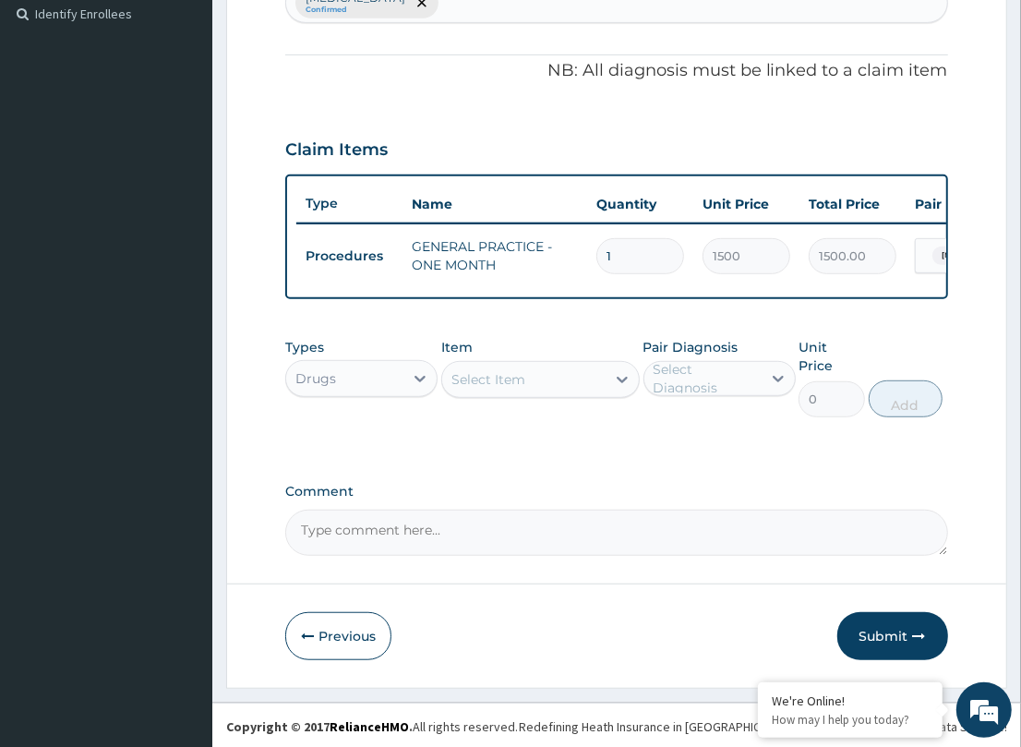
click at [494, 389] on div "Select Item" at bounding box center [488, 379] width 74 height 18
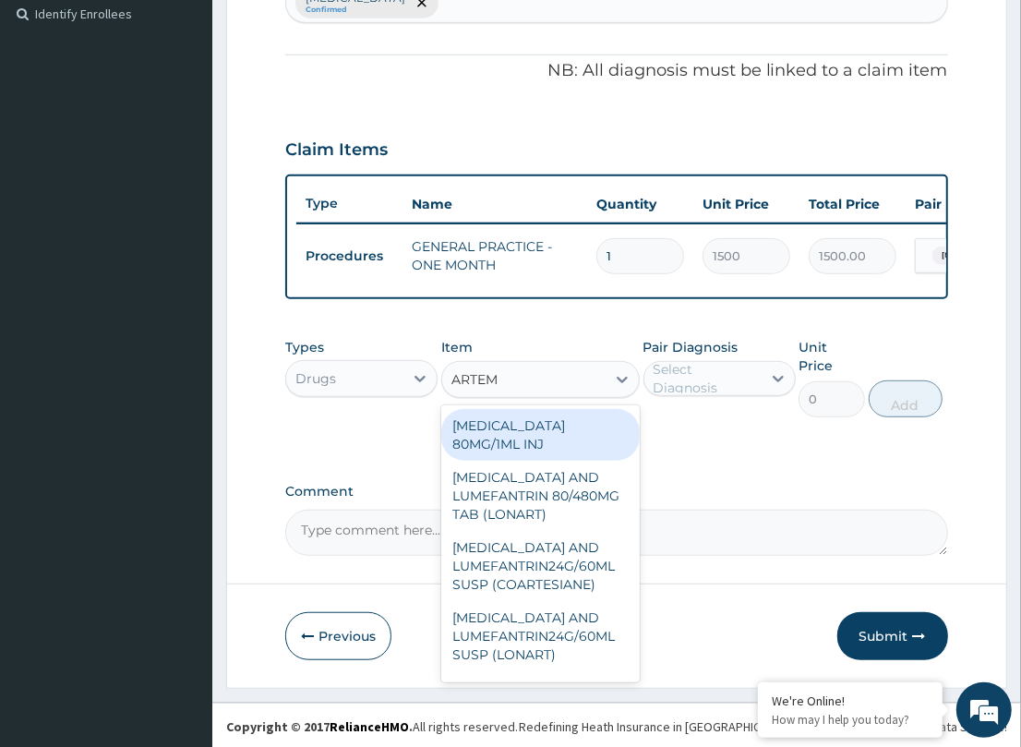
type input "ARTEME"
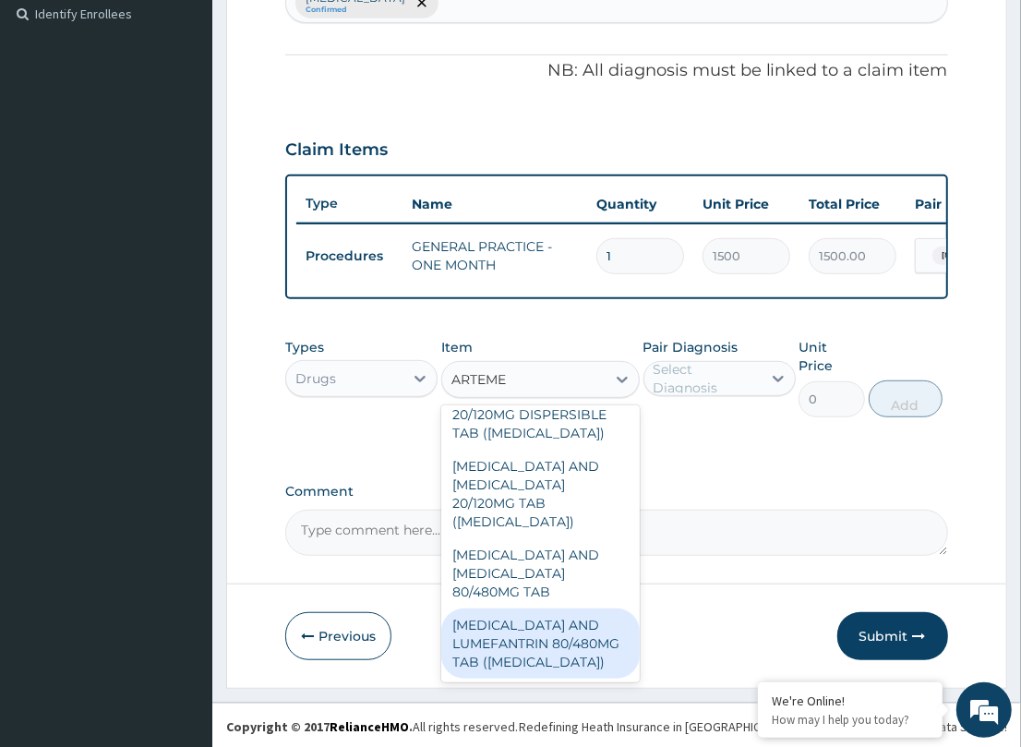
scroll to position [347, 0]
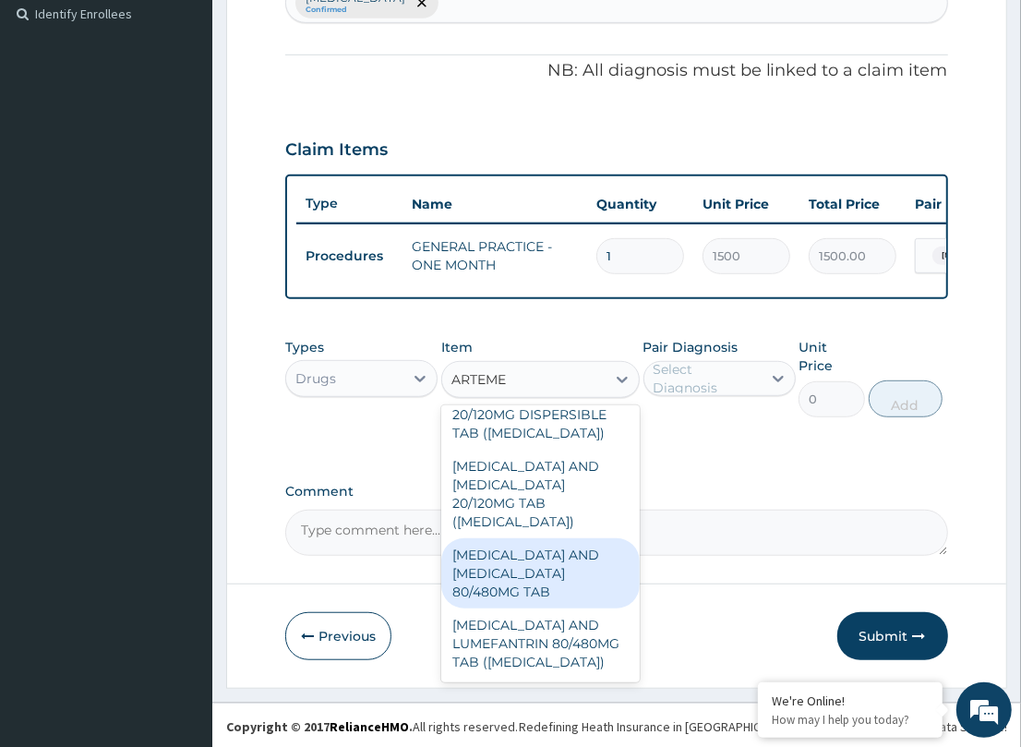
drag, startPoint x: 503, startPoint y: 577, endPoint x: 632, endPoint y: 559, distance: 130.4
click at [512, 573] on div "[MEDICAL_DATA] AND [MEDICAL_DATA] 80/480MG TAB" at bounding box center [540, 573] width 198 height 70
type input "184.8"
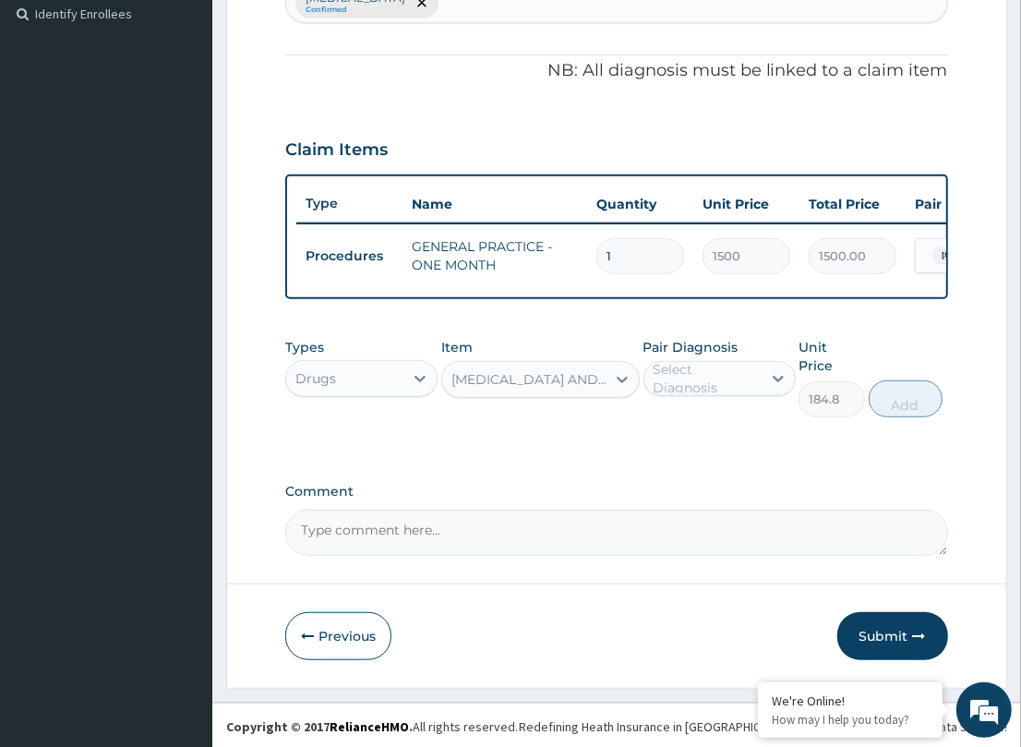
drag, startPoint x: 688, startPoint y: 400, endPoint x: 758, endPoint y: 416, distance: 72.1
click at [736, 396] on div "Select Diagnosis" at bounding box center [719, 378] width 152 height 35
drag, startPoint x: 712, startPoint y: 444, endPoint x: 916, endPoint y: 421, distance: 205.3
click at [845, 436] on div "Types Drugs Item [MEDICAL_DATA] AND [MEDICAL_DATA] 80/480MG TAB Pair Diagnosis …" at bounding box center [616, 392] width 662 height 126
drag, startPoint x: 745, startPoint y: 437, endPoint x: 878, endPoint y: 431, distance: 133.0
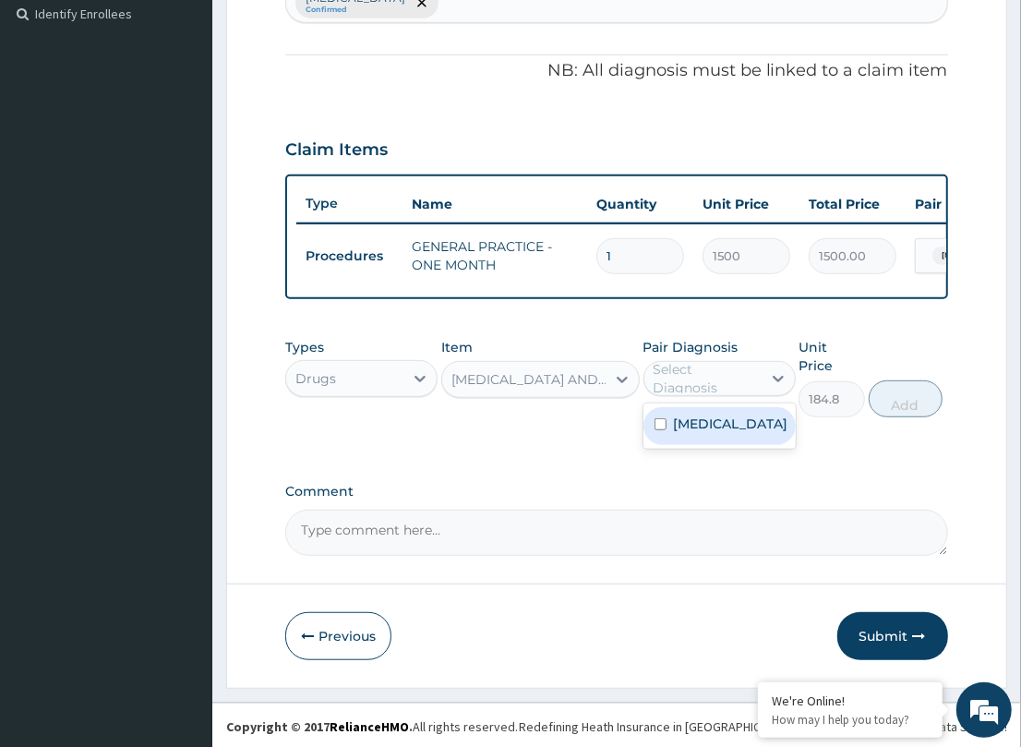
click at [789, 438] on div "[MEDICAL_DATA]" at bounding box center [719, 426] width 152 height 38
checkbox input "true"
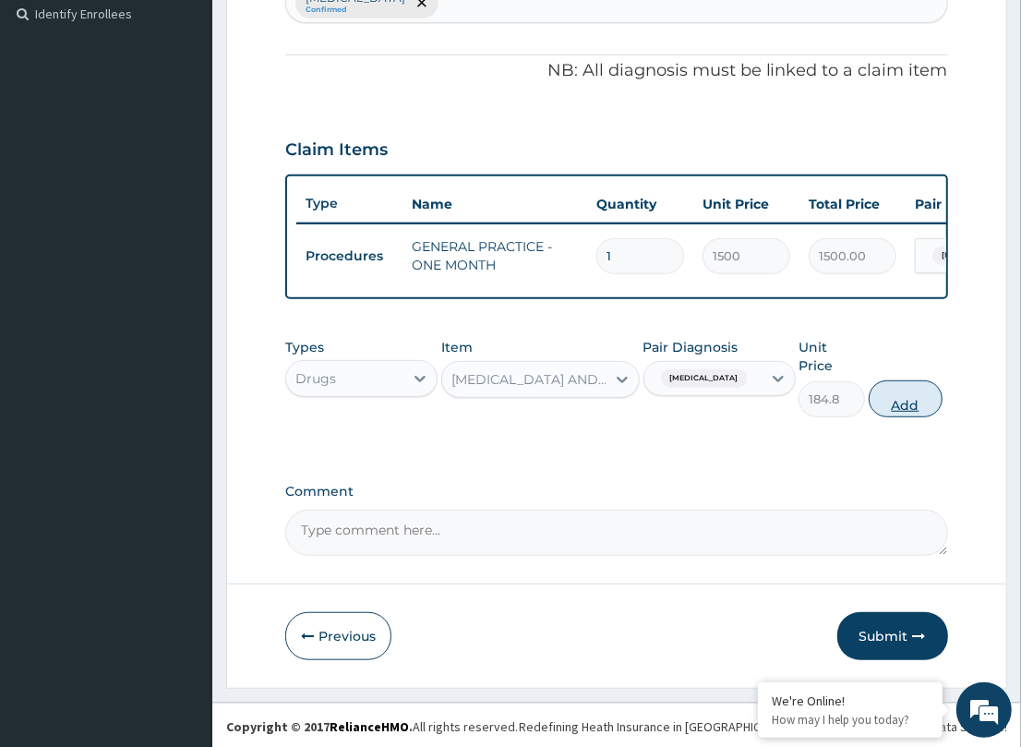
click at [895, 398] on button "Add" at bounding box center [906, 398] width 74 height 37
type input "0"
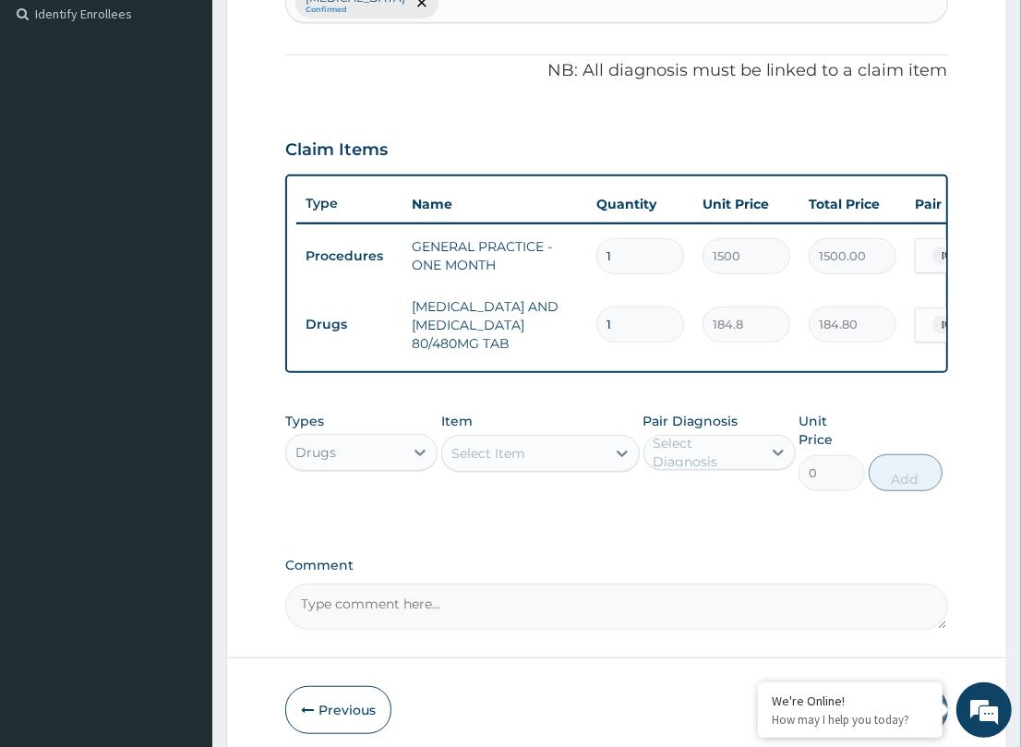
drag, startPoint x: 640, startPoint y: 330, endPoint x: 508, endPoint y: 326, distance: 132.0
click at [512, 330] on tr "Drugs [MEDICAL_DATA] AND [MEDICAL_DATA] 80/480MG TAB 1 184.8 184.80 [MEDICAL_DA…" at bounding box center [748, 325] width 905 height 74
type input "6"
type input "1108.80"
type input "6"
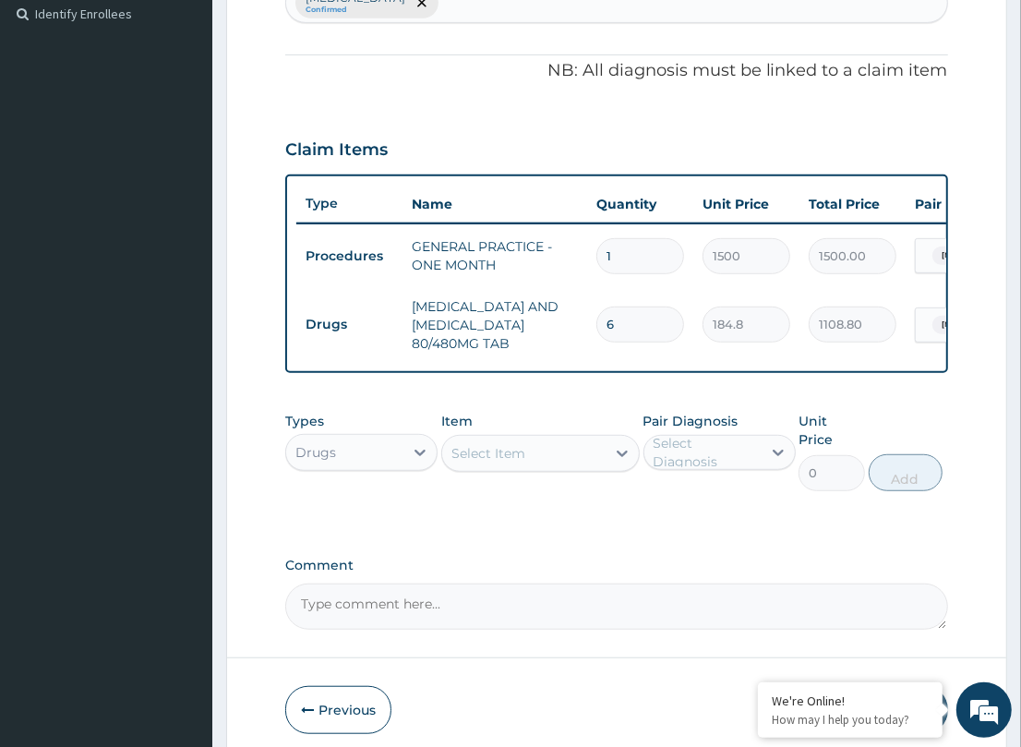
drag, startPoint x: 536, startPoint y: 404, endPoint x: 503, endPoint y: 444, distance: 51.8
click at [535, 407] on div "PA Code / Prescription Code Enter Code(Secondary Care Only) Encounter Date [DAT…" at bounding box center [616, 146] width 662 height 965
click at [532, 468] on div "Select Item" at bounding box center [523, 453] width 163 height 30
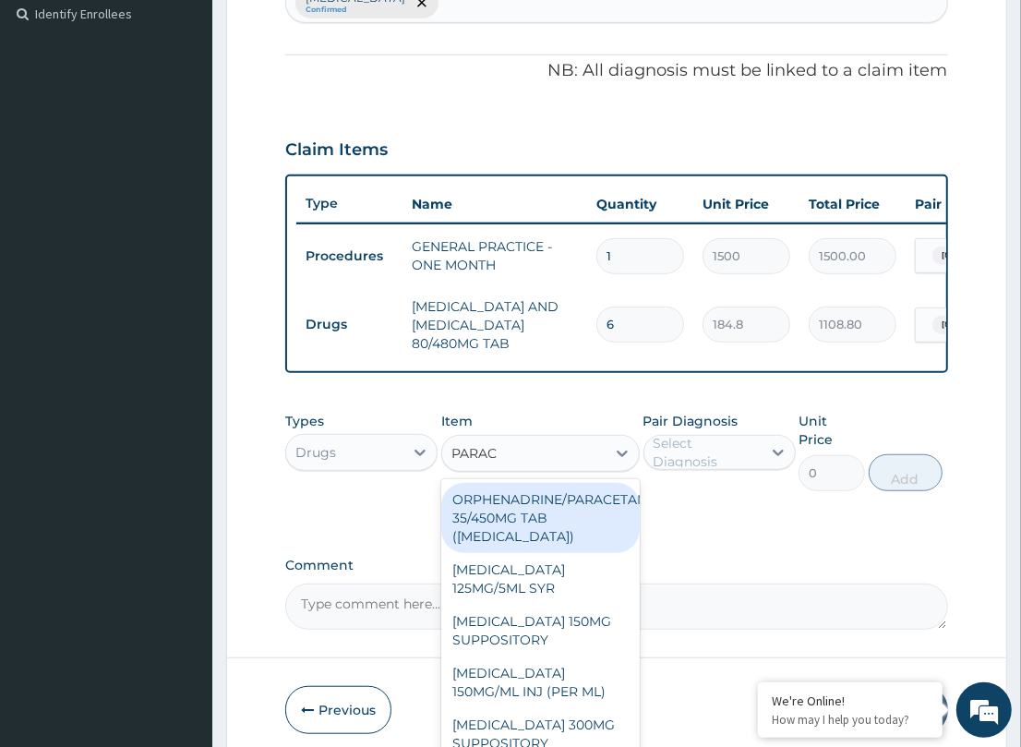
type input "PARACE"
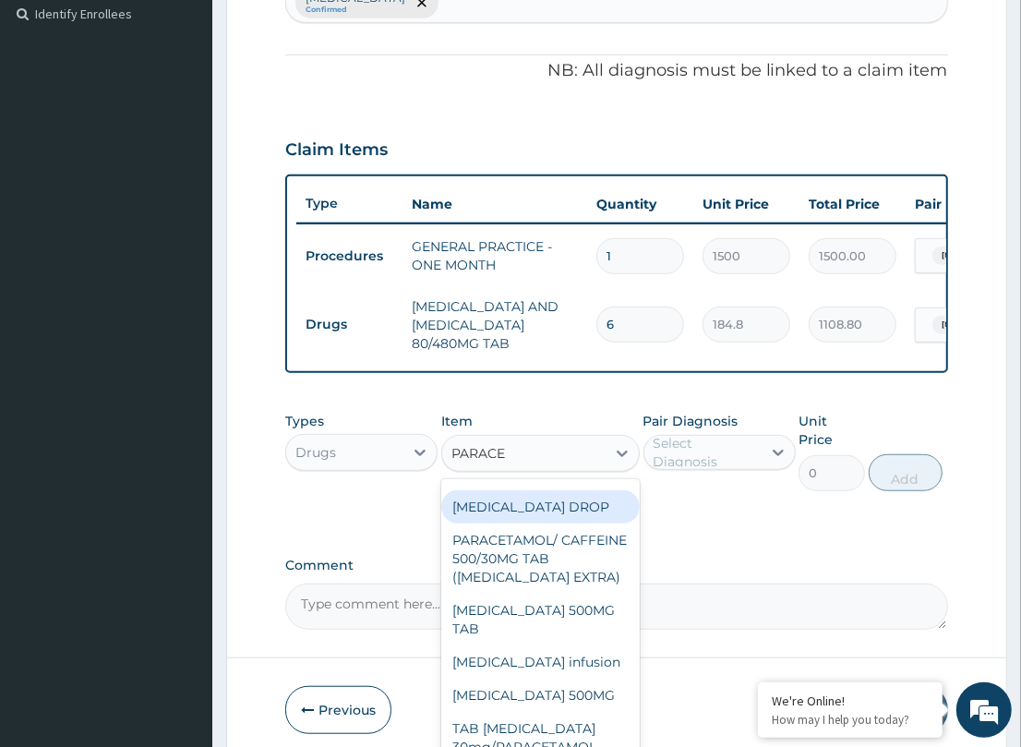
scroll to position [318, 0]
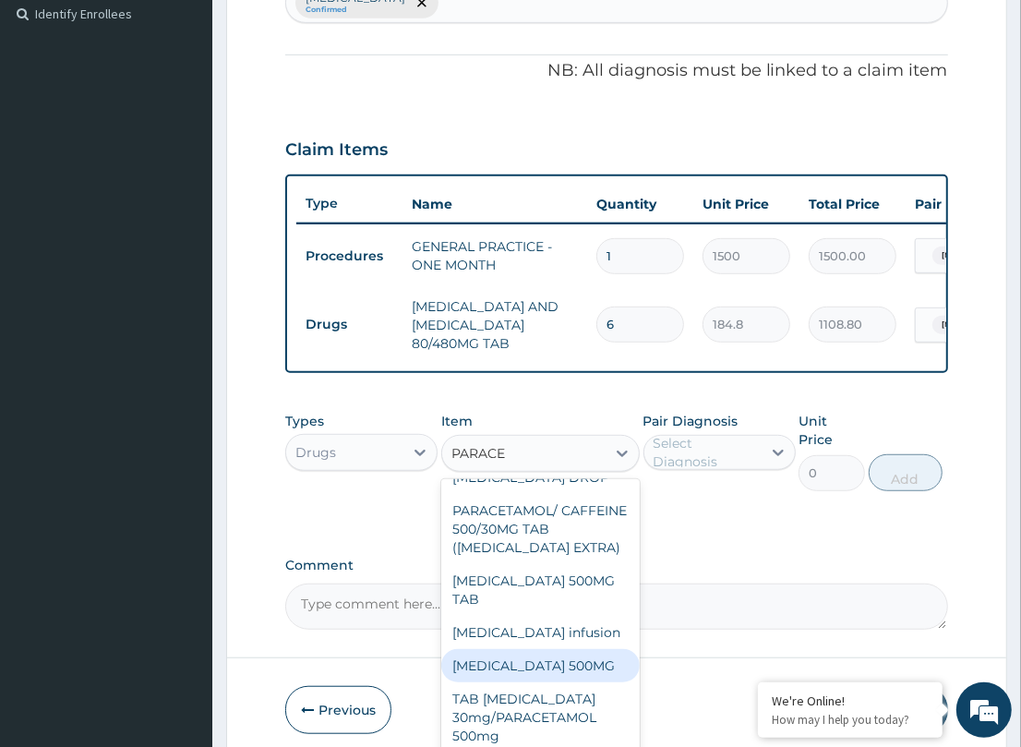
click at [554, 656] on div "[MEDICAL_DATA] 500MG" at bounding box center [540, 665] width 198 height 33
type input "10"
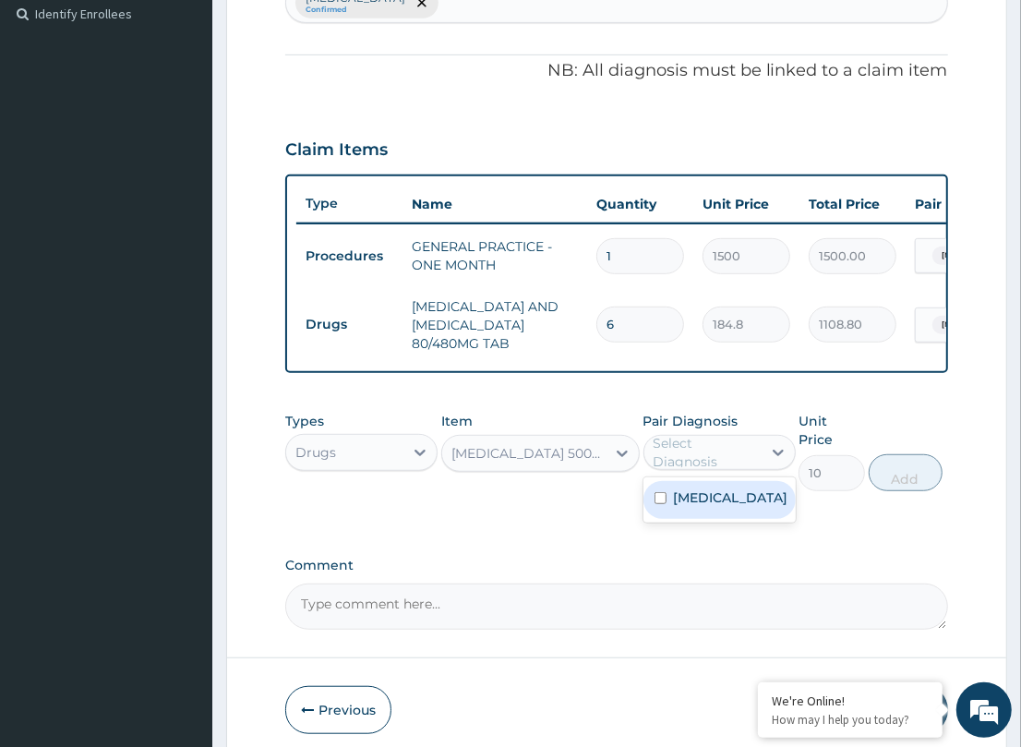
click at [692, 452] on div "Select Diagnosis" at bounding box center [719, 452] width 152 height 35
drag, startPoint x: 697, startPoint y: 522, endPoint x: 977, endPoint y: 464, distance: 285.7
click at [836, 504] on div "Types Drugs Item [MEDICAL_DATA] 500MG Pair Diagnosis option [MEDICAL_DATA], sel…" at bounding box center [616, 465] width 662 height 126
drag, startPoint x: 732, startPoint y: 506, endPoint x: 888, endPoint y: 497, distance: 156.3
click at [766, 508] on div "[MEDICAL_DATA]" at bounding box center [719, 500] width 152 height 38
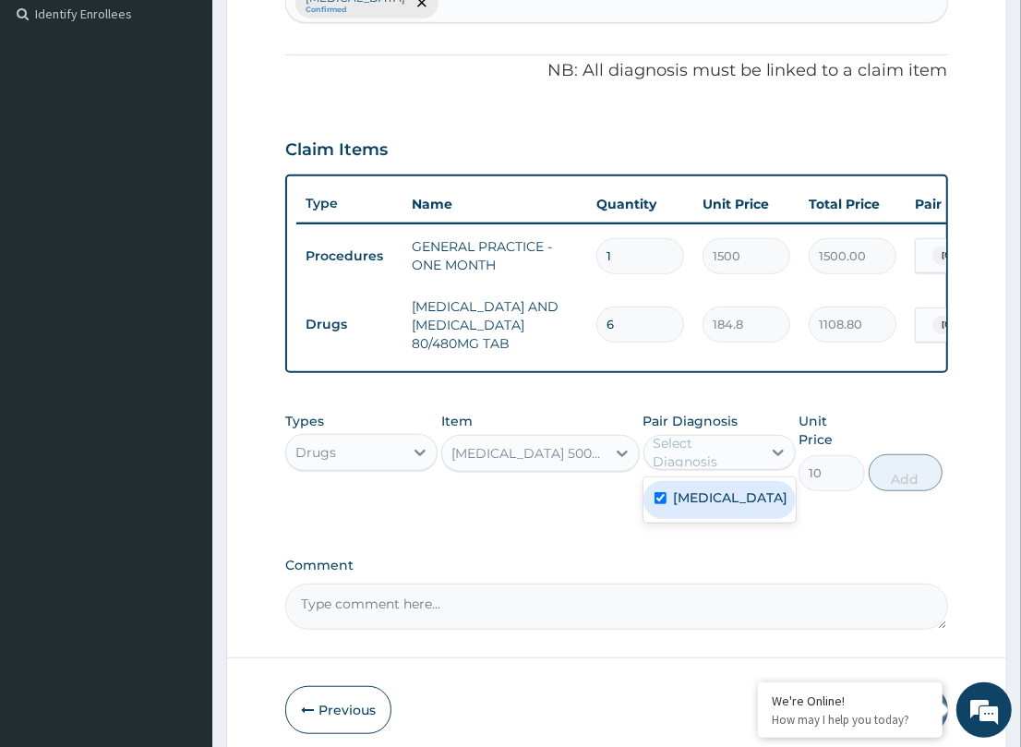
checkbox input "true"
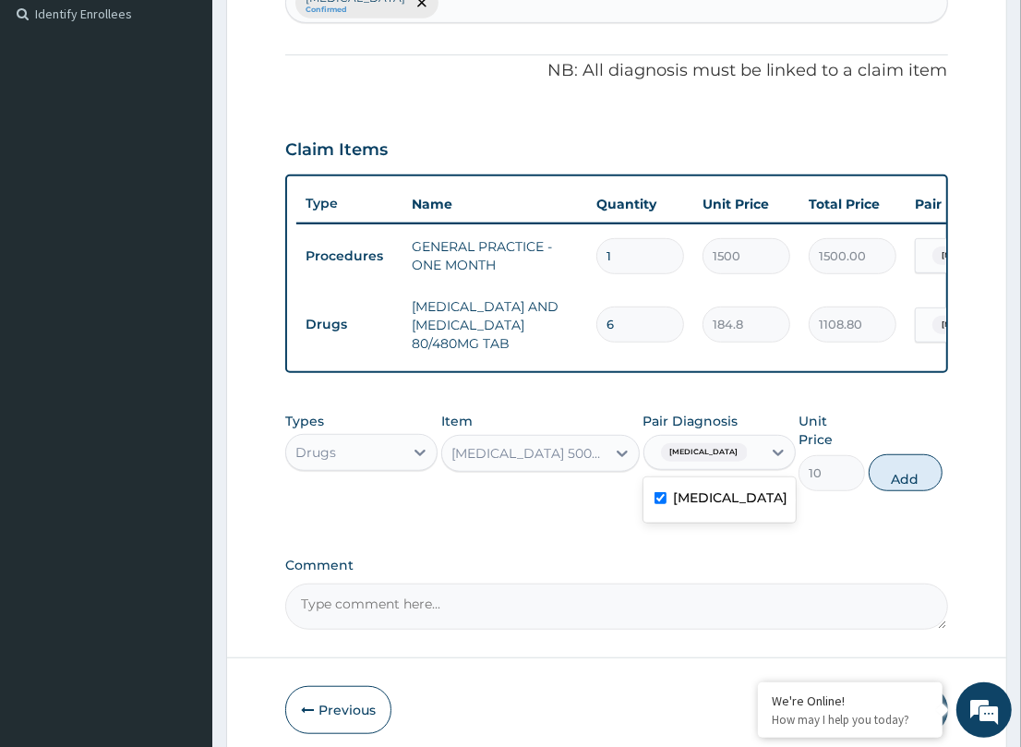
click at [912, 476] on button "Add" at bounding box center [906, 472] width 74 height 37
type input "0"
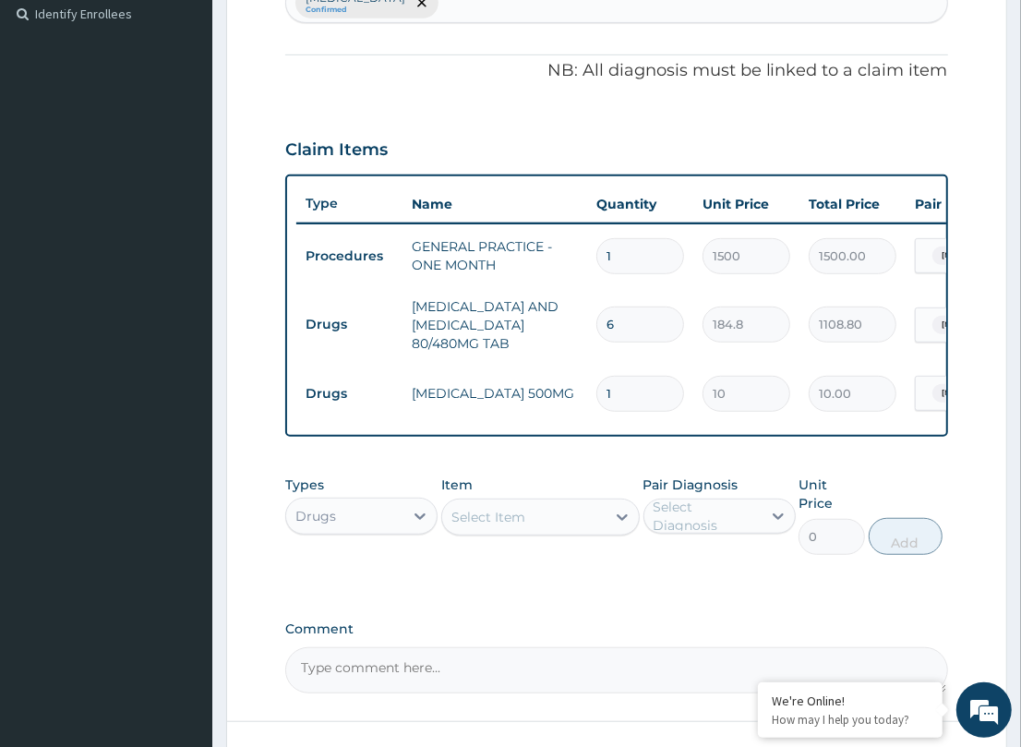
drag, startPoint x: 644, startPoint y: 377, endPoint x: 536, endPoint y: 388, distance: 108.6
click at [535, 388] on tr "Drugs [MEDICAL_DATA] 500MG 1 10 10.00 [MEDICAL_DATA] Delete" at bounding box center [748, 394] width 905 height 64
type input "18"
type input "180.00"
type input "18"
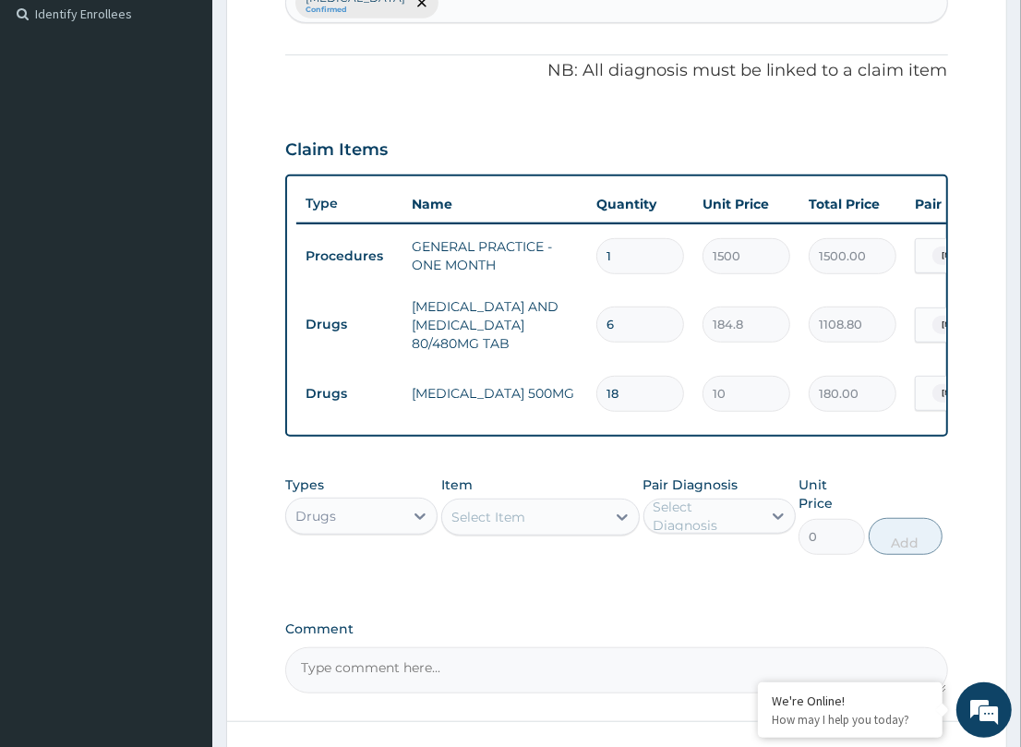
click at [578, 495] on div "Item Select Item" at bounding box center [540, 514] width 198 height 79
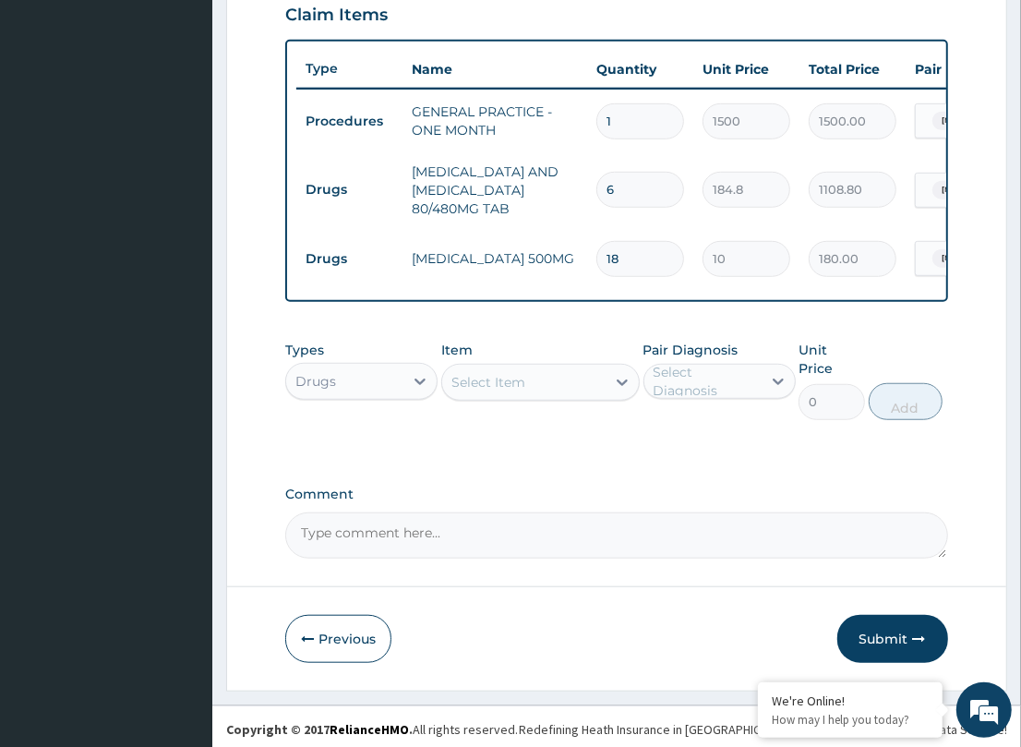
scroll to position [649, 0]
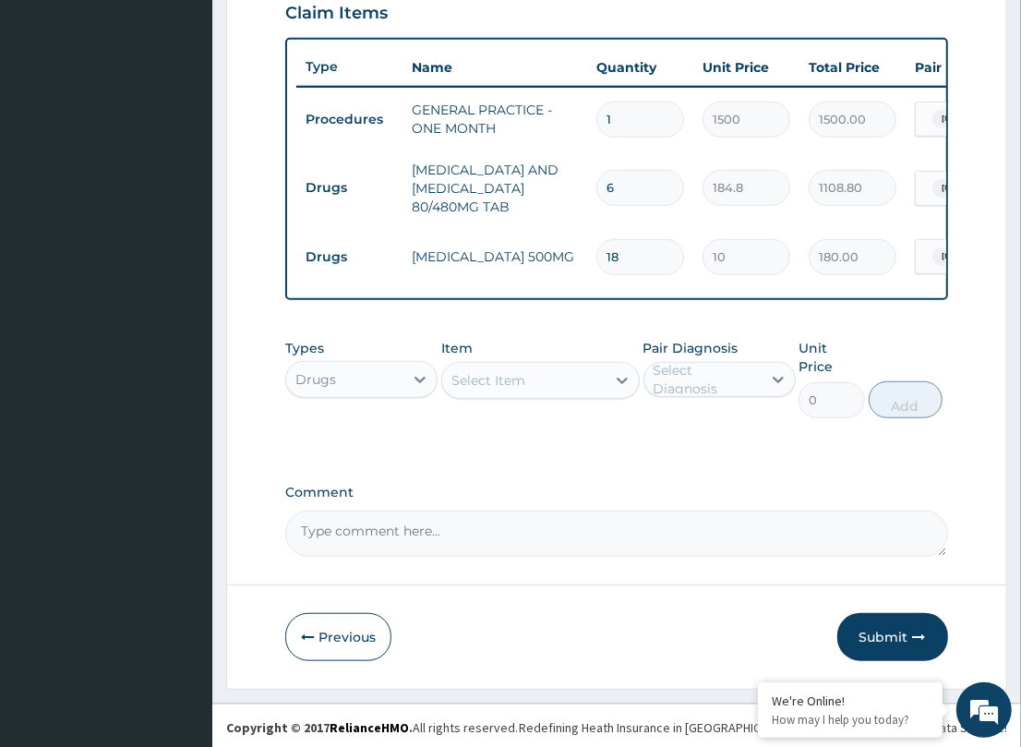
drag, startPoint x: 906, startPoint y: 621, endPoint x: 17, endPoint y: 610, distance: 889.9
click at [903, 620] on button "Submit" at bounding box center [892, 637] width 111 height 48
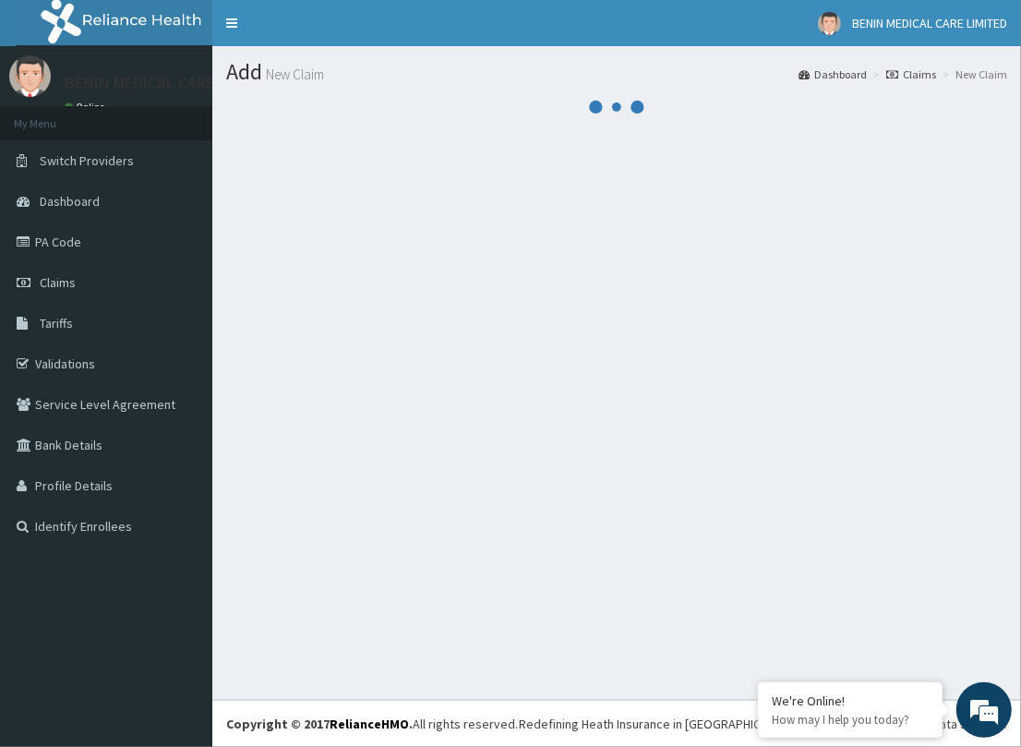
scroll to position [0, 0]
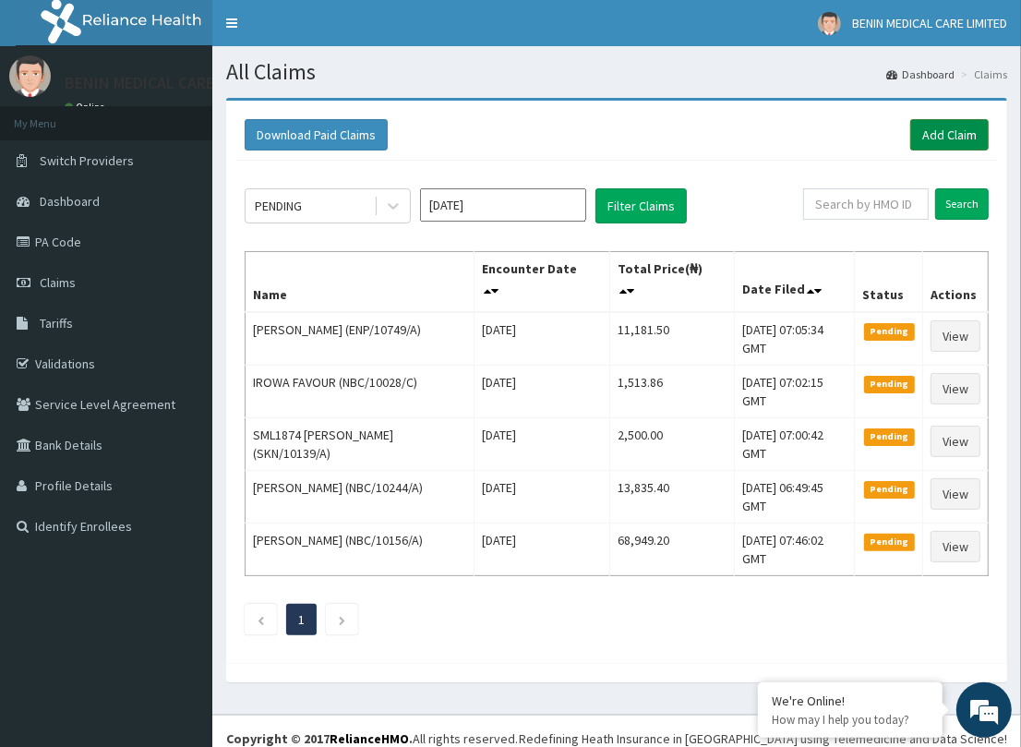
click at [935, 132] on link "Add Claim" at bounding box center [949, 134] width 78 height 31
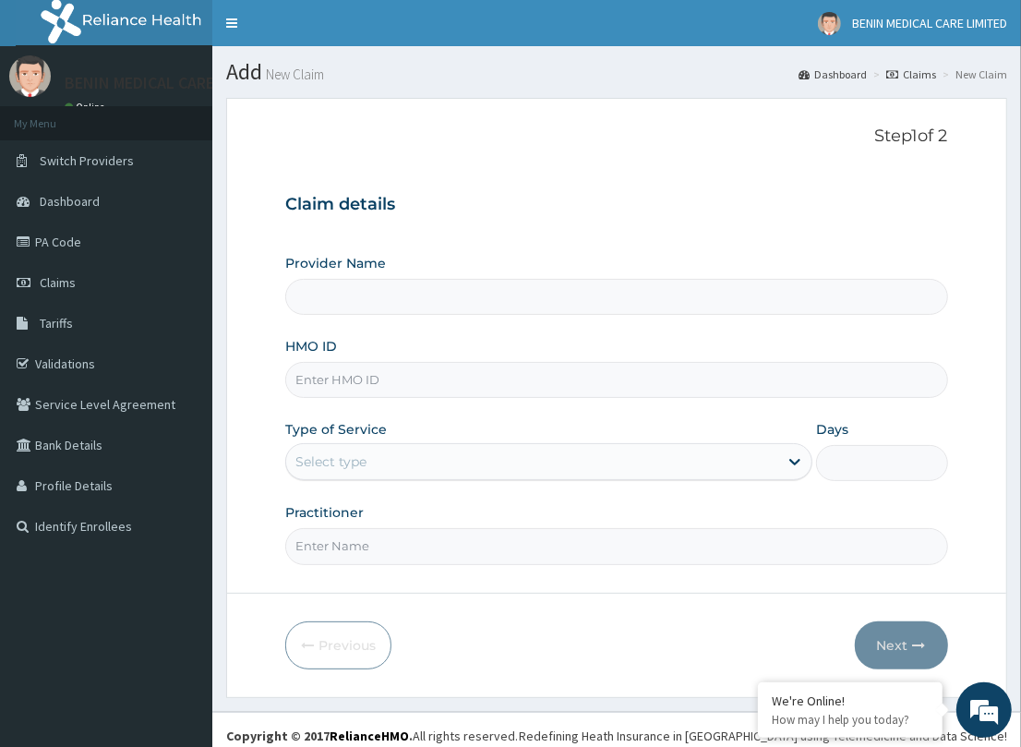
type input "BENIN MEDICAL CARE LIMITED"
click at [297, 375] on input "HMO ID" at bounding box center [616, 380] width 662 height 36
paste input "NGC/10031/A"
type input "NGC/10031/A"
drag, startPoint x: 265, startPoint y: 439, endPoint x: 351, endPoint y: 459, distance: 88.0
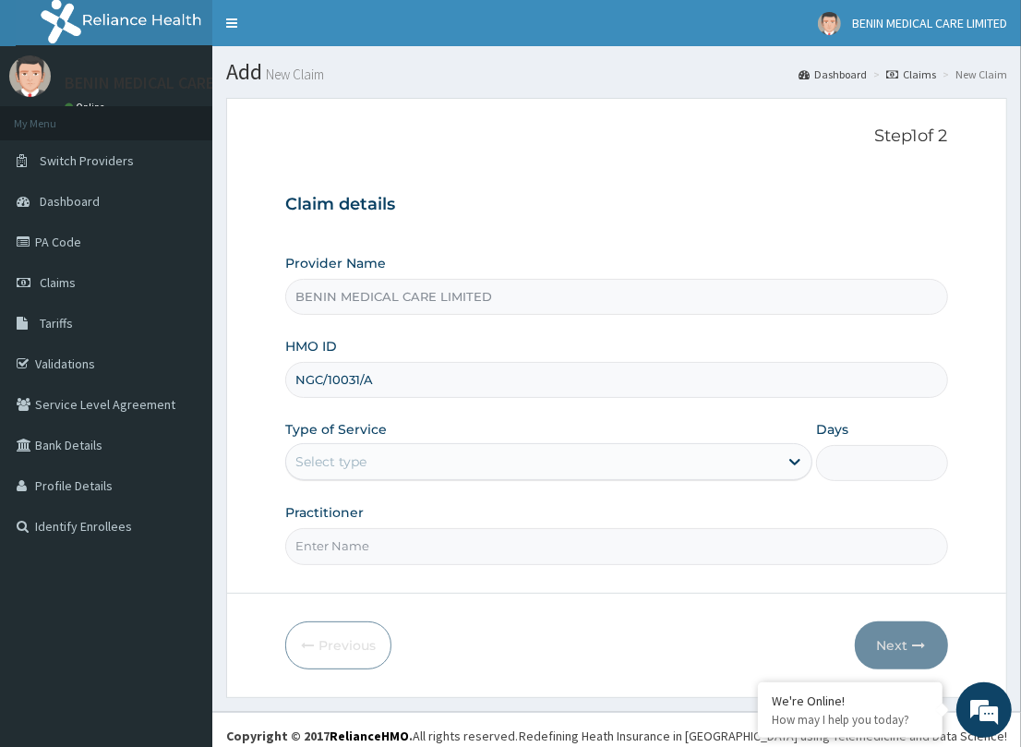
click at [280, 444] on form "Step 1 of 2 Claim details Provider Name BENIN MEDICAL CARE LIMITED HMO ID NGC/1…" at bounding box center [616, 397] width 781 height 599
click at [375, 469] on div "Select type" at bounding box center [532, 462] width 492 height 30
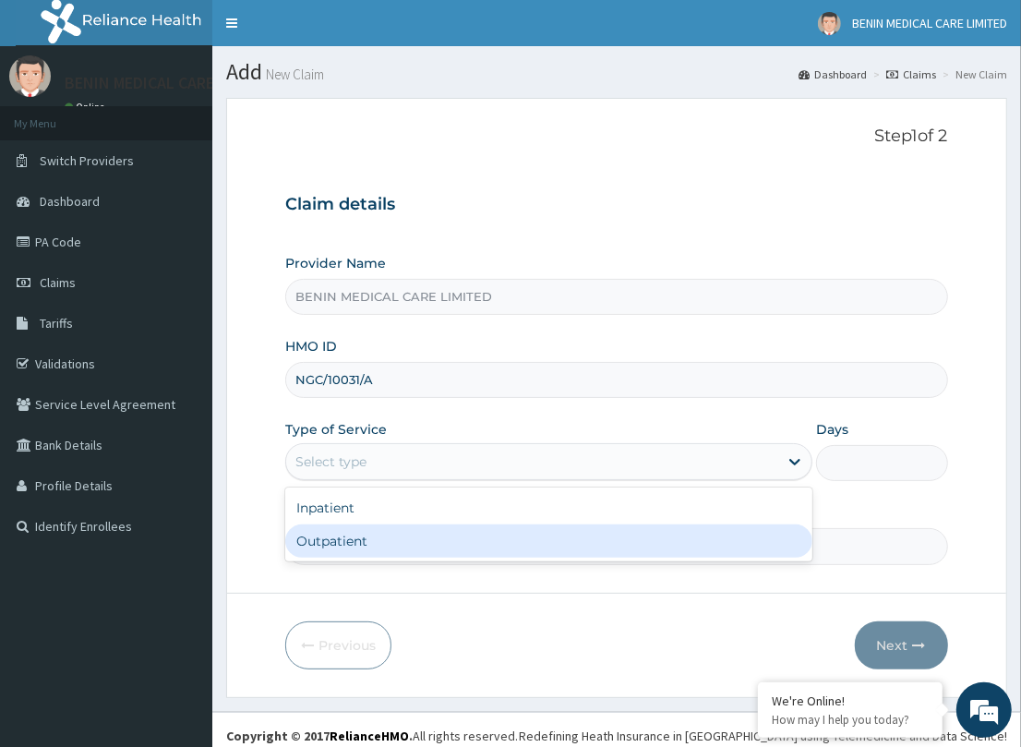
click at [366, 549] on div "Outpatient" at bounding box center [548, 540] width 527 height 33
type input "1"
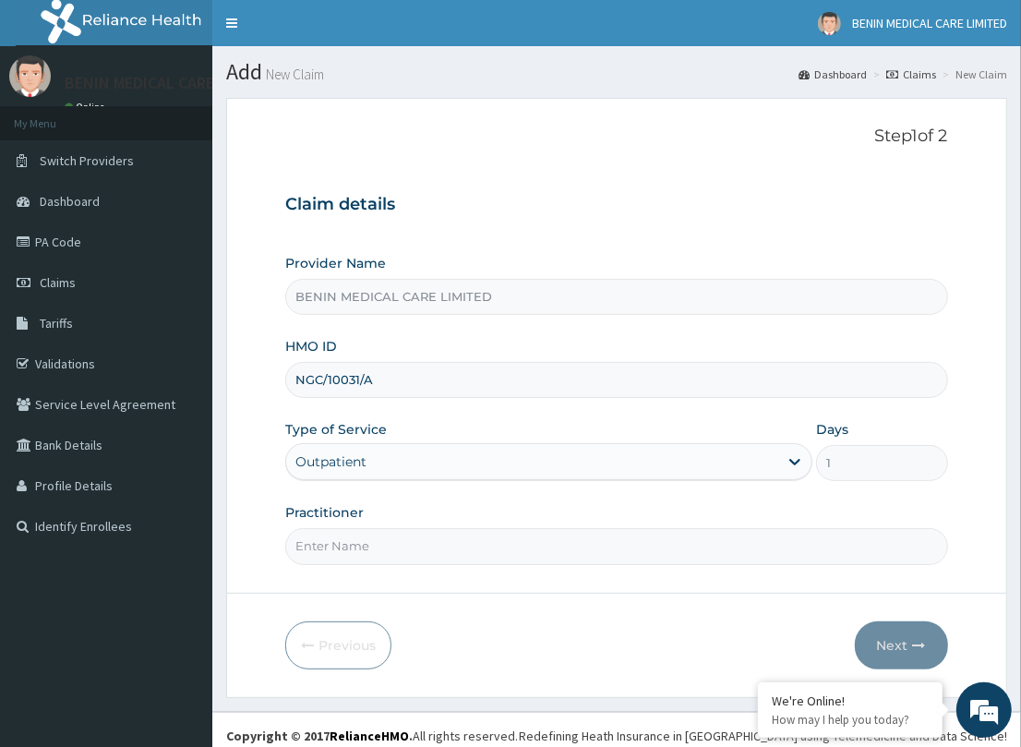
drag, startPoint x: 374, startPoint y: 552, endPoint x: 425, endPoint y: 551, distance: 50.8
click at [374, 552] on input "Practitioner" at bounding box center [616, 546] width 662 height 36
type input "PETRA"
drag, startPoint x: 887, startPoint y: 640, endPoint x: 32, endPoint y: 496, distance: 866.8
click at [883, 639] on button "Next" at bounding box center [901, 645] width 93 height 48
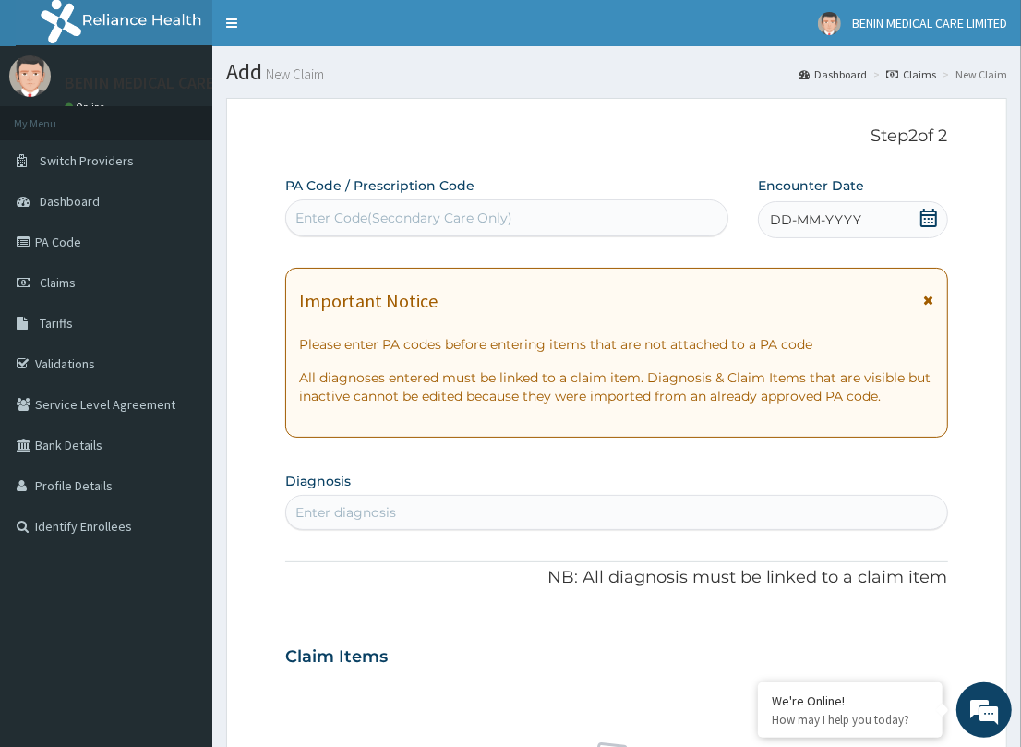
click at [431, 218] on div "Enter Code(Secondary Care Only)" at bounding box center [403, 218] width 217 height 18
paste input "PA/05207E"
type input "PA/05207E"
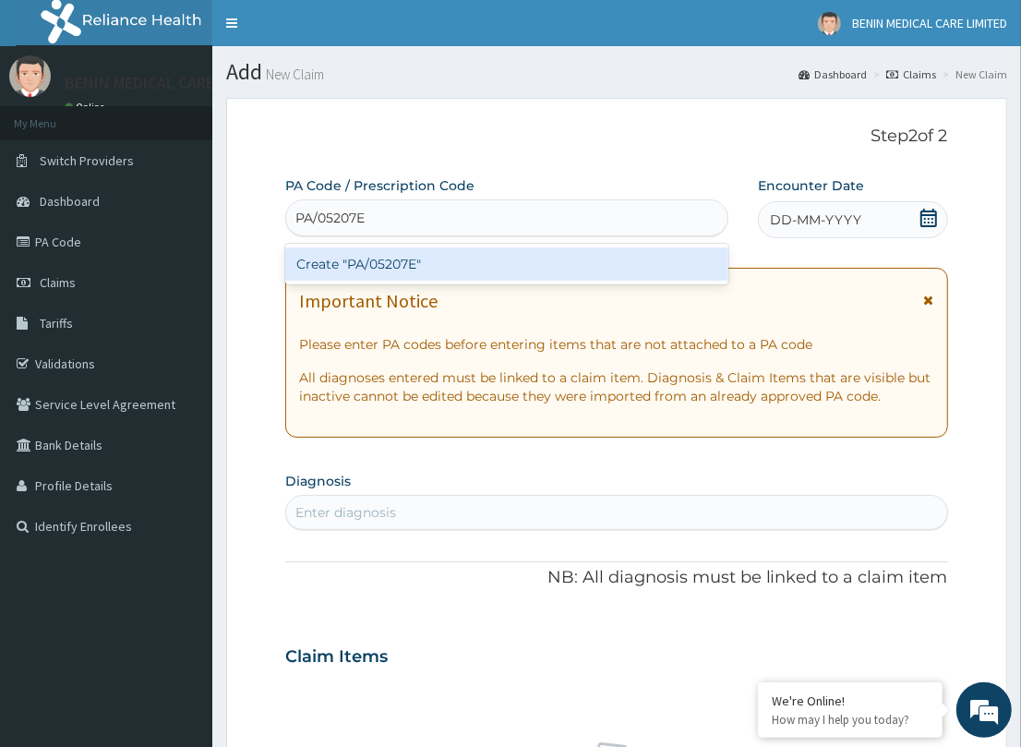
click at [390, 257] on div "Create "PA/05207E"" at bounding box center [506, 263] width 443 height 33
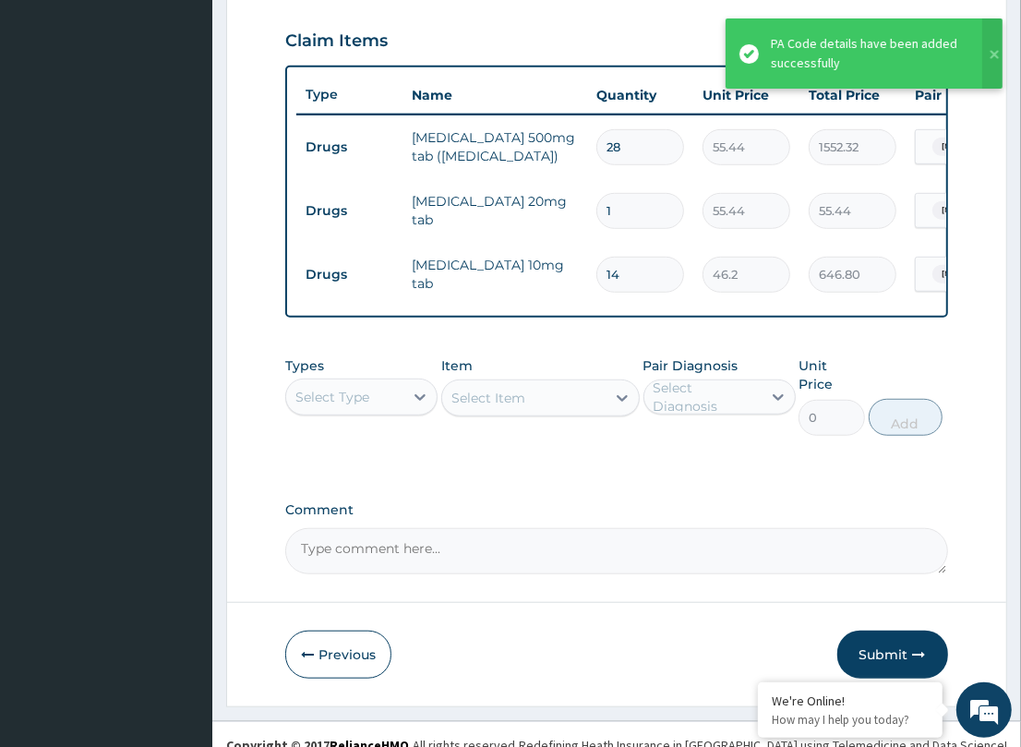
scroll to position [629, 0]
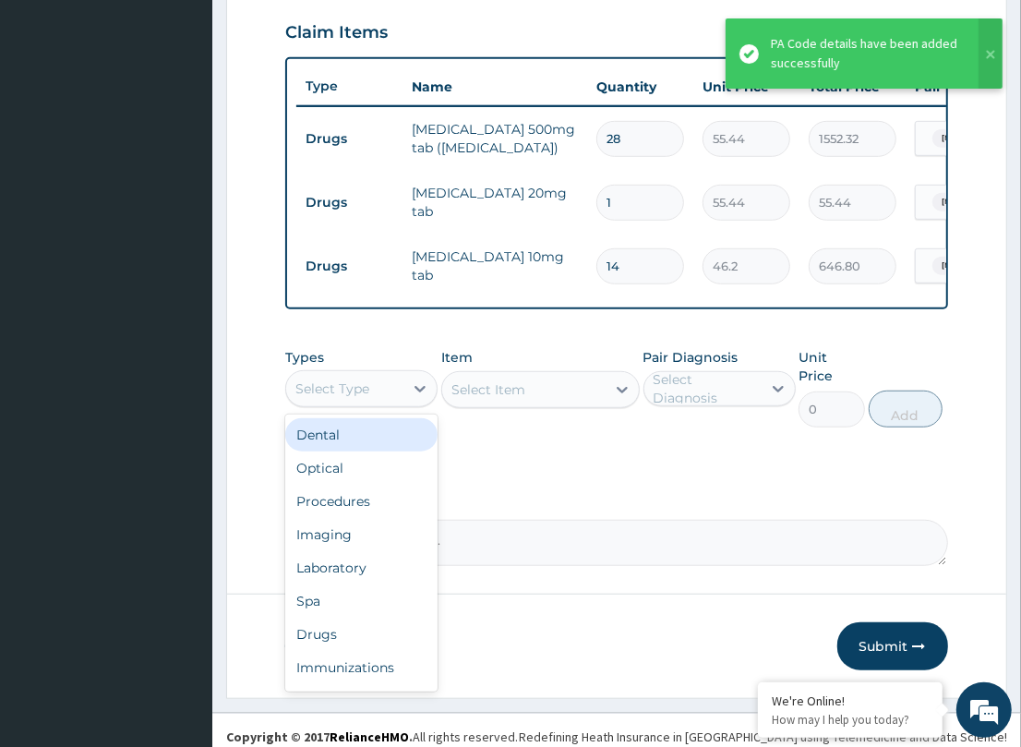
click at [400, 403] on div "Select Type" at bounding box center [344, 389] width 117 height 30
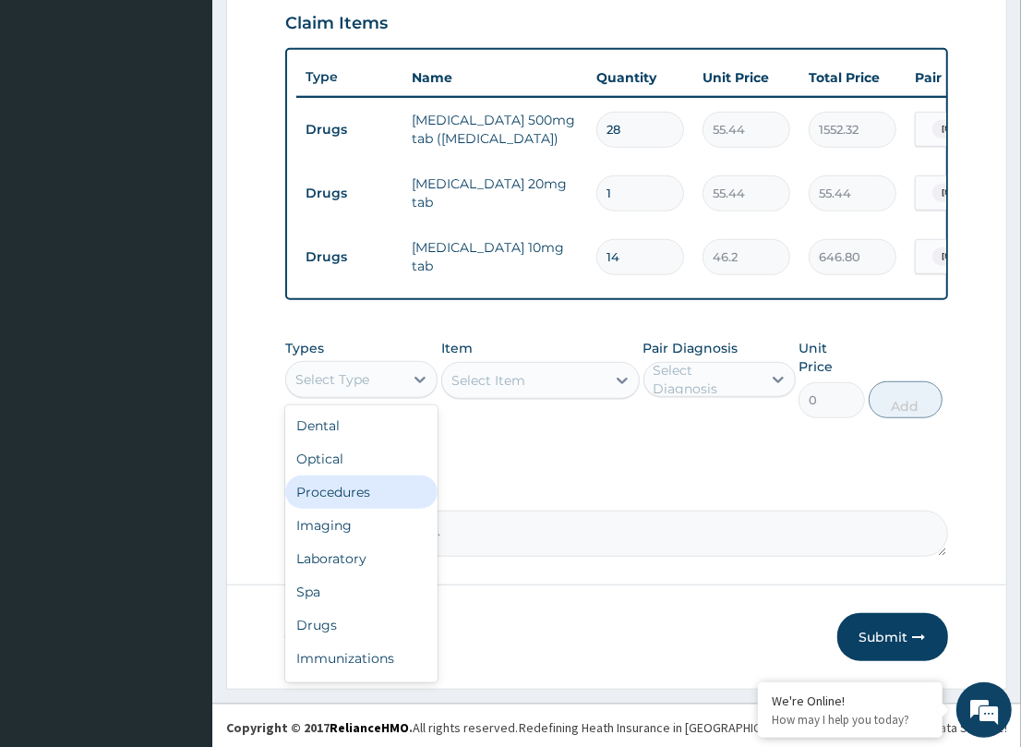
click at [376, 509] on div "Procedures" at bounding box center [361, 491] width 152 height 33
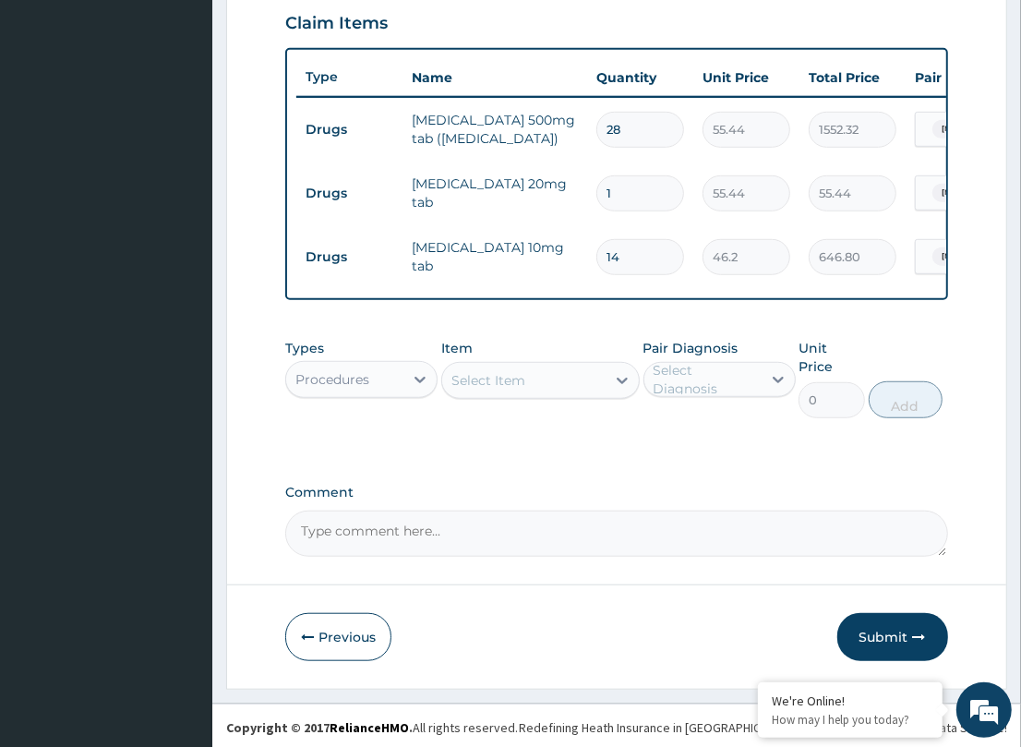
click at [573, 395] on div "Select Item" at bounding box center [523, 381] width 163 height 30
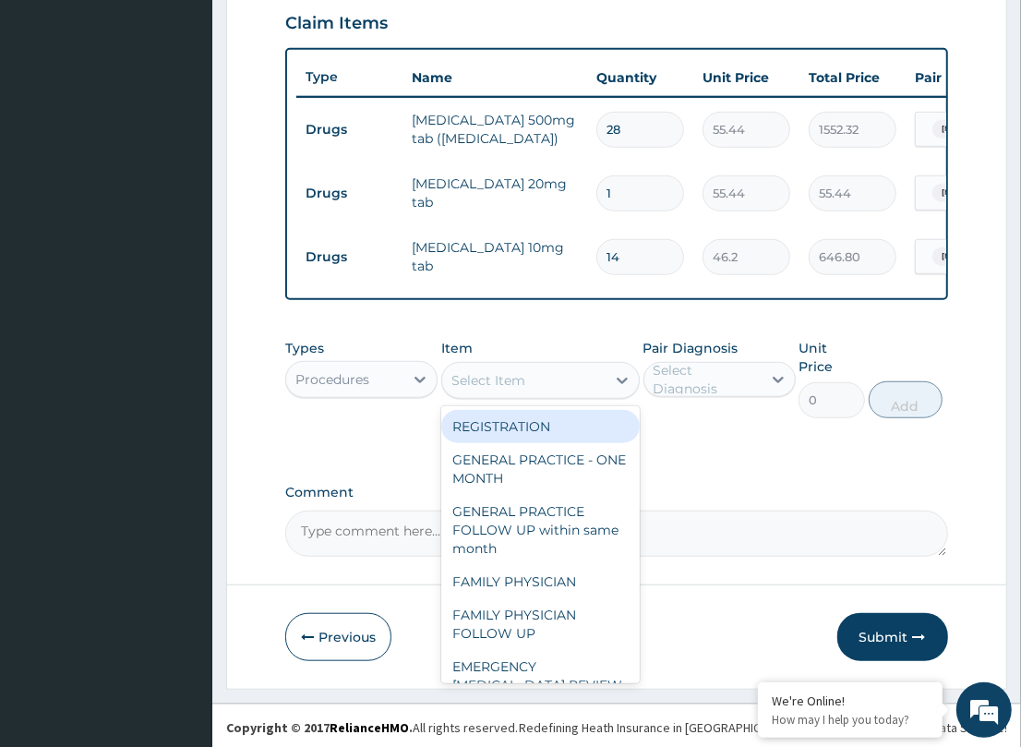
click at [534, 443] on div "REGISTRATION" at bounding box center [540, 426] width 198 height 33
type input "1000"
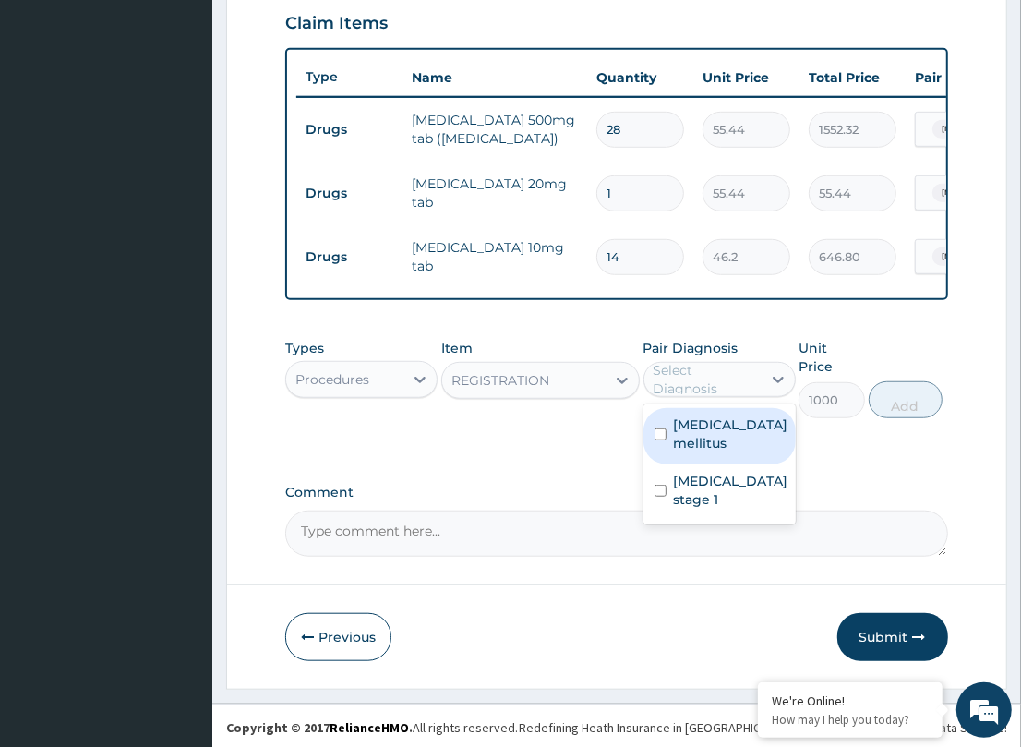
click at [713, 398] on div "Select Diagnosis" at bounding box center [706, 379] width 106 height 37
drag, startPoint x: 702, startPoint y: 445, endPoint x: 753, endPoint y: 482, distance: 62.8
click at [731, 452] on label "Type 2 diabetes mellitus" at bounding box center [731, 433] width 114 height 37
checkbox input "true"
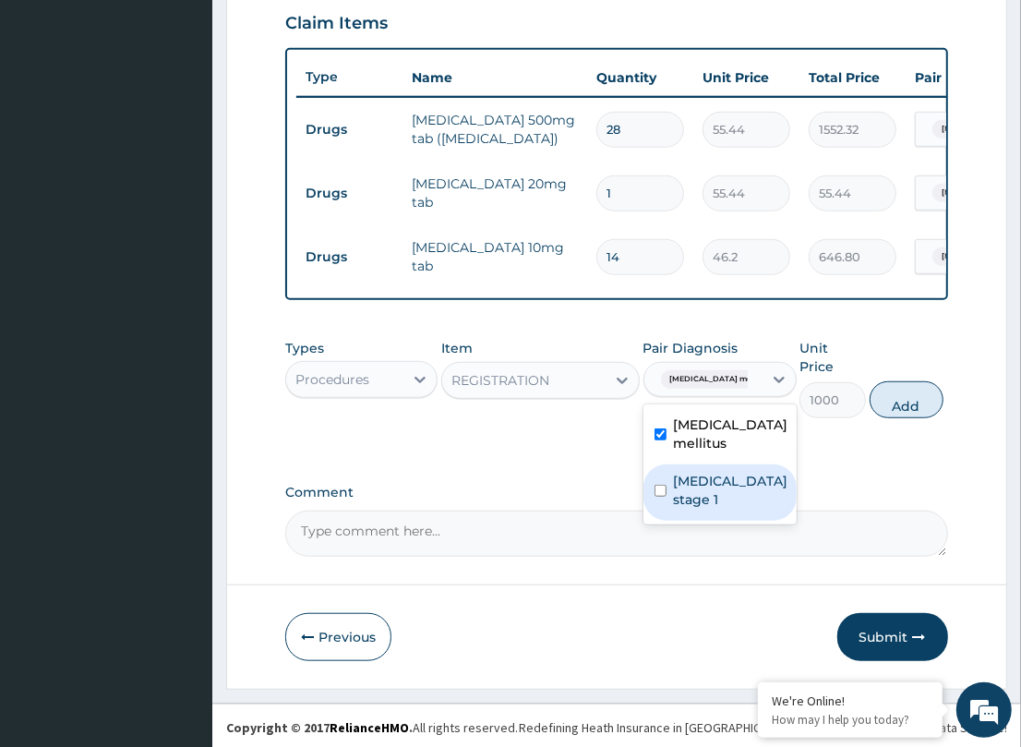
drag, startPoint x: 740, startPoint y: 504, endPoint x: 905, endPoint y: 440, distance: 177.1
click at [819, 491] on div "PA Code / Prescription Code PA/05207E Encounter Date 14-09-2025 Important Notic…" at bounding box center [616, 47] width 662 height 1019
drag, startPoint x: 707, startPoint y: 495, endPoint x: 920, endPoint y: 453, distance: 217.2
click at [772, 486] on div "Hypertension stage 1" at bounding box center [719, 492] width 153 height 56
checkbox input "true"
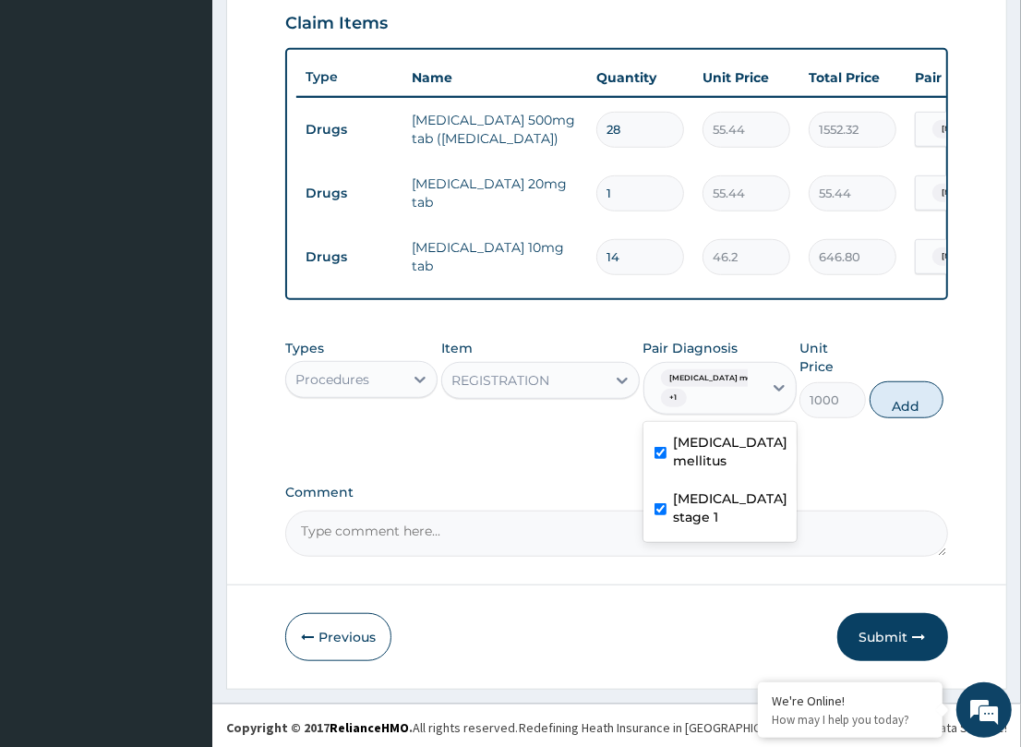
drag, startPoint x: 909, startPoint y: 407, endPoint x: 573, endPoint y: 407, distance: 336.0
click at [903, 407] on button "Add" at bounding box center [906, 399] width 74 height 37
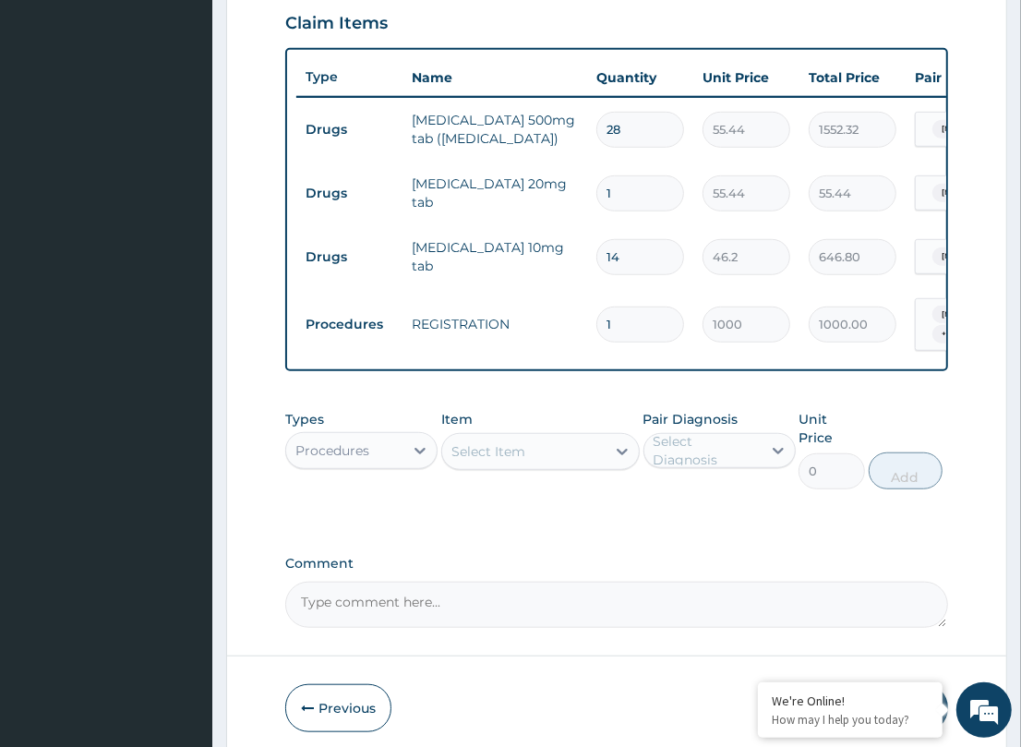
click at [524, 462] on div "Select Item" at bounding box center [523, 452] width 163 height 30
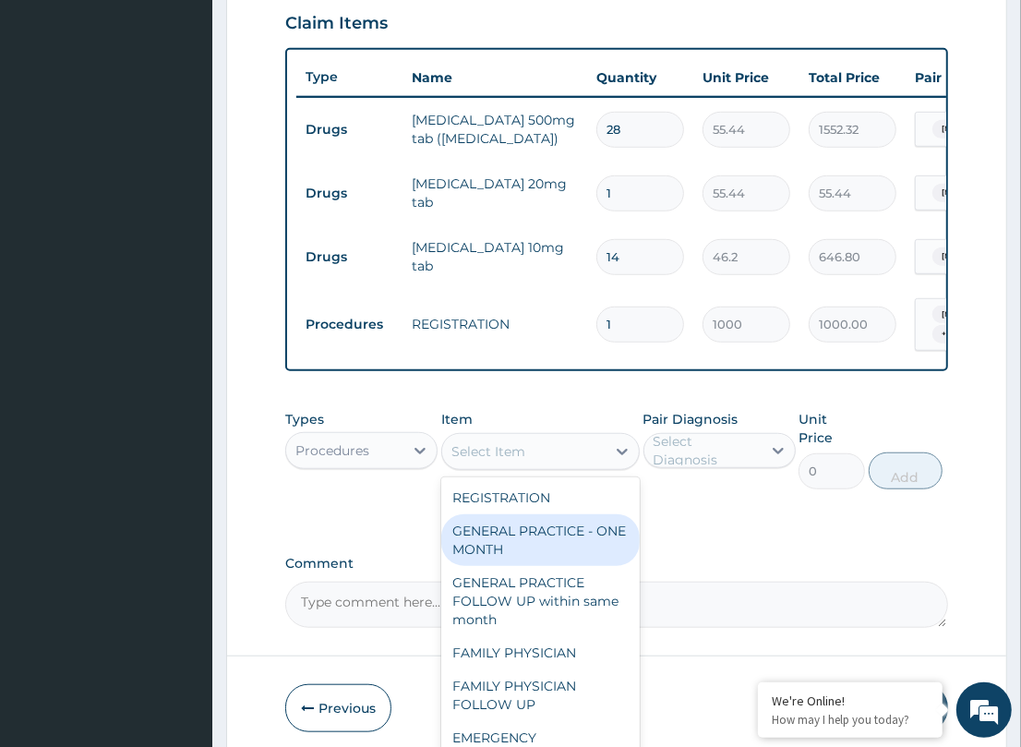
drag, startPoint x: 514, startPoint y: 549, endPoint x: 864, endPoint y: 537, distance: 350.0
click at [540, 550] on div "GENERAL PRACTICE - ONE MONTH" at bounding box center [540, 540] width 198 height 52
type input "1500"
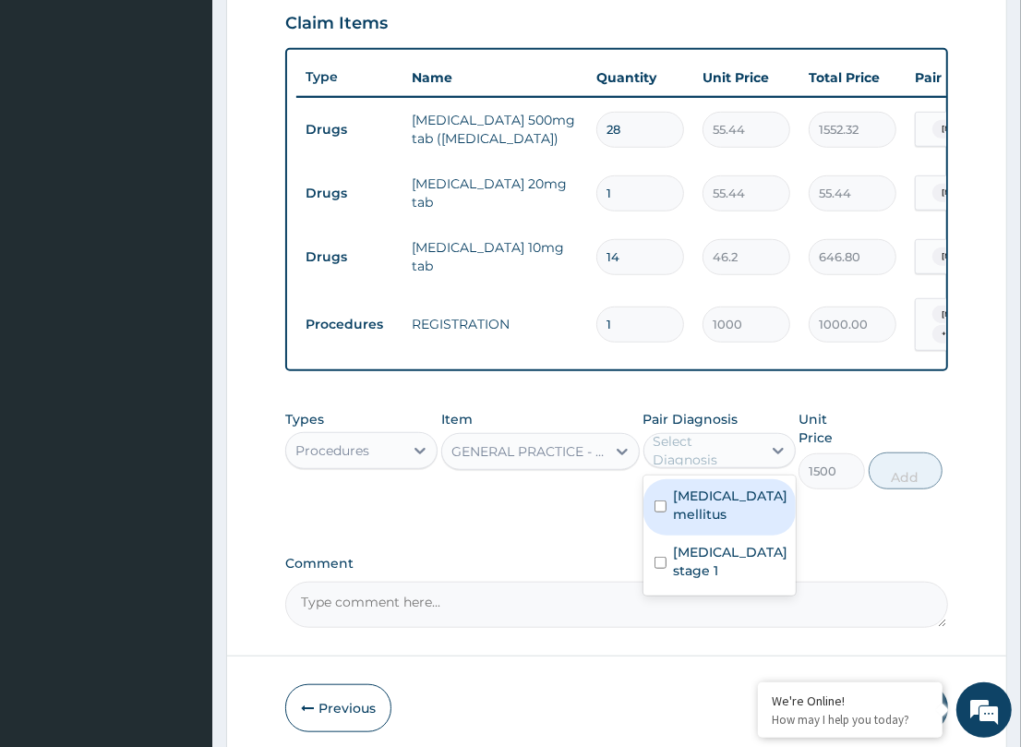
drag, startPoint x: 762, startPoint y: 463, endPoint x: 695, endPoint y: 529, distance: 94.0
click at [734, 468] on div "Select Diagnosis" at bounding box center [719, 450] width 152 height 35
drag, startPoint x: 704, startPoint y: 527, endPoint x: 709, endPoint y: 538, distance: 12.0
click at [707, 523] on label "Type 2 diabetes mellitus" at bounding box center [731, 504] width 114 height 37
checkbox input "true"
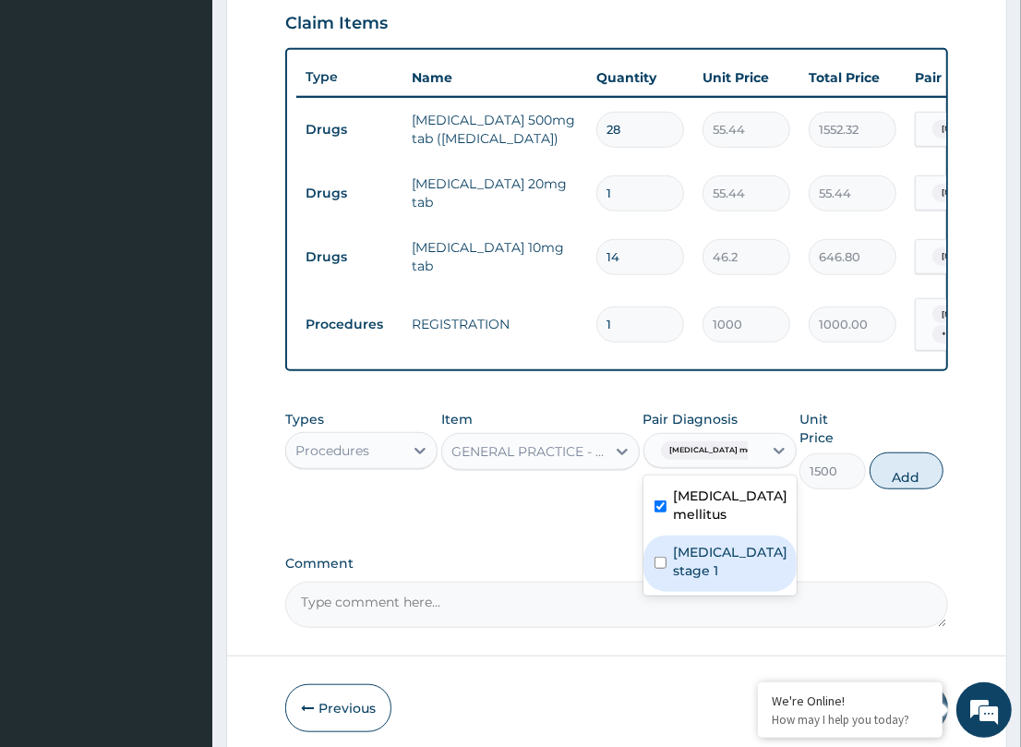
drag, startPoint x: 701, startPoint y: 574, endPoint x: 887, endPoint y: 528, distance: 191.2
click at [803, 554] on div "PA Code / Prescription Code PA/05207E Encounter Date 14-09-2025 Important Notic…" at bounding box center [616, 83] width 662 height 1090
drag, startPoint x: 735, startPoint y: 564, endPoint x: 869, endPoint y: 513, distance: 143.1
click at [737, 563] on label "Hypertension stage 1" at bounding box center [731, 561] width 114 height 37
checkbox input "true"
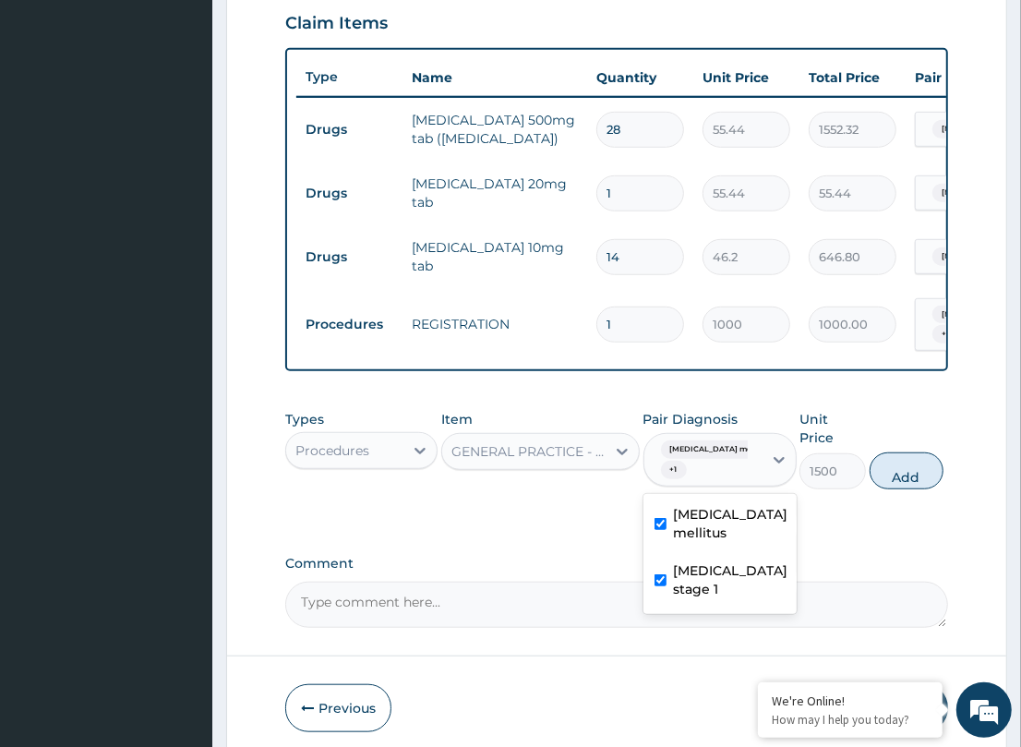
drag, startPoint x: 893, startPoint y: 476, endPoint x: 725, endPoint y: 464, distance: 168.4
click at [884, 476] on button "Add" at bounding box center [906, 470] width 74 height 37
type input "0"
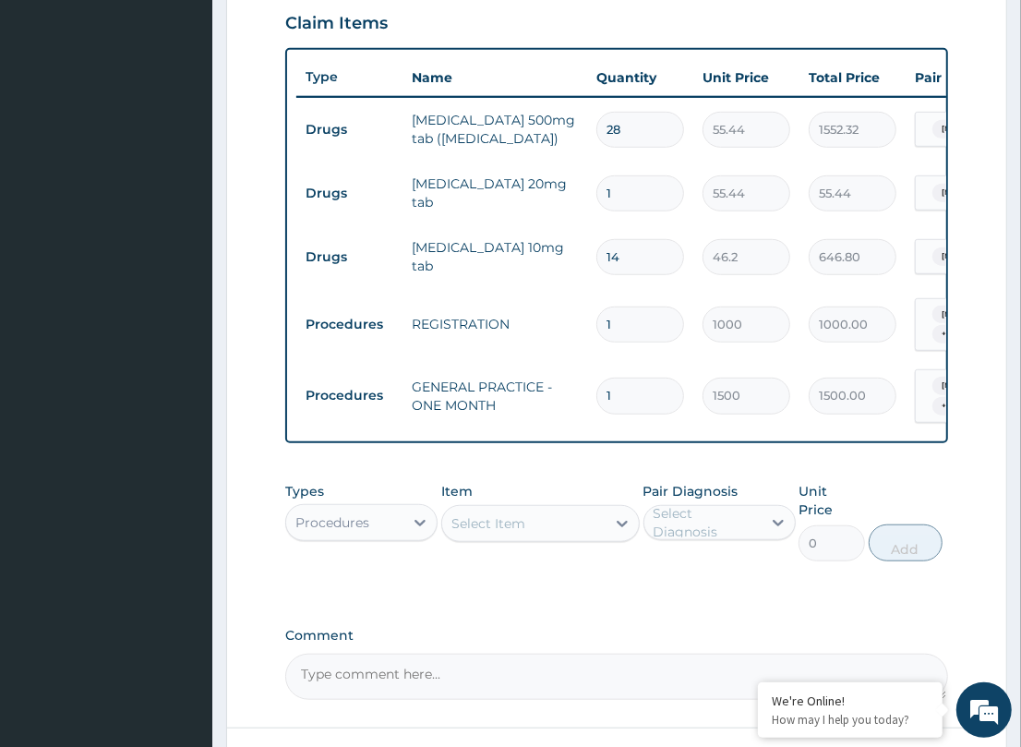
scroll to position [780, 0]
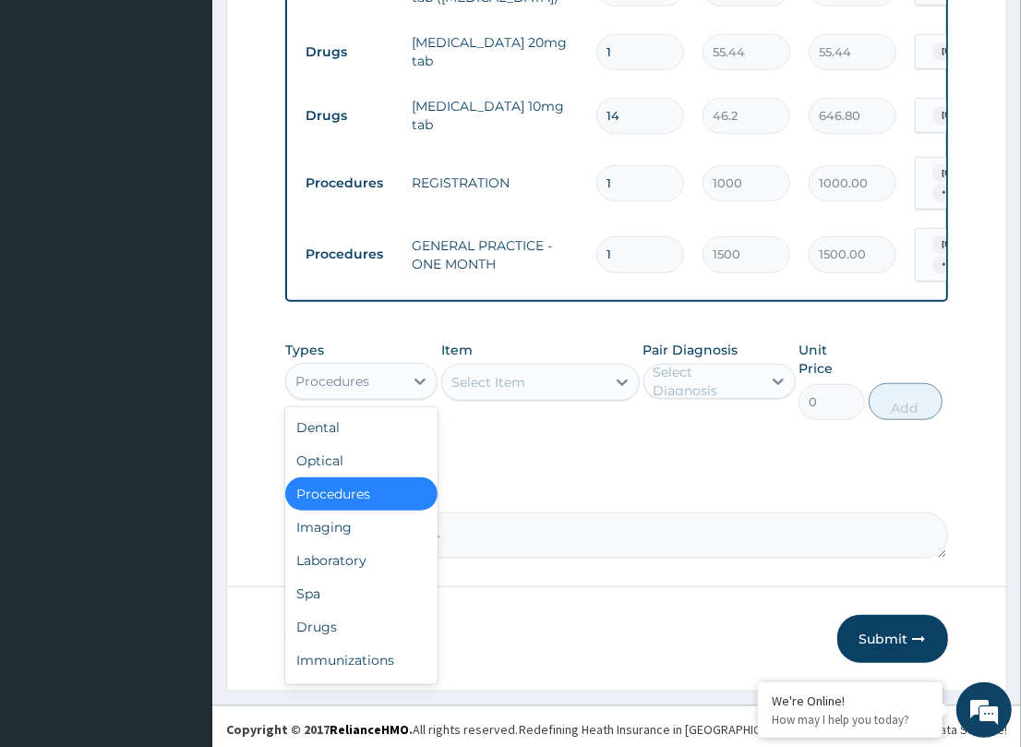
drag, startPoint x: 412, startPoint y: 389, endPoint x: 274, endPoint y: 486, distance: 168.2
click at [403, 397] on div at bounding box center [419, 381] width 33 height 33
click at [376, 569] on div "Laboratory" at bounding box center [361, 560] width 152 height 33
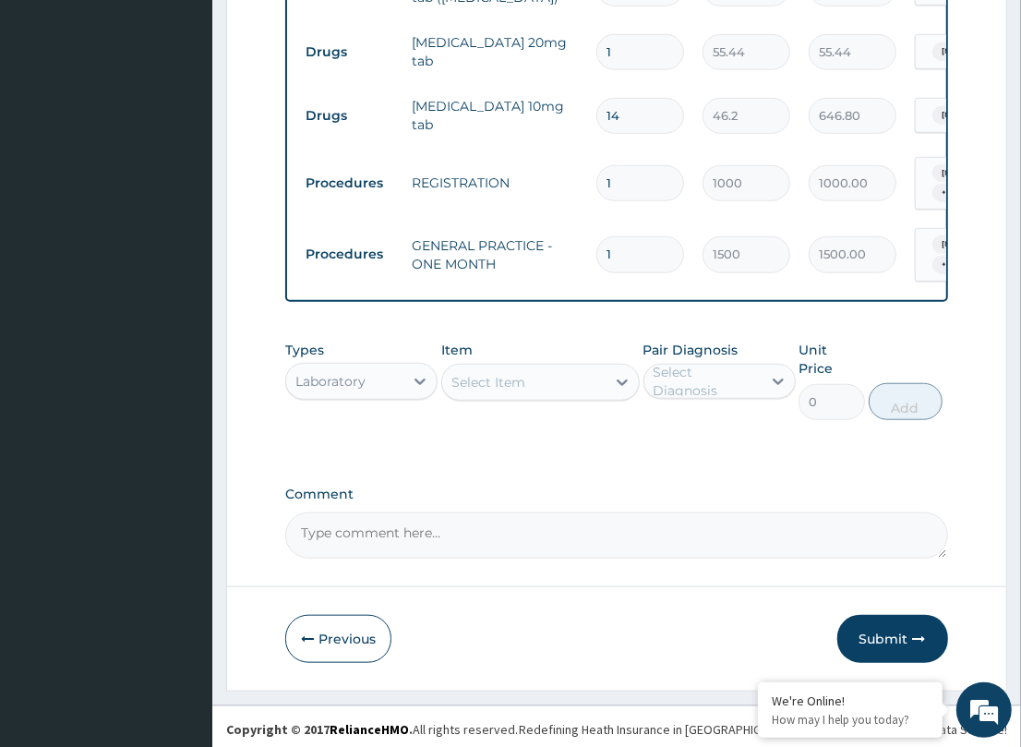
click at [482, 391] on div "Select Item" at bounding box center [488, 382] width 74 height 18
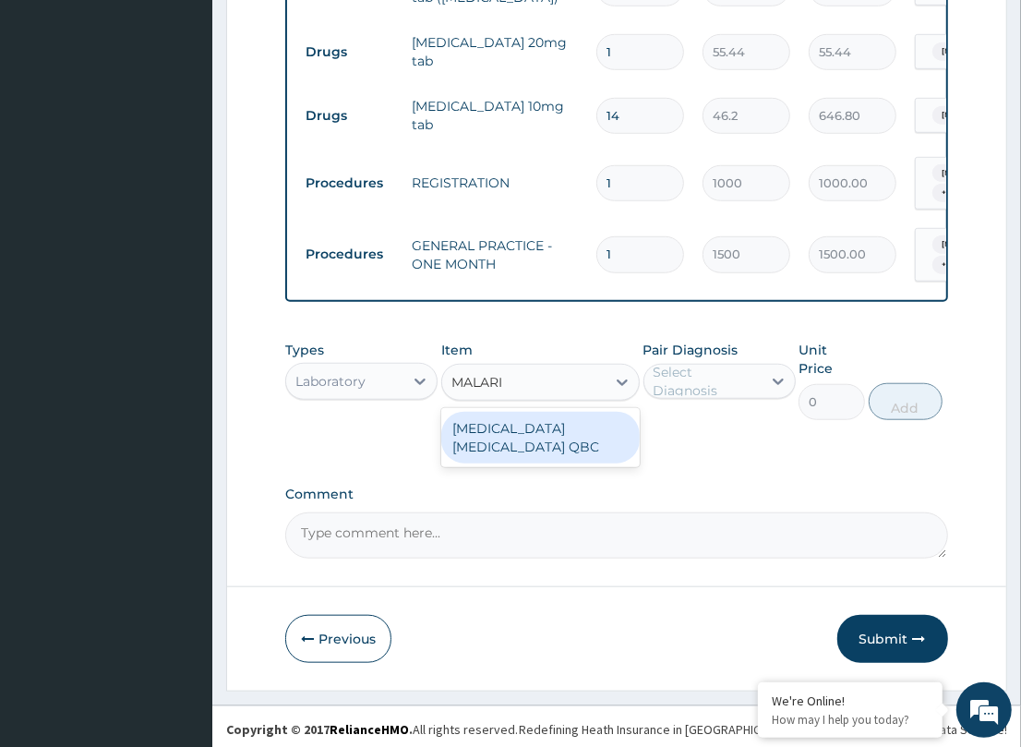
type input "[MEDICAL_DATA]"
click at [508, 438] on div "[MEDICAL_DATA] [MEDICAL_DATA] QBC" at bounding box center [540, 438] width 198 height 52
type input "1200"
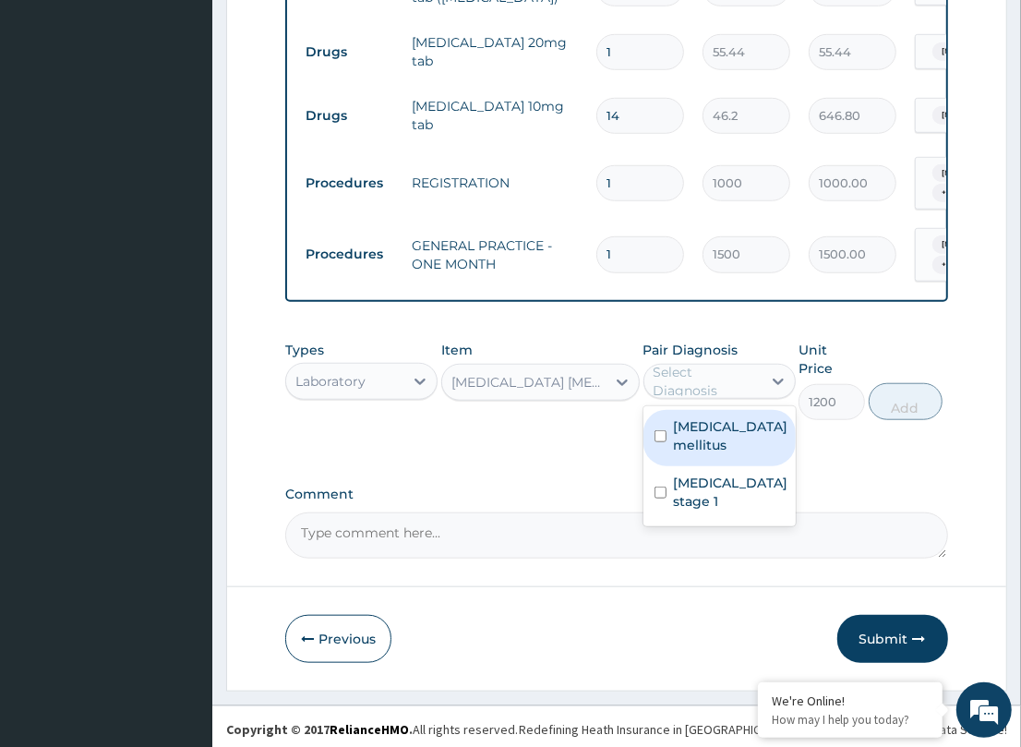
click at [702, 385] on div "Select Diagnosis" at bounding box center [706, 381] width 106 height 37
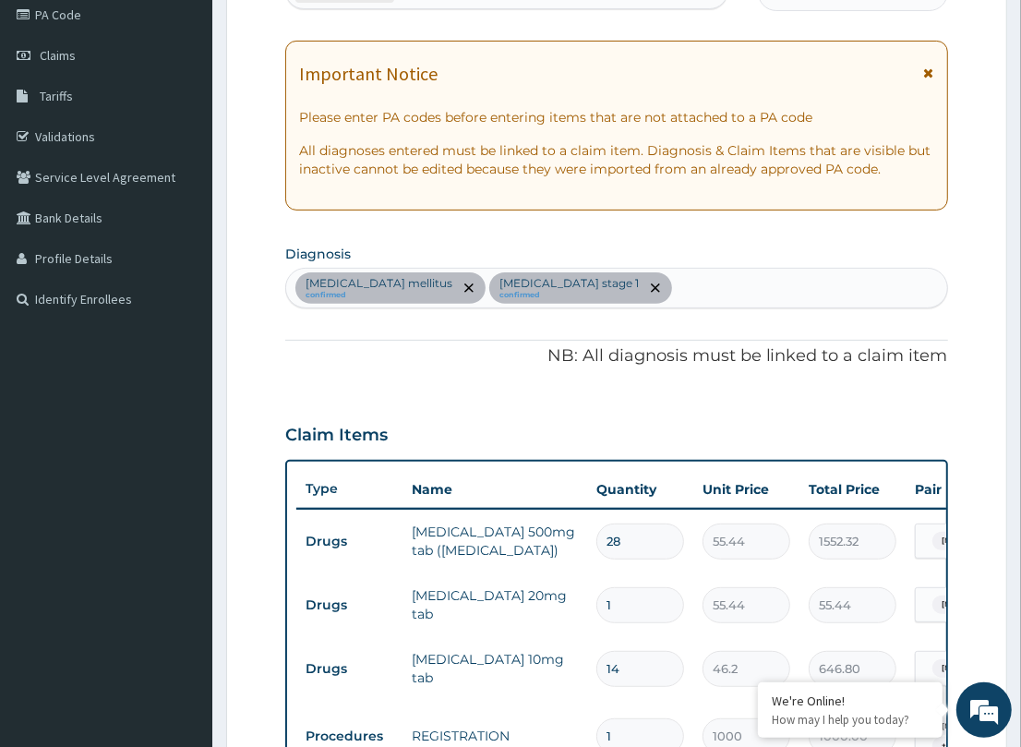
scroll to position [220, 0]
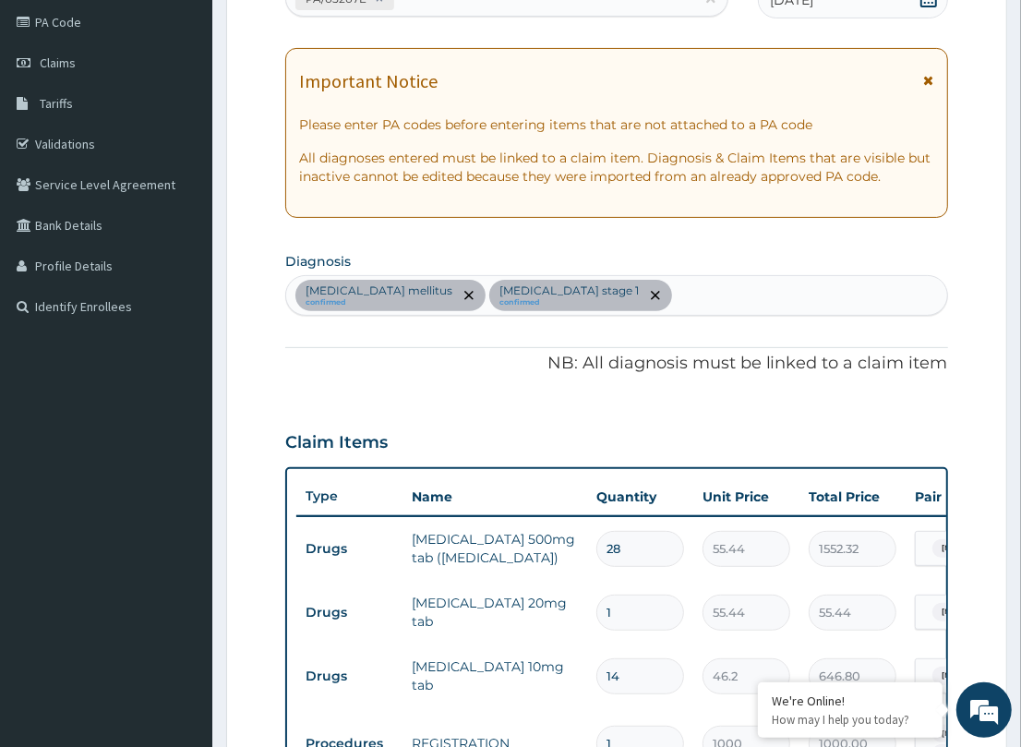
click at [692, 297] on div "Type 2 diabetes mellitus confirmed Hypertension stage 1 confirmed" at bounding box center [616, 295] width 660 height 39
type input "[MEDICAL_DATA]"
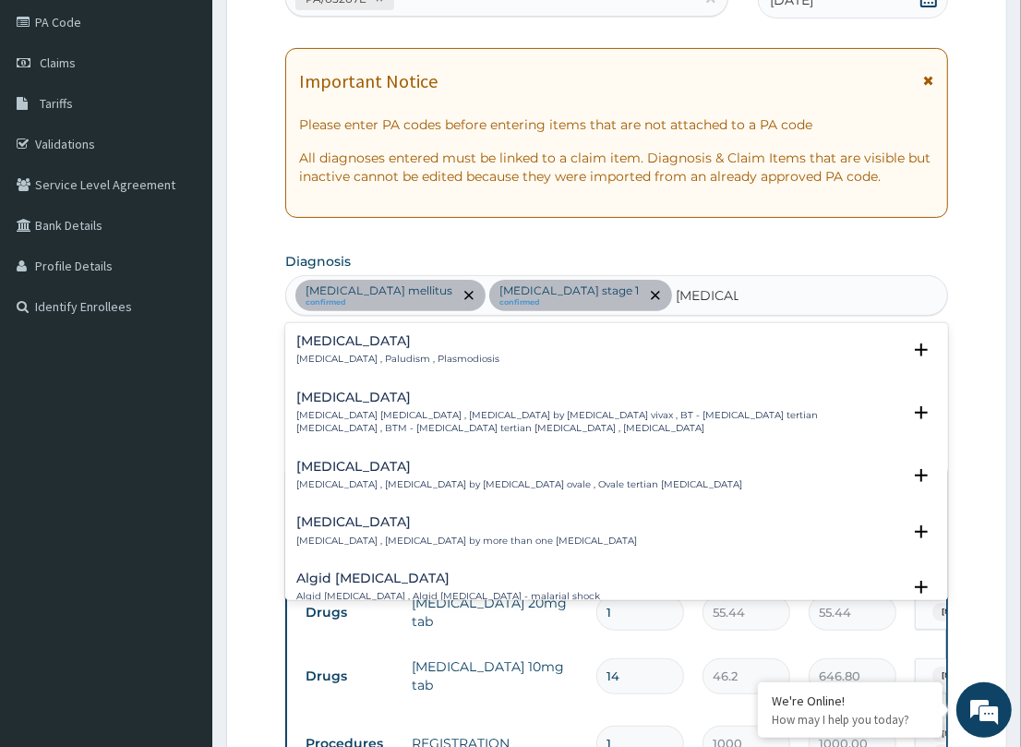
drag, startPoint x: 306, startPoint y: 343, endPoint x: 306, endPoint y: 361, distance: 17.5
click at [306, 361] on div "[MEDICAL_DATA] [MEDICAL_DATA] , Paludism , Plasmodiosis" at bounding box center [397, 350] width 203 height 32
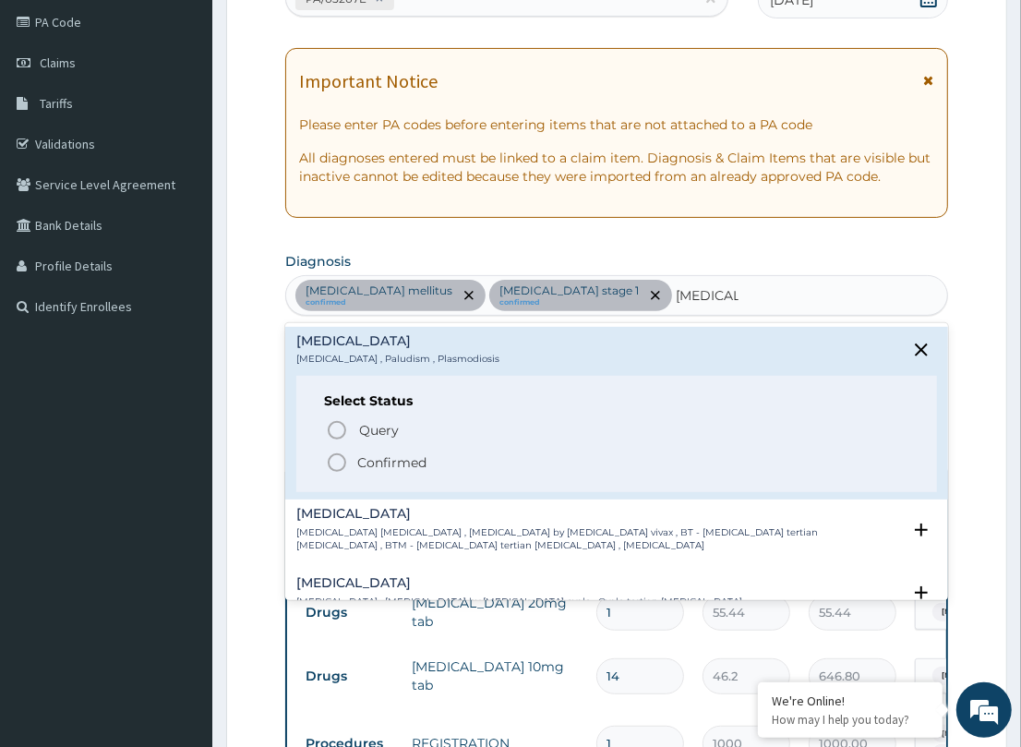
drag, startPoint x: 335, startPoint y: 462, endPoint x: 703, endPoint y: 452, distance: 368.4
click at [338, 460] on icon "status option filled" at bounding box center [337, 462] width 22 height 22
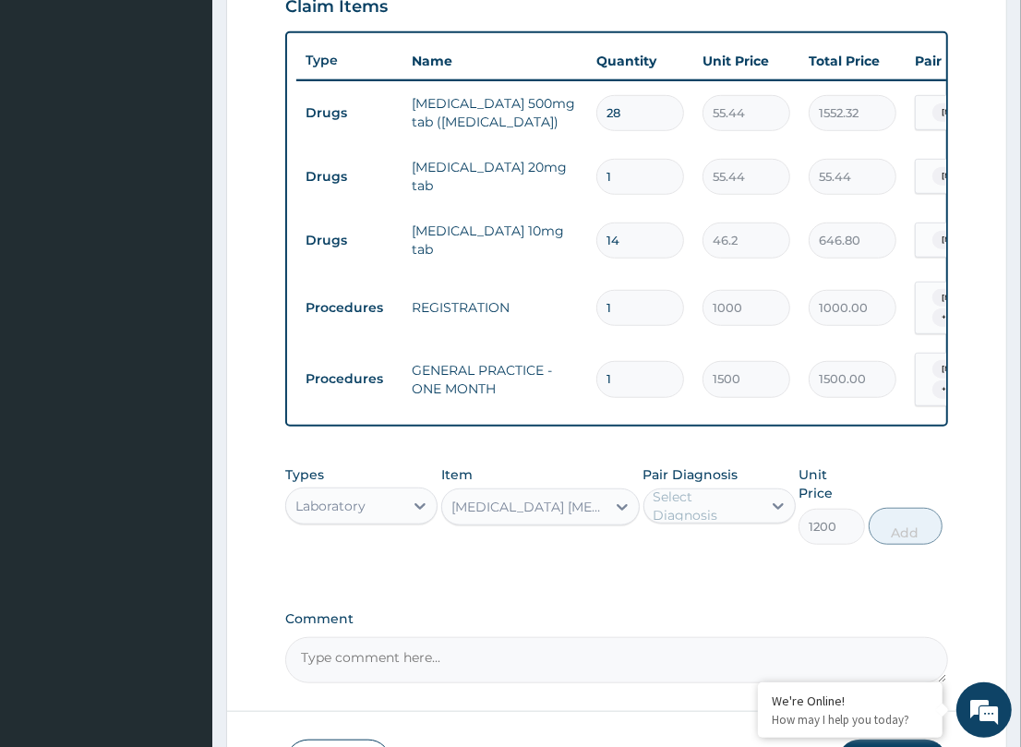
scroll to position [667, 0]
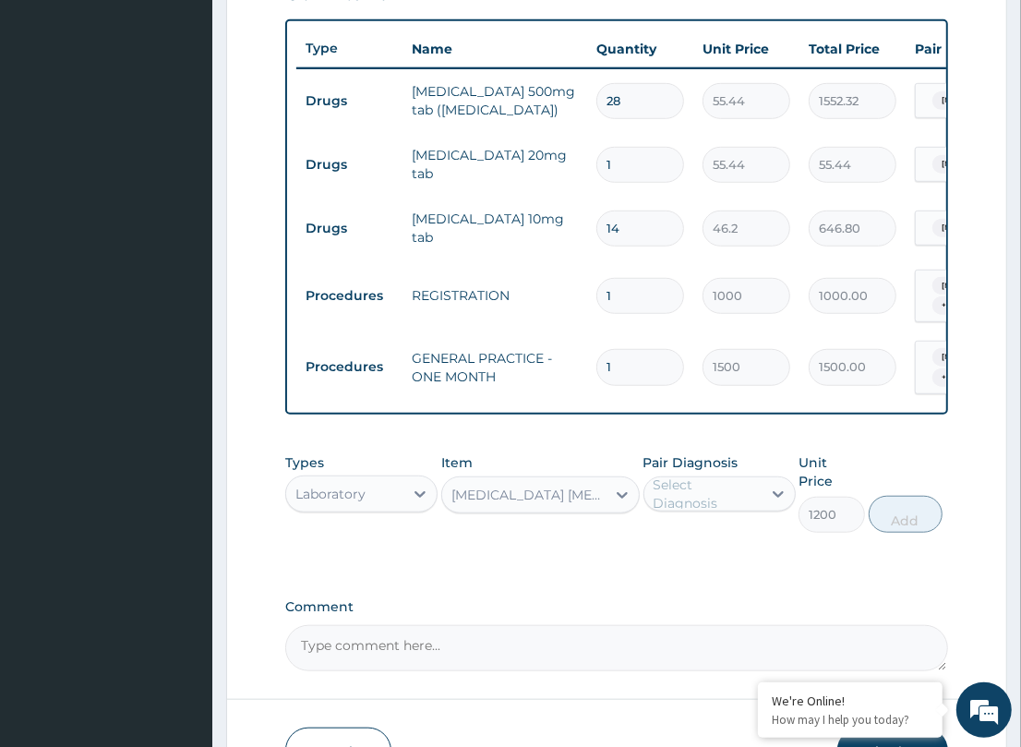
drag, startPoint x: 745, startPoint y: 492, endPoint x: 725, endPoint y: 520, distance: 33.8
click at [744, 496] on div "Select Diagnosis" at bounding box center [706, 493] width 106 height 37
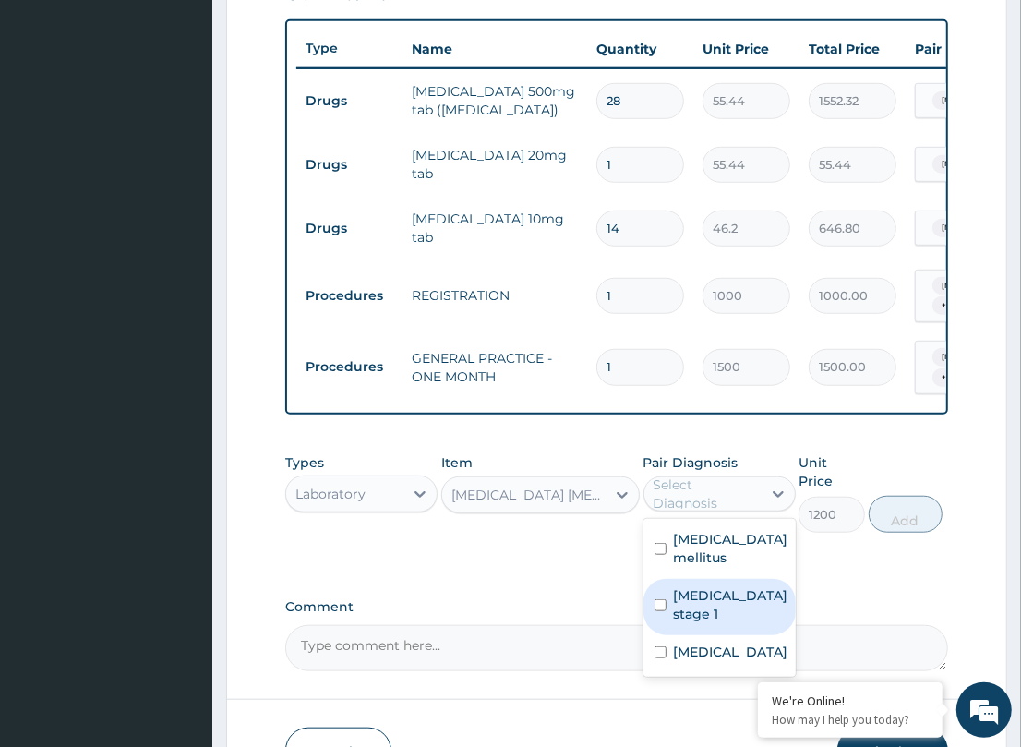
click at [706, 635] on div "Hypertension stage 1" at bounding box center [719, 607] width 152 height 56
checkbox input "true"
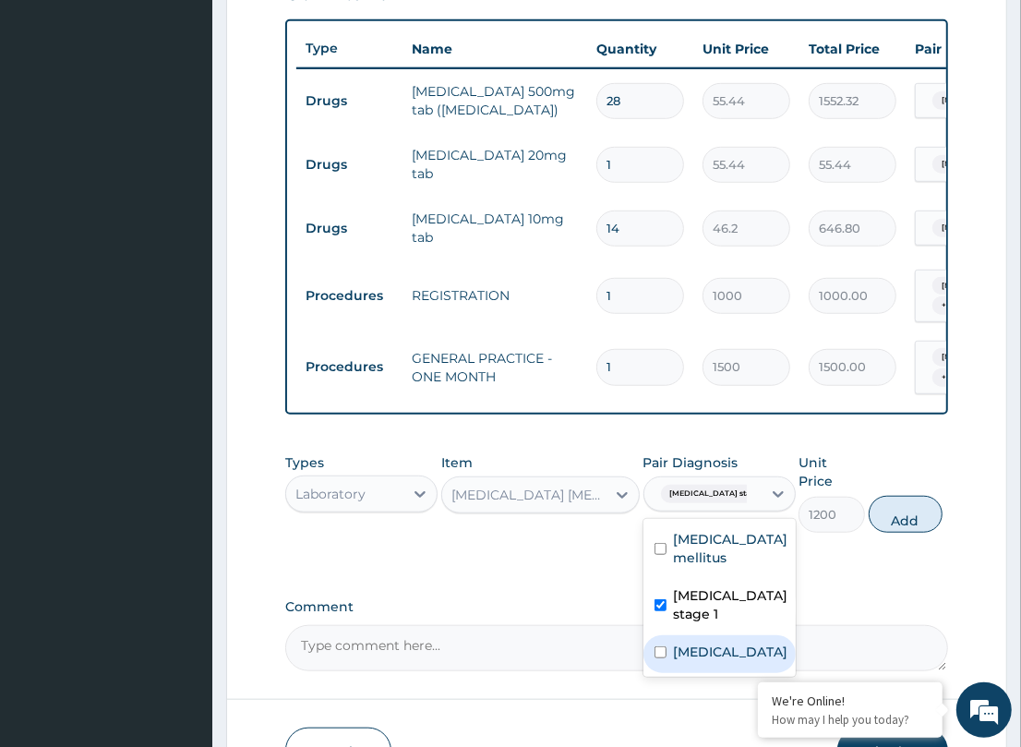
click at [702, 661] on label "[MEDICAL_DATA]" at bounding box center [731, 651] width 114 height 18
checkbox input "true"
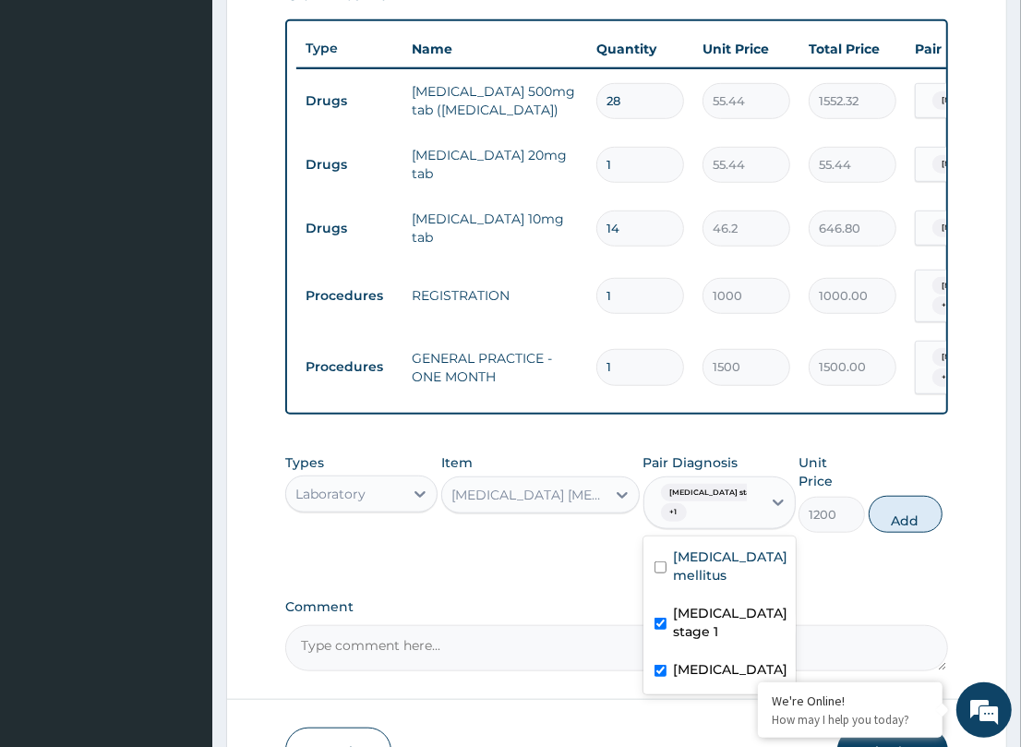
click at [694, 632] on label "Hypertension stage 1" at bounding box center [731, 622] width 114 height 37
checkbox input "false"
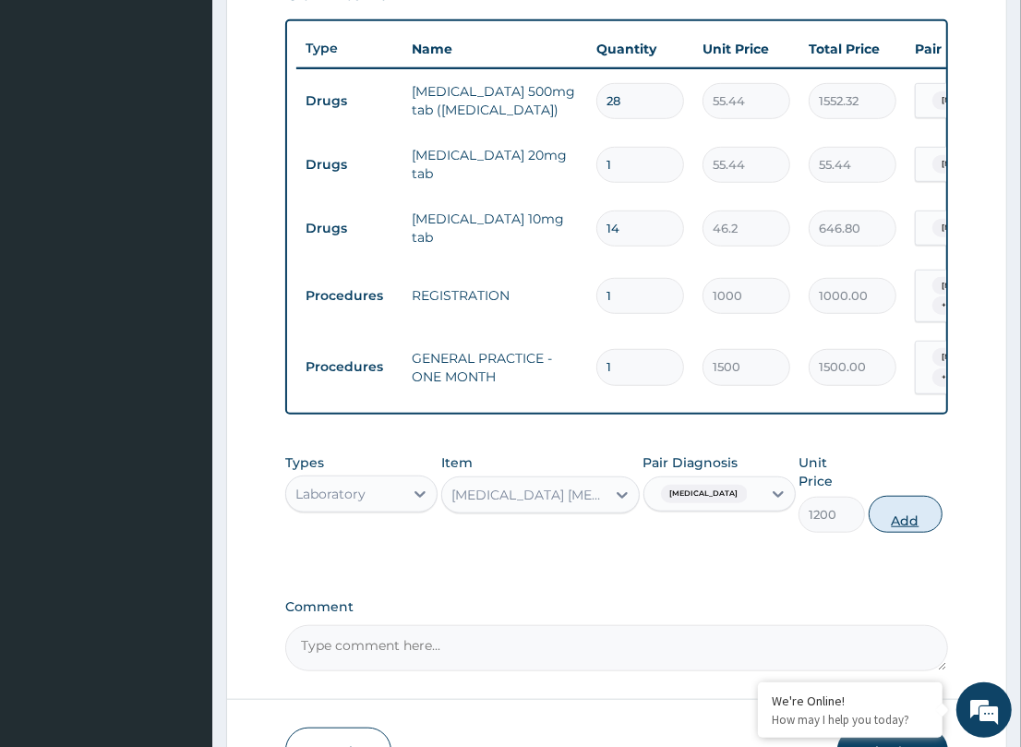
click at [884, 515] on button "Add" at bounding box center [906, 514] width 74 height 37
type input "0"
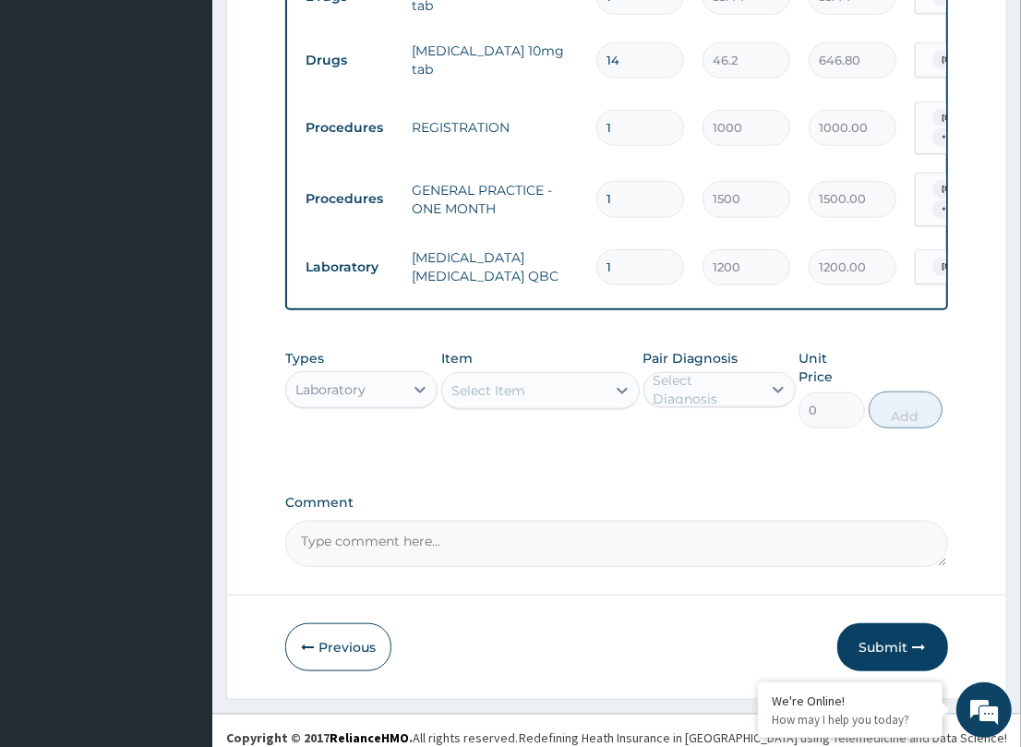
scroll to position [843, 0]
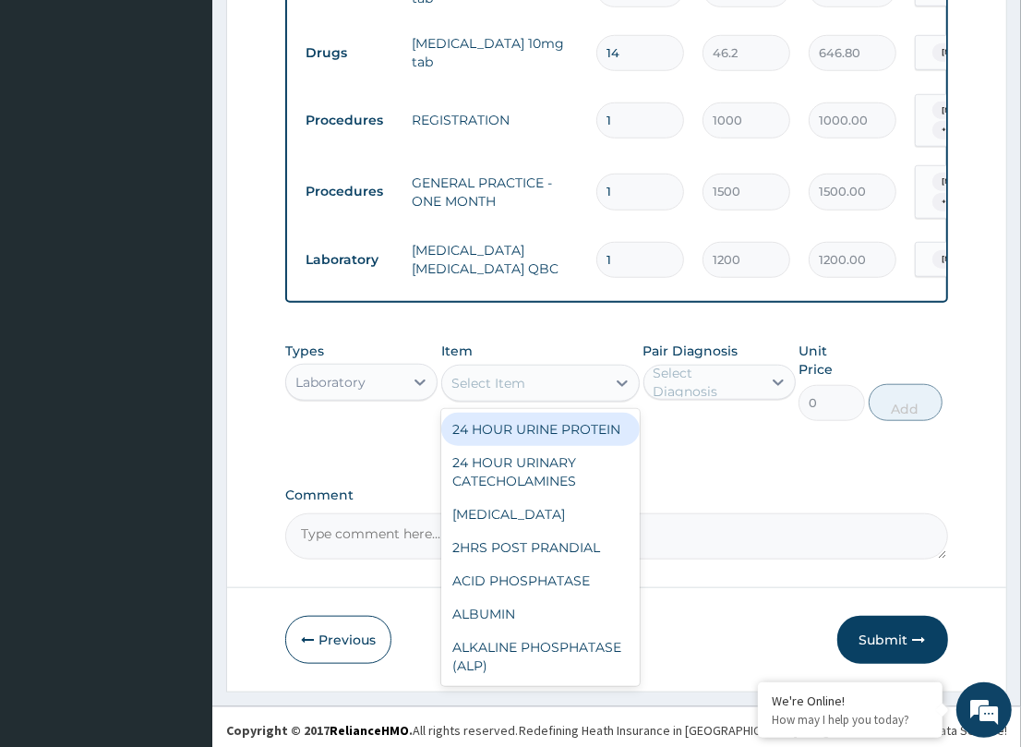
drag, startPoint x: 460, startPoint y: 397, endPoint x: 475, endPoint y: 390, distance: 17.3
click at [464, 392] on div "Select Item" at bounding box center [488, 383] width 74 height 18
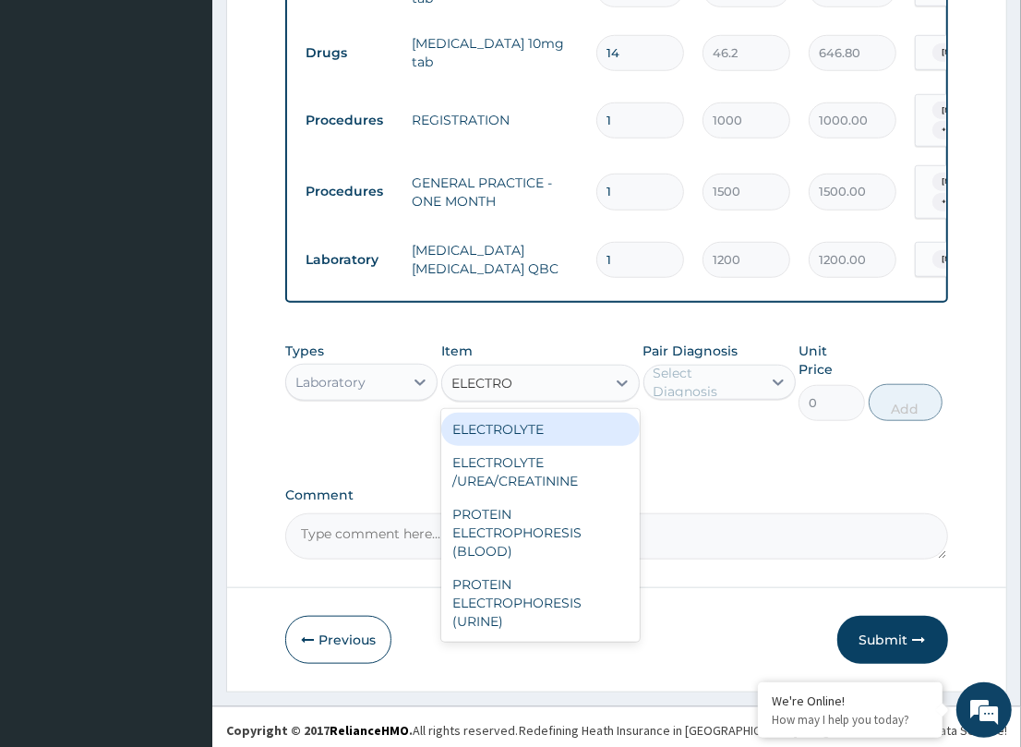
type input "ELECTROL"
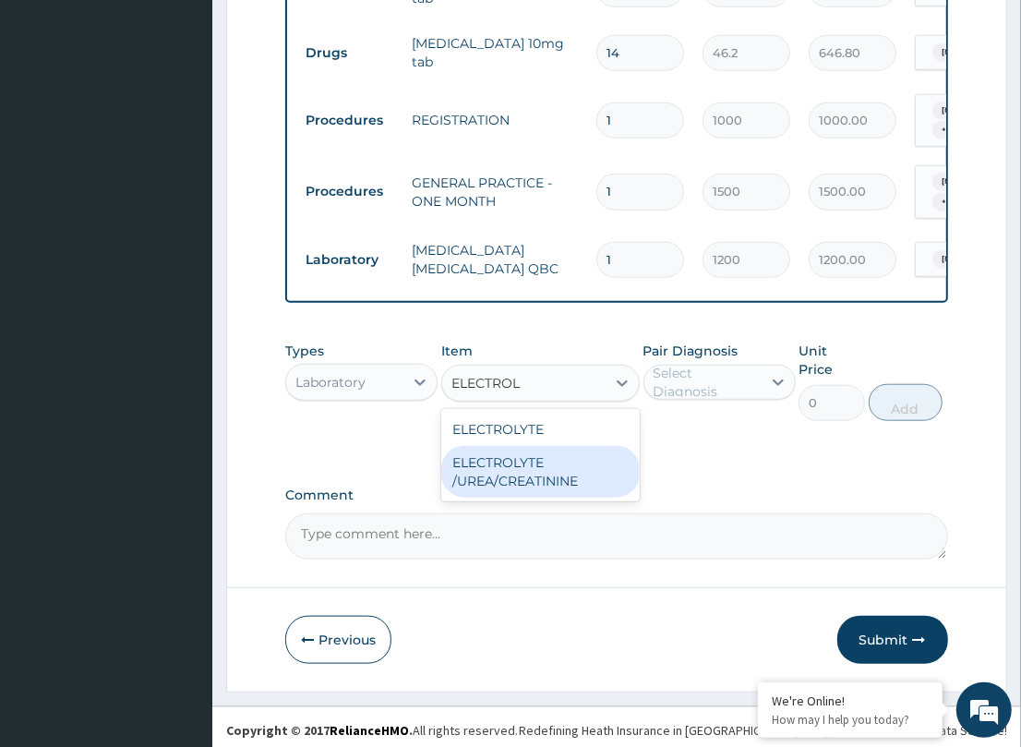
click at [482, 474] on div "ELECTROLYTE /UREA/CREATININE" at bounding box center [540, 472] width 198 height 52
type input "4500"
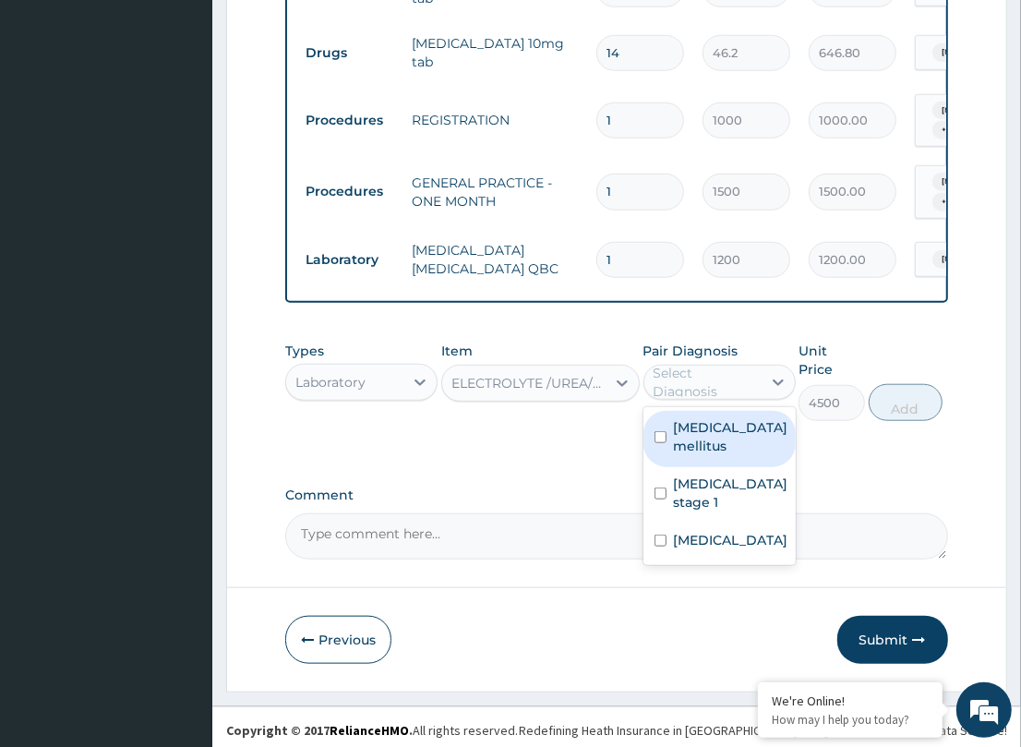
drag, startPoint x: 732, startPoint y: 392, endPoint x: 717, endPoint y: 462, distance: 70.8
click at [731, 393] on div "Select Diagnosis" at bounding box center [706, 382] width 106 height 37
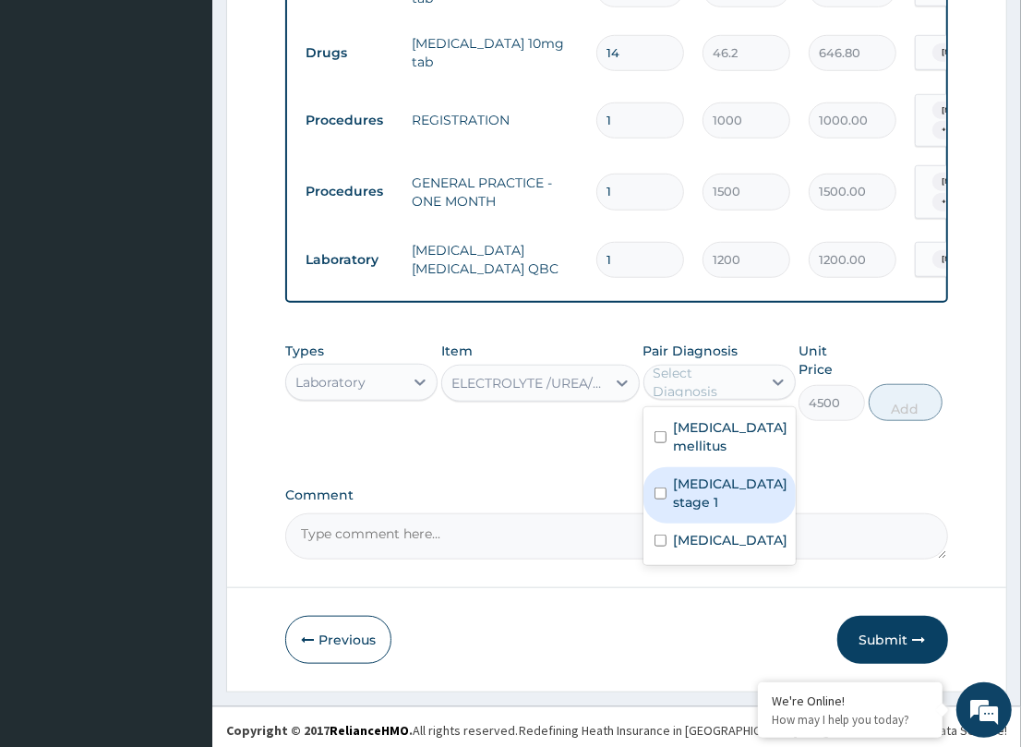
click at [725, 510] on label "Hypertension stage 1" at bounding box center [731, 492] width 114 height 37
checkbox input "true"
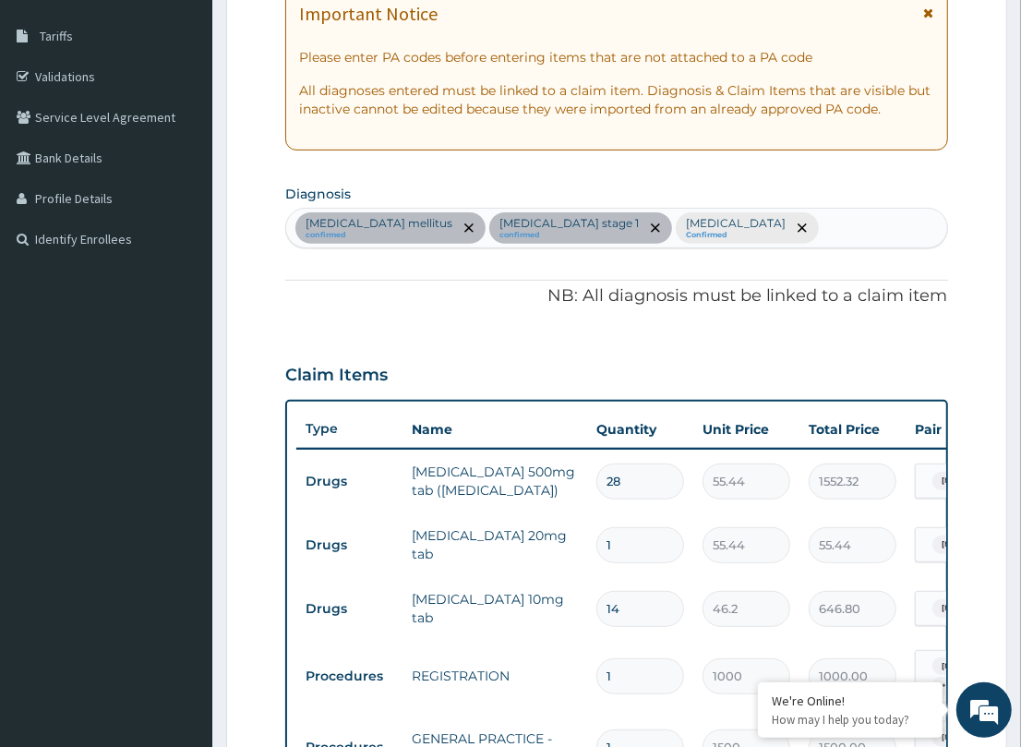
scroll to position [283, 0]
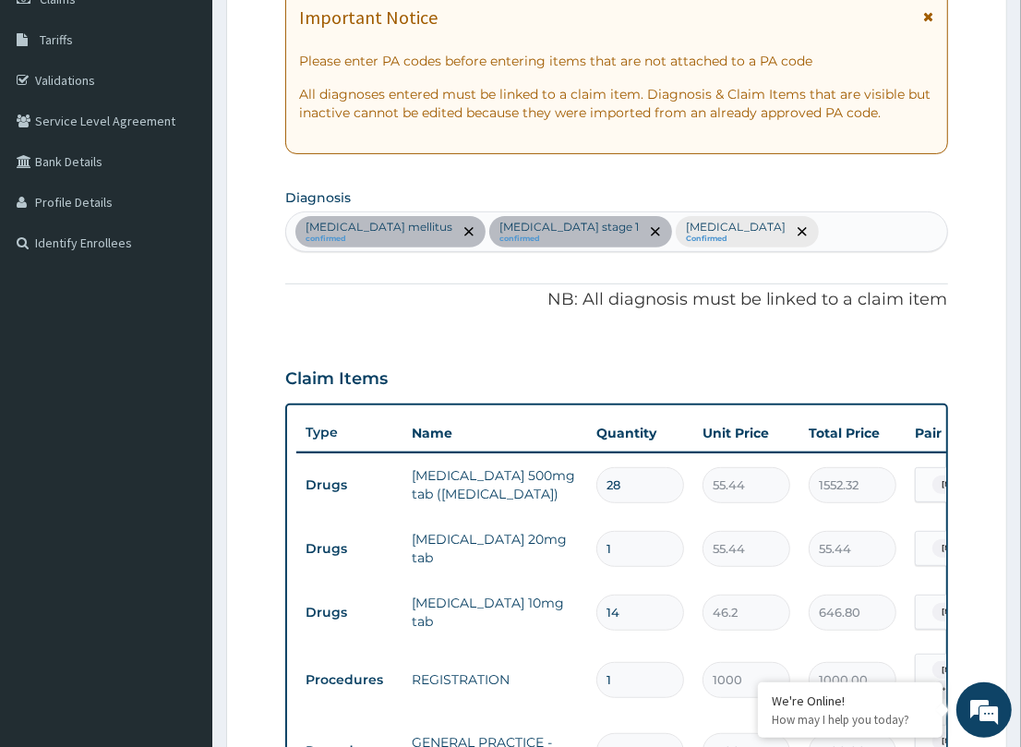
click at [757, 219] on div "Type 2 diabetes mellitus confirmed Hypertension stage 1 confirmed Malaria Confi…" at bounding box center [616, 231] width 660 height 39
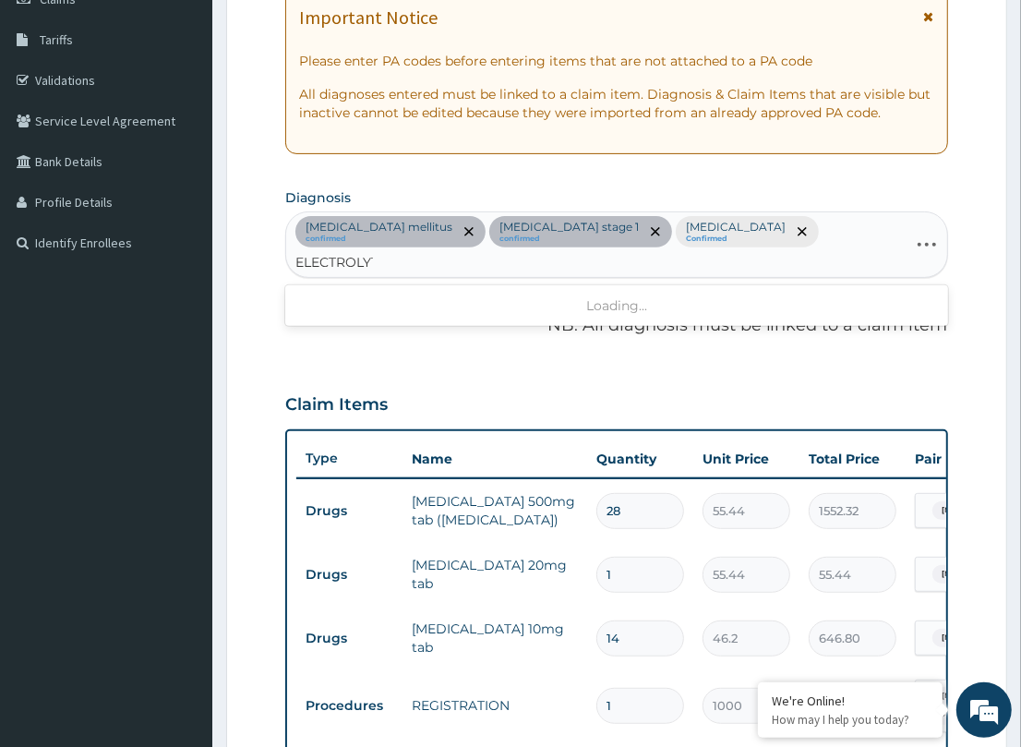
type input "ELECTROLYTE"
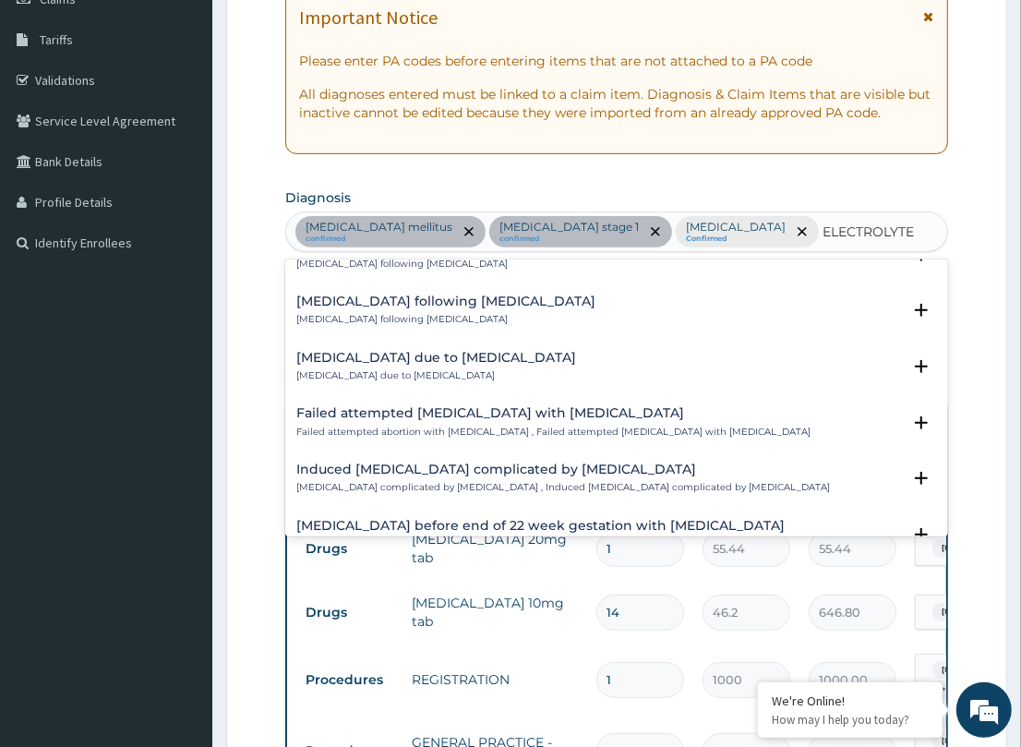
scroll to position [1683, 0]
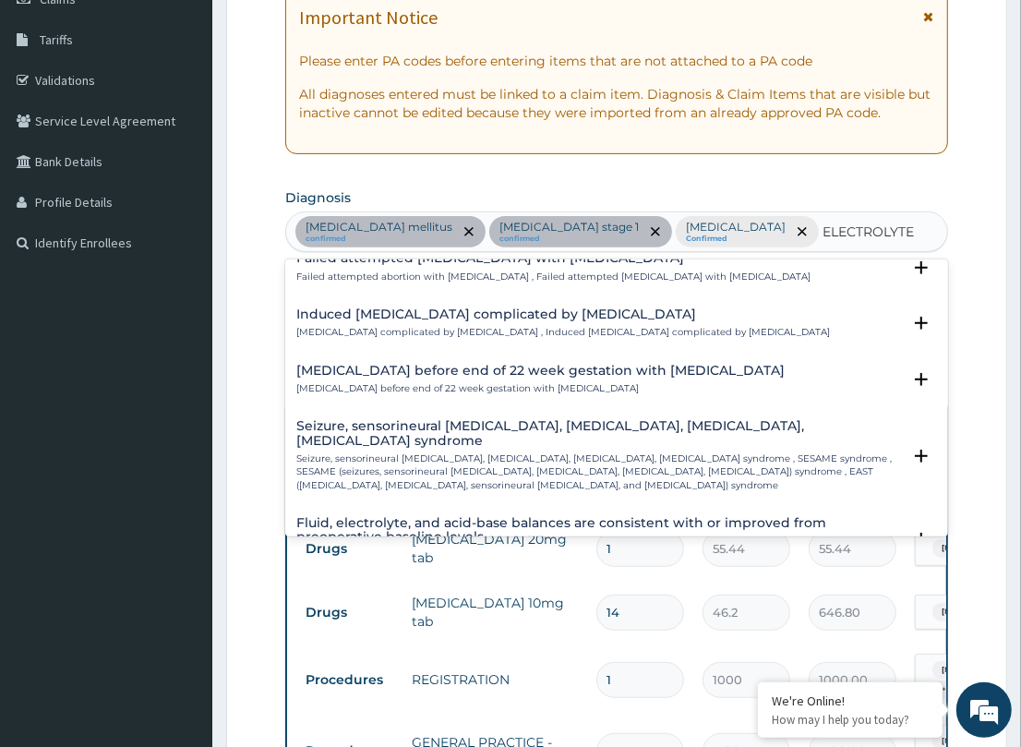
click at [402, 516] on h4 "Fluid, electrolyte, and acid-base balances are consistent with or improved from…" at bounding box center [598, 530] width 604 height 29
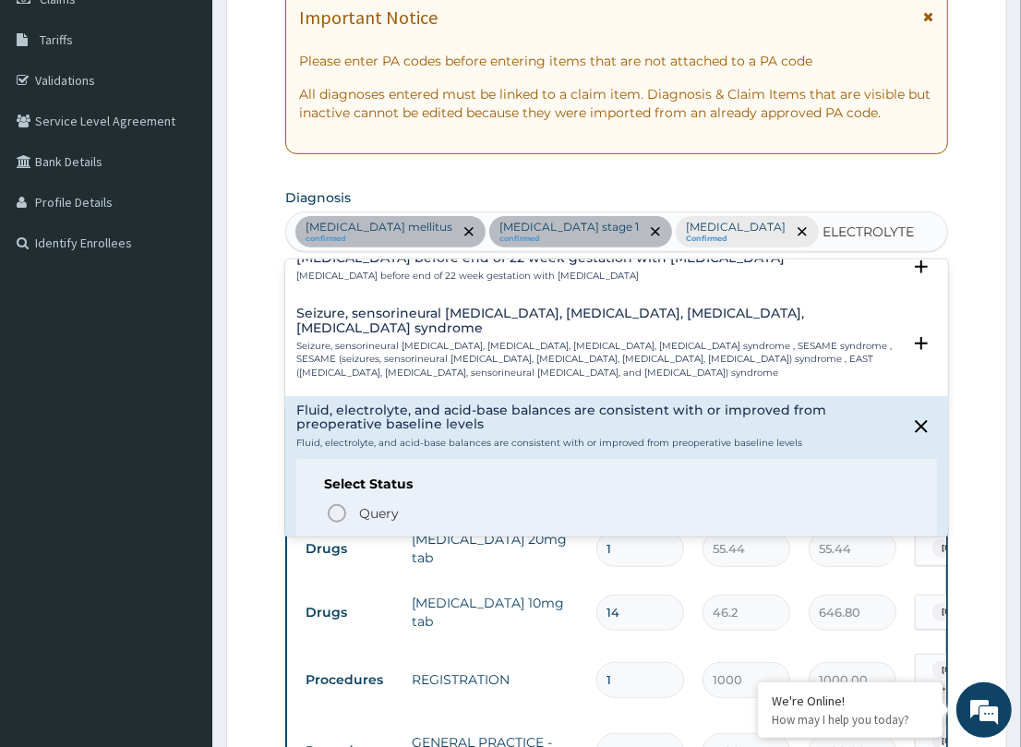
scroll to position [1798, 0]
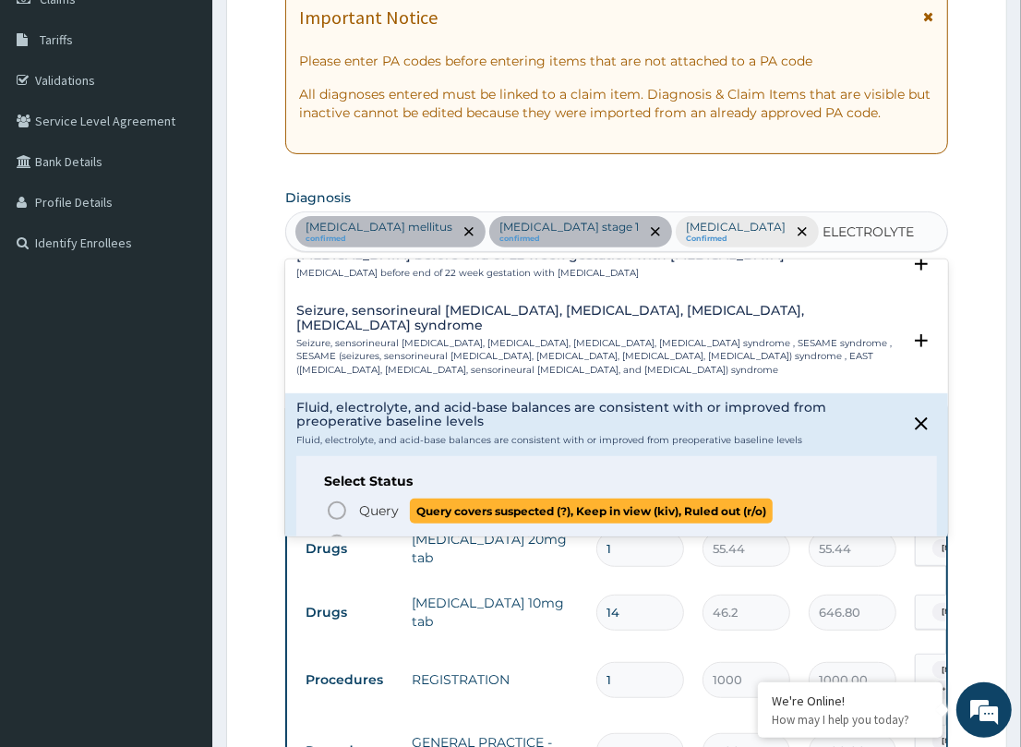
click at [342, 502] on circle "status option query" at bounding box center [337, 510] width 17 height 17
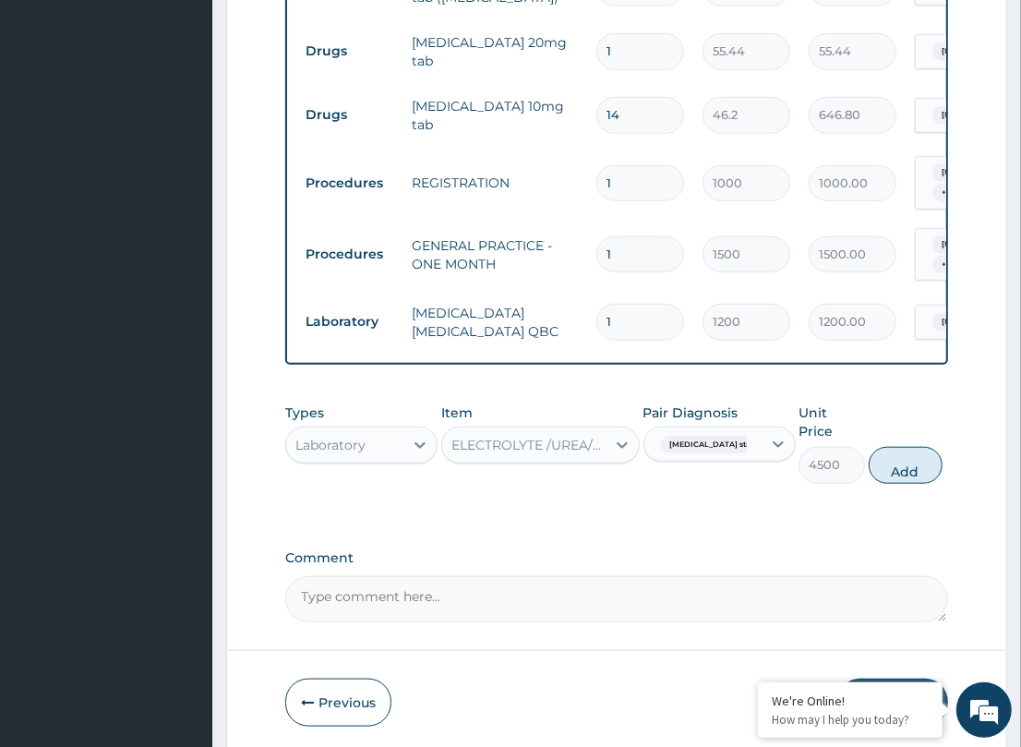
scroll to position [843, 0]
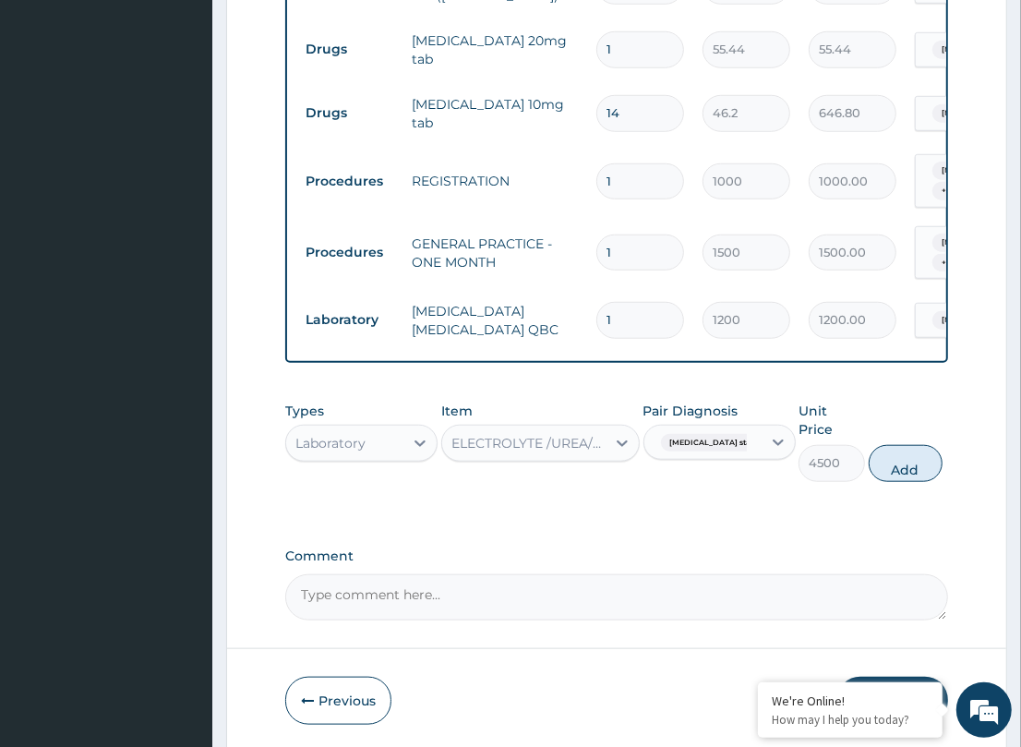
drag, startPoint x: 767, startPoint y: 426, endPoint x: 760, endPoint y: 436, distance: 11.8
click at [769, 433] on icon at bounding box center [778, 442] width 18 height 18
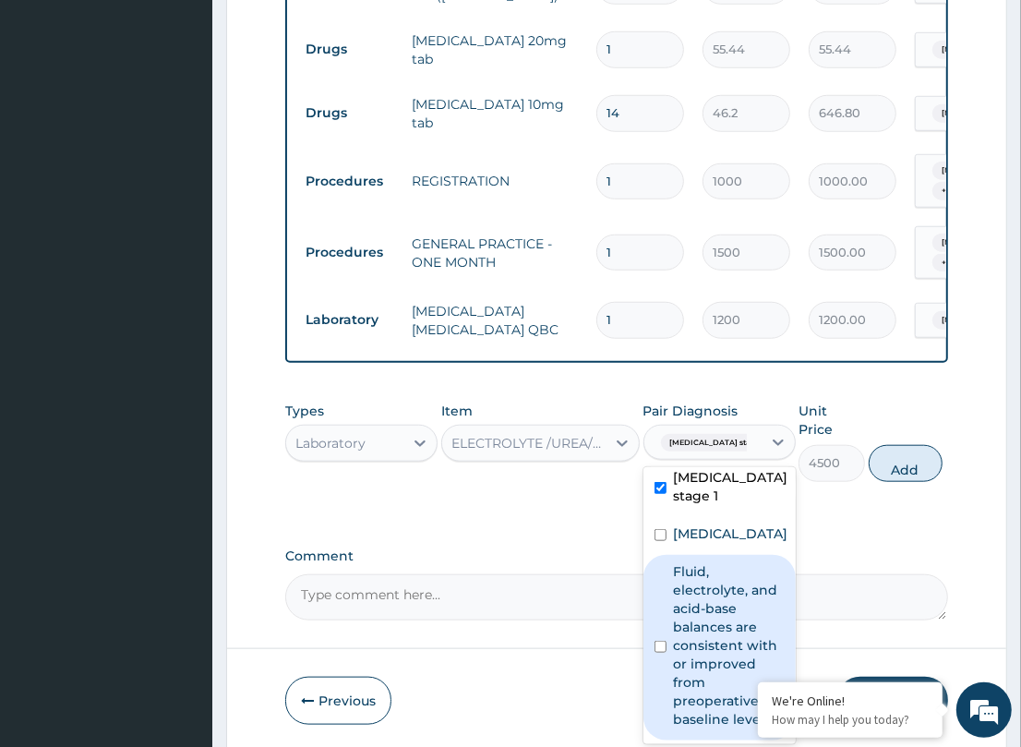
scroll to position [140, 0]
click at [692, 606] on label "Fluid, electrolyte, and acid-base balances are consistent with or improved from…" at bounding box center [729, 645] width 111 height 166
checkbox input "true"
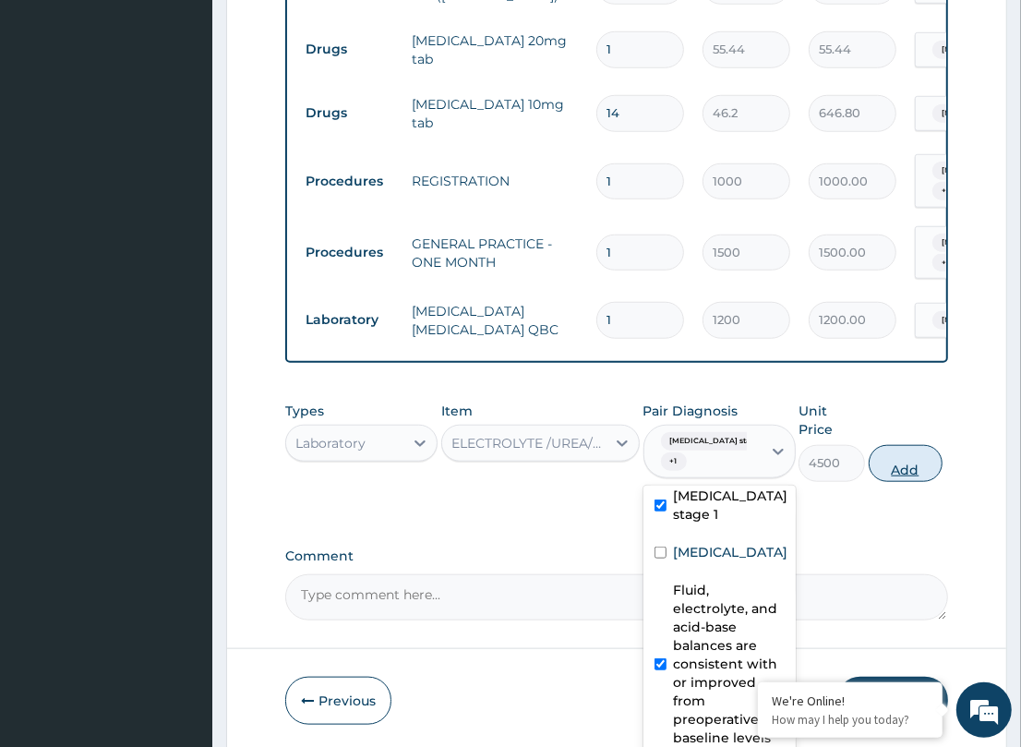
click at [898, 445] on button "Add" at bounding box center [906, 463] width 74 height 37
type input "0"
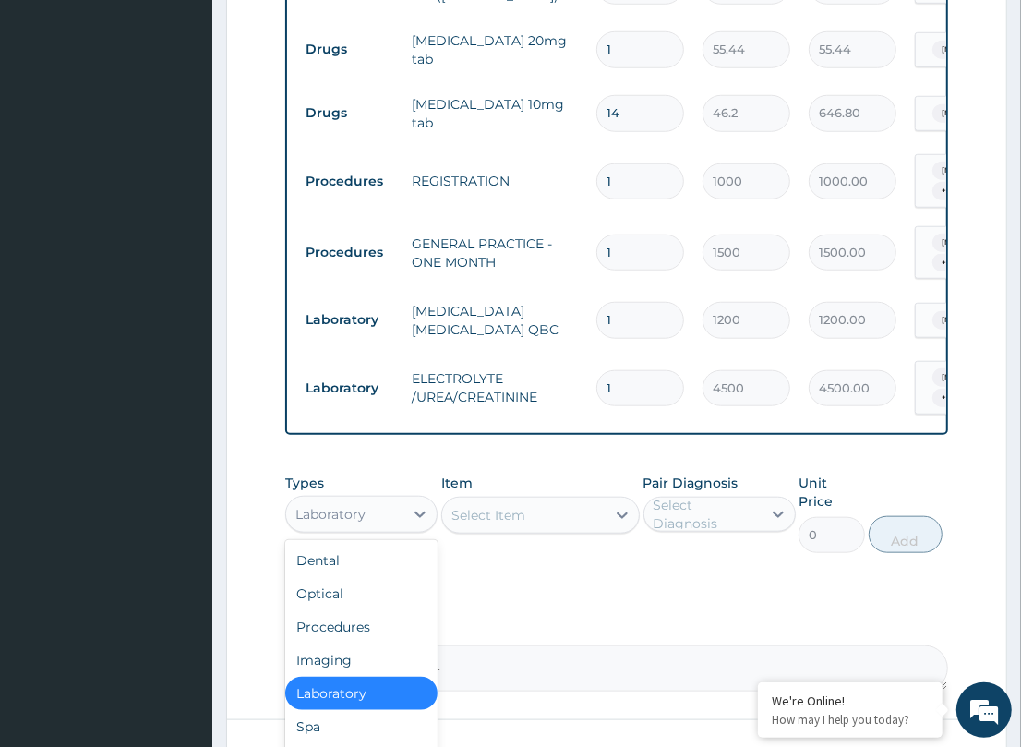
drag, startPoint x: 422, startPoint y: 503, endPoint x: 437, endPoint y: 486, distance: 22.9
click at [421, 505] on icon at bounding box center [420, 514] width 18 height 18
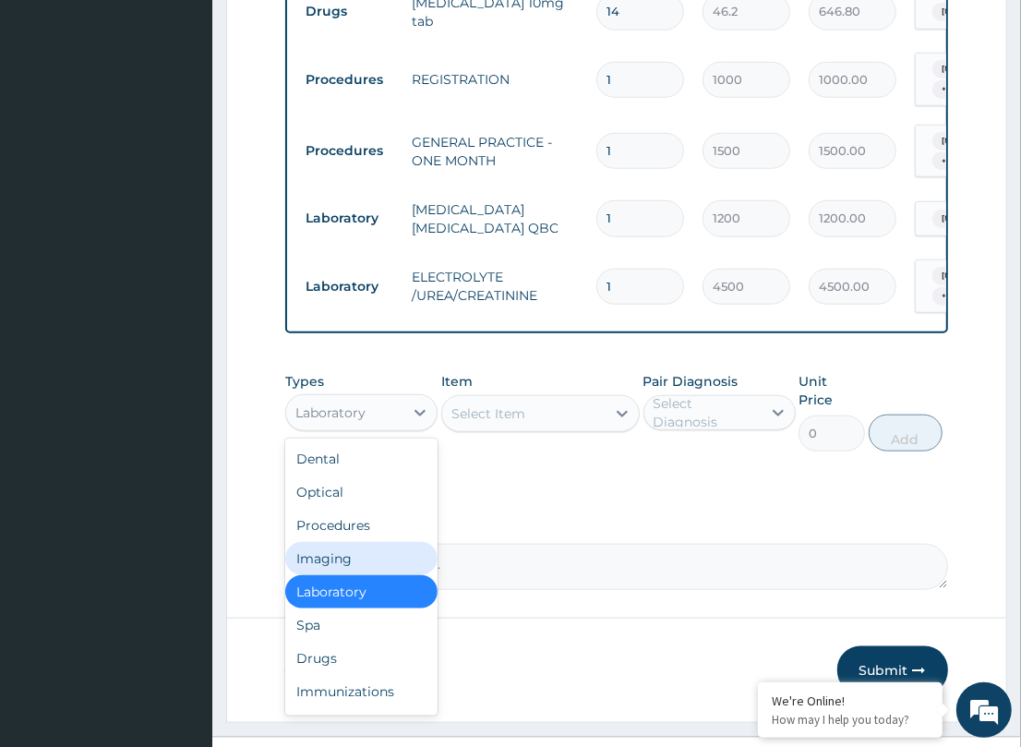
scroll to position [946, 0]
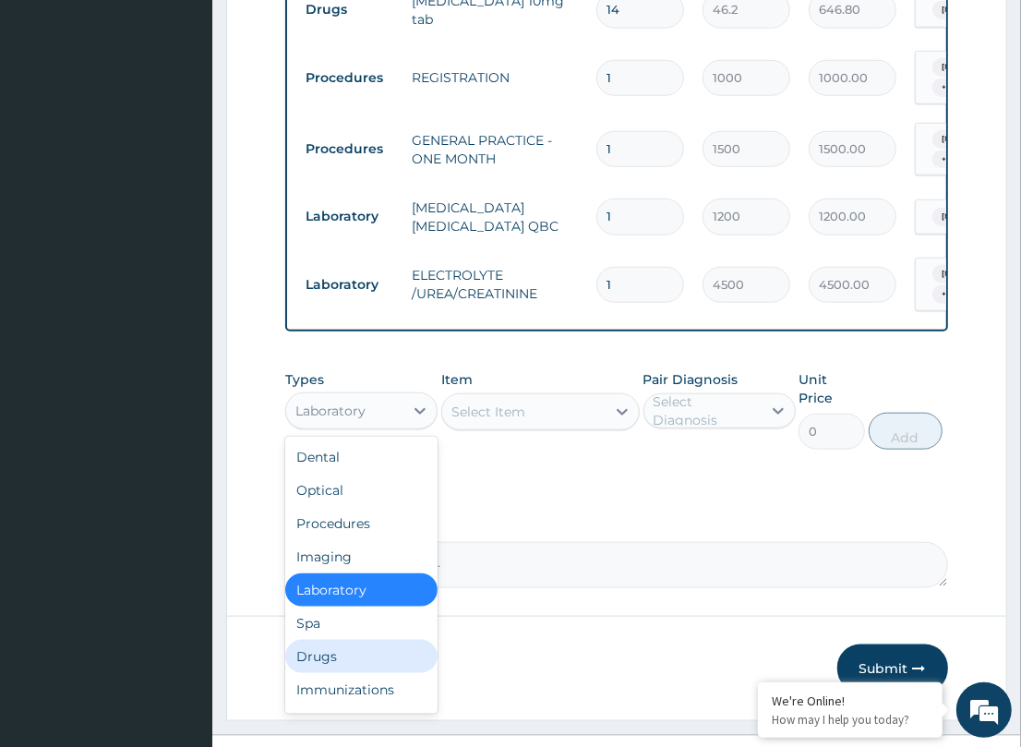
click at [340, 640] on div "Drugs" at bounding box center [361, 656] width 152 height 33
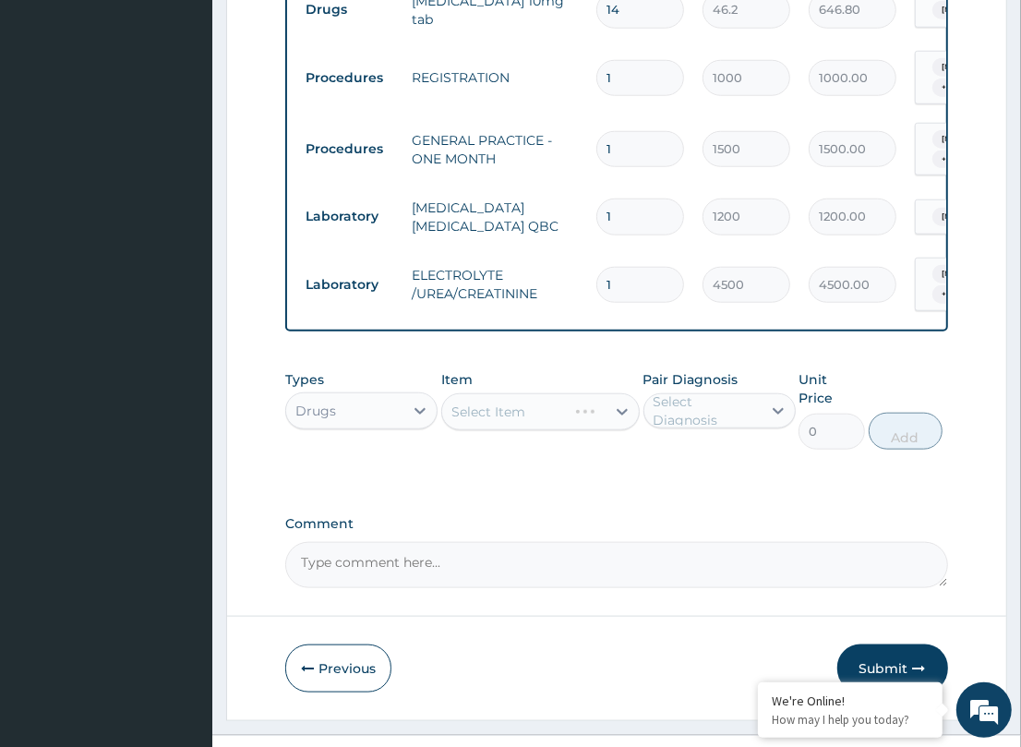
click at [504, 394] on div "Select Item" at bounding box center [540, 411] width 198 height 37
click at [506, 402] on div "Select Item" at bounding box center [488, 411] width 74 height 18
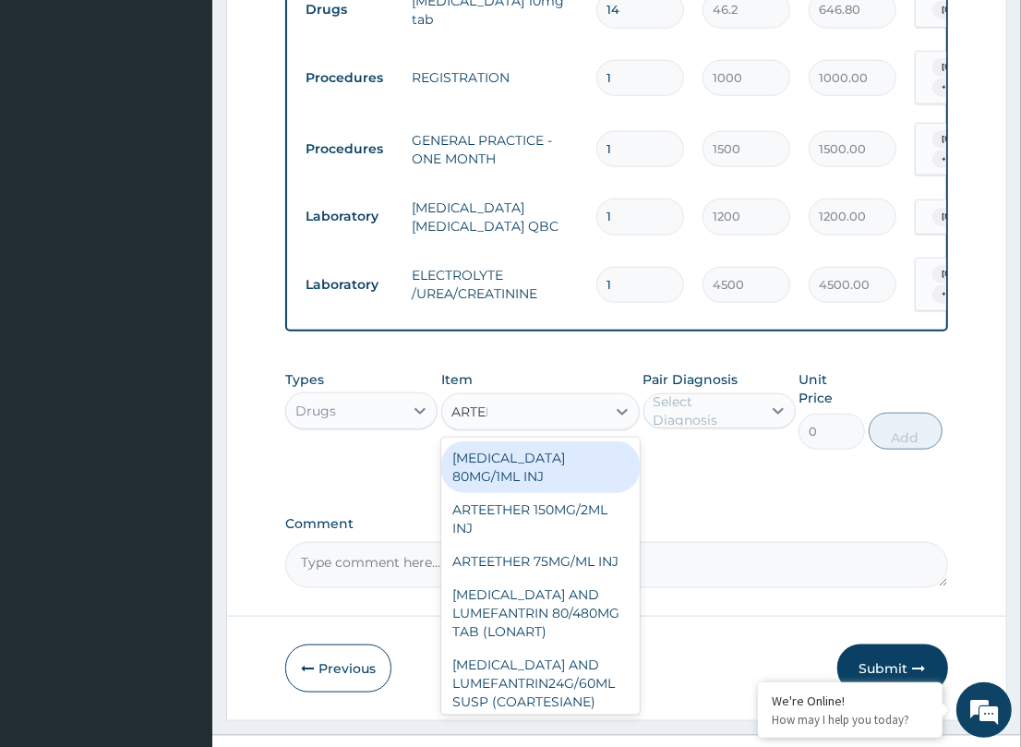
type input "ARTEME"
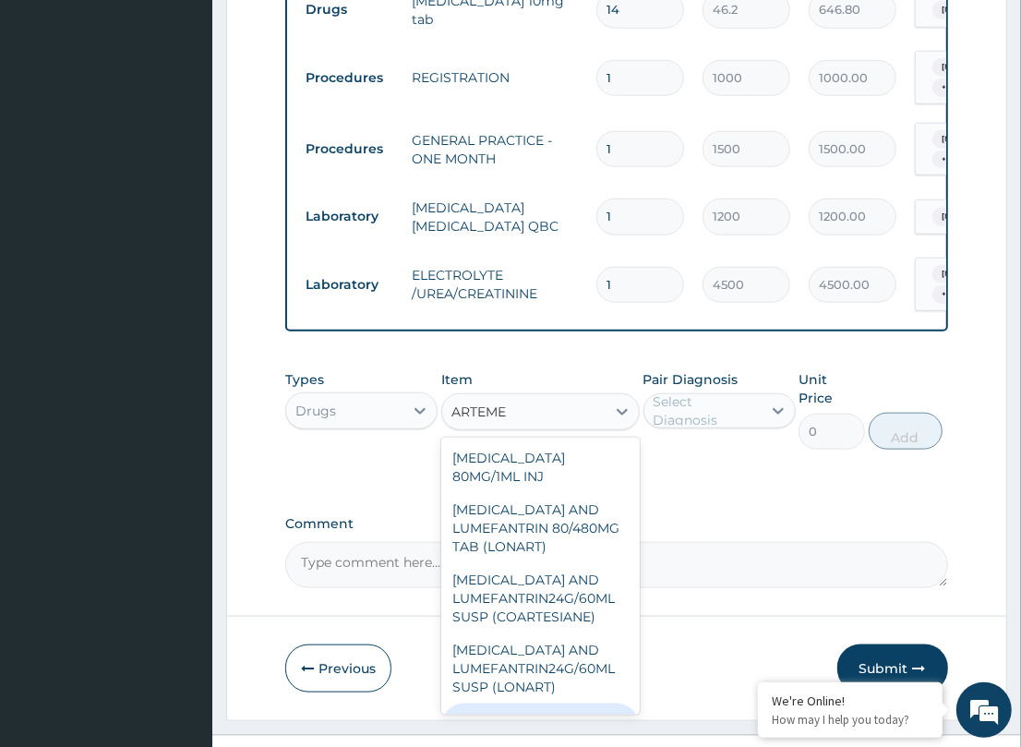
scroll to position [347, 0]
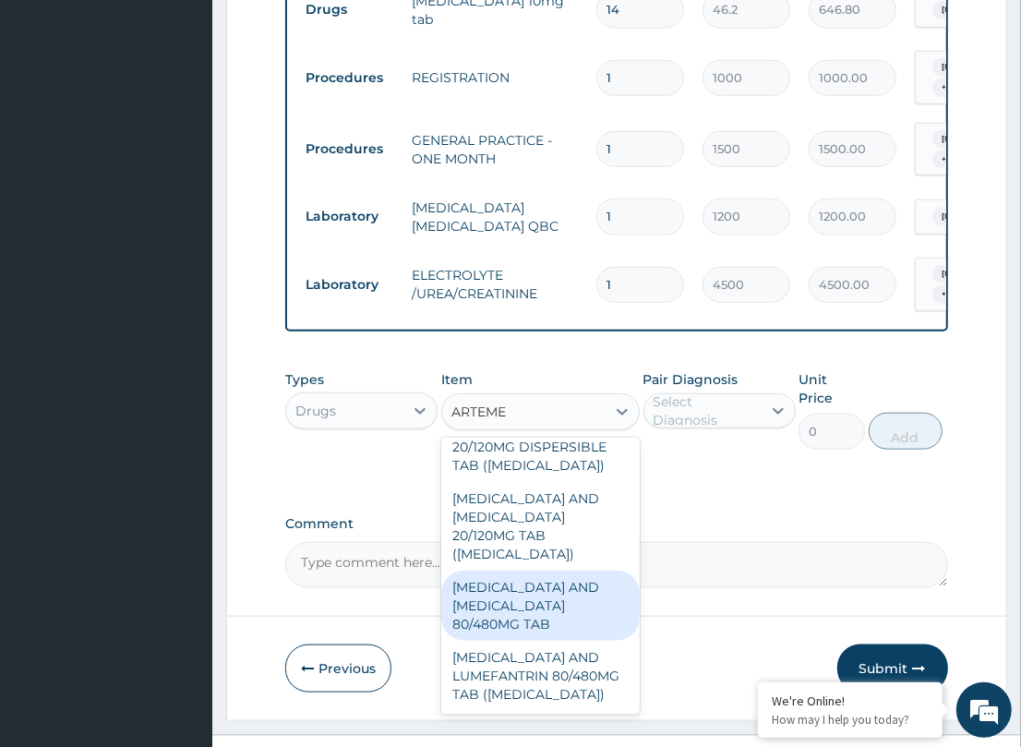
click at [549, 581] on div "ARTEMETHER AND LUMEFANTRINE 80/480MG TAB" at bounding box center [540, 605] width 198 height 70
type input "184.8"
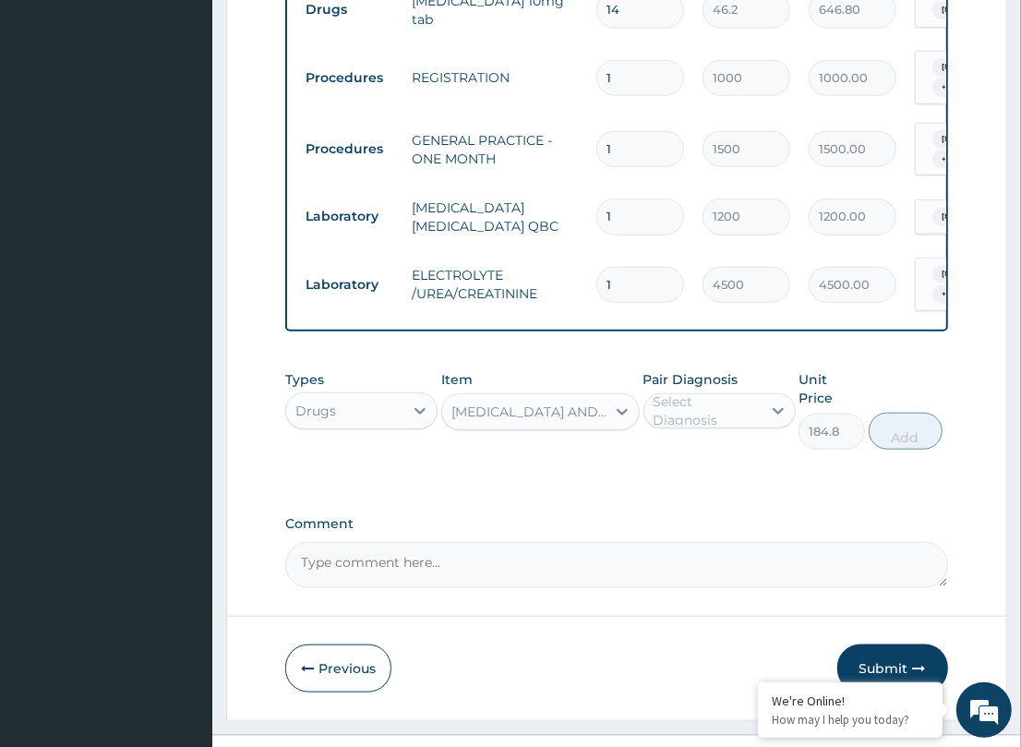
drag, startPoint x: 688, startPoint y: 399, endPoint x: 688, endPoint y: 411, distance: 12.0
click at [688, 402] on div "Select Diagnosis" at bounding box center [706, 410] width 106 height 37
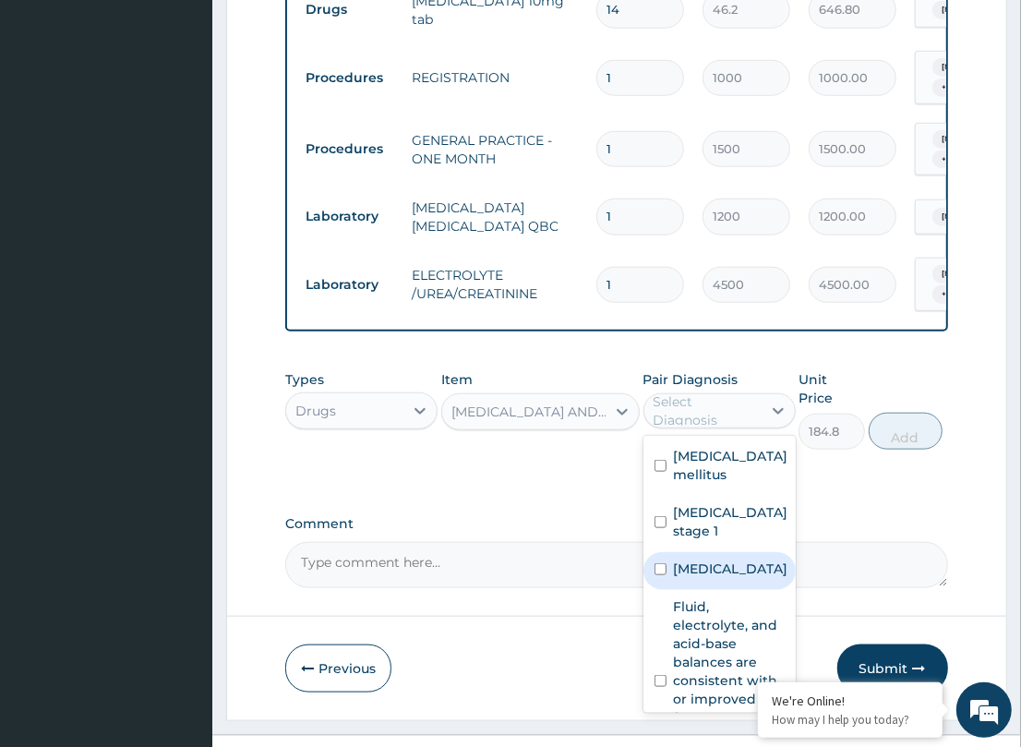
click at [718, 574] on label "Malaria" at bounding box center [731, 568] width 114 height 18
checkbox input "true"
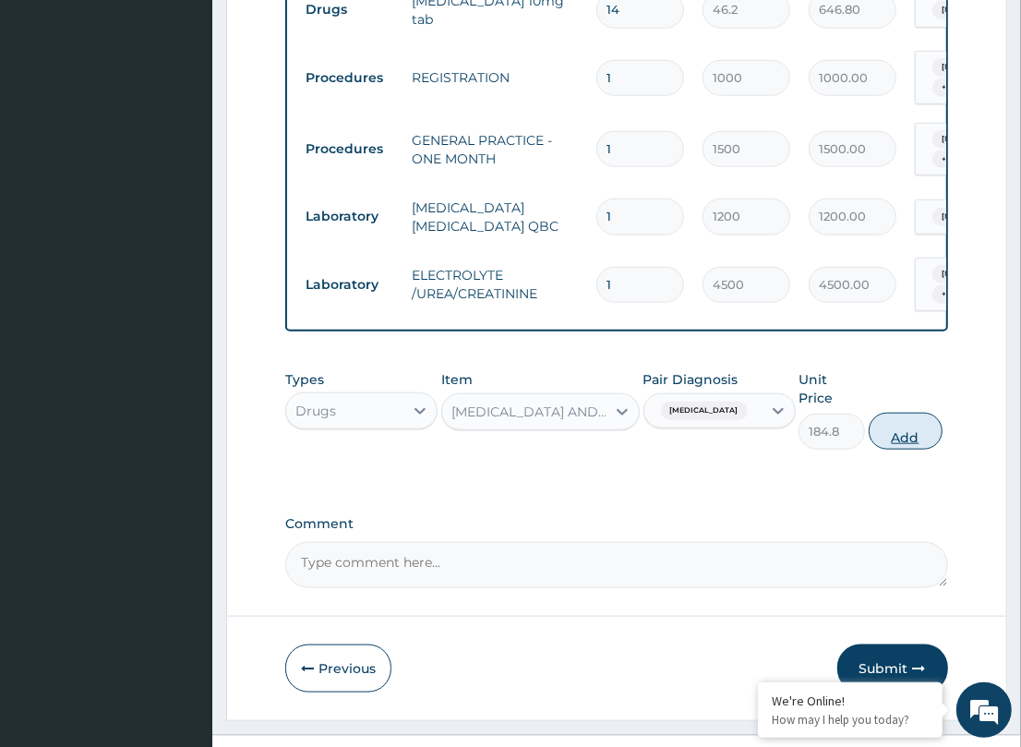
click at [879, 413] on button "Add" at bounding box center [906, 431] width 74 height 37
type input "0"
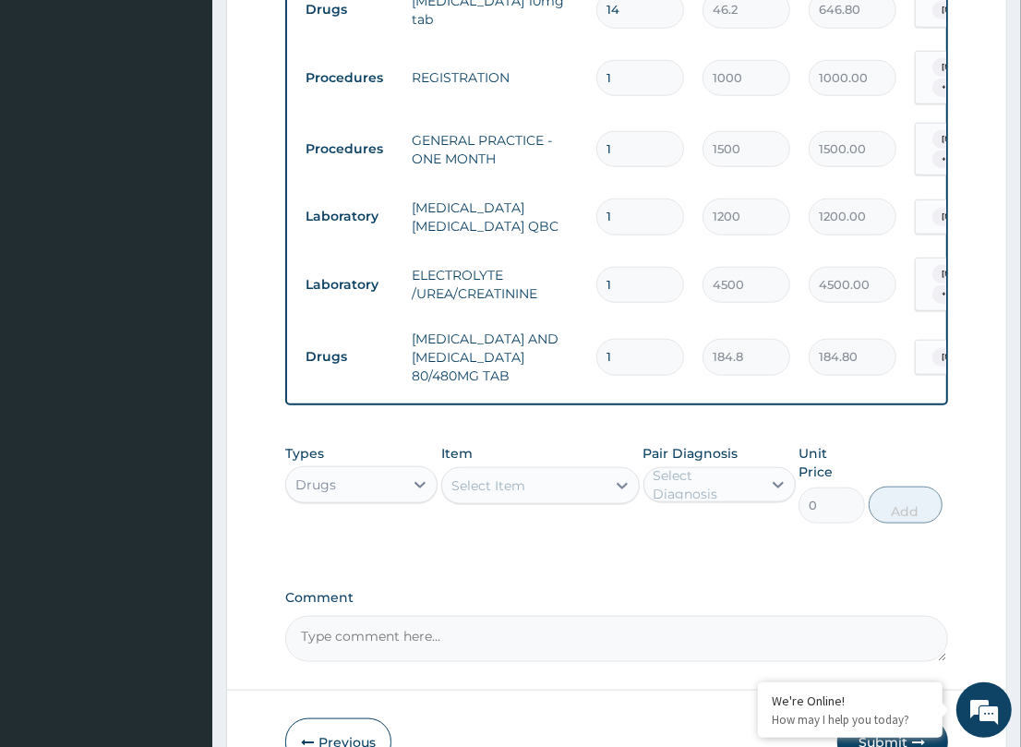
drag, startPoint x: 640, startPoint y: 315, endPoint x: 561, endPoint y: 311, distance: 78.5
click at [561, 320] on tr "Drugs ARTEMETHER AND LUMEFANTRINE 80/480MG TAB 1 184.8 184.80 Malaria Delete" at bounding box center [748, 357] width 905 height 74
type input "6"
type input "1108.80"
type input "6"
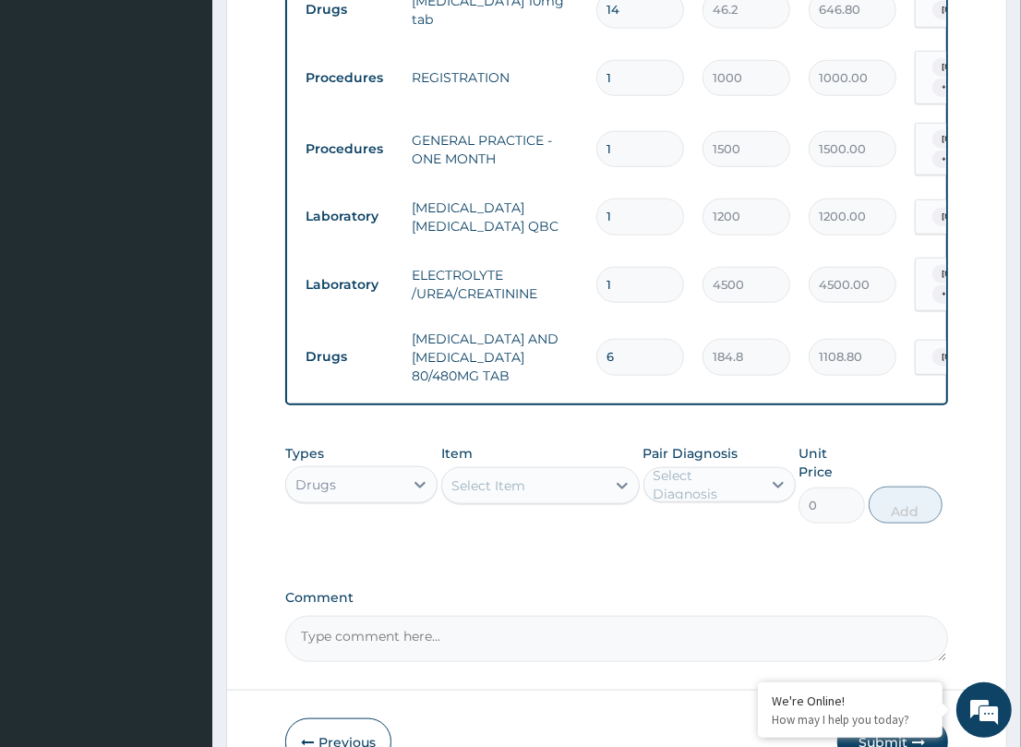
drag, startPoint x: 556, startPoint y: 426, endPoint x: 499, endPoint y: 450, distance: 61.2
click at [556, 435] on div "Types Drugs Item Select Item Pair Diagnosis Select Diagnosis Unit Price 0 Add" at bounding box center [616, 484] width 662 height 98
drag, startPoint x: 504, startPoint y: 473, endPoint x: 551, endPoint y: 478, distance: 47.4
click at [506, 476] on div "Select Item" at bounding box center [488, 485] width 74 height 18
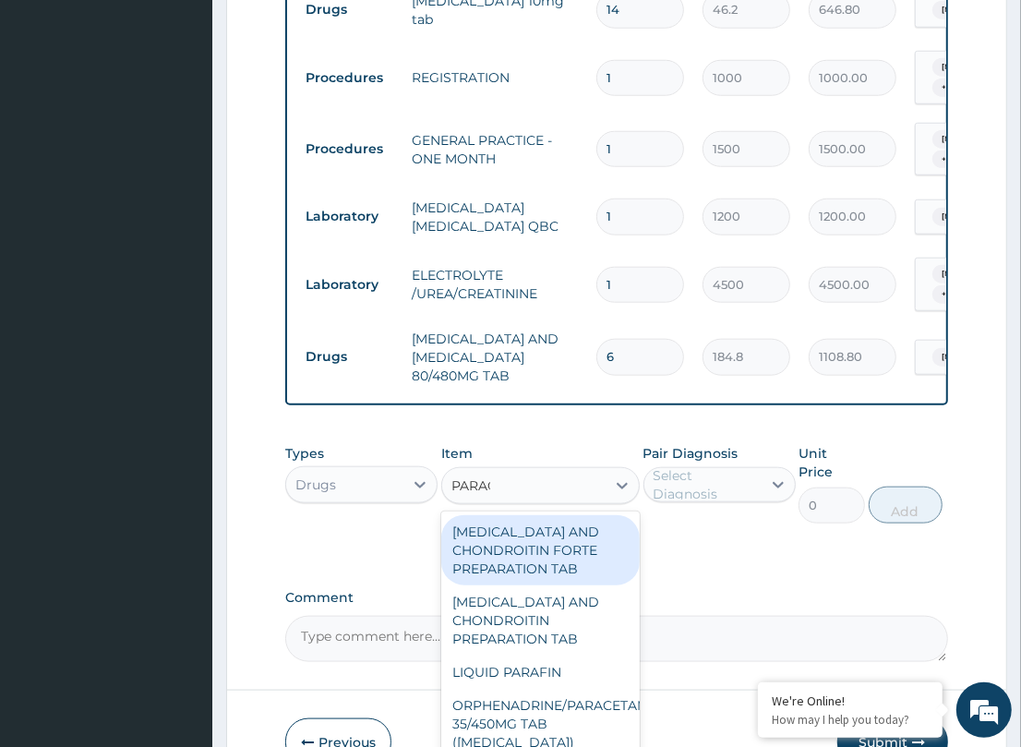
type input "PARACE"
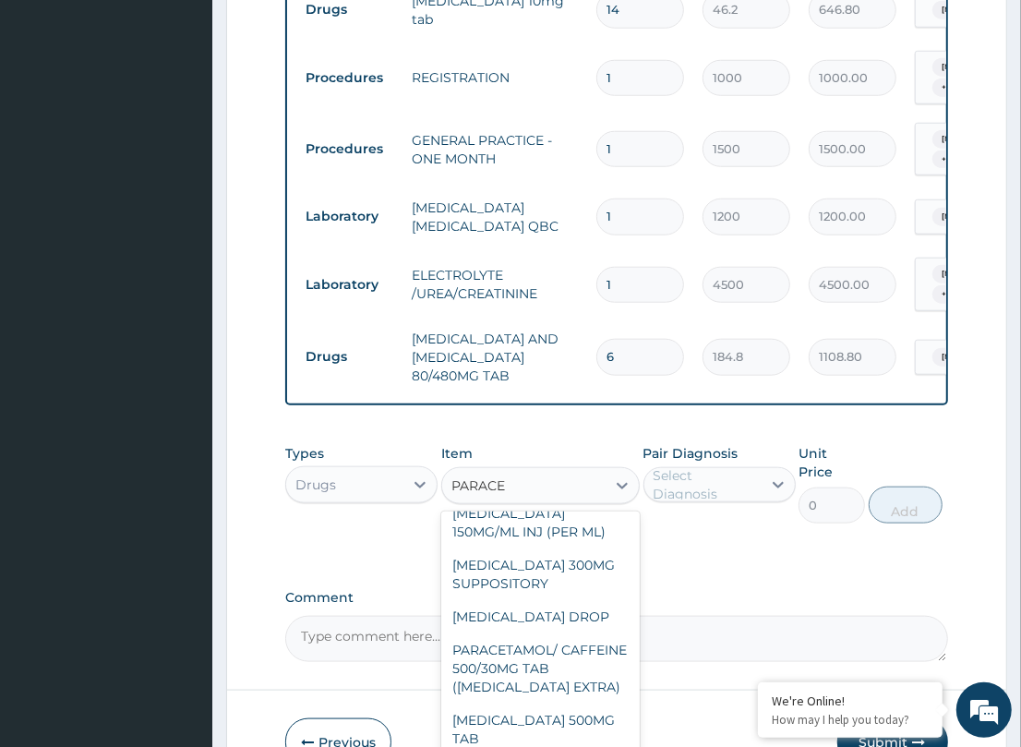
scroll to position [318, 0]
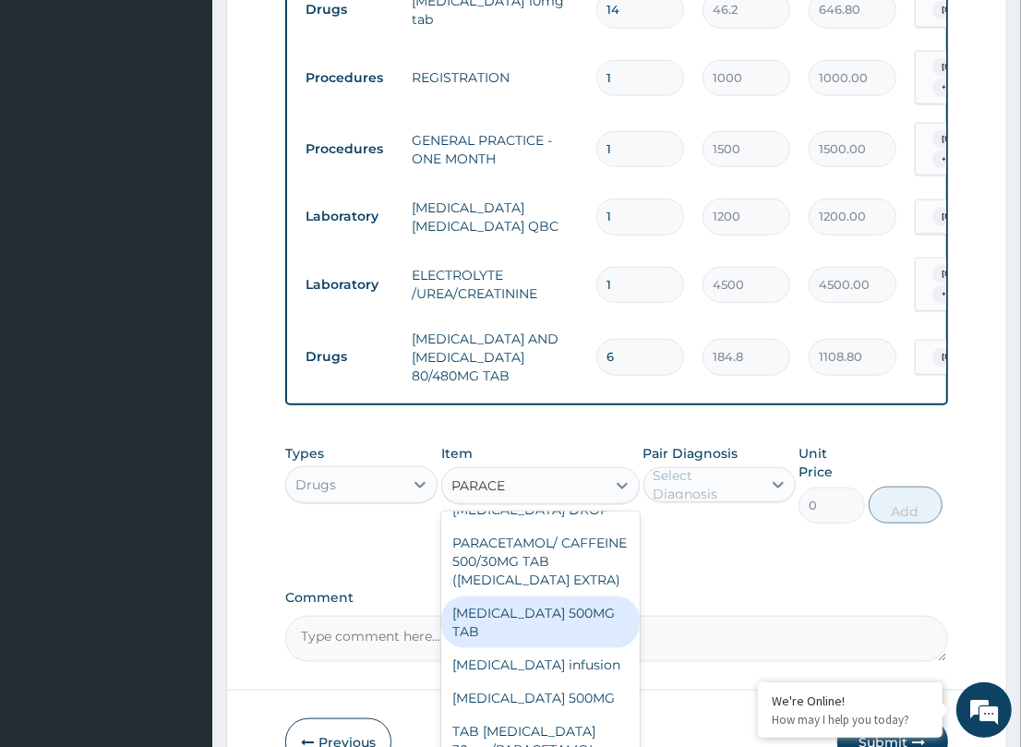
click at [528, 596] on div "[MEDICAL_DATA] 500MG TAB" at bounding box center [540, 622] width 198 height 52
type input "200"
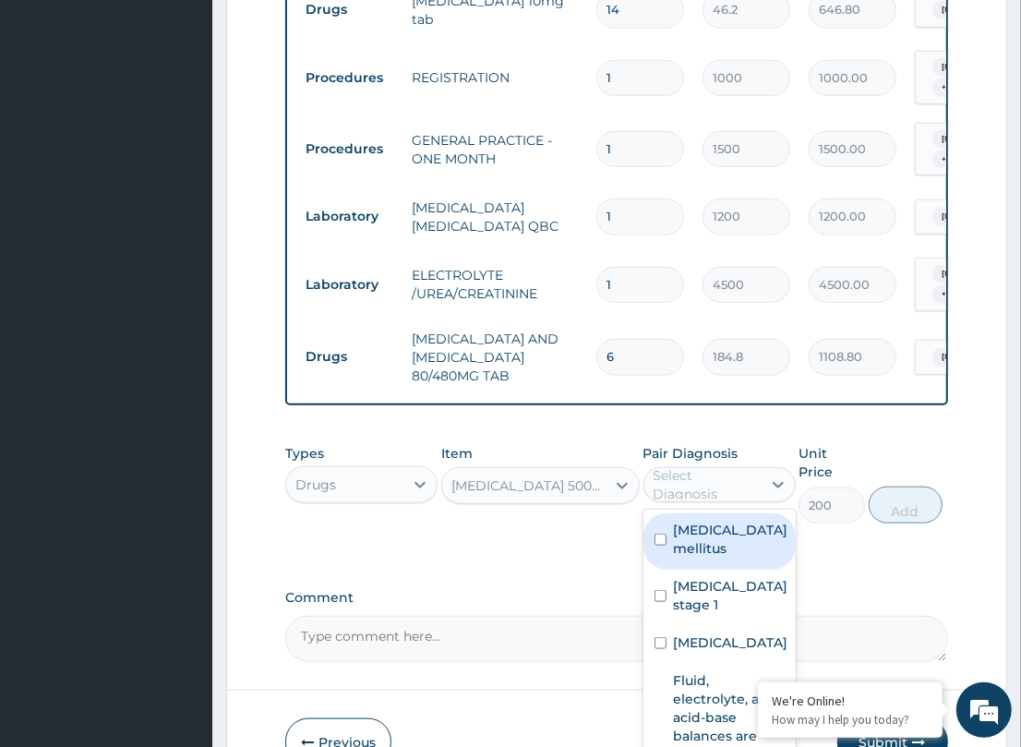
click at [716, 469] on div "Select Diagnosis" at bounding box center [706, 484] width 106 height 37
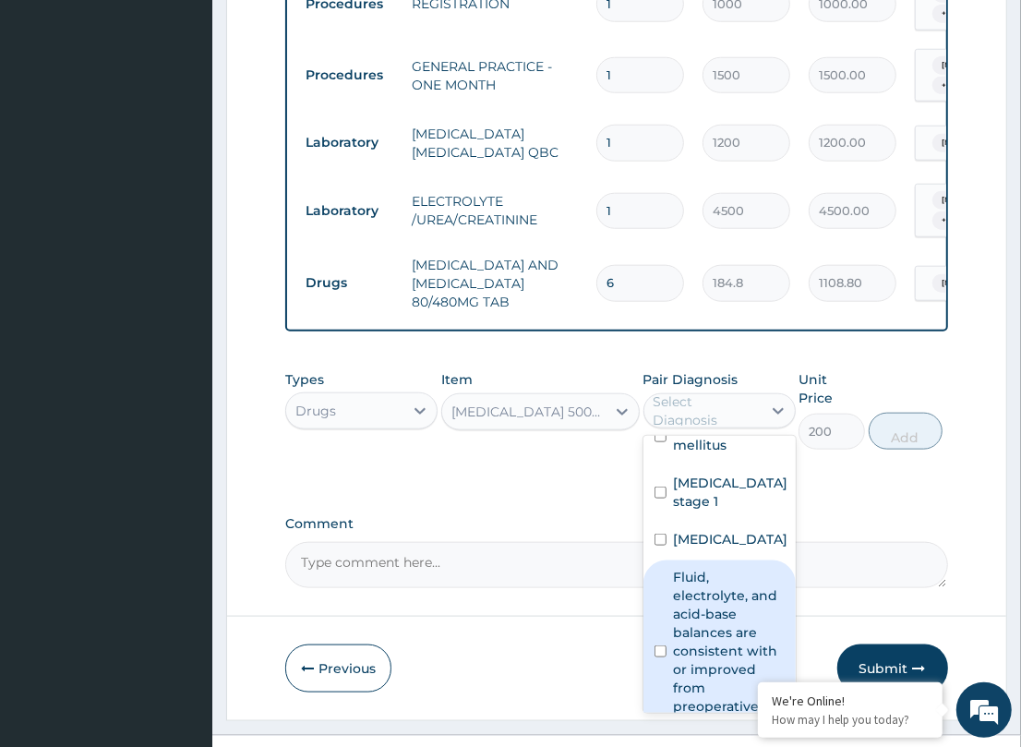
scroll to position [16, 0]
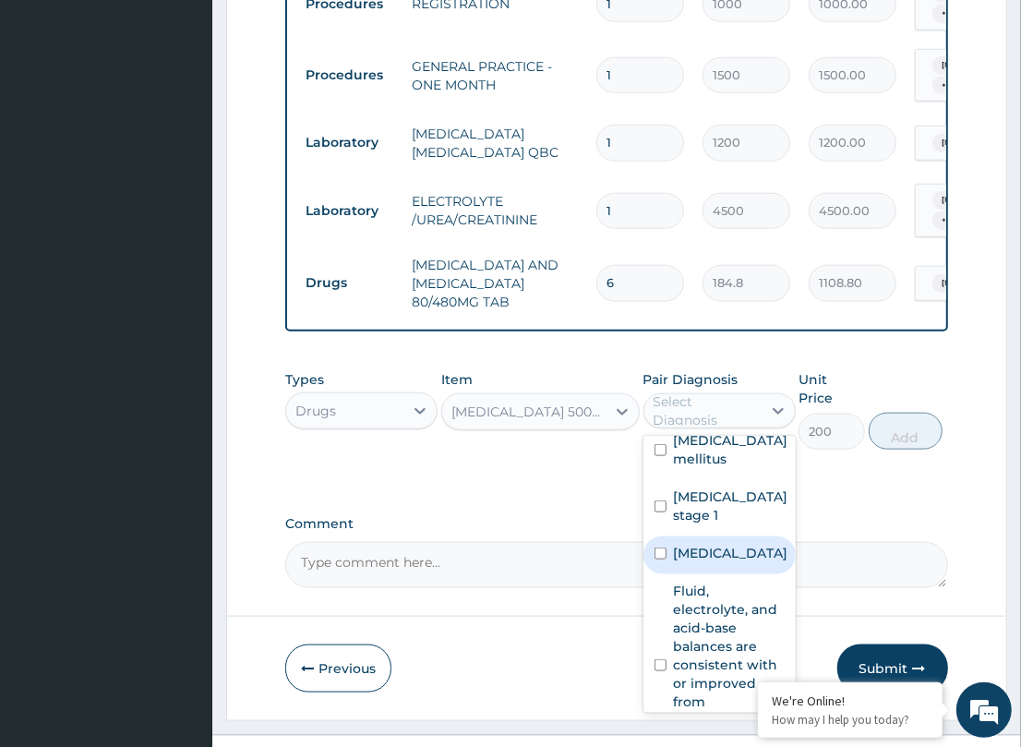
drag, startPoint x: 689, startPoint y: 552, endPoint x: 901, endPoint y: 437, distance: 241.6
click at [692, 550] on label "Malaria" at bounding box center [731, 553] width 114 height 18
checkbox input "true"
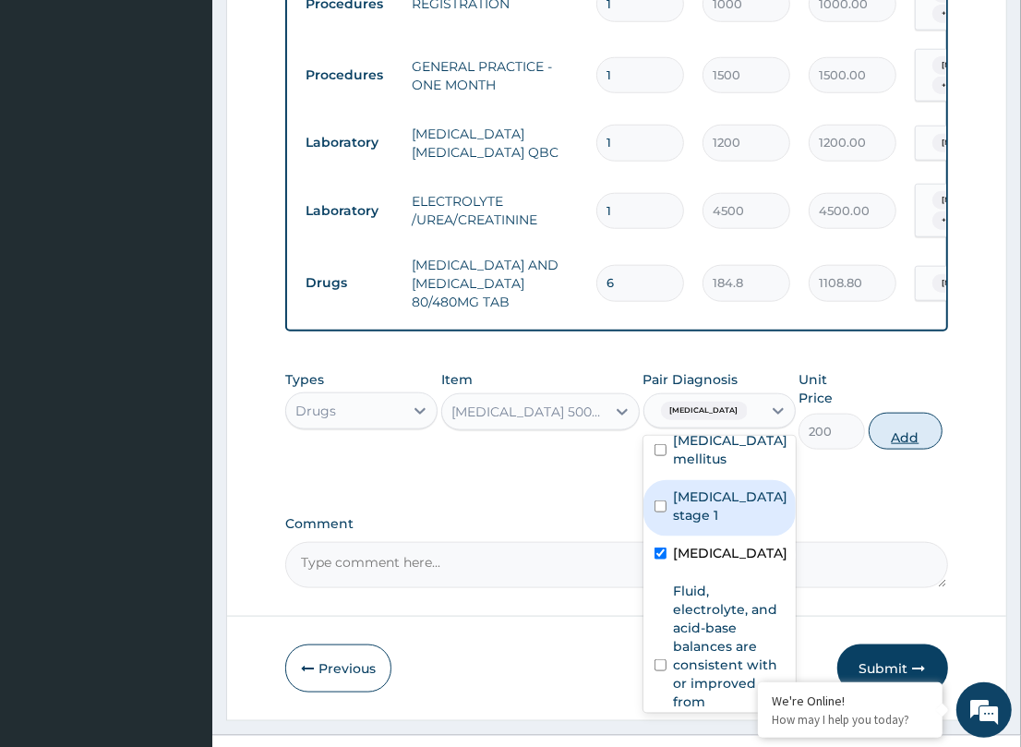
click at [889, 413] on button "Add" at bounding box center [906, 431] width 74 height 37
type input "0"
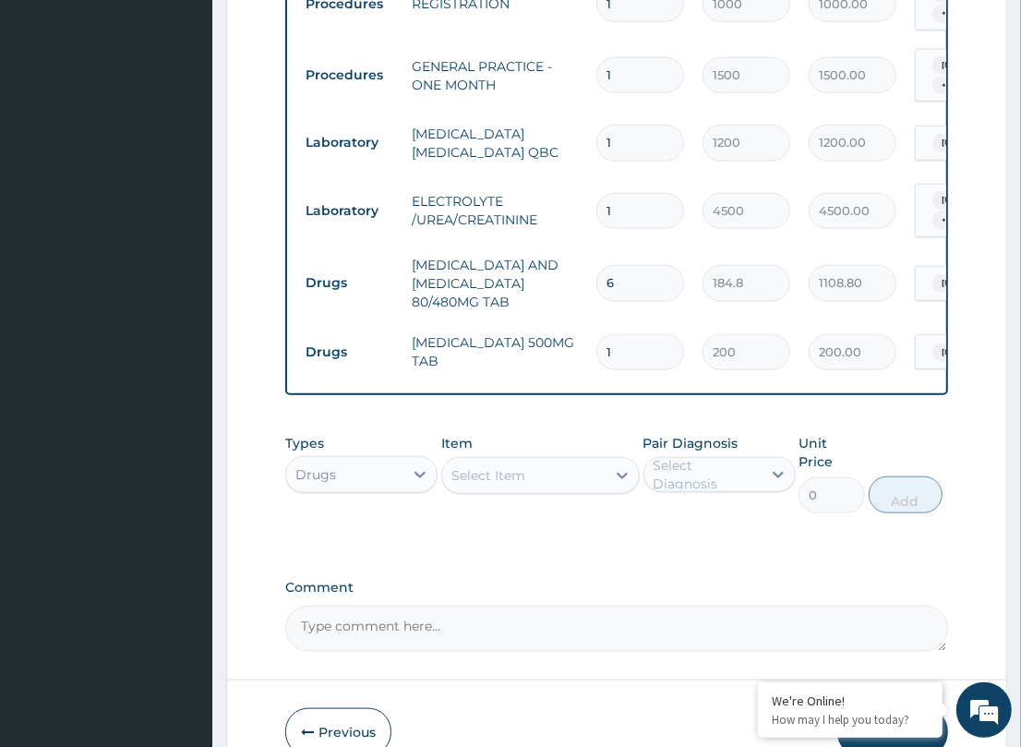
type input "18"
type input "3600.00"
type input "18"
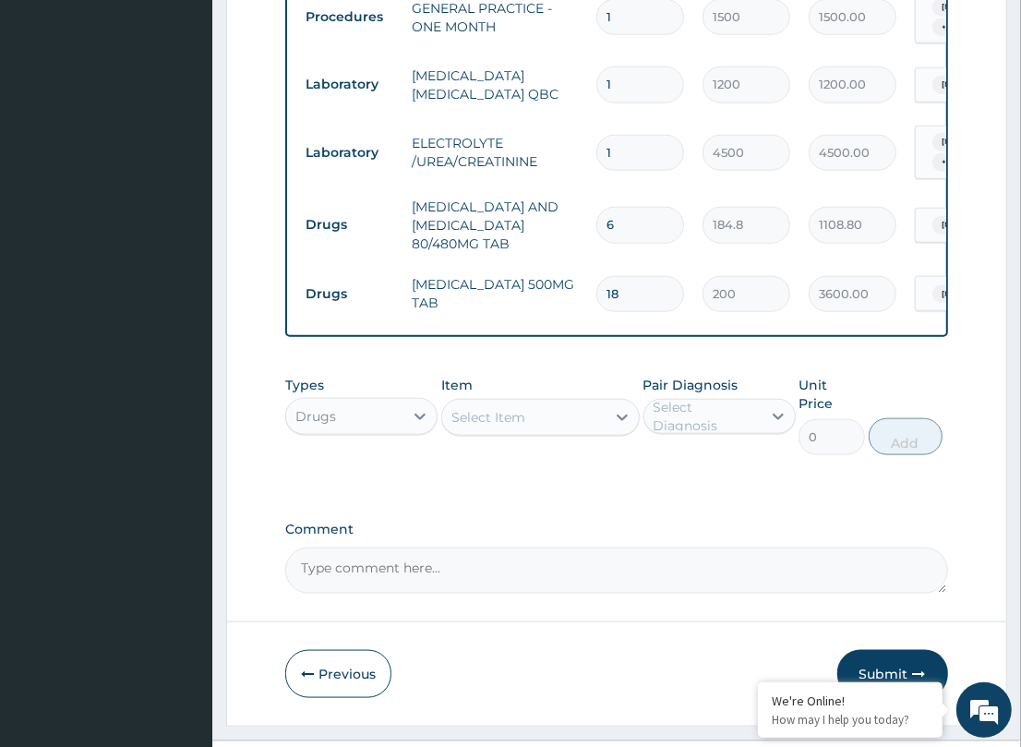
scroll to position [1083, 0]
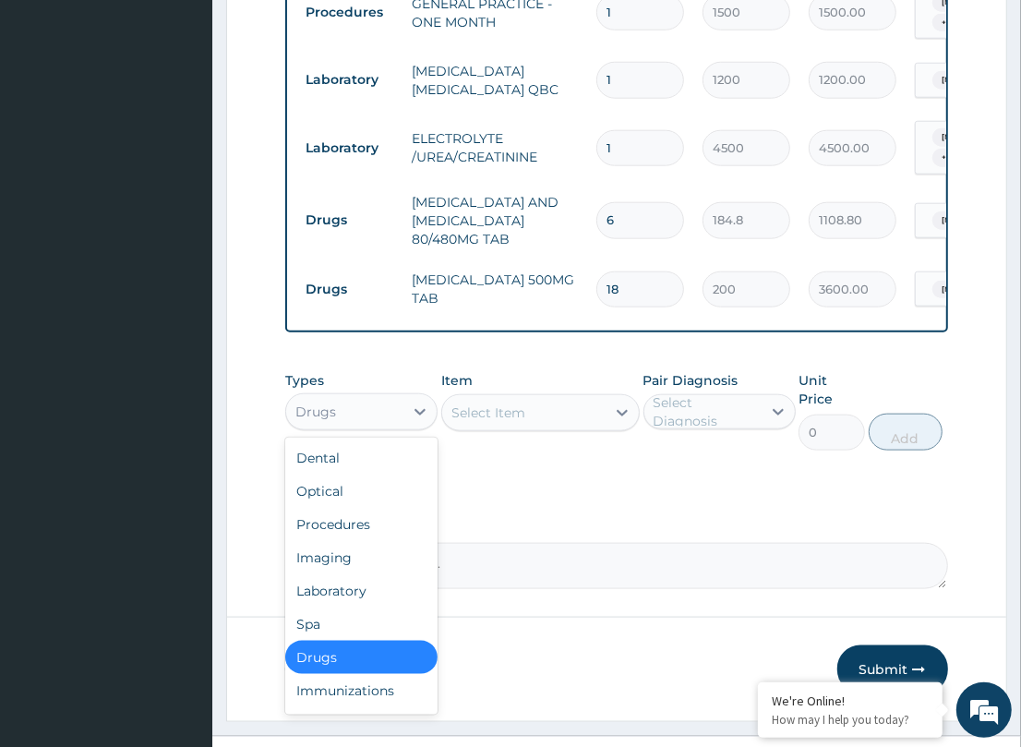
drag, startPoint x: 395, startPoint y: 402, endPoint x: 342, endPoint y: 475, distance: 90.7
click at [394, 400] on div "Drugs" at bounding box center [344, 412] width 117 height 30
click at [371, 574] on div "Laboratory" at bounding box center [361, 590] width 152 height 33
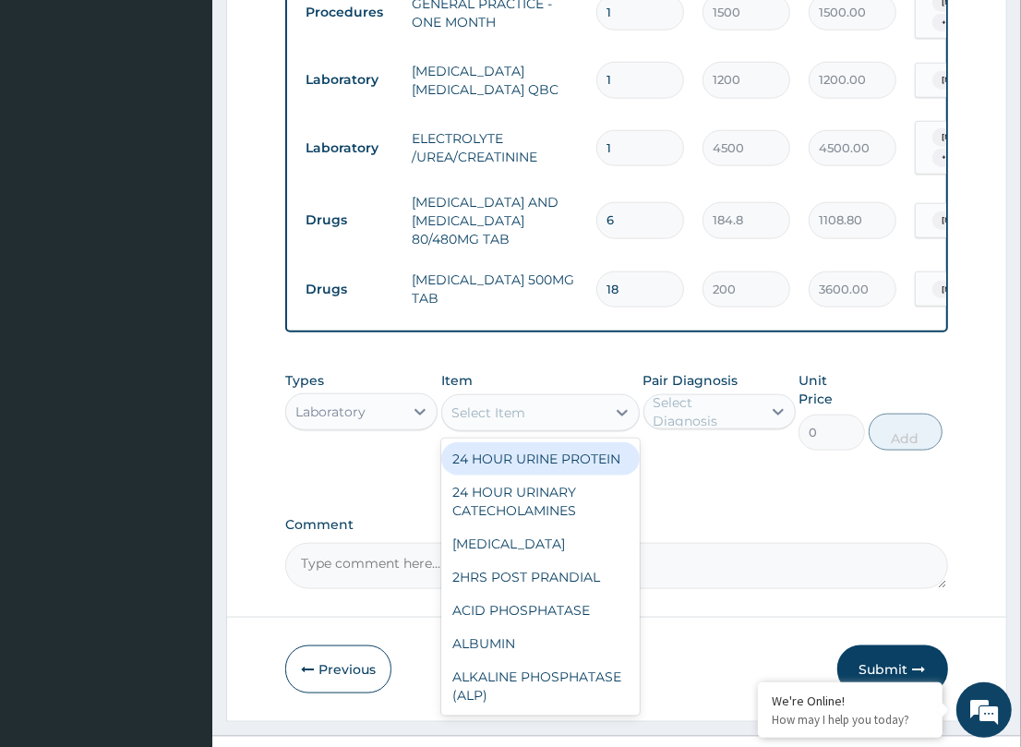
click at [537, 403] on div "Select Item" at bounding box center [523, 413] width 163 height 30
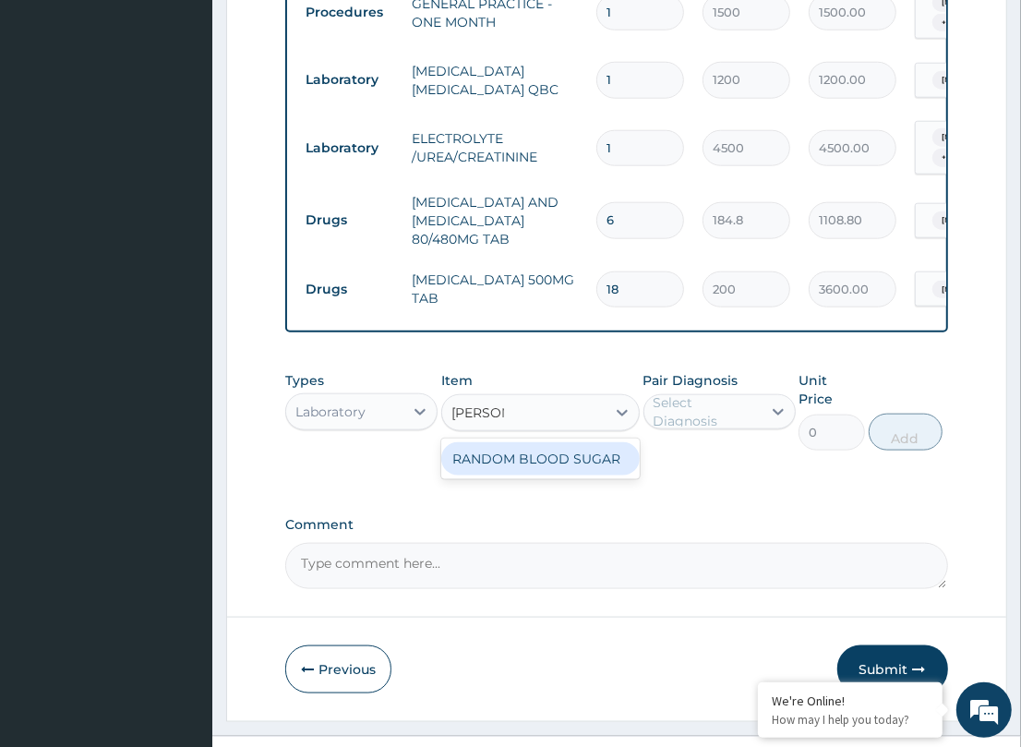
type input "RANDOM"
click at [588, 457] on div "RANDOM BLOOD SUGAR" at bounding box center [540, 458] width 198 height 33
type input "1000"
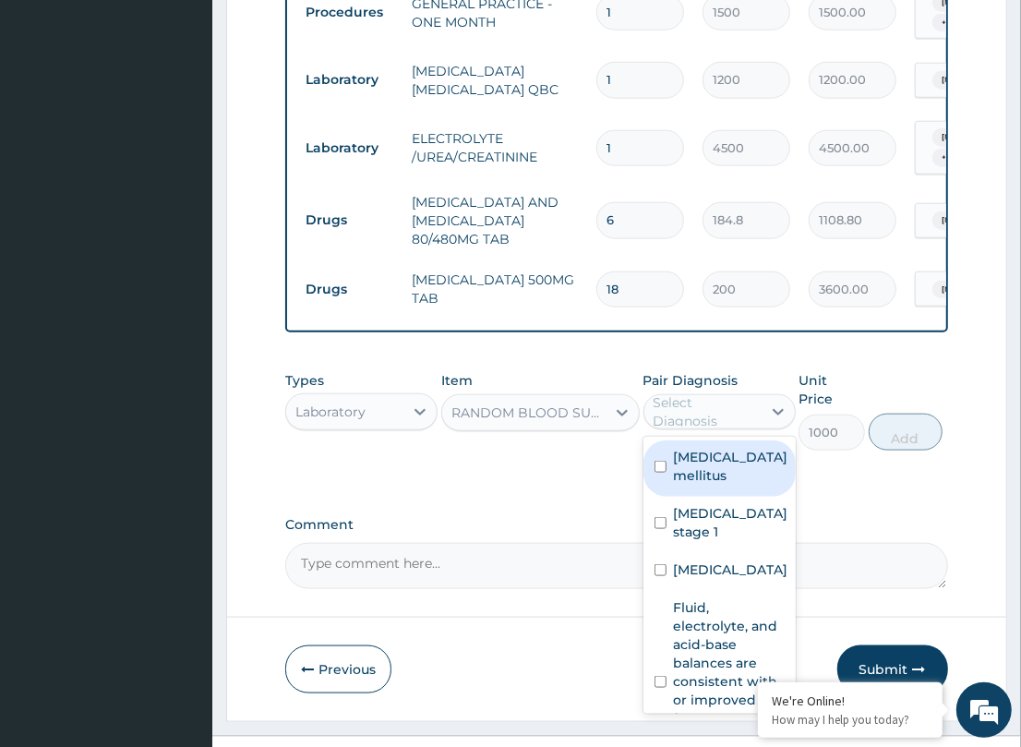
drag, startPoint x: 729, startPoint y: 398, endPoint x: 762, endPoint y: 437, distance: 51.1
click at [749, 409] on div "Select Diagnosis" at bounding box center [706, 411] width 106 height 37
click at [720, 485] on label "Type 2 diabetes mellitus" at bounding box center [731, 466] width 114 height 37
checkbox input "true"
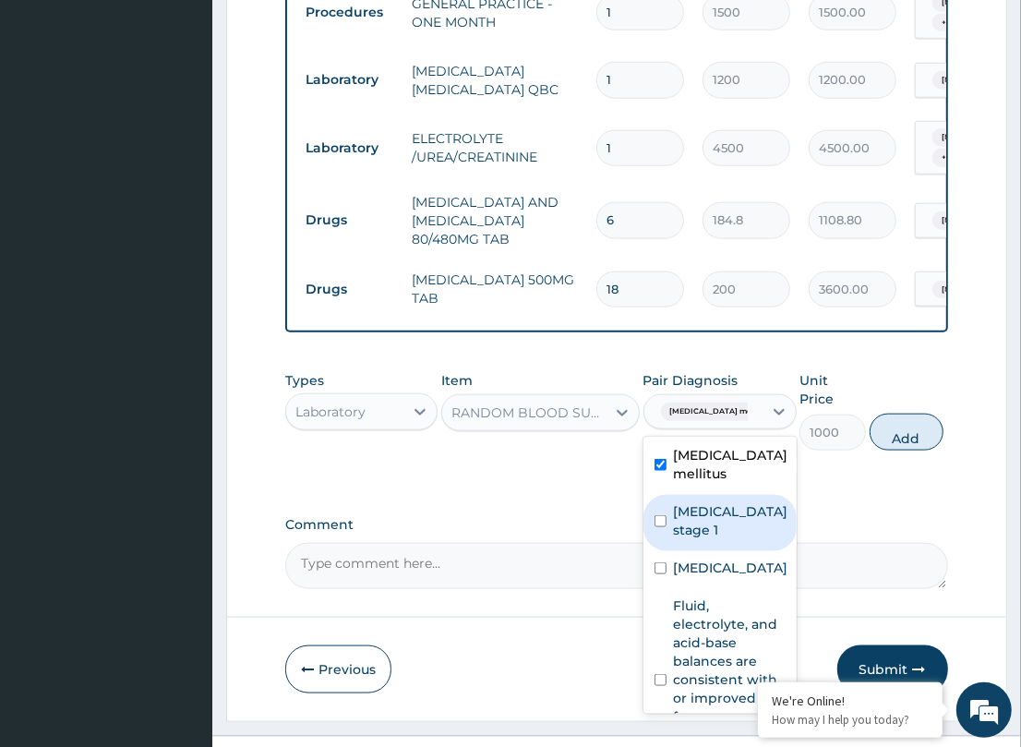
scroll to position [0, 0]
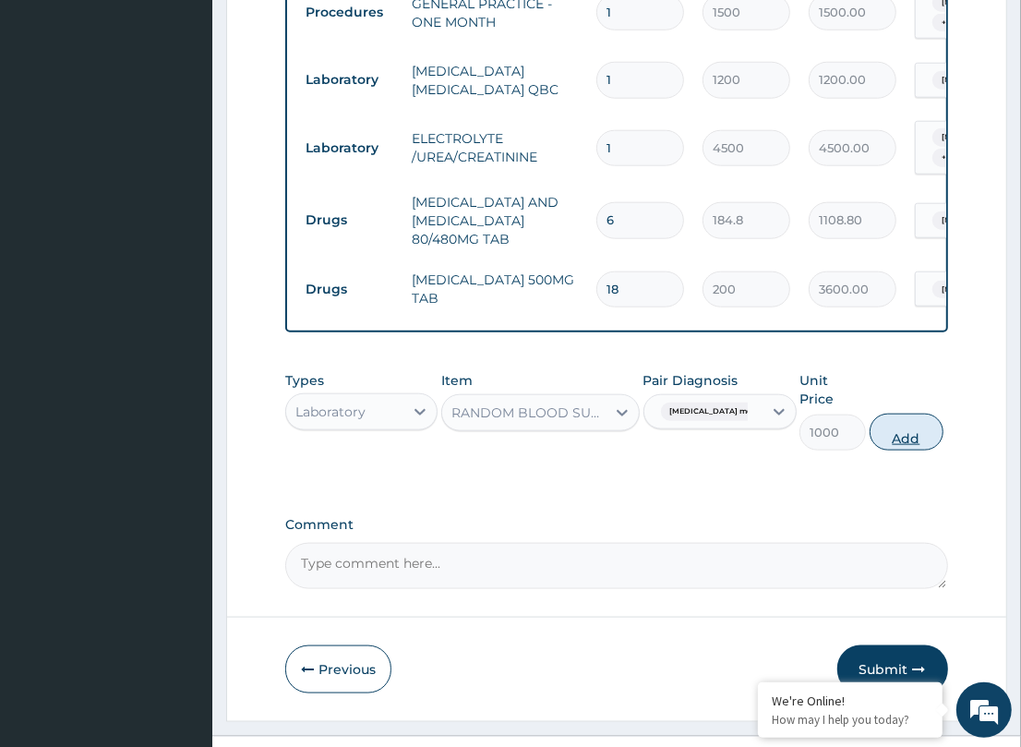
click at [893, 414] on button "Add" at bounding box center [906, 432] width 74 height 37
type input "0"
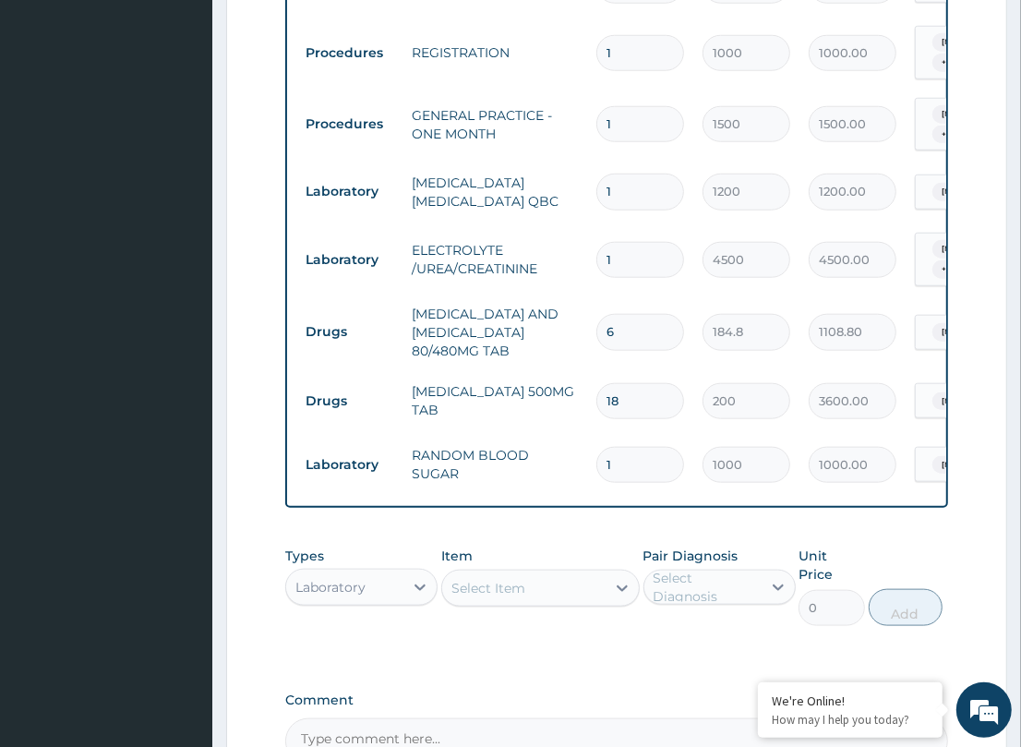
type input "2"
type input "2000.00"
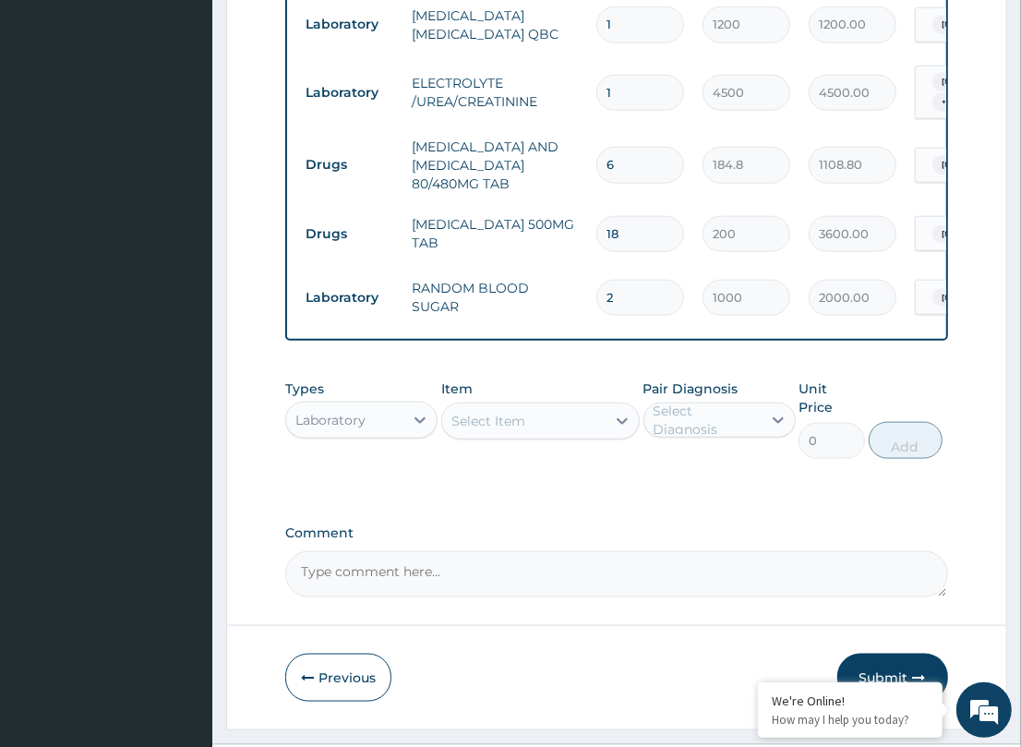
scroll to position [1147, 0]
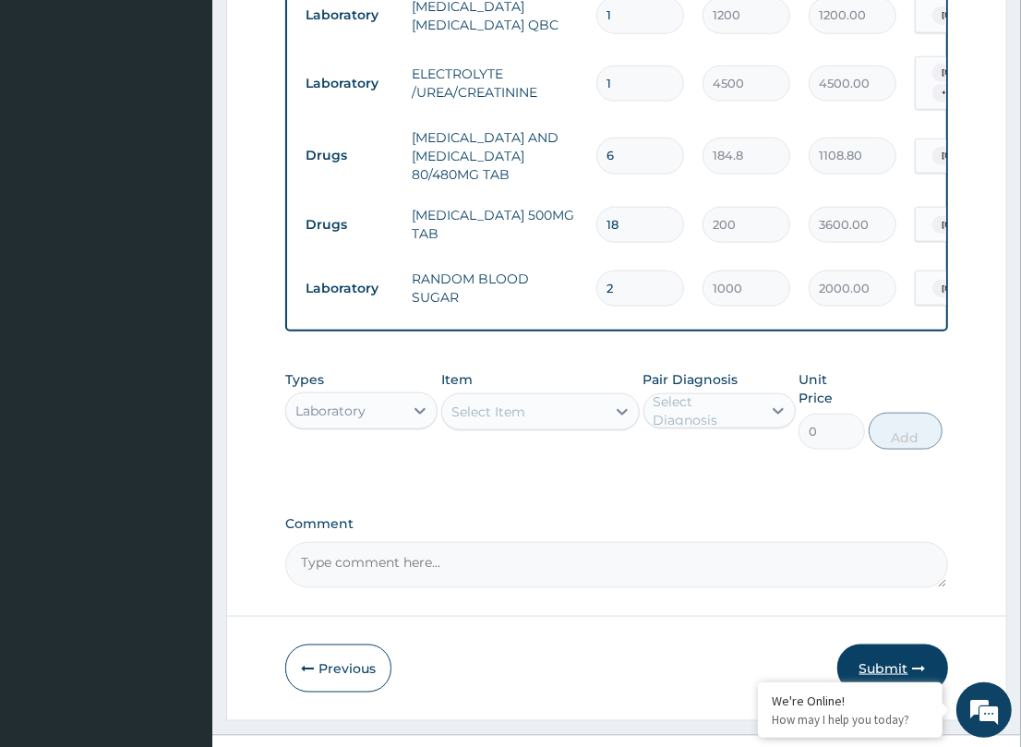
type input "2"
drag, startPoint x: 886, startPoint y: 647, endPoint x: 35, endPoint y: 651, distance: 851.0
click at [883, 647] on button "Submit" at bounding box center [892, 668] width 111 height 48
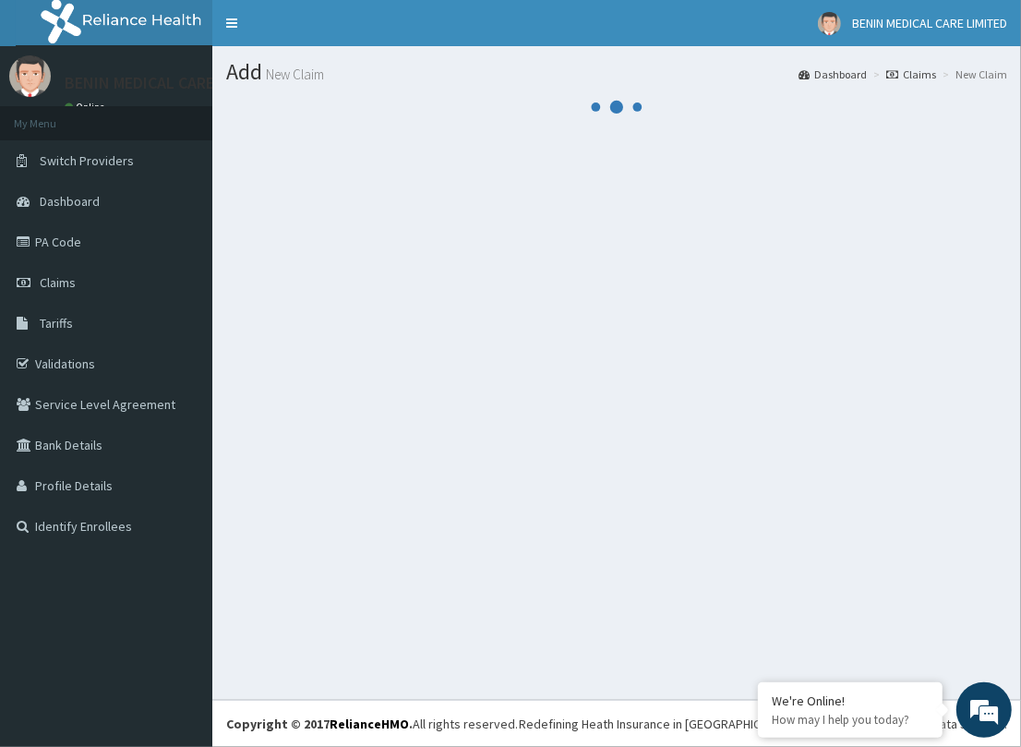
scroll to position [0, 0]
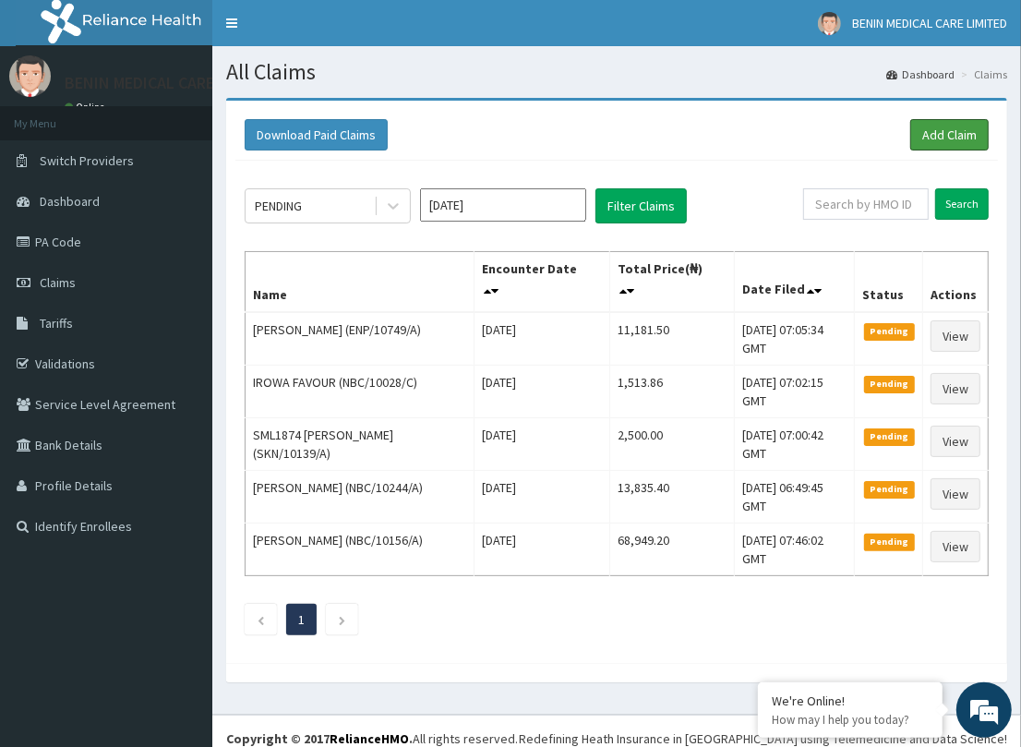
drag, startPoint x: 932, startPoint y: 131, endPoint x: 545, endPoint y: 172, distance: 389.8
click at [932, 131] on link "Add Claim" at bounding box center [949, 134] width 78 height 31
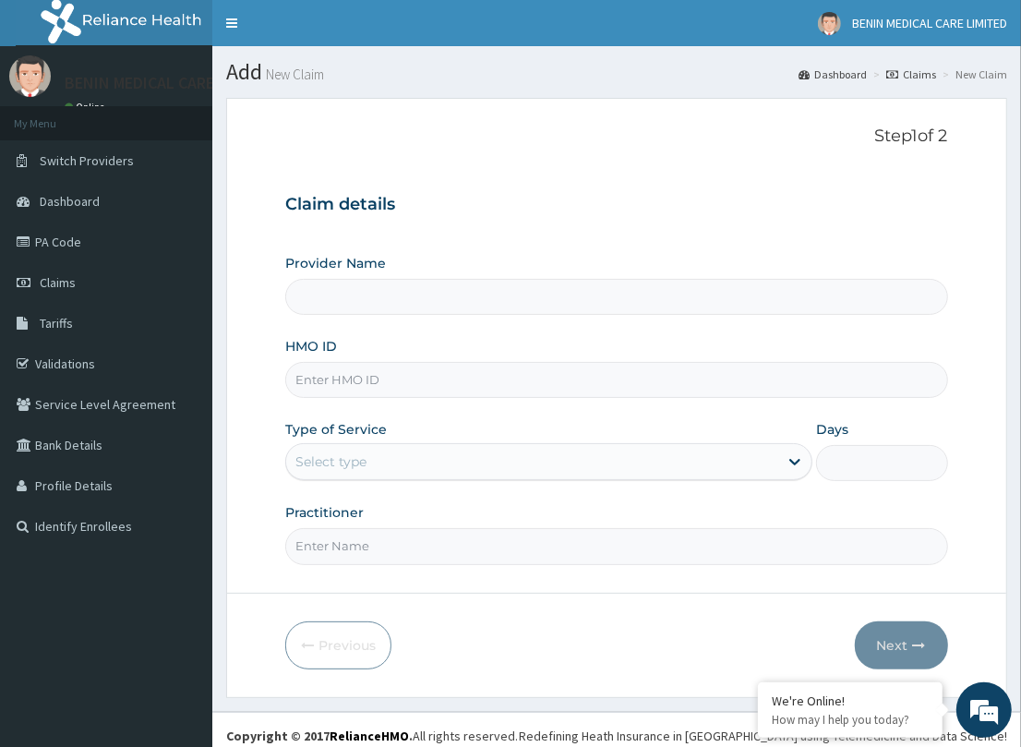
type input "BENIN MEDICAL CARE LIMITED"
click at [66, 268] on link "Claims" at bounding box center [106, 282] width 212 height 41
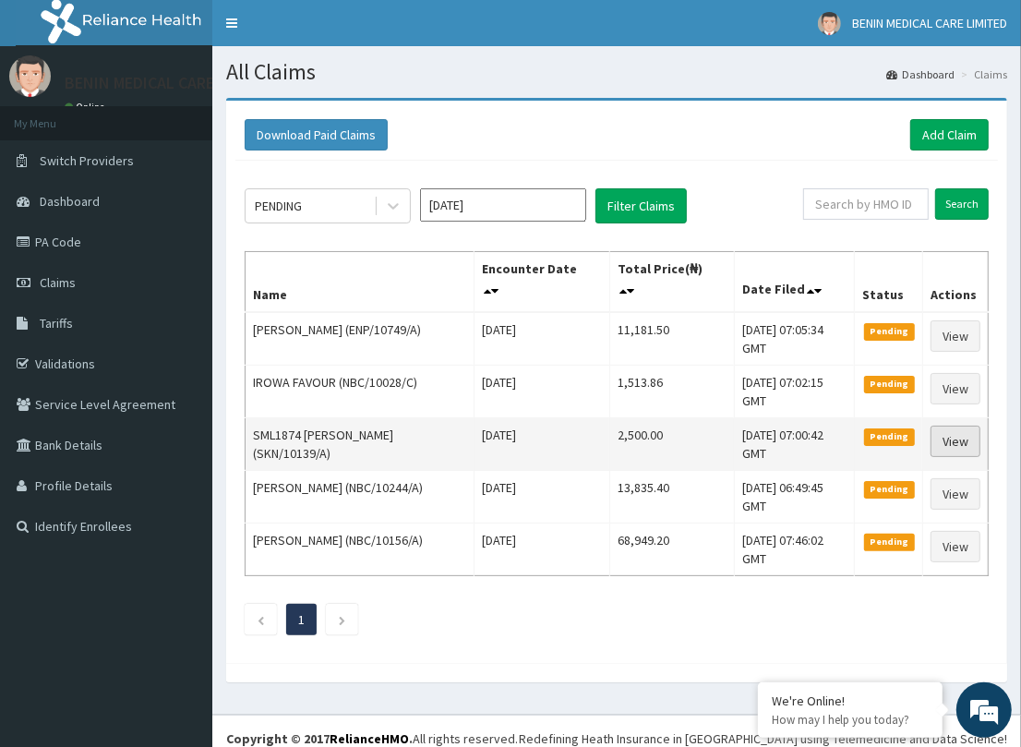
click at [953, 441] on link "View" at bounding box center [955, 441] width 50 height 31
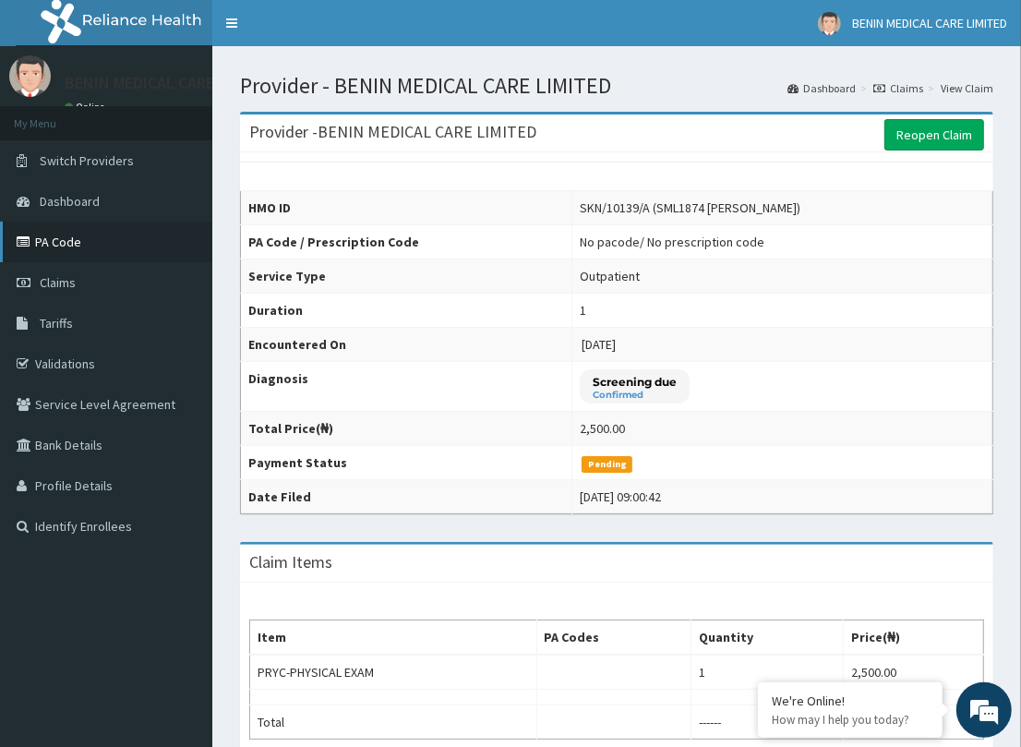
click at [53, 240] on link "PA Code" at bounding box center [106, 242] width 212 height 41
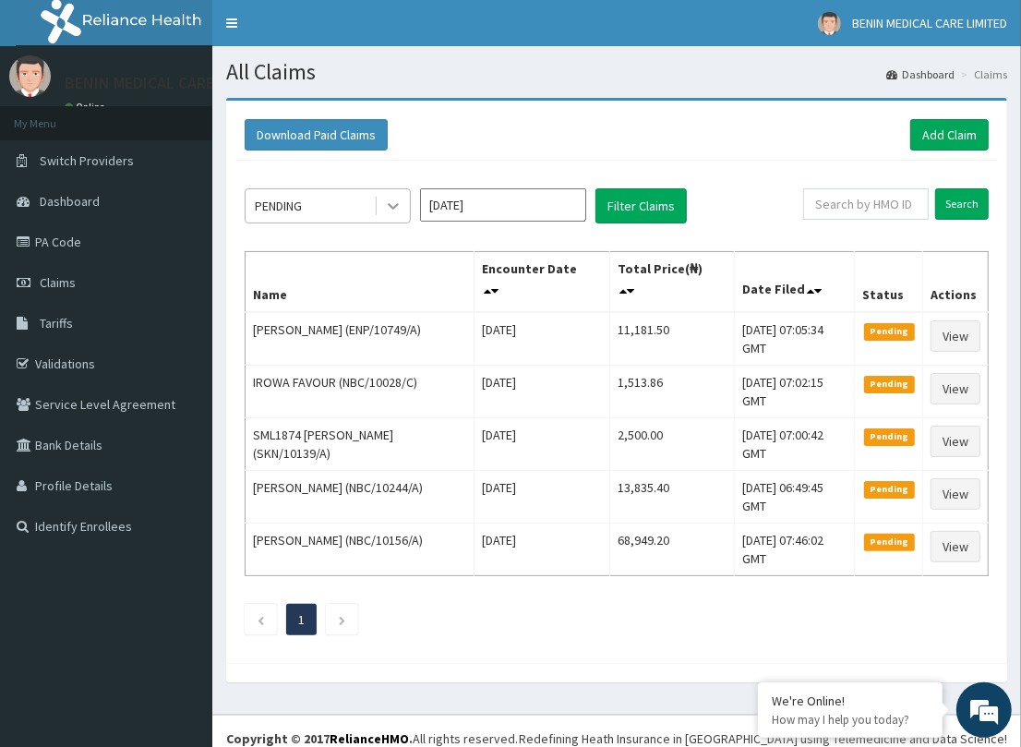
click at [392, 203] on icon at bounding box center [393, 206] width 18 height 18
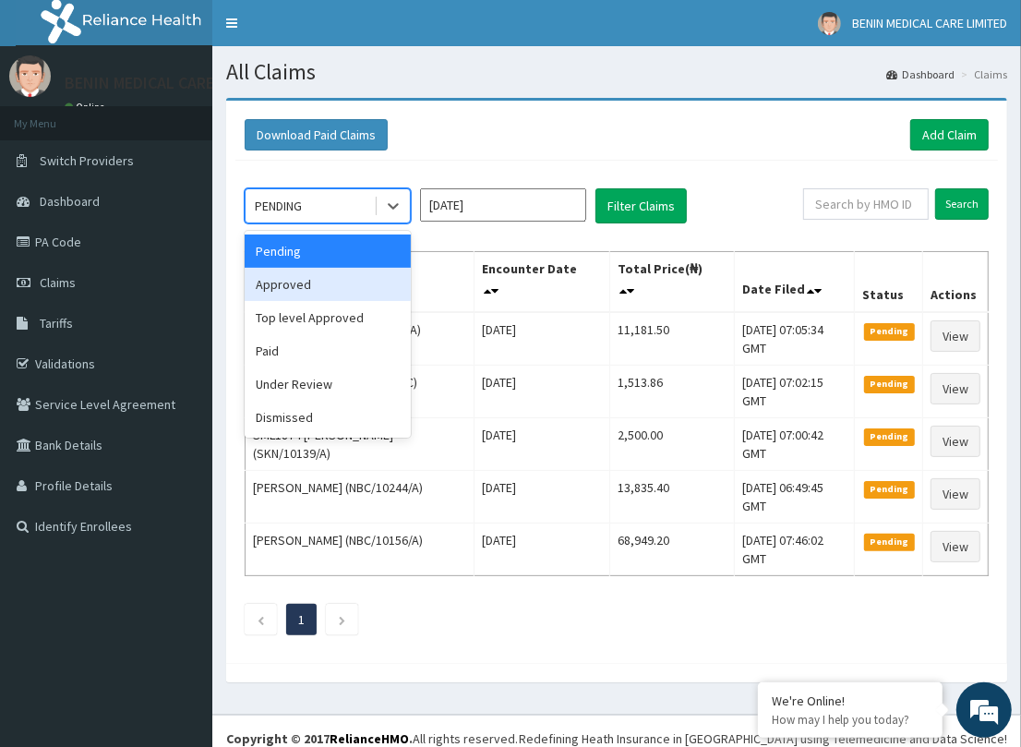
drag, startPoint x: 347, startPoint y: 289, endPoint x: 611, endPoint y: 234, distance: 269.7
click at [360, 288] on div "Approved" at bounding box center [328, 284] width 166 height 33
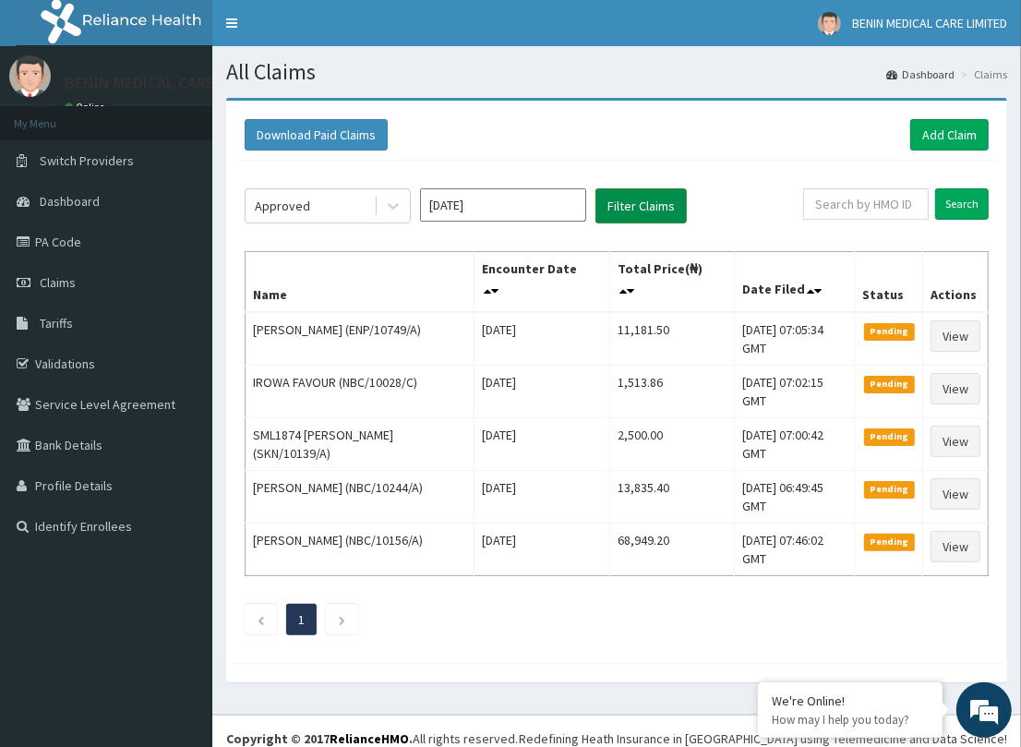
click at [624, 209] on button "Filter Claims" at bounding box center [640, 205] width 91 height 35
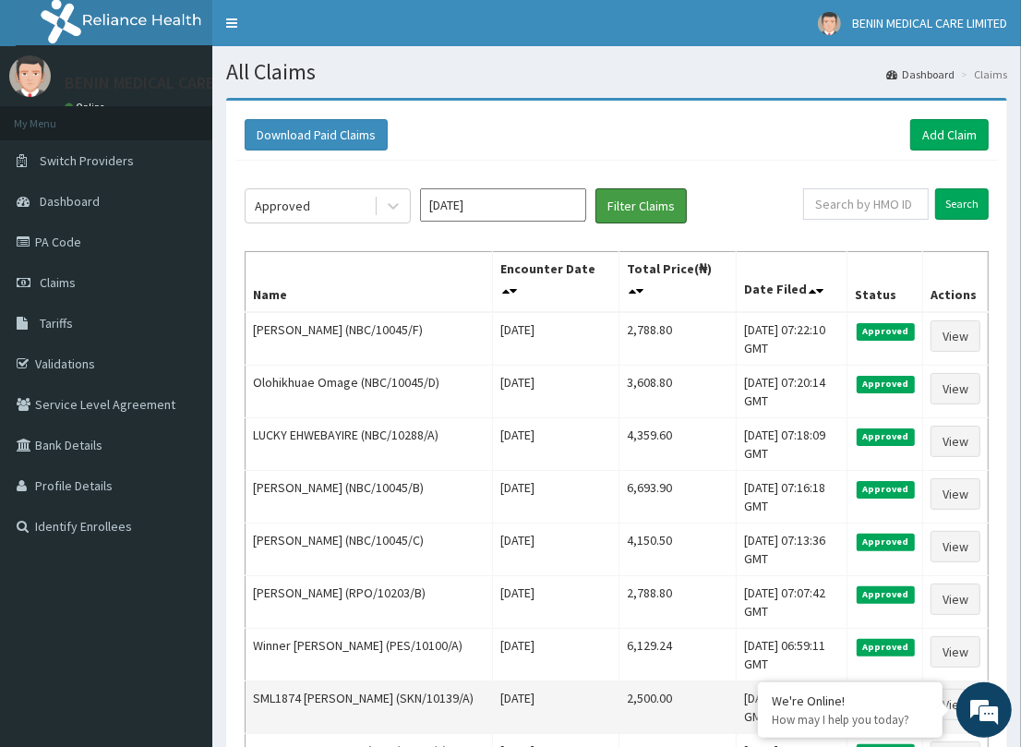
scroll to position [282, 0]
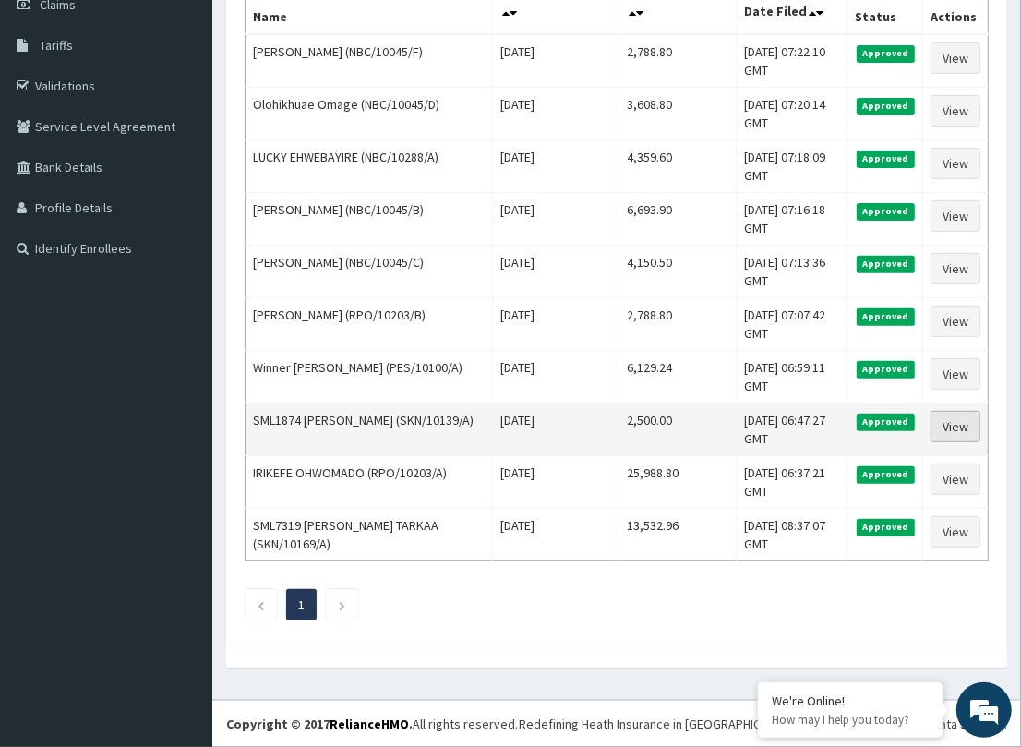
click at [940, 420] on link "View" at bounding box center [955, 426] width 50 height 31
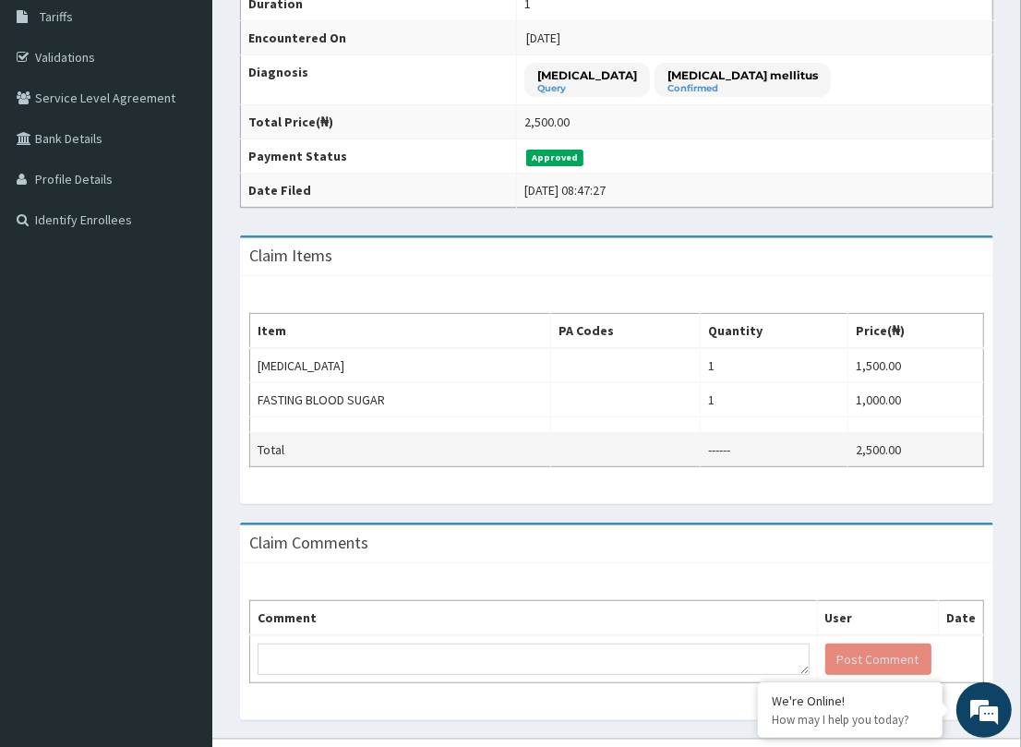
scroll to position [348, 0]
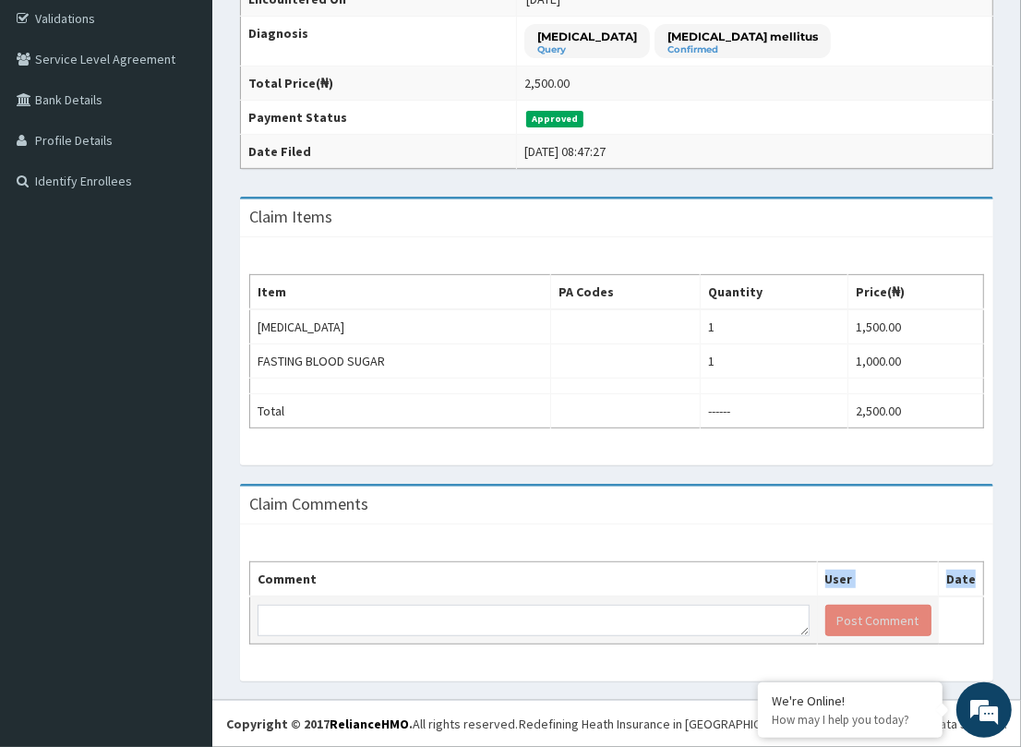
click at [431, 612] on table "Comment User Date Post Comment" at bounding box center [616, 602] width 735 height 83
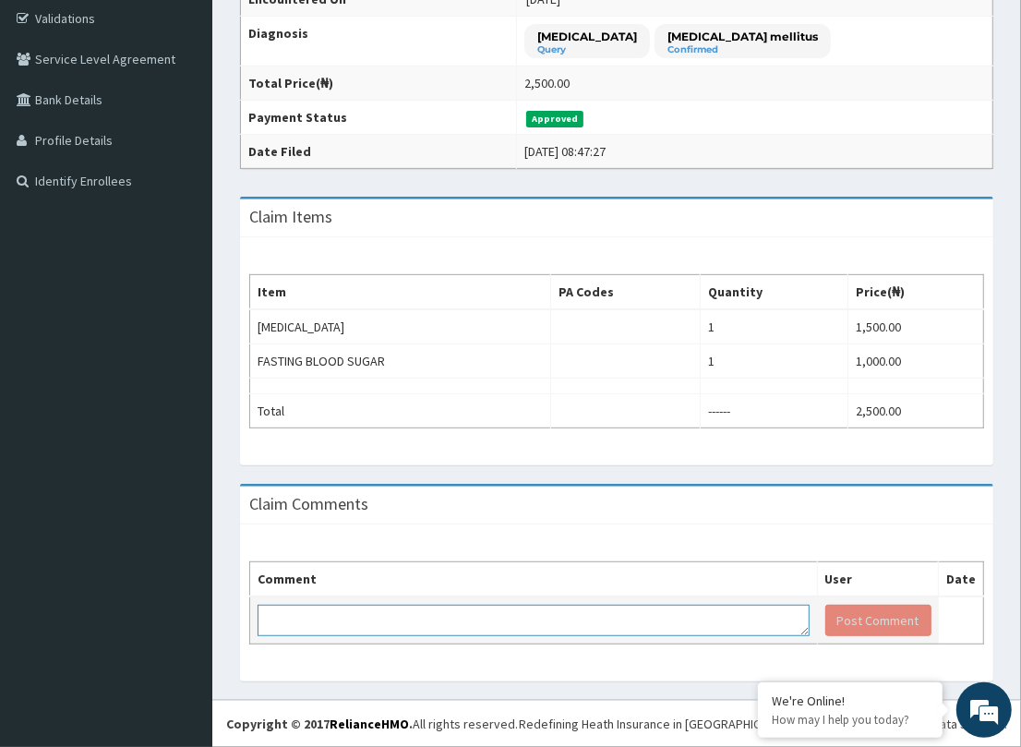
click at [432, 611] on textarea at bounding box center [534, 620] width 552 height 31
paste textarea "PA/D82A04"
type textarea "PA/D82A04 PA CODE FOR TEST"
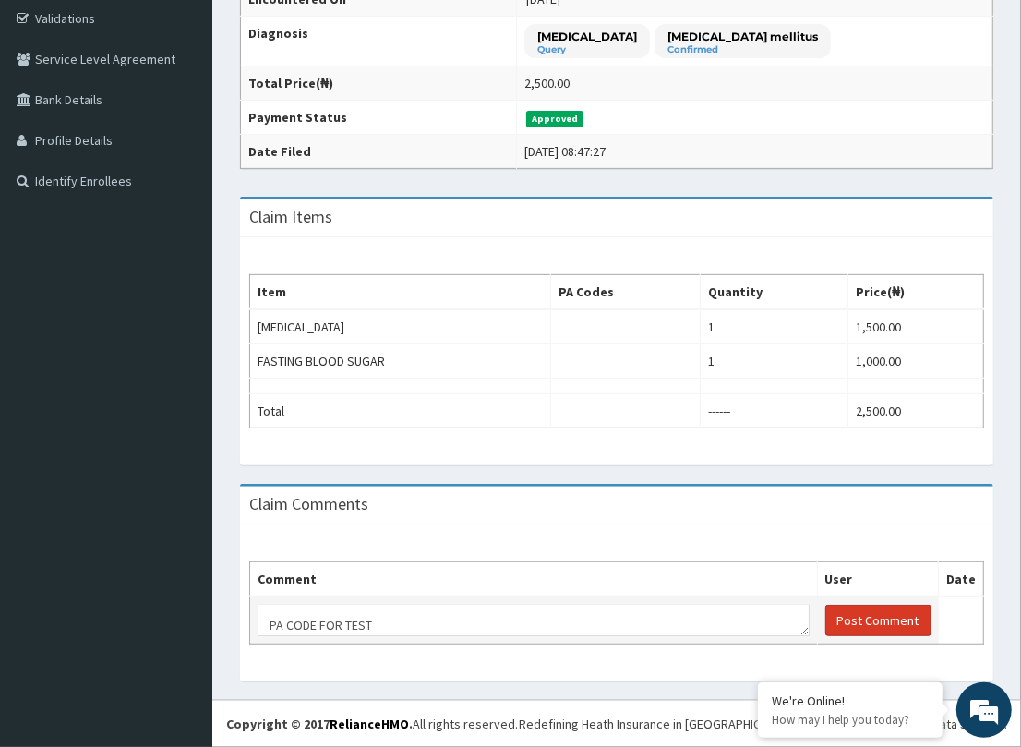
click at [898, 615] on button "Post Comment" at bounding box center [878, 620] width 106 height 31
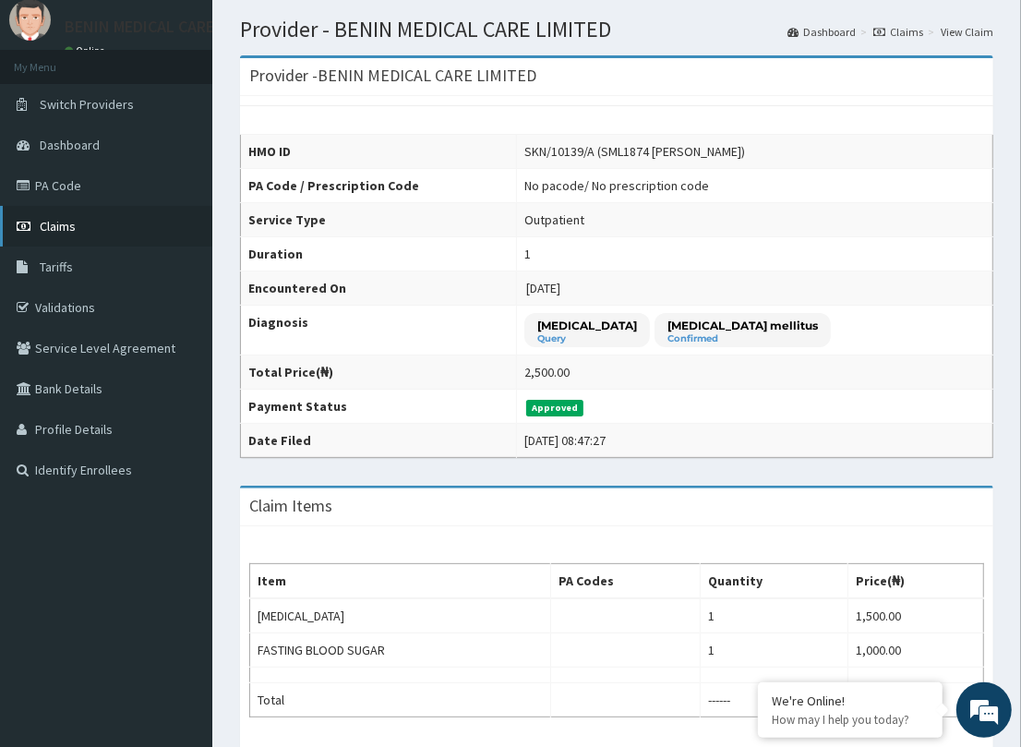
scroll to position [12, 0]
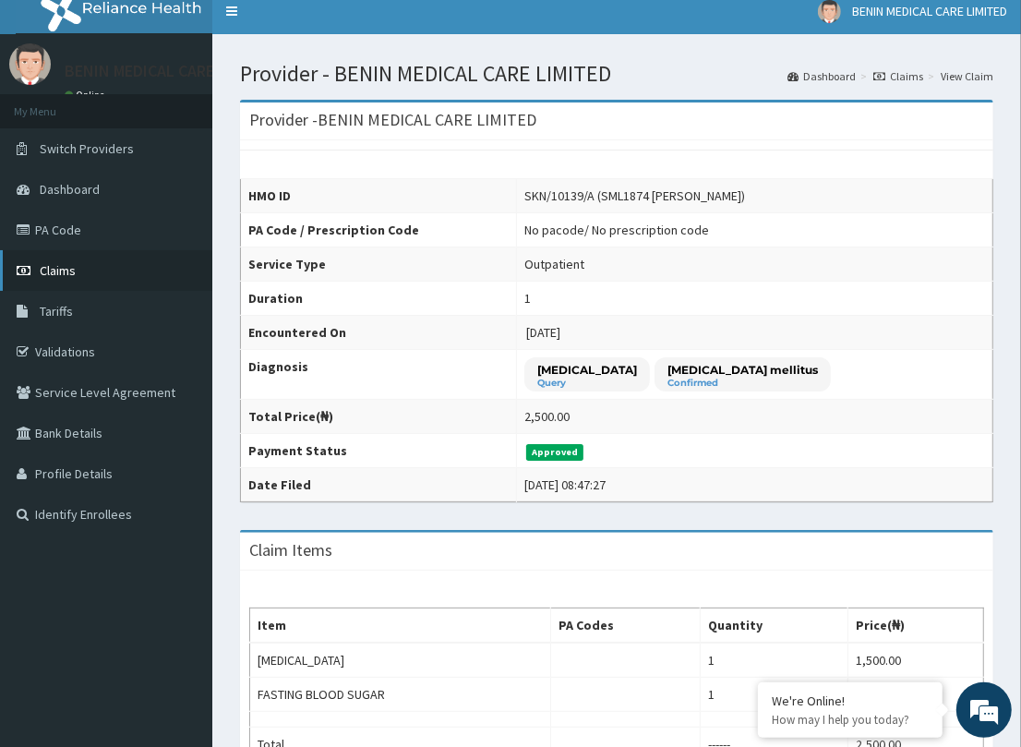
click at [77, 268] on link "Claims" at bounding box center [106, 270] width 212 height 41
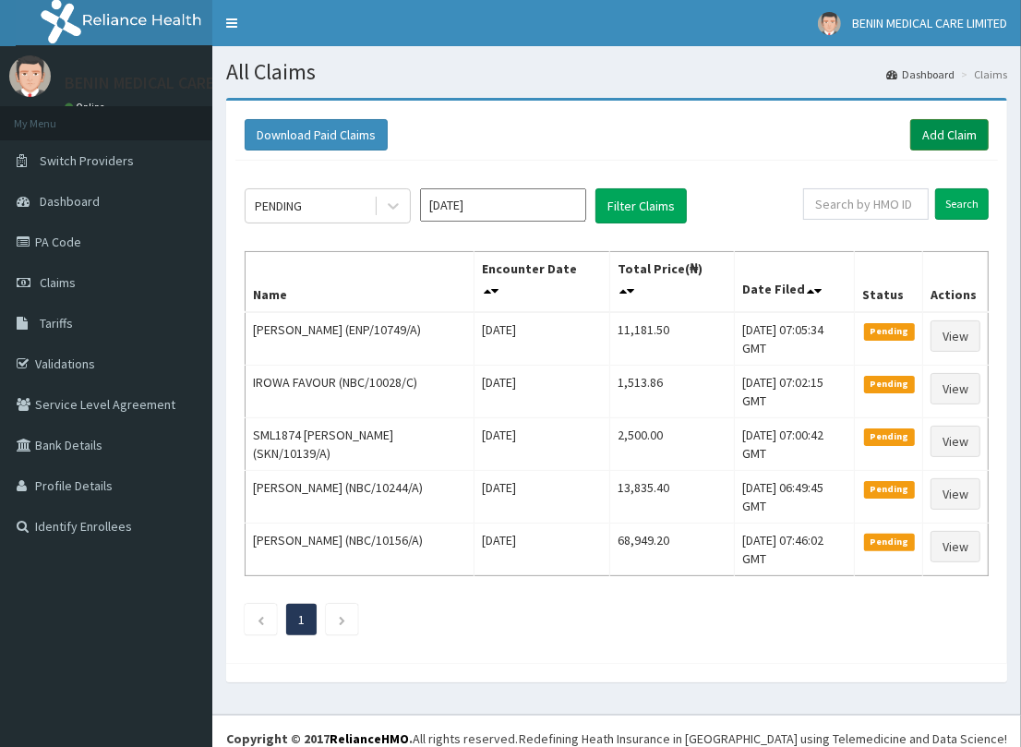
click at [948, 129] on link "Add Claim" at bounding box center [949, 134] width 78 height 31
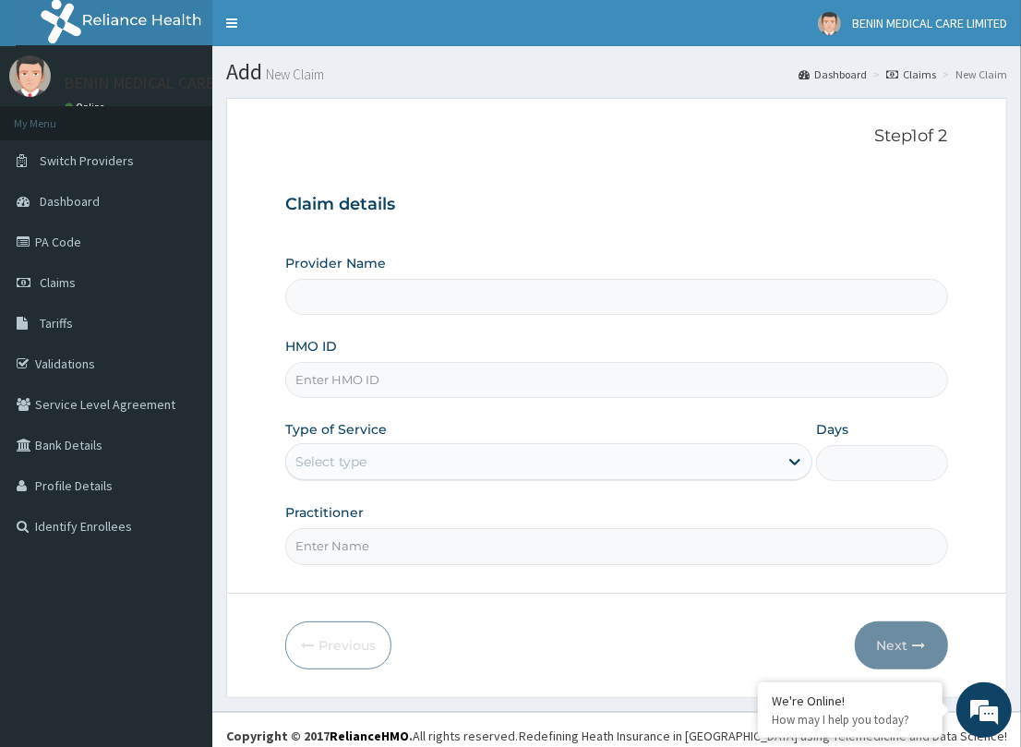
type input "BENIN MEDICAL CARE LIMITED"
click at [330, 386] on input "HMO ID" at bounding box center [616, 380] width 662 height 36
paste input "NGC/10031/B"
click at [316, 381] on input "NGC/10031/B" at bounding box center [616, 380] width 662 height 36
type input "NGC/10031/B"
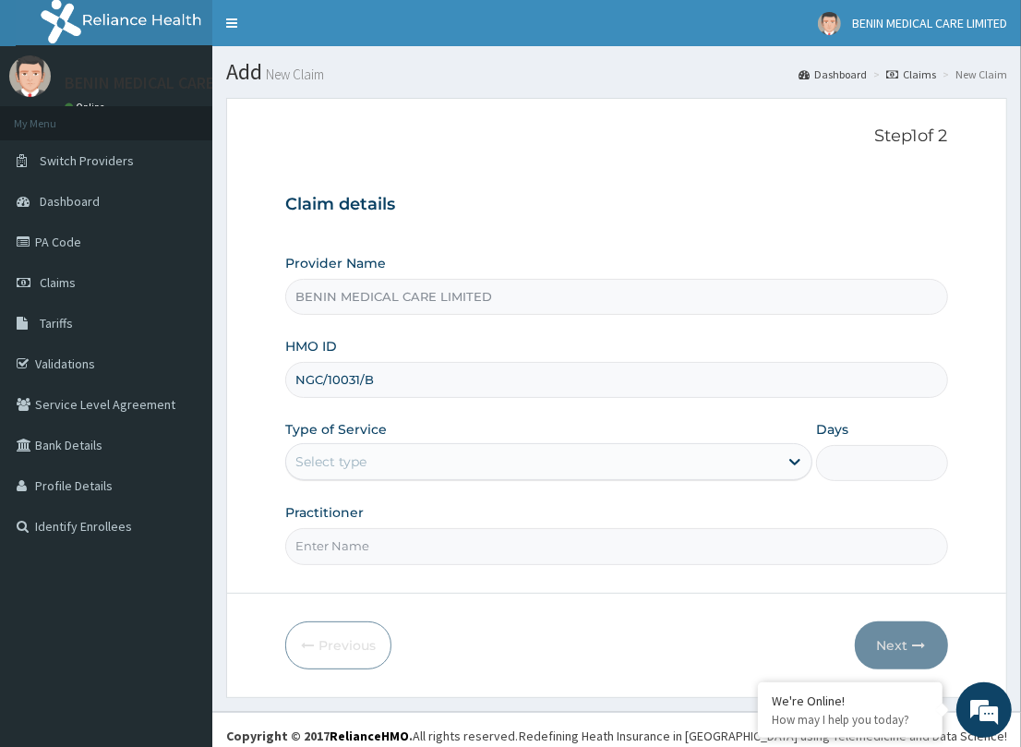
drag, startPoint x: 270, startPoint y: 435, endPoint x: 305, endPoint y: 475, distance: 53.7
click at [270, 459] on form "Step 1 of 2 Claim details Provider Name BENIN MEDICAL CARE LIMITED HMO ID NGC/1…" at bounding box center [616, 397] width 781 height 599
click at [332, 460] on div "Select type" at bounding box center [330, 461] width 71 height 18
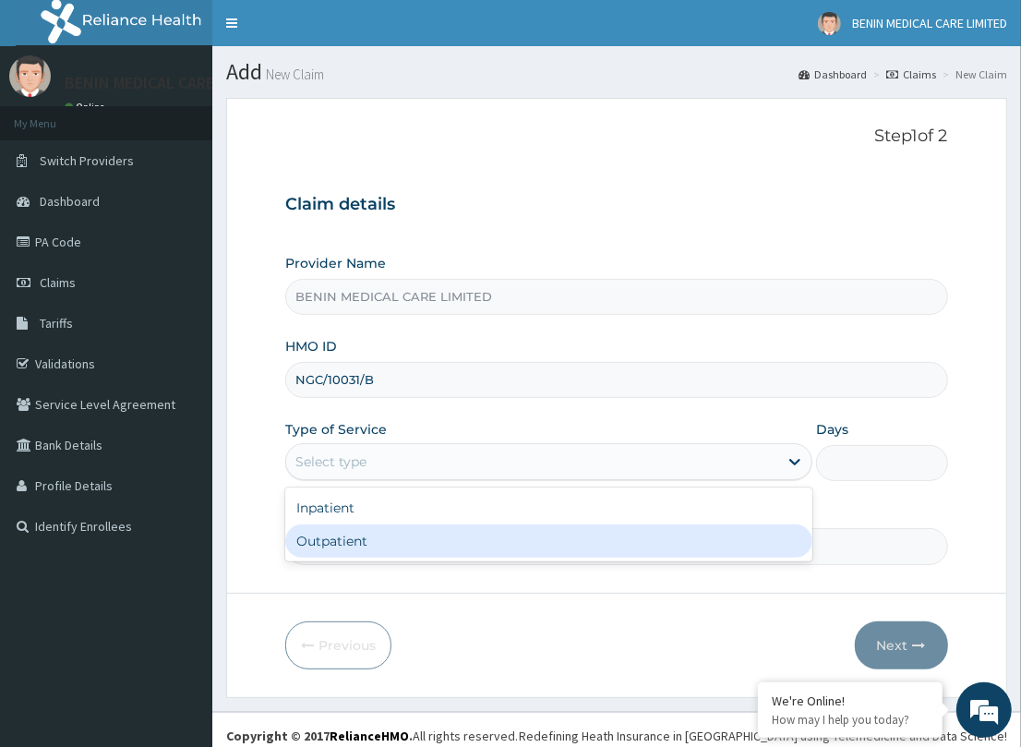
drag, startPoint x: 342, startPoint y: 540, endPoint x: 335, endPoint y: 549, distance: 11.8
click at [335, 546] on div "Outpatient" at bounding box center [548, 540] width 527 height 33
type input "1"
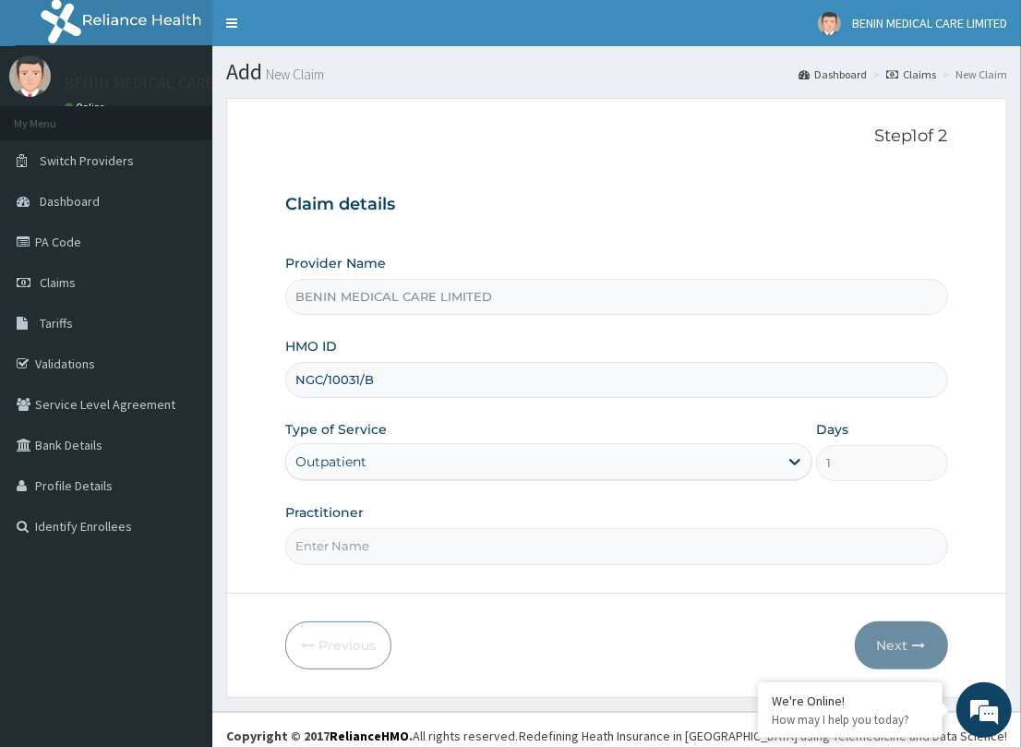
click at [328, 547] on input "Practitioner" at bounding box center [616, 546] width 662 height 36
type input "PETRA"
click at [875, 624] on button "Next" at bounding box center [901, 645] width 93 height 48
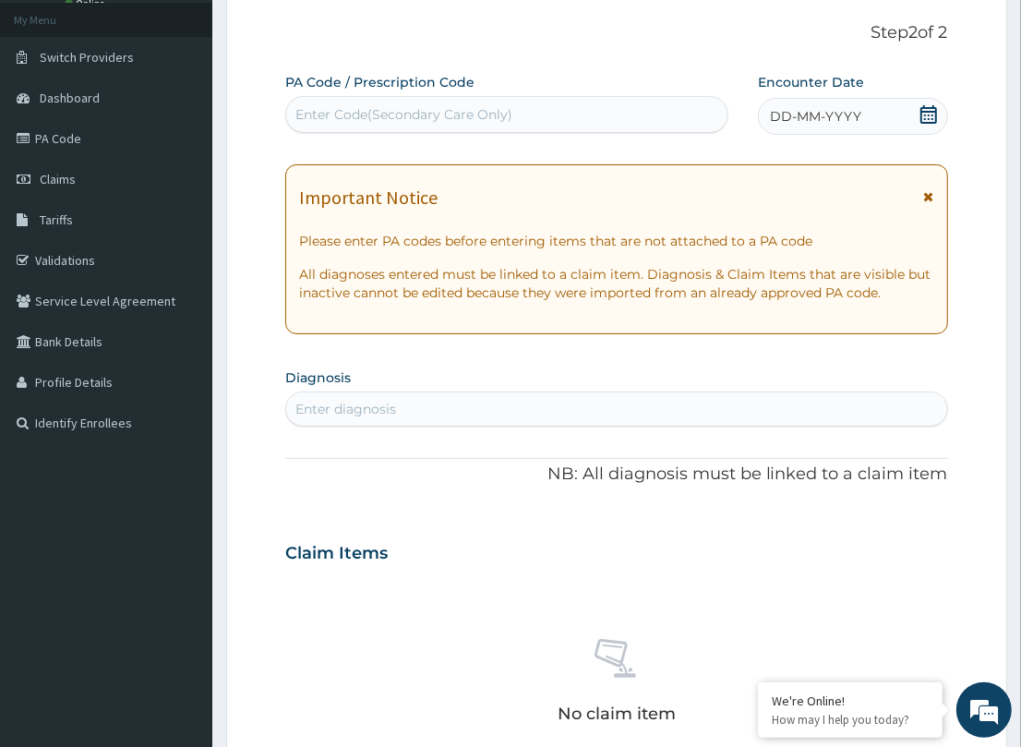
scroll to position [112, 0]
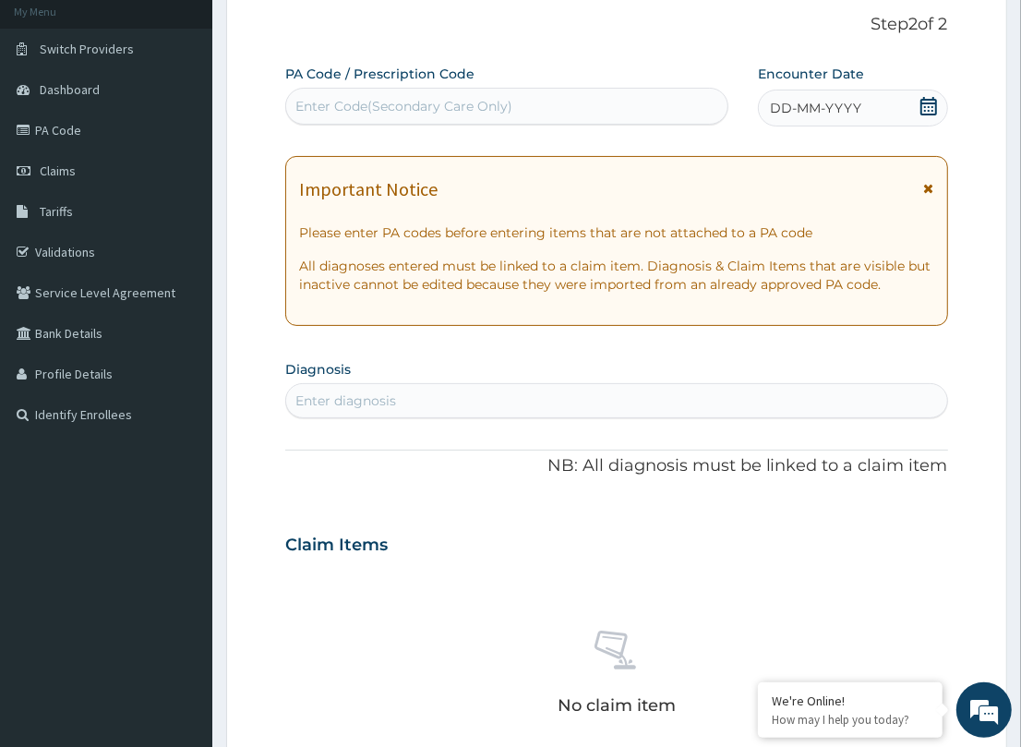
click at [328, 395] on div "Enter diagnosis" at bounding box center [345, 400] width 101 height 18
type input "[MEDICAL_DATA]"
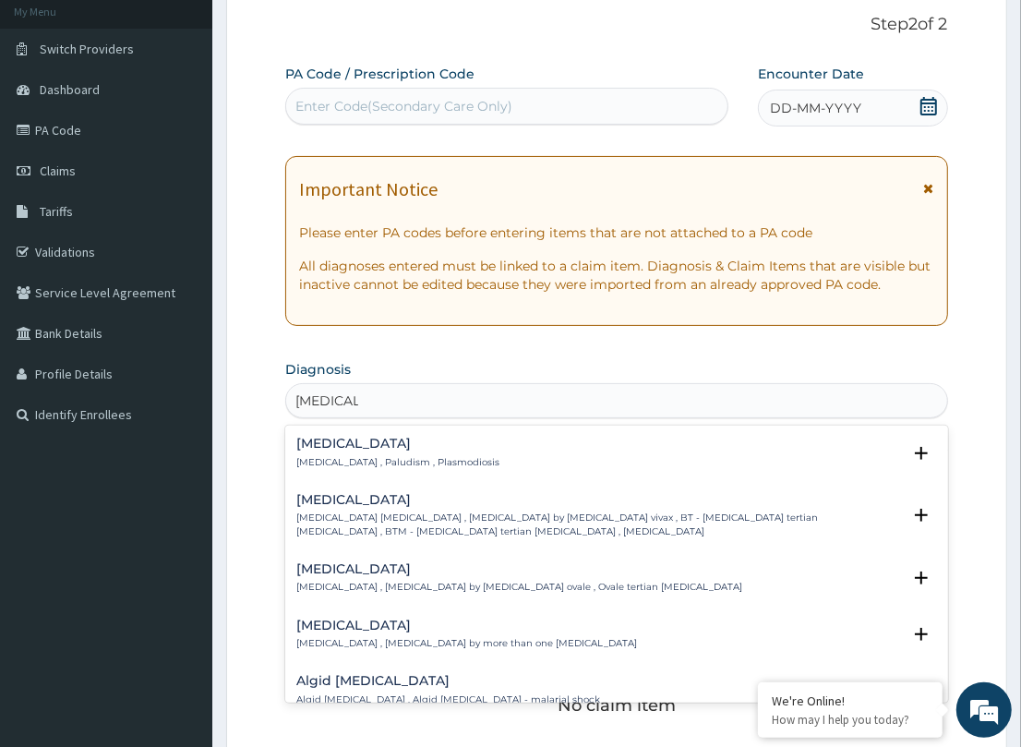
click at [333, 454] on div "[MEDICAL_DATA] [MEDICAL_DATA] , Paludism , Plasmodiosis" at bounding box center [397, 453] width 203 height 32
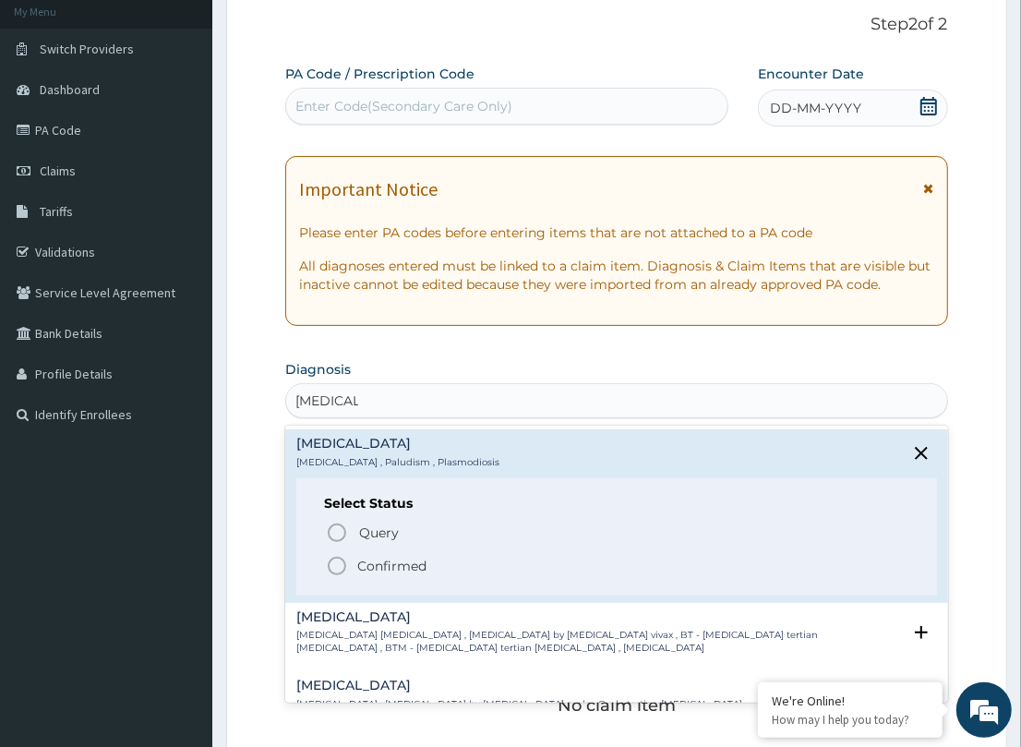
click at [337, 556] on icon "status option filled" at bounding box center [337, 566] width 22 height 22
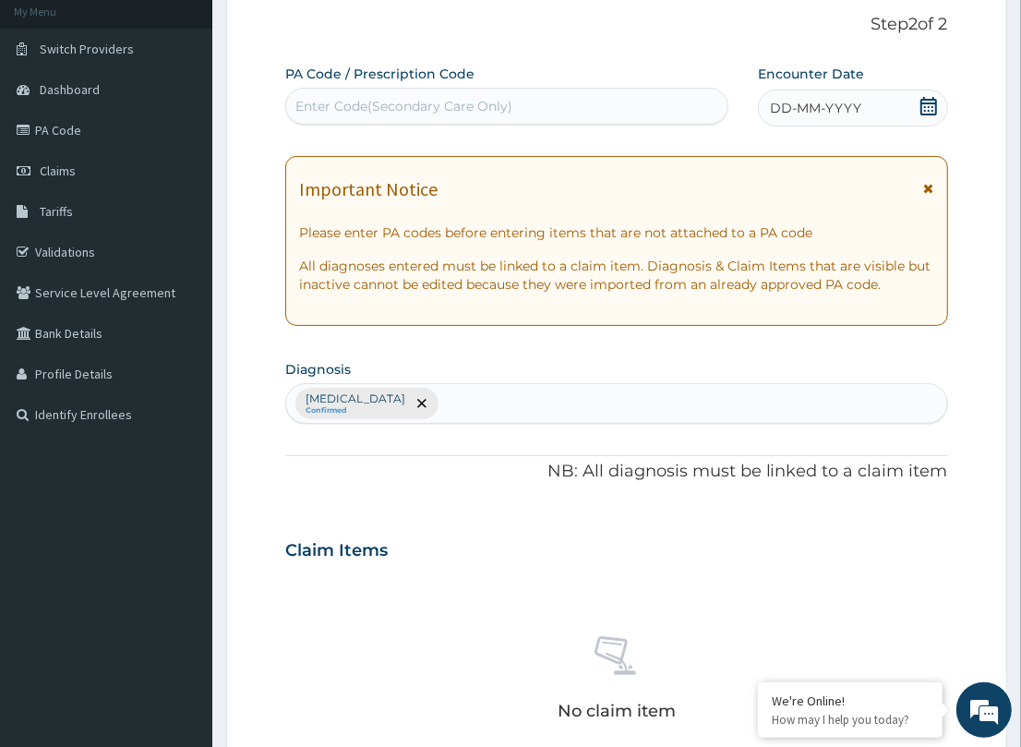
click at [335, 115] on div "Enter Code(Secondary Care Only)" at bounding box center [506, 106] width 441 height 30
paste input "PA/744E09"
type input "PA/744E09"
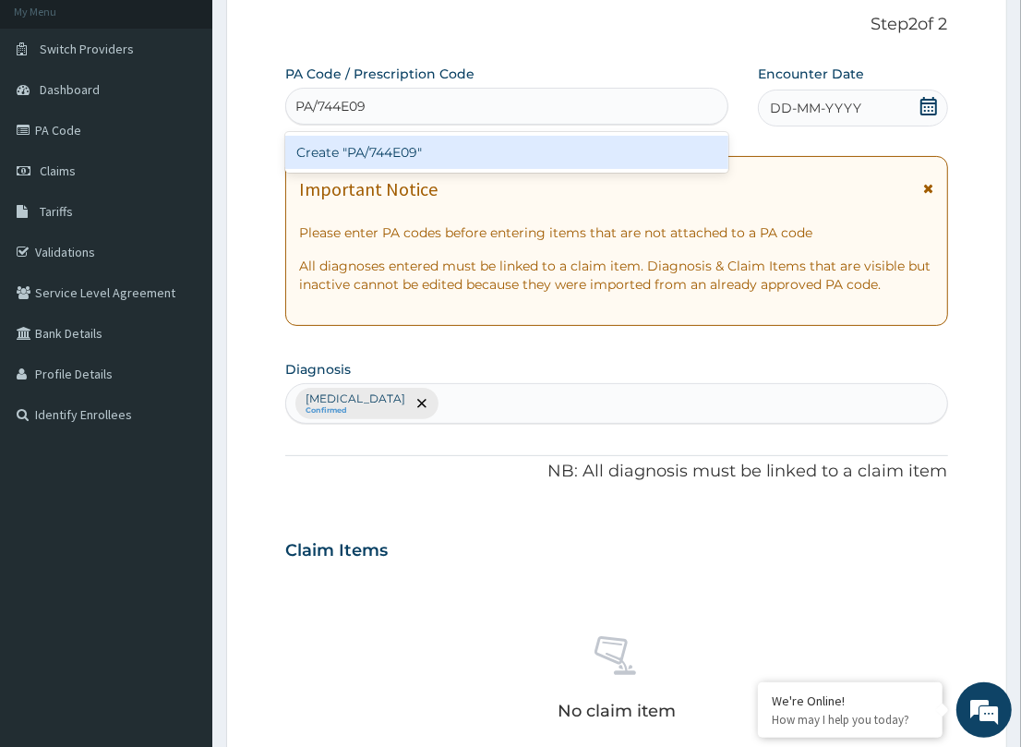
click at [342, 149] on div "Create "PA/744E09"" at bounding box center [506, 152] width 443 height 33
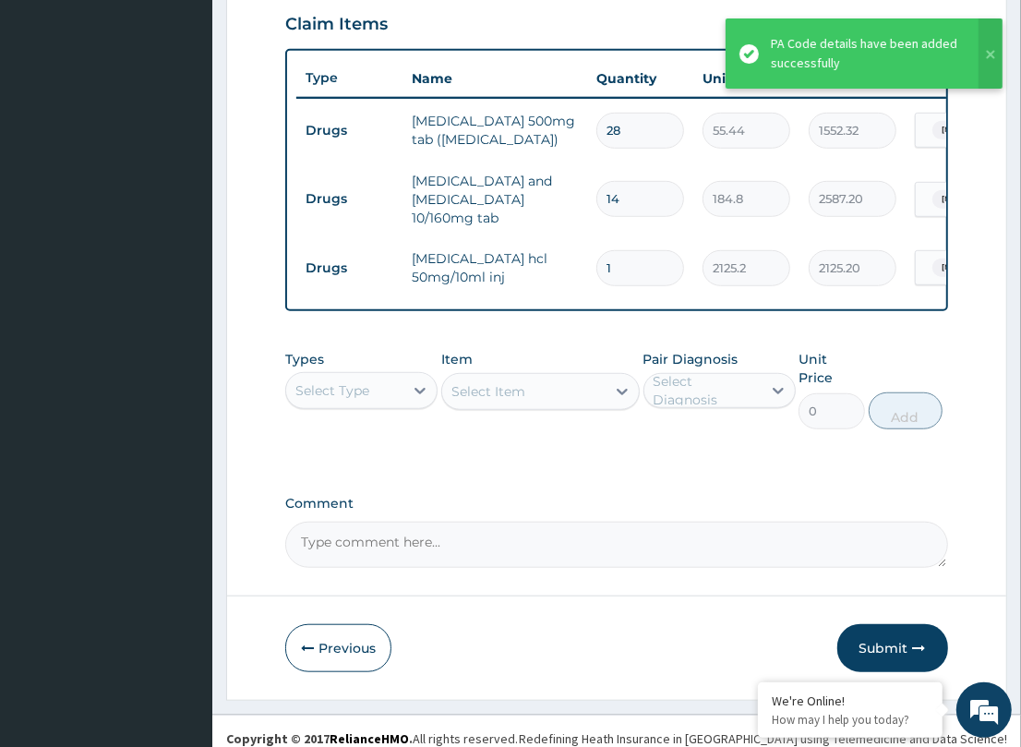
scroll to position [639, 0]
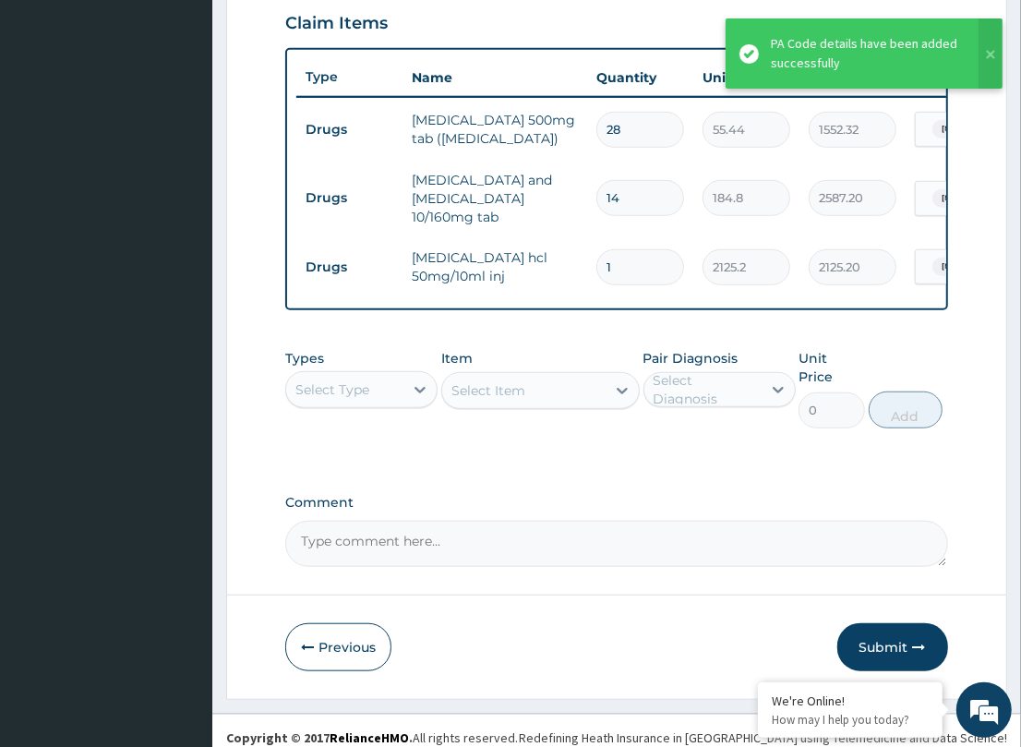
click at [400, 406] on div "Select Type" at bounding box center [361, 389] width 152 height 37
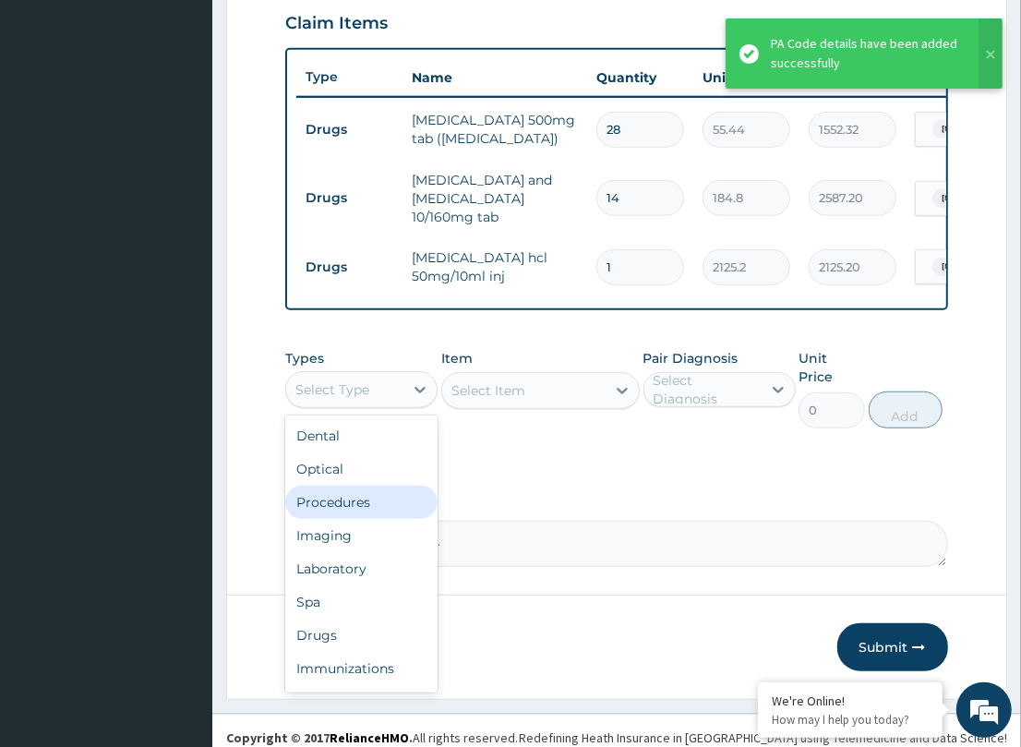
drag, startPoint x: 366, startPoint y: 503, endPoint x: 555, endPoint y: 475, distance: 190.3
click at [370, 501] on div "Procedures" at bounding box center [361, 502] width 152 height 33
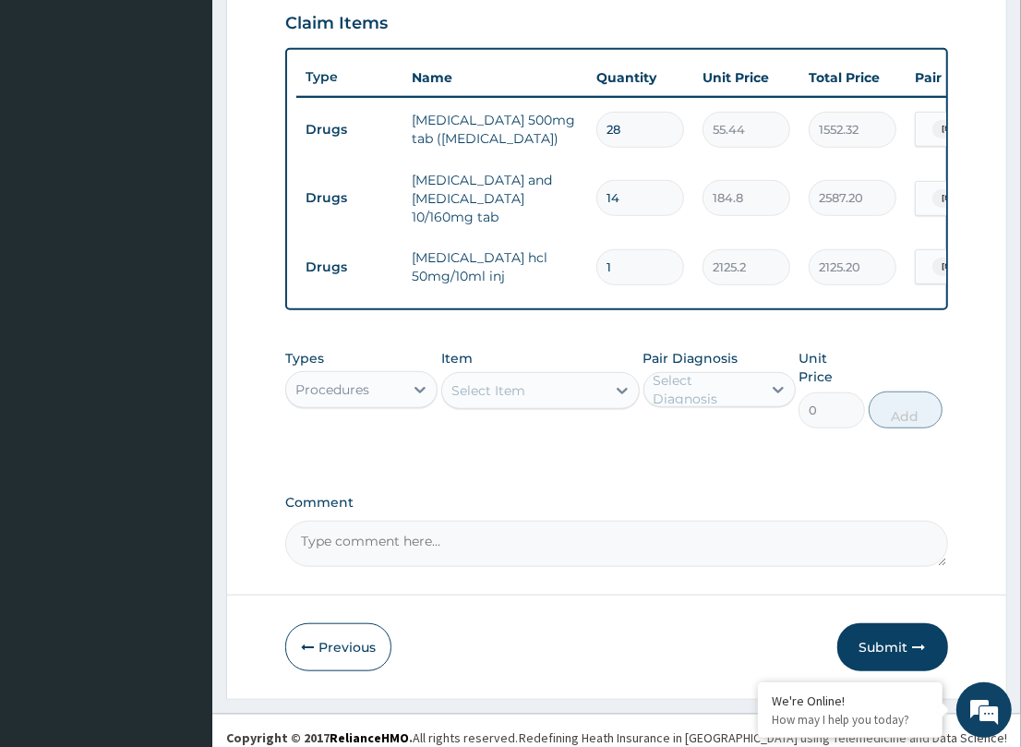
click at [541, 404] on div "Select Item" at bounding box center [523, 391] width 163 height 30
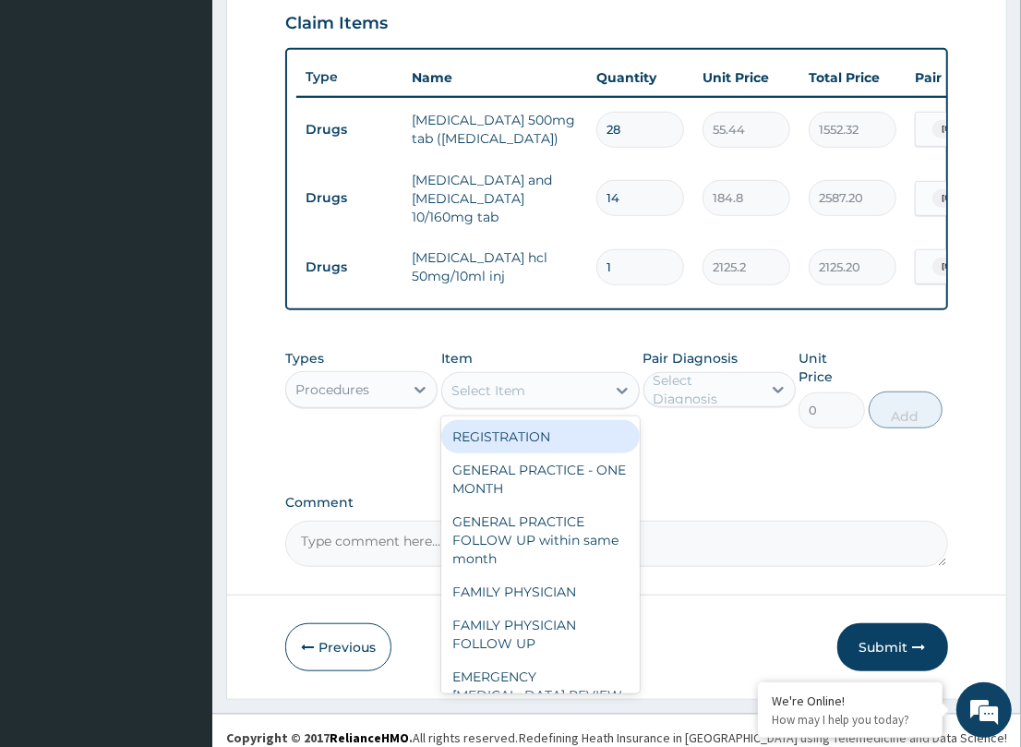
drag, startPoint x: 499, startPoint y: 443, endPoint x: 648, endPoint y: 415, distance: 151.2
click at [501, 443] on div "REGISTRATION" at bounding box center [540, 436] width 198 height 33
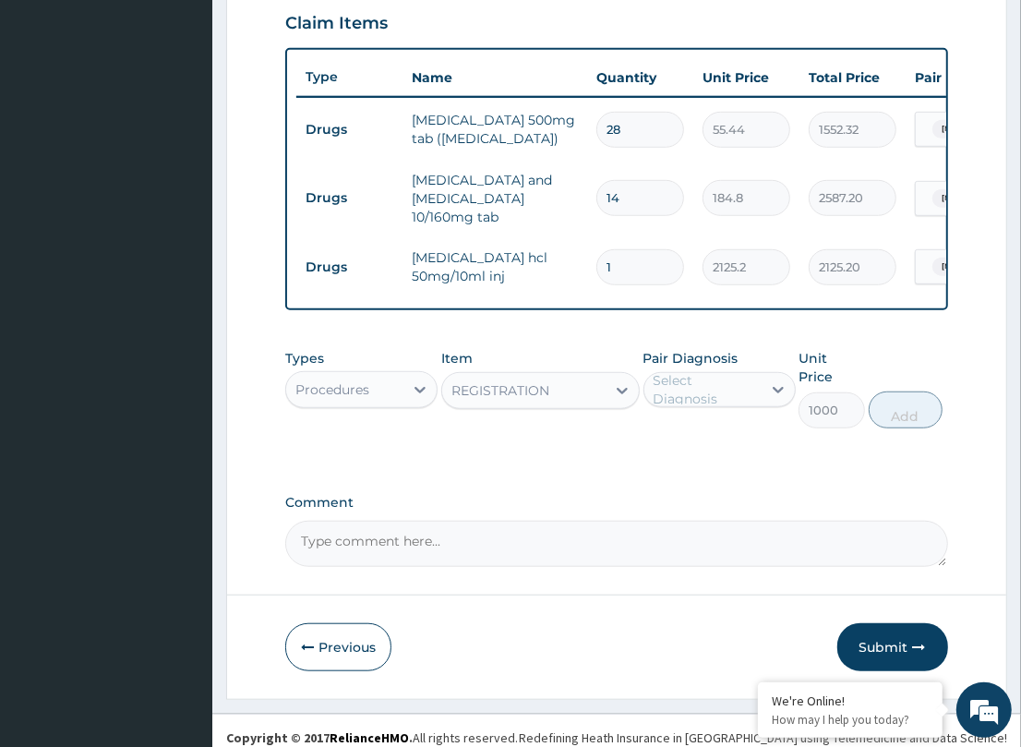
type input "1000"
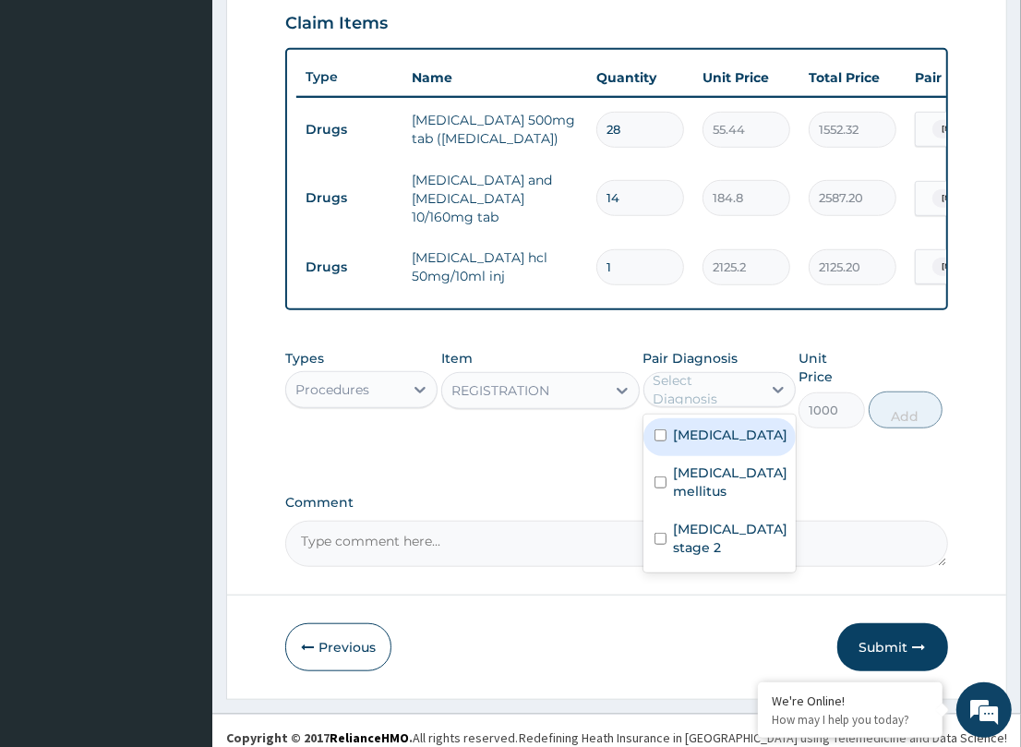
drag, startPoint x: 670, startPoint y: 394, endPoint x: 685, endPoint y: 409, distance: 20.9
click at [674, 398] on div "Select Diagnosis" at bounding box center [706, 389] width 106 height 37
drag, startPoint x: 734, startPoint y: 449, endPoint x: 706, endPoint y: 481, distance: 42.5
click at [726, 456] on div "[MEDICAL_DATA]" at bounding box center [719, 437] width 152 height 38
checkbox input "true"
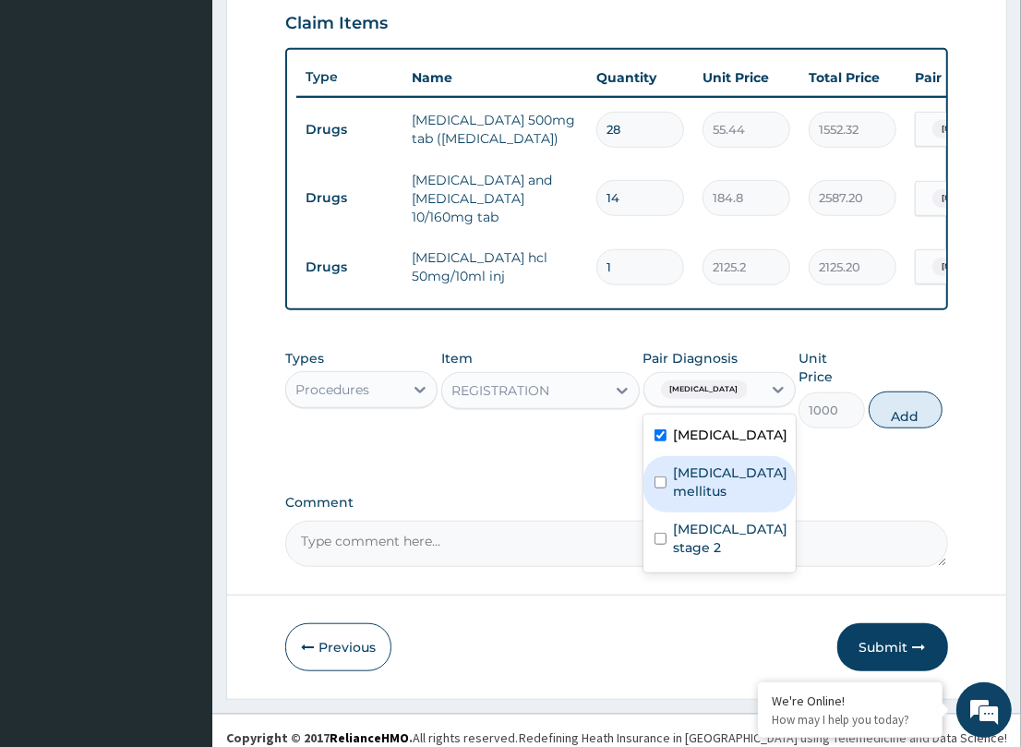
drag, startPoint x: 704, startPoint y: 477, endPoint x: 707, endPoint y: 522, distance: 44.4
click at [704, 485] on label "[MEDICAL_DATA] mellitus" at bounding box center [731, 481] width 114 height 37
checkbox input "true"
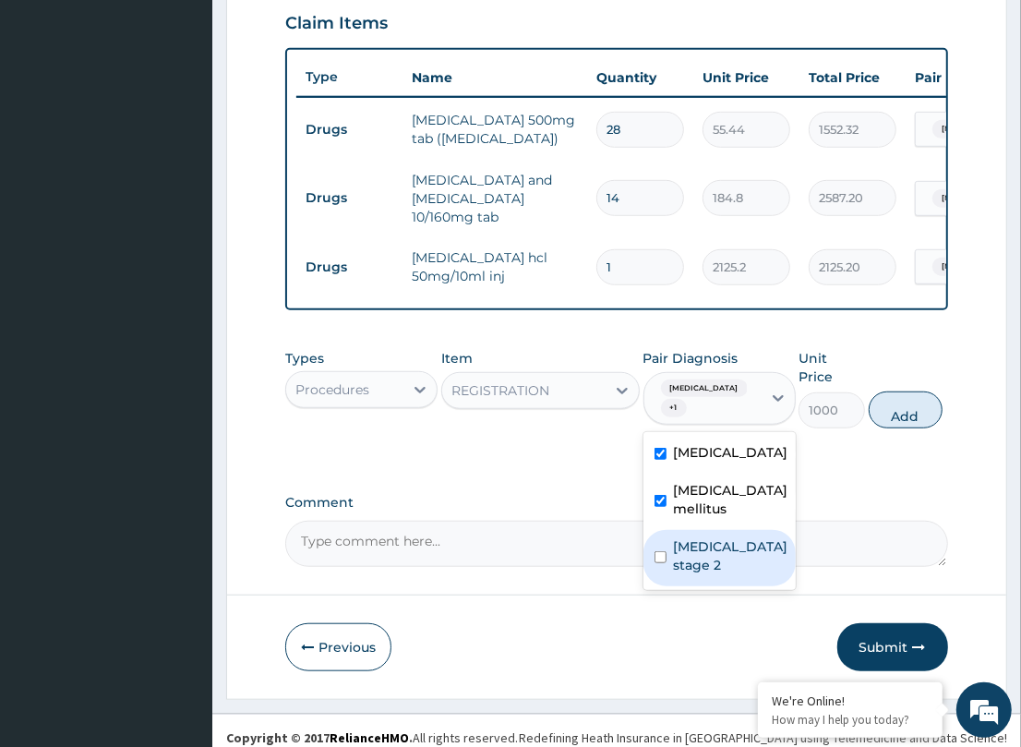
drag, startPoint x: 750, startPoint y: 537, endPoint x: 850, endPoint y: 475, distance: 117.3
click at [772, 537] on label "[MEDICAL_DATA] stage 2" at bounding box center [731, 555] width 114 height 37
checkbox input "true"
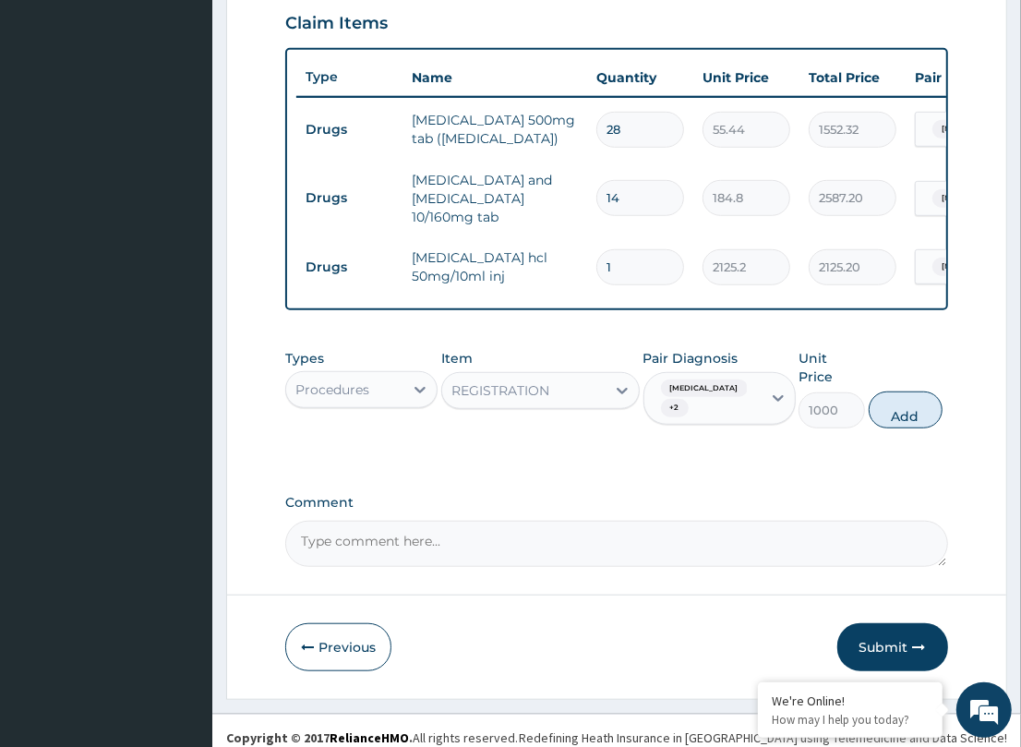
drag, startPoint x: 889, startPoint y: 392, endPoint x: 738, endPoint y: 425, distance: 153.9
click at [850, 402] on div "Types Procedures Item REGISTRATION Pair Diagnosis [MEDICAL_DATA] + 2 Unit Price…" at bounding box center [616, 389] width 662 height 98
click at [558, 405] on div "REGISTRATION" at bounding box center [523, 391] width 163 height 30
drag, startPoint x: 750, startPoint y: 448, endPoint x: 942, endPoint y: 403, distance: 197.0
click at [809, 439] on div "Types Procedures Item REGISTRATION Pair Diagnosis [MEDICAL_DATA] + 2 Unit Price…" at bounding box center [616, 403] width 662 height 126
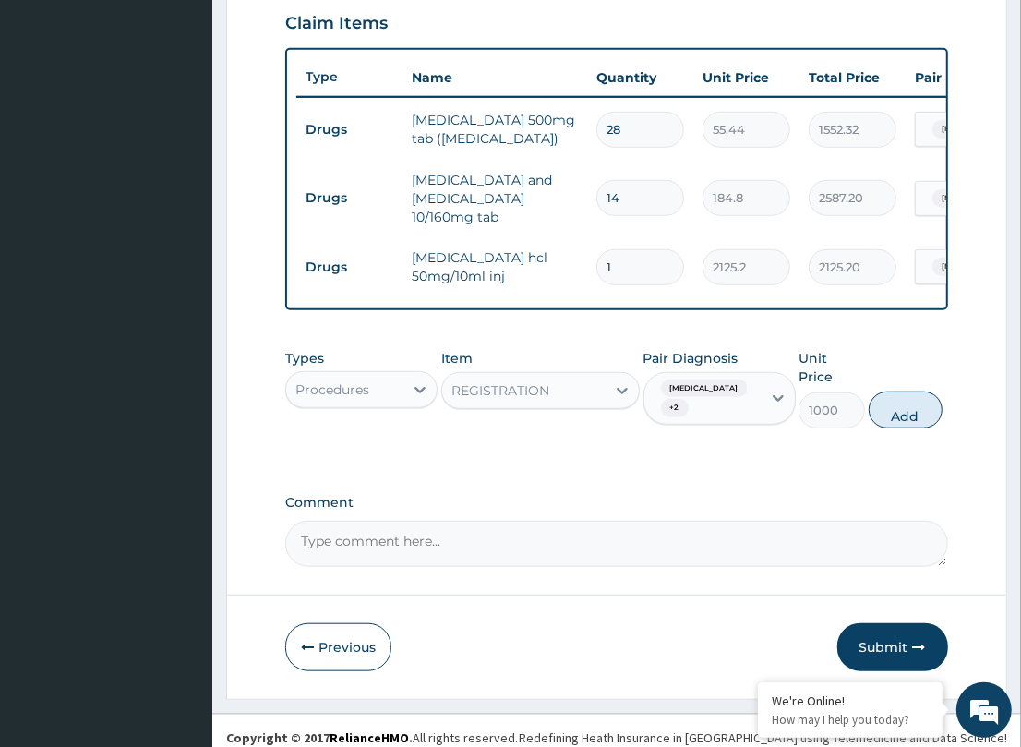
drag, startPoint x: 902, startPoint y: 394, endPoint x: 669, endPoint y: 439, distance: 237.0
click at [900, 395] on button "Add" at bounding box center [906, 409] width 74 height 37
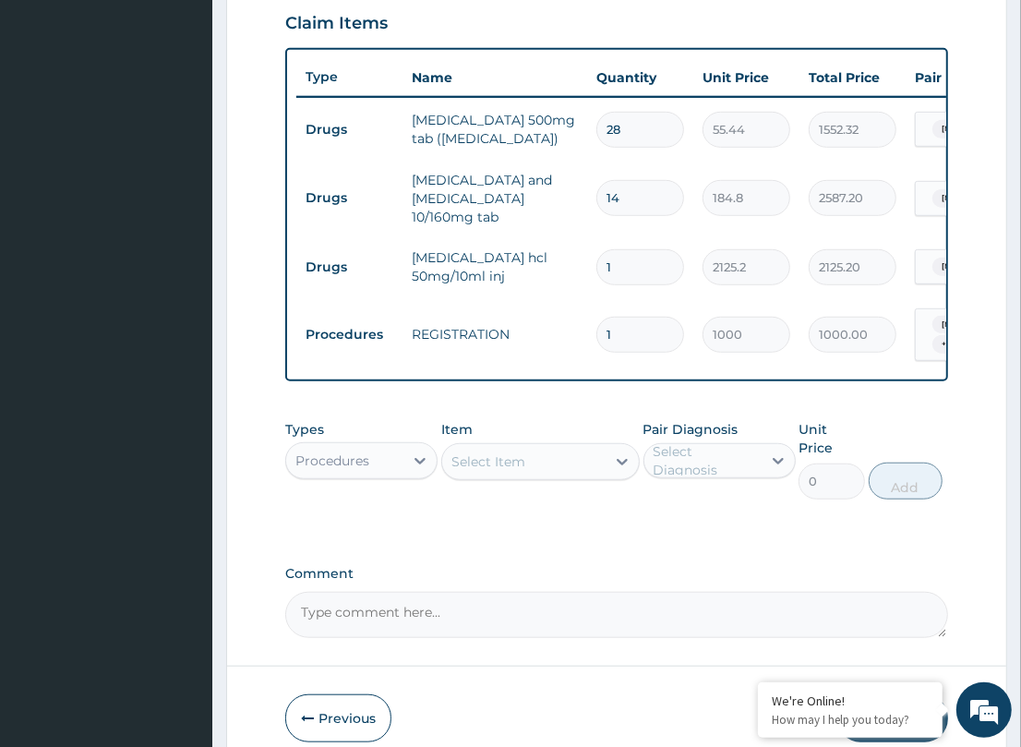
click at [547, 460] on div "Select Item" at bounding box center [523, 462] width 163 height 30
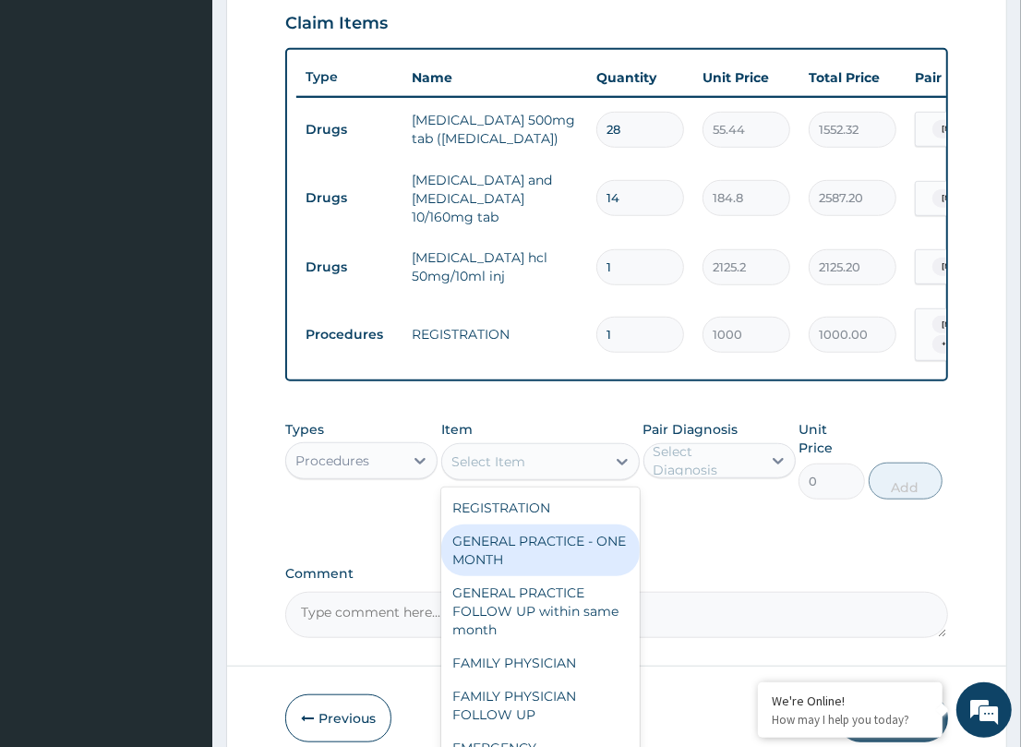
drag, startPoint x: 563, startPoint y: 522, endPoint x: 753, endPoint y: 468, distance: 197.5
click at [610, 518] on div "REGISTRATION GENERAL PRACTICE - ONE MONTH GENERAL PRACTICE FOLLOW UP within sam…" at bounding box center [540, 625] width 198 height 277
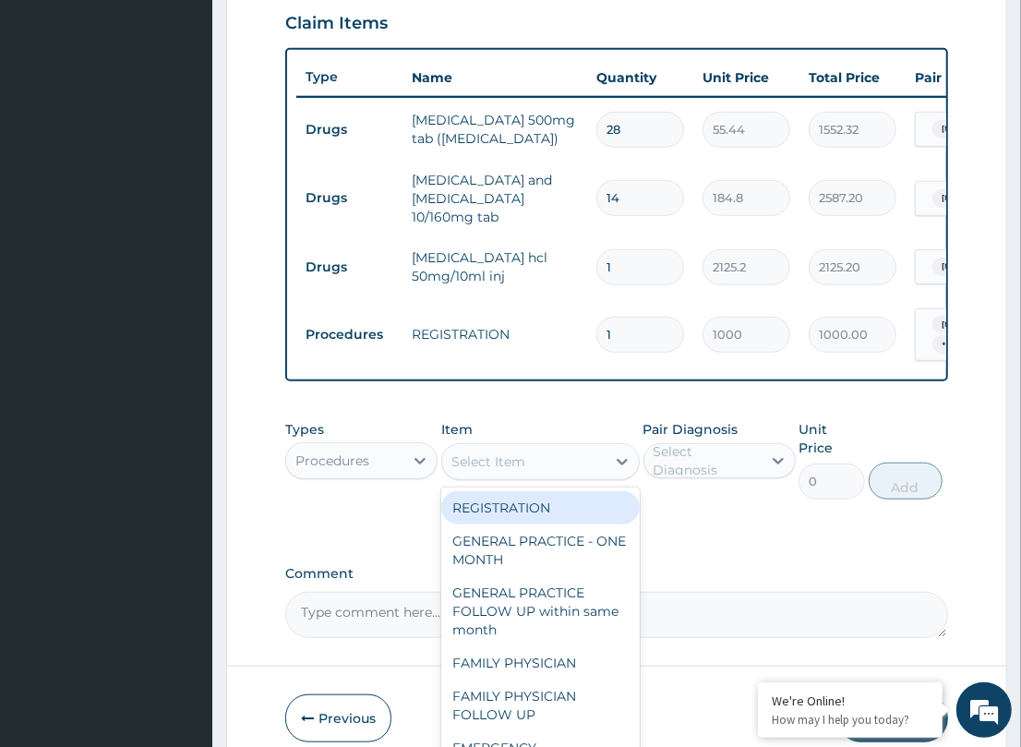
click at [741, 452] on div "Select Diagnosis" at bounding box center [706, 460] width 106 height 37
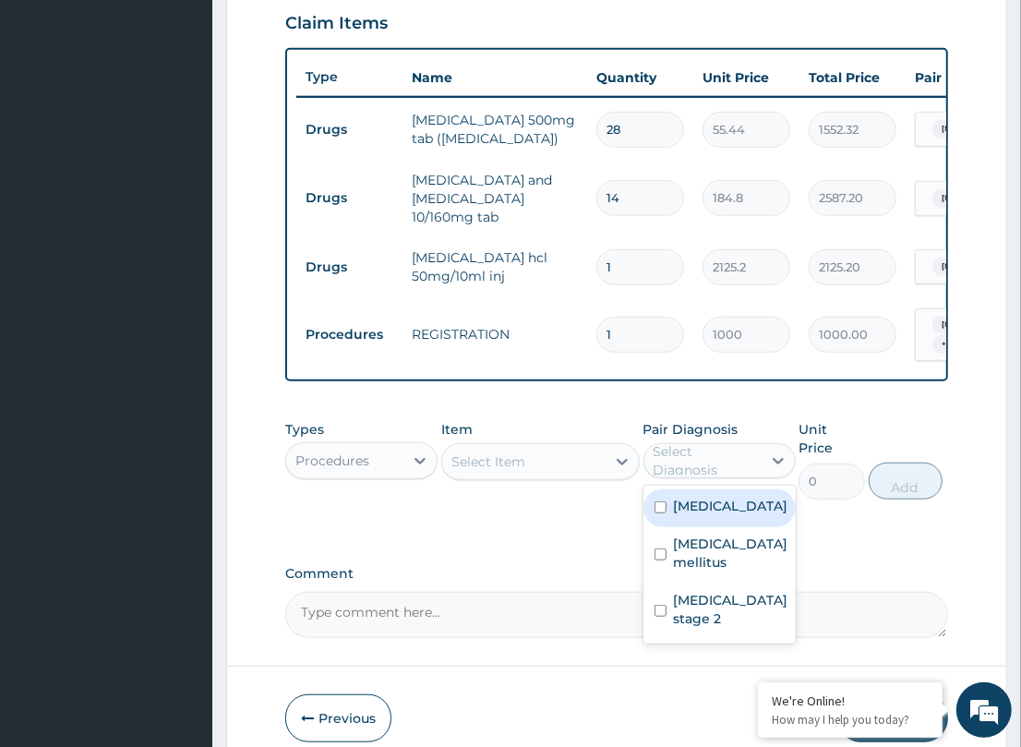
click at [569, 474] on div "Select Item" at bounding box center [540, 461] width 198 height 37
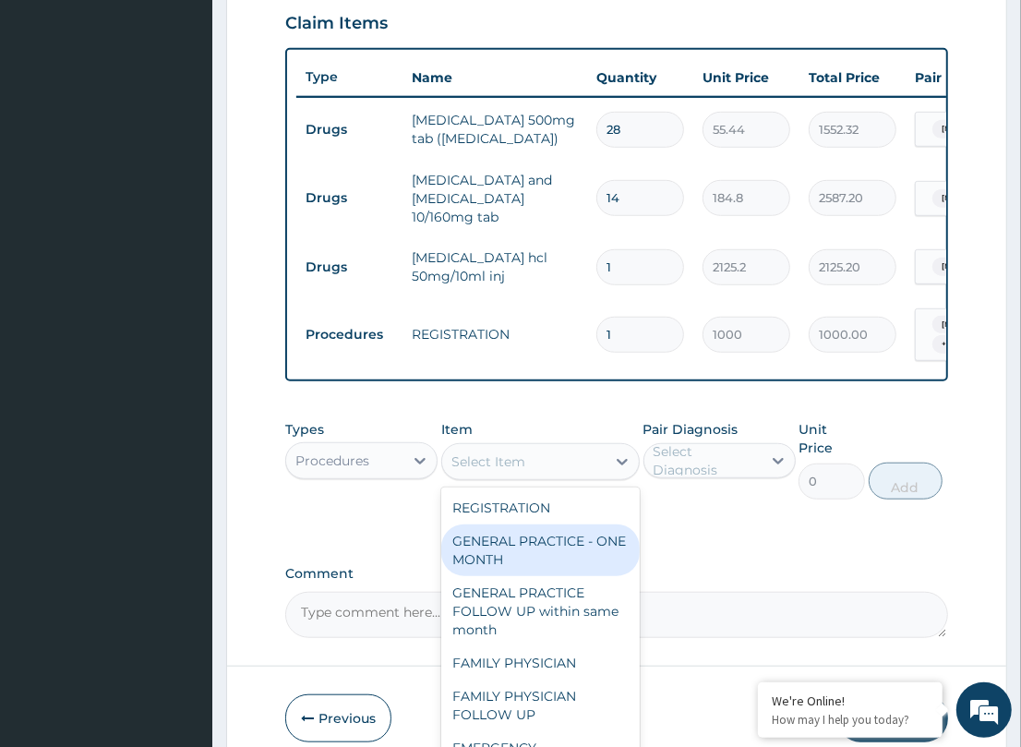
drag, startPoint x: 556, startPoint y: 545, endPoint x: 661, endPoint y: 513, distance: 109.8
click at [559, 541] on div "GENERAL PRACTICE - ONE MONTH" at bounding box center [540, 550] width 198 height 52
type input "1500"
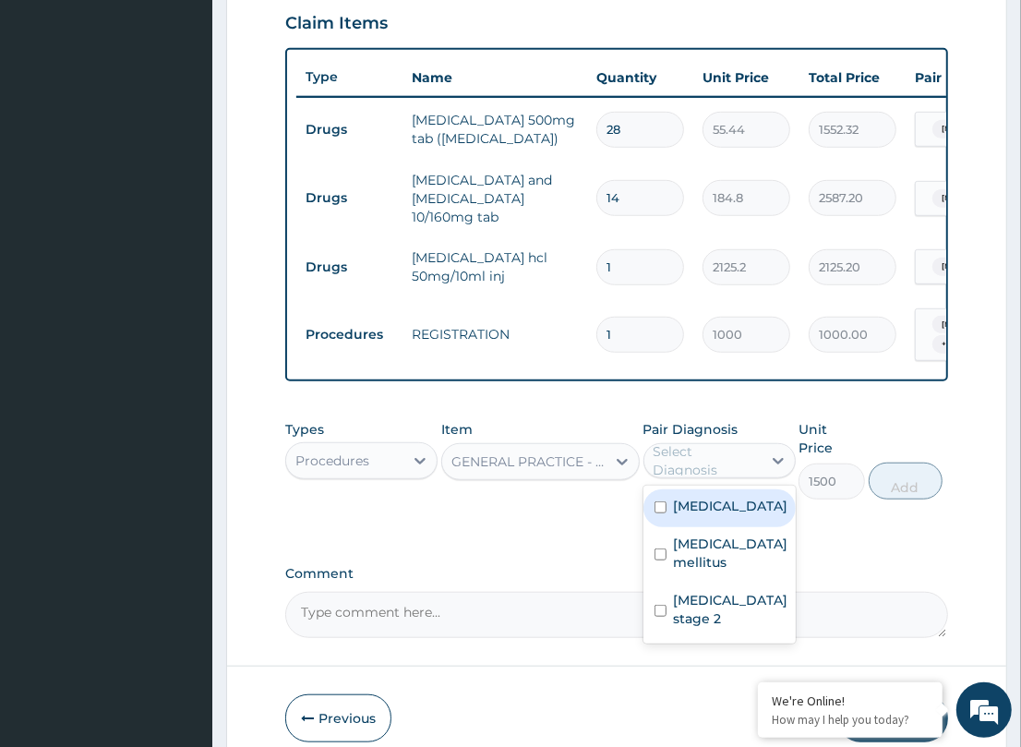
drag, startPoint x: 684, startPoint y: 460, endPoint x: 738, endPoint y: 504, distance: 70.2
click at [704, 478] on div "option [MEDICAL_DATA] stage 2, selected. option [MEDICAL_DATA] focused, 1 of 3.…" at bounding box center [719, 460] width 152 height 35
drag, startPoint x: 697, startPoint y: 513, endPoint x: 699, endPoint y: 546, distance: 32.4
click at [698, 527] on div "[MEDICAL_DATA] [MEDICAL_DATA] mellitus [MEDICAL_DATA] stage 2" at bounding box center [719, 565] width 152 height 158
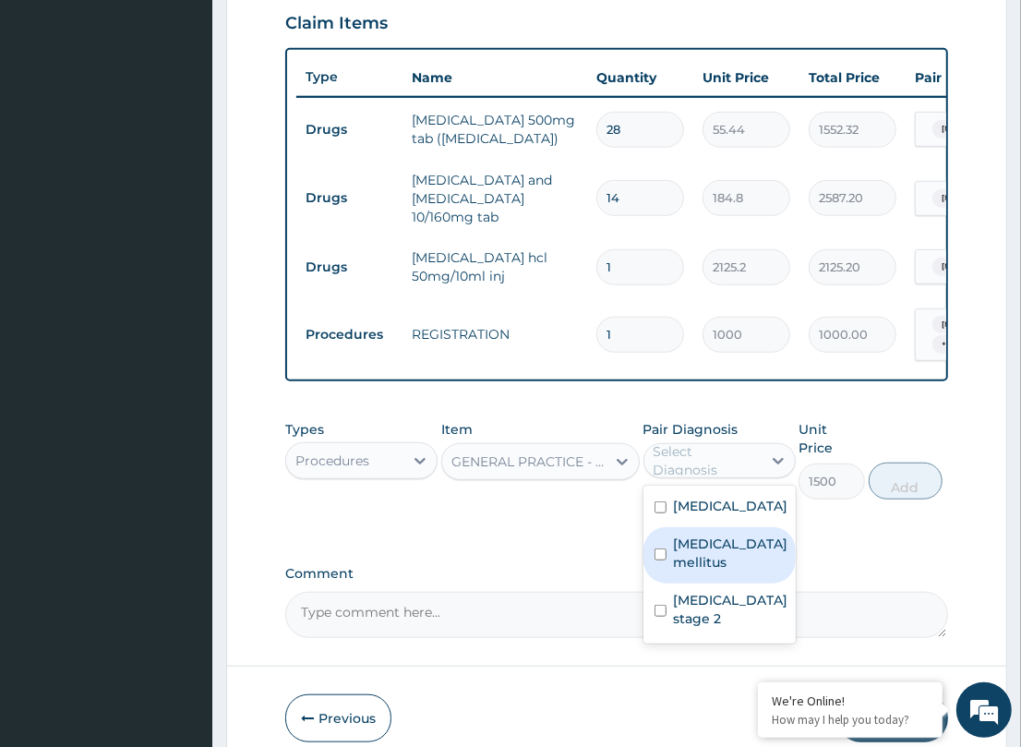
drag, startPoint x: 699, startPoint y: 546, endPoint x: 842, endPoint y: 520, distance: 145.4
click at [808, 532] on div "PA Code / Prescription Code PA/744E09 Encounter Date [DATE] Important Notice Pl…" at bounding box center [616, 88] width 662 height 1100
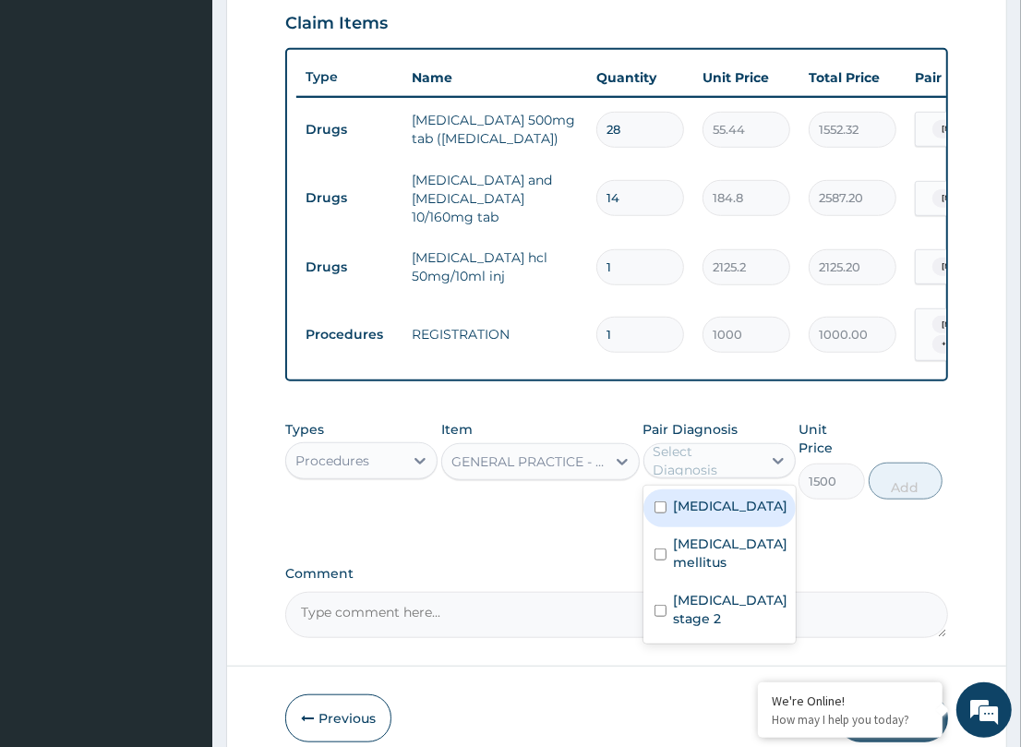
click at [723, 508] on div "[MEDICAL_DATA]" at bounding box center [719, 508] width 152 height 38
checkbox input "true"
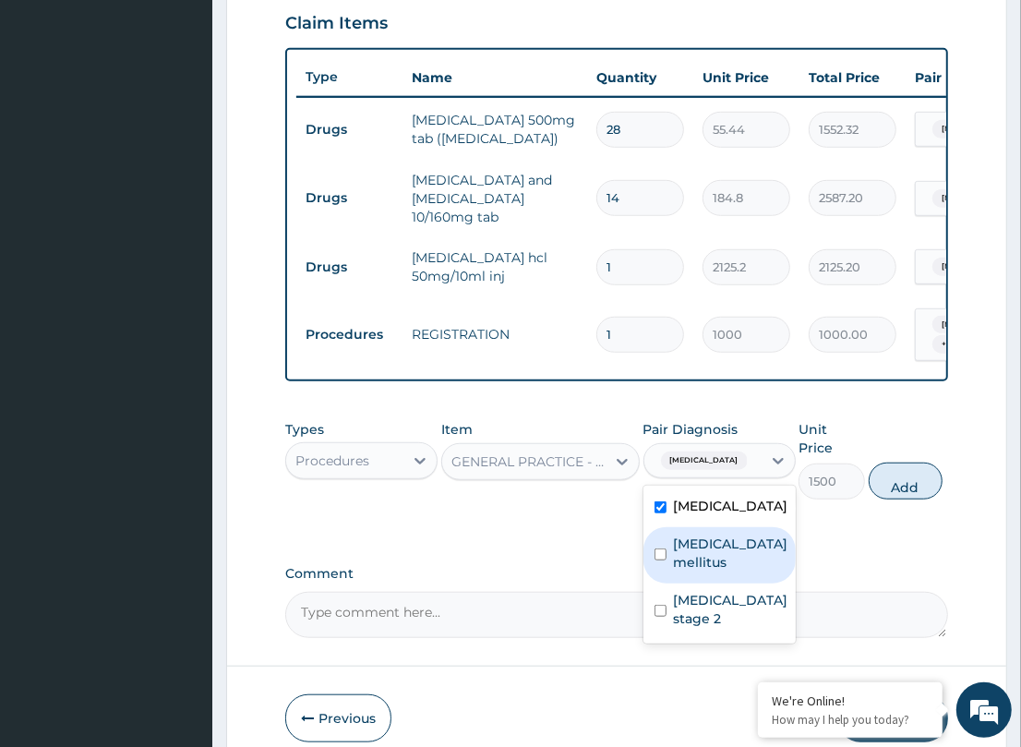
drag, startPoint x: 711, startPoint y: 555, endPoint x: 806, endPoint y: 512, distance: 104.1
click at [737, 541] on label "[MEDICAL_DATA] mellitus" at bounding box center [731, 552] width 114 height 37
checkbox input "true"
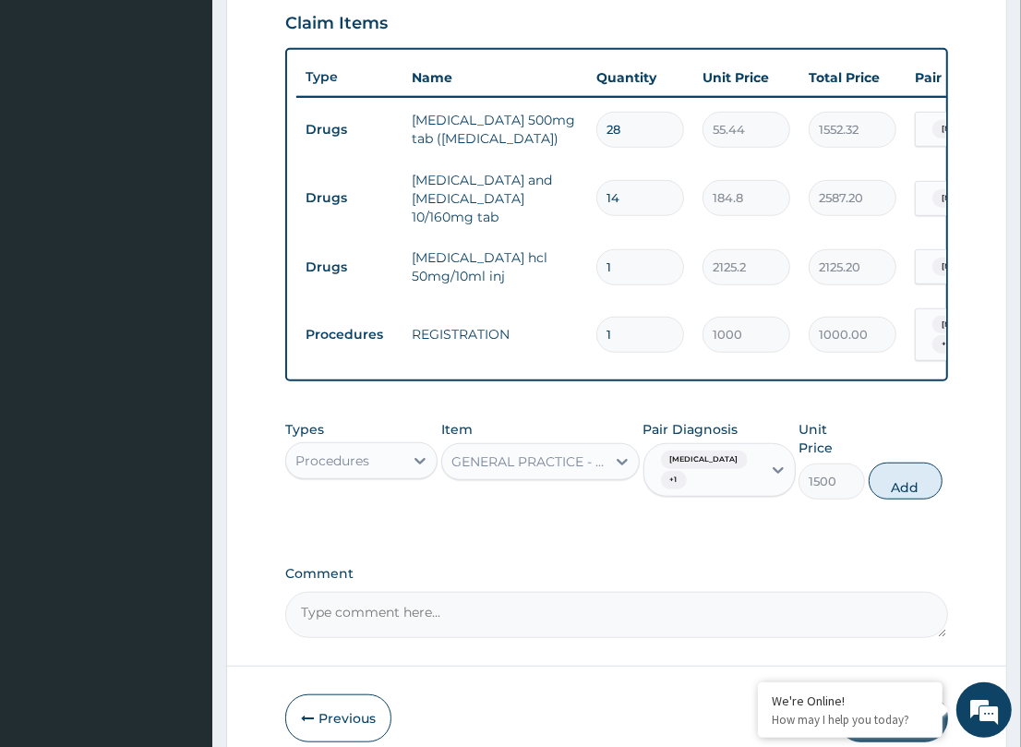
drag, startPoint x: 879, startPoint y: 467, endPoint x: 655, endPoint y: 509, distance: 227.2
click at [794, 486] on div "Types Procedures Item GENERAL PRACTICE - ONE MONTH Pair Diagnosis [MEDICAL_DATA…" at bounding box center [616, 460] width 662 height 98
click at [880, 467] on button "Add" at bounding box center [906, 480] width 74 height 37
type input "0"
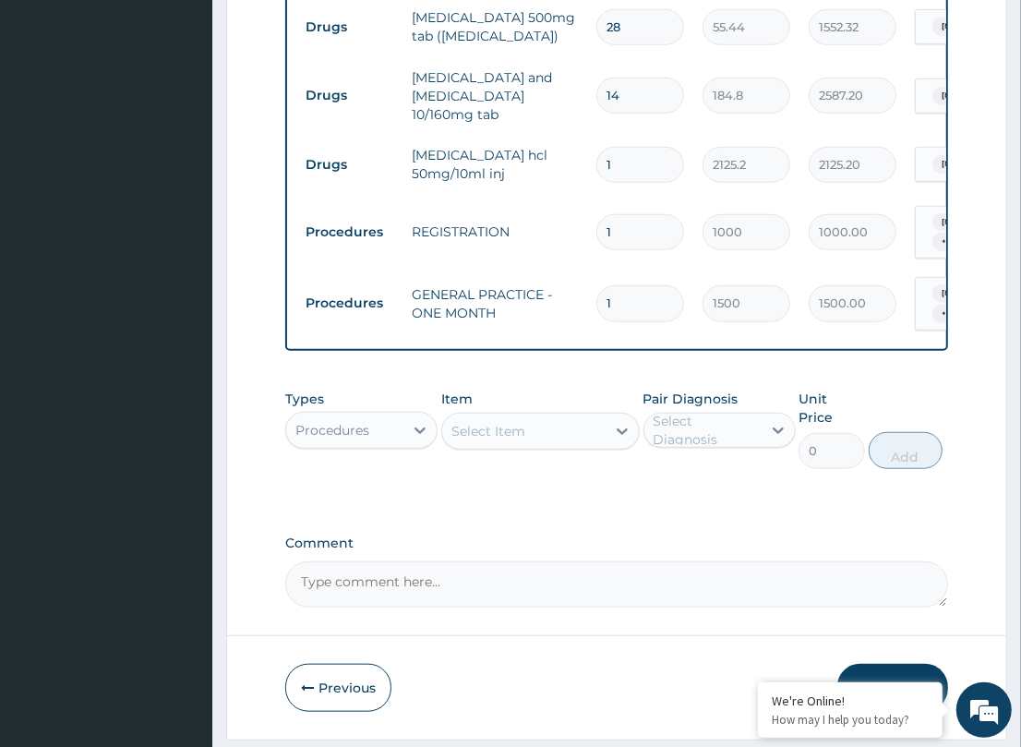
scroll to position [750, 0]
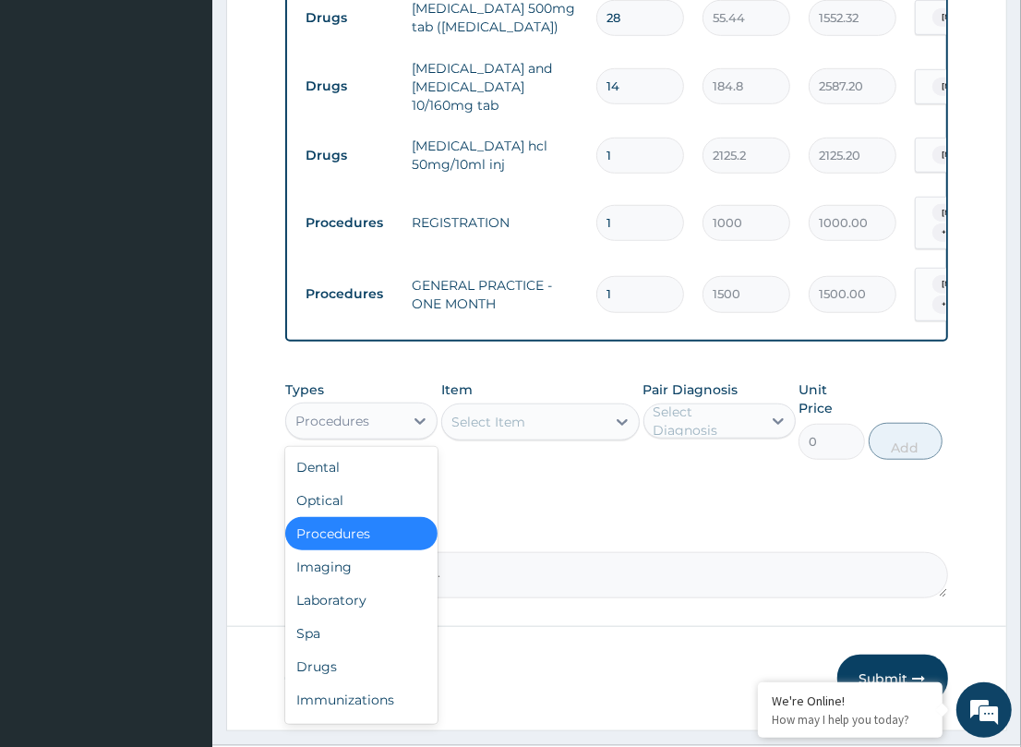
drag, startPoint x: 411, startPoint y: 415, endPoint x: 397, endPoint y: 432, distance: 21.6
click at [409, 414] on div at bounding box center [419, 420] width 33 height 33
click at [365, 592] on div "Laboratory" at bounding box center [361, 599] width 152 height 33
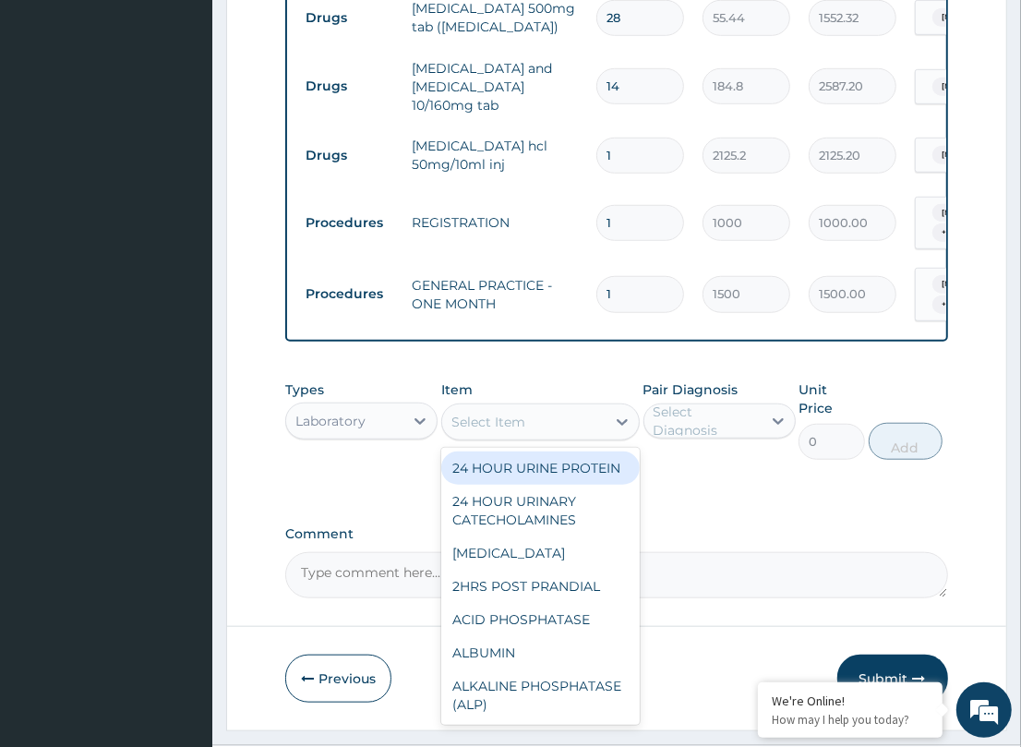
click at [496, 415] on div "Select Item" at bounding box center [488, 422] width 74 height 18
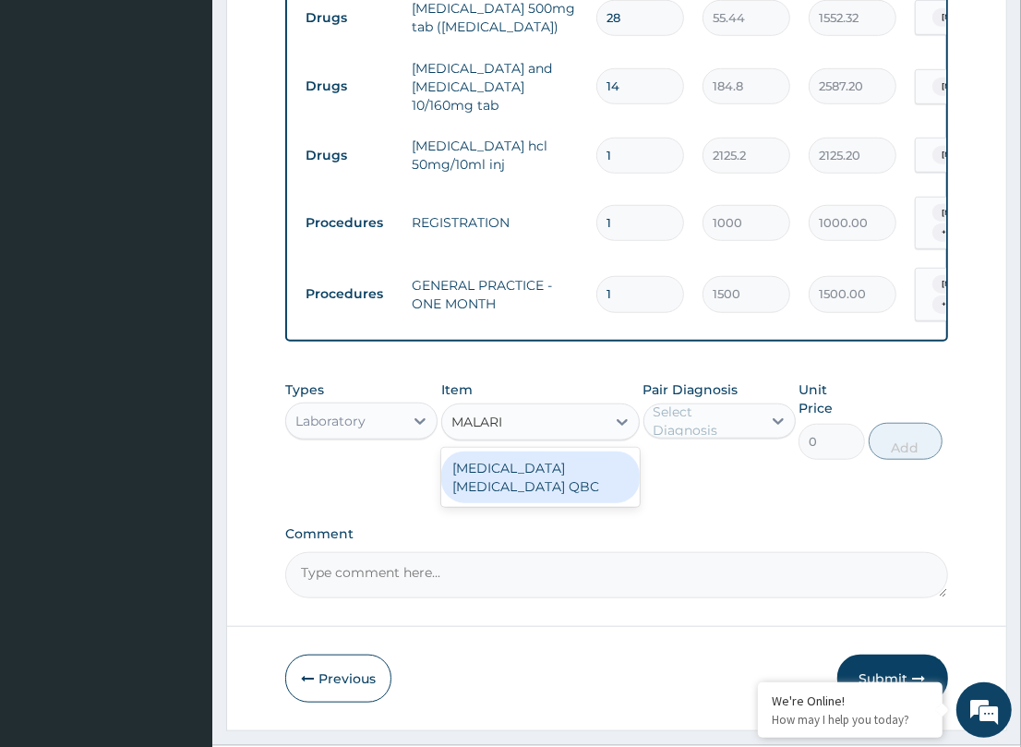
type input "[MEDICAL_DATA]"
drag, startPoint x: 592, startPoint y: 462, endPoint x: 684, endPoint y: 422, distance: 100.5
click at [616, 451] on div "[MEDICAL_DATA] [MEDICAL_DATA] QBC" at bounding box center [540, 477] width 198 height 52
type input "1200"
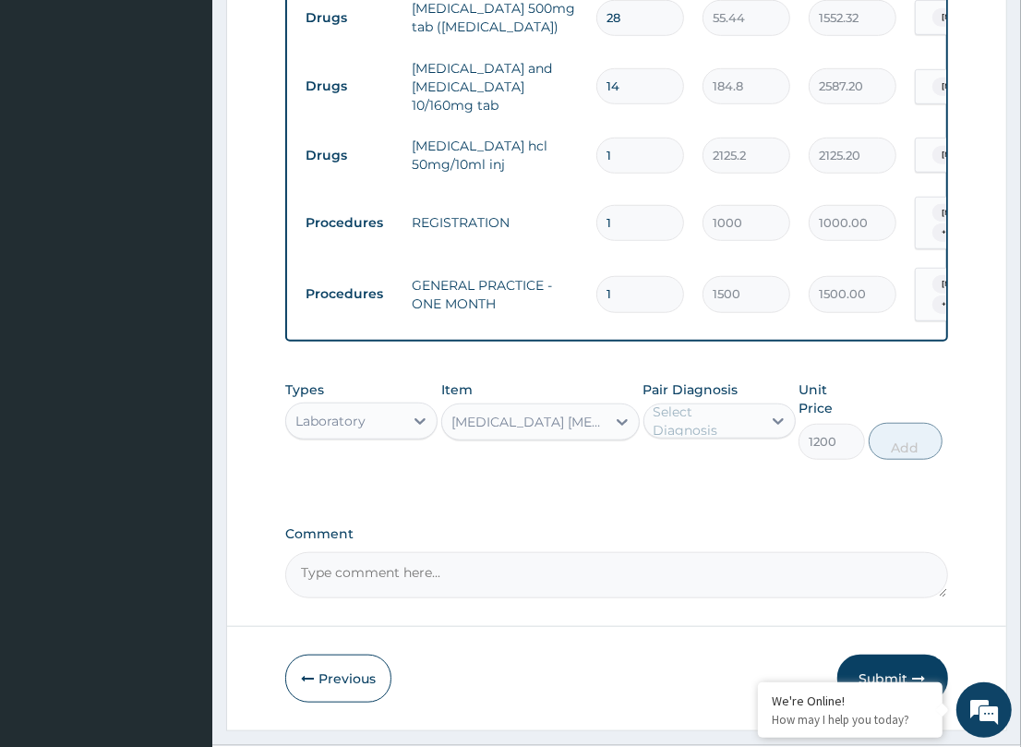
click at [704, 407] on div "Select Diagnosis" at bounding box center [706, 420] width 106 height 37
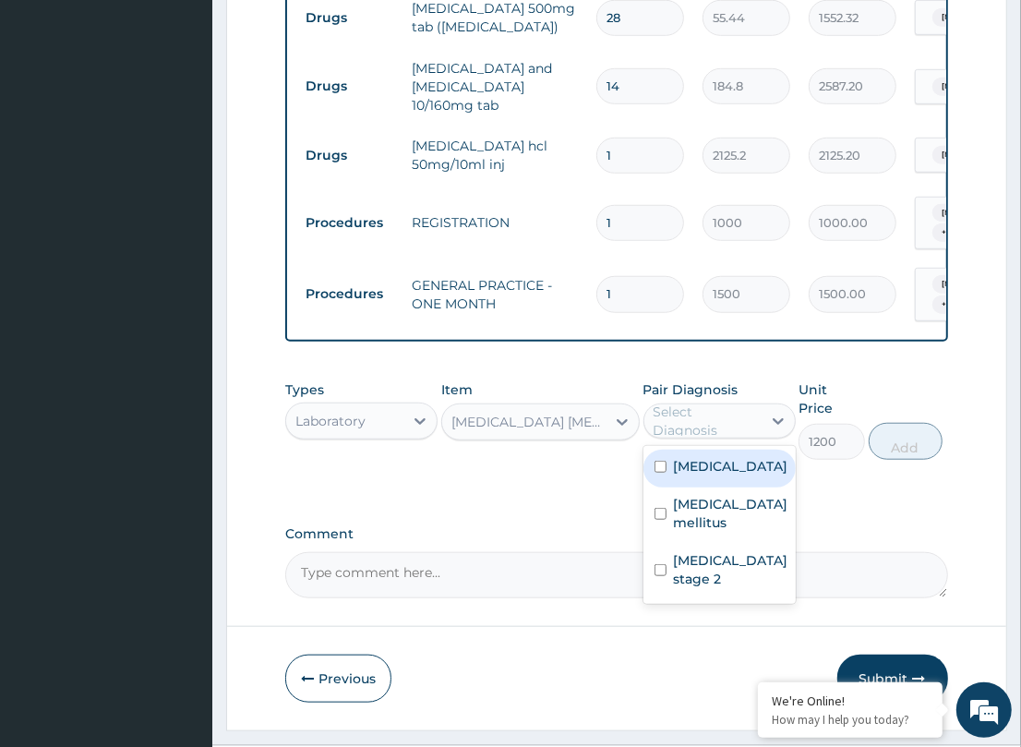
drag, startPoint x: 725, startPoint y: 462, endPoint x: 832, endPoint y: 448, distance: 107.2
click at [754, 463] on div "[MEDICAL_DATA]" at bounding box center [719, 469] width 152 height 38
checkbox input "true"
click at [907, 423] on button "Add" at bounding box center [906, 441] width 74 height 37
type input "0"
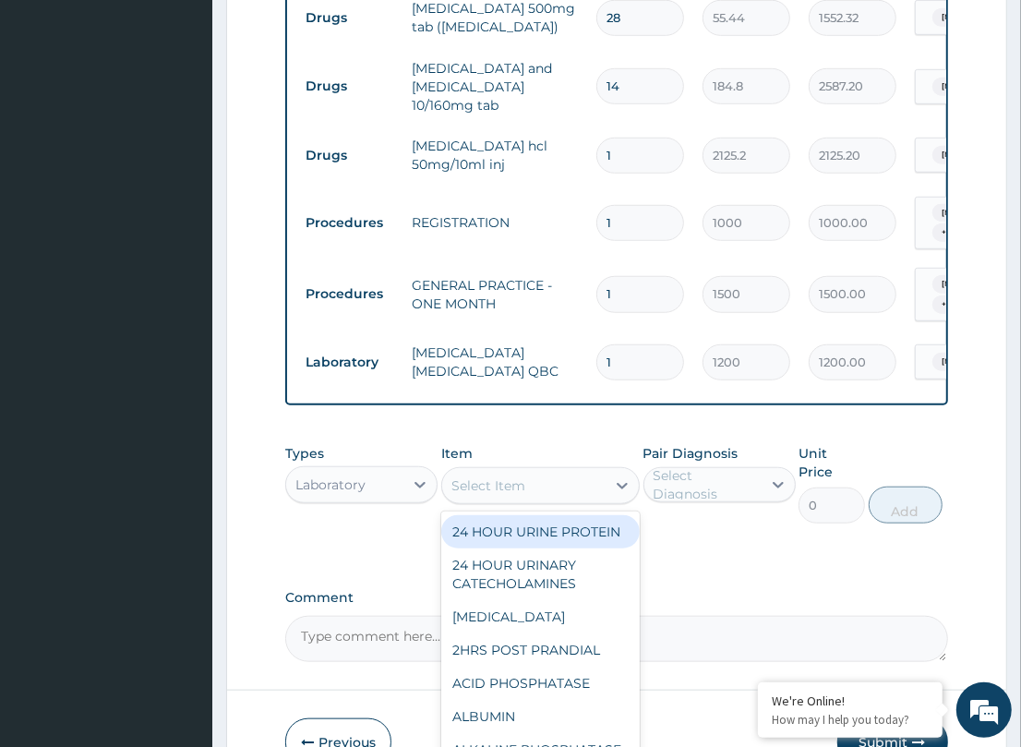
click at [542, 471] on div "Select Item" at bounding box center [523, 486] width 163 height 30
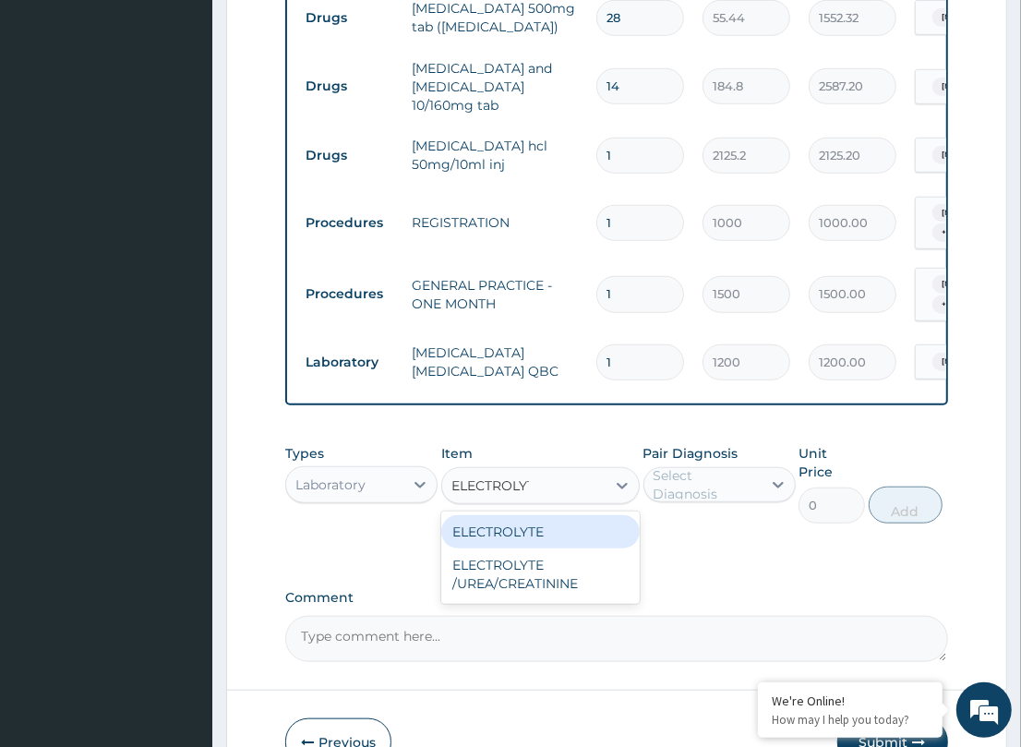
type input "ELECTROLYTE"
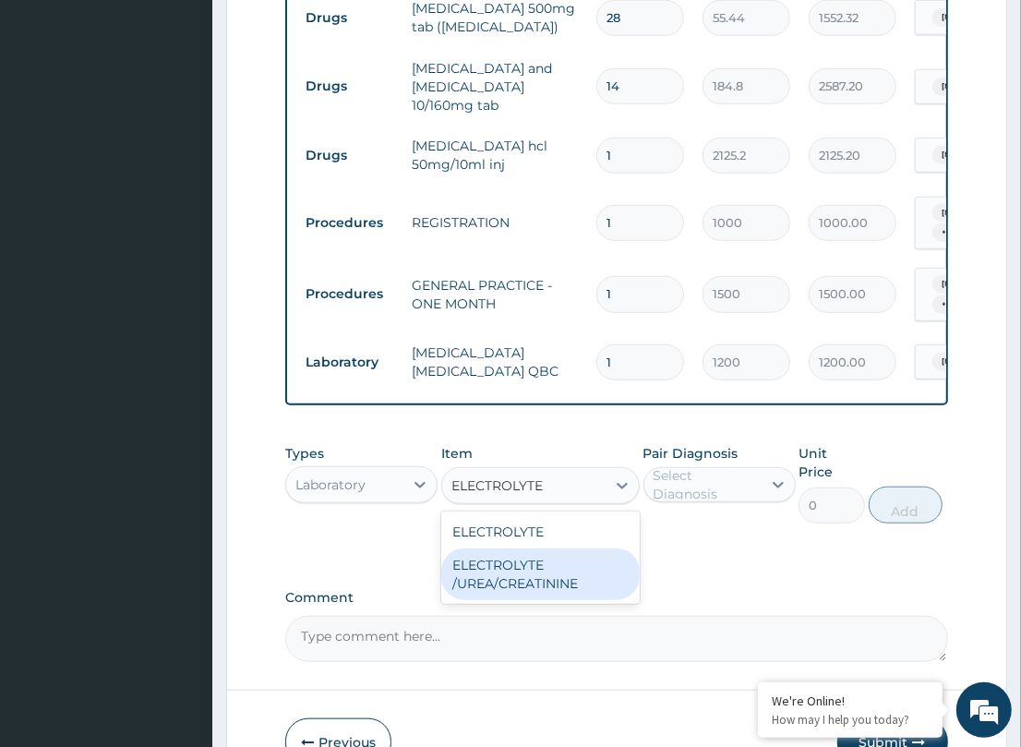
drag, startPoint x: 487, startPoint y: 574, endPoint x: 503, endPoint y: 573, distance: 15.7
click at [490, 573] on div "ELECTROLYTE /UREA/CREATININE" at bounding box center [540, 574] width 198 height 52
type input "4500"
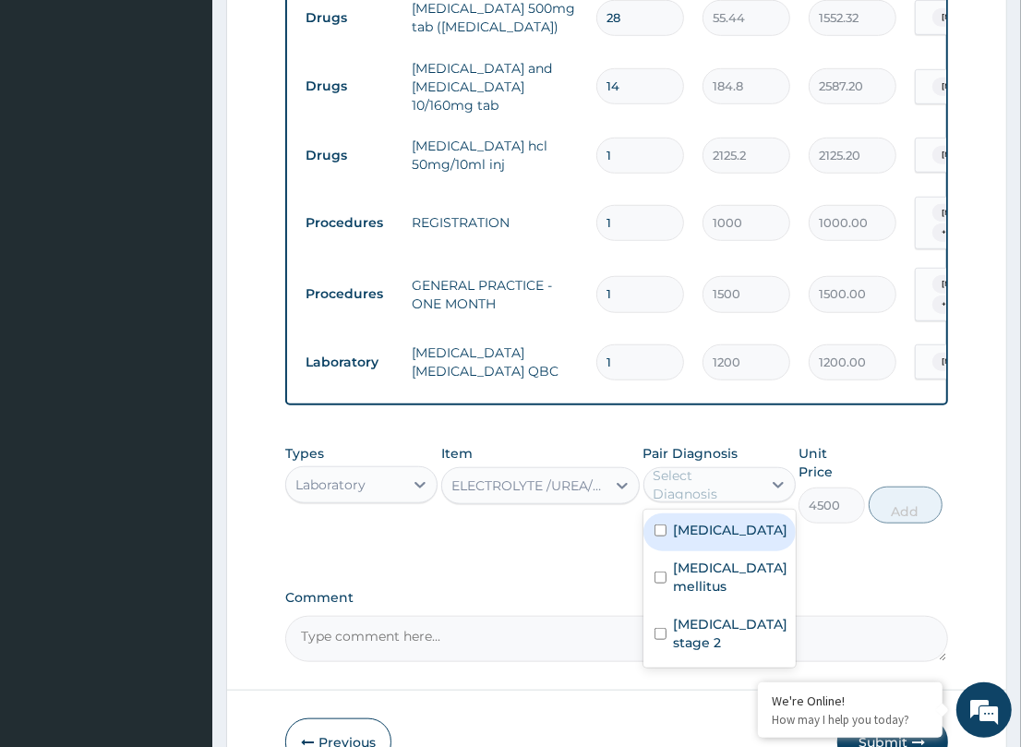
drag, startPoint x: 744, startPoint y: 480, endPoint x: 701, endPoint y: 552, distance: 83.6
click at [745, 483] on div "Select Diagnosis" at bounding box center [706, 484] width 106 height 37
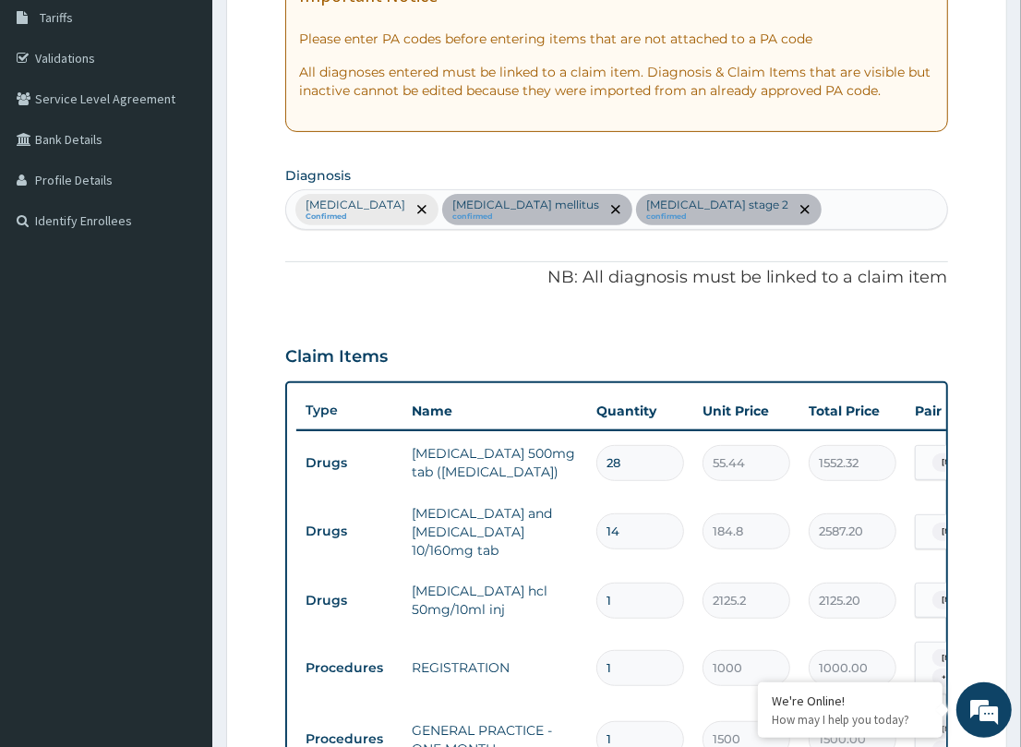
scroll to position [303, 0]
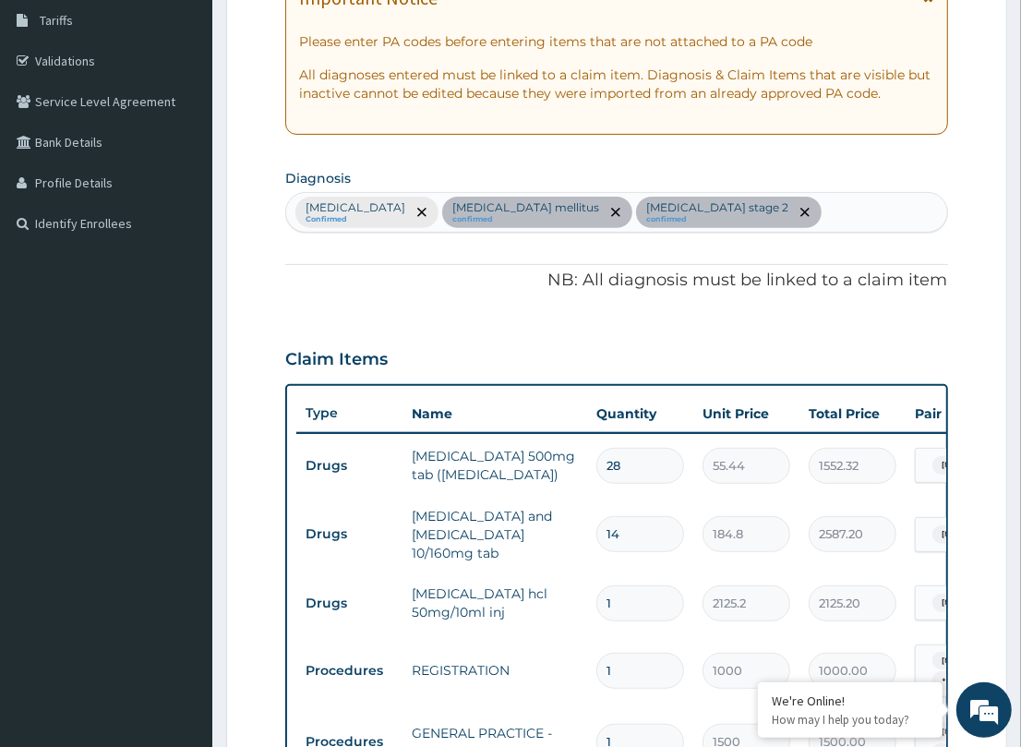
click at [773, 203] on div "[MEDICAL_DATA] Confirmed [MEDICAL_DATA] mellitus confirmed [MEDICAL_DATA] stage…" at bounding box center [616, 212] width 660 height 39
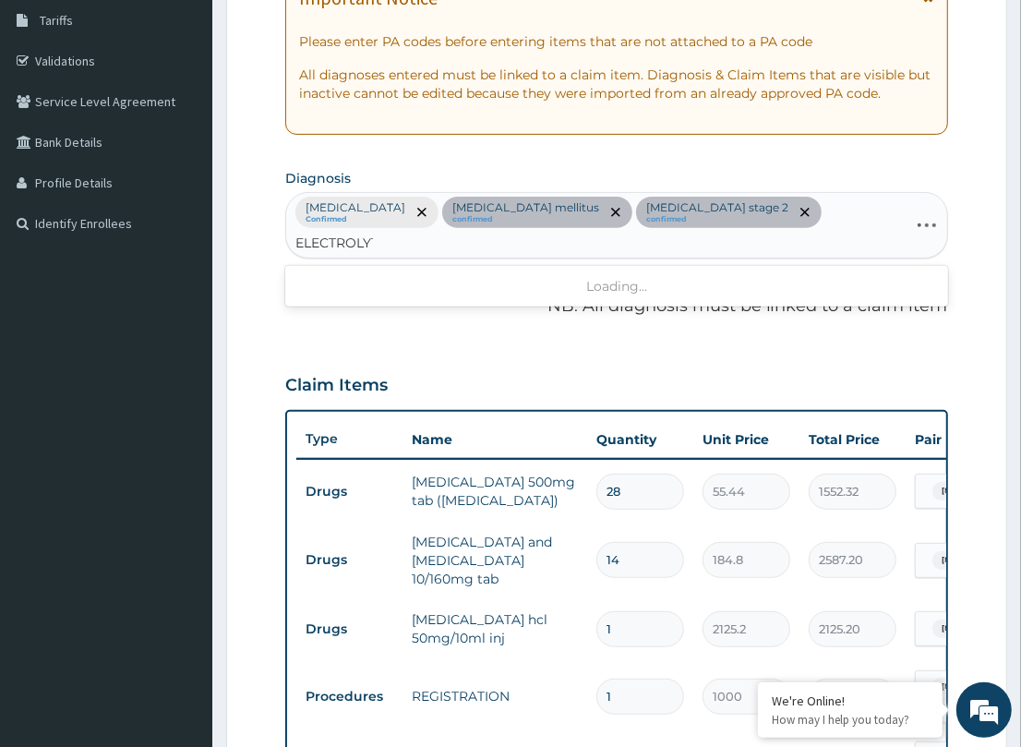
type input "ELECTROLYTE"
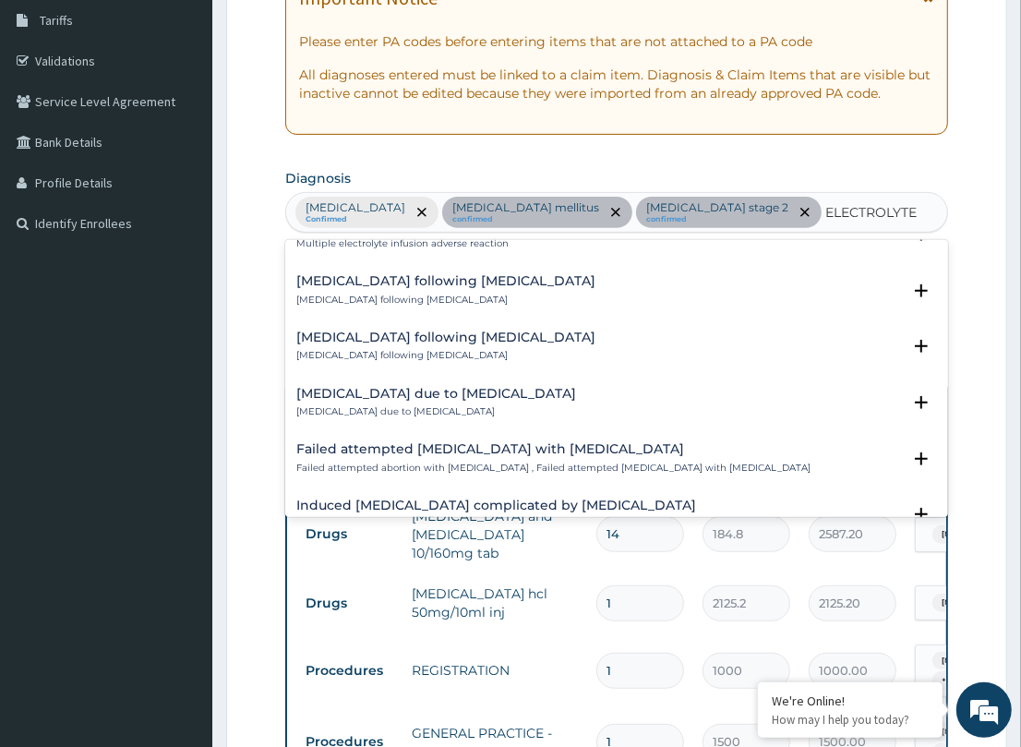
scroll to position [1683, 0]
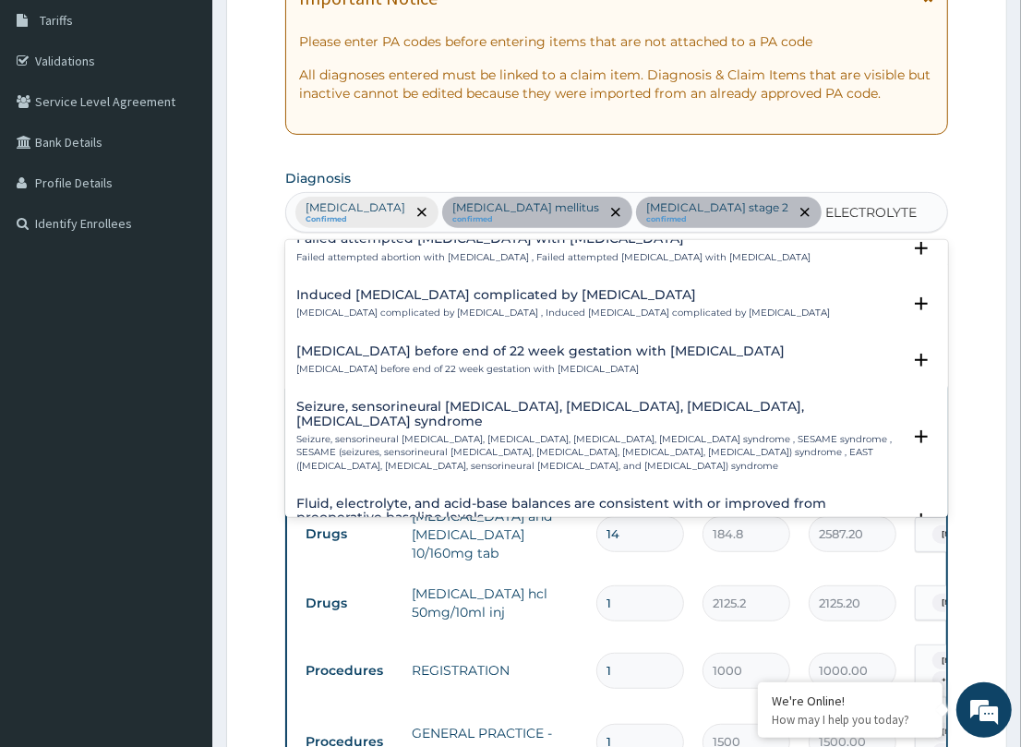
click at [370, 497] on h4 "Fluid, electrolyte, and acid-base balances are consistent with or improved from…" at bounding box center [598, 511] width 604 height 29
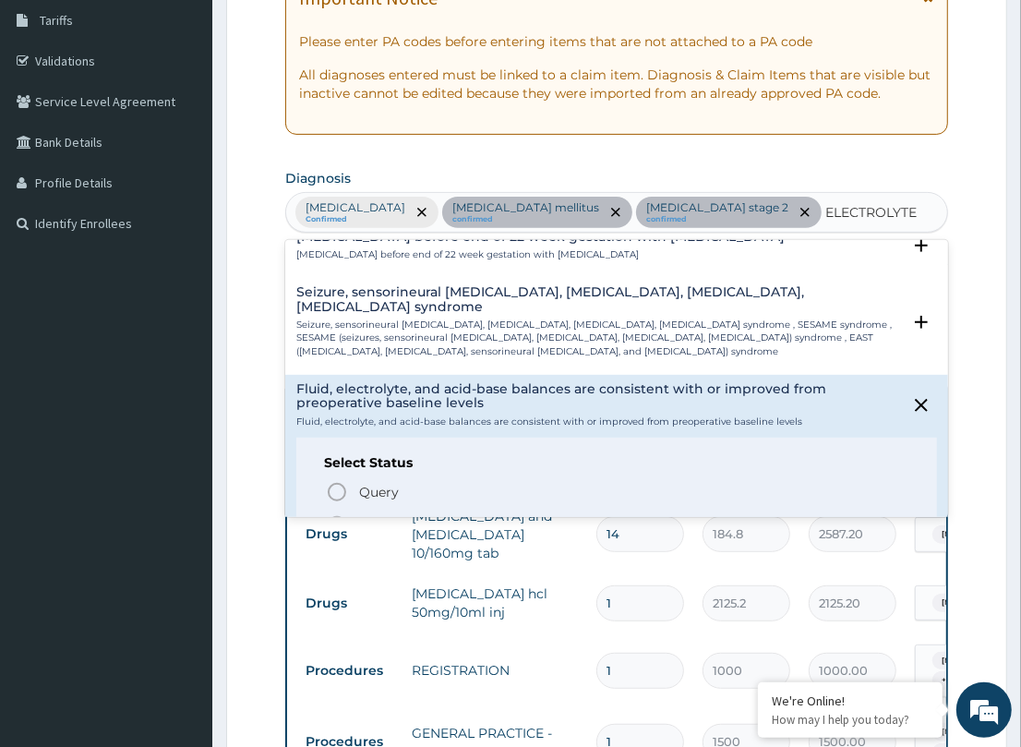
scroll to position [1798, 0]
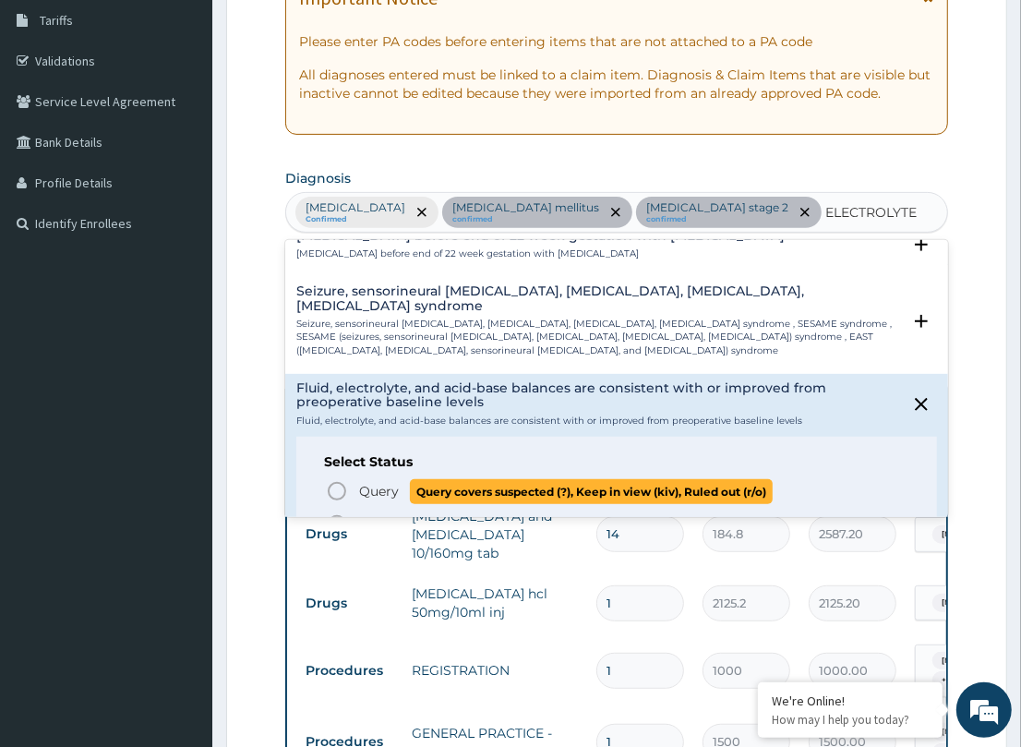
click at [335, 480] on icon "status option query" at bounding box center [337, 491] width 22 height 22
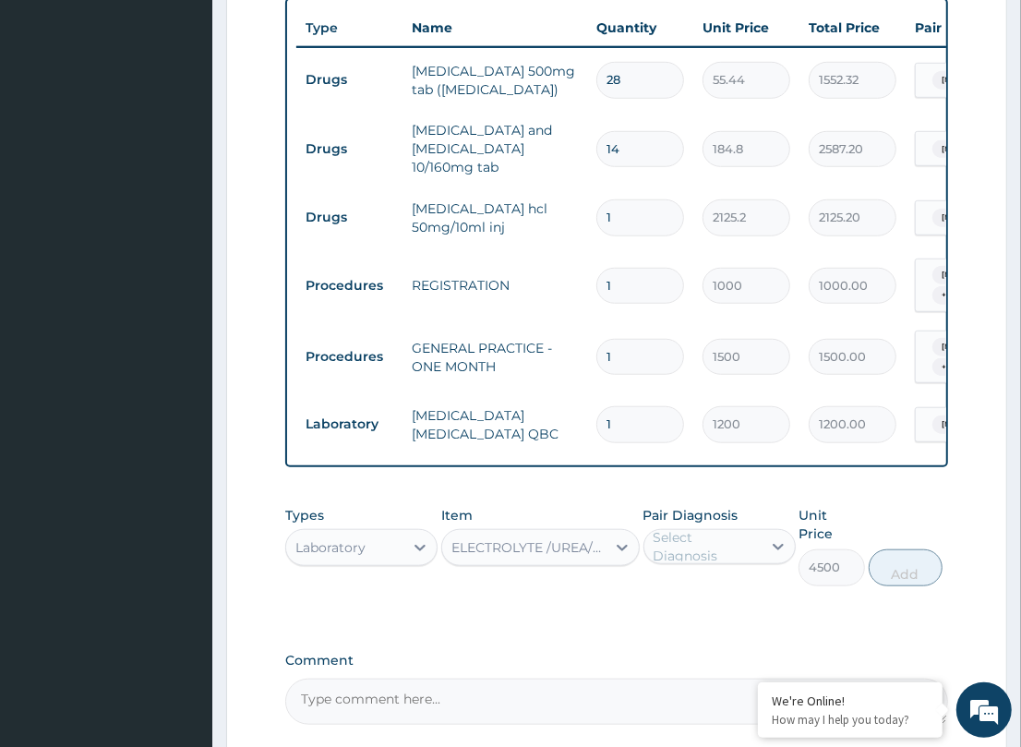
scroll to position [750, 0]
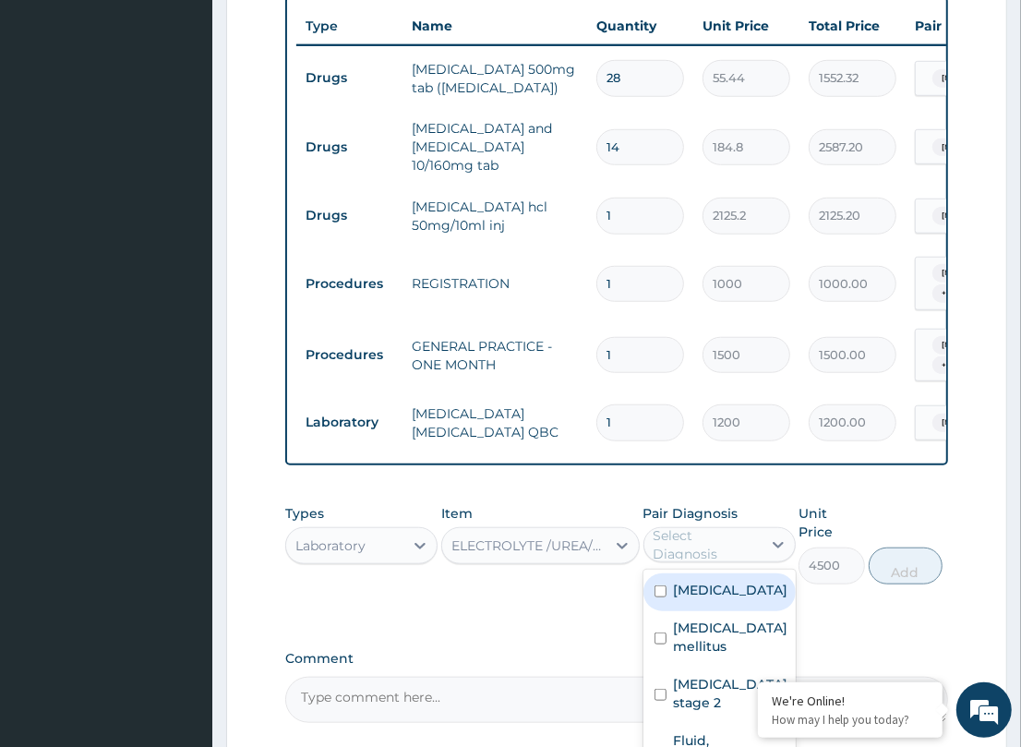
drag, startPoint x: 764, startPoint y: 505, endPoint x: 753, endPoint y: 510, distance: 12.0
click at [761, 528] on div at bounding box center [777, 544] width 33 height 33
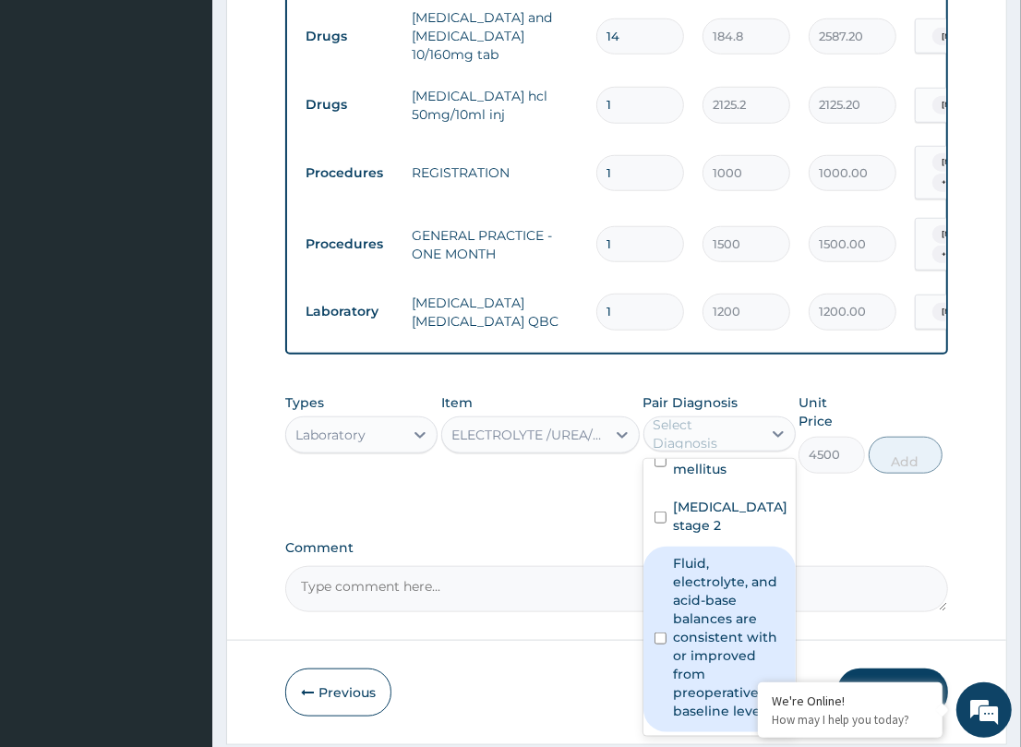
scroll to position [863, 0]
click at [700, 552] on label "Fluid, electrolyte, and acid-base balances are consistent with or improved from…" at bounding box center [729, 635] width 111 height 166
checkbox input "true"
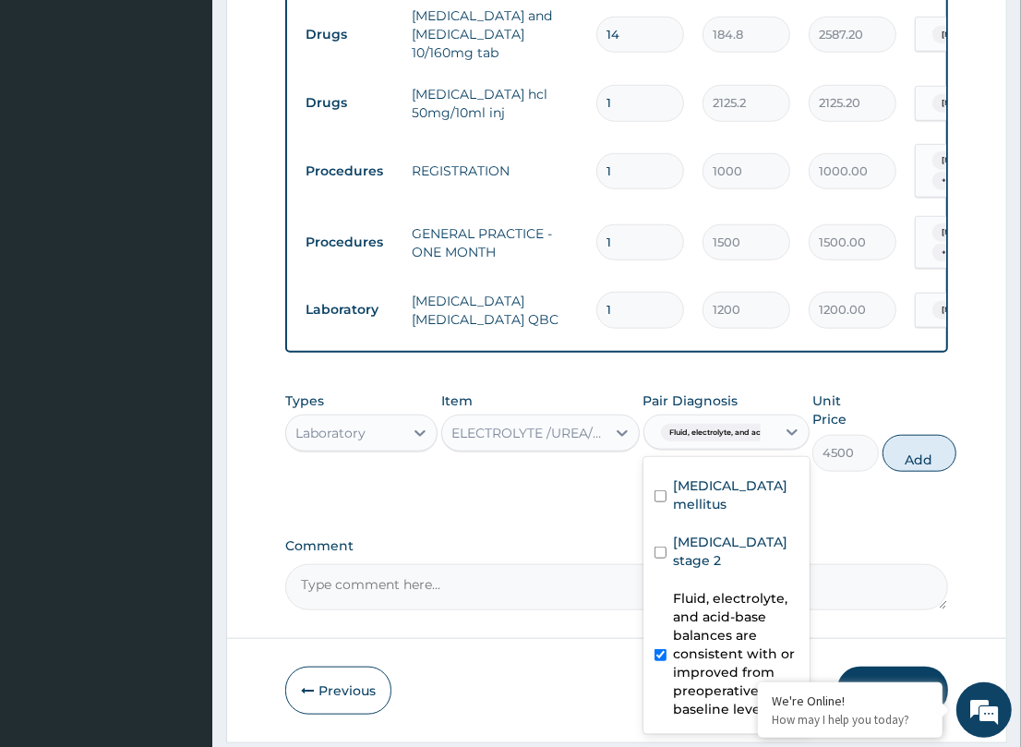
scroll to position [0, 0]
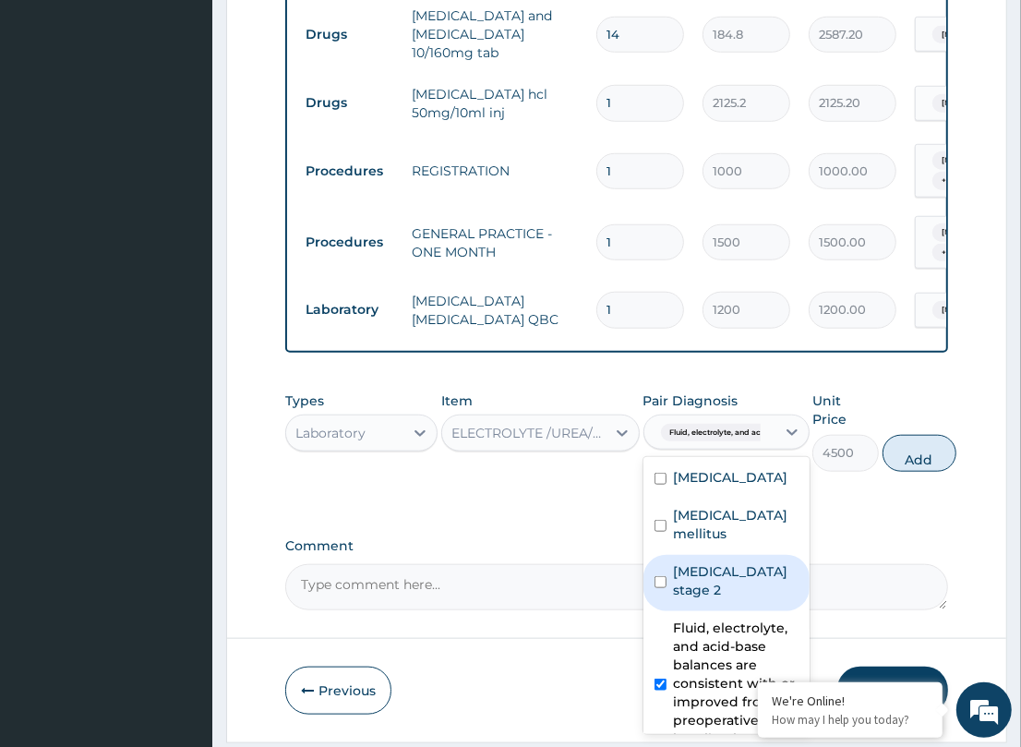
click at [718, 562] on label "Hypertension stage 2" at bounding box center [736, 580] width 125 height 37
checkbox input "true"
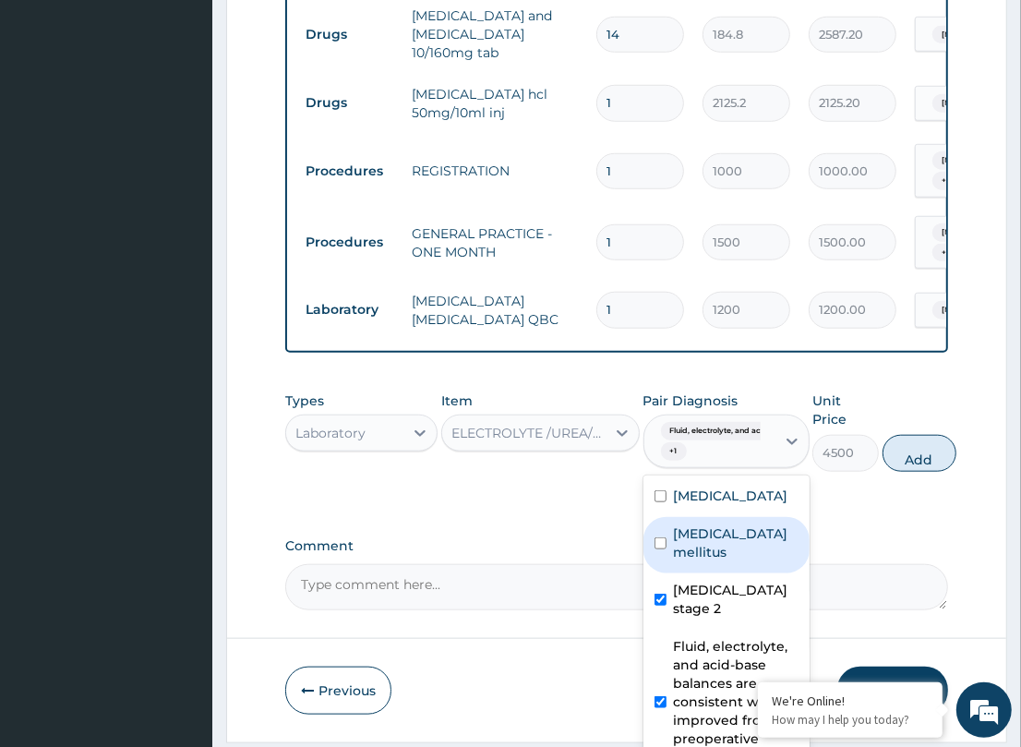
drag, startPoint x: 932, startPoint y: 418, endPoint x: 790, endPoint y: 417, distance: 142.1
click at [932, 435] on button "Add" at bounding box center [919, 453] width 74 height 37
type input "0"
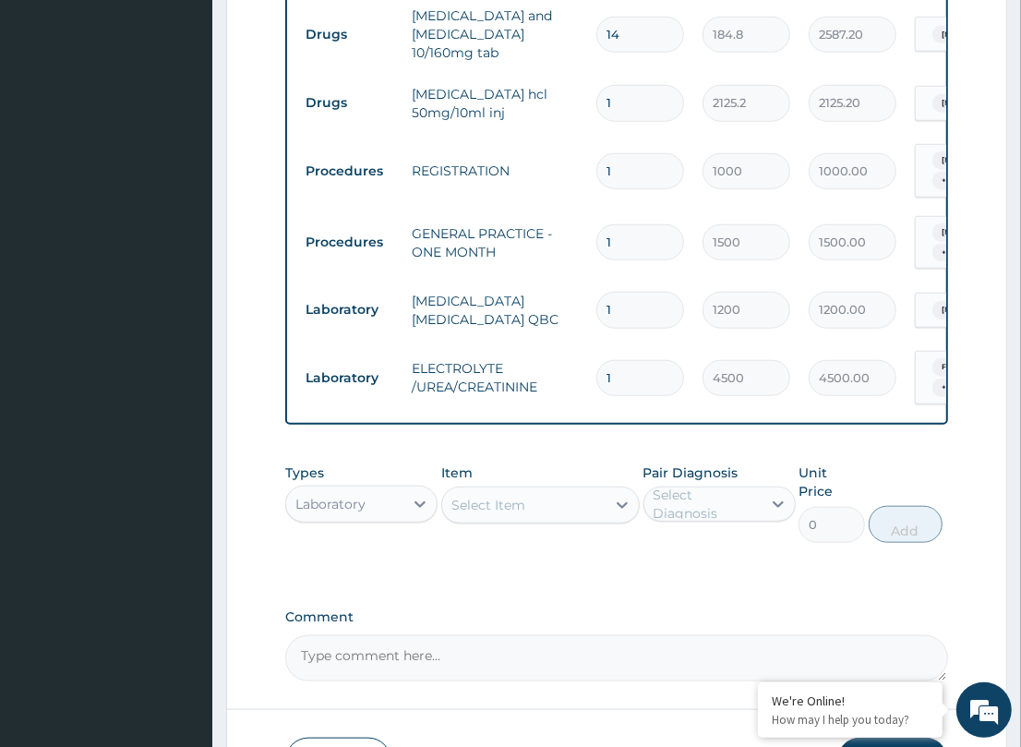
click at [498, 496] on div "Select Item" at bounding box center [488, 505] width 74 height 18
type input "RANDOM"
click at [592, 534] on div "RANDOM BLOOD SUGAR" at bounding box center [540, 550] width 198 height 33
type input "1000"
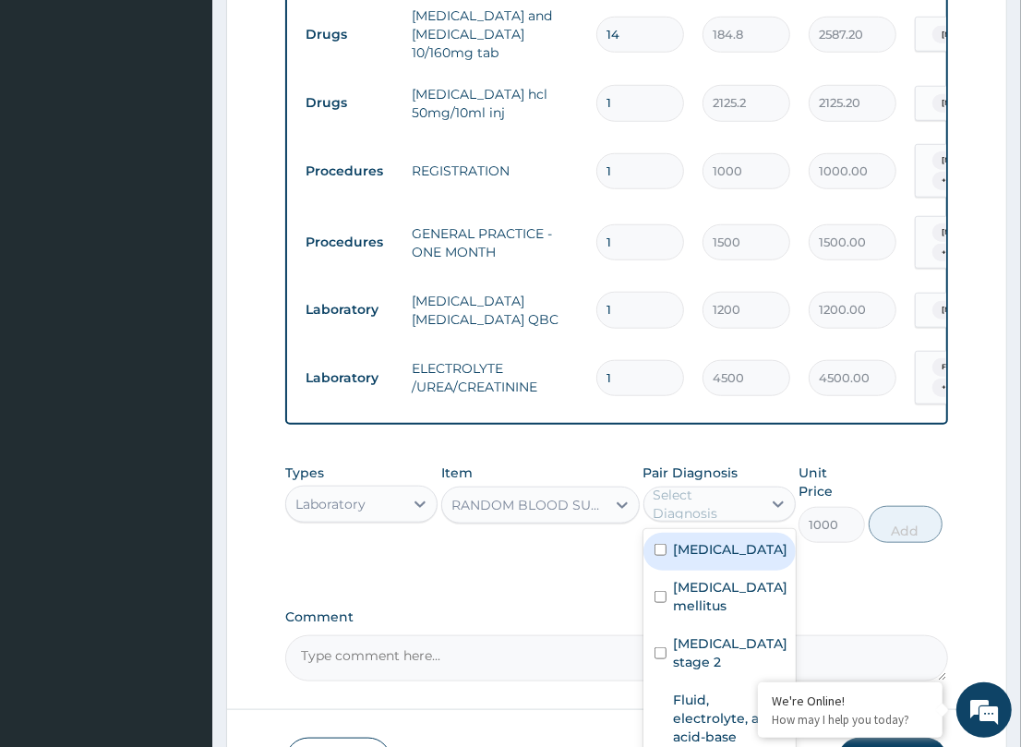
drag, startPoint x: 694, startPoint y: 468, endPoint x: 741, endPoint y: 497, distance: 55.1
click at [699, 486] on div "Select Diagnosis" at bounding box center [706, 504] width 106 height 37
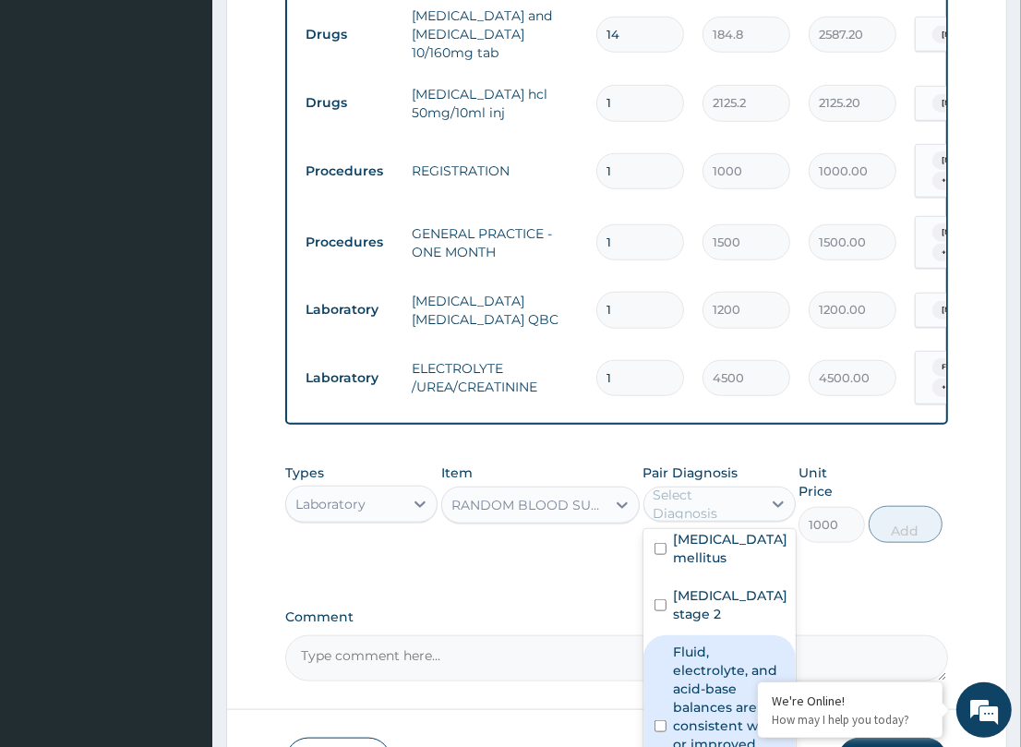
scroll to position [39, 0]
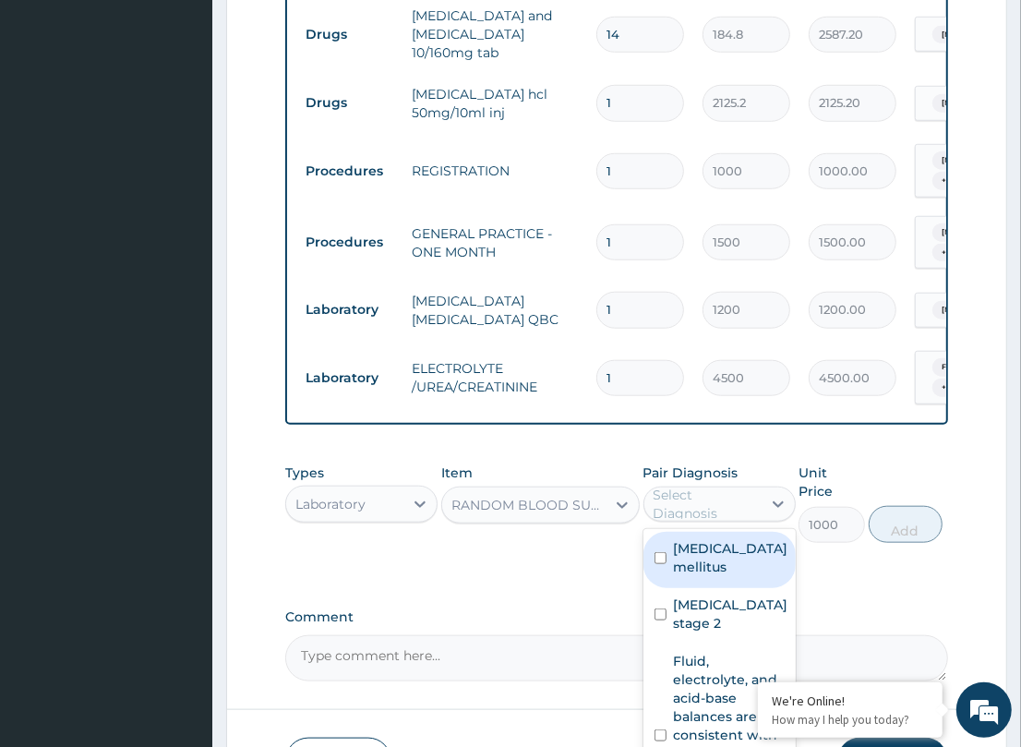
drag, startPoint x: 716, startPoint y: 528, endPoint x: 886, endPoint y: 490, distance: 174.0
click at [736, 539] on label "Diabetes mellitus" at bounding box center [731, 557] width 114 height 37
checkbox input "true"
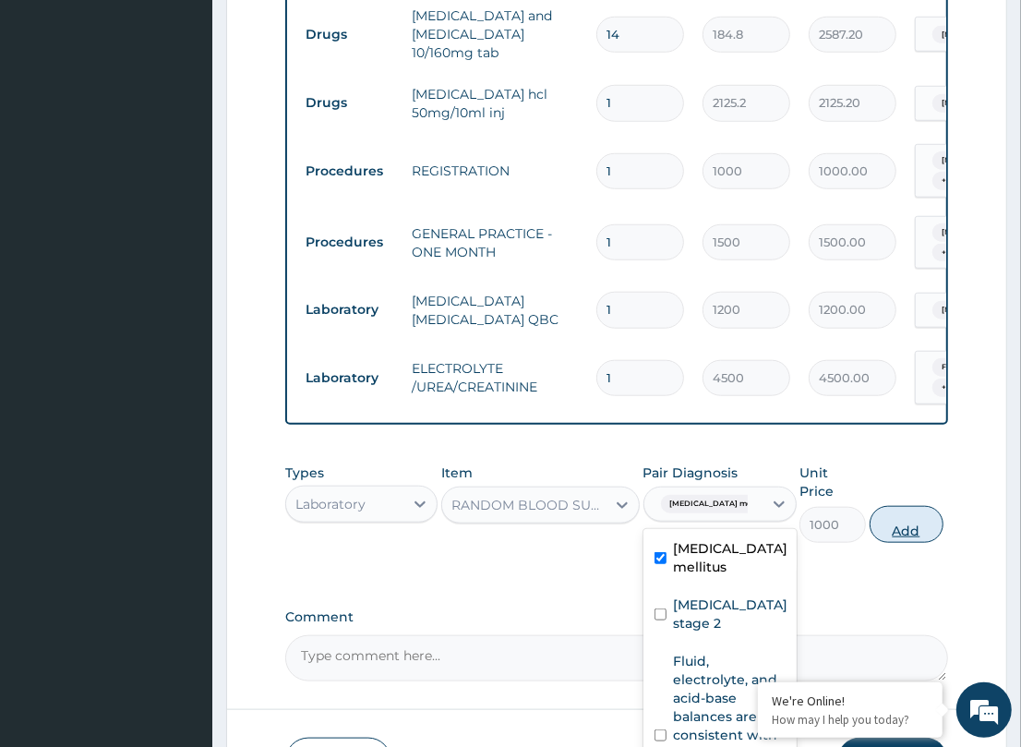
click at [877, 506] on button "Add" at bounding box center [906, 524] width 74 height 37
type input "0"
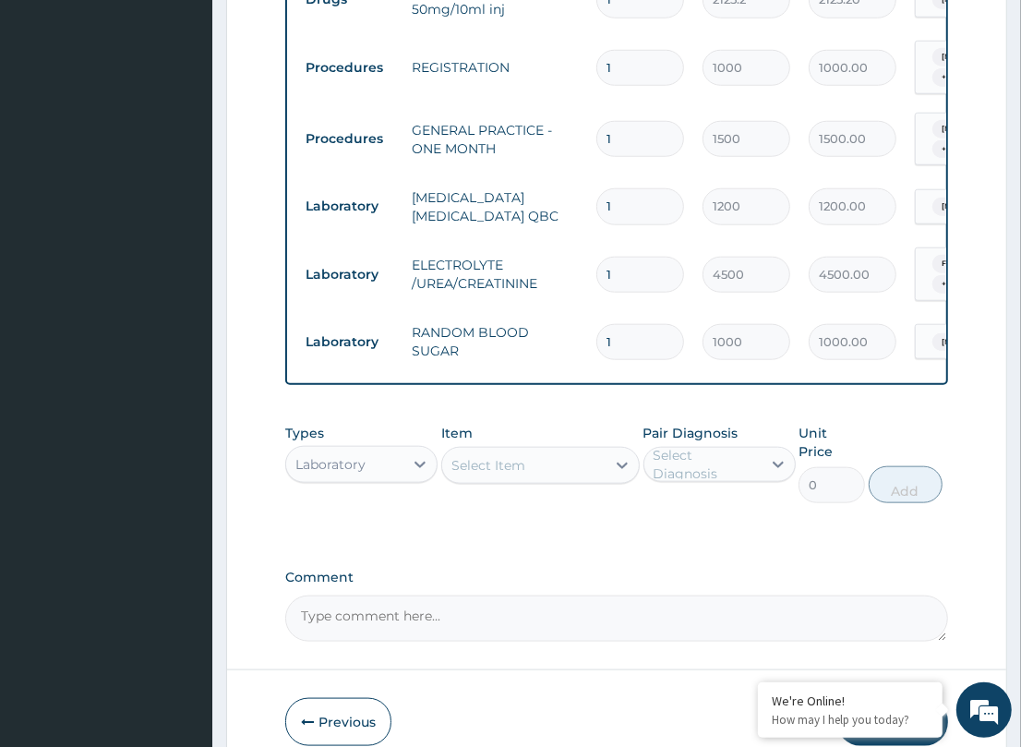
scroll to position [975, 0]
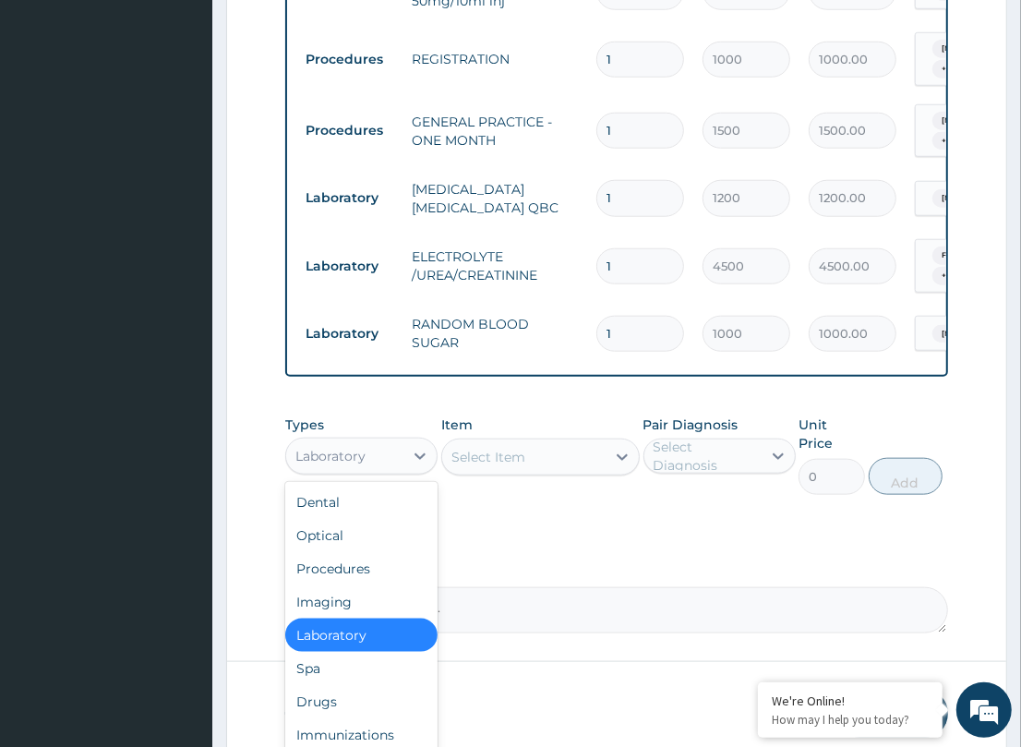
drag, startPoint x: 369, startPoint y: 408, endPoint x: 418, endPoint y: 499, distance: 103.6
click at [367, 441] on div "Laboratory" at bounding box center [344, 456] width 117 height 30
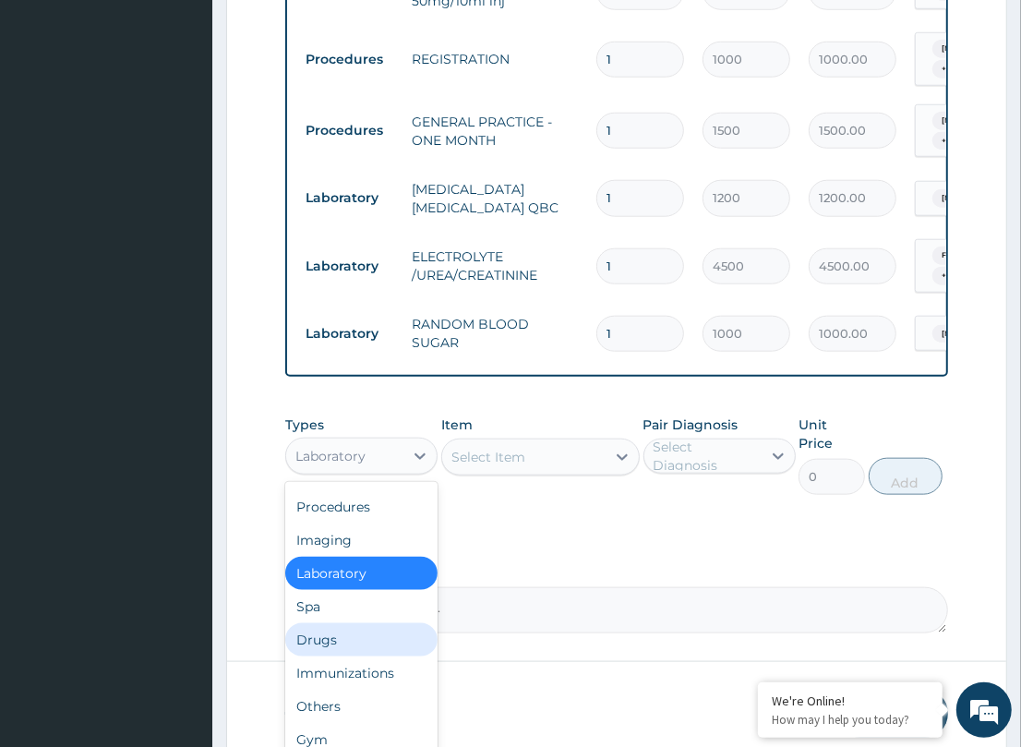
drag, startPoint x: 338, startPoint y: 598, endPoint x: 629, endPoint y: 504, distance: 306.5
click at [339, 623] on div "Drugs" at bounding box center [361, 639] width 152 height 33
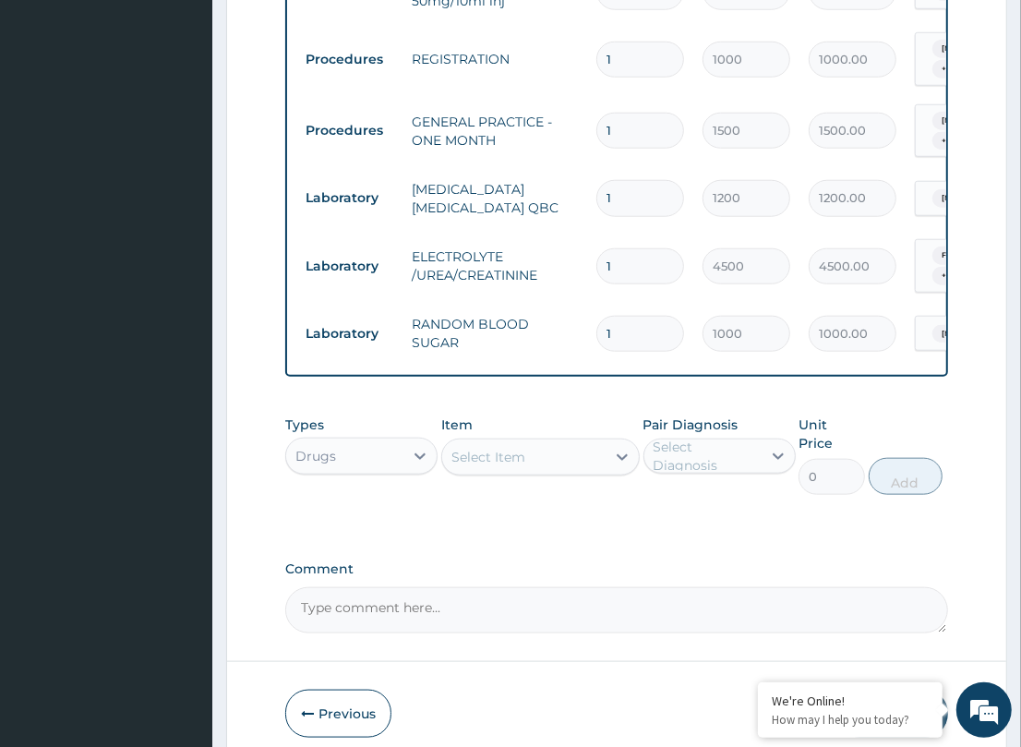
click at [569, 442] on div "Select Item" at bounding box center [523, 457] width 163 height 30
type input "SYRIN"
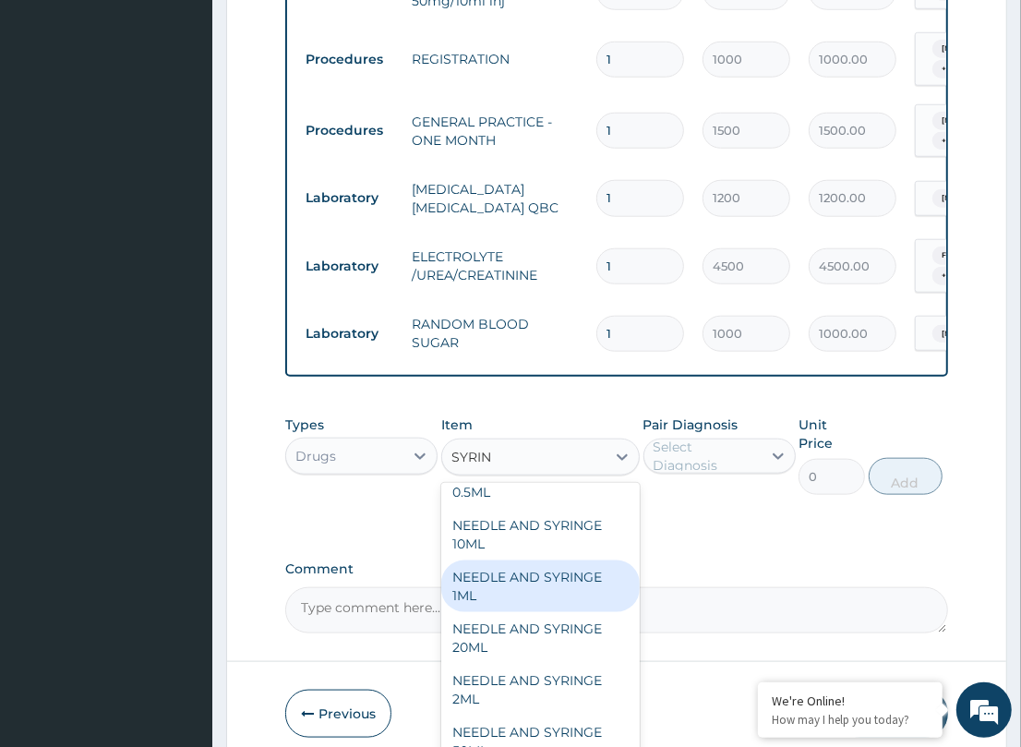
scroll to position [246, 0]
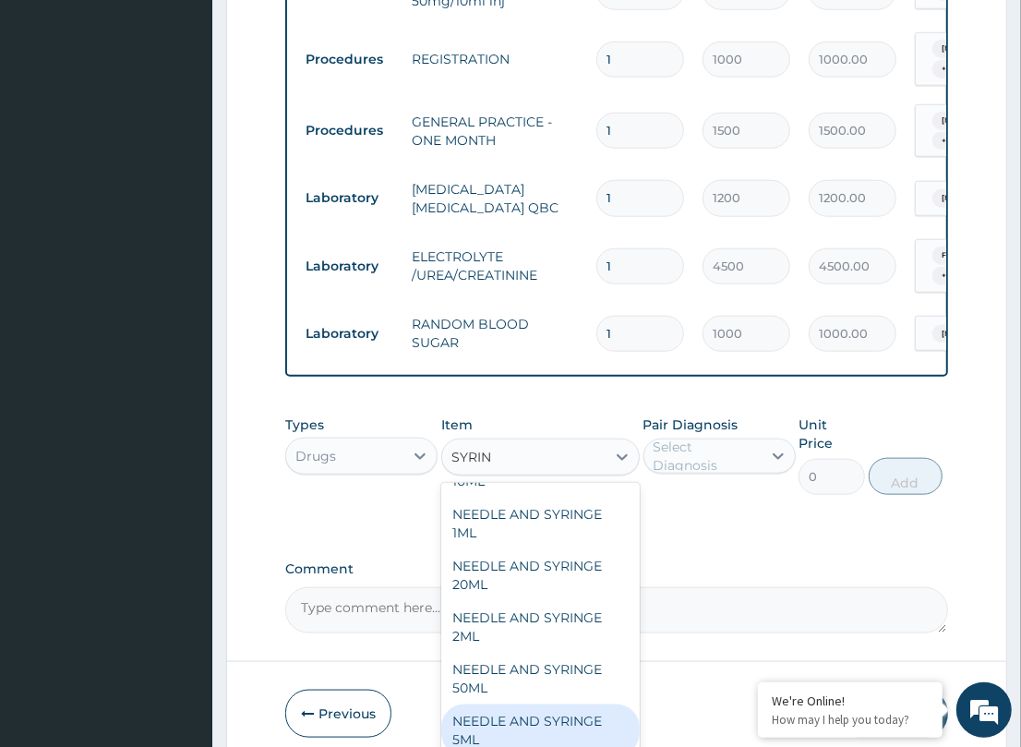
click at [541, 704] on div "NEEDLE AND SYRINGE 5ML" at bounding box center [540, 730] width 198 height 52
type input "55.44"
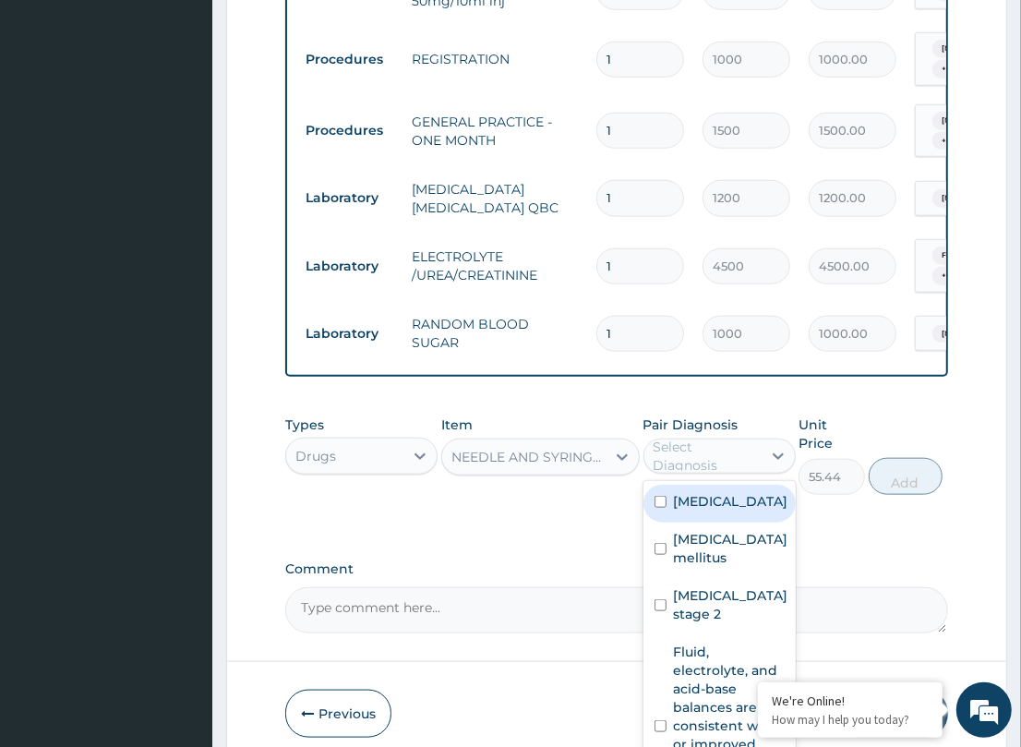
drag, startPoint x: 761, startPoint y: 416, endPoint x: 692, endPoint y: 478, distance: 92.8
click at [760, 438] on div "Select Diagnosis" at bounding box center [719, 455] width 152 height 35
drag, startPoint x: 720, startPoint y: 471, endPoint x: 923, endPoint y: 445, distance: 204.7
click at [762, 485] on div "[MEDICAL_DATA]" at bounding box center [719, 504] width 152 height 38
checkbox input "true"
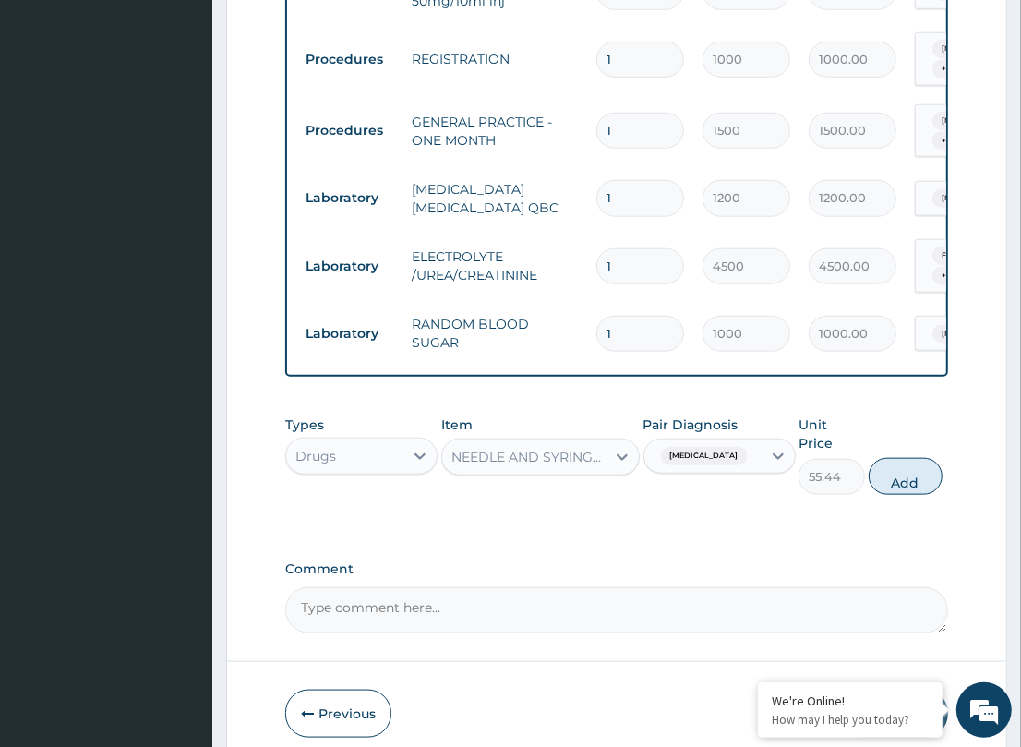
drag, startPoint x: 918, startPoint y: 421, endPoint x: 809, endPoint y: 418, distance: 109.0
click at [917, 458] on button "Add" at bounding box center [906, 476] width 74 height 37
type input "0"
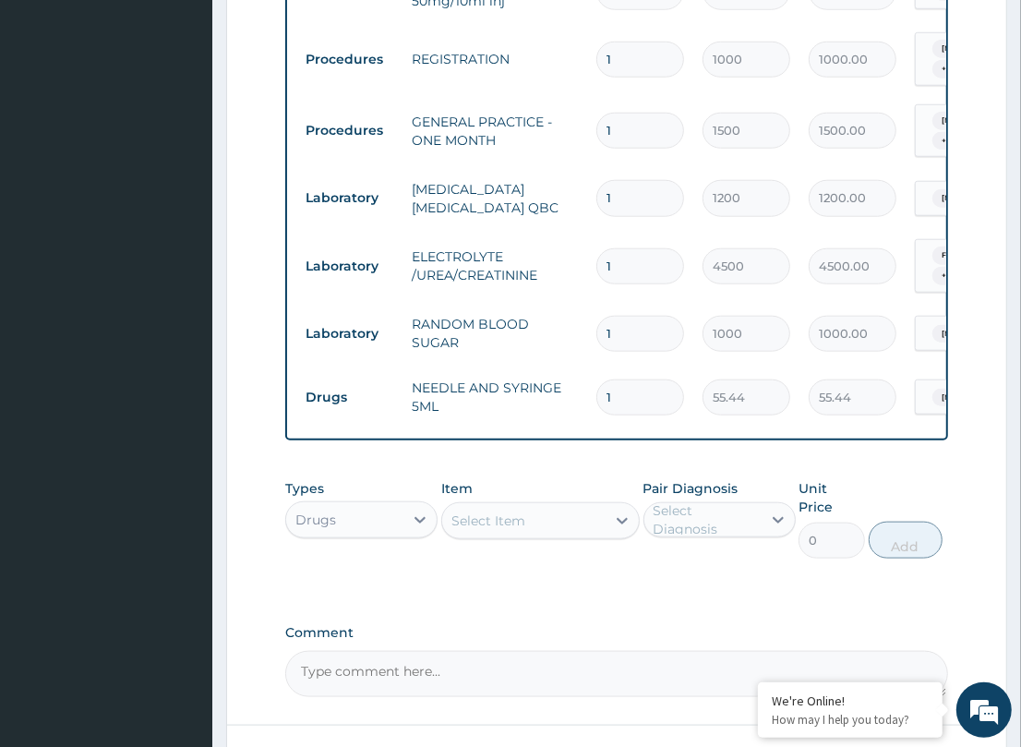
click at [549, 506] on div "Select Item" at bounding box center [523, 521] width 163 height 30
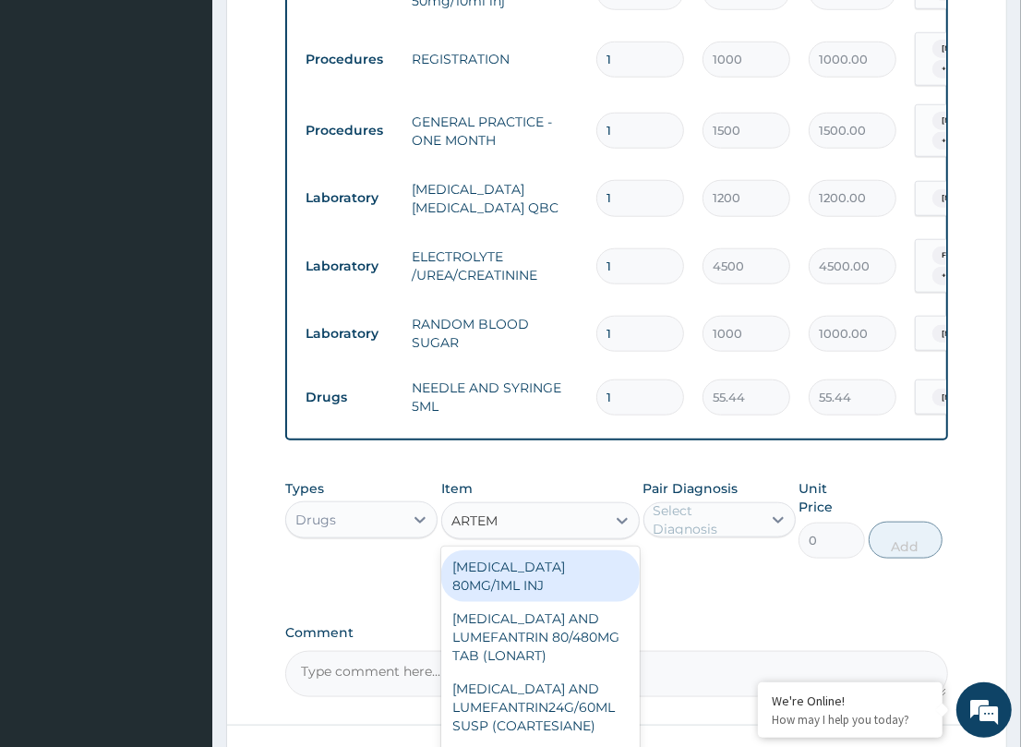
type input "ARTEME"
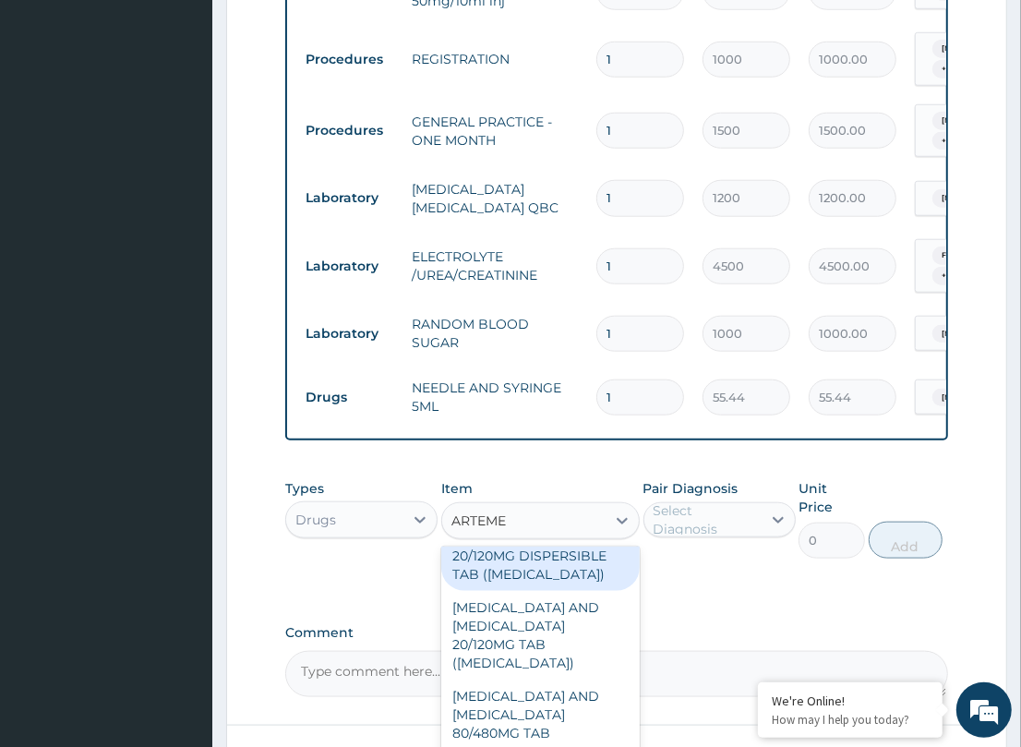
scroll to position [347, 0]
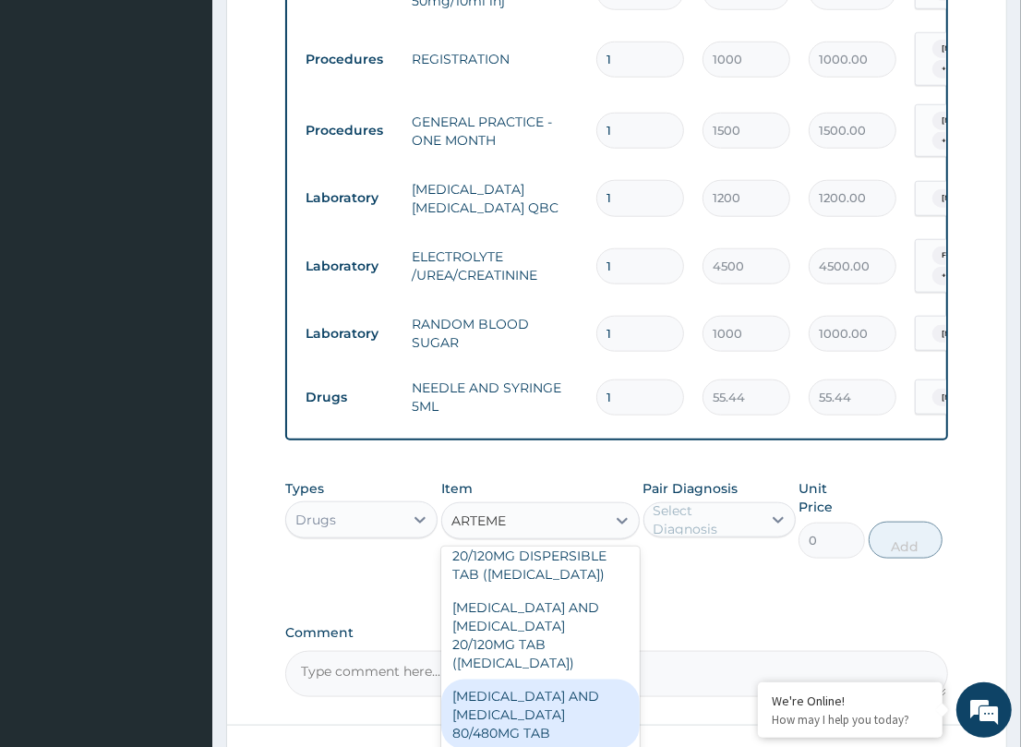
drag, startPoint x: 560, startPoint y: 635, endPoint x: 551, endPoint y: 626, distance: 13.1
click at [557, 679] on div "[MEDICAL_DATA] AND [MEDICAL_DATA] 80/480MG TAB" at bounding box center [540, 714] width 198 height 70
type input "184.8"
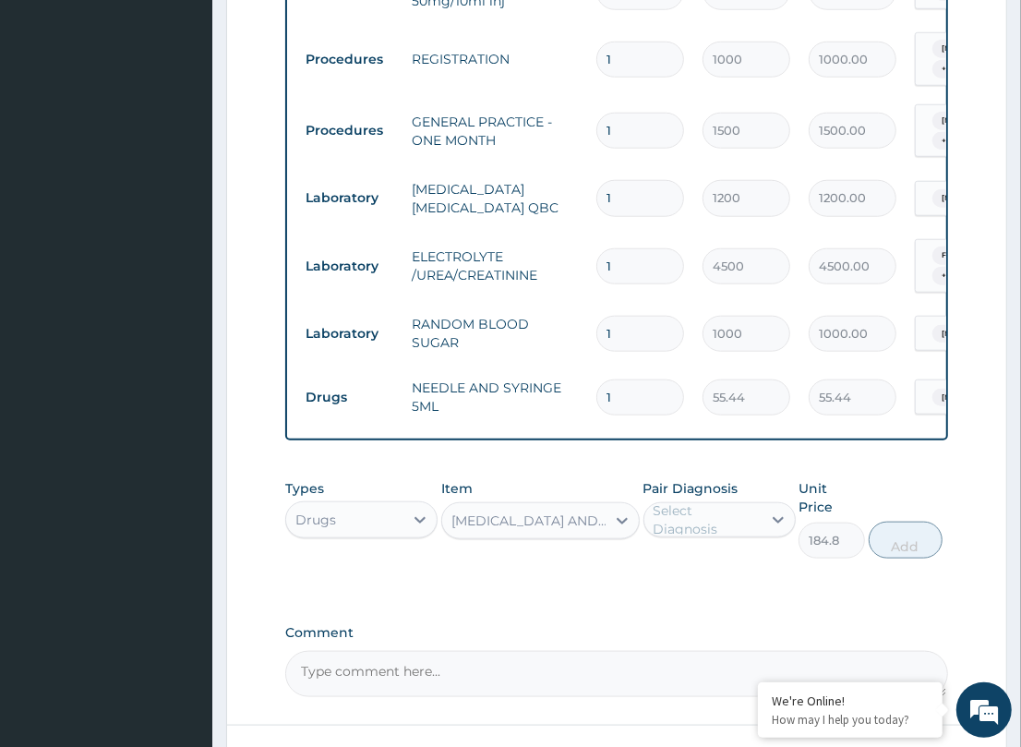
drag, startPoint x: 726, startPoint y: 481, endPoint x: 721, endPoint y: 501, distance: 21.0
click at [726, 501] on div "Select Diagnosis" at bounding box center [706, 519] width 106 height 37
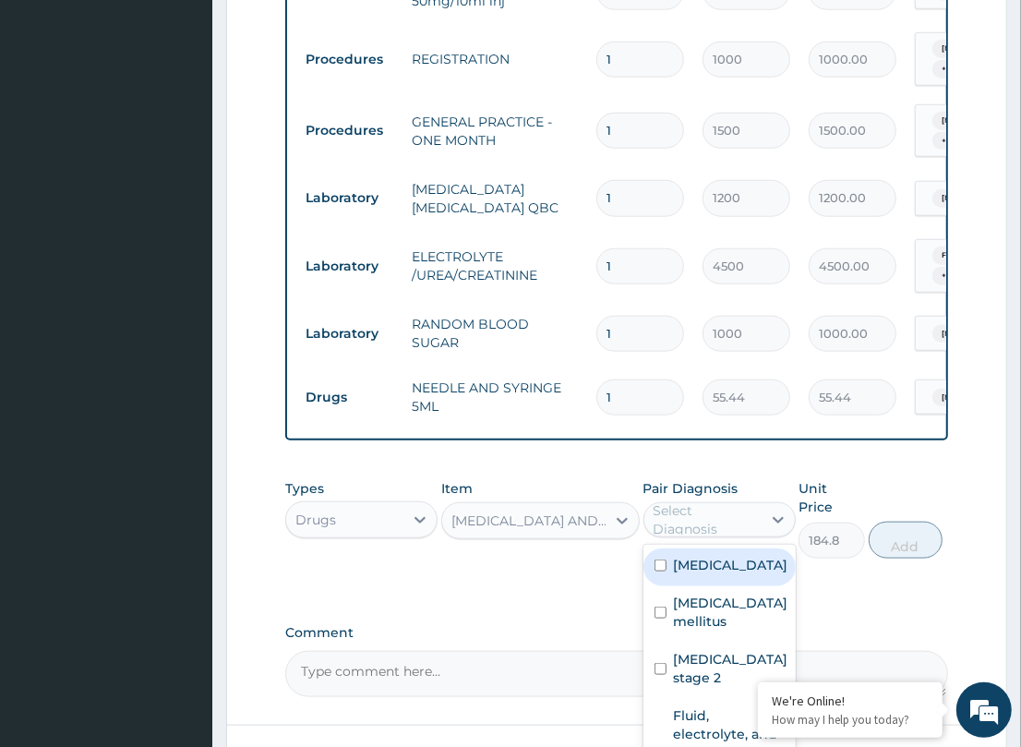
drag, startPoint x: 737, startPoint y: 532, endPoint x: 831, endPoint y: 506, distance: 97.6
click at [745, 548] on div "[MEDICAL_DATA]" at bounding box center [719, 567] width 152 height 38
checkbox input "true"
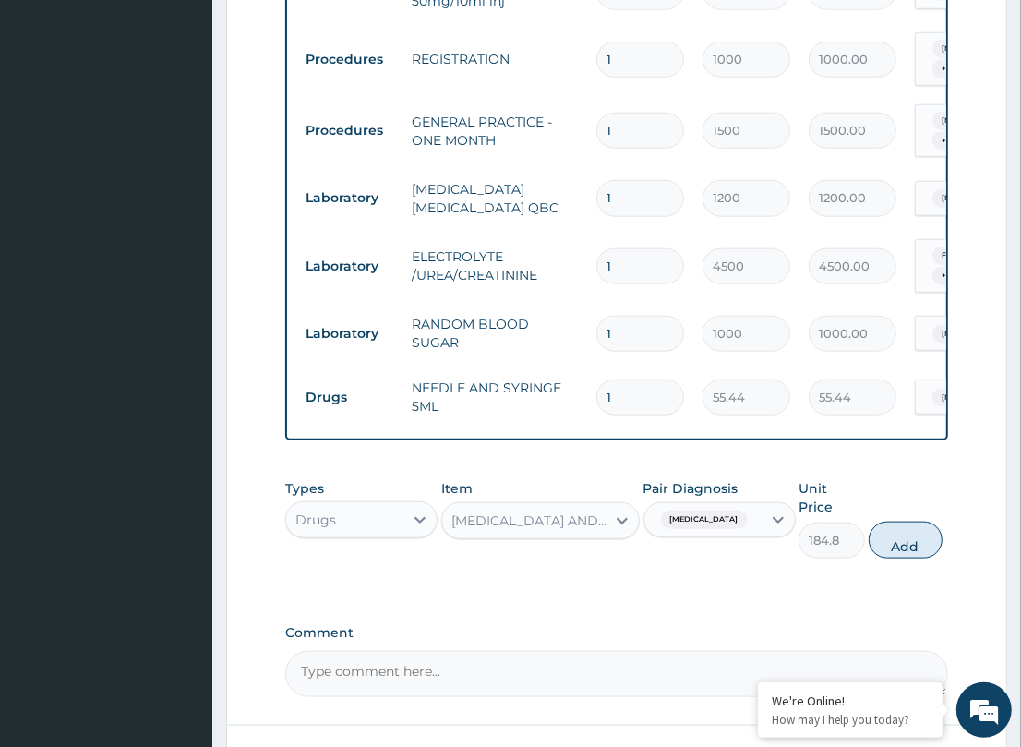
drag, startPoint x: 892, startPoint y: 483, endPoint x: 665, endPoint y: 445, distance: 229.3
click at [893, 522] on button "Add" at bounding box center [906, 540] width 74 height 37
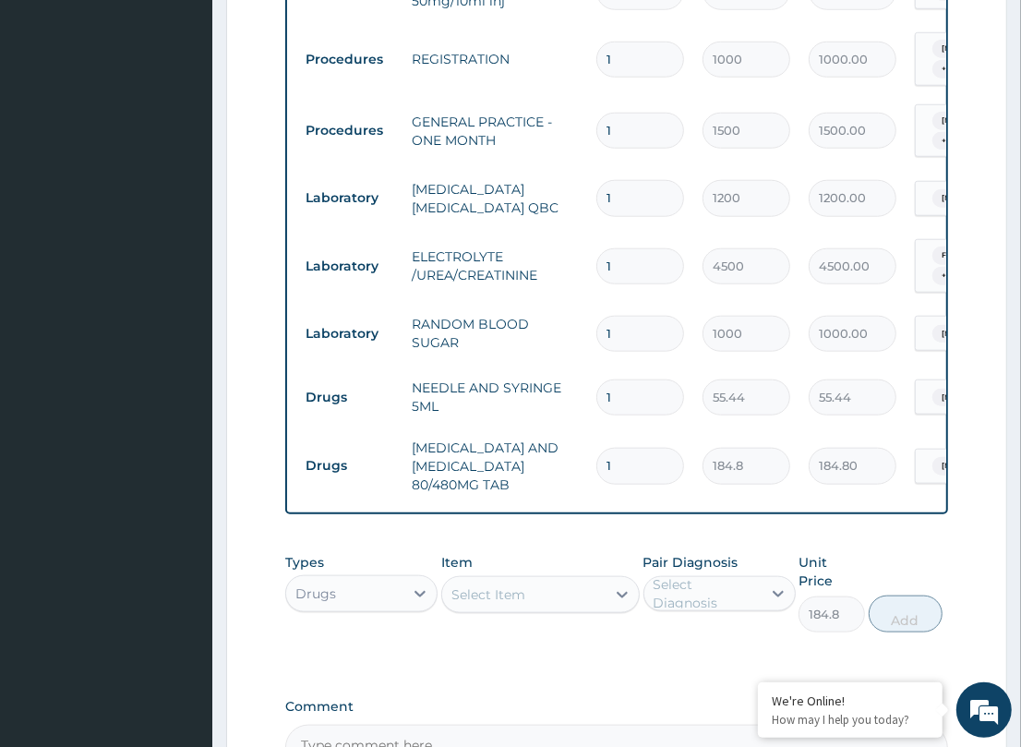
type input "0"
drag, startPoint x: 653, startPoint y: 388, endPoint x: 522, endPoint y: 400, distance: 131.6
click at [523, 429] on tr "Drugs ARTEMETHER AND LUMEFANTRINE 80/480MG TAB 1 184.8 184.80 Malaria Delete" at bounding box center [748, 466] width 905 height 74
drag, startPoint x: 640, startPoint y: 408, endPoint x: 475, endPoint y: 402, distance: 164.4
click at [476, 429] on tr "Drugs ARTEMETHER AND LUMEFANTRINE 80/480MG TAB 1 184.8 184.80 Malaria Delete" at bounding box center [748, 466] width 905 height 74
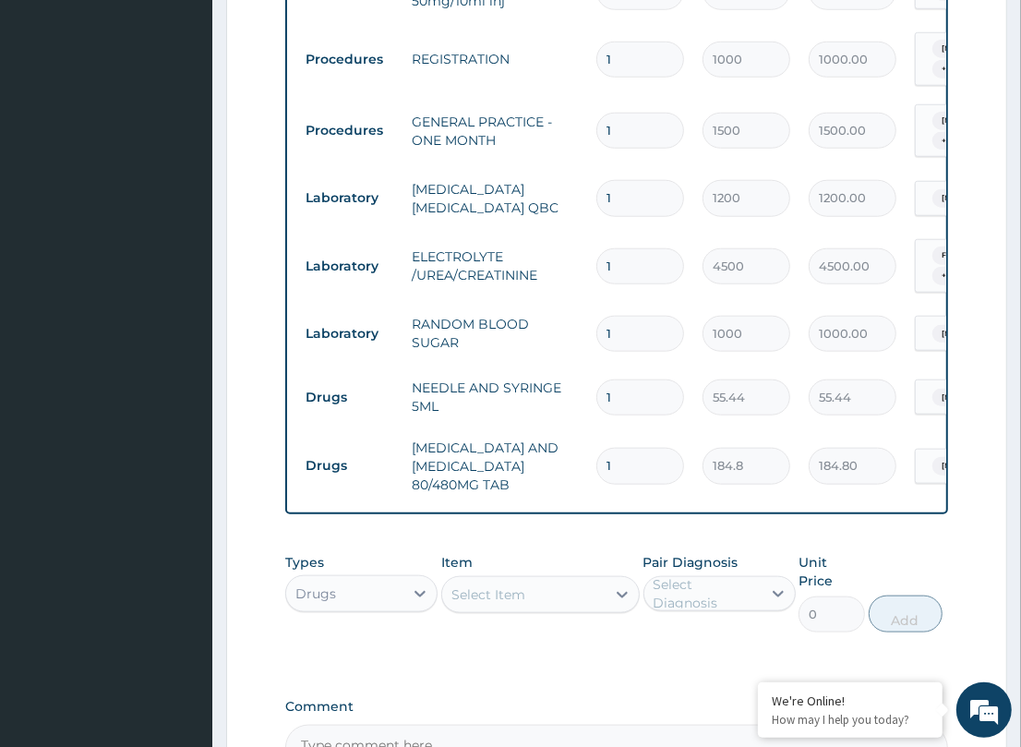
type input "6"
type input "1108.80"
type input "6"
drag, startPoint x: 524, startPoint y: 490, endPoint x: 496, endPoint y: 506, distance: 32.6
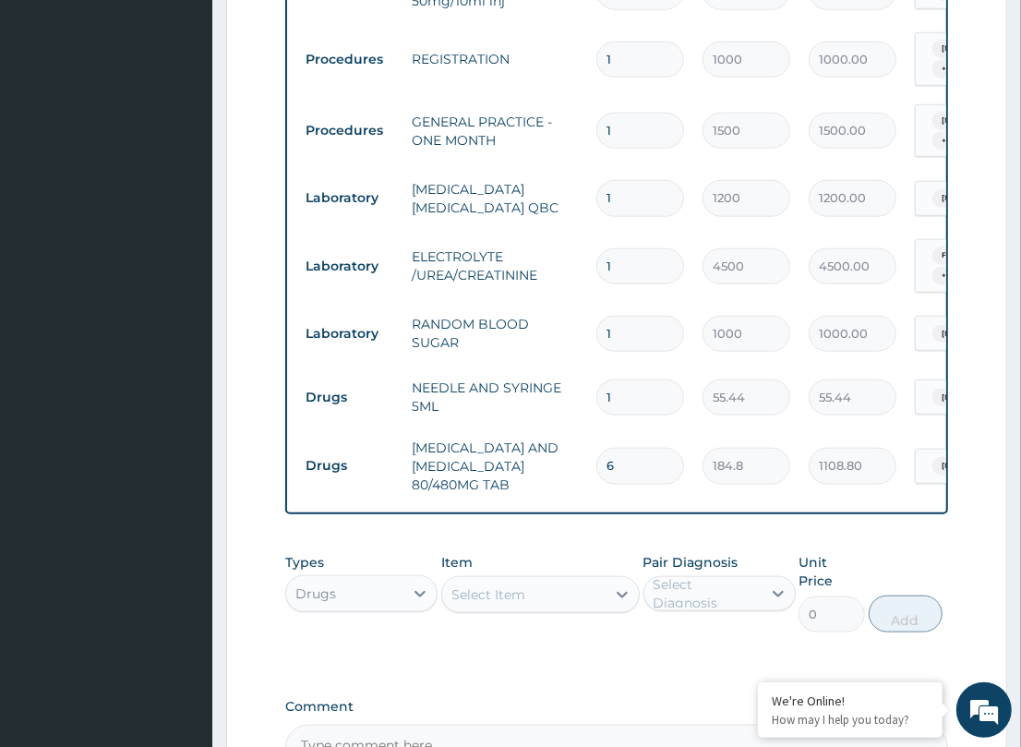
drag, startPoint x: 606, startPoint y: 554, endPoint x: 653, endPoint y: 549, distance: 46.4
click at [610, 578] on div at bounding box center [621, 594] width 33 height 33
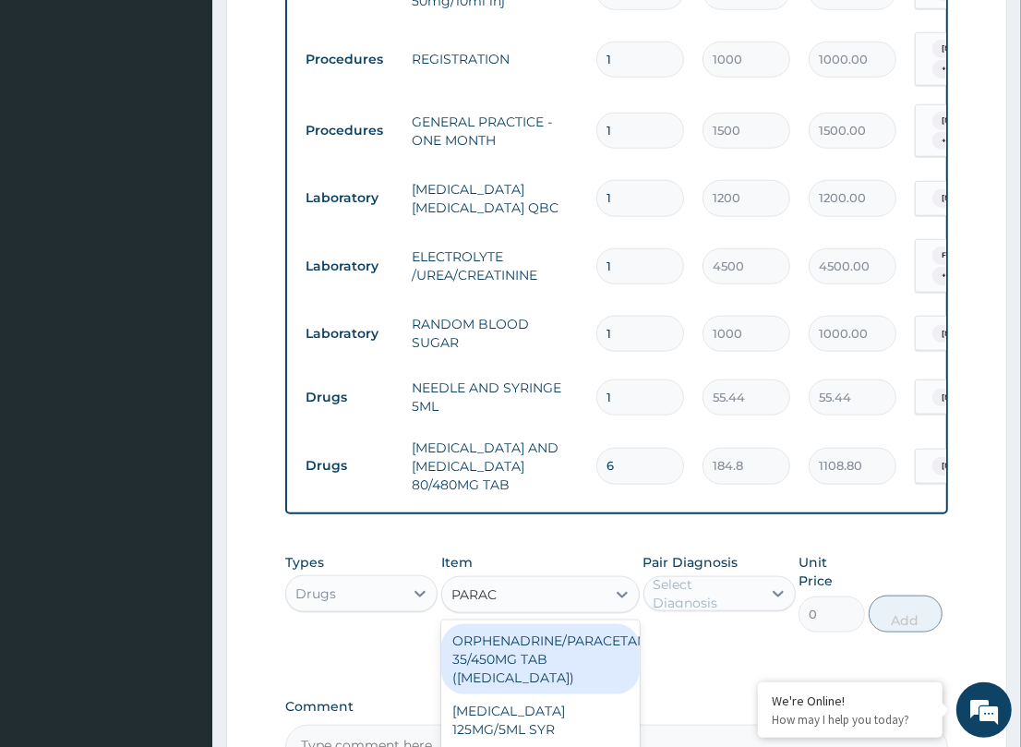
type input "PARACE"
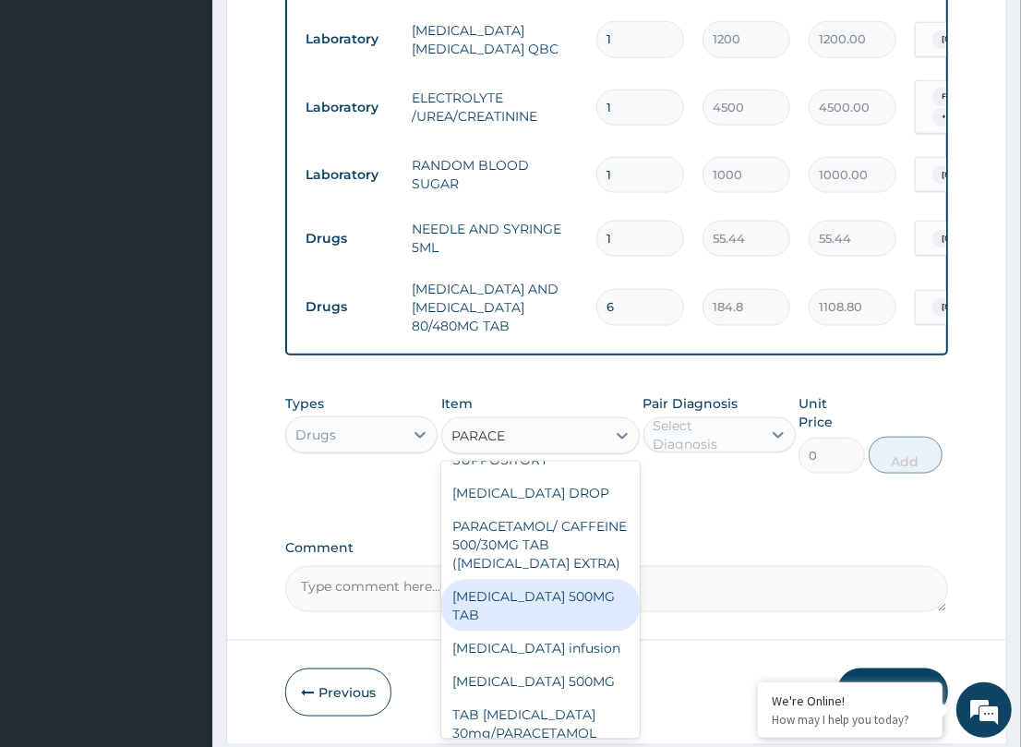
scroll to position [270, 0]
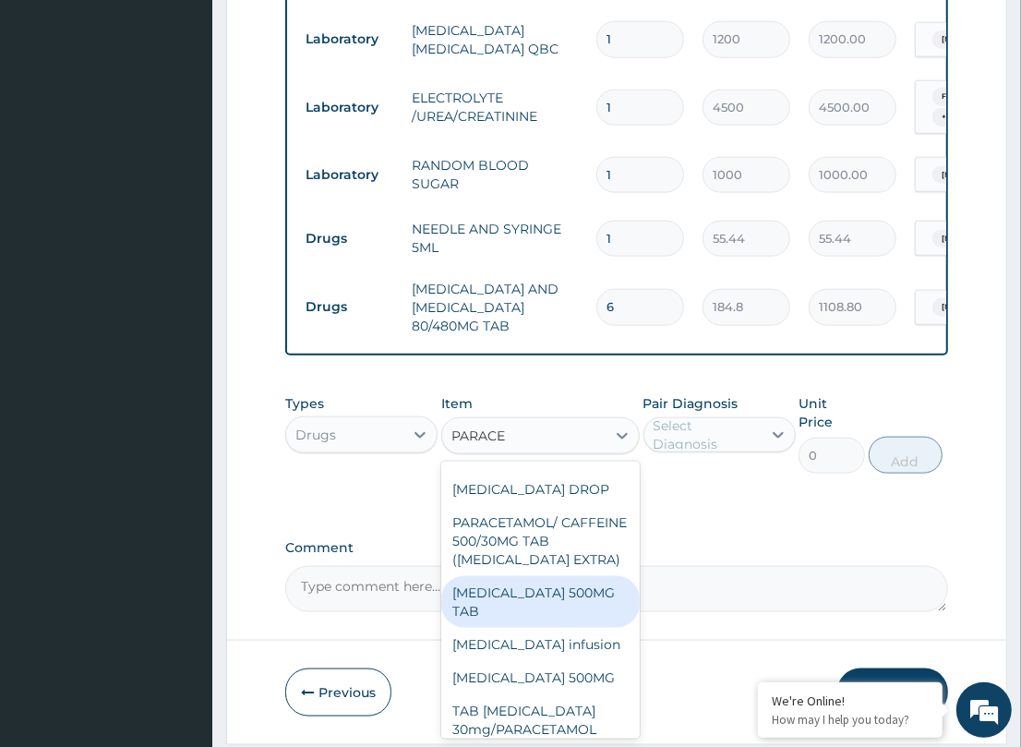
drag, startPoint x: 549, startPoint y: 547, endPoint x: 743, endPoint y: 478, distance: 205.8
click at [549, 576] on div "PARACETAMOL 500MG TAB" at bounding box center [540, 602] width 198 height 52
type input "200"
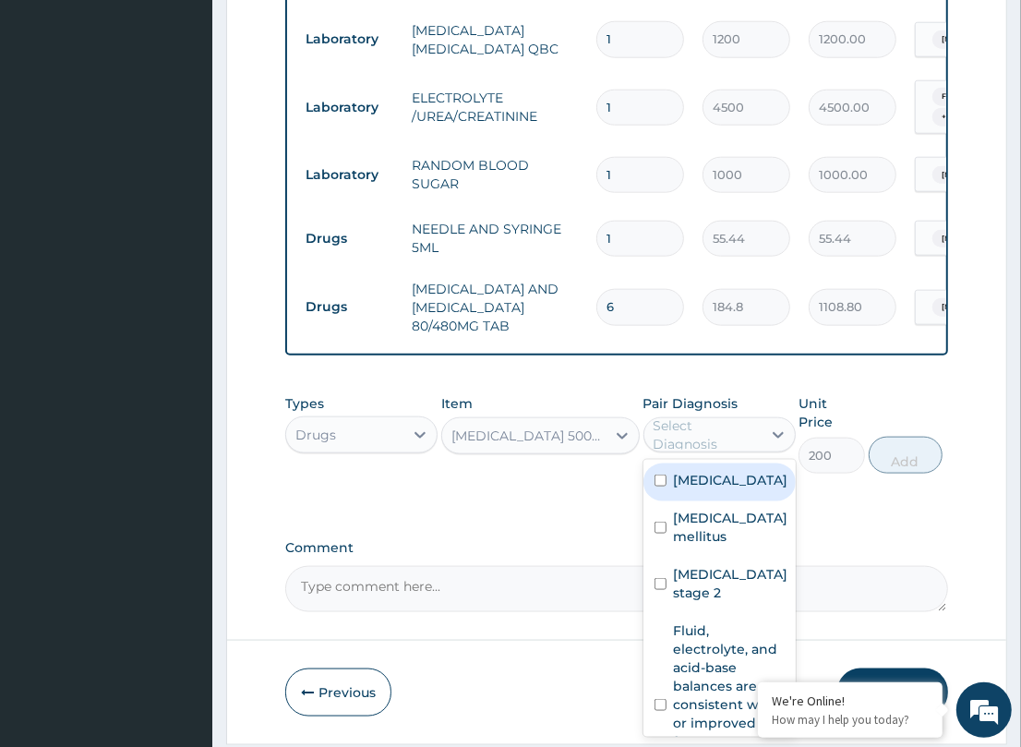
click at [746, 416] on div "Select Diagnosis" at bounding box center [706, 434] width 106 height 37
drag, startPoint x: 725, startPoint y: 443, endPoint x: 893, endPoint y: 421, distance: 169.4
click at [745, 463] on div "[MEDICAL_DATA]" at bounding box center [719, 482] width 152 height 38
checkbox input "true"
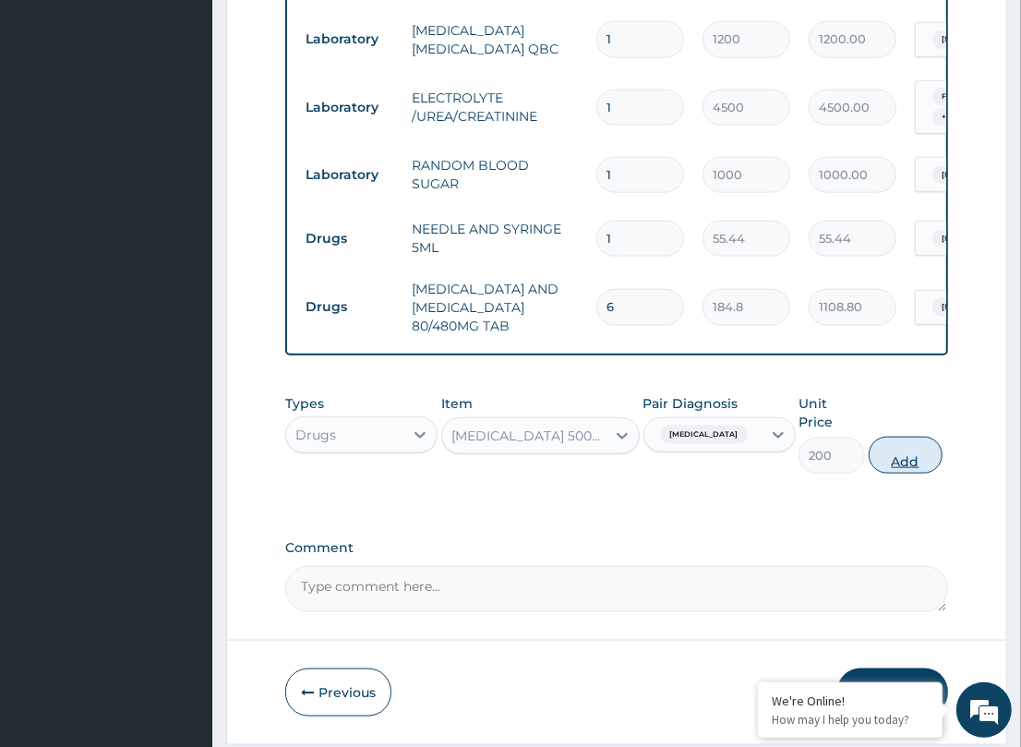
click at [914, 437] on button "Add" at bounding box center [906, 455] width 74 height 37
type input "0"
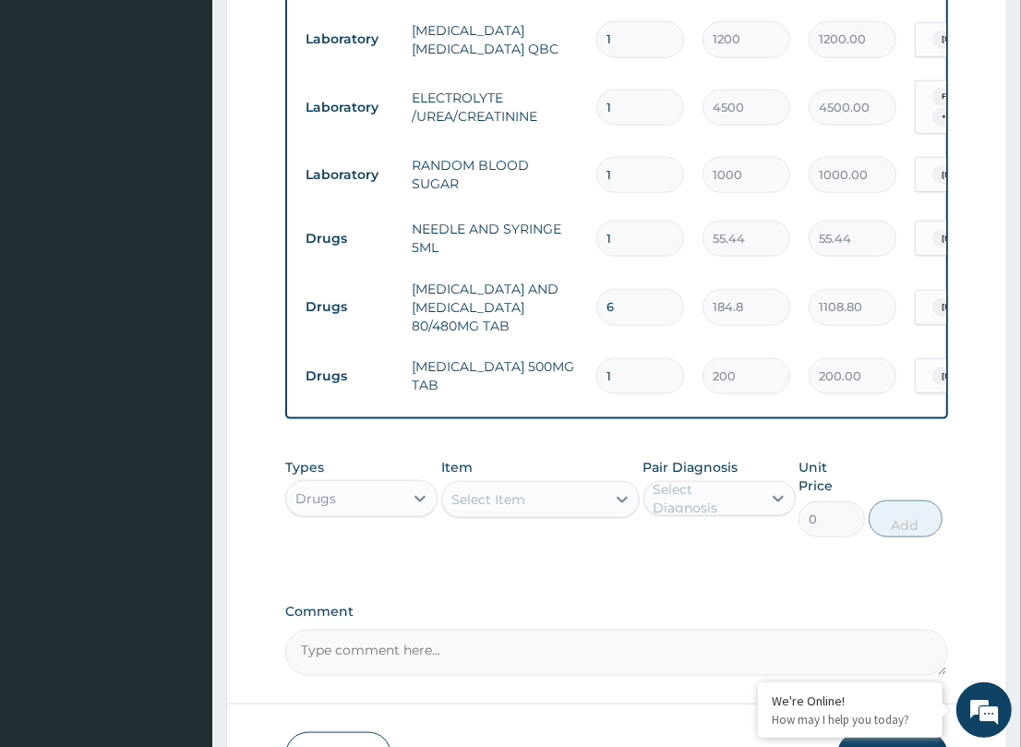
type input "18"
type input "3600.00"
type input "18"
click at [626, 449] on div "Types Drugs Item Select Item Pair Diagnosis Select Diagnosis Unit Price 0 Add" at bounding box center [616, 498] width 662 height 98
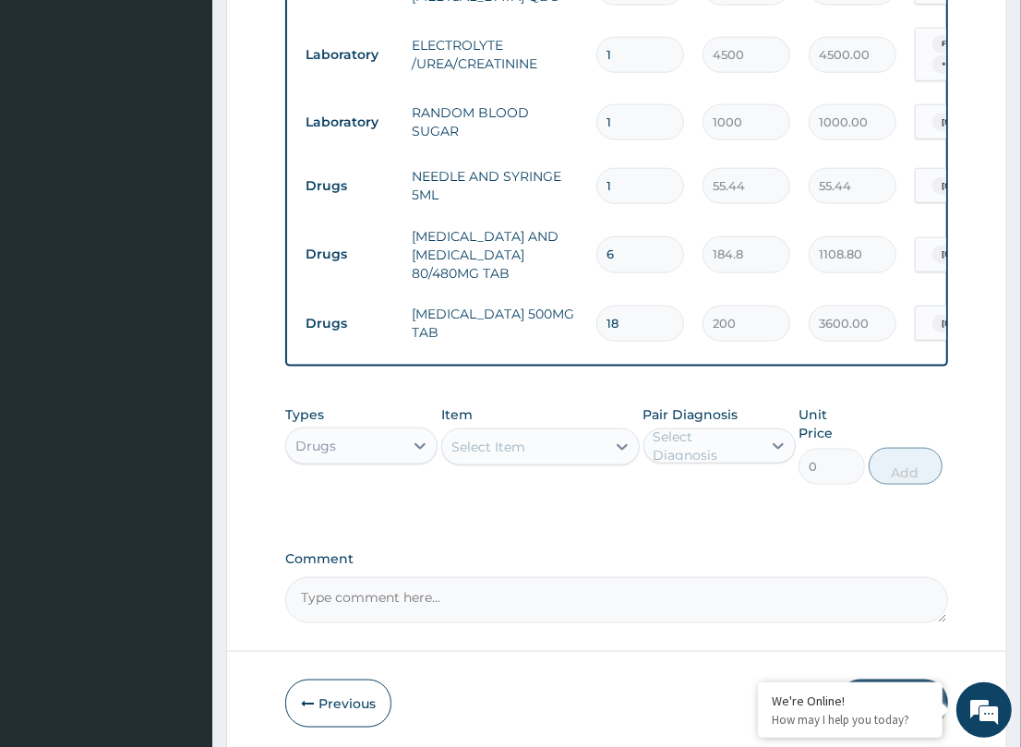
scroll to position [1198, 0]
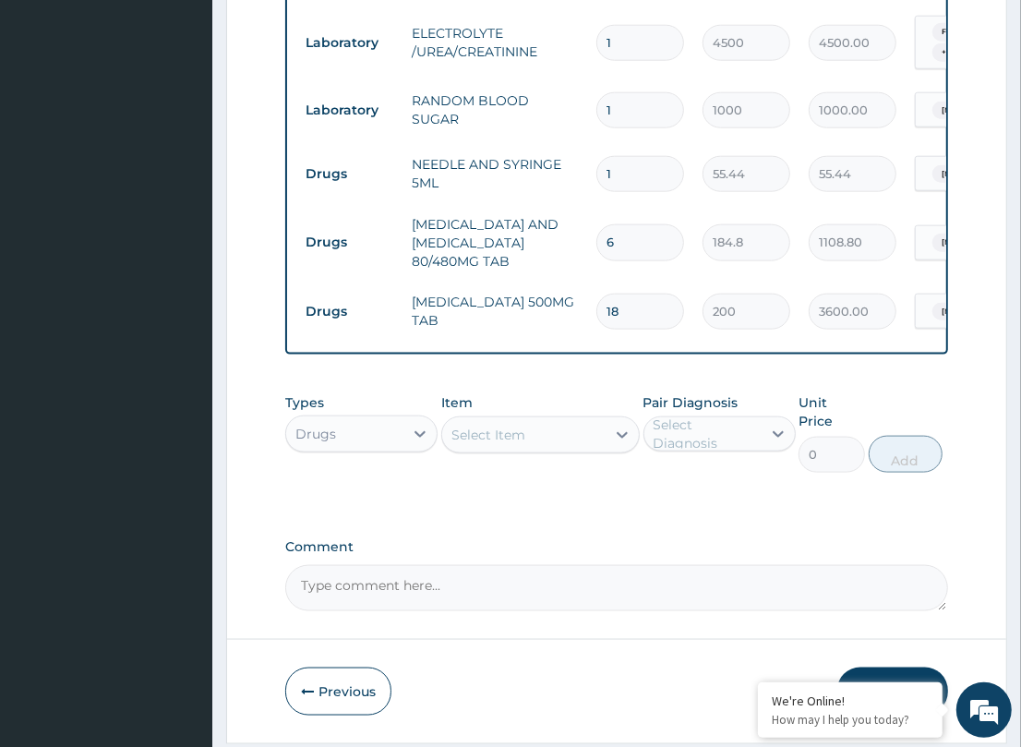
drag, startPoint x: 921, startPoint y: 628, endPoint x: 16, endPoint y: 614, distance: 905.6
click at [911, 667] on button "Submit" at bounding box center [892, 691] width 111 height 48
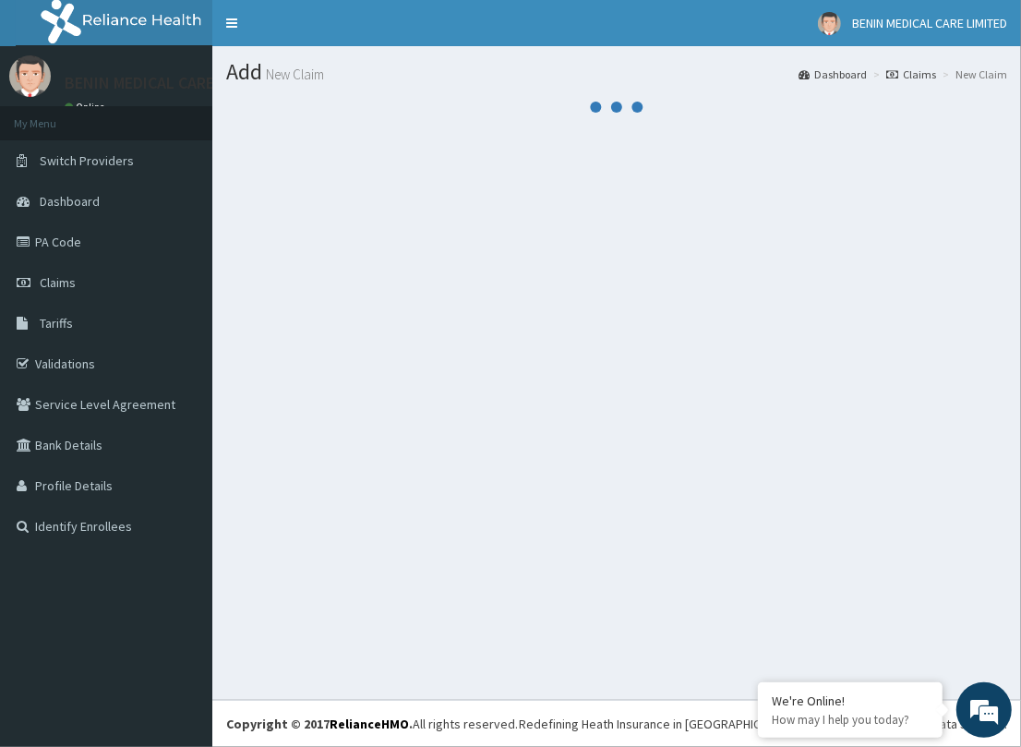
scroll to position [0, 0]
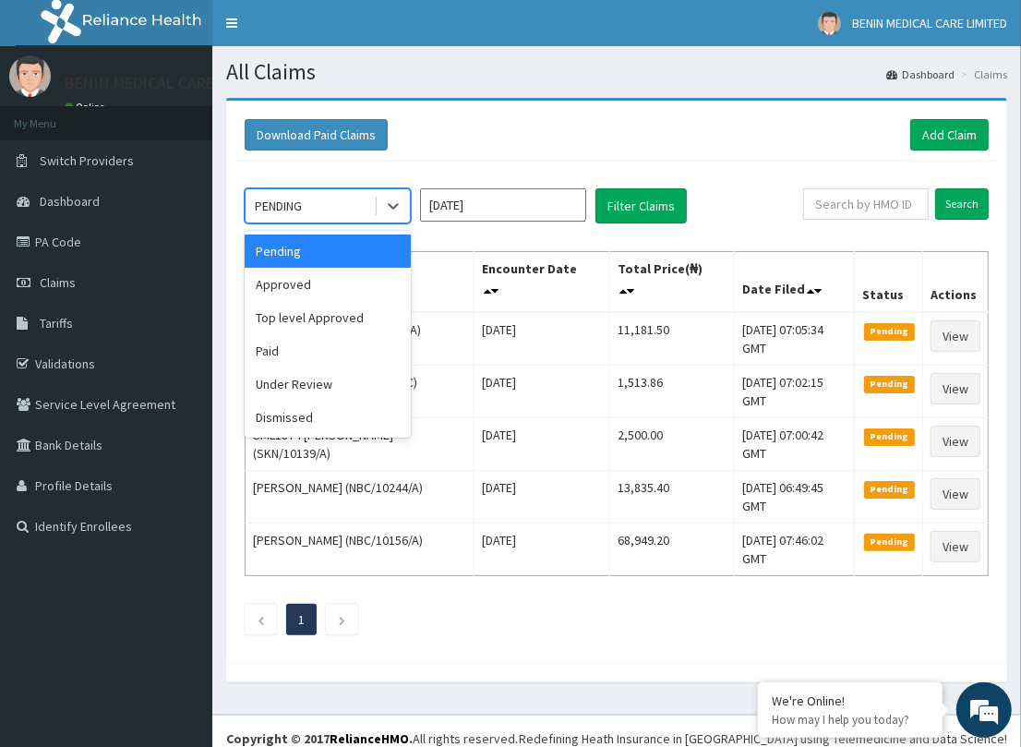
click at [355, 218] on div "PENDING" at bounding box center [310, 206] width 128 height 30
drag, startPoint x: 332, startPoint y: 294, endPoint x: 566, endPoint y: 265, distance: 235.3
click at [400, 294] on div "Approved" at bounding box center [328, 284] width 166 height 33
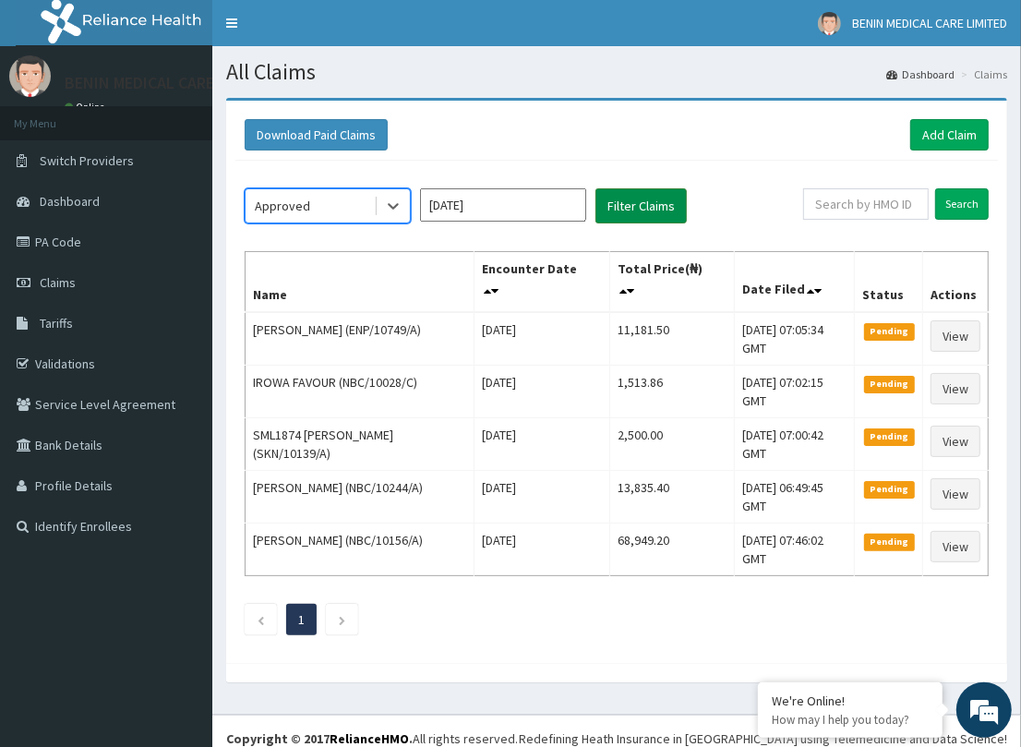
click at [628, 212] on button "Filter Claims" at bounding box center [640, 205] width 91 height 35
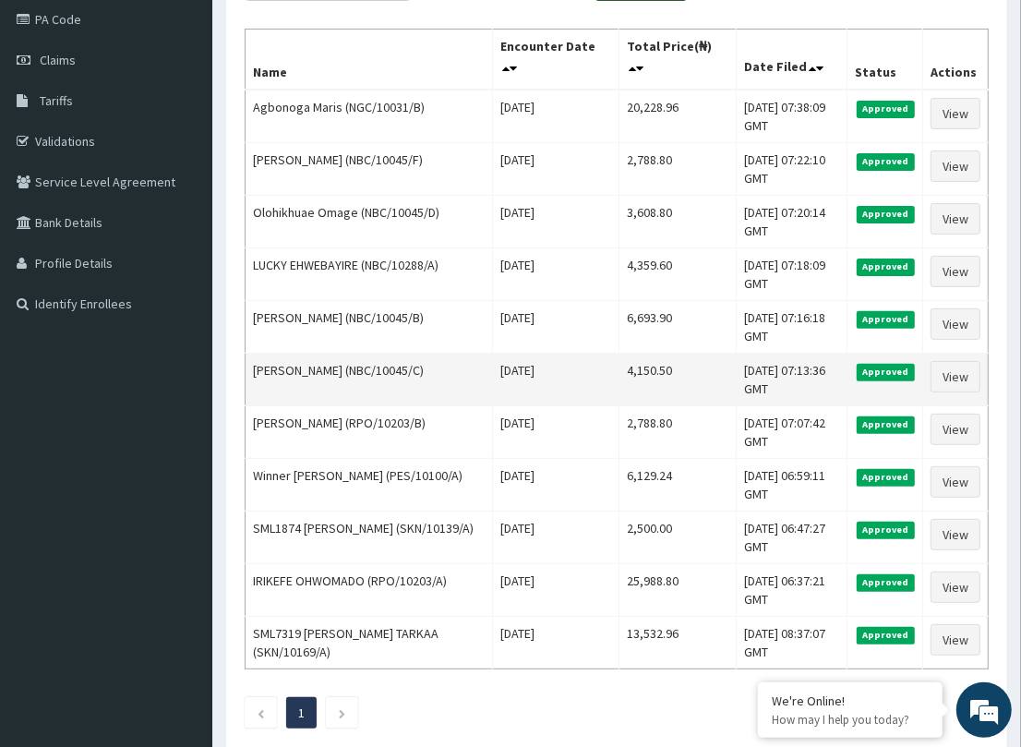
scroll to position [223, 0]
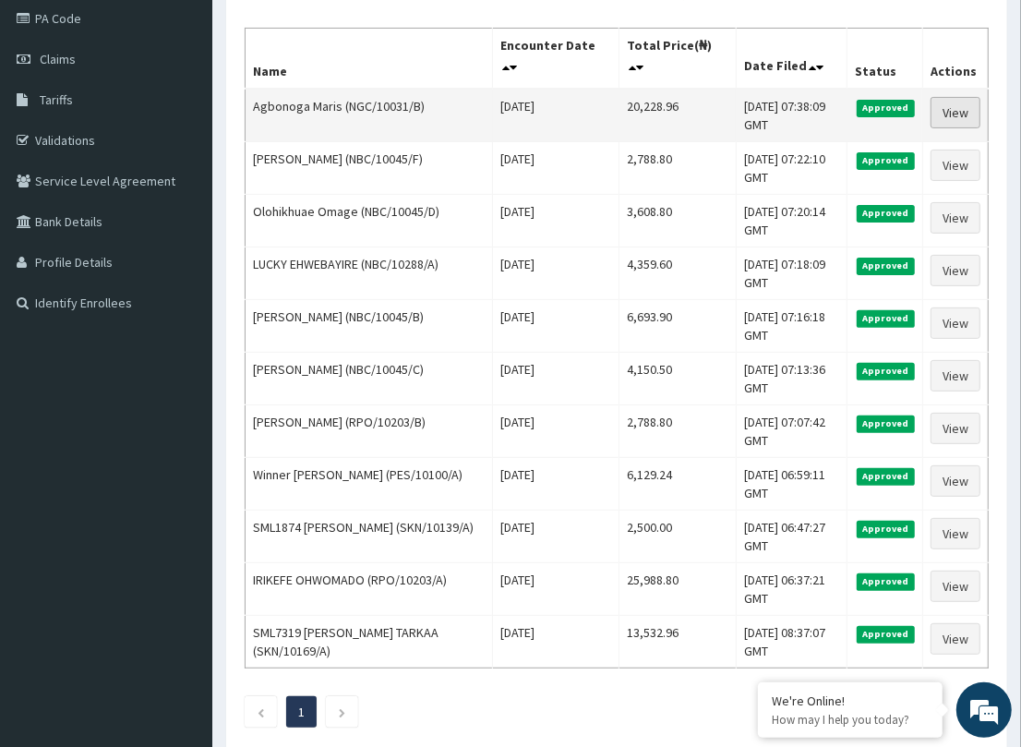
click at [961, 111] on link "View" at bounding box center [955, 112] width 50 height 31
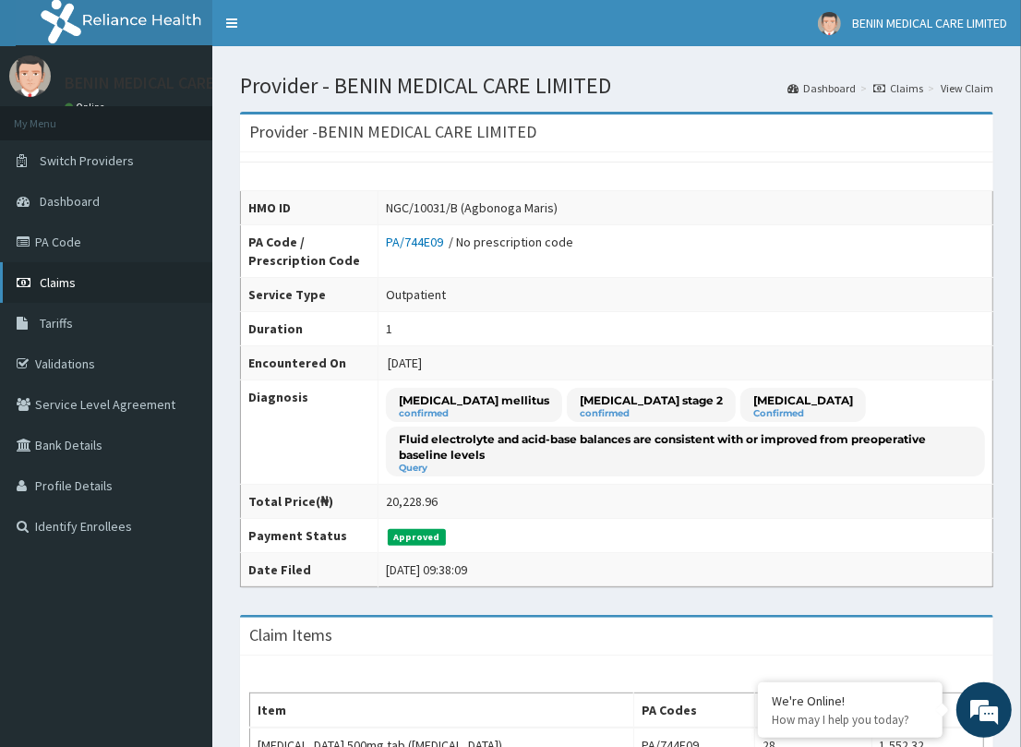
click at [117, 291] on link "Claims" at bounding box center [106, 282] width 212 height 41
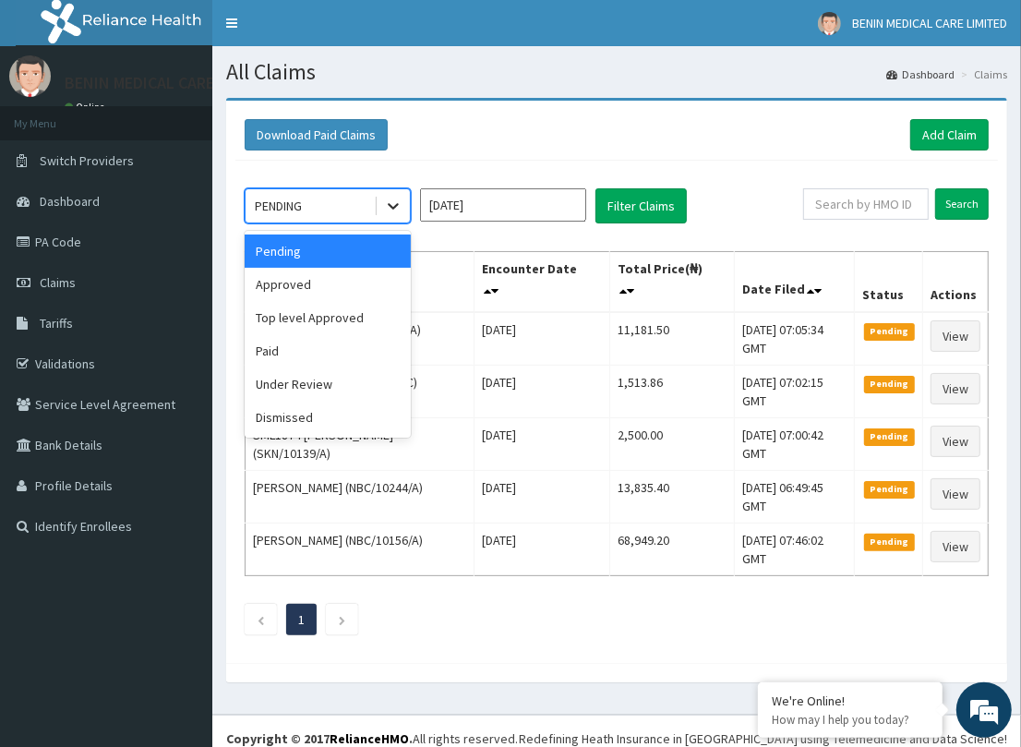
click at [392, 208] on icon at bounding box center [393, 207] width 11 height 6
click at [363, 317] on div "Top level Approved" at bounding box center [328, 317] width 166 height 33
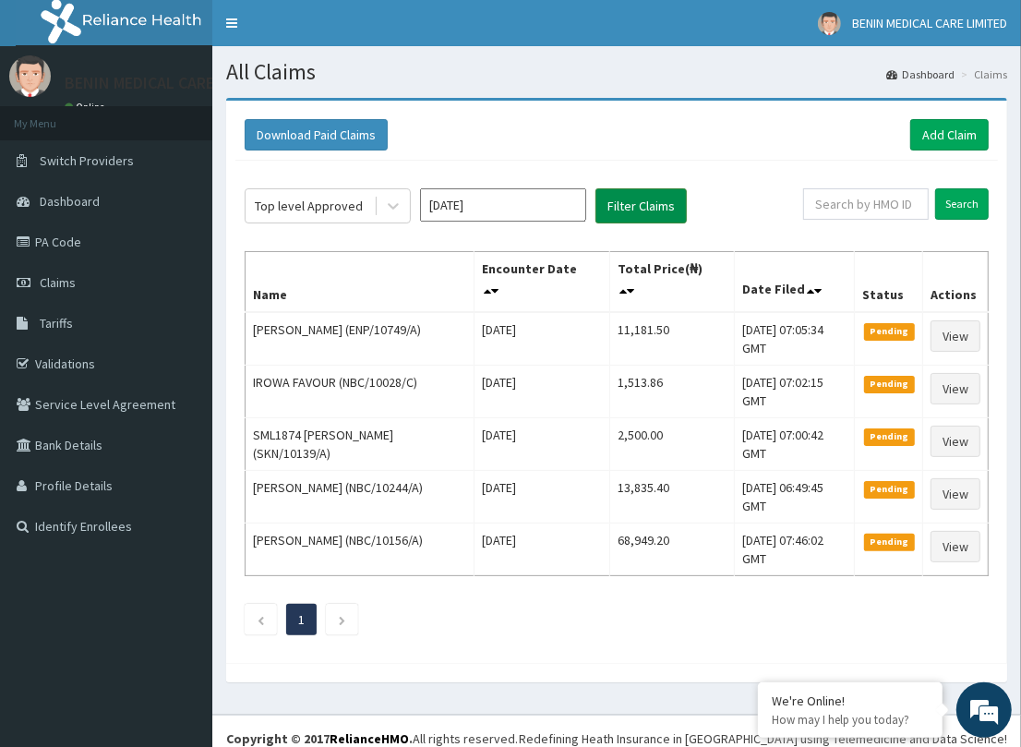
click at [605, 222] on button "Filter Claims" at bounding box center [640, 205] width 91 height 35
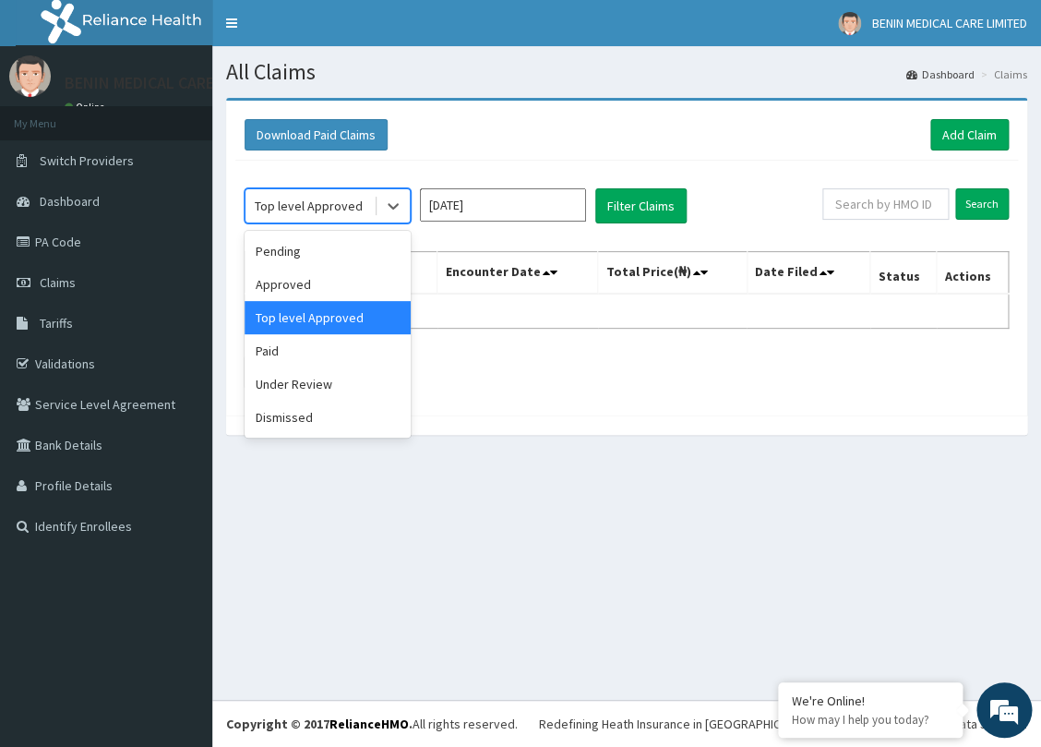
drag, startPoint x: 378, startPoint y: 200, endPoint x: 362, endPoint y: 235, distance: 38.8
click at [374, 213] on div at bounding box center [392, 205] width 36 height 33
drag, startPoint x: 354, startPoint y: 298, endPoint x: 466, endPoint y: 266, distance: 117.1
click at [366, 297] on div "Approved" at bounding box center [328, 284] width 166 height 33
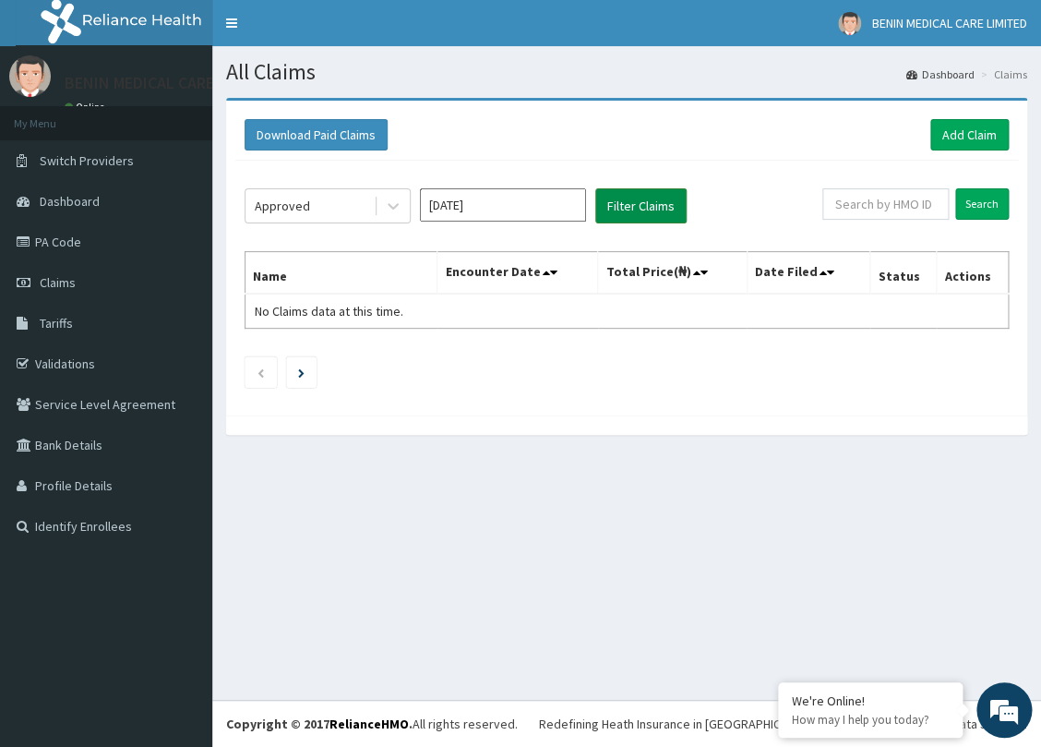
click at [646, 210] on button "Filter Claims" at bounding box center [640, 205] width 91 height 35
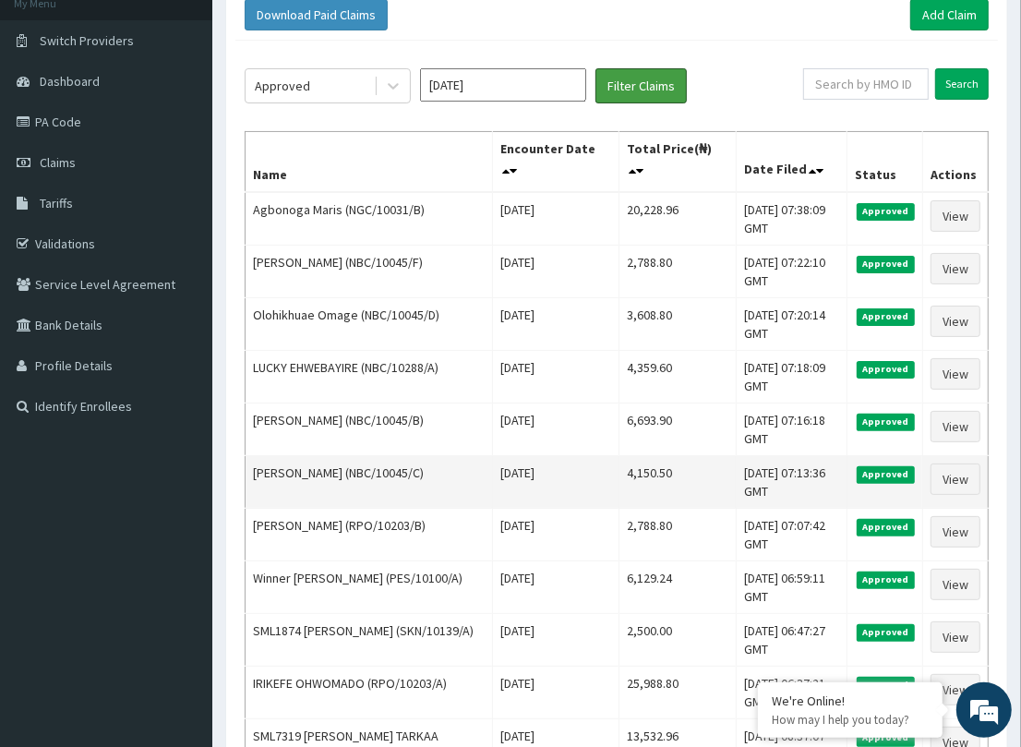
scroll to position [112, 0]
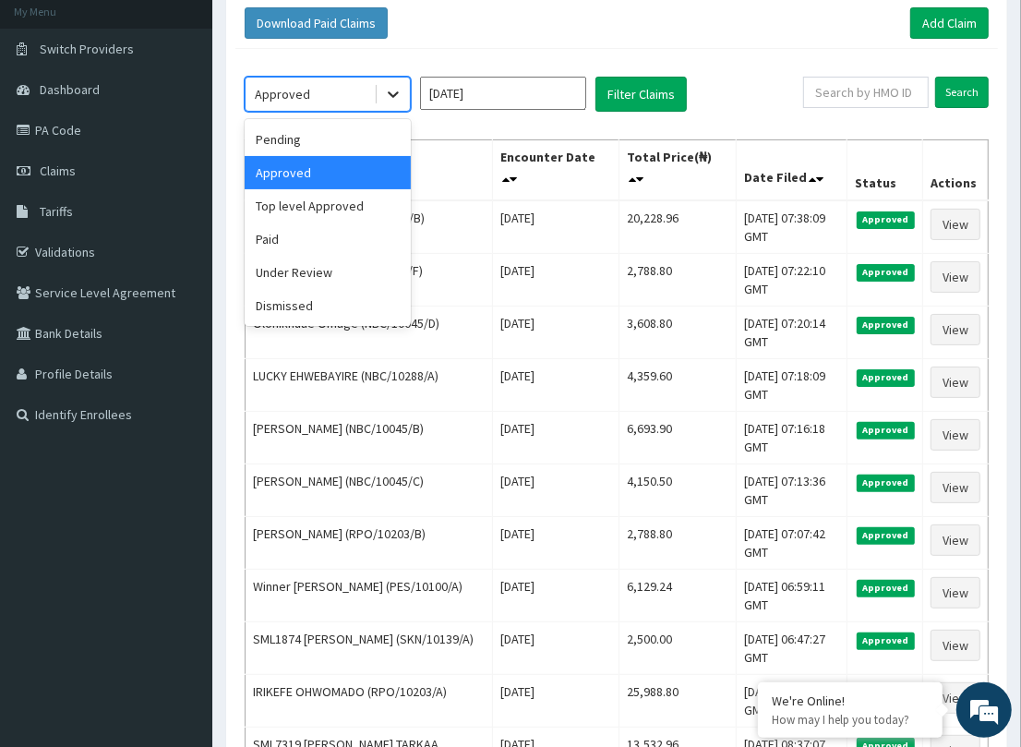
drag, startPoint x: 386, startPoint y: 86, endPoint x: 385, endPoint y: 109, distance: 23.1
click at [385, 103] on icon at bounding box center [393, 94] width 18 height 18
click at [330, 251] on div "Paid" at bounding box center [328, 238] width 166 height 33
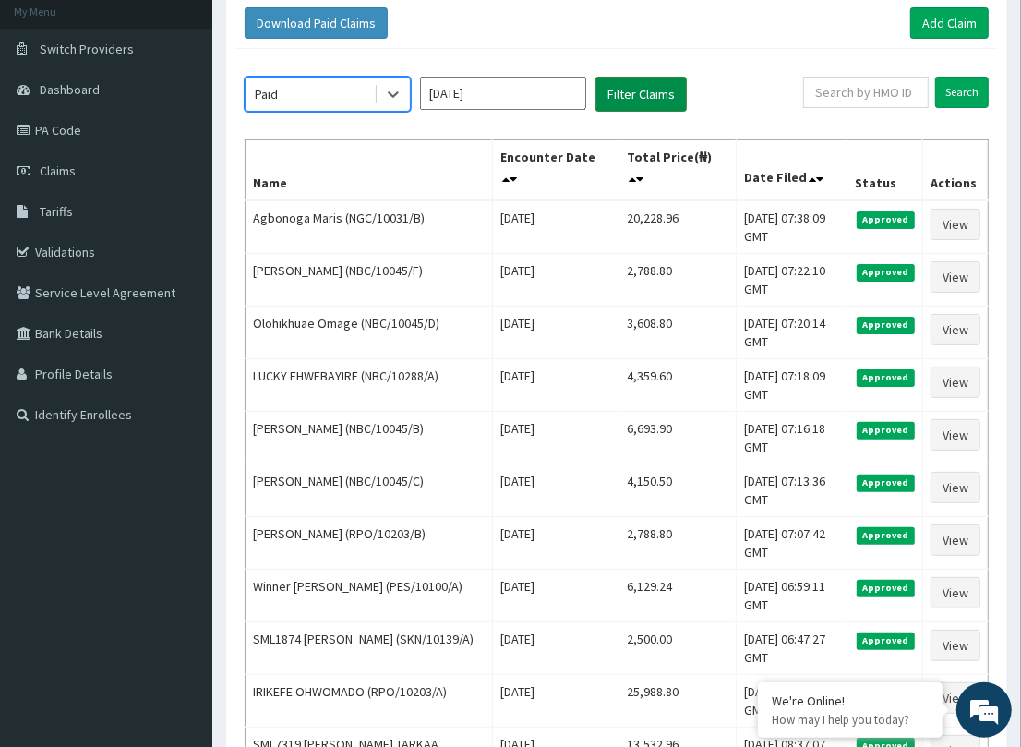
click at [630, 97] on button "Filter Claims" at bounding box center [640, 94] width 91 height 35
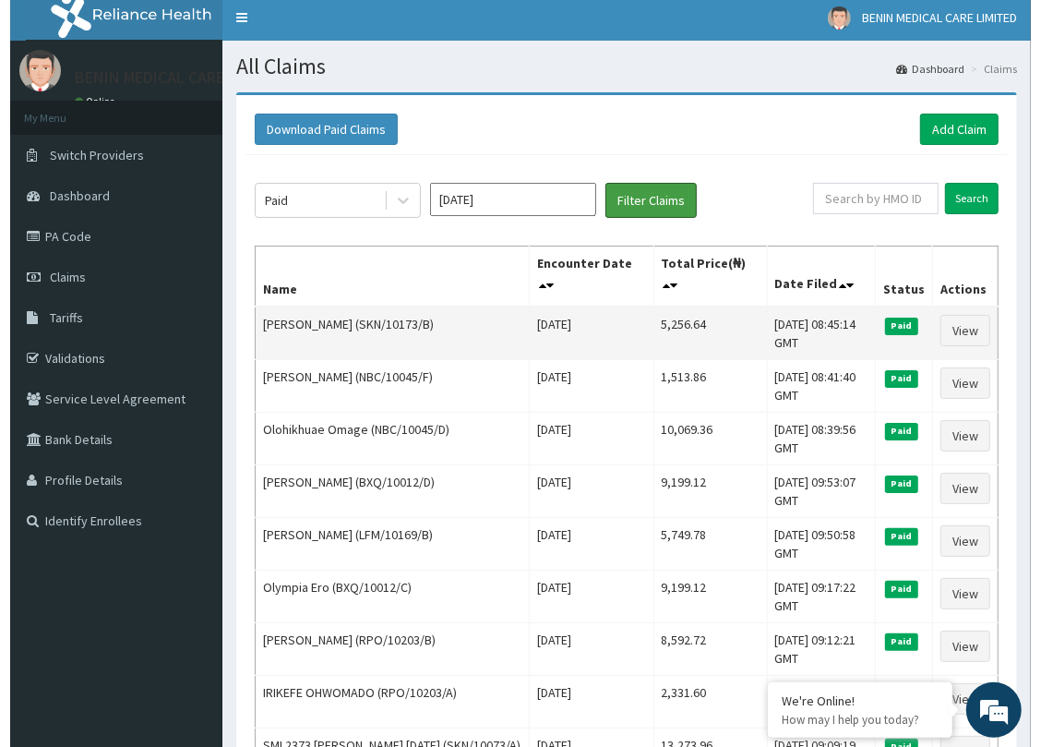
scroll to position [0, 0]
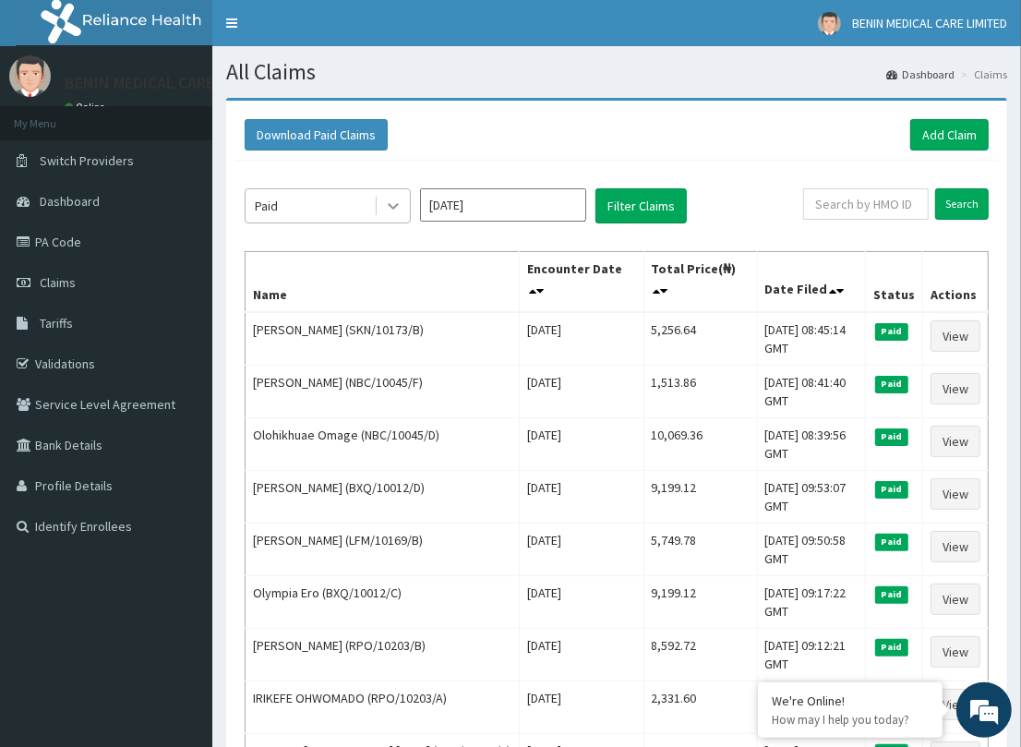
click at [402, 210] on div at bounding box center [393, 205] width 33 height 33
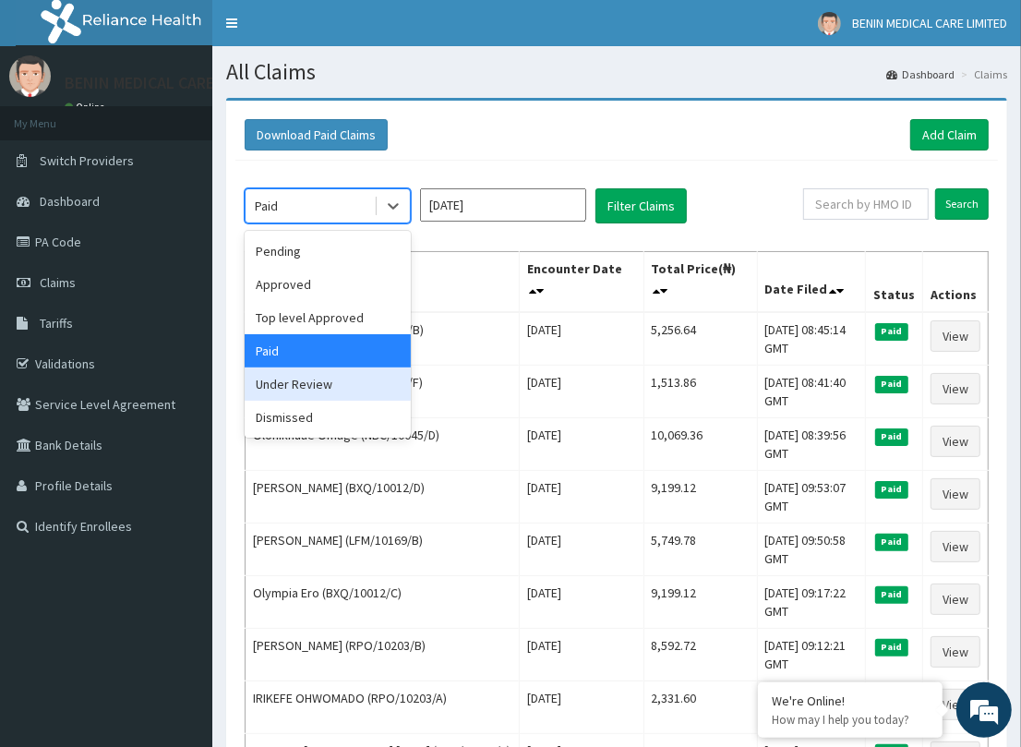
click at [363, 388] on div "Under Review" at bounding box center [328, 383] width 166 height 33
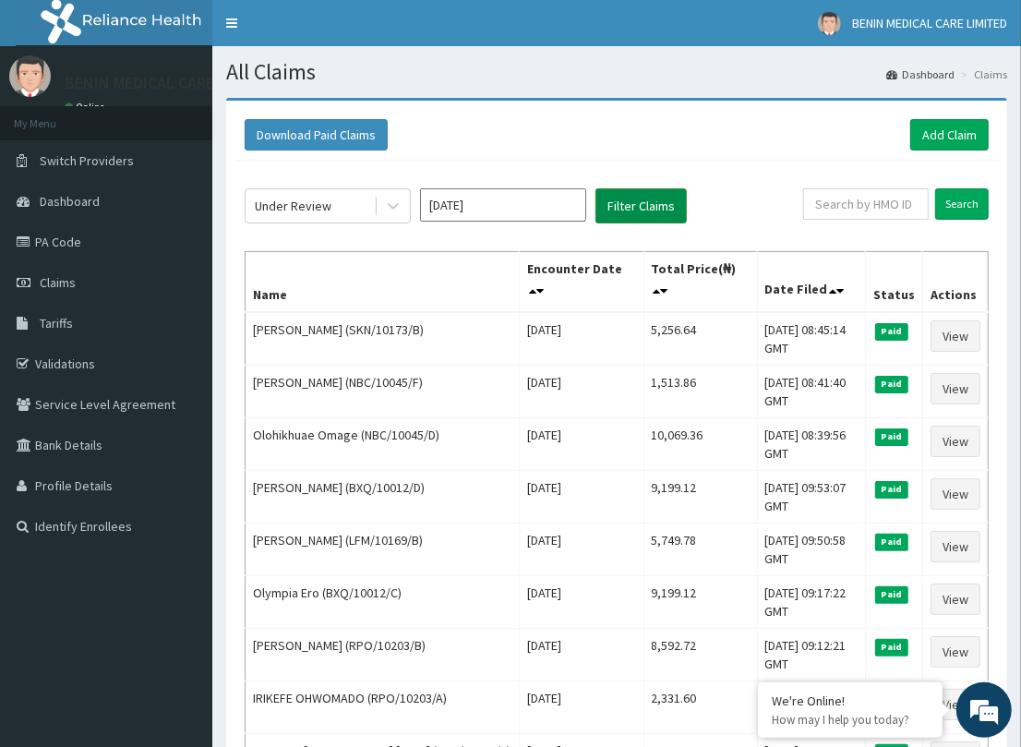
click at [649, 188] on button "Filter Claims" at bounding box center [640, 205] width 91 height 35
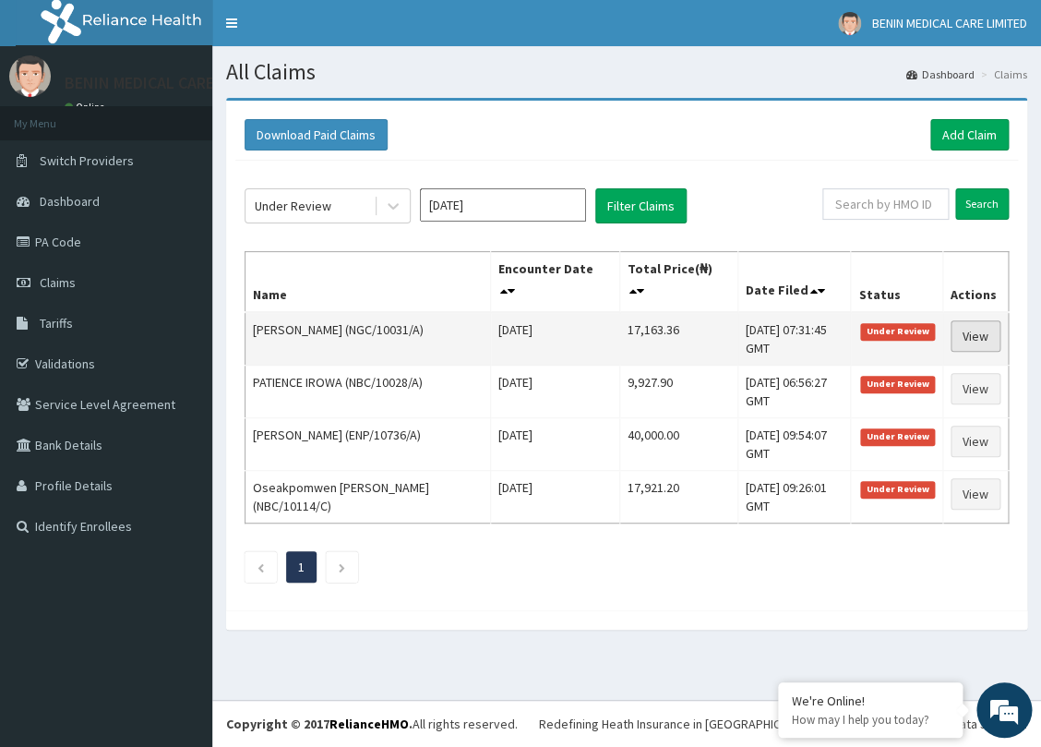
click at [965, 338] on link "View" at bounding box center [976, 335] width 50 height 31
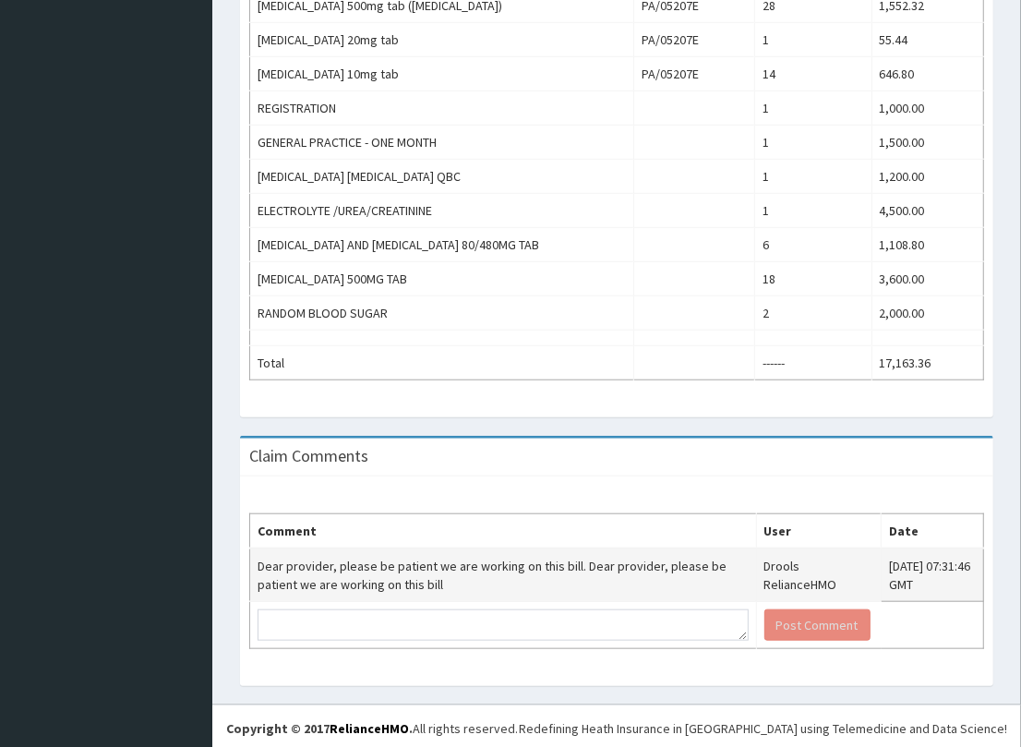
scroll to position [746, 0]
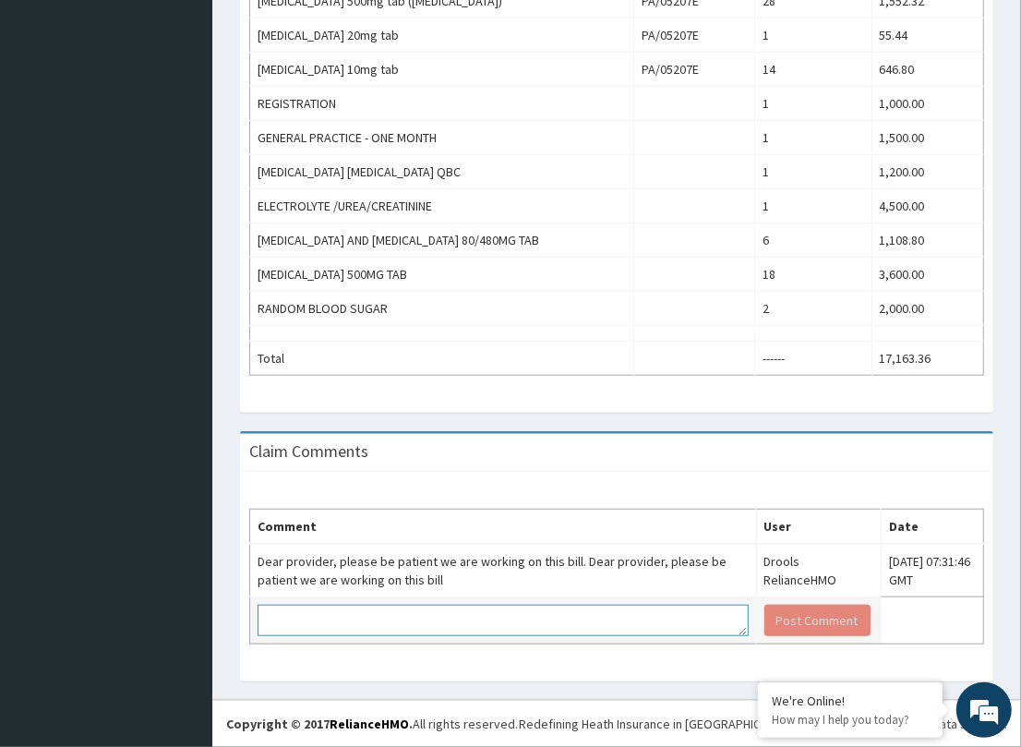
click at [321, 612] on textarea at bounding box center [503, 620] width 491 height 31
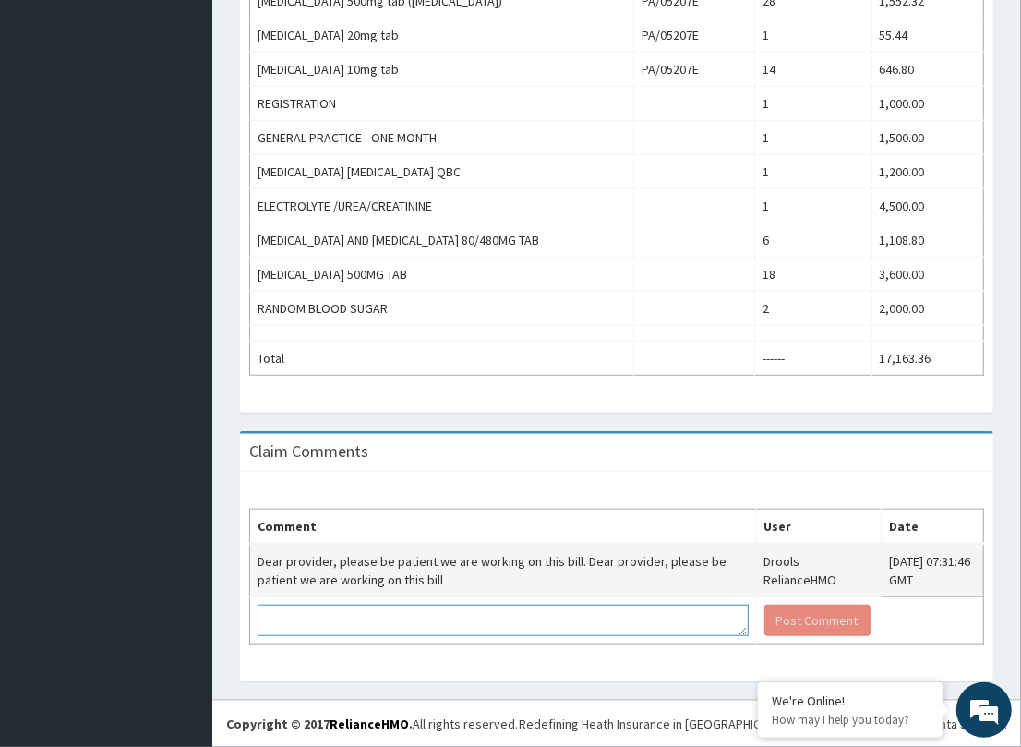
paste textarea "PA/56A5D5"
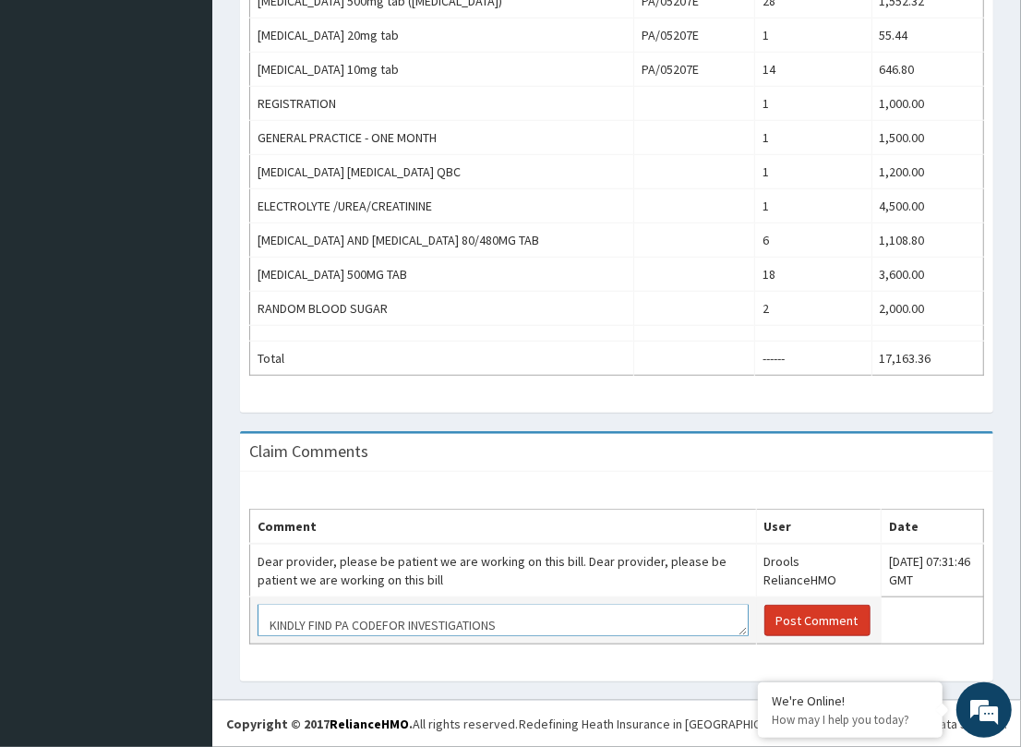
type textarea "PA/56A5D5 KINDLY FIND PA CODEFOR INVESTIGATIONS"
click at [789, 616] on button "Post Comment" at bounding box center [817, 620] width 106 height 31
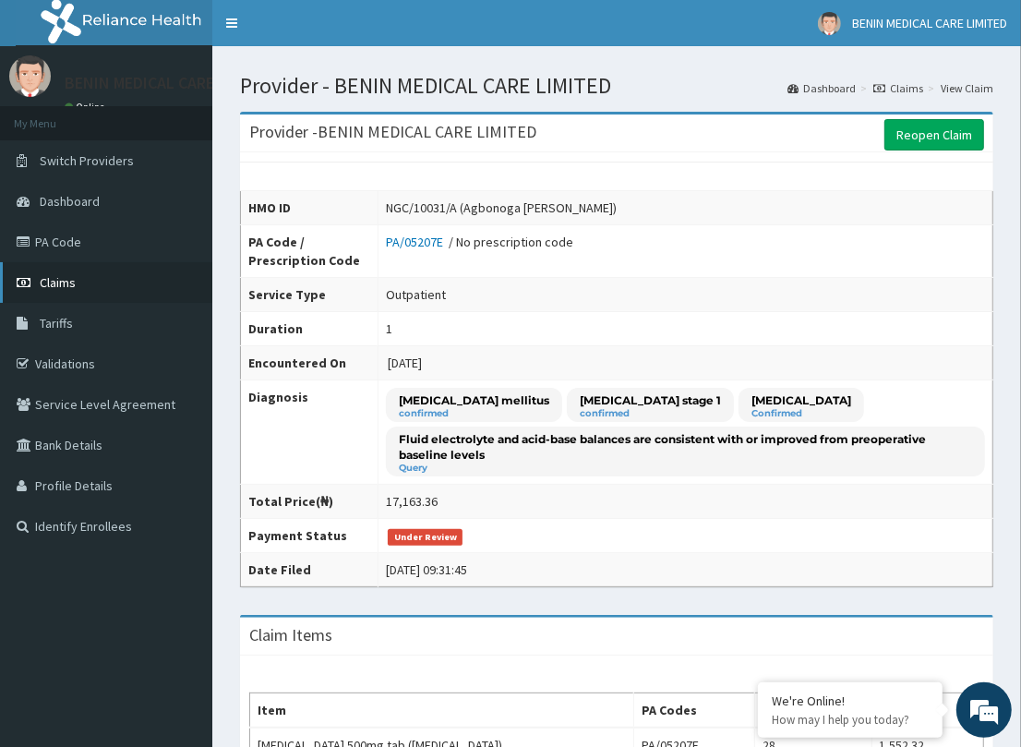
click at [77, 275] on link "Claims" at bounding box center [106, 282] width 212 height 41
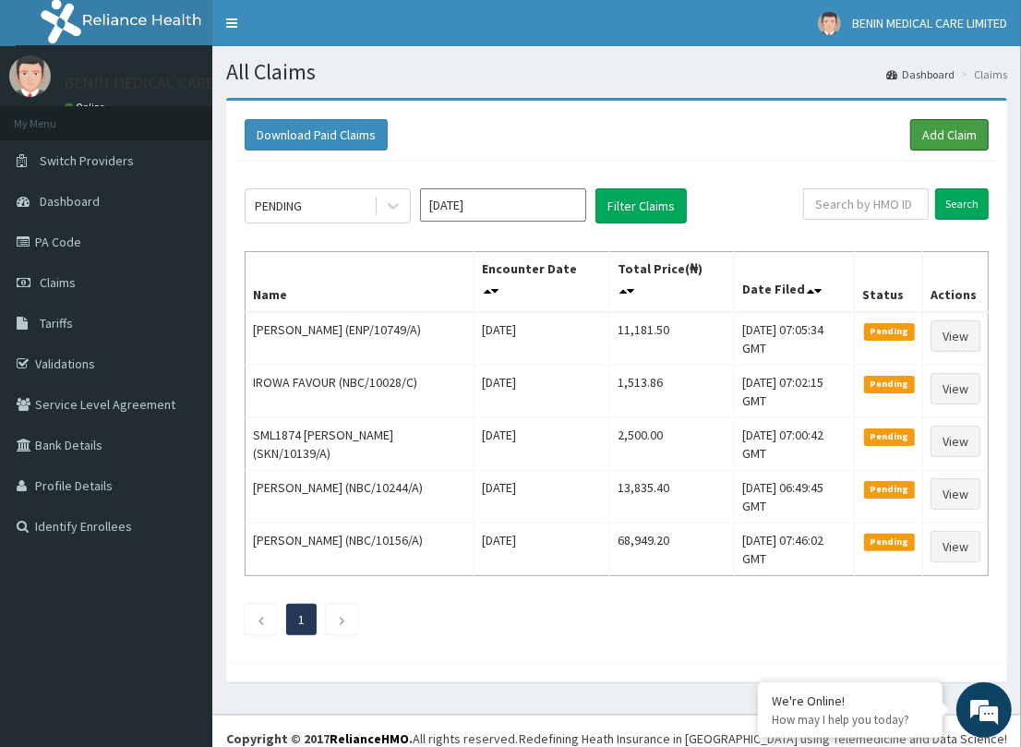
drag, startPoint x: 923, startPoint y: 138, endPoint x: 474, endPoint y: 212, distance: 455.5
click at [924, 138] on link "Add Claim" at bounding box center [949, 134] width 78 height 31
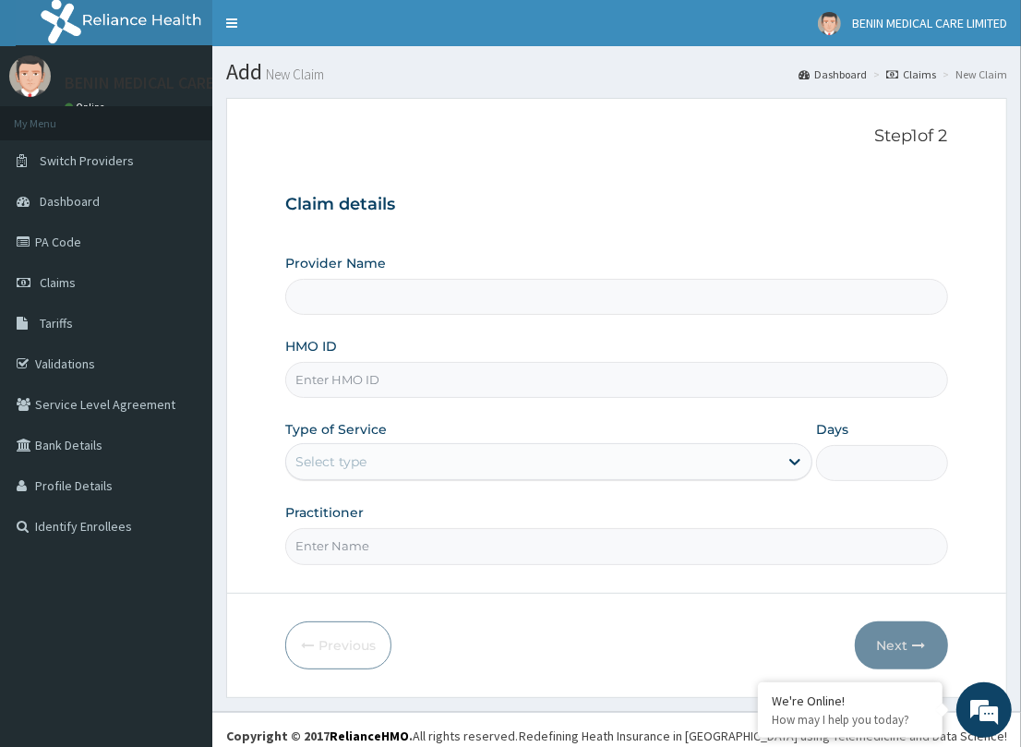
type input "BENIN MEDICAL CARE LIMITED"
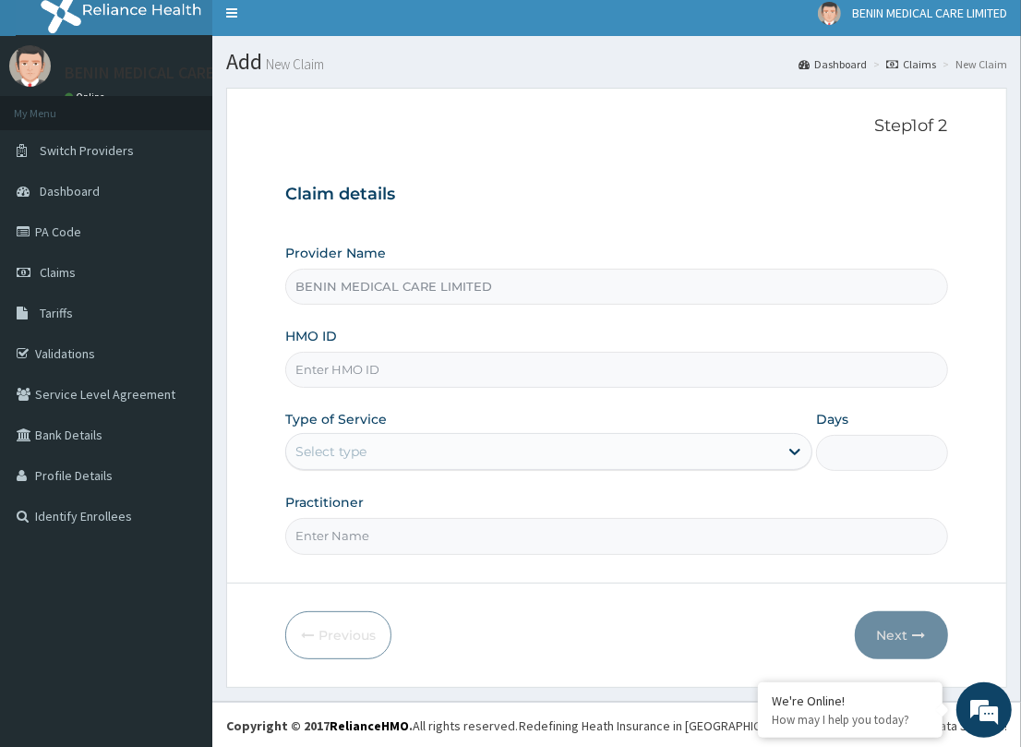
click at [315, 363] on input "HMO ID" at bounding box center [616, 370] width 662 height 36
paste input "NBC/10045/C"
click at [326, 371] on input "NBC/10045/C" at bounding box center [616, 370] width 662 height 36
type input "NBC/10045/C"
drag, startPoint x: 249, startPoint y: 414, endPoint x: 334, endPoint y: 434, distance: 87.3
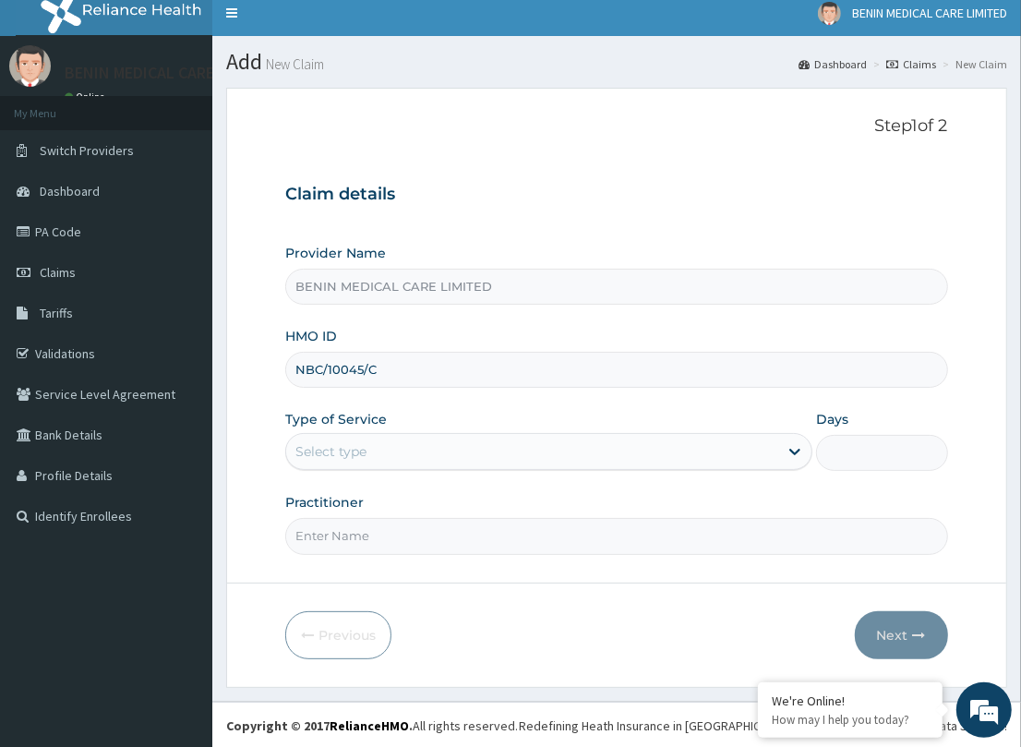
click at [257, 417] on form "Step 1 of 2 Claim details Provider Name BENIN MEDICAL CARE LIMITED HMO ID NBC/1…" at bounding box center [616, 387] width 781 height 599
drag, startPoint x: 340, startPoint y: 454, endPoint x: 334, endPoint y: 472, distance: 18.4
click at [340, 457] on div "Select type" at bounding box center [330, 451] width 71 height 18
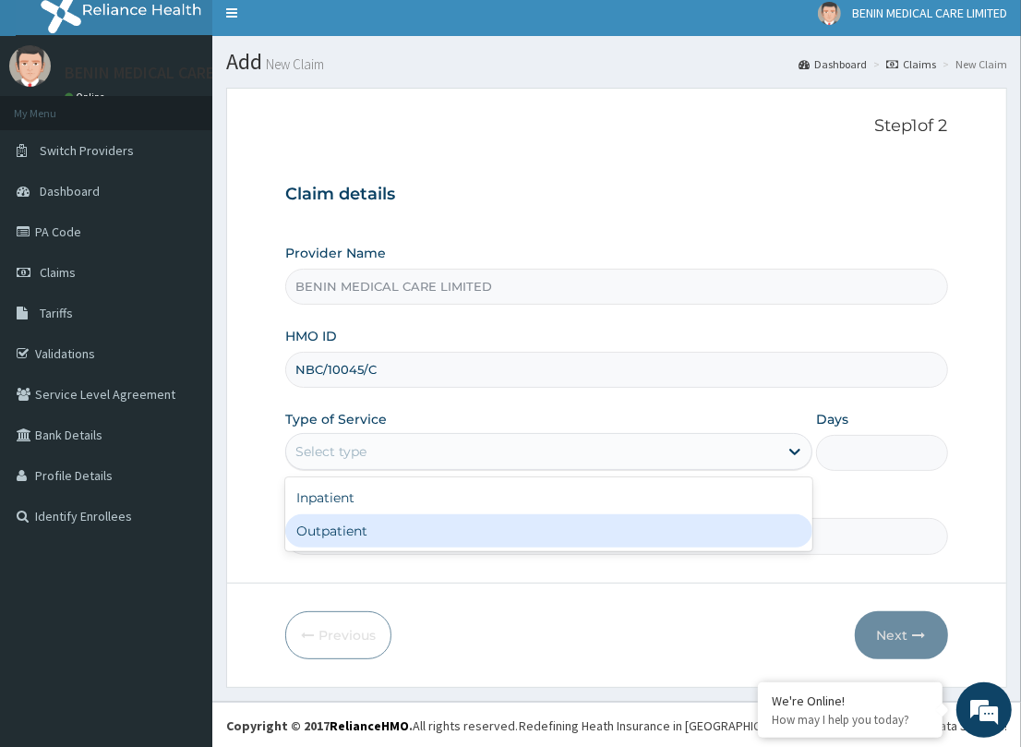
drag, startPoint x: 337, startPoint y: 533, endPoint x: 376, endPoint y: 558, distance: 46.6
click at [340, 537] on div "Outpatient" at bounding box center [548, 530] width 527 height 33
type input "1"
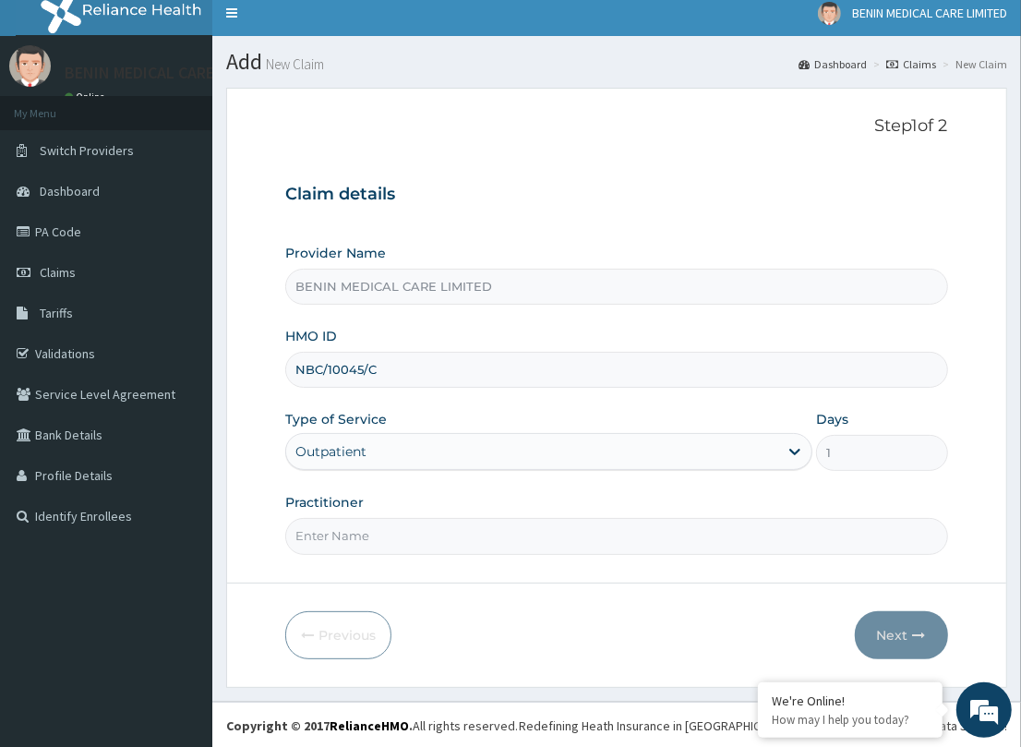
click at [347, 536] on input "Practitioner" at bounding box center [616, 536] width 662 height 36
type input "PETRA"
drag, startPoint x: 859, startPoint y: 629, endPoint x: 16, endPoint y: 508, distance: 852.4
click at [858, 629] on button "Next" at bounding box center [901, 635] width 93 height 48
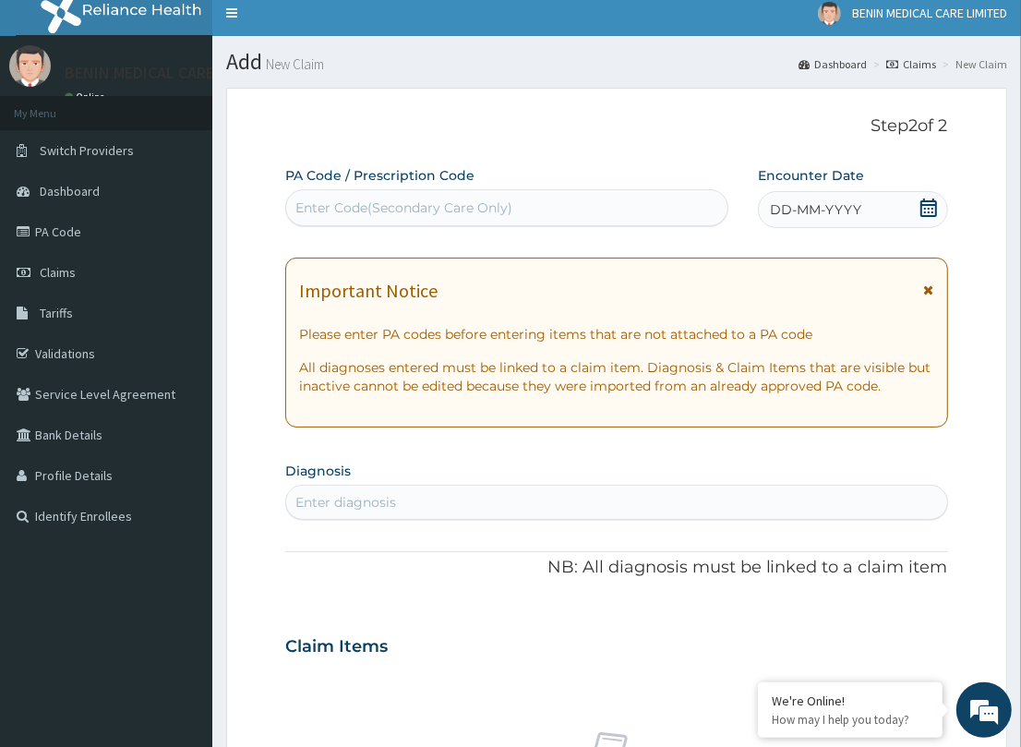
click at [423, 496] on div "Enter diagnosis" at bounding box center [616, 502] width 660 height 30
type input "[MEDICAL_DATA]"
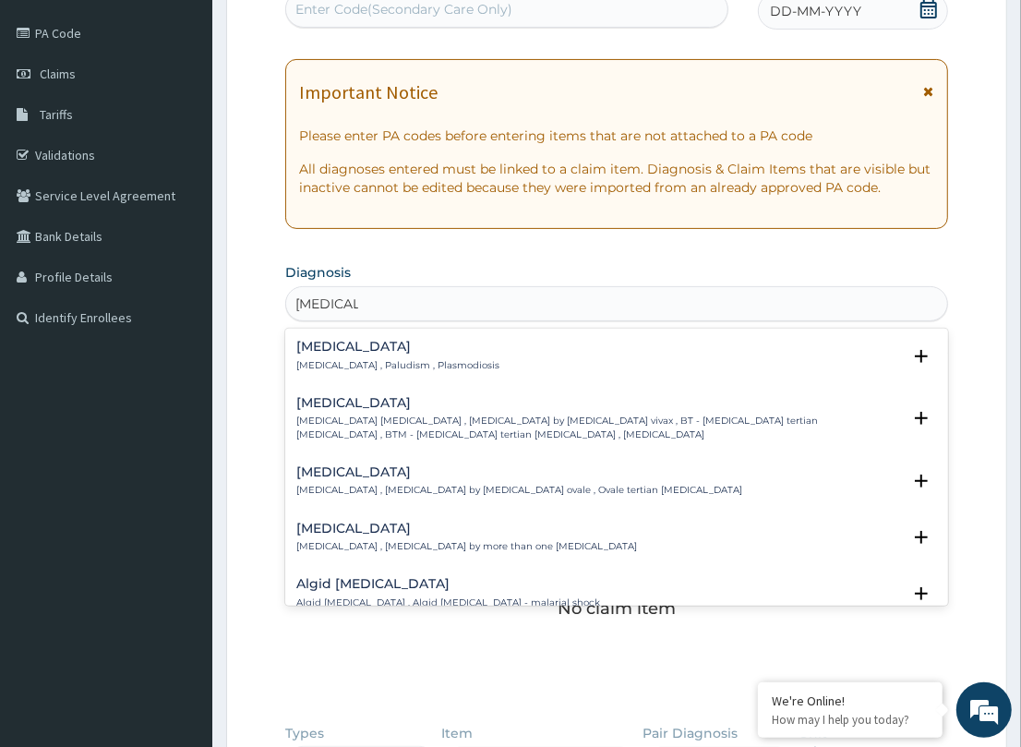
scroll to position [234, 0]
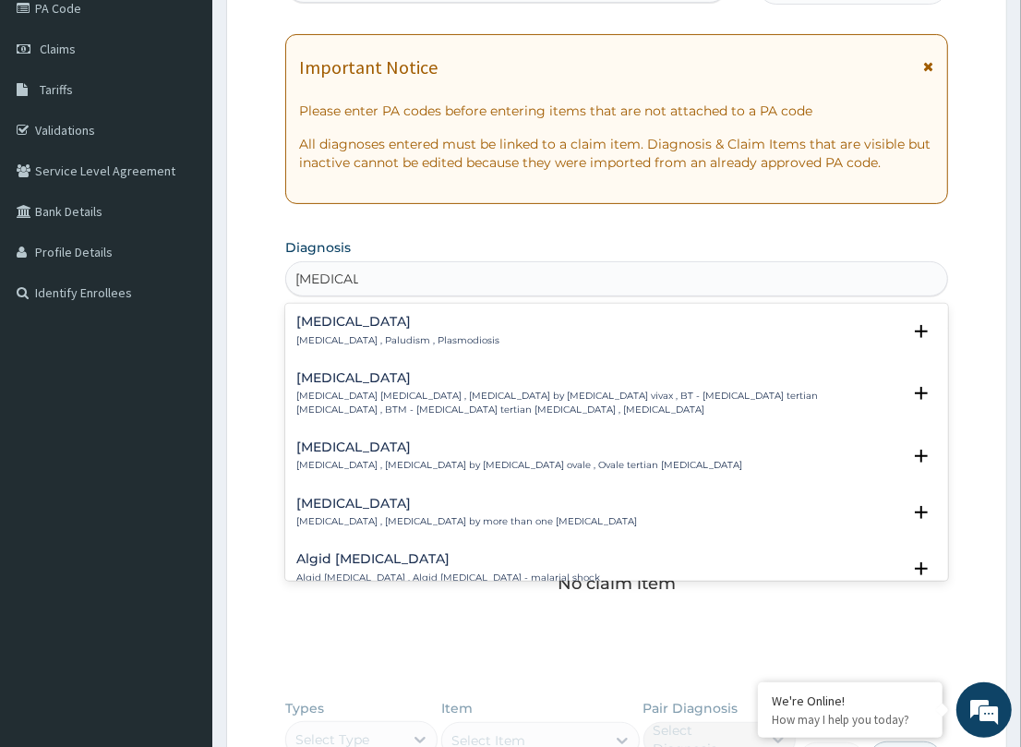
drag, startPoint x: 319, startPoint y: 309, endPoint x: 317, endPoint y: 324, distance: 15.0
click at [317, 315] on div "[MEDICAL_DATA] [MEDICAL_DATA] , Paludism , Plasmodiosis Select Status Query Que…" at bounding box center [616, 335] width 662 height 56
click at [319, 330] on div "[MEDICAL_DATA] [MEDICAL_DATA] , Paludism , Plasmodiosis" at bounding box center [397, 331] width 203 height 32
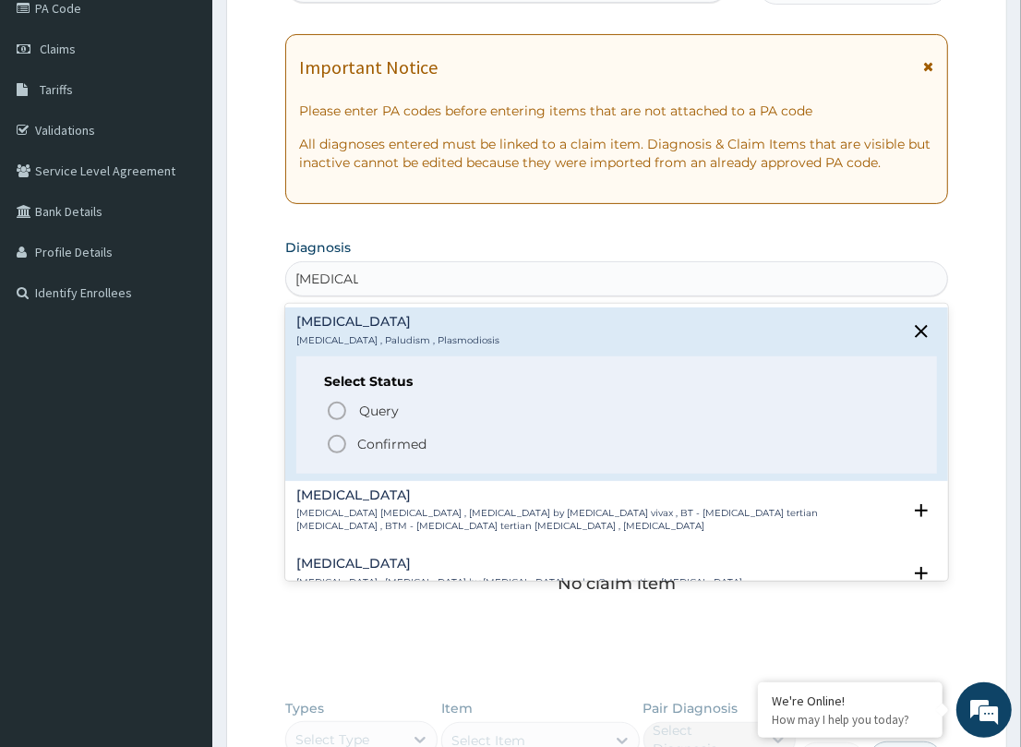
click at [338, 440] on icon "status option filled" at bounding box center [337, 444] width 22 height 22
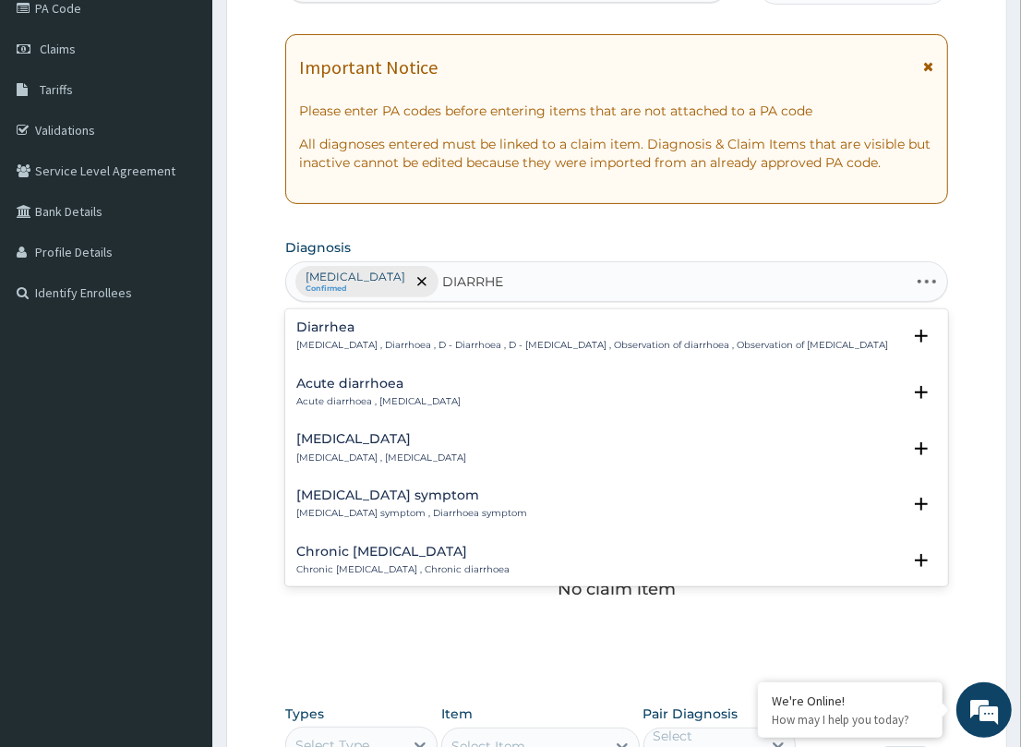
type input "[MEDICAL_DATA]"
click at [326, 337] on div "[MEDICAL_DATA] [MEDICAL_DATA] , Diarrhoea , D - Diarrhoea , D - [MEDICAL_DATA] …" at bounding box center [592, 336] width 592 height 32
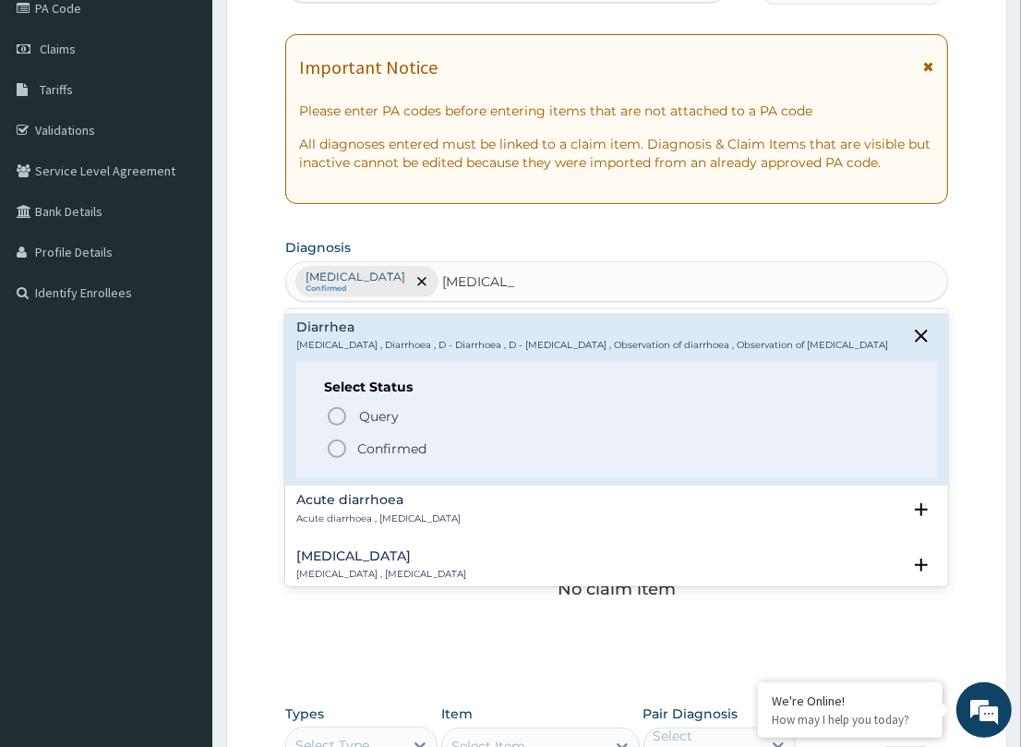
drag, startPoint x: 333, startPoint y: 439, endPoint x: 17, endPoint y: 460, distance: 317.2
click at [323, 440] on div "Select Status Query Query covers suspected (?), Keep in view (kiv), Ruled out (…" at bounding box center [616, 420] width 640 height 117
drag, startPoint x: 333, startPoint y: 440, endPoint x: 0, endPoint y: 449, distance: 333.3
click at [333, 439] on icon "status option filled" at bounding box center [337, 449] width 22 height 22
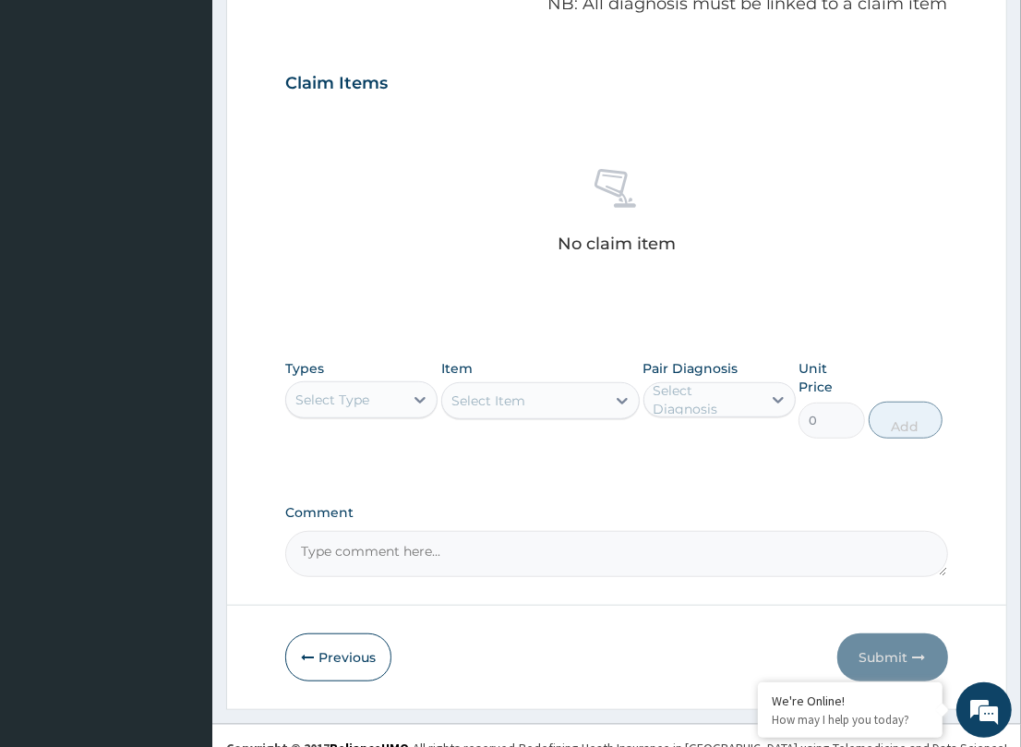
scroll to position [580, 0]
click at [397, 388] on div "Select Type" at bounding box center [344, 399] width 117 height 30
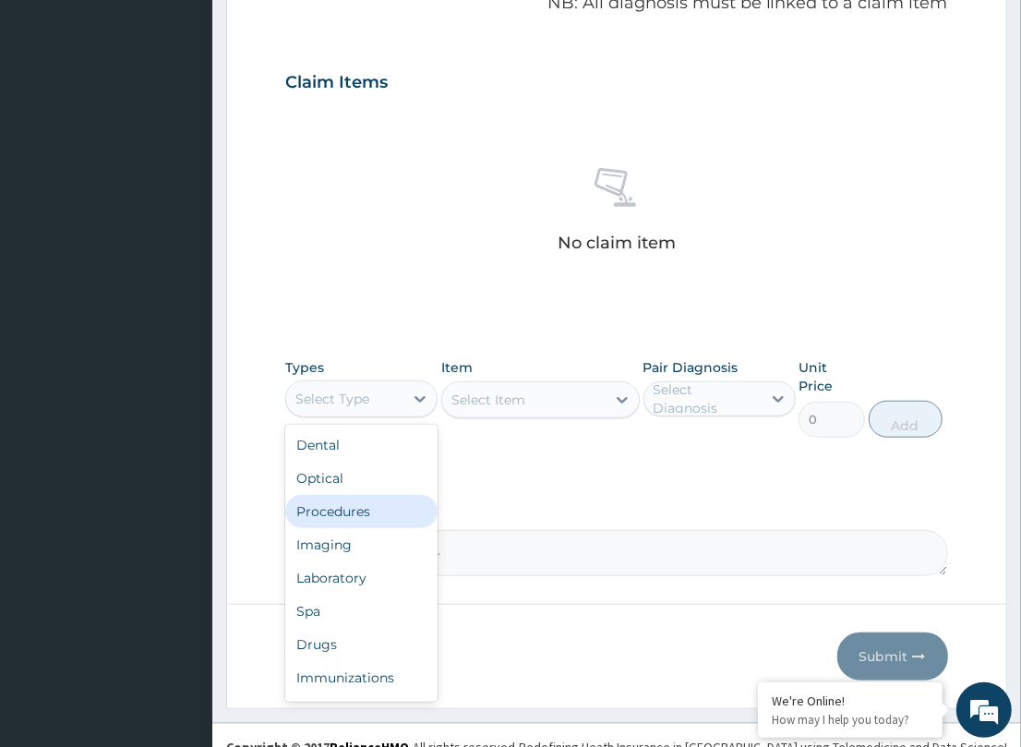
click at [314, 508] on div "Procedures" at bounding box center [361, 511] width 152 height 33
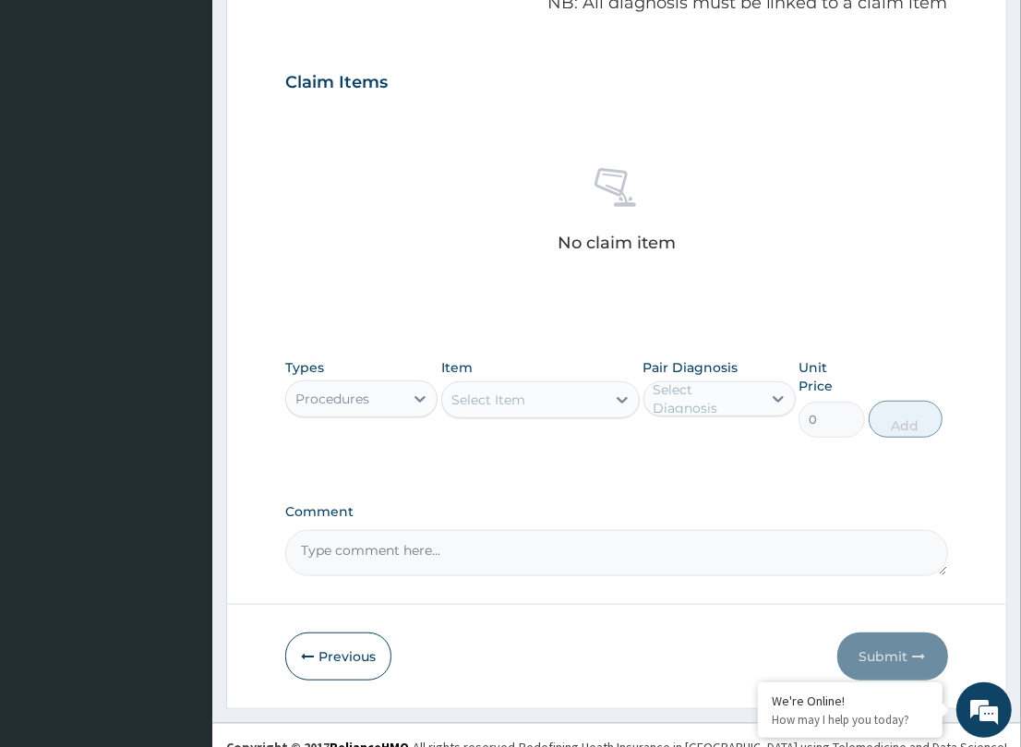
click at [563, 397] on div "Select Item" at bounding box center [523, 400] width 163 height 30
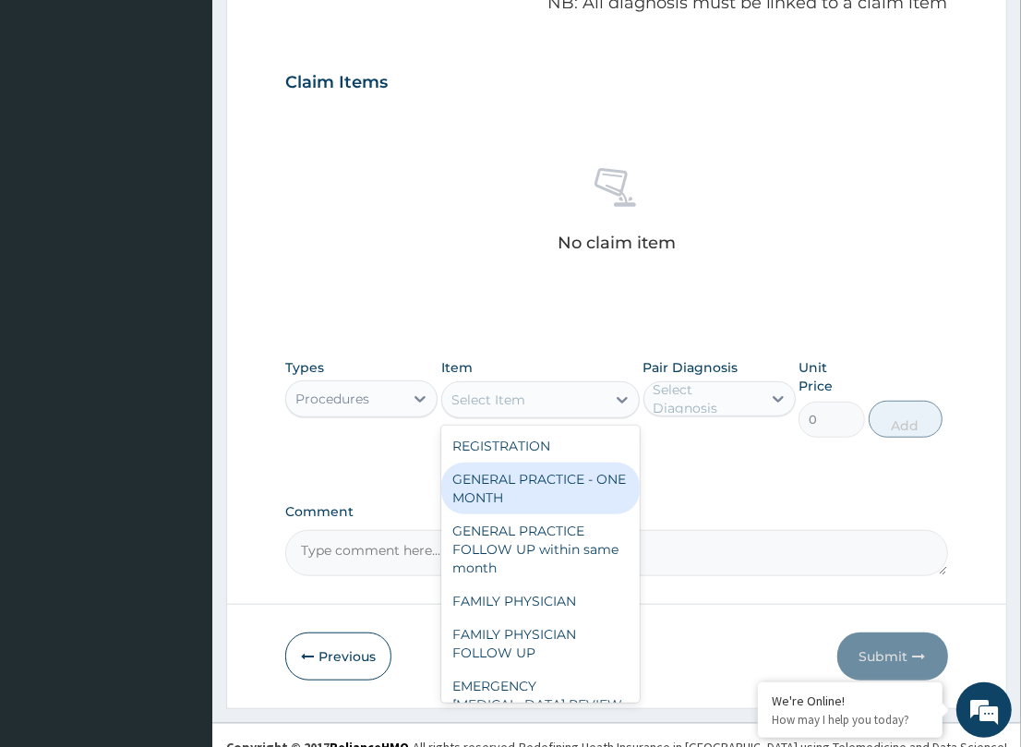
click at [547, 467] on div "GENERAL PRACTICE - ONE MONTH" at bounding box center [540, 488] width 198 height 52
type input "1500"
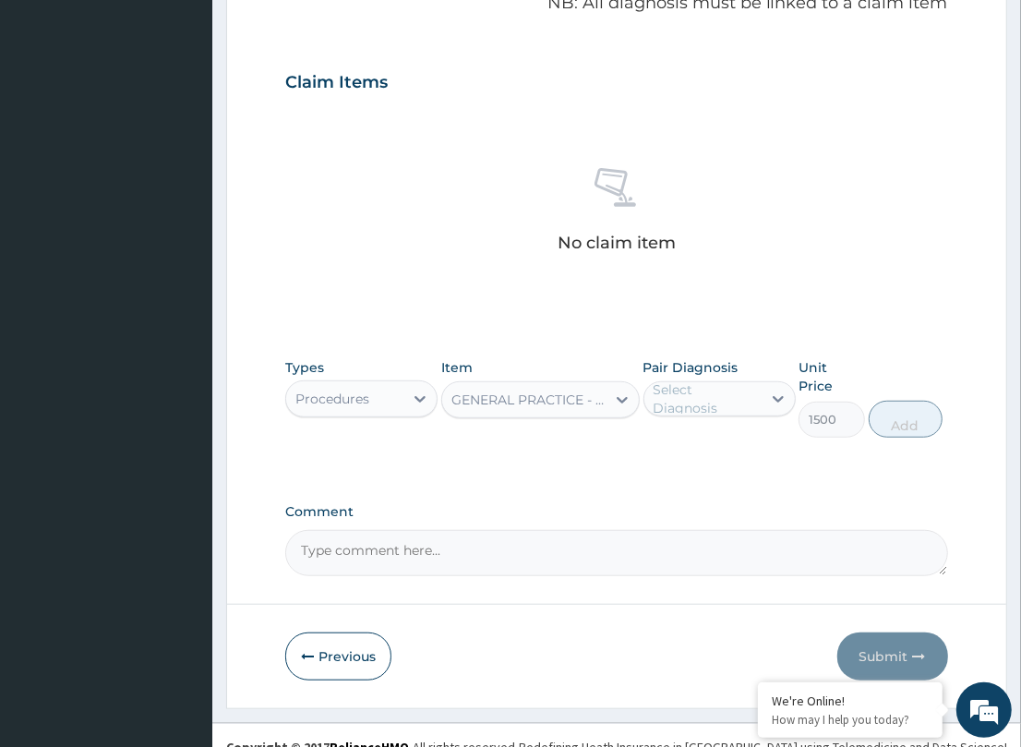
drag, startPoint x: 684, startPoint y: 400, endPoint x: 681, endPoint y: 411, distance: 11.4
click at [686, 402] on div "Select Diagnosis" at bounding box center [706, 398] width 106 height 37
click at [692, 449] on label "[MEDICAL_DATA]" at bounding box center [731, 444] width 114 height 18
checkbox input "true"
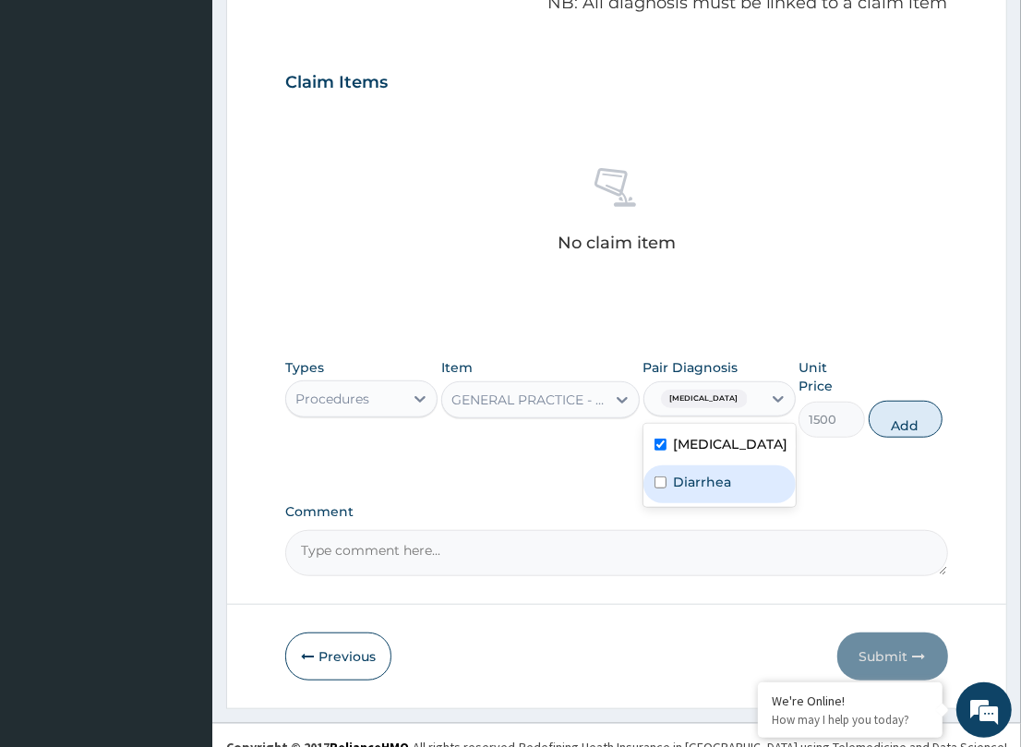
drag, startPoint x: 699, startPoint y: 483, endPoint x: 822, endPoint y: 432, distance: 133.7
click at [732, 469] on div "Diarrhea" at bounding box center [719, 484] width 152 height 38
checkbox input "true"
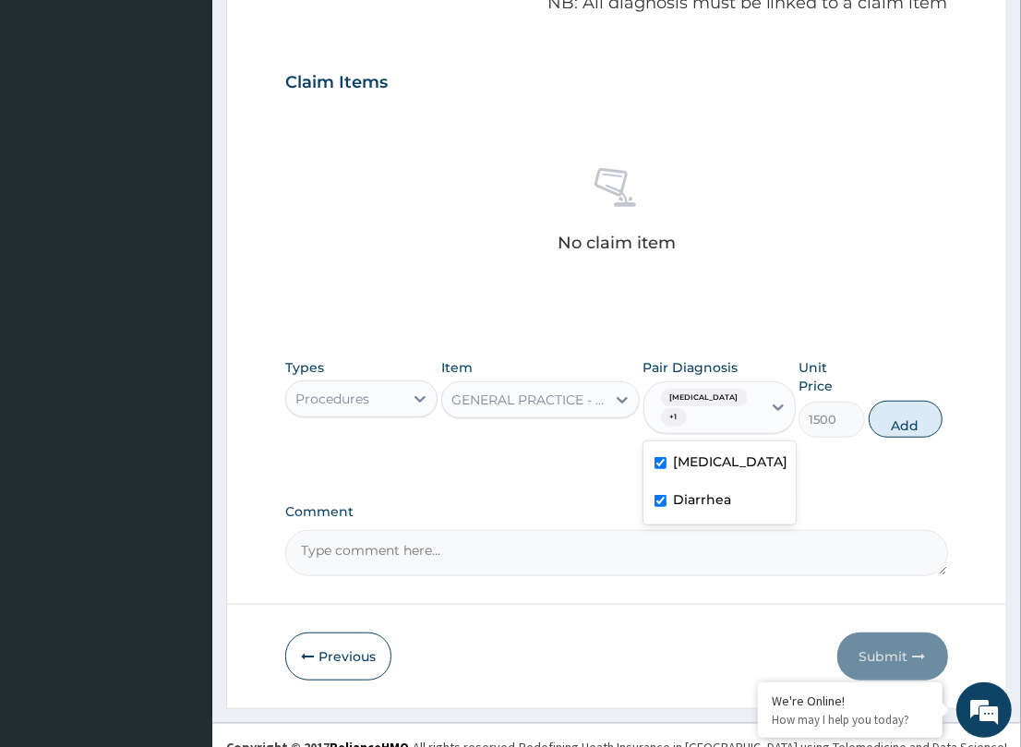
drag, startPoint x: 877, startPoint y: 390, endPoint x: 863, endPoint y: 393, distance: 14.1
click at [877, 401] on button "Add" at bounding box center [906, 419] width 74 height 37
type input "0"
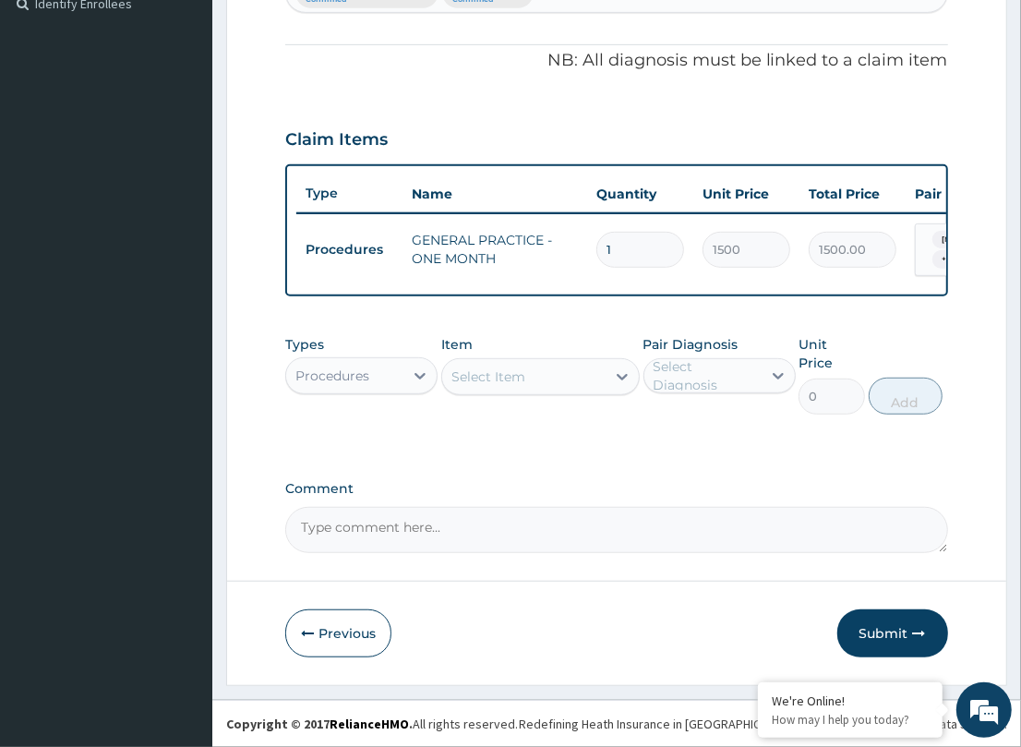
scroll to position [512, 0]
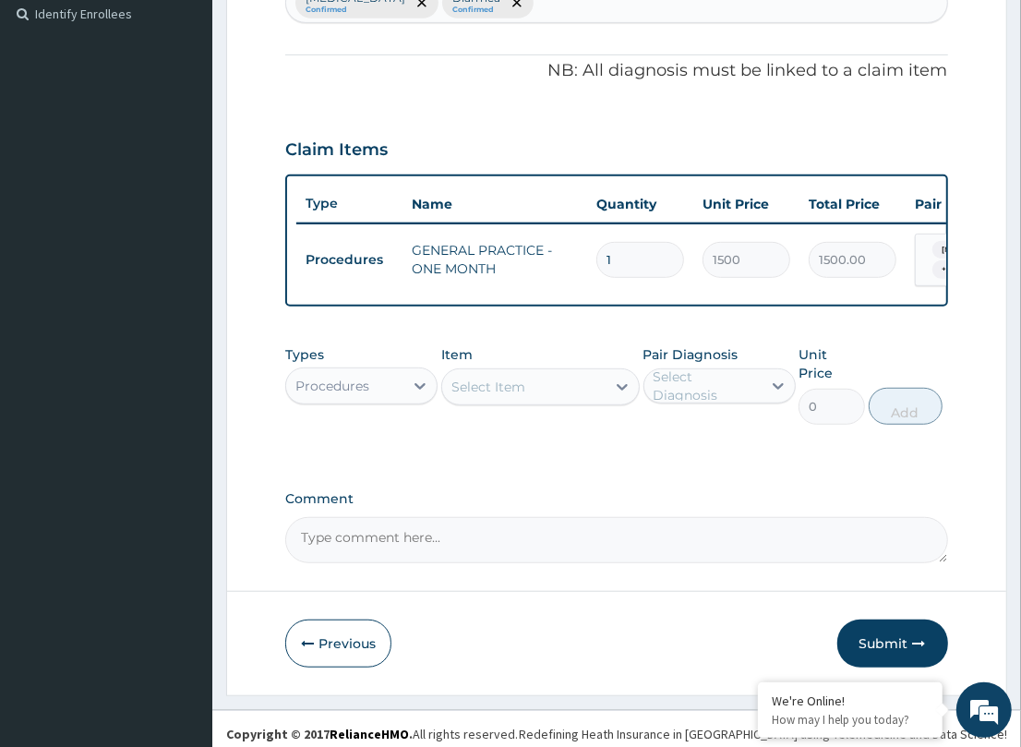
drag, startPoint x: 393, startPoint y: 397, endPoint x: 390, endPoint y: 408, distance: 11.4
click at [390, 401] on div "Procedures" at bounding box center [344, 386] width 117 height 30
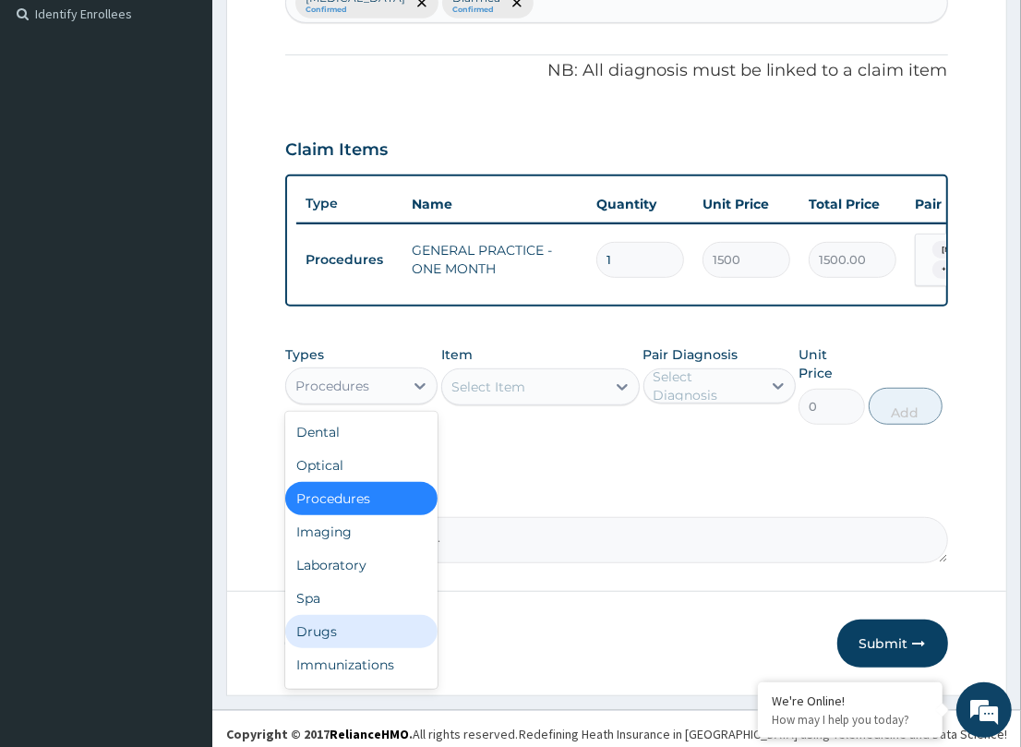
click at [323, 639] on div "Drugs" at bounding box center [361, 631] width 152 height 33
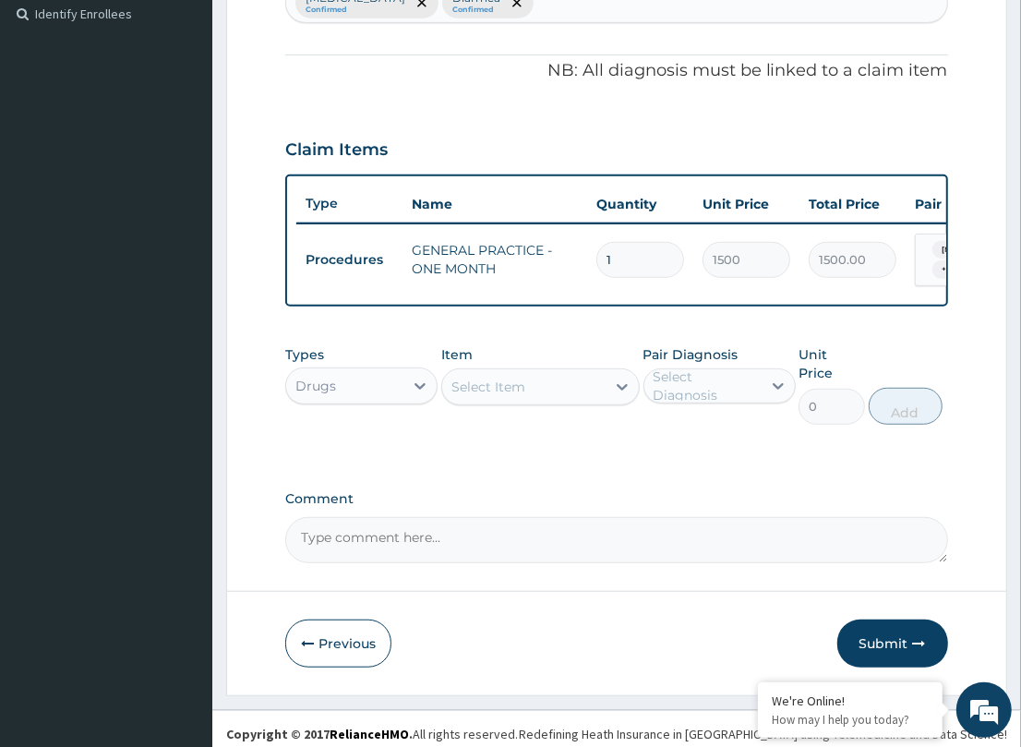
drag, startPoint x: 573, startPoint y: 394, endPoint x: 605, endPoint y: 404, distance: 33.0
click at [574, 394] on div "Select Item" at bounding box center [523, 387] width 163 height 30
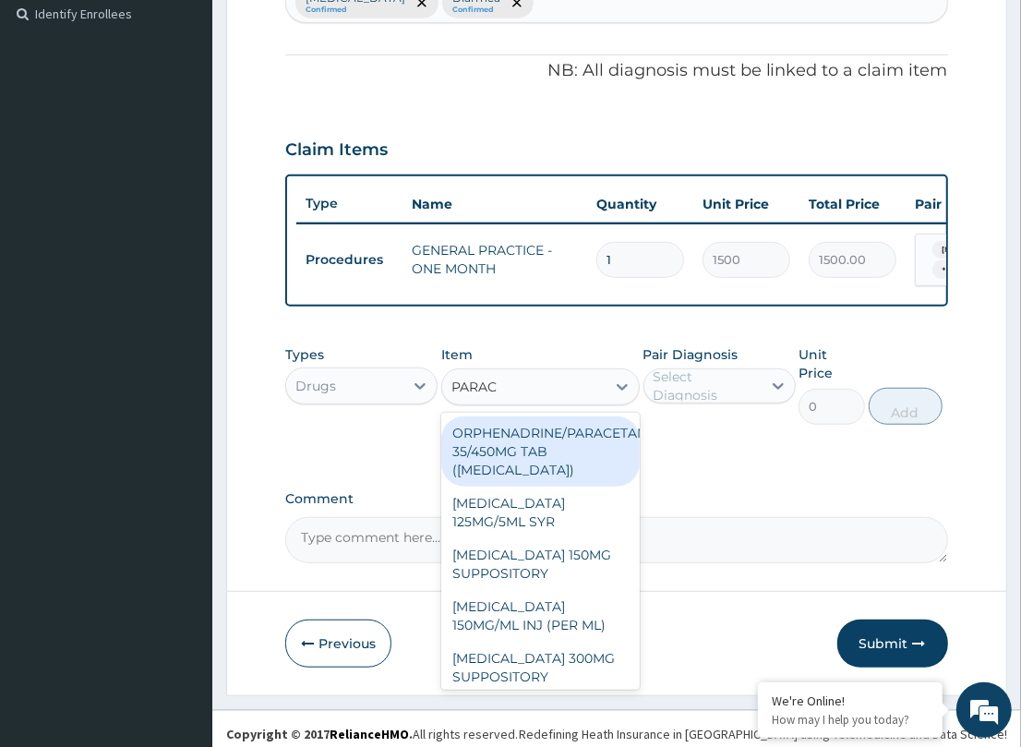
type input "PARACE"
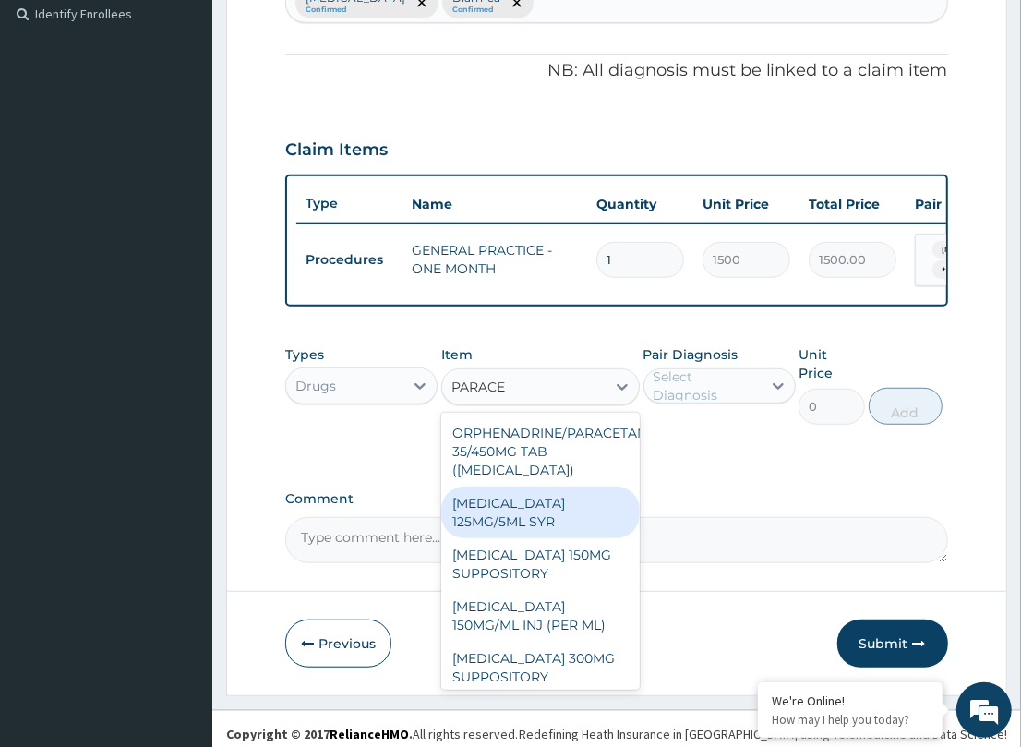
scroll to position [76, 0]
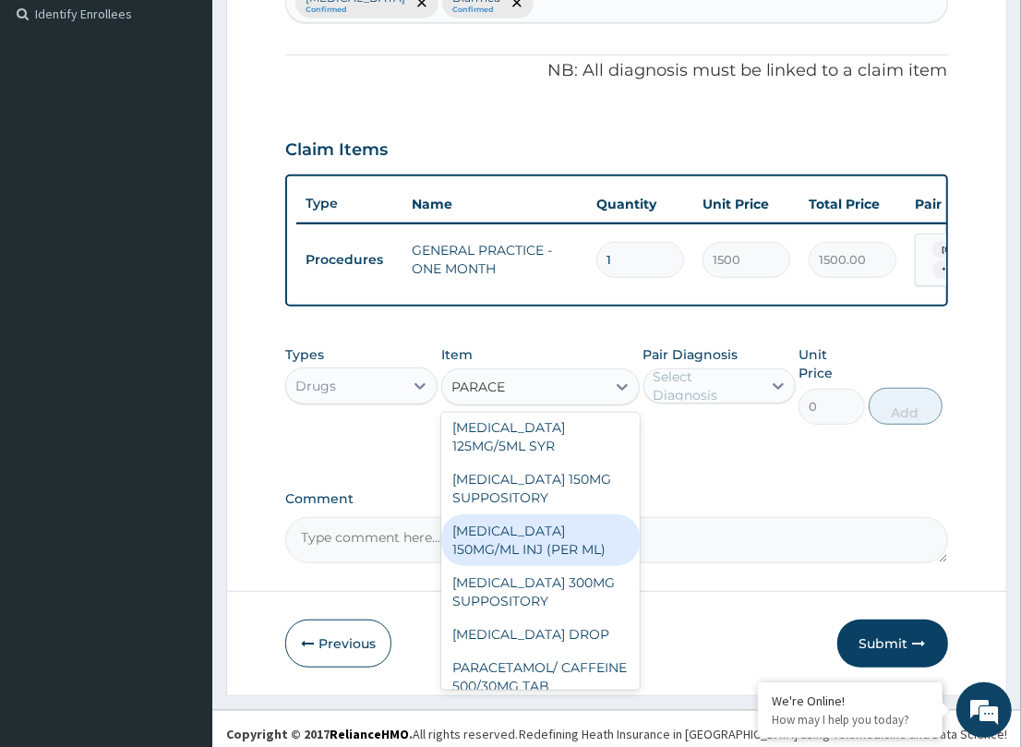
drag, startPoint x: 534, startPoint y: 550, endPoint x: 541, endPoint y: 513, distance: 37.7
click at [534, 546] on div "[MEDICAL_DATA] 150MG/ML INJ (PER ML)" at bounding box center [540, 540] width 198 height 52
type input "73.92"
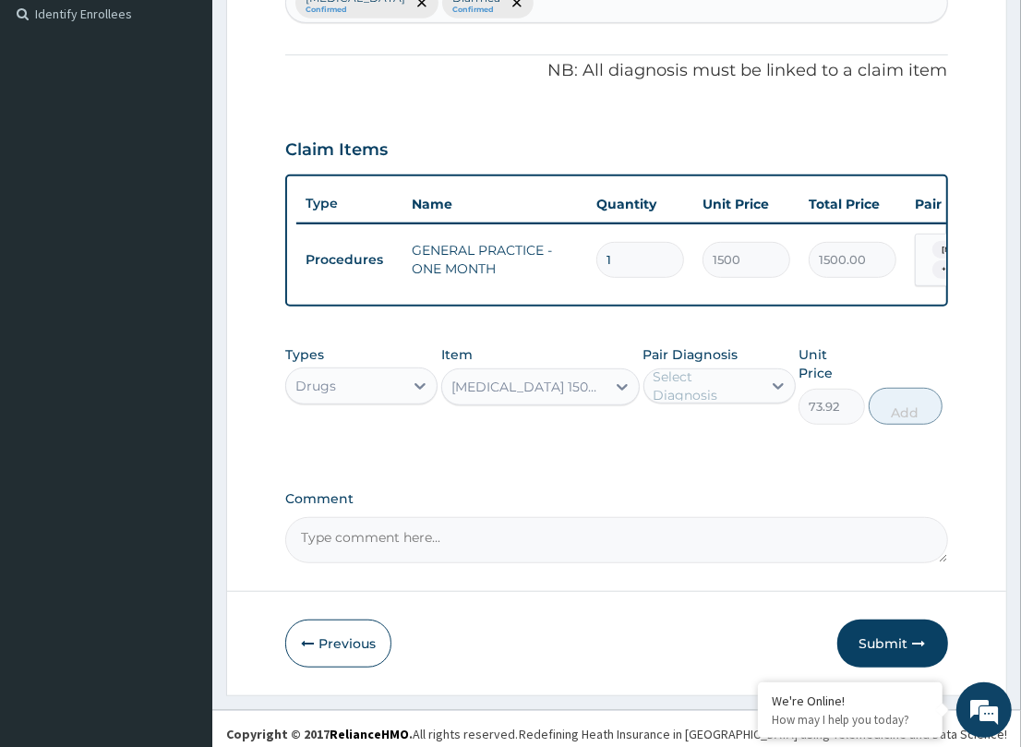
drag, startPoint x: 698, startPoint y: 388, endPoint x: 735, endPoint y: 416, distance: 46.7
click at [700, 398] on div "Select Diagnosis" at bounding box center [706, 385] width 106 height 37
drag, startPoint x: 727, startPoint y: 439, endPoint x: 926, endPoint y: 432, distance: 198.6
click at [782, 440] on div "[MEDICAL_DATA]" at bounding box center [719, 433] width 152 height 38
checkbox input "true"
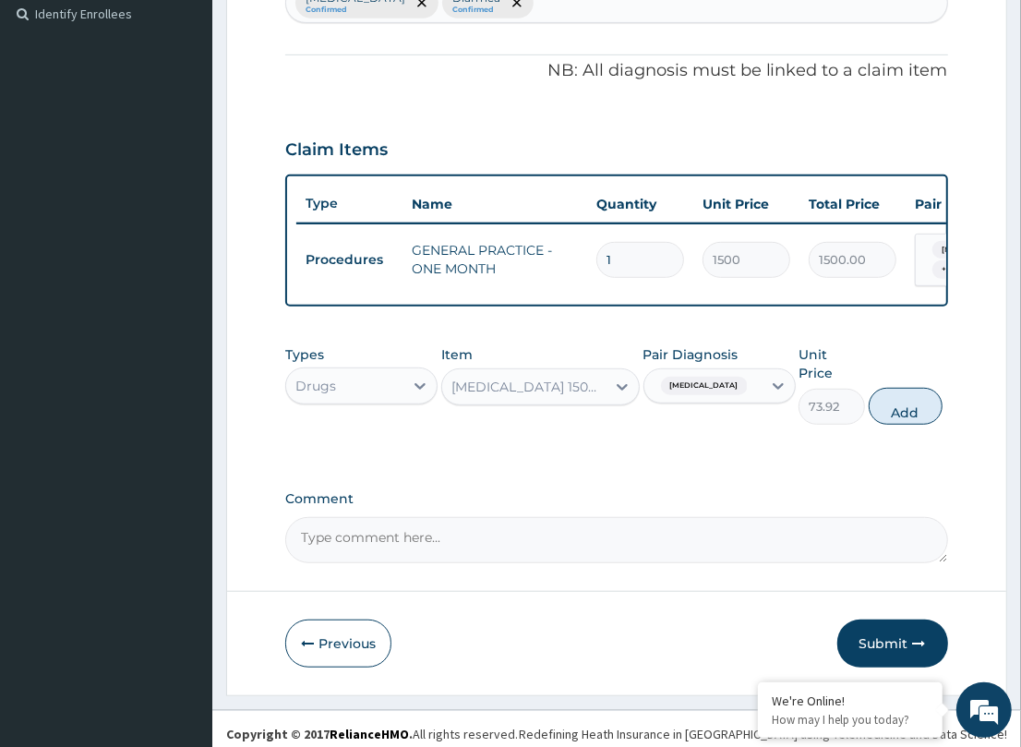
drag, startPoint x: 905, startPoint y: 398, endPoint x: 543, endPoint y: 399, distance: 362.7
click at [881, 398] on button "Add" at bounding box center [906, 406] width 74 height 37
type input "0"
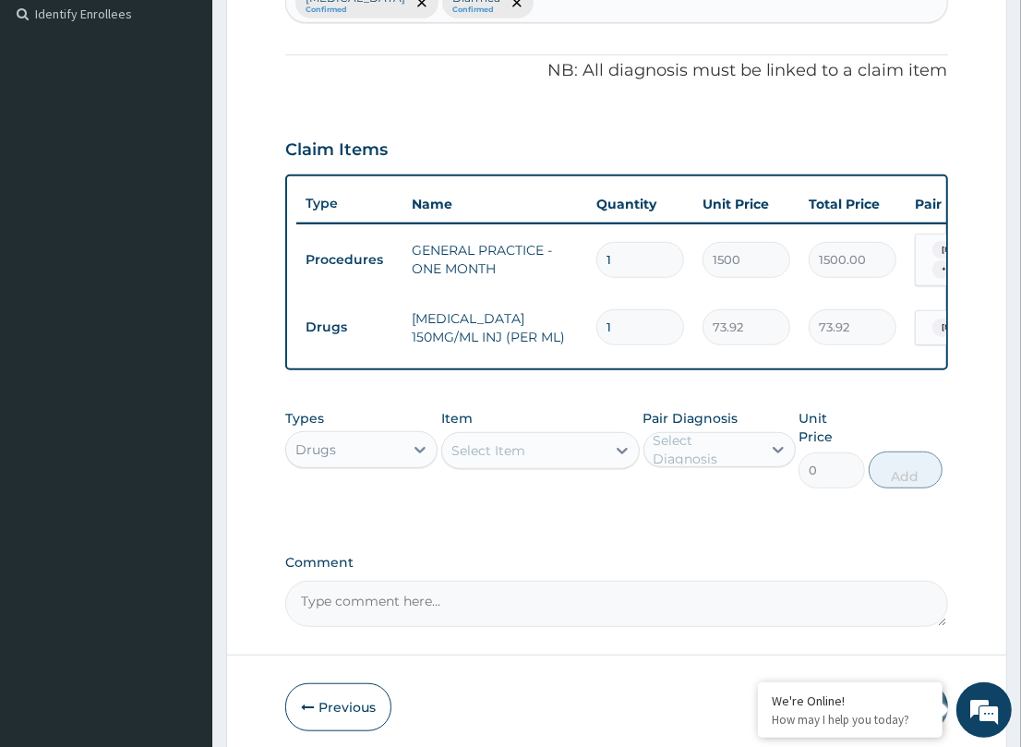
drag, startPoint x: 626, startPoint y: 316, endPoint x: 540, endPoint y: 309, distance: 86.1
click at [540, 310] on tr "Drugs [MEDICAL_DATA] 150MG/ML INJ (PER ML) 1 73.92 73.92 [MEDICAL_DATA] Delete" at bounding box center [748, 327] width 905 height 64
type input "2"
type input "147.84"
type input "2"
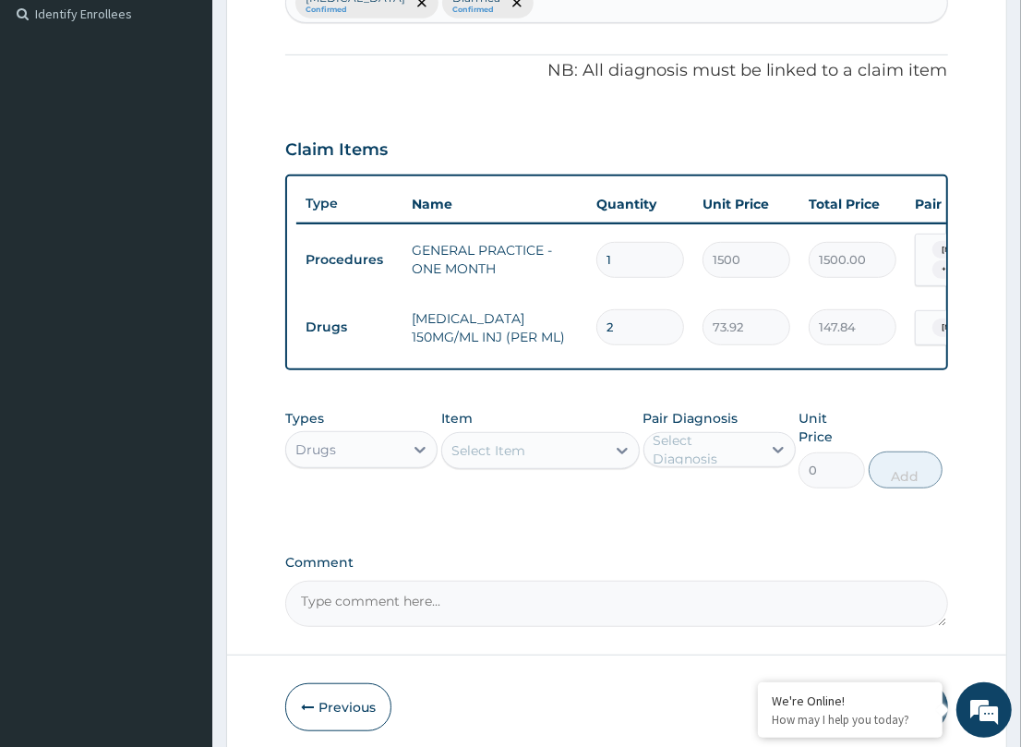
drag, startPoint x: 547, startPoint y: 399, endPoint x: 362, endPoint y: 490, distance: 206.8
click at [541, 408] on div "PA Code / Prescription Code Enter Code(Secondary Care Only) Encounter Date DD-M…" at bounding box center [616, 145] width 662 height 963
click at [486, 460] on div "Select Item" at bounding box center [488, 450] width 74 height 18
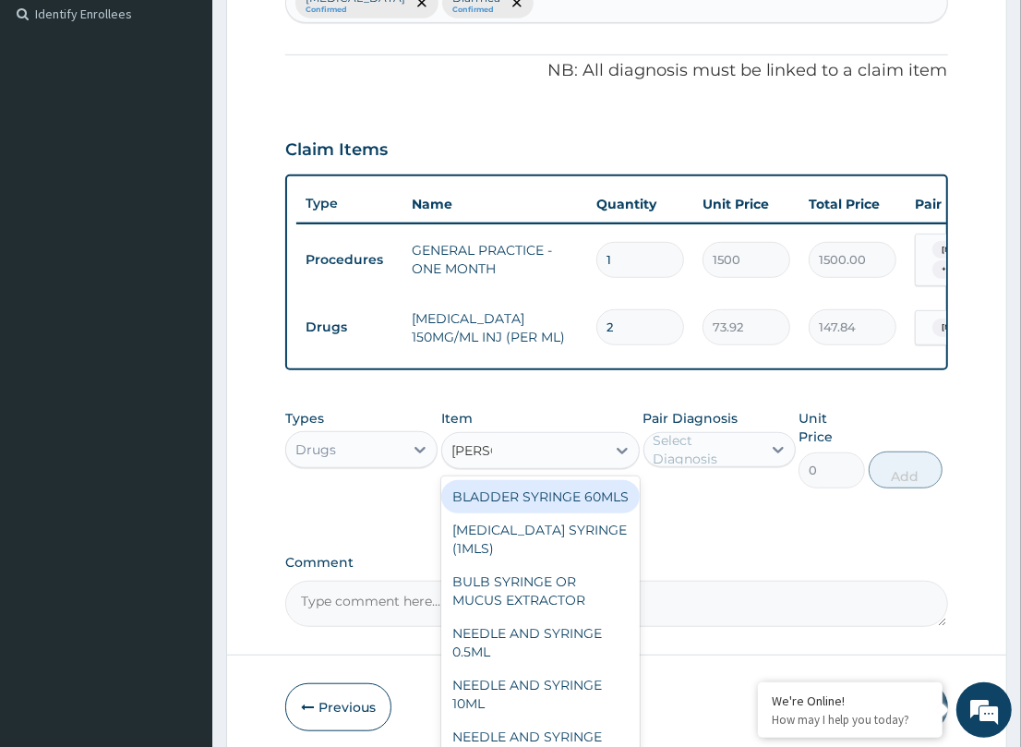
type input "SYRINGE"
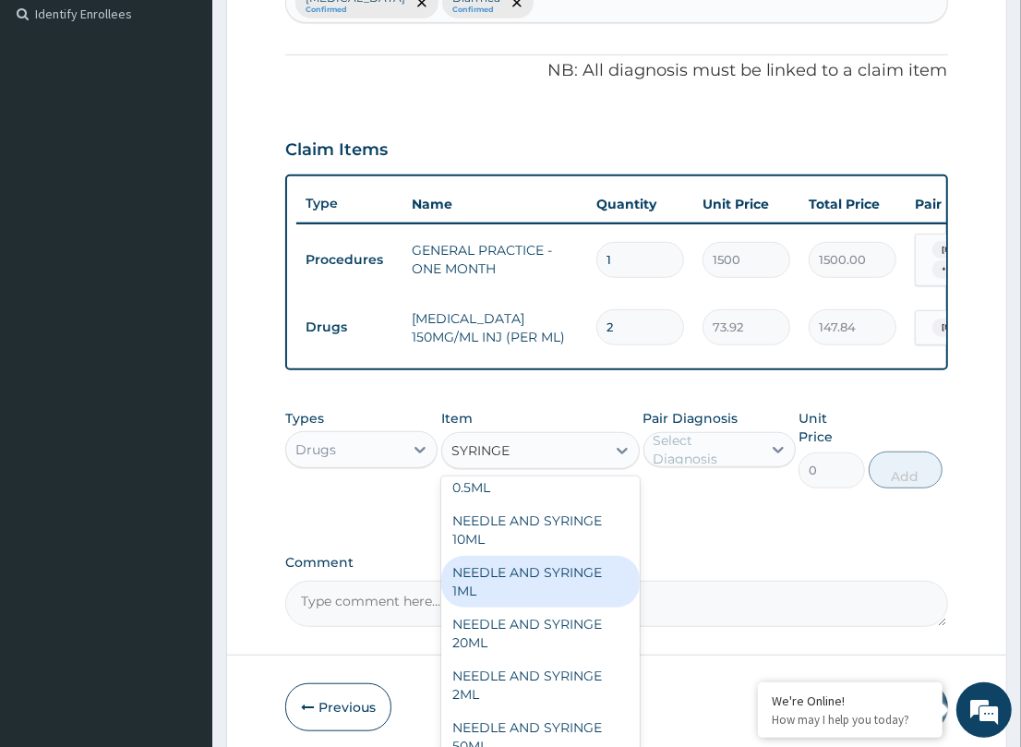
scroll to position [166, 0]
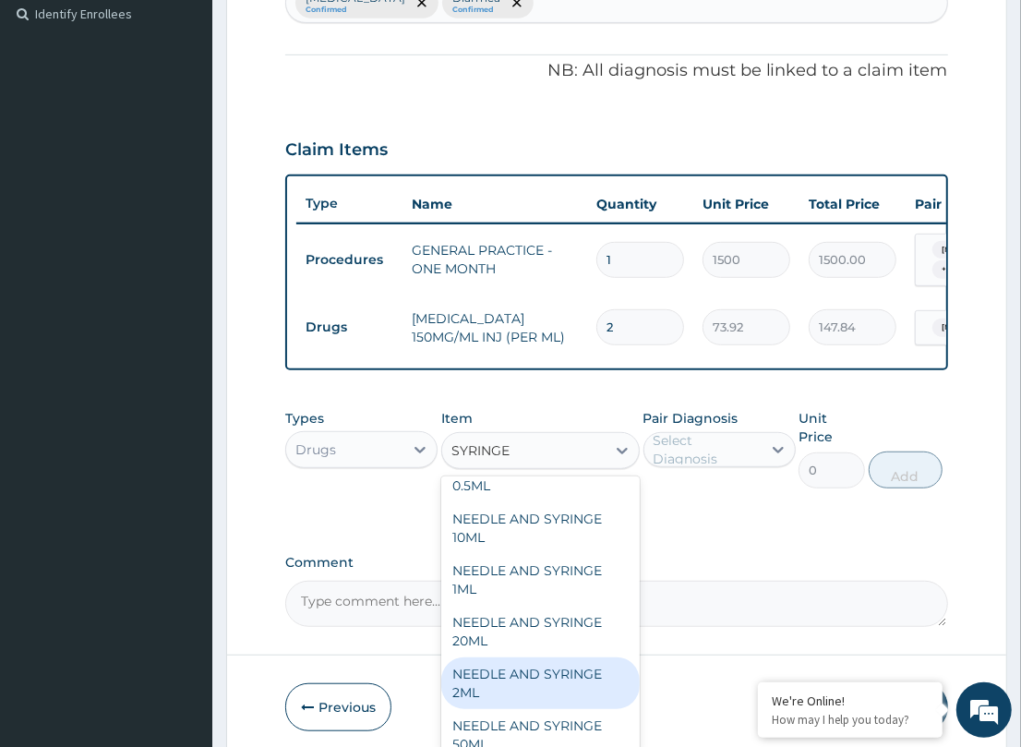
drag, startPoint x: 560, startPoint y: 706, endPoint x: 707, endPoint y: 566, distance: 203.0
click at [560, 702] on div "NEEDLE AND SYRINGE 2ML" at bounding box center [540, 683] width 198 height 52
type input "55.44"
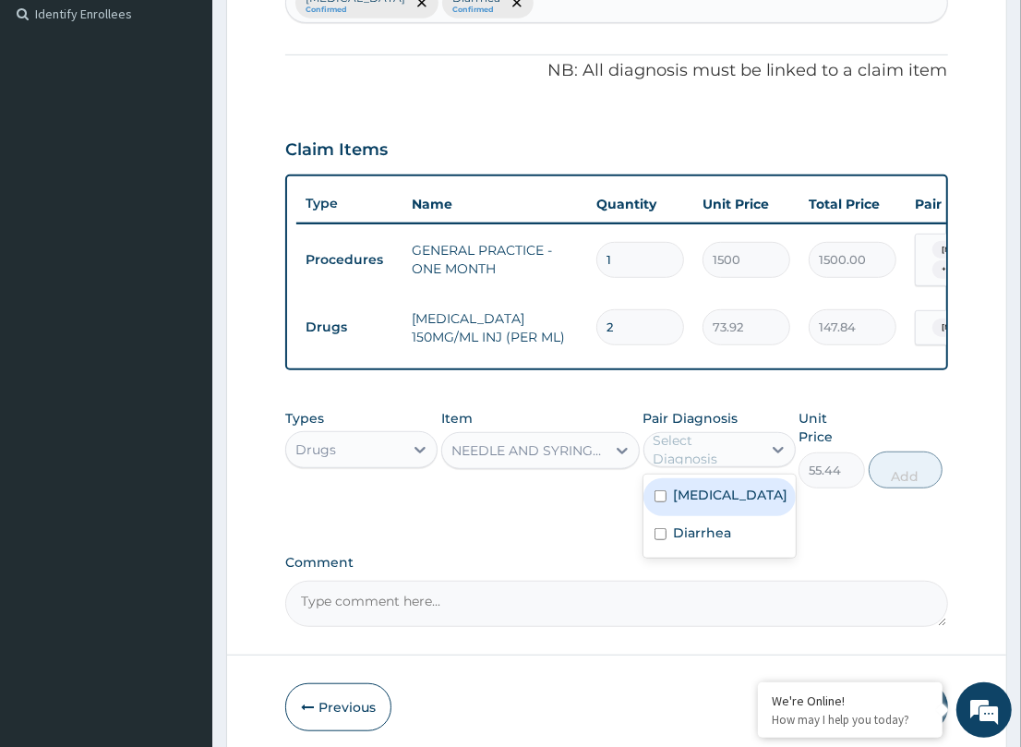
drag, startPoint x: 712, startPoint y: 455, endPoint x: 782, endPoint y: 481, distance: 74.8
click at [732, 466] on div "Select Diagnosis" at bounding box center [706, 449] width 106 height 37
drag, startPoint x: 736, startPoint y: 510, endPoint x: 821, endPoint y: 498, distance: 86.7
click at [776, 513] on div "[MEDICAL_DATA]" at bounding box center [719, 497] width 152 height 38
checkbox input "true"
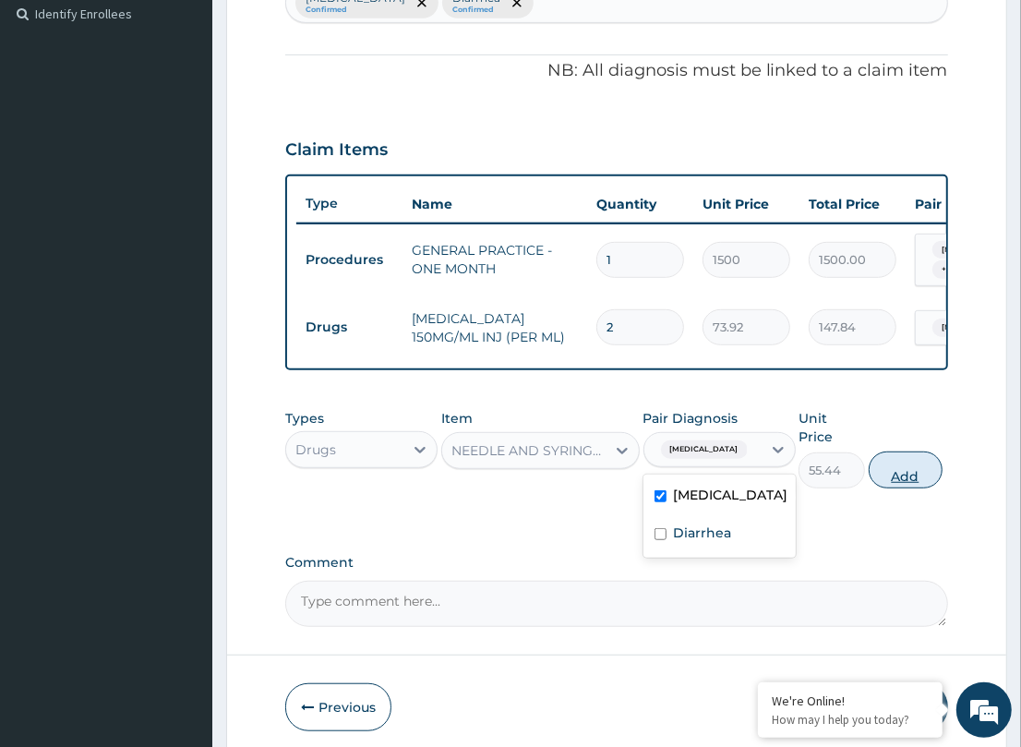
click at [895, 462] on button "Add" at bounding box center [906, 469] width 74 height 37
type input "0"
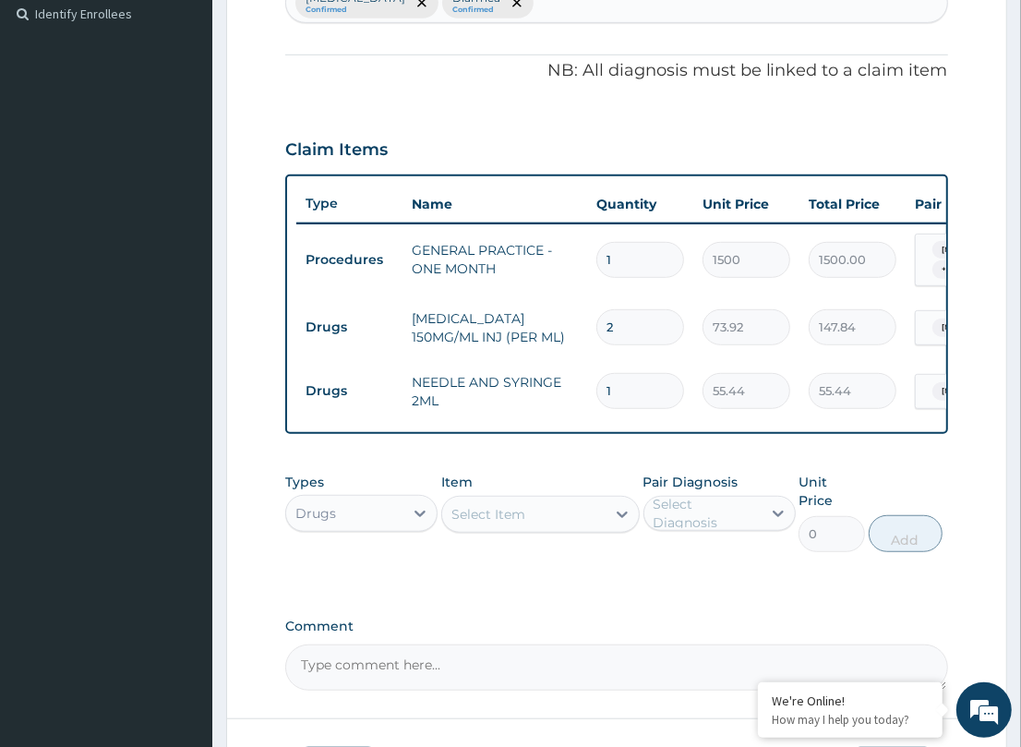
click at [524, 523] on div "Select Item" at bounding box center [488, 514] width 74 height 18
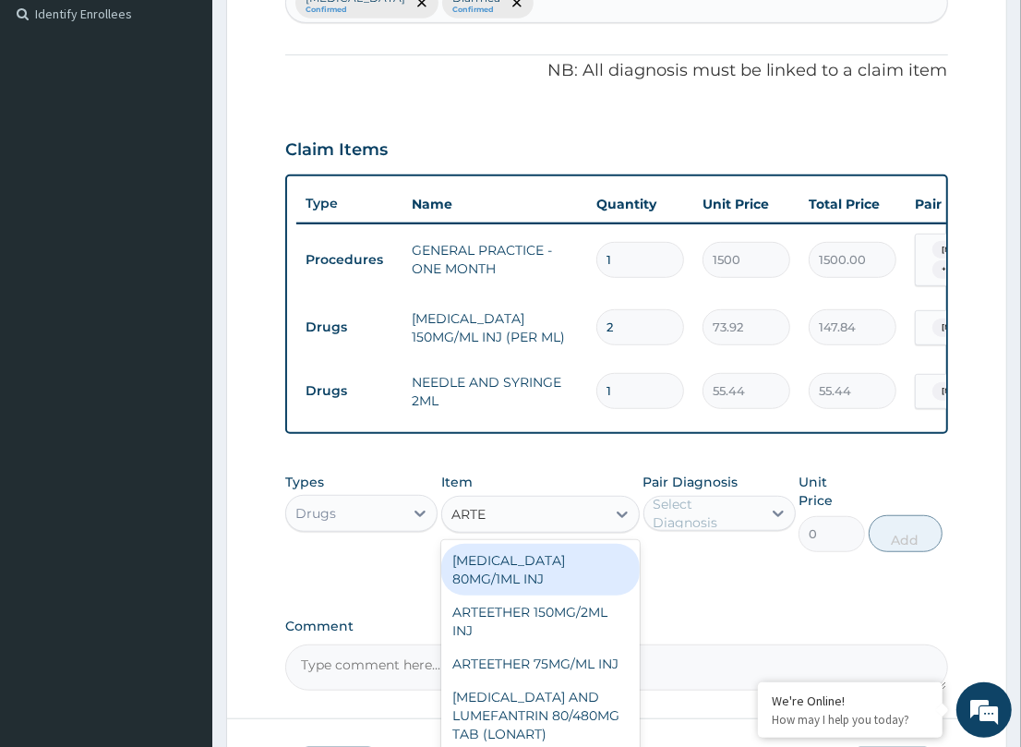
type input "[PERSON_NAME]"
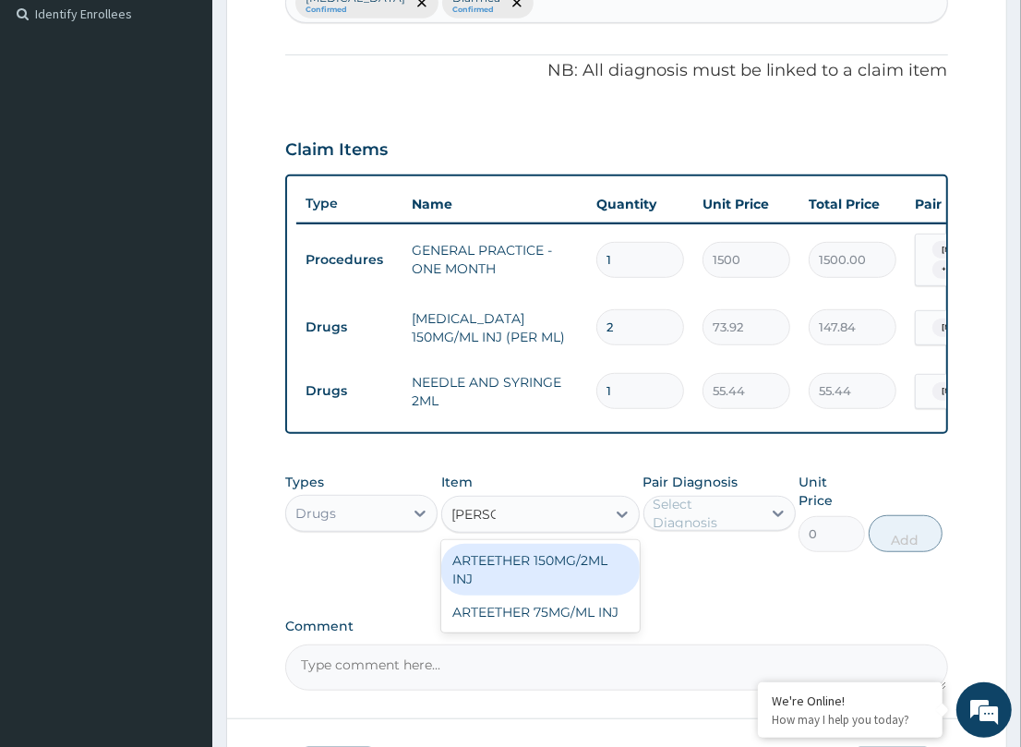
drag, startPoint x: 555, startPoint y: 581, endPoint x: 665, endPoint y: 549, distance: 114.5
click at [597, 574] on div "ARTEETHER 150MG/2ML INJ" at bounding box center [540, 570] width 198 height 52
type input "1108.8"
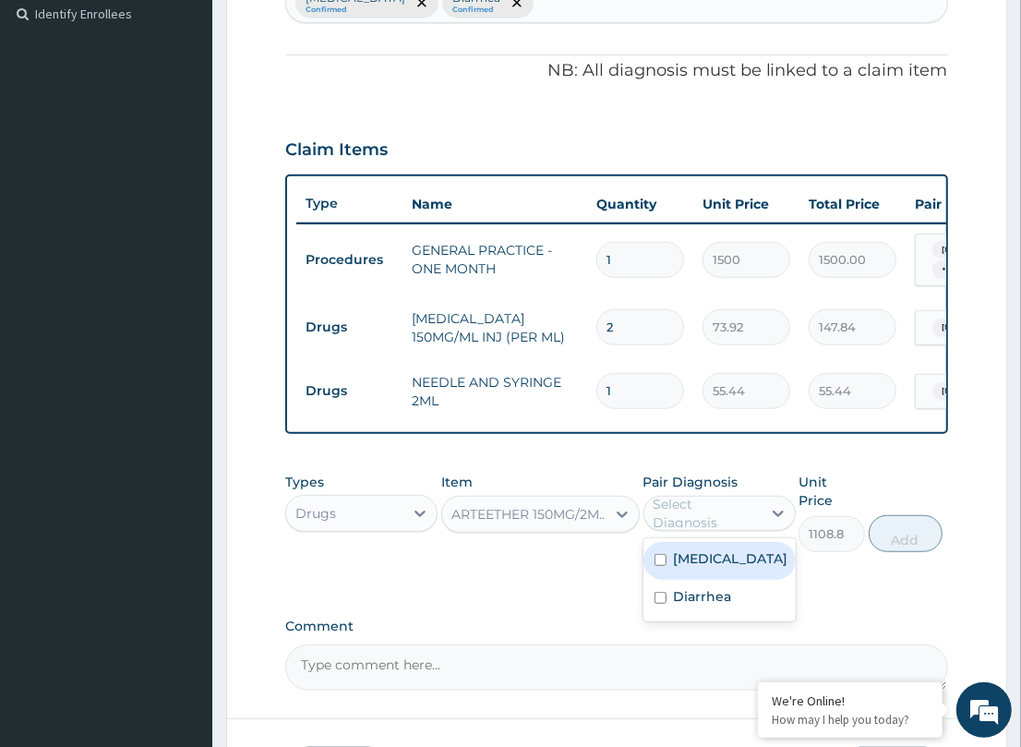
drag, startPoint x: 678, startPoint y: 527, endPoint x: 725, endPoint y: 573, distance: 65.9
click at [686, 542] on div "Types Drugs Item ARTEETHER 150MG/2ML INJ Pair Diagnosis option [MEDICAL_DATA], …" at bounding box center [616, 512] width 662 height 98
drag, startPoint x: 700, startPoint y: 581, endPoint x: 962, endPoint y: 564, distance: 262.7
click at [761, 580] on div "[MEDICAL_DATA]" at bounding box center [719, 561] width 152 height 38
checkbox input "true"
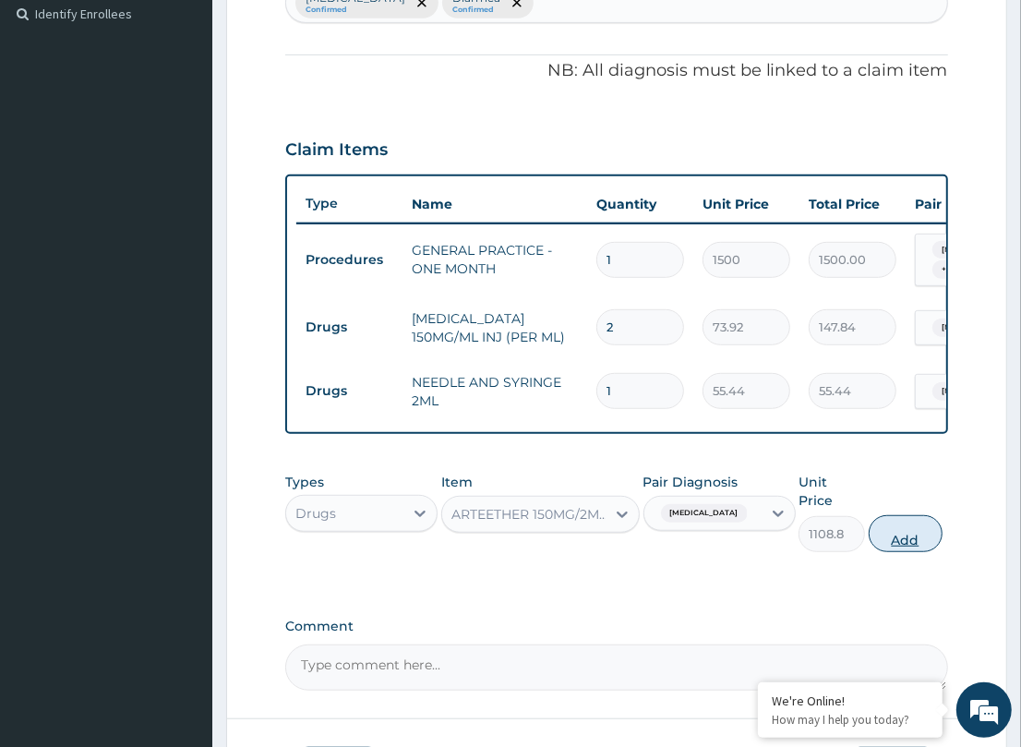
click at [912, 531] on button "Add" at bounding box center [906, 533] width 74 height 37
type input "0"
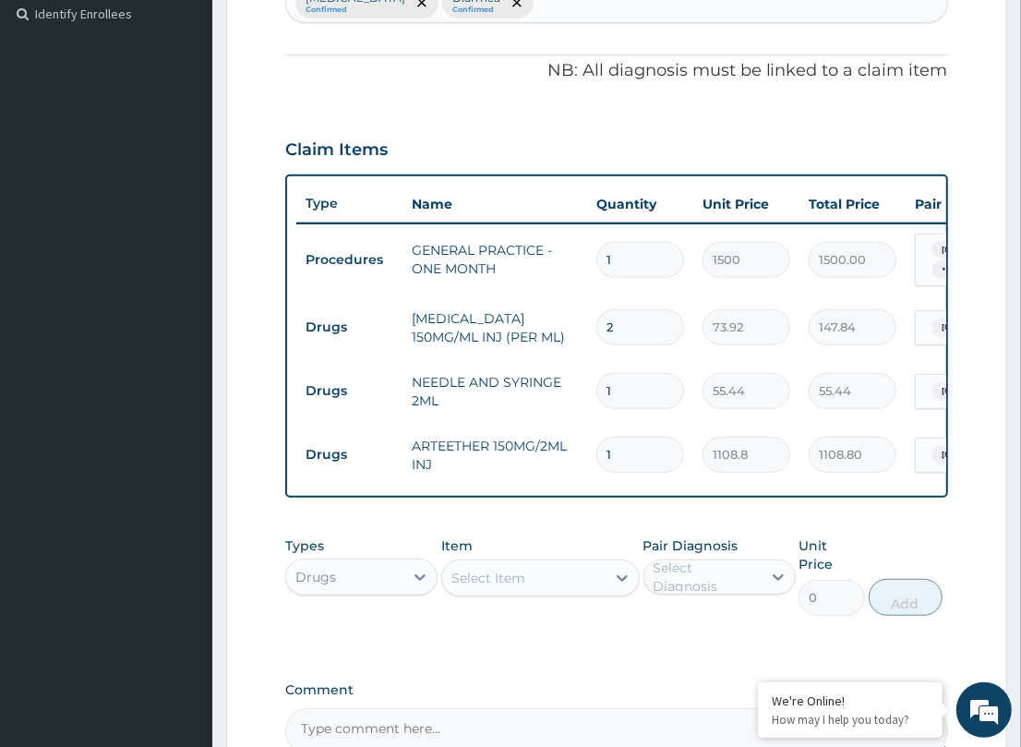
drag, startPoint x: 605, startPoint y: 440, endPoint x: 499, endPoint y: 435, distance: 105.4
click at [499, 437] on tr "Drugs ARTEETHER 150MG/2ML INJ 1 1108.8 1108.80 [MEDICAL_DATA] Delete" at bounding box center [748, 455] width 905 height 64
type input "3"
type input "3326.40"
type input "3"
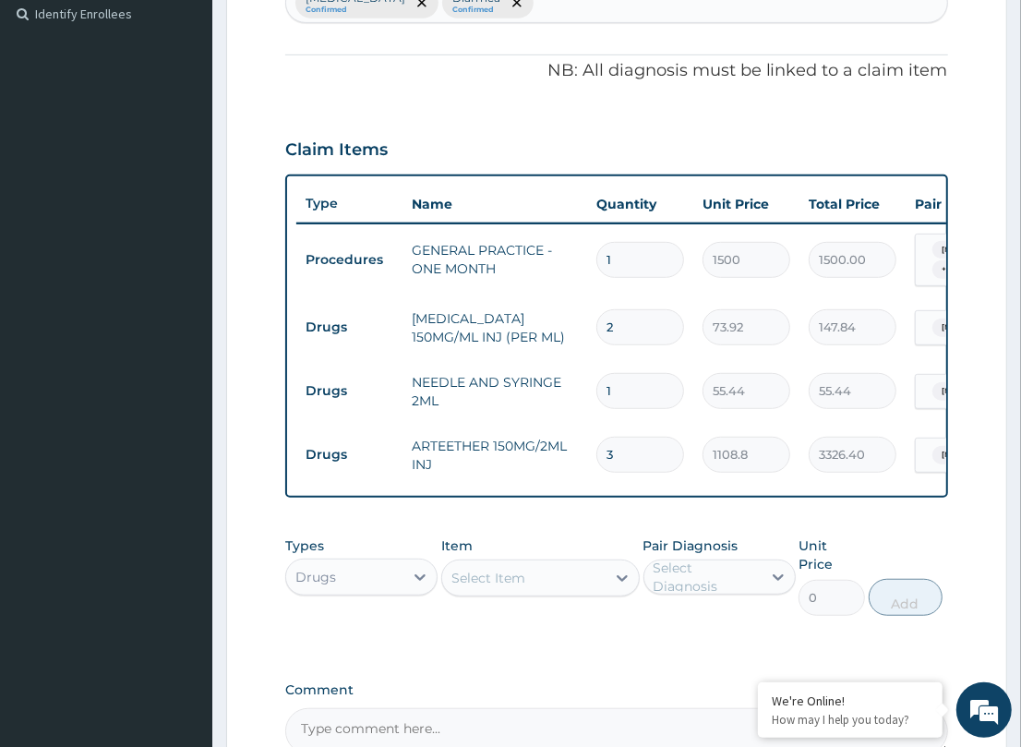
drag, startPoint x: 598, startPoint y: 522, endPoint x: 462, endPoint y: 623, distance: 168.9
click at [591, 528] on div "PA Code / Prescription Code Enter Code(Secondary Care Only) Encounter Date DD-M…" at bounding box center [616, 209] width 662 height 1090
click at [523, 587] on div "Select Item" at bounding box center [488, 578] width 74 height 18
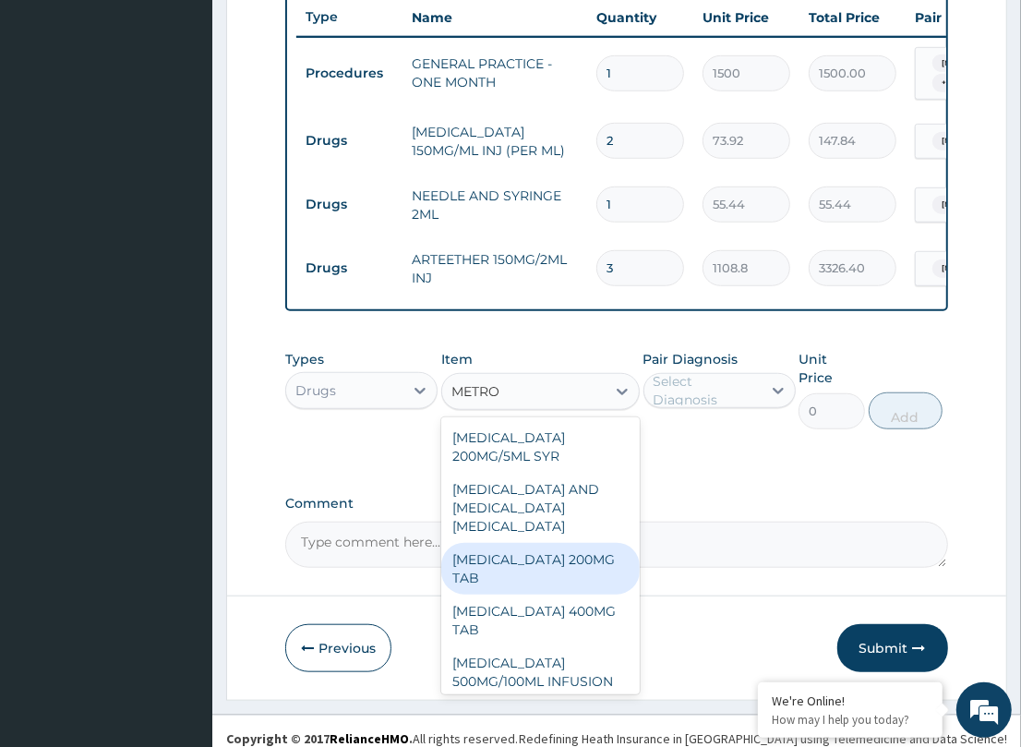
scroll to position [702, 0]
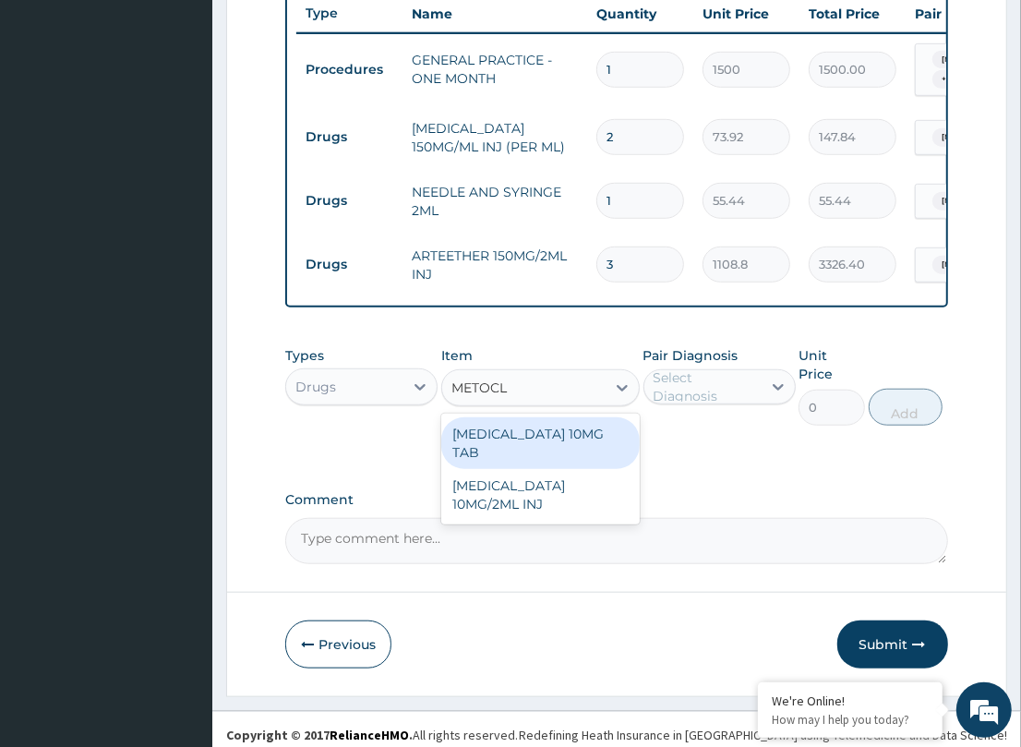
type input "METOCLO"
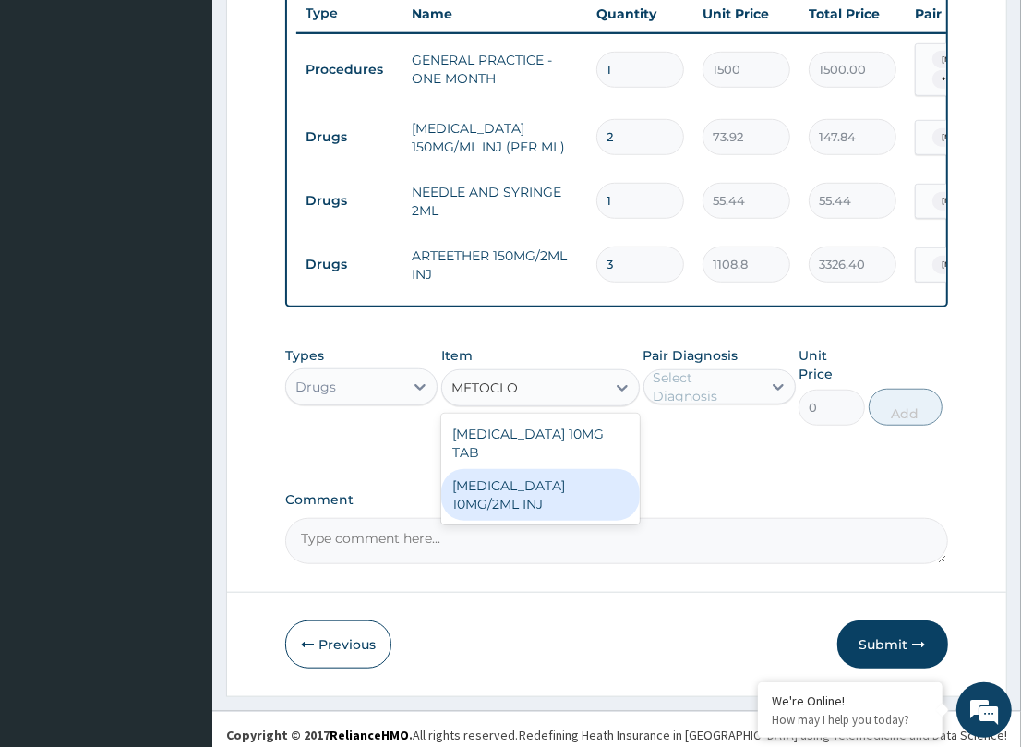
click at [568, 499] on div "[MEDICAL_DATA] 10MG/2ML INJ" at bounding box center [540, 495] width 198 height 52
type input "124.74"
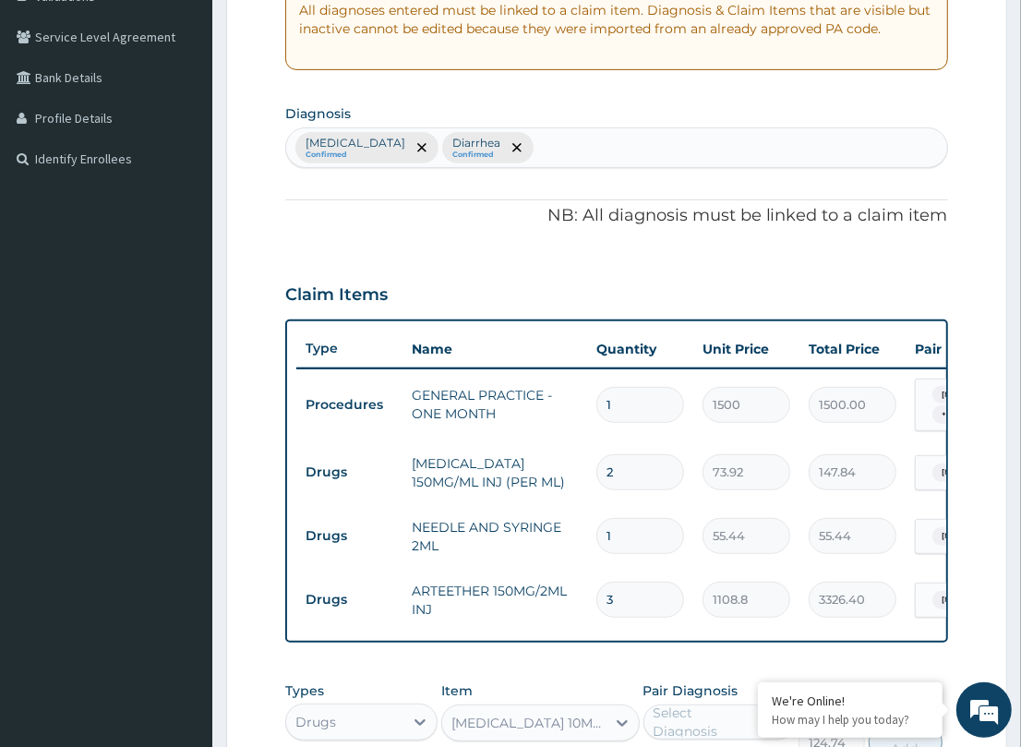
scroll to position [366, 0]
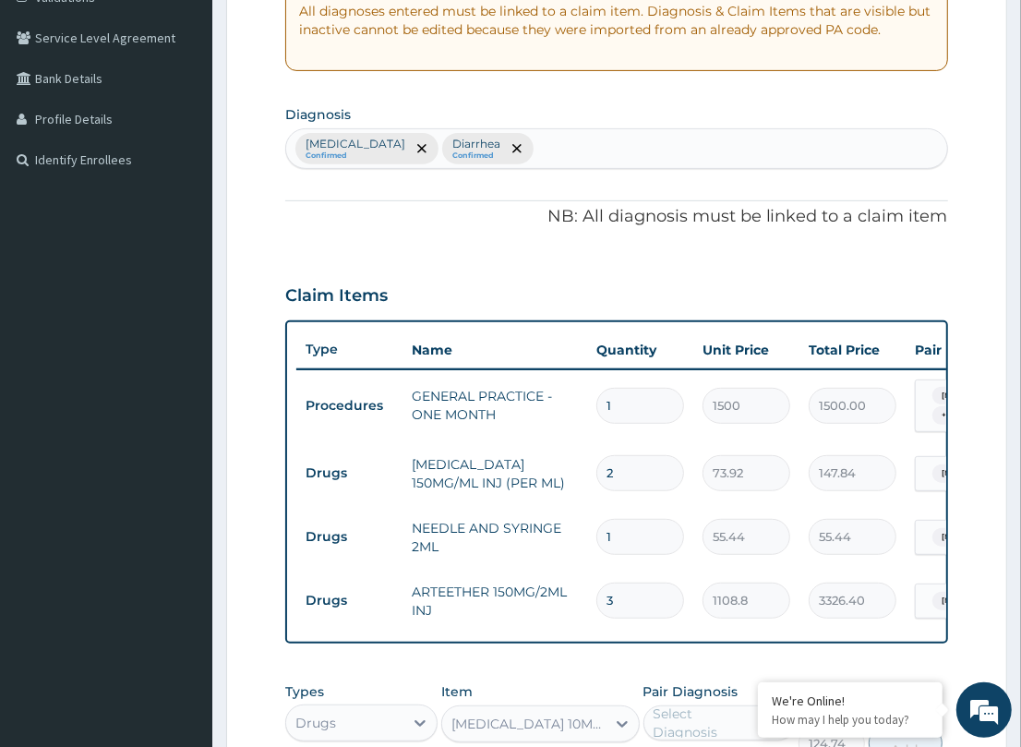
click at [651, 137] on div "[MEDICAL_DATA] Confirmed [MEDICAL_DATA] Confirmed" at bounding box center [616, 148] width 660 height 39
type input "VOMIT"
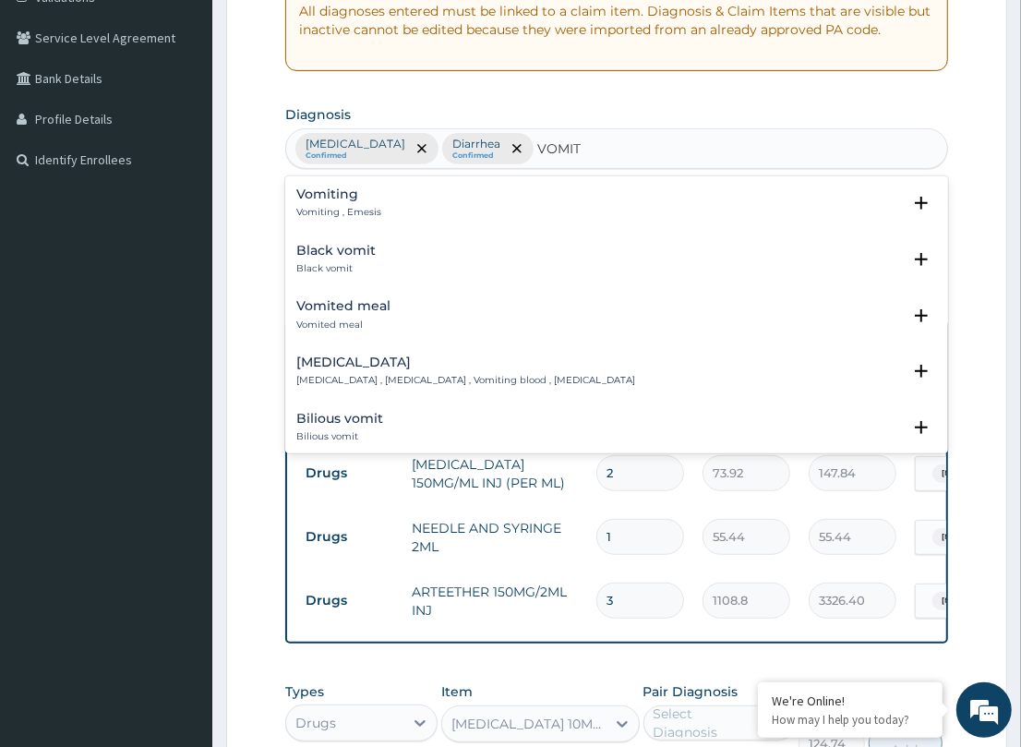
click at [338, 206] on div "Vomiting Vomiting , Emesis" at bounding box center [338, 203] width 85 height 32
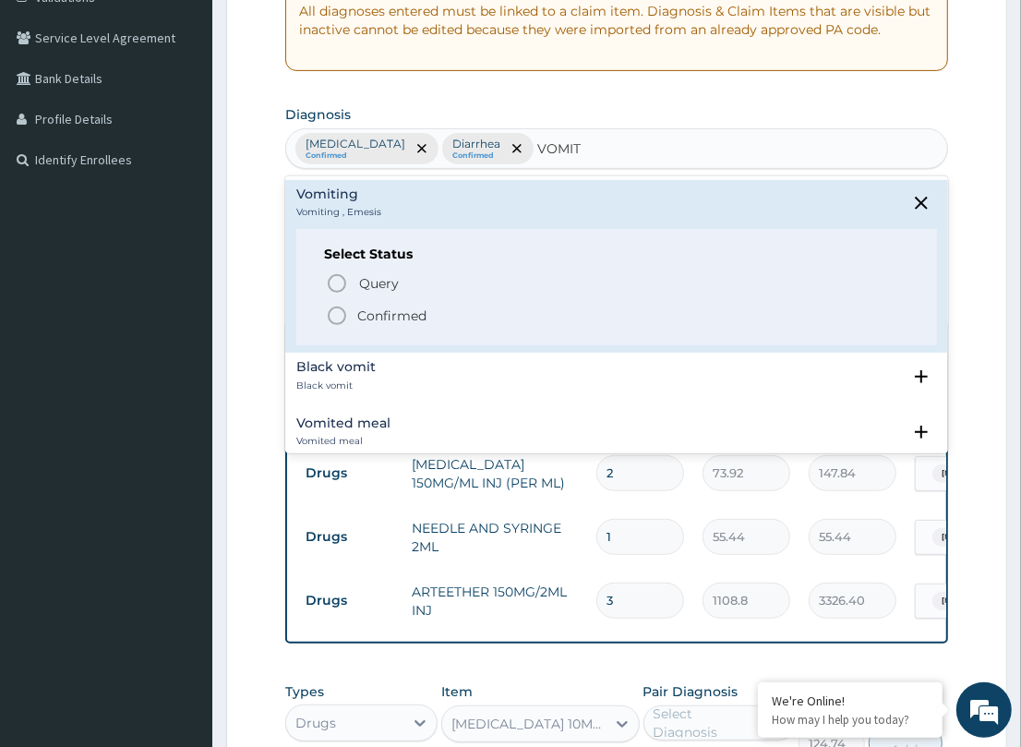
click at [330, 307] on circle "status option filled" at bounding box center [337, 315] width 17 height 17
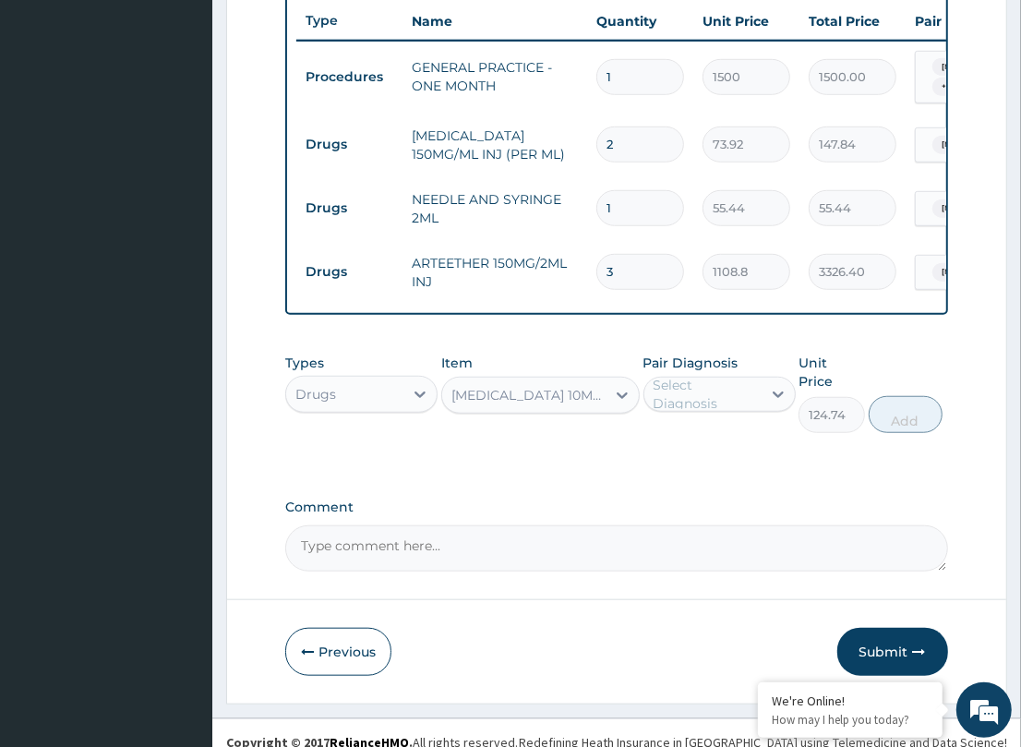
scroll to position [702, 0]
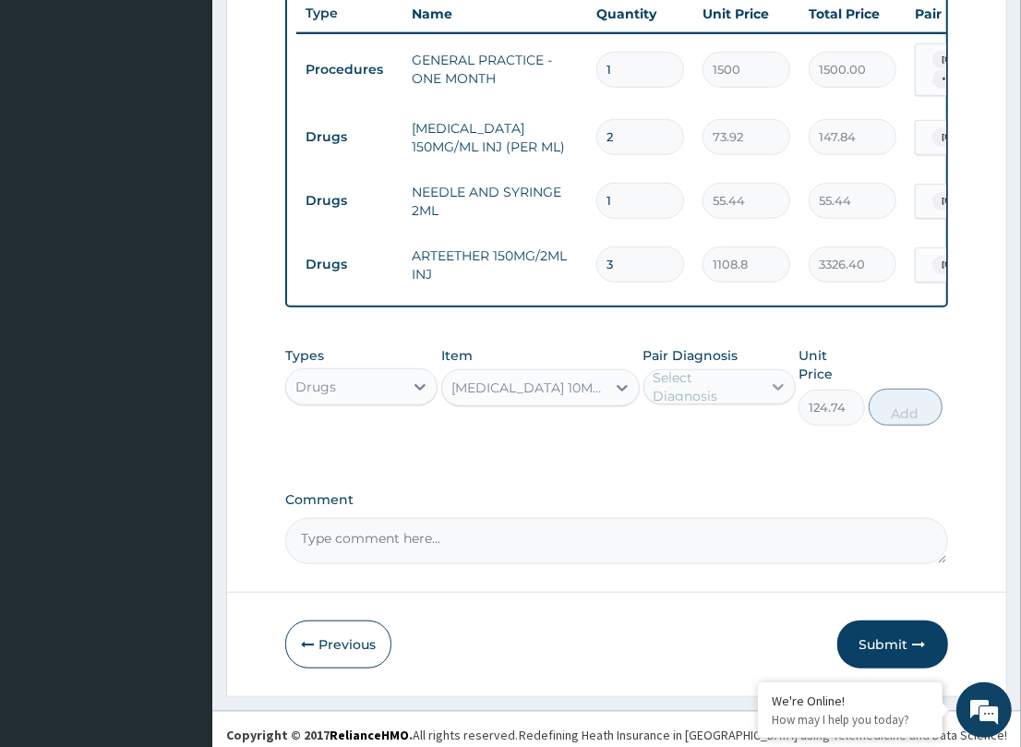
drag, startPoint x: 741, startPoint y: 394, endPoint x: 773, endPoint y: 402, distance: 32.5
click at [749, 395] on div "Select Diagnosis" at bounding box center [706, 386] width 106 height 37
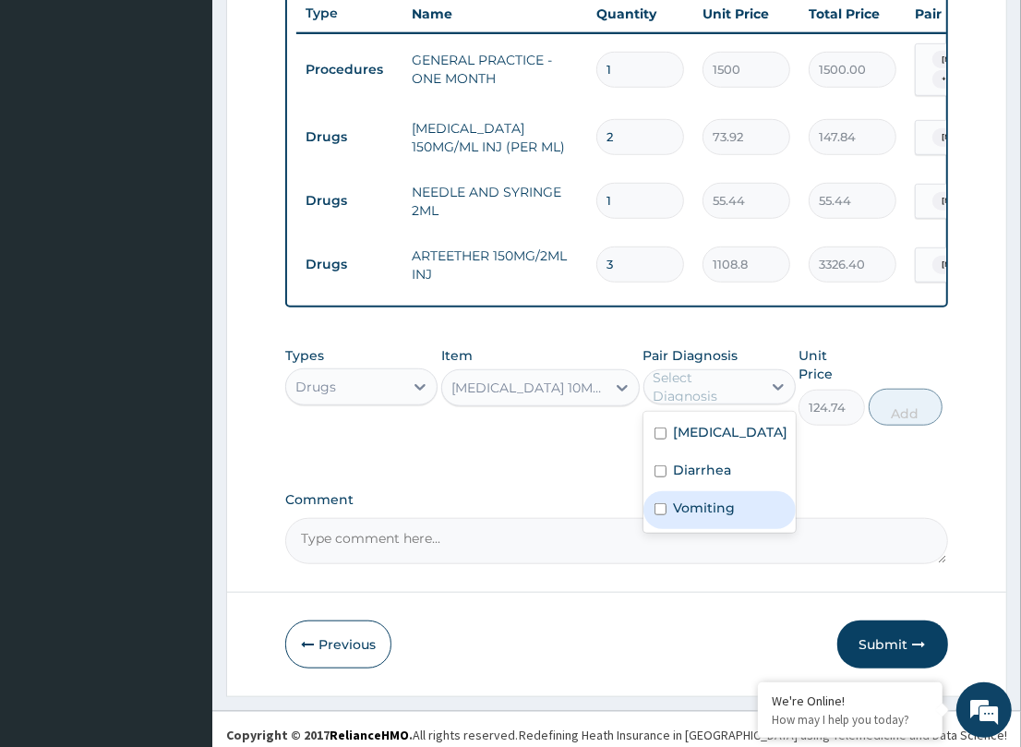
click at [731, 503] on div "Vomiting" at bounding box center [719, 510] width 152 height 38
checkbox input "true"
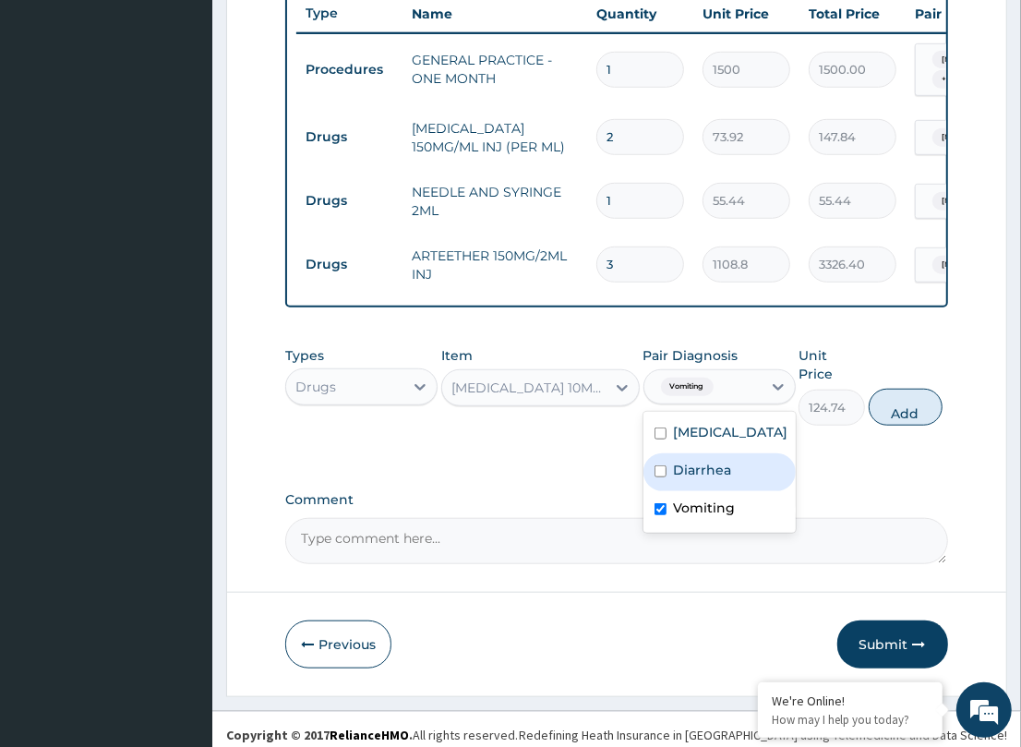
click at [730, 486] on div "Diarrhea" at bounding box center [719, 472] width 152 height 38
checkbox input "true"
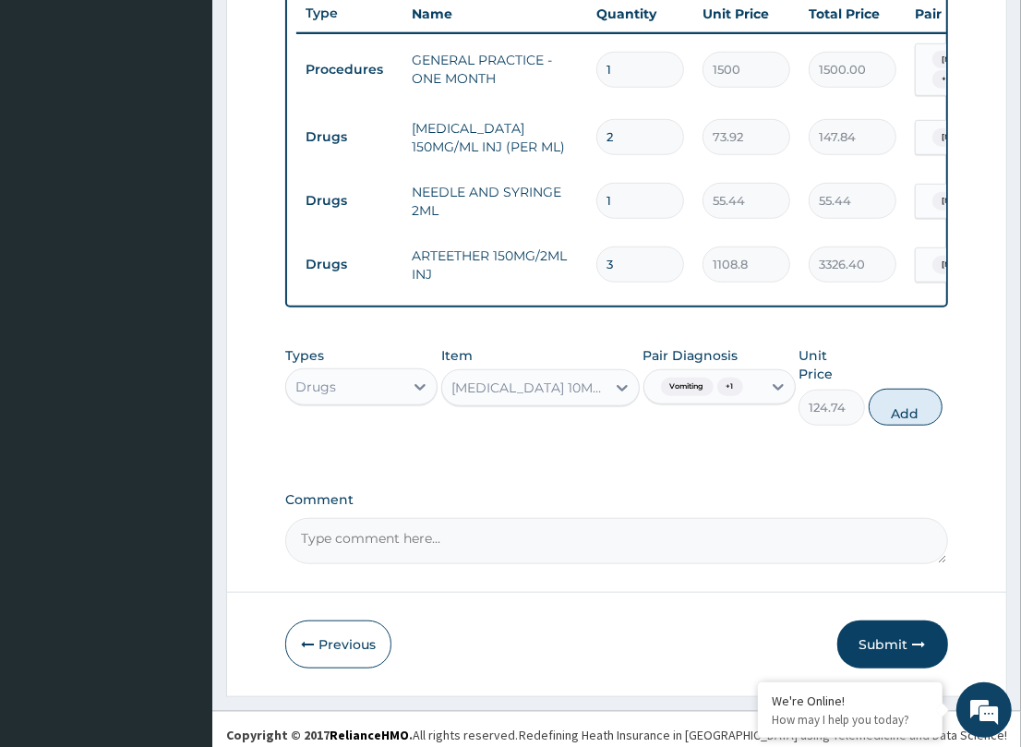
drag, startPoint x: 900, startPoint y: 415, endPoint x: 632, endPoint y: 354, distance: 274.7
click at [900, 413] on button "Add" at bounding box center [906, 407] width 74 height 37
type input "0"
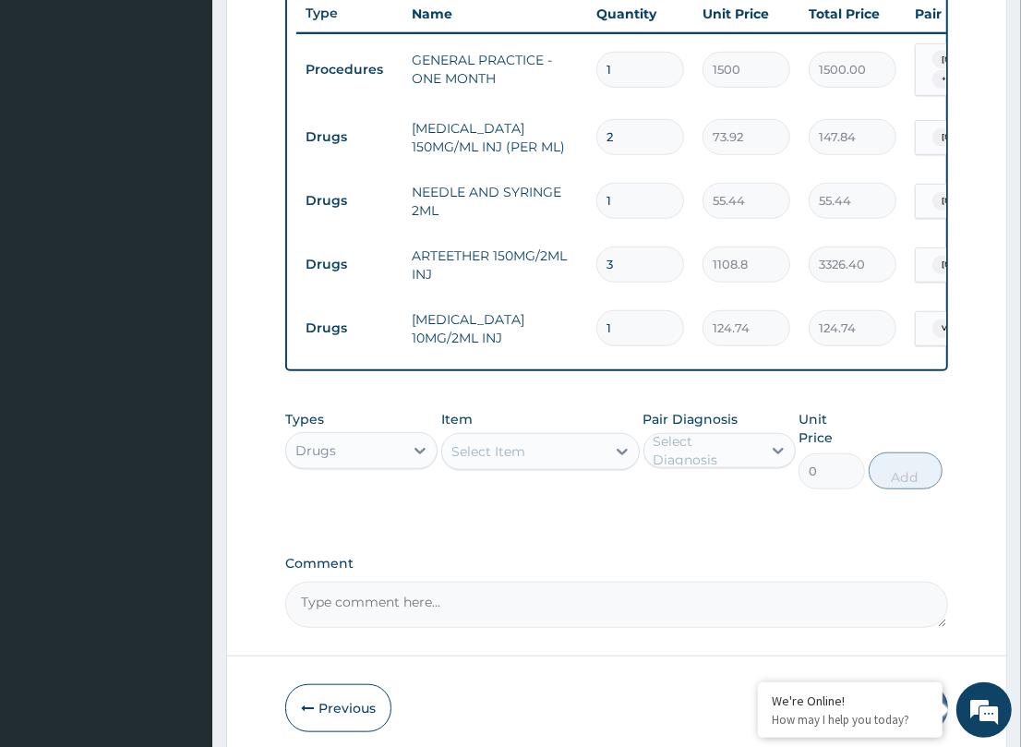
drag, startPoint x: 466, startPoint y: 468, endPoint x: 506, endPoint y: 463, distance: 40.0
click at [468, 461] on div "Select Item" at bounding box center [488, 451] width 74 height 18
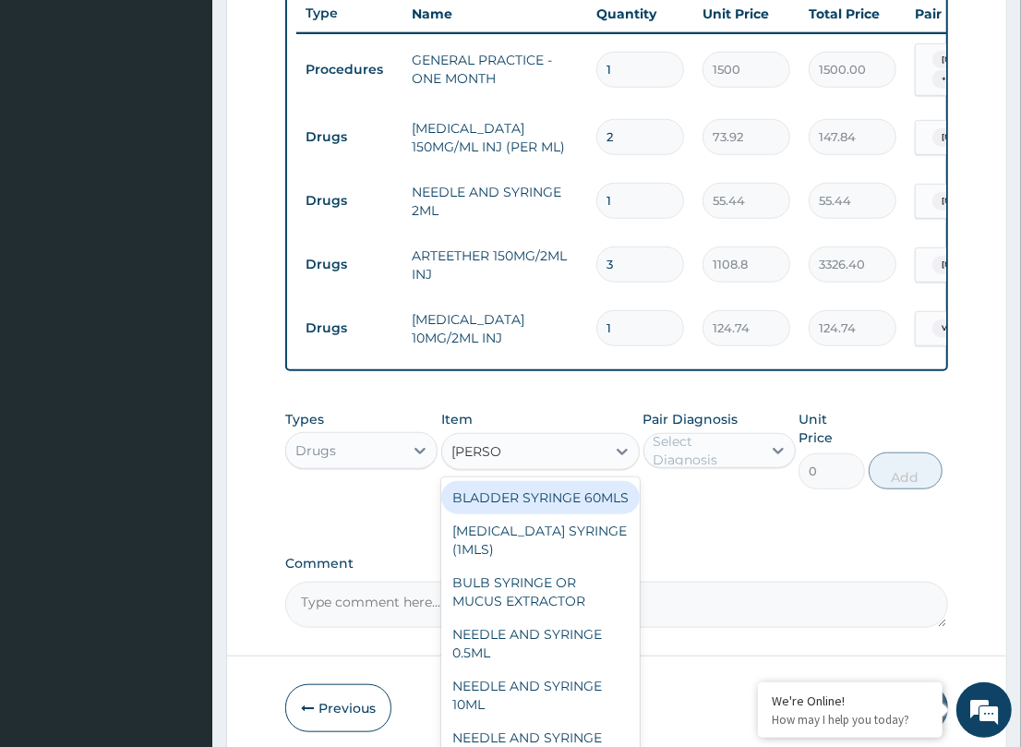
type input "SYRINGE"
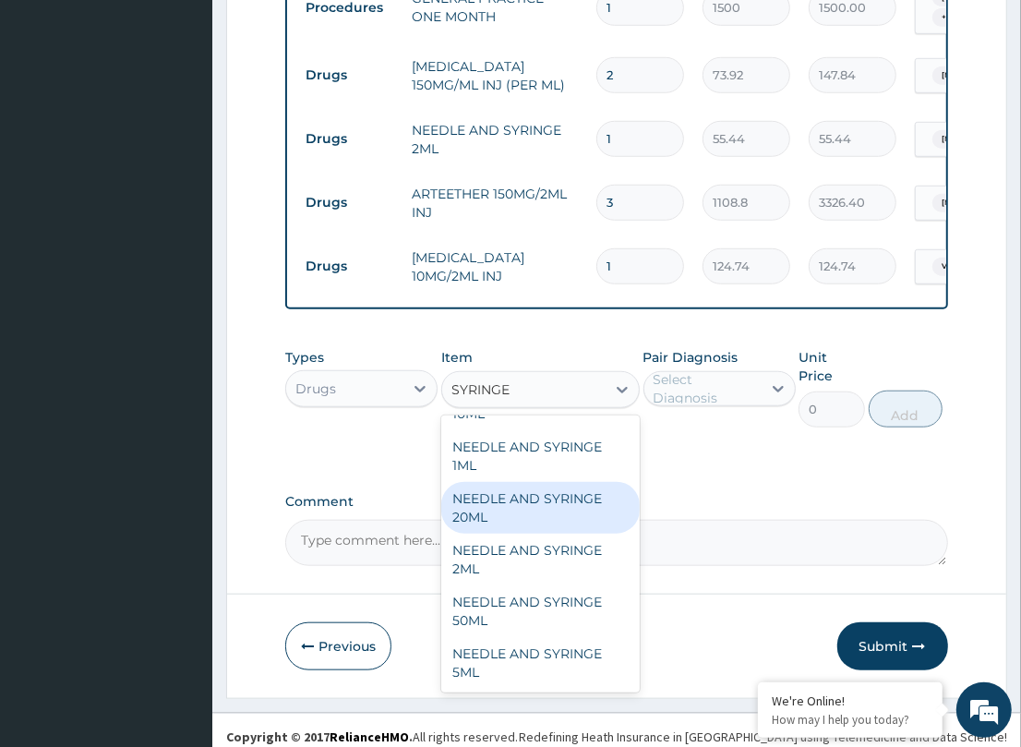
scroll to position [767, 0]
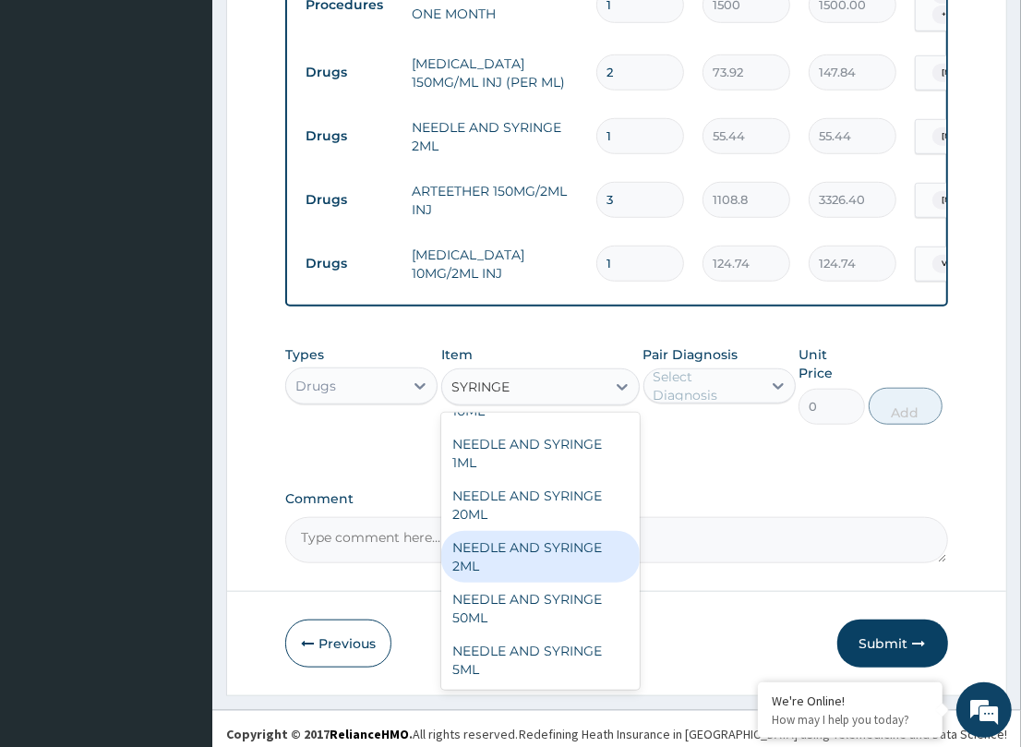
drag, startPoint x: 498, startPoint y: 575, endPoint x: 786, endPoint y: 522, distance: 292.9
click at [500, 573] on div "NEEDLE AND SYRINGE 2ML" at bounding box center [540, 557] width 198 height 52
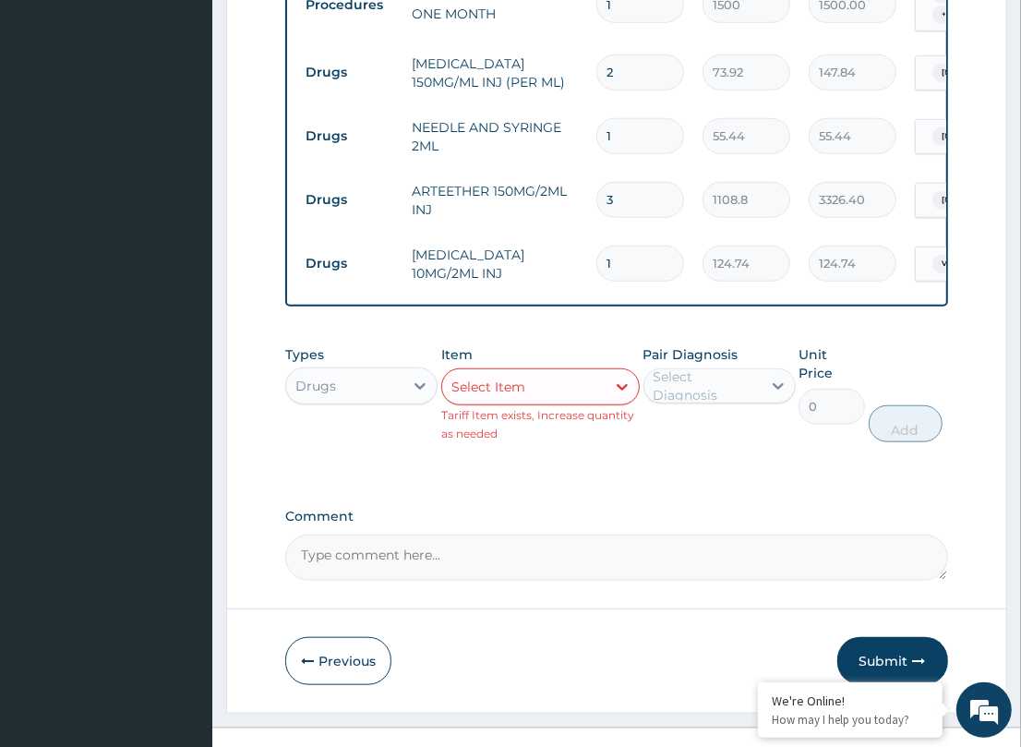
click at [589, 420] on small "Tariff Item exists, Increase quantity as needed" at bounding box center [537, 424] width 193 height 32
click at [587, 402] on div "Select Item" at bounding box center [523, 387] width 163 height 30
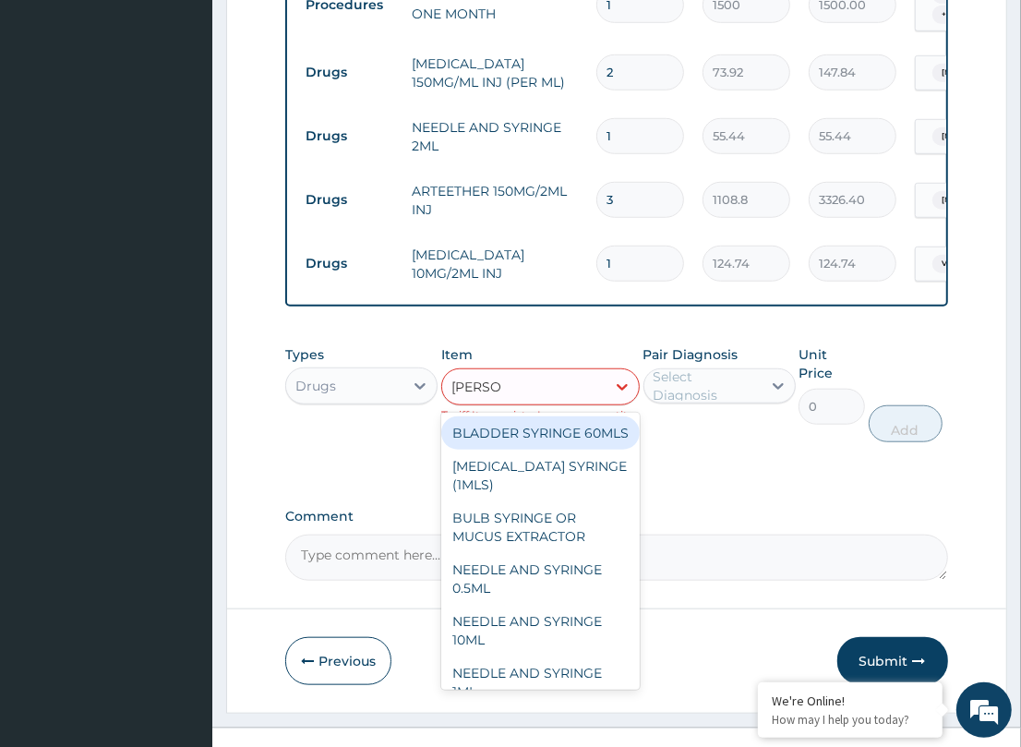
type input "SYRINGE"
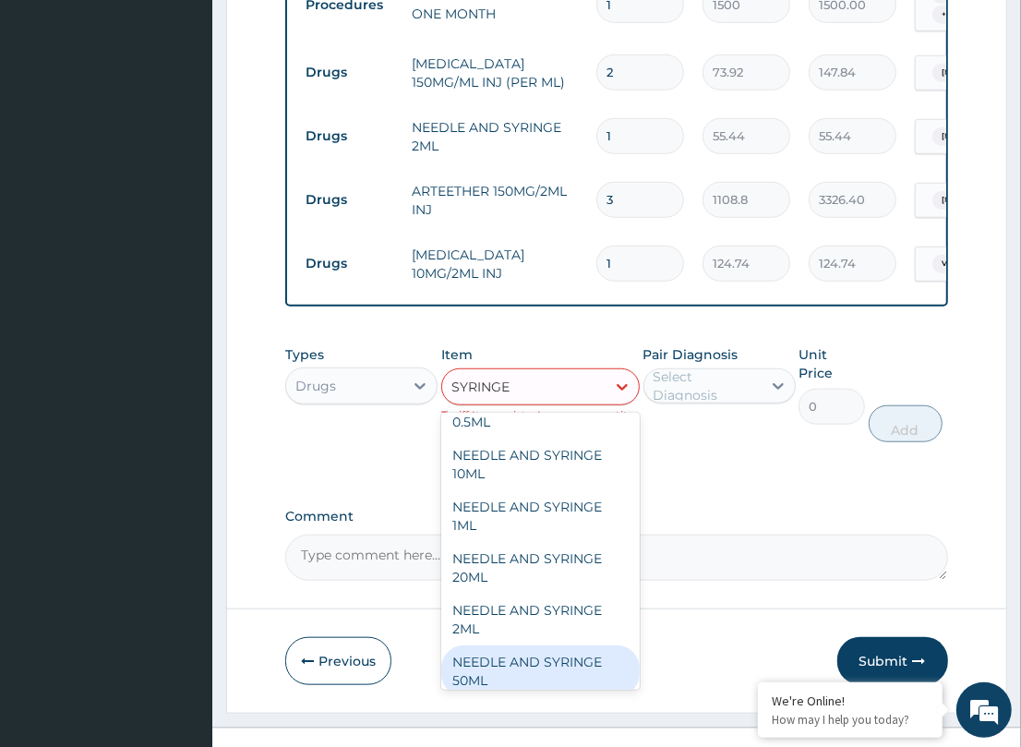
scroll to position [246, 0]
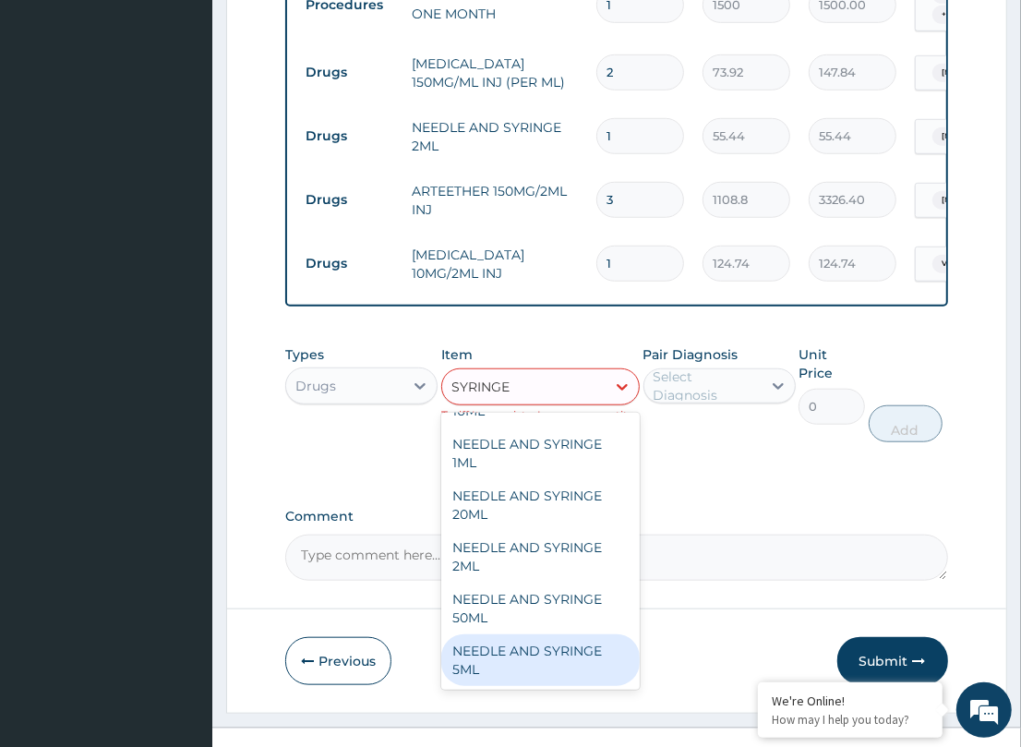
click at [557, 671] on div "NEEDLE AND SYRINGE 5ML" at bounding box center [540, 660] width 198 height 52
type input "55.44"
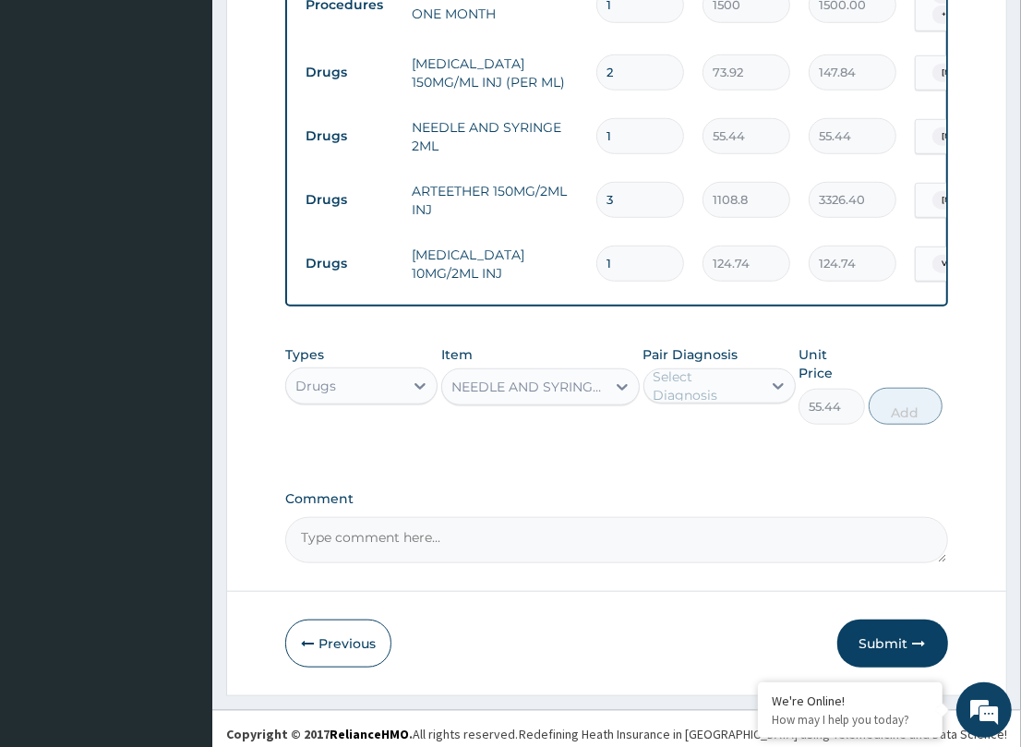
drag, startPoint x: 694, startPoint y: 402, endPoint x: 707, endPoint y: 411, distance: 15.9
click at [707, 403] on div "Select Diagnosis" at bounding box center [719, 385] width 152 height 35
drag, startPoint x: 685, startPoint y: 450, endPoint x: 805, endPoint y: 425, distance: 122.6
click at [709, 450] on div "[MEDICAL_DATA]" at bounding box center [719, 433] width 152 height 38
checkbox input "true"
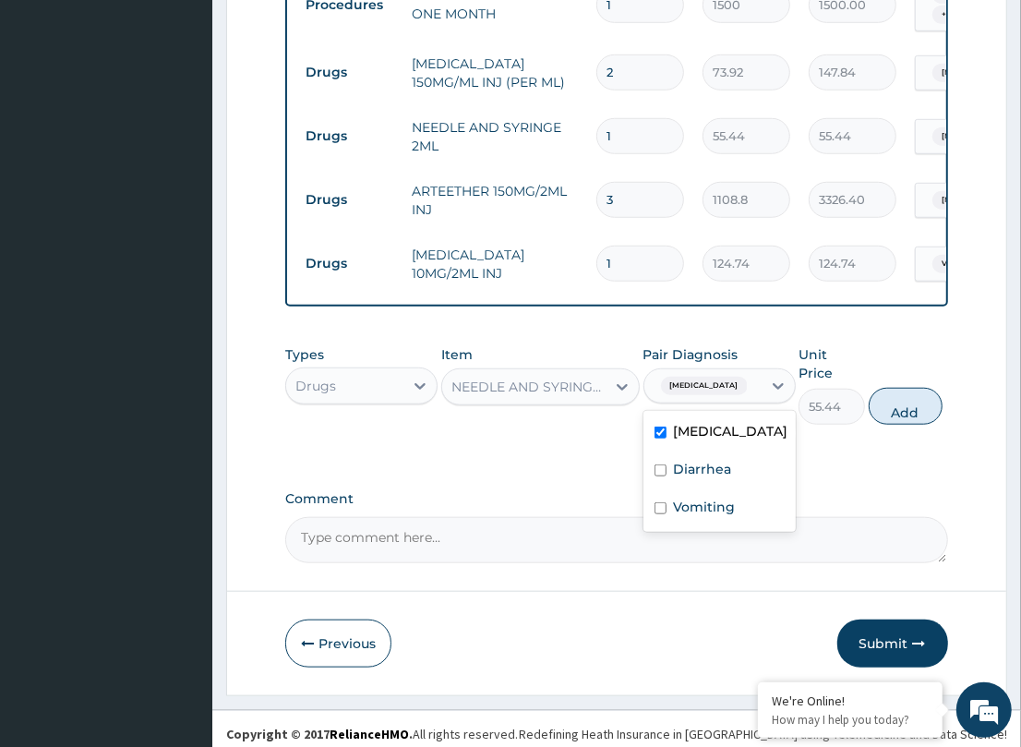
drag, startPoint x: 919, startPoint y: 399, endPoint x: 905, endPoint y: 404, distance: 14.9
click at [917, 402] on button "Add" at bounding box center [906, 406] width 74 height 37
type input "0"
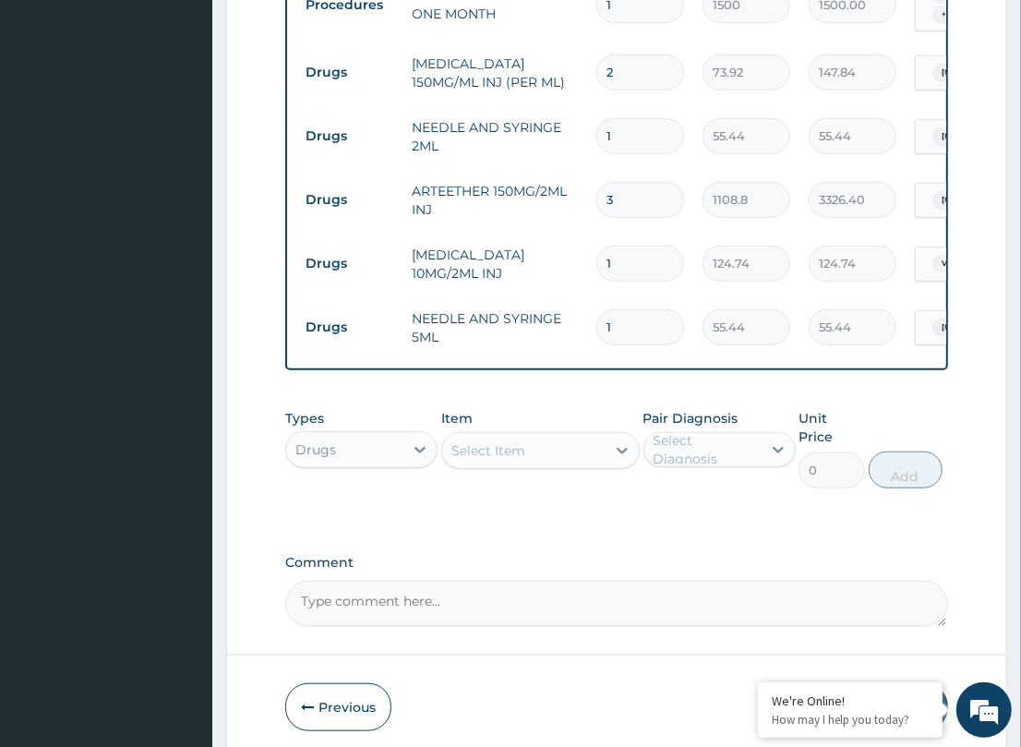
drag, startPoint x: 473, startPoint y: 287, endPoint x: 379, endPoint y: 260, distance: 97.0
click at [379, 264] on tbody "Procedures GENERAL PRACTICE - ONE MONTH 1 1500 1500.00 [MEDICAL_DATA] + 1 Delet…" at bounding box center [748, 164] width 905 height 391
type input "4"
type input "221.76"
type input "4"
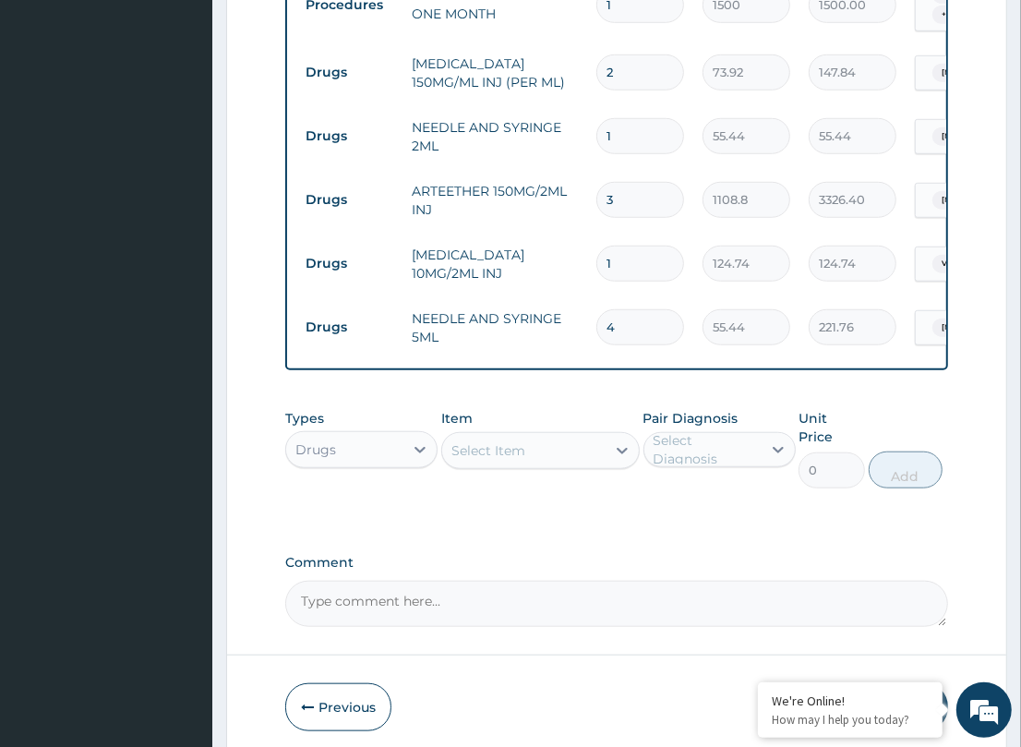
drag, startPoint x: 561, startPoint y: 402, endPoint x: 517, endPoint y: 432, distance: 53.8
click at [560, 404] on div "PA Code / Prescription Code Enter Code(Secondary Care Only) Encounter Date DD-M…" at bounding box center [616, 17] width 662 height 1217
click at [542, 459] on div "Select Item" at bounding box center [523, 451] width 163 height 30
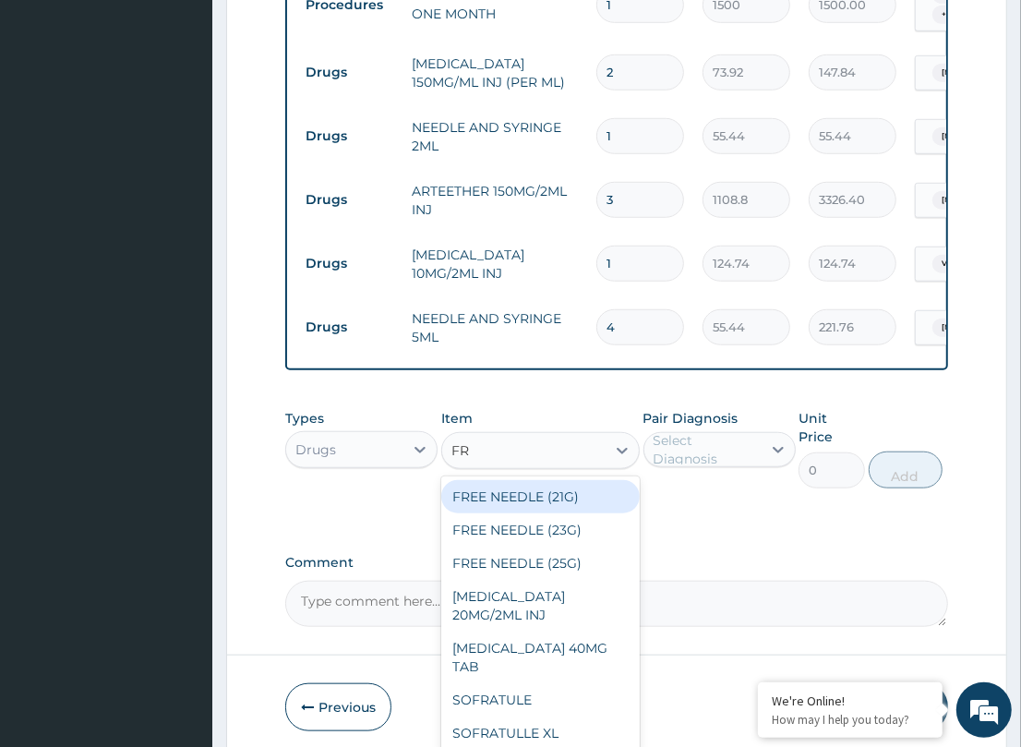
type input "FREE"
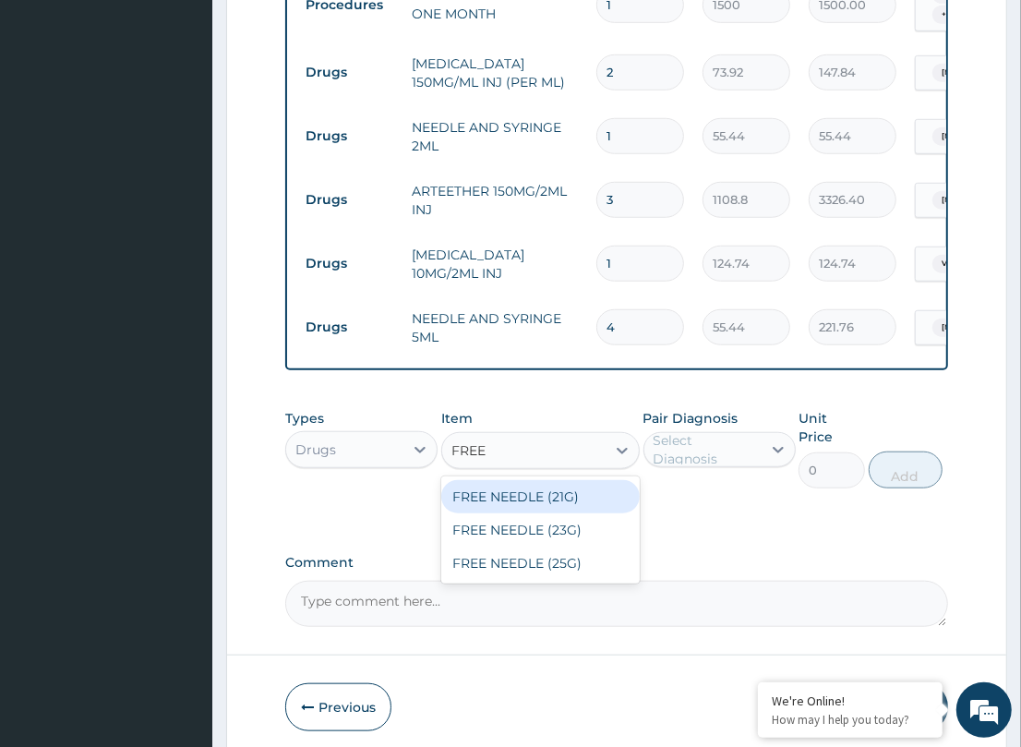
drag, startPoint x: 543, startPoint y: 504, endPoint x: 683, endPoint y: 496, distance: 140.5
click at [550, 504] on div "FREE NEEDLE (21G)" at bounding box center [540, 496] width 198 height 33
type input "18.48"
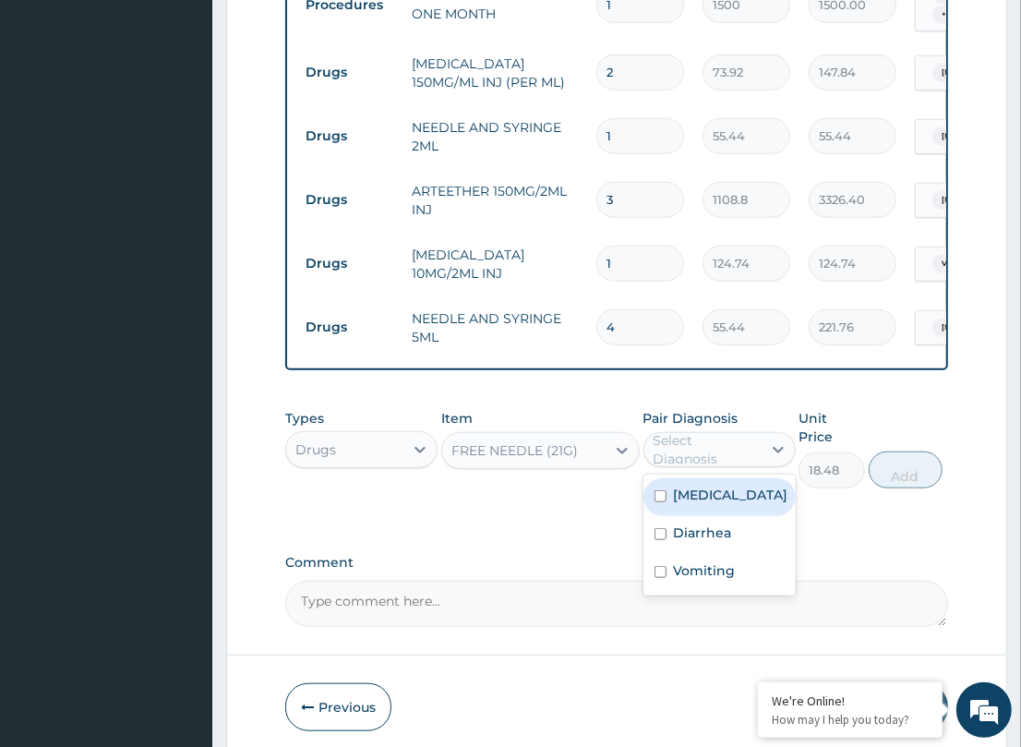
drag, startPoint x: 692, startPoint y: 459, endPoint x: 738, endPoint y: 508, distance: 67.3
click at [700, 466] on div "Select Diagnosis" at bounding box center [706, 449] width 106 height 37
drag, startPoint x: 720, startPoint y: 506, endPoint x: 906, endPoint y: 480, distance: 188.2
click at [764, 509] on div "[MEDICAL_DATA]" at bounding box center [719, 497] width 152 height 38
checkbox input "true"
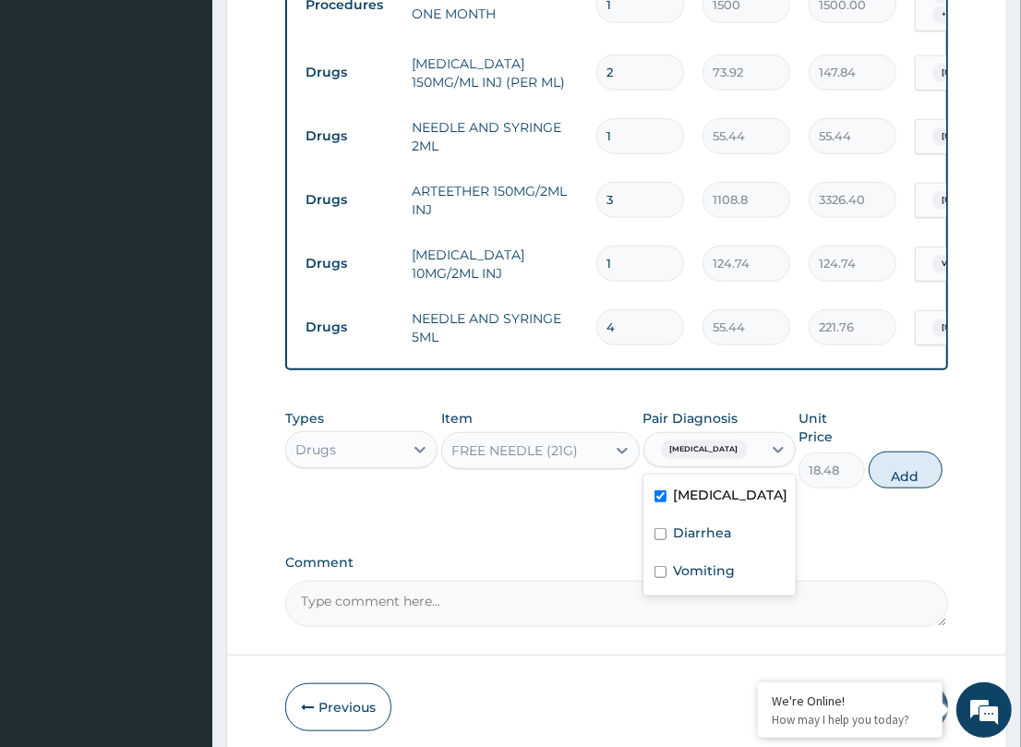
drag, startPoint x: 881, startPoint y: 466, endPoint x: 740, endPoint y: 439, distance: 143.7
click at [882, 464] on button "Add" at bounding box center [906, 469] width 74 height 37
type input "0"
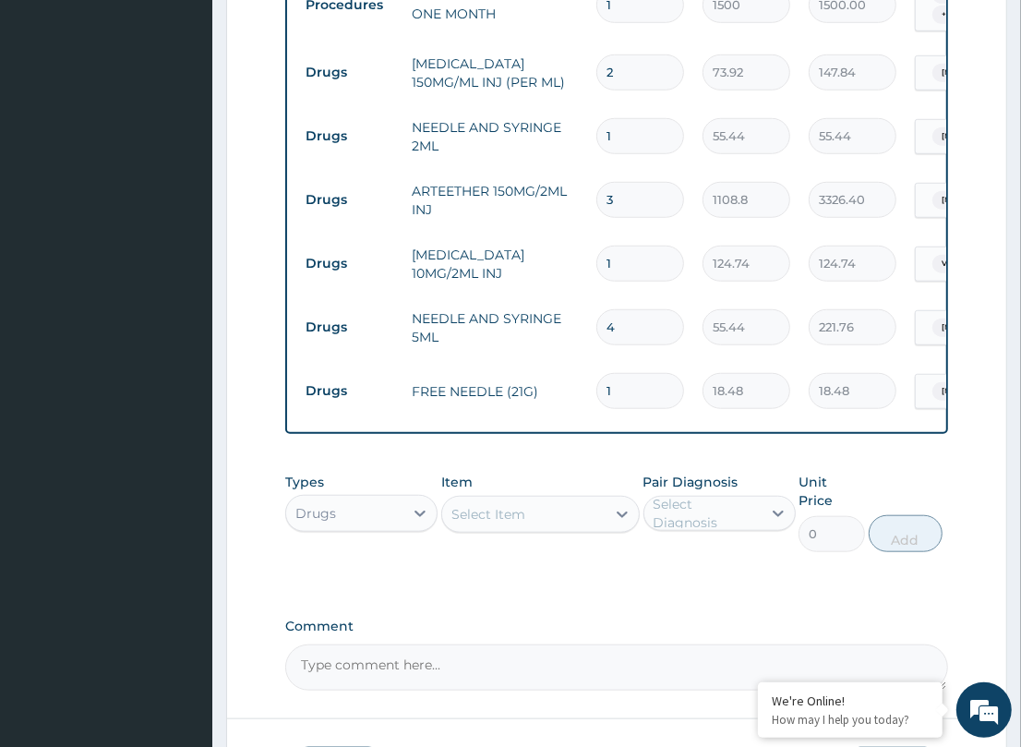
drag, startPoint x: 648, startPoint y: 381, endPoint x: 512, endPoint y: 378, distance: 135.7
click at [512, 378] on tr "Drugs FREE NEEDLE (21G) 1 18.48 18.48 [MEDICAL_DATA] Delete" at bounding box center [748, 391] width 905 height 64
type input "4"
type input "73.92"
type input "4"
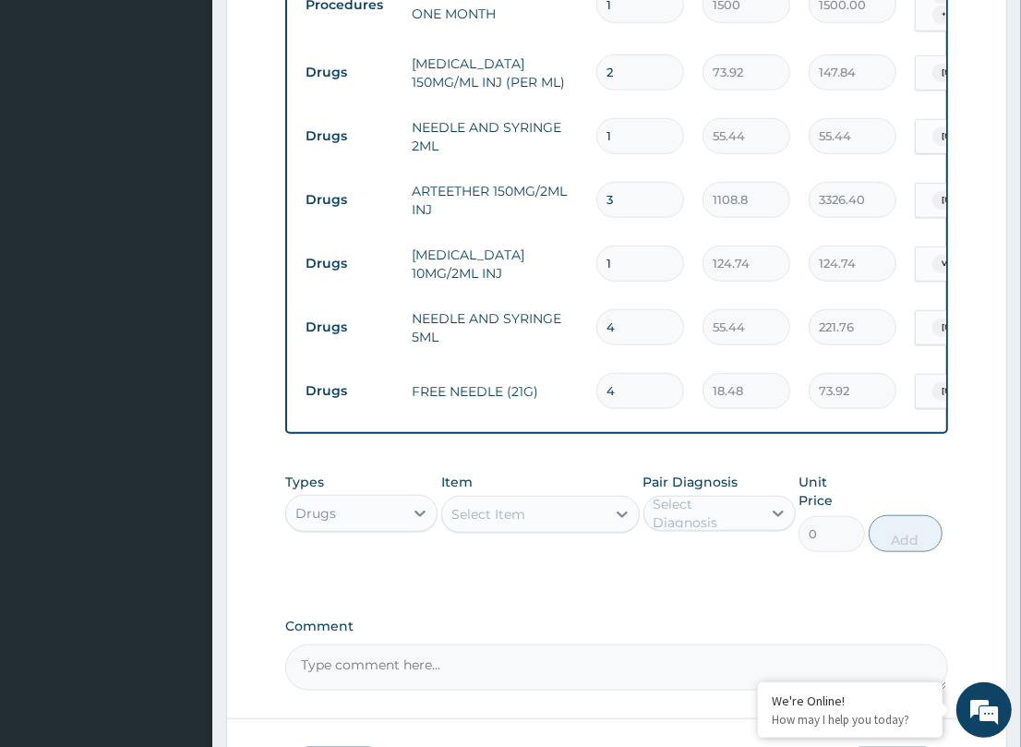
click at [569, 453] on div "PA Code / Prescription Code Enter Code(Secondary Care Only) Encounter Date DD-M…" at bounding box center [616, 49] width 662 height 1281
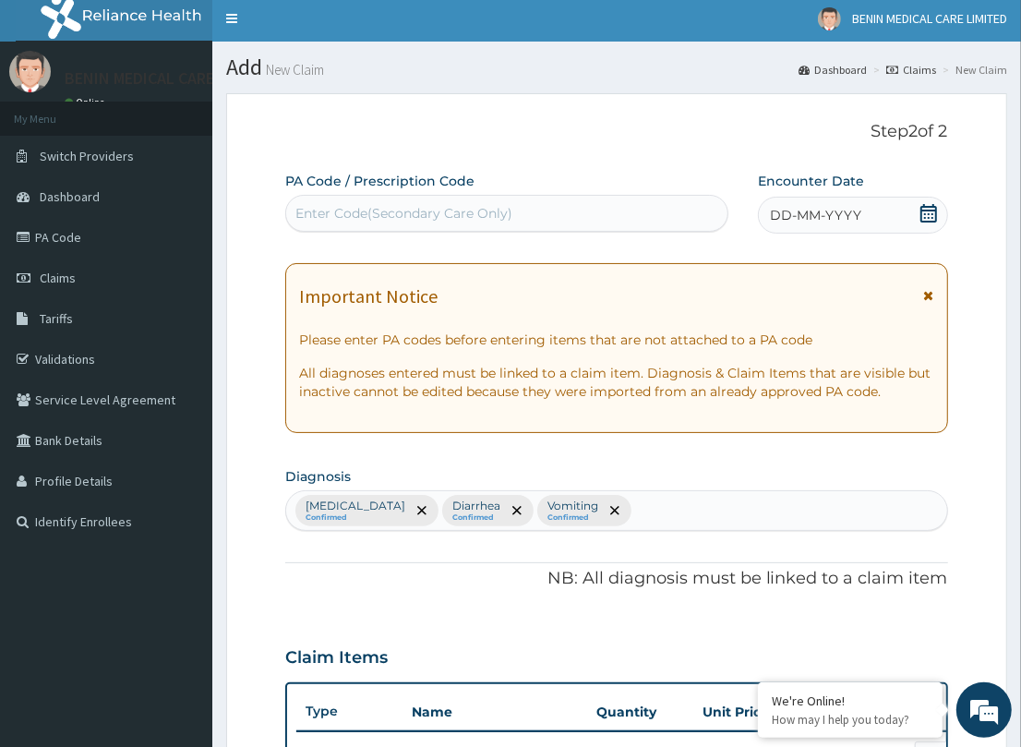
scroll to position [0, 0]
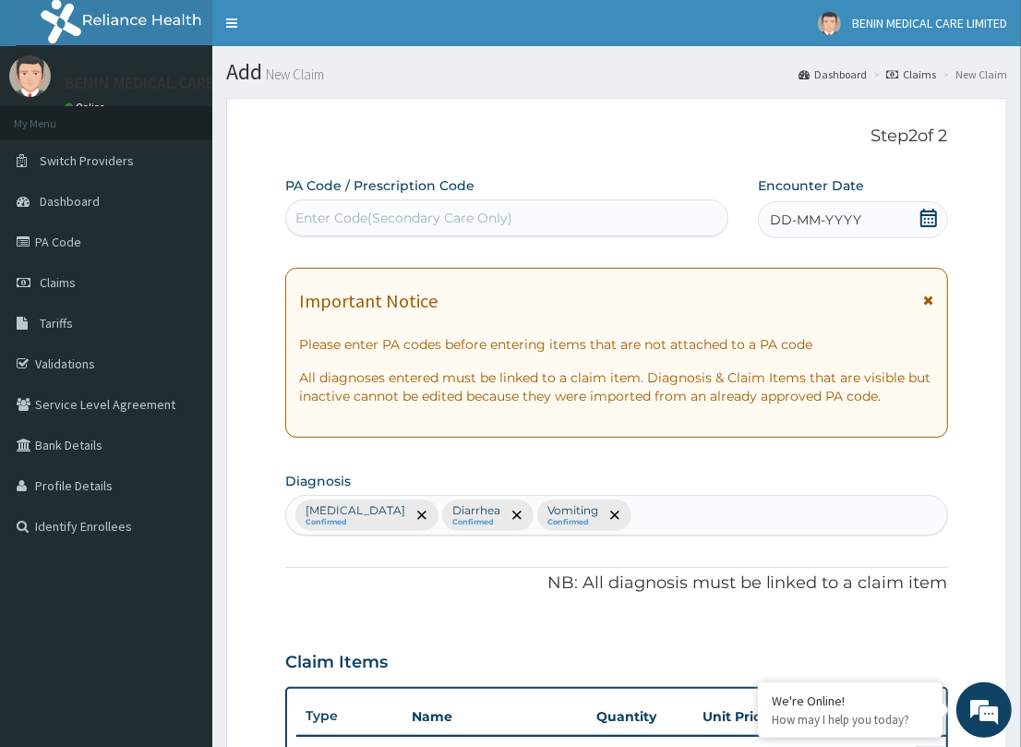
click at [778, 218] on span "DD-MM-YYYY" at bounding box center [815, 219] width 91 height 18
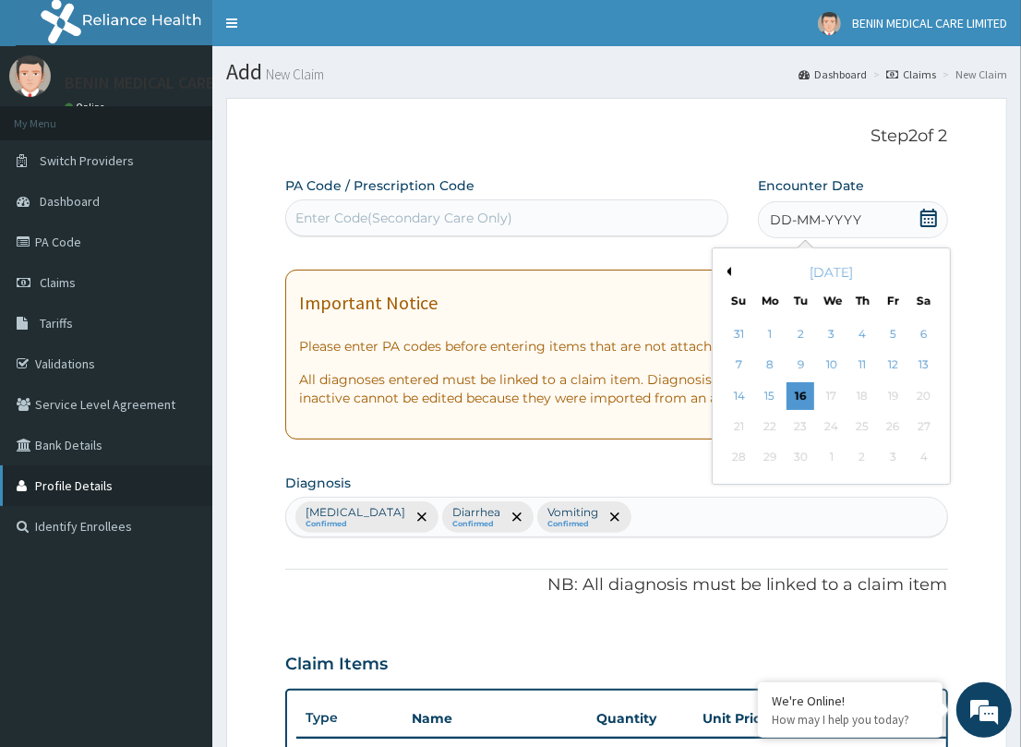
drag, startPoint x: 739, startPoint y: 397, endPoint x: 11, endPoint y: 474, distance: 732.3
click at [725, 395] on div "14" at bounding box center [739, 396] width 28 height 28
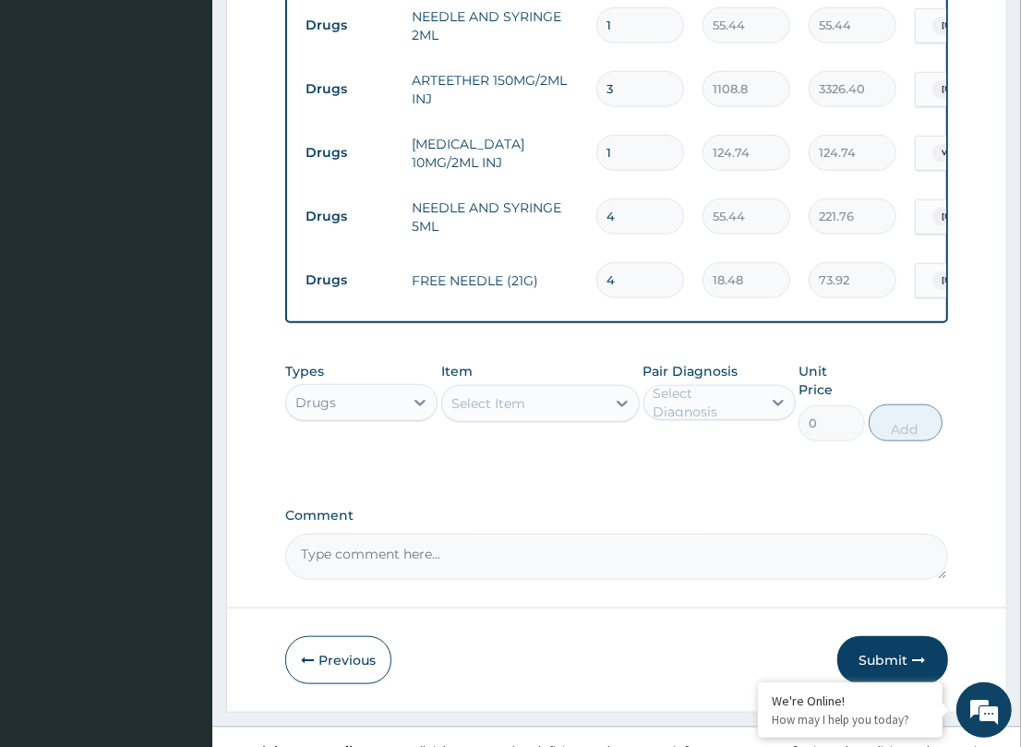
scroll to position [893, 0]
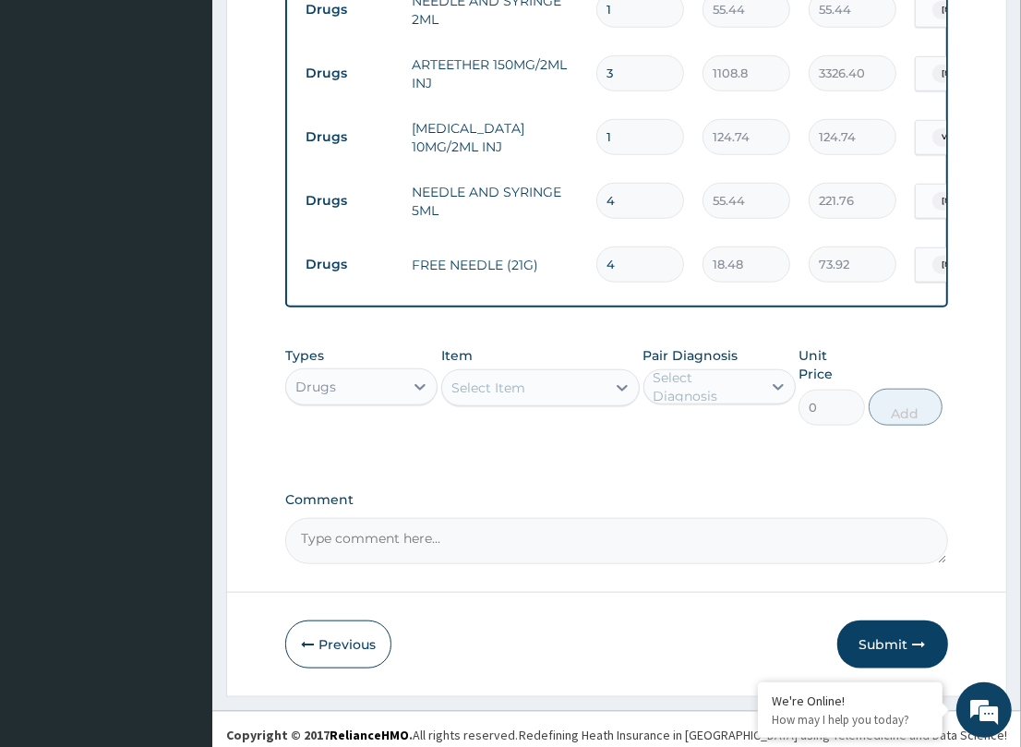
drag, startPoint x: 907, startPoint y: 625, endPoint x: 42, endPoint y: 542, distance: 869.8
click at [905, 625] on button "Submit" at bounding box center [892, 644] width 111 height 48
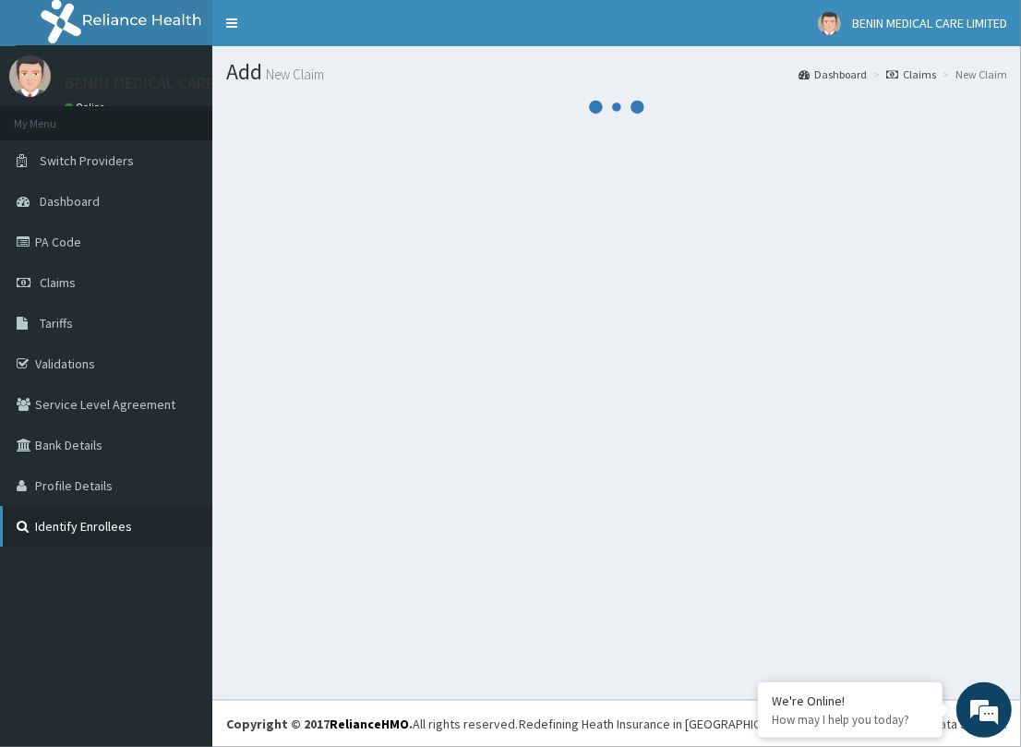
scroll to position [0, 0]
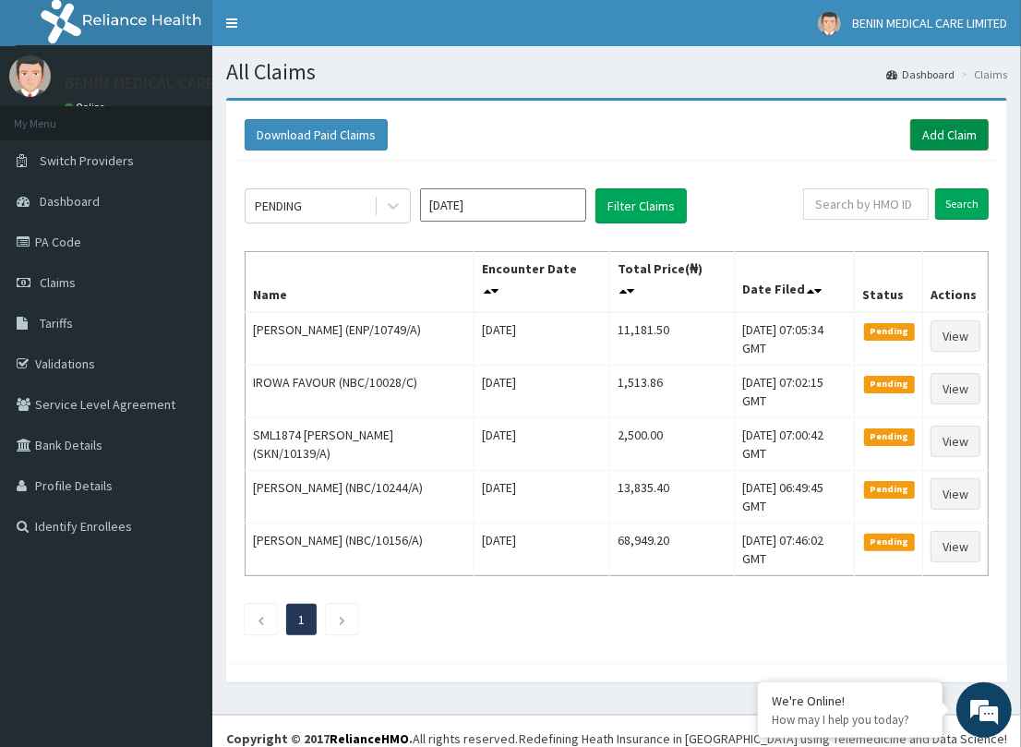
click at [921, 132] on link "Add Claim" at bounding box center [949, 134] width 78 height 31
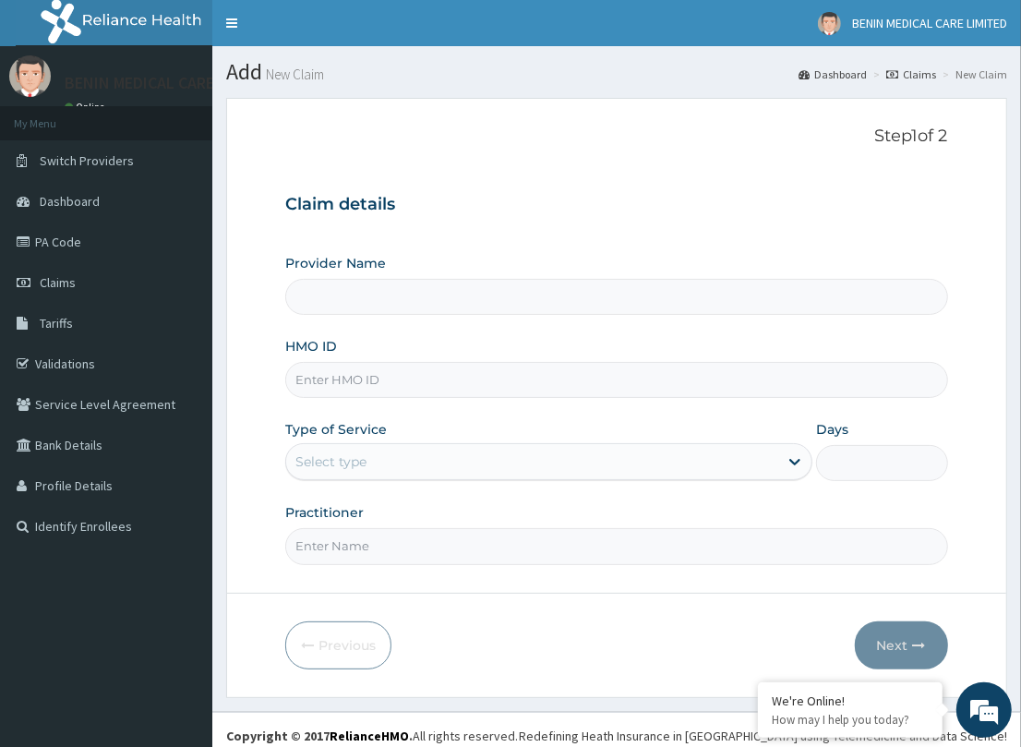
type input "BENIN MEDICAL CARE LIMITED"
drag, startPoint x: 340, startPoint y: 386, endPoint x: 332, endPoint y: 377, distance: 11.8
click at [340, 386] on input "HMO ID" at bounding box center [616, 380] width 662 height 36
paste input "MUL/10001/C"
click at [323, 380] on input "MUL/10001/C" at bounding box center [616, 380] width 662 height 36
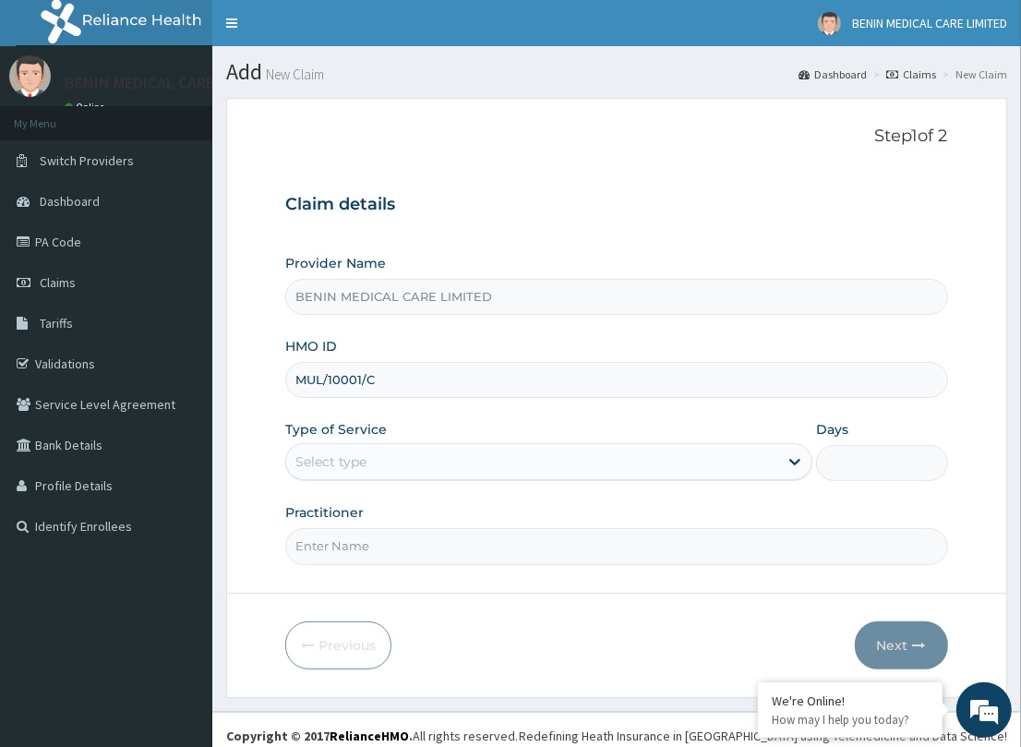
type input "MUL/10001/C"
drag, startPoint x: 269, startPoint y: 422, endPoint x: 291, endPoint y: 452, distance: 37.7
click at [268, 426] on form "Step 1 of 2 Claim details Provider Name BENIN MEDICAL CARE LIMITED HMO ID MUL/1…" at bounding box center [616, 397] width 781 height 599
click at [310, 480] on div "Select type" at bounding box center [548, 461] width 527 height 37
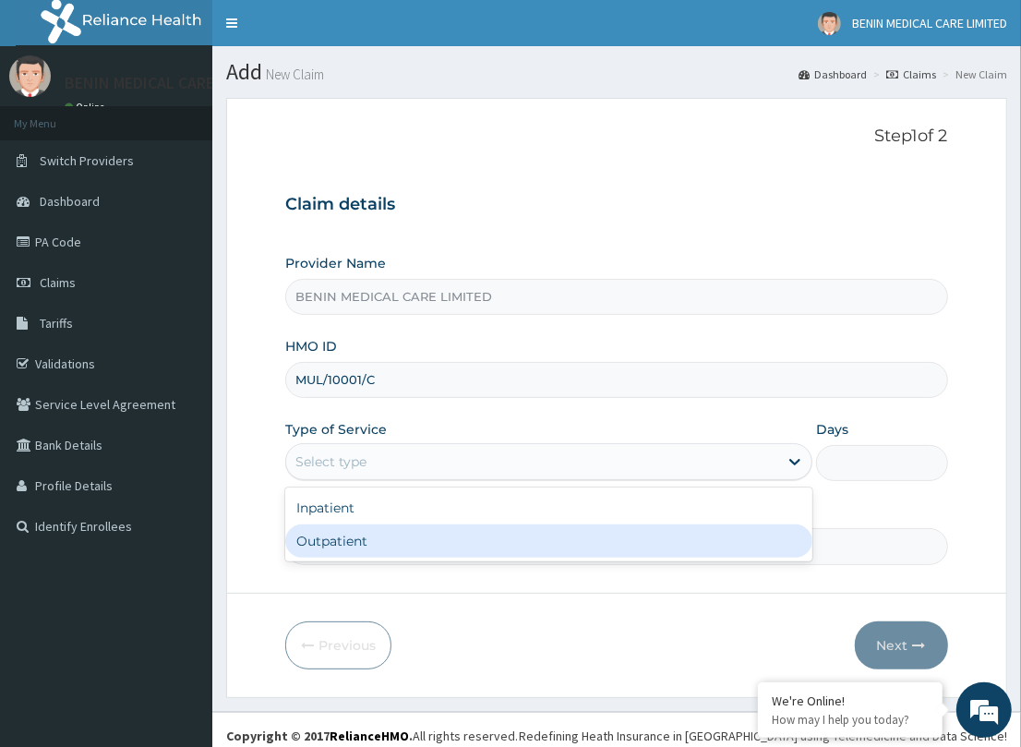
click at [371, 554] on div "Outpatient" at bounding box center [548, 540] width 527 height 33
type input "1"
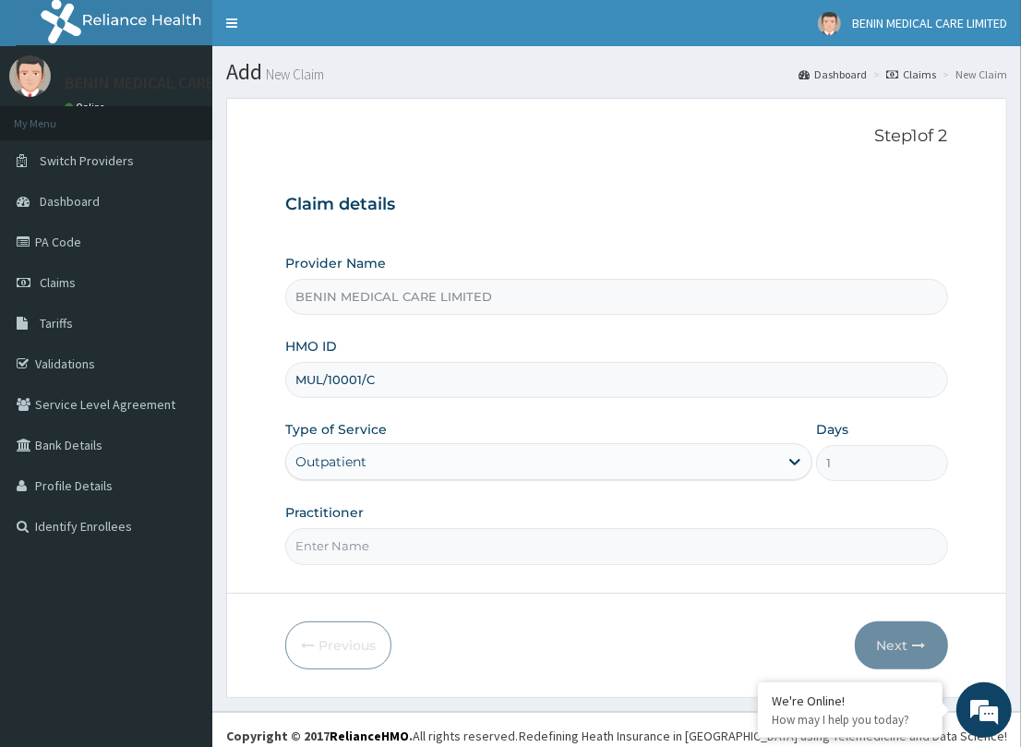
click at [363, 551] on input "Practitioner" at bounding box center [616, 546] width 662 height 36
type input "PETRA"
click at [889, 632] on button "Next" at bounding box center [901, 645] width 93 height 48
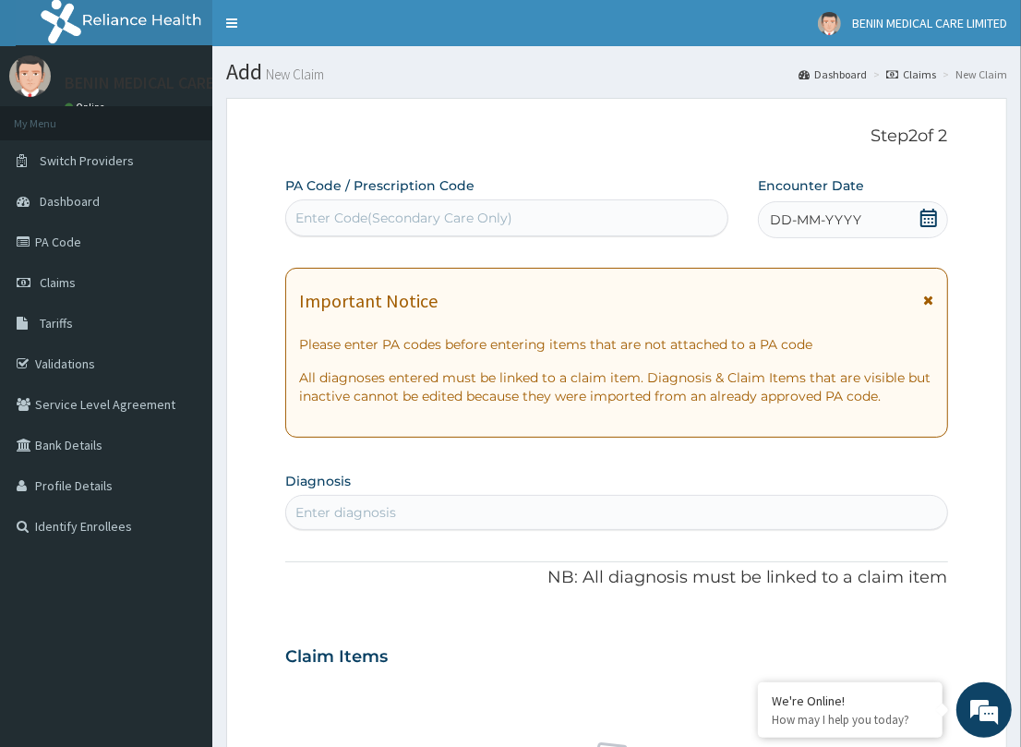
click at [431, 503] on div "Enter diagnosis" at bounding box center [616, 513] width 660 height 30
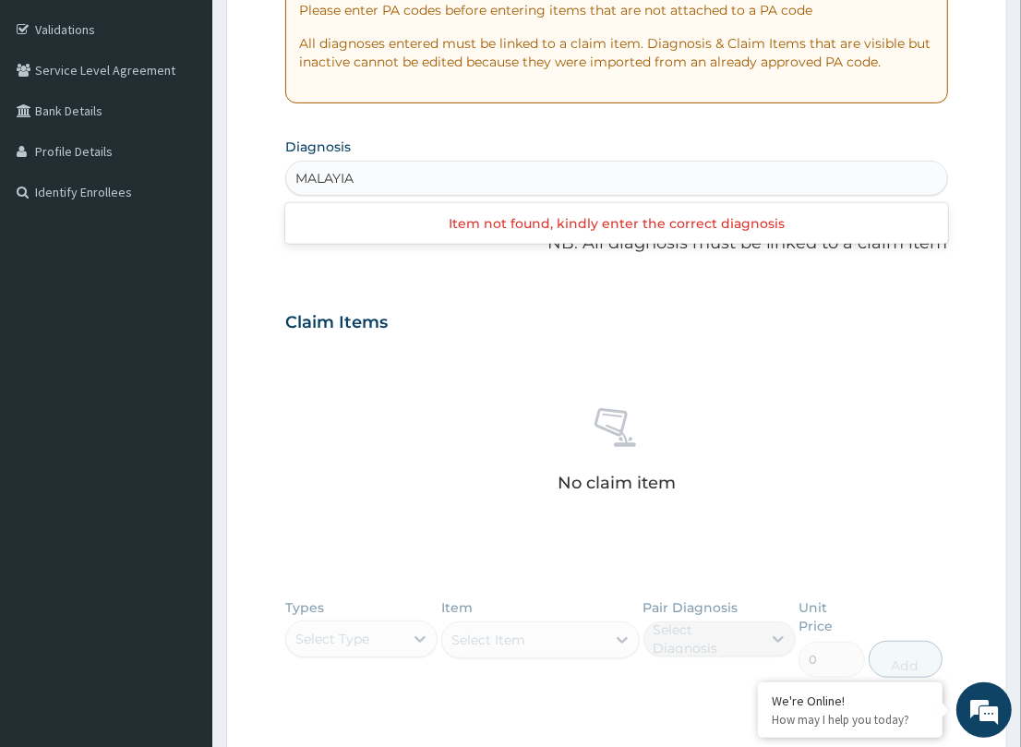
scroll to position [335, 0]
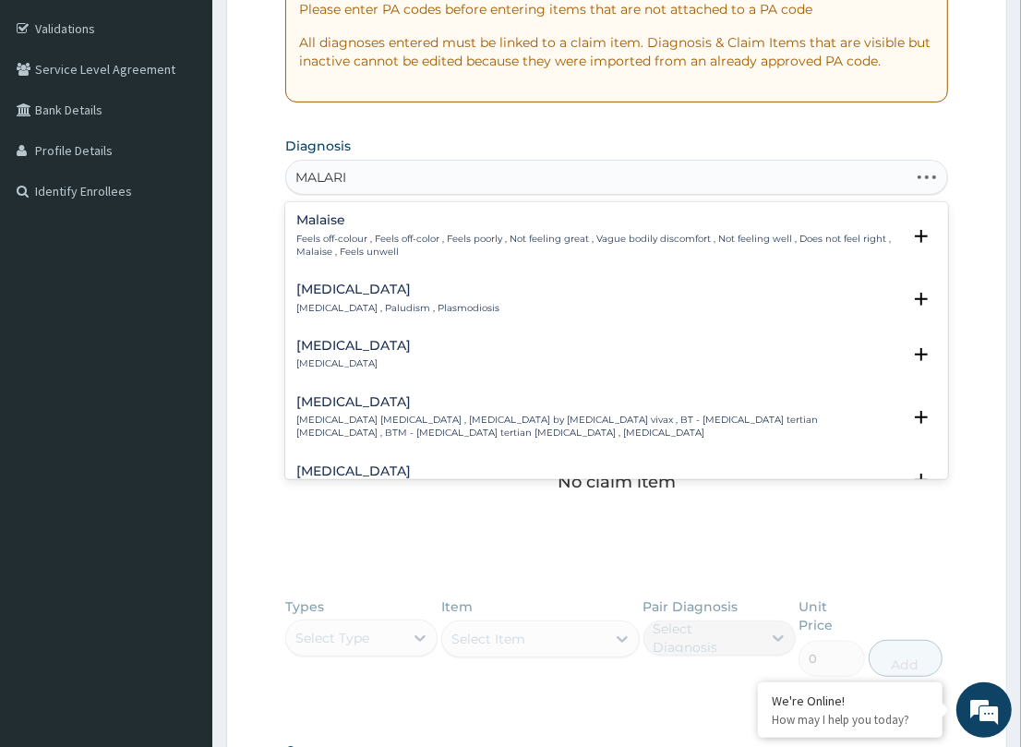
type input "MALARIA"
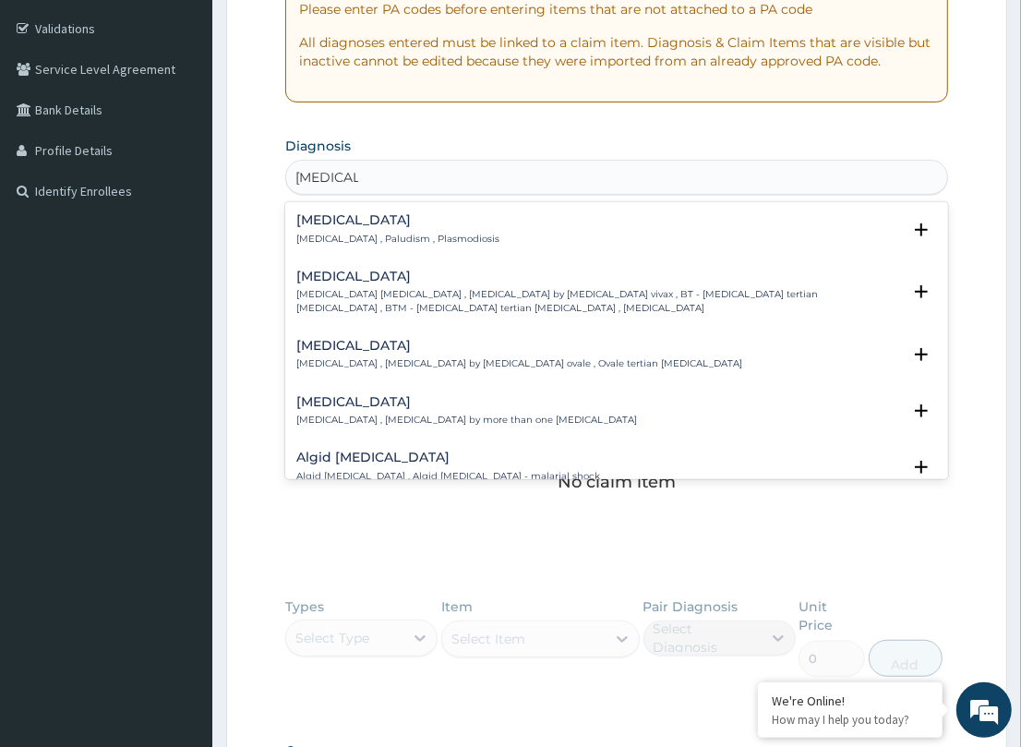
click at [317, 213] on h4 "Malaria" at bounding box center [397, 220] width 203 height 14
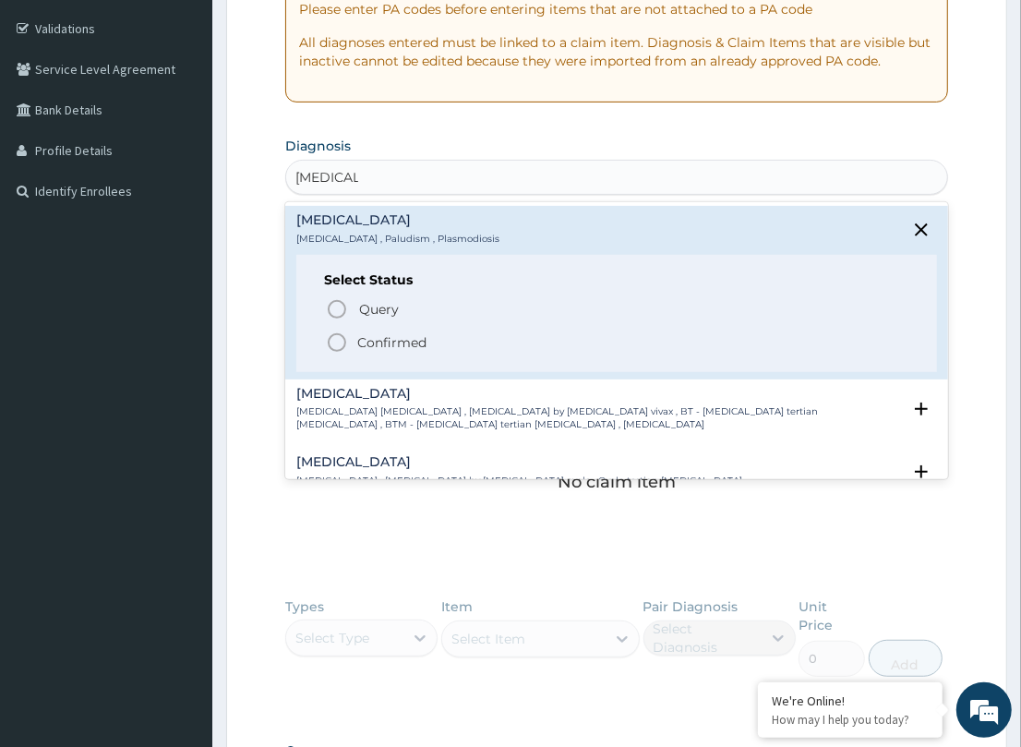
click at [342, 337] on icon "status option filled" at bounding box center [337, 342] width 22 height 22
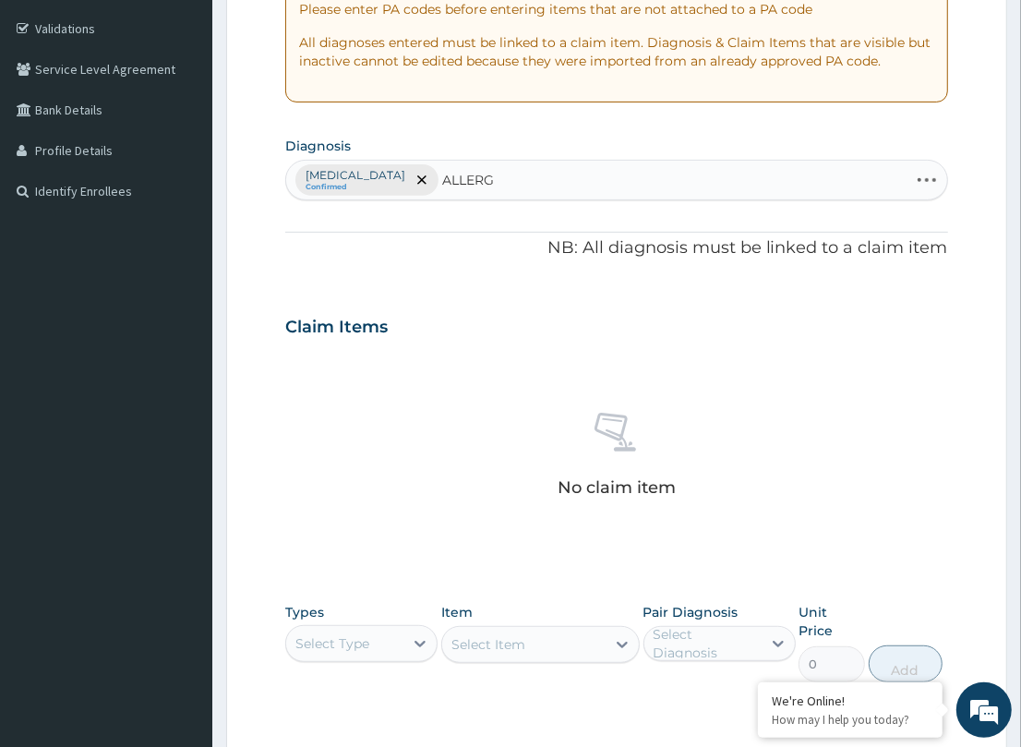
type input "ALLERGY"
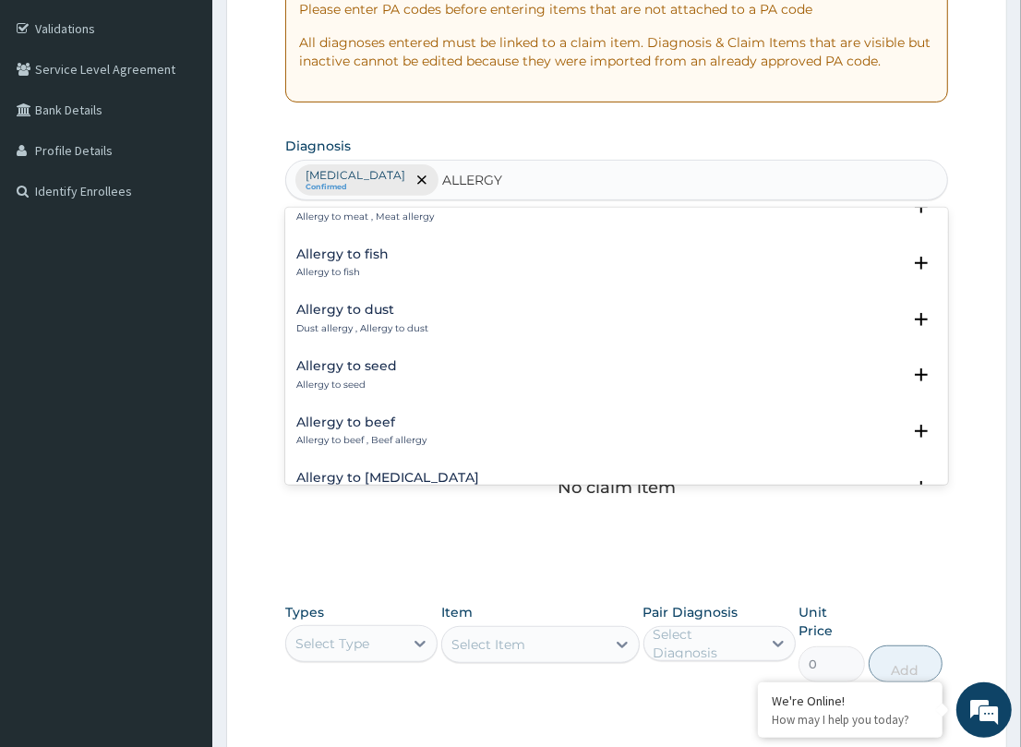
scroll to position [540, 0]
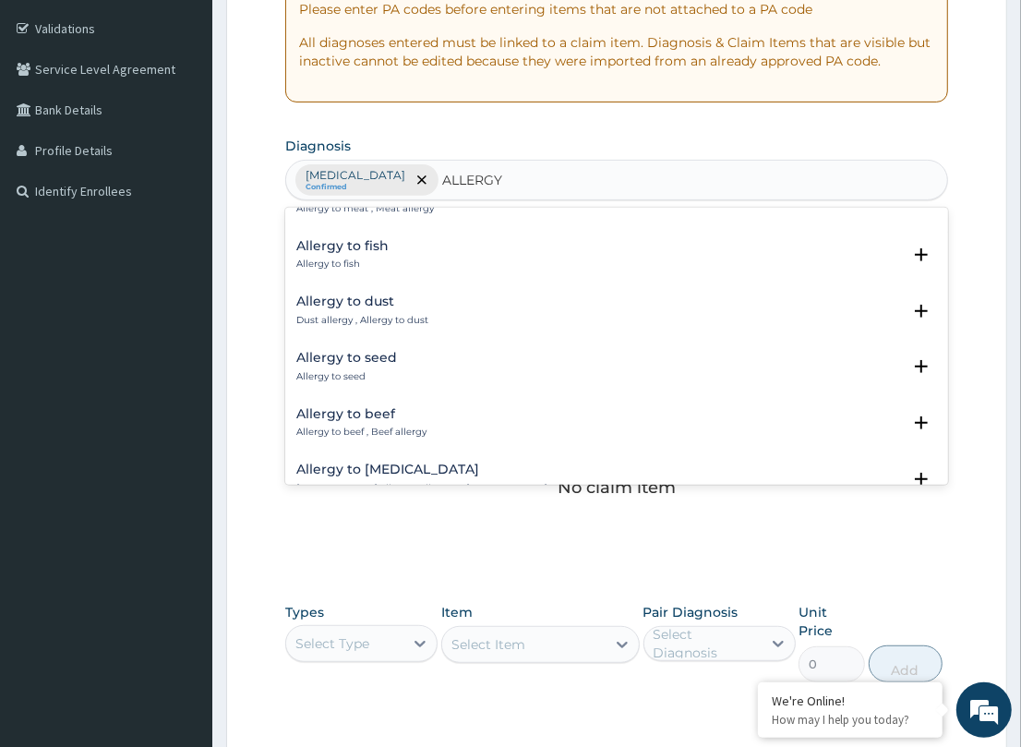
click at [340, 294] on h4 "Allergy to dust" at bounding box center [362, 301] width 132 height 14
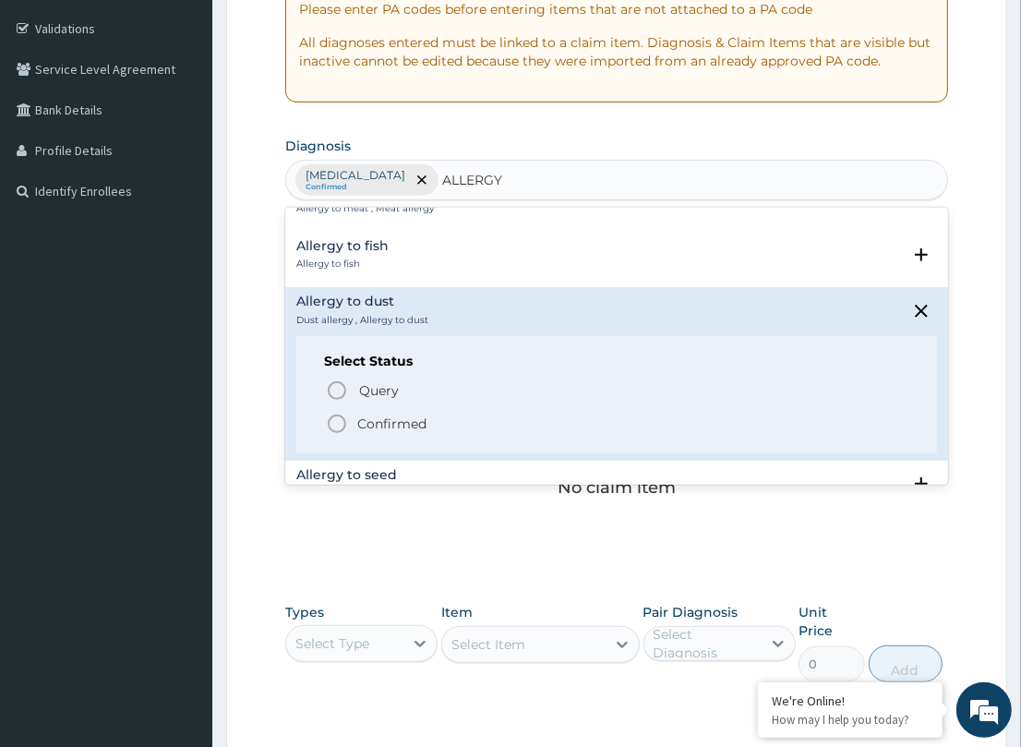
click at [329, 415] on circle "status option filled" at bounding box center [337, 423] width 17 height 17
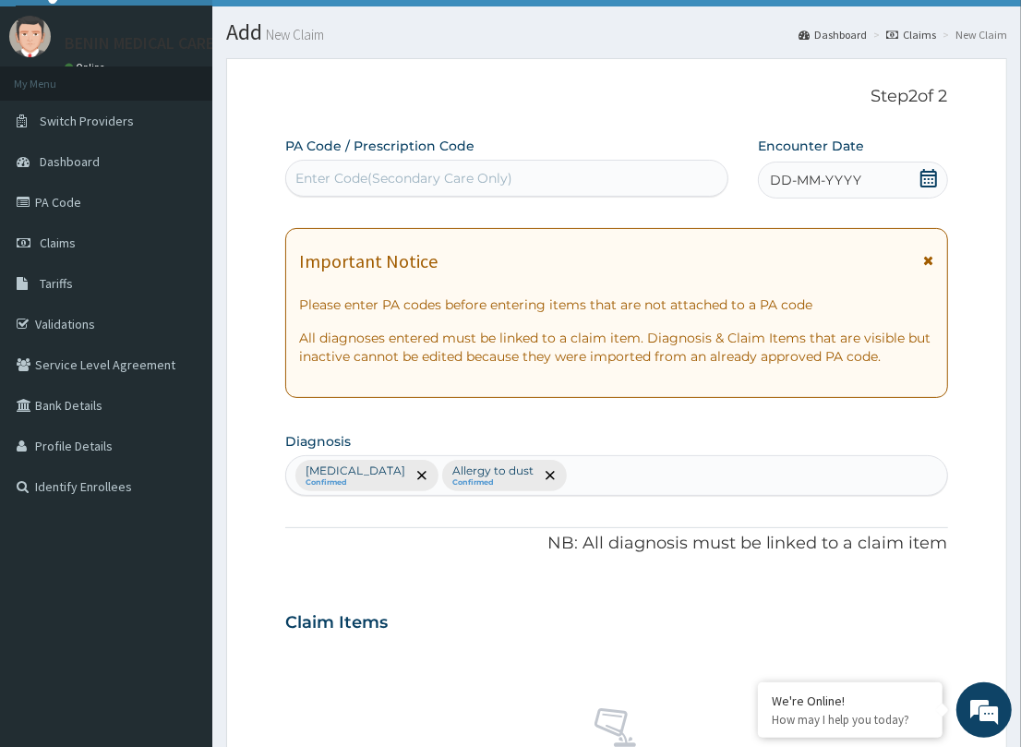
scroll to position [0, 0]
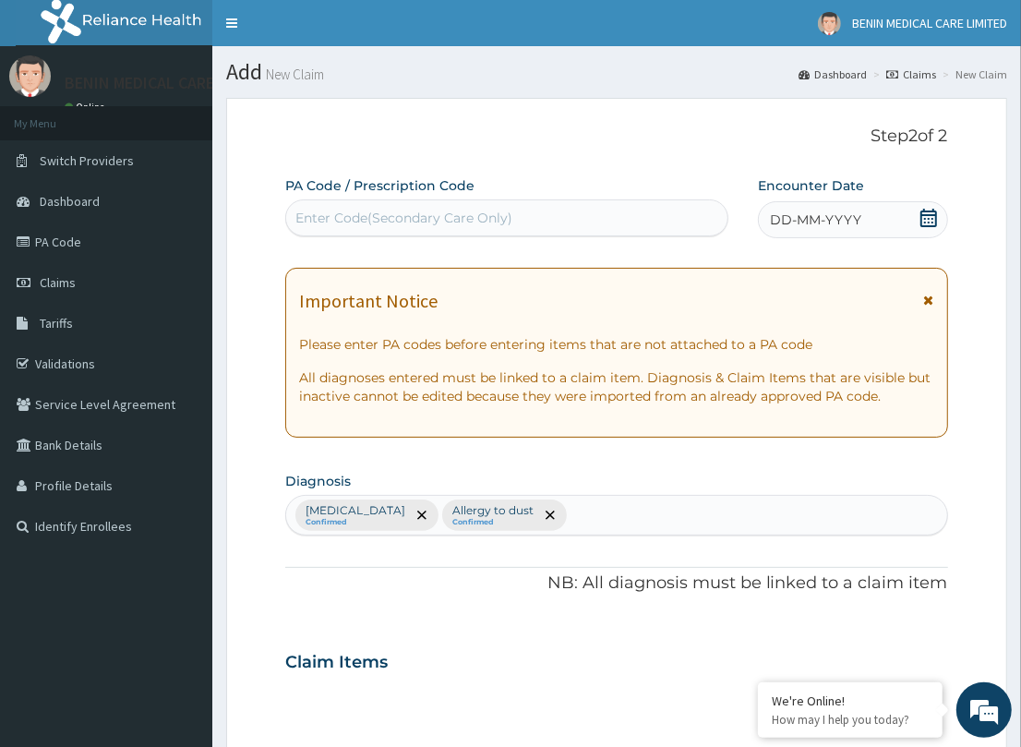
click at [438, 213] on div "Enter Code(Secondary Care Only)" at bounding box center [403, 218] width 217 height 18
paste input "PA/70B1CF"
type input "PA/70B1CF"
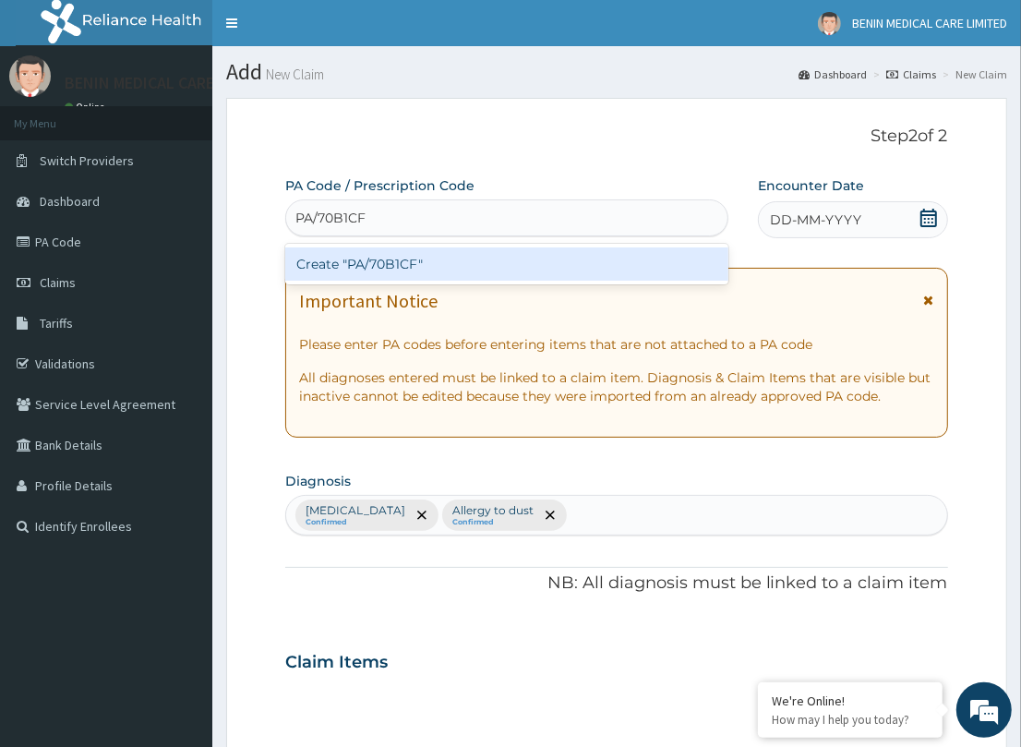
click at [411, 250] on div "Create "PA/70B1CF"" at bounding box center [506, 263] width 443 height 33
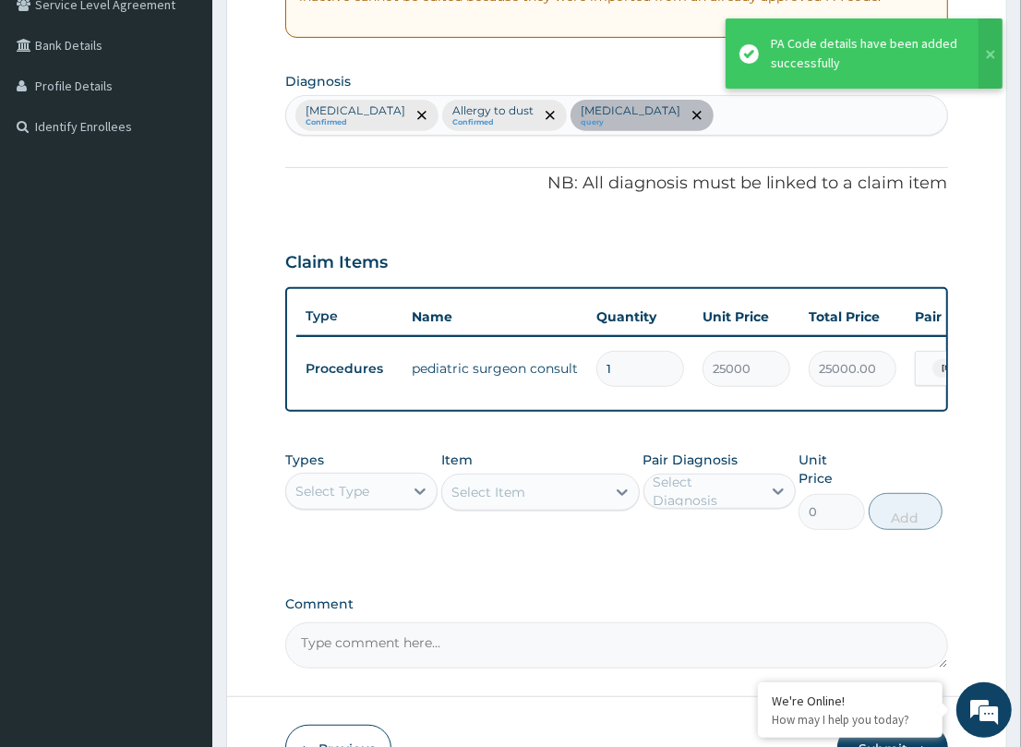
scroll to position [512, 0]
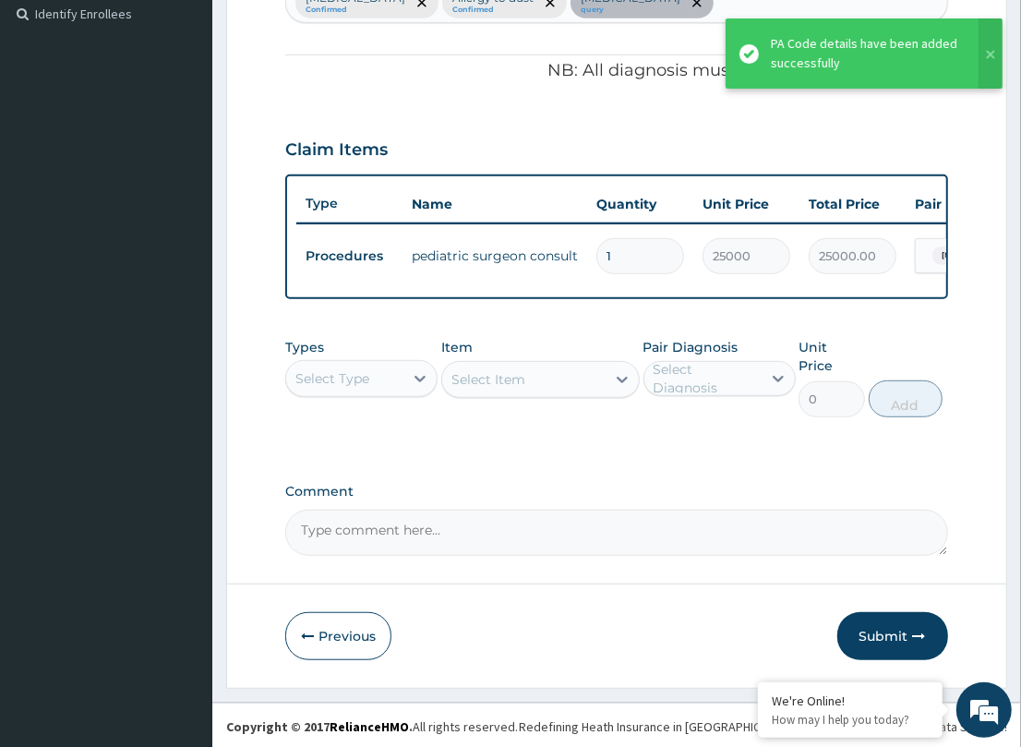
click at [394, 393] on div "Select Type" at bounding box center [344, 379] width 117 height 30
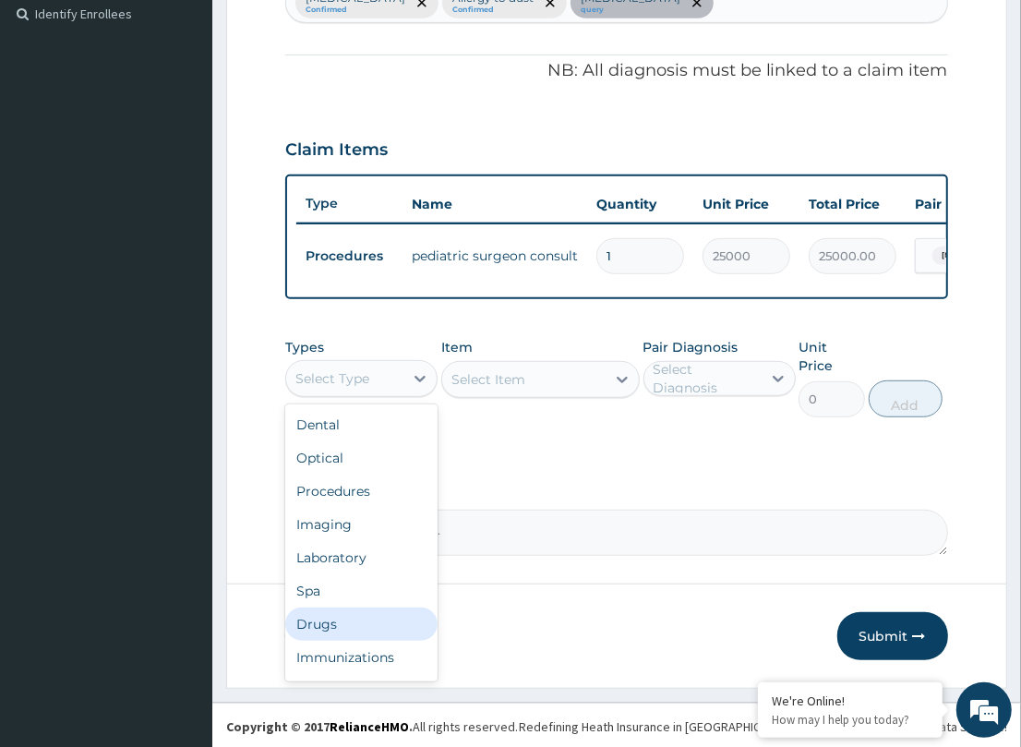
click at [355, 640] on div "Drugs" at bounding box center [361, 623] width 152 height 33
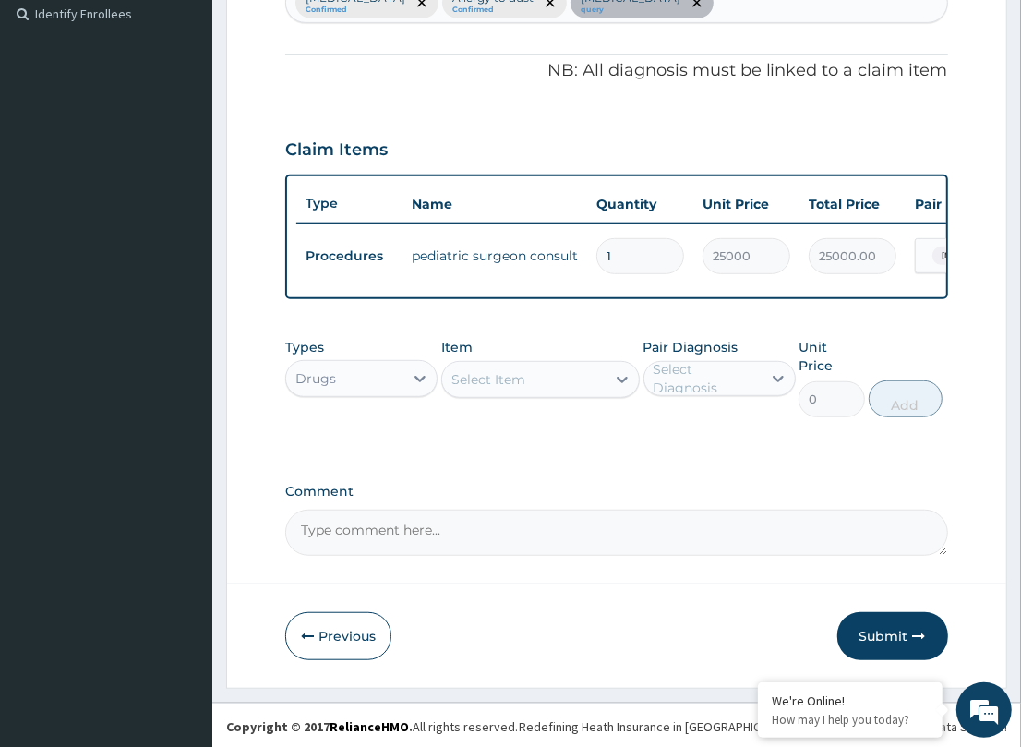
click at [498, 389] on div "Select Item" at bounding box center [488, 379] width 74 height 18
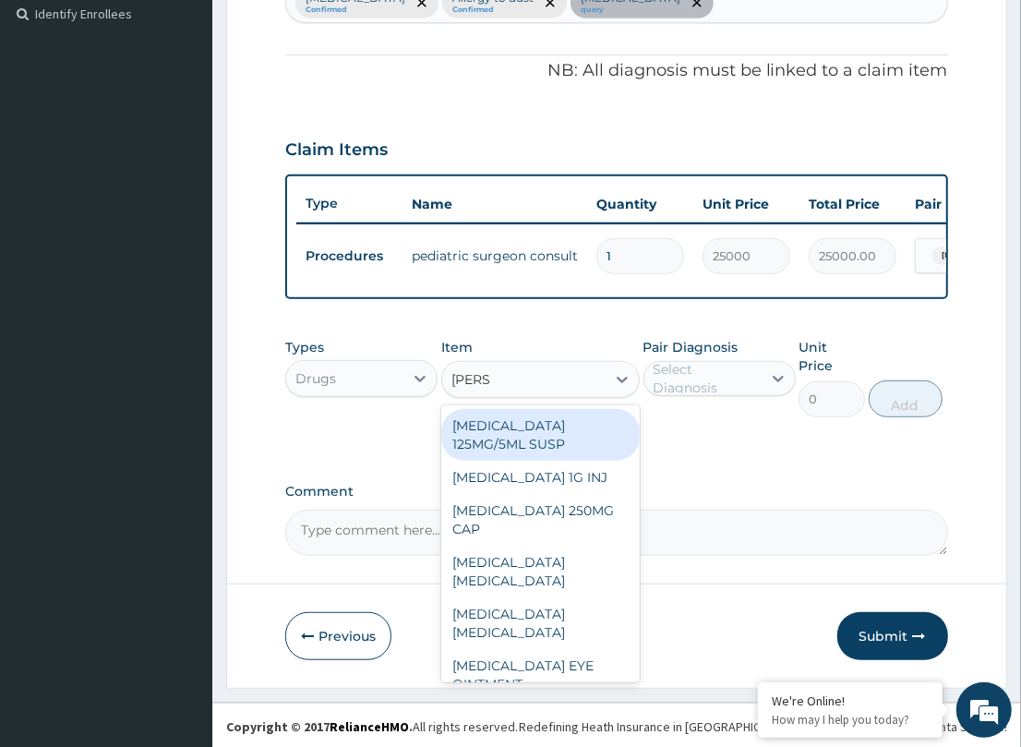
type input "LORAT"
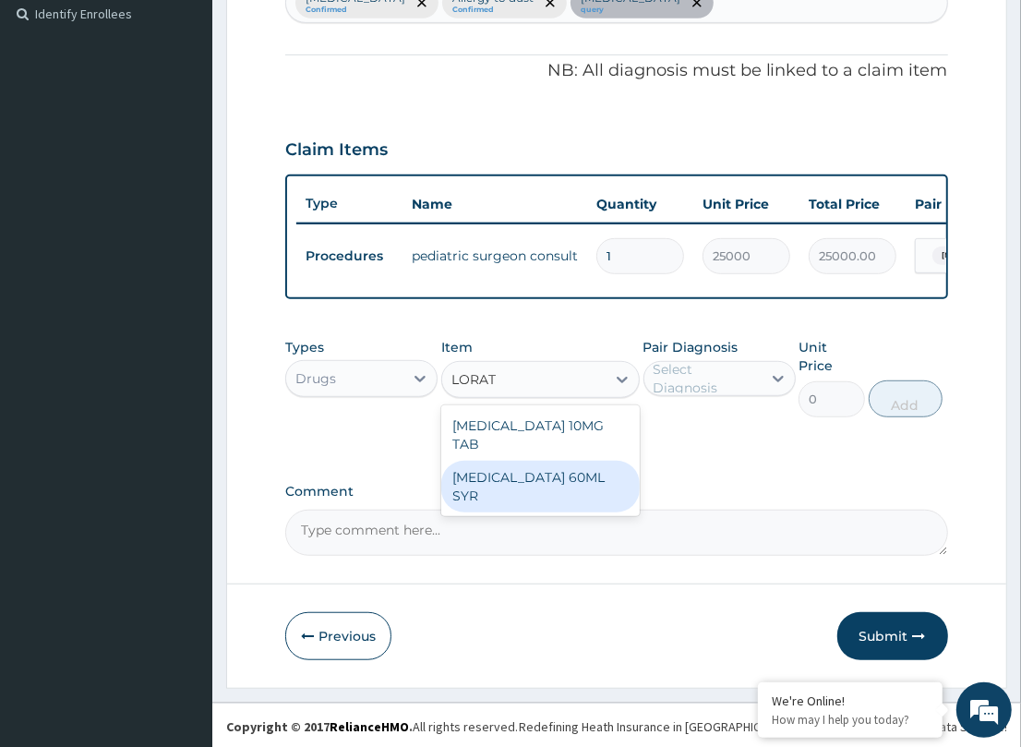
drag, startPoint x: 566, startPoint y: 473, endPoint x: 716, endPoint y: 437, distance: 154.7
click at [574, 472] on div "LORATADINE 60ML SYR" at bounding box center [540, 487] width 198 height 52
type input "924"
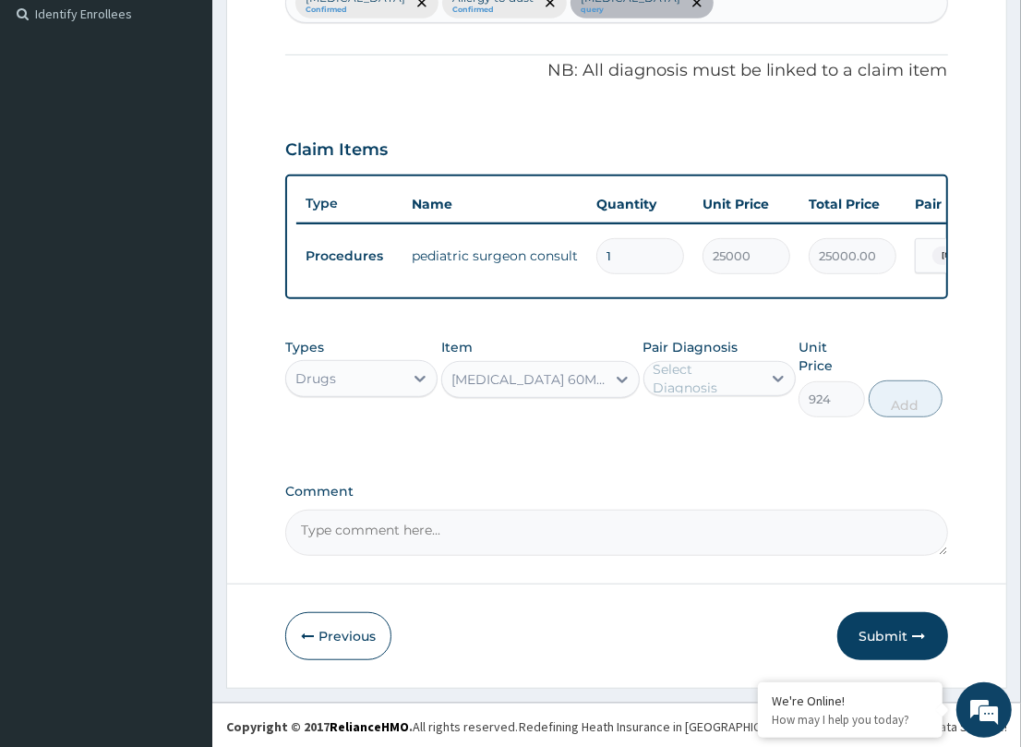
drag, startPoint x: 711, startPoint y: 389, endPoint x: 713, endPoint y: 406, distance: 17.8
click at [707, 390] on div "Select Diagnosis" at bounding box center [706, 378] width 106 height 37
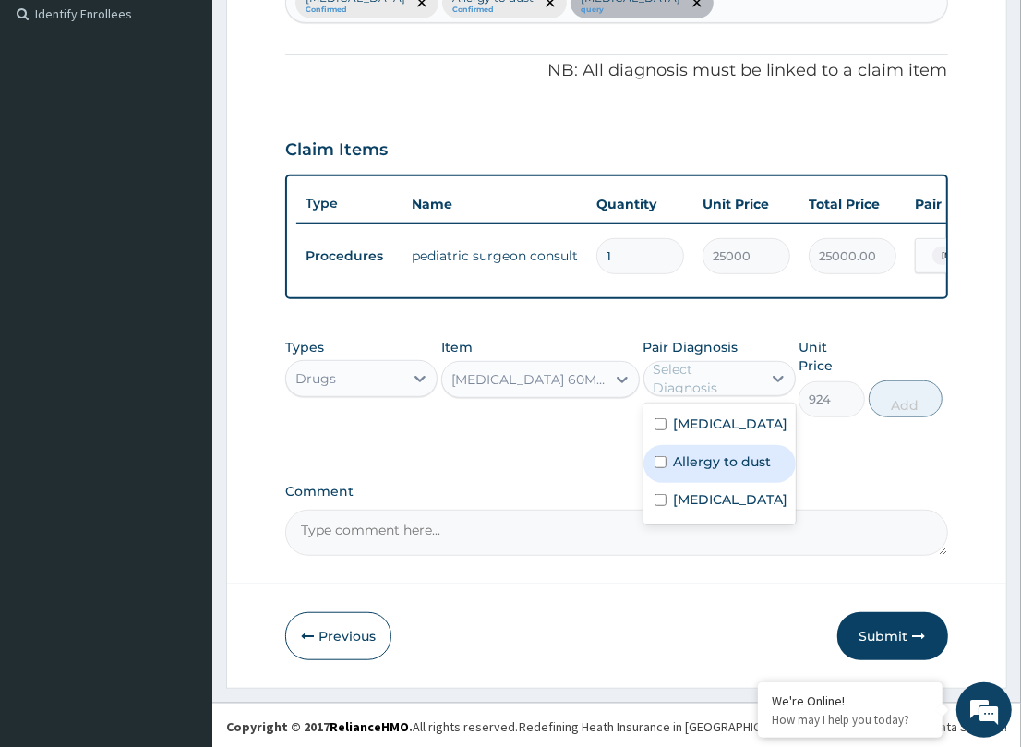
drag, startPoint x: 704, startPoint y: 482, endPoint x: 917, endPoint y: 429, distance: 218.7
click at [763, 468] on label "Allergy to dust" at bounding box center [723, 461] width 98 height 18
checkbox input "true"
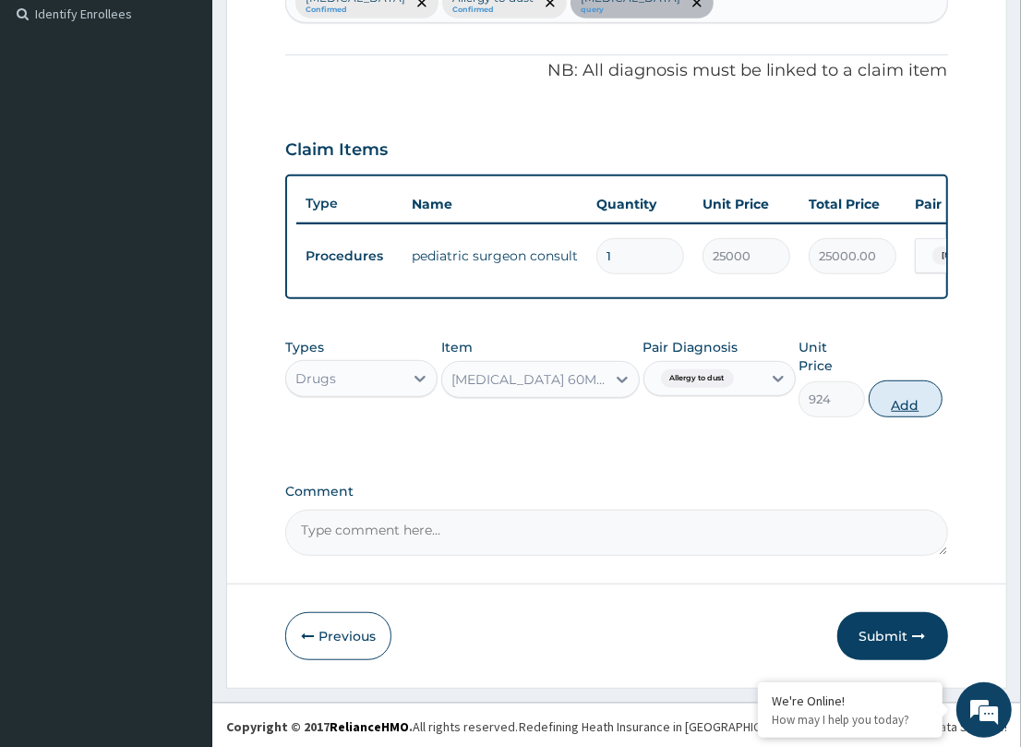
click at [905, 395] on button "Add" at bounding box center [906, 398] width 74 height 37
type input "0"
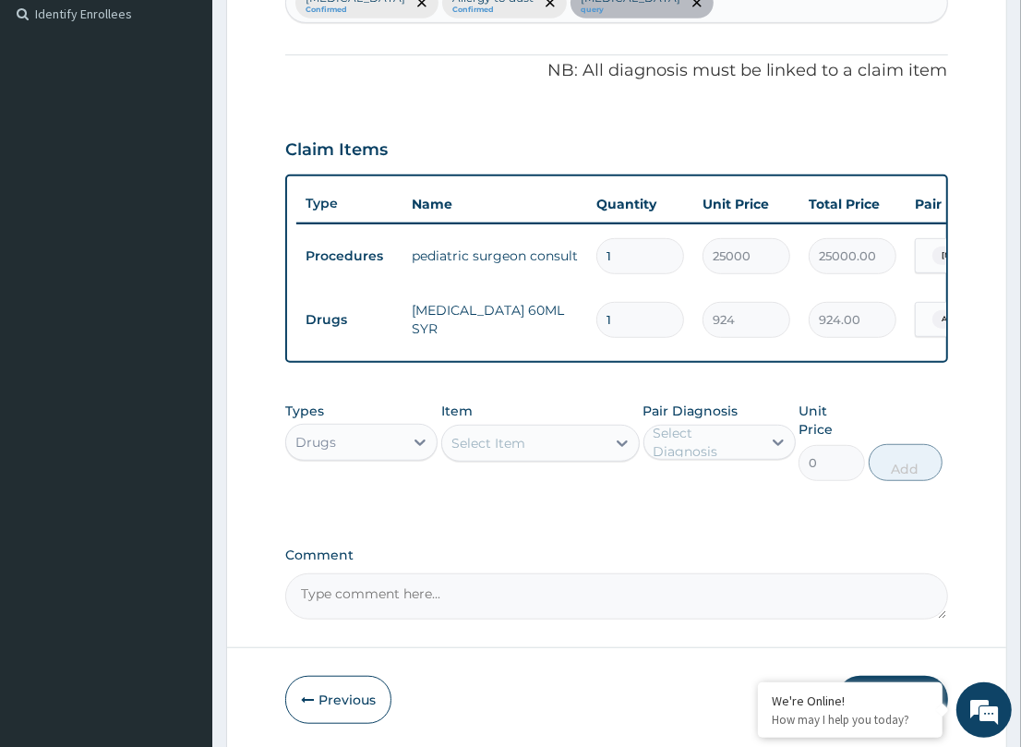
click at [534, 458] on div "Select Item" at bounding box center [523, 443] width 163 height 30
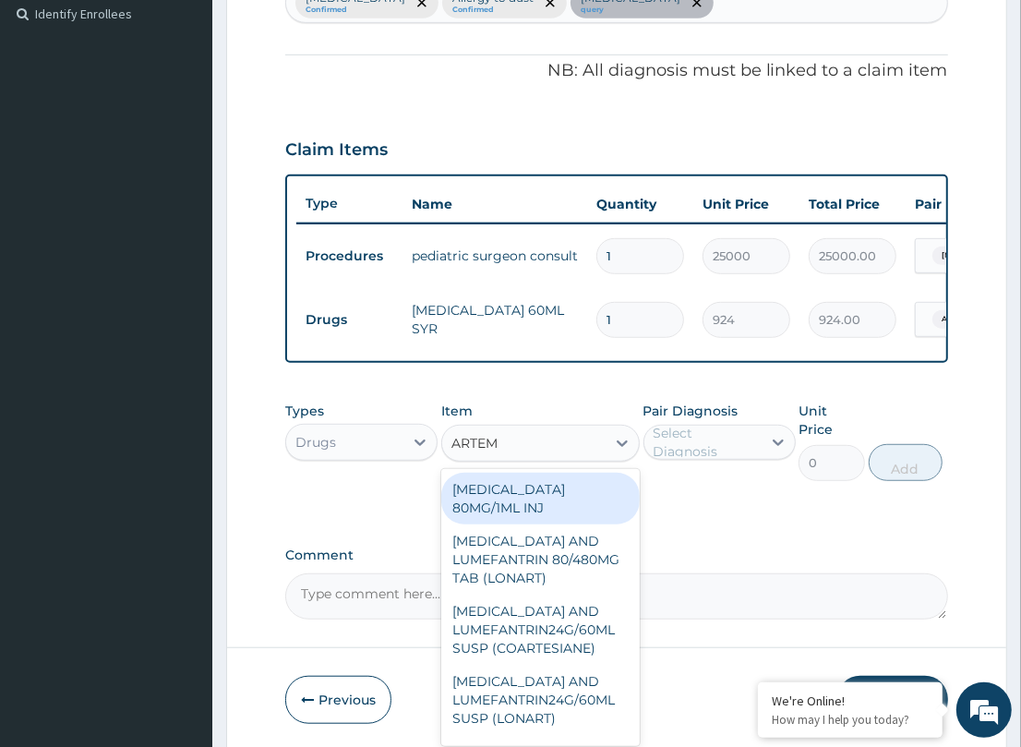
type input "ARTEME"
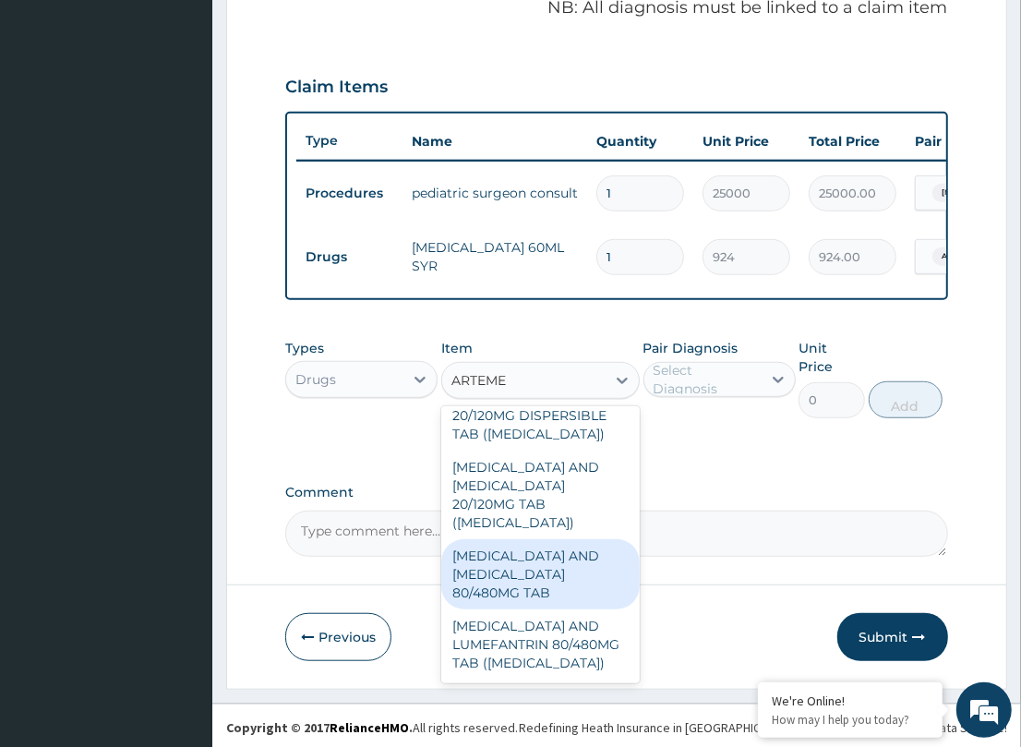
scroll to position [264, 0]
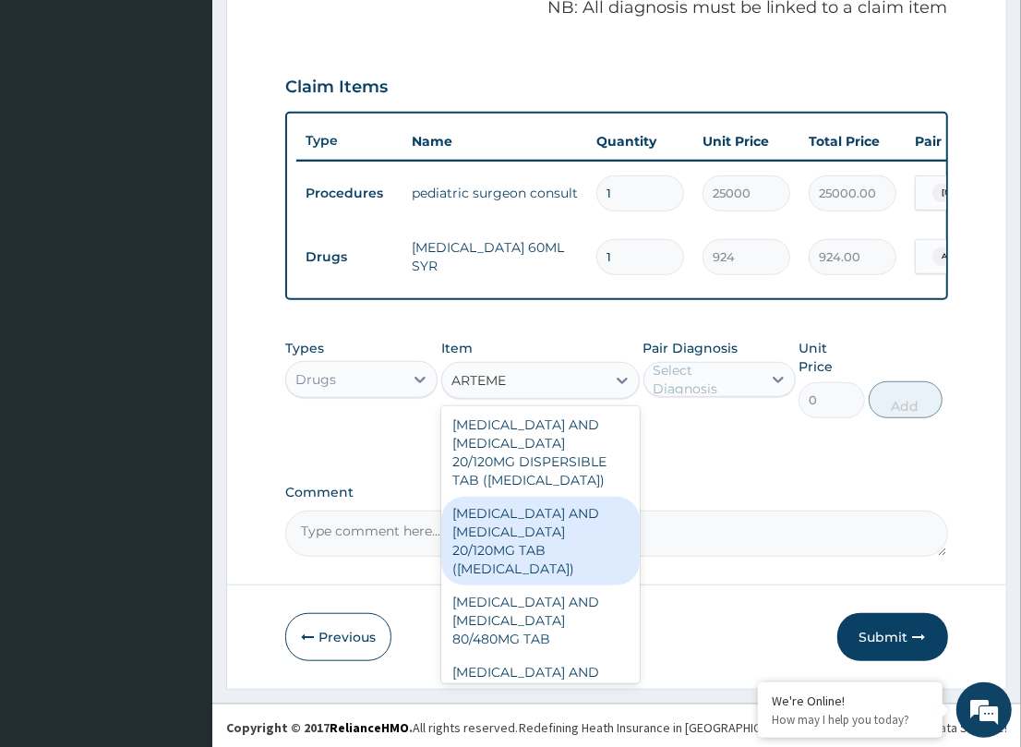
drag, startPoint x: 513, startPoint y: 587, endPoint x: 572, endPoint y: 531, distance: 81.6
click at [513, 585] on div "ARTEMETHER AND LUMEFANTRINE 20/120MG TAB (COARTEM)" at bounding box center [540, 541] width 198 height 89
type input "133.06"
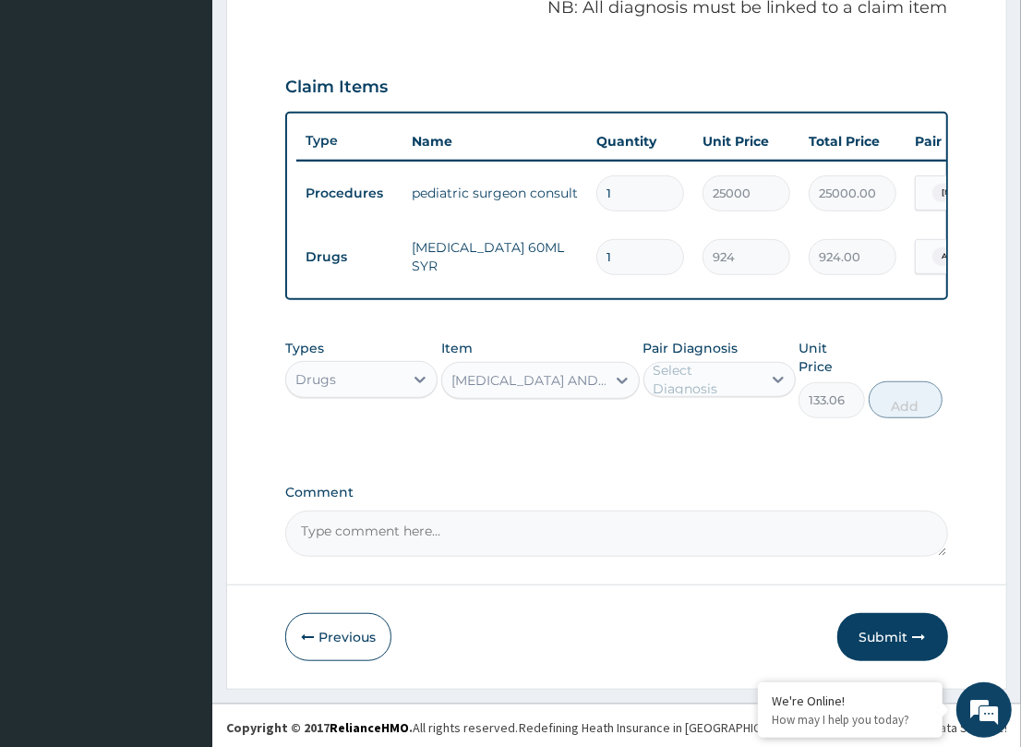
drag, startPoint x: 695, startPoint y: 397, endPoint x: 709, endPoint y: 417, distance: 24.6
click at [698, 398] on div "Select Diagnosis" at bounding box center [706, 379] width 106 height 37
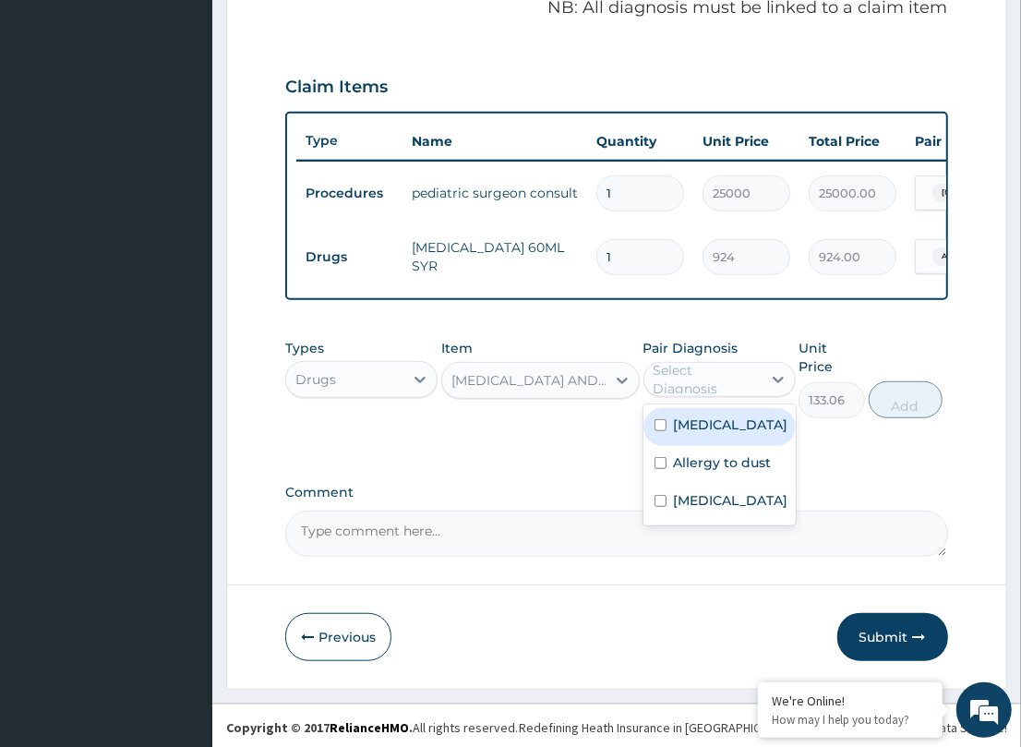
drag, startPoint x: 698, startPoint y: 450, endPoint x: 797, endPoint y: 450, distance: 98.8
click at [713, 446] on div "[MEDICAL_DATA]" at bounding box center [719, 427] width 152 height 38
checkbox input "true"
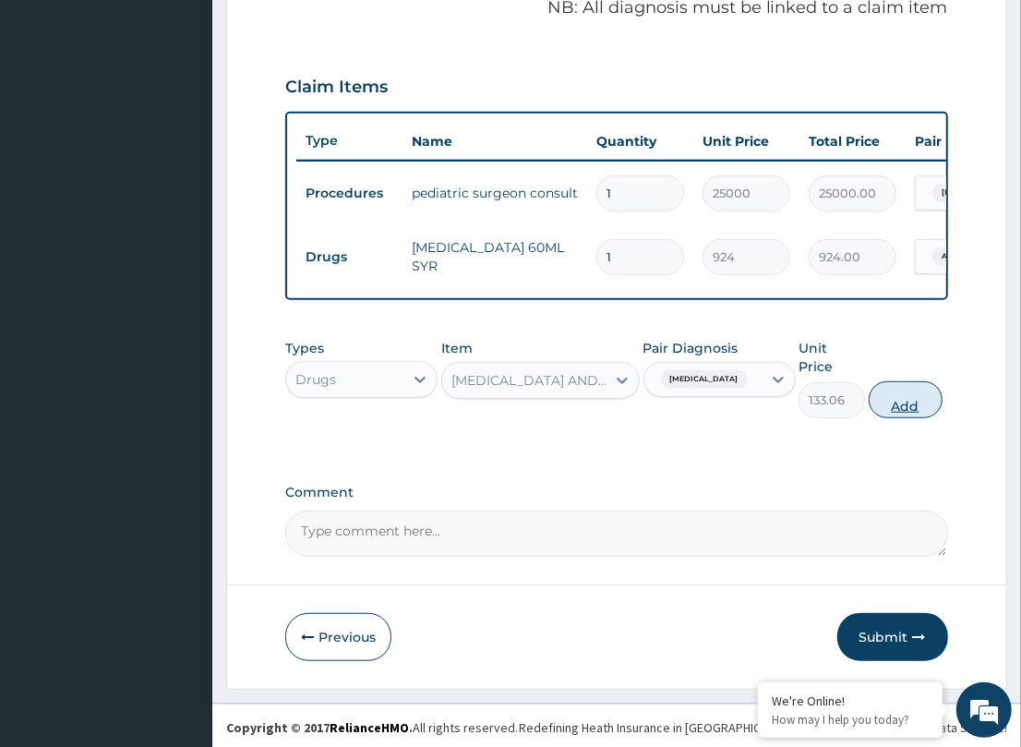
click at [884, 388] on button "Add" at bounding box center [906, 399] width 74 height 37
type input "0"
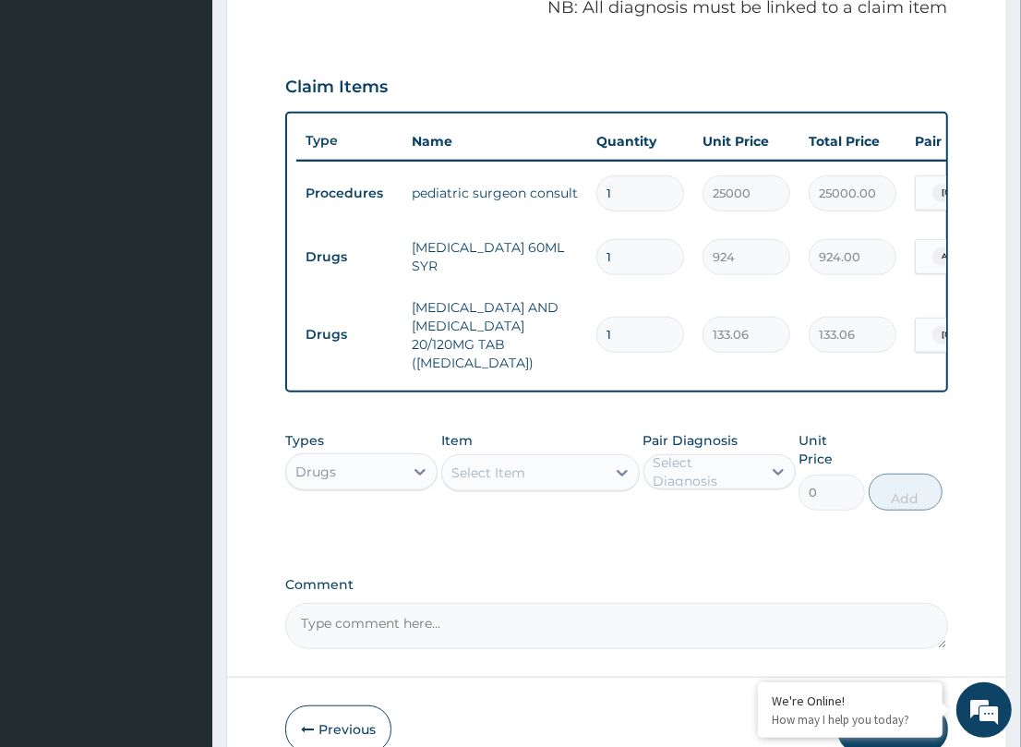
drag, startPoint x: 597, startPoint y: 324, endPoint x: 509, endPoint y: 324, distance: 88.6
click at [510, 324] on tr "Drugs ARTEMETHER AND LUMEFANTRINE 20/120MG TAB (COARTEM) 1 133.06 133.06 Malari…" at bounding box center [748, 335] width 905 height 92
type input "6"
type input "798.36"
type input "6"
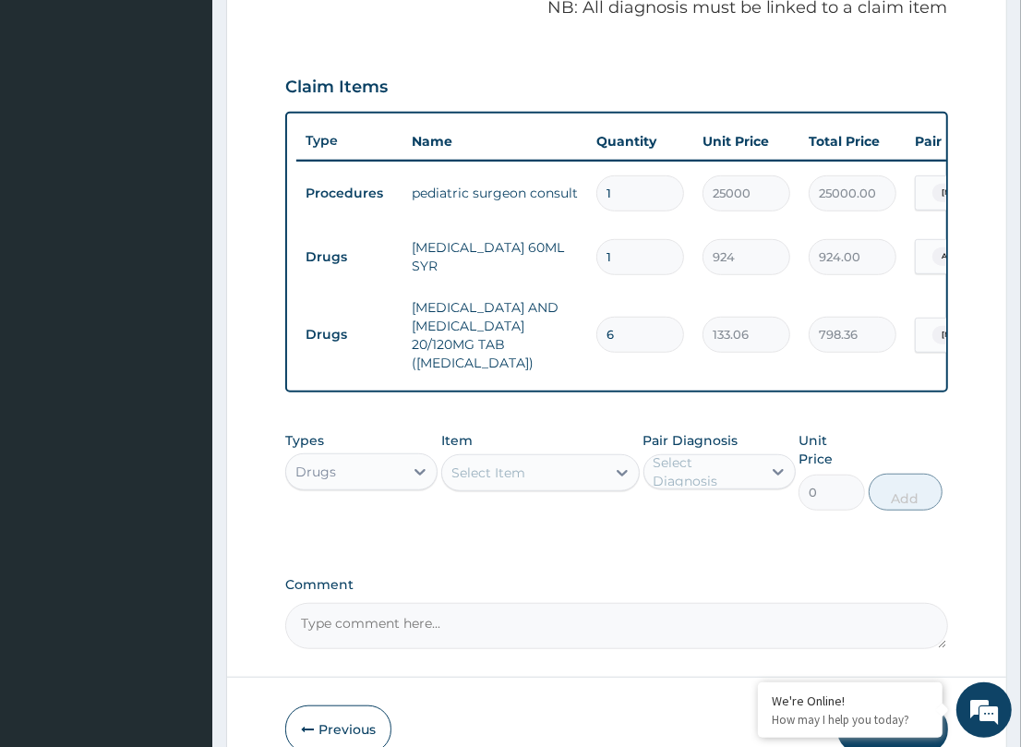
click at [532, 432] on div "PA Code / Prescription Code PA/70B1CF Encounter Date 15-09-2025 Important Notic…" at bounding box center [616, 125] width 662 height 1048
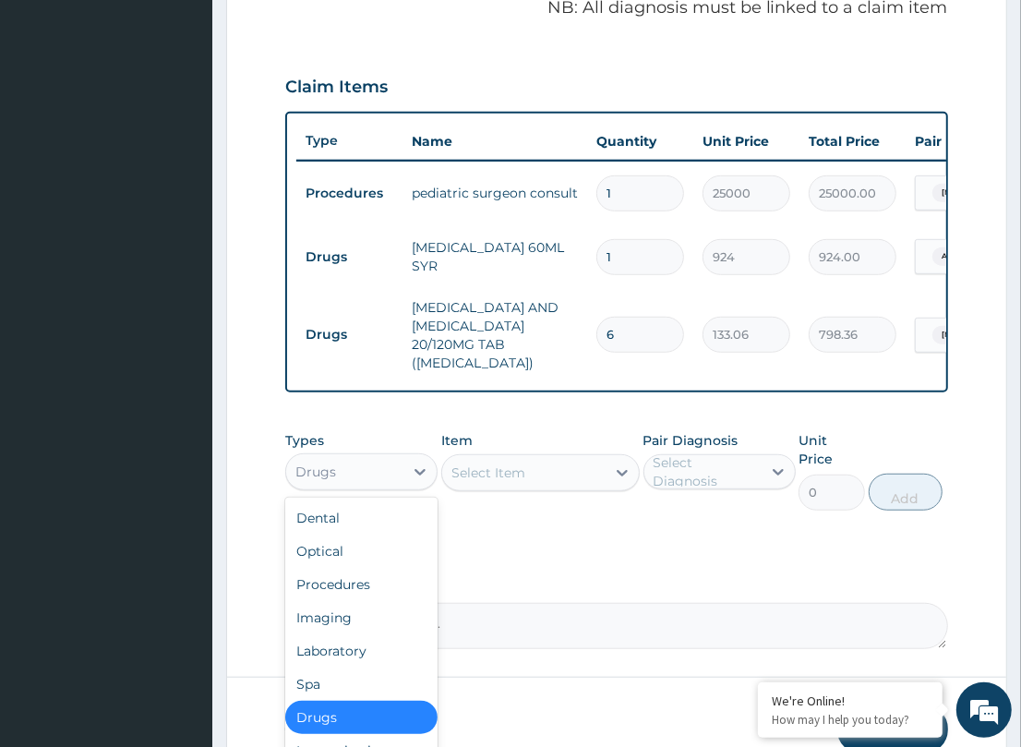
drag, startPoint x: 366, startPoint y: 486, endPoint x: 395, endPoint y: 497, distance: 30.4
click at [369, 486] on div "Drugs" at bounding box center [344, 472] width 117 height 30
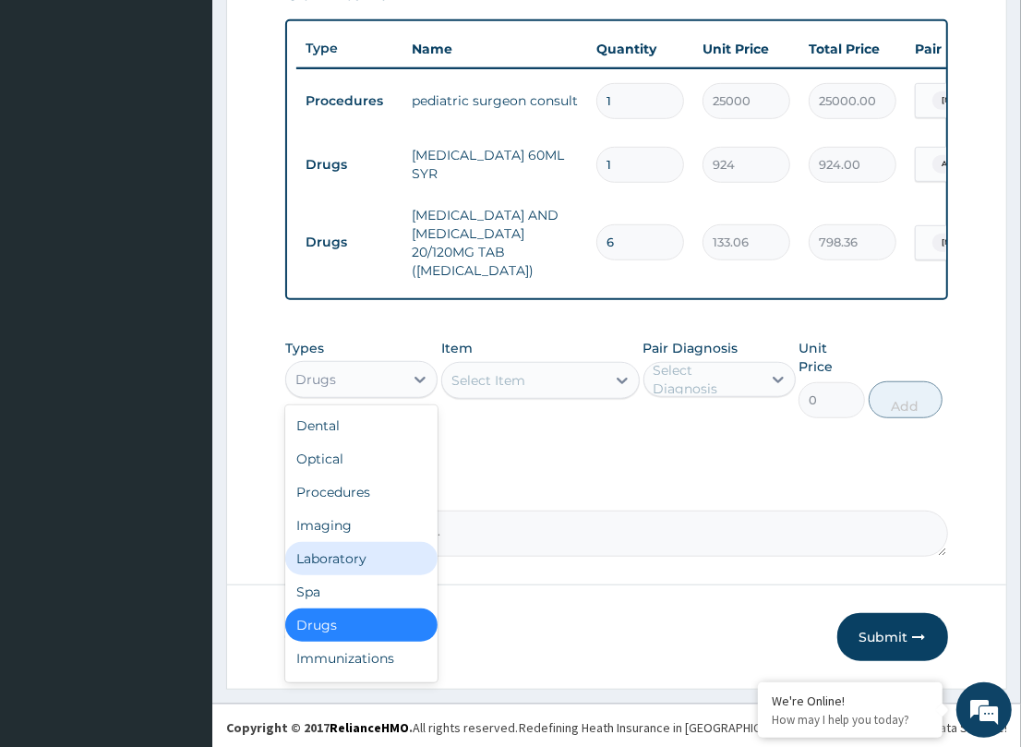
drag, startPoint x: 365, startPoint y: 566, endPoint x: 655, endPoint y: 528, distance: 293.2
click at [369, 564] on div "Laboratory" at bounding box center [361, 558] width 152 height 33
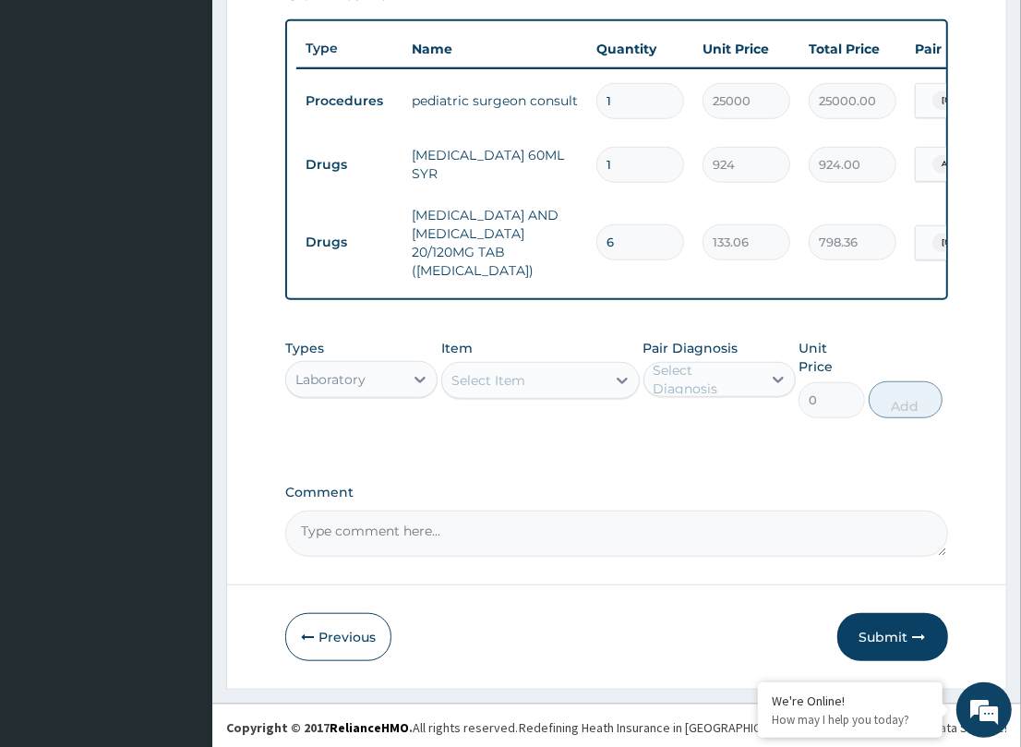
click at [503, 390] on div "Select Item" at bounding box center [488, 380] width 74 height 18
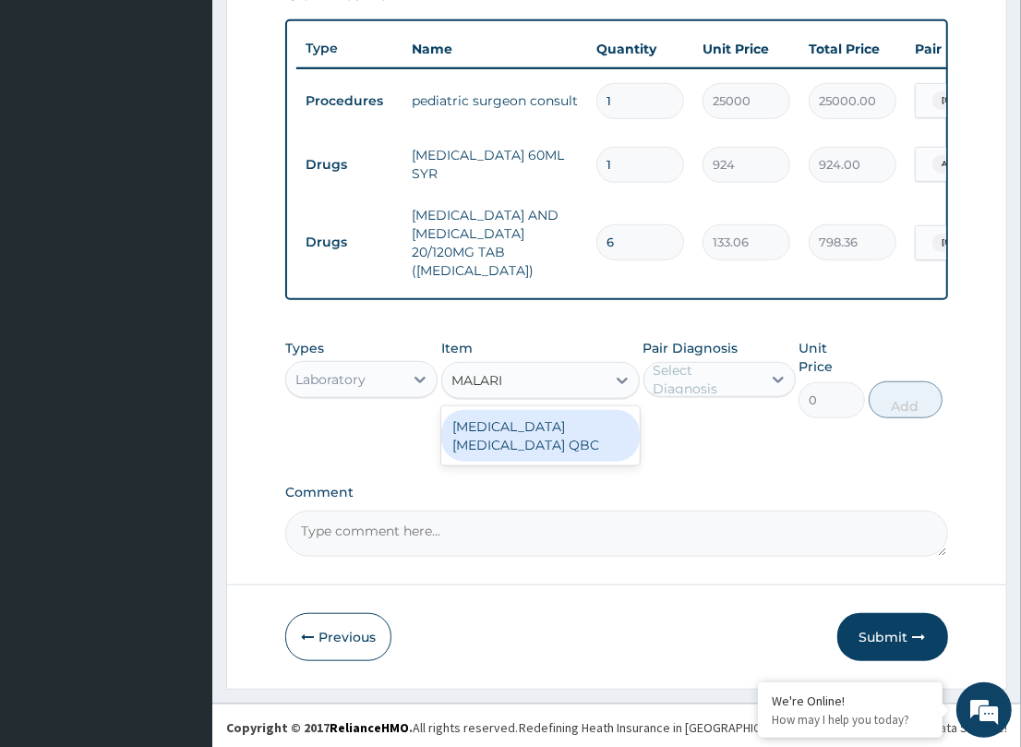
type input "MALARIA"
drag, startPoint x: 537, startPoint y: 435, endPoint x: 785, endPoint y: 402, distance: 249.5
click at [537, 436] on div "[MEDICAL_DATA] [MEDICAL_DATA] QBC" at bounding box center [540, 436] width 198 height 52
type input "1200"
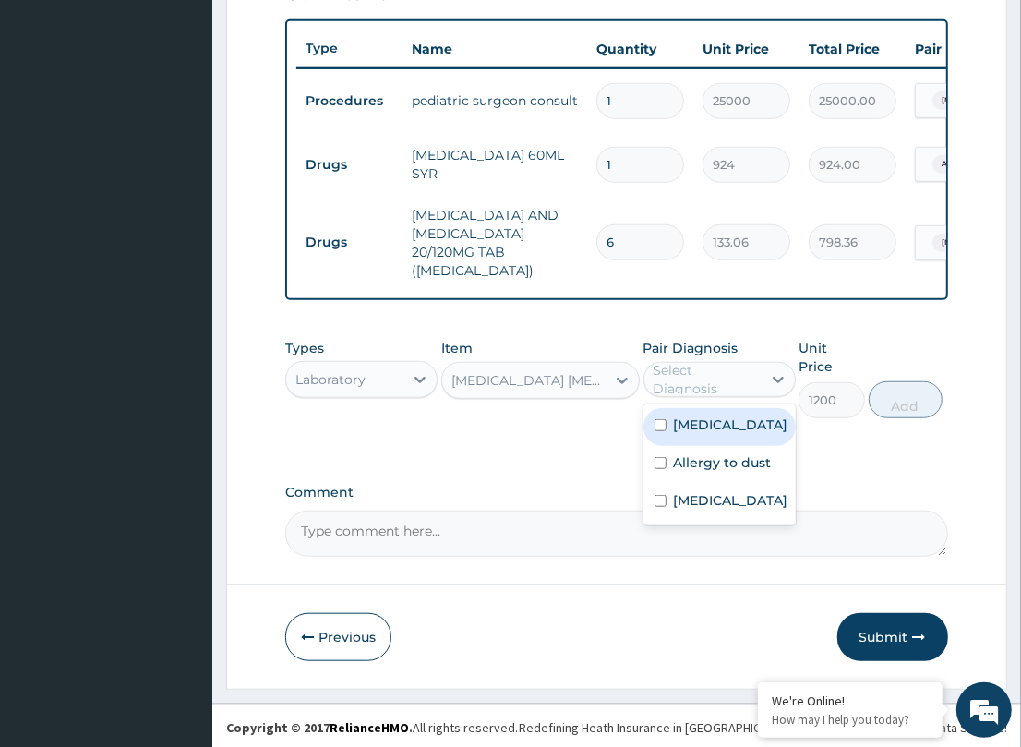
drag, startPoint x: 767, startPoint y: 392, endPoint x: 688, endPoint y: 426, distance: 86.1
click at [762, 393] on div at bounding box center [777, 379] width 33 height 33
drag, startPoint x: 725, startPoint y: 445, endPoint x: 940, endPoint y: 398, distance: 220.2
click at [754, 441] on div "Malaria" at bounding box center [719, 427] width 152 height 38
checkbox input "true"
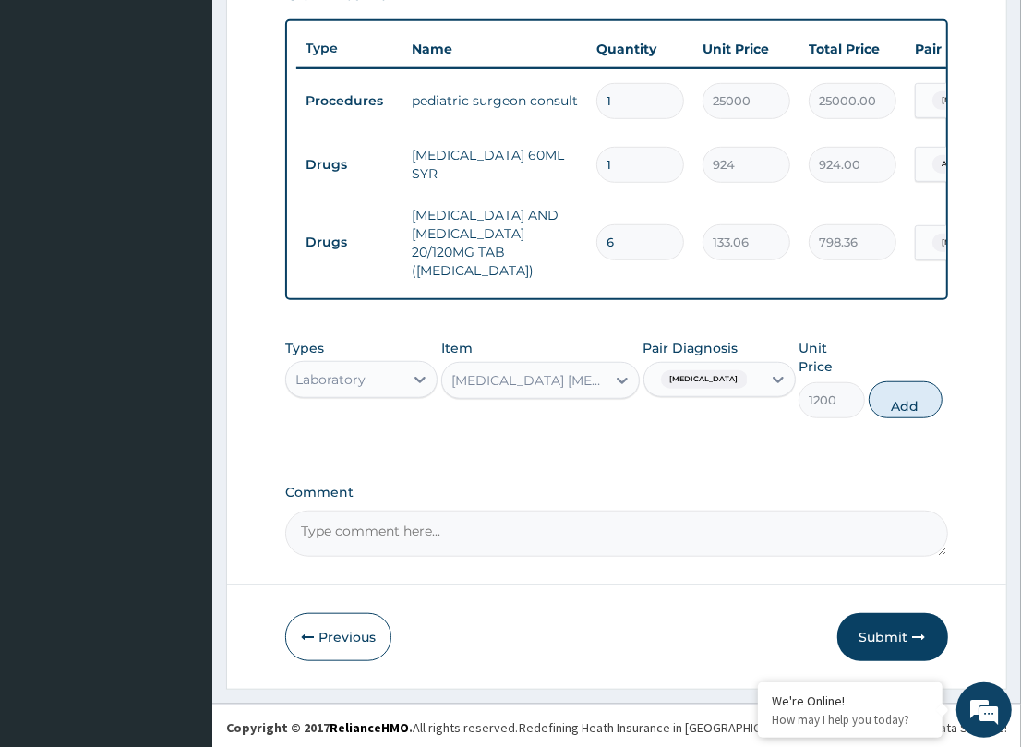
drag, startPoint x: 916, startPoint y: 394, endPoint x: 906, endPoint y: 397, distance: 9.6
click at [914, 394] on button "Add" at bounding box center [906, 399] width 74 height 37
type input "0"
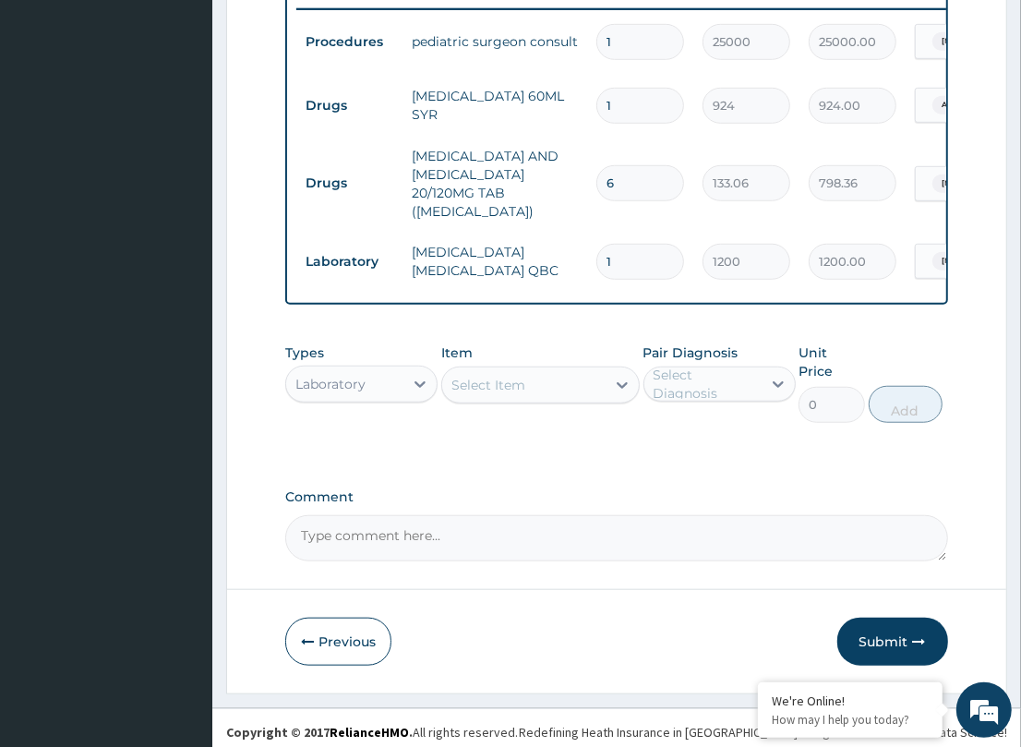
scroll to position [731, 0]
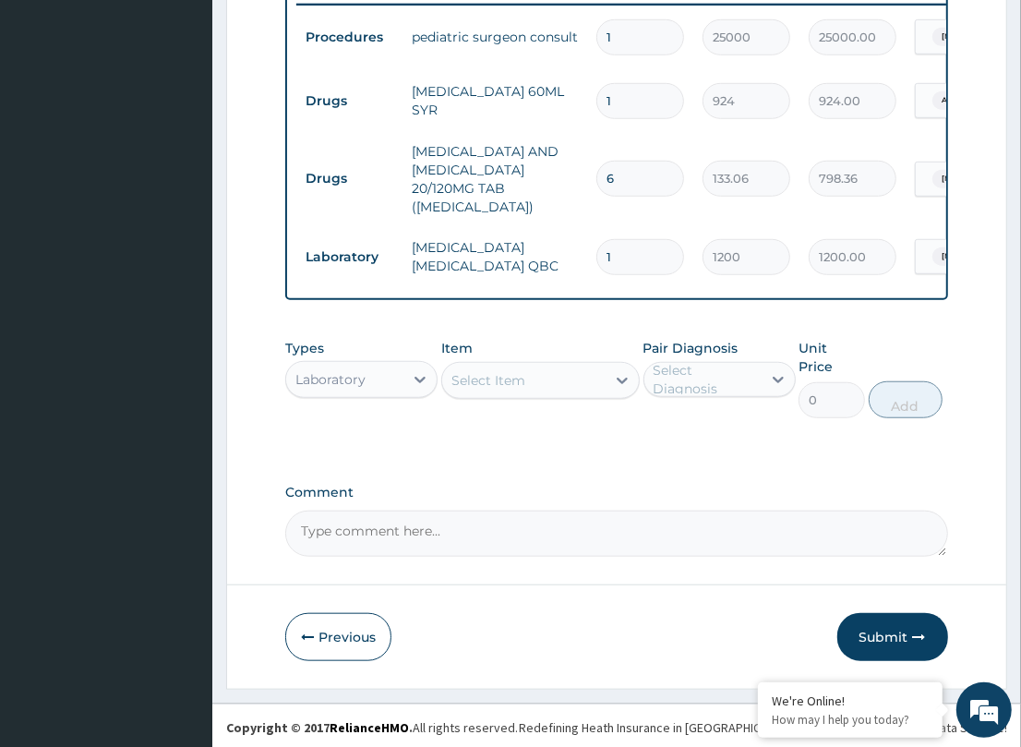
drag, startPoint x: 868, startPoint y: 616, endPoint x: 6, endPoint y: 611, distance: 861.2
click at [865, 616] on button "Submit" at bounding box center [892, 637] width 111 height 48
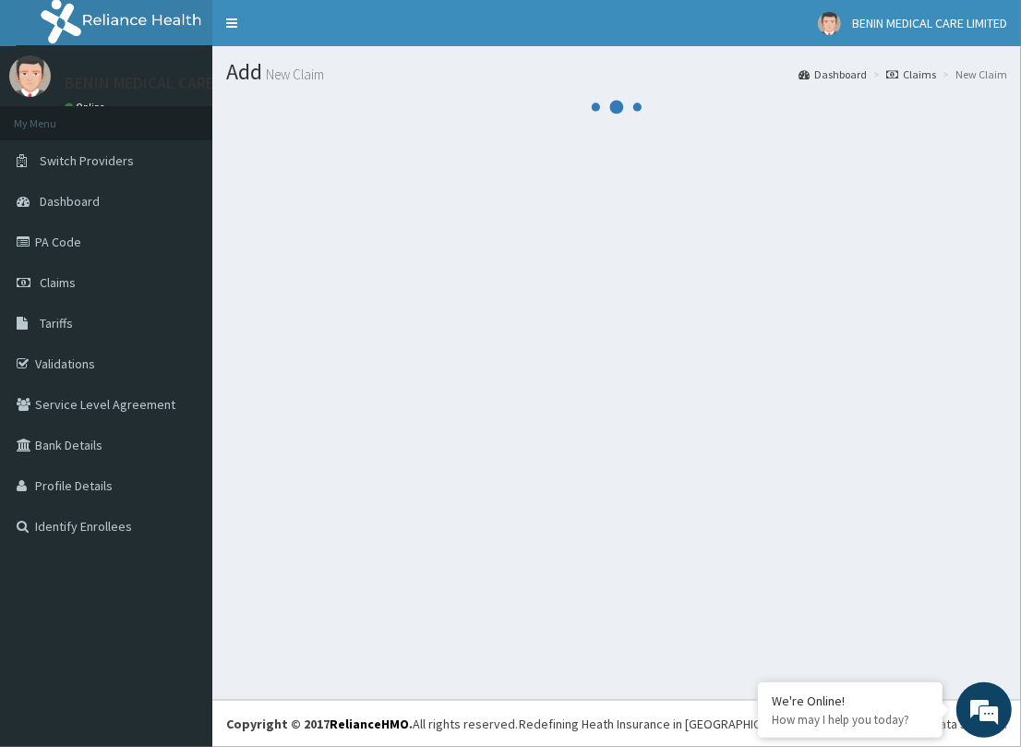
scroll to position [0, 0]
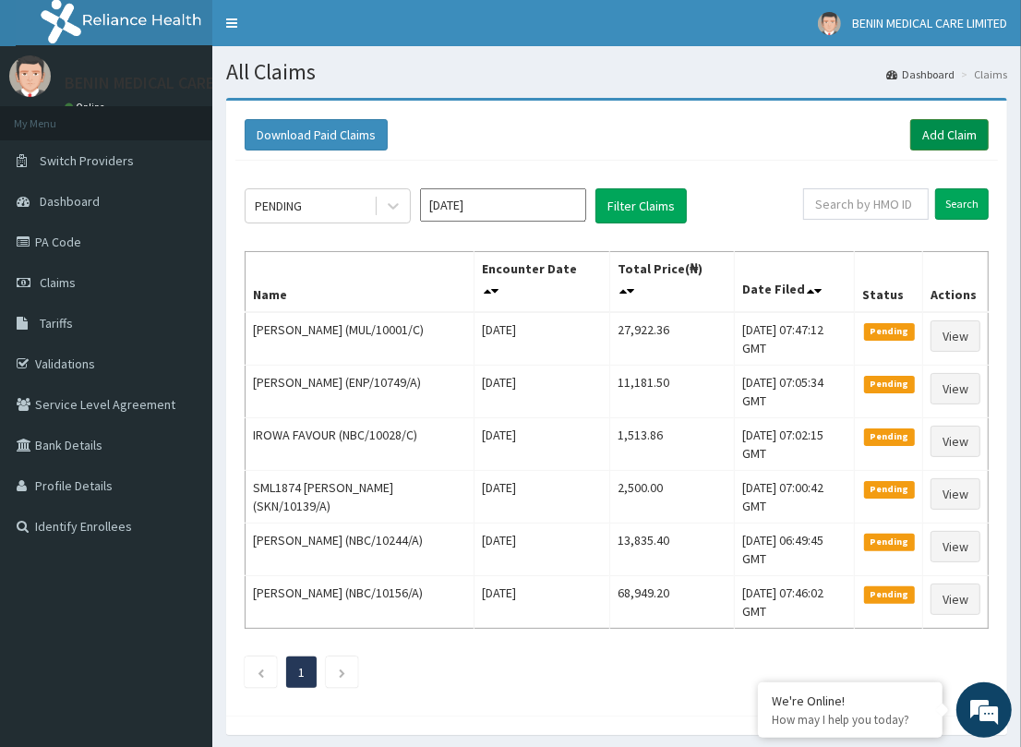
click at [962, 137] on link "Add Claim" at bounding box center [949, 134] width 78 height 31
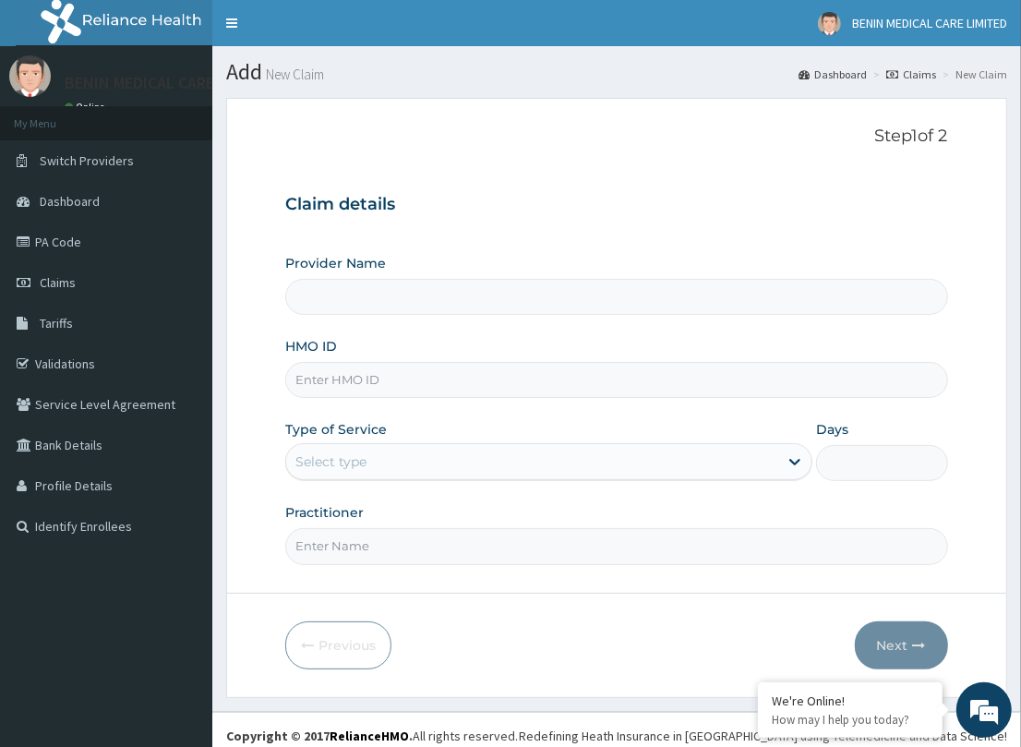
type input "BENIN MEDICAL CARE LIMITED"
drag, startPoint x: 366, startPoint y: 398, endPoint x: 363, endPoint y: 383, distance: 15.0
click at [365, 397] on div "Provider Name BENIN MEDICAL CARE LIMITED HMO ID Type of Service Select type Day…" at bounding box center [616, 409] width 662 height 310
click at [362, 383] on input "HMO ID" at bounding box center [616, 380] width 662 height 36
paste input "MUL/10001/B"
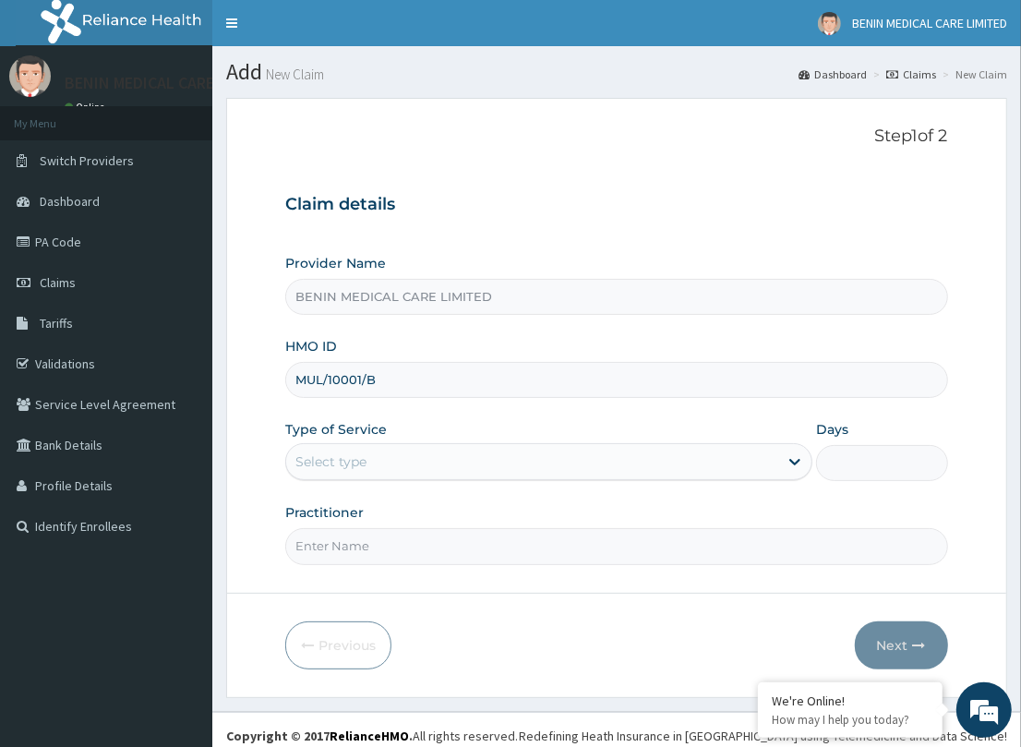
type input "MUL/10001/B"
drag, startPoint x: 291, startPoint y: 415, endPoint x: 256, endPoint y: 431, distance: 38.4
click at [282, 422] on form "Step 1 of 2 Claim details Provider Name BENIN MEDICAL CARE LIMITED HMO ID MUL/1…" at bounding box center [616, 397] width 781 height 599
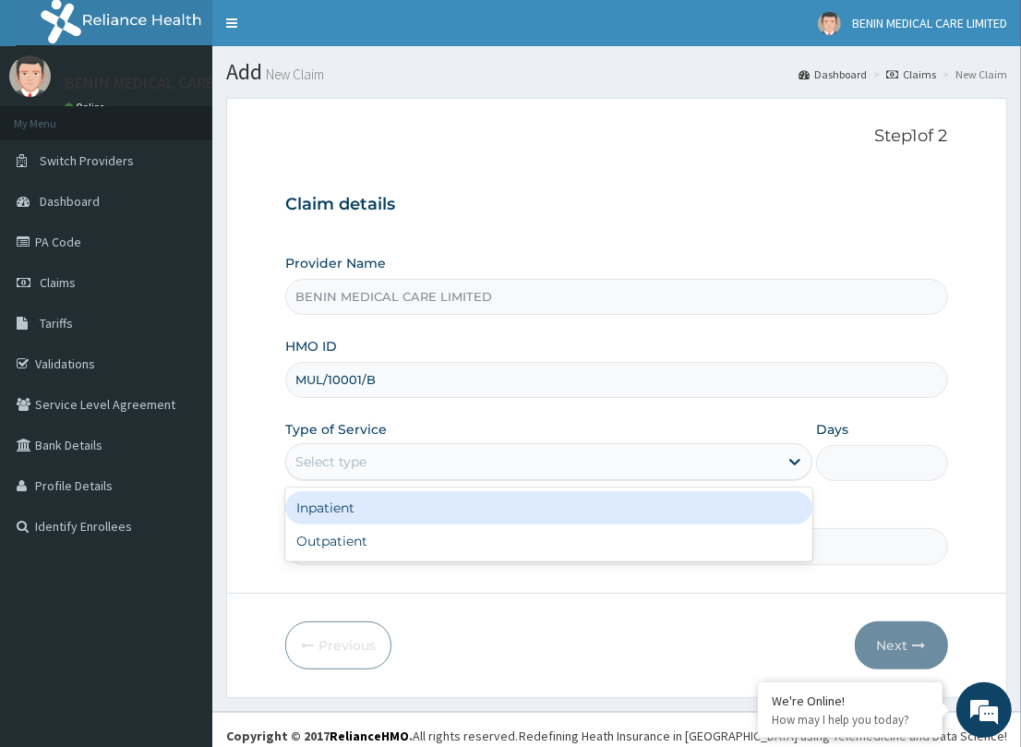
drag, startPoint x: 337, startPoint y: 450, endPoint x: 320, endPoint y: 524, distance: 75.7
click at [333, 468] on div "Select type" at bounding box center [330, 461] width 71 height 18
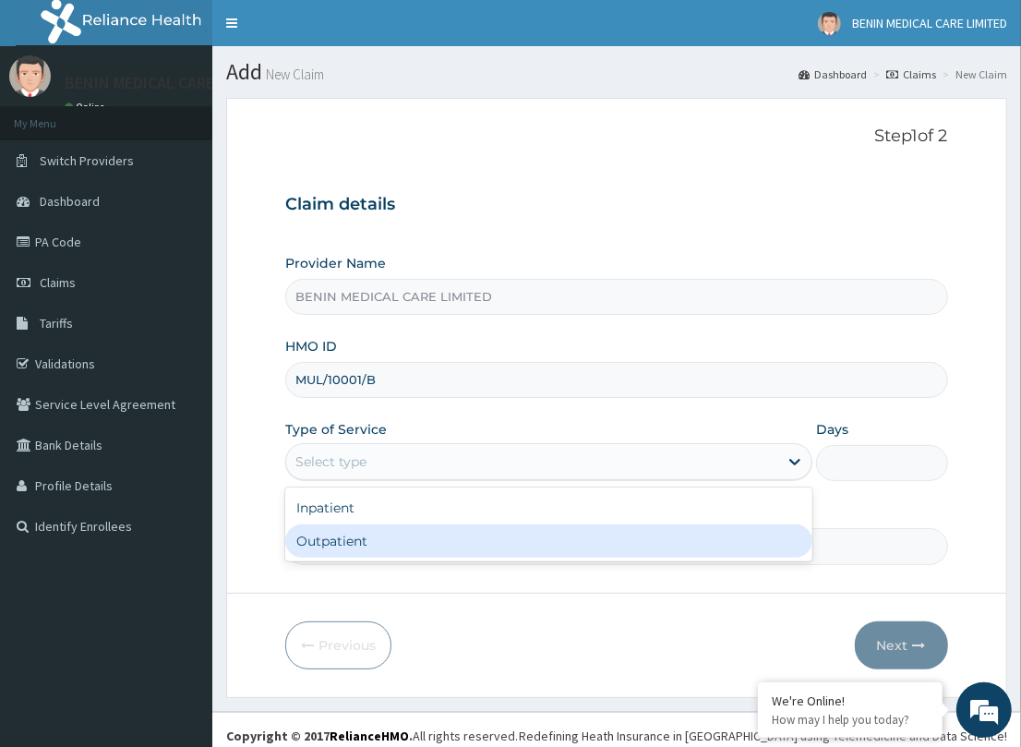
drag, startPoint x: 335, startPoint y: 534, endPoint x: 390, endPoint y: 559, distance: 61.1
click at [356, 546] on div "Outpatient" at bounding box center [548, 540] width 527 height 33
type input "1"
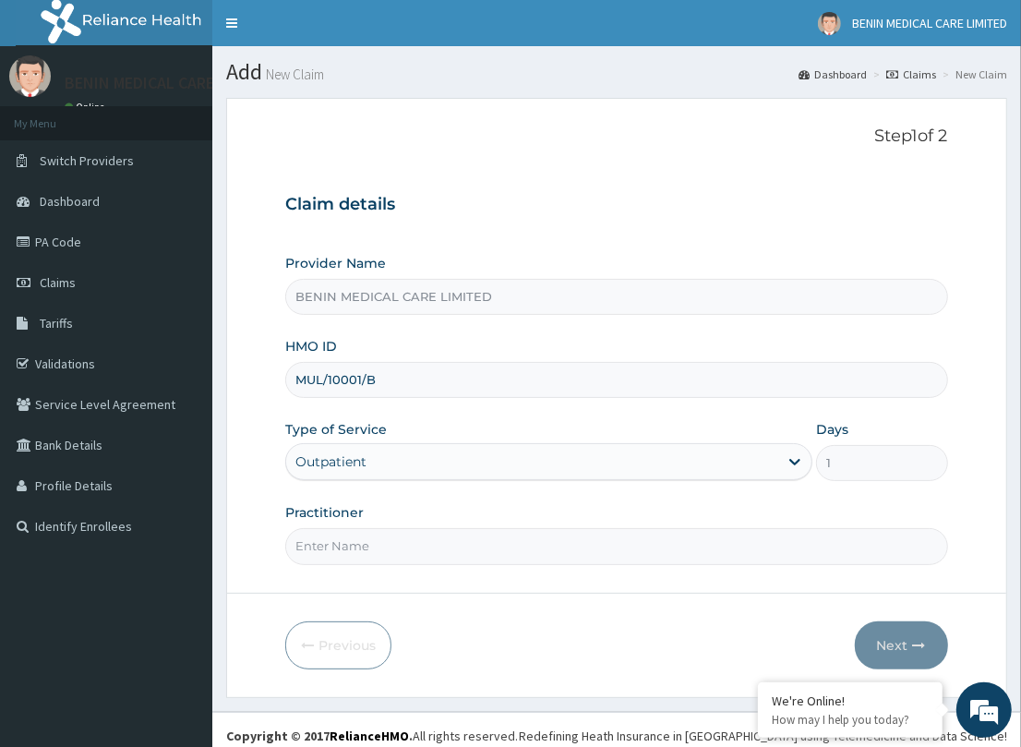
click at [383, 550] on input "Practitioner" at bounding box center [616, 546] width 662 height 36
type input "TESLIM"
click at [911, 644] on button "Next" at bounding box center [901, 645] width 93 height 48
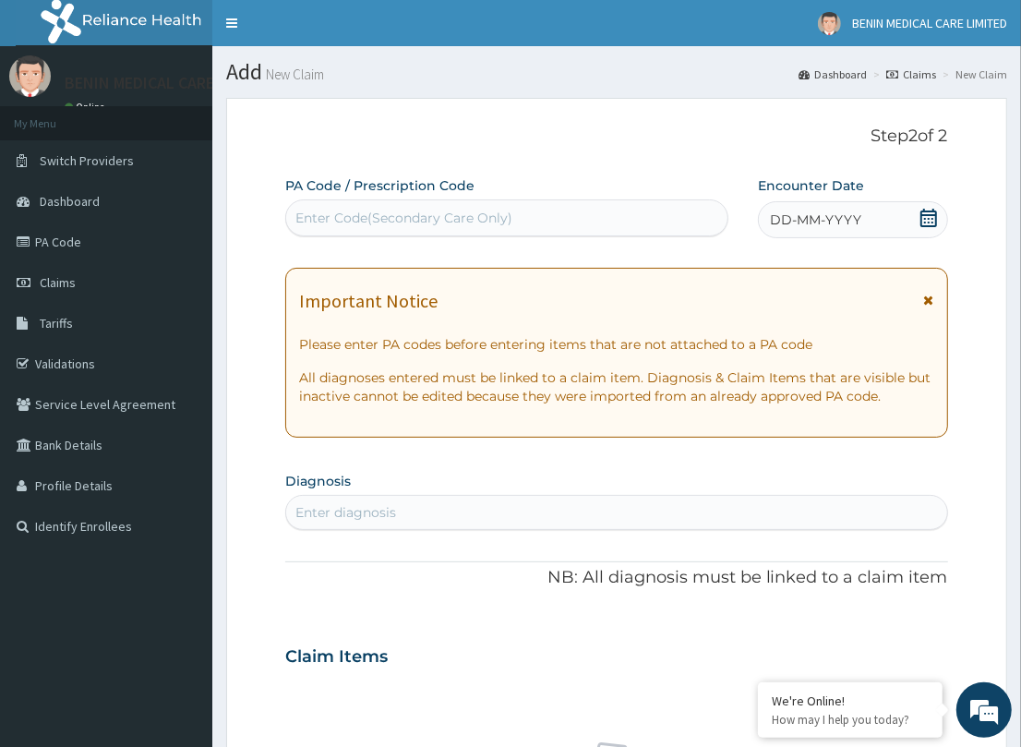
click at [403, 227] on div "Enter Code(Secondary Care Only)" at bounding box center [506, 218] width 441 height 30
paste input "PA/B93888"
type input "PA/B93888"
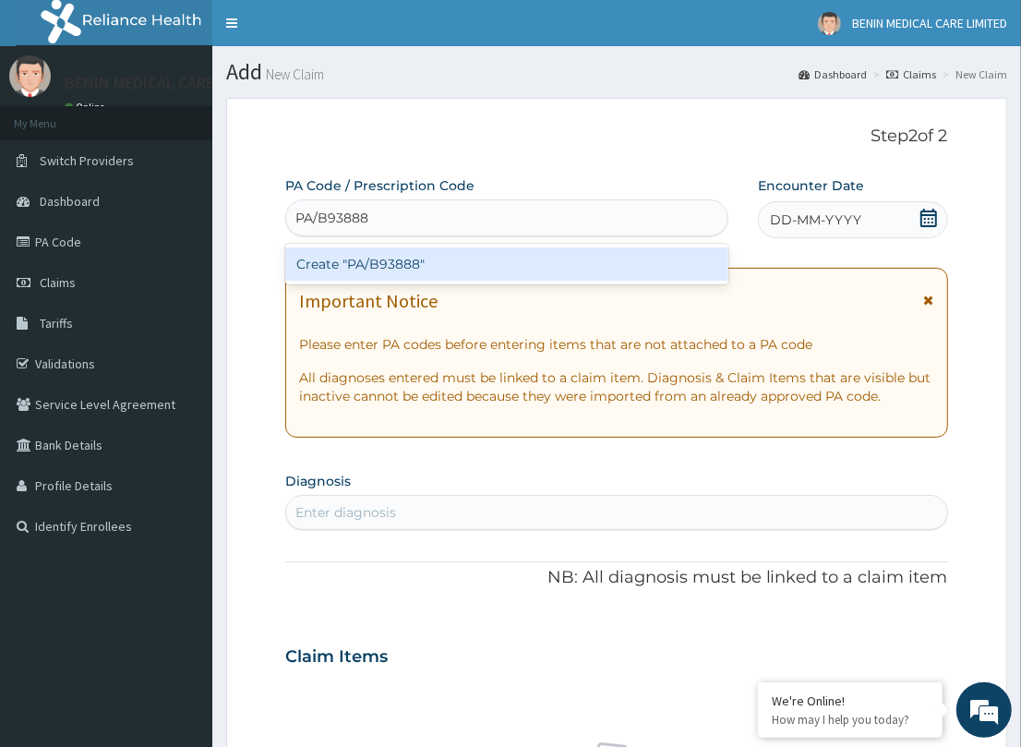
click at [390, 255] on div "Create "PA/B93888"" at bounding box center [506, 263] width 443 height 33
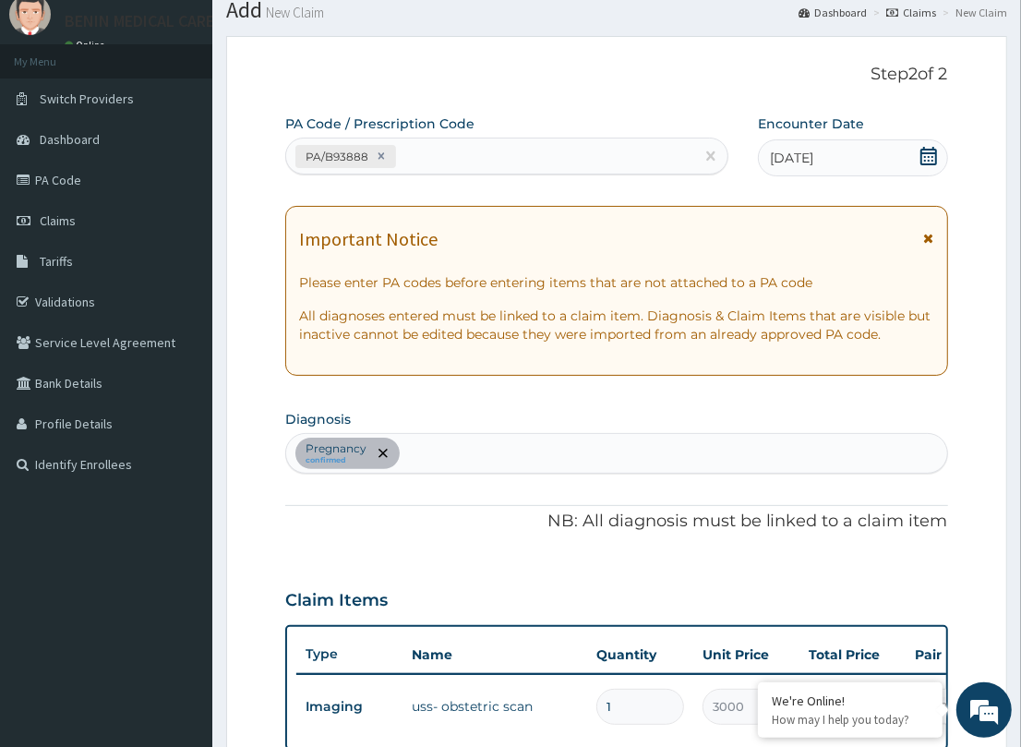
scroll to position [55, 0]
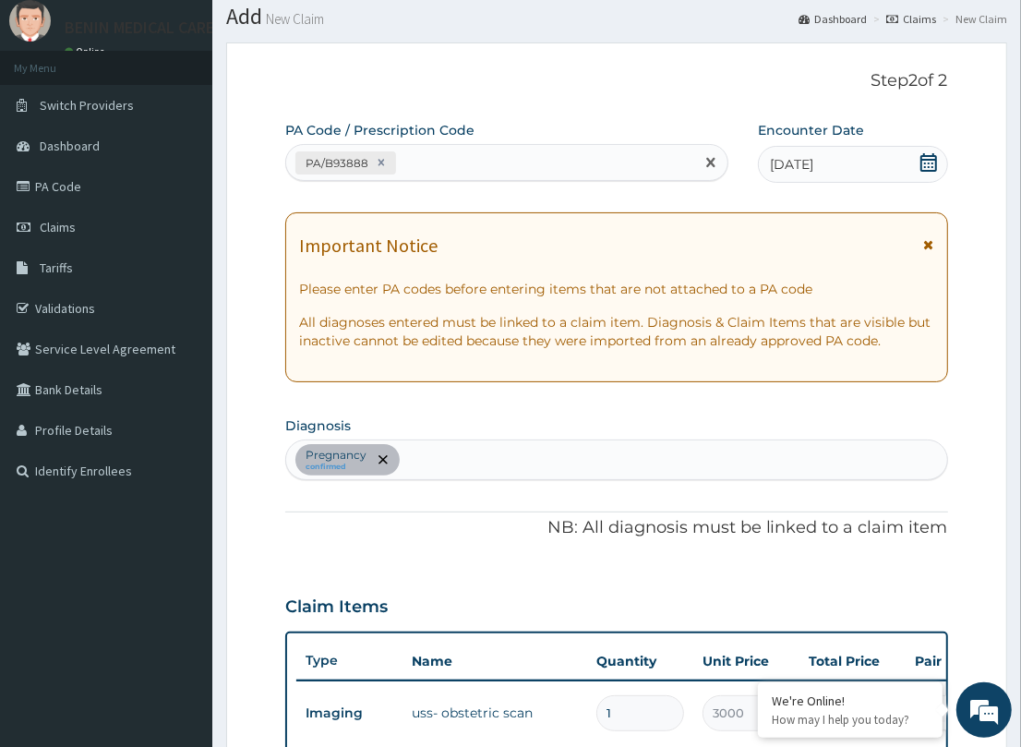
click at [475, 155] on div "PA/B93888" at bounding box center [490, 163] width 408 height 30
paste input "PA/7DAC39"
type input "PA/7DAC39"
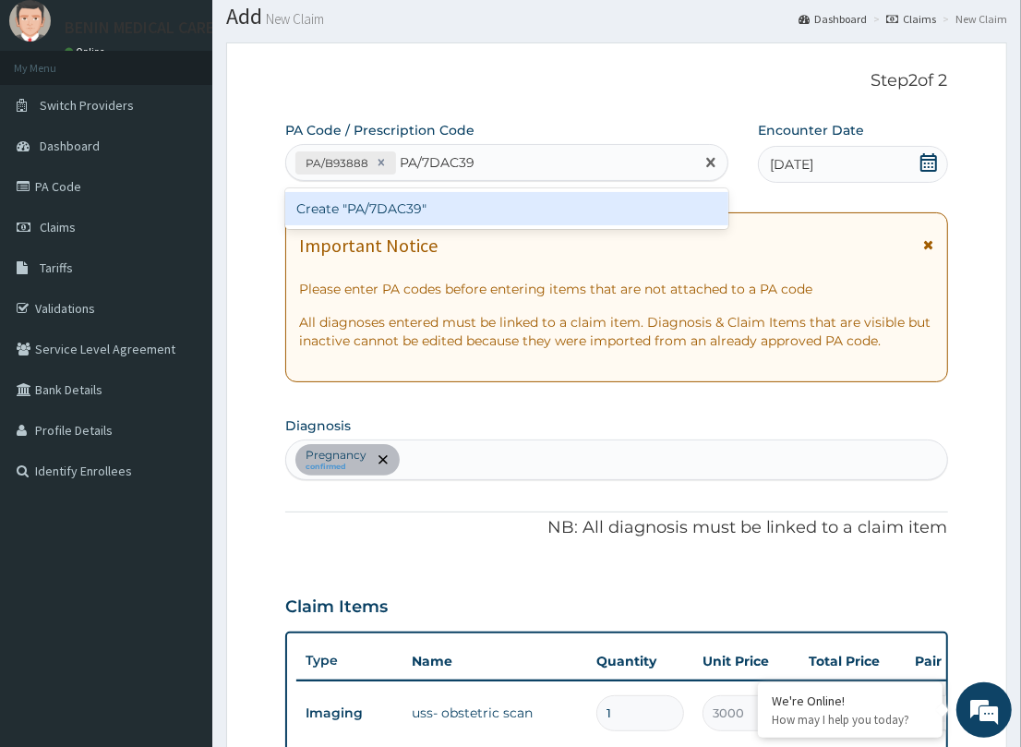
click at [450, 206] on div "Create "PA/7DAC39"" at bounding box center [506, 208] width 443 height 33
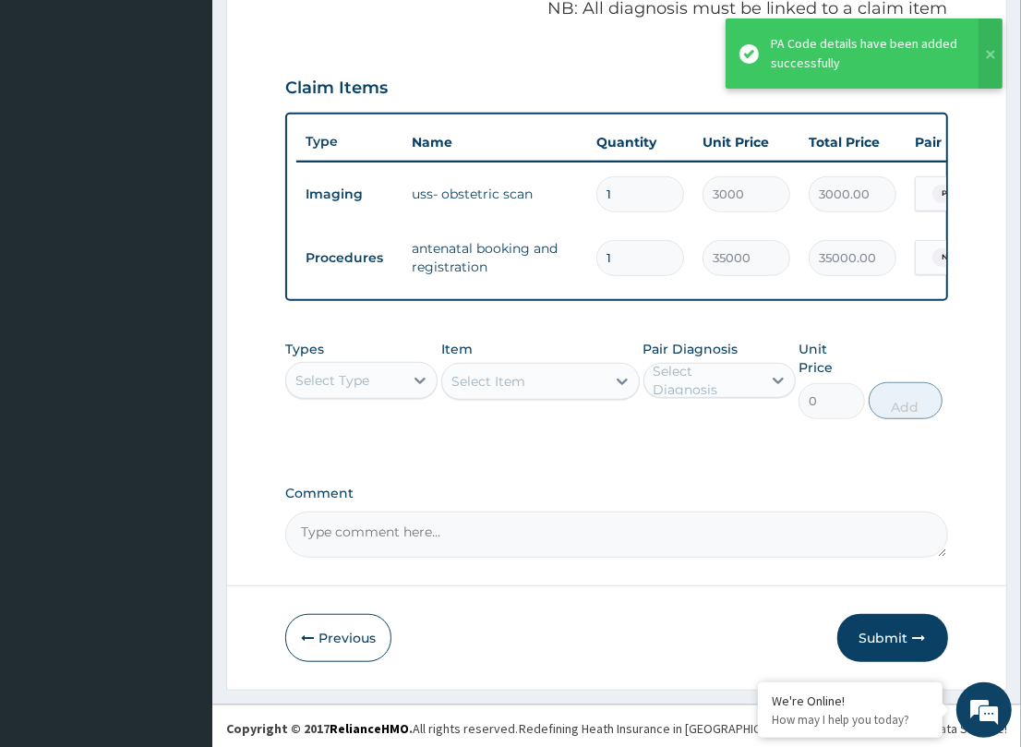
scroll to position [575, 0]
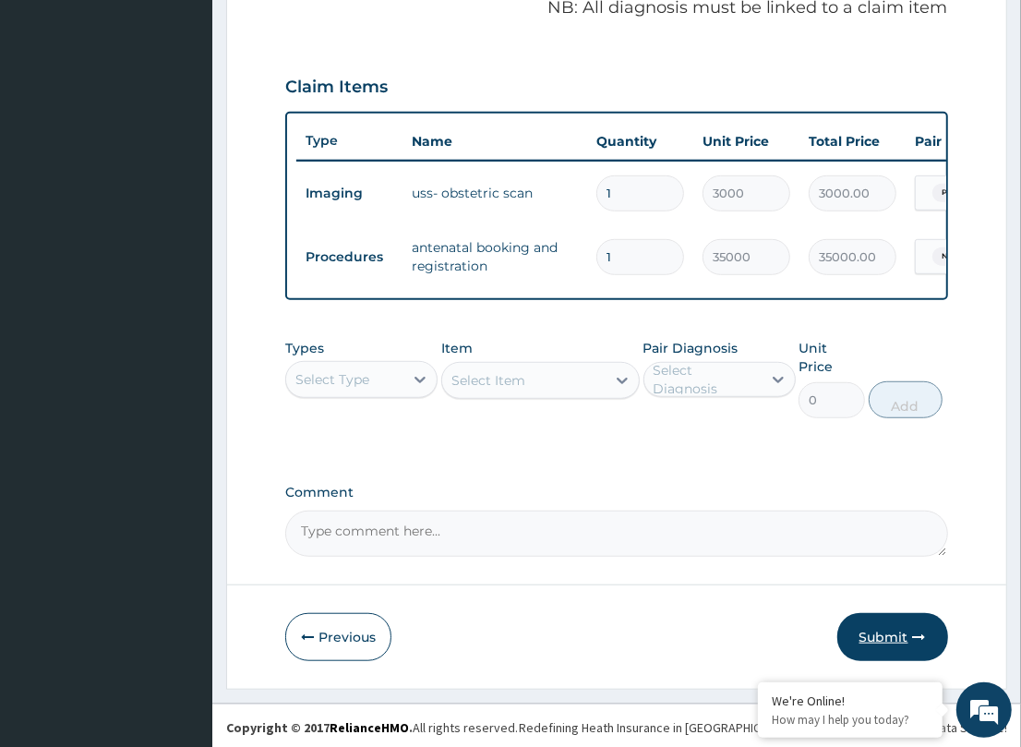
click at [855, 633] on button "Submit" at bounding box center [892, 637] width 111 height 48
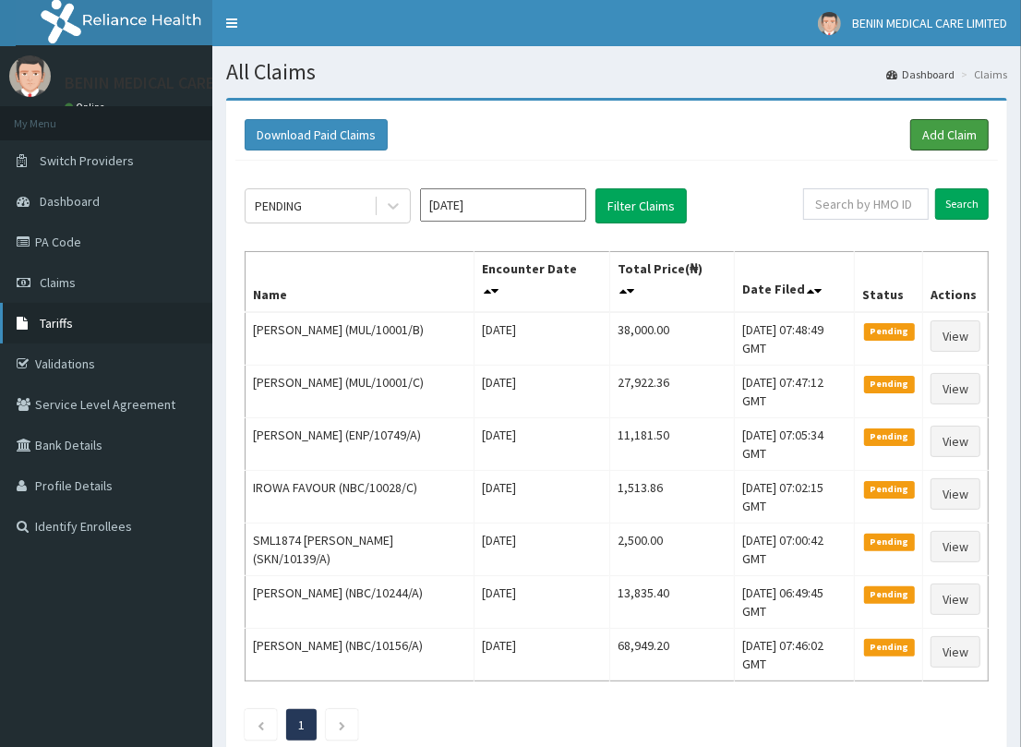
drag, startPoint x: 929, startPoint y: 137, endPoint x: 28, endPoint y: 301, distance: 916.6
click at [930, 137] on link "Add Claim" at bounding box center [949, 134] width 78 height 31
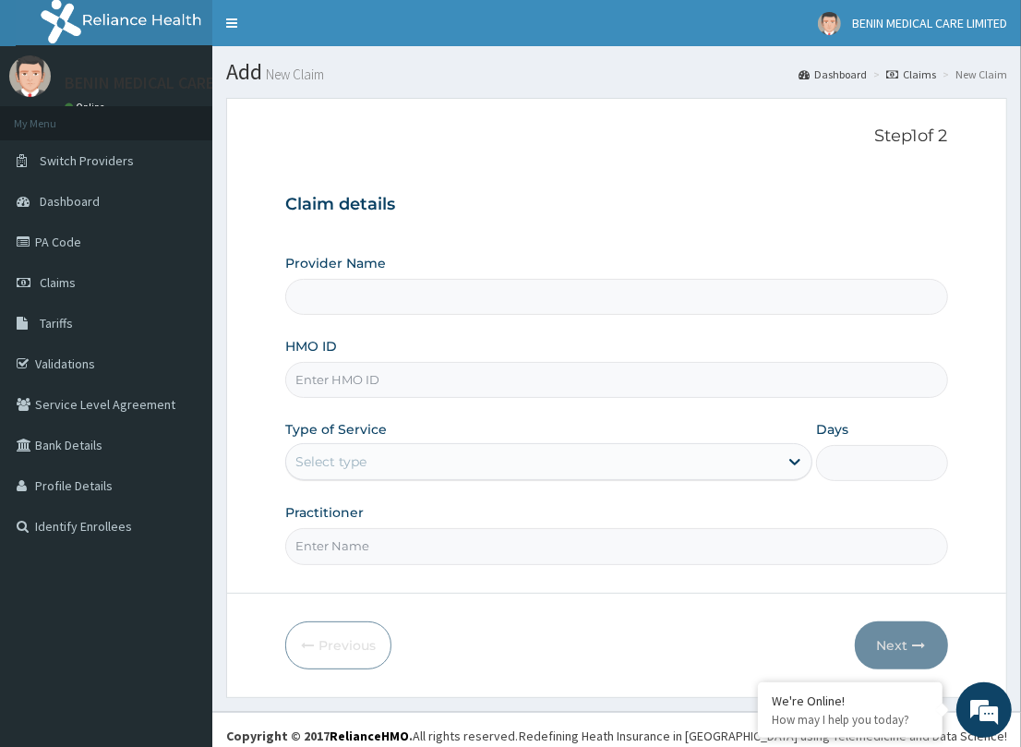
click at [292, 376] on input "HMO ID" at bounding box center [616, 380] width 662 height 36
paste input "PES/10120/B"
type input "PES/10120/B"
click at [319, 385] on input "PES/10120/B" at bounding box center [616, 380] width 662 height 36
type input "BENIN MEDICAL CARE LIMITED"
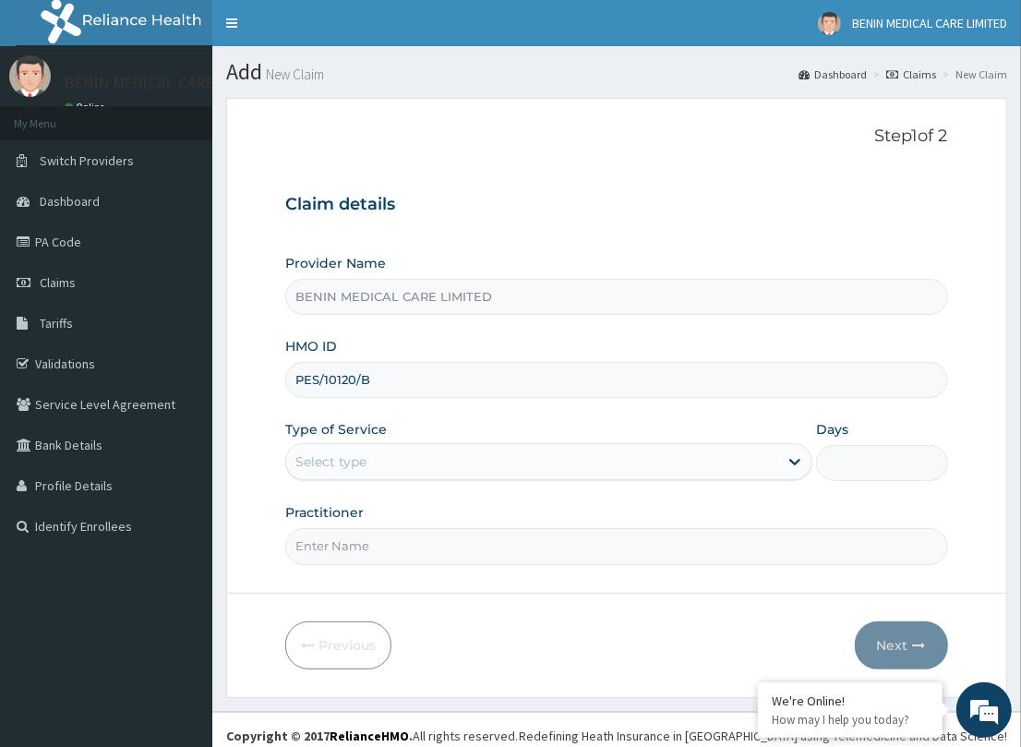
type input "PES/10120/B"
drag, startPoint x: 243, startPoint y: 427, endPoint x: 330, endPoint y: 480, distance: 102.3
click at [257, 446] on form "Step 1 of 2 Claim details Provider Name BENIN MEDICAL CARE LIMITED HMO ID PES/1…" at bounding box center [616, 397] width 781 height 599
click at [342, 474] on div "Select type" at bounding box center [532, 462] width 492 height 30
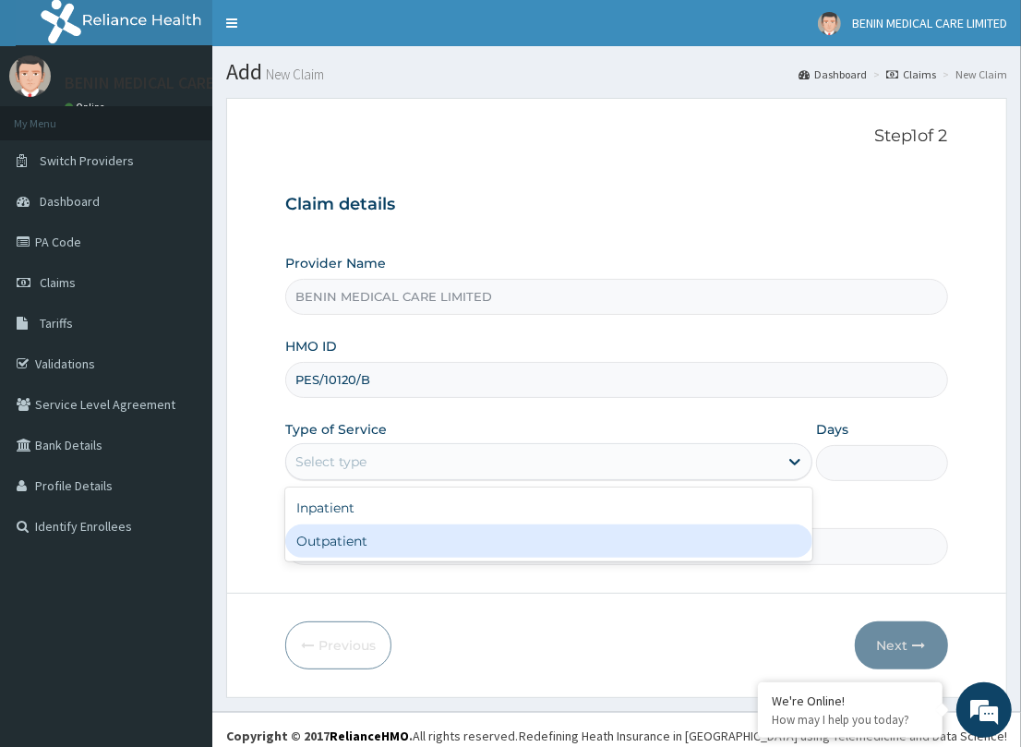
drag, startPoint x: 339, startPoint y: 540, endPoint x: 355, endPoint y: 543, distance: 16.8
click at [339, 542] on div "Outpatient" at bounding box center [548, 540] width 527 height 33
type input "1"
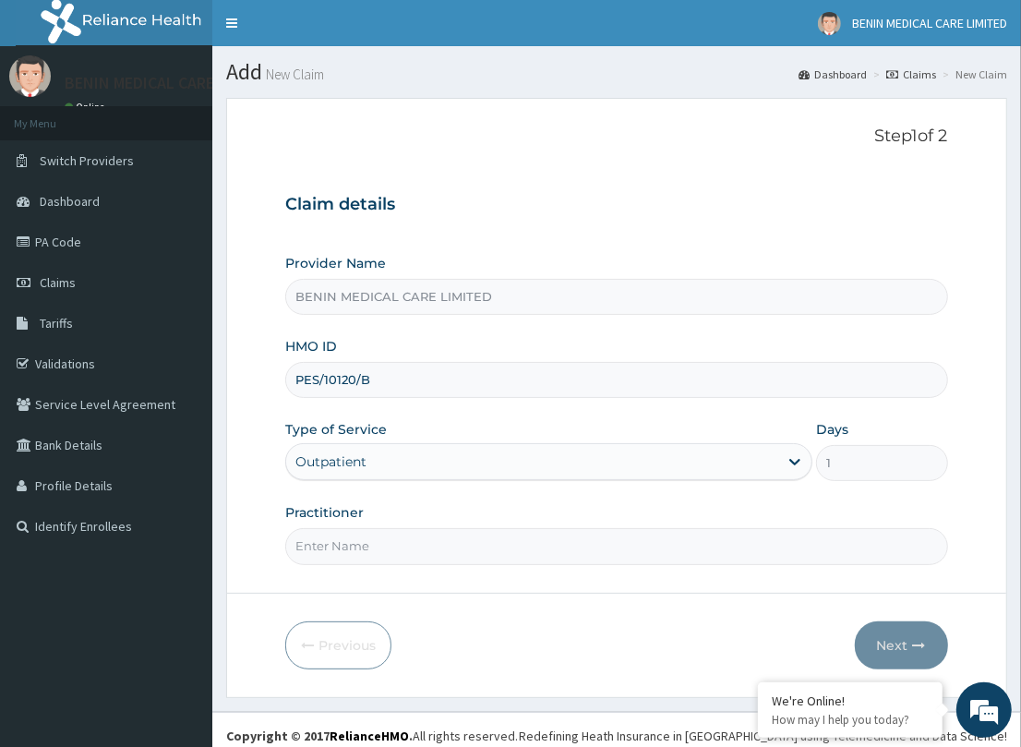
click at [353, 543] on input "Practitioner" at bounding box center [616, 546] width 662 height 36
type input "TESLIN"
drag, startPoint x: 906, startPoint y: 641, endPoint x: 116, endPoint y: 462, distance: 810.1
click at [837, 629] on div "Previous Next" at bounding box center [616, 645] width 662 height 48
click at [889, 642] on button "Next" at bounding box center [901, 645] width 93 height 48
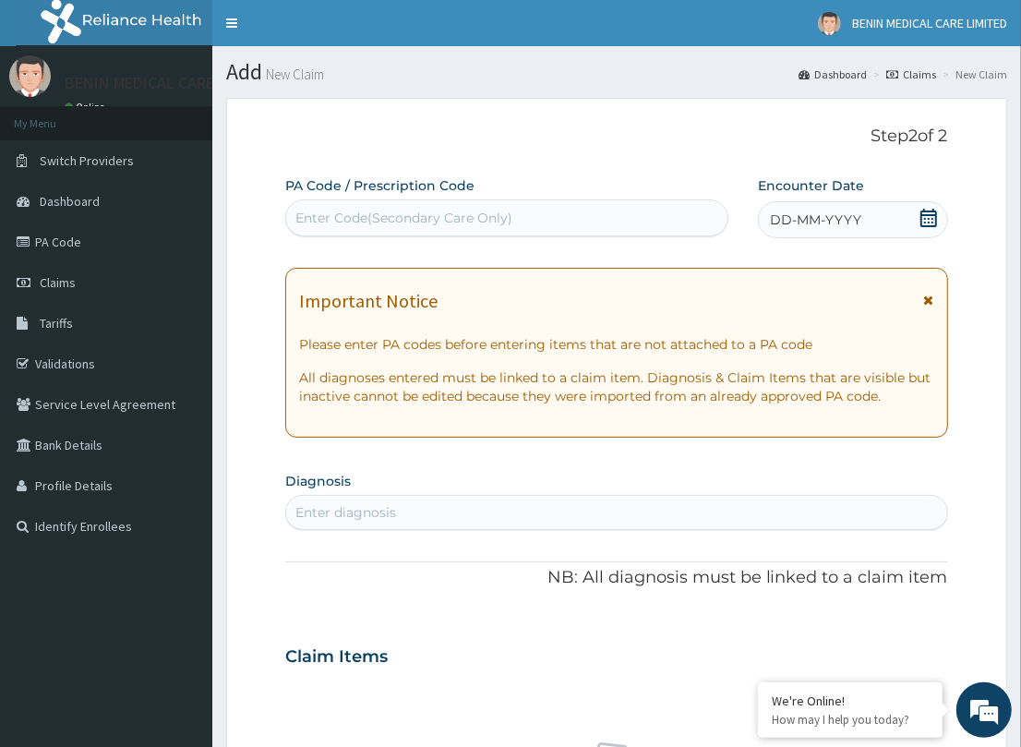
click at [446, 201] on div "Enter Code(Secondary Care Only)" at bounding box center [506, 217] width 443 height 37
paste input "PA/6331AE"
type input "PA/6331AE"
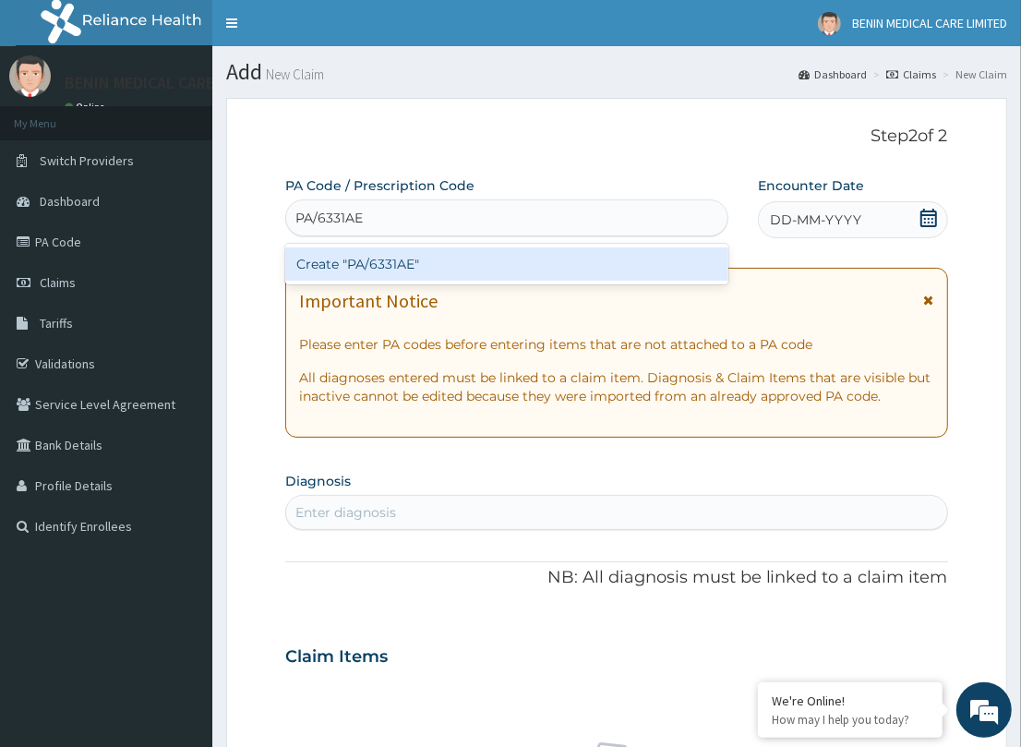
click at [417, 255] on div "Create "PA/6331AE"" at bounding box center [506, 263] width 443 height 33
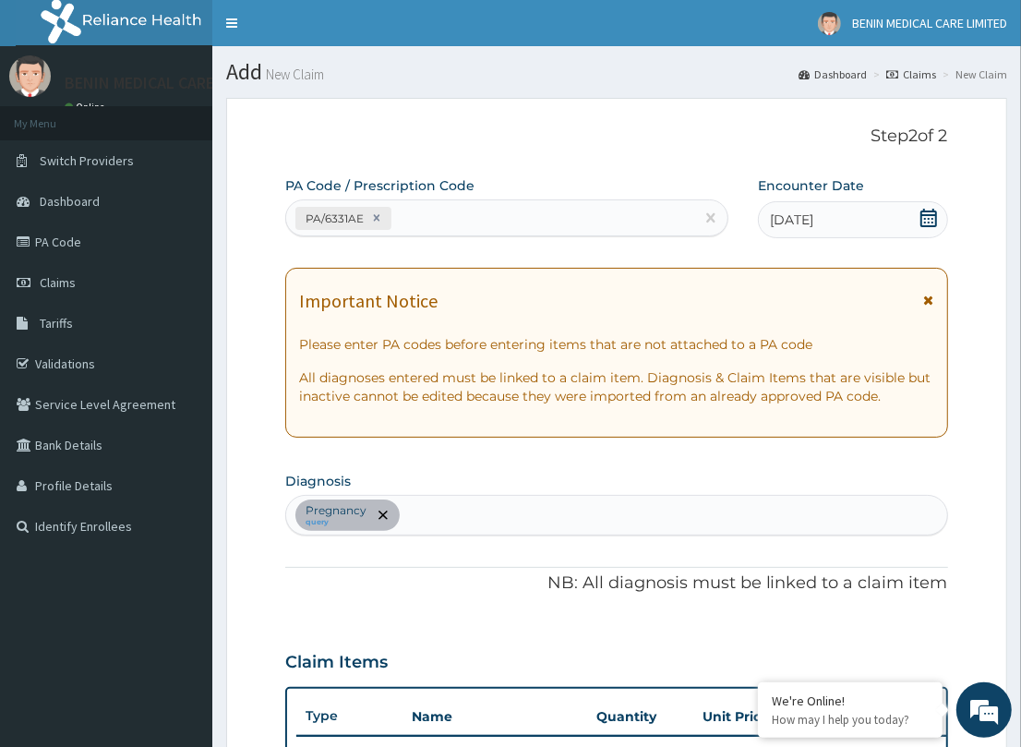
click at [477, 235] on div "PA/6331AE" at bounding box center [506, 217] width 443 height 37
paste input "PA/586CF7"
type input "PA/586CF7"
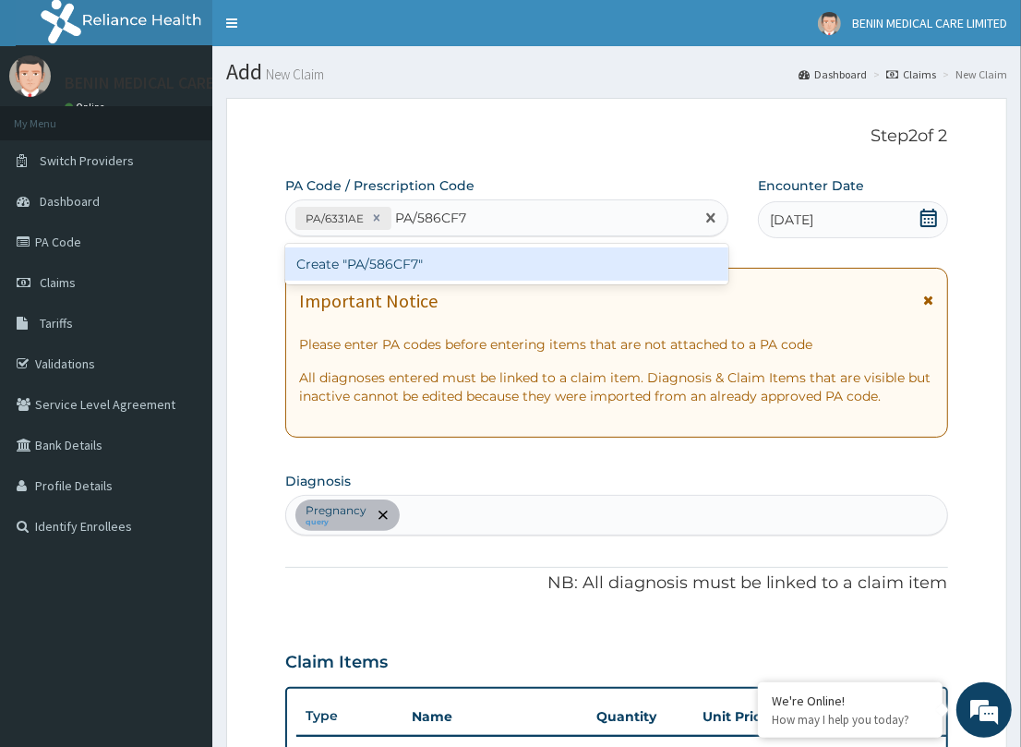
click at [463, 251] on div "Create "PA/586CF7"" at bounding box center [506, 263] width 443 height 33
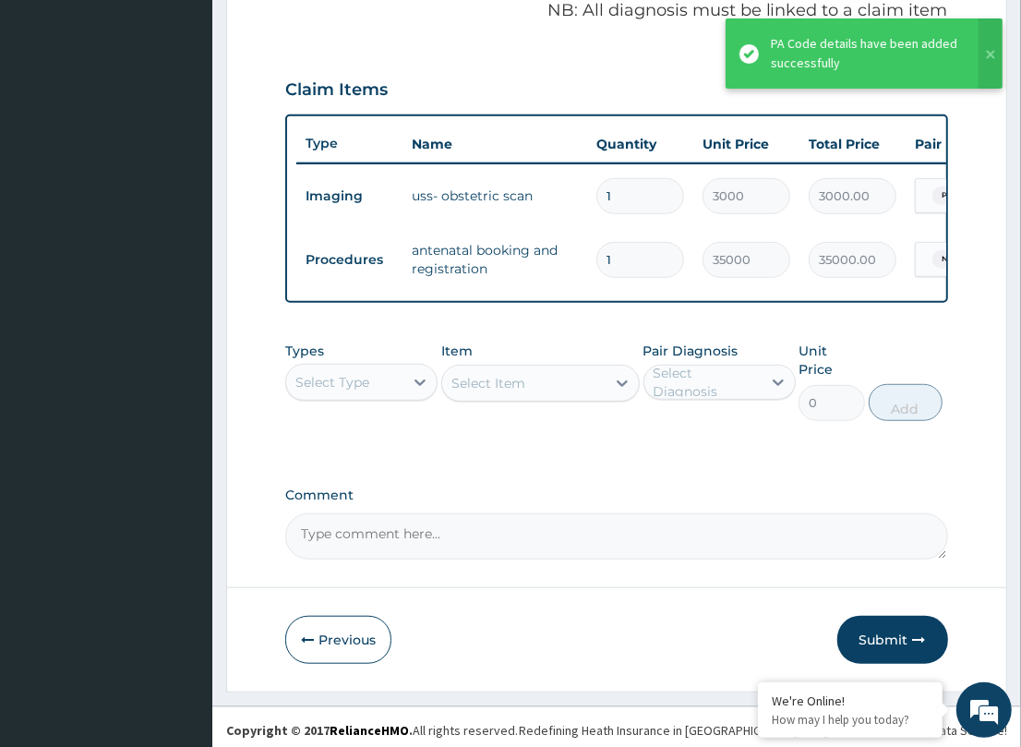
scroll to position [575, 0]
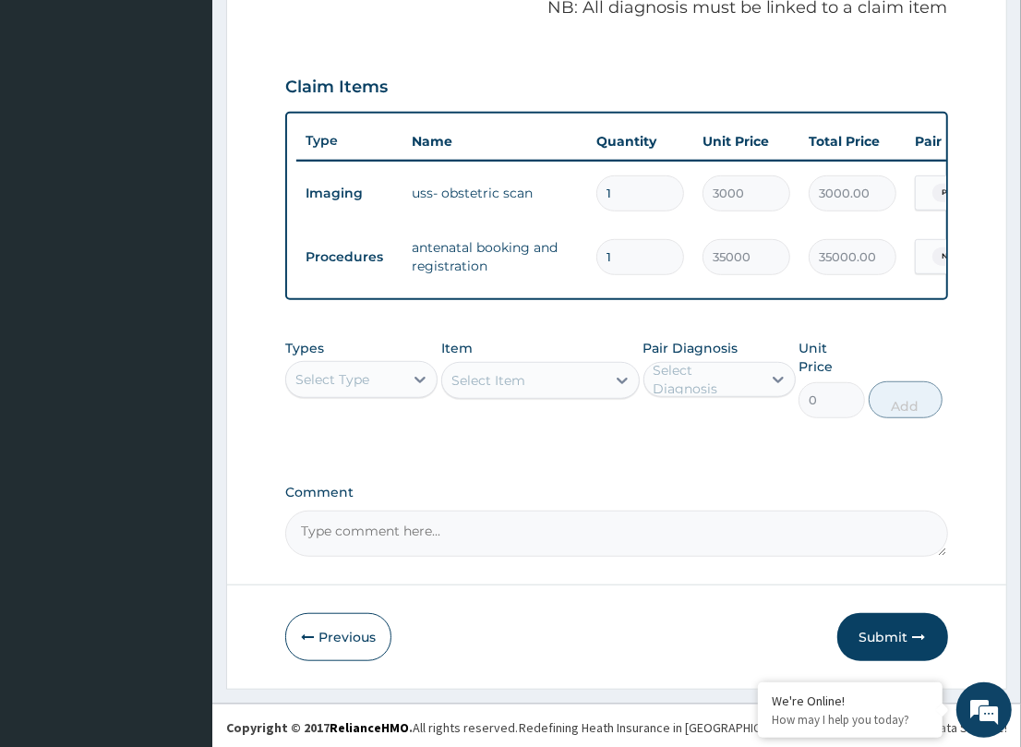
drag, startPoint x: 902, startPoint y: 642, endPoint x: 7, endPoint y: 624, distance: 894.6
click at [884, 638] on button "Submit" at bounding box center [892, 637] width 111 height 48
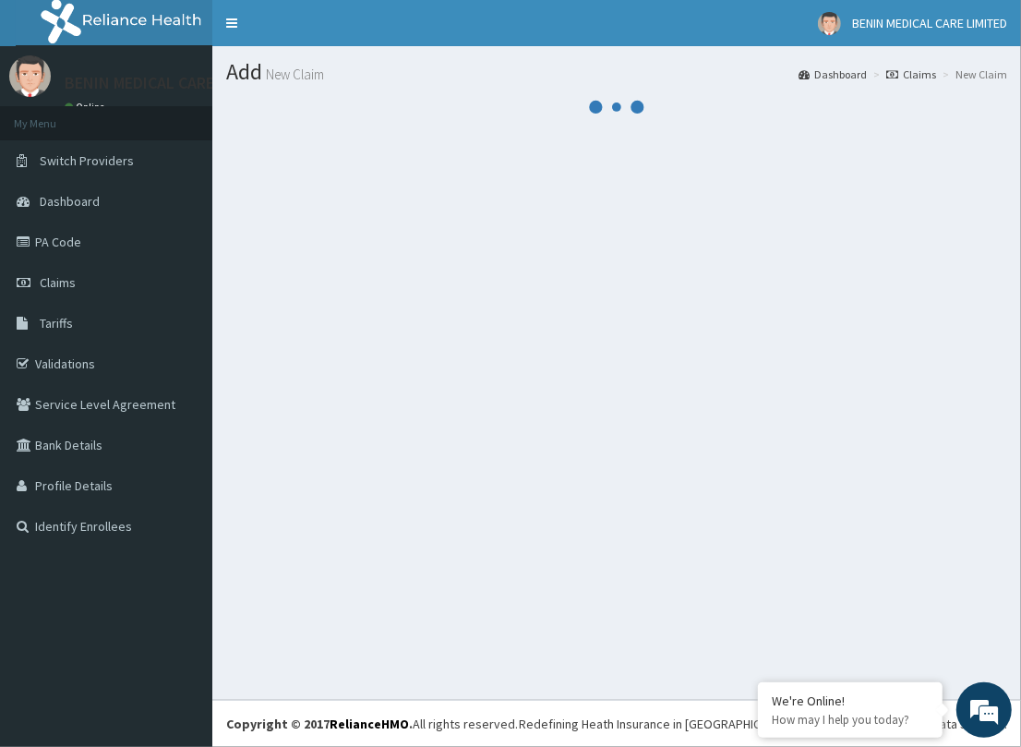
scroll to position [0, 0]
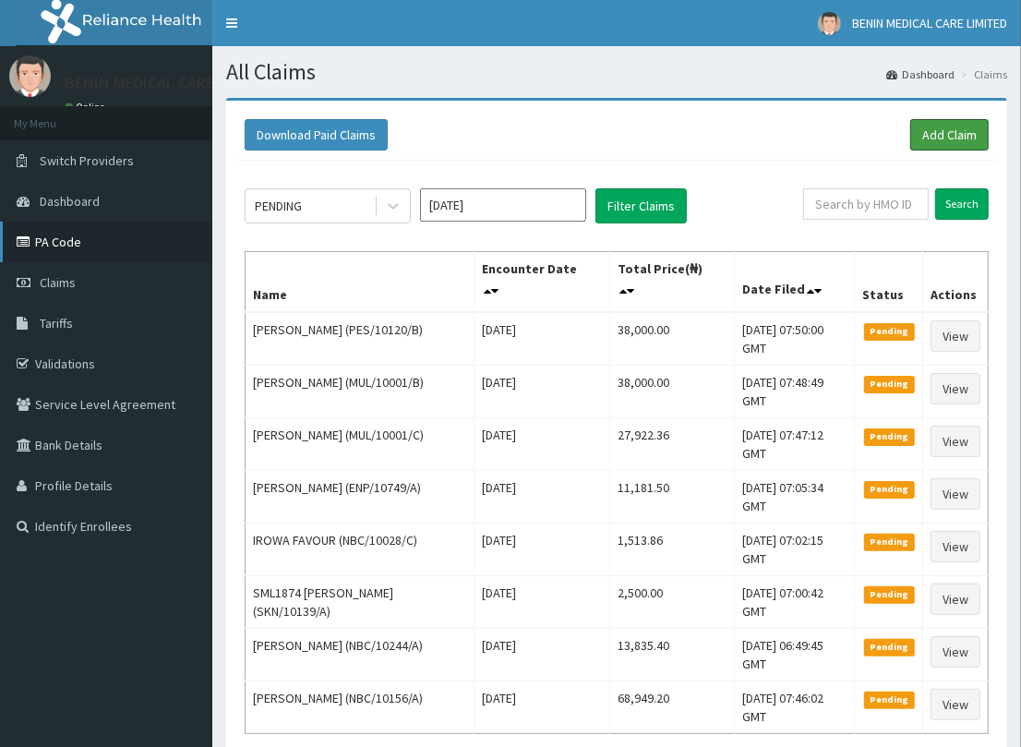
drag, startPoint x: 929, startPoint y: 139, endPoint x: 34, endPoint y: 254, distance: 902.6
click at [929, 139] on link "Add Claim" at bounding box center [949, 134] width 78 height 31
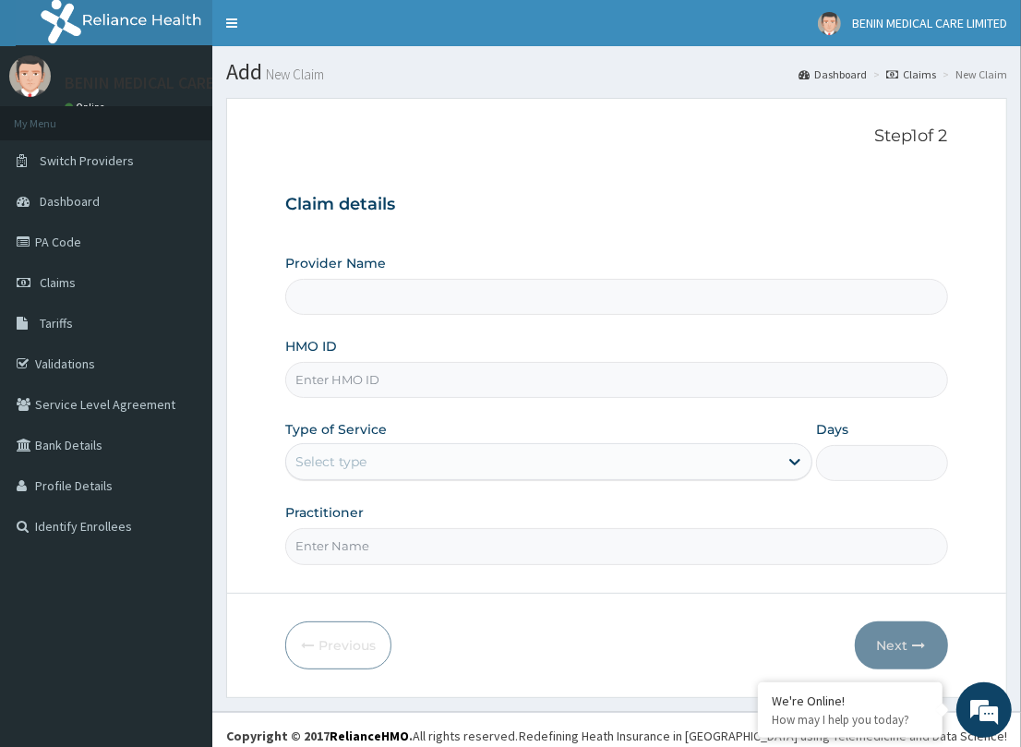
type input "BENIN MEDICAL CARE LIMITED"
click at [323, 372] on input "HMO ID" at bounding box center [616, 380] width 662 height 36
paste input "MUL/10001/B"
click at [310, 376] on input "MUL/10001/B" at bounding box center [616, 380] width 662 height 36
click at [312, 370] on input "MUL/10001/B" at bounding box center [616, 380] width 662 height 36
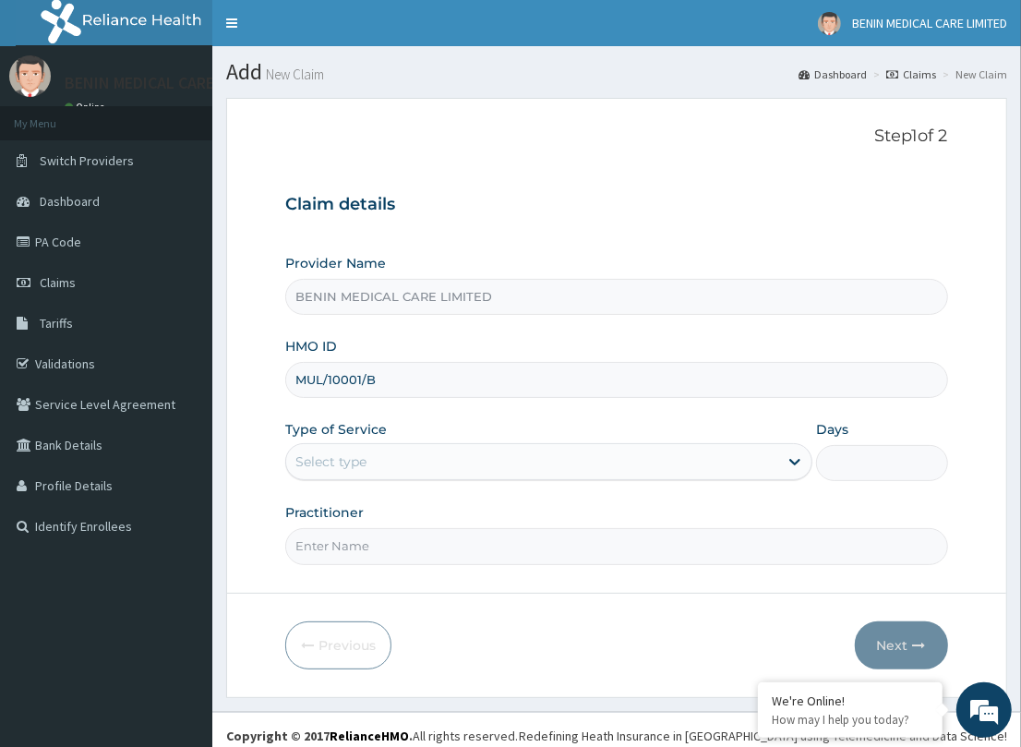
type input "MUL/10001/B"
drag, startPoint x: 269, startPoint y: 421, endPoint x: 353, endPoint y: 467, distance: 95.8
click at [264, 427] on form "Step 1 of 2 Claim details Provider Name BENIN MEDICAL CARE LIMITED HMO ID MUL/1…" at bounding box center [616, 397] width 781 height 599
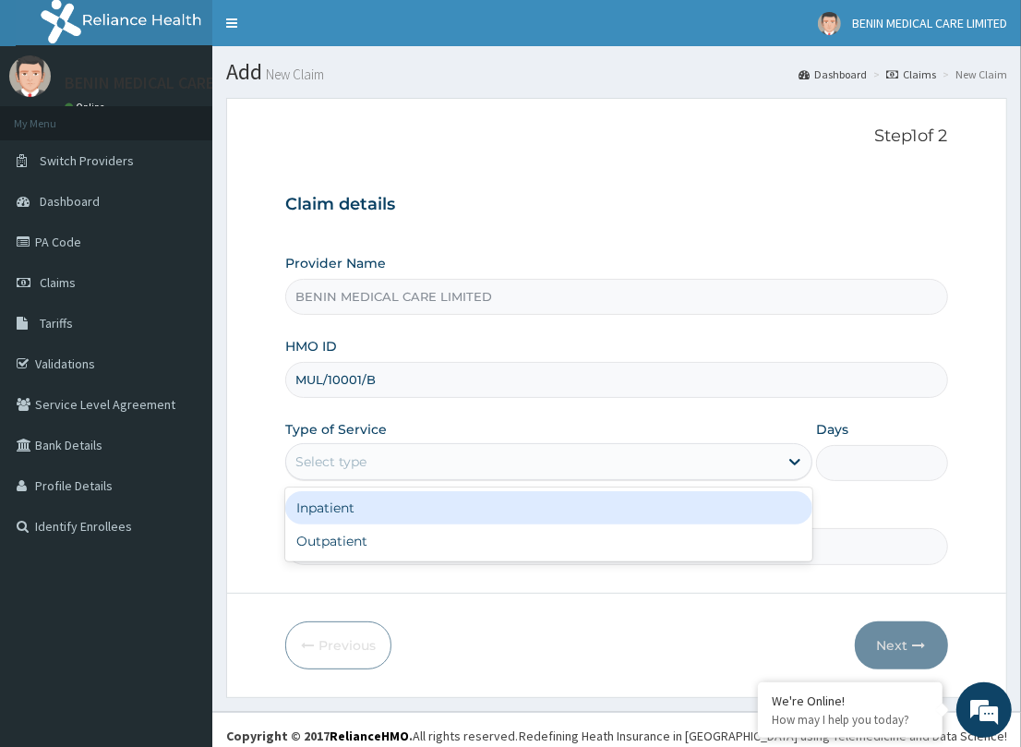
drag, startPoint x: 353, startPoint y: 468, endPoint x: 295, endPoint y: 506, distance: 68.6
click at [342, 475] on div "Select type" at bounding box center [548, 461] width 527 height 37
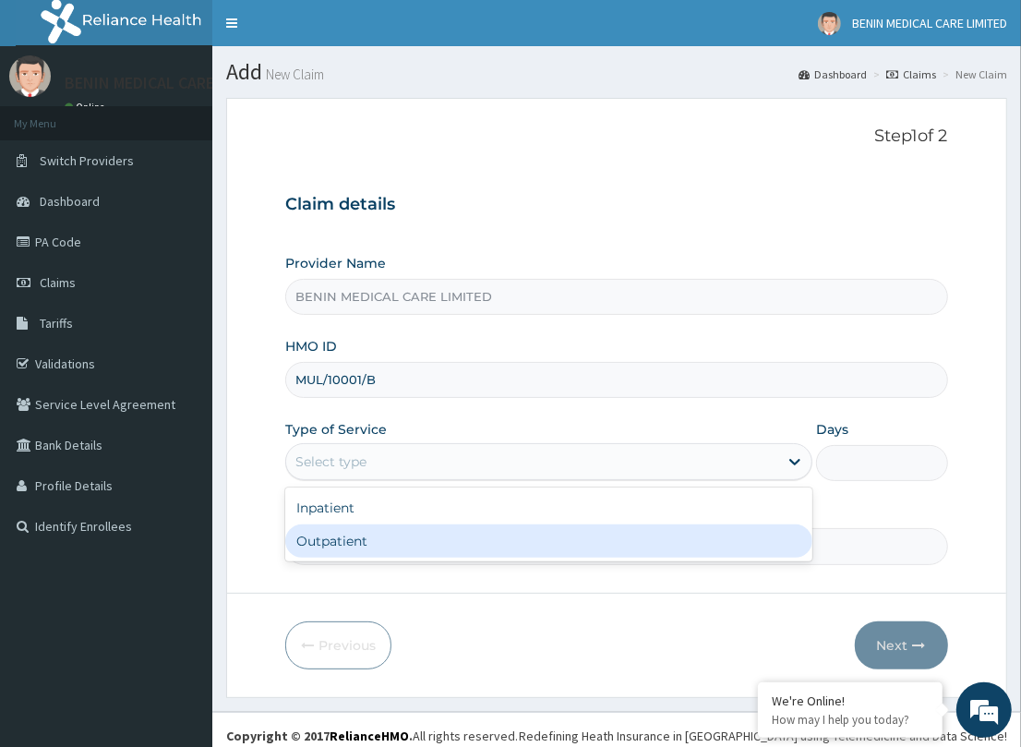
drag, startPoint x: 314, startPoint y: 529, endPoint x: 320, endPoint y: 542, distance: 14.4
click at [312, 529] on div "Outpatient" at bounding box center [548, 540] width 527 height 33
type input "1"
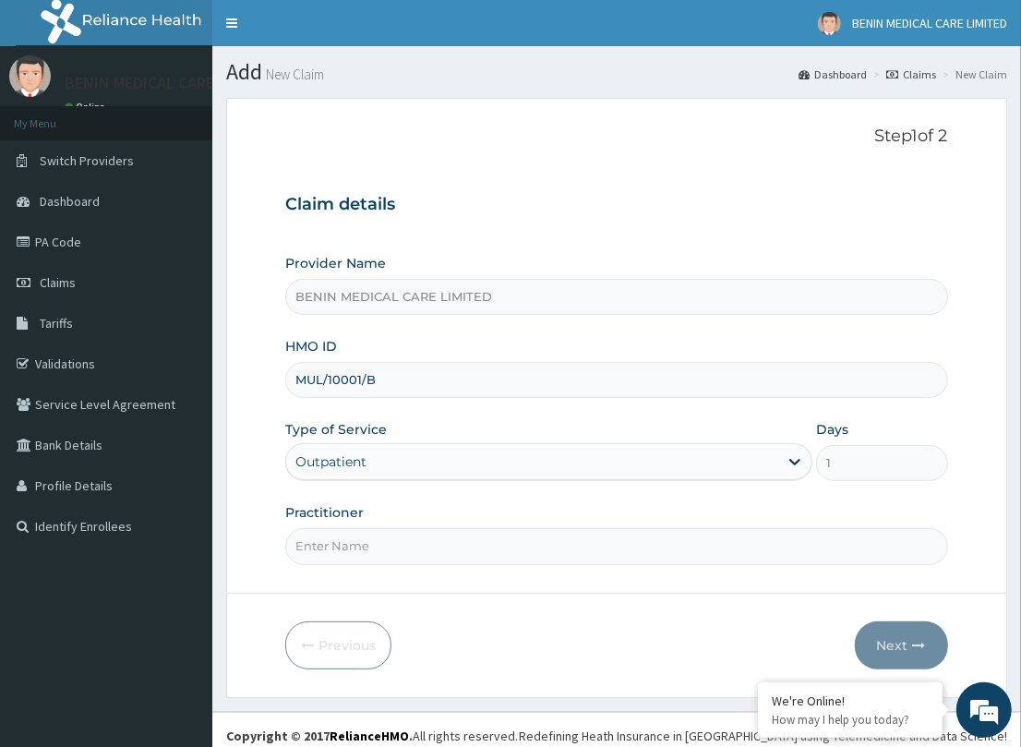
drag, startPoint x: 316, startPoint y: 554, endPoint x: 440, endPoint y: 589, distance: 129.4
click at [366, 570] on form "Step 1 of 2 Claim details Provider Name BENIN MEDICAL CARE LIMITED HMO ID MUL/1…" at bounding box center [616, 397] width 781 height 599
type input "TESLIM"
drag, startPoint x: 863, startPoint y: 637, endPoint x: 729, endPoint y: 618, distance: 135.1
click at [843, 637] on div "Previous Next" at bounding box center [616, 645] width 662 height 48
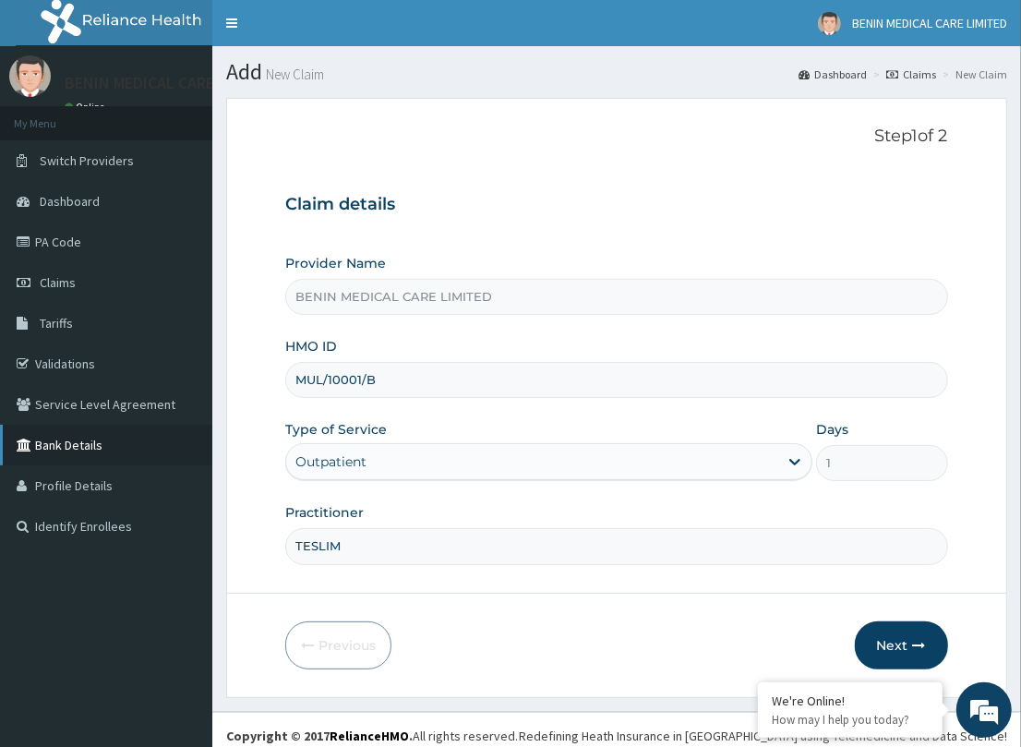
drag, startPoint x: 901, startPoint y: 637, endPoint x: 200, endPoint y: 423, distance: 732.6
click at [896, 637] on button "Next" at bounding box center [901, 645] width 93 height 48
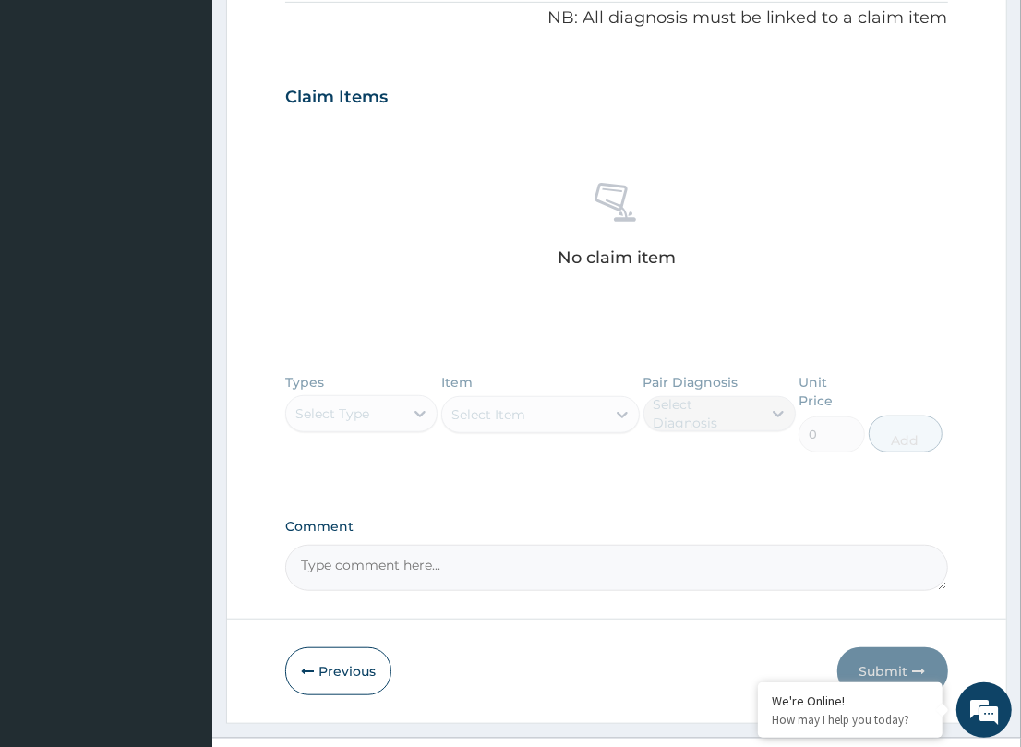
drag, startPoint x: 324, startPoint y: 644, endPoint x: 315, endPoint y: 581, distance: 63.4
click at [325, 647] on button "Previous" at bounding box center [338, 671] width 106 height 48
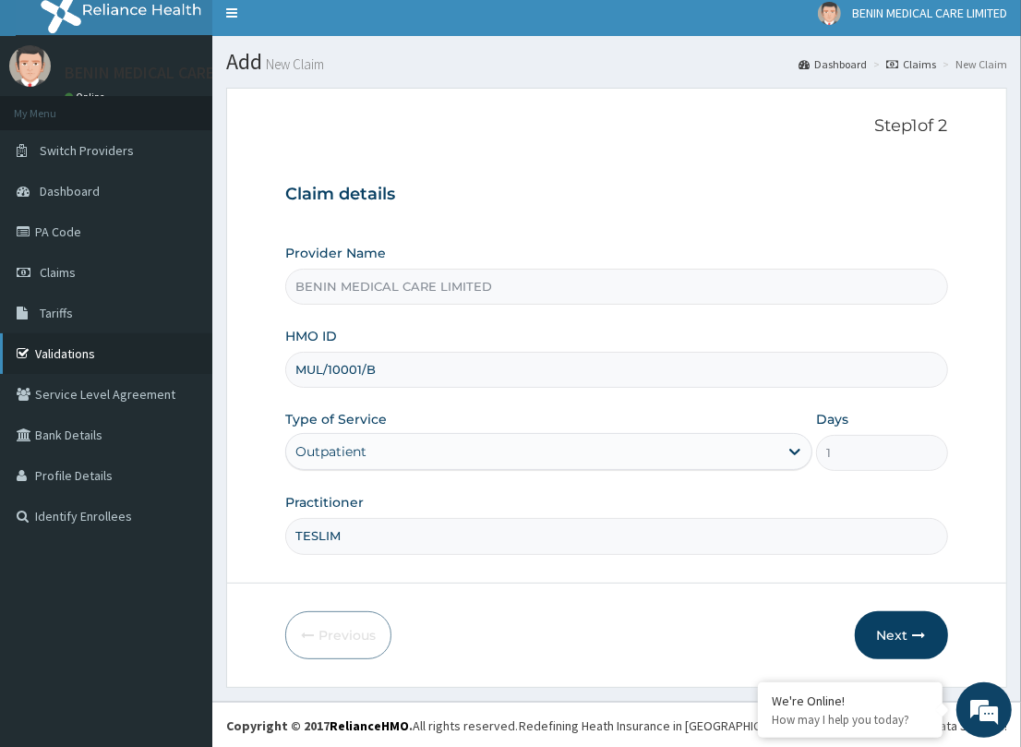
drag, startPoint x: 407, startPoint y: 363, endPoint x: 204, endPoint y: 366, distance: 203.1
click at [204, 366] on div "R EL Toggle navigation BENIN MEDICAL CARE LIMITED BENIN MEDICAL CARE LIMITED - …" at bounding box center [510, 369] width 1021 height 759
paste input "PCE/10047/A"
click at [319, 371] on input "PCE/10047/A" at bounding box center [616, 370] width 662 height 36
type input "PCE/10047/A"
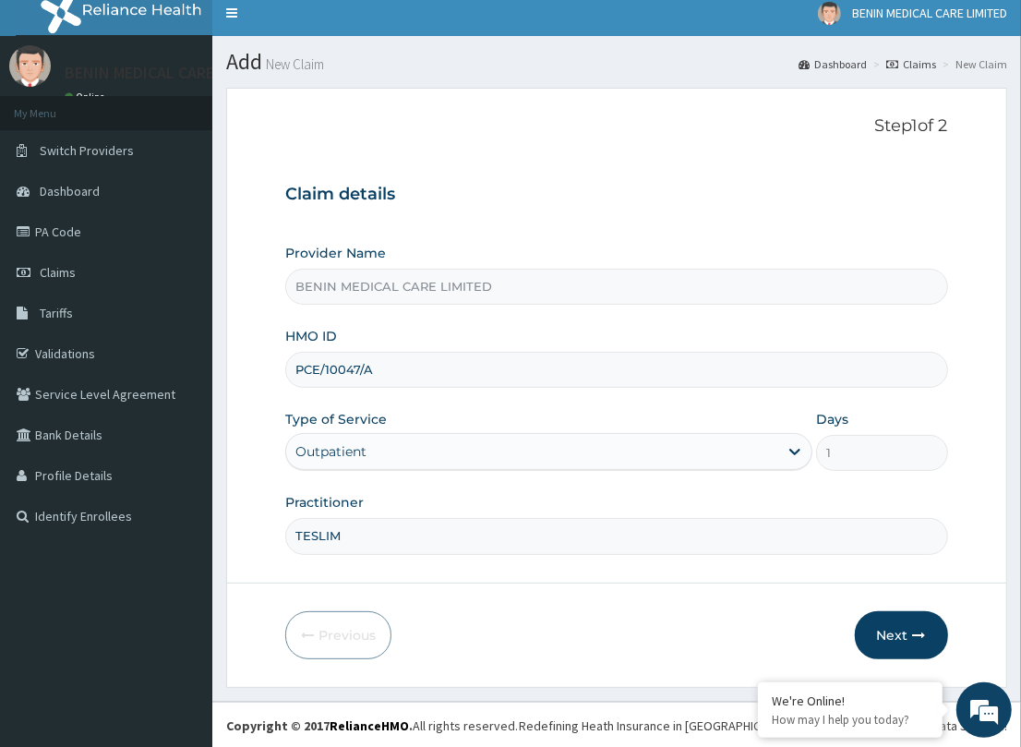
drag, startPoint x: 280, startPoint y: 487, endPoint x: 300, endPoint y: 504, distance: 26.2
click at [279, 491] on form "Step 1 of 2 Claim details Provider Name BENIN MEDICAL CARE LIMITED HMO ID PCE/1…" at bounding box center [616, 387] width 781 height 599
drag, startPoint x: 872, startPoint y: 640, endPoint x: 813, endPoint y: 601, distance: 70.7
click at [849, 621] on div "Previous Next" at bounding box center [616, 635] width 662 height 48
click at [932, 626] on button "Next" at bounding box center [901, 635] width 93 height 48
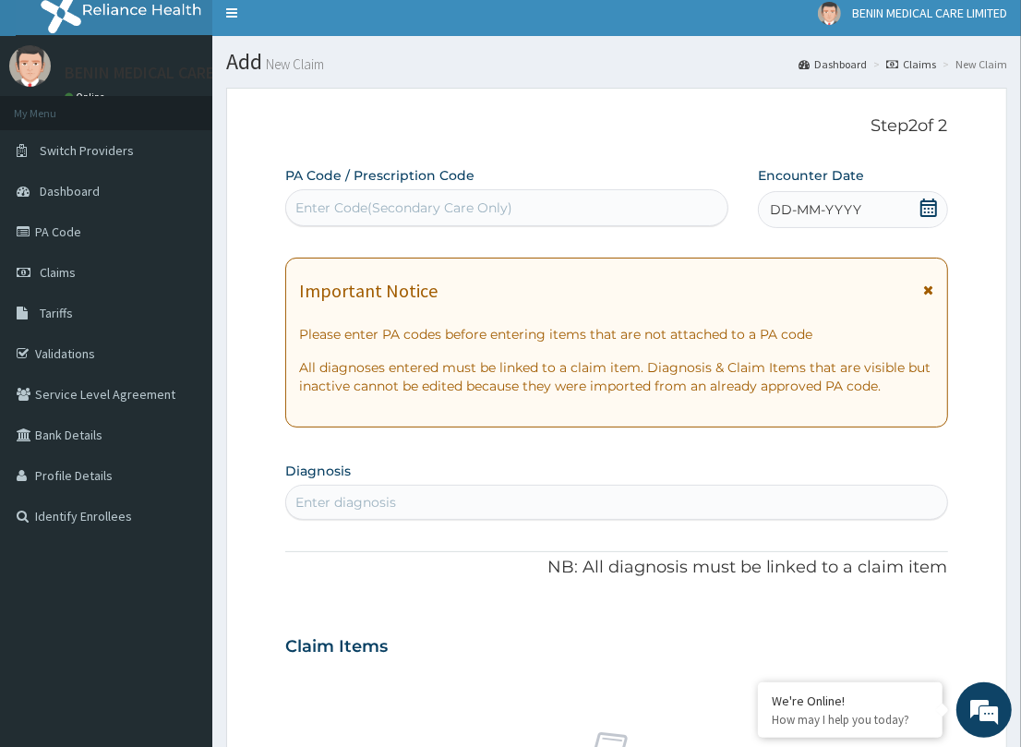
click at [386, 228] on div "PA Code / Prescription Code Enter Code(Secondary Care Only) Encounter Date DD-M…" at bounding box center [616, 653] width 662 height 974
click at [381, 200] on div "Enter Code(Secondary Care Only)" at bounding box center [403, 207] width 217 height 18
paste input "PA/7D1450"
type input "PA/7D1450"
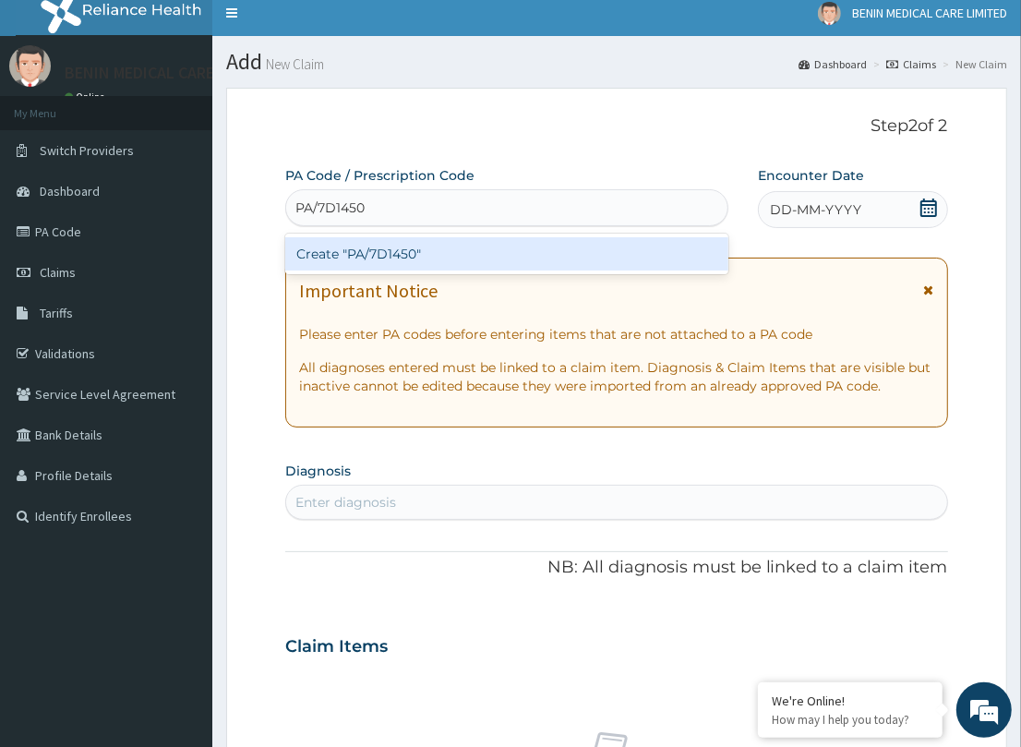
click at [383, 240] on div "Create "PA/7D1450"" at bounding box center [506, 253] width 443 height 33
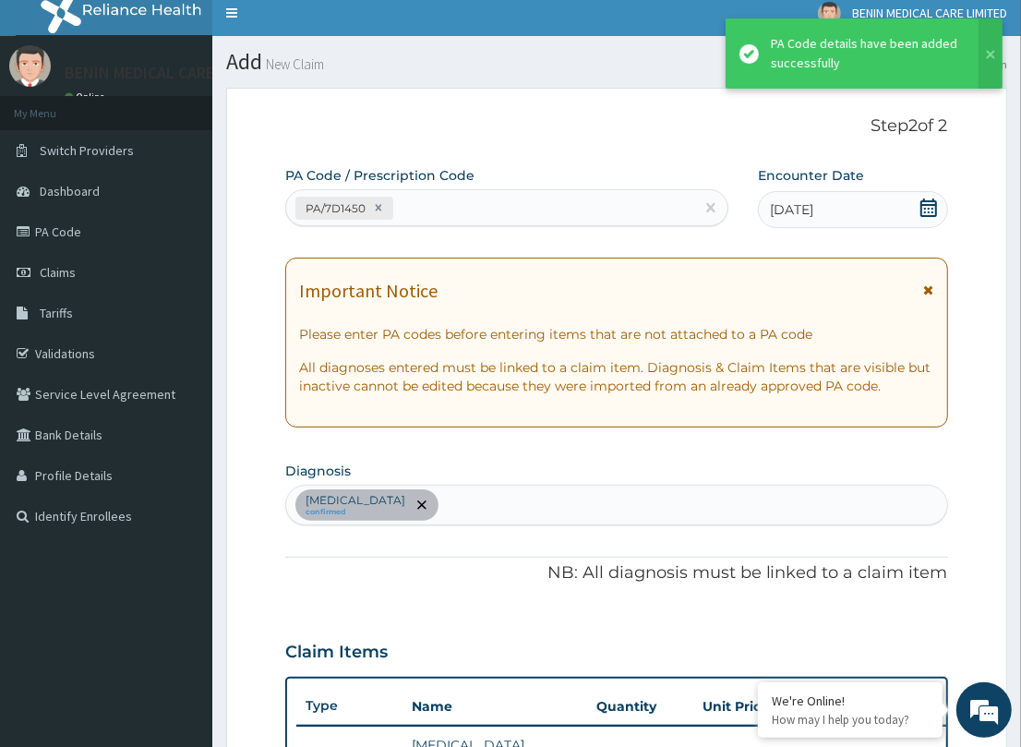
scroll to position [414, 0]
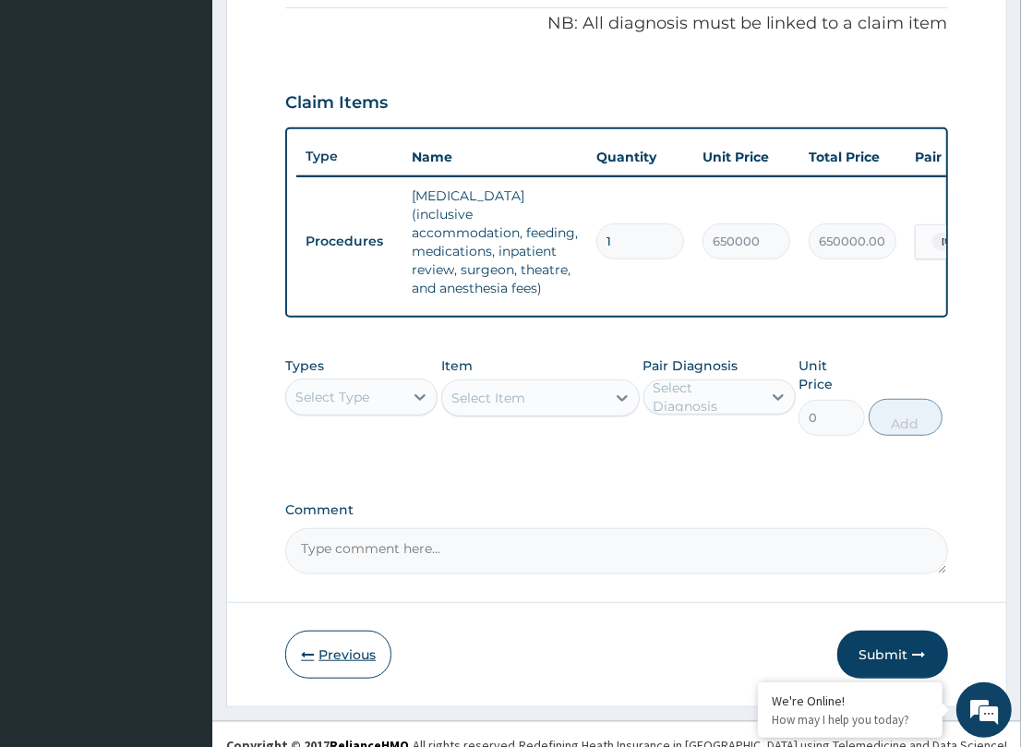
click at [314, 639] on button "Previous" at bounding box center [338, 654] width 106 height 48
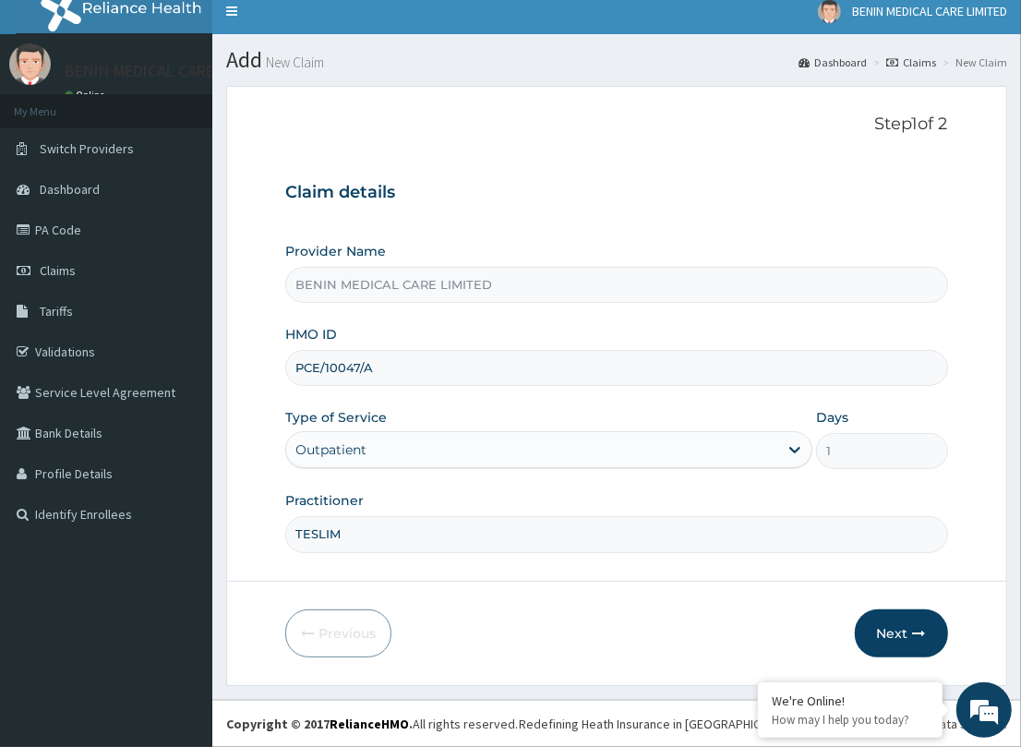
scroll to position [10, 0]
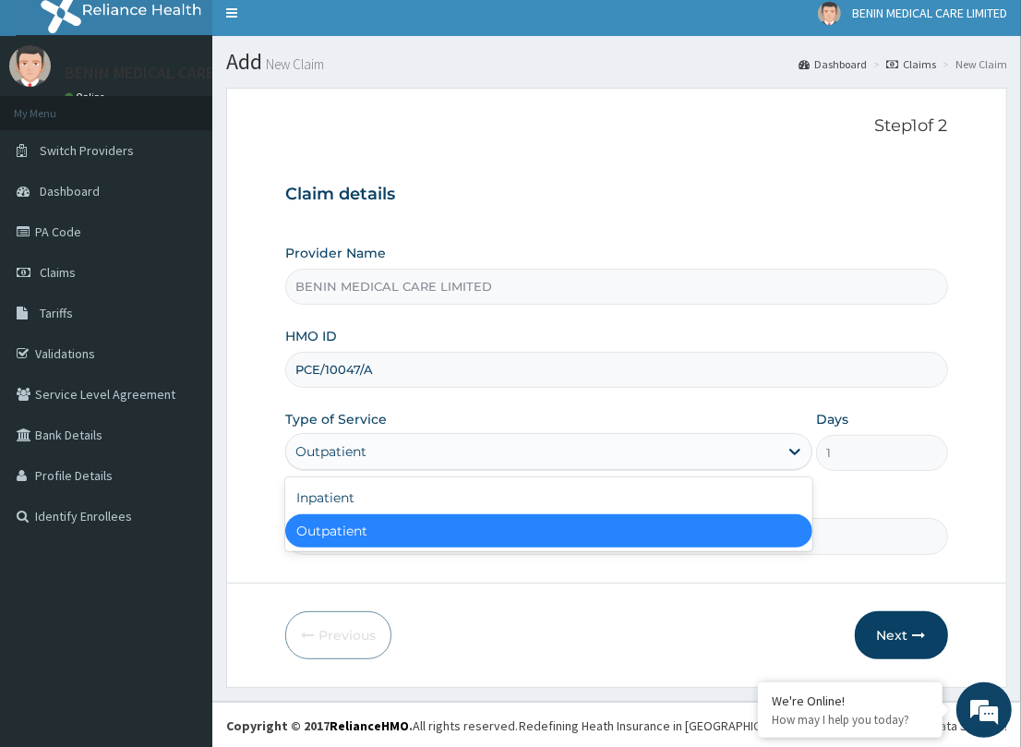
click at [445, 462] on div "Outpatient" at bounding box center [532, 452] width 492 height 30
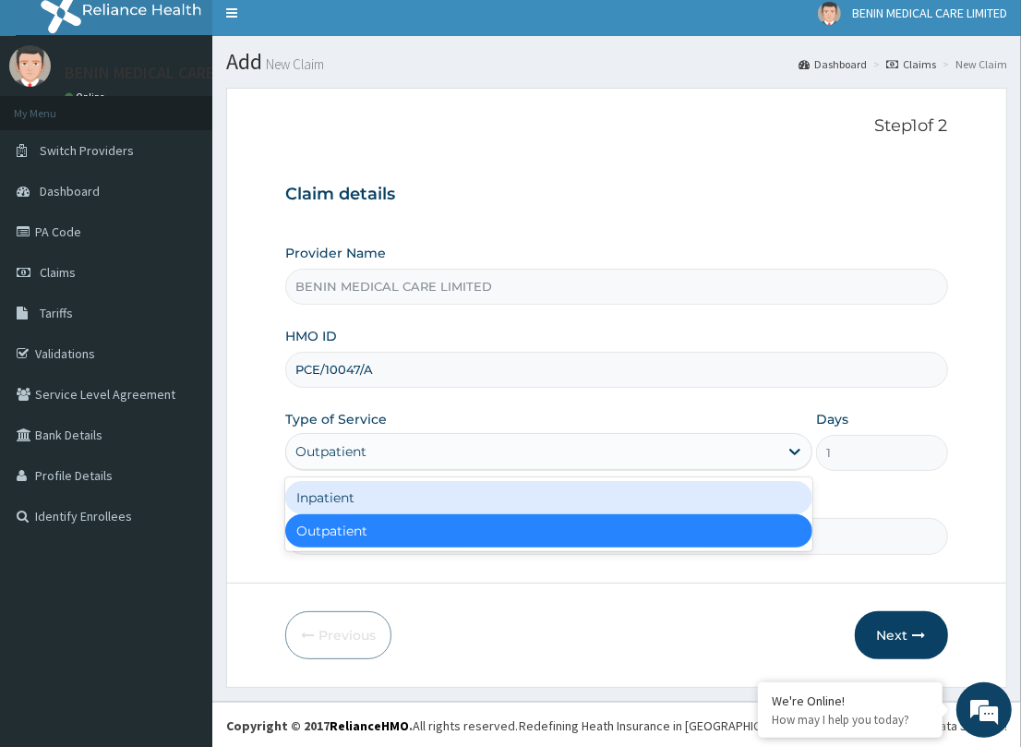
drag, startPoint x: 416, startPoint y: 499, endPoint x: 506, endPoint y: 498, distance: 89.5
click at [423, 498] on div "Inpatient" at bounding box center [548, 497] width 527 height 33
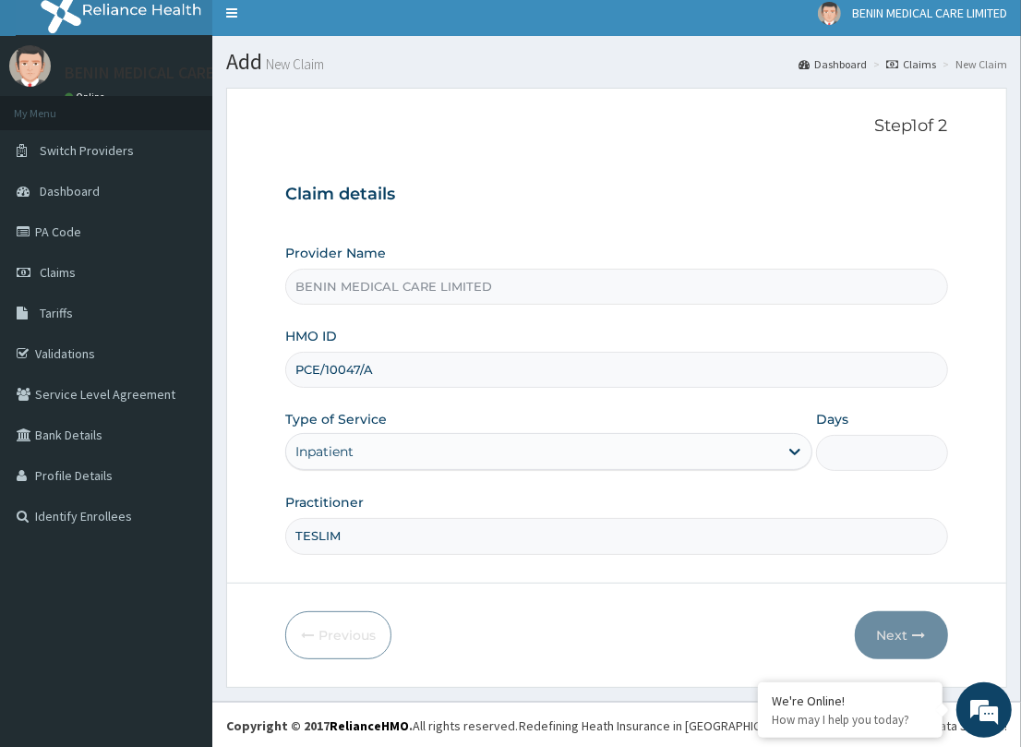
click at [869, 444] on input "Days" at bounding box center [882, 453] width 132 height 36
type input "2"
click at [893, 625] on button "Next" at bounding box center [901, 635] width 93 height 48
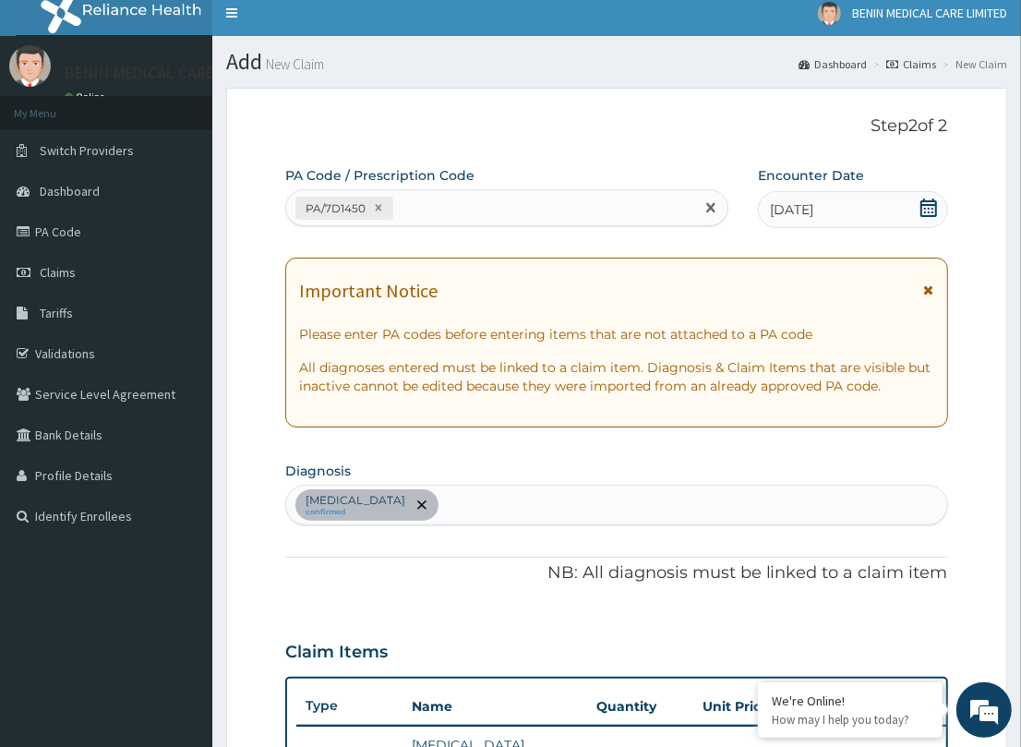
click at [497, 205] on div "PA/7D1450" at bounding box center [490, 208] width 408 height 30
paste input "PA/AB69B0"
type input "PA/AB69B0"
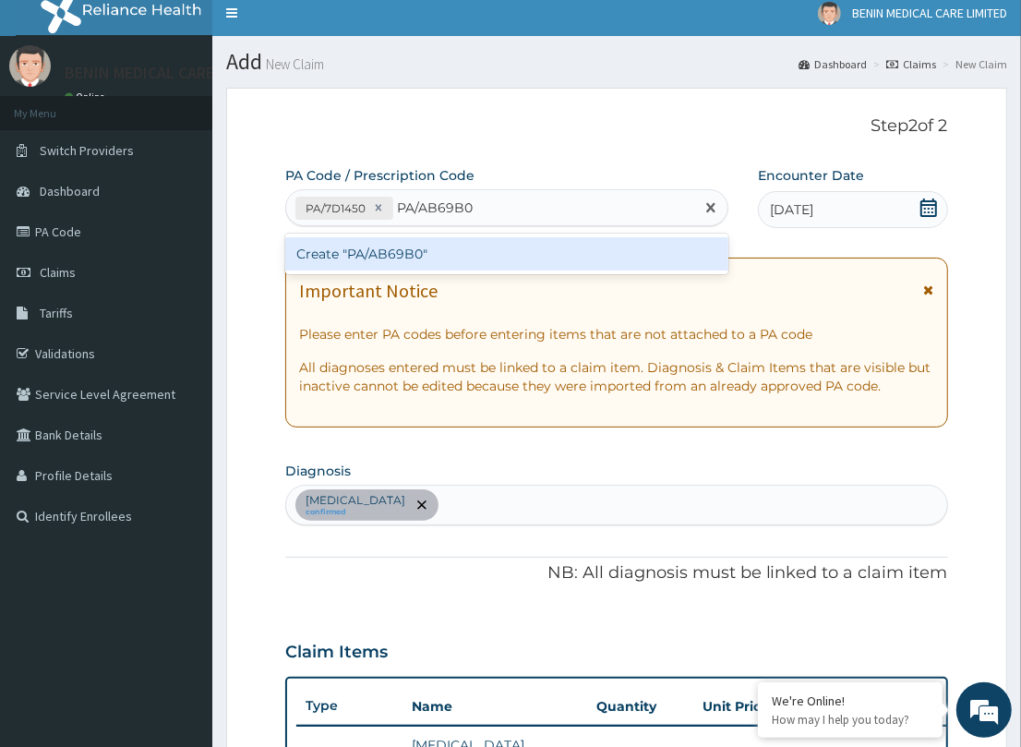
click at [463, 246] on div "Create "PA/AB69B0"" at bounding box center [506, 253] width 443 height 33
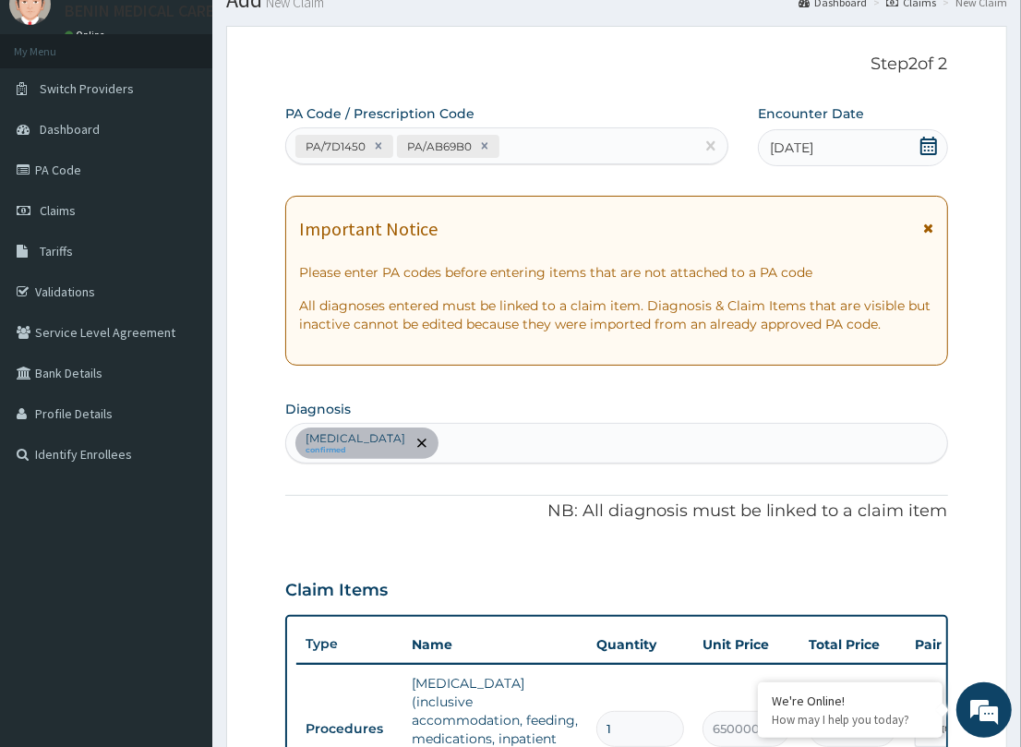
scroll to position [54, 0]
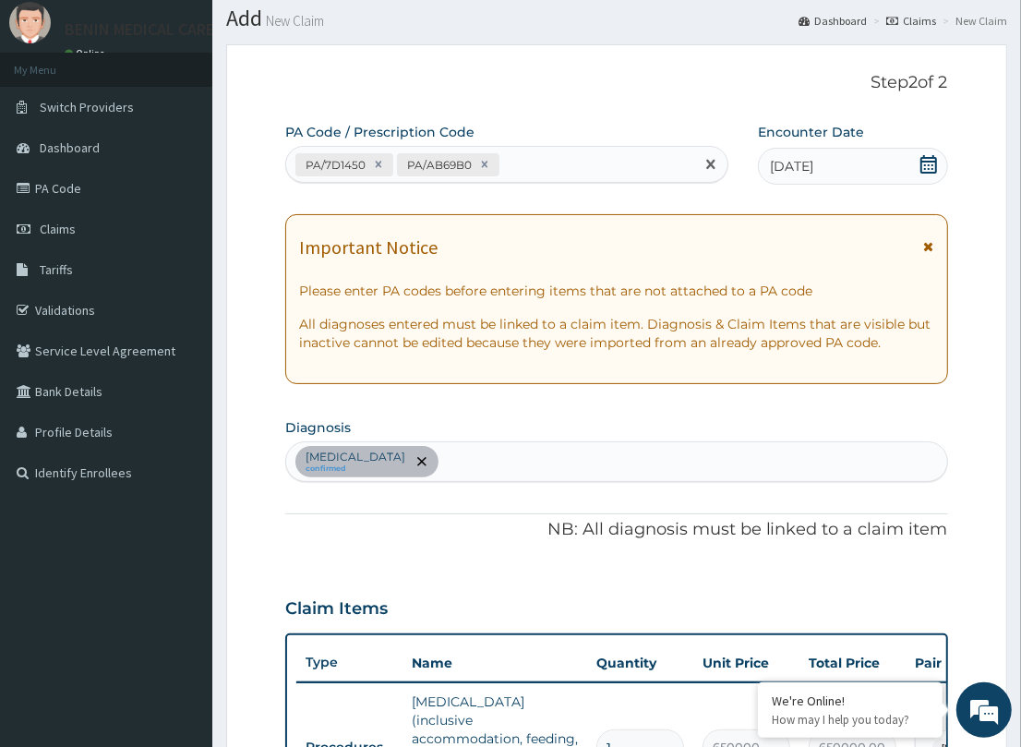
click at [523, 163] on div "PA/7D1450 PA/AB69B0" at bounding box center [490, 165] width 408 height 30
paste input "PA/E19A30"
type input "PA/E19A30"
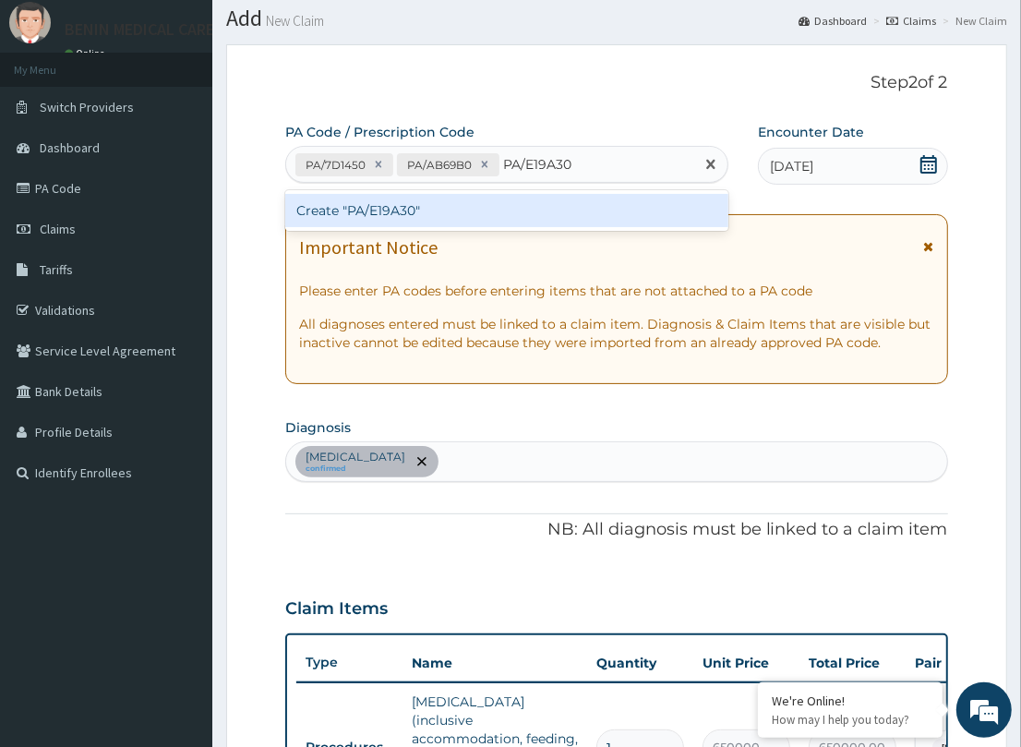
click at [523, 203] on div "Create "PA/E19A30"" at bounding box center [506, 210] width 443 height 33
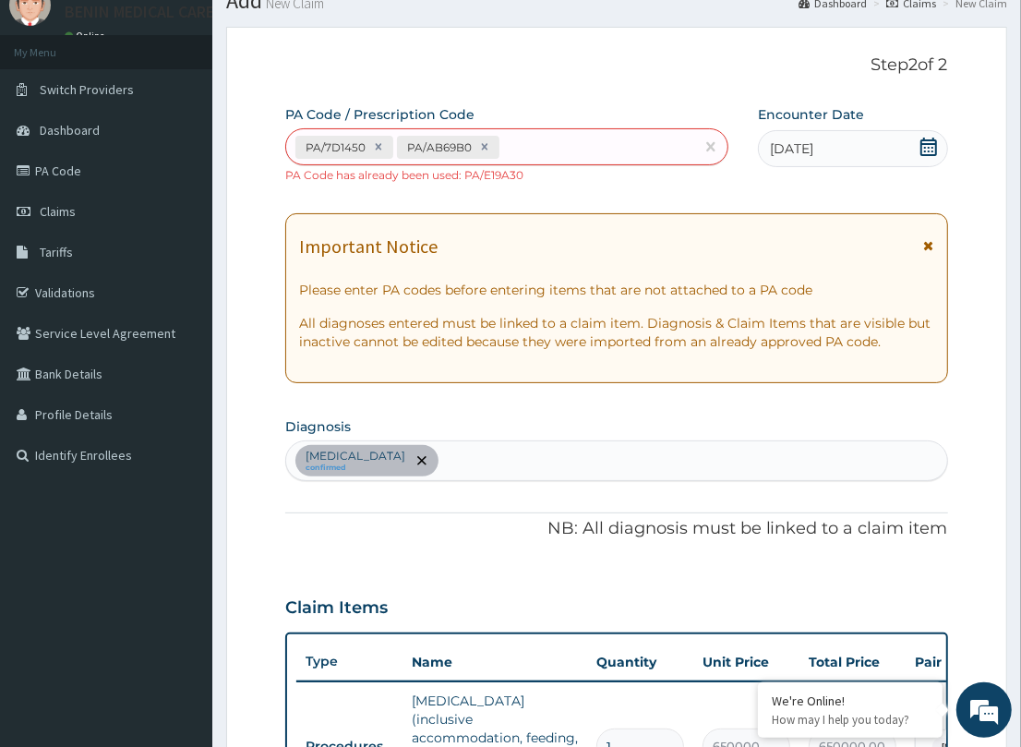
scroll to position [70, 0]
click at [534, 136] on div "PA/7D1450 PA/AB69B0" at bounding box center [490, 148] width 408 height 30
paste input "PA/DB5317"
type input "PA/DB5317"
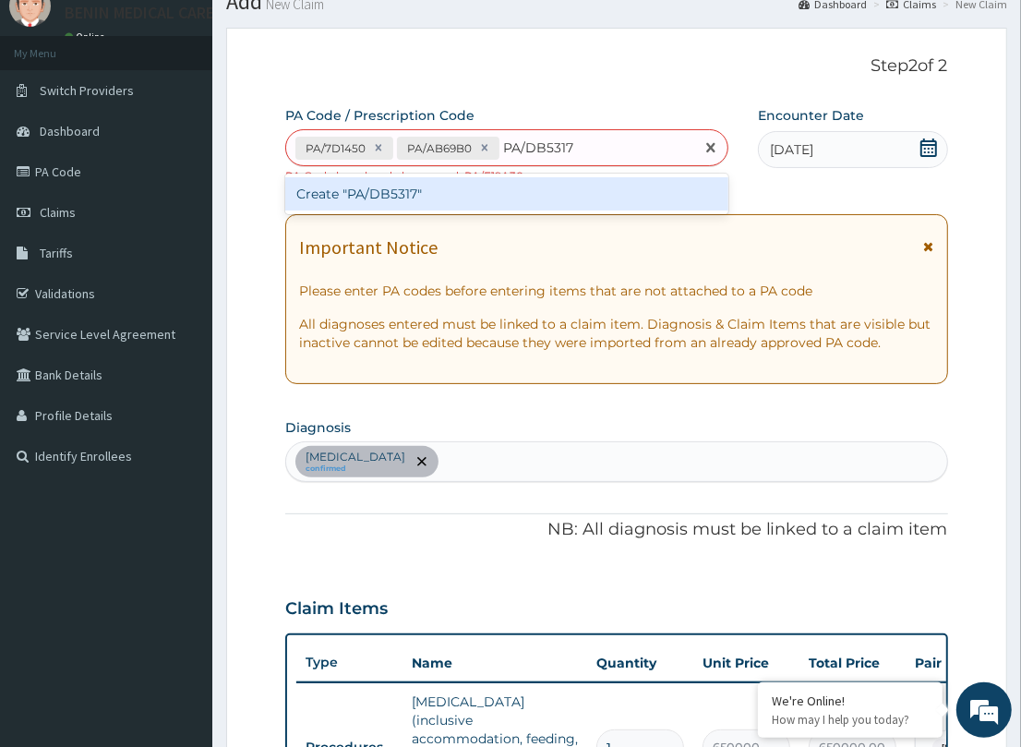
click at [545, 186] on div "Create "PA/DB5317"" at bounding box center [506, 193] width 443 height 33
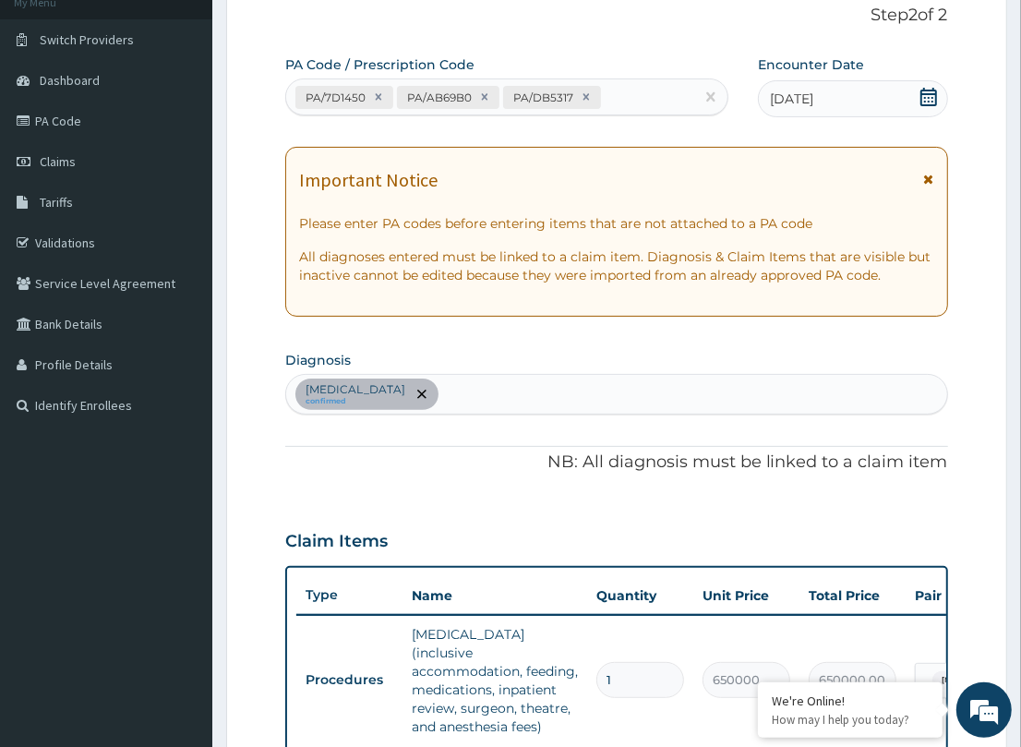
scroll to position [117, 0]
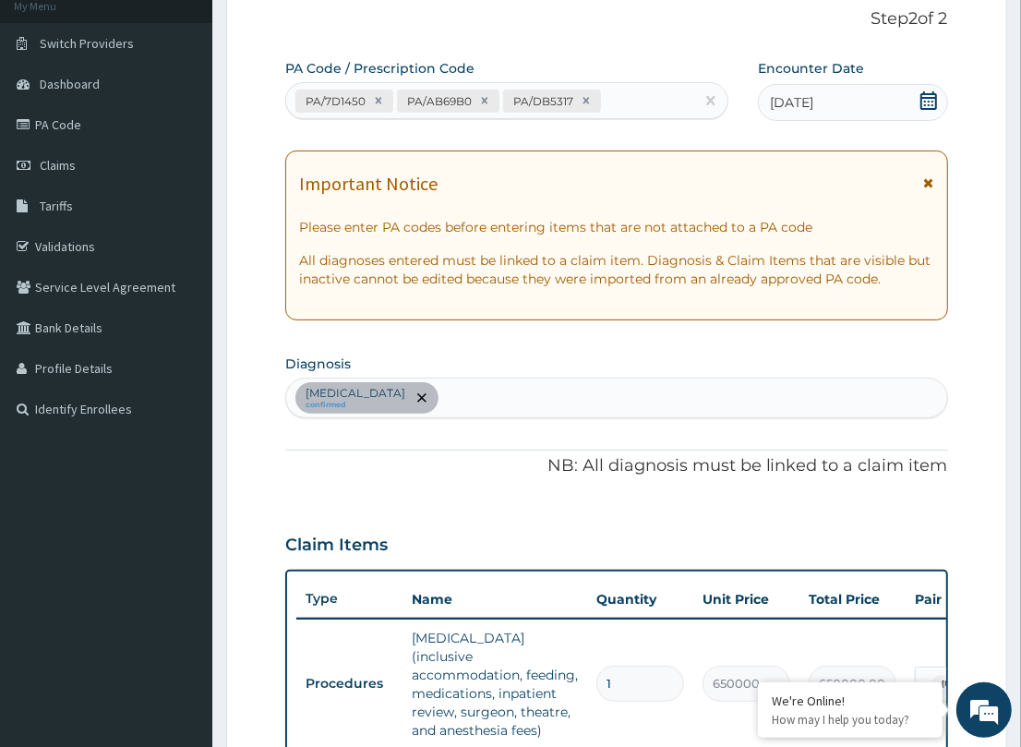
click at [621, 104] on div "PA/7D1450 PA/AB69B0 PA/DB5317" at bounding box center [490, 101] width 408 height 30
paste input "PA/6A75C0"
type input "PA/6A75C0"
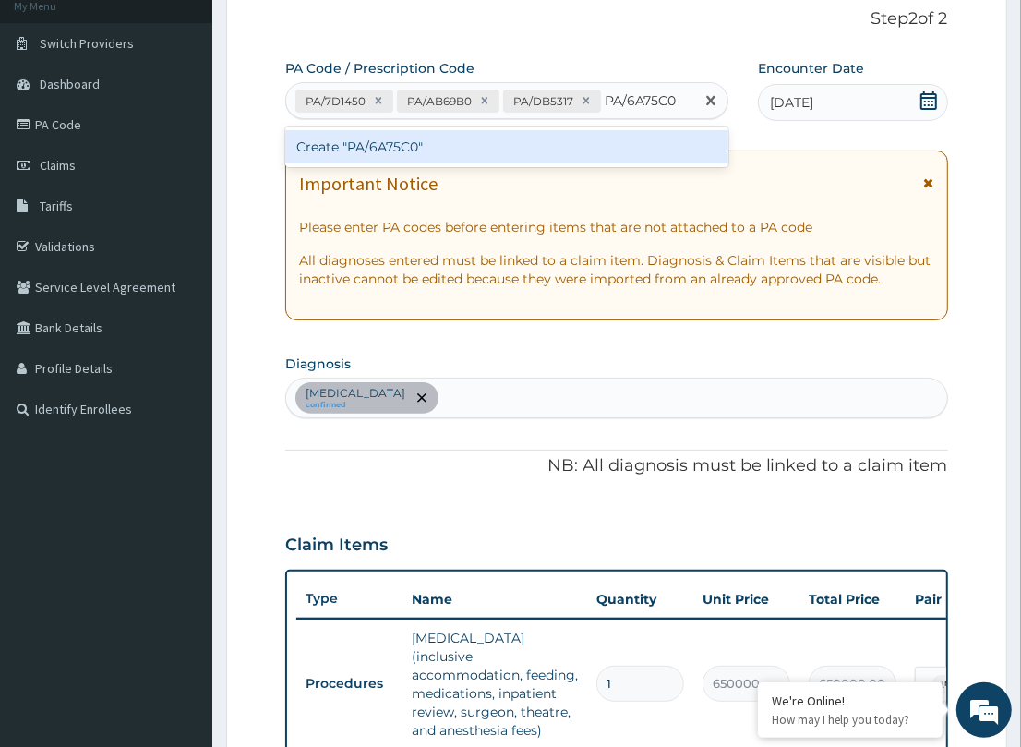
click at [629, 140] on div "Create "PA/6A75C0"" at bounding box center [506, 146] width 443 height 33
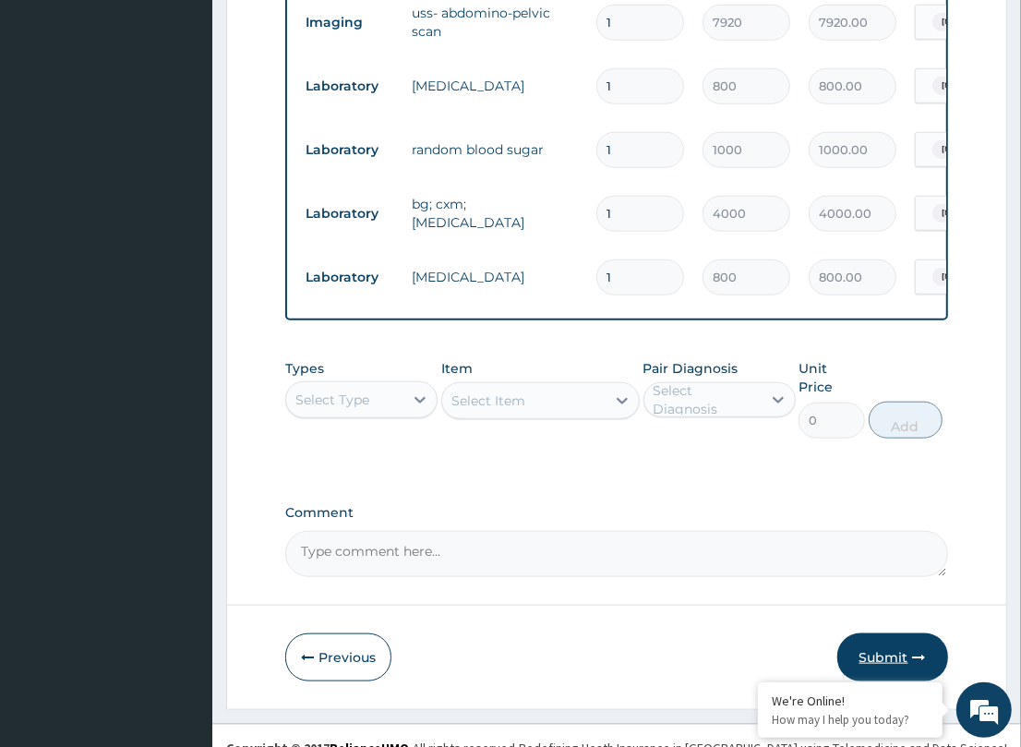
scroll to position [941, 0]
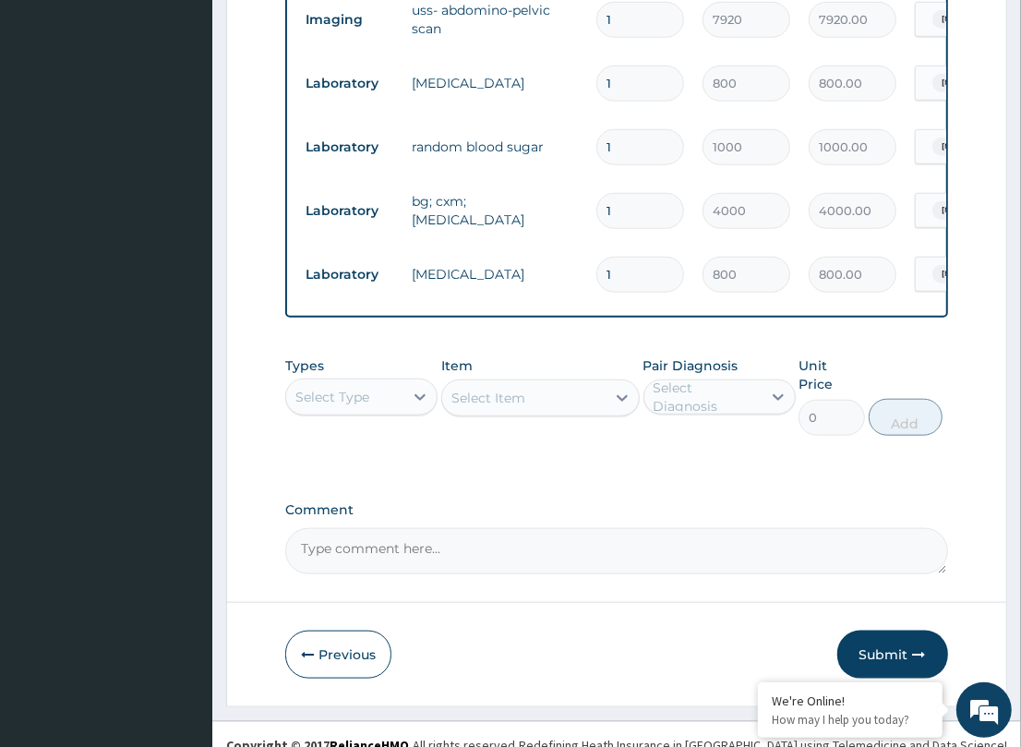
drag, startPoint x: 877, startPoint y: 630, endPoint x: 42, endPoint y: 595, distance: 835.1
click at [877, 630] on button "Submit" at bounding box center [892, 654] width 111 height 48
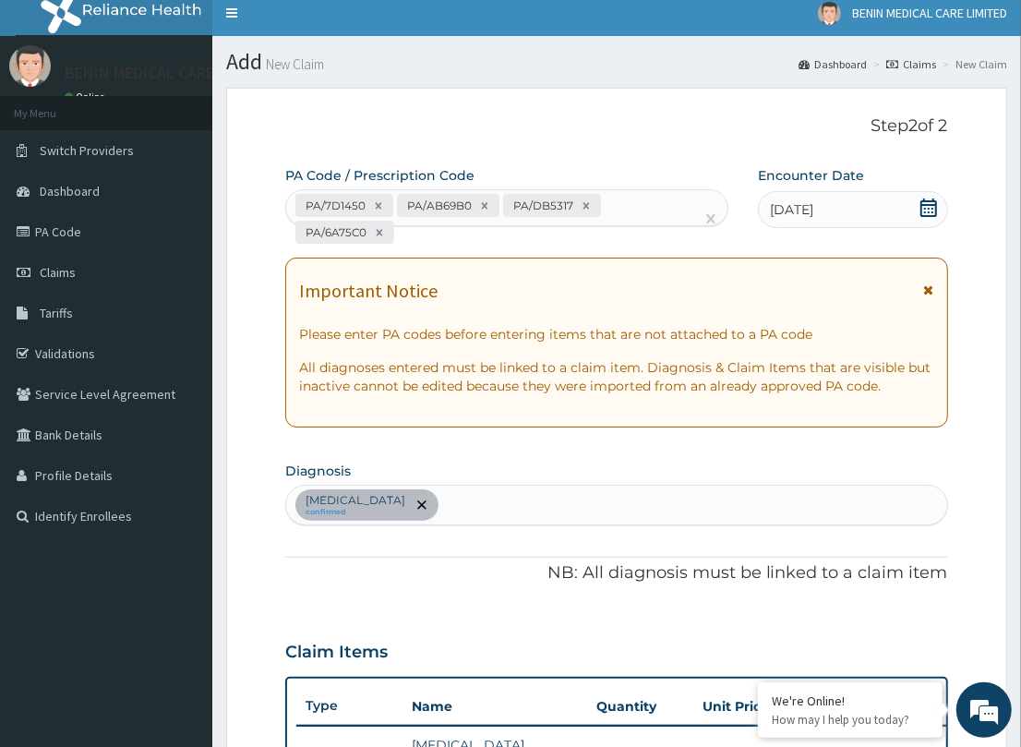
scroll to position [0, 0]
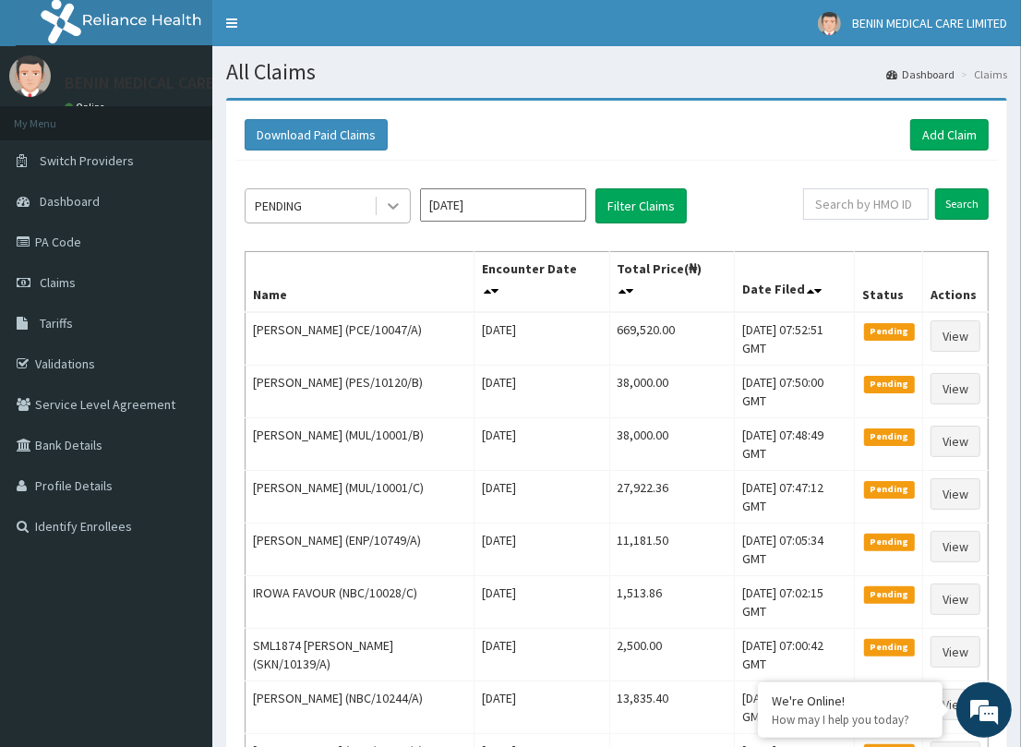
click at [403, 210] on div at bounding box center [393, 205] width 33 height 33
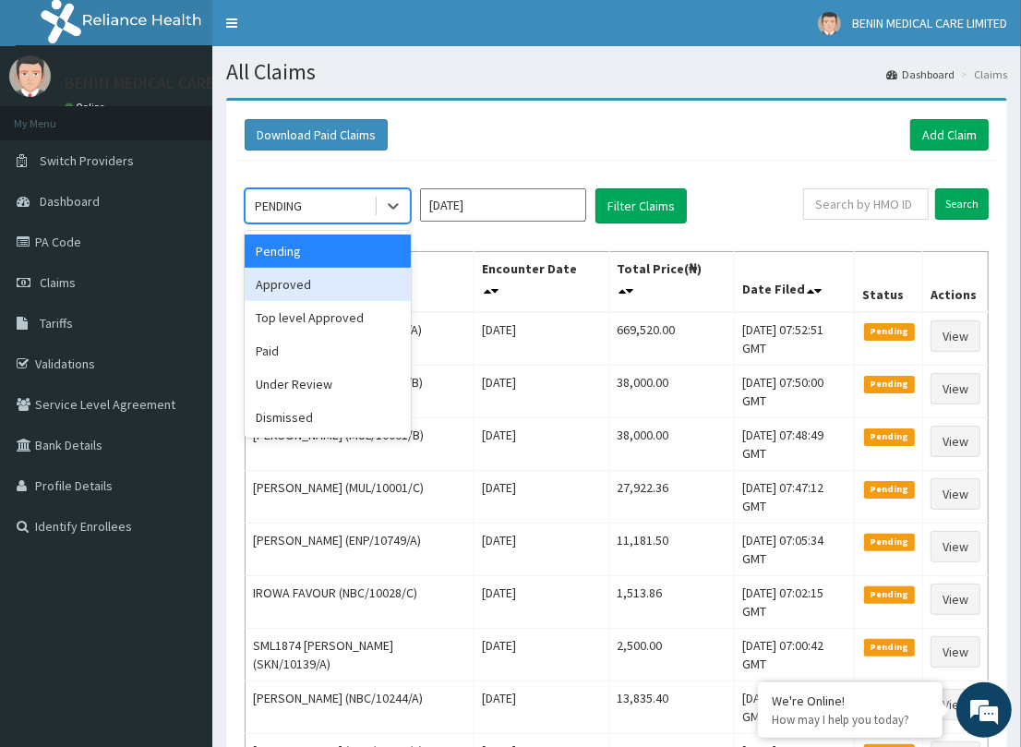
drag, startPoint x: 360, startPoint y: 296, endPoint x: 533, endPoint y: 247, distance: 179.4
click at [377, 289] on div "Approved" at bounding box center [328, 284] width 166 height 33
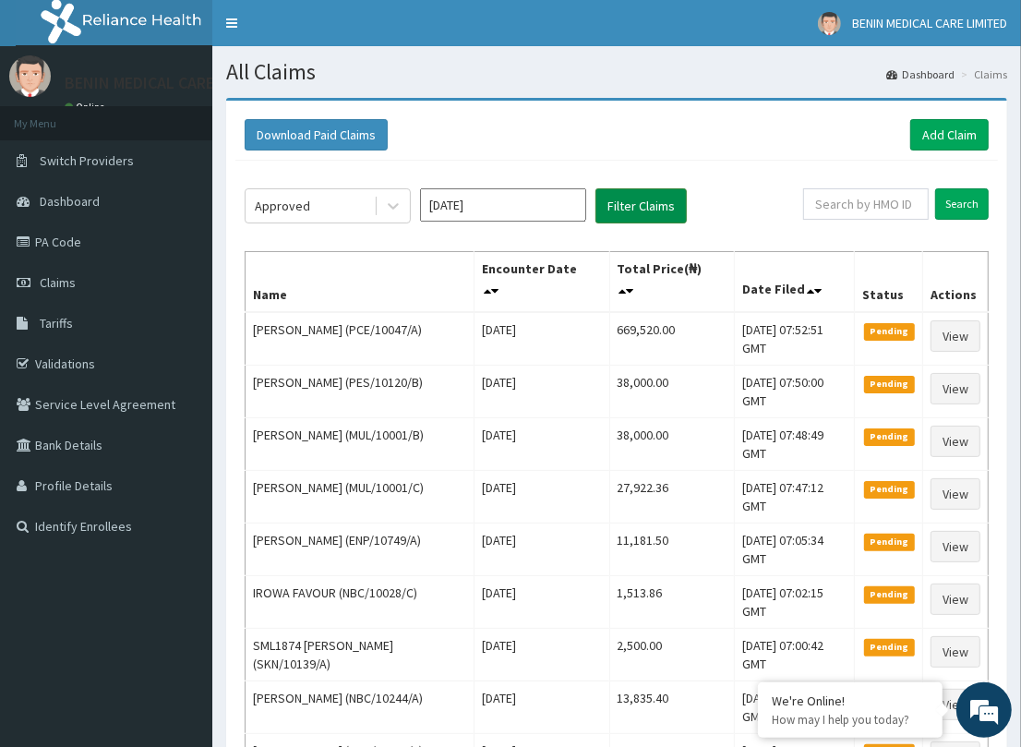
click at [632, 205] on button "Filter Claims" at bounding box center [640, 205] width 91 height 35
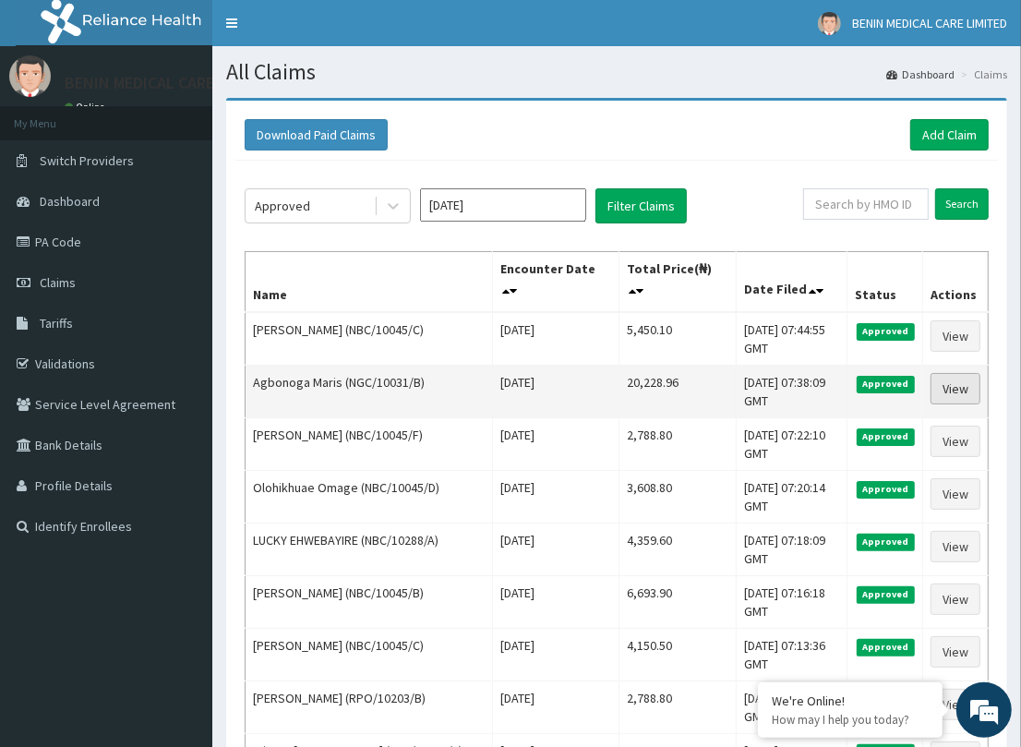
click at [944, 390] on link "View" at bounding box center [955, 388] width 50 height 31
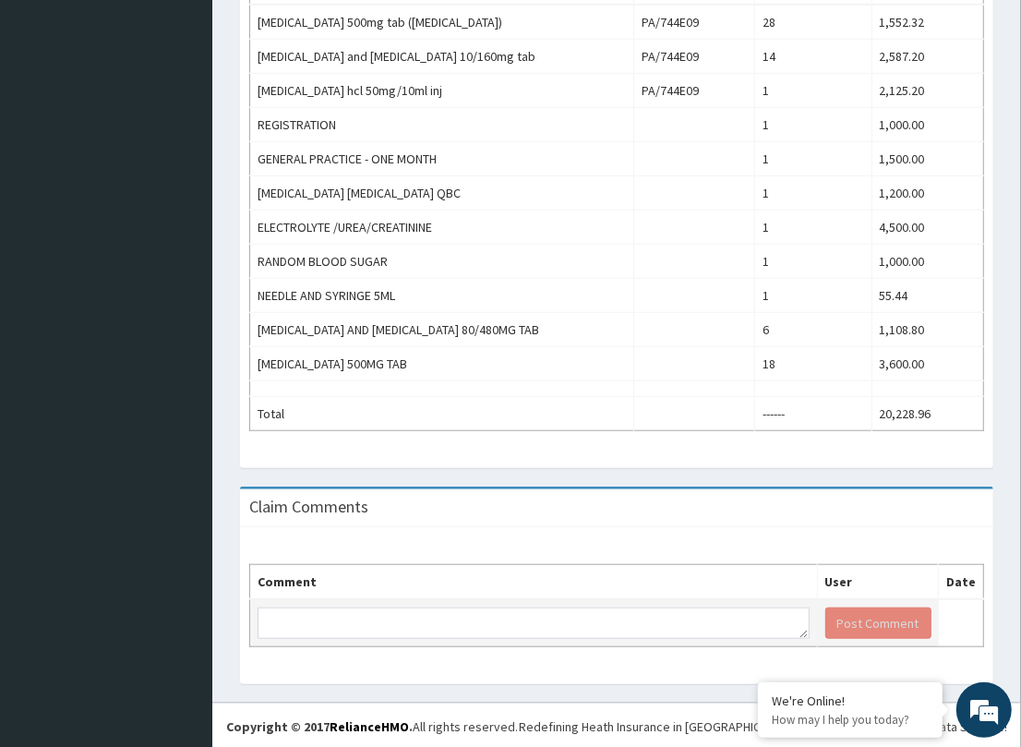
scroll to position [727, 0]
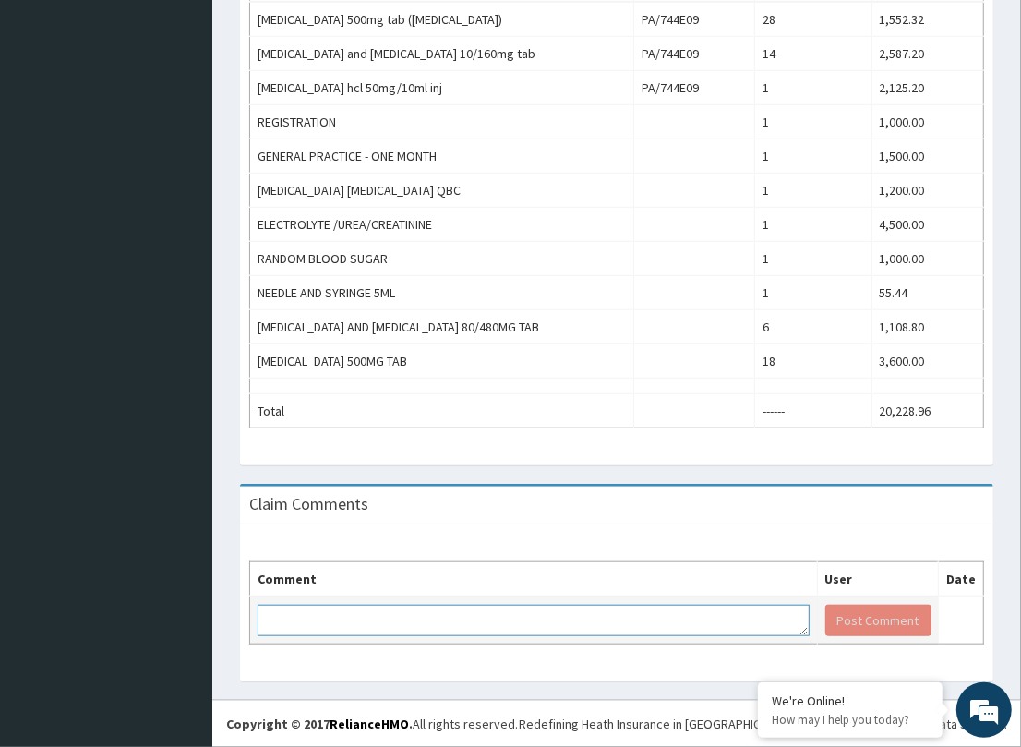
click at [287, 618] on textarea at bounding box center [534, 620] width 552 height 31
paste textarea "PA/1109AF"
type textarea "PA/1109AF"
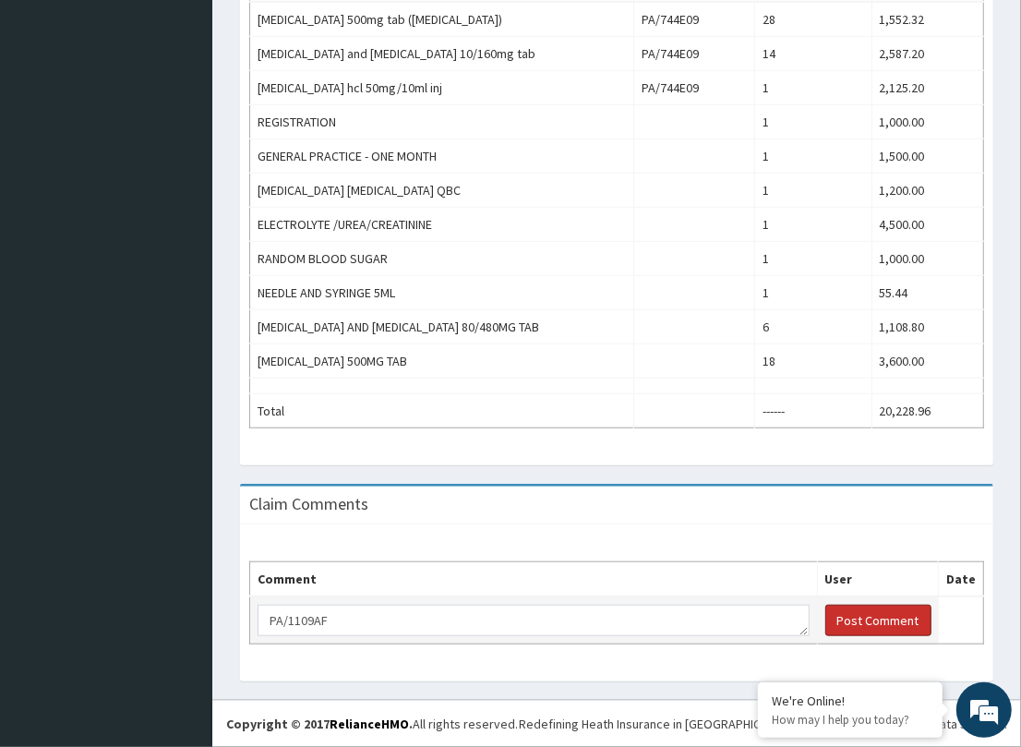
drag, startPoint x: 852, startPoint y: 619, endPoint x: 842, endPoint y: 595, distance: 26.1
click at [855, 619] on button "Post Comment" at bounding box center [878, 620] width 106 height 31
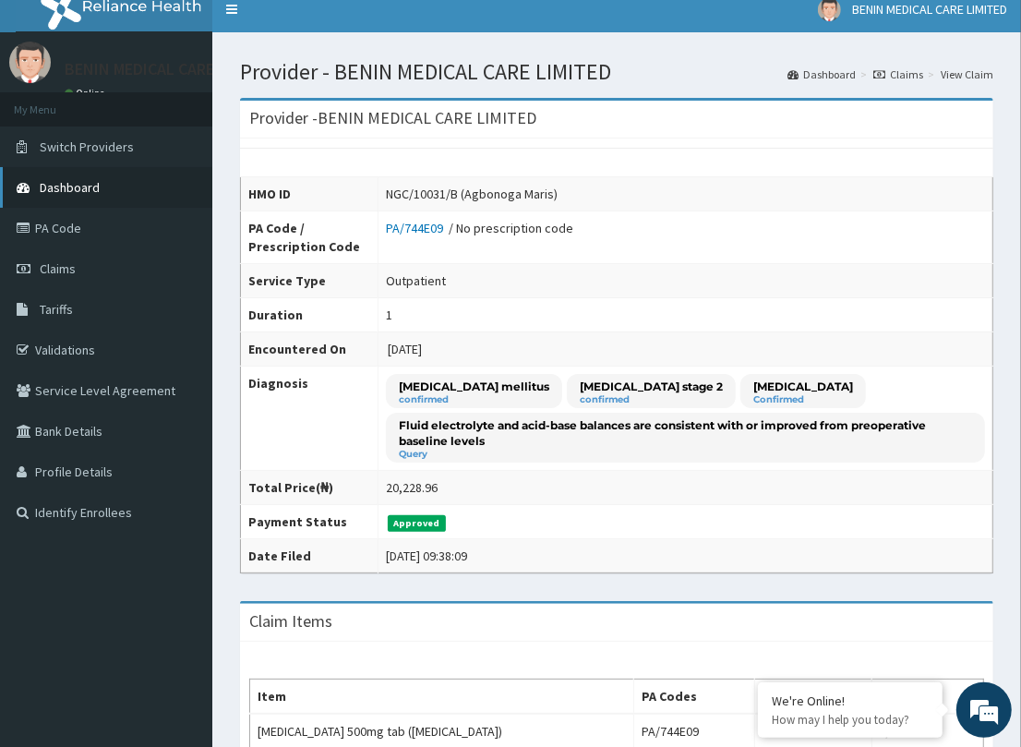
scroll to position [0, 0]
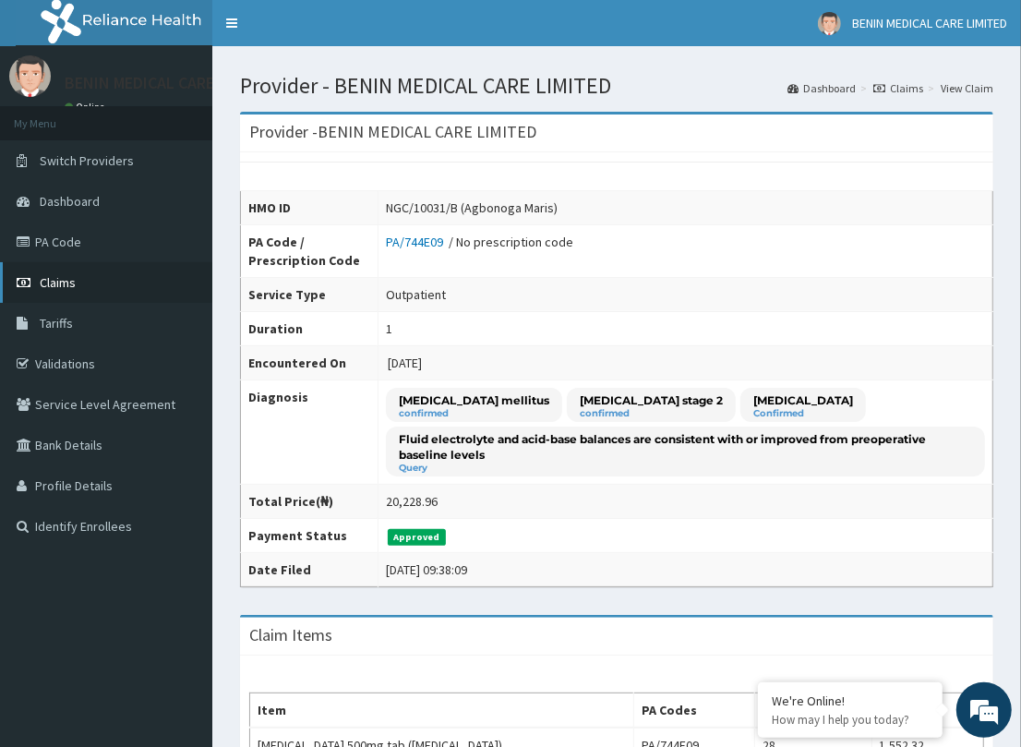
drag, startPoint x: 78, startPoint y: 277, endPoint x: 158, endPoint y: 280, distance: 79.4
click at [77, 278] on link "Claims" at bounding box center [106, 282] width 212 height 41
click at [61, 280] on span "Claims" at bounding box center [58, 282] width 36 height 17
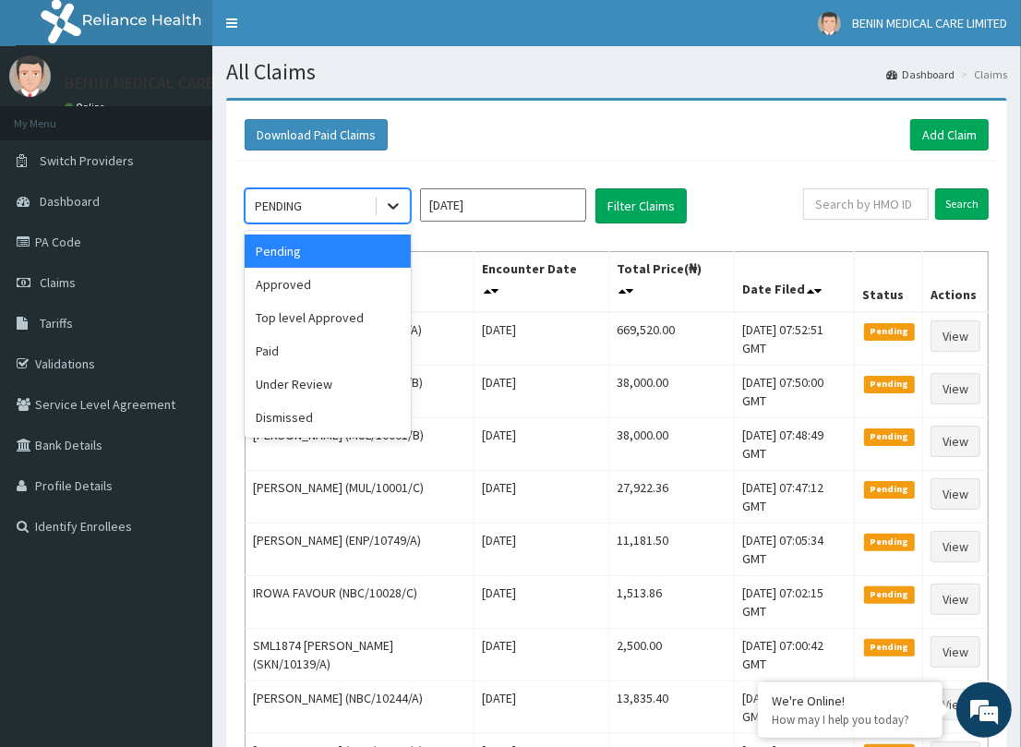
click at [379, 203] on div at bounding box center [393, 205] width 33 height 33
click at [332, 384] on div "Under Review" at bounding box center [328, 383] width 166 height 33
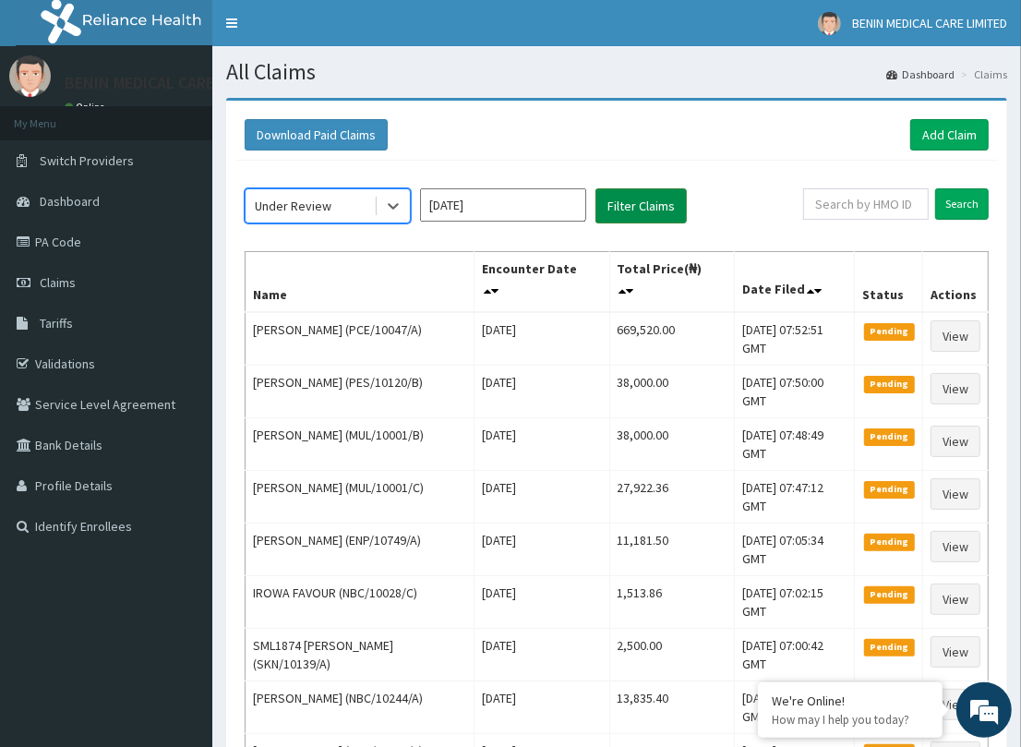
click at [620, 206] on button "Filter Claims" at bounding box center [640, 205] width 91 height 35
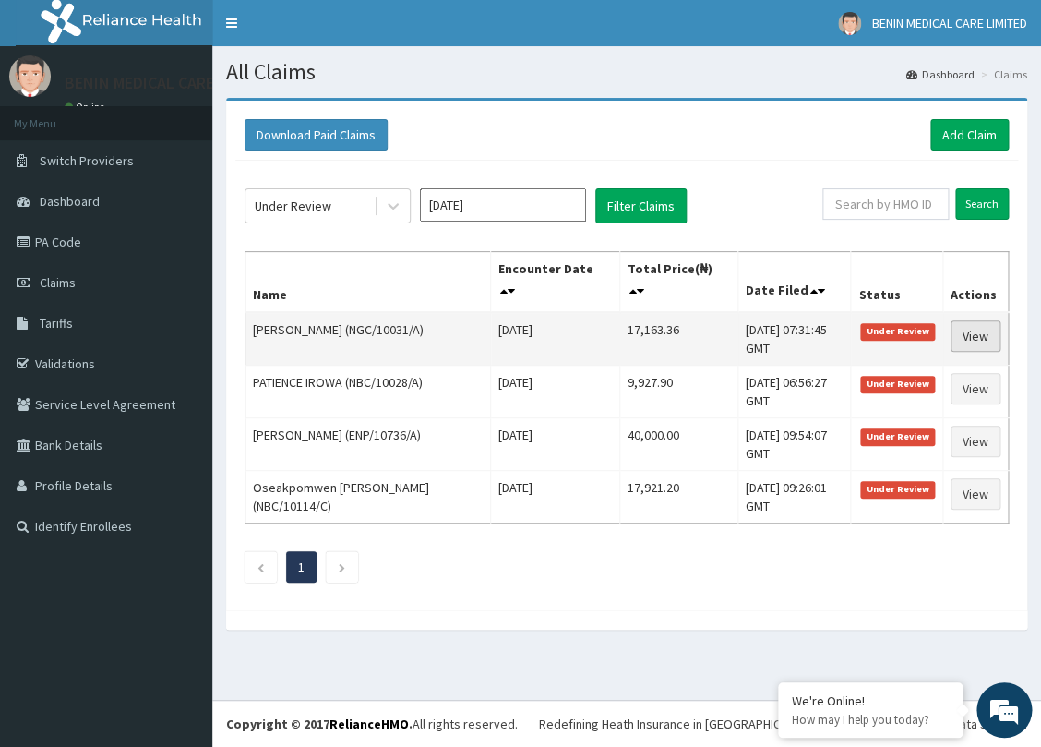
click at [957, 342] on link "View" at bounding box center [976, 335] width 50 height 31
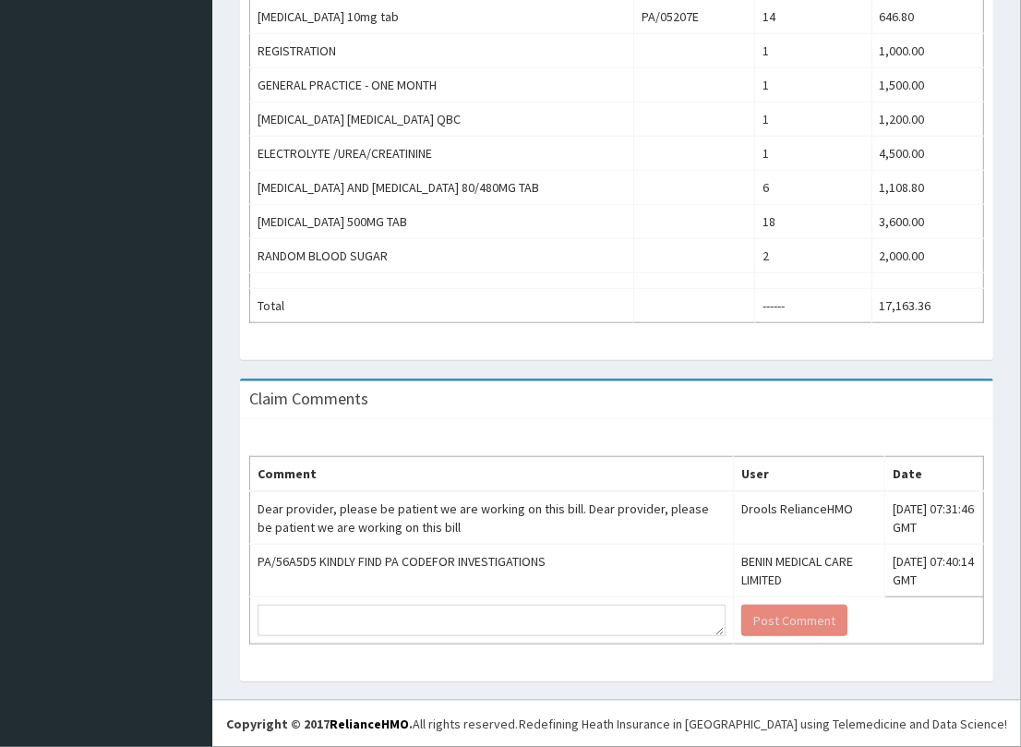
scroll to position [799, 0]
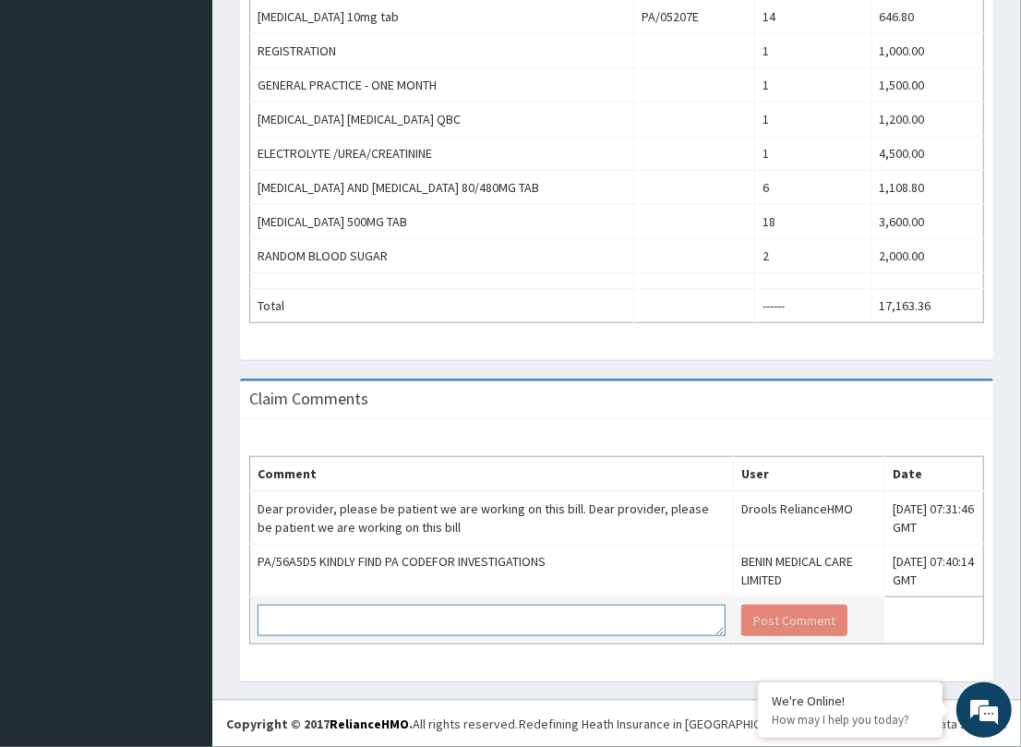
click at [330, 615] on textarea at bounding box center [492, 620] width 468 height 31
paste textarea "PA/56A5D5"
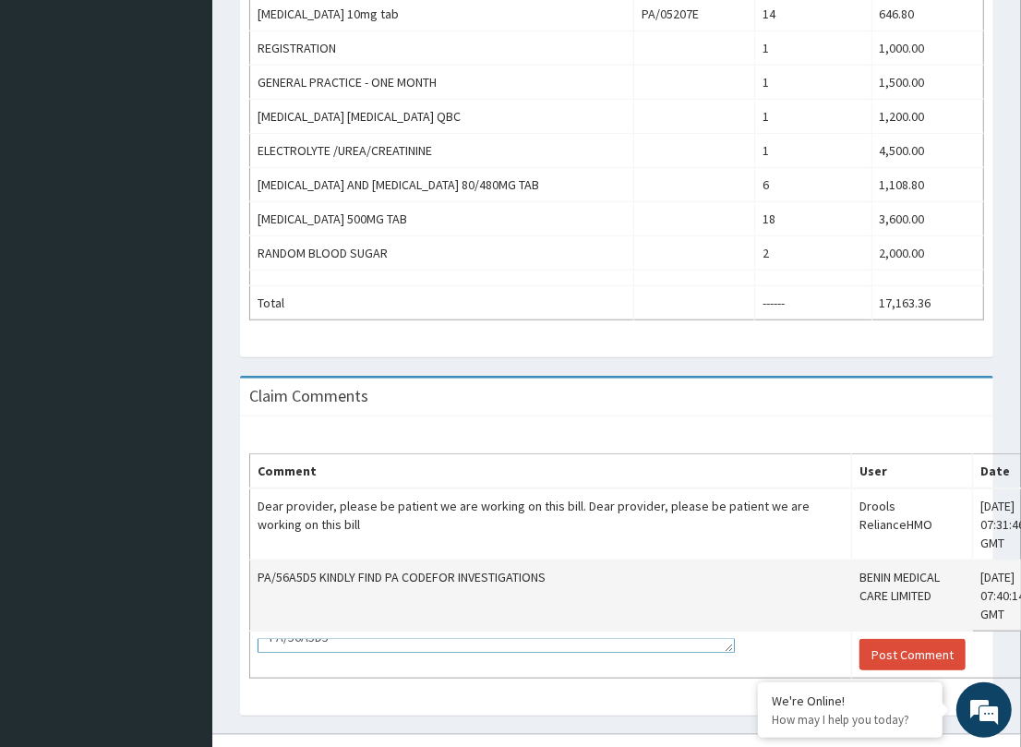
drag, startPoint x: 678, startPoint y: 625, endPoint x: 734, endPoint y: 685, distance: 81.6
click at [734, 678] on tbody "Dear provider, please be patient we are working on this bill. Dear provider, pl…" at bounding box center [641, 583] width 783 height 190
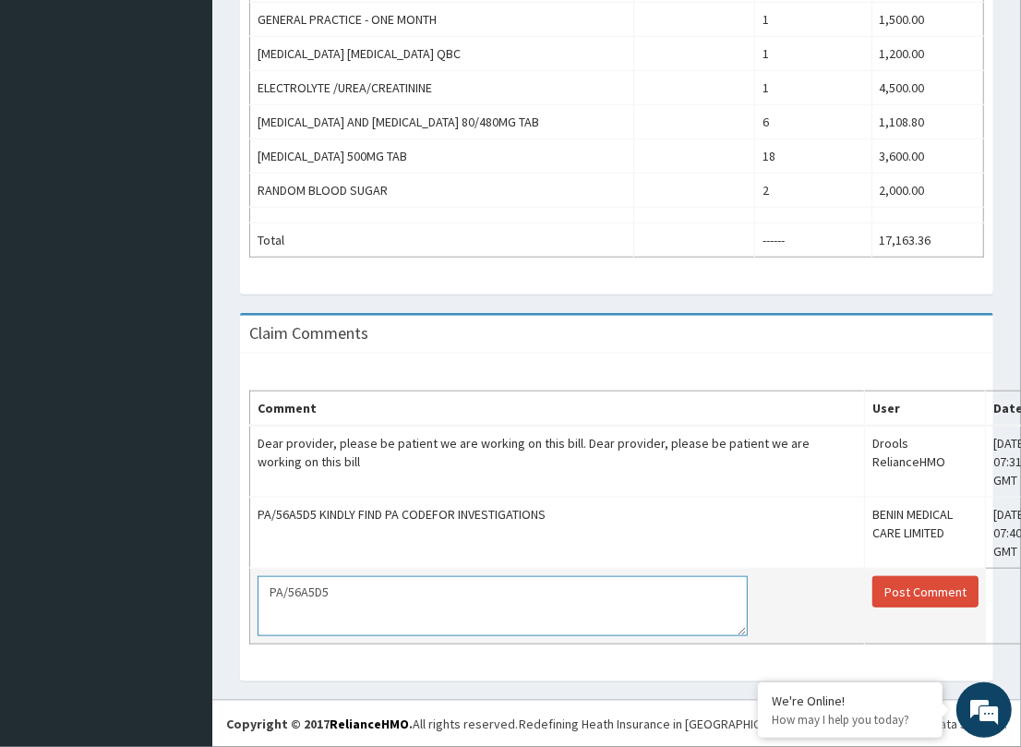
scroll to position [0, 0]
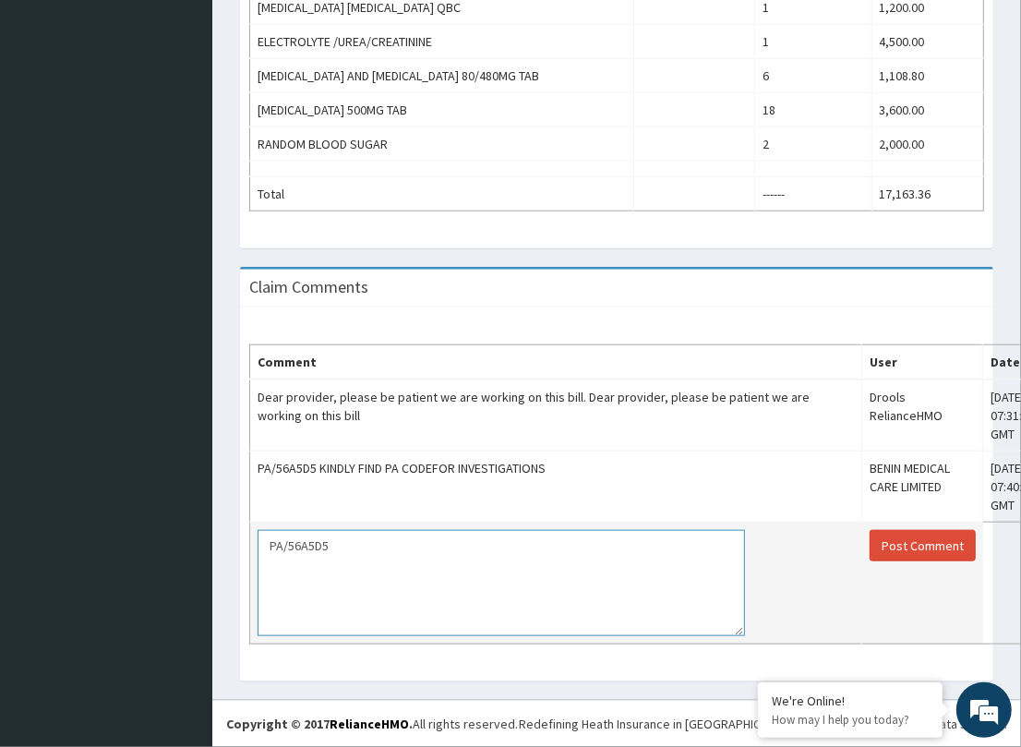
drag, startPoint x: 737, startPoint y: 610, endPoint x: 731, endPoint y: 693, distance: 83.3
click at [745, 636] on textarea "PA/56A5D5" at bounding box center [501, 583] width 487 height 106
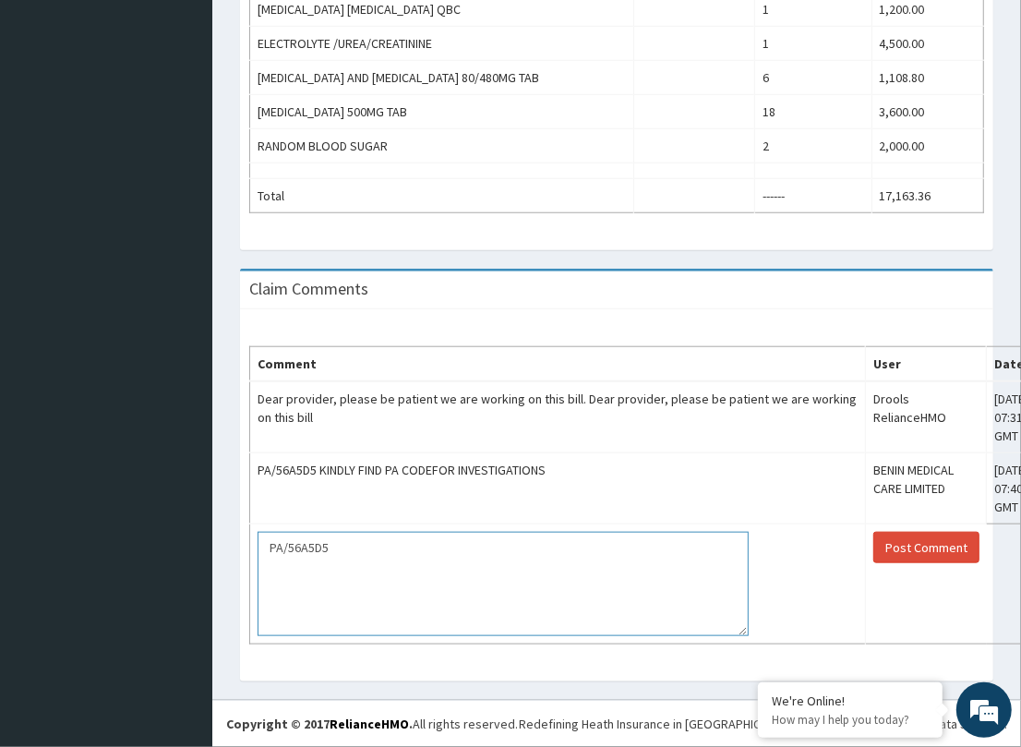
drag, startPoint x: 206, startPoint y: 595, endPoint x: 121, endPoint y: 579, distance: 86.5
paste textarea "9E8545"
type textarea "PA/9E8545 5"
drag, startPoint x: 344, startPoint y: 626, endPoint x: 191, endPoint y: 605, distance: 154.6
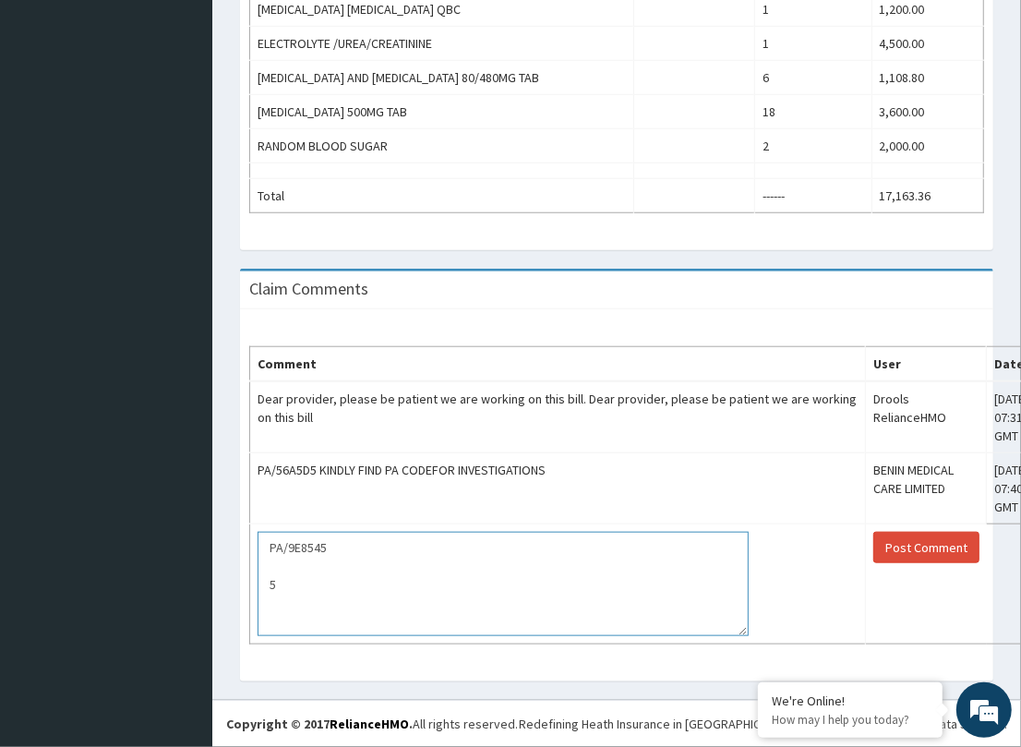
drag, startPoint x: 307, startPoint y: 658, endPoint x: 245, endPoint y: 597, distance: 87.5
click at [237, 600] on div "Claim Comments Comment User Date Dear provider, please be patient we are workin…" at bounding box center [616, 484] width 781 height 431
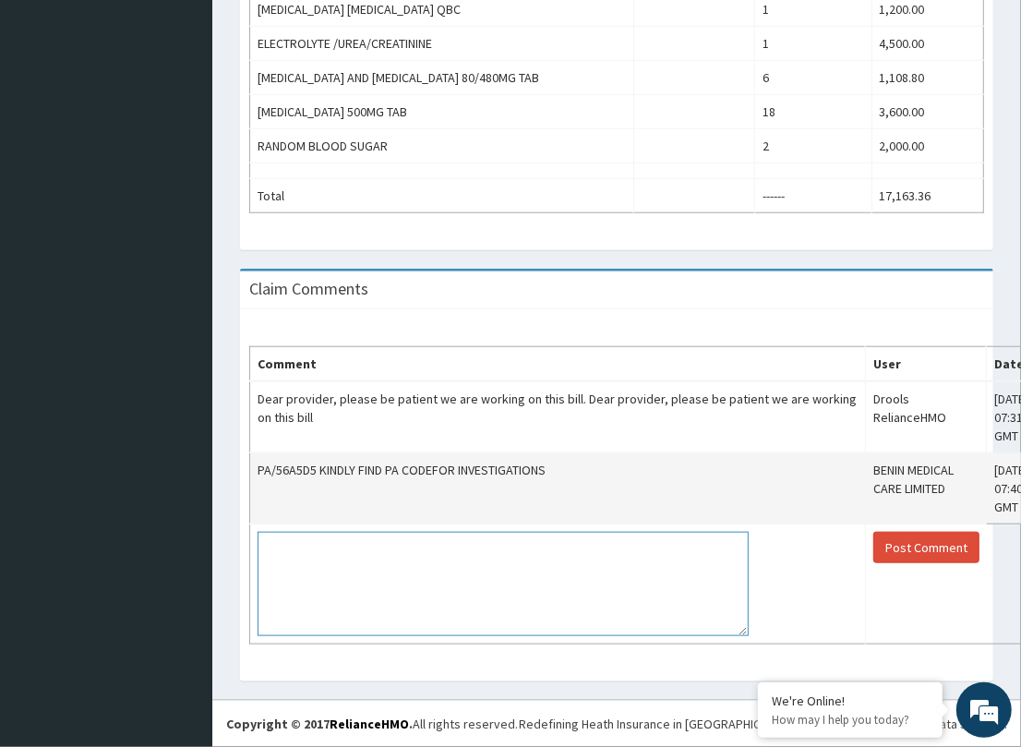
paste textarea "PA/9E8545"
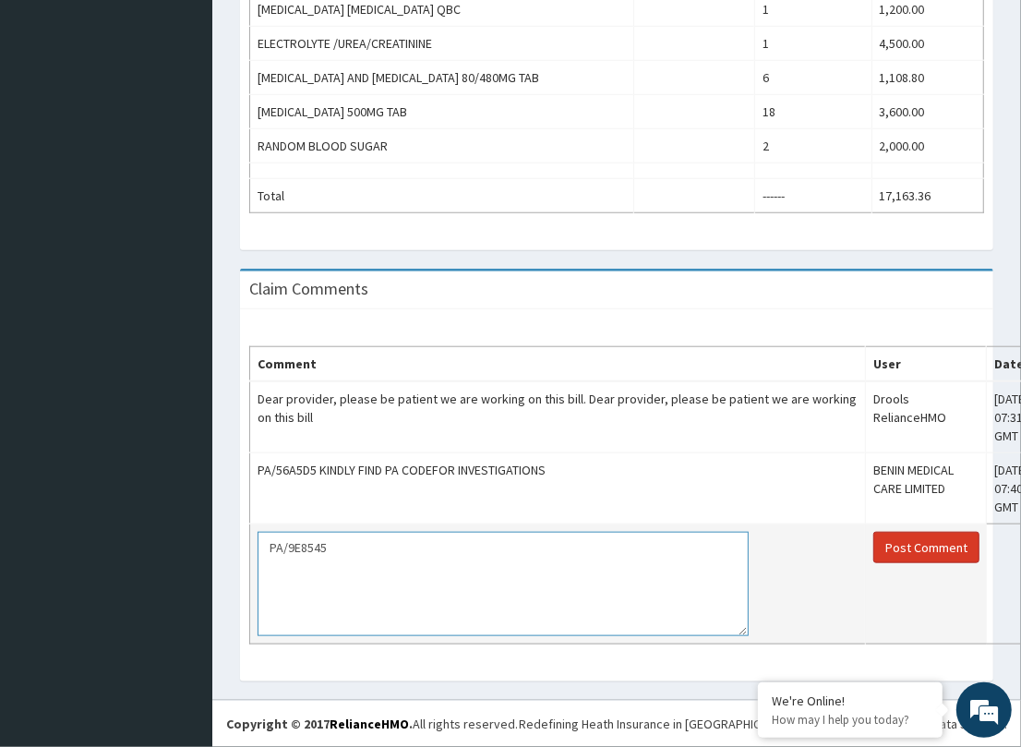
type textarea "PA/9E8545"
click at [920, 563] on button "Post Comment" at bounding box center [926, 547] width 106 height 31
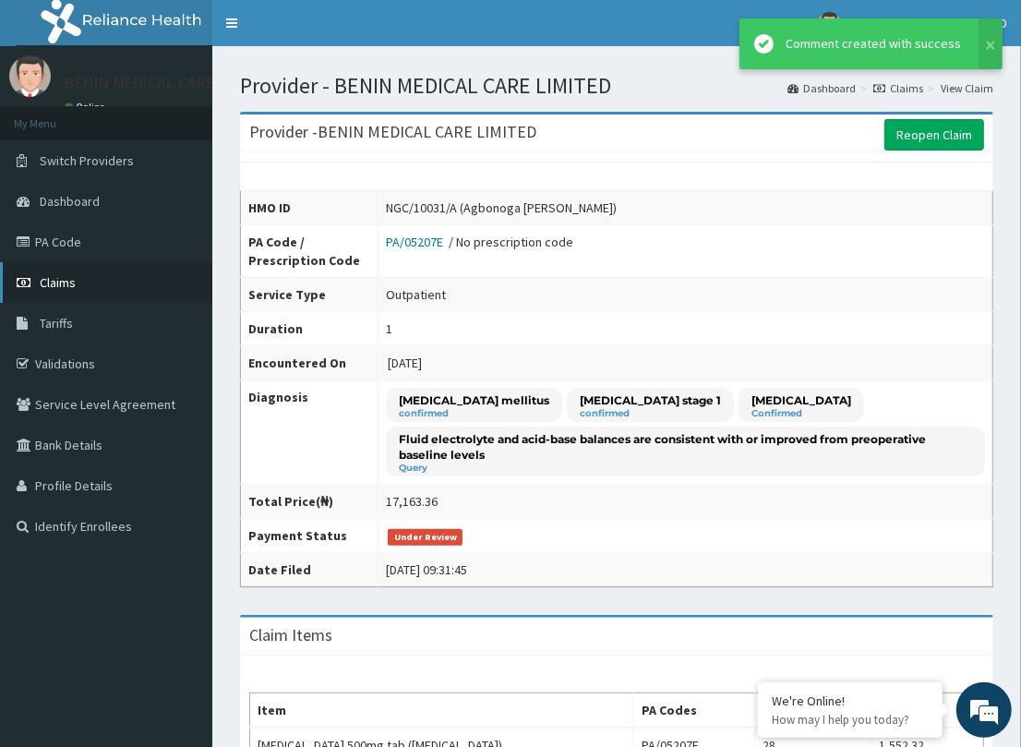
click at [60, 275] on span "Claims" at bounding box center [58, 282] width 36 height 17
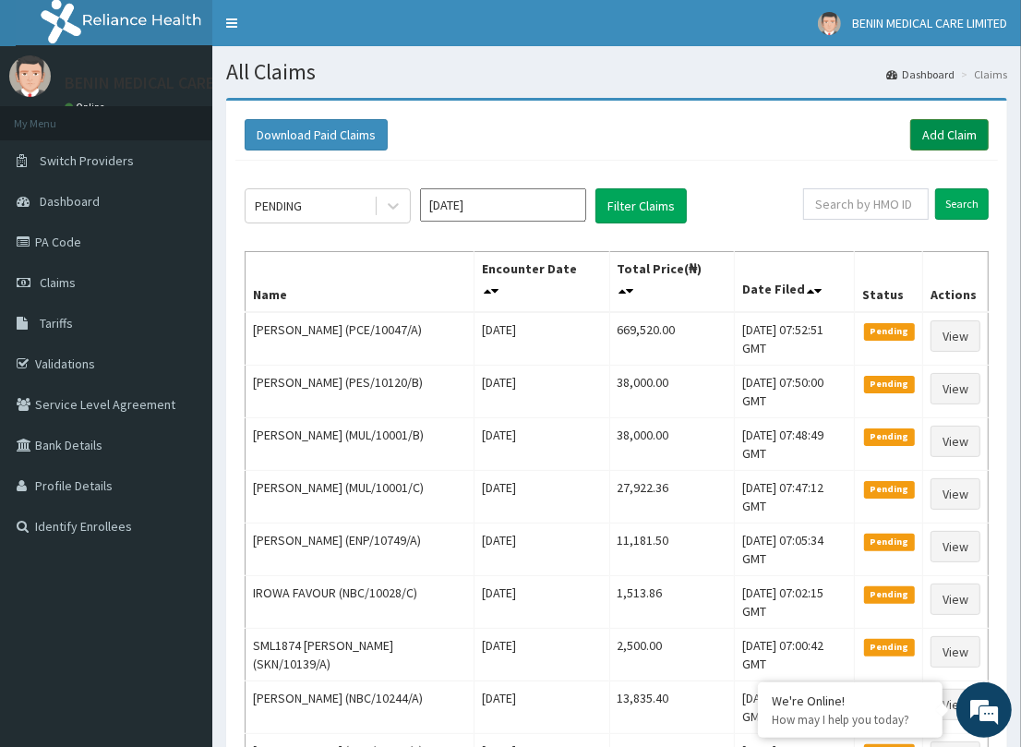
click at [965, 132] on link "Add Claim" at bounding box center [949, 134] width 78 height 31
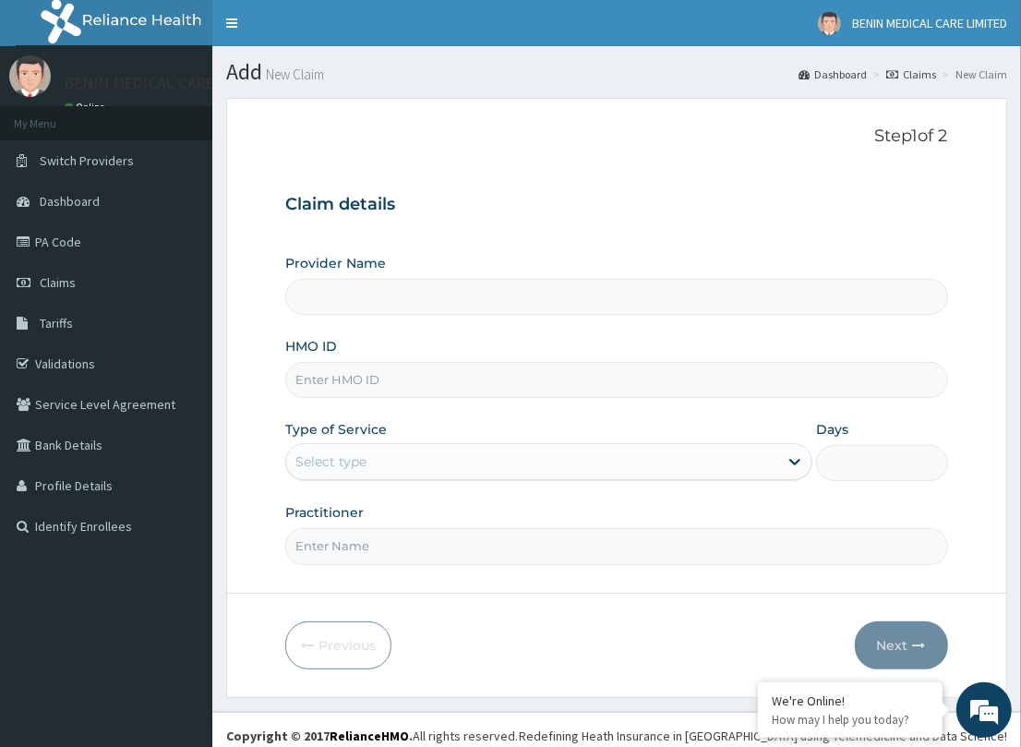
type input "BENIN MEDICAL CARE LIMITED"
click at [353, 386] on input "HMO ID" at bounding box center [616, 380] width 662 height 36
paste input "HAI/10002/A"
click at [312, 377] on input "HAI/10002/A" at bounding box center [616, 380] width 662 height 36
type input "HAI/10002/A"
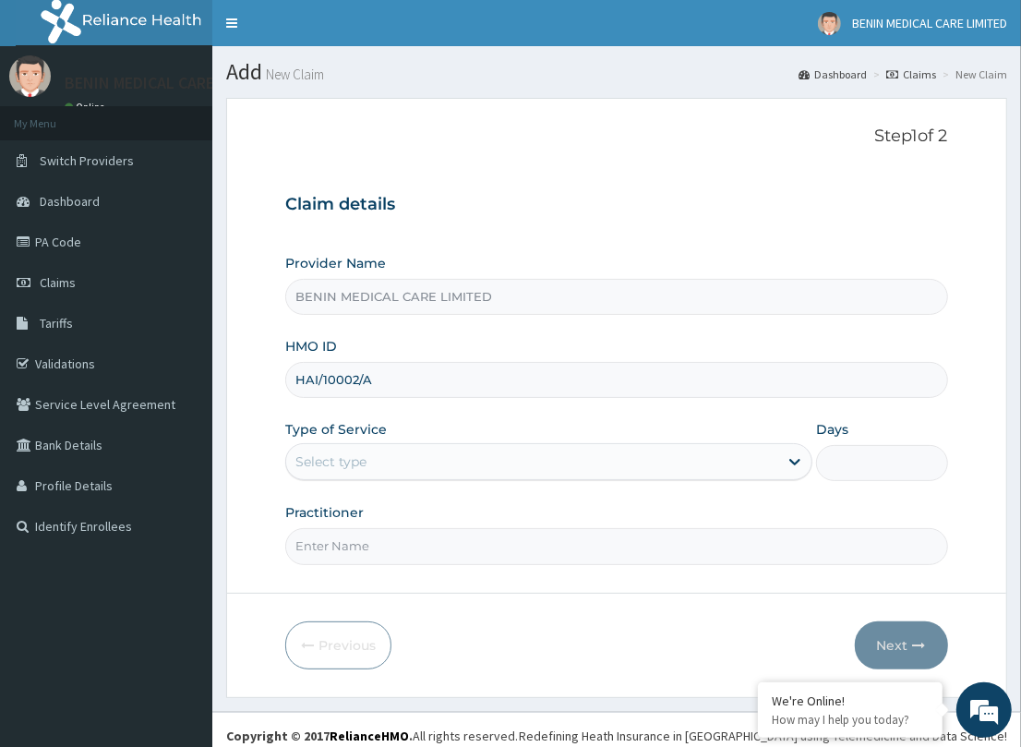
drag, startPoint x: 284, startPoint y: 404, endPoint x: 323, endPoint y: 448, distance: 58.2
click at [283, 408] on form "Step 1 of 2 Claim details Provider Name BENIN MEDICAL CARE LIMITED HMO ID HAI/1…" at bounding box center [616, 397] width 781 height 599
drag, startPoint x: 342, startPoint y: 459, endPoint x: 318, endPoint y: 483, distance: 33.9
click at [338, 467] on div "Select type" at bounding box center [330, 461] width 71 height 18
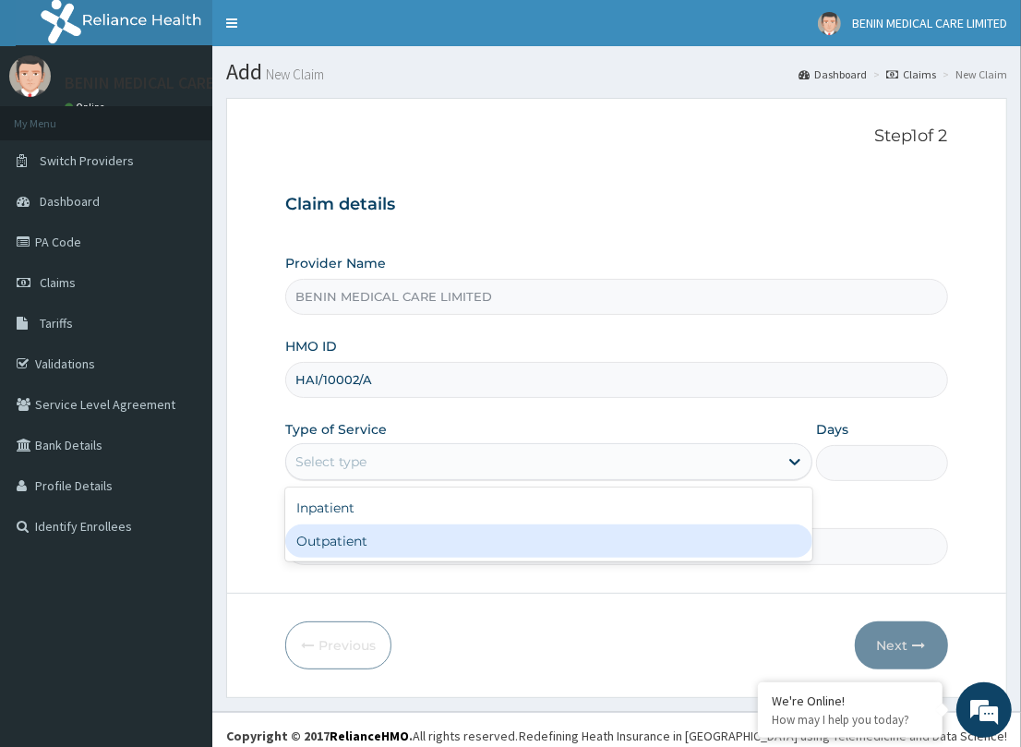
drag, startPoint x: 307, startPoint y: 531, endPoint x: 361, endPoint y: 560, distance: 61.1
click at [315, 536] on div "Outpatient" at bounding box center [548, 540] width 527 height 33
type input "1"
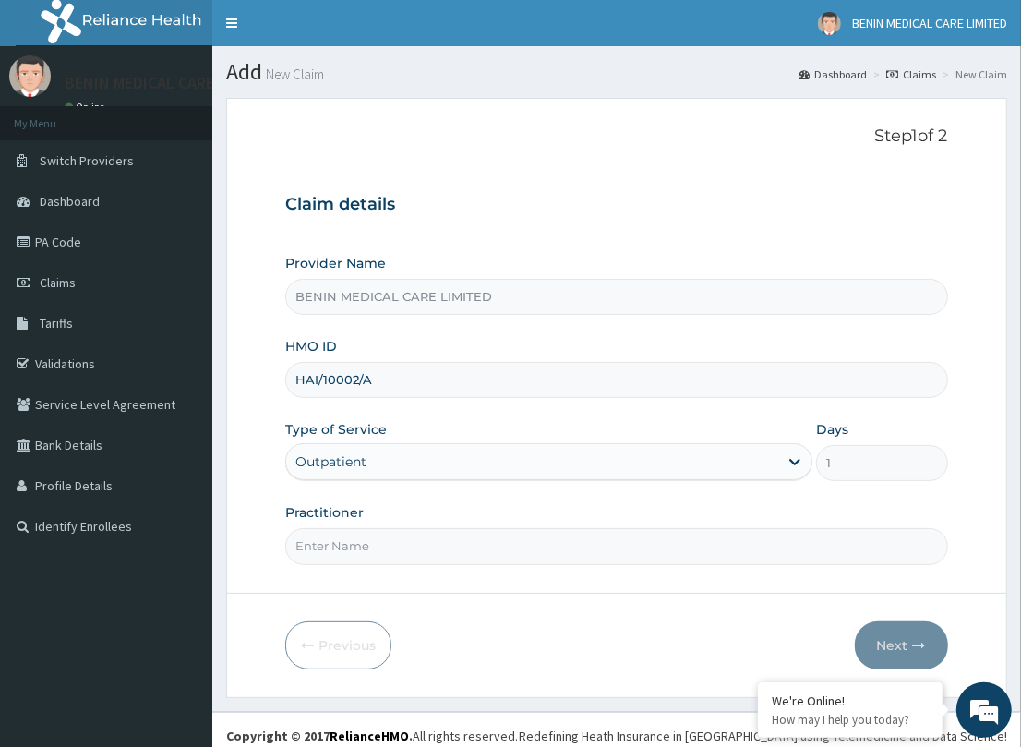
click at [357, 552] on input "Practitioner" at bounding box center [616, 546] width 662 height 36
type input "TESLIM"
click at [874, 661] on button "Next" at bounding box center [901, 645] width 93 height 48
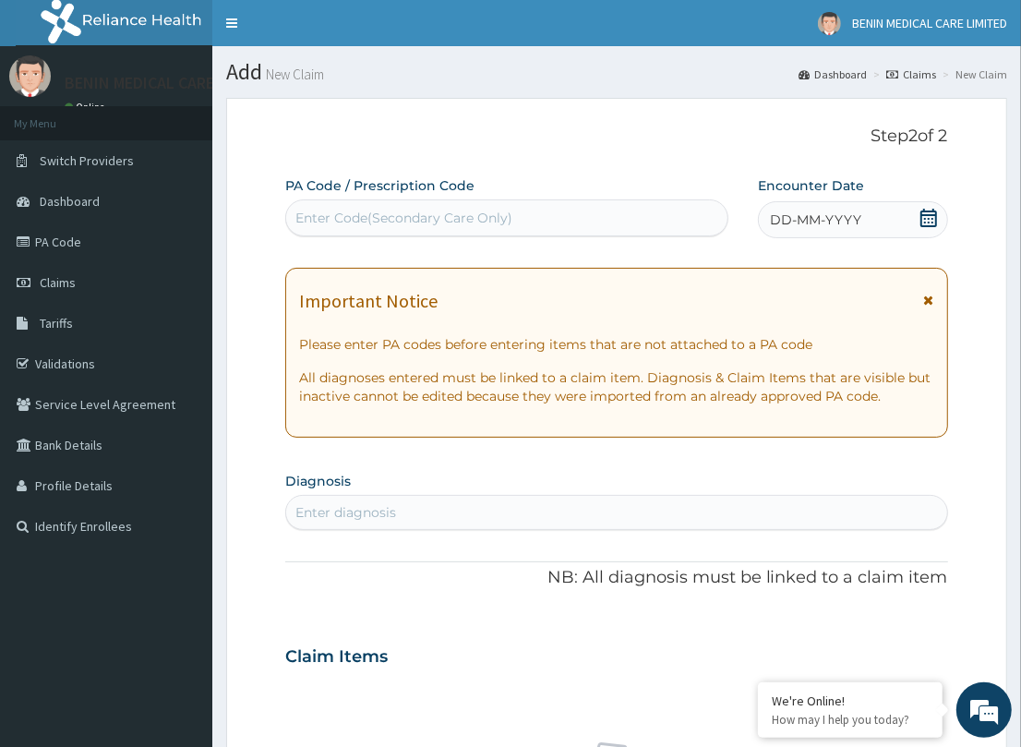
click at [349, 515] on div "Enter diagnosis" at bounding box center [345, 512] width 101 height 18
type input "[MEDICAL_DATA]"
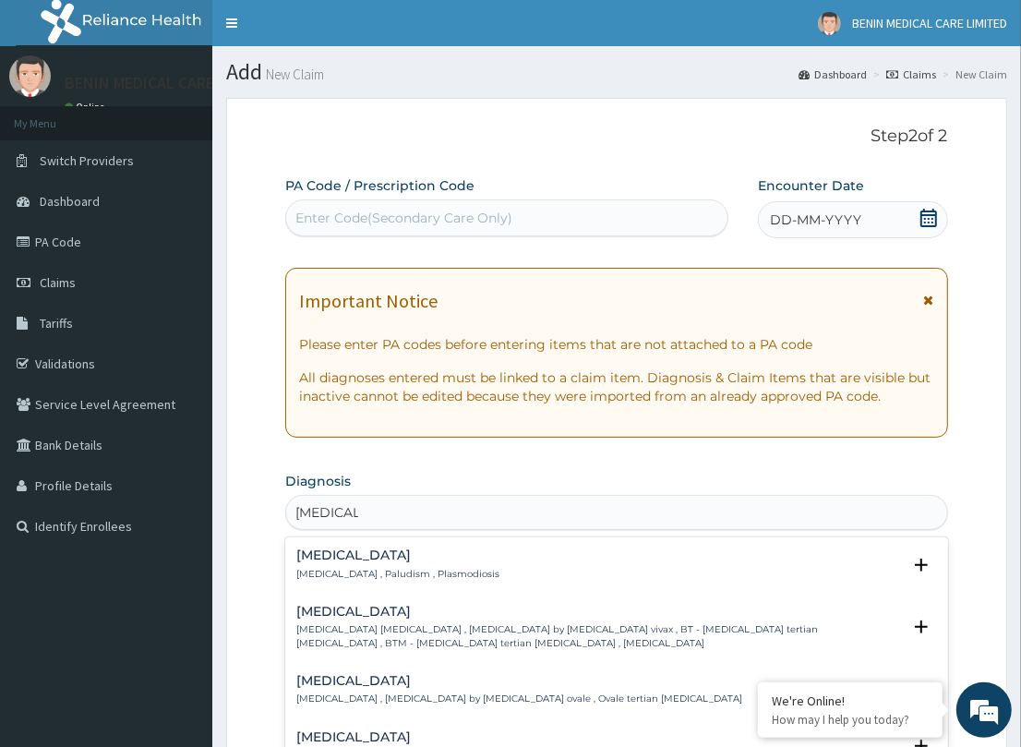
click at [298, 561] on h4 "[MEDICAL_DATA]" at bounding box center [397, 555] width 203 height 14
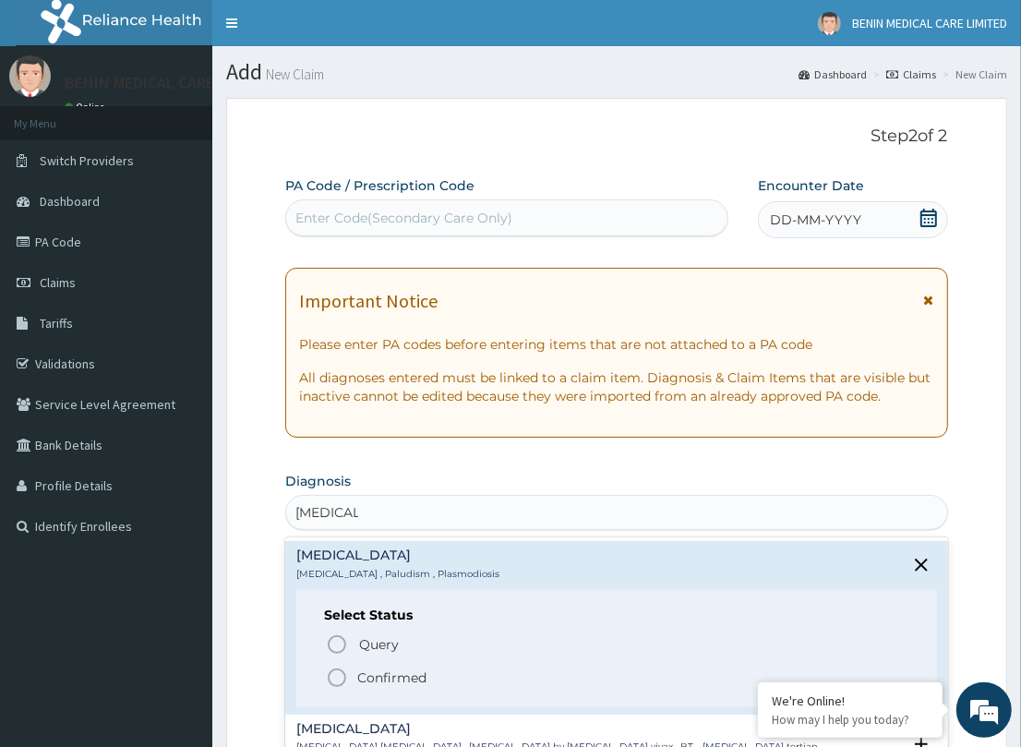
click at [334, 669] on circle "status option filled" at bounding box center [337, 677] width 17 height 17
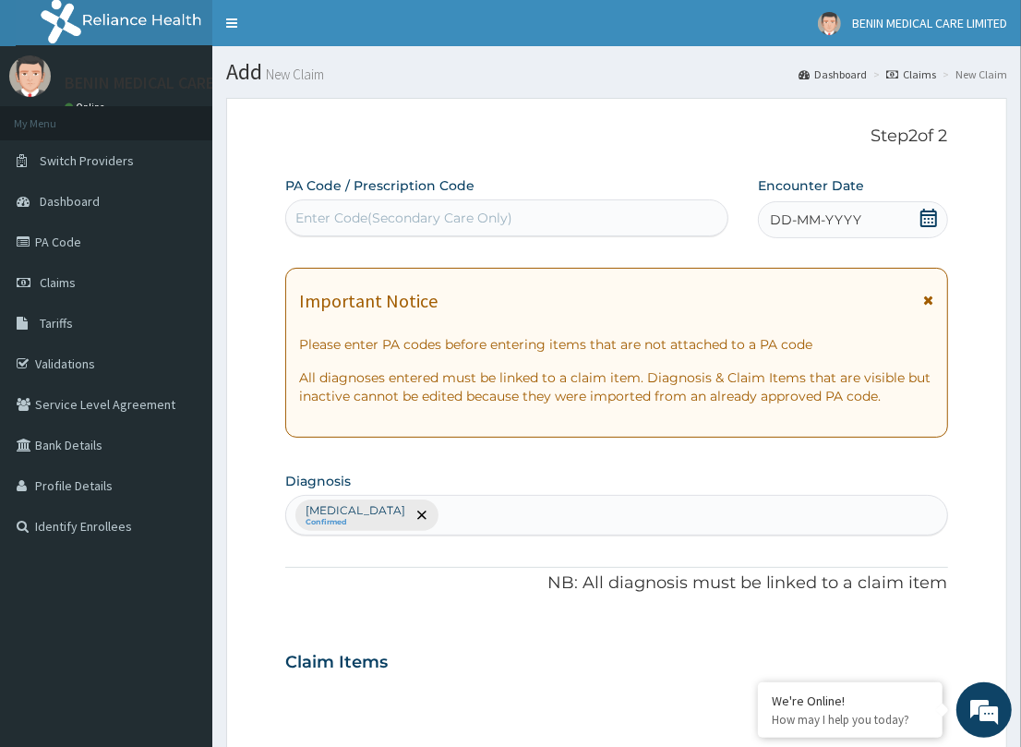
click at [354, 223] on div "Enter Code(Secondary Care Only)" at bounding box center [506, 218] width 441 height 30
paste input "PA/6A3EDA"
type input "PA/6A3EDA"
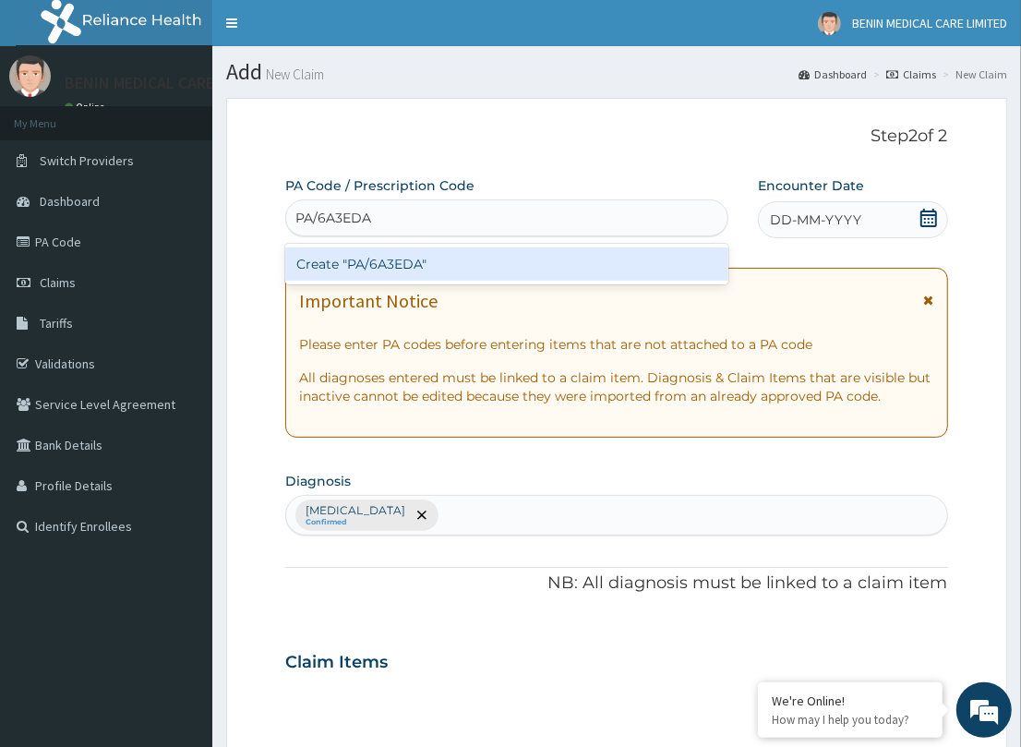
click at [366, 250] on div "Create "PA/6A3EDA"" at bounding box center [506, 263] width 443 height 33
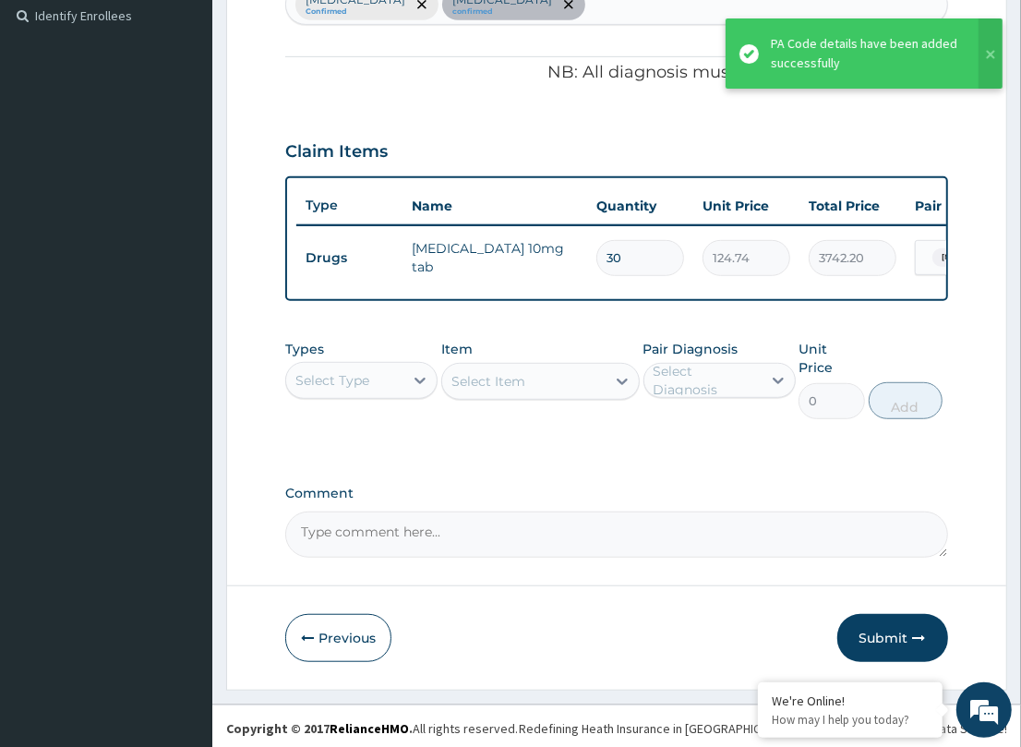
scroll to position [512, 0]
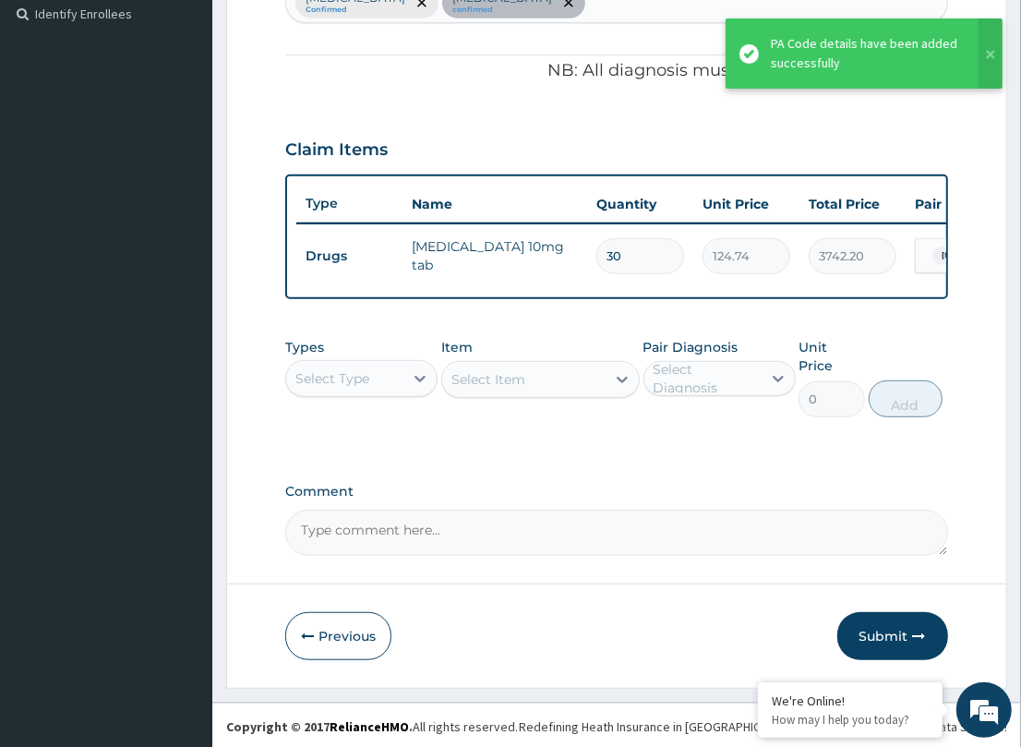
drag, startPoint x: 372, startPoint y: 390, endPoint x: 340, endPoint y: 413, distance: 39.7
click at [370, 390] on div "Select Type" at bounding box center [344, 379] width 117 height 30
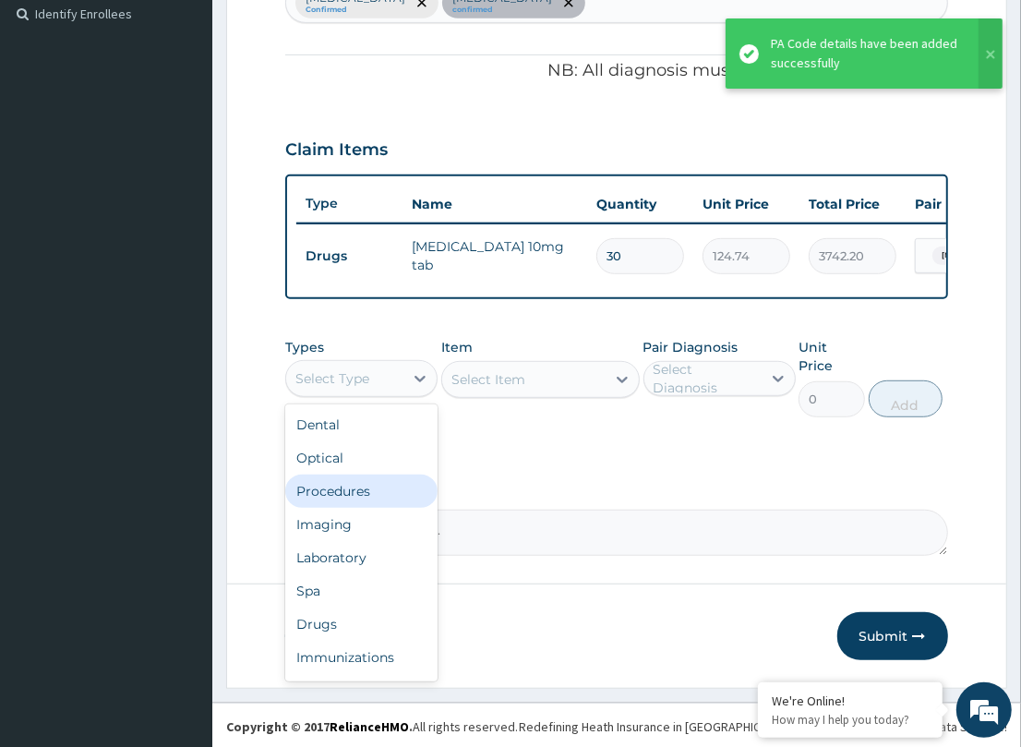
drag, startPoint x: 307, startPoint y: 520, endPoint x: 554, endPoint y: 506, distance: 246.8
click at [307, 508] on div "Procedures" at bounding box center [361, 490] width 152 height 33
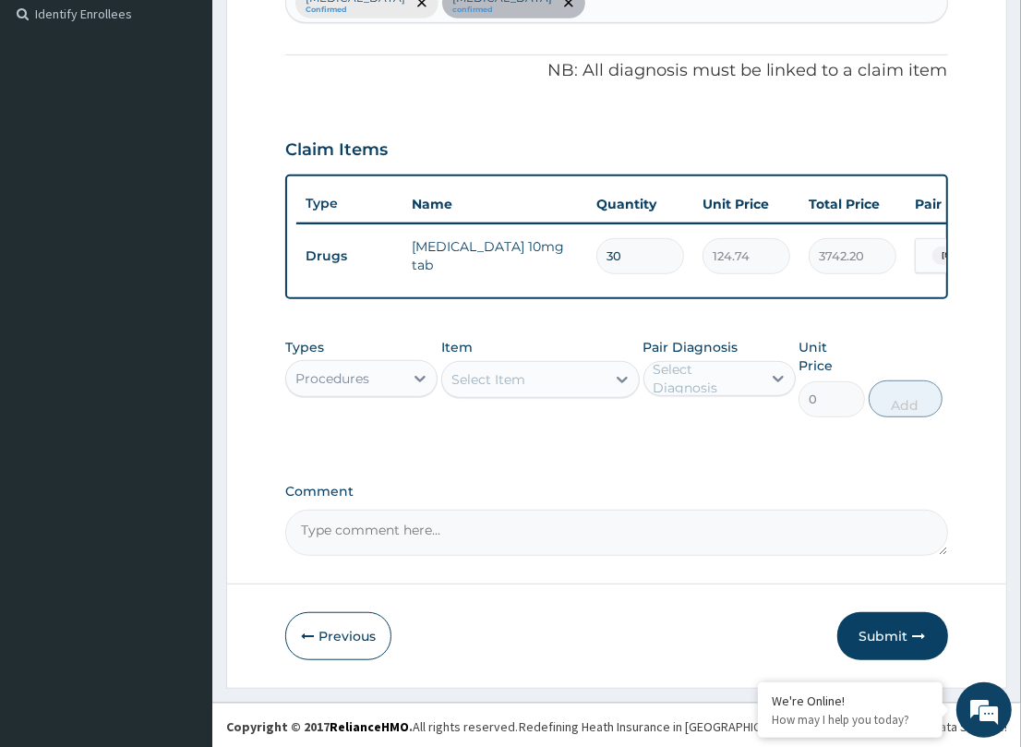
drag, startPoint x: 568, startPoint y: 394, endPoint x: 563, endPoint y: 402, distance: 9.5
click at [563, 394] on div "Select Item" at bounding box center [523, 380] width 163 height 30
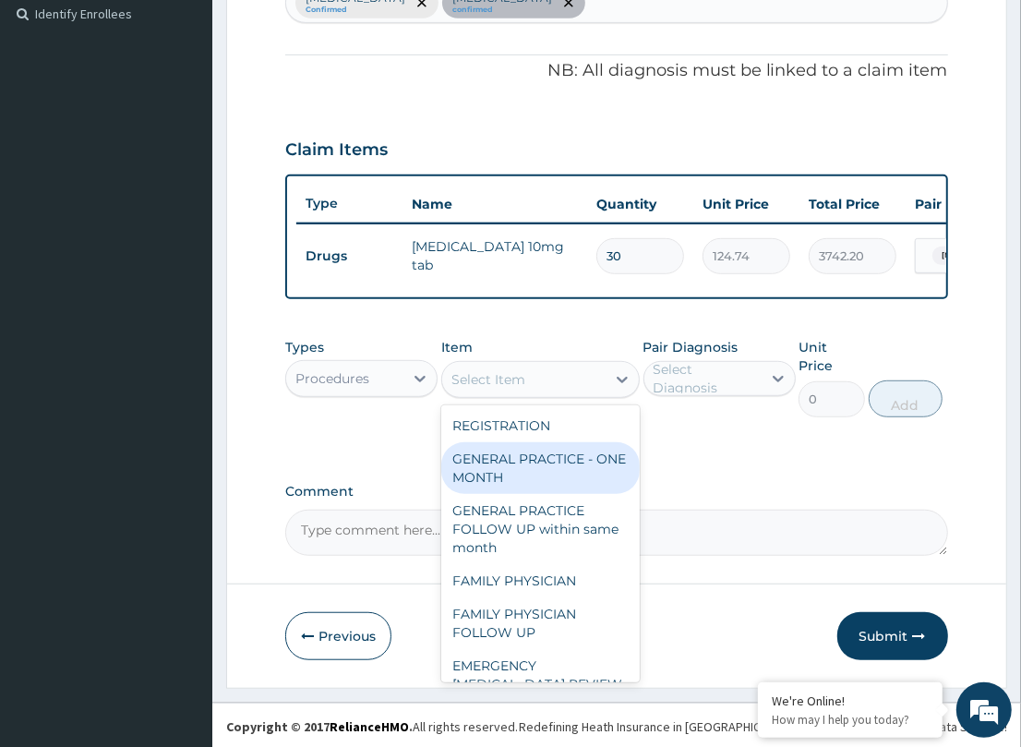
click at [556, 458] on div "GENERAL PRACTICE - ONE MONTH" at bounding box center [540, 468] width 198 height 52
type input "1500"
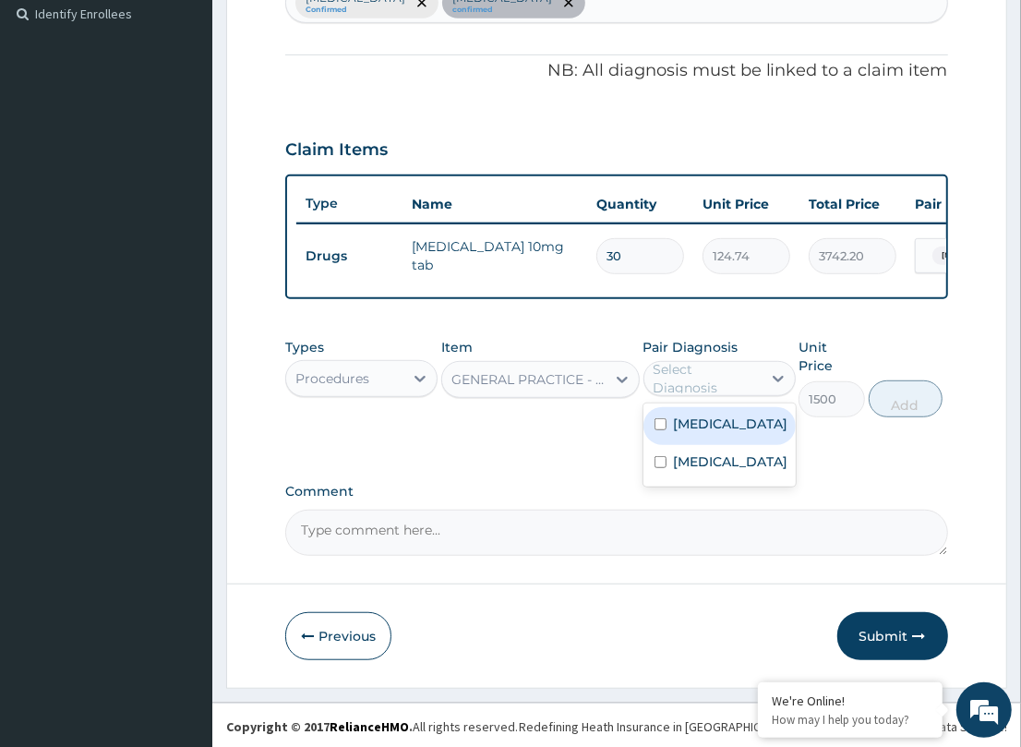
drag, startPoint x: 745, startPoint y: 393, endPoint x: 735, endPoint y: 400, distance: 12.0
click at [744, 393] on div "Select Diagnosis" at bounding box center [706, 378] width 106 height 37
drag, startPoint x: 711, startPoint y: 436, endPoint x: 720, endPoint y: 462, distance: 27.4
click at [713, 433] on label "Malaria" at bounding box center [731, 423] width 114 height 18
checkbox input "true"
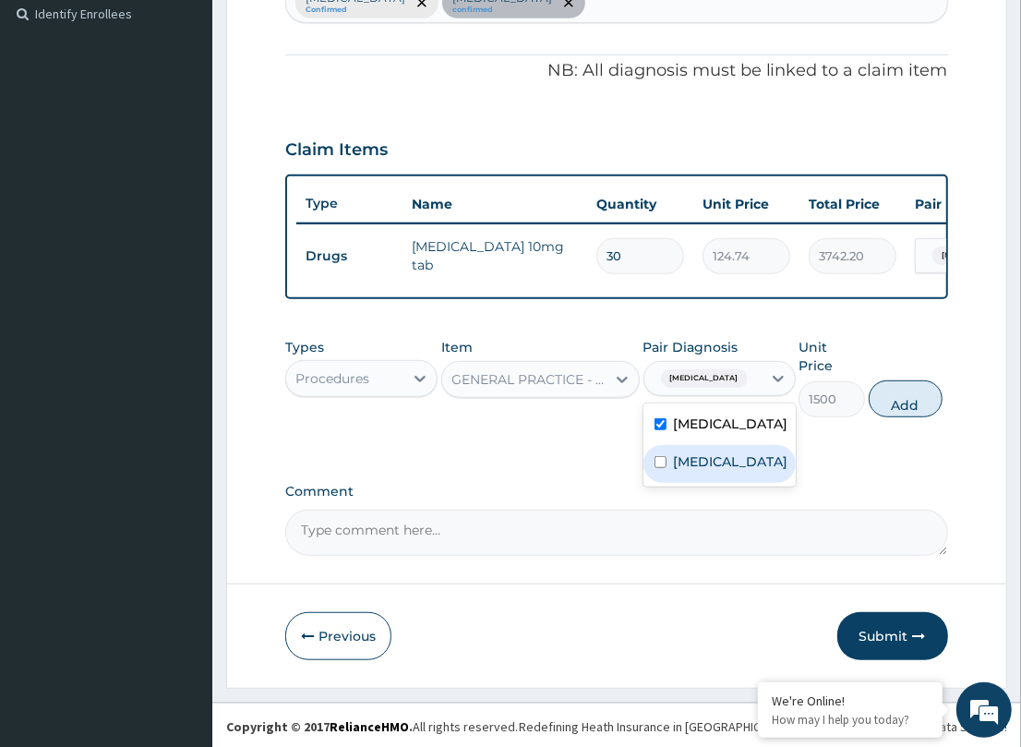
drag, startPoint x: 713, startPoint y: 475, endPoint x: 882, endPoint y: 450, distance: 170.7
click at [787, 471] on label "Hypercholesterolemia" at bounding box center [731, 461] width 114 height 18
checkbox input "true"
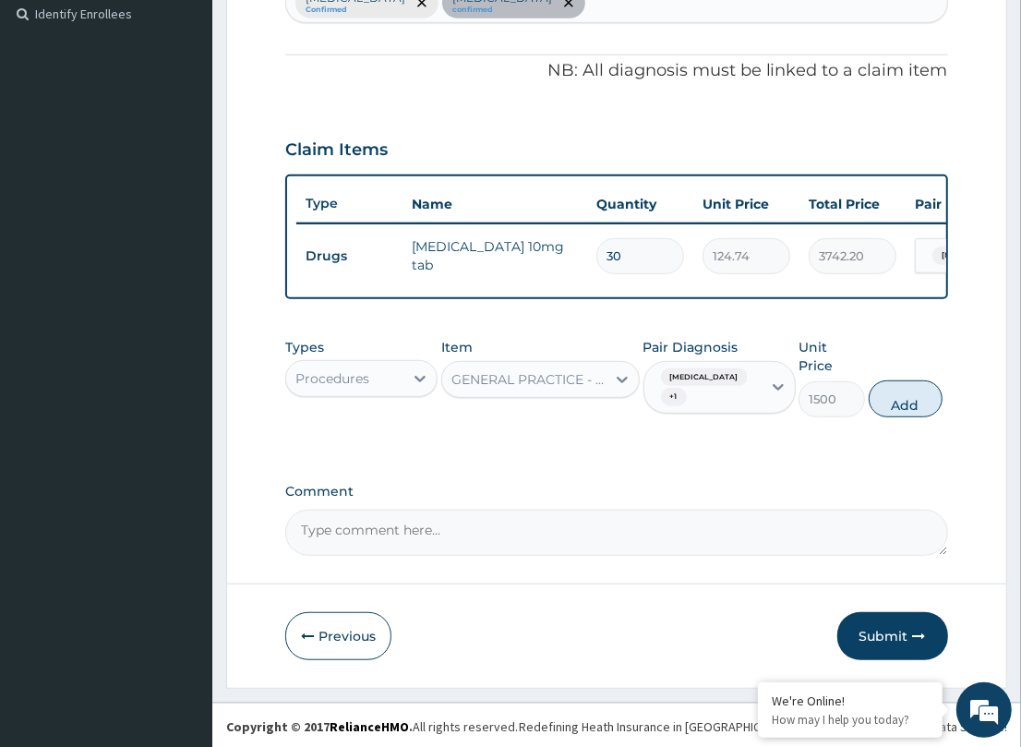
drag, startPoint x: 900, startPoint y: 395, endPoint x: 671, endPoint y: 409, distance: 229.3
click at [877, 400] on button "Add" at bounding box center [906, 398] width 74 height 37
type input "0"
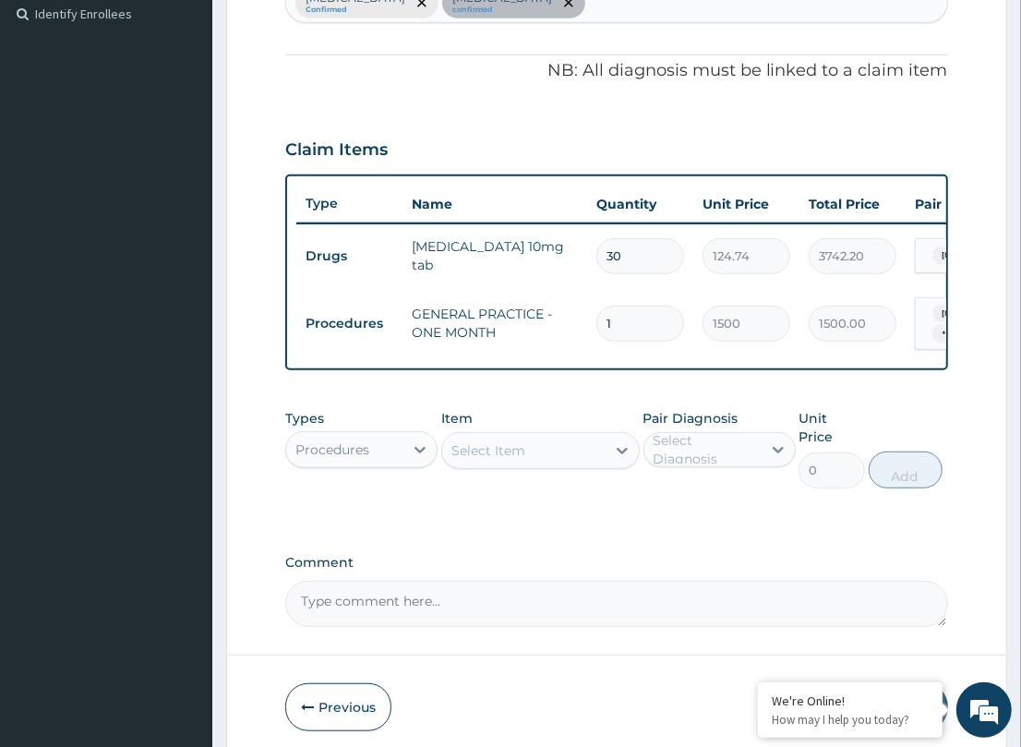
drag, startPoint x: 400, startPoint y: 457, endPoint x: 452, endPoint y: 508, distance: 73.1
click at [400, 463] on div "Procedures" at bounding box center [344, 450] width 117 height 30
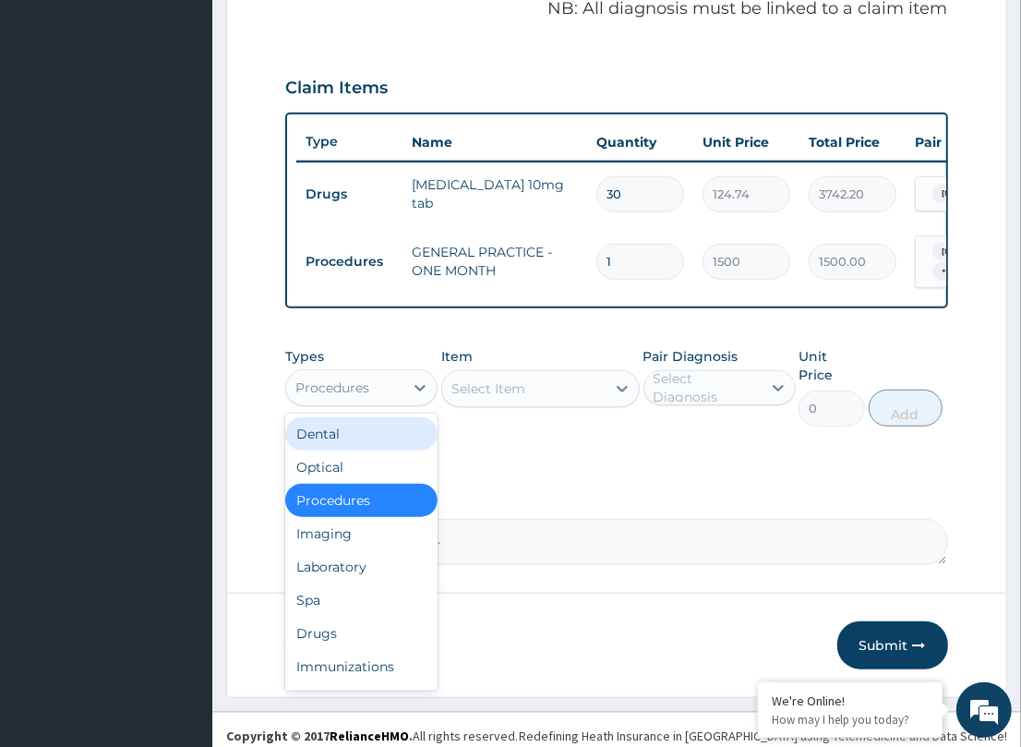
scroll to position [575, 0]
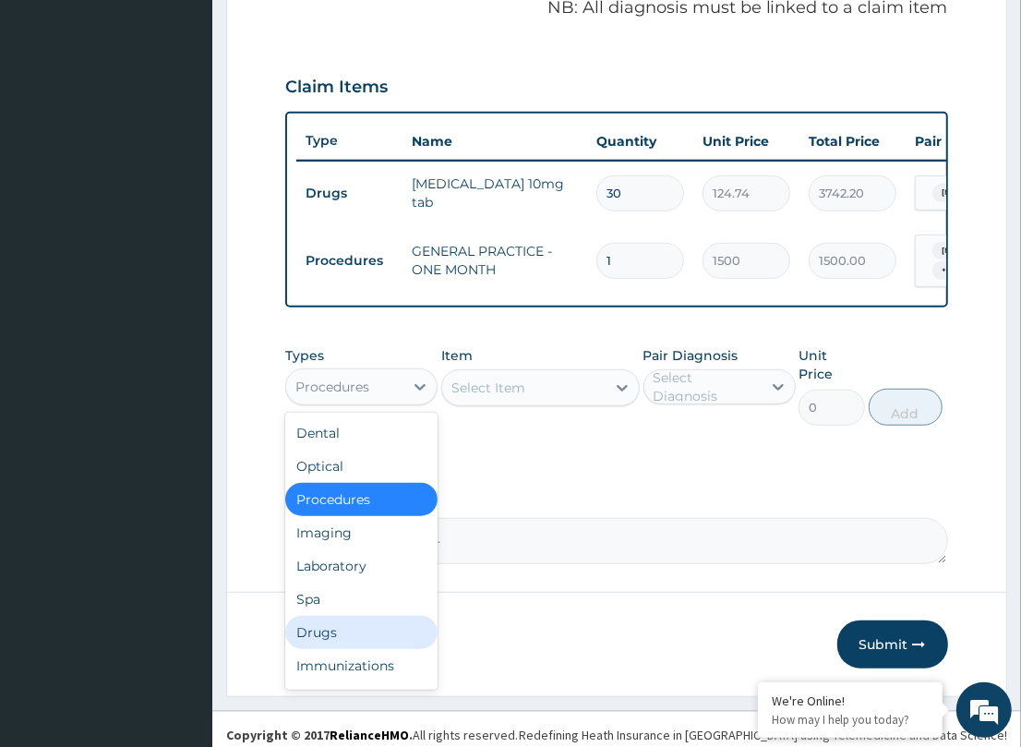
drag, startPoint x: 324, startPoint y: 638, endPoint x: 736, endPoint y: 564, distance: 418.2
click at [362, 628] on div "Drugs" at bounding box center [361, 632] width 152 height 33
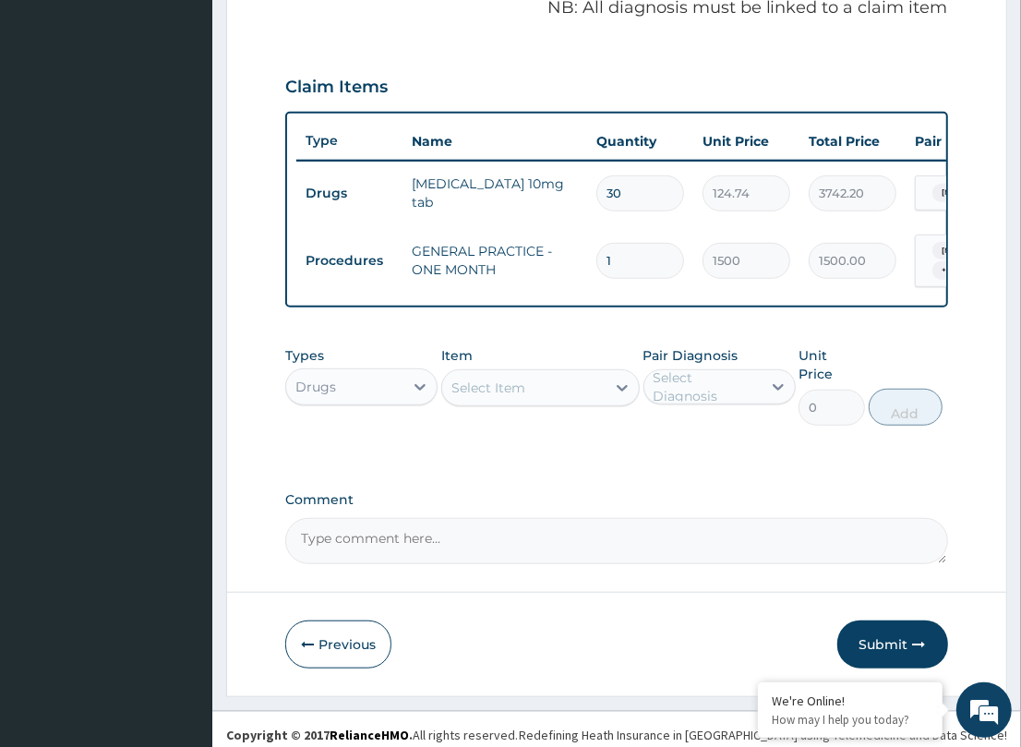
click at [526, 402] on div "Select Item" at bounding box center [523, 388] width 163 height 30
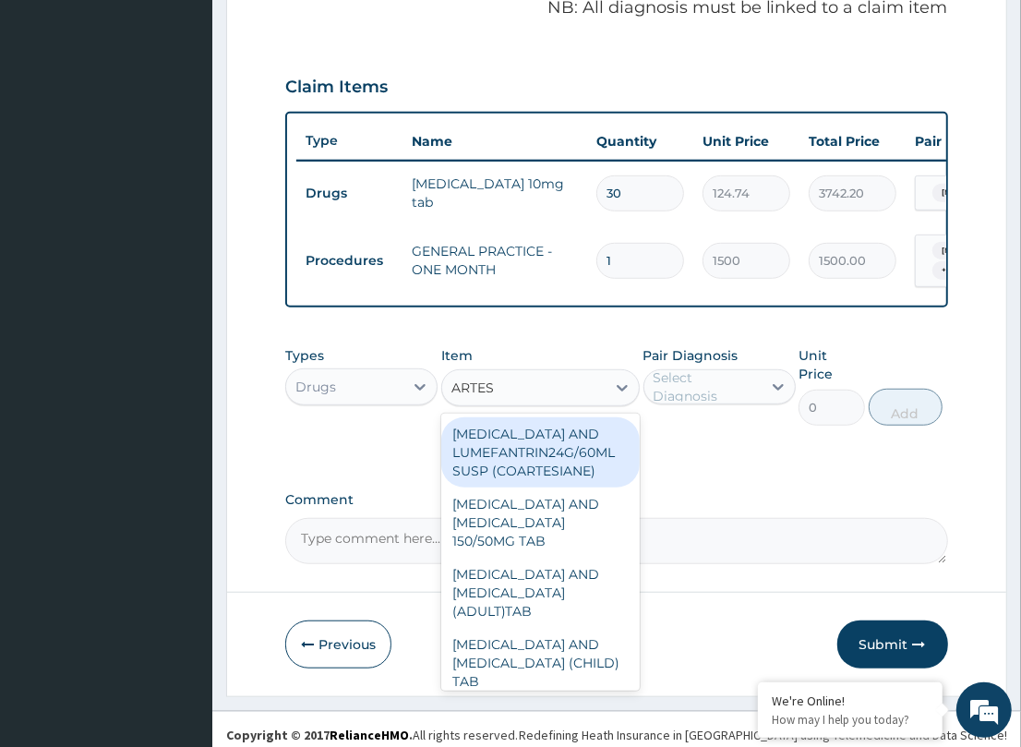
type input "ARTESU"
click at [519, 471] on div "ARTESUNATE AND AMODIAQUINE 150/50MG TAB" at bounding box center [540, 452] width 198 height 70
type input "138.6"
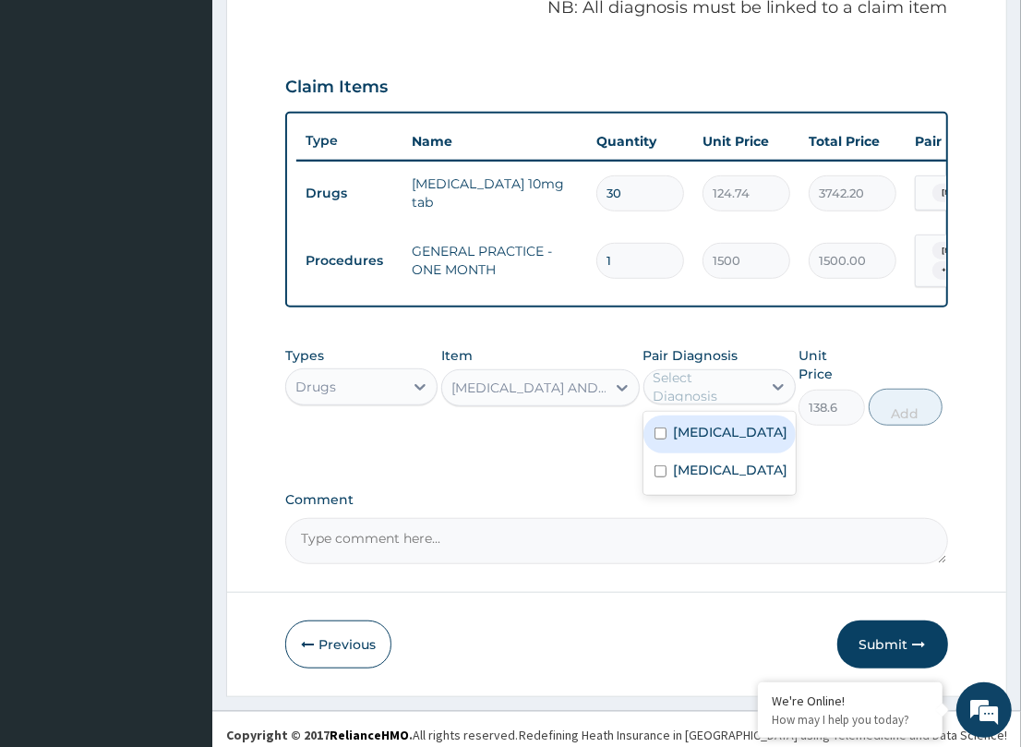
click at [715, 400] on div "Select Diagnosis" at bounding box center [706, 386] width 106 height 37
drag, startPoint x: 712, startPoint y: 434, endPoint x: 925, endPoint y: 426, distance: 213.3
click at [736, 432] on div "Malaria" at bounding box center [719, 434] width 152 height 38
checkbox input "true"
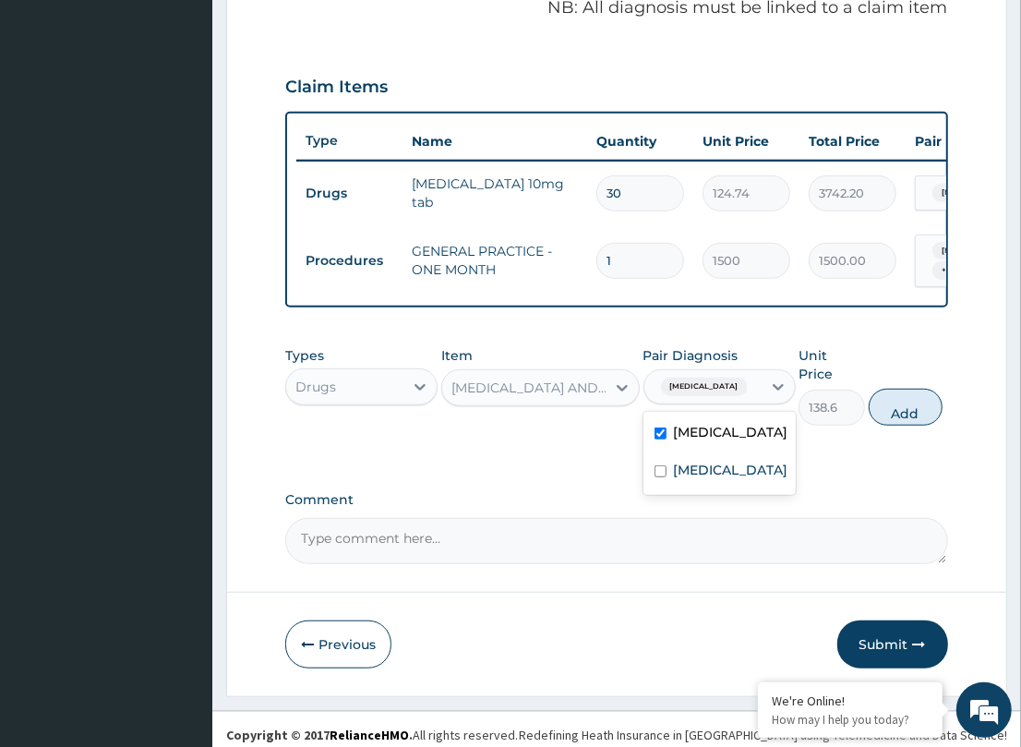
drag, startPoint x: 917, startPoint y: 402, endPoint x: 529, endPoint y: 394, distance: 387.7
click at [906, 402] on button "Add" at bounding box center [906, 407] width 74 height 37
type input "0"
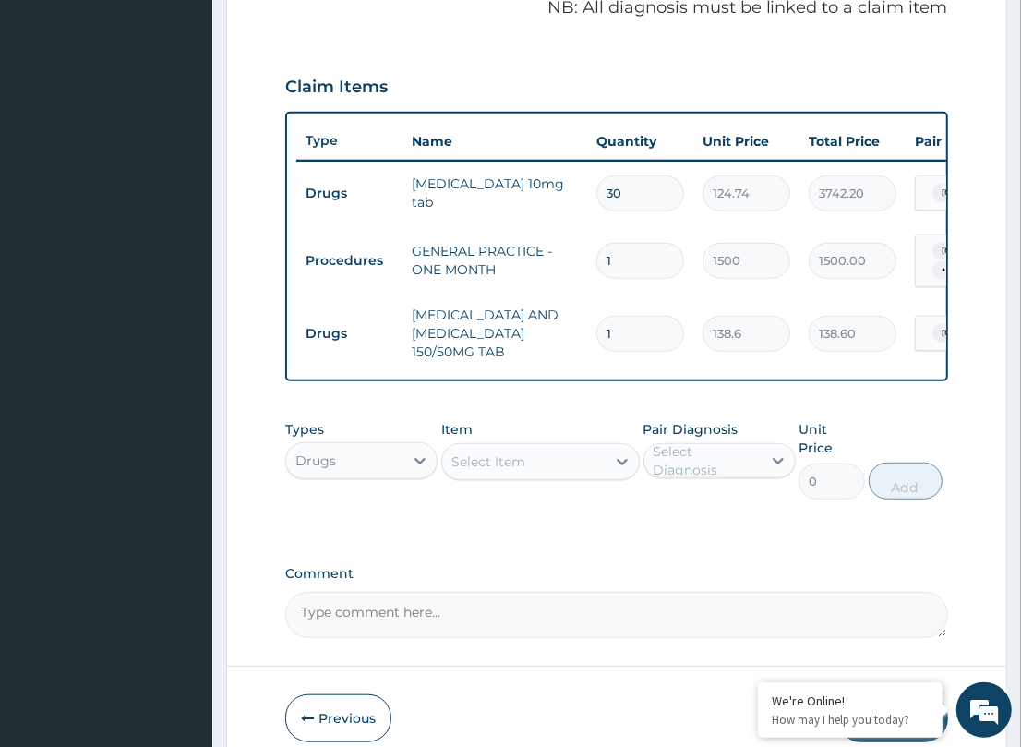
drag, startPoint x: 630, startPoint y: 319, endPoint x: 495, endPoint y: 315, distance: 135.8
click at [497, 316] on tr "Drugs ARTESUNATE AND AMODIAQUINE 150/50MG TAB 1 138.6 138.60 Malaria Delete" at bounding box center [748, 333] width 905 height 74
type input "6"
type input "831.60"
type input "6"
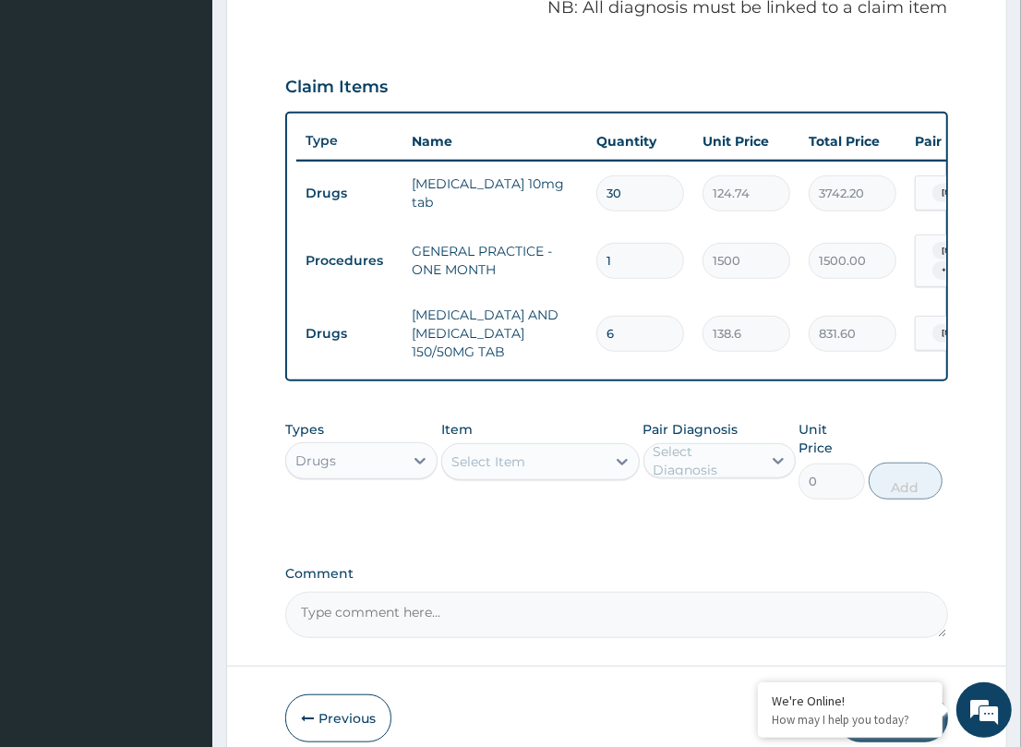
click at [513, 414] on div "PA Code / Prescription Code PA/6A3EDA Encounter Date 15-09-2025 Important Notic…" at bounding box center [616, 119] width 662 height 1037
drag, startPoint x: 554, startPoint y: 472, endPoint x: 564, endPoint y: 466, distance: 11.6
click at [555, 472] on div "Select Item" at bounding box center [523, 462] width 163 height 30
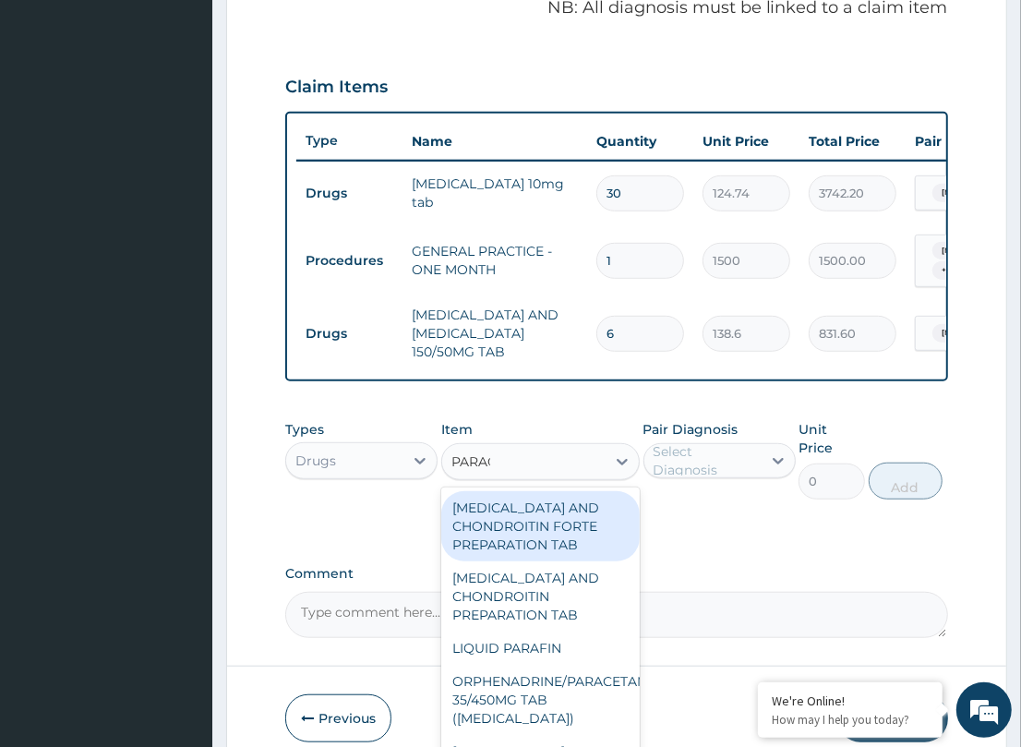
type input "PARACE"
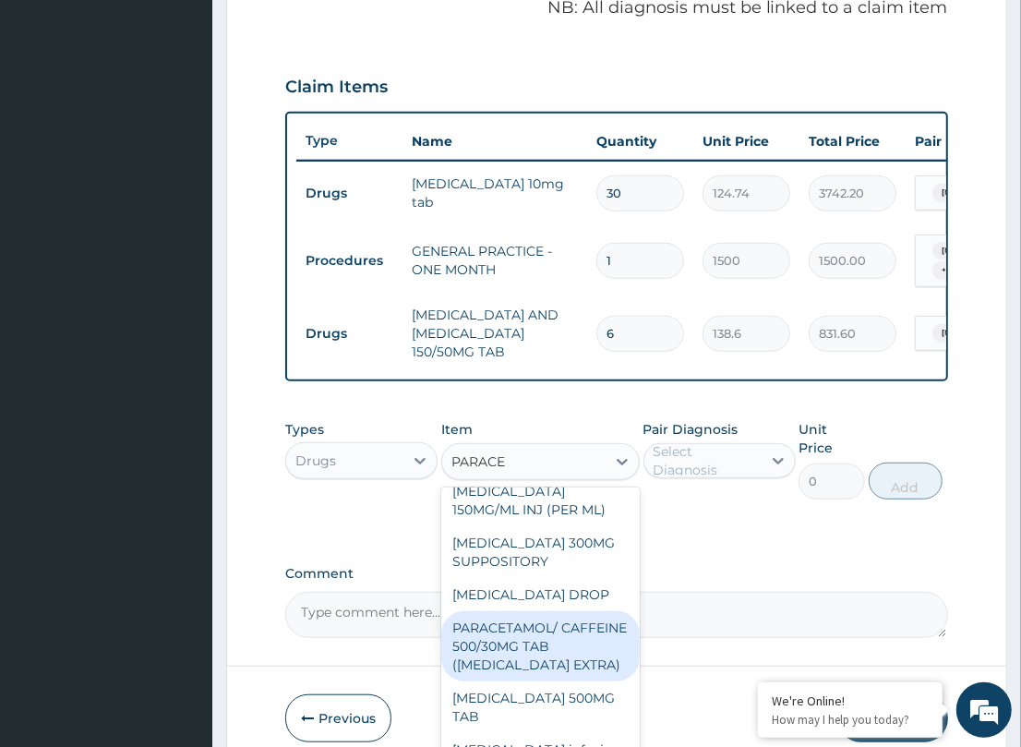
scroll to position [192, 0]
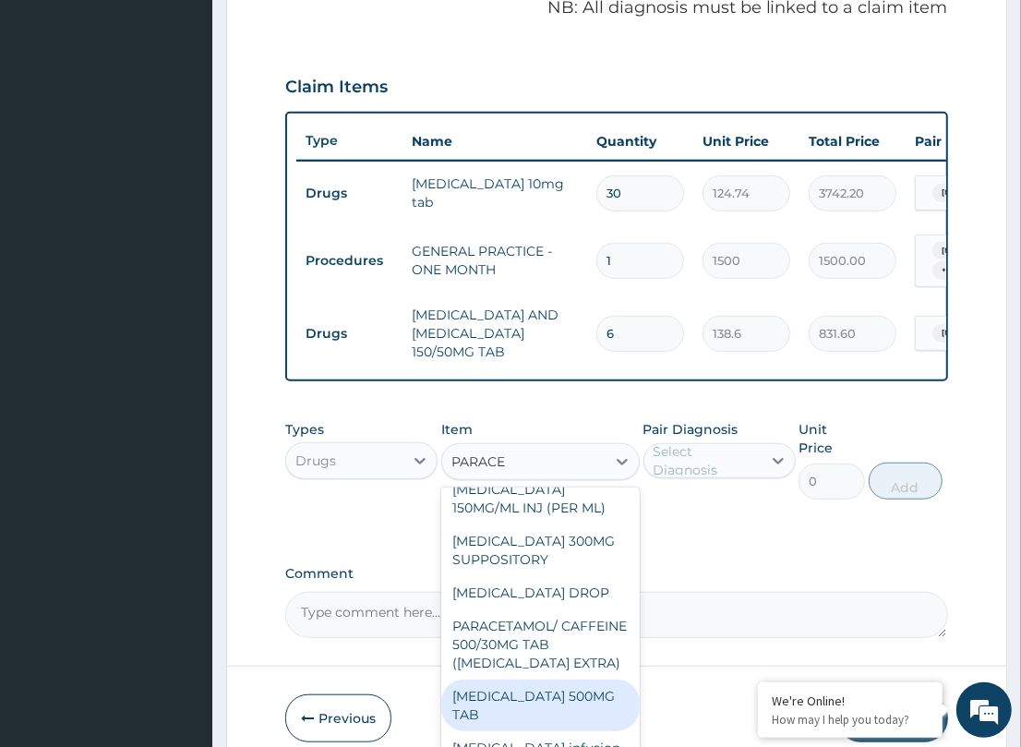
click at [522, 695] on div "PARACETAMOL 500MG TAB" at bounding box center [540, 705] width 198 height 52
type input "200"
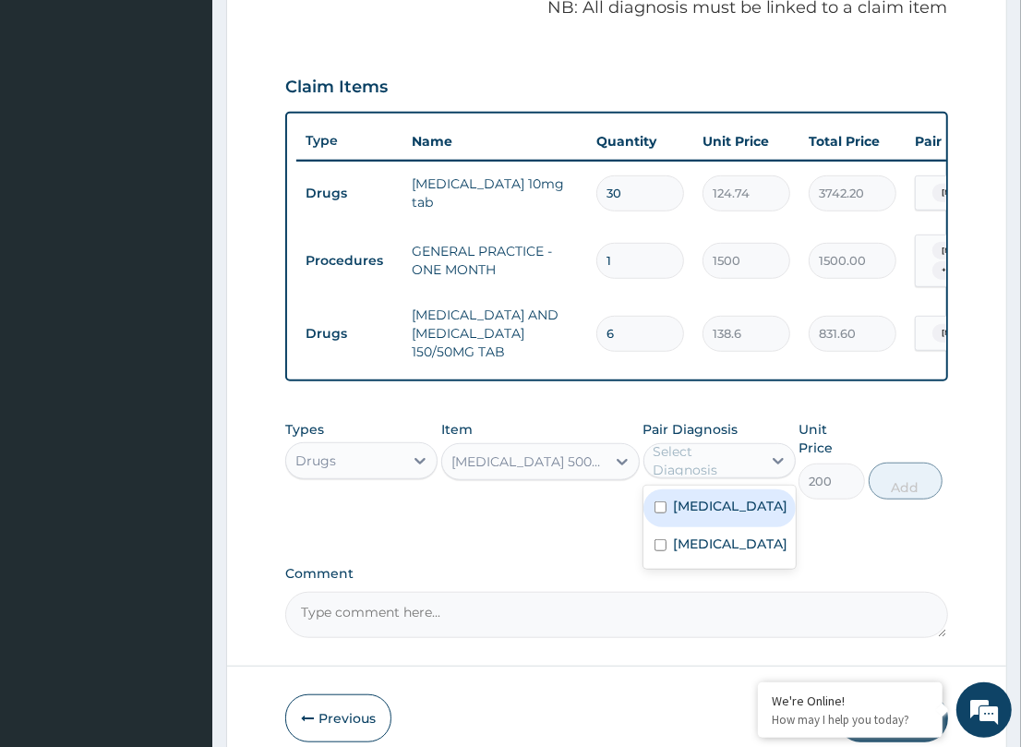
drag, startPoint x: 761, startPoint y: 466, endPoint x: 693, endPoint y: 520, distance: 86.8
click at [761, 468] on div at bounding box center [777, 460] width 33 height 33
drag, startPoint x: 744, startPoint y: 522, endPoint x: 934, endPoint y: 483, distance: 194.1
click at [795, 515] on div "Malaria" at bounding box center [719, 508] width 152 height 38
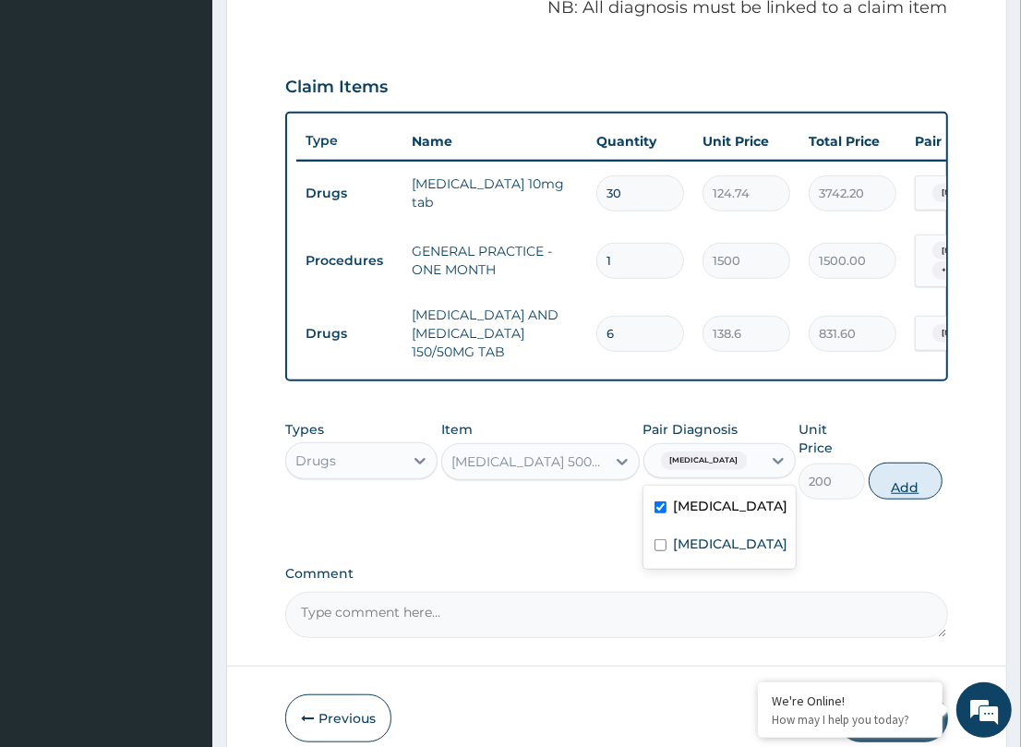
checkbox input "true"
click at [916, 464] on button "Add" at bounding box center [906, 480] width 74 height 37
type input "0"
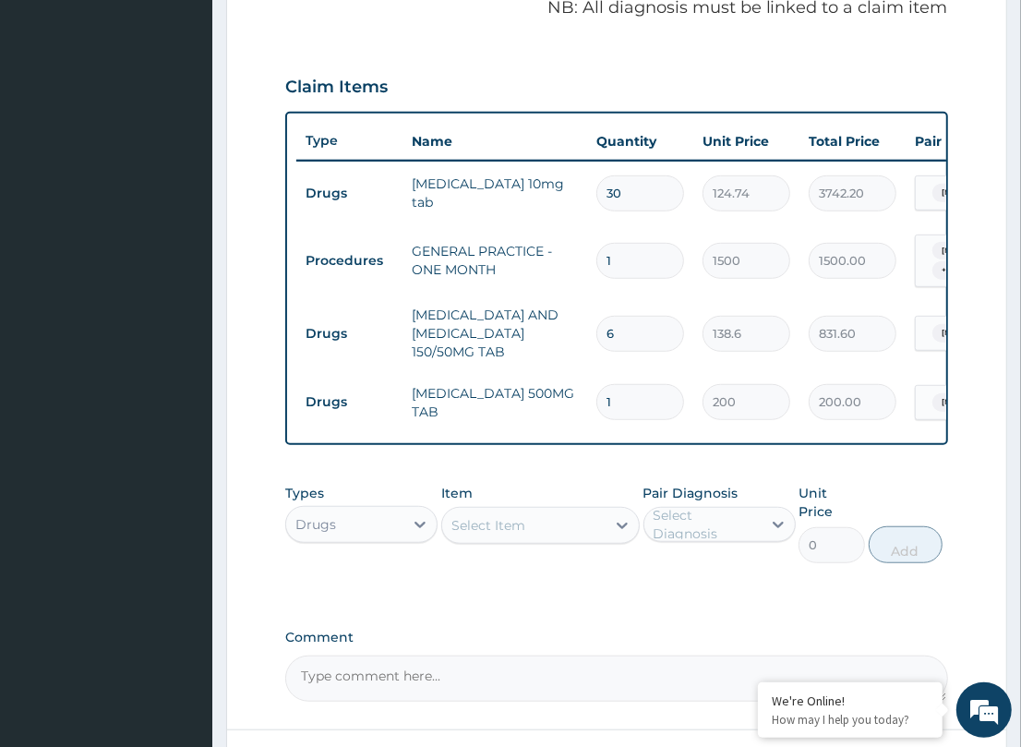
type input "14"
type input "2800.00"
click at [607, 485] on div "Types Drugs Item Select Item Pair Diagnosis Select Diagnosis Unit Price 0 Add" at bounding box center [616, 523] width 662 height 98
drag, startPoint x: 625, startPoint y: 388, endPoint x: 531, endPoint y: 380, distance: 94.4
click at [532, 380] on tr "Drugs PARACETAMOL 500MG TAB 14 200 2800.00 Malaria Delete" at bounding box center [748, 402] width 905 height 64
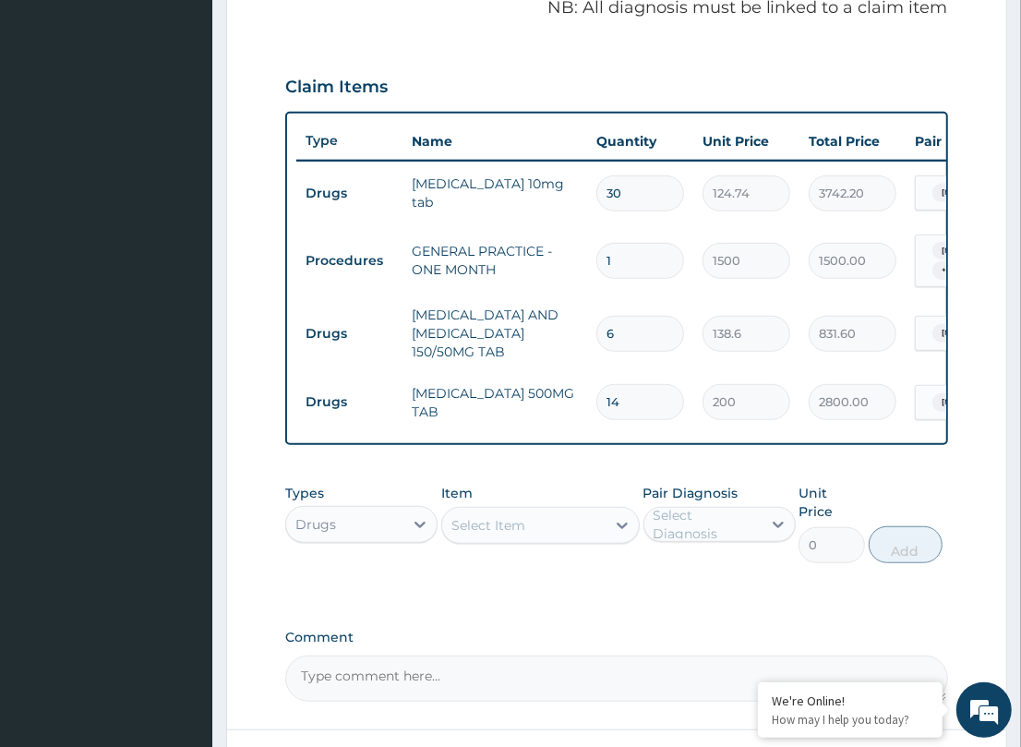
type input "1"
type input "200.00"
type input "18"
type input "3600.00"
type input "18"
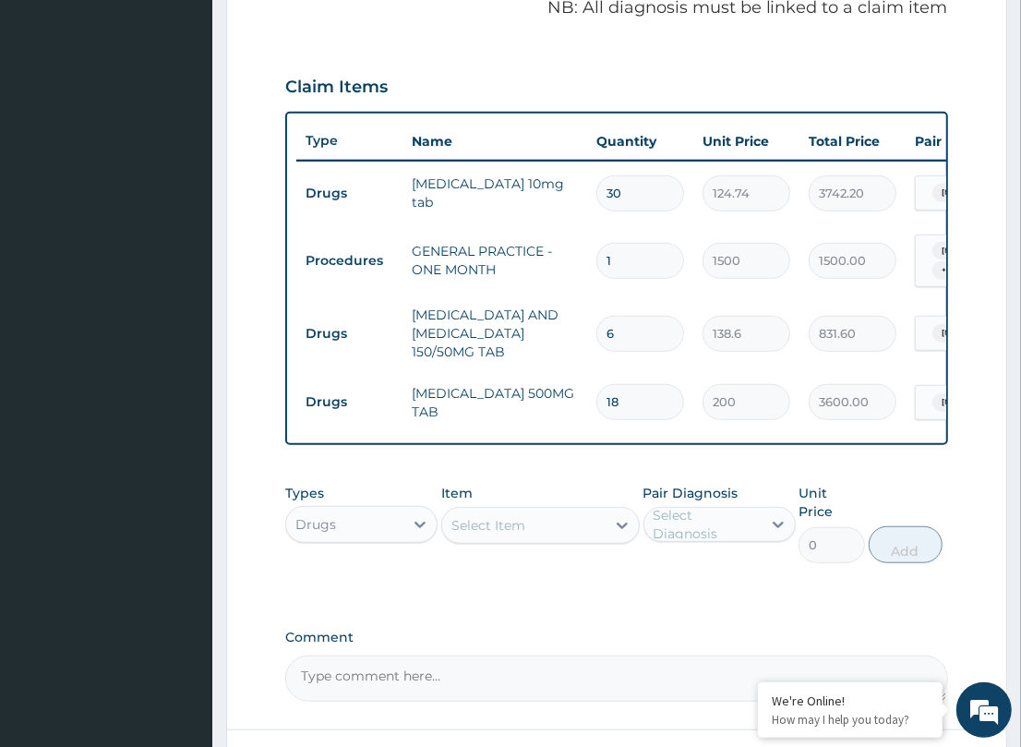
drag, startPoint x: 542, startPoint y: 513, endPoint x: 538, endPoint y: 501, distance: 12.6
click at [542, 512] on div "Item Select Item" at bounding box center [540, 523] width 198 height 79
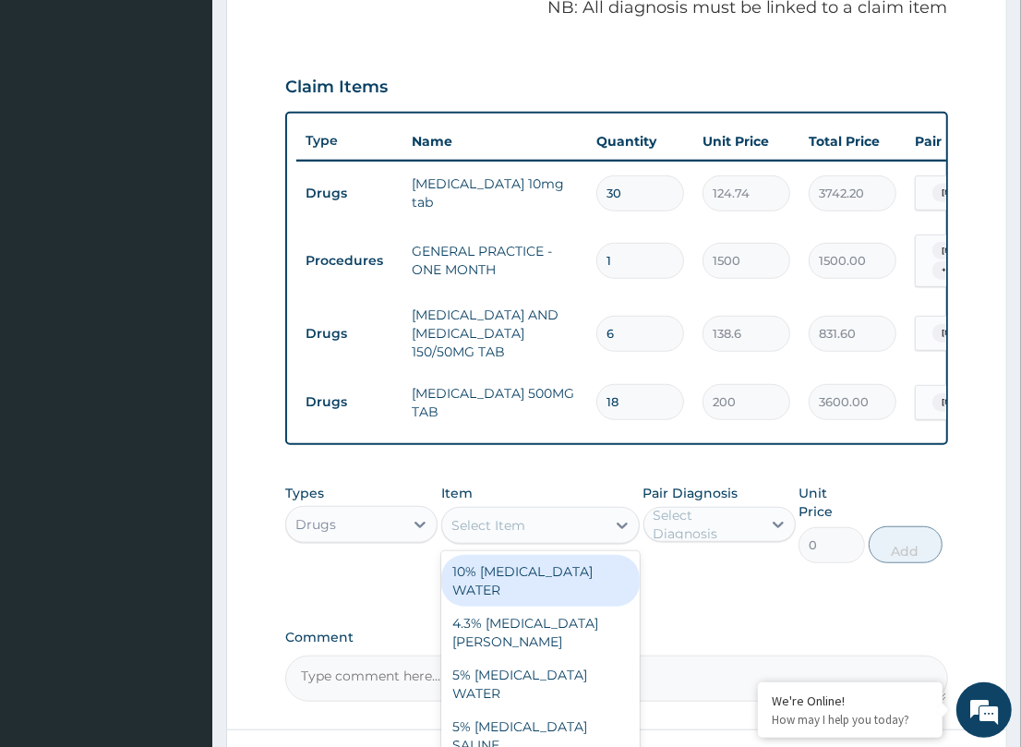
click at [542, 481] on div "Types Drugs Item option PARACETAMOL 500MG TAB, selected. option 10% DEXTROSE WA…" at bounding box center [616, 523] width 662 height 98
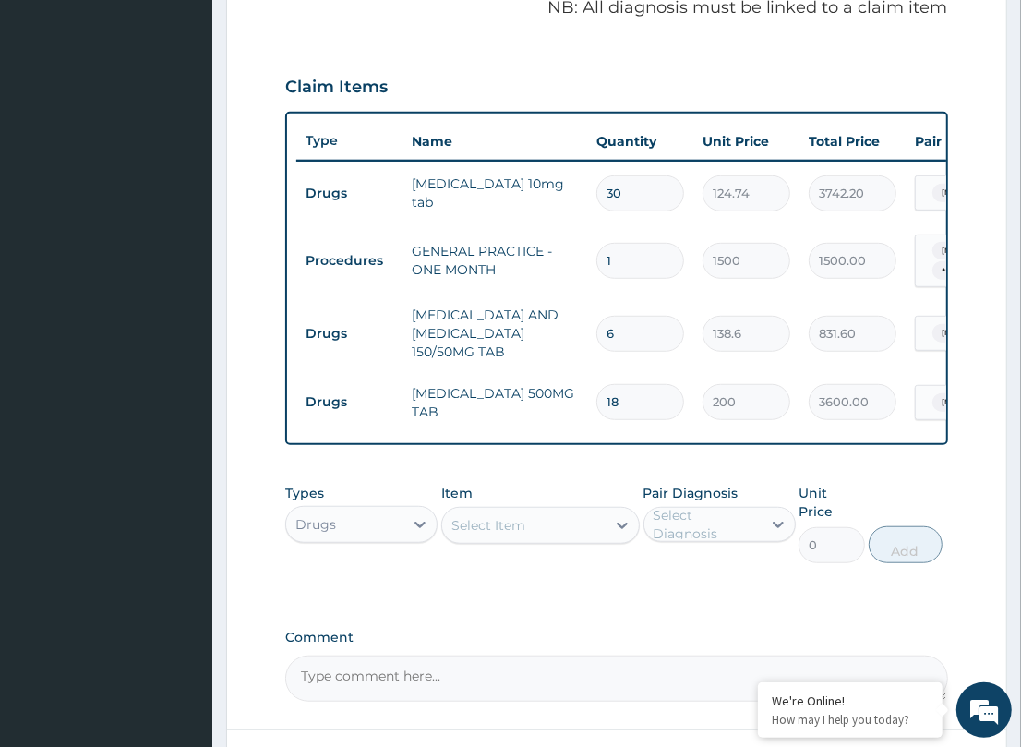
scroll to position [713, 0]
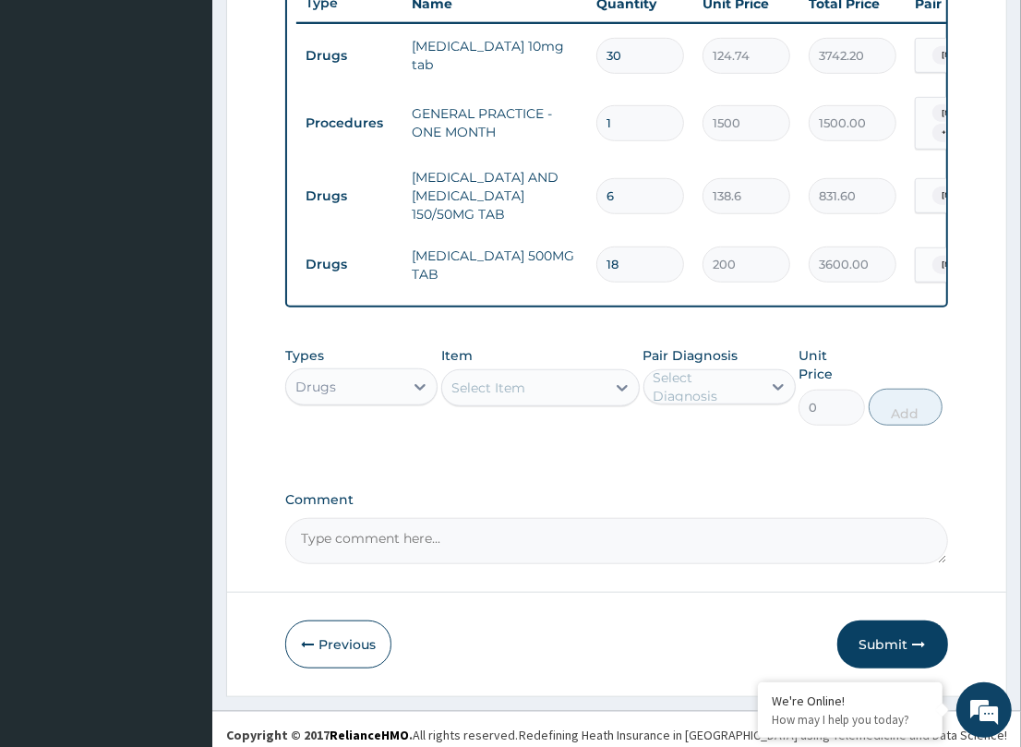
drag, startPoint x: 895, startPoint y: 619, endPoint x: 24, endPoint y: 626, distance: 871.3
click at [895, 620] on button "Submit" at bounding box center [892, 644] width 111 height 48
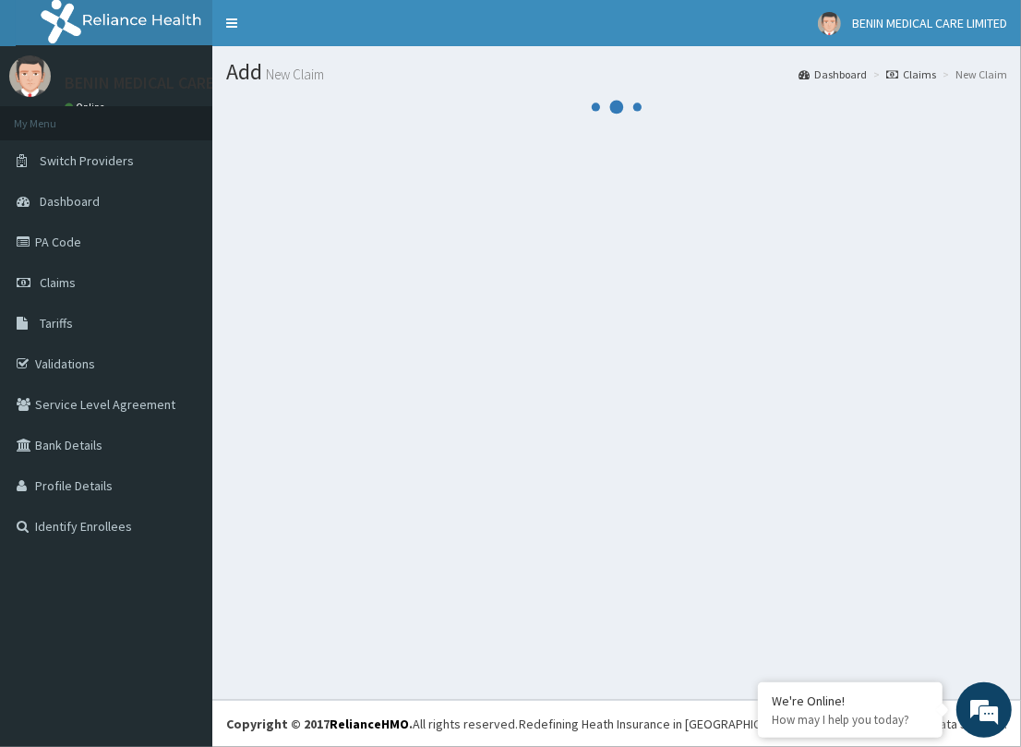
scroll to position [0, 0]
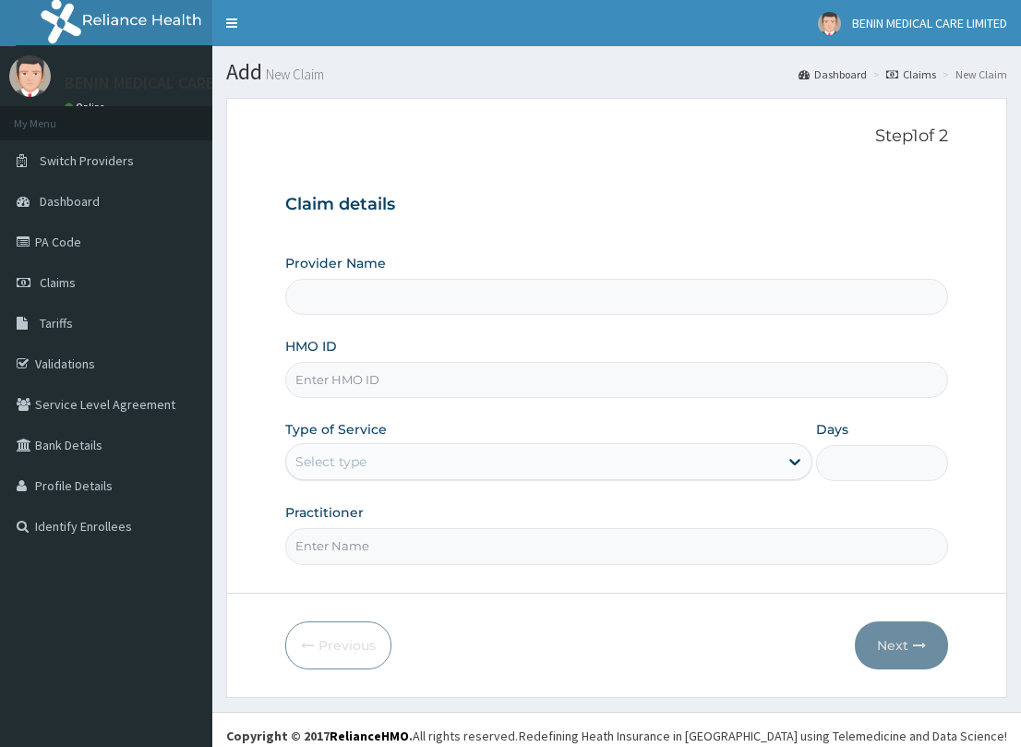
click at [320, 375] on input "HMO ID" at bounding box center [616, 380] width 662 height 36
paste input "PES/10120/B"
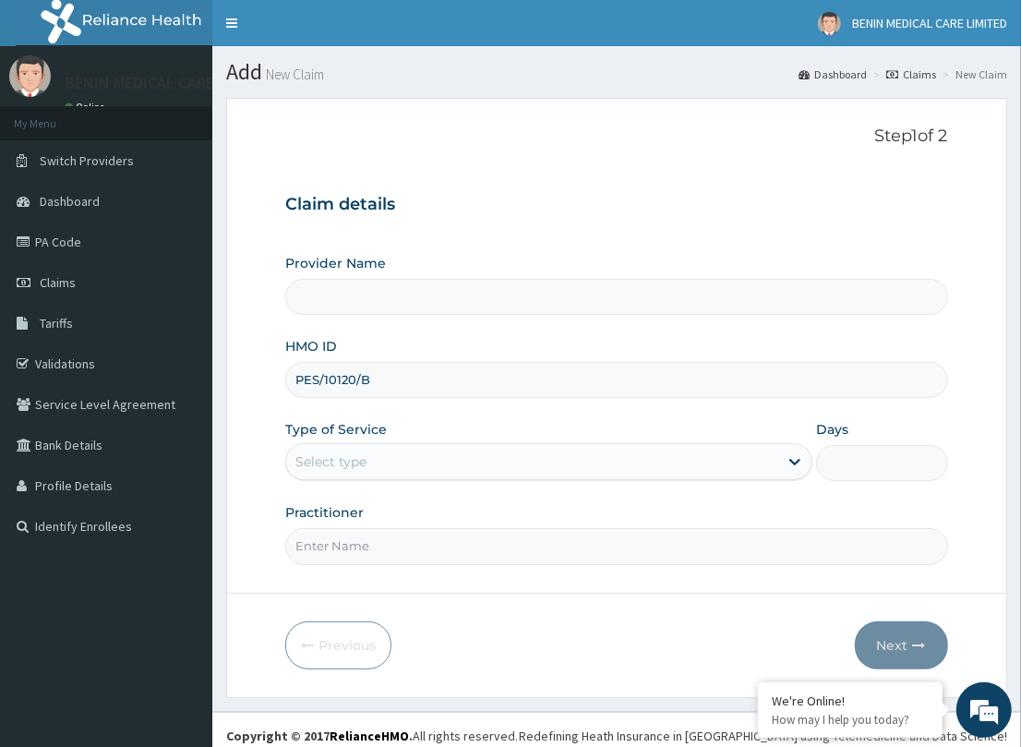
click at [309, 380] on input "PES/10120/B" at bounding box center [616, 380] width 662 height 36
click at [330, 372] on input "PES/10120/B" at bounding box center [616, 380] width 662 height 36
click at [319, 376] on input "PES/10120/B" at bounding box center [616, 380] width 662 height 36
type input "PES/10120/B"
type input "BENIN MEDICAL CARE LIMITED"
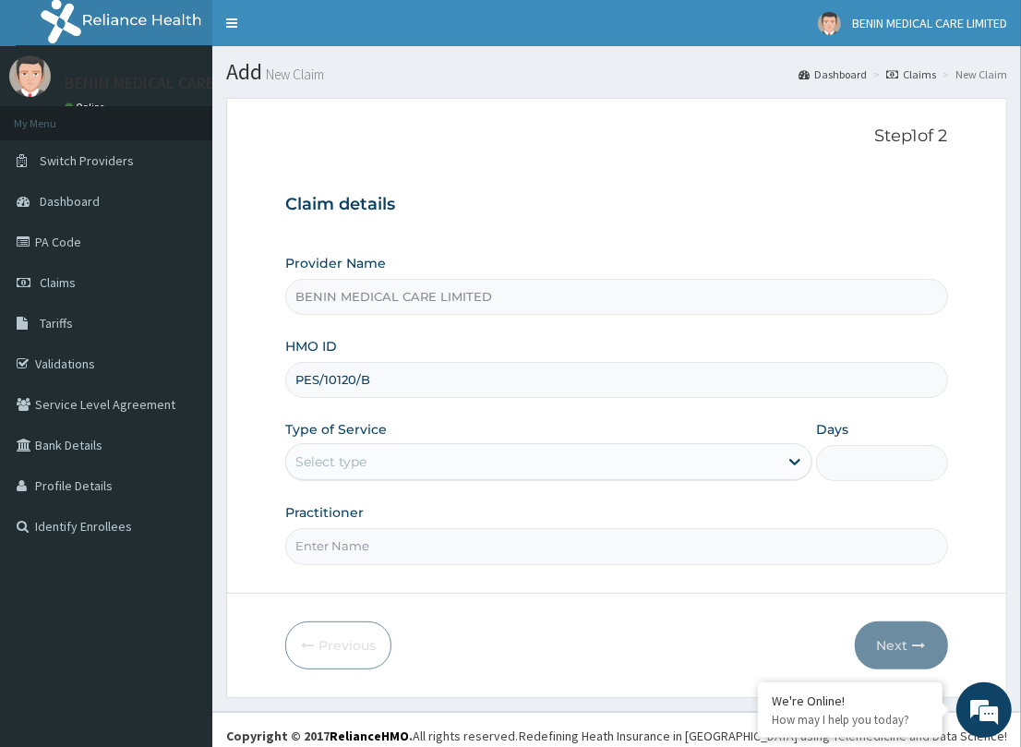
type input "PES/10120/B"
drag, startPoint x: 261, startPoint y: 418, endPoint x: 314, endPoint y: 464, distance: 70.0
click at [277, 444] on form "Step 1 of 2 Claim details Provider Name BENIN MEDICAL CARE LIMITED HMO ID PES/1…" at bounding box center [616, 397] width 781 height 599
drag, startPoint x: 320, startPoint y: 464, endPoint x: 317, endPoint y: 481, distance: 17.0
click at [319, 472] on div "Select type" at bounding box center [532, 462] width 492 height 30
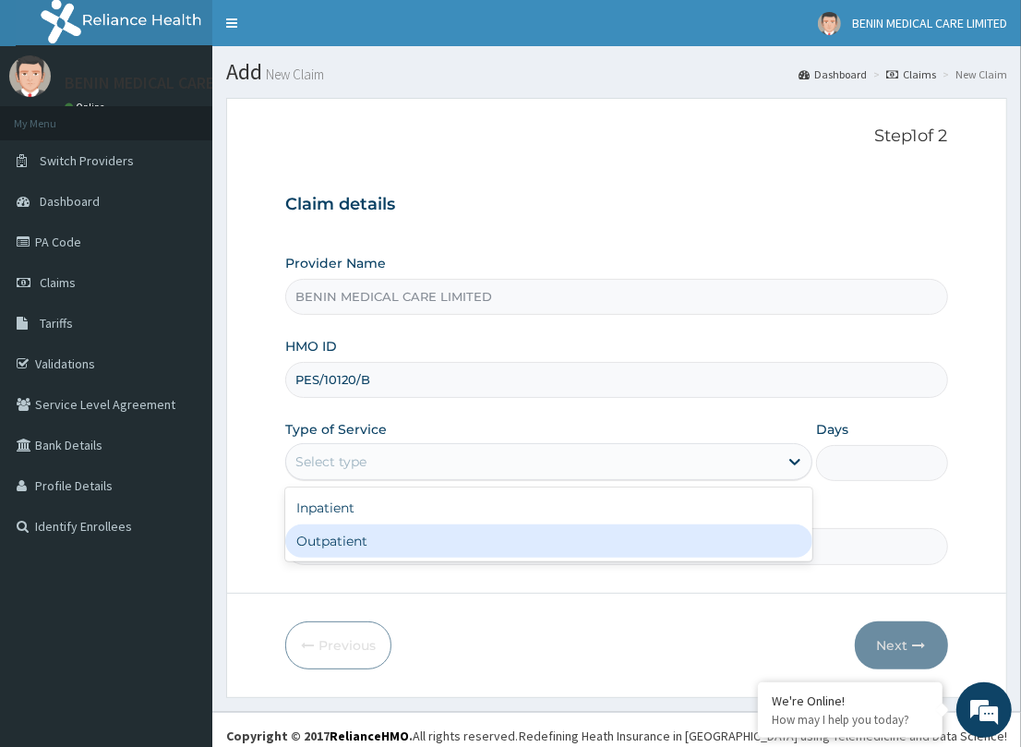
drag, startPoint x: 324, startPoint y: 535, endPoint x: 378, endPoint y: 555, distance: 57.8
click at [332, 538] on div "Outpatient" at bounding box center [548, 540] width 527 height 33
type input "1"
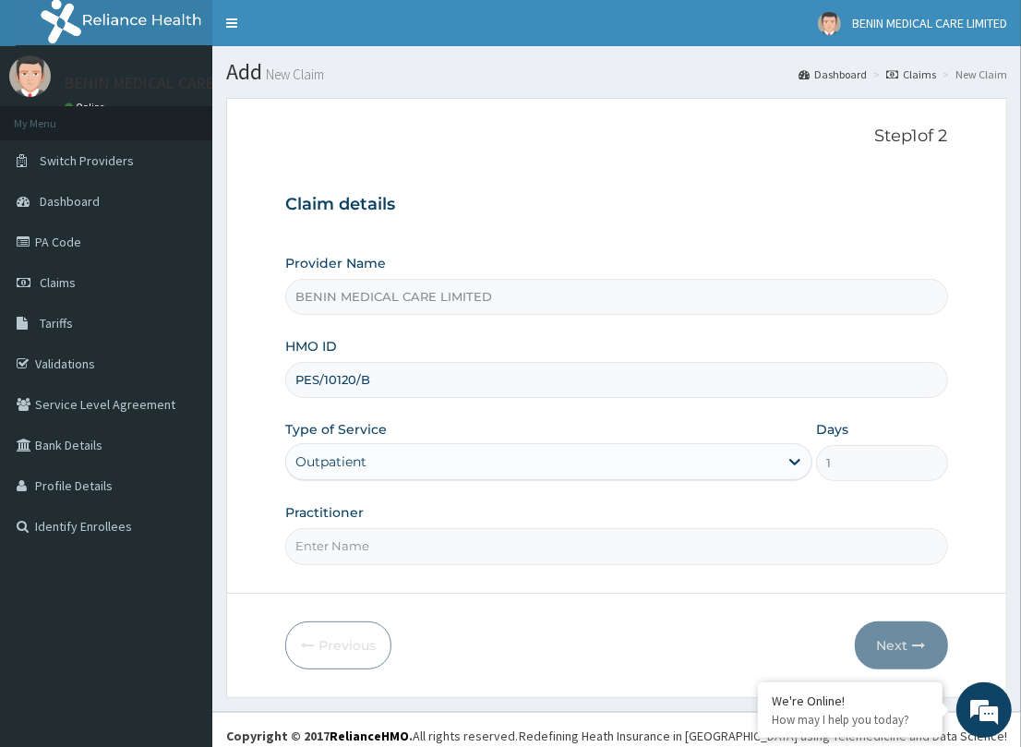
click at [375, 556] on input "Practitioner" at bounding box center [616, 546] width 662 height 36
type input "TESLIM"
click at [915, 642] on icon "button" at bounding box center [919, 645] width 13 height 13
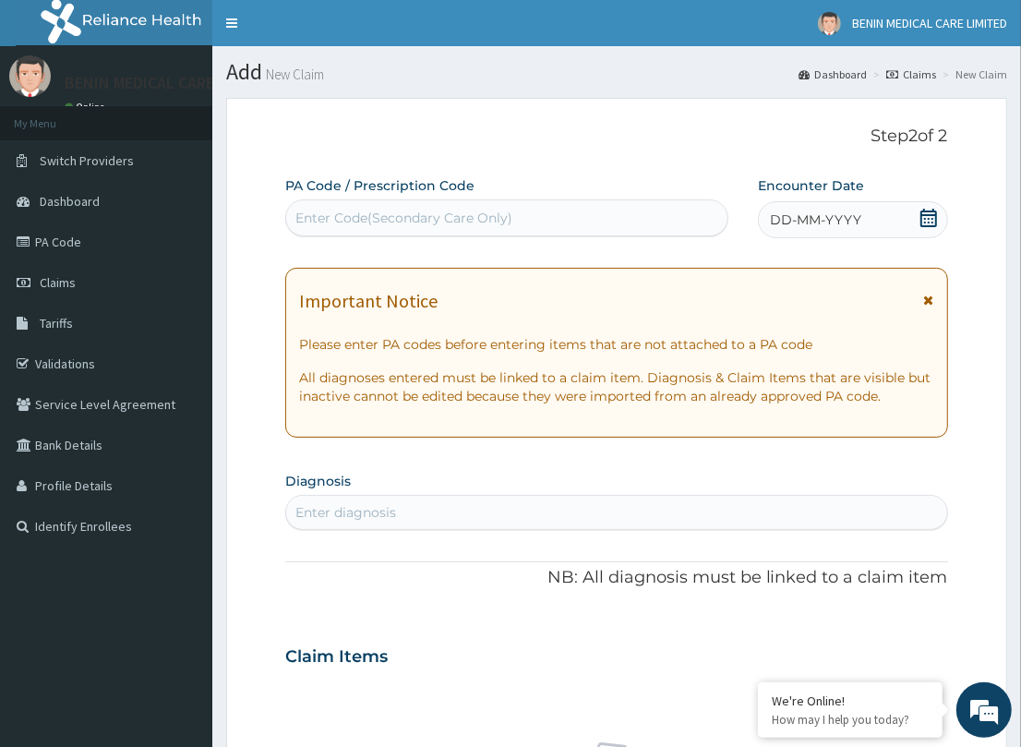
click at [339, 509] on div "Enter diagnosis" at bounding box center [345, 512] width 101 height 18
type input "HEADACHE"
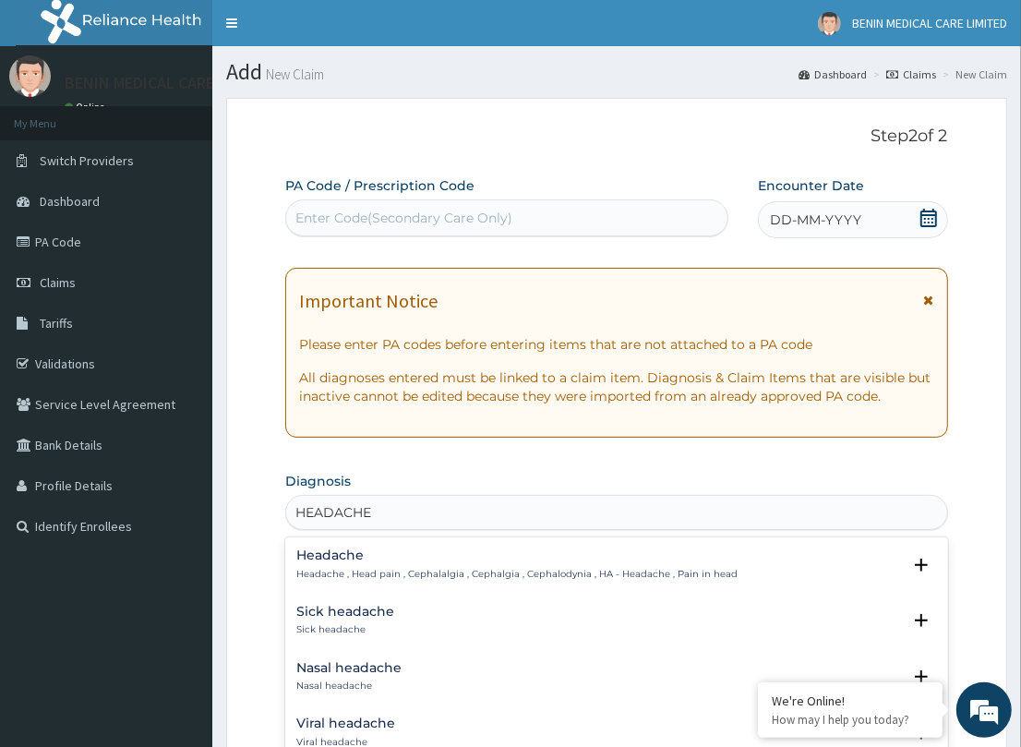
click at [360, 559] on h4 "Headache" at bounding box center [516, 555] width 441 height 14
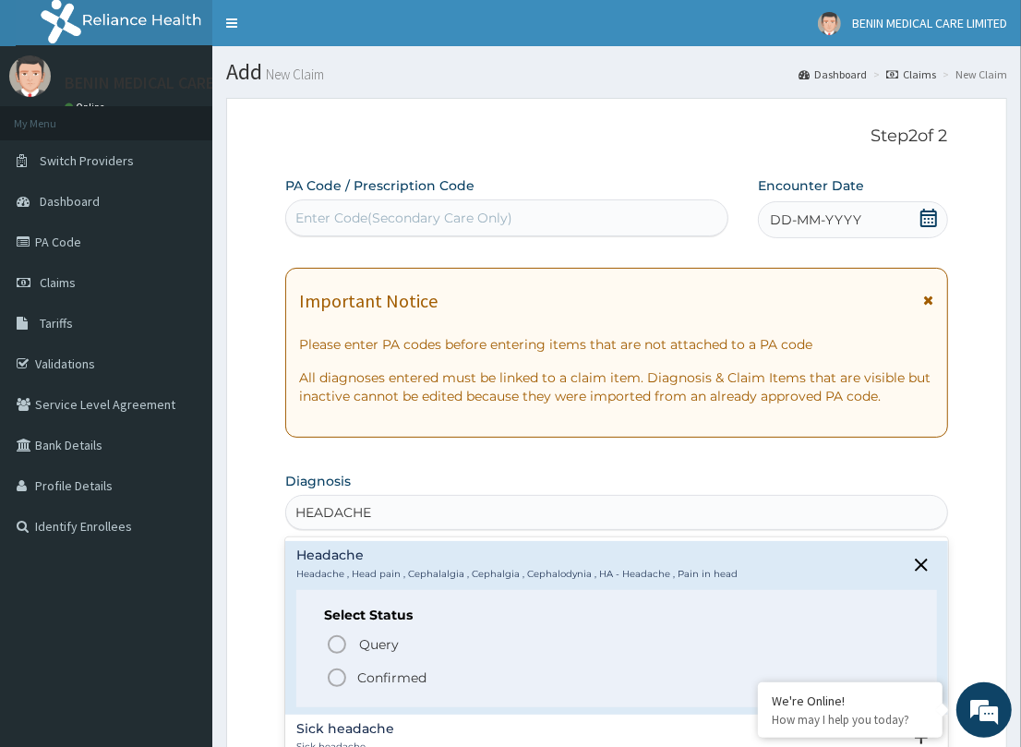
click at [335, 672] on icon "status option filled" at bounding box center [337, 677] width 22 height 22
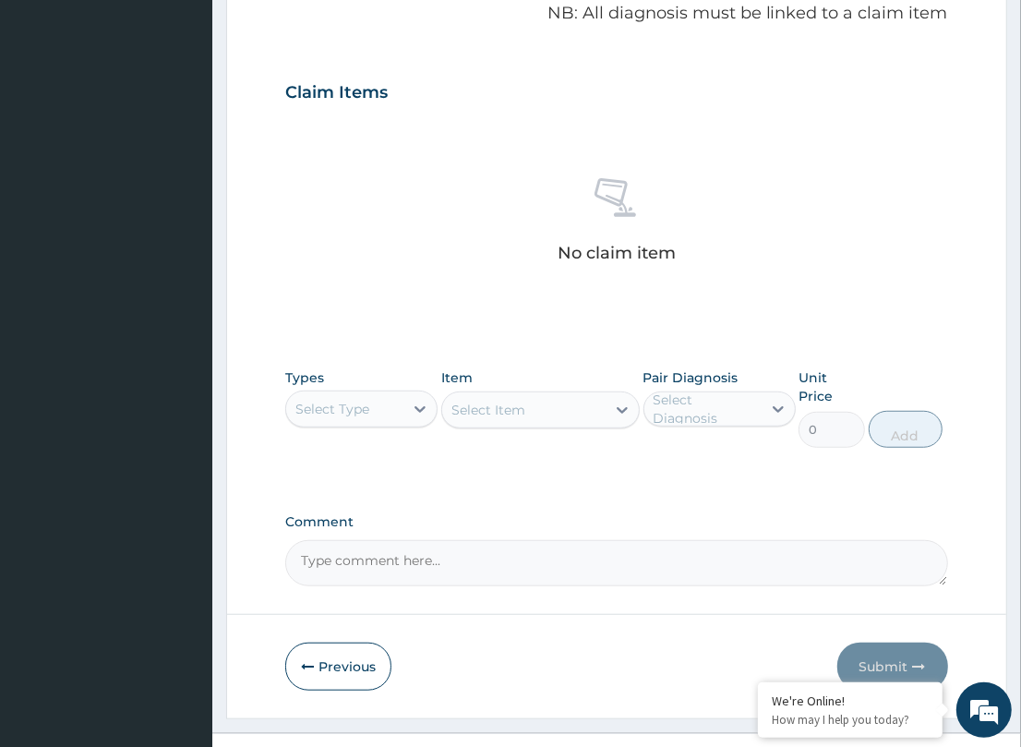
scroll to position [580, 0]
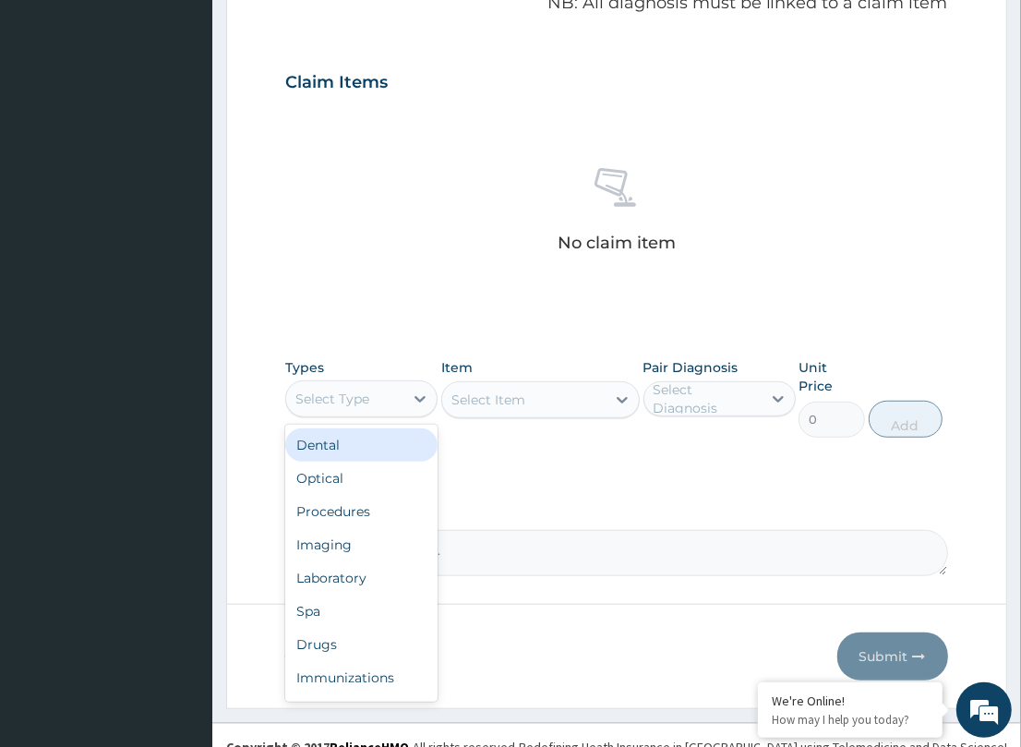
drag, startPoint x: 390, startPoint y: 377, endPoint x: 458, endPoint y: 437, distance: 90.2
click at [388, 380] on div "Select Type" at bounding box center [361, 398] width 152 height 37
click at [358, 633] on div "Drugs" at bounding box center [361, 644] width 152 height 33
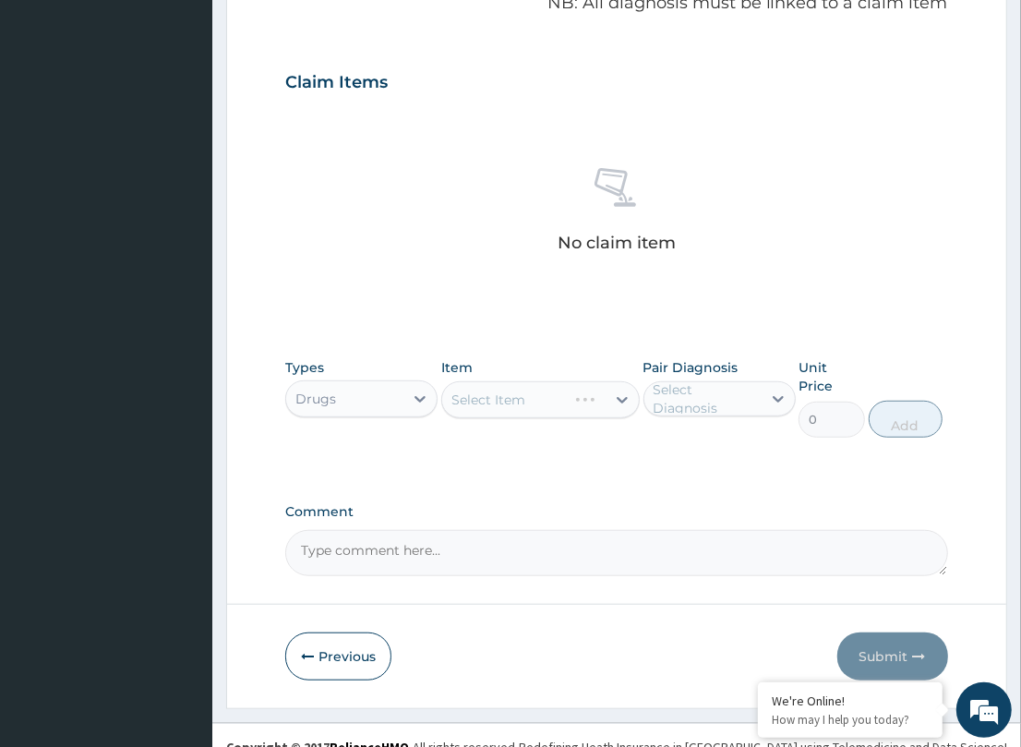
click at [460, 385] on div "Select Item" at bounding box center [540, 399] width 198 height 37
click at [524, 390] on div "Select Item" at bounding box center [488, 399] width 74 height 18
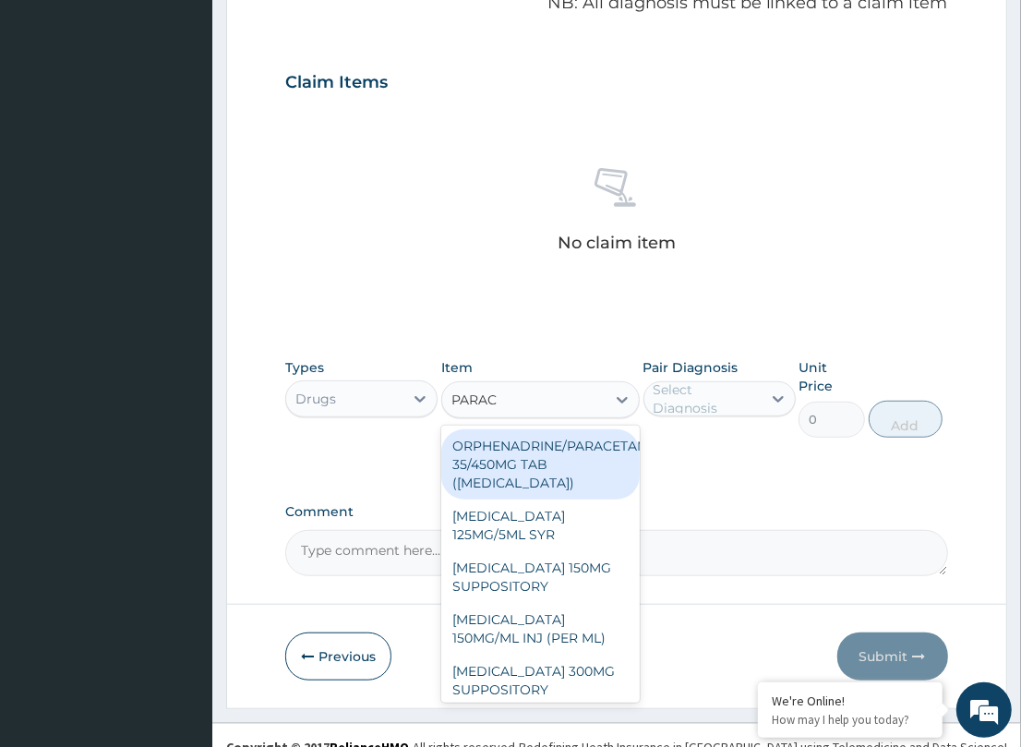
type input "PARACE"
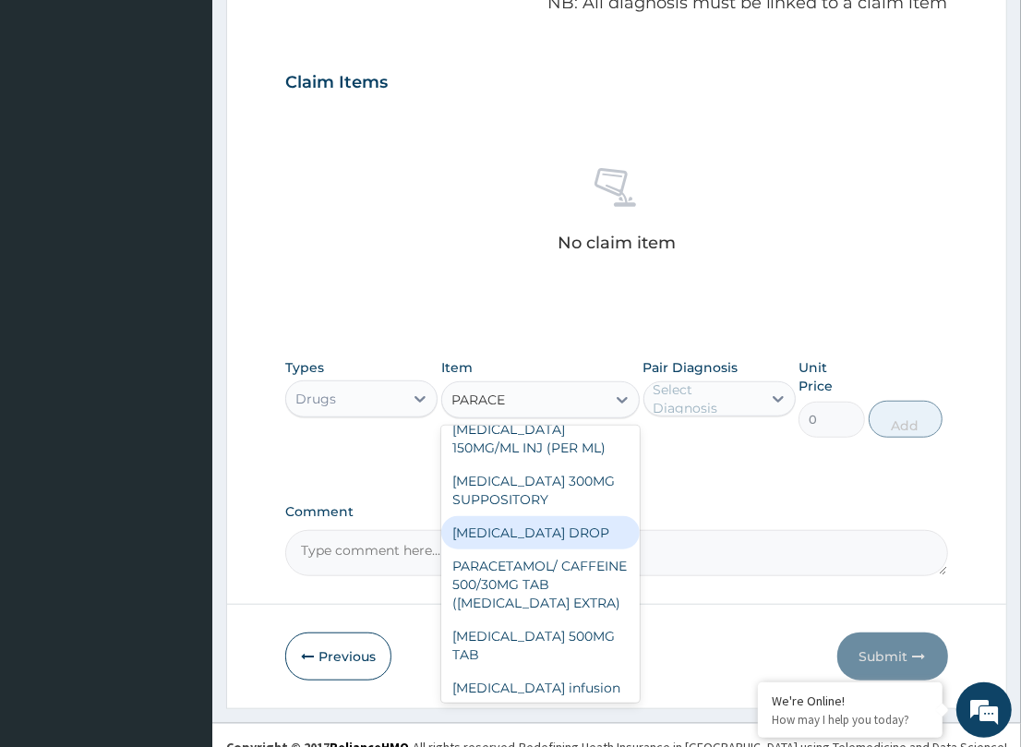
scroll to position [192, 0]
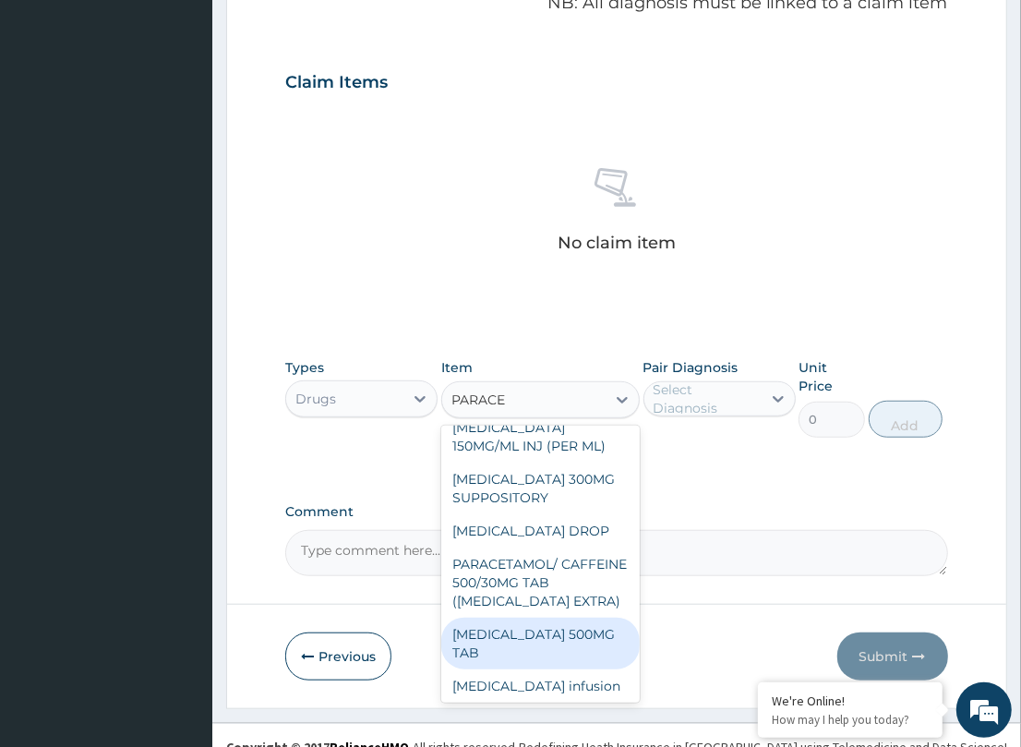
drag, startPoint x: 522, startPoint y: 629, endPoint x: 796, endPoint y: 522, distance: 293.4
click at [524, 625] on div "[MEDICAL_DATA] 500MG TAB" at bounding box center [540, 643] width 198 height 52
type input "200"
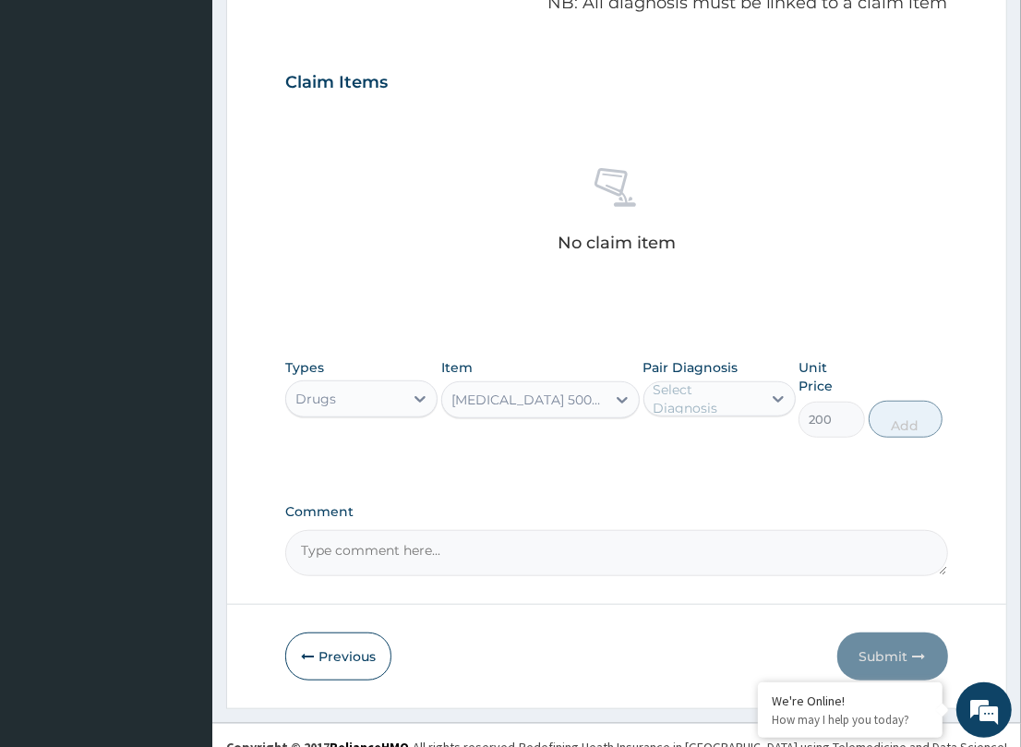
drag, startPoint x: 715, startPoint y: 402, endPoint x: 761, endPoint y: 414, distance: 47.7
click at [734, 407] on div "Select Diagnosis" at bounding box center [706, 398] width 106 height 37
drag, startPoint x: 718, startPoint y: 443, endPoint x: 965, endPoint y: 426, distance: 247.0
click at [800, 443] on div "Types Drugs Item [MEDICAL_DATA] 500MG TAB Pair Diagnosis option Headache focuse…" at bounding box center [616, 412] width 662 height 126
drag, startPoint x: 712, startPoint y: 440, endPoint x: 892, endPoint y: 434, distance: 180.1
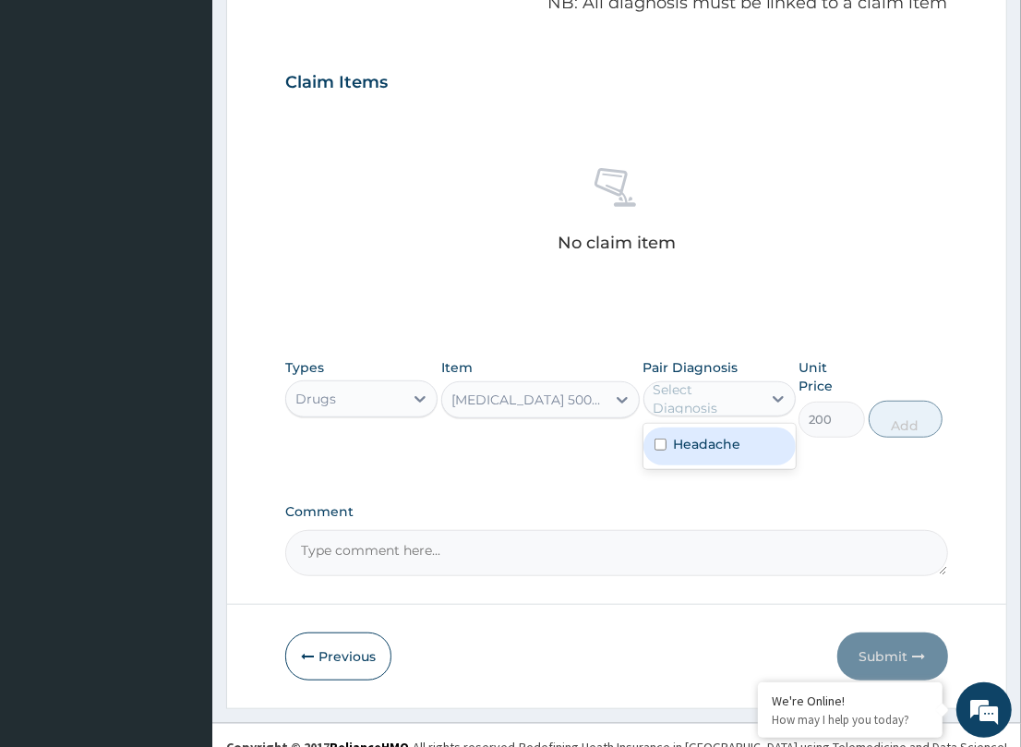
click at [786, 441] on div "Headache" at bounding box center [719, 446] width 152 height 38
checkbox input "true"
click at [898, 402] on button "Add" at bounding box center [906, 419] width 74 height 37
type input "0"
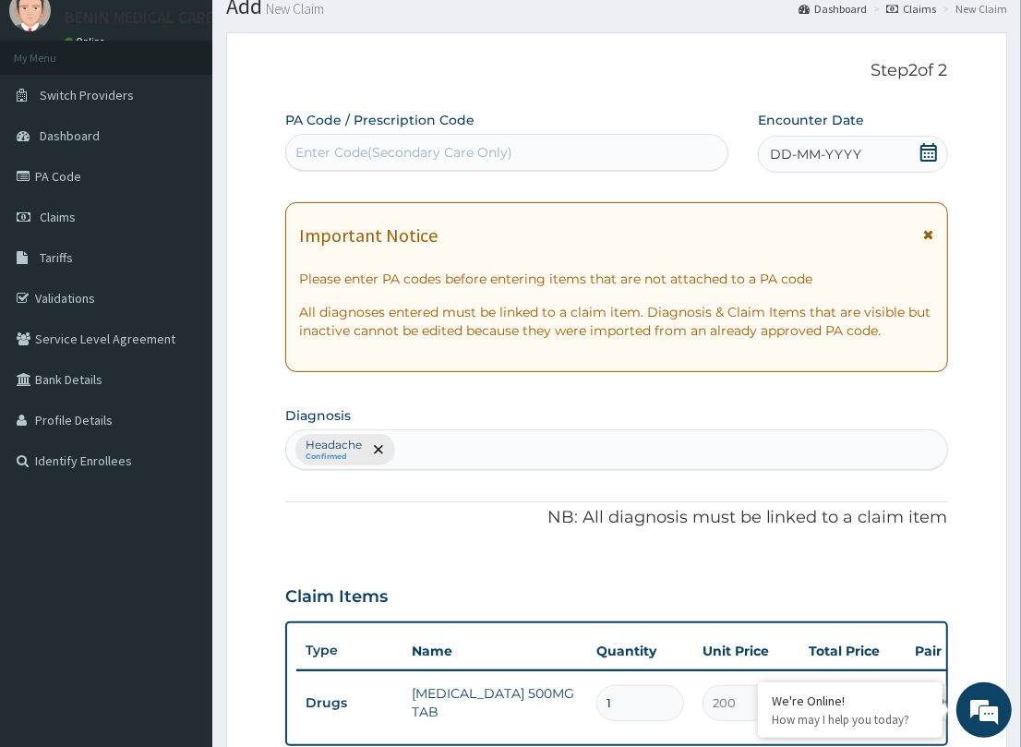
scroll to position [65, 0]
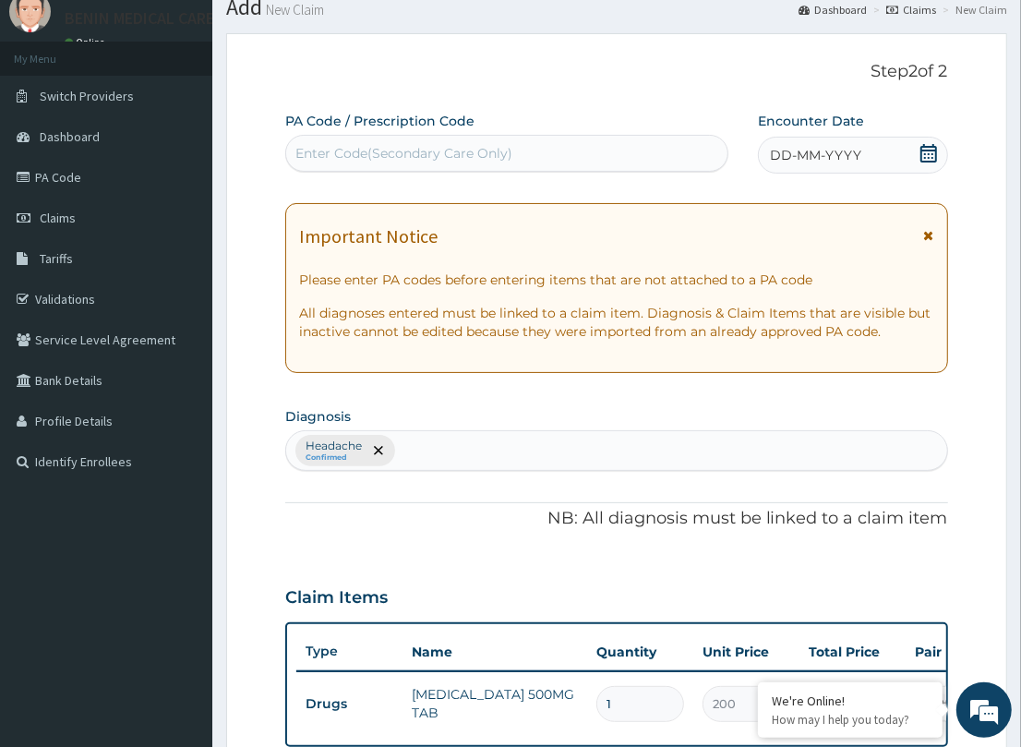
drag, startPoint x: 782, startPoint y: 150, endPoint x: 758, endPoint y: 169, distance: 30.8
click at [782, 150] on span "DD-MM-YYYY" at bounding box center [815, 155] width 91 height 18
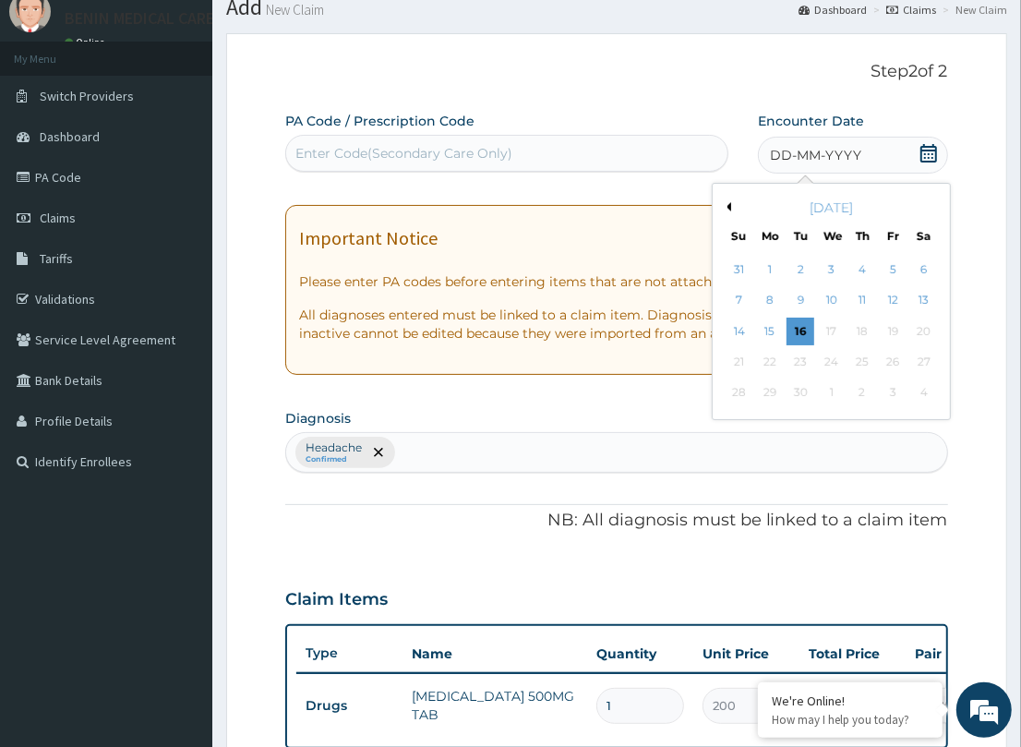
drag, startPoint x: 762, startPoint y: 326, endPoint x: 881, endPoint y: 366, distance: 125.8
click at [763, 328] on div "15" at bounding box center [770, 332] width 28 height 28
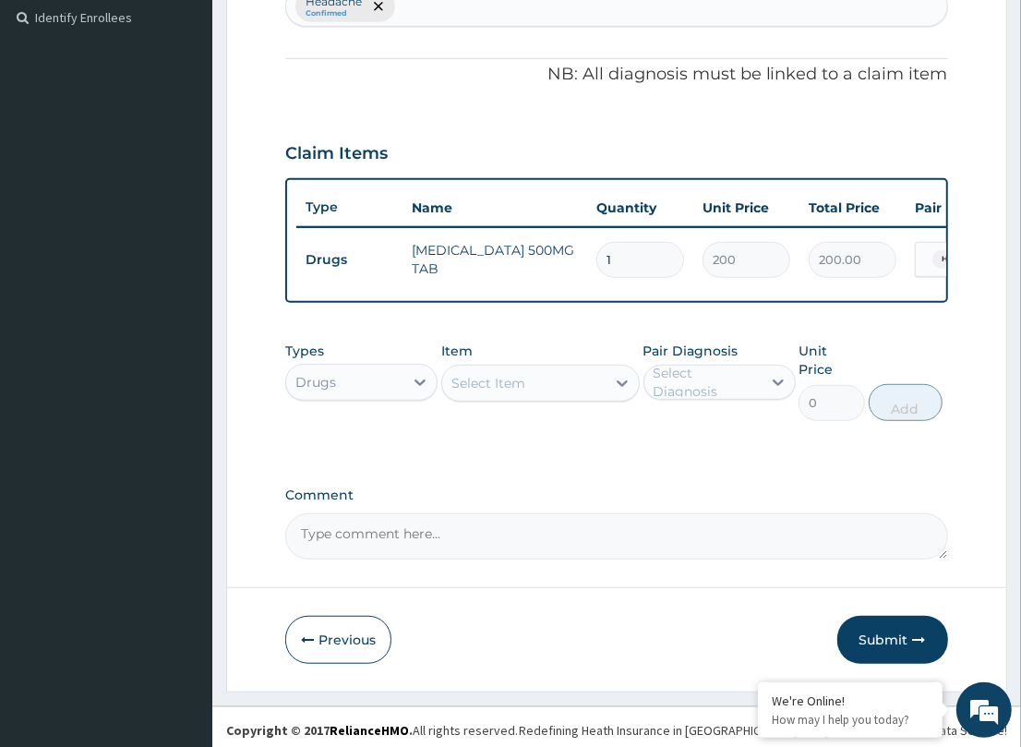
scroll to position [512, 0]
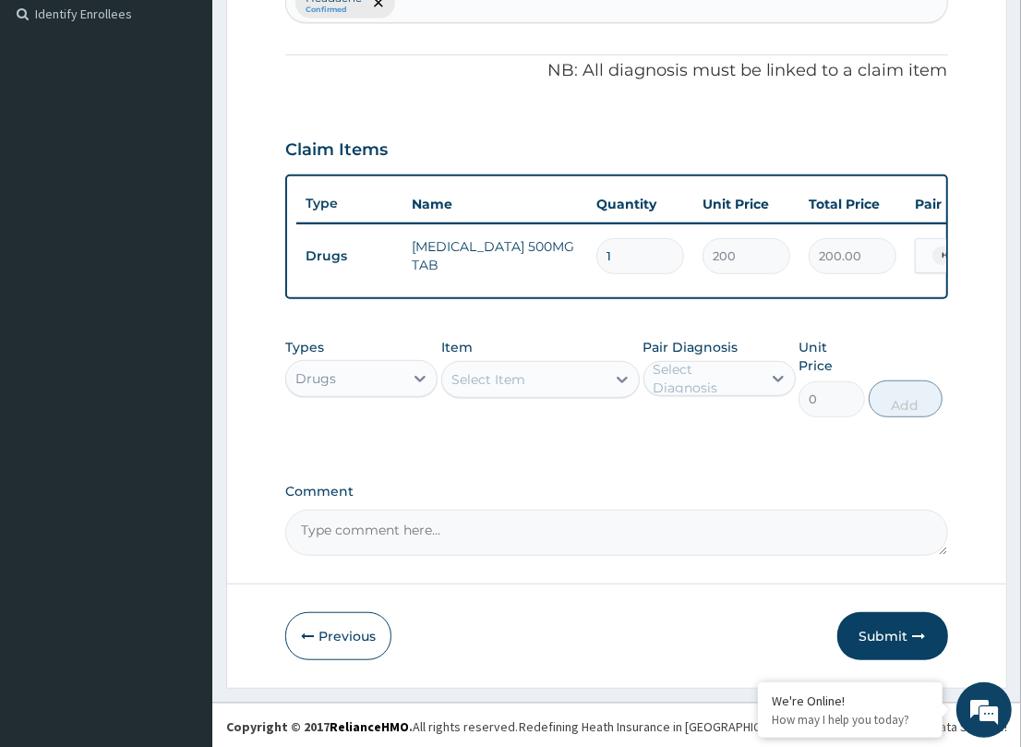
drag, startPoint x: 889, startPoint y: 628, endPoint x: 487, endPoint y: 620, distance: 401.6
click at [888, 628] on button "Submit" at bounding box center [892, 636] width 111 height 48
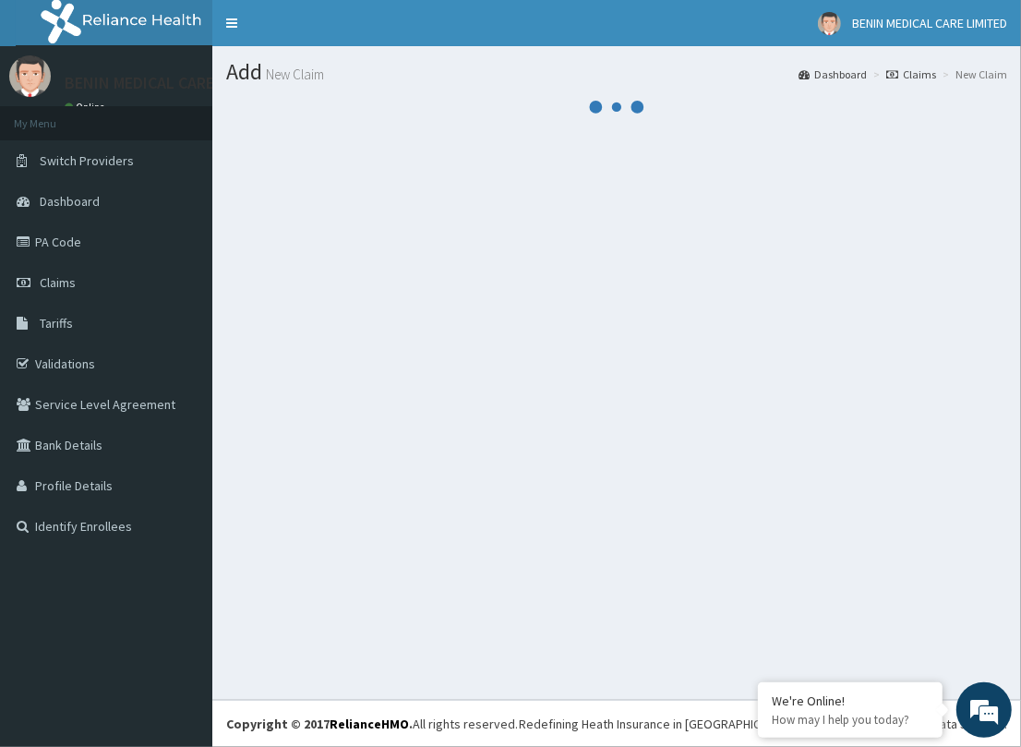
scroll to position [0, 0]
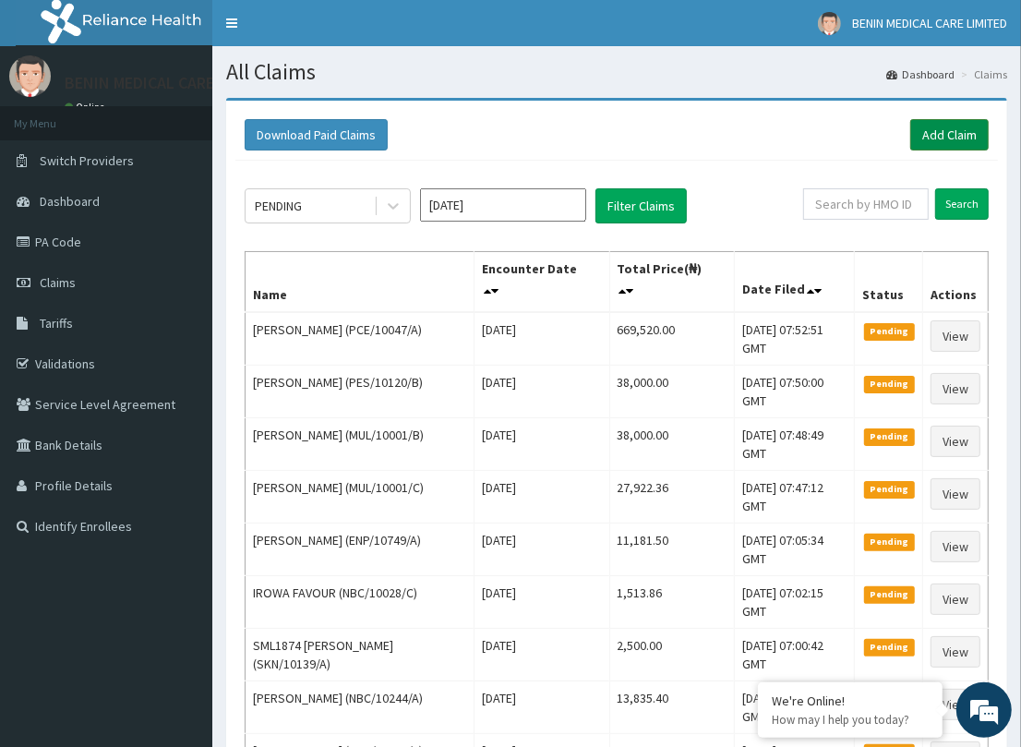
click at [962, 148] on link "Add Claim" at bounding box center [949, 134] width 78 height 31
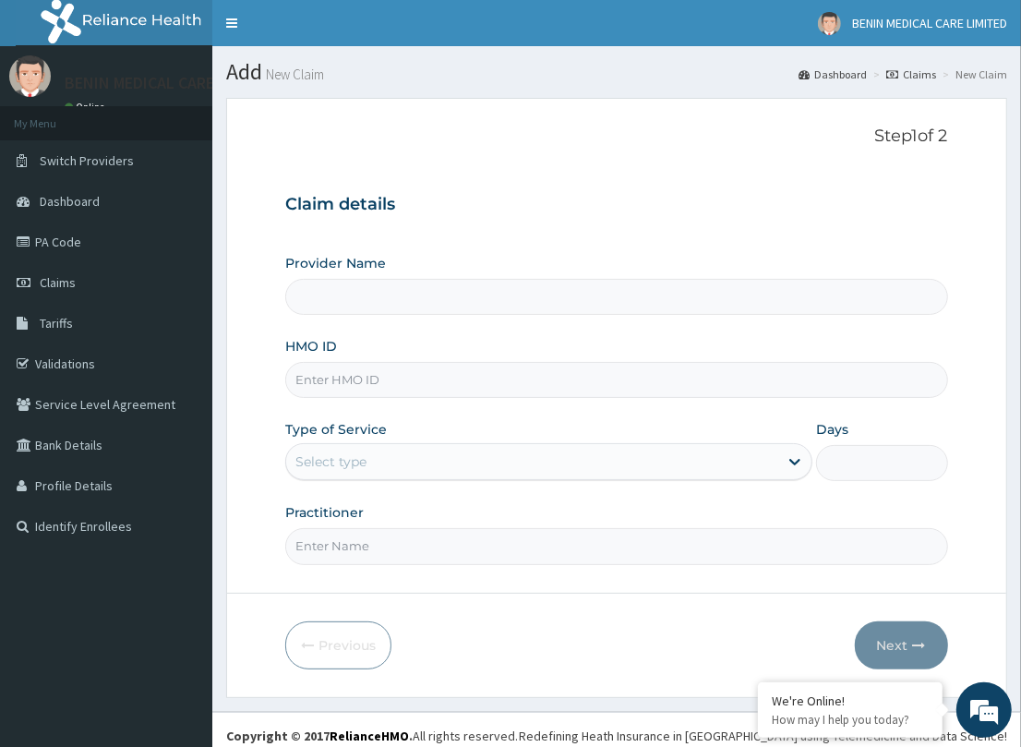
type input "BENIN MEDICAL CARE LIMITED"
click at [406, 374] on input "HMO ID" at bounding box center [616, 380] width 662 height 36
paste input "MUL/10001/C"
click at [314, 367] on input "MUL/10001/C" at bounding box center [616, 380] width 662 height 36
type input "MUL/10001/C"
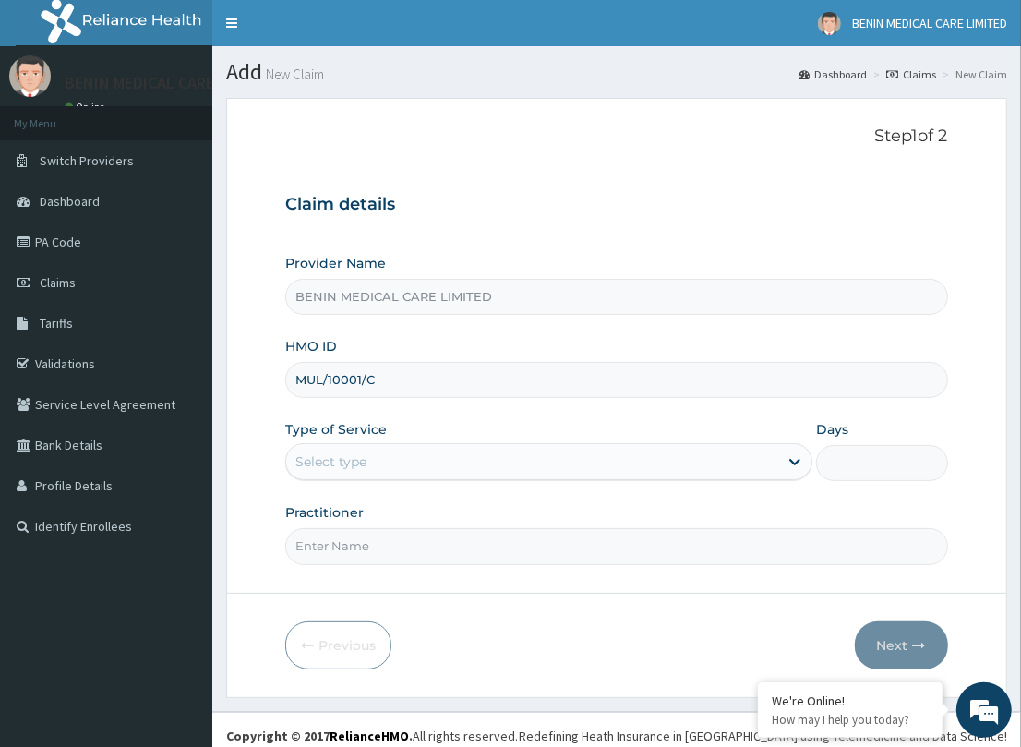
drag, startPoint x: 287, startPoint y: 438, endPoint x: 306, endPoint y: 449, distance: 21.9
click at [287, 440] on div "Type of Service Select type" at bounding box center [548, 450] width 527 height 61
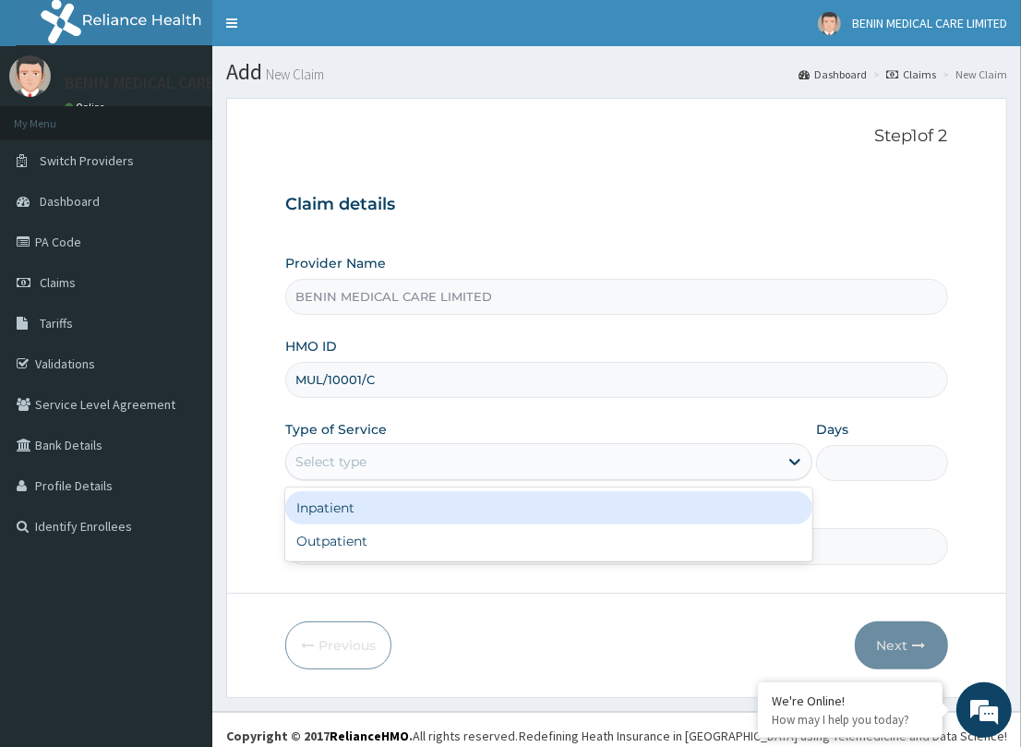
drag, startPoint x: 335, startPoint y: 467, endPoint x: 337, endPoint y: 492, distance: 25.0
click at [335, 473] on div "Select type" at bounding box center [532, 462] width 492 height 30
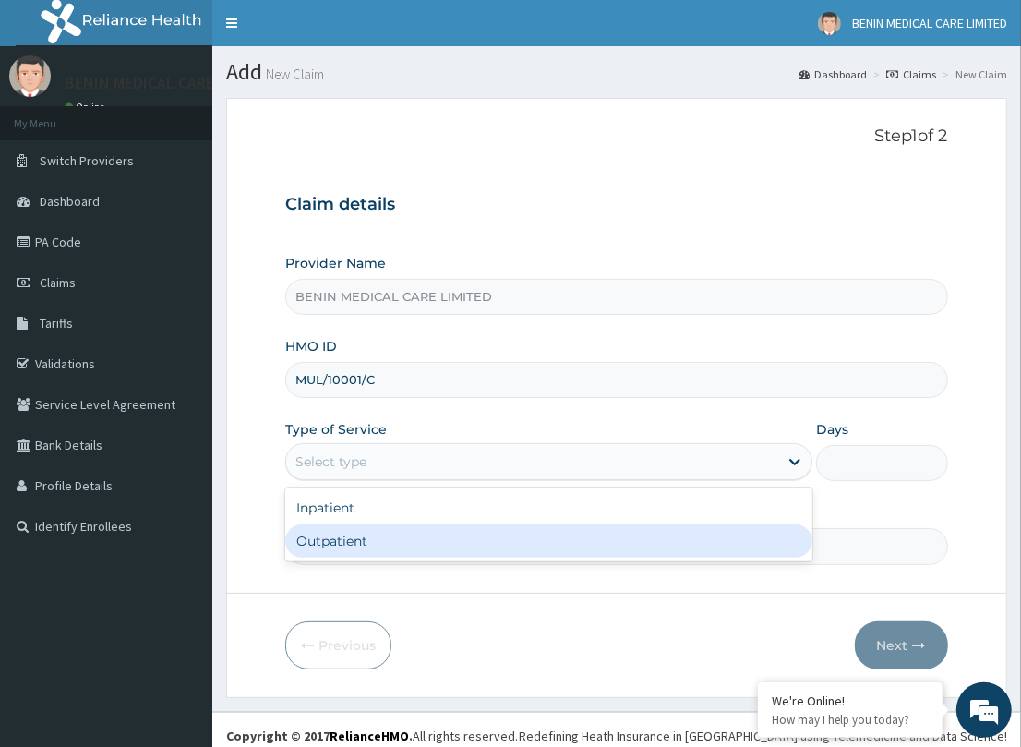
drag, startPoint x: 390, startPoint y: 541, endPoint x: 437, endPoint y: 554, distance: 47.9
click at [392, 545] on div "Outpatient" at bounding box center [548, 540] width 527 height 33
type input "1"
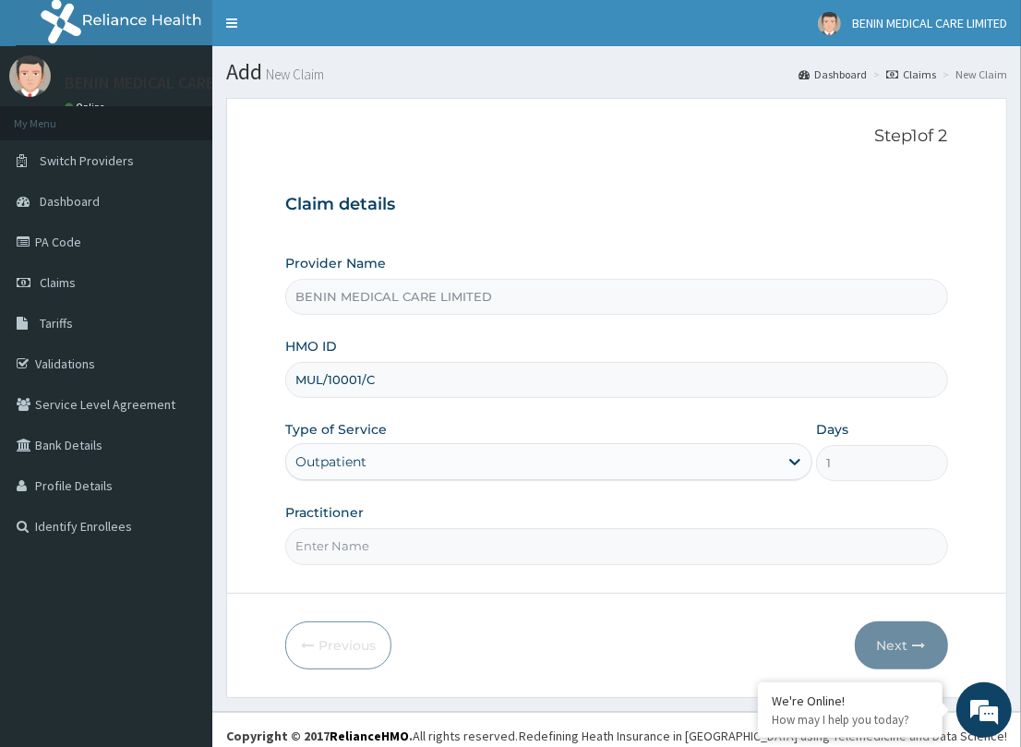
drag, startPoint x: 438, startPoint y: 554, endPoint x: 476, endPoint y: 573, distance: 42.5
click at [440, 554] on input "Practitioner" at bounding box center [616, 546] width 662 height 36
type input "OSAZEE"
drag, startPoint x: 891, startPoint y: 639, endPoint x: 519, endPoint y: 154, distance: 610.9
click at [892, 639] on button "Next" at bounding box center [901, 645] width 93 height 48
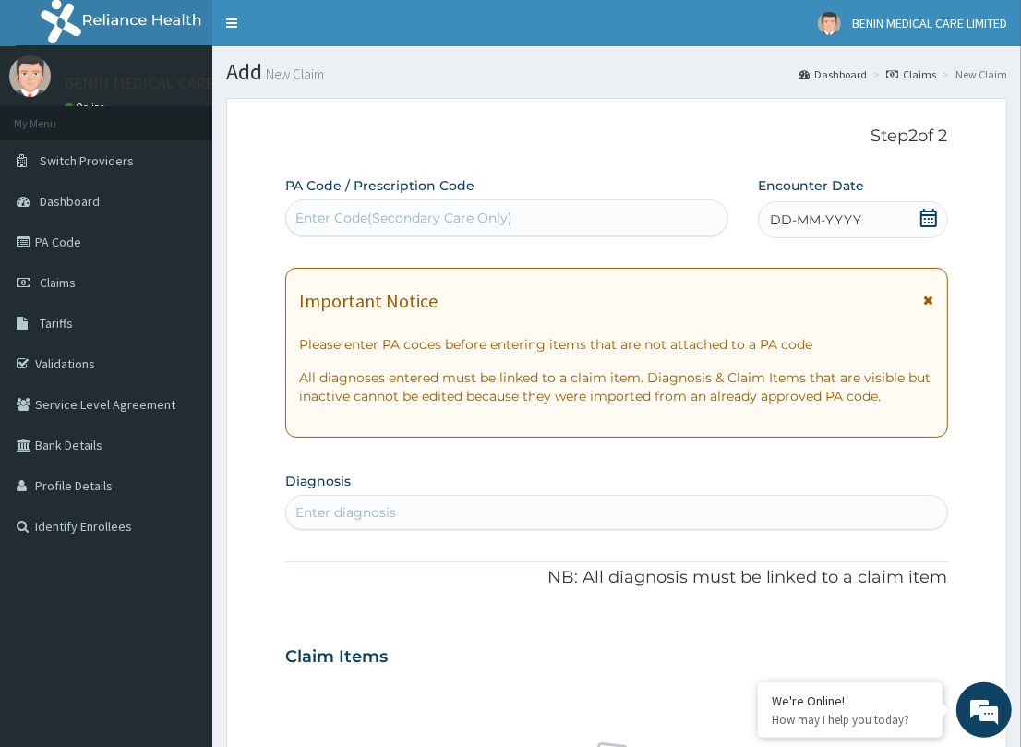
click at [422, 214] on div "Enter Code(Secondary Care Only)" at bounding box center [403, 218] width 217 height 18
paste input "PA/70B1CF"
type input "PA/70B1CF"
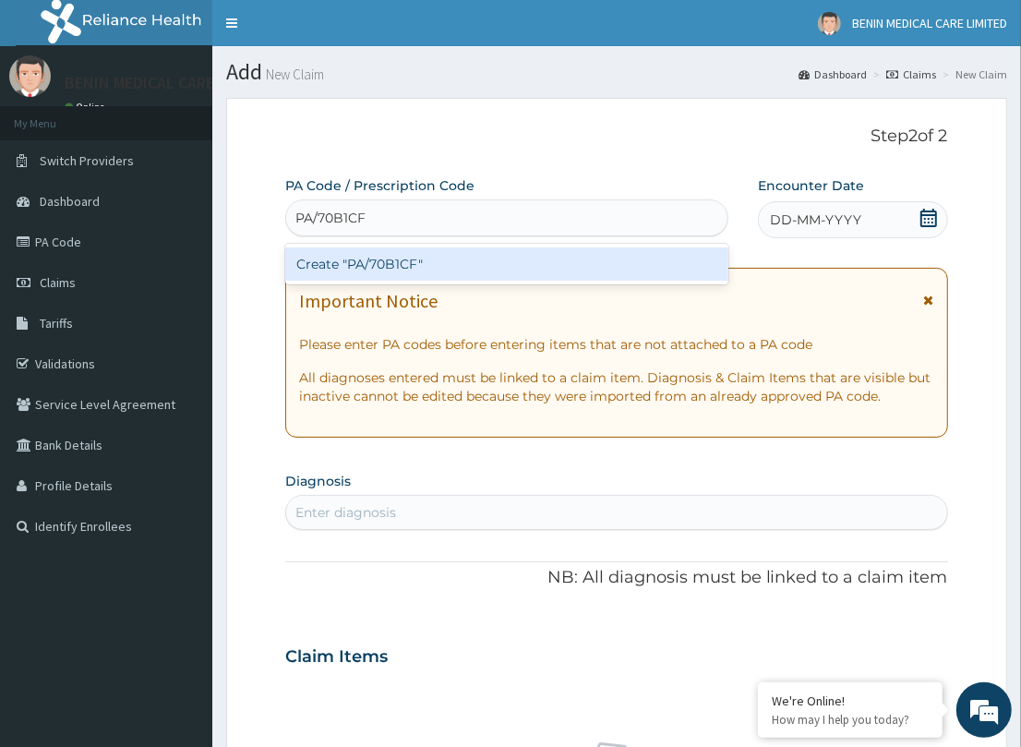
click at [404, 258] on div "Create "PA/70B1CF"" at bounding box center [506, 263] width 443 height 33
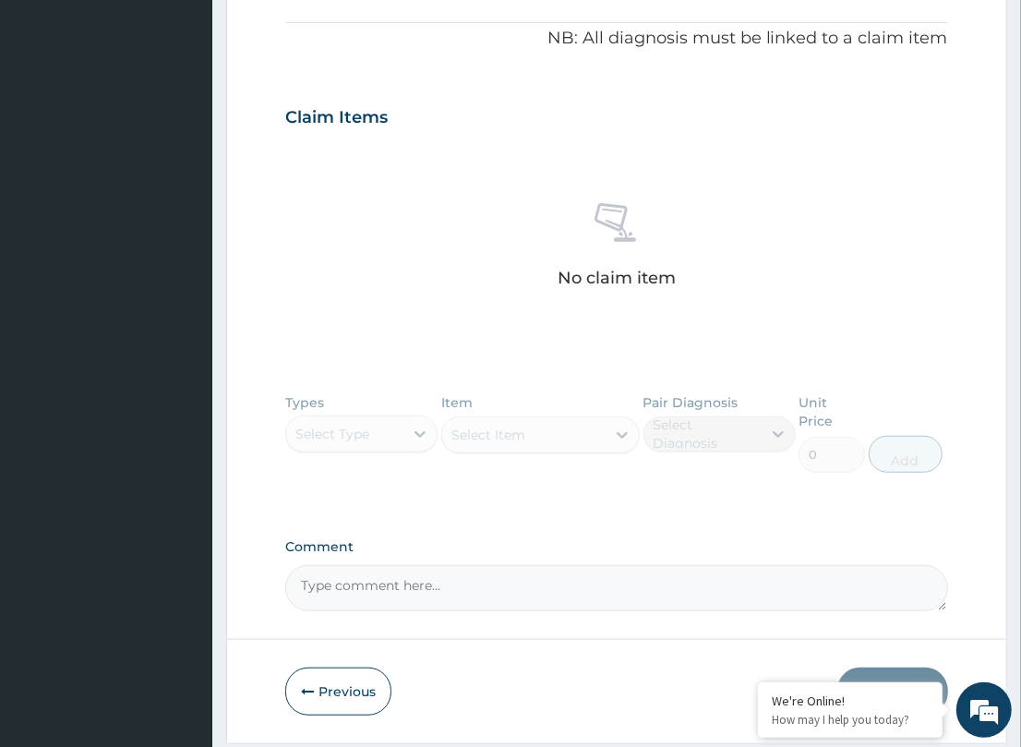
scroll to position [559, 0]
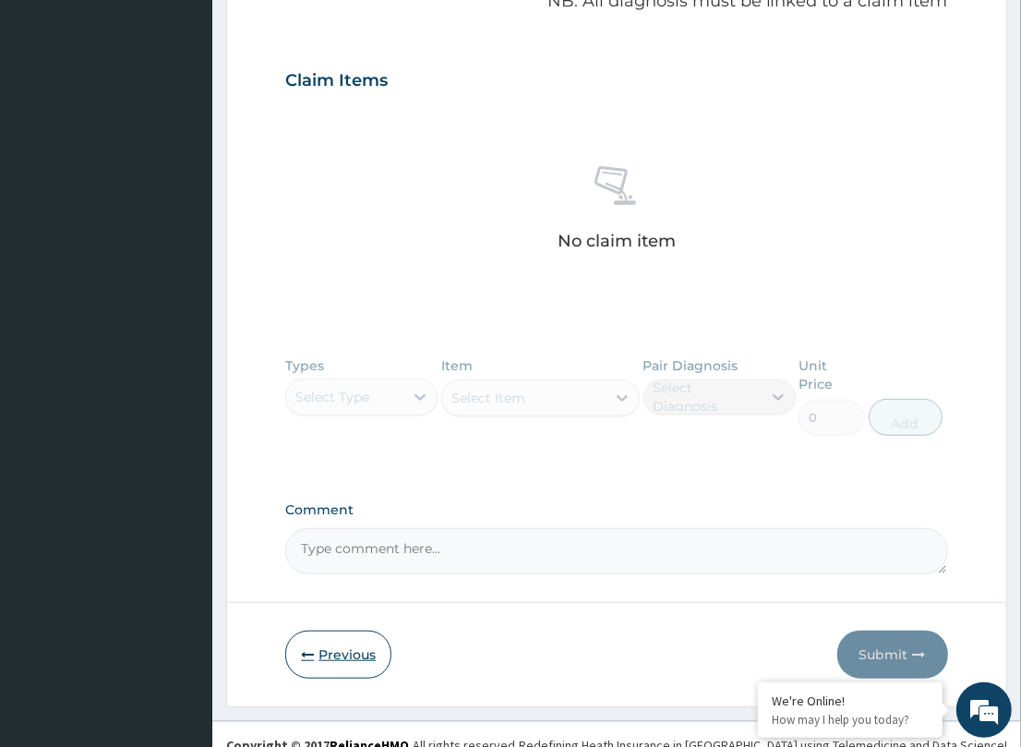
click at [353, 630] on button "Previous" at bounding box center [338, 654] width 106 height 48
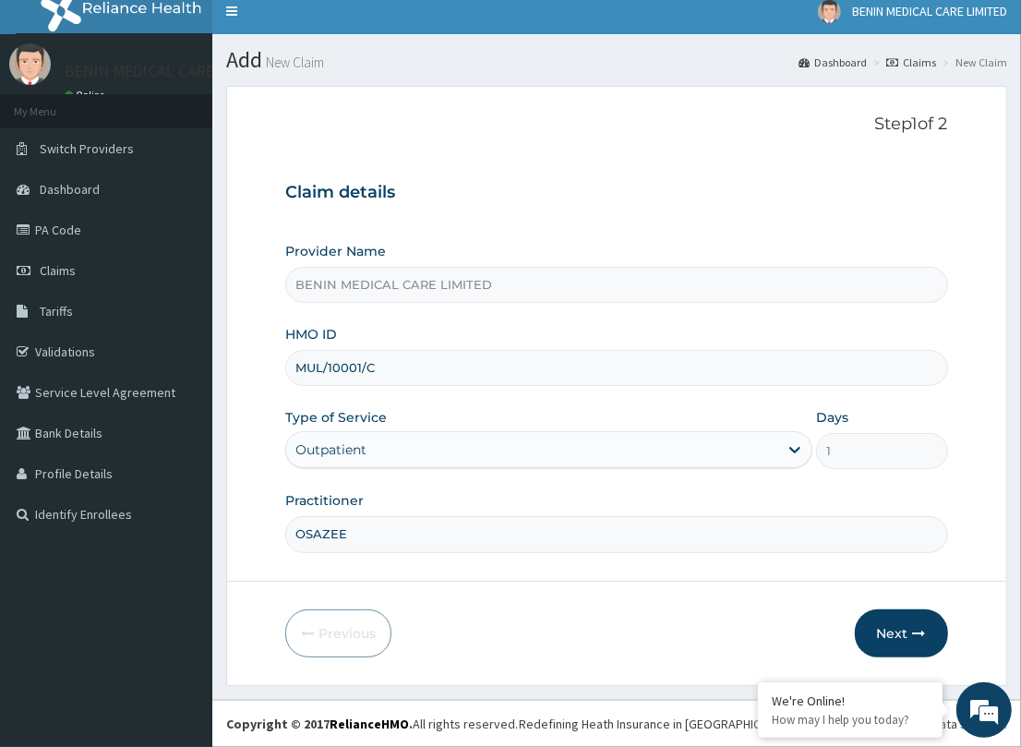
scroll to position [10, 0]
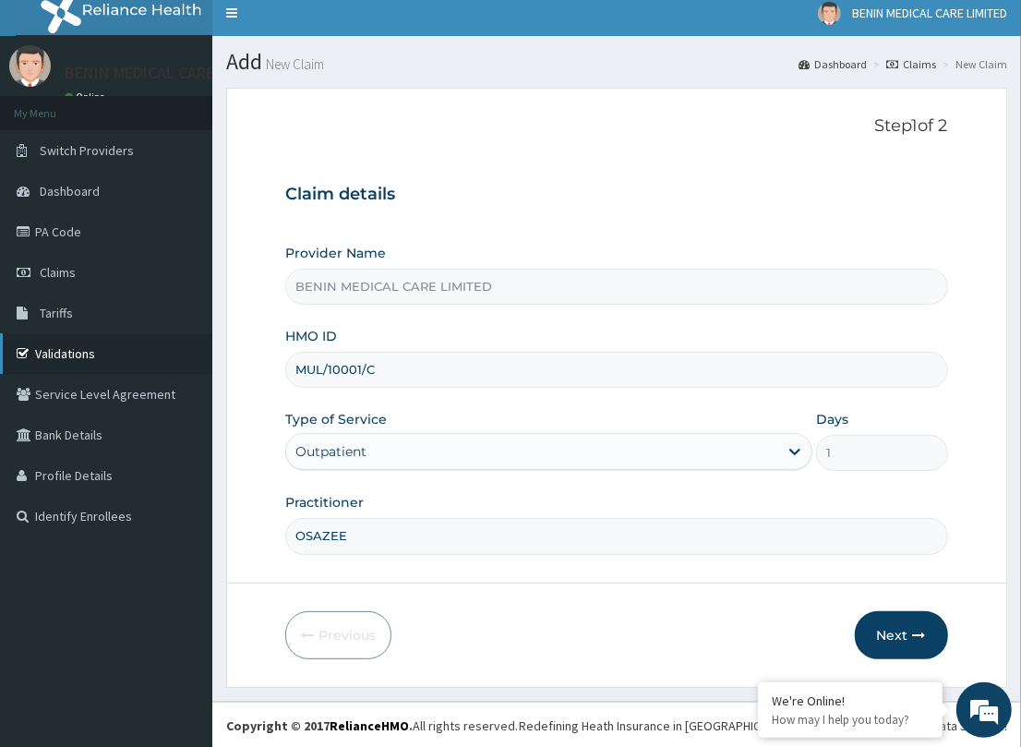
drag, startPoint x: 380, startPoint y: 367, endPoint x: 130, endPoint y: 346, distance: 251.0
click at [99, 334] on div "R EL Toggle navigation BENIN MEDICAL CARE LIMITED BENIN MEDICAL CARE LIMITED - …" at bounding box center [510, 369] width 1021 height 759
drag, startPoint x: 212, startPoint y: 366, endPoint x: 181, endPoint y: 363, distance: 31.5
click at [181, 363] on div "R EL Toggle navigation BENIN MEDICAL CARE LIMITED BENIN MEDICAL CARE LIMITED - …" at bounding box center [510, 369] width 1021 height 759
paste input "PCE/10047/A"
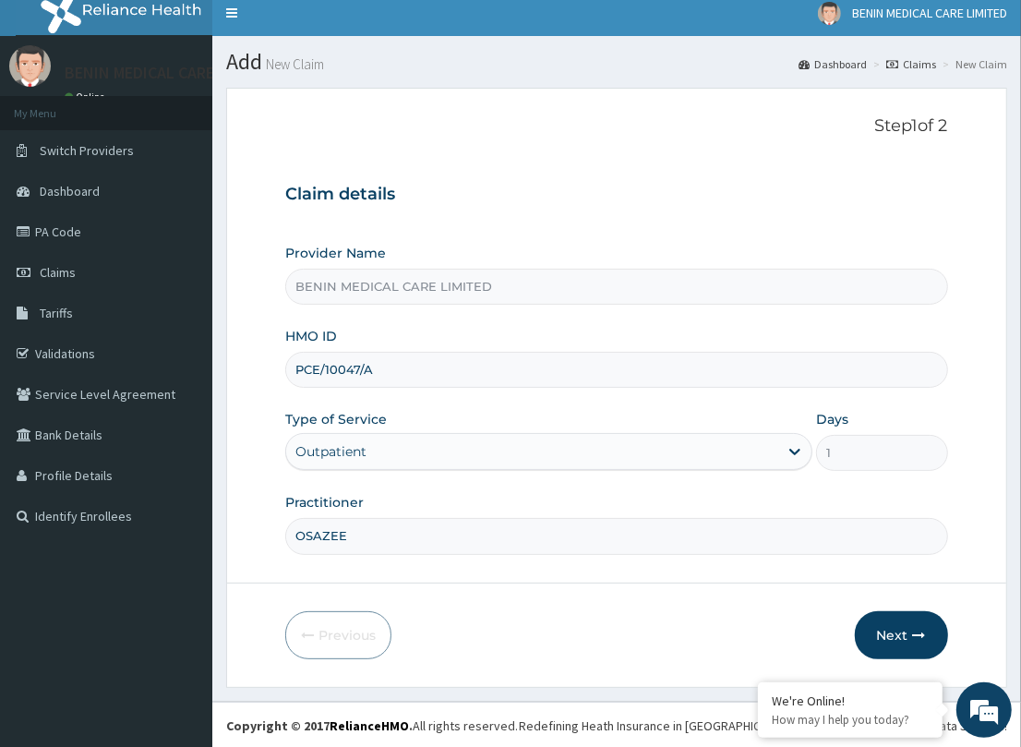
click at [316, 366] on input "PCE/10047/A" at bounding box center [616, 370] width 662 height 36
type input "PCE/10047/A"
click at [868, 615] on button "Next" at bounding box center [901, 635] width 93 height 48
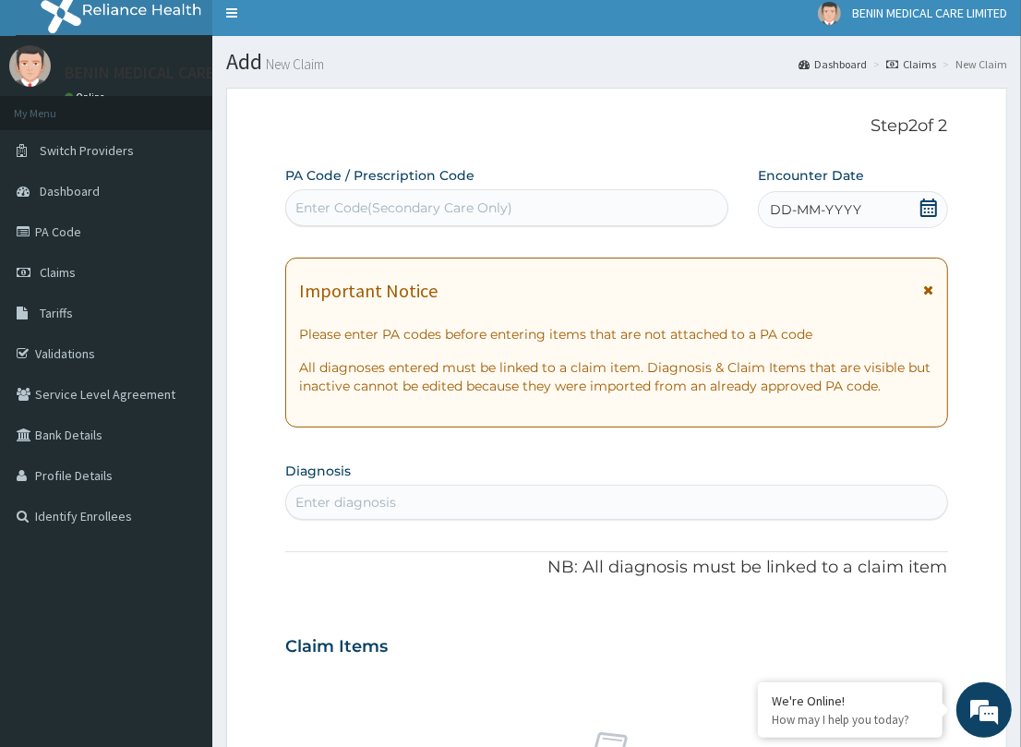
drag, startPoint x: 358, startPoint y: 214, endPoint x: 366, endPoint y: 98, distance: 116.5
click at [357, 168] on div "PA Code / Prescription Code Enter Code(Secondary Care Only)" at bounding box center [506, 196] width 443 height 60
click at [49, 269] on span "Claims" at bounding box center [58, 272] width 36 height 17
